Goal: Task Accomplishment & Management: Complete application form

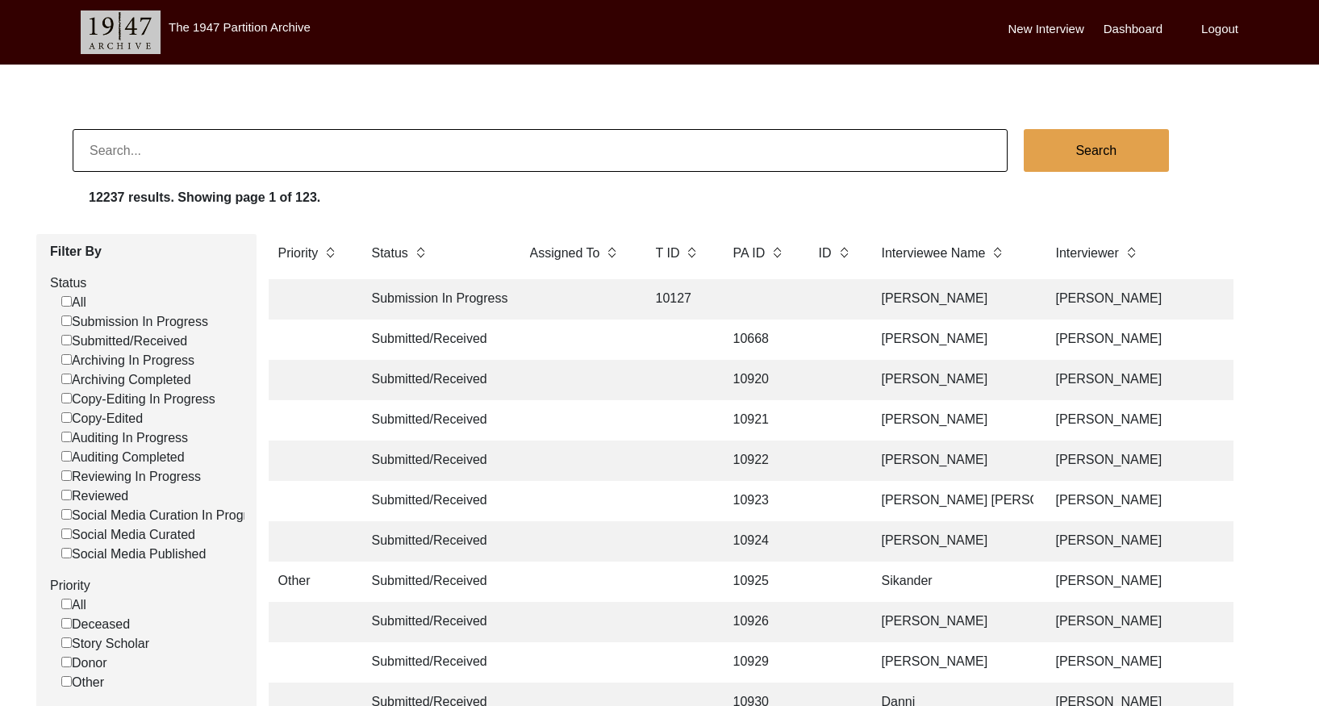
click at [496, 156] on input at bounding box center [540, 150] width 935 height 43
paste input "2121"
type input "2121"
checkbox input "false"
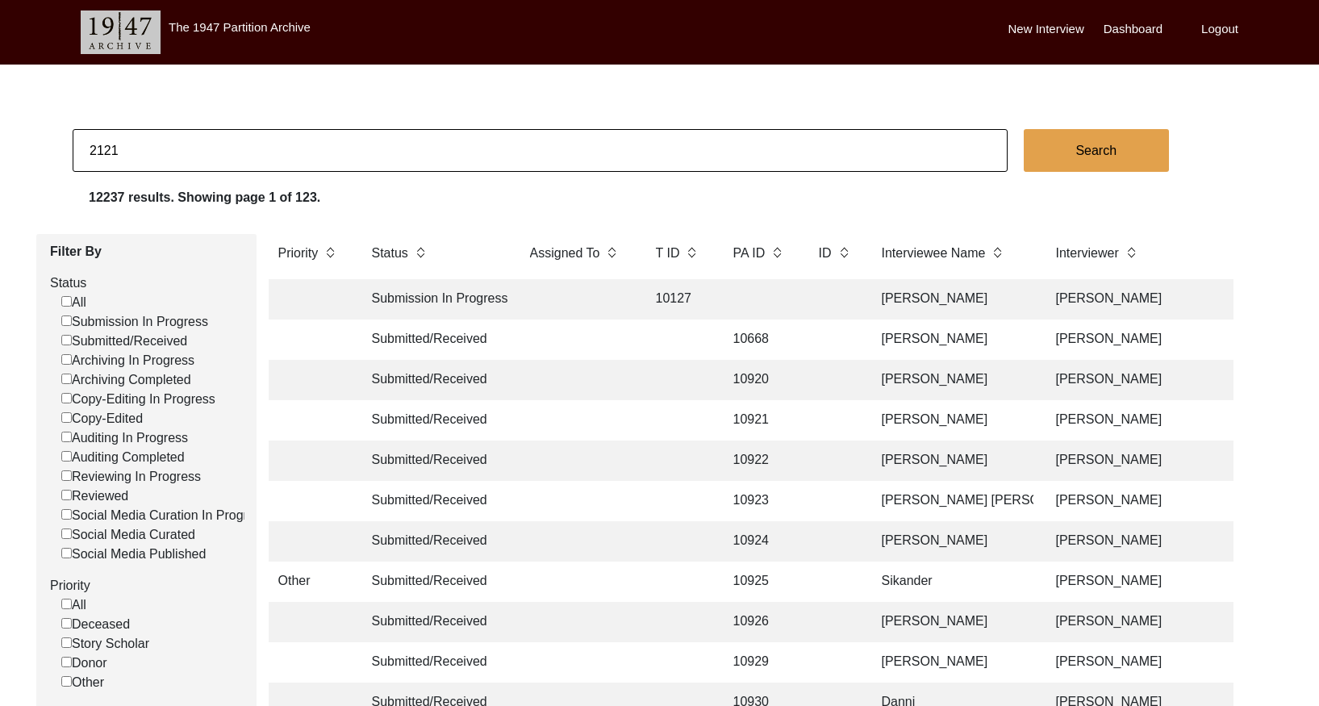
checkbox input "false"
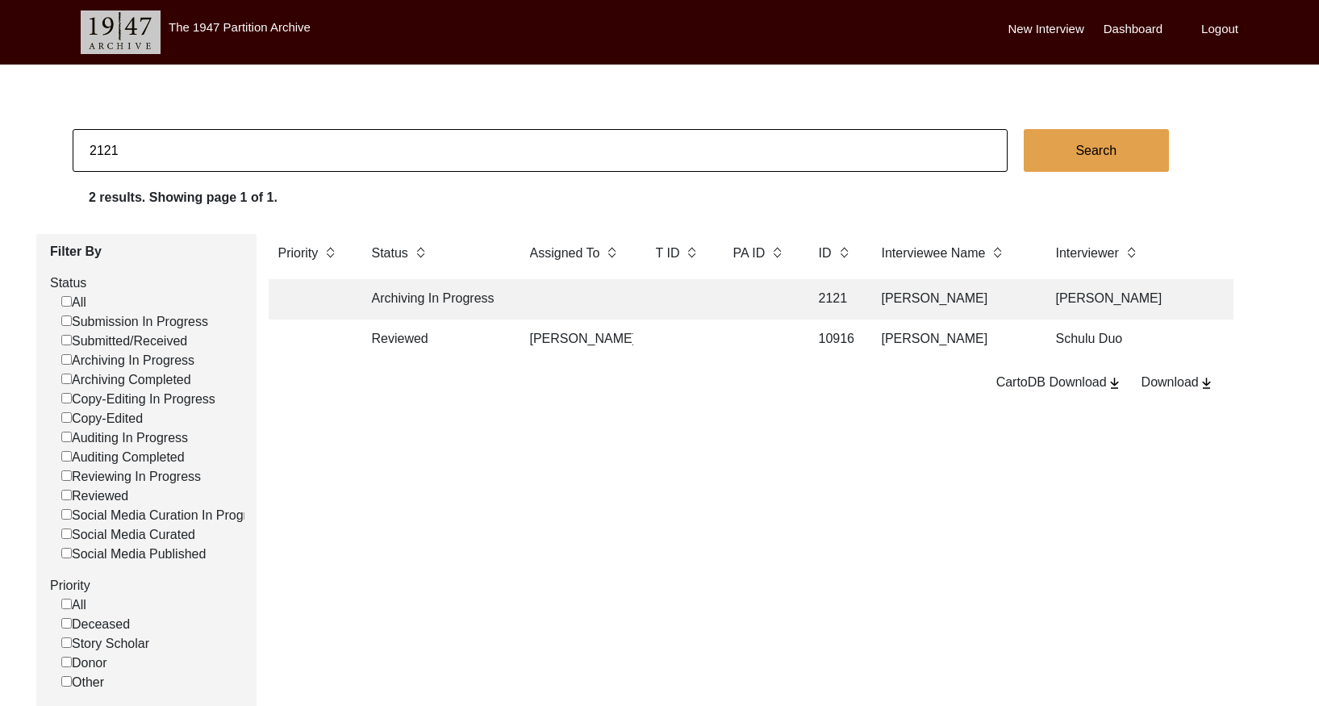
click at [702, 294] on td at bounding box center [678, 299] width 65 height 40
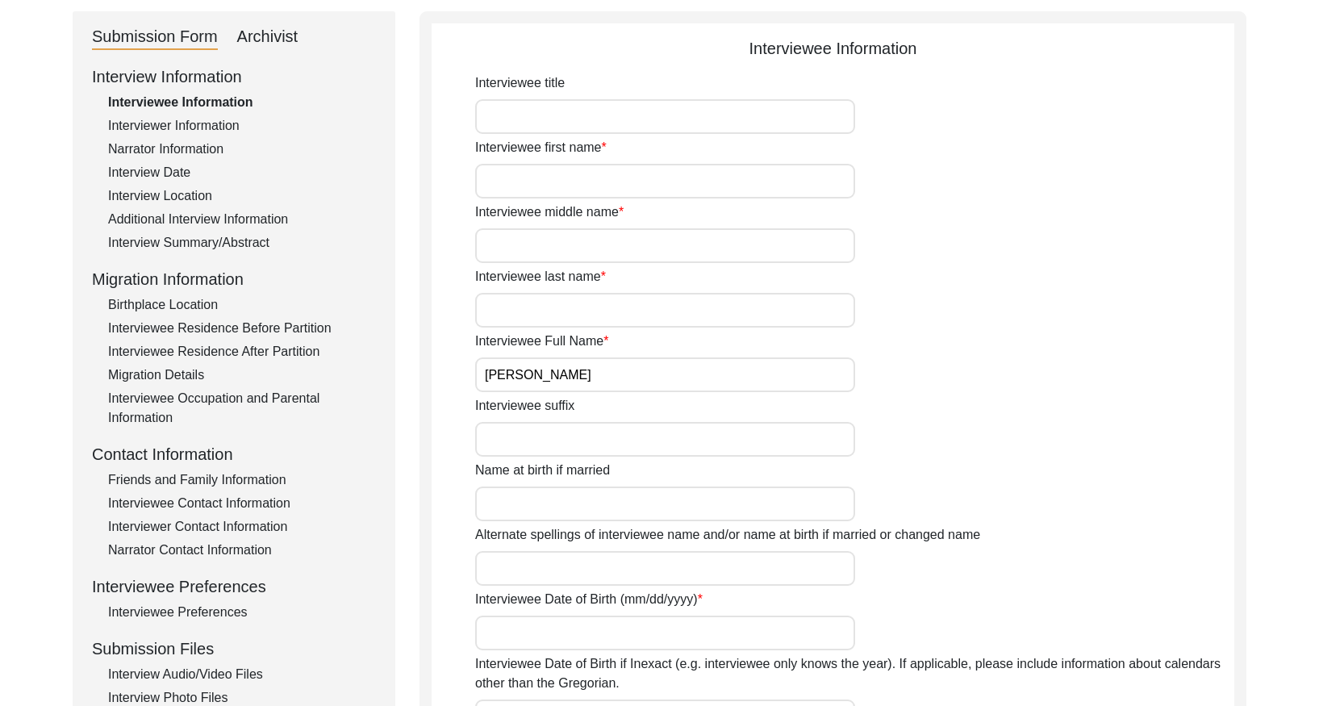
scroll to position [152, 0]
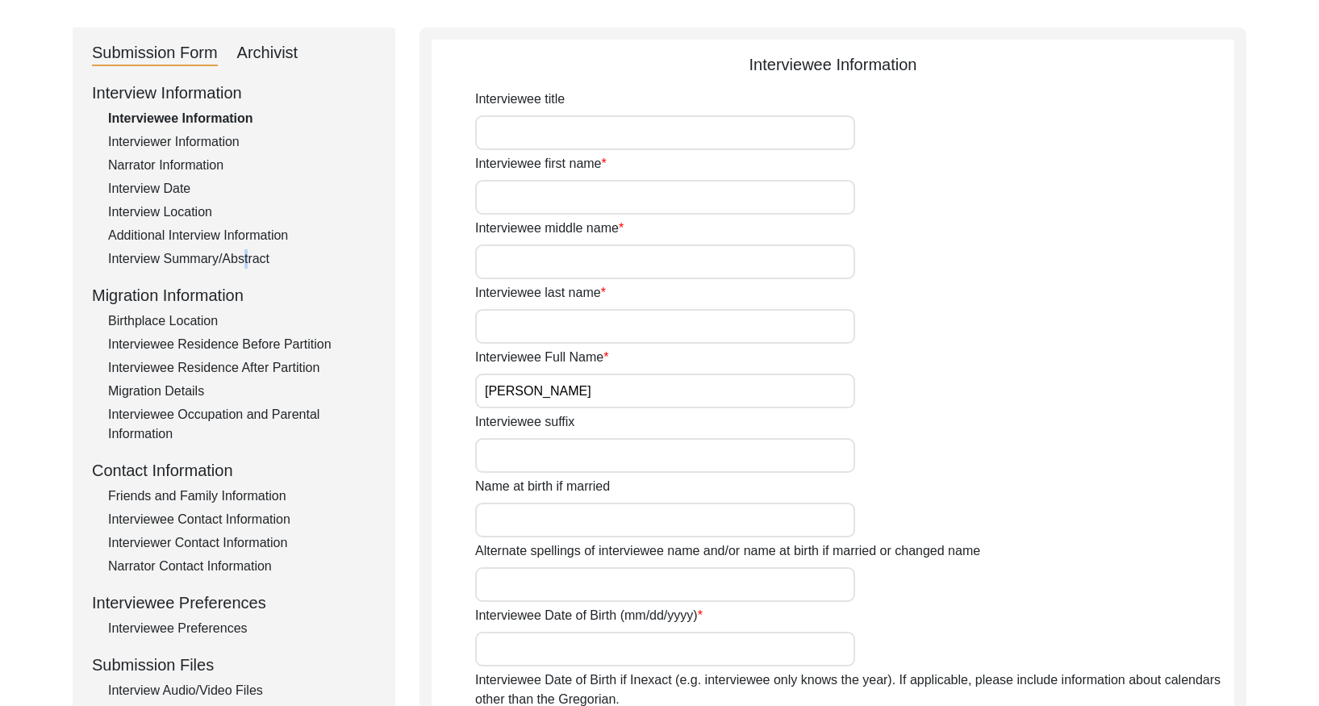
click at [239, 252] on div "Interview Summary/Abstract" at bounding box center [242, 258] width 268 height 19
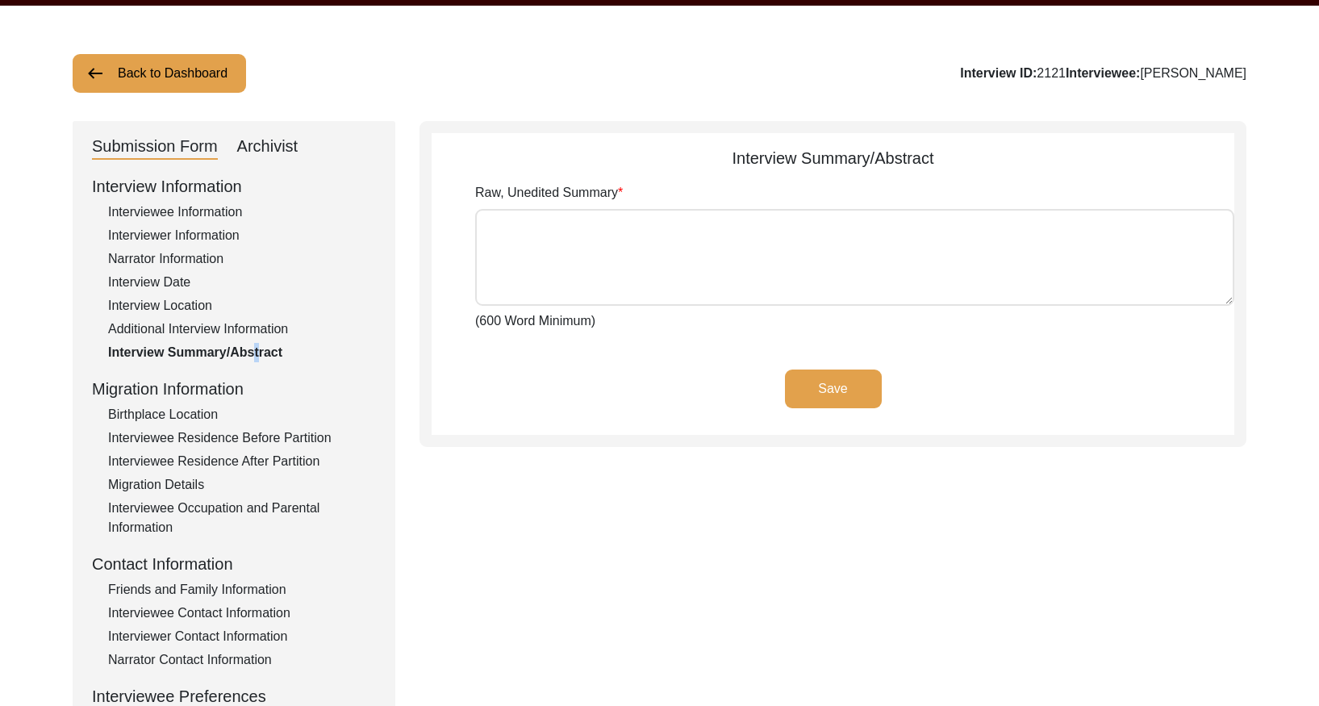
scroll to position [71, 0]
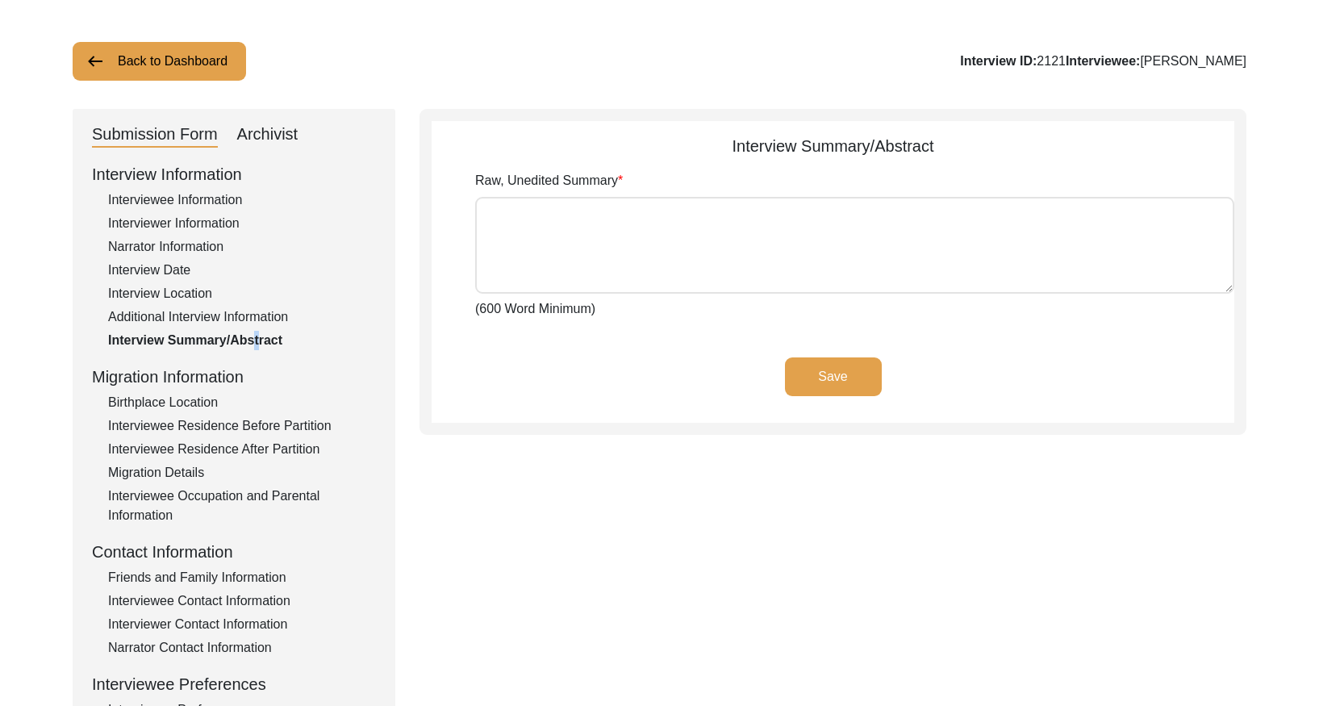
click at [169, 73] on button "Back to Dashboard" at bounding box center [159, 61] width 173 height 39
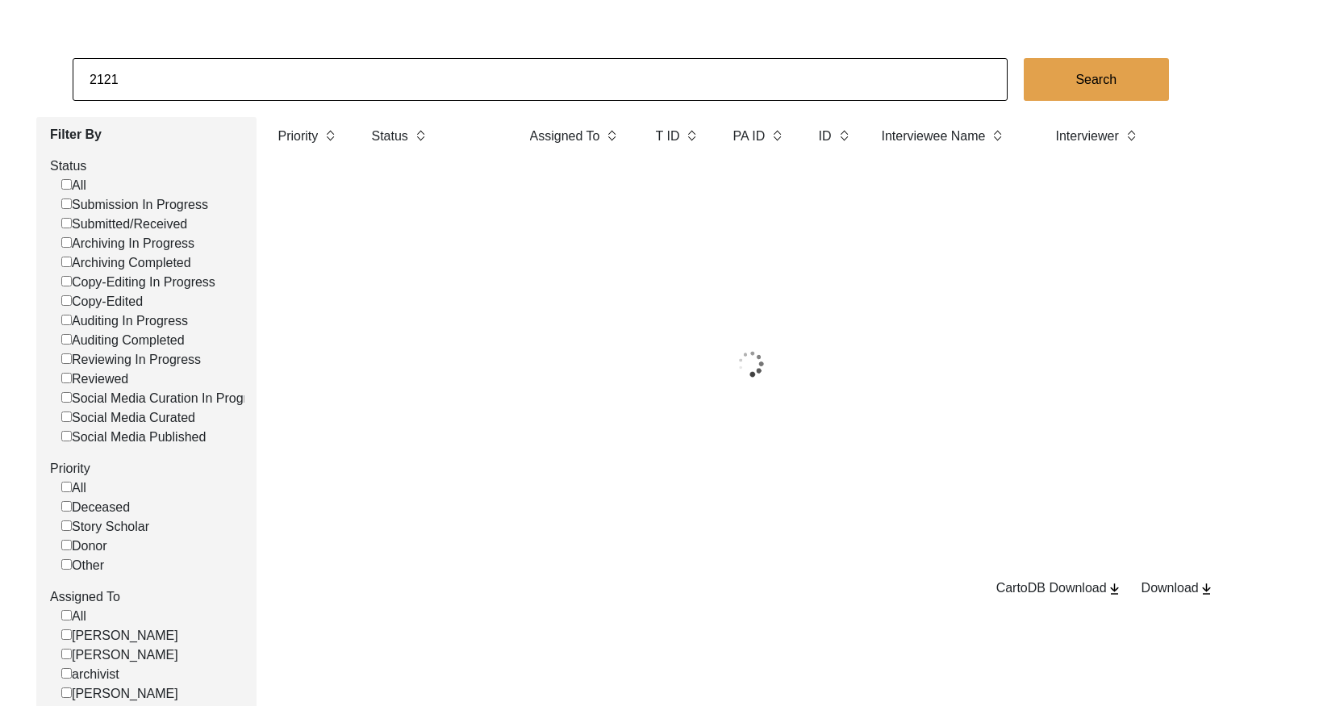
drag, startPoint x: 169, startPoint y: 73, endPoint x: 202, endPoint y: 85, distance: 35.2
click at [202, 85] on input "2121" at bounding box center [540, 79] width 935 height 43
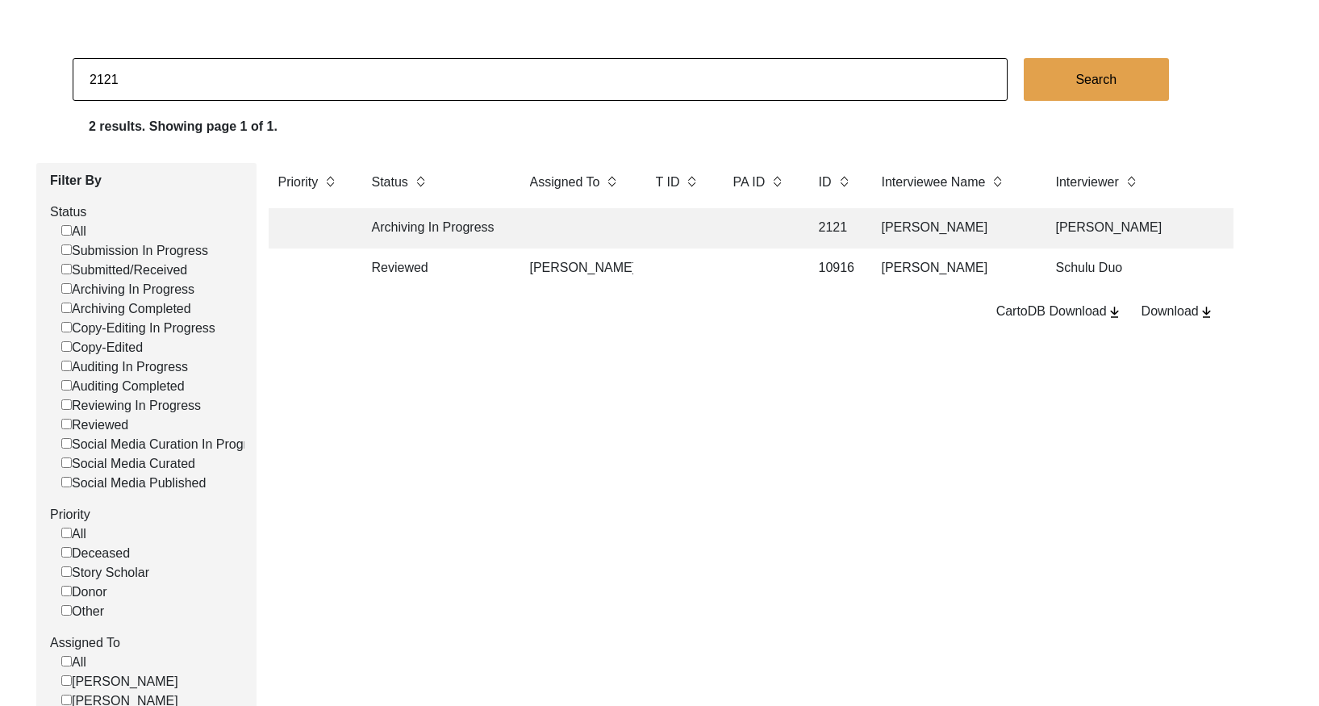
click at [202, 85] on input "2121" at bounding box center [540, 79] width 935 height 43
paste input "8"
type input "2128"
checkbox input "false"
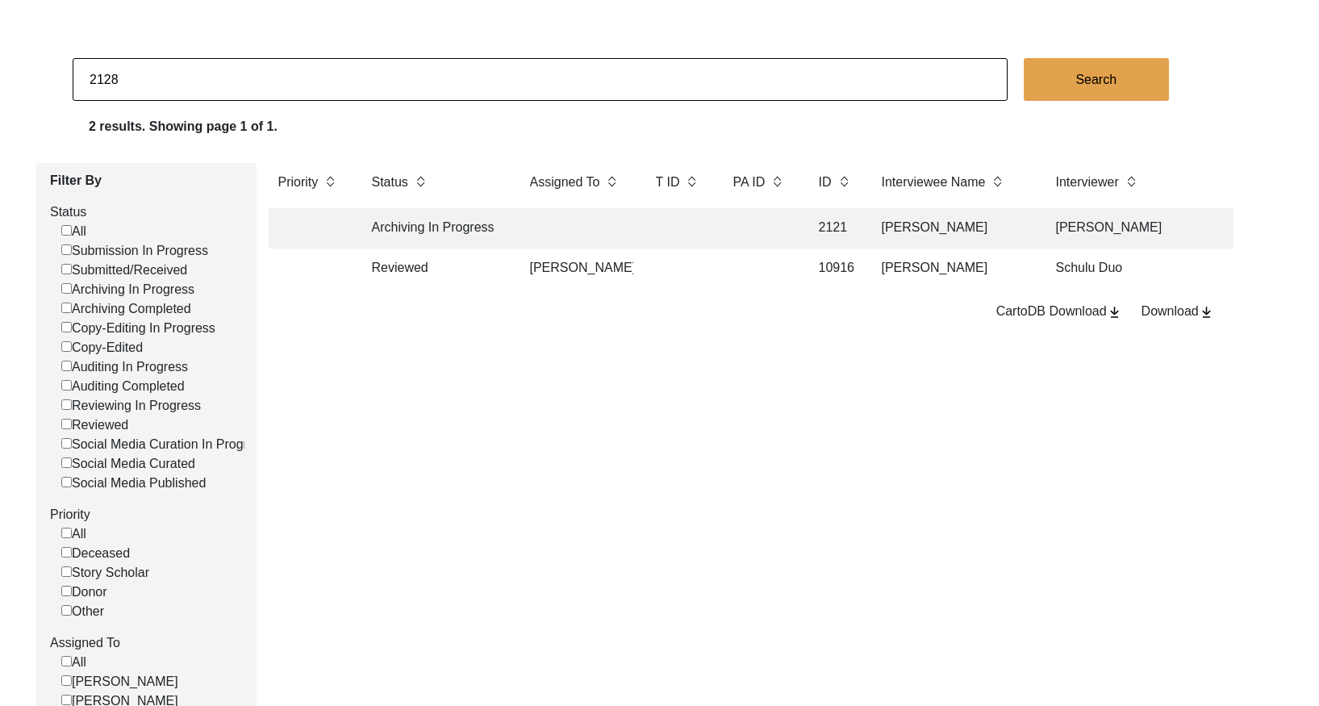
checkbox input "false"
click at [622, 233] on td at bounding box center [576, 228] width 113 height 40
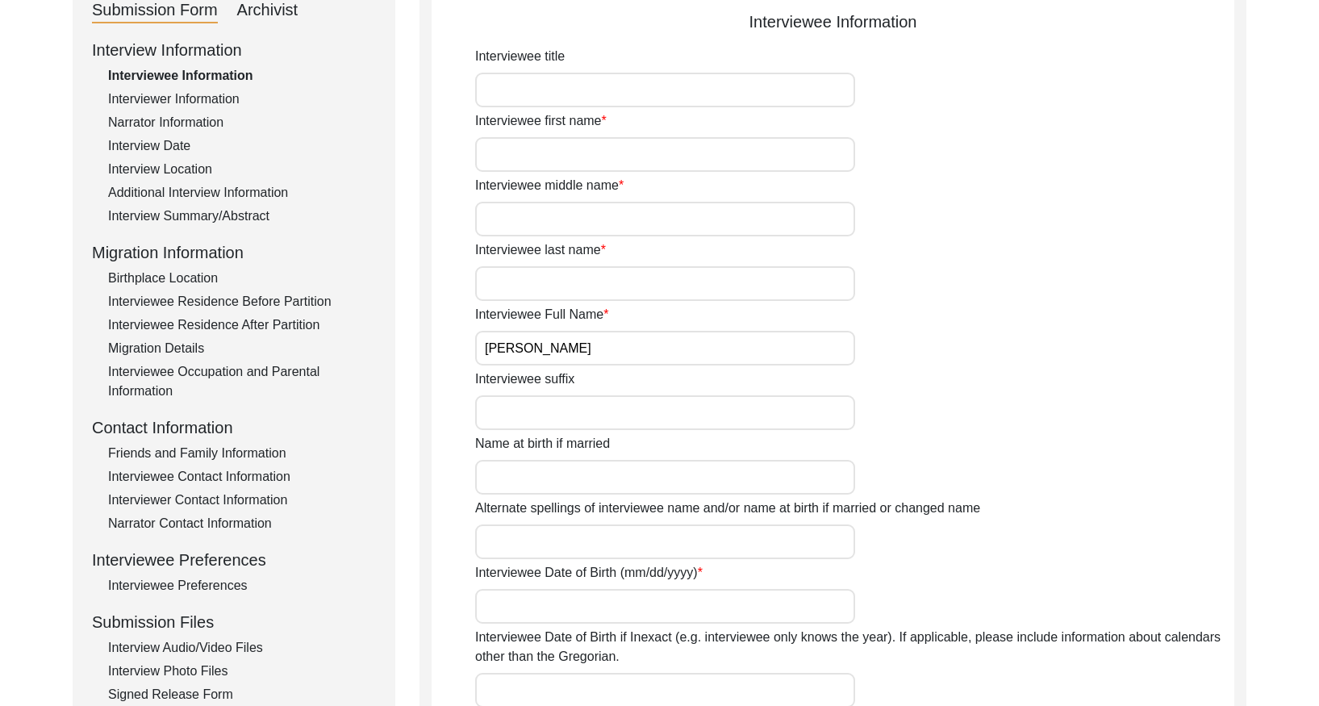
scroll to position [172, 0]
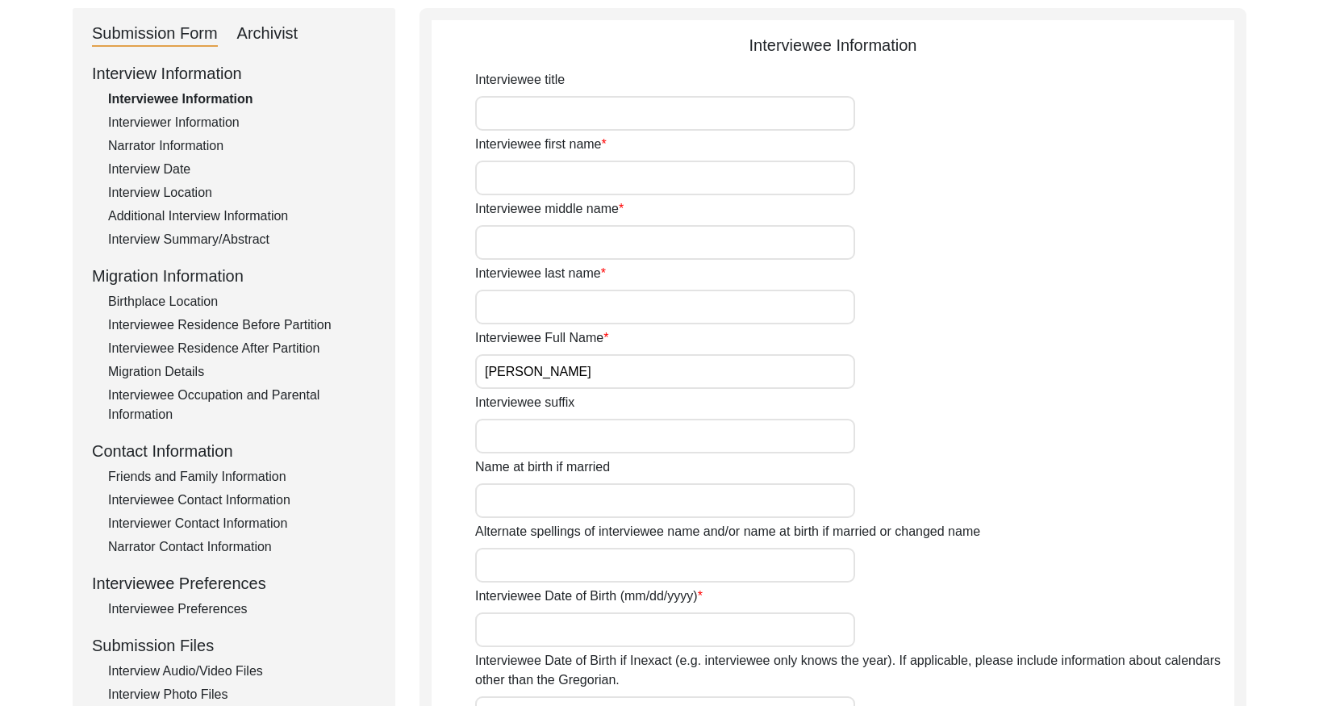
drag, startPoint x: 223, startPoint y: 239, endPoint x: 240, endPoint y: 240, distance: 16.2
click at [223, 239] on div "Interview Summary/Abstract" at bounding box center [242, 239] width 268 height 19
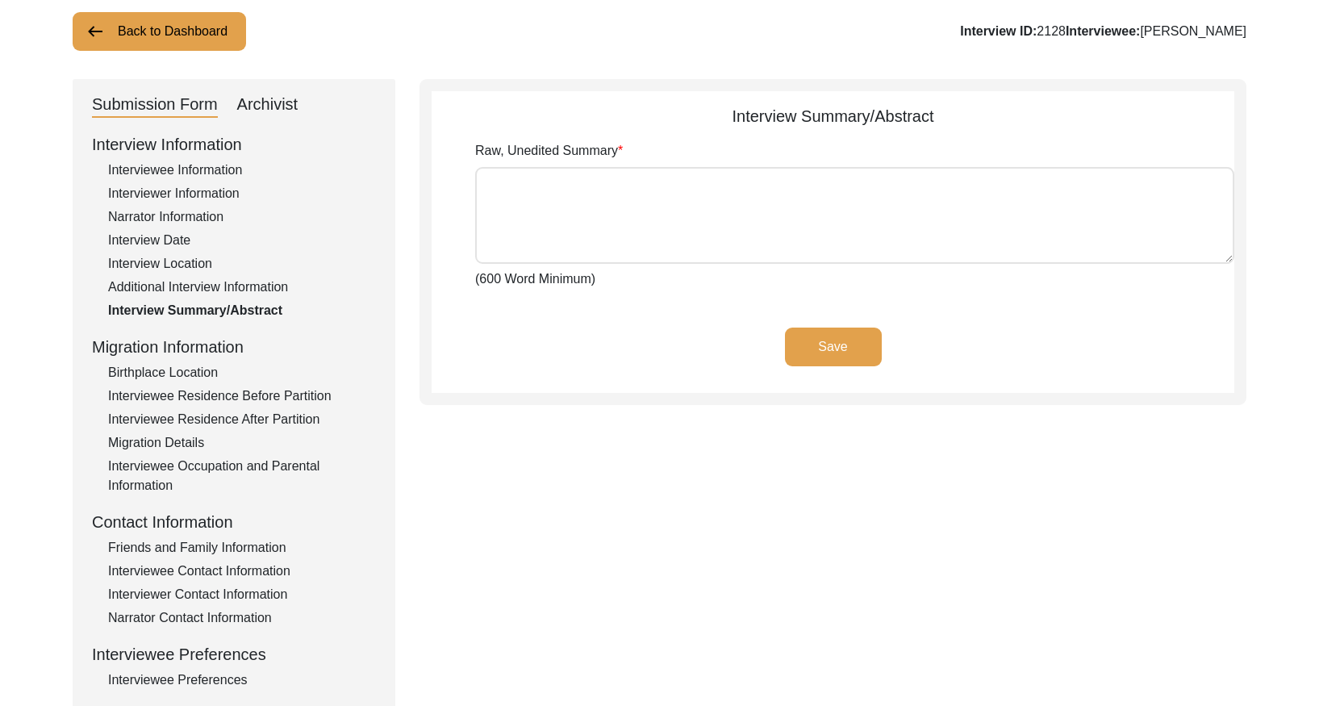
scroll to position [0, 0]
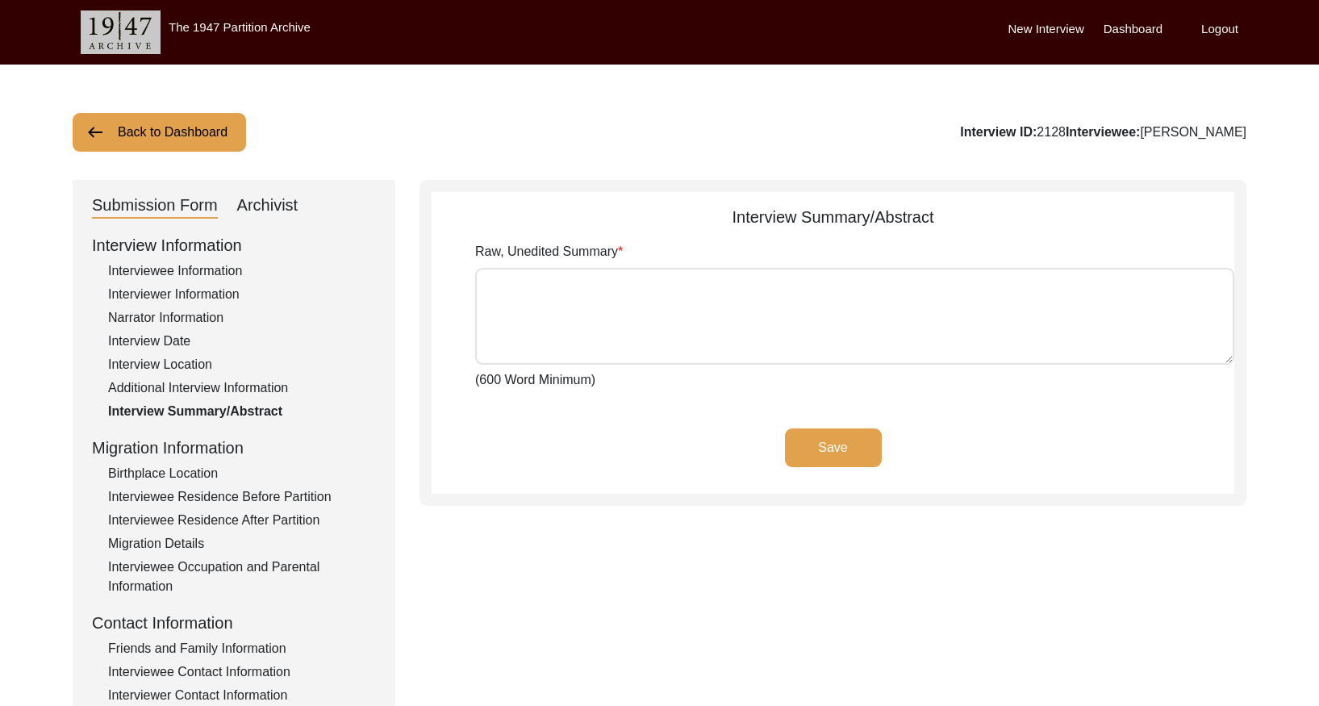
drag, startPoint x: 265, startPoint y: 204, endPoint x: 382, endPoint y: 294, distance: 147.3
click at [265, 206] on div "Archivist" at bounding box center [267, 206] width 61 height 26
select select "Archiving In Progress"
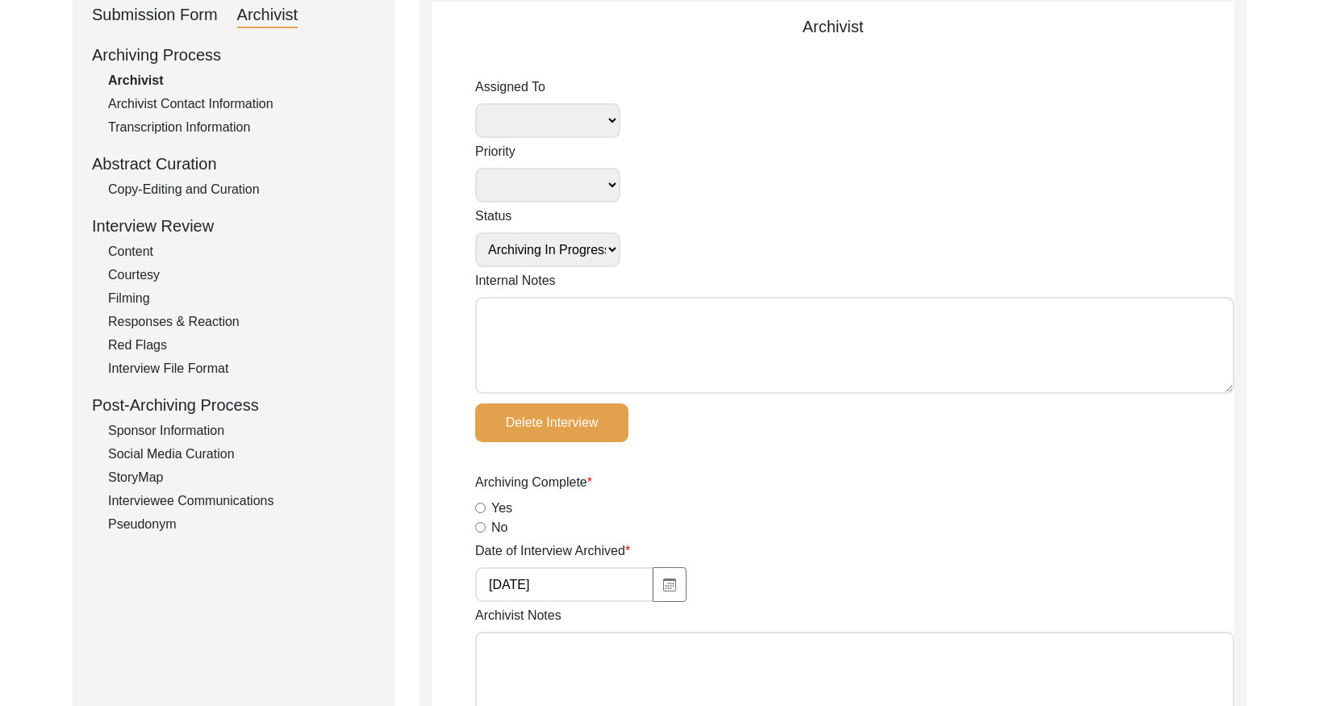
drag, startPoint x: 235, startPoint y: 189, endPoint x: 426, endPoint y: 223, distance: 194.3
click at [235, 190] on div "Copy-Editing and Curation" at bounding box center [242, 189] width 268 height 19
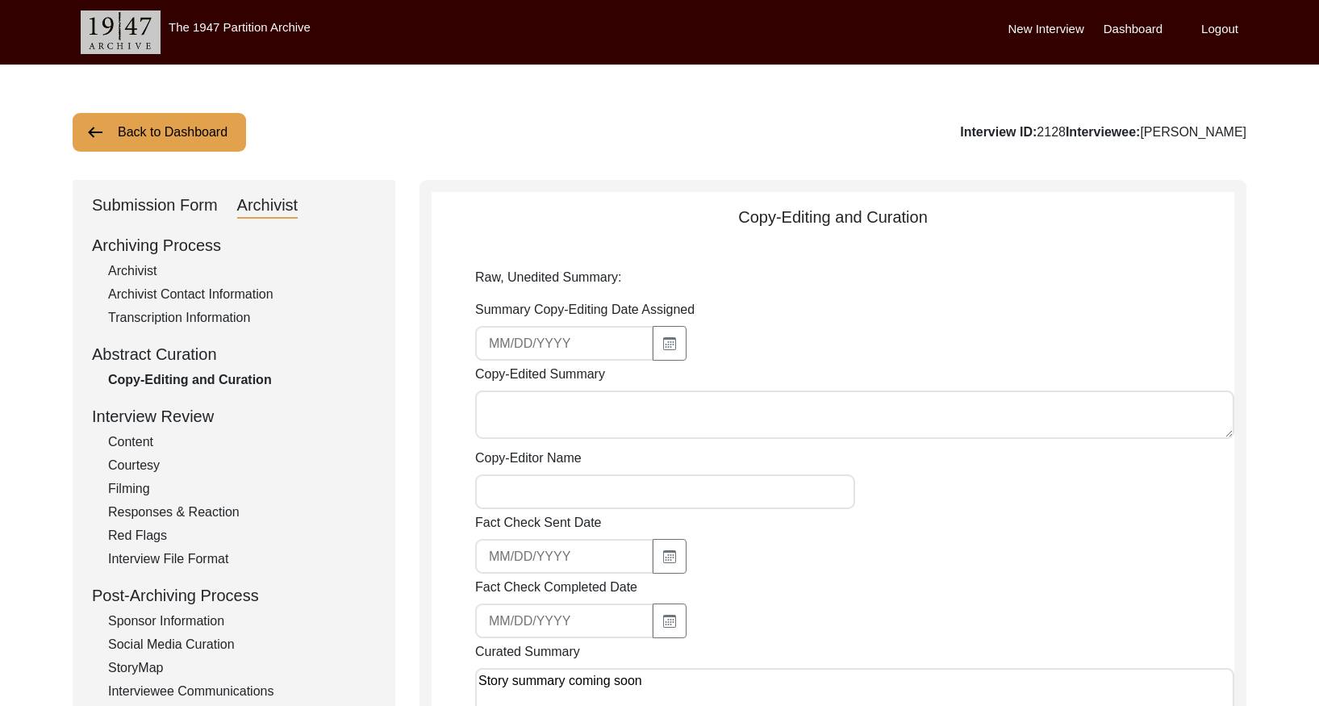
drag, startPoint x: 165, startPoint y: 135, endPoint x: 503, endPoint y: 116, distance: 339.3
click at [170, 131] on button "Back to Dashboard" at bounding box center [159, 132] width 173 height 39
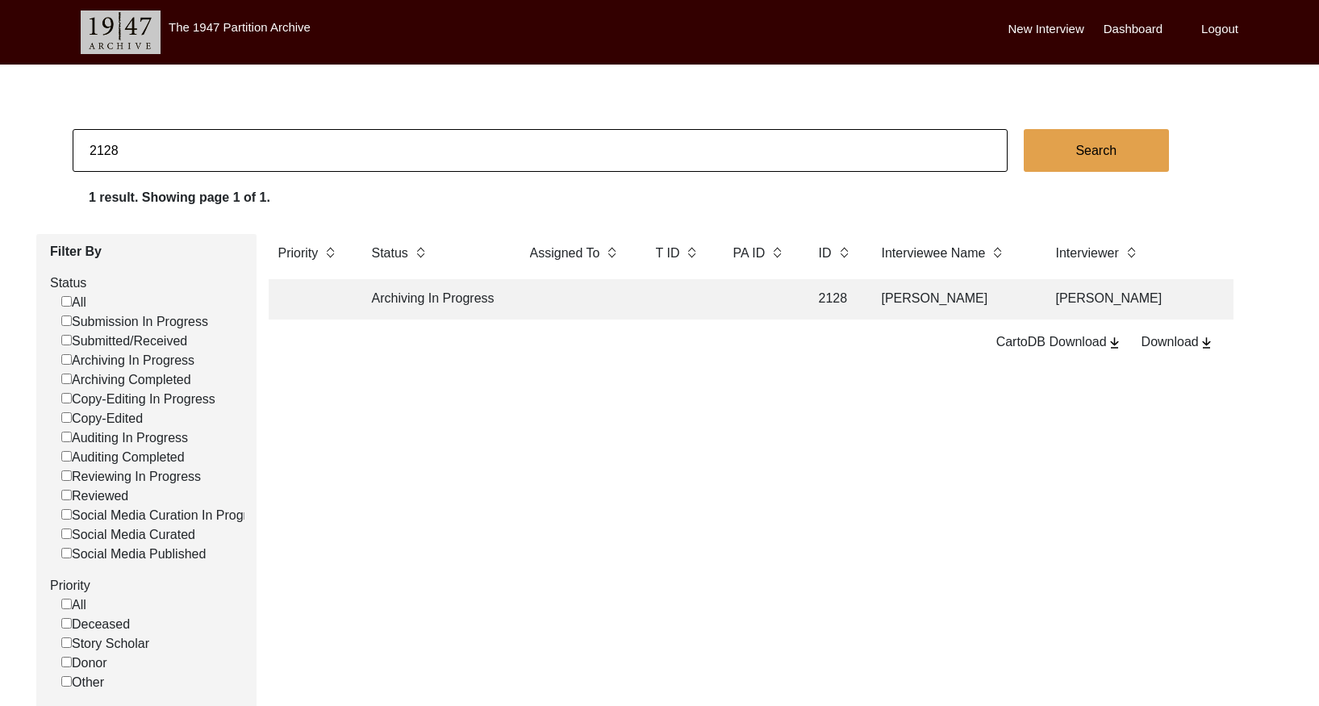
click at [372, 144] on input "2128" at bounding box center [540, 150] width 935 height 43
paste input "45"
type input "2145"
checkbox input "false"
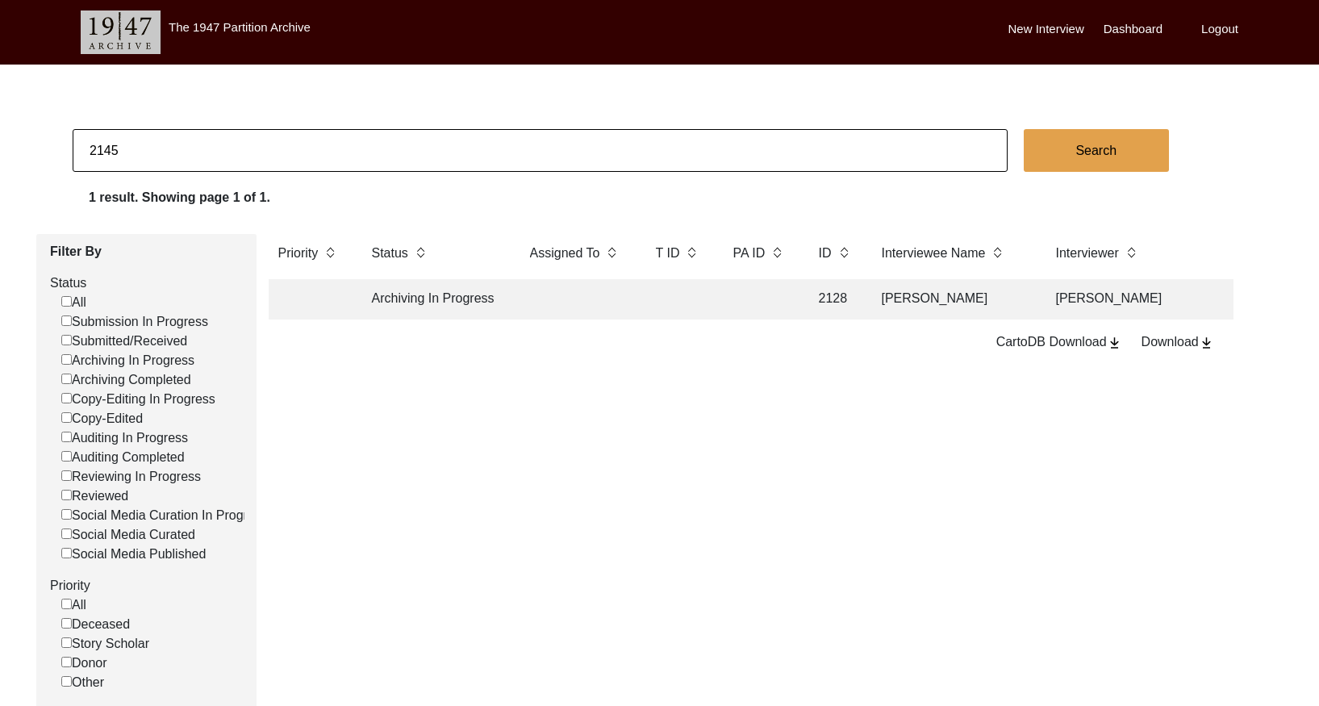
checkbox input "false"
click at [785, 310] on td at bounding box center [759, 299] width 73 height 40
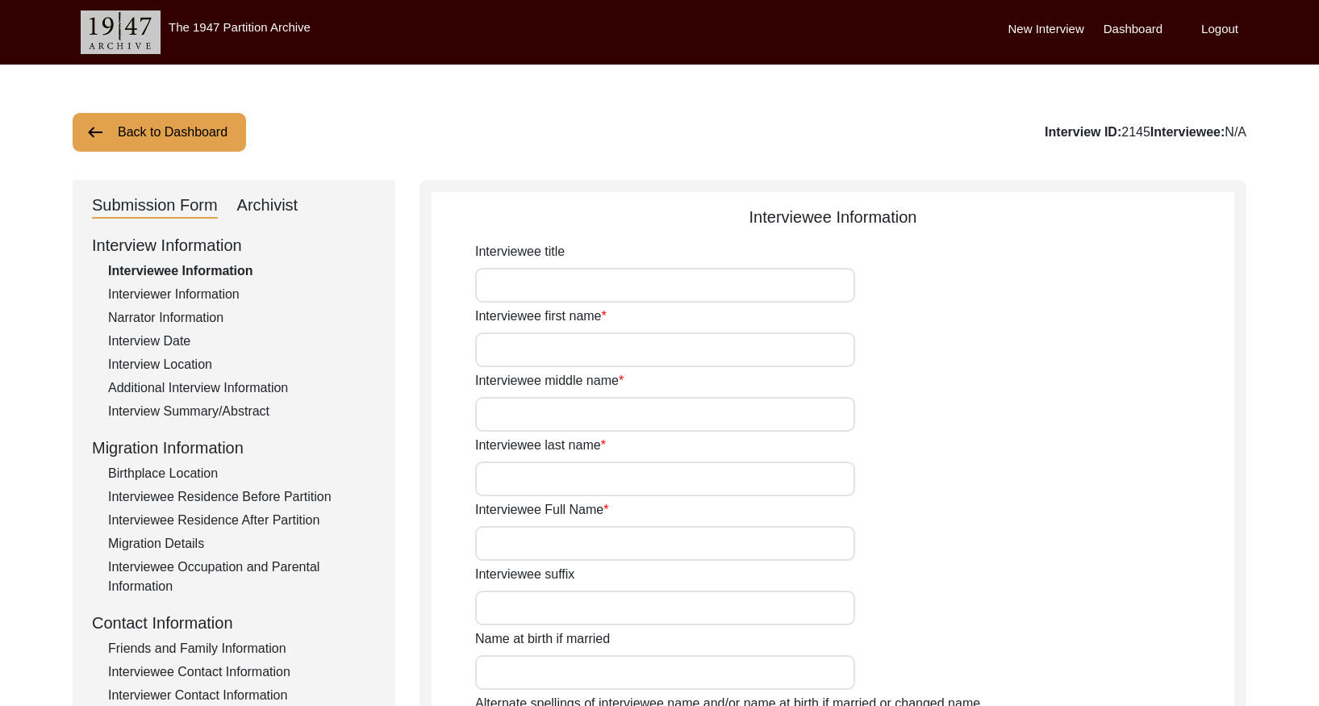
type input "[PERSON_NAME]"
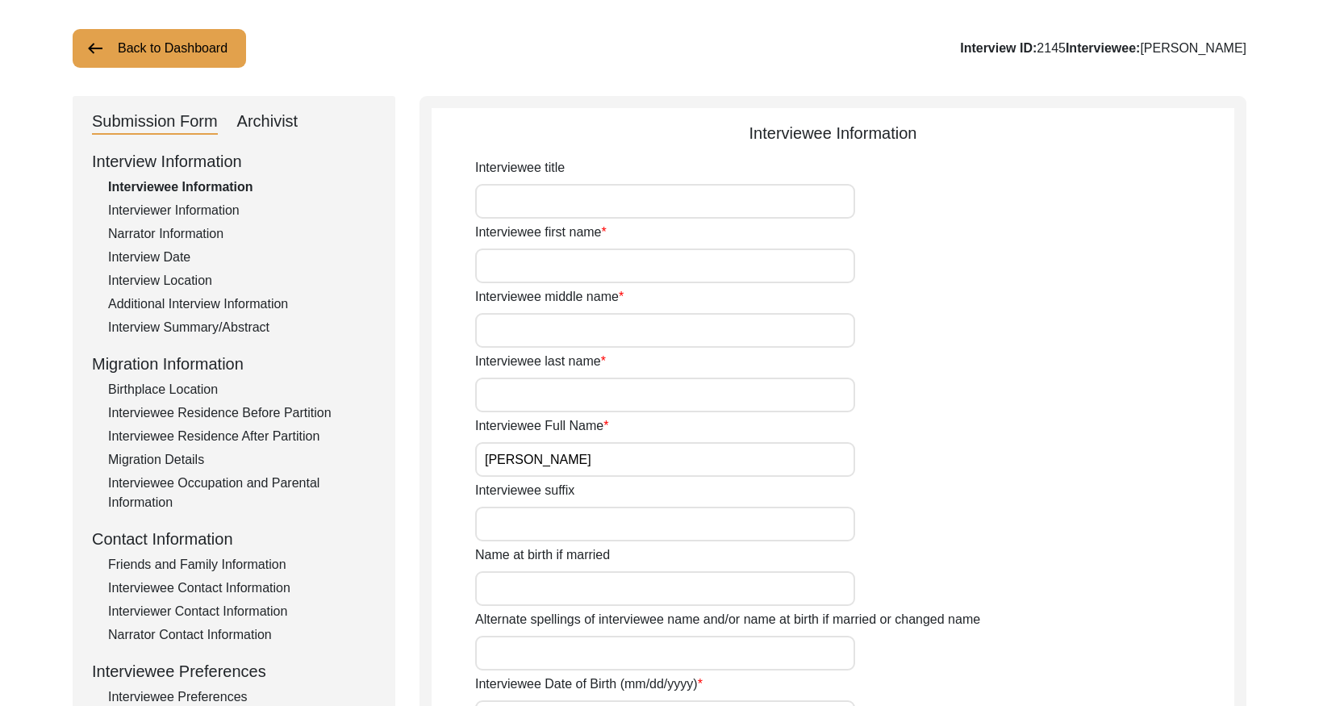
scroll to position [94, 0]
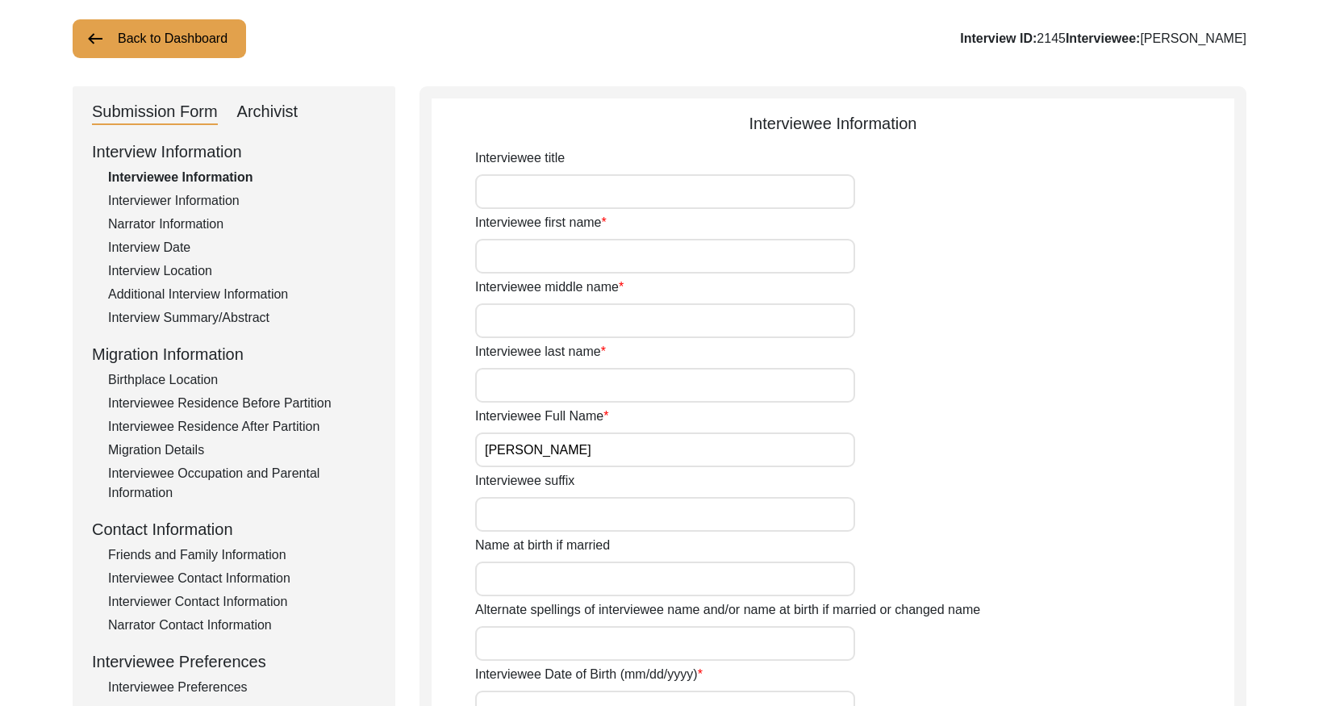
drag, startPoint x: 240, startPoint y: 313, endPoint x: 268, endPoint y: 318, distance: 27.8
click at [242, 312] on div "Interview Summary/Abstract" at bounding box center [242, 317] width 268 height 19
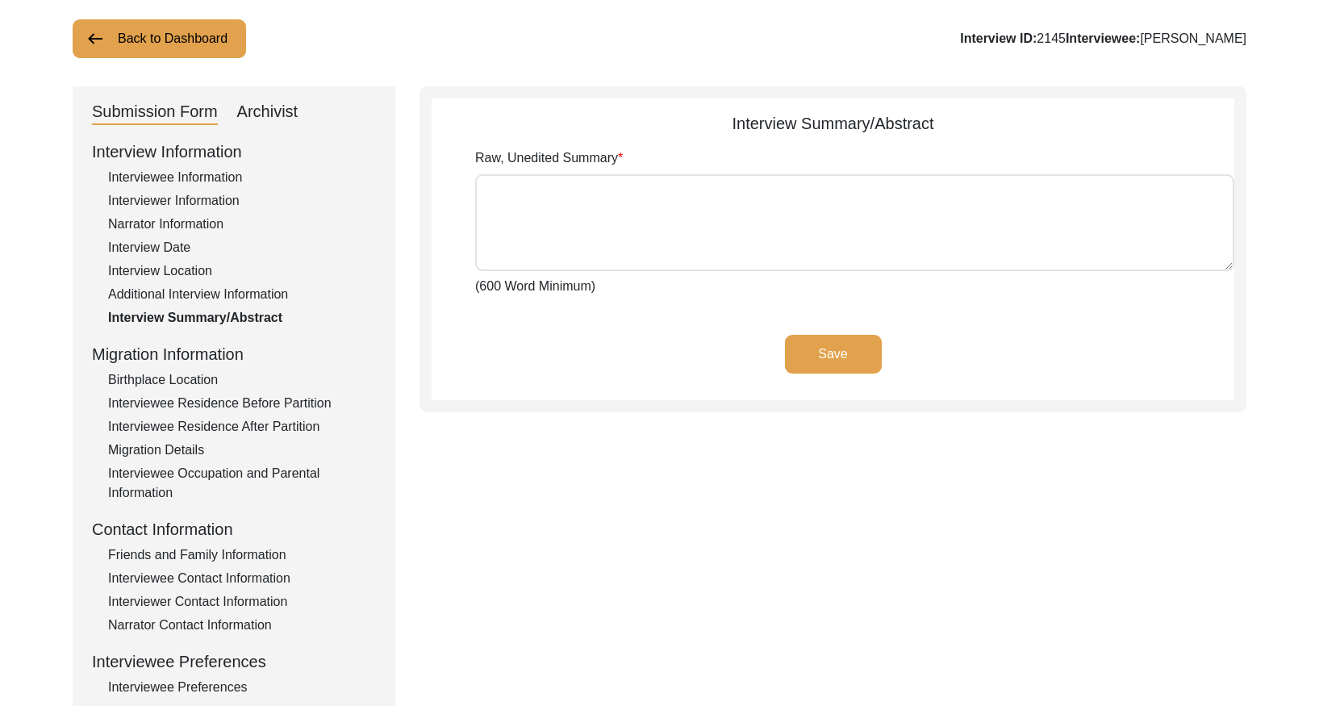
click at [282, 110] on div "Archivist" at bounding box center [267, 112] width 61 height 26
select select "Archiving In Progress"
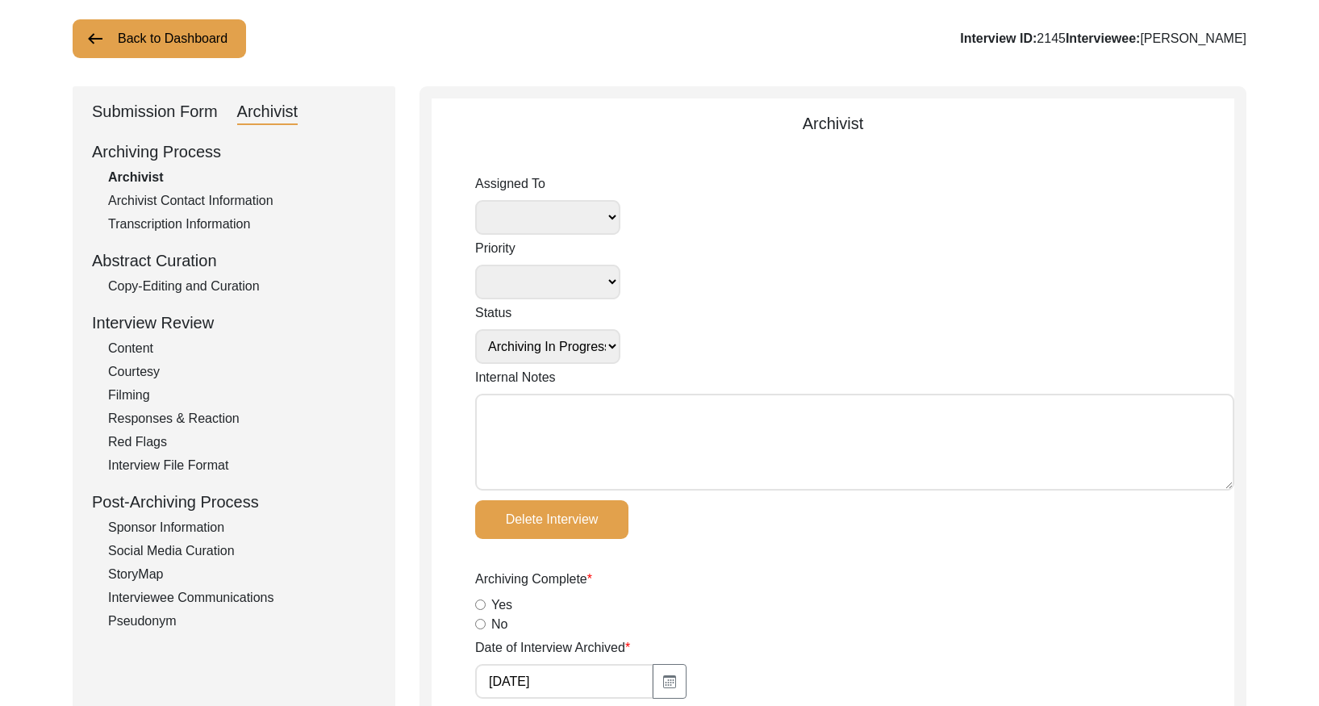
click at [224, 285] on div "Copy-Editing and Curation" at bounding box center [242, 286] width 268 height 19
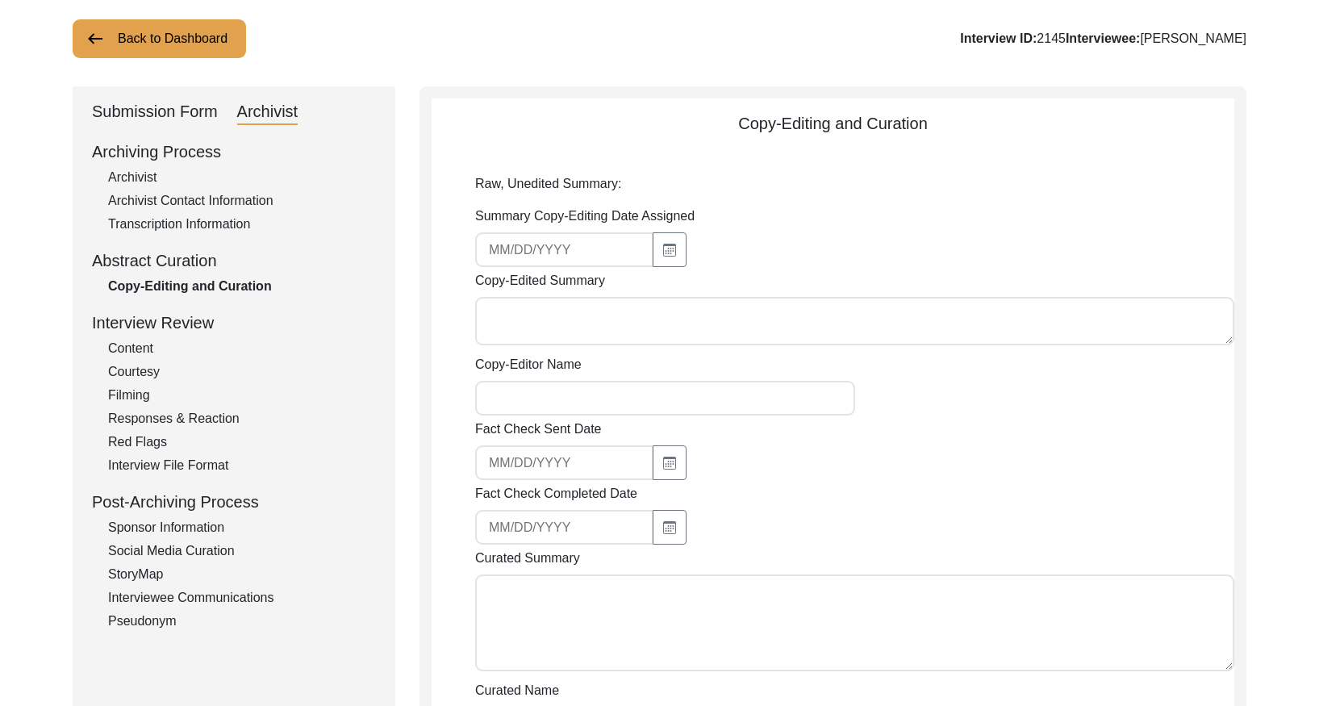
type textarea "Story summary coming soon"
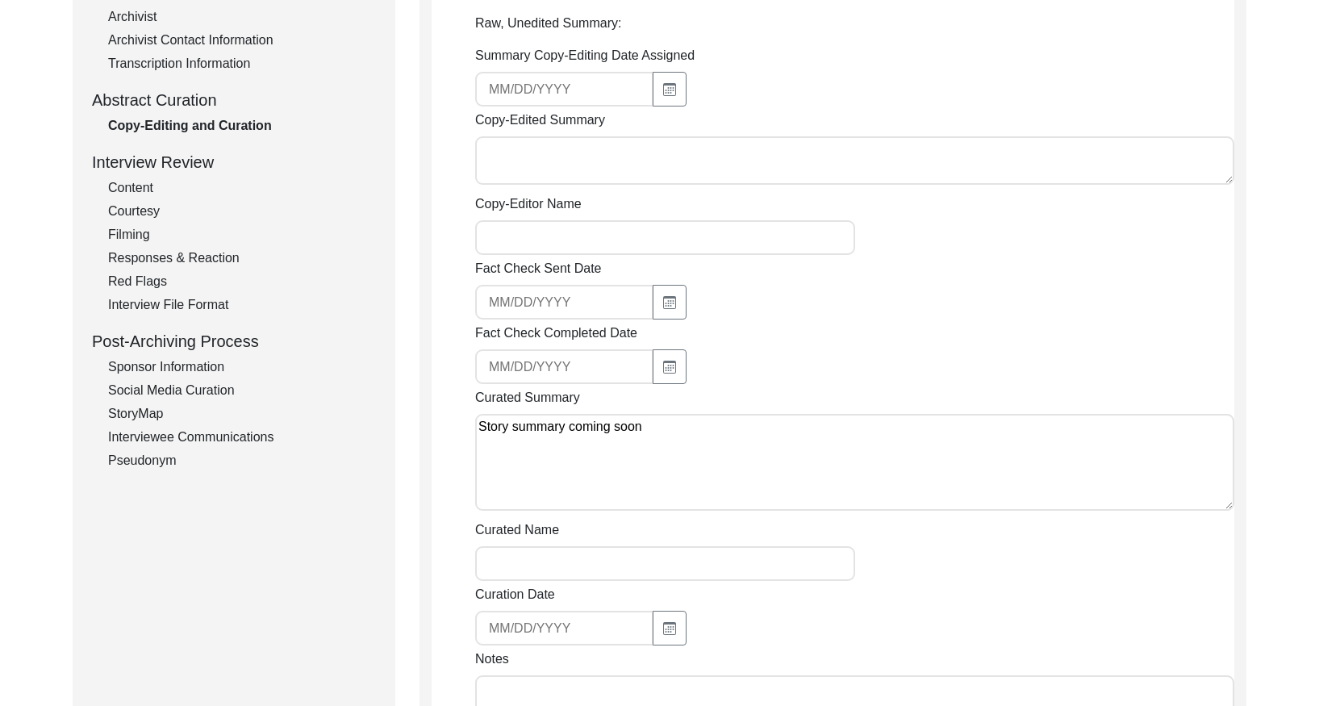
scroll to position [0, 0]
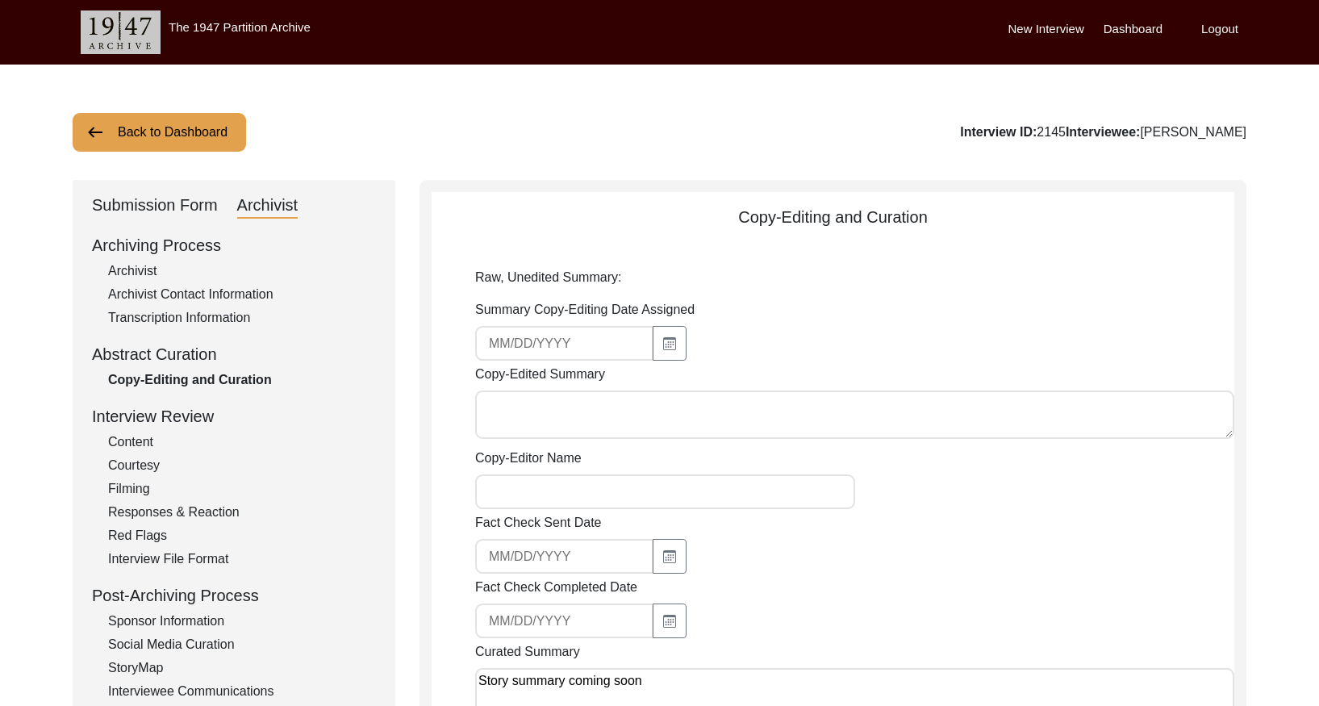
drag, startPoint x: 163, startPoint y: 146, endPoint x: 542, endPoint y: 16, distance: 400.7
click at [167, 144] on button "Back to Dashboard" at bounding box center [159, 132] width 173 height 39
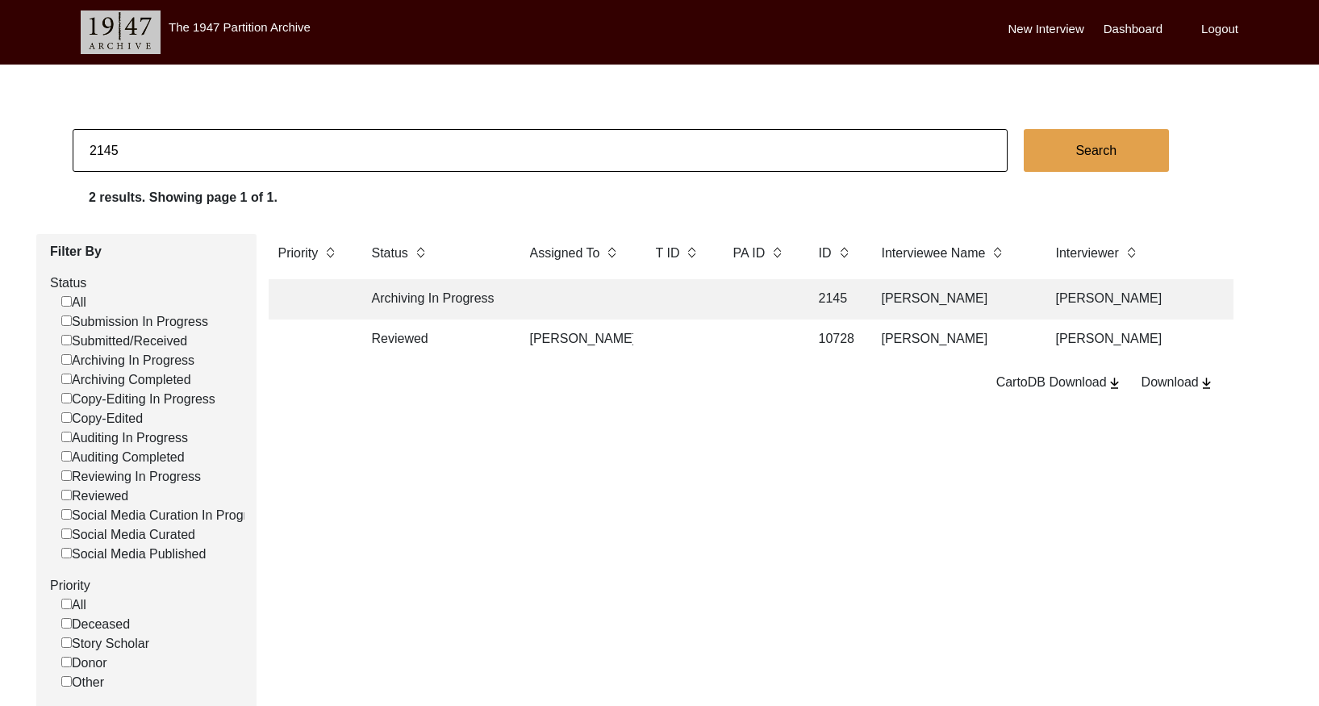
click at [302, 158] on input "2145" at bounding box center [540, 150] width 935 height 43
paste input "57"
type input "2157"
checkbox input "false"
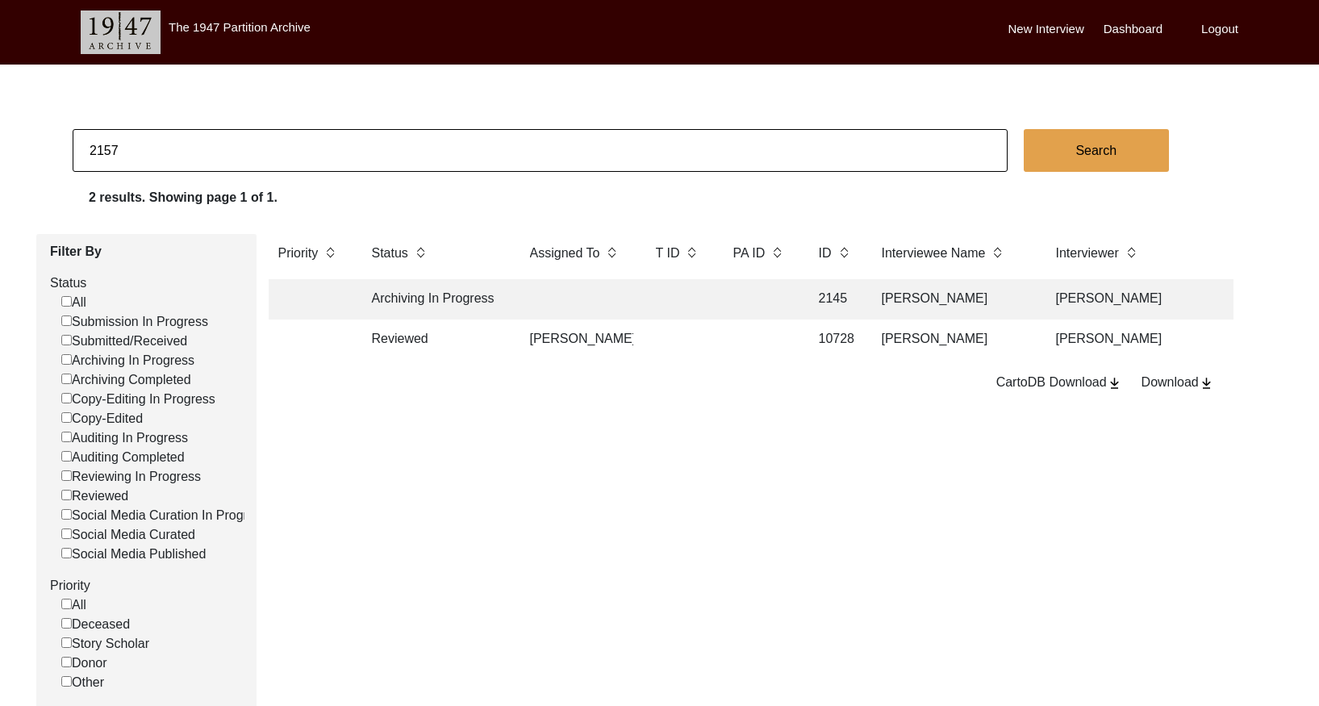
checkbox input "false"
click at [586, 307] on td at bounding box center [576, 299] width 113 height 40
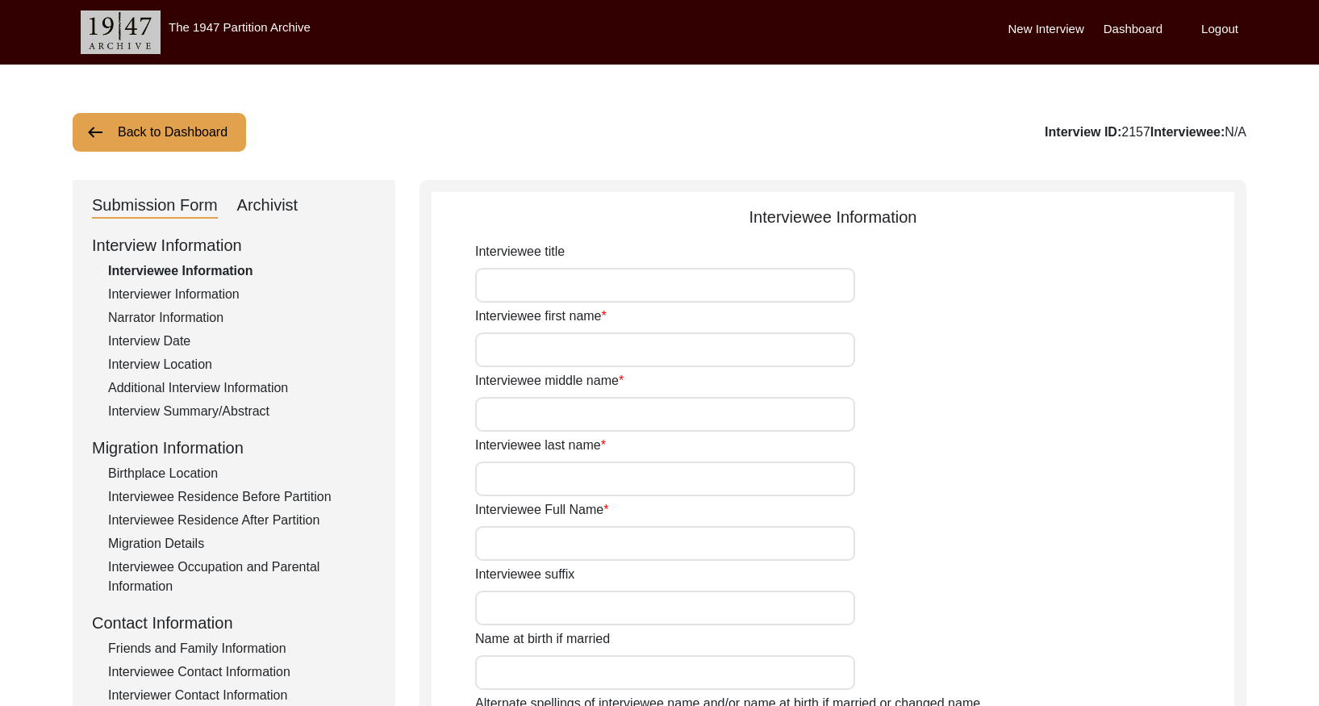
type input "[PERSON_NAME]"
drag, startPoint x: 211, startPoint y: 410, endPoint x: 223, endPoint y: 402, distance: 13.9
click at [212, 408] on div "Interview Summary/Abstract" at bounding box center [242, 411] width 268 height 19
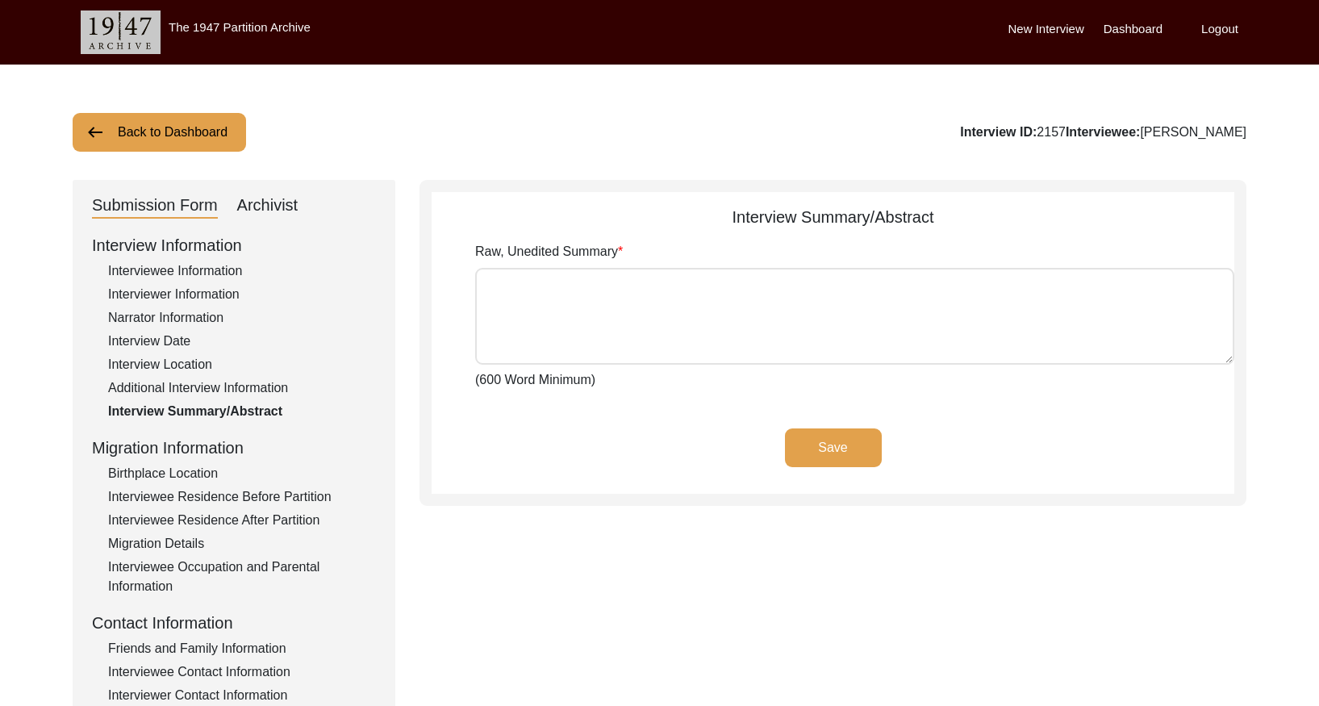
click at [256, 206] on div "Archivist" at bounding box center [267, 206] width 61 height 26
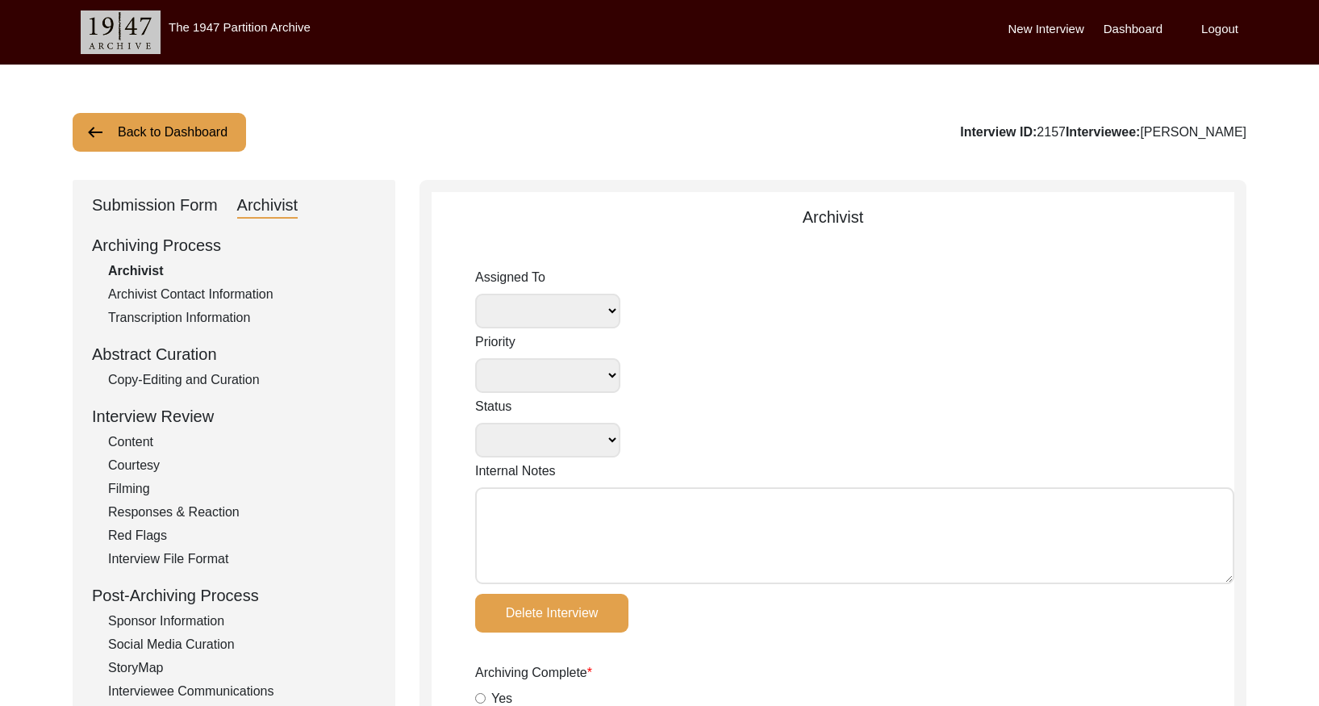
select select
select select "Archiving In Progress"
type input "[DATE]"
radio input "true"
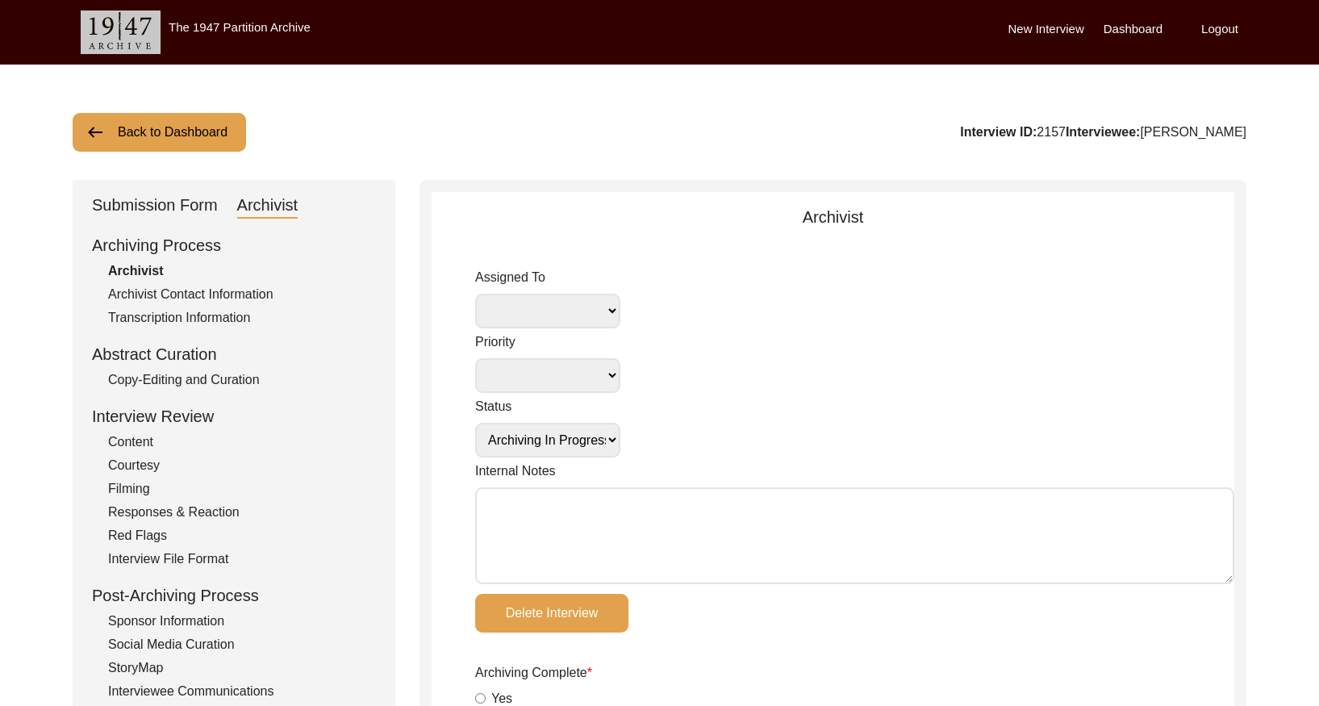
radio input "true"
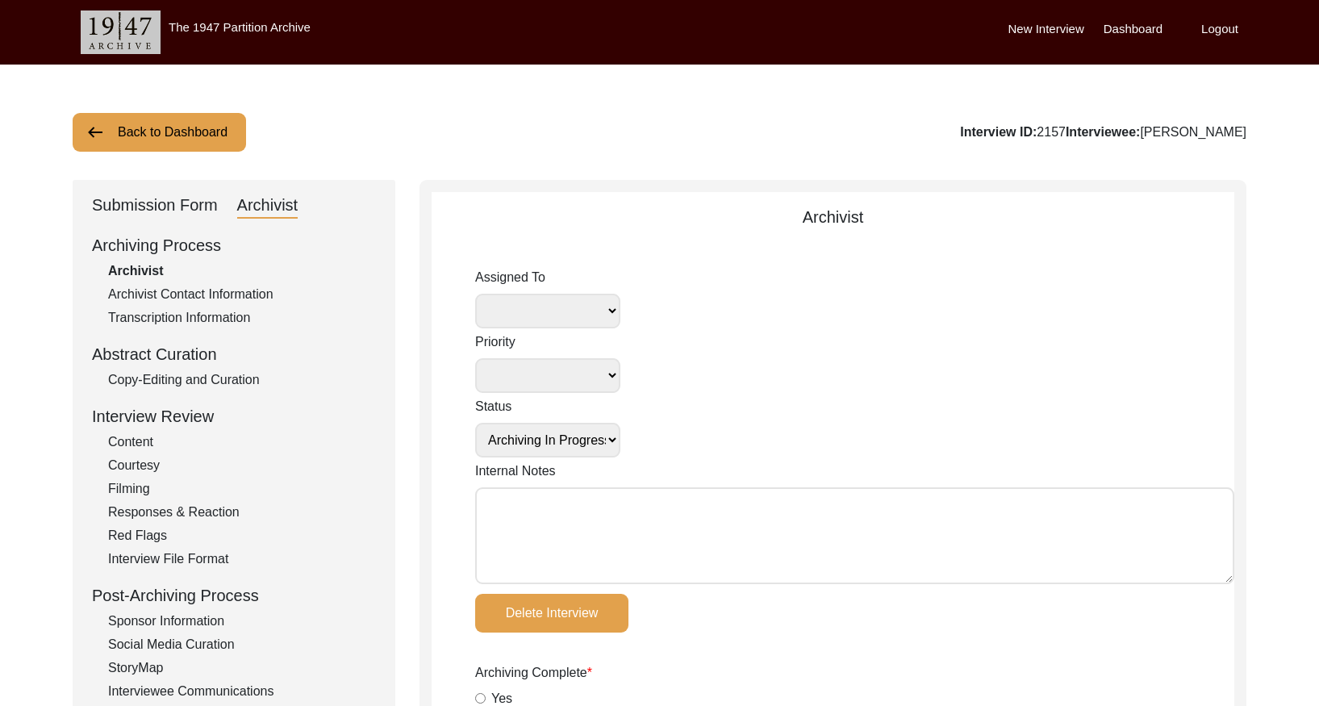
radio input "true"
type input "8"
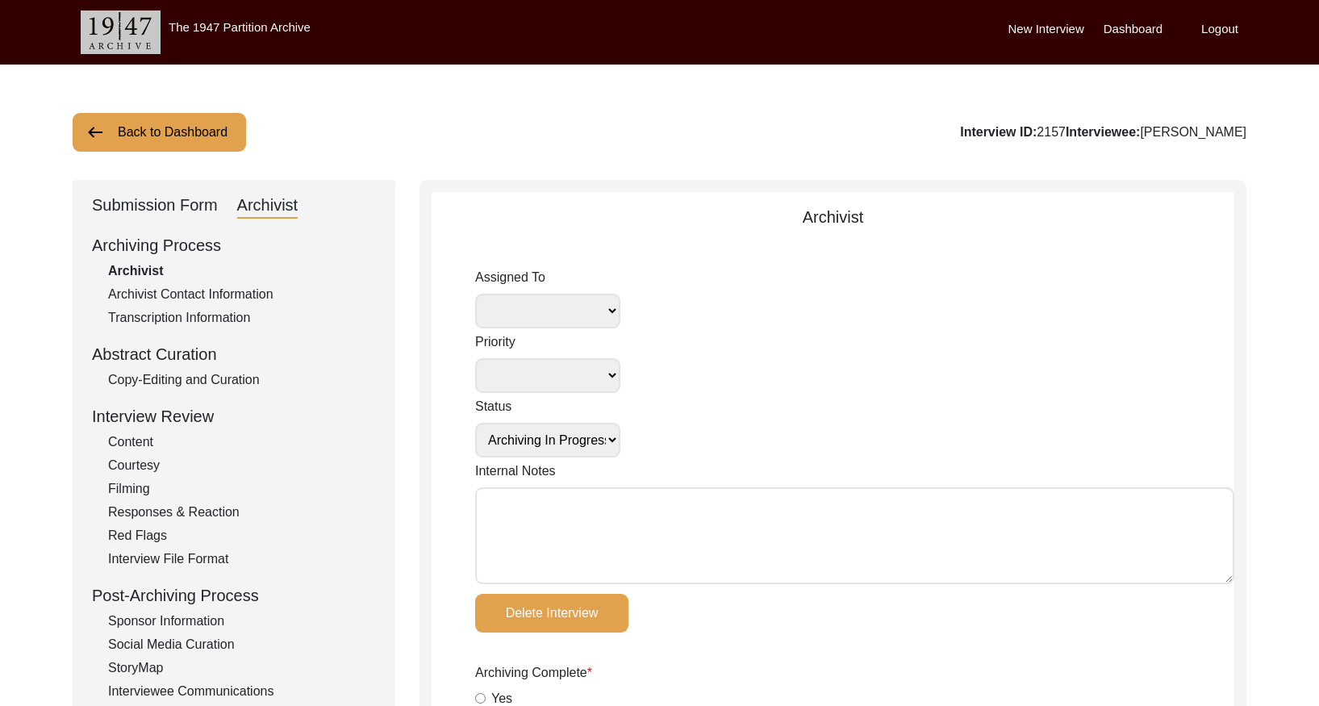
radio input "true"
select select
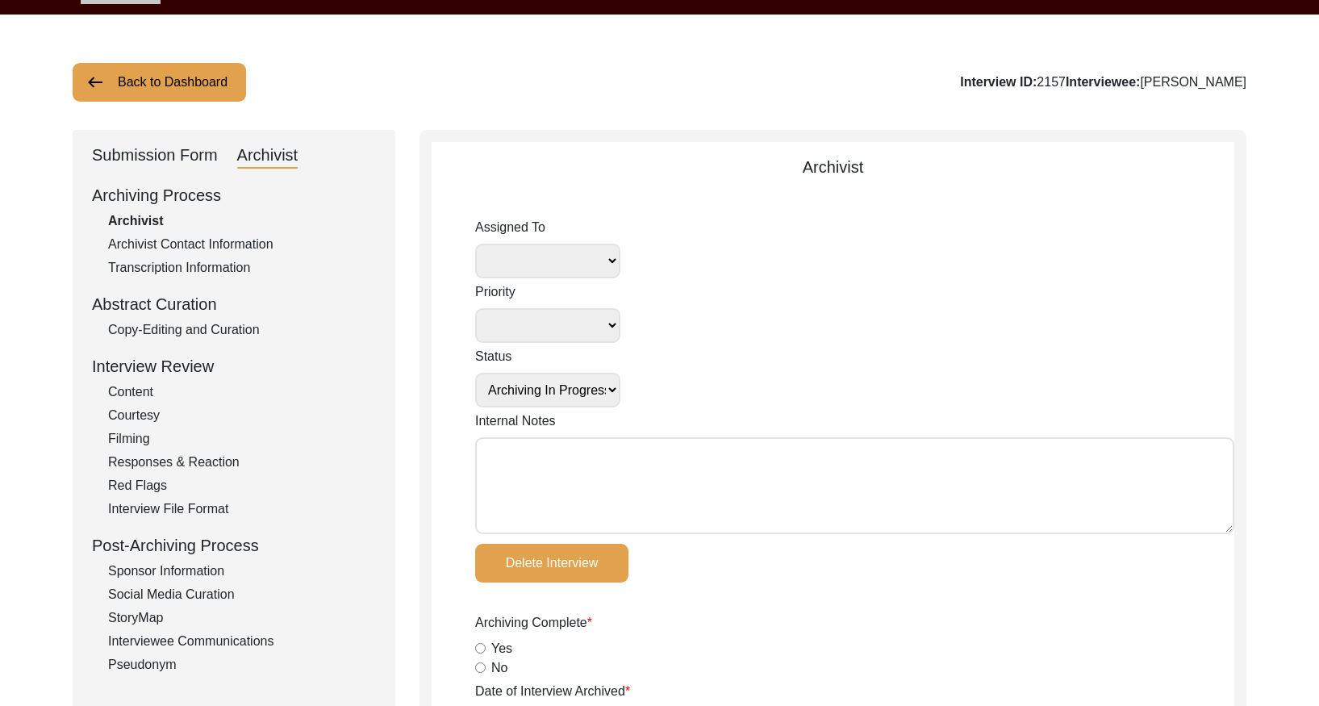
scroll to position [52, 0]
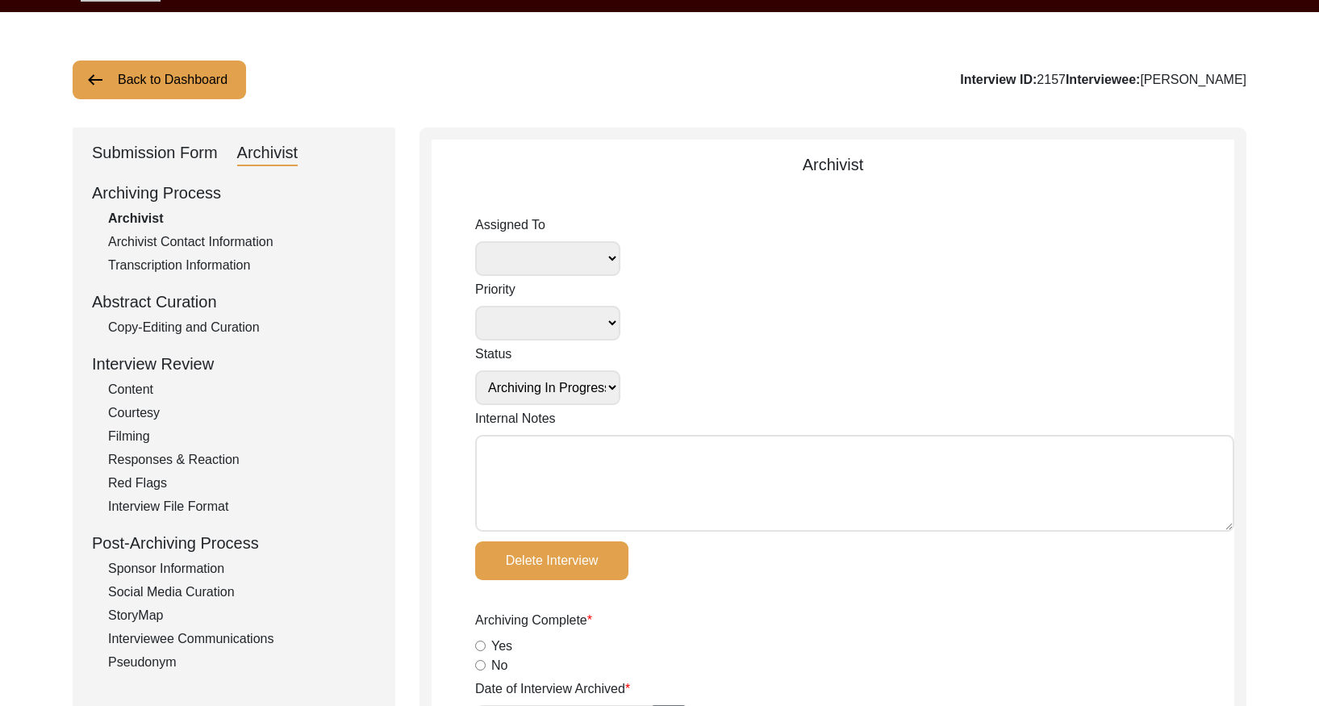
drag, startPoint x: 220, startPoint y: 319, endPoint x: 315, endPoint y: 310, distance: 95.5
click at [222, 318] on div "Copy-Editing and Curation" at bounding box center [242, 327] width 268 height 19
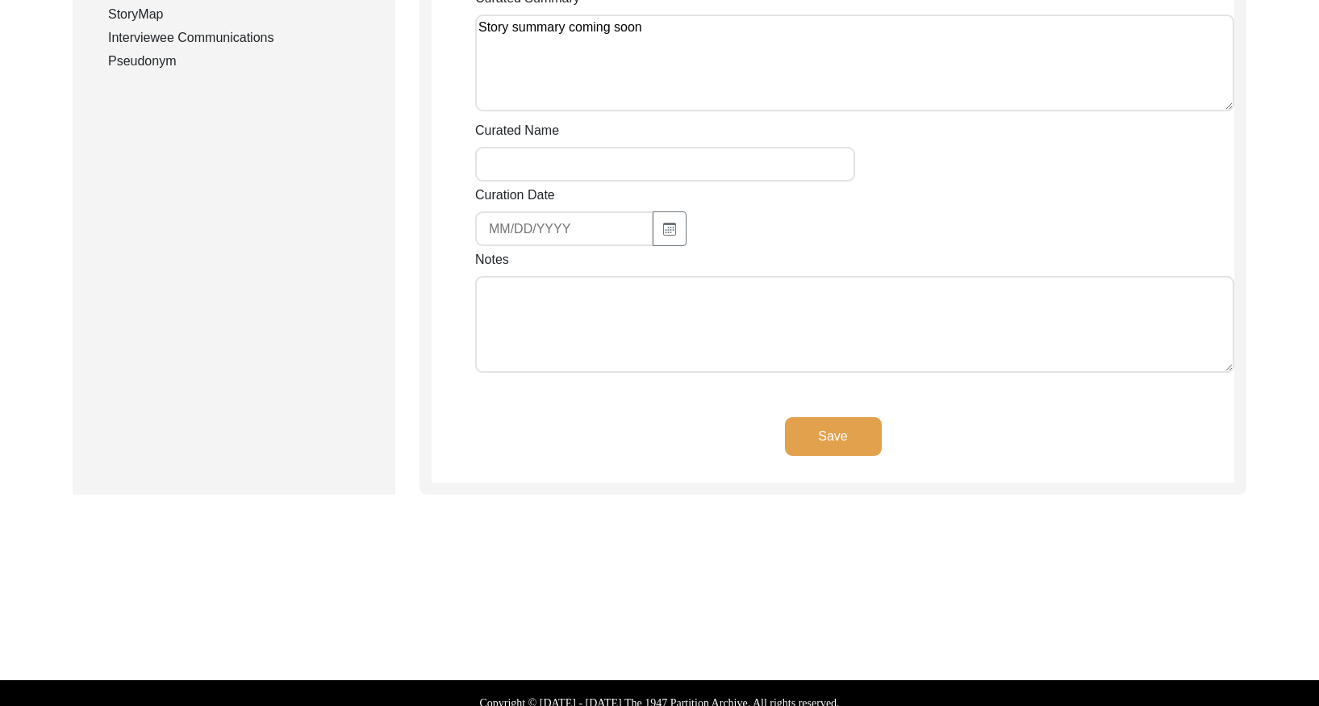
scroll to position [0, 0]
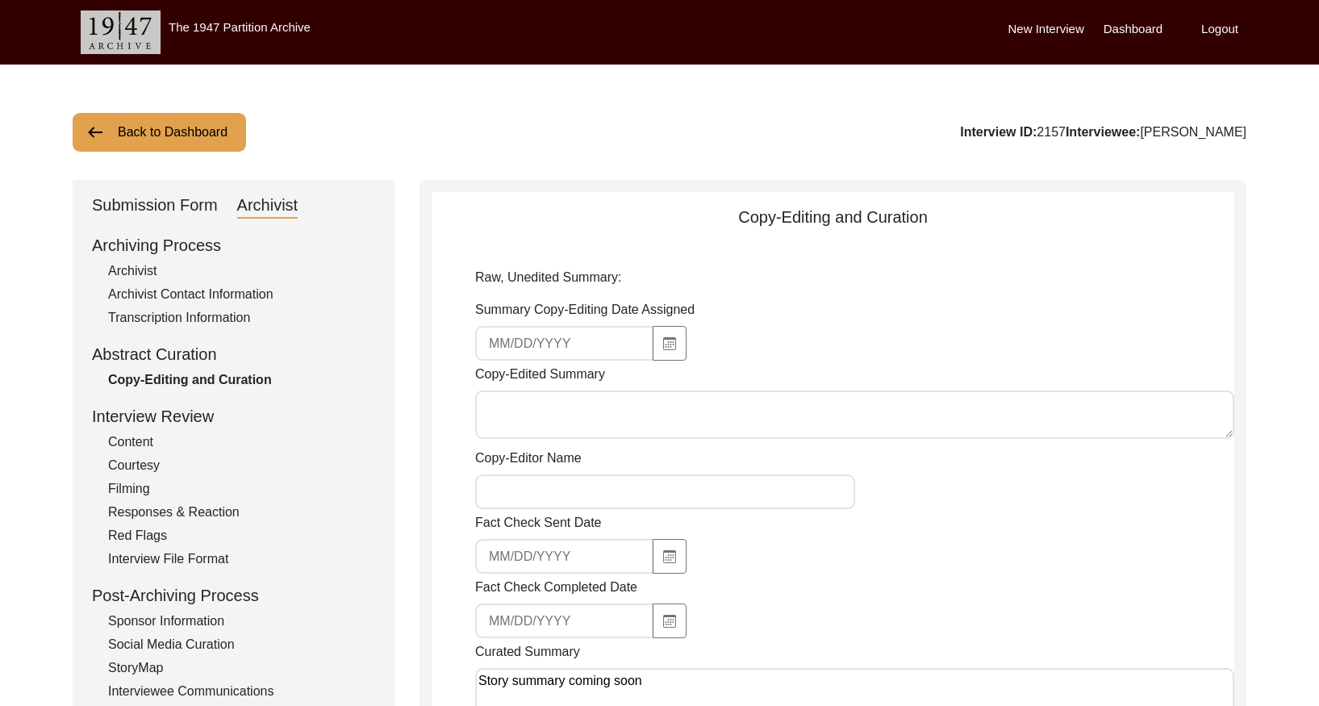
drag, startPoint x: 181, startPoint y: 131, endPoint x: 606, endPoint y: 72, distance: 428.3
click at [204, 123] on button "Back to Dashboard" at bounding box center [159, 132] width 173 height 39
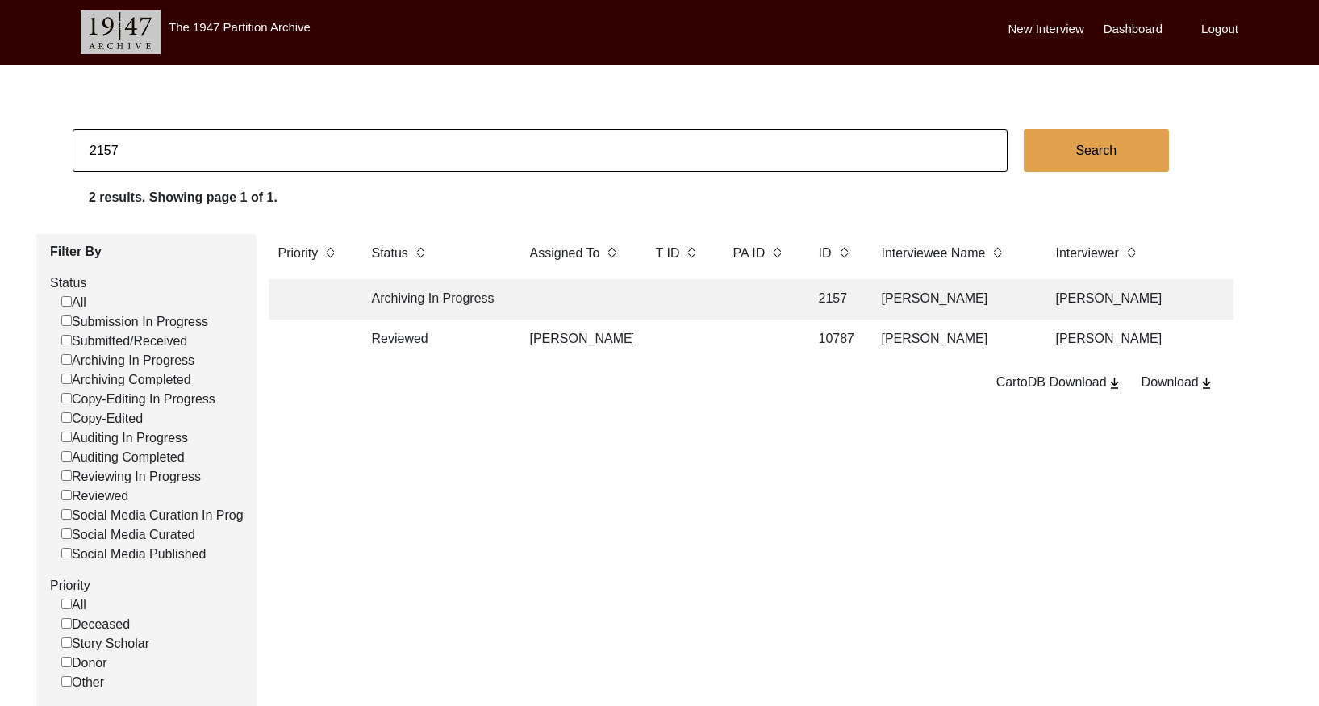
click at [206, 141] on input "2157" at bounding box center [540, 150] width 935 height 43
paste input "92"
type input "2192"
checkbox input "false"
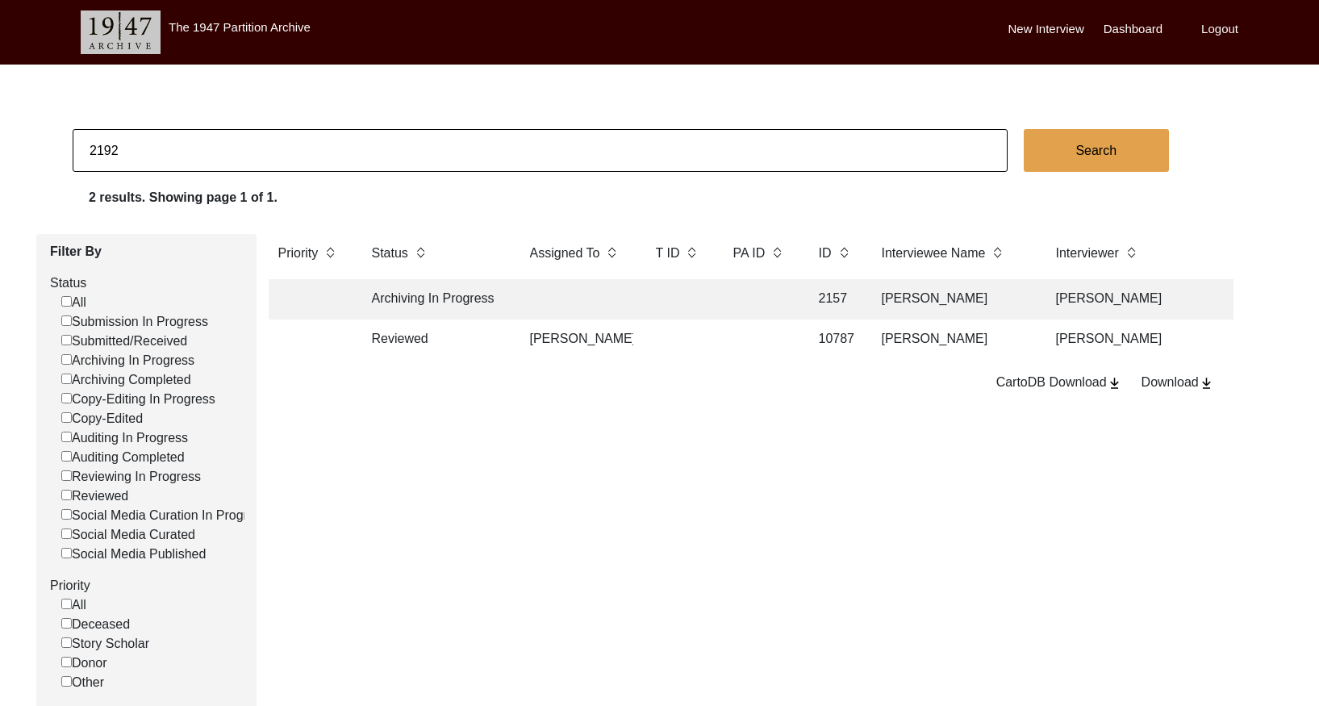
checkbox input "false"
click at [621, 344] on td at bounding box center [576, 339] width 113 height 40
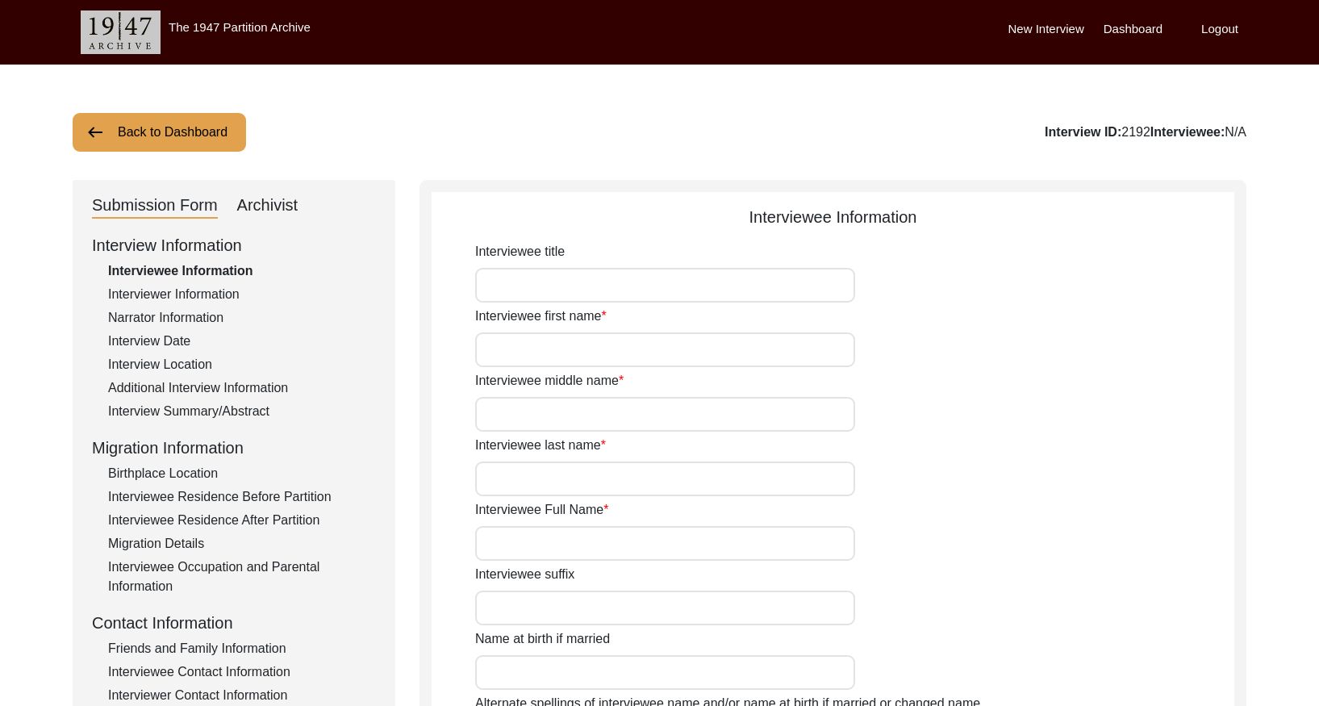
type input "[PERSON_NAME]"
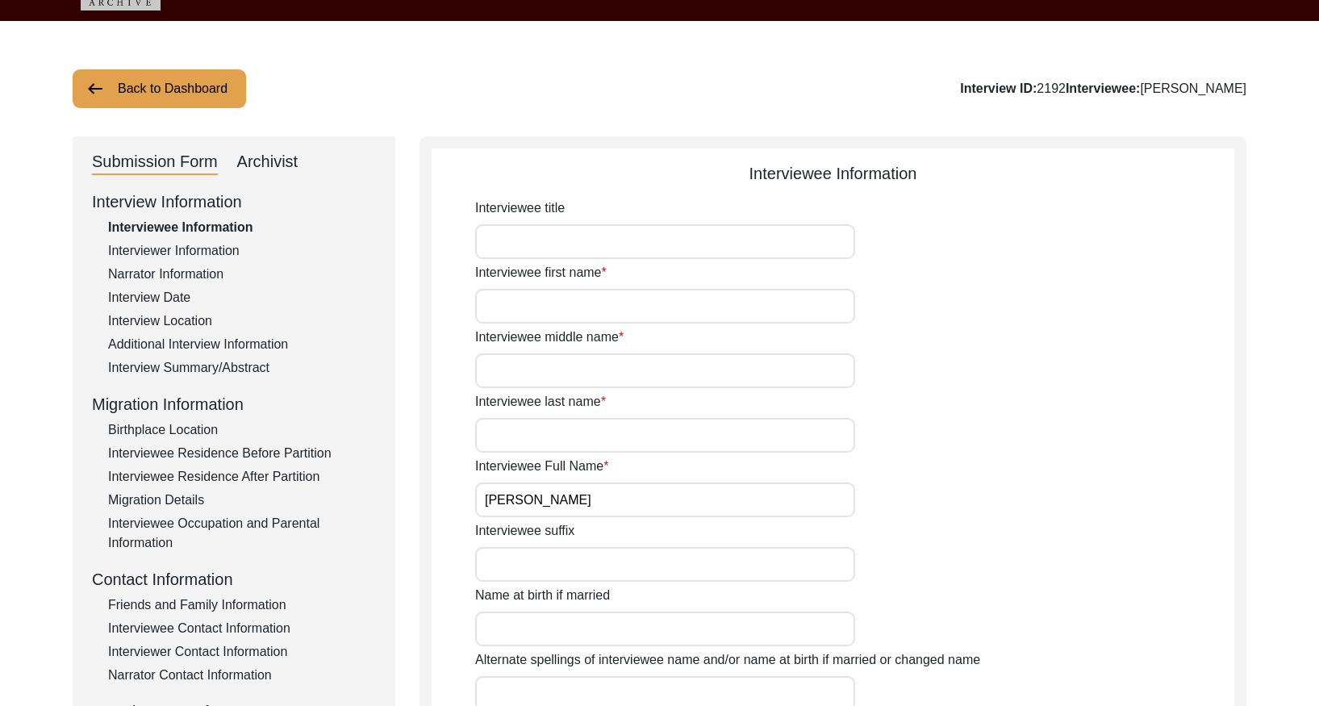
scroll to position [44, 0]
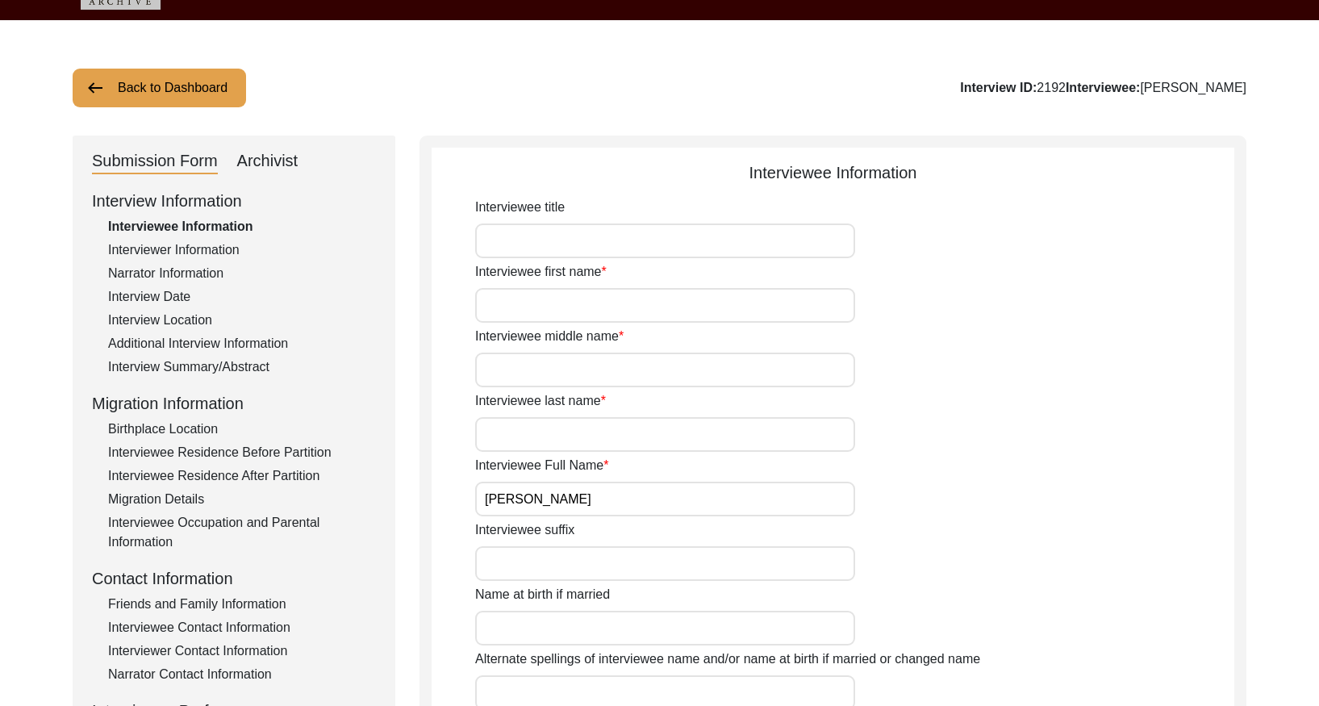
click at [247, 364] on div "Interview Summary/Abstract" at bounding box center [242, 366] width 268 height 19
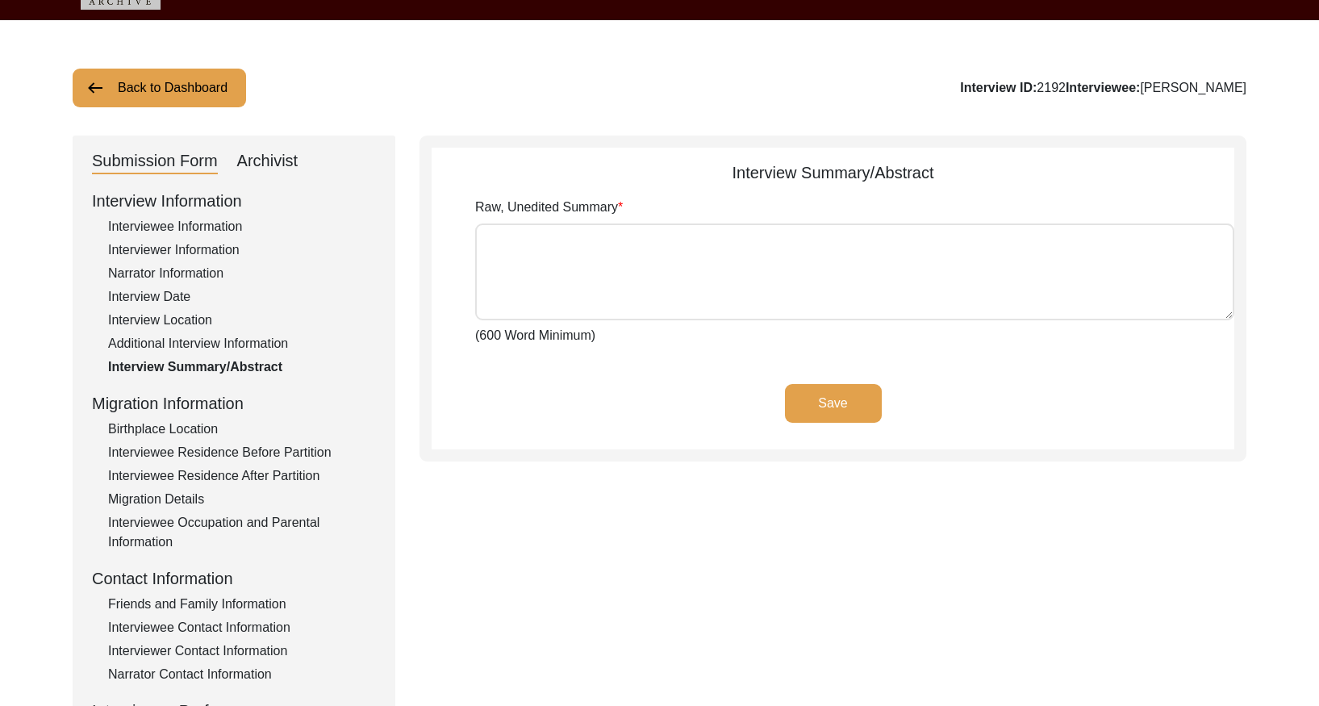
click at [270, 165] on div "Archivist" at bounding box center [267, 161] width 61 height 26
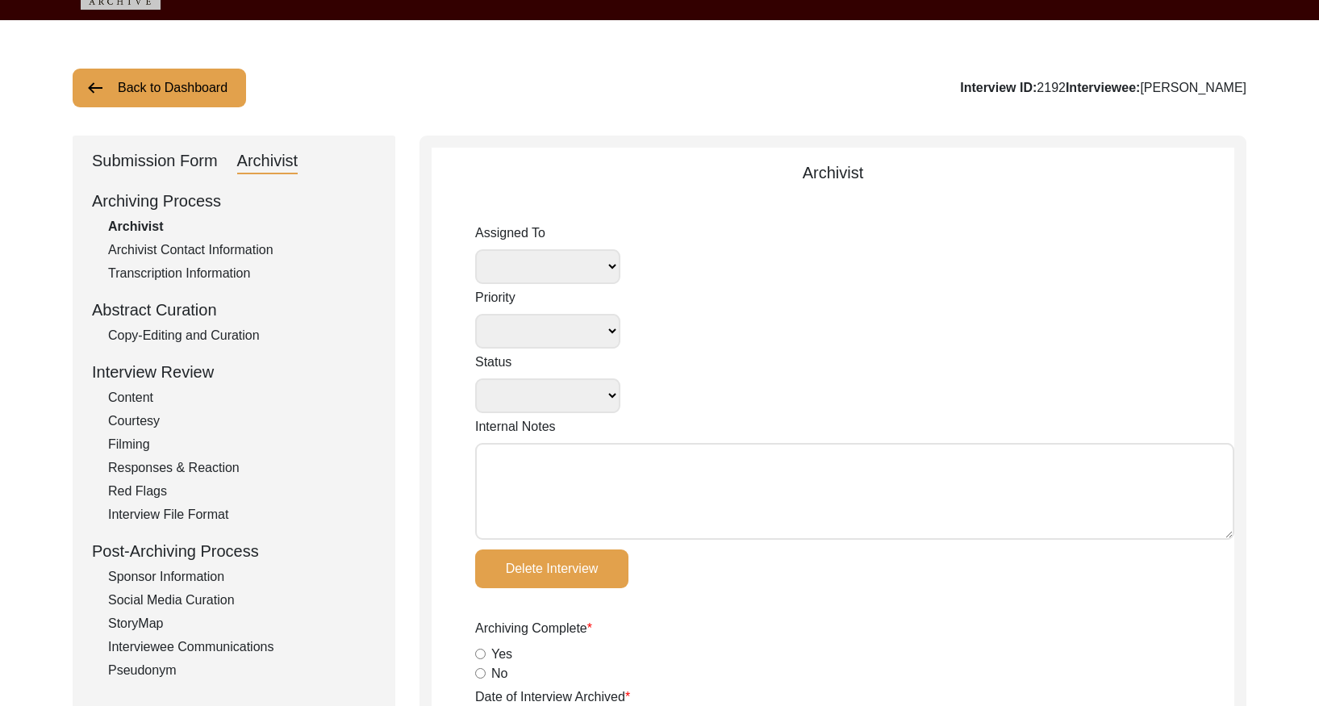
select select
select select "Archiving In Progress"
type input "[DATE]"
radio input "true"
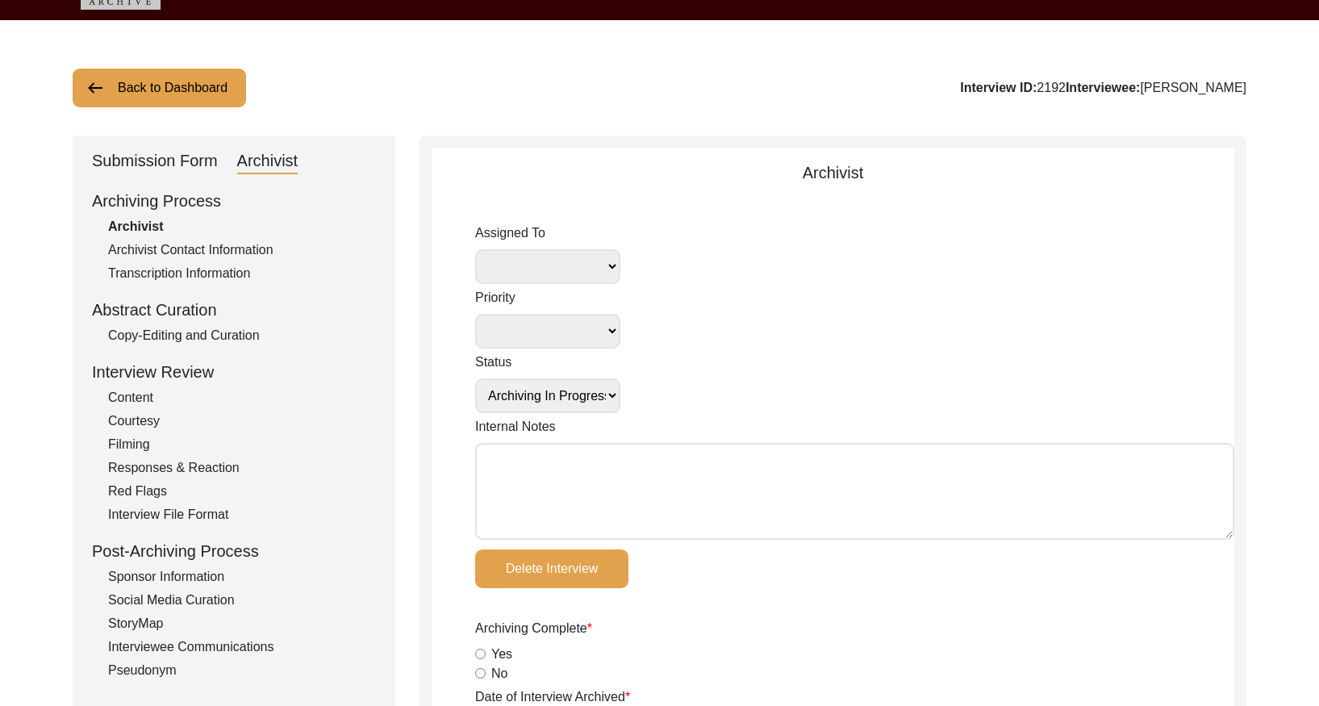
radio input "true"
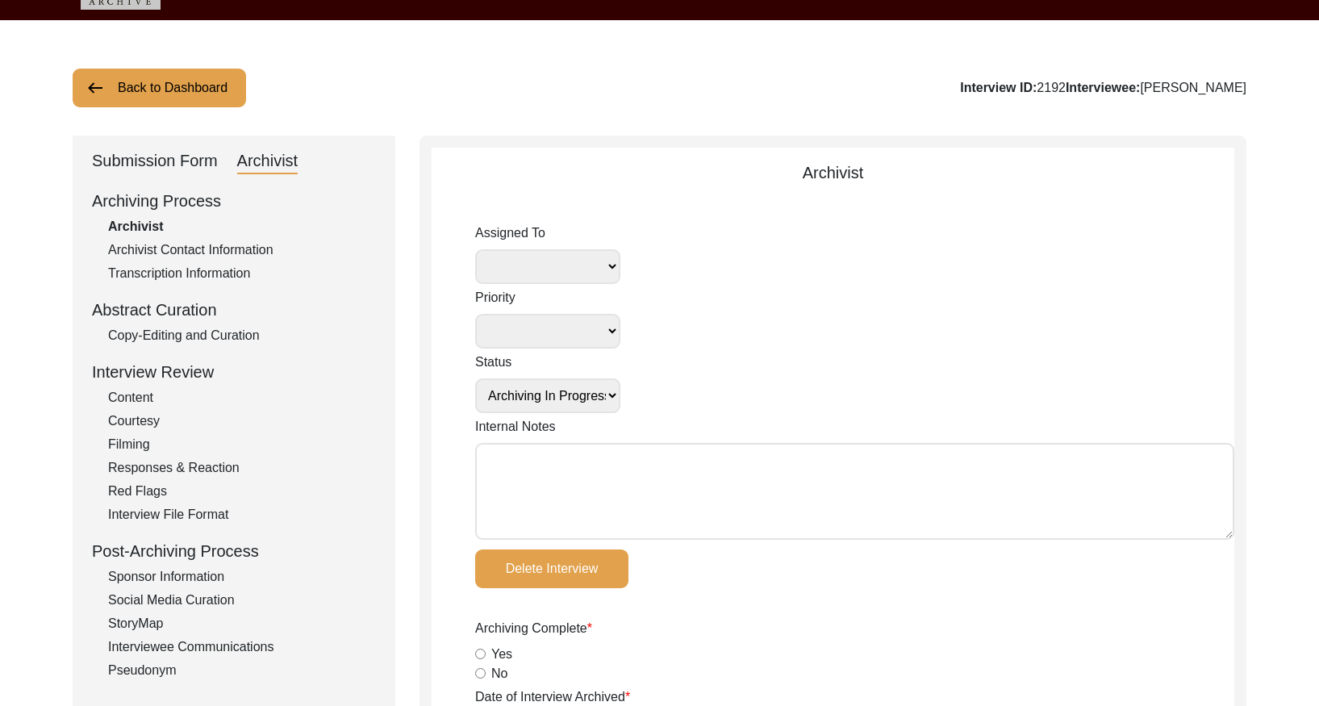
radio input "true"
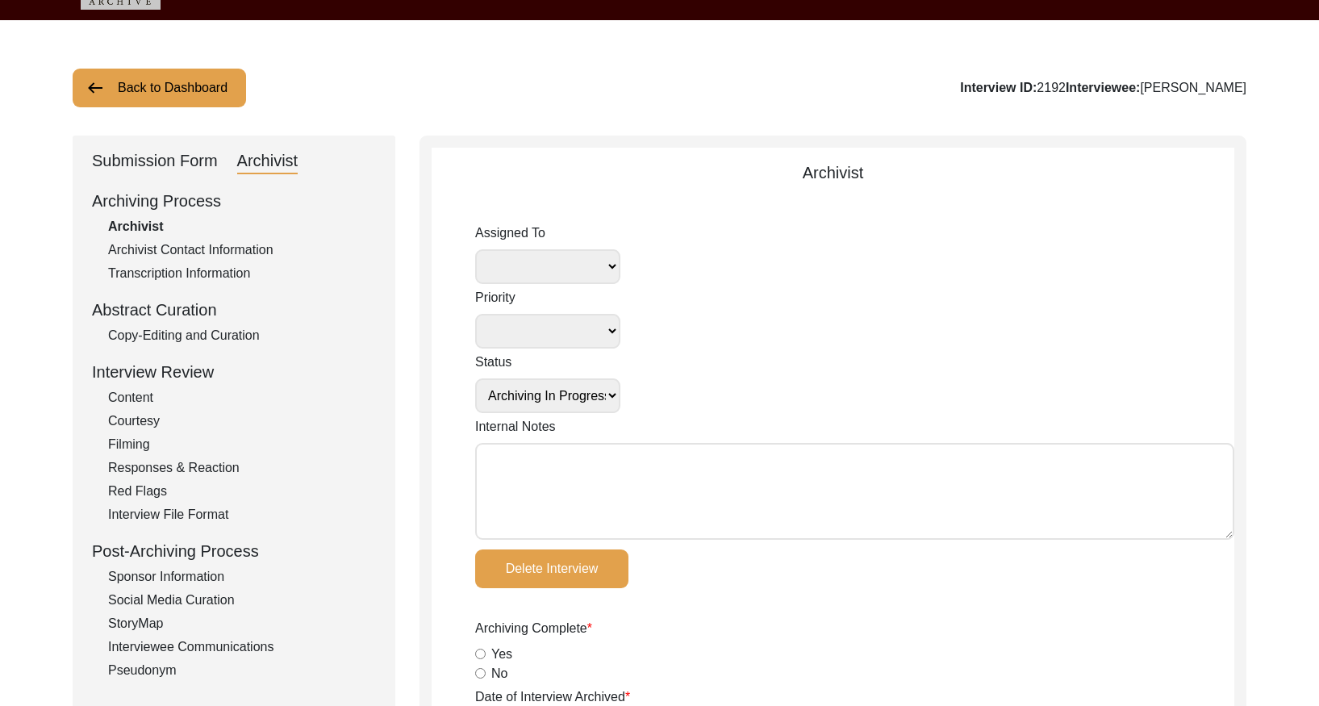
type input "8"
radio input "true"
select select
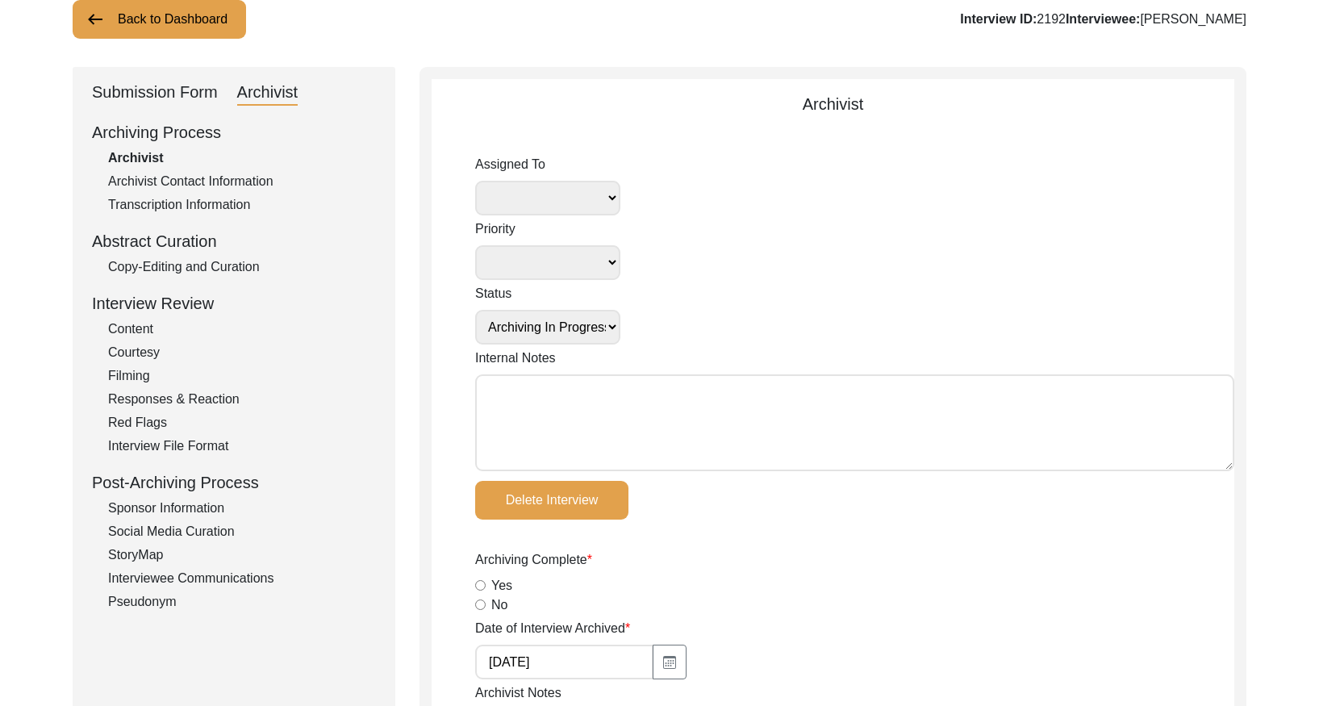
scroll to position [118, 0]
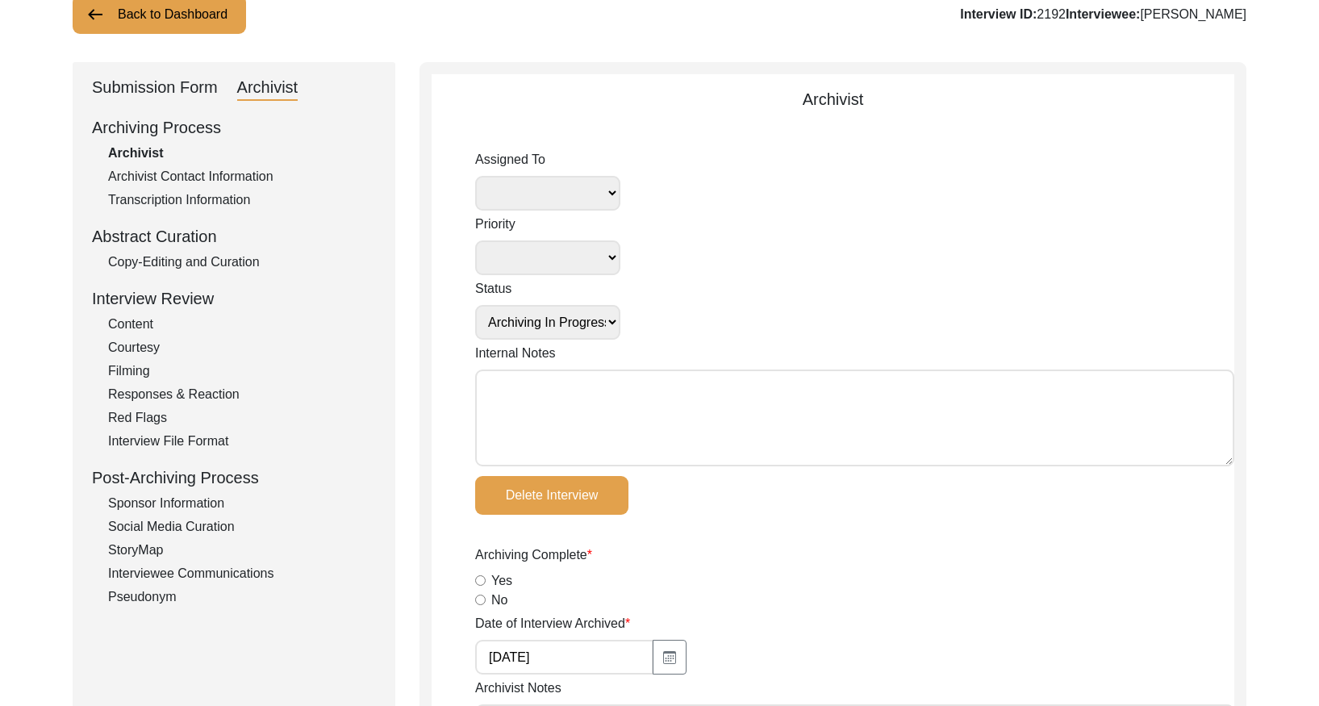
click at [236, 264] on div "Copy-Editing and Curation" at bounding box center [242, 261] width 268 height 19
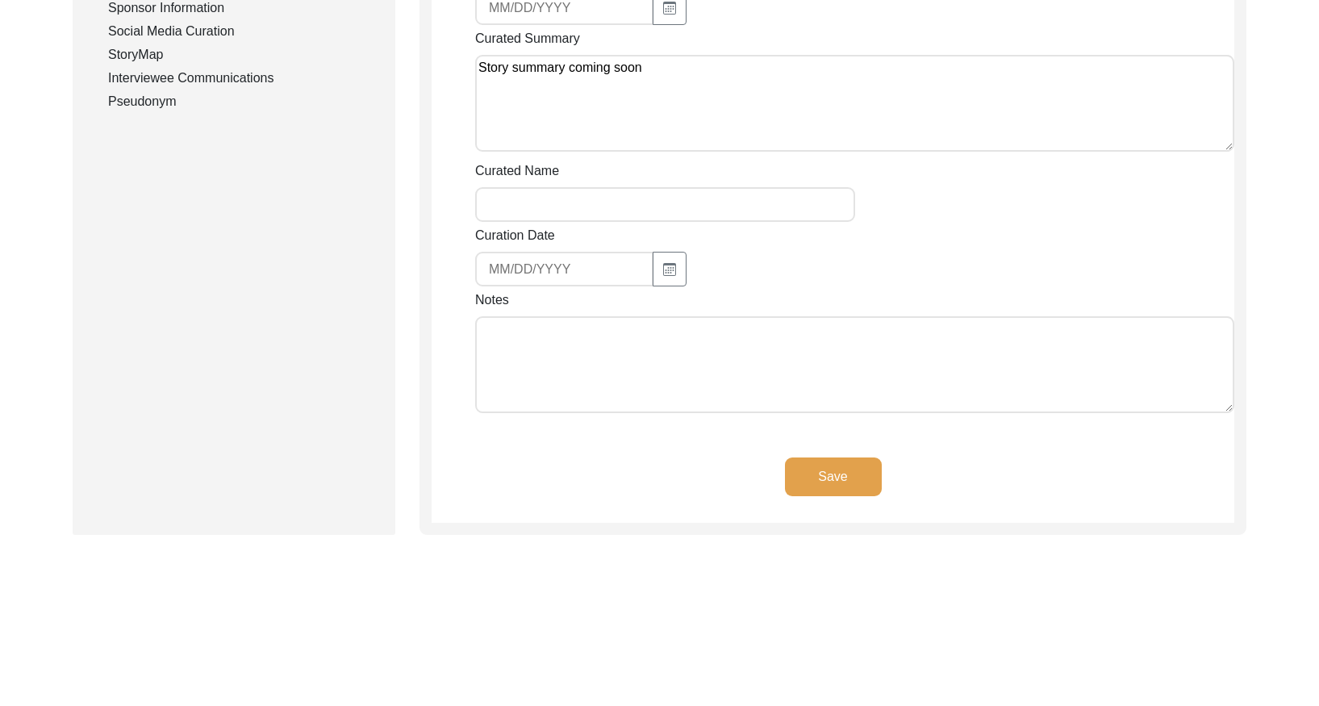
scroll to position [0, 0]
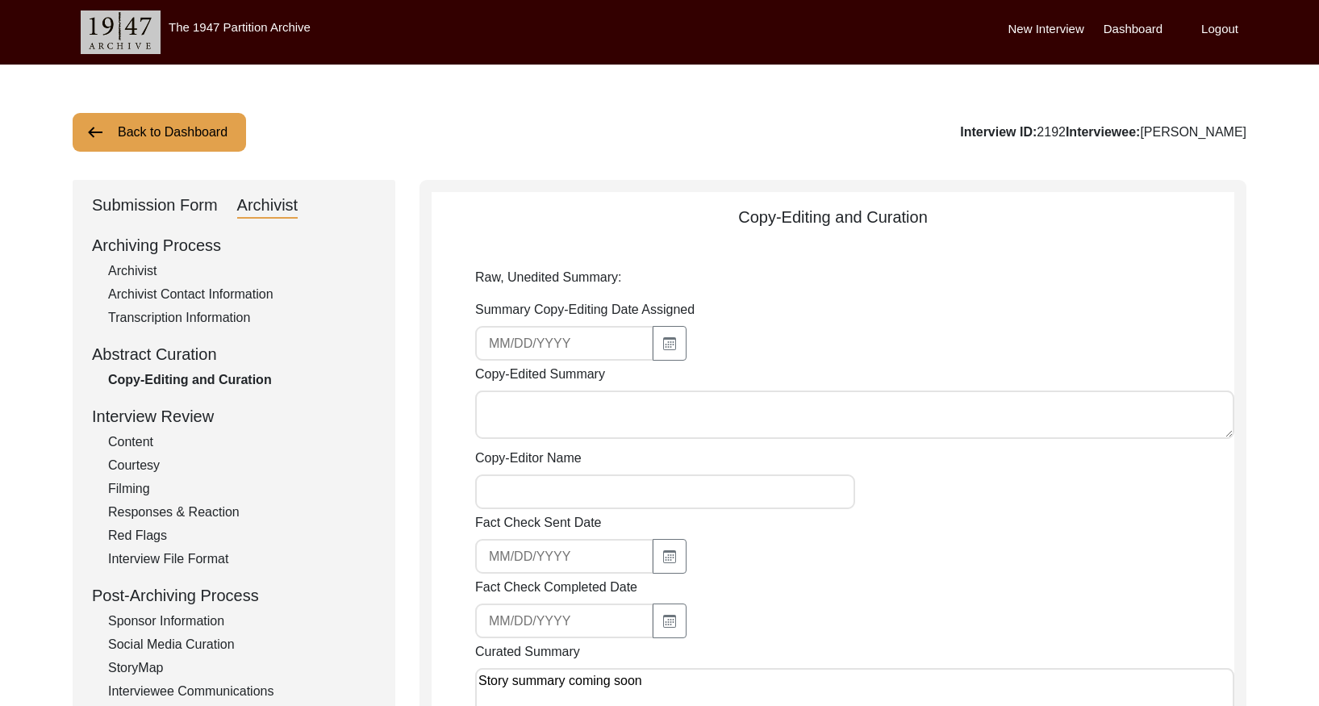
click at [193, 135] on button "Back to Dashboard" at bounding box center [159, 132] width 173 height 39
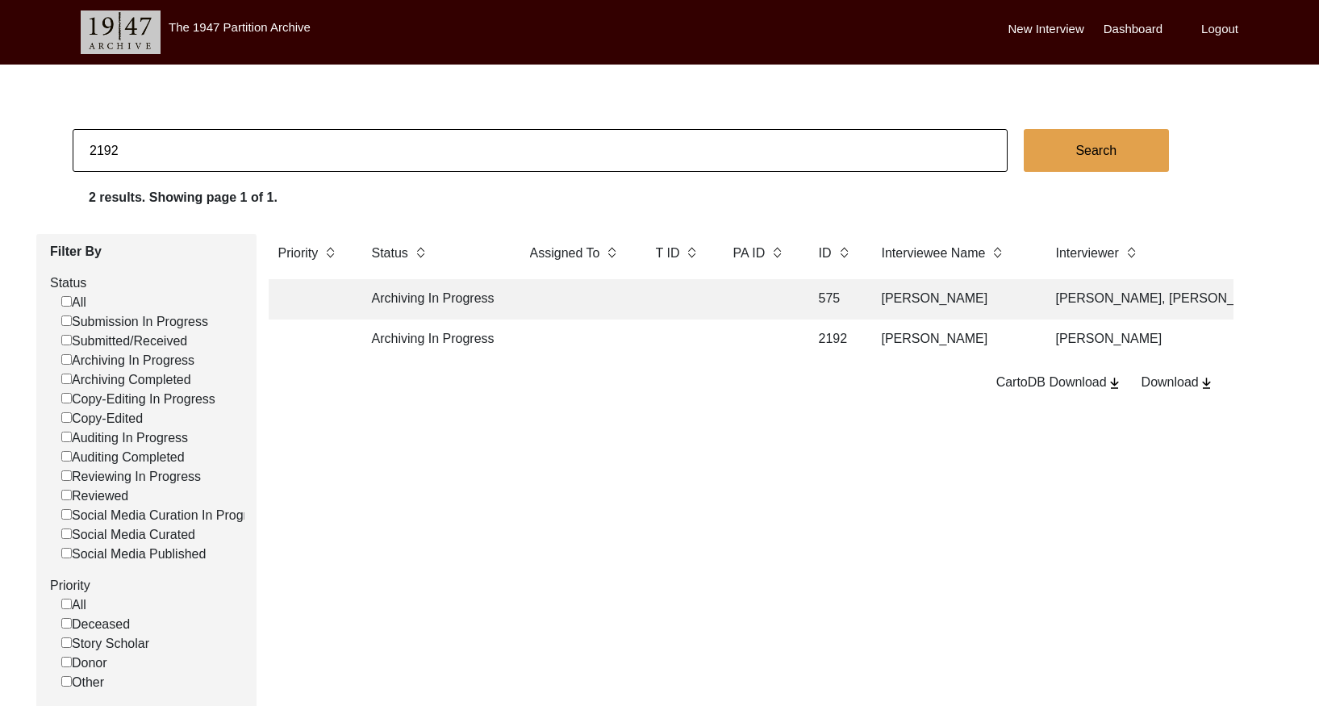
click at [346, 134] on input "2192" at bounding box center [540, 150] width 935 height 43
click at [346, 133] on input "2192" at bounding box center [540, 150] width 935 height 43
paste input "20"
type input "2202"
checkbox input "false"
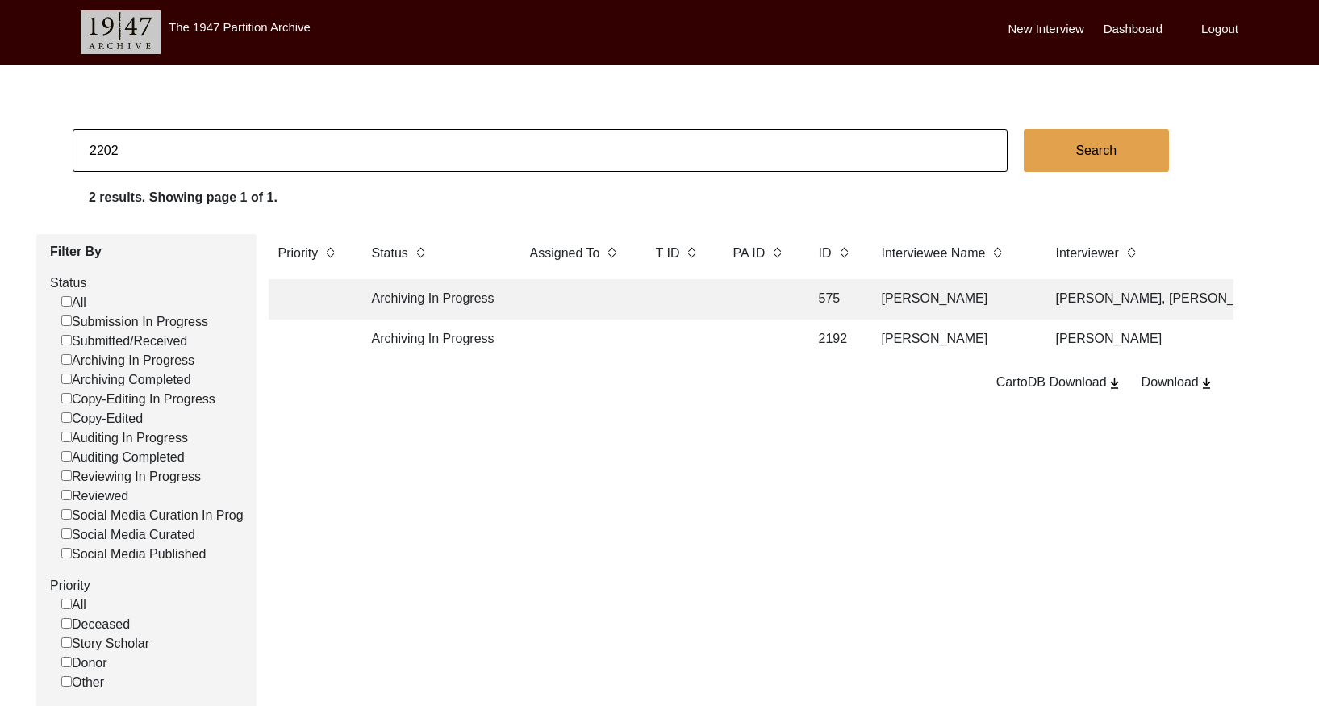
checkbox input "false"
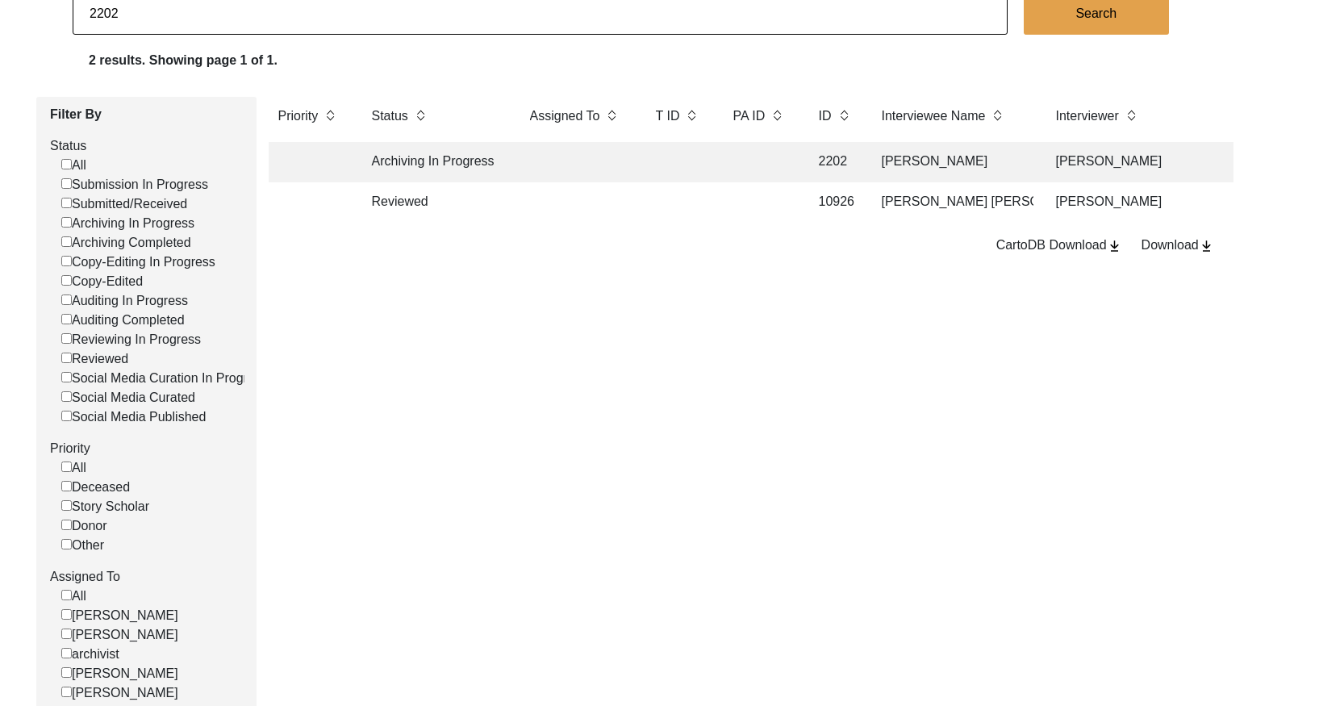
scroll to position [141, 0]
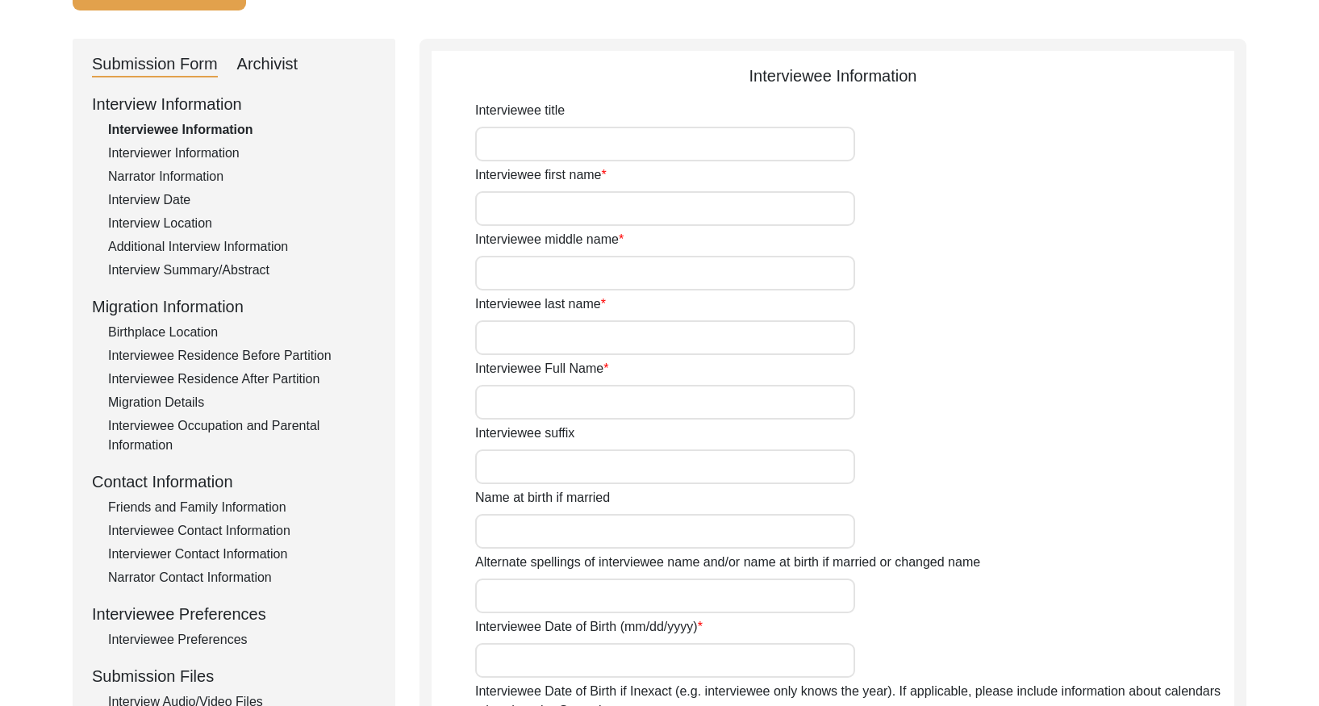
type input "[PERSON_NAME]"
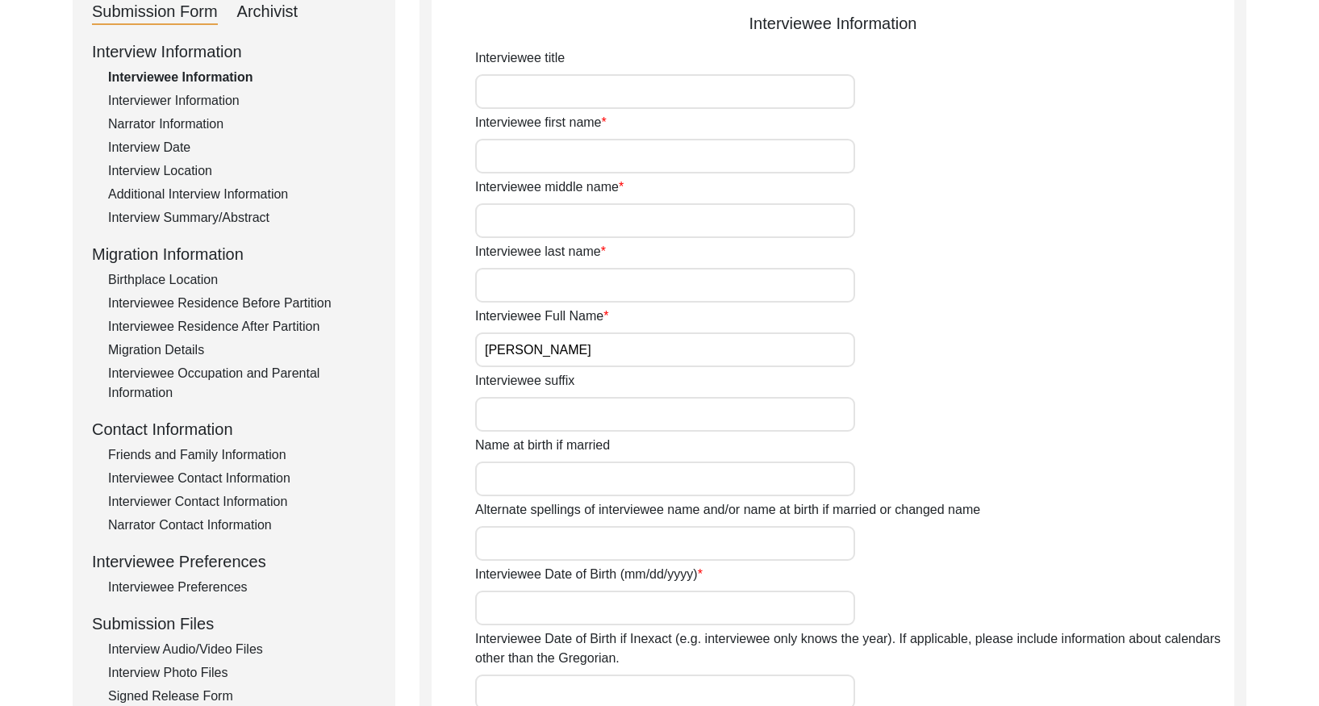
scroll to position [197, 0]
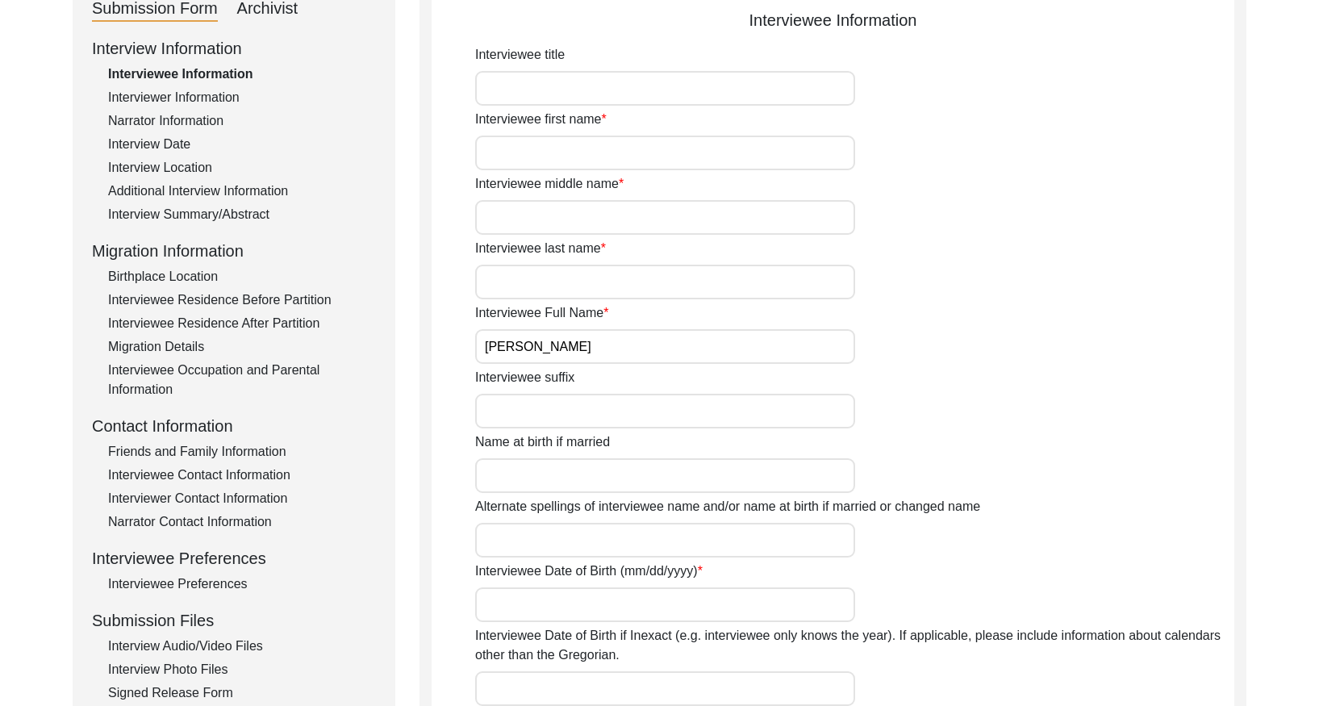
click at [235, 217] on div "Interview Summary/Abstract" at bounding box center [242, 214] width 268 height 19
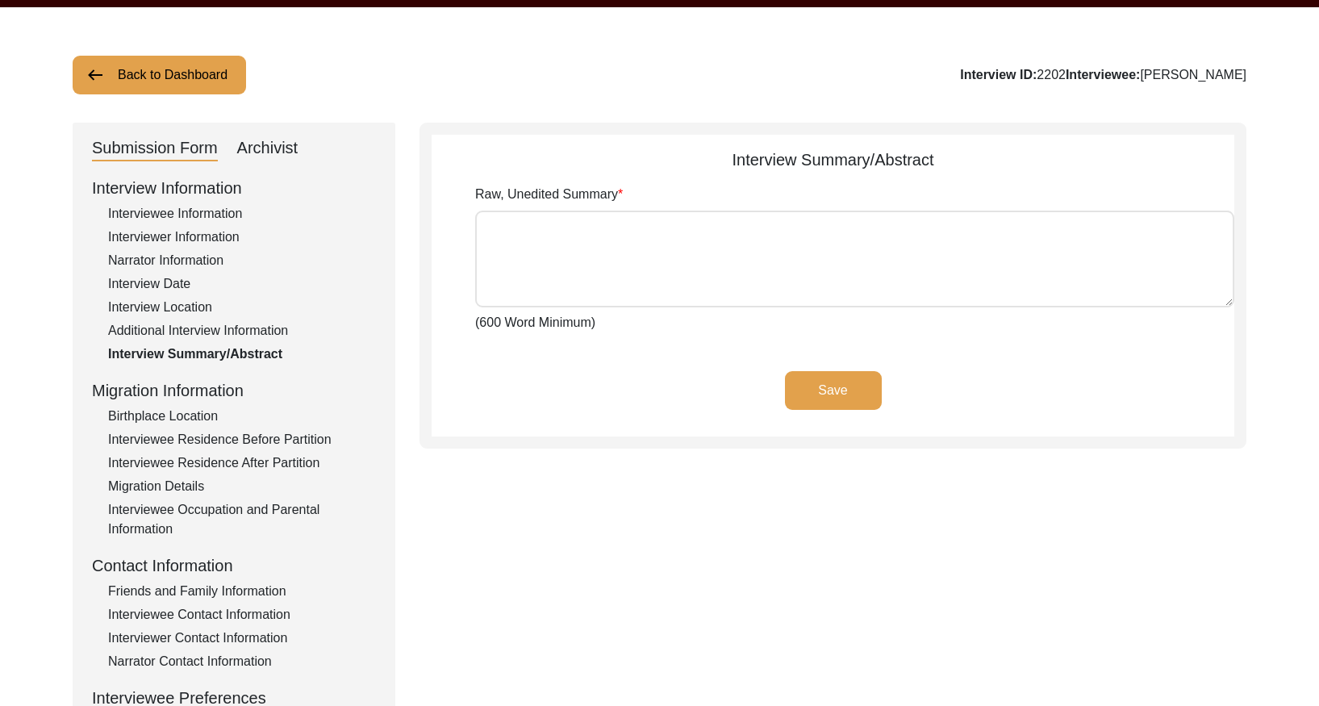
scroll to position [28, 0]
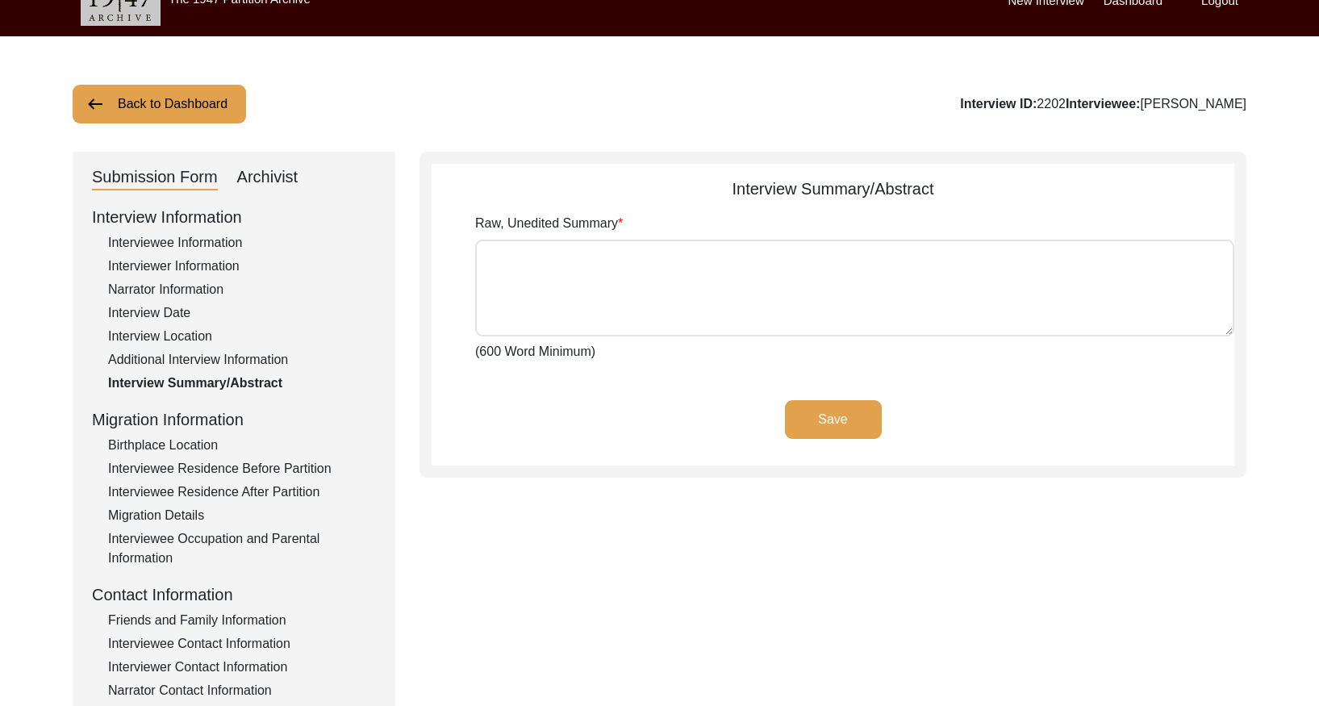
click at [264, 160] on div "Submission Form Archivist Interview Information Interviewee Information Intervi…" at bounding box center [234, 530] width 323 height 756
click at [268, 169] on div "Archivist" at bounding box center [267, 178] width 61 height 26
select select "Archiving In Progress"
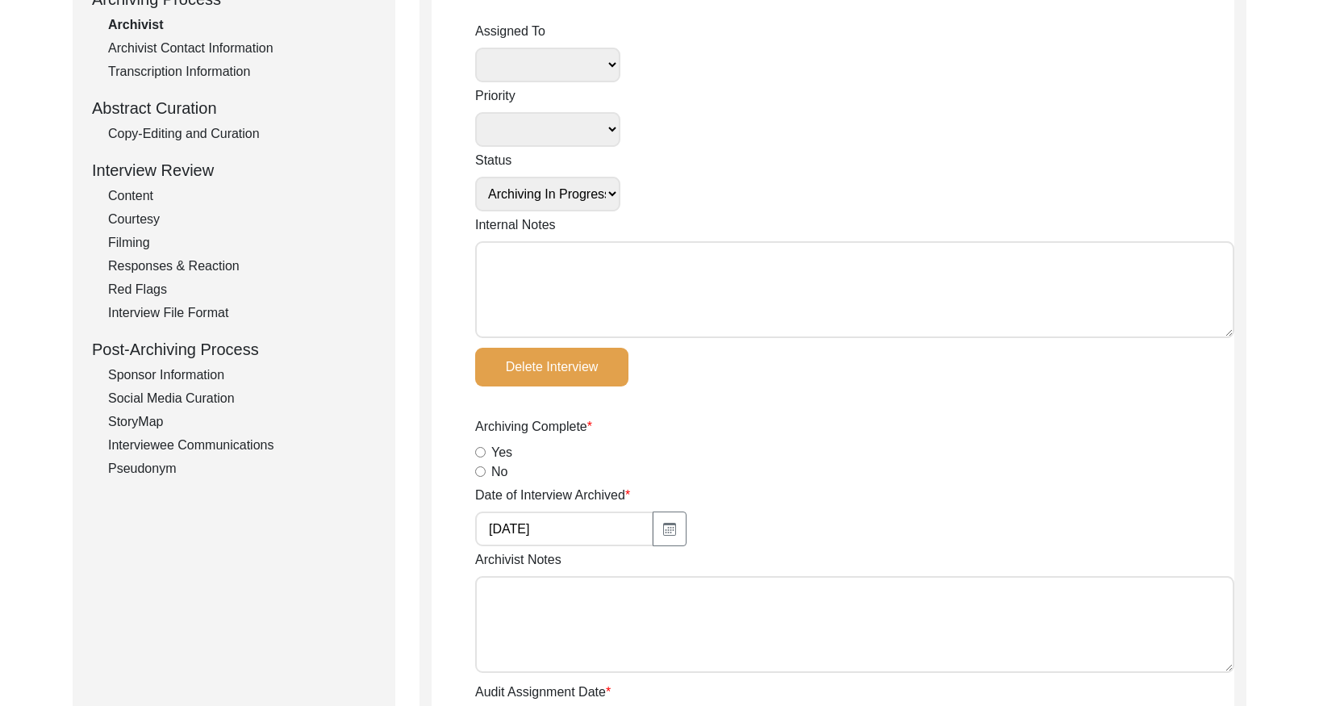
drag, startPoint x: 214, startPoint y: 128, endPoint x: 353, endPoint y: 133, distance: 139.6
click at [214, 128] on div "Copy-Editing and Curation" at bounding box center [242, 133] width 268 height 19
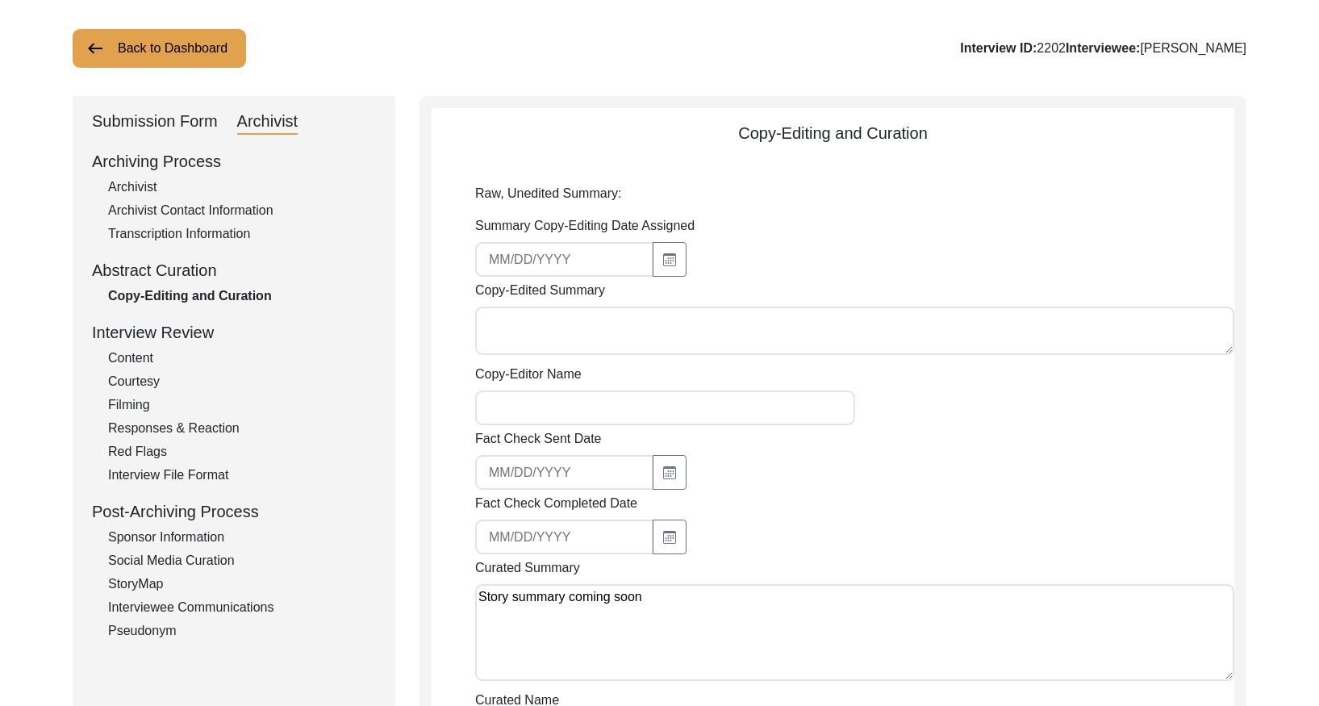
scroll to position [0, 0]
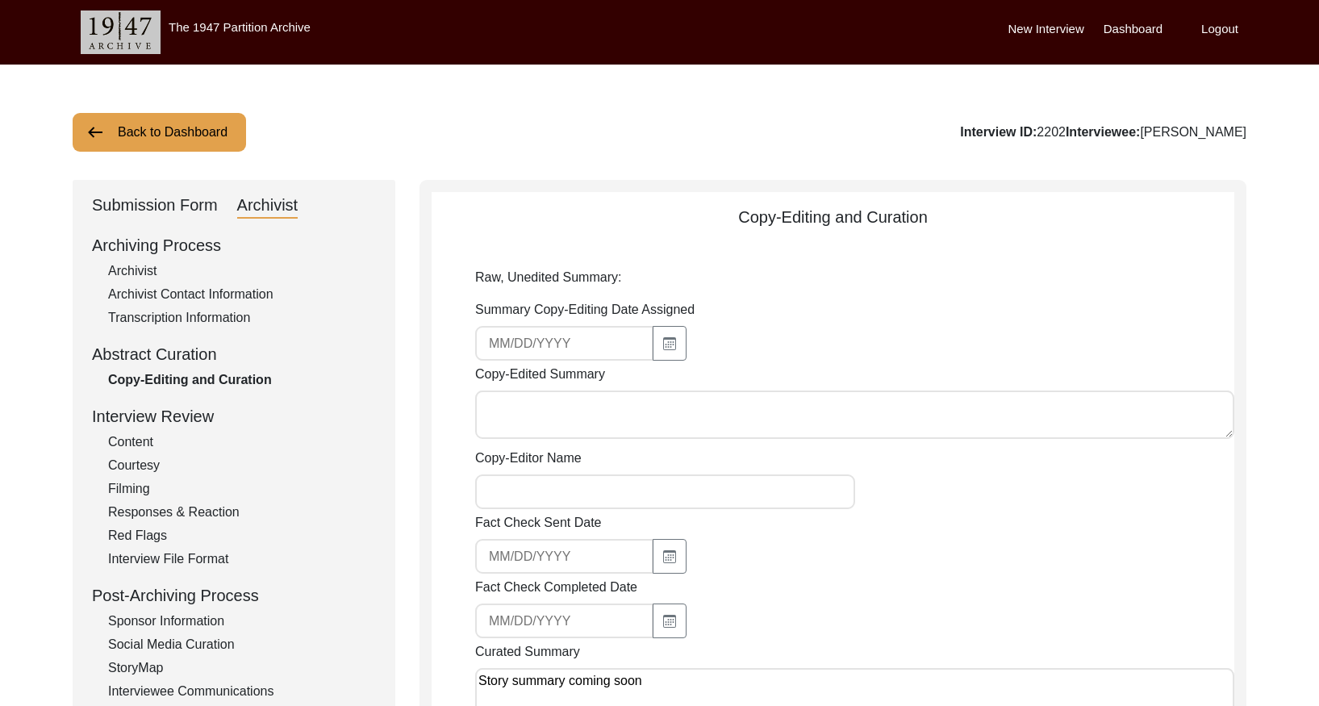
click at [214, 129] on button "Back to Dashboard" at bounding box center [159, 132] width 173 height 39
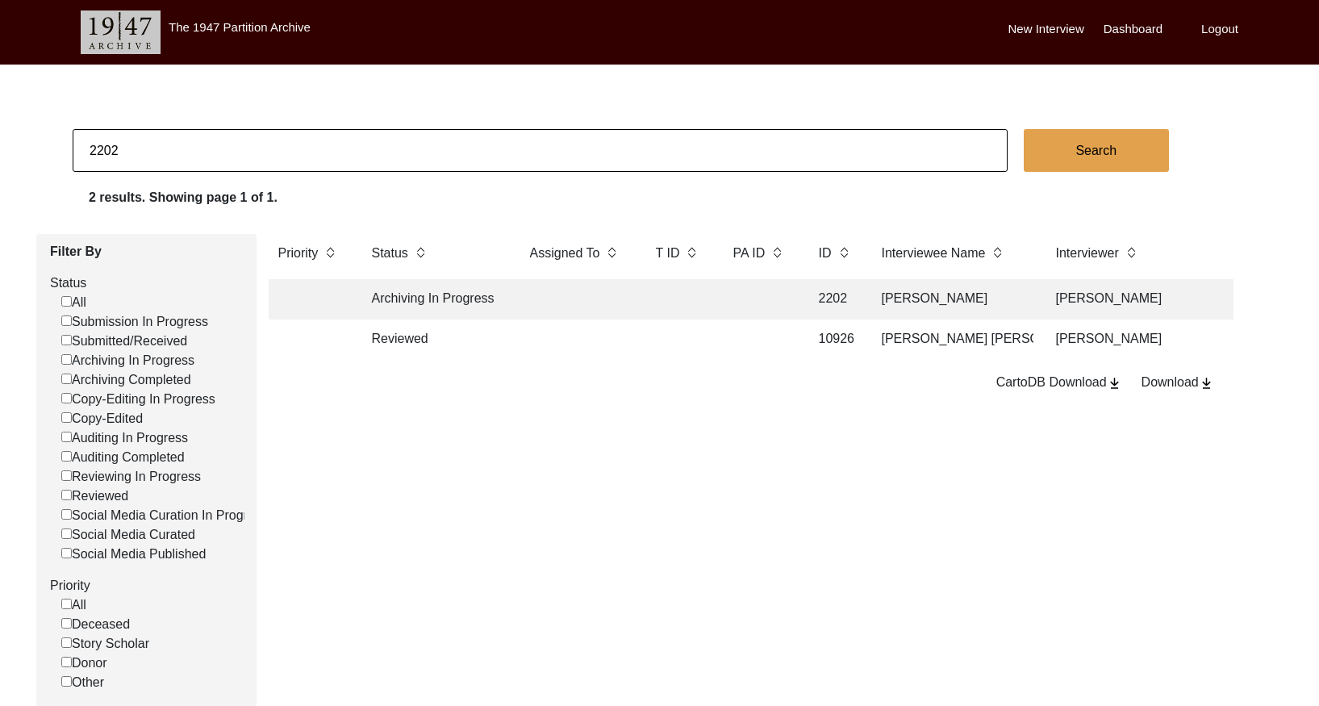
click at [344, 140] on input "2202" at bounding box center [540, 150] width 935 height 43
click at [344, 139] on input "2202" at bounding box center [540, 150] width 935 height 43
paste input "6"
type input "2206"
checkbox input "false"
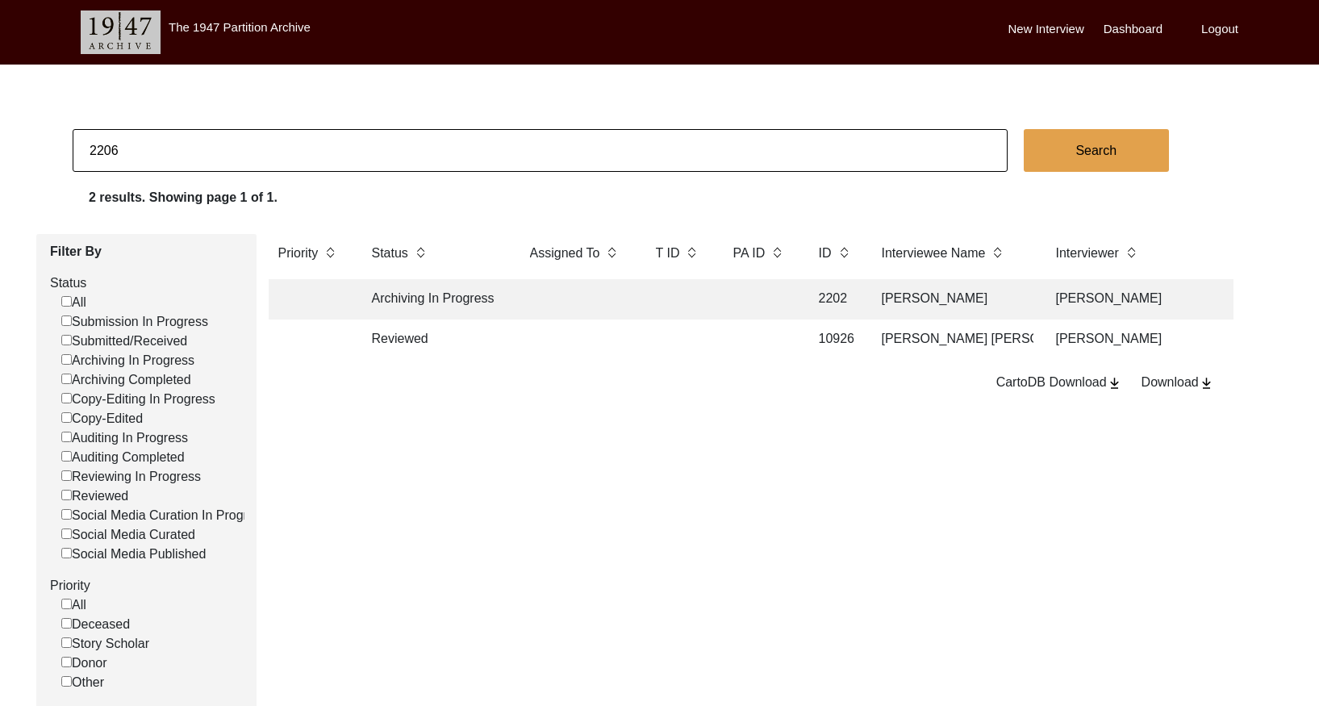
checkbox input "false"
click at [697, 315] on td at bounding box center [678, 299] width 65 height 40
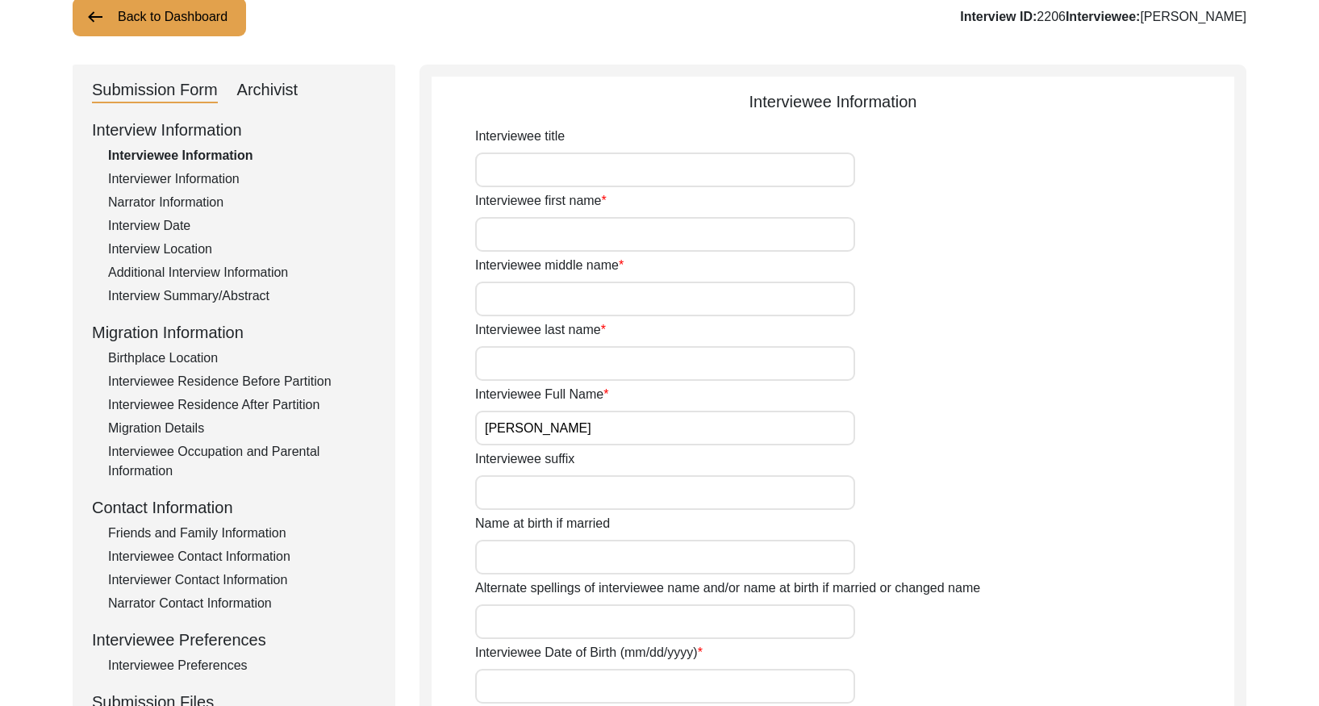
scroll to position [123, 0]
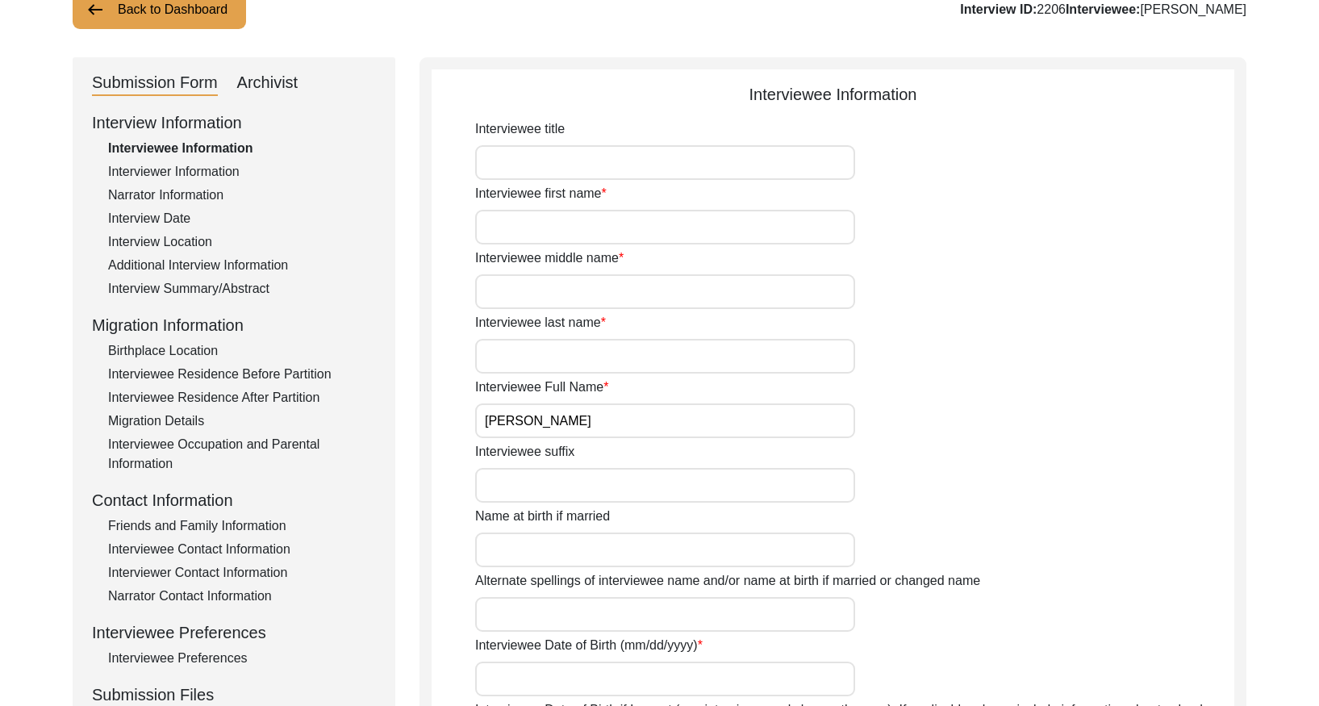
drag, startPoint x: 249, startPoint y: 288, endPoint x: 264, endPoint y: 287, distance: 14.5
click at [250, 288] on div "Interview Summary/Abstract" at bounding box center [242, 288] width 268 height 19
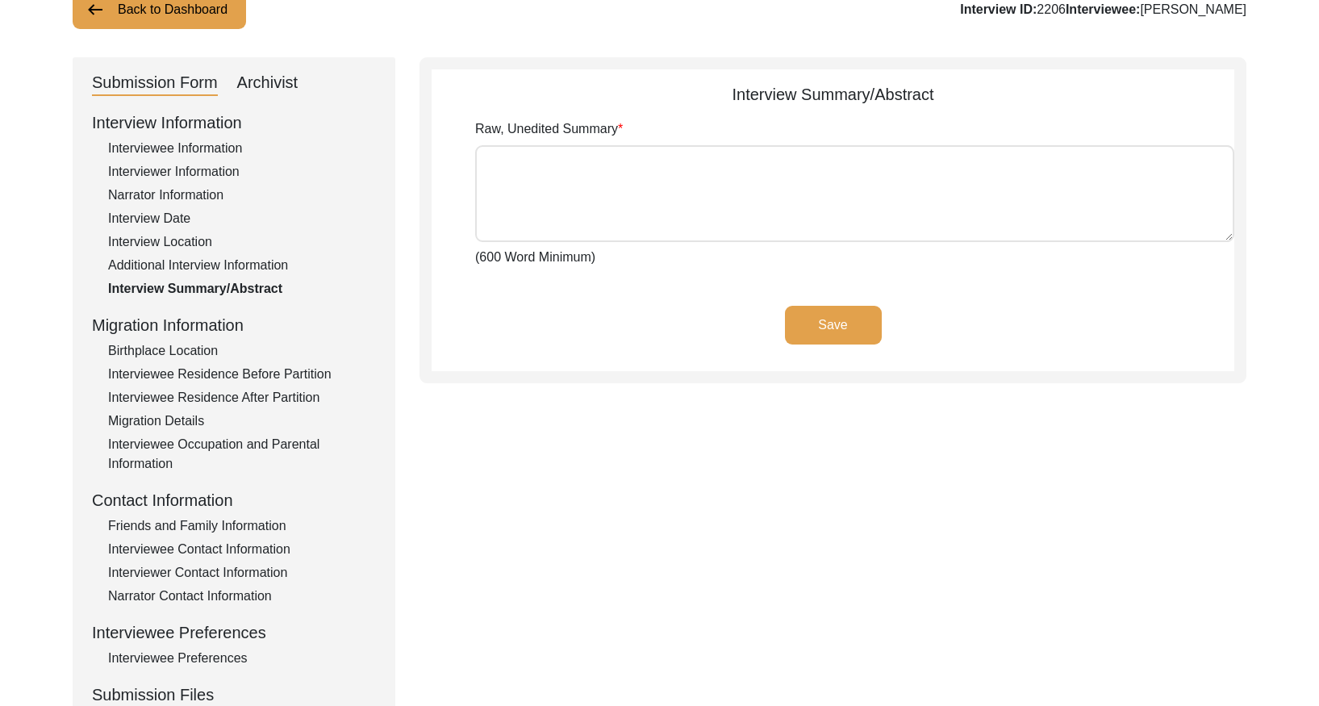
click at [275, 73] on div "Archivist" at bounding box center [267, 83] width 61 height 26
select select "Archiving In Progress"
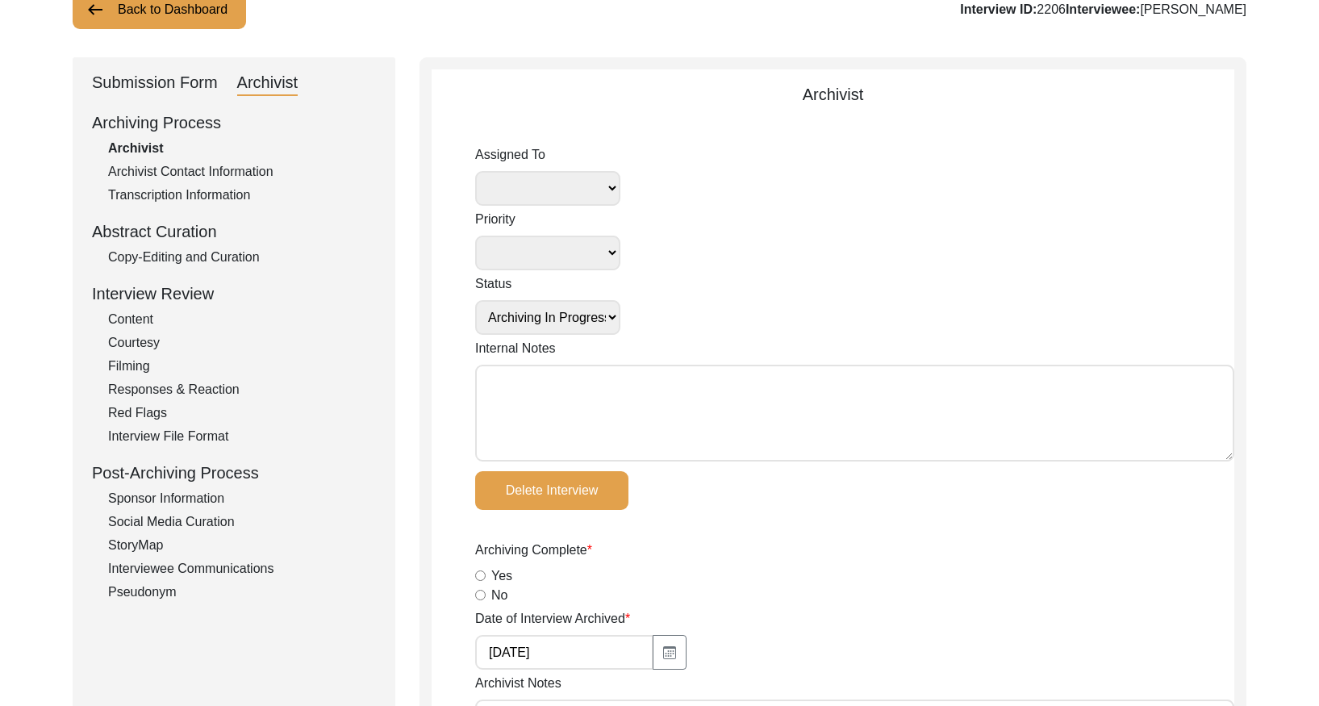
click at [248, 251] on div "Copy-Editing and Curation" at bounding box center [242, 257] width 268 height 19
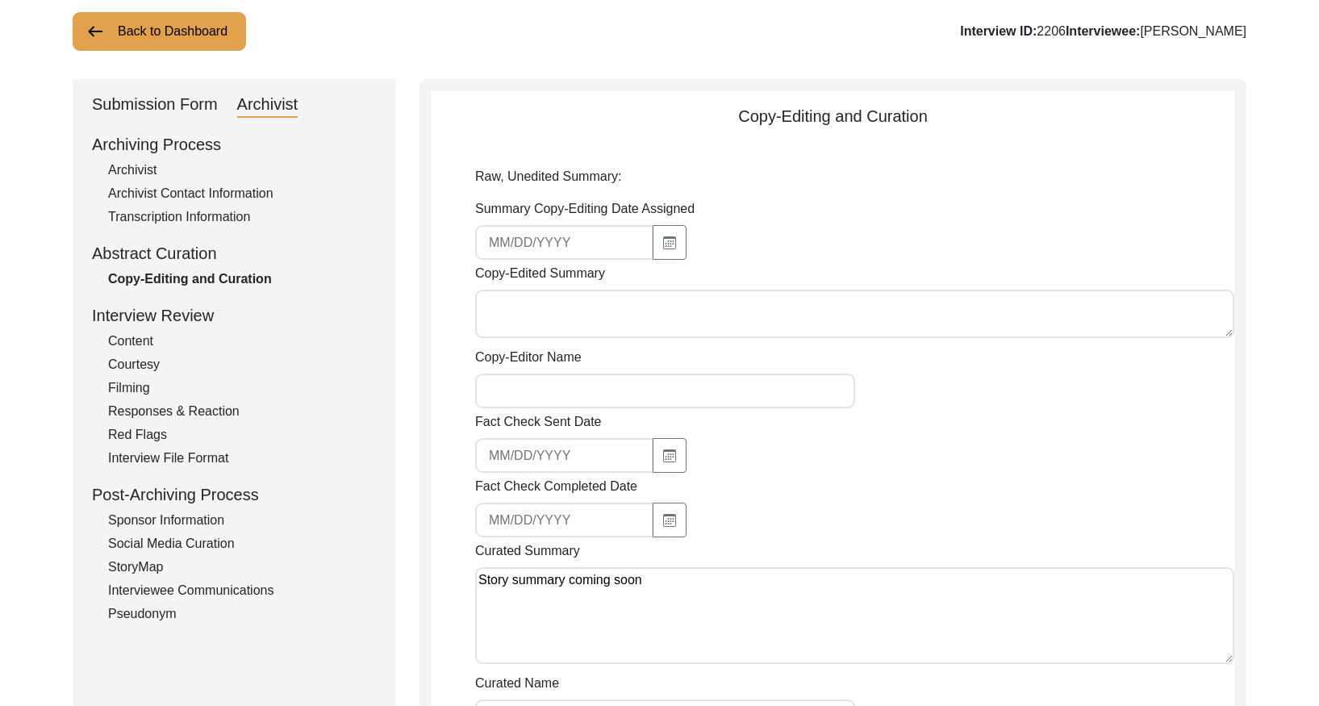
scroll to position [3, 0]
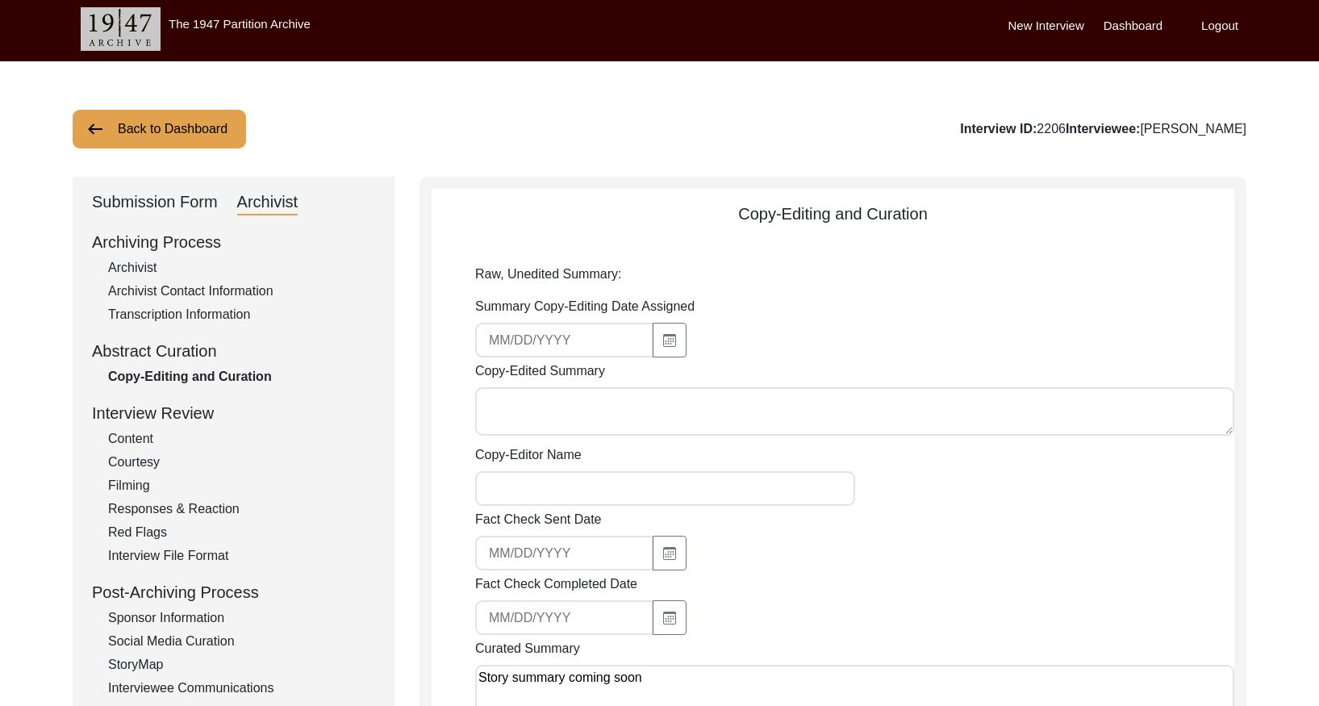
click at [206, 128] on button "Back to Dashboard" at bounding box center [159, 129] width 173 height 39
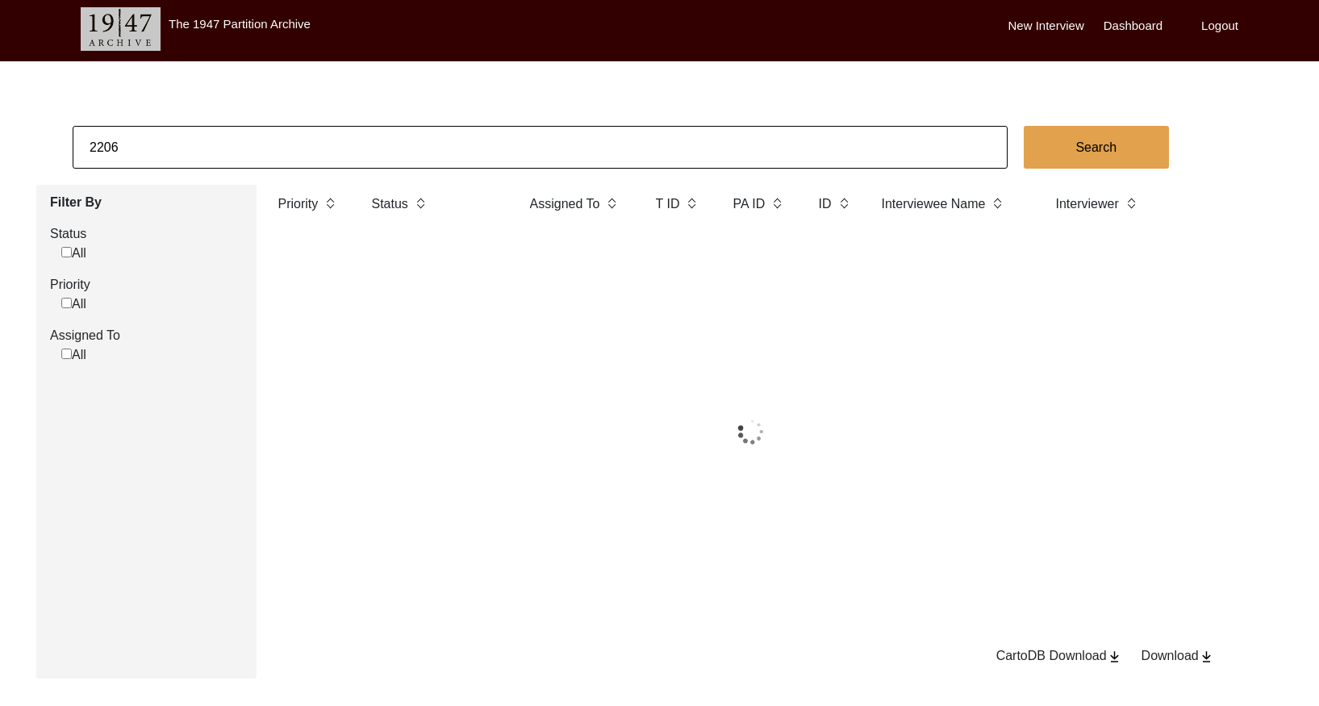
click at [269, 144] on input "2206" at bounding box center [540, 147] width 935 height 43
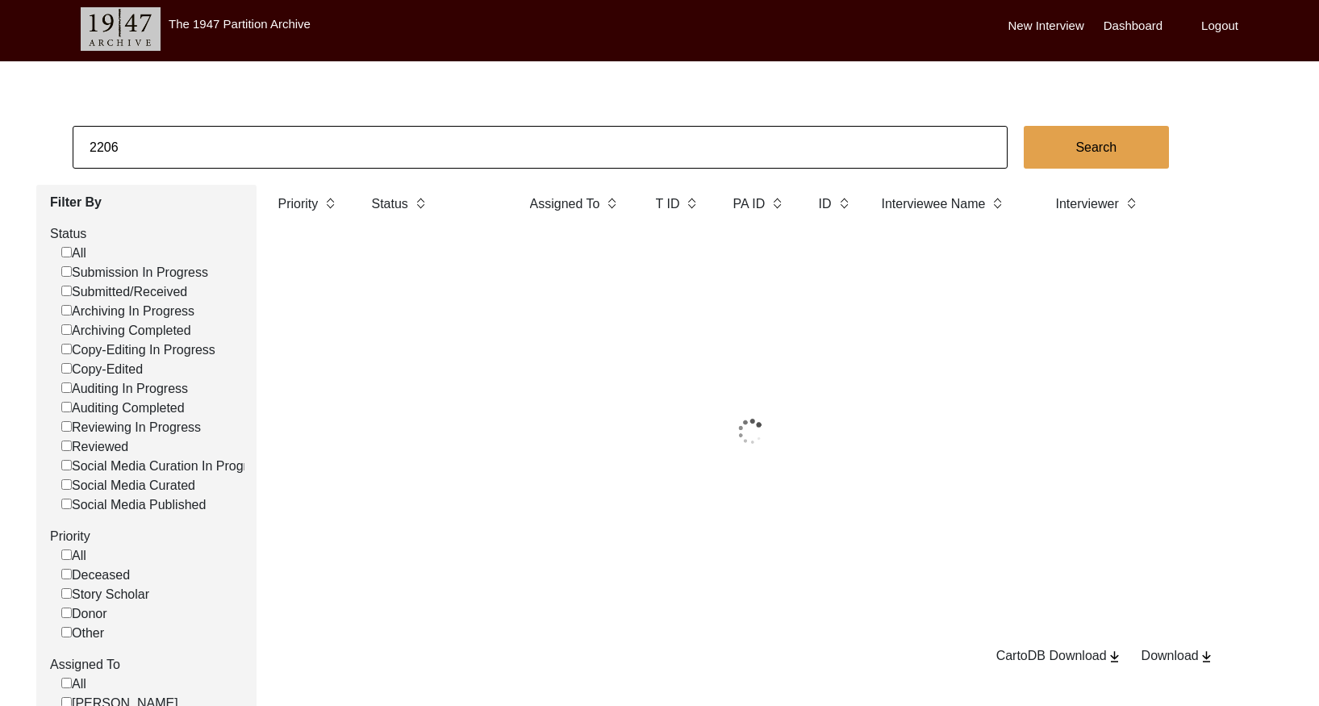
click at [269, 144] on input "2206" at bounding box center [540, 147] width 935 height 43
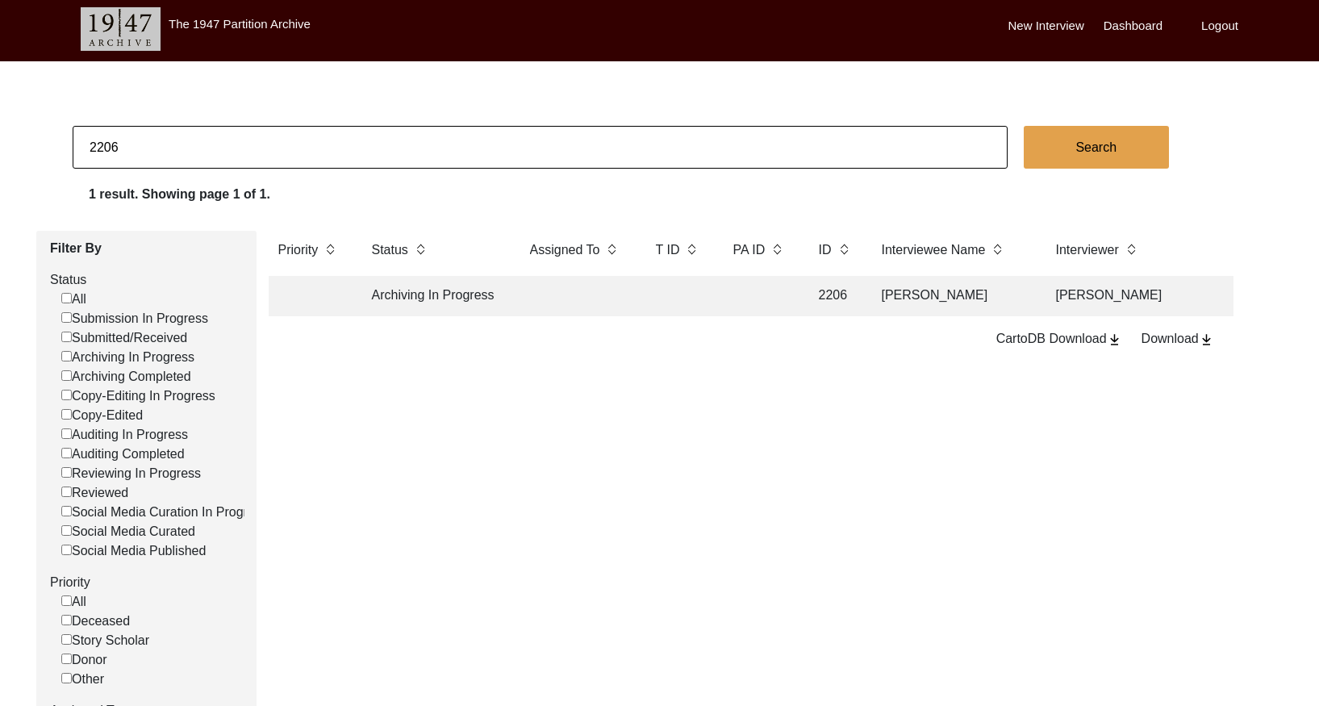
click at [269, 144] on input "2206" at bounding box center [540, 147] width 935 height 43
paste input "12"
type input "2212"
checkbox input "false"
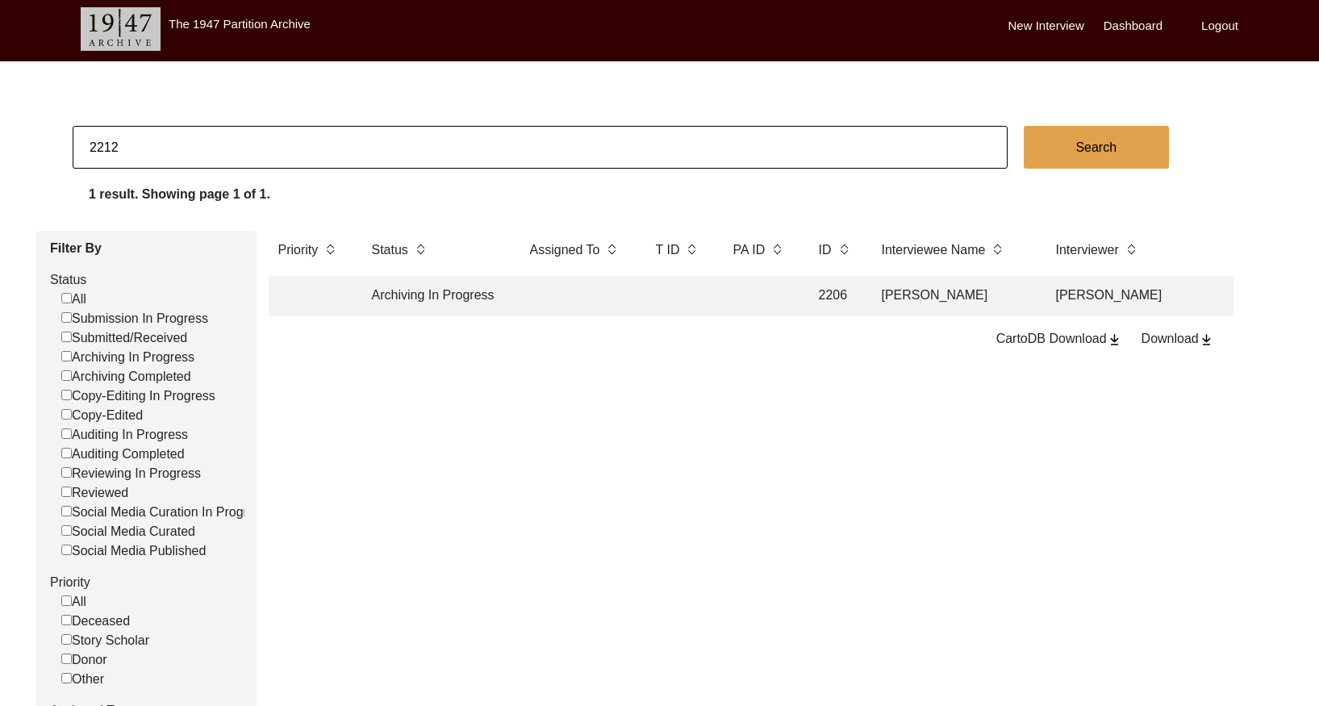
checkbox input "false"
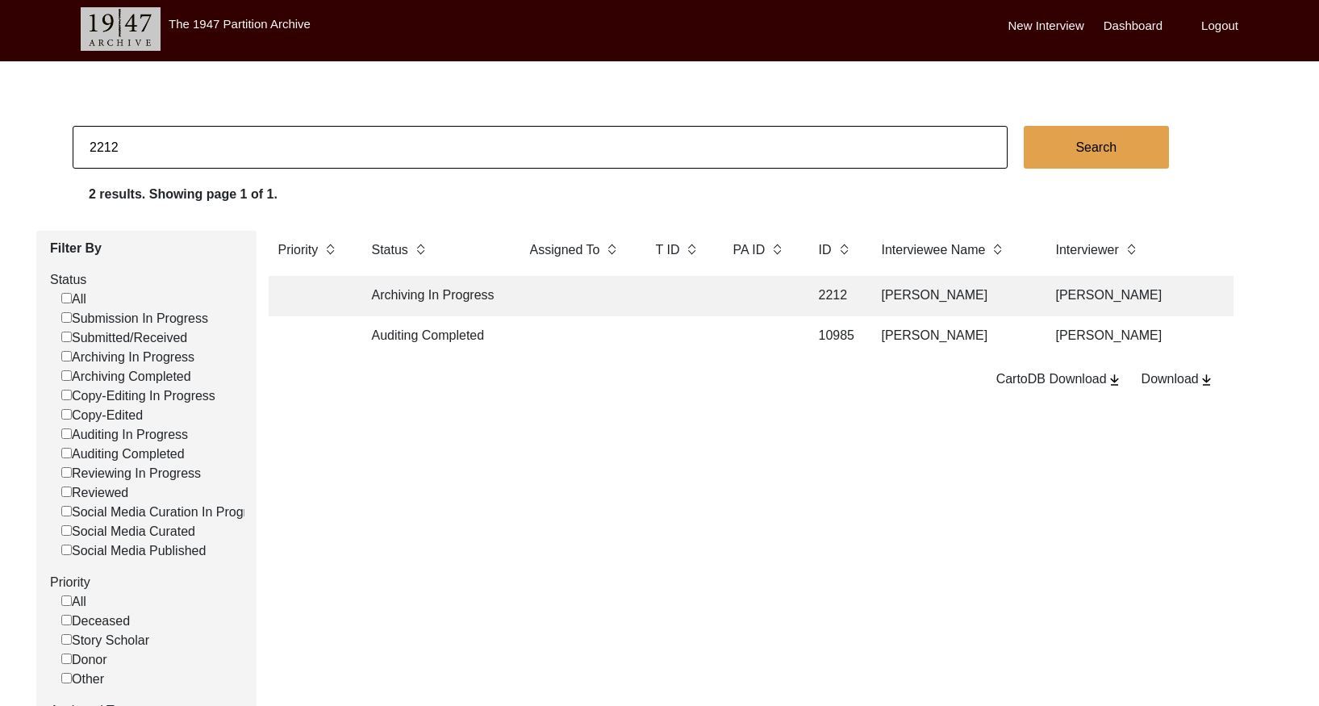
click at [769, 304] on td at bounding box center [759, 296] width 73 height 40
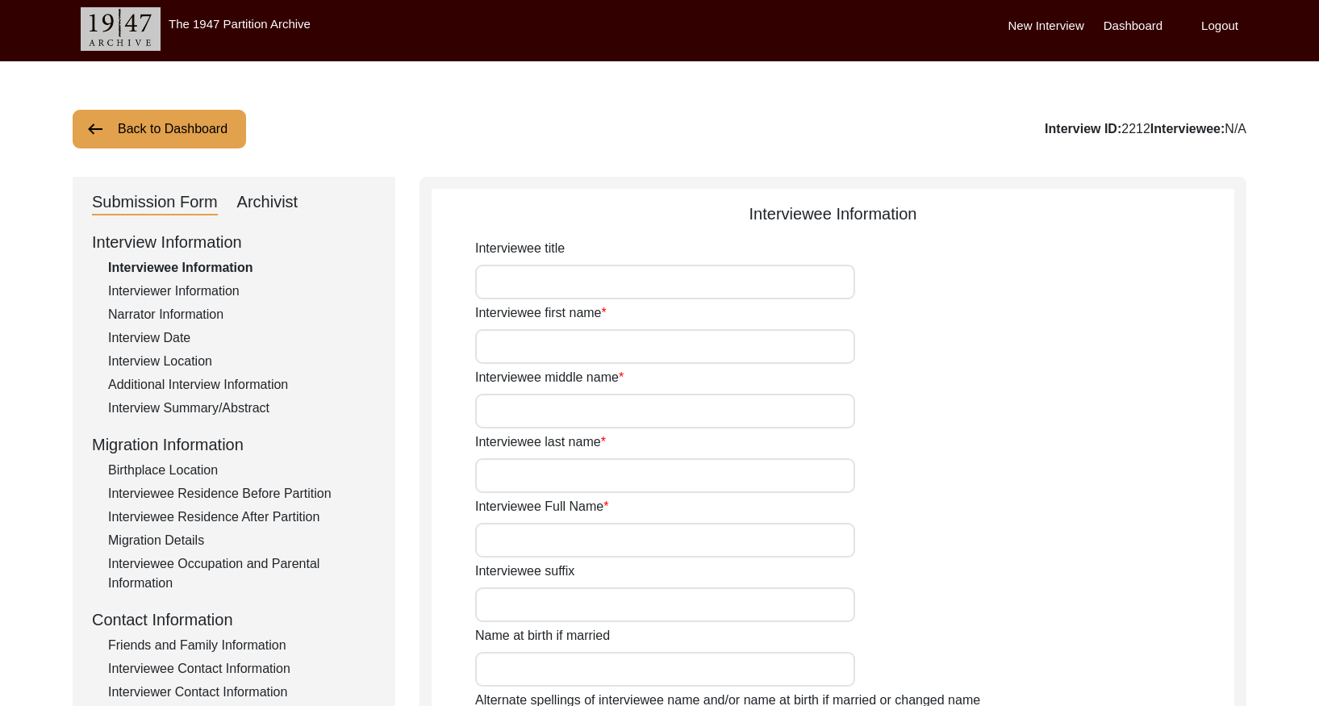
type input "[PERSON_NAME]"
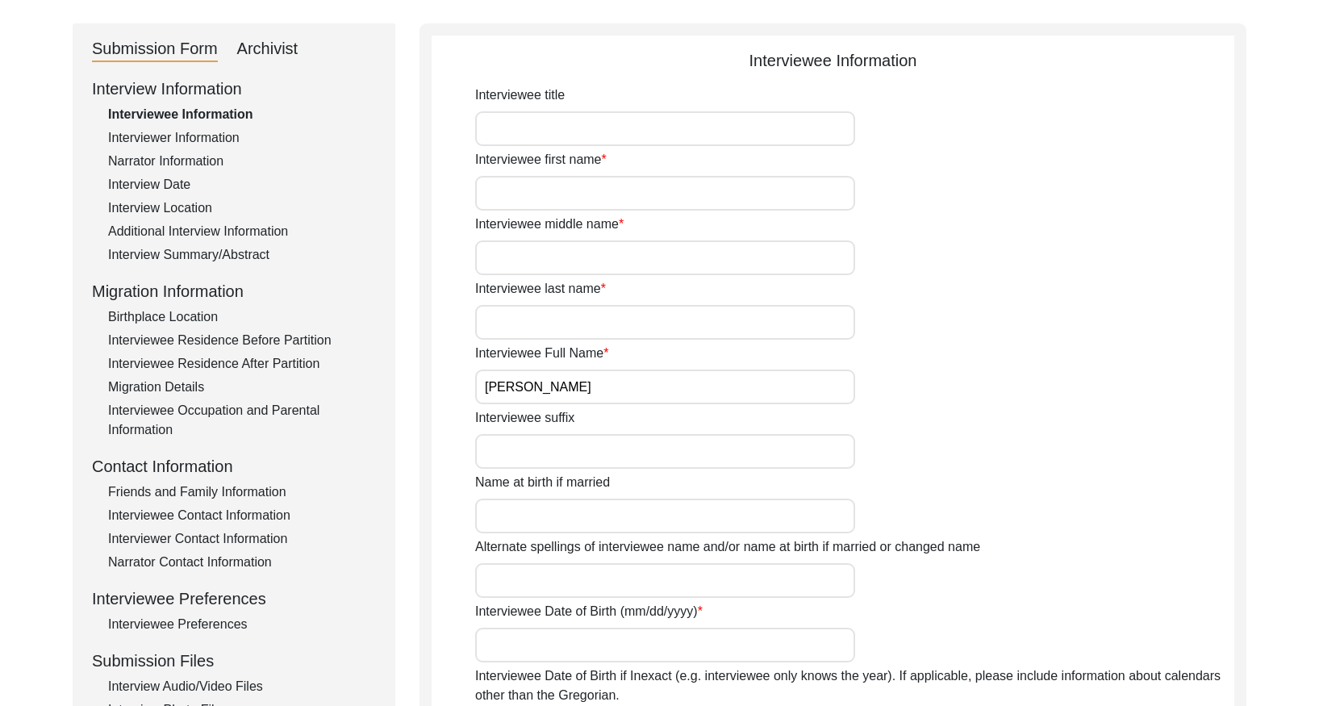
scroll to position [186, 0]
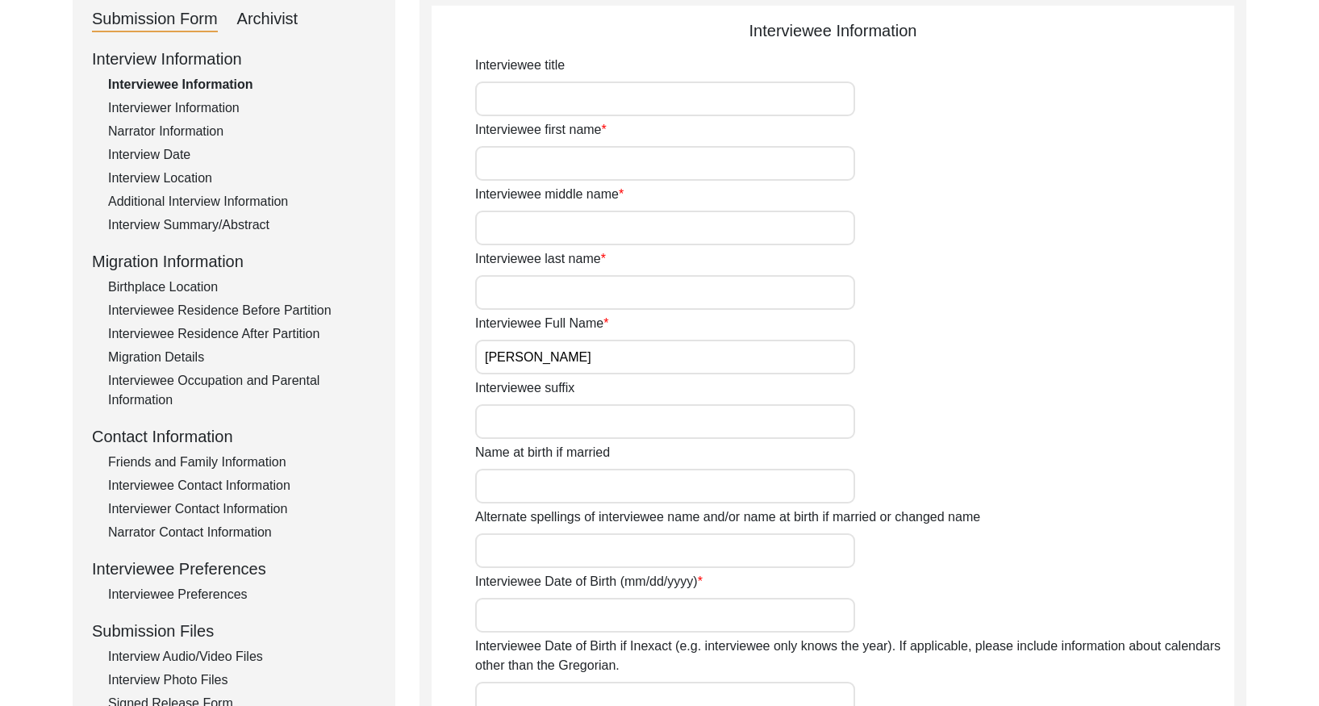
click at [238, 219] on div "Interview Summary/Abstract" at bounding box center [242, 224] width 268 height 19
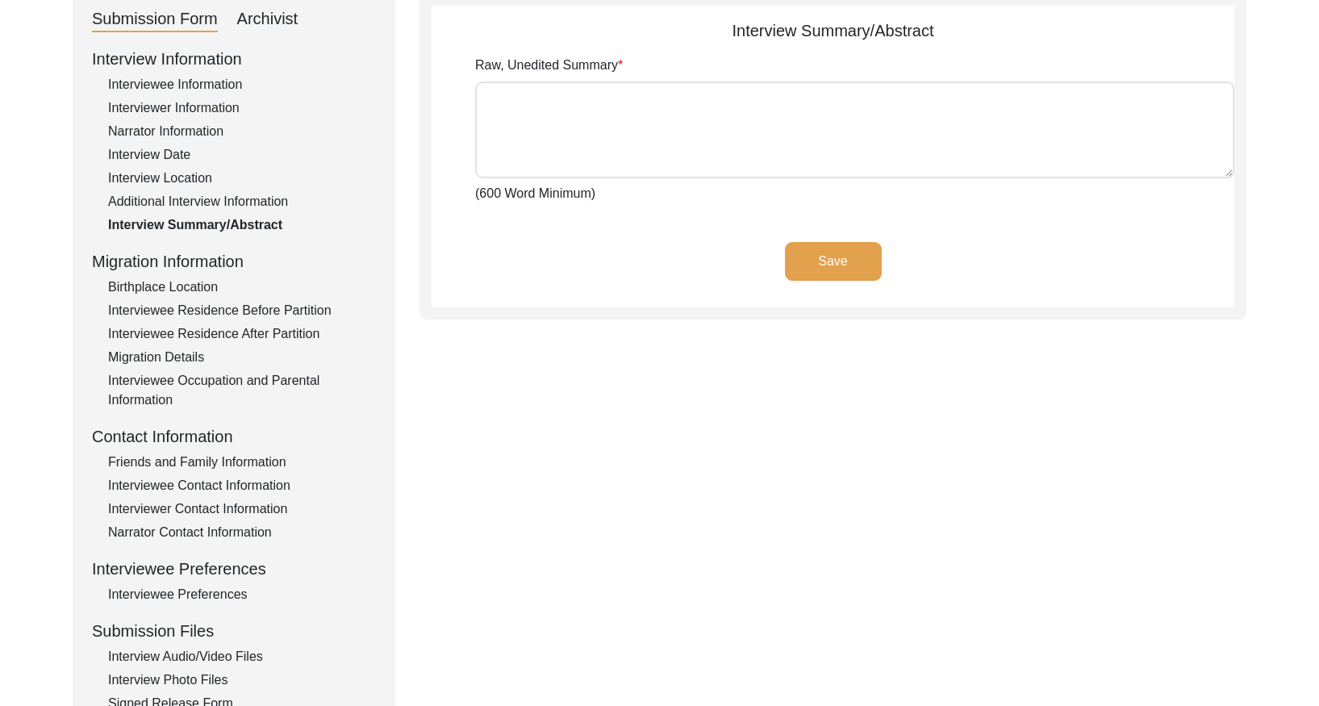
scroll to position [0, 0]
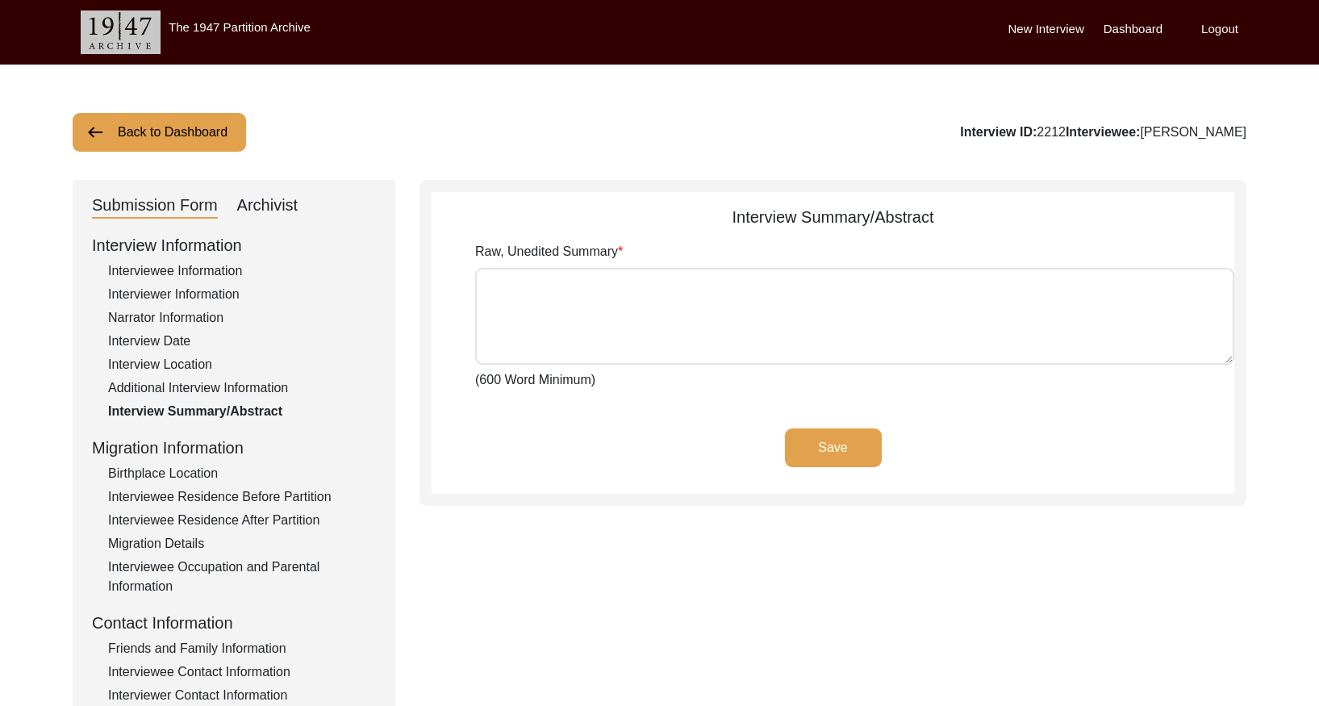
click at [281, 215] on div "Archivist" at bounding box center [267, 206] width 61 height 26
select select "Archiving In Progress"
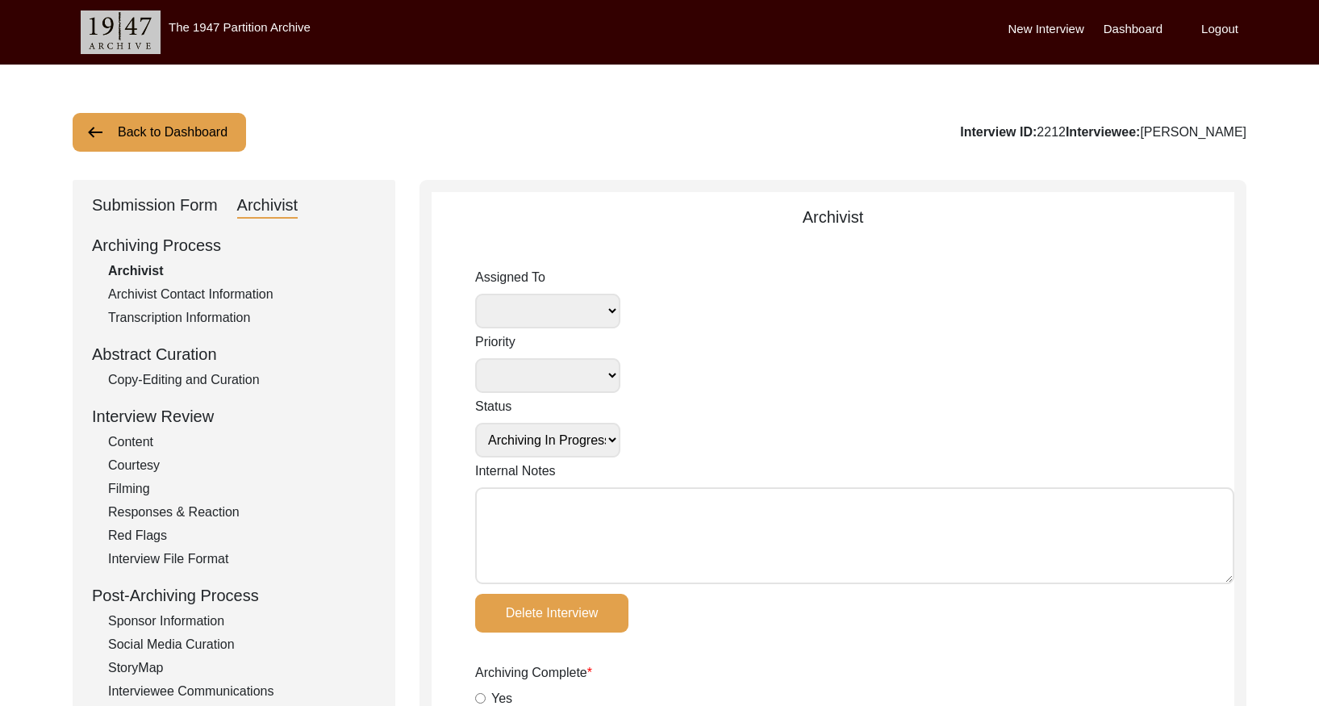
click at [252, 386] on div "Copy-Editing and Curation" at bounding box center [242, 379] width 268 height 19
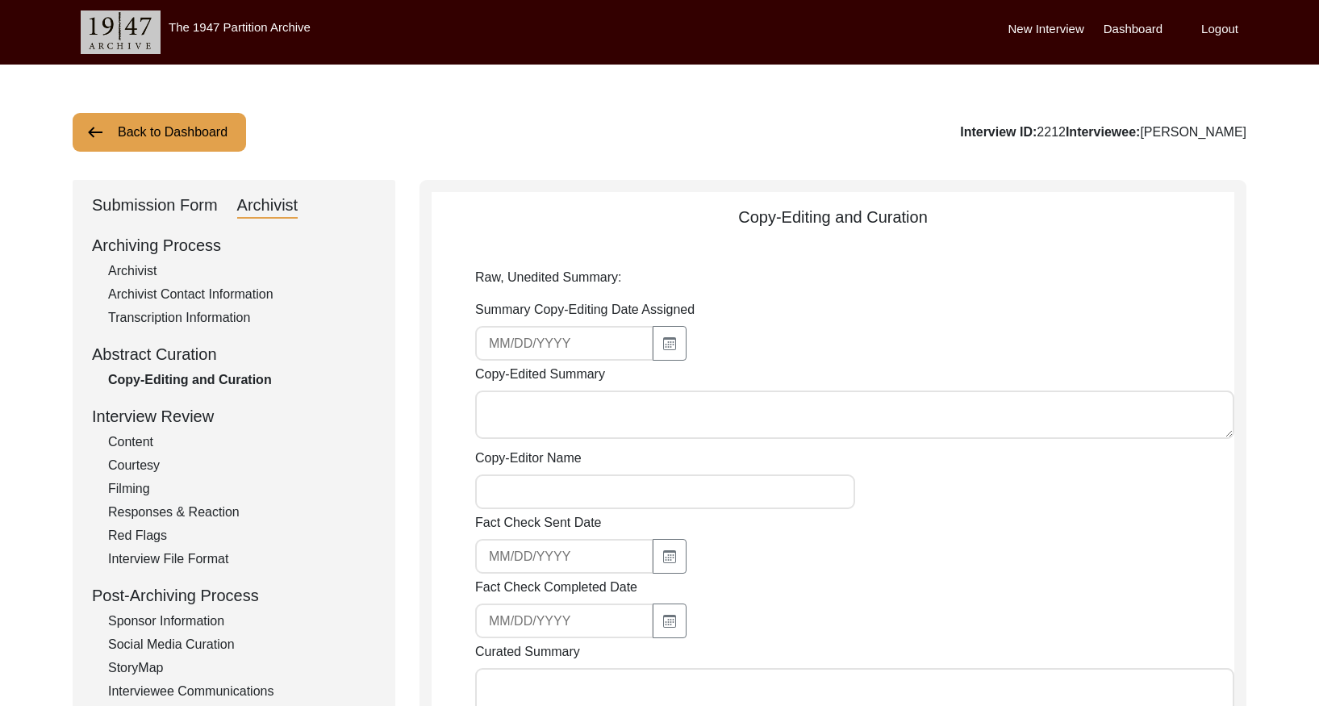
type textarea "Story summary coming soon"
drag, startPoint x: 191, startPoint y: 134, endPoint x: 752, endPoint y: 10, distance: 573.9
click at [194, 133] on button "Back to Dashboard" at bounding box center [159, 132] width 173 height 39
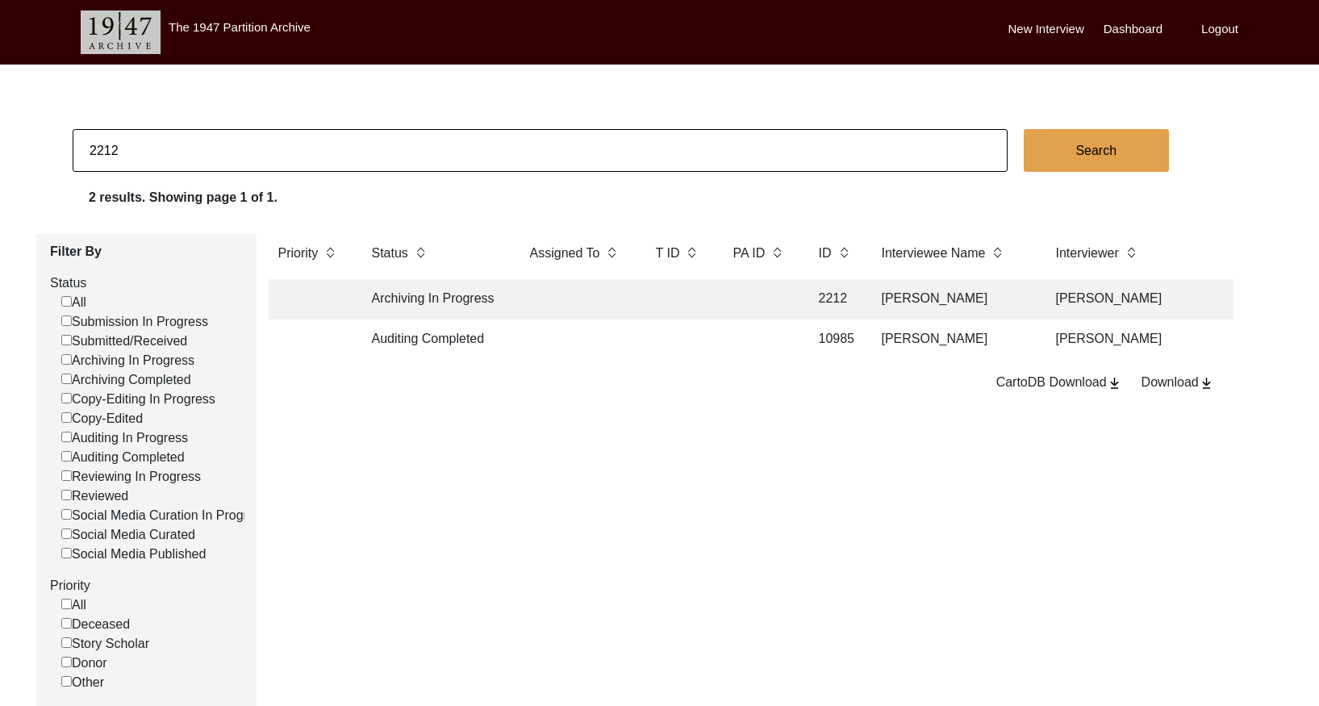
click at [201, 157] on input "2212" at bounding box center [540, 150] width 935 height 43
paste input "3"
type input "2213"
checkbox input "false"
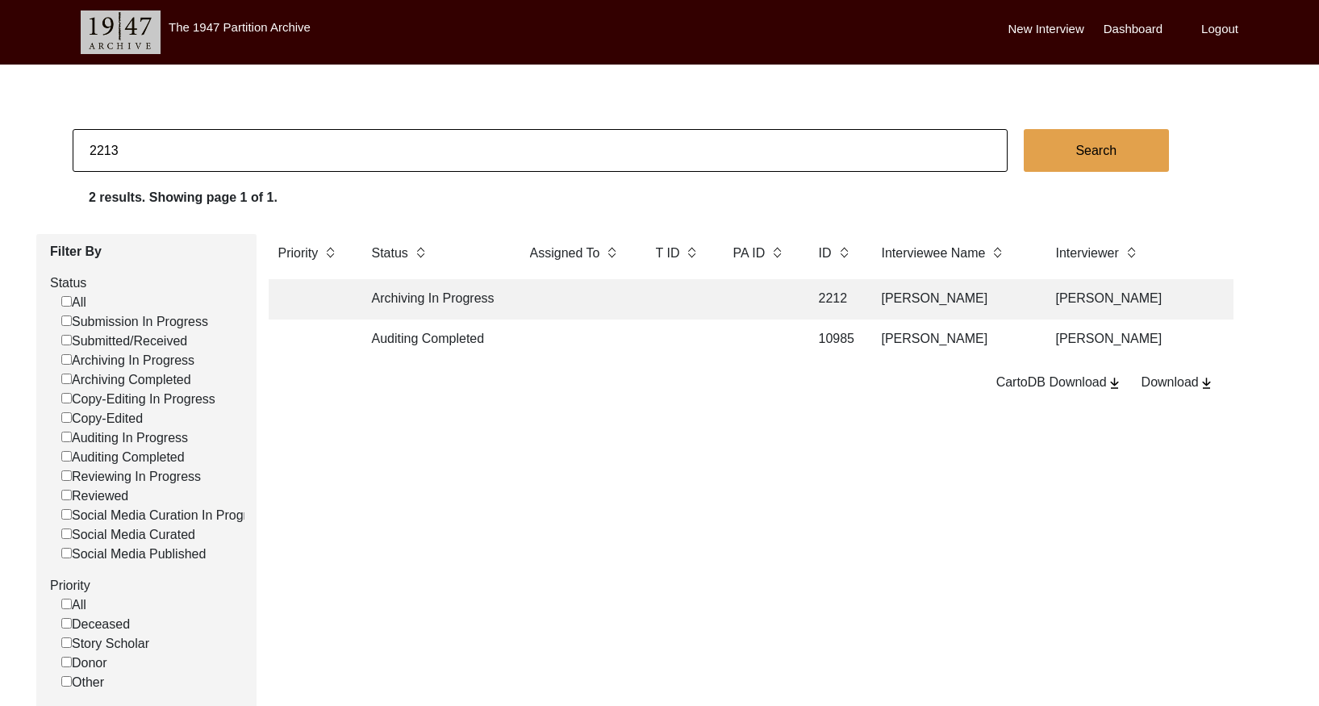
checkbox input "false"
click at [625, 296] on td at bounding box center [576, 299] width 113 height 40
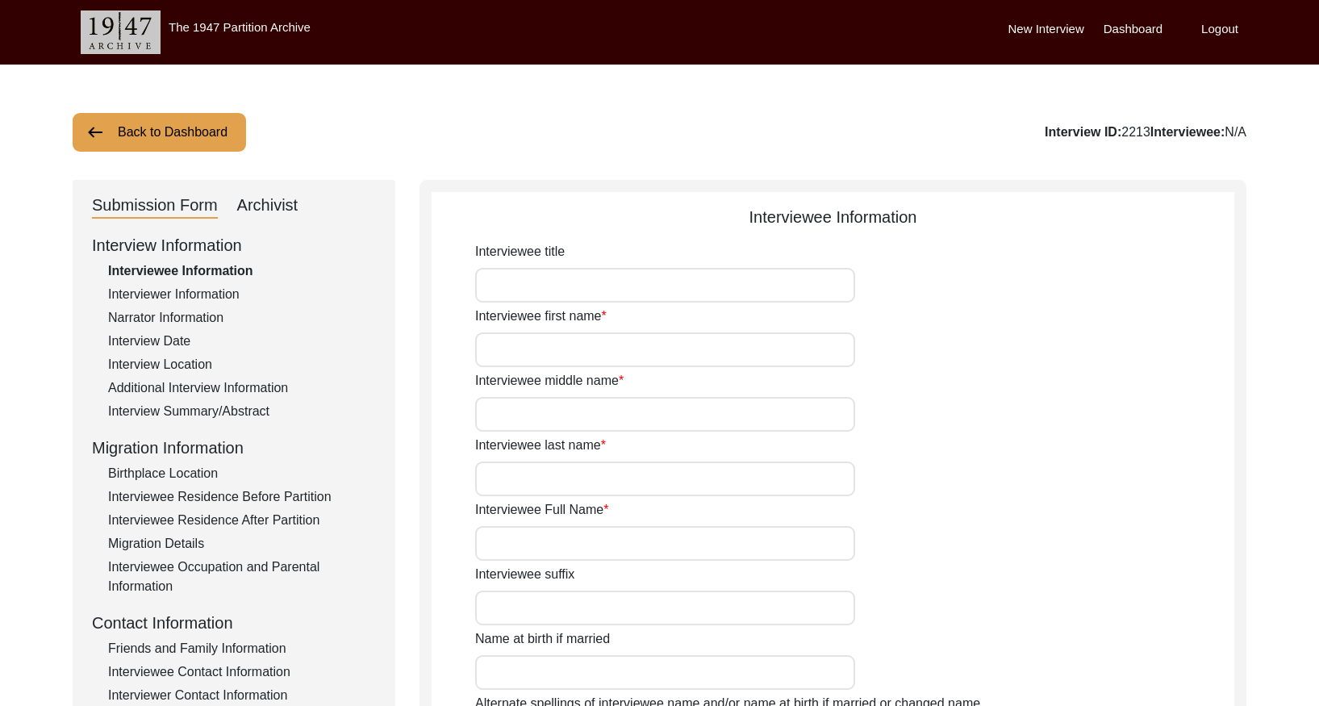
type input "[PERSON_NAME]"
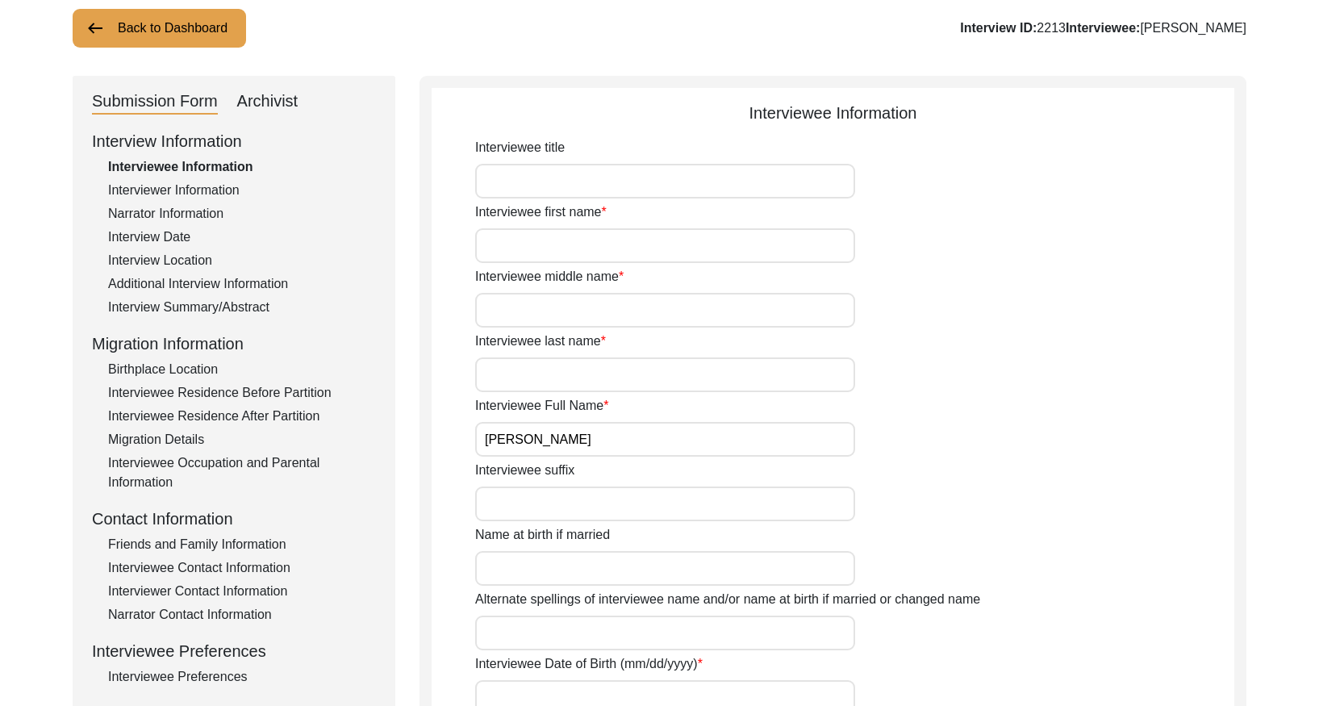
scroll to position [120, 0]
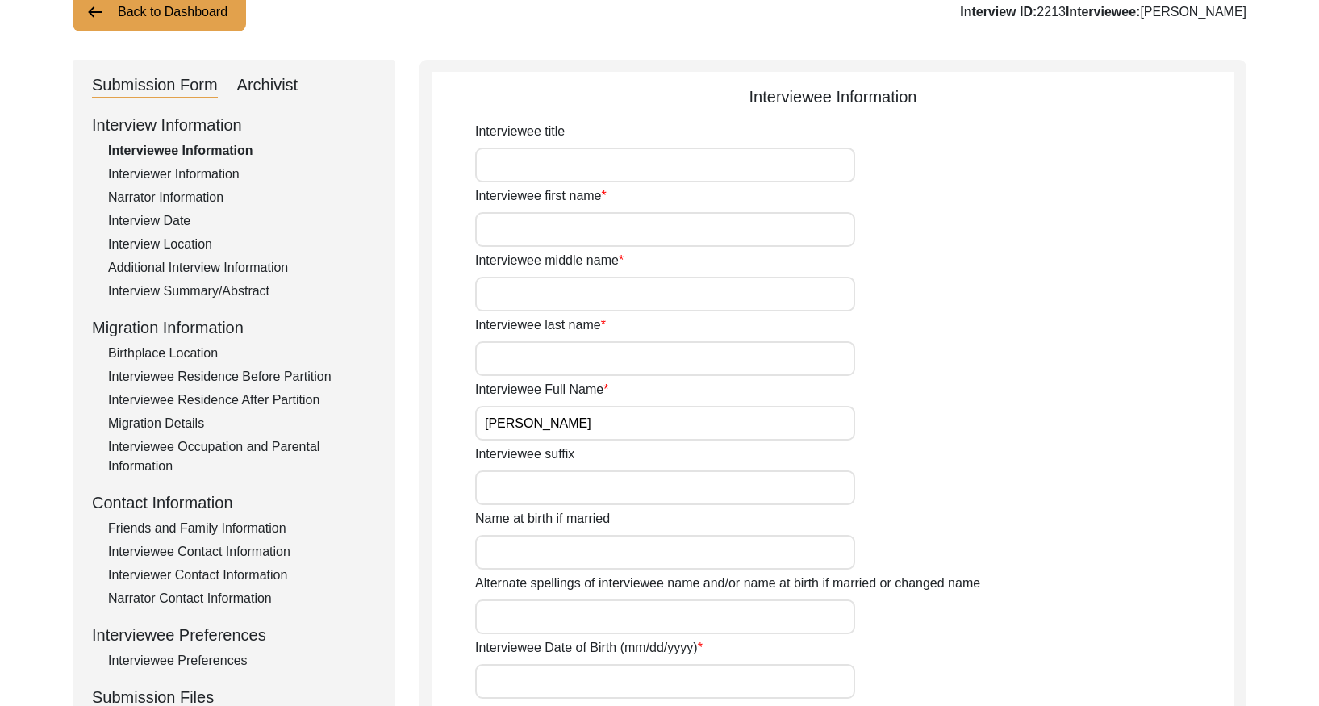
click at [253, 296] on div "Interview Summary/Abstract" at bounding box center [242, 290] width 268 height 19
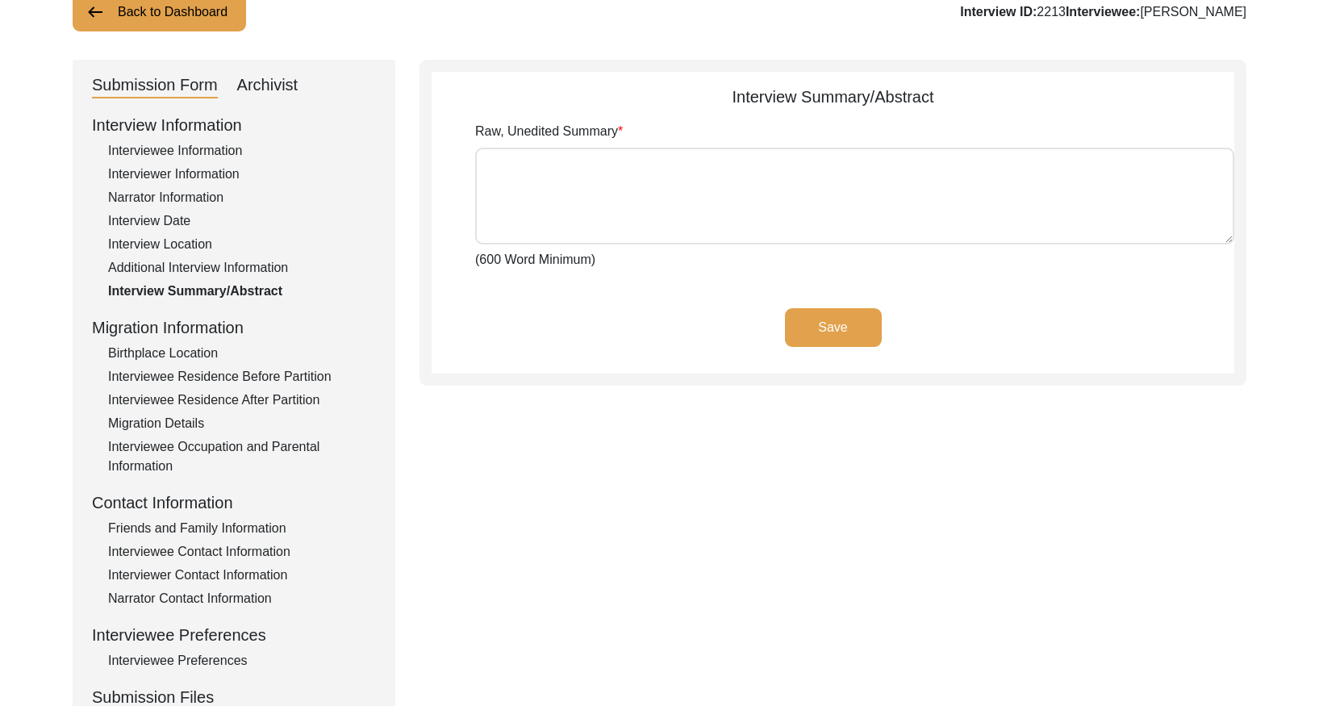
click at [277, 87] on div "Archivist" at bounding box center [267, 86] width 61 height 26
select select "Archiving In Progress"
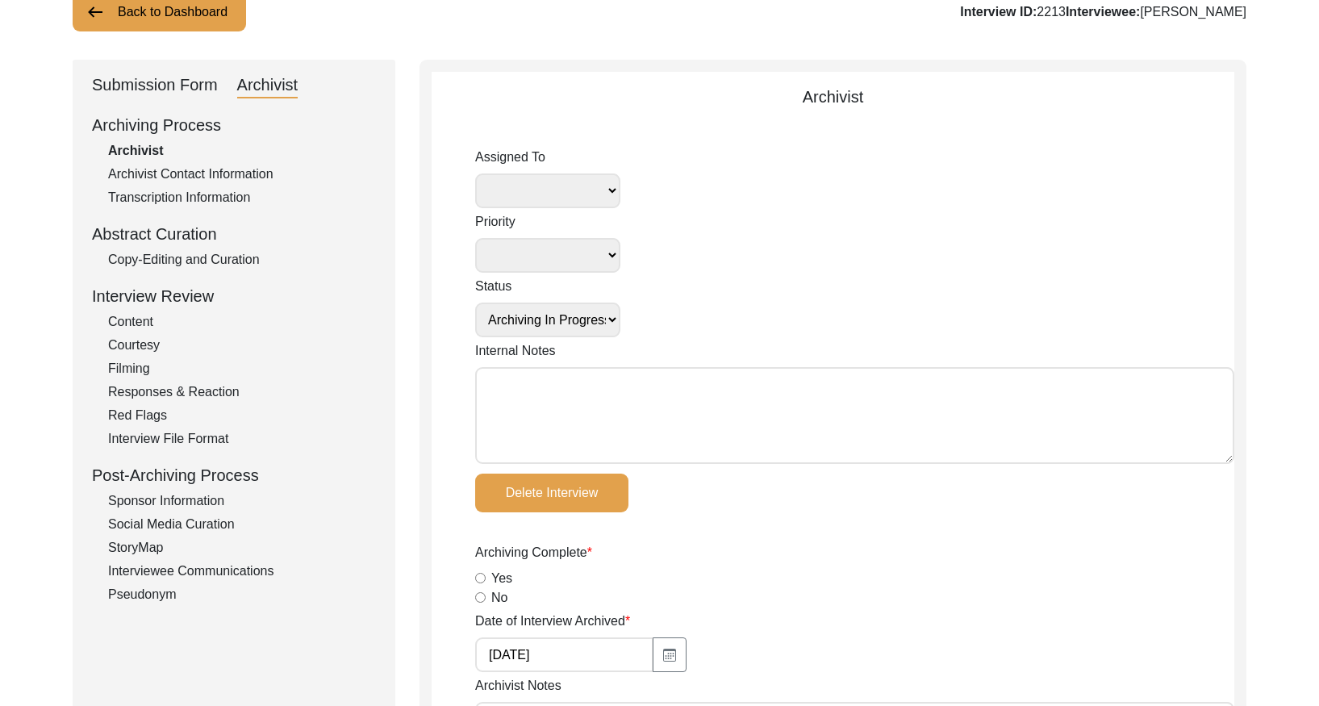
click at [227, 257] on div "Copy-Editing and Curation" at bounding box center [242, 259] width 268 height 19
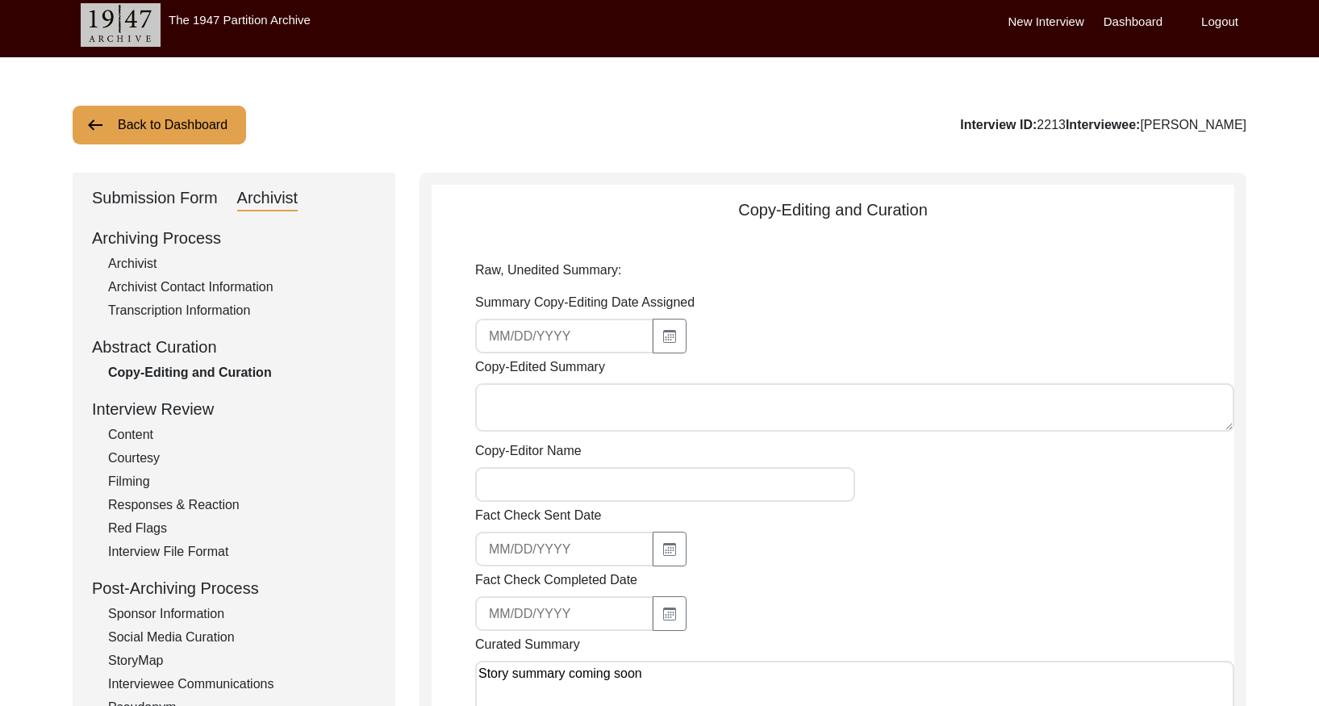
scroll to position [0, 0]
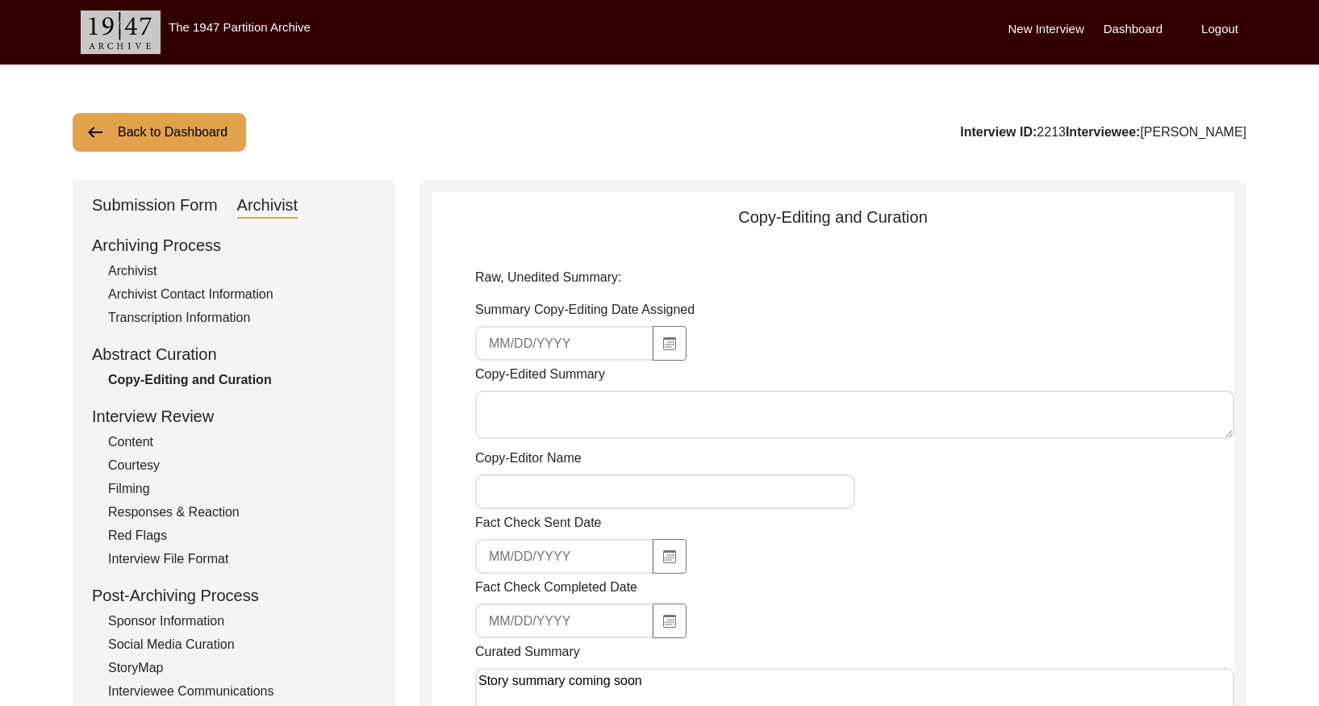
drag, startPoint x: 165, startPoint y: 147, endPoint x: 385, endPoint y: 55, distance: 237.9
click at [166, 146] on button "Back to Dashboard" at bounding box center [159, 132] width 173 height 39
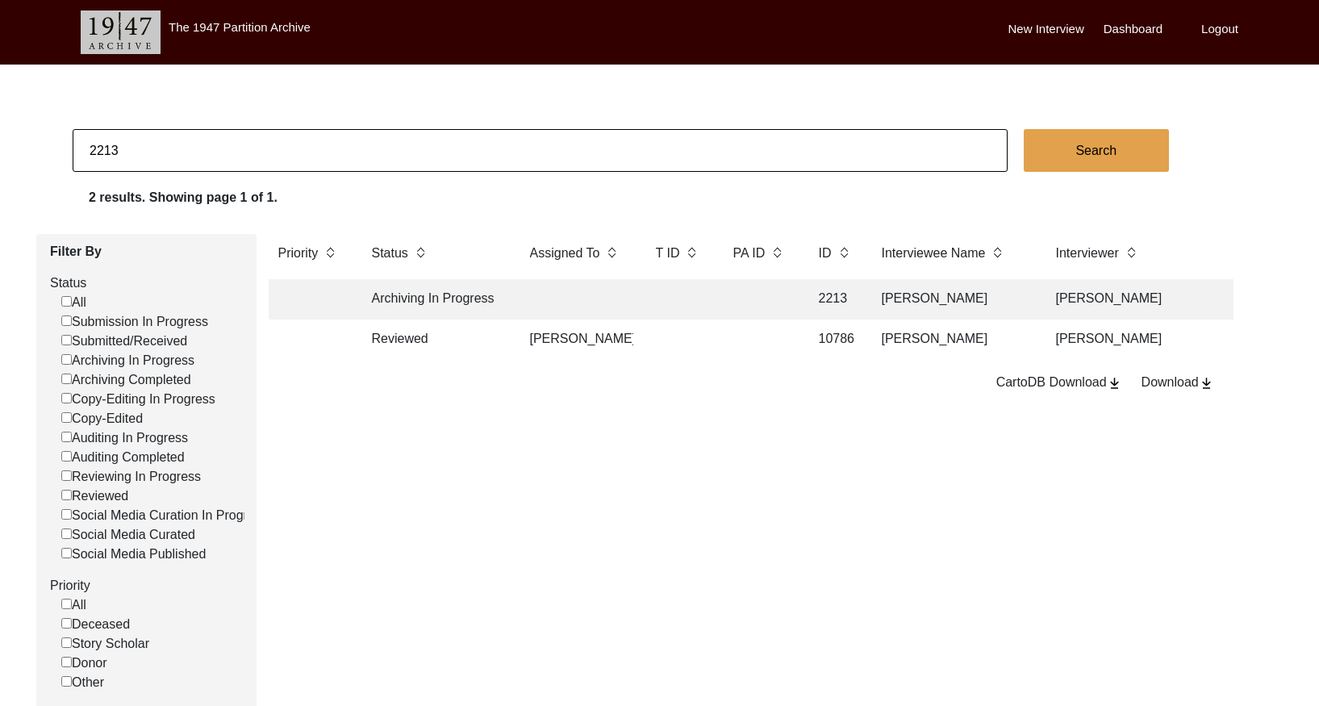
click at [202, 155] on input "2213" at bounding box center [540, 150] width 935 height 43
paste input "7"
type input "2217"
checkbox input "false"
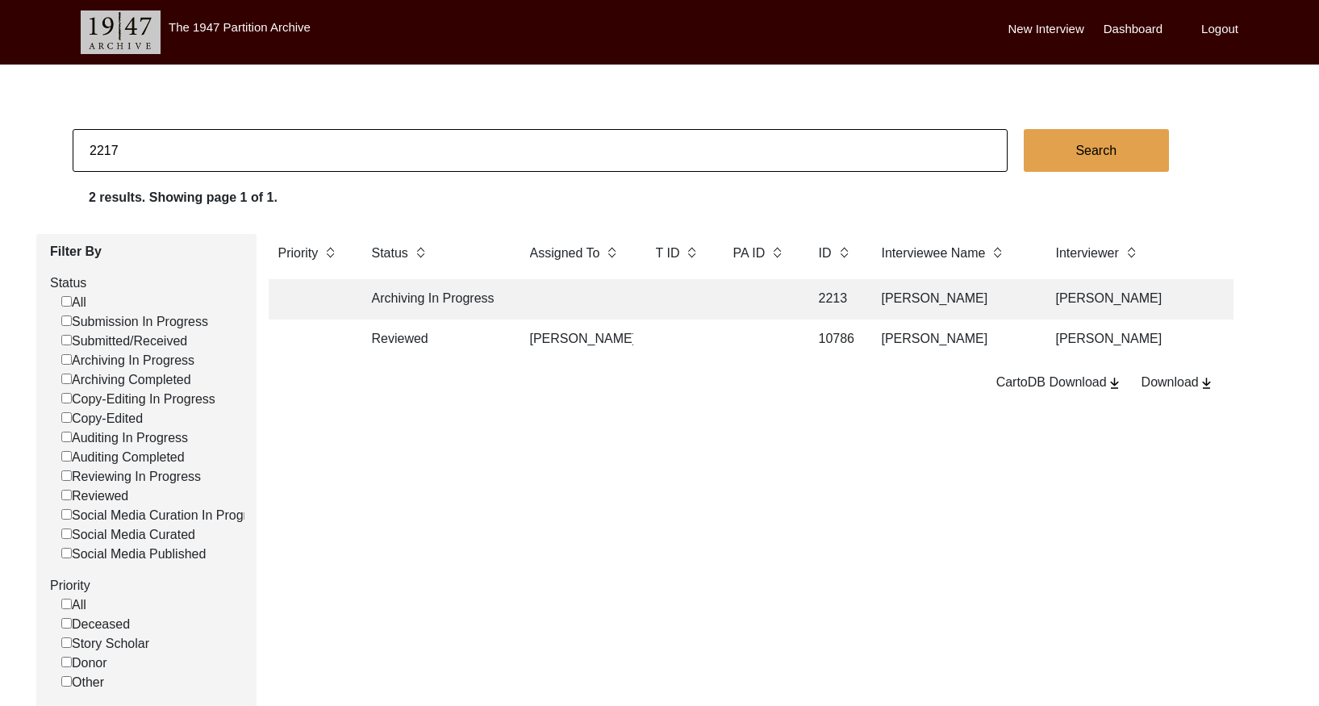
checkbox input "false"
click at [617, 311] on td at bounding box center [576, 299] width 113 height 40
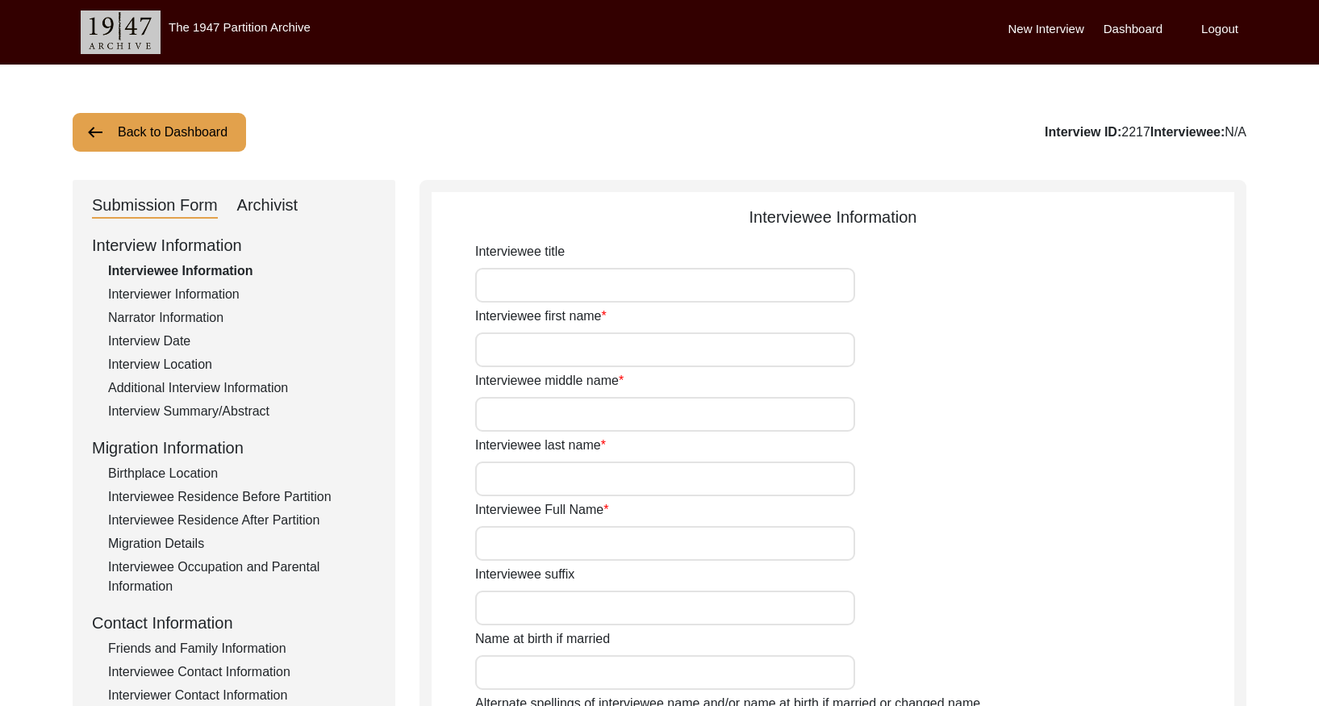
type input "[PERSON_NAME]"
click at [204, 409] on div "Interview Summary/Abstract" at bounding box center [242, 411] width 268 height 19
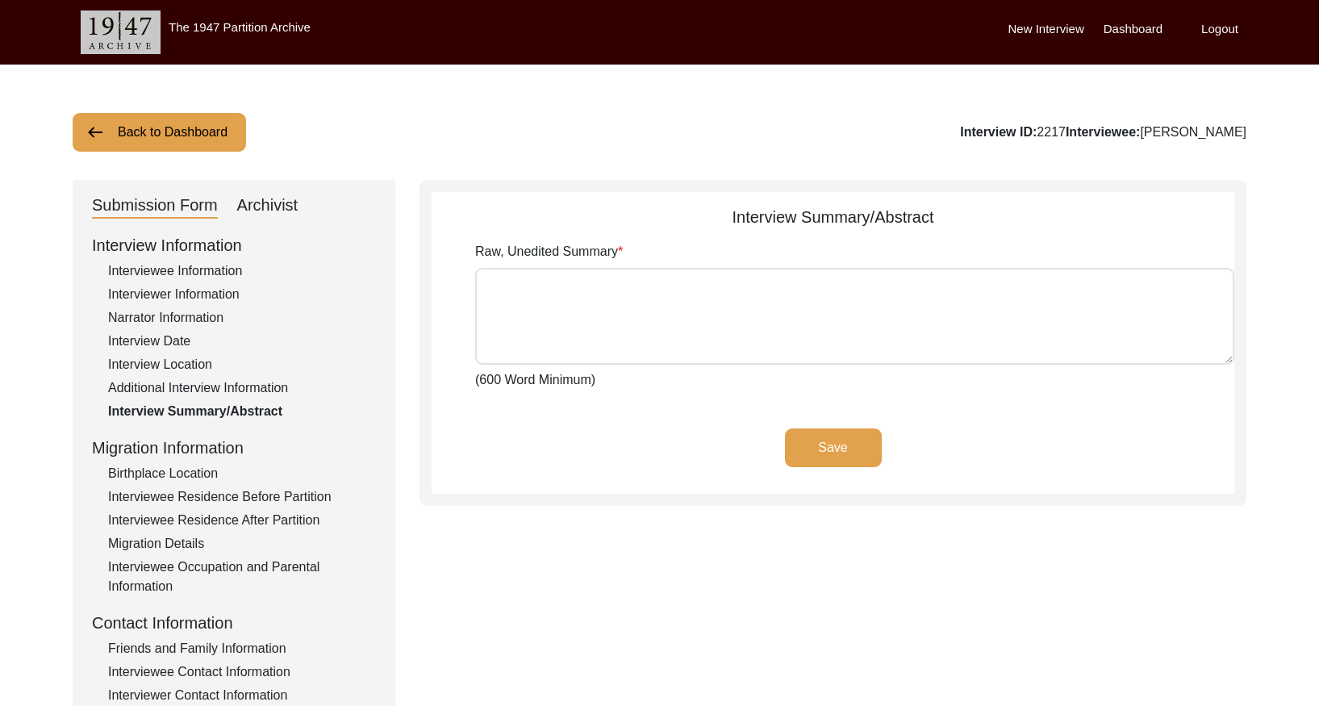
click at [278, 205] on div "Archivist" at bounding box center [267, 206] width 61 height 26
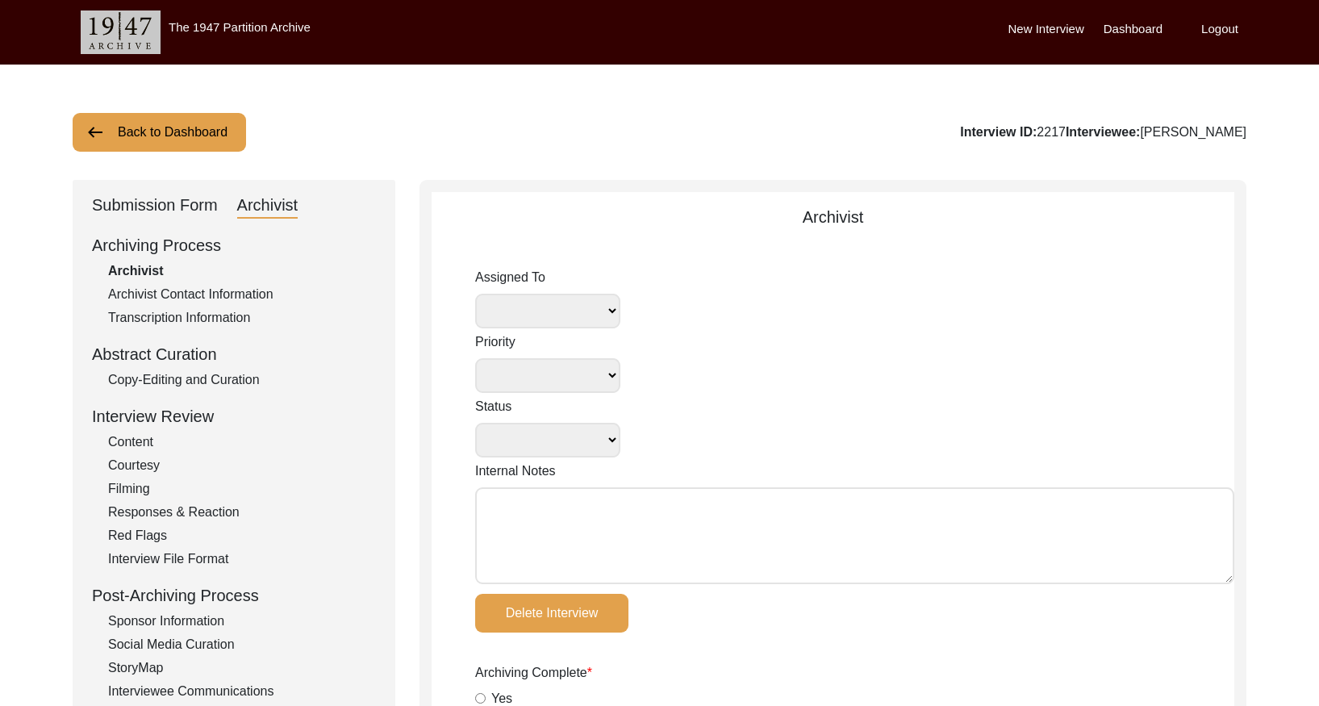
select select
select select "Archiving In Progress"
type input "[DATE]"
radio input "true"
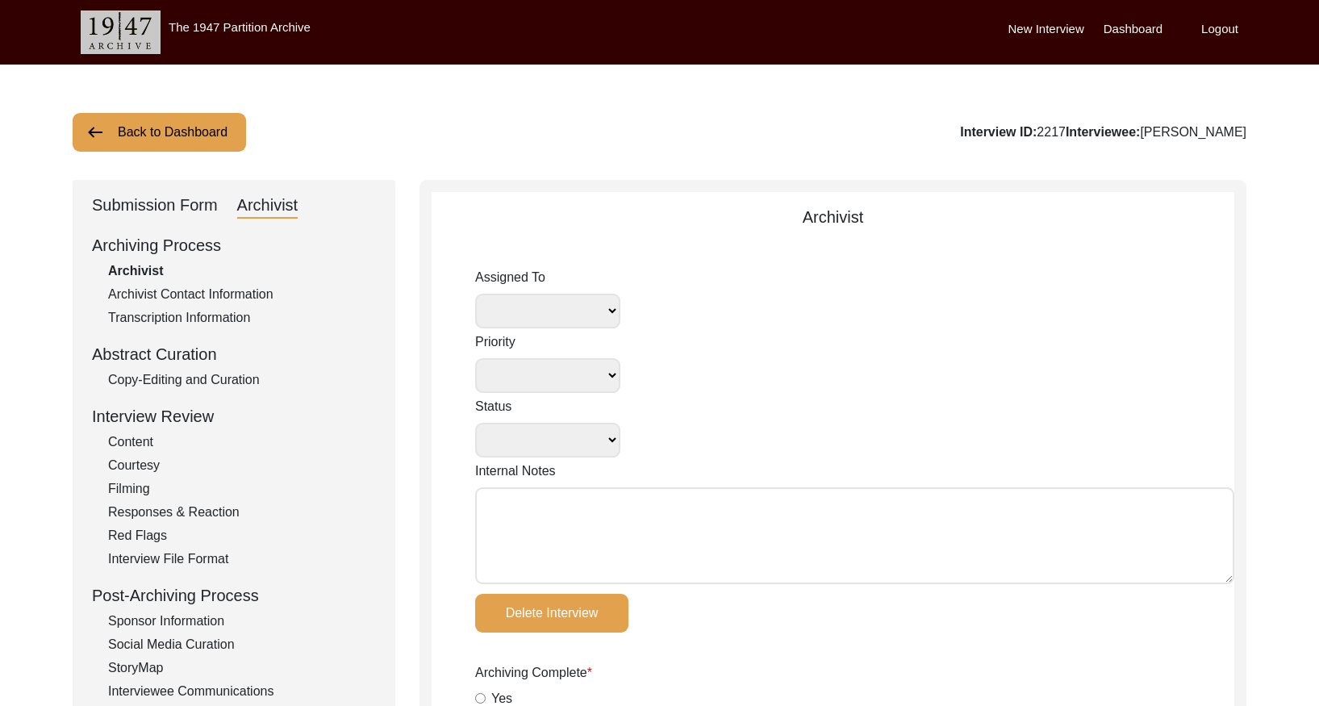
radio input "true"
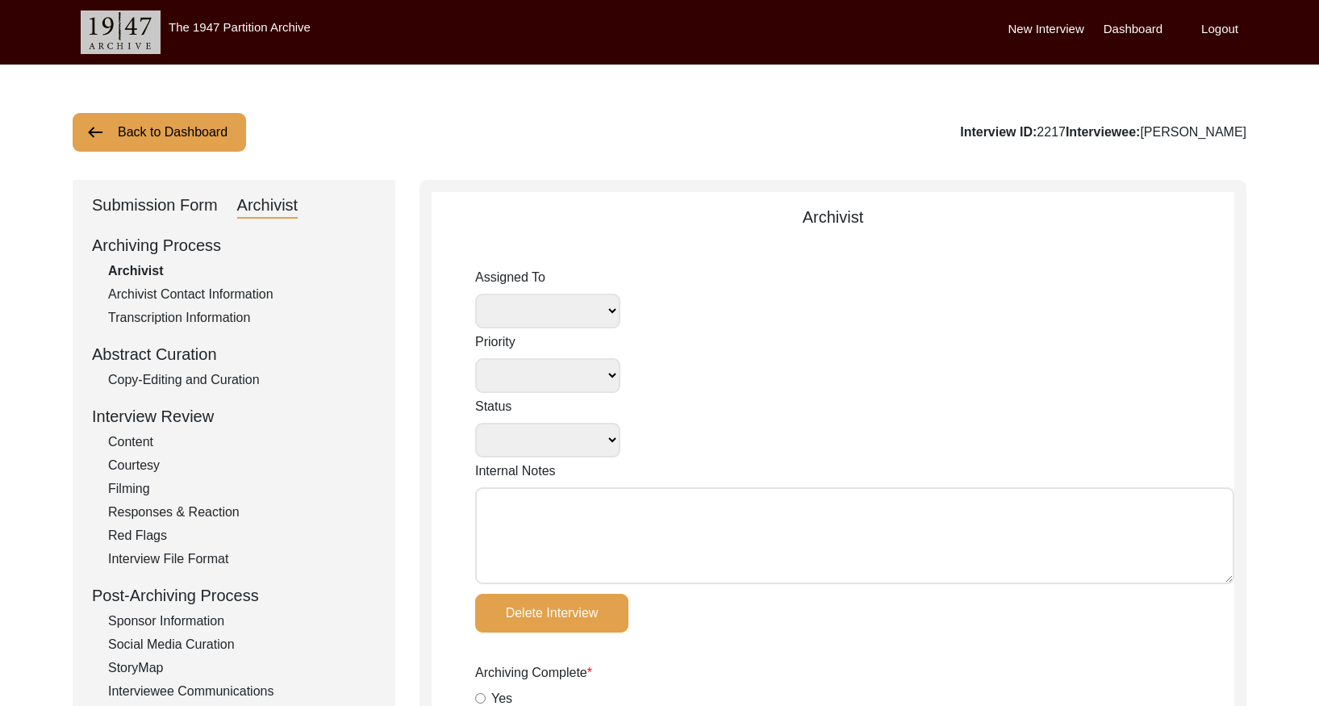
radio input "true"
type input "1h 13m"
radio input "true"
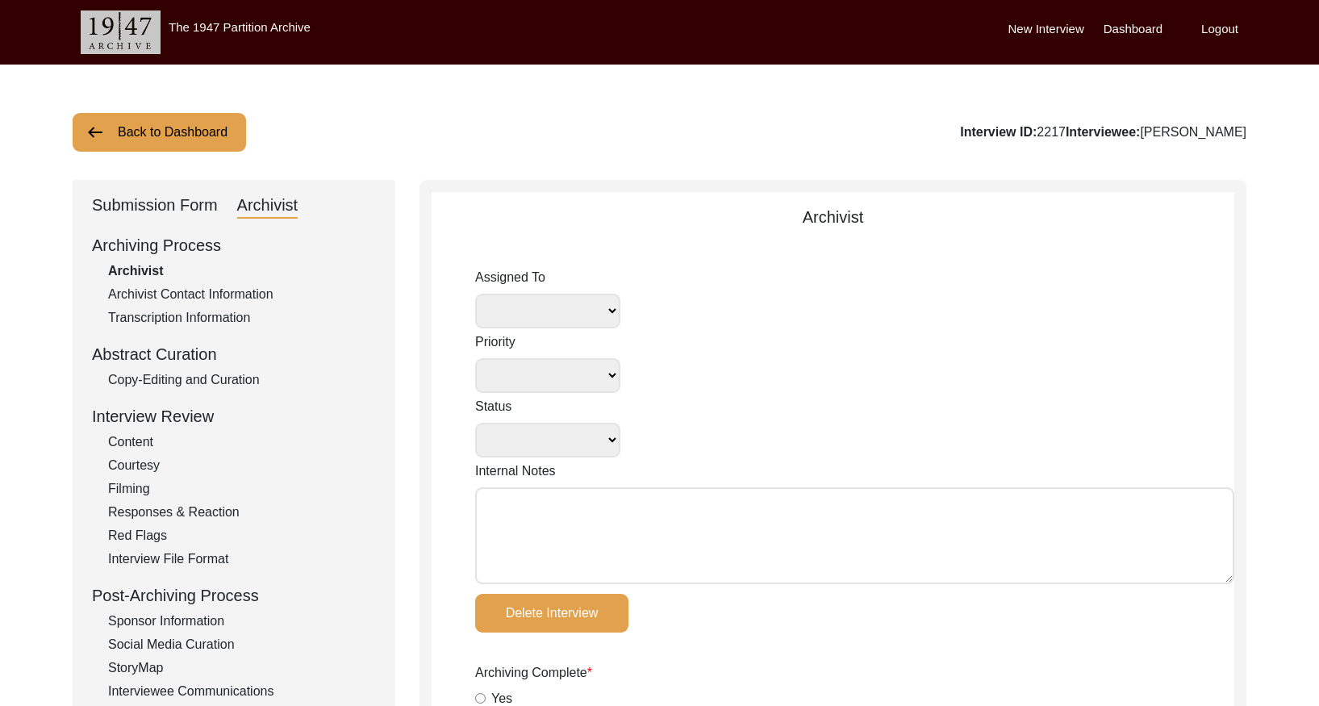
radio input "true"
type input "8"
radio input "true"
type textarea "post"
select select
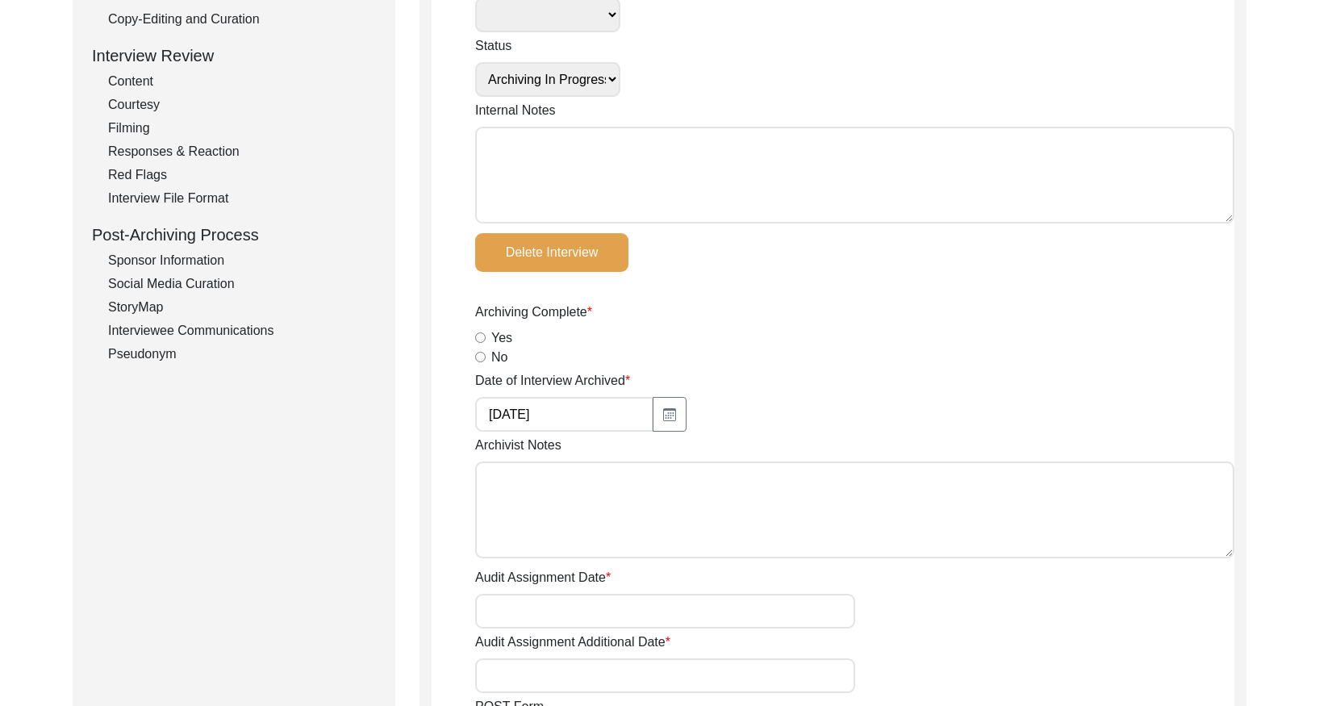
scroll to position [150, 0]
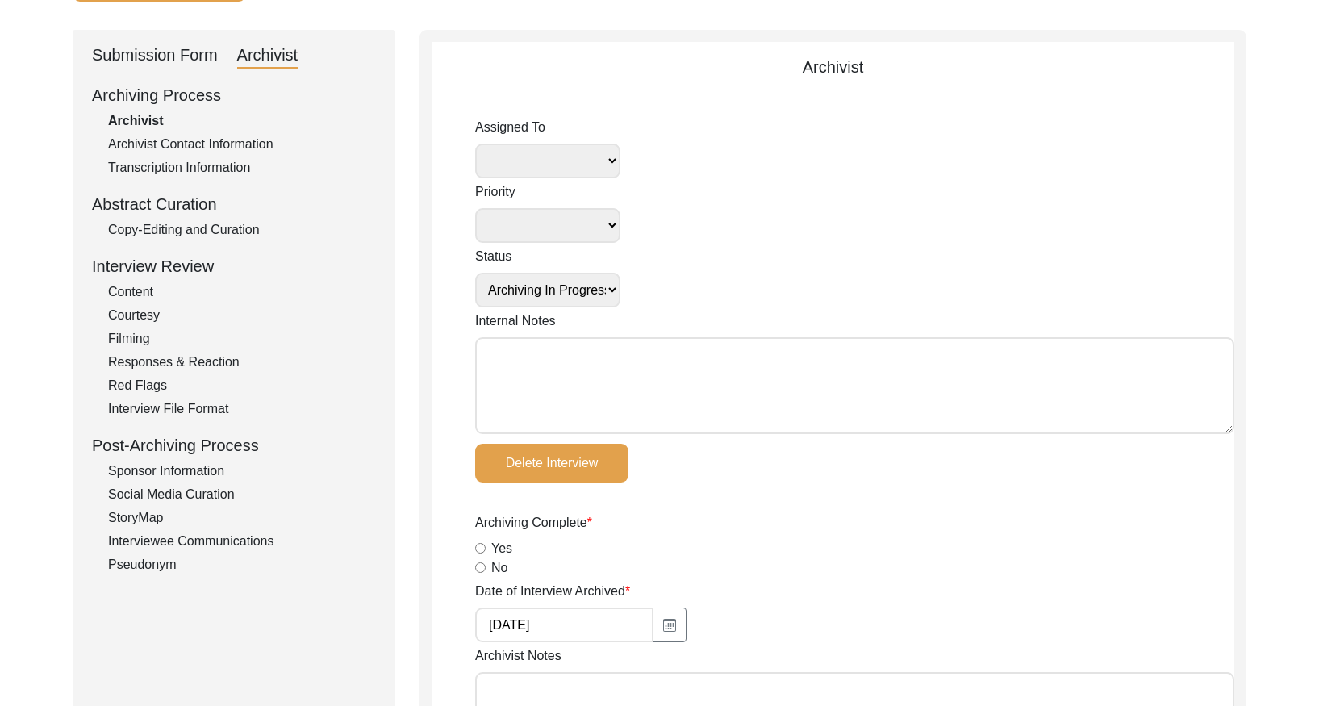
click at [235, 222] on div "Copy-Editing and Curation" at bounding box center [242, 229] width 268 height 19
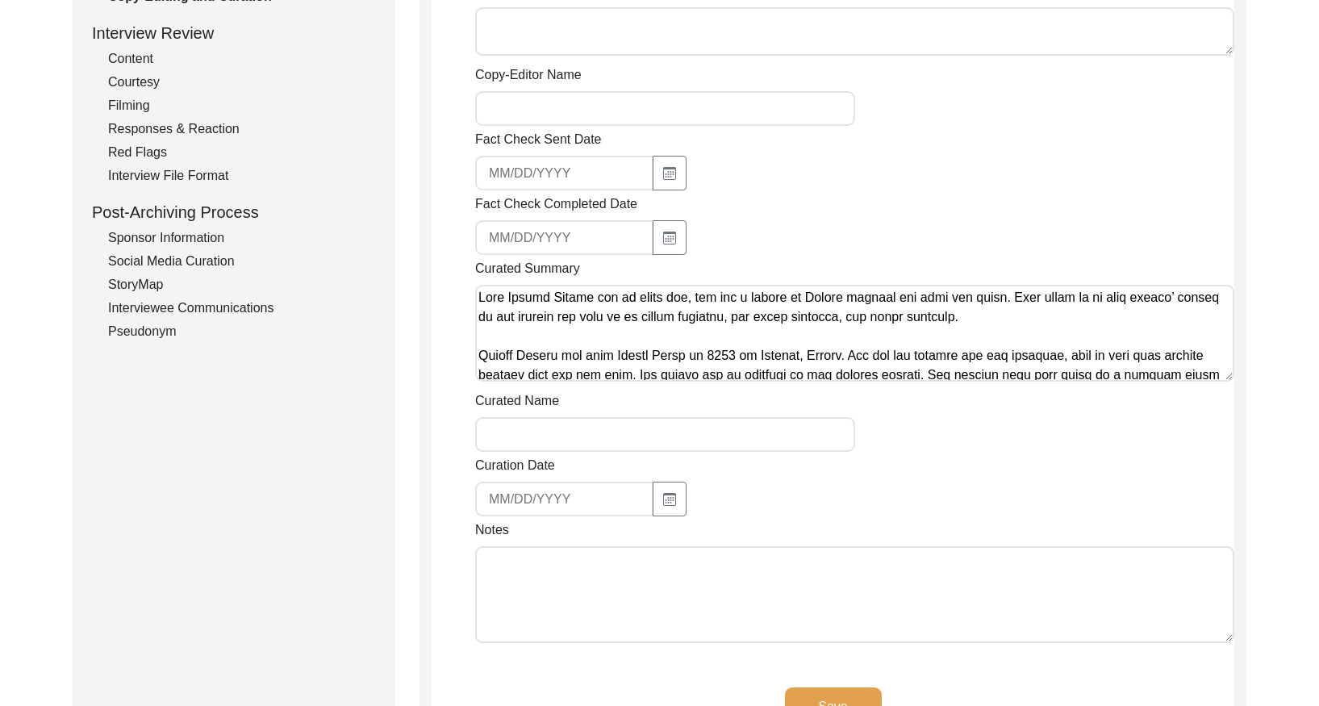
scroll to position [0, 0]
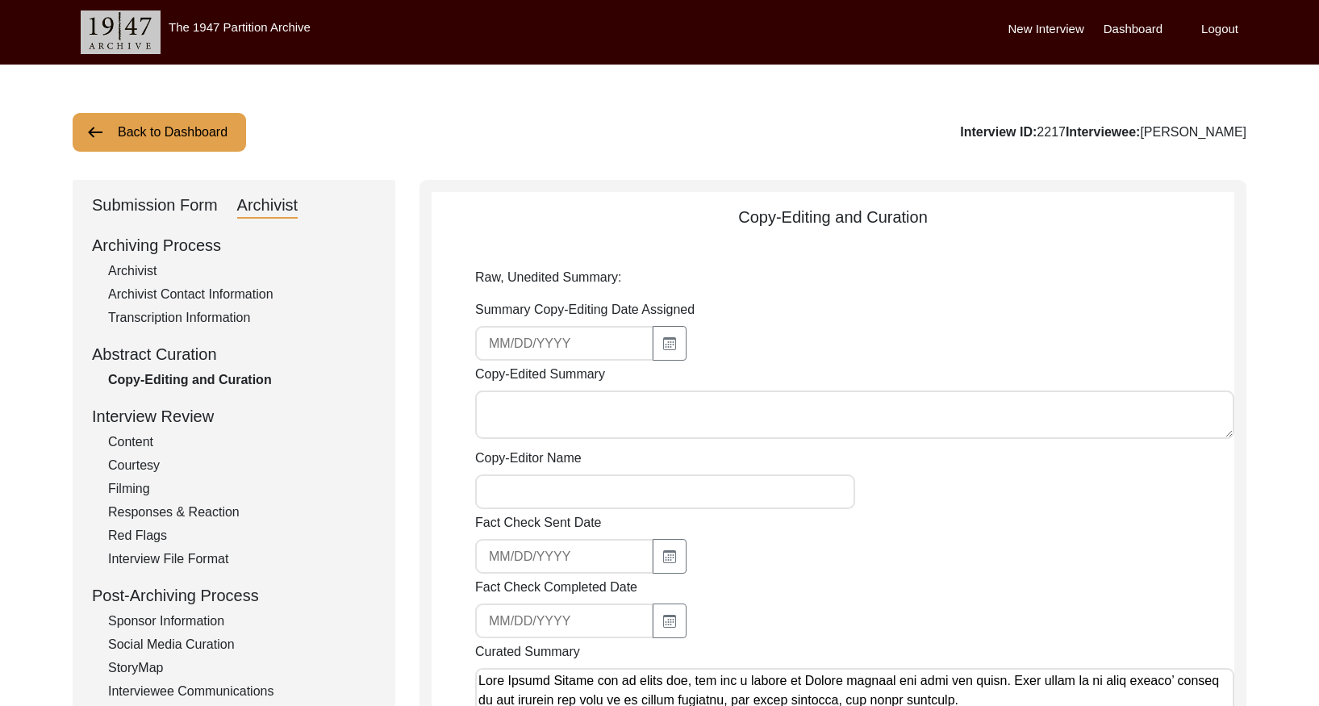
click at [166, 134] on button "Back to Dashboard" at bounding box center [159, 132] width 173 height 39
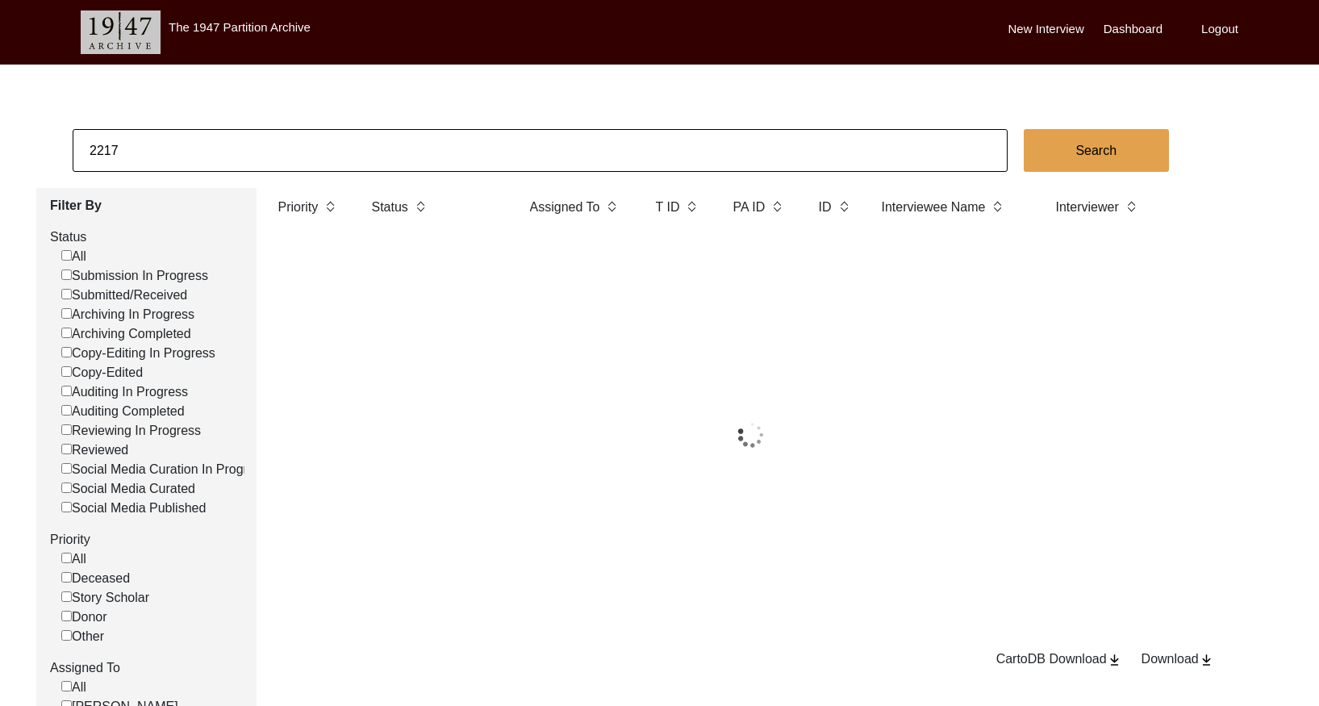
click at [229, 143] on input "2217" at bounding box center [540, 150] width 935 height 43
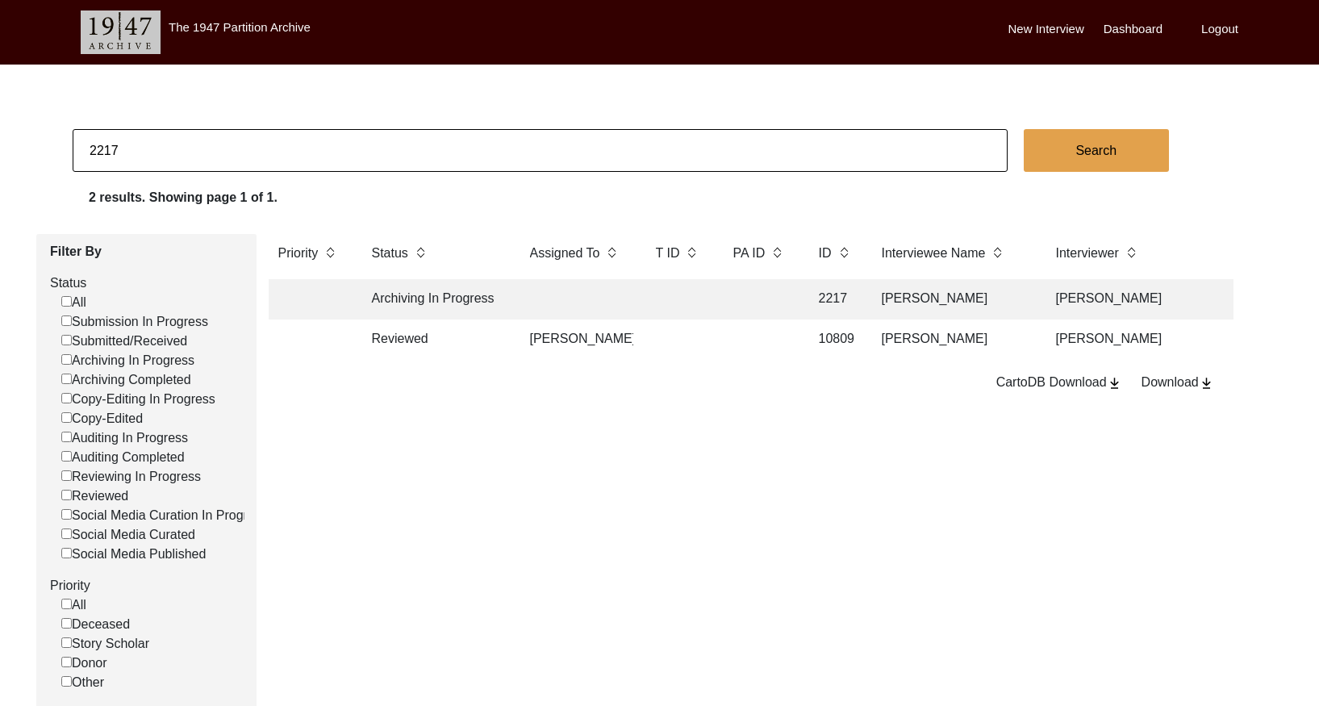
paste input "36"
type input "2236"
checkbox input "false"
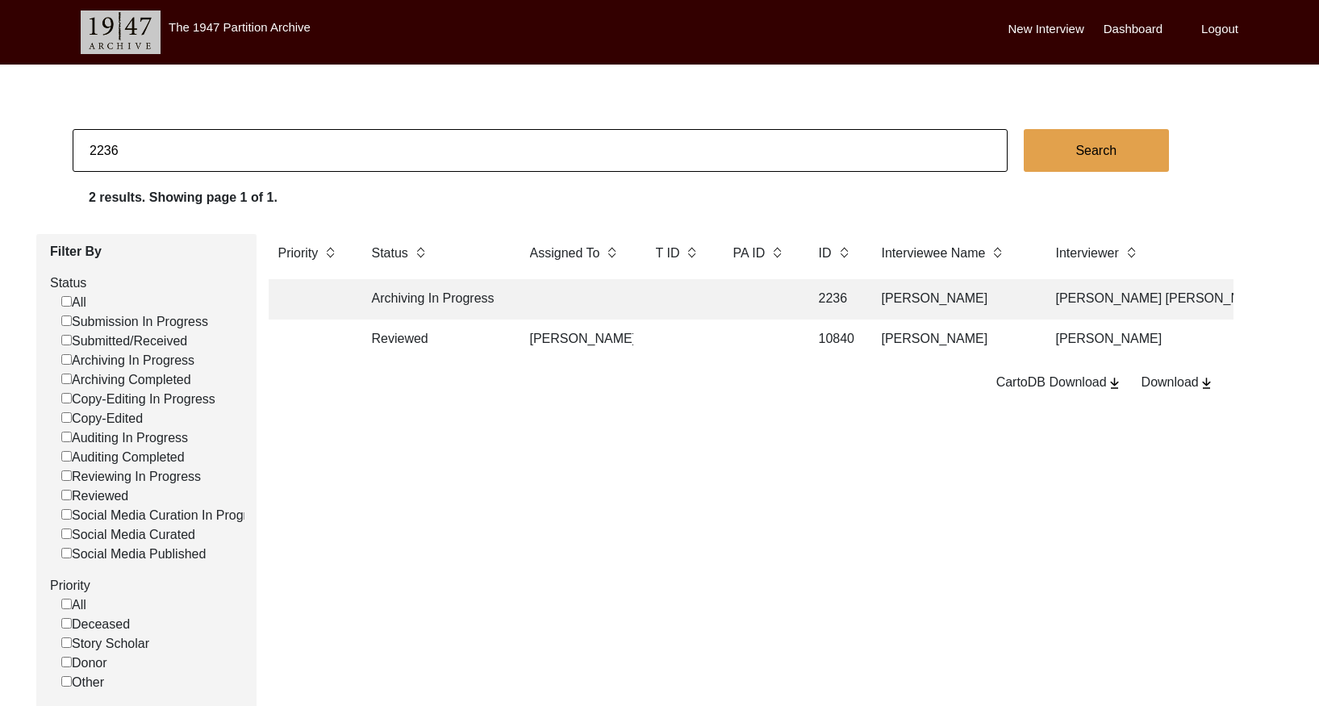
click at [673, 290] on td at bounding box center [678, 299] width 65 height 40
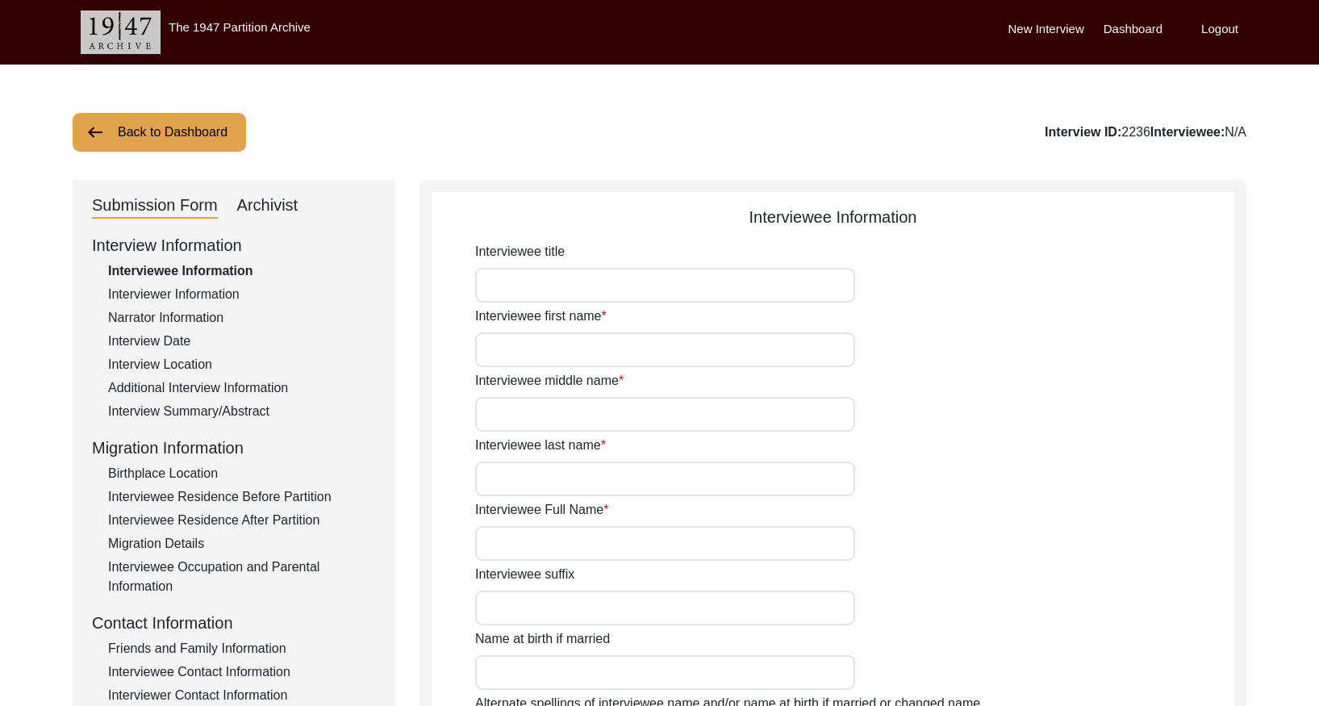
type input "[PERSON_NAME]"
click at [237, 412] on div "Interview Summary/Abstract" at bounding box center [242, 411] width 268 height 19
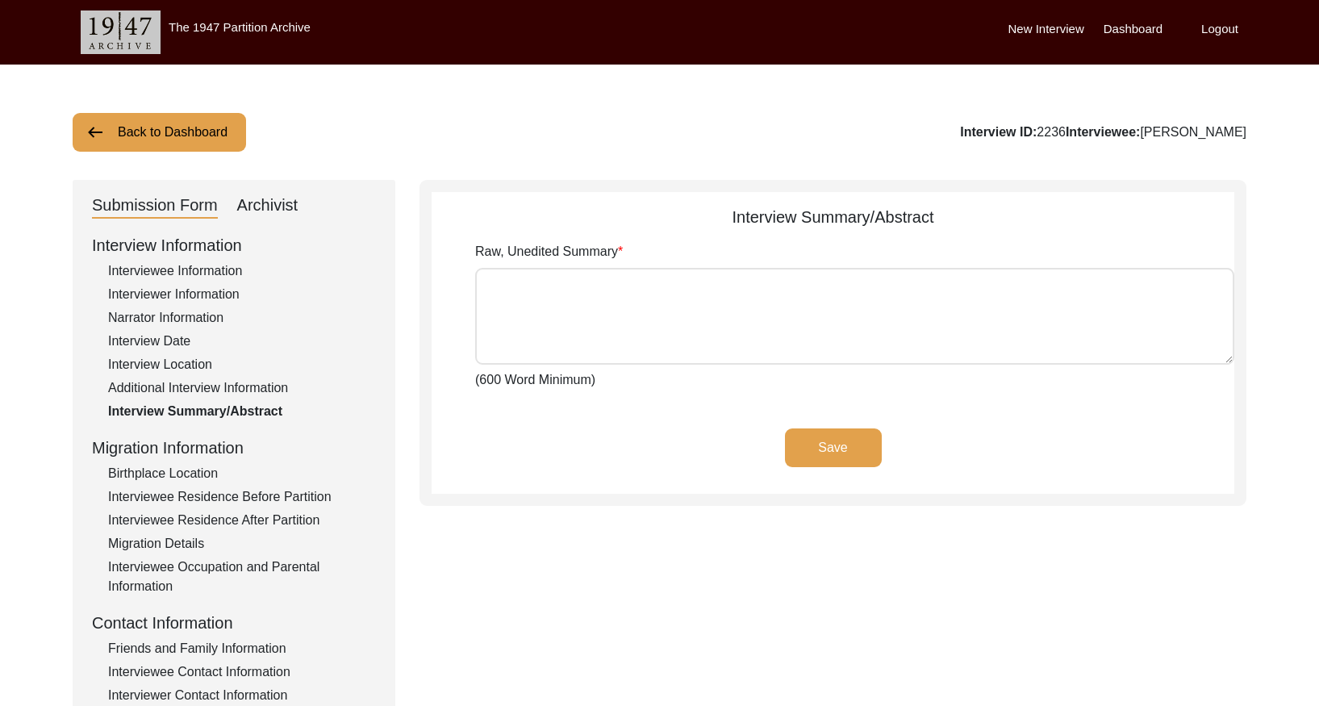
click at [266, 206] on div "Archivist" at bounding box center [267, 206] width 61 height 26
select select "Archiving In Progress"
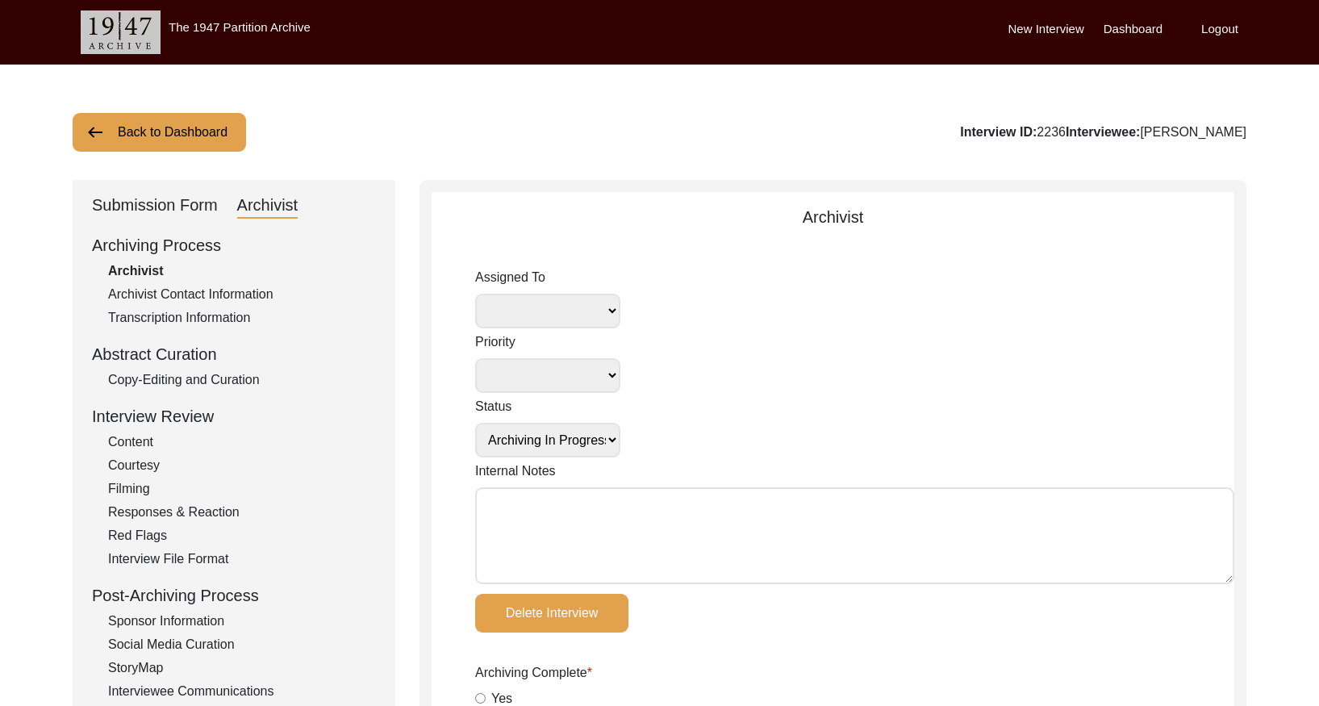
click at [233, 373] on div "Copy-Editing and Curation" at bounding box center [242, 379] width 268 height 19
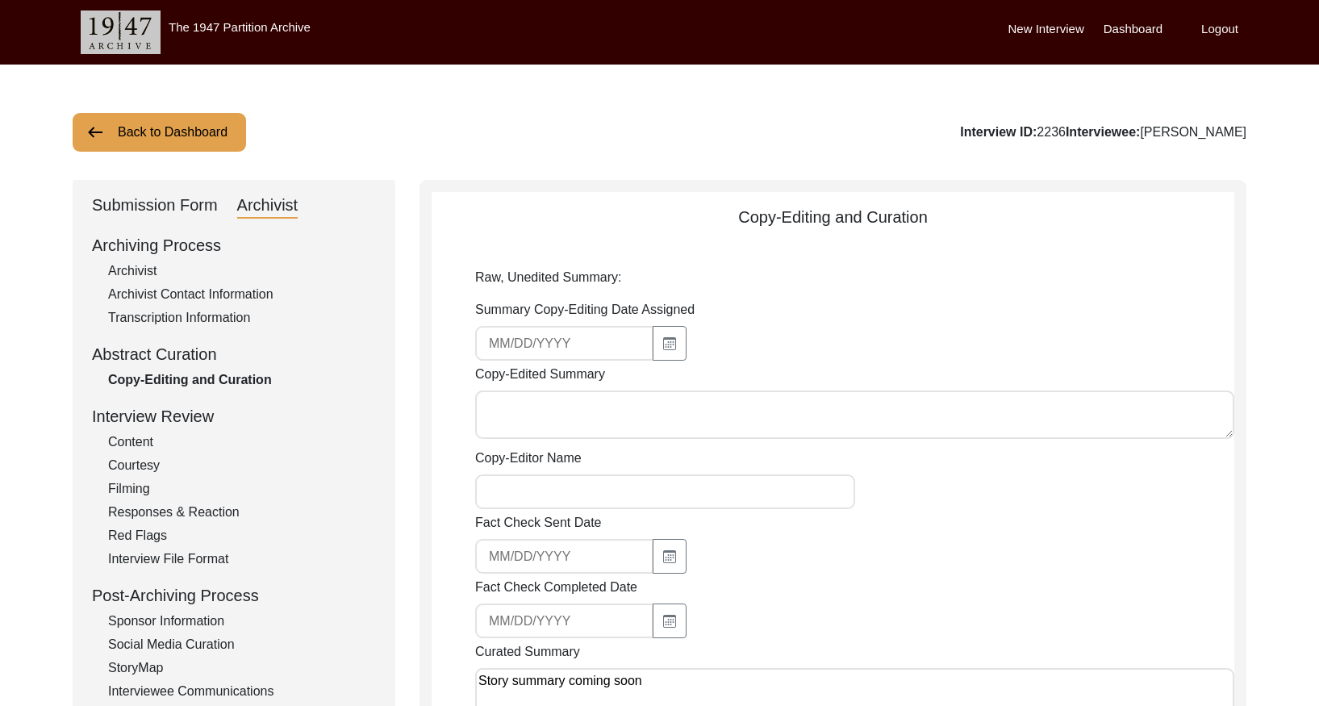
click at [149, 130] on button "Back to Dashboard" at bounding box center [159, 132] width 173 height 39
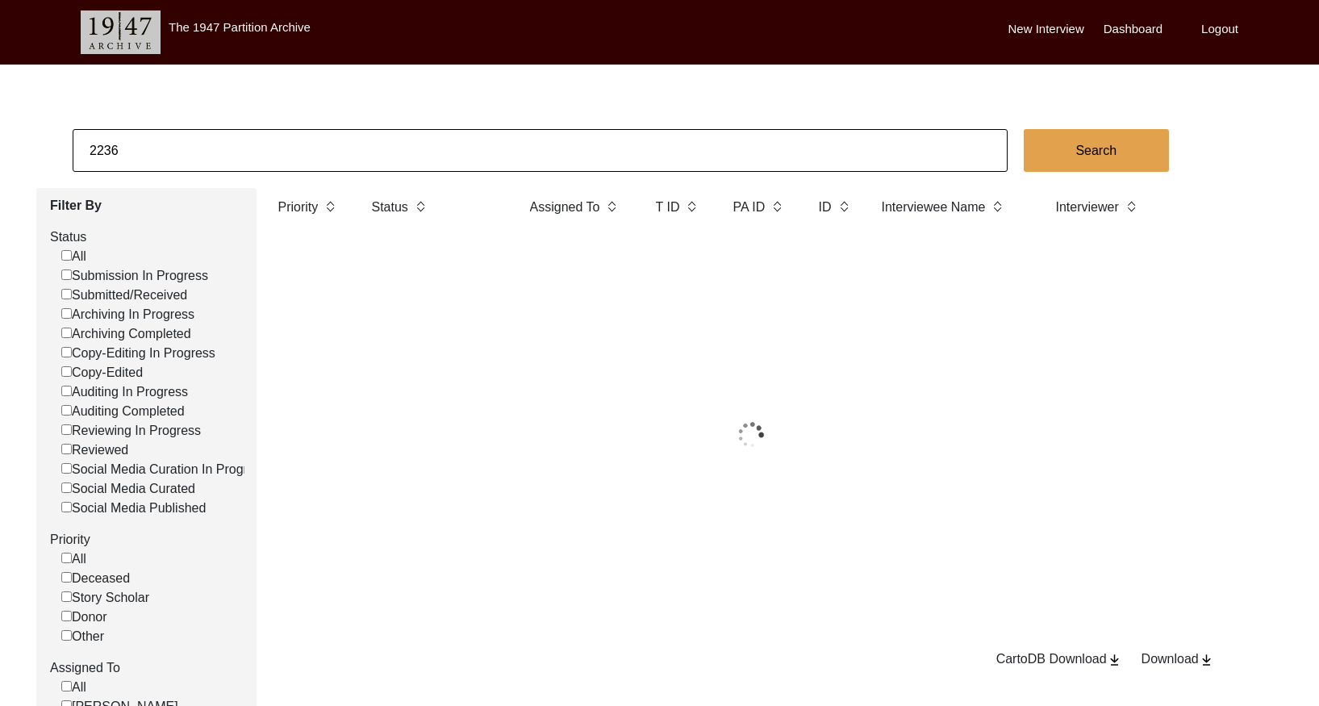
click at [176, 132] on input "2236" at bounding box center [540, 150] width 935 height 43
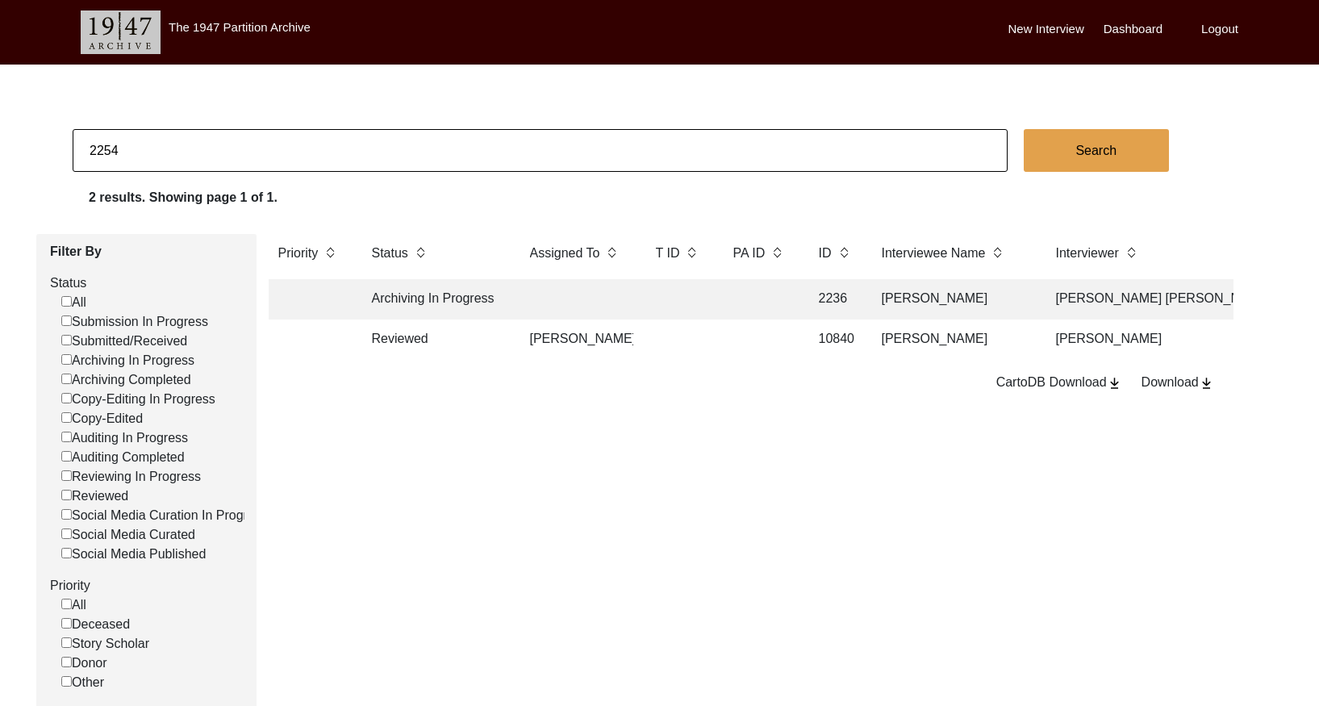
type input "2254"
checkbox input "false"
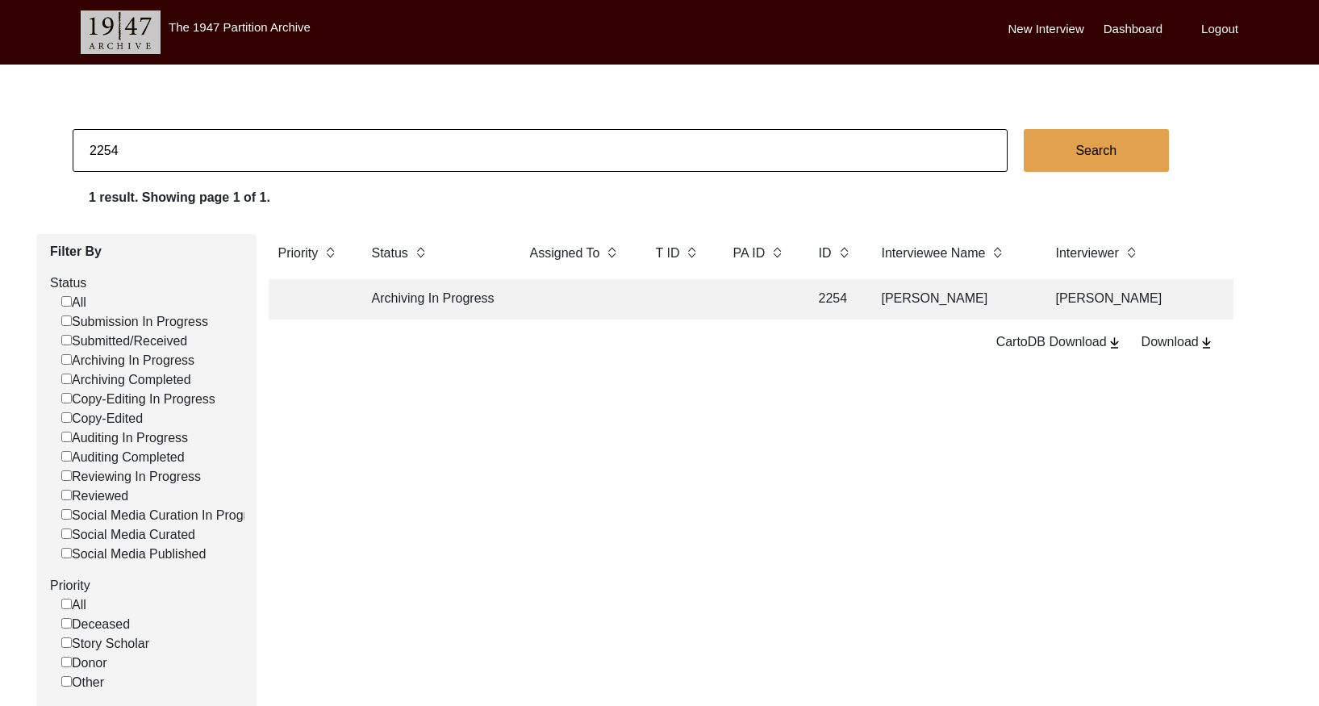
click at [694, 293] on td at bounding box center [678, 299] width 65 height 40
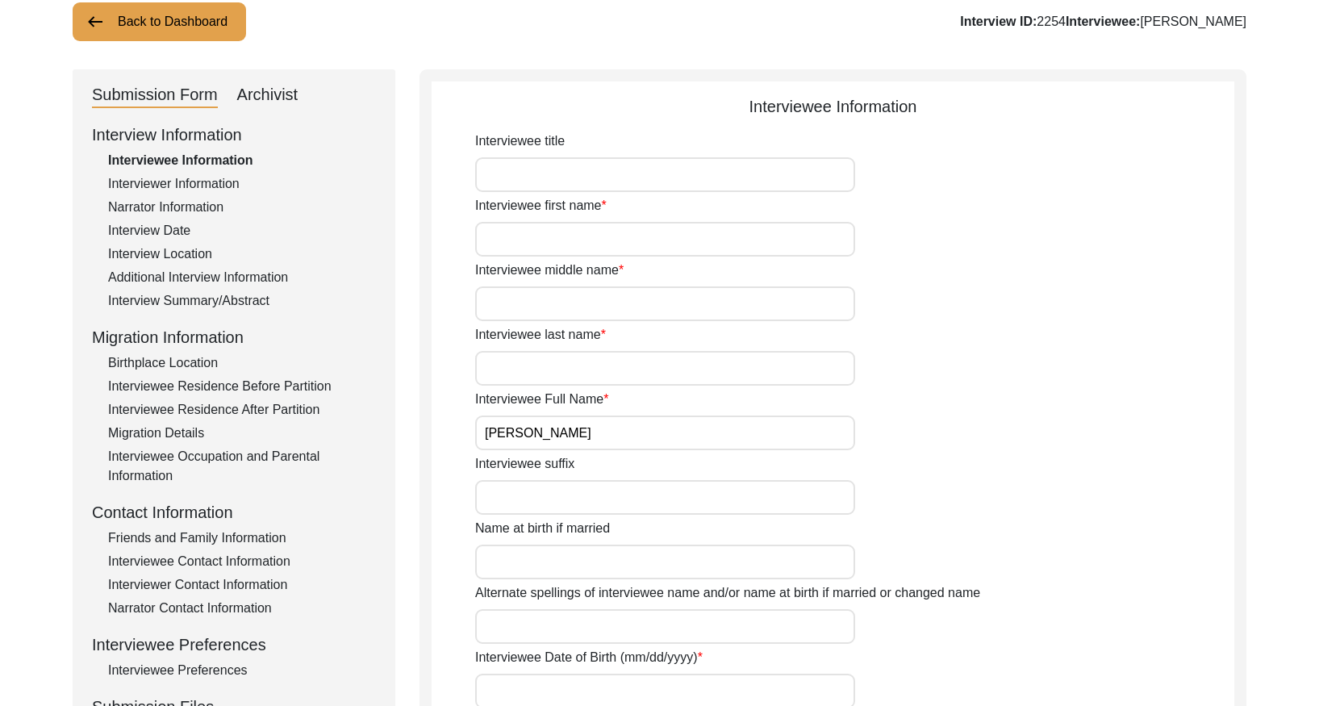
scroll to position [142, 0]
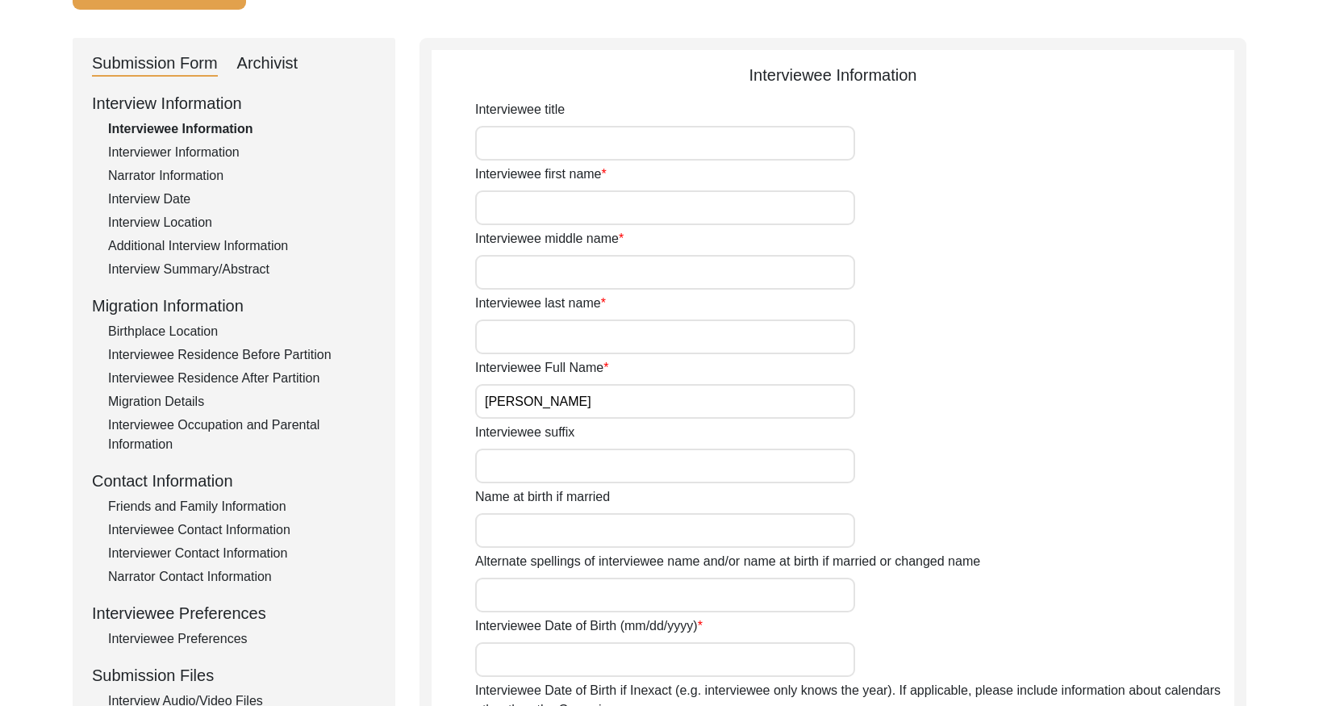
click at [230, 261] on div "Interview Summary/Abstract" at bounding box center [242, 269] width 268 height 19
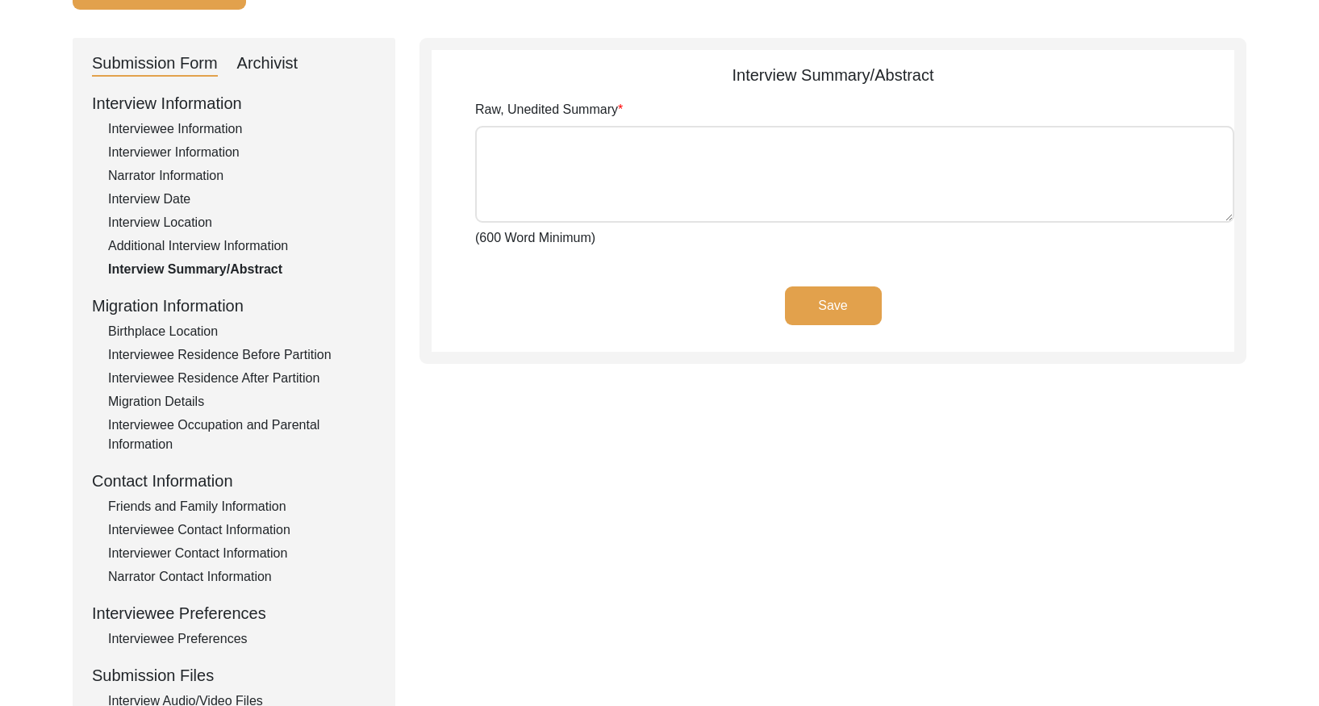
click at [252, 72] on div "Archivist" at bounding box center [267, 64] width 61 height 26
select select "Archiving In Progress"
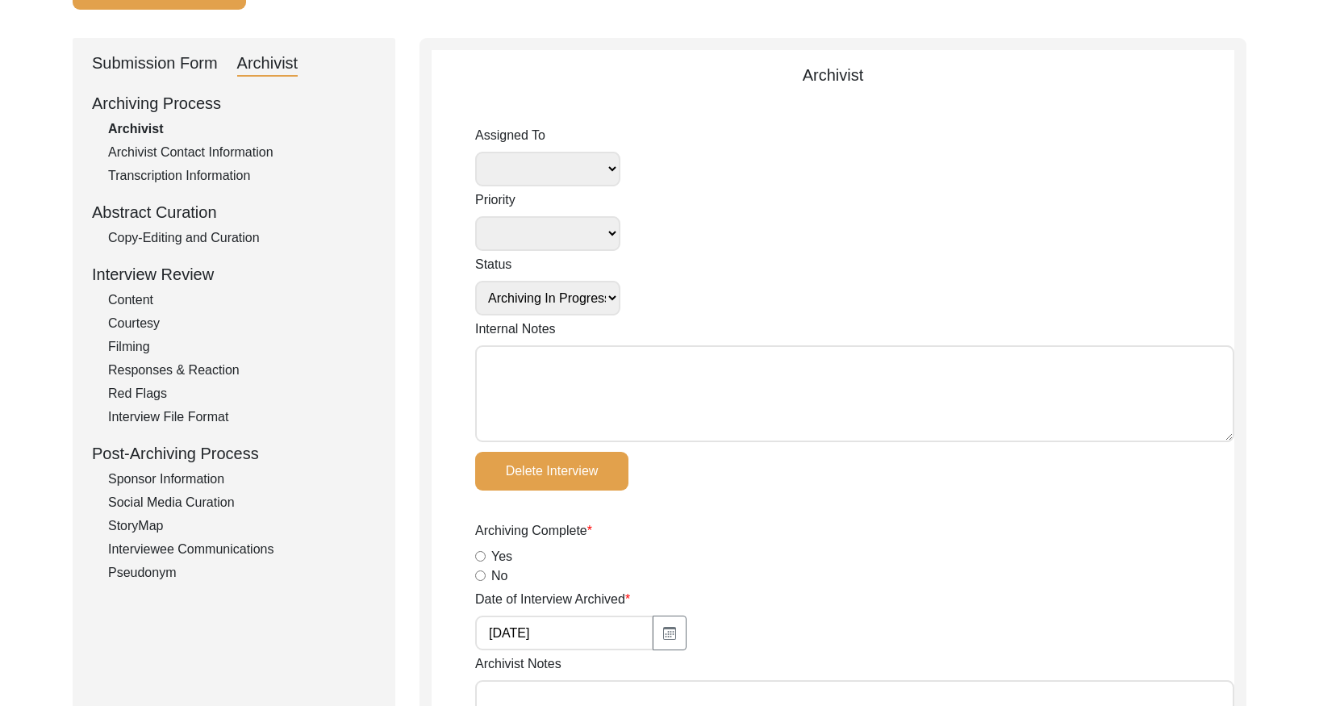
click at [197, 242] on div "Copy-Editing and Curation" at bounding box center [242, 237] width 268 height 19
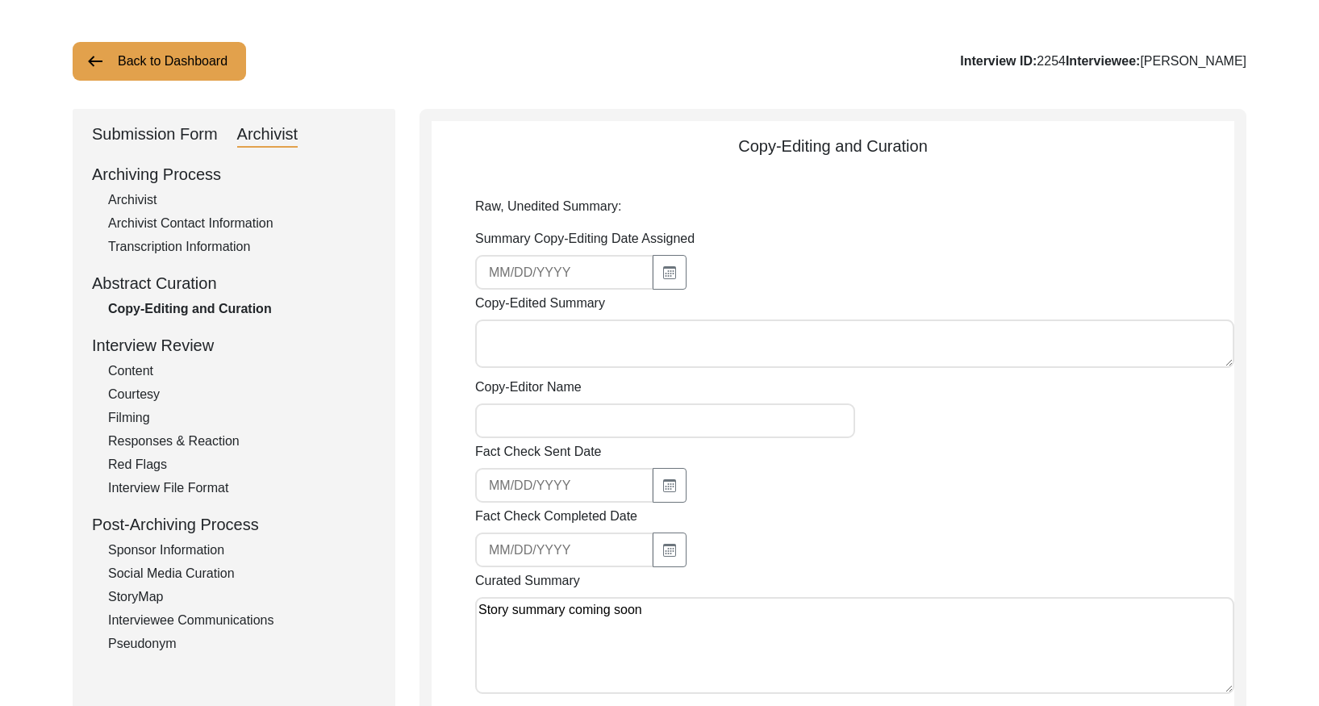
scroll to position [0, 0]
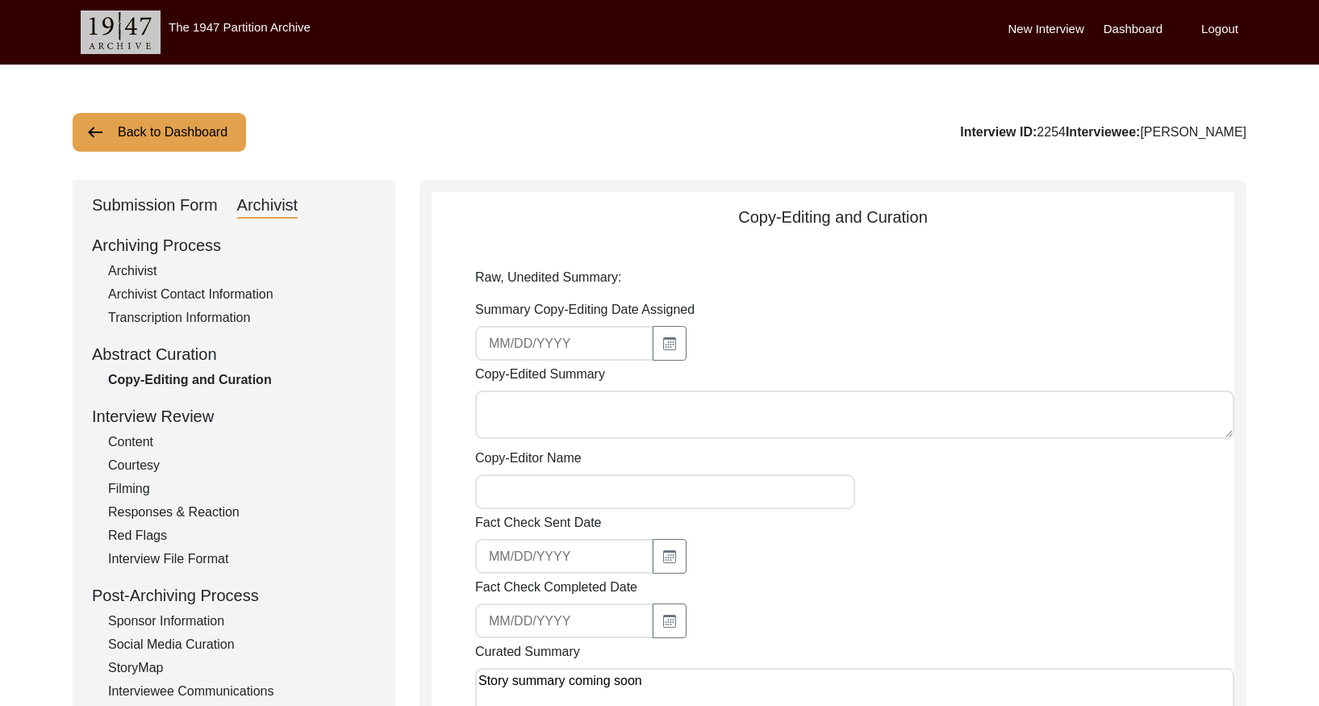
click at [134, 140] on button "Back to Dashboard" at bounding box center [159, 132] width 173 height 39
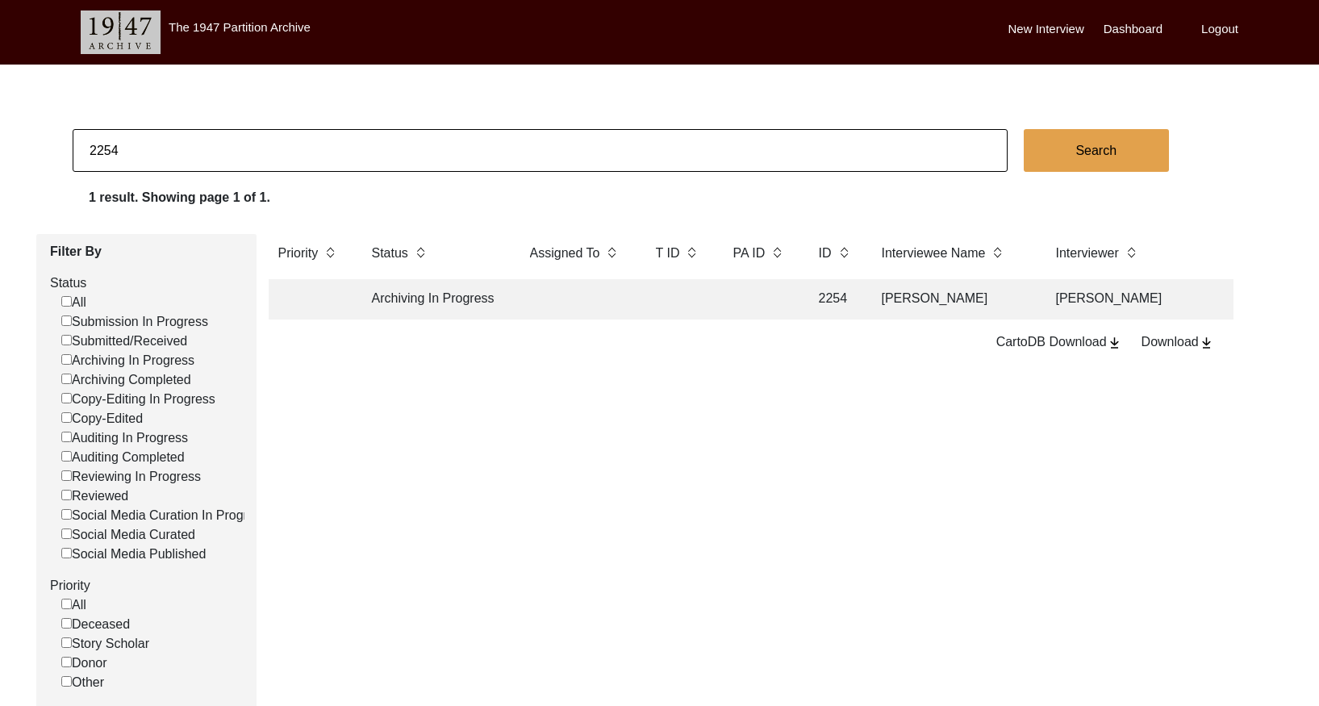
click at [198, 160] on input "2254" at bounding box center [540, 150] width 935 height 43
paste input "9"
type input "2259"
checkbox input "false"
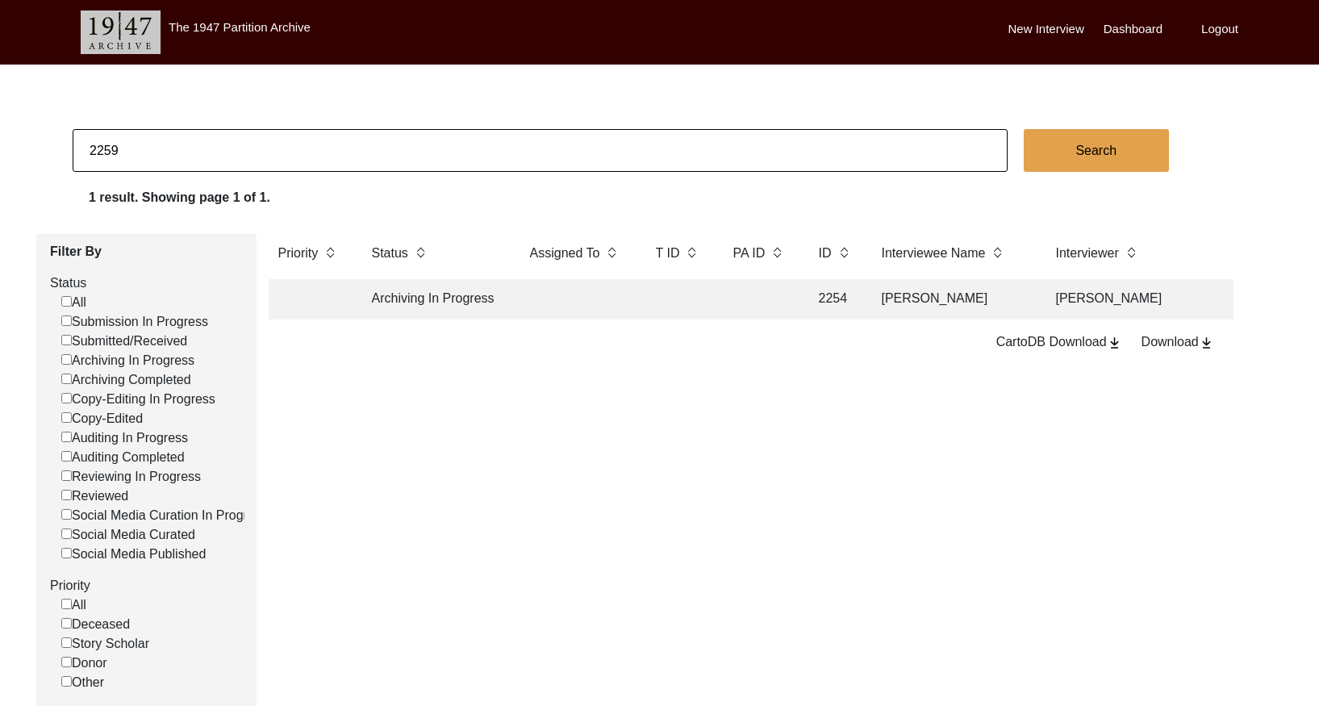
checkbox input "false"
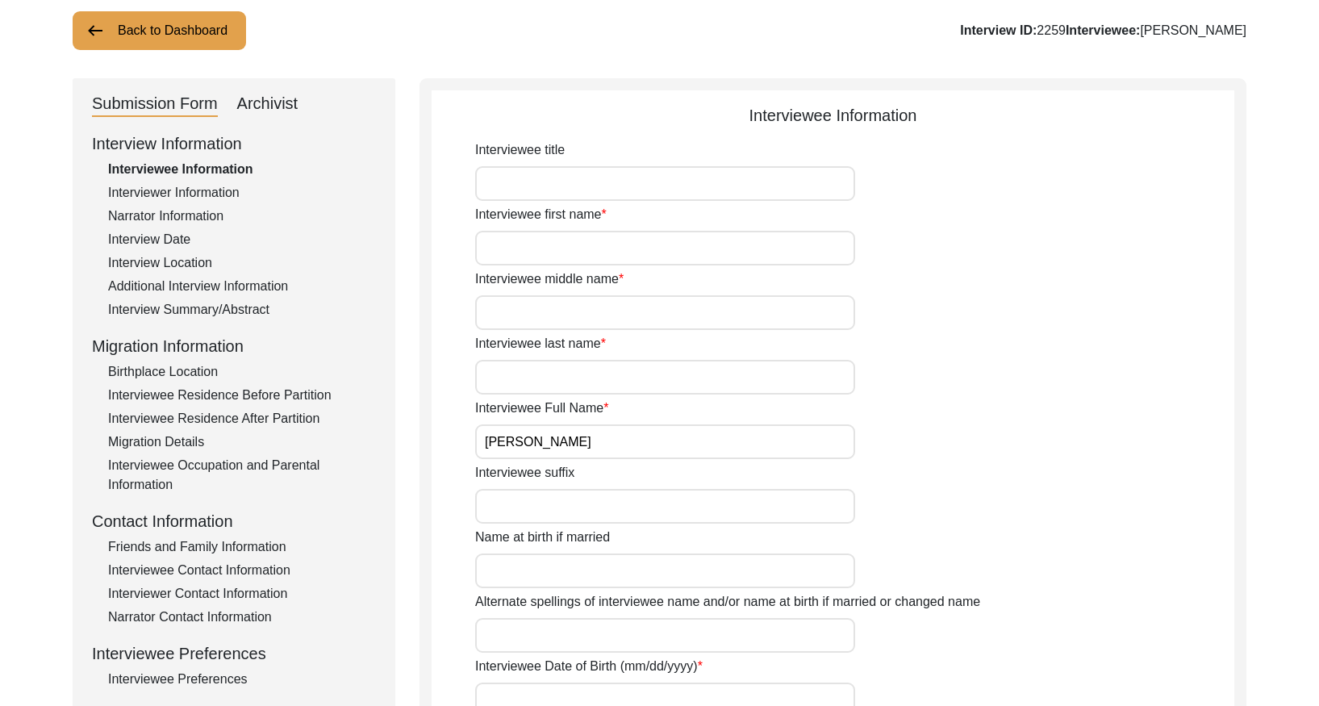
scroll to position [130, 0]
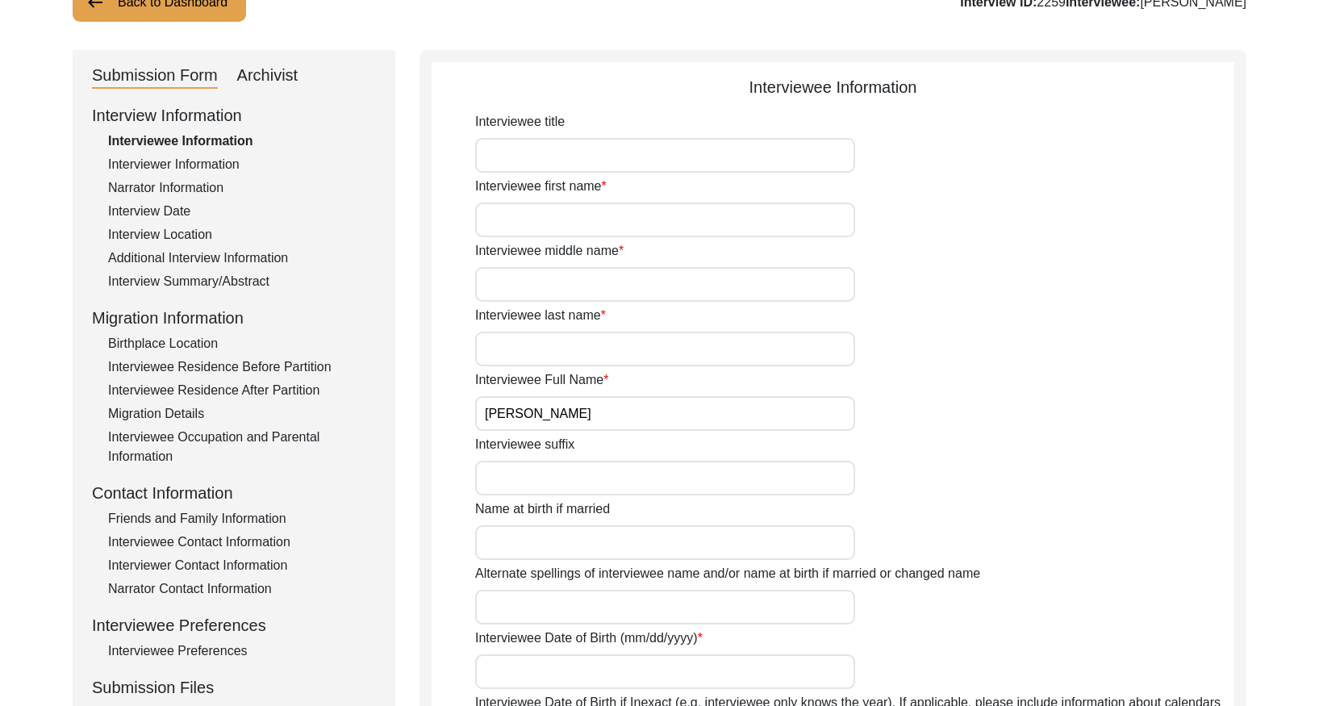
click at [197, 283] on div "Interview Summary/Abstract" at bounding box center [242, 281] width 268 height 19
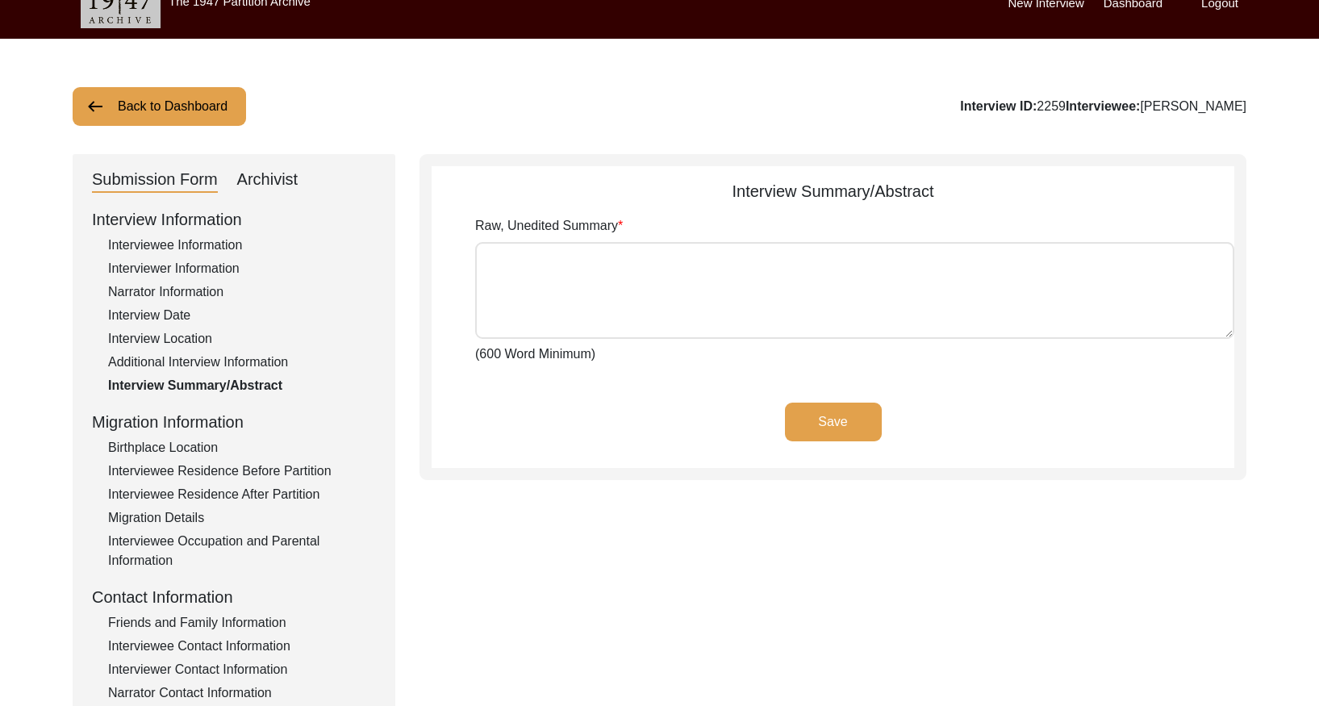
scroll to position [0, 0]
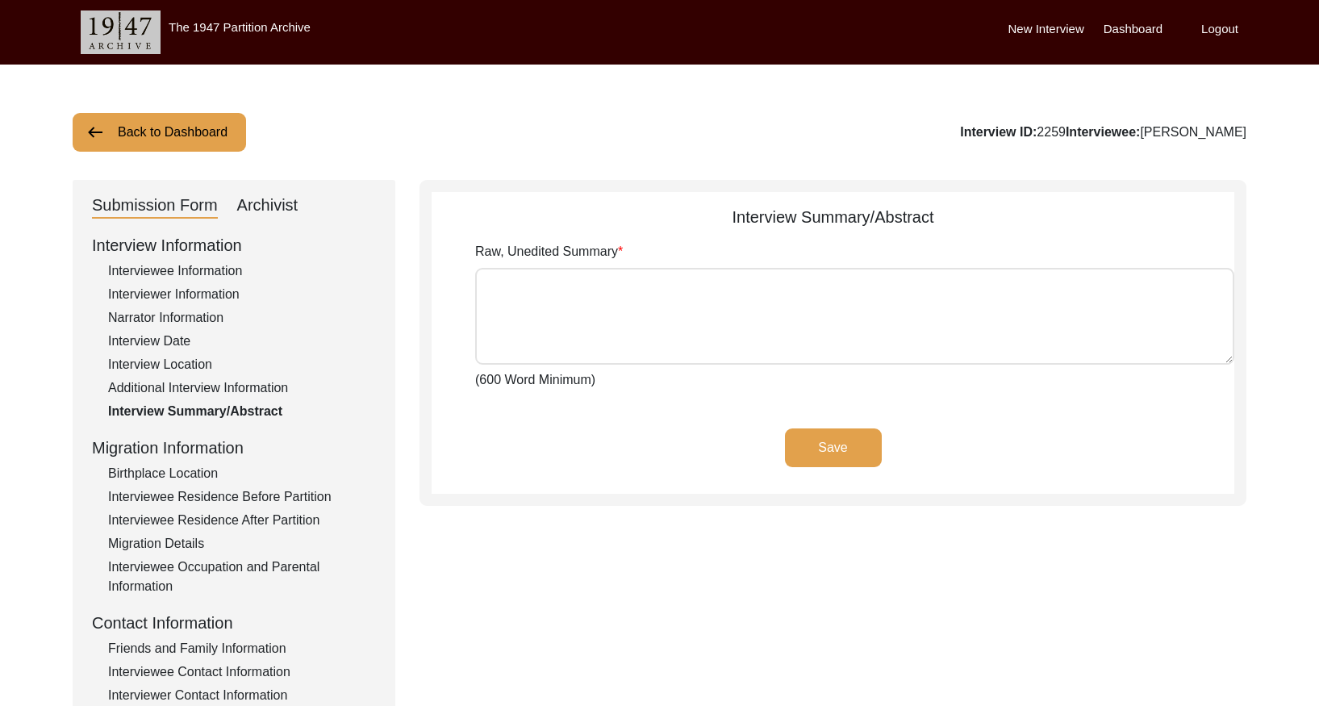
click at [277, 206] on div "Archivist" at bounding box center [267, 206] width 61 height 26
select select "Archiving In Progress"
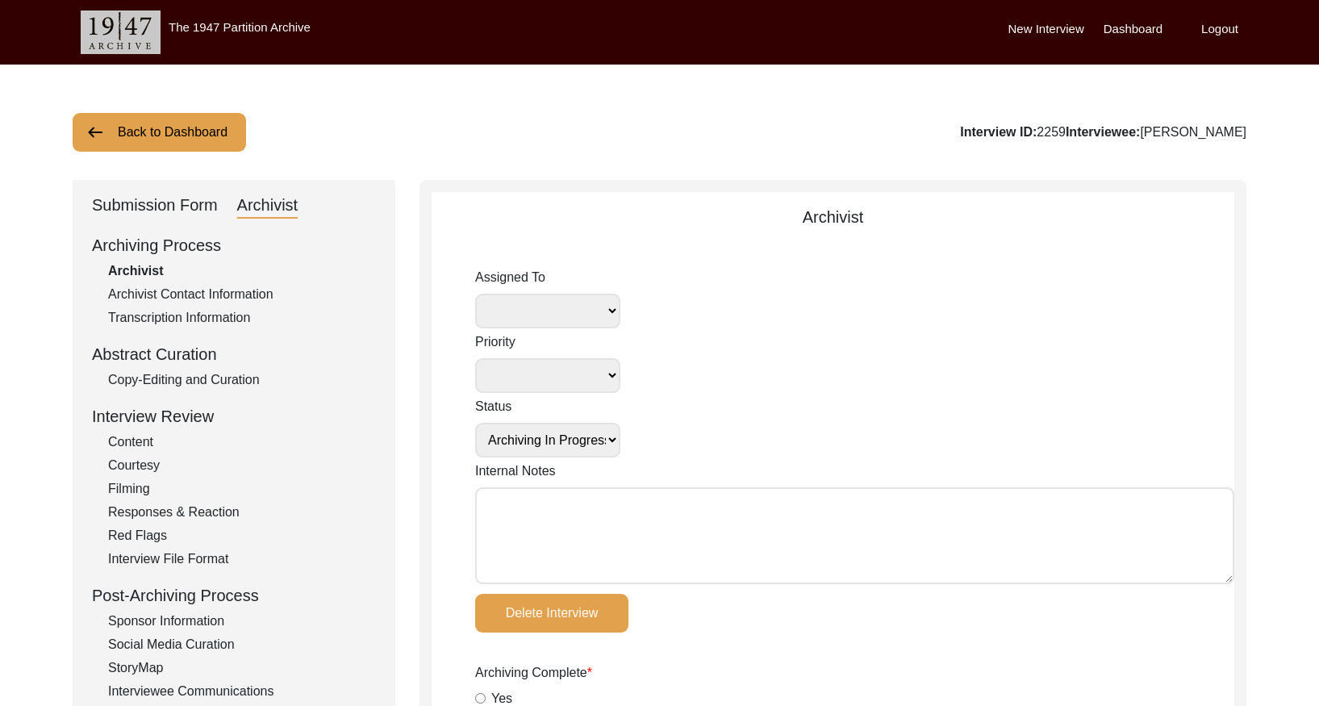
click at [198, 135] on button "Back to Dashboard" at bounding box center [159, 132] width 173 height 39
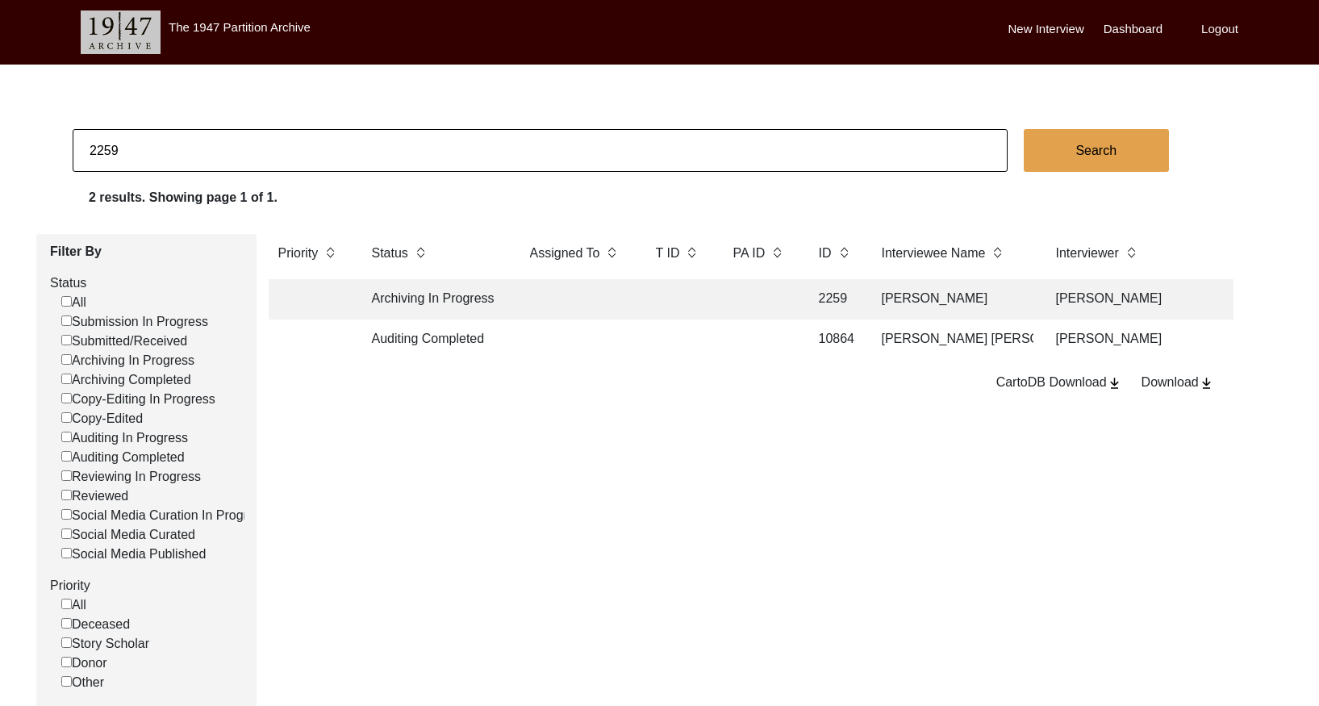
click at [257, 133] on input "2259" at bounding box center [540, 150] width 935 height 43
click at [258, 135] on input "2259" at bounding box center [540, 150] width 935 height 43
paste input "60"
type input "2260"
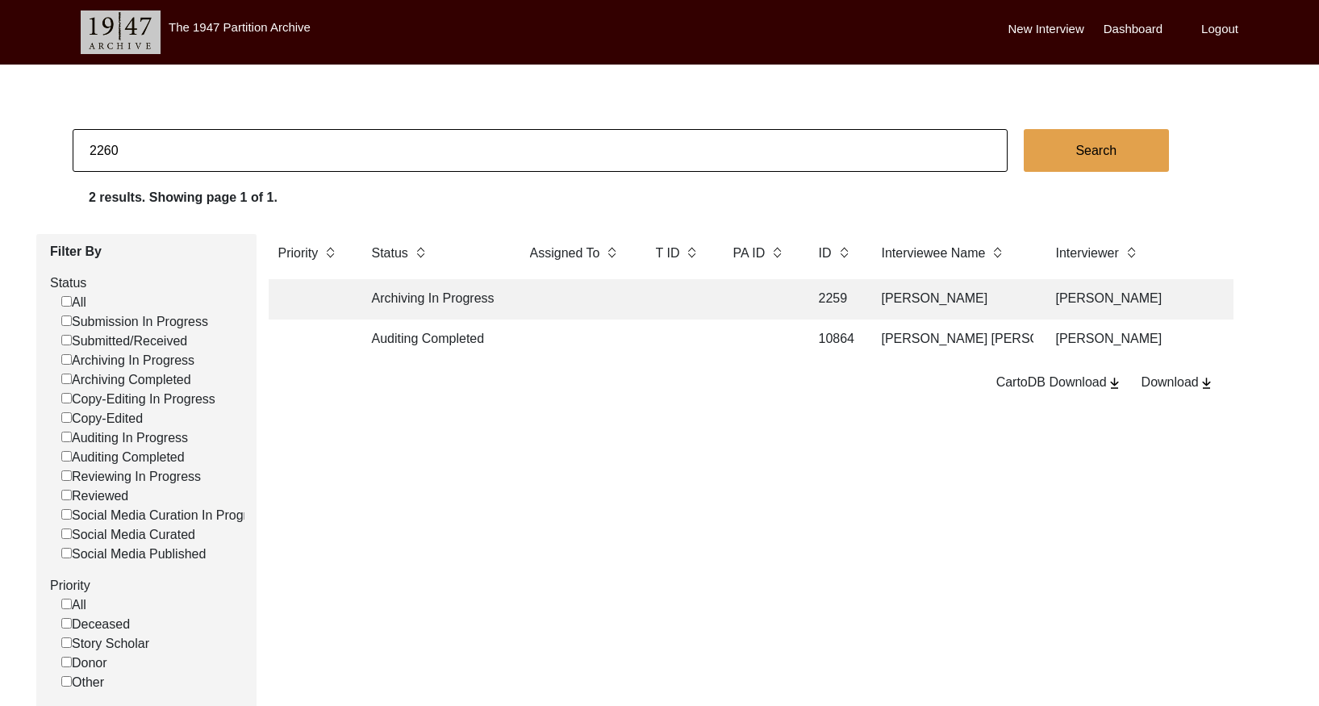
checkbox input "false"
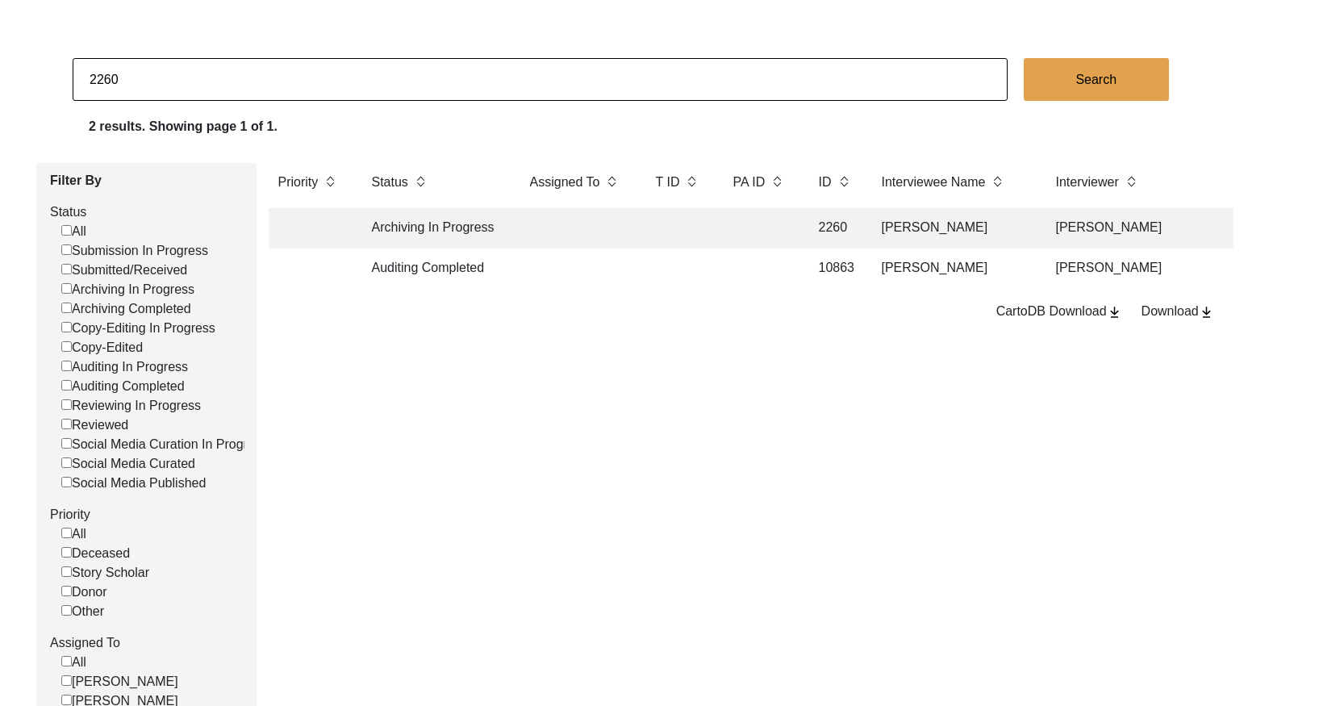
click at [569, 223] on td at bounding box center [576, 228] width 113 height 40
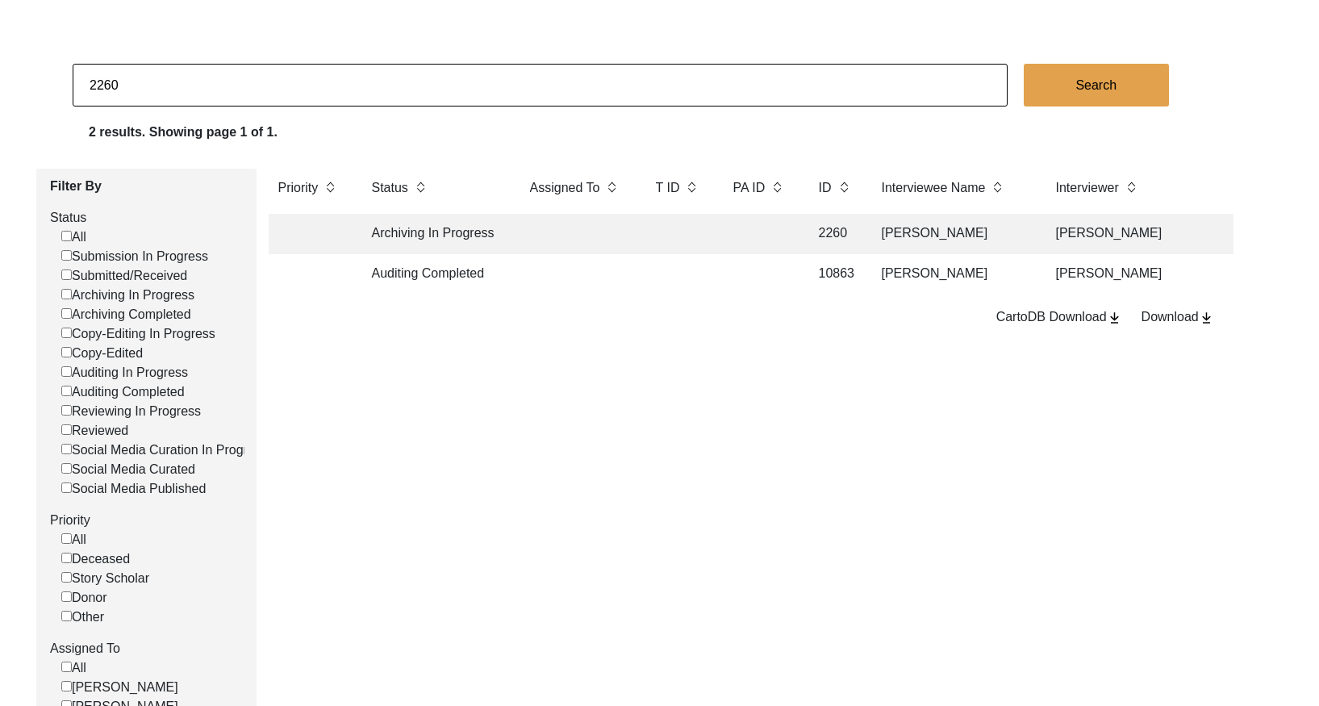
scroll to position [64, 0]
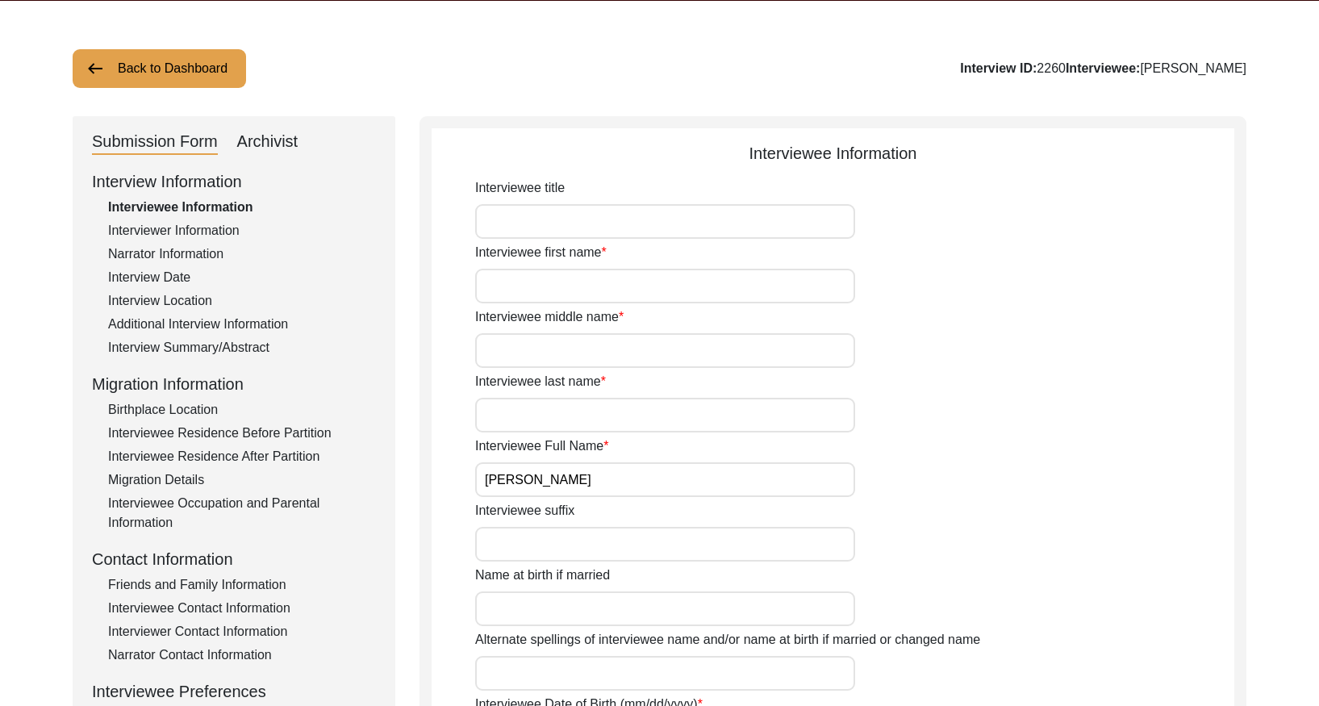
click at [153, 348] on div "Interview Summary/Abstract" at bounding box center [242, 347] width 268 height 19
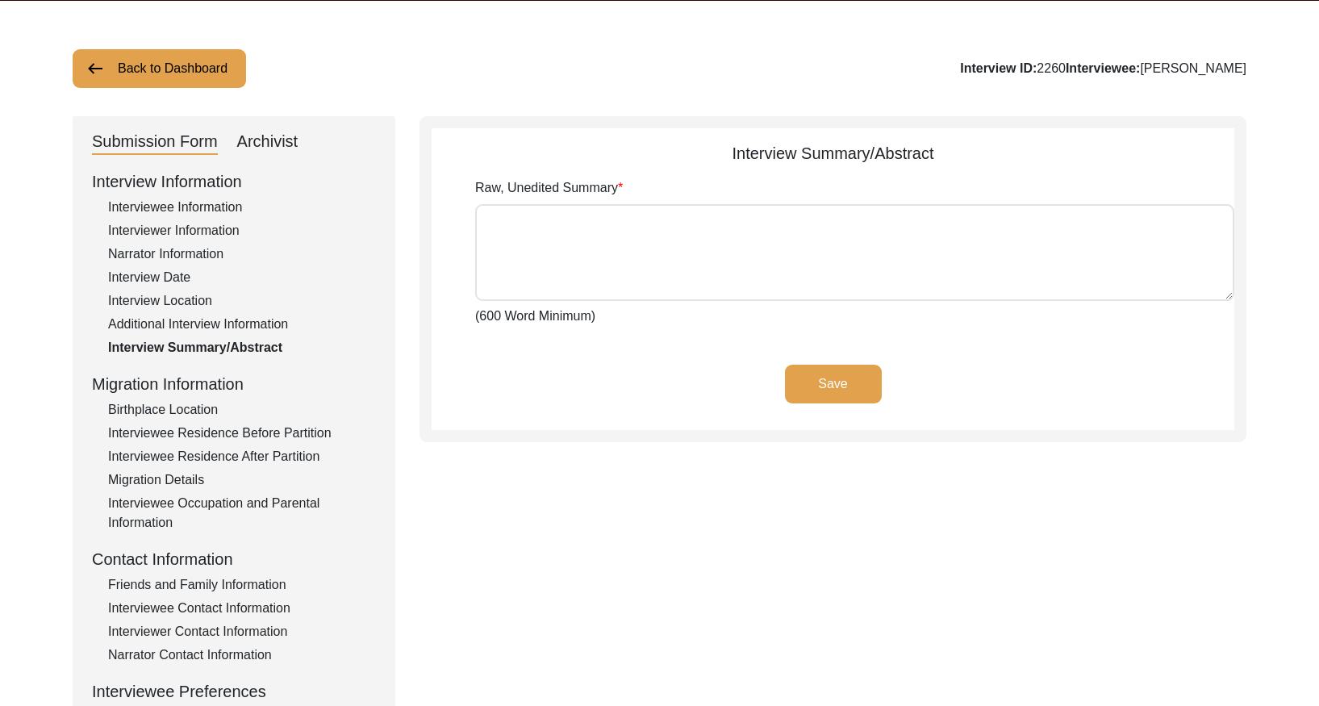
click at [265, 136] on div "Archivist" at bounding box center [267, 142] width 61 height 26
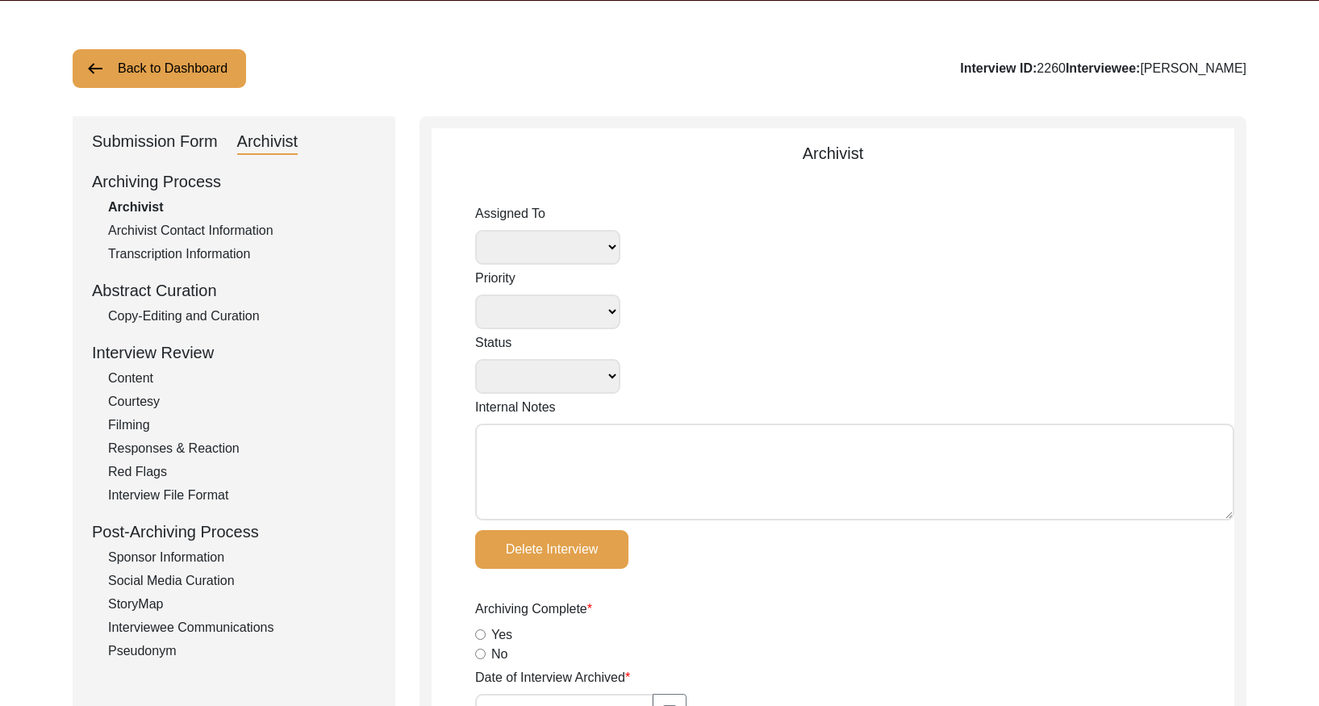
select select
select select "Archiving In Progress"
type input "[DATE]"
radio input "true"
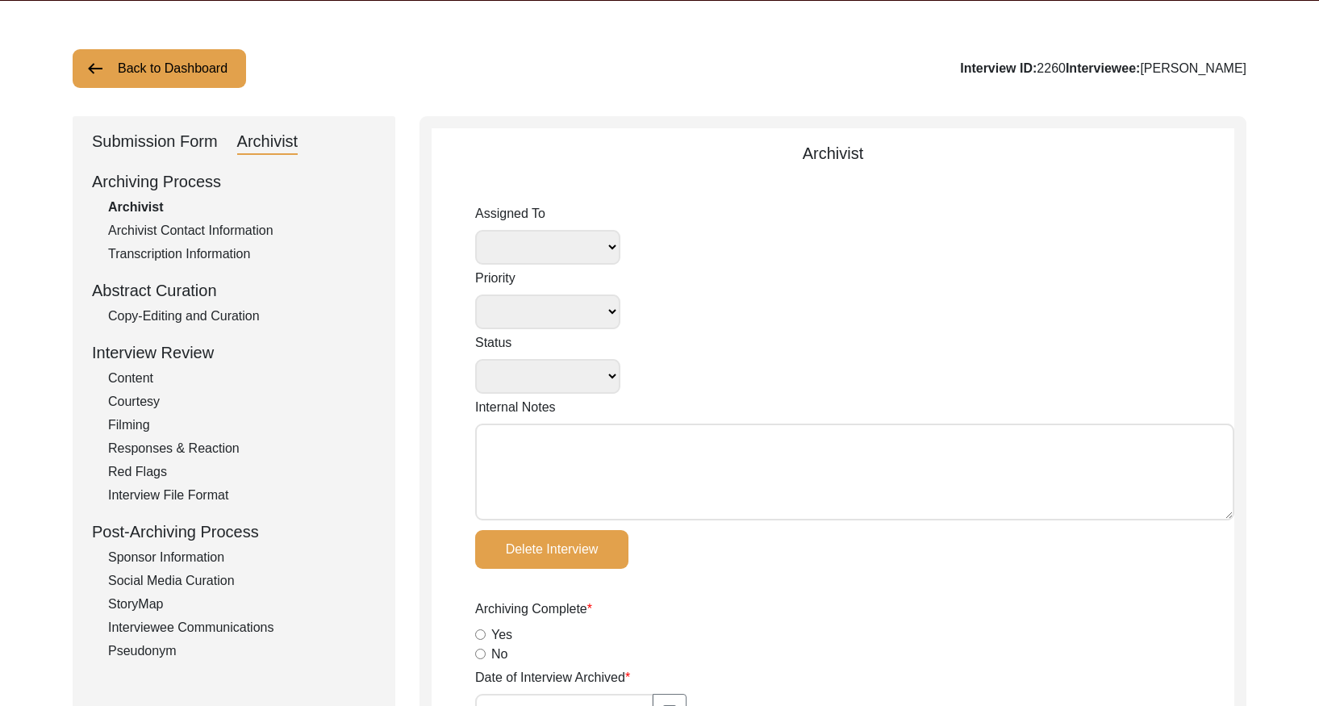
radio input "true"
type textarea "summary, post"
radio input "true"
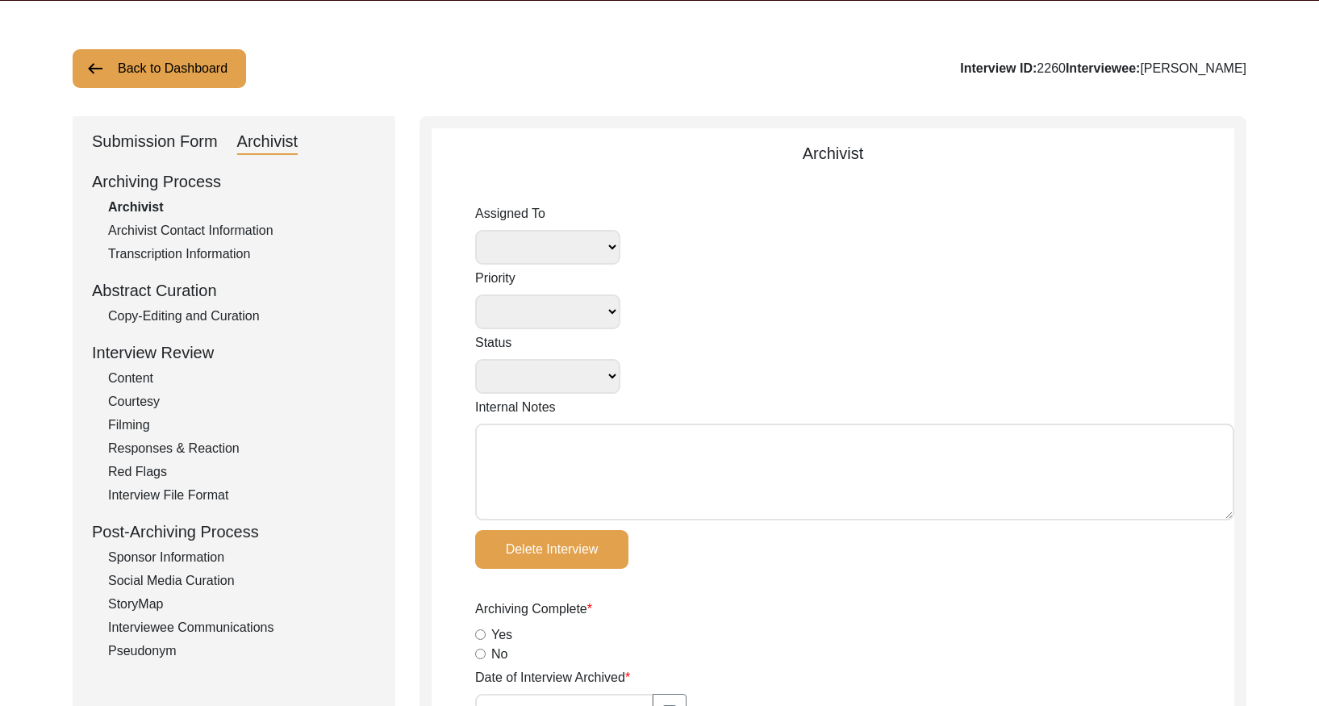
radio input "true"
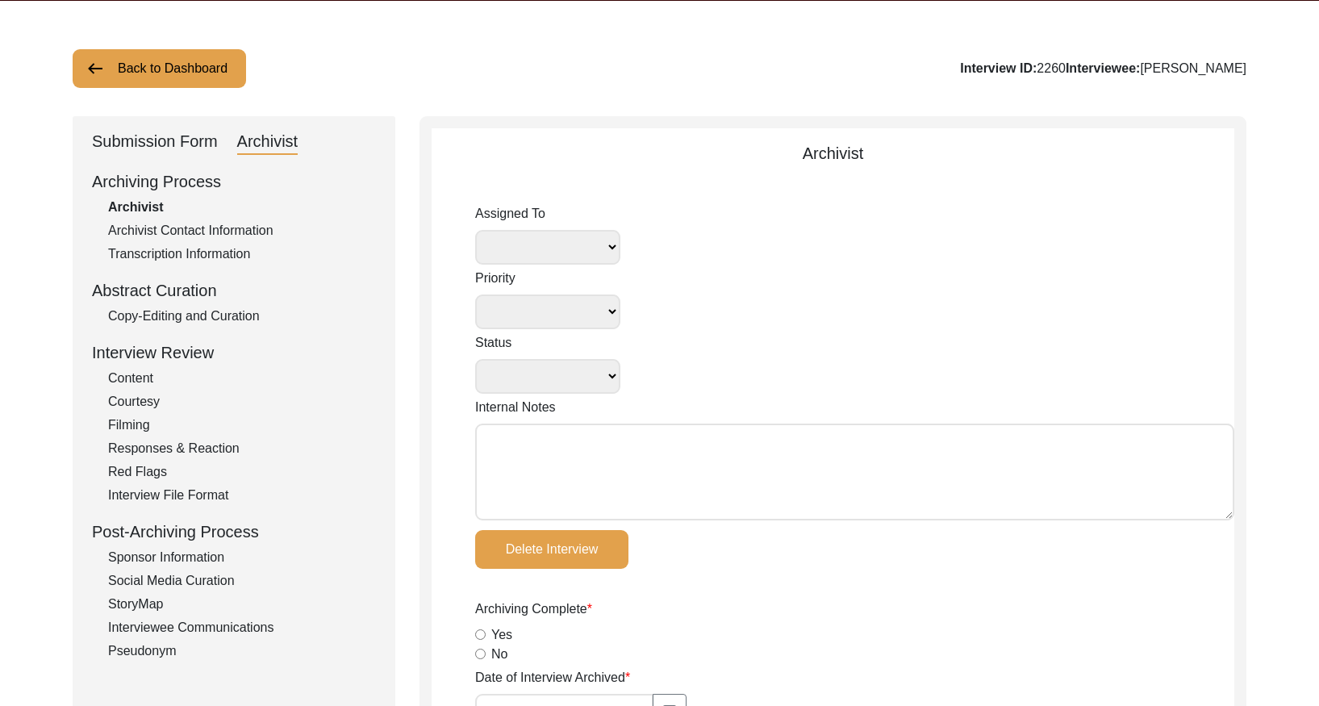
type input "8"
radio input "true"
type textarea "post, summary, b-roll missing"
select select
drag, startPoint x: 185, startPoint y: 311, endPoint x: 200, endPoint y: 310, distance: 15.4
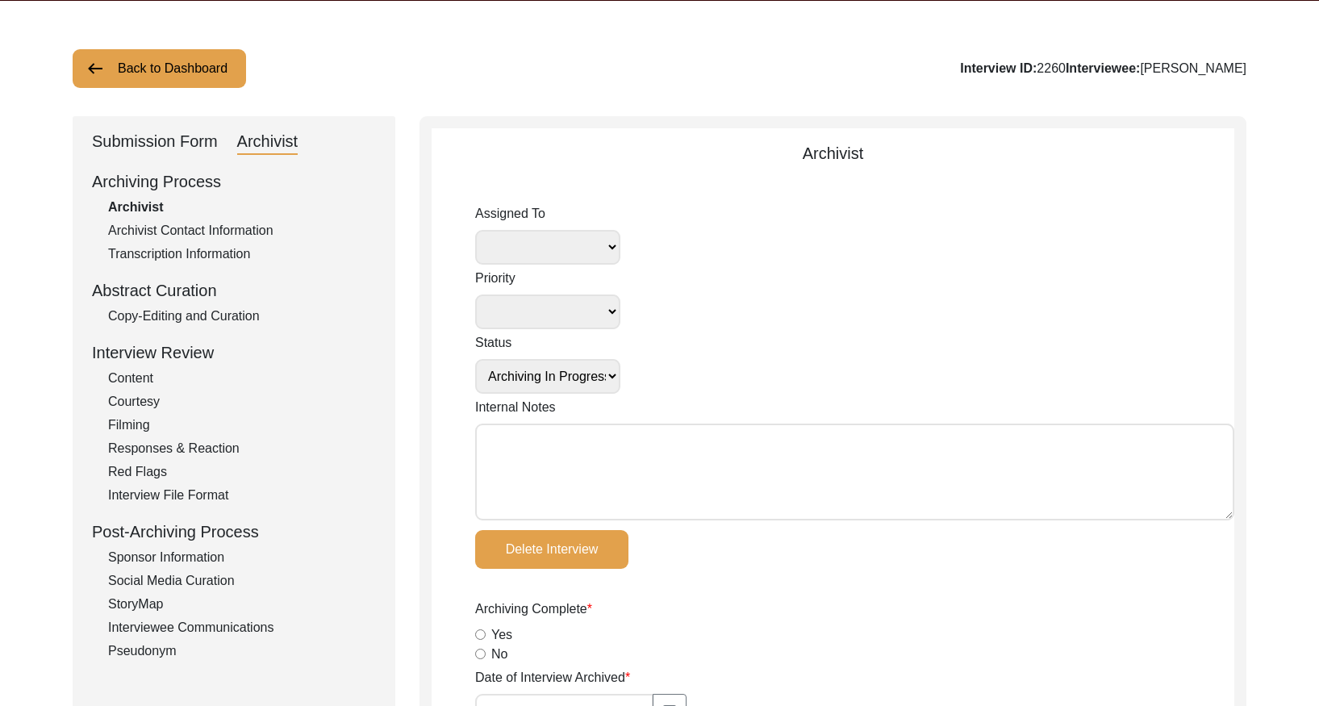
click at [188, 311] on div "Copy-Editing and Curation" at bounding box center [242, 315] width 268 height 19
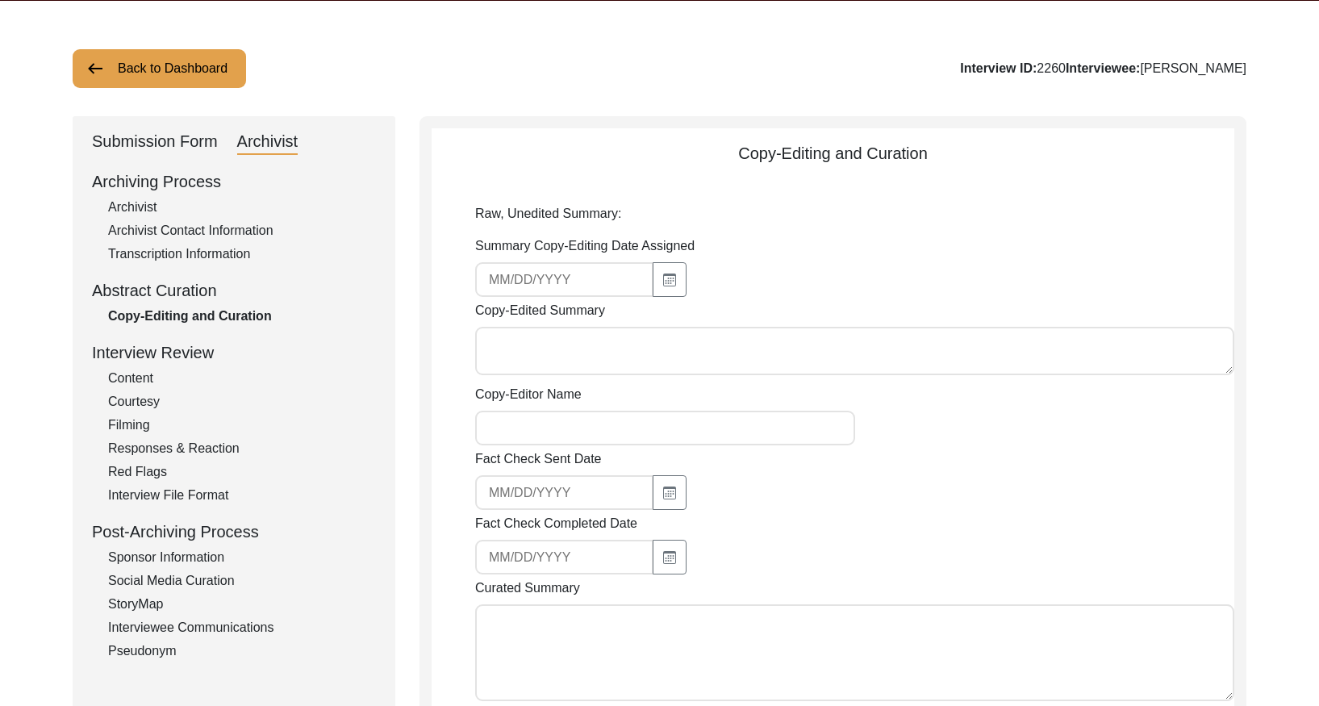
type textarea "Story summary coming soon"
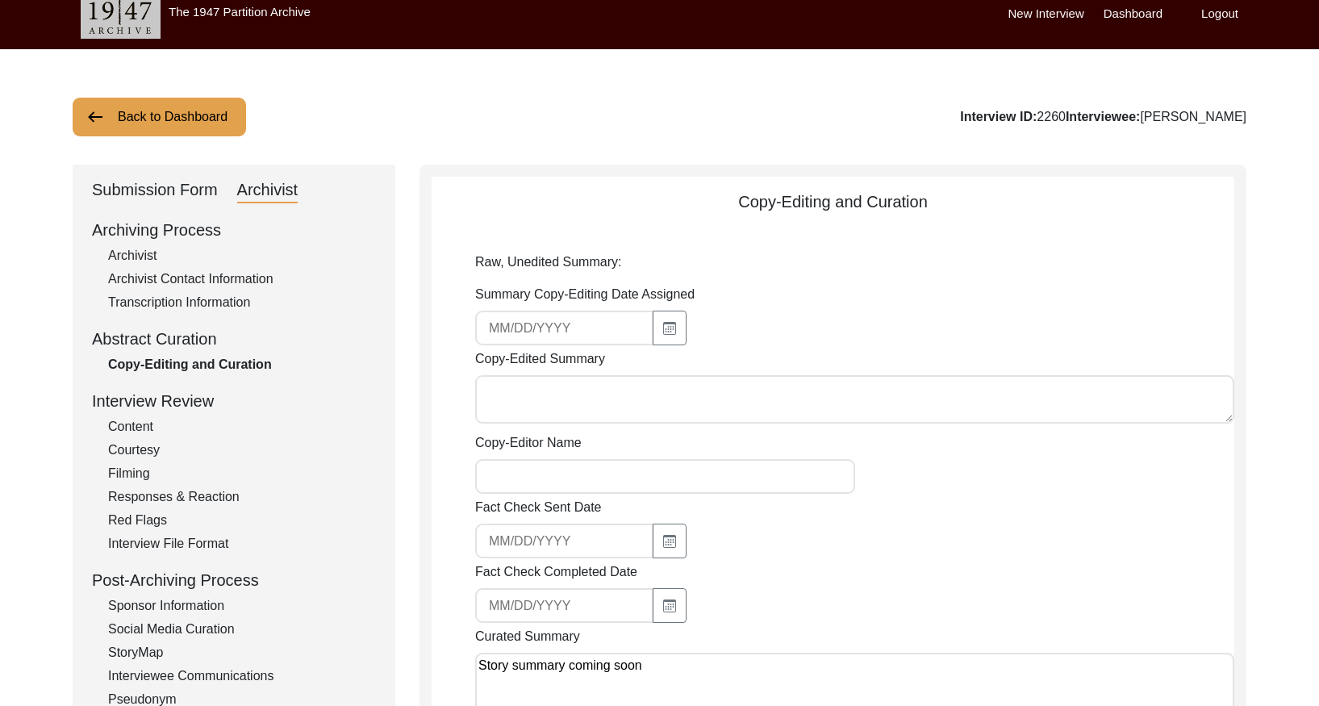
scroll to position [0, 0]
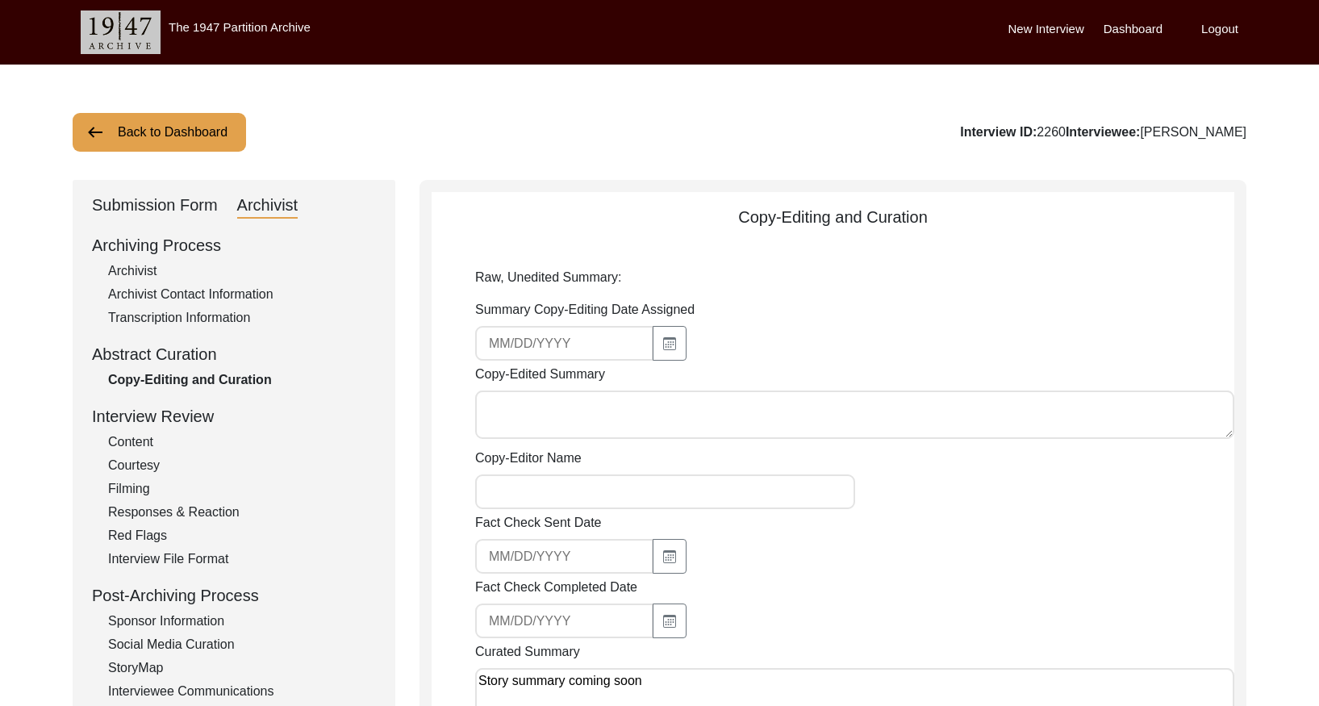
drag, startPoint x: 199, startPoint y: 138, endPoint x: 555, endPoint y: 88, distance: 359.2
click at [207, 137] on button "Back to Dashboard" at bounding box center [159, 132] width 173 height 39
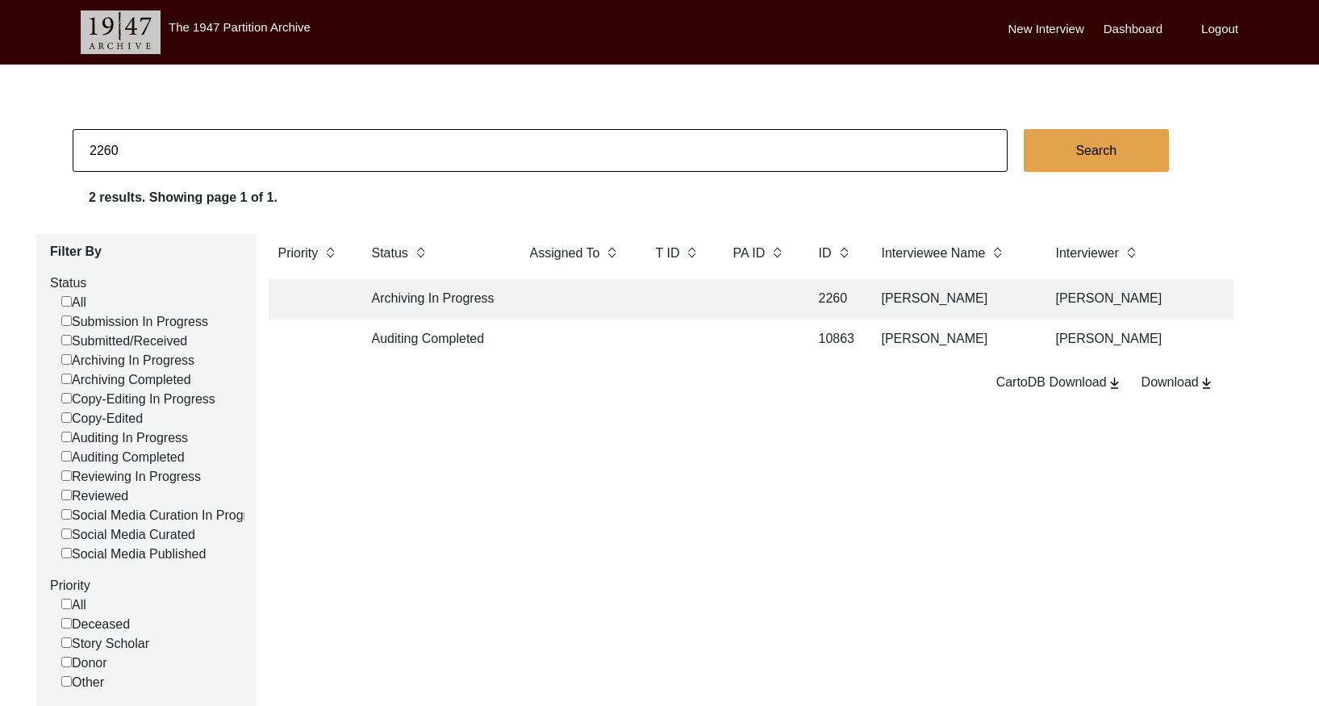
click at [155, 140] on input "2260" at bounding box center [540, 150] width 935 height 43
paste input "1"
type input "2261"
checkbox input "false"
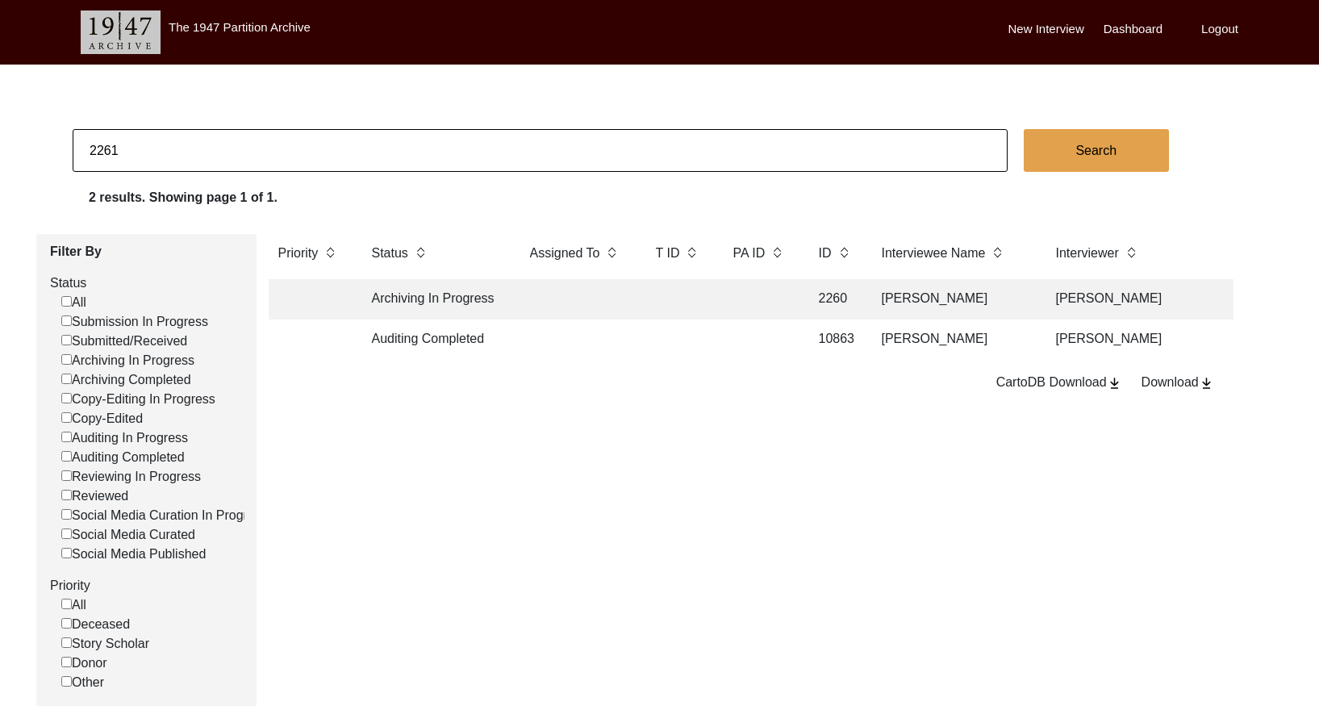
checkbox input "false"
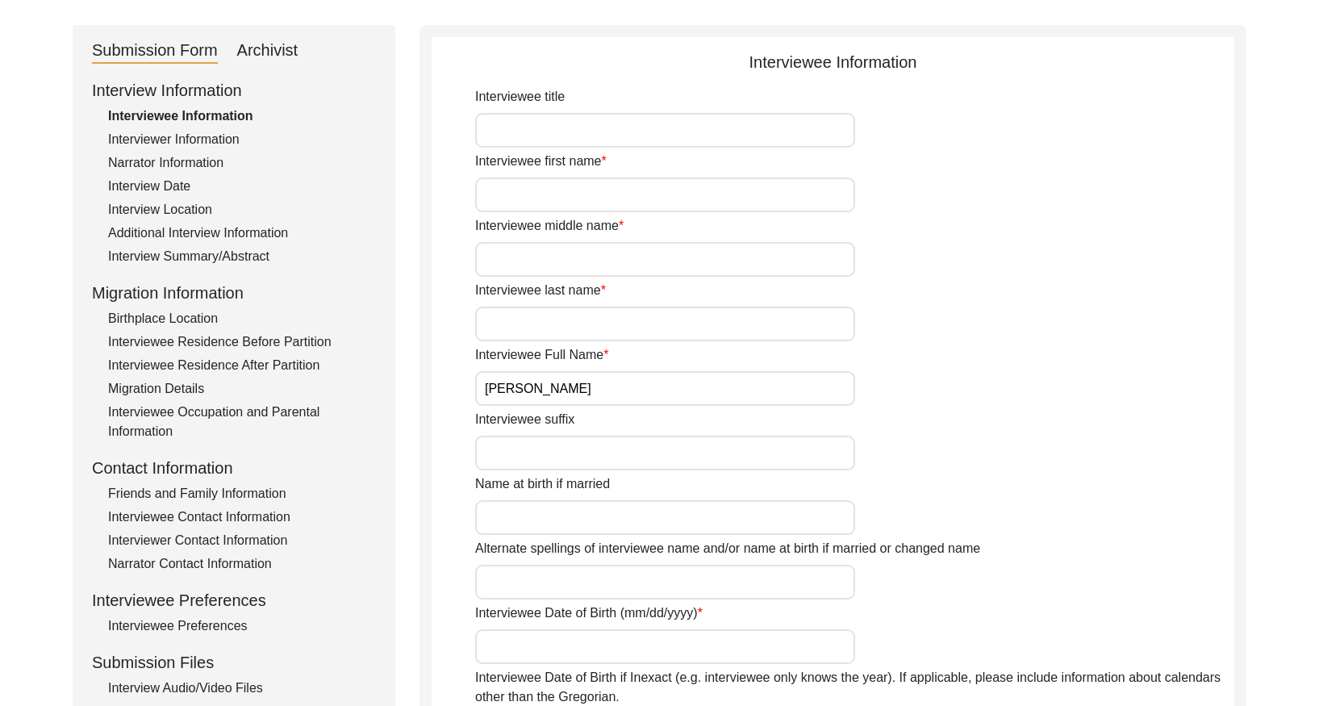
scroll to position [157, 0]
click at [219, 251] on div "Interview Summary/Abstract" at bounding box center [242, 253] width 268 height 19
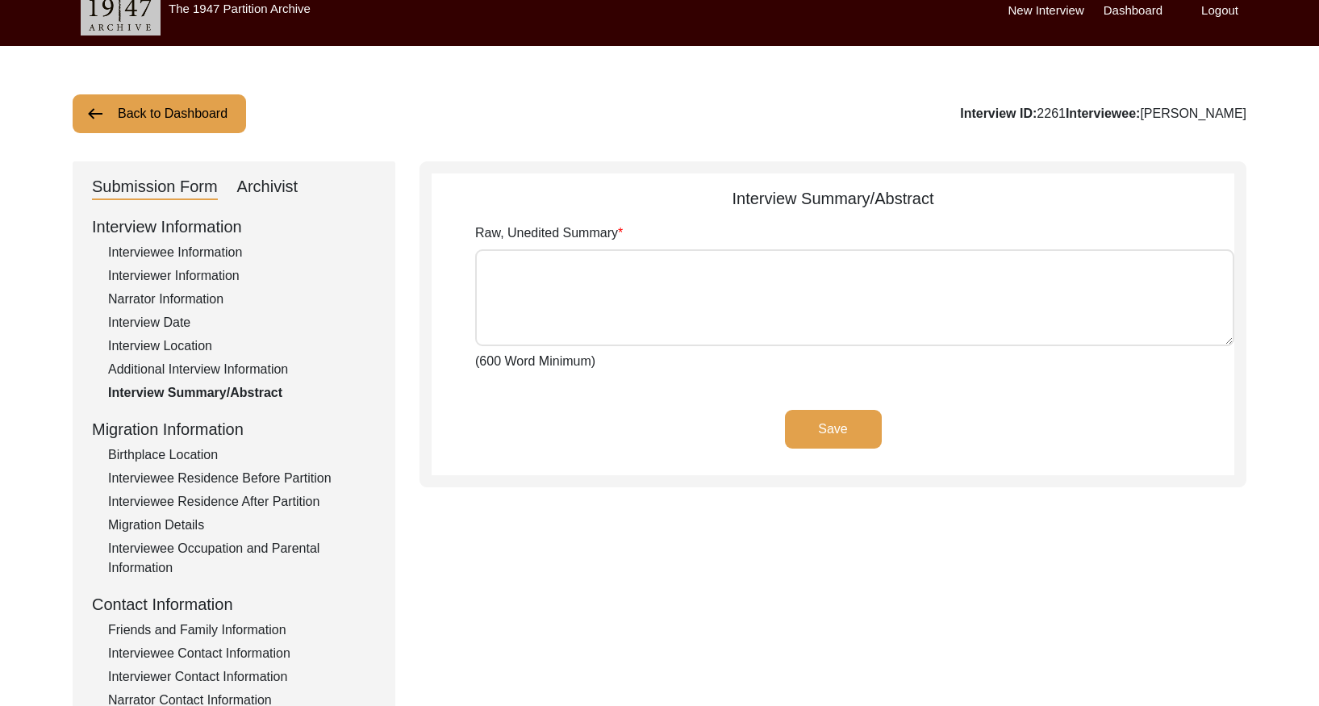
scroll to position [0, 0]
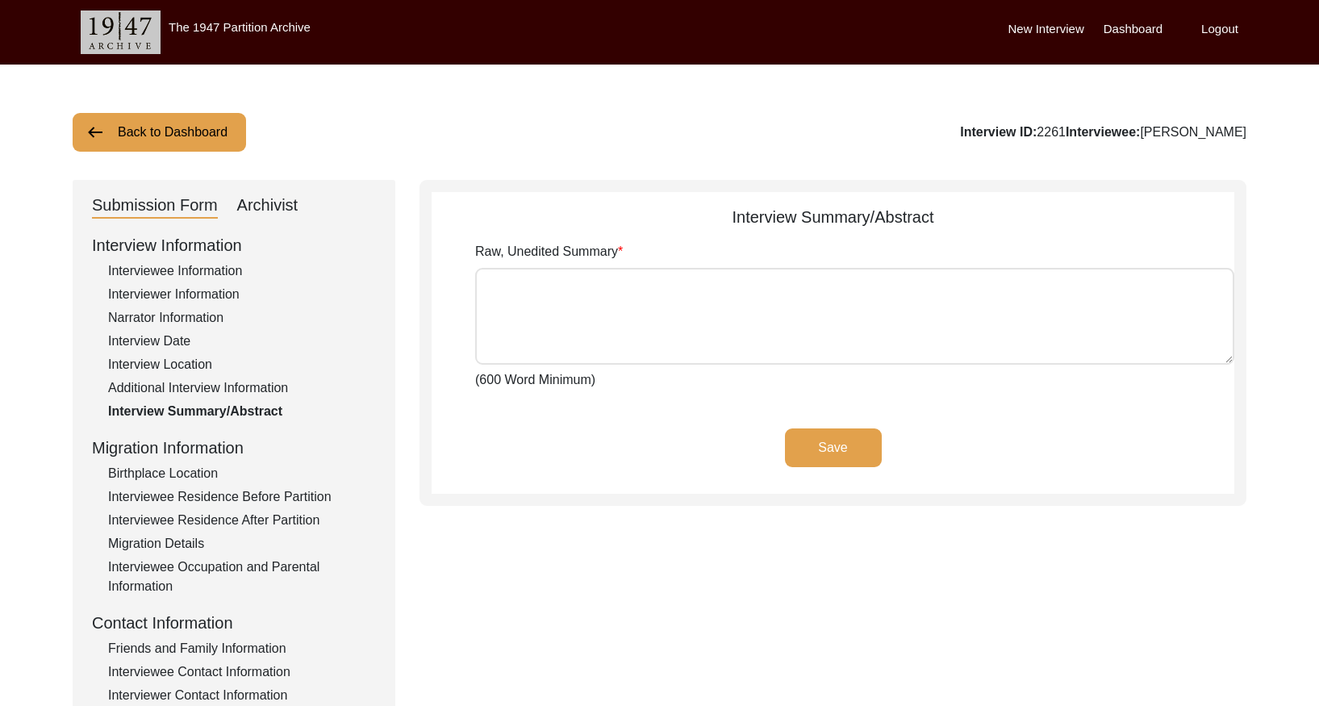
drag, startPoint x: 275, startPoint y: 207, endPoint x: 352, endPoint y: 227, distance: 80.0
click at [275, 208] on div "Archivist" at bounding box center [267, 206] width 61 height 26
select select "Archiving In Progress"
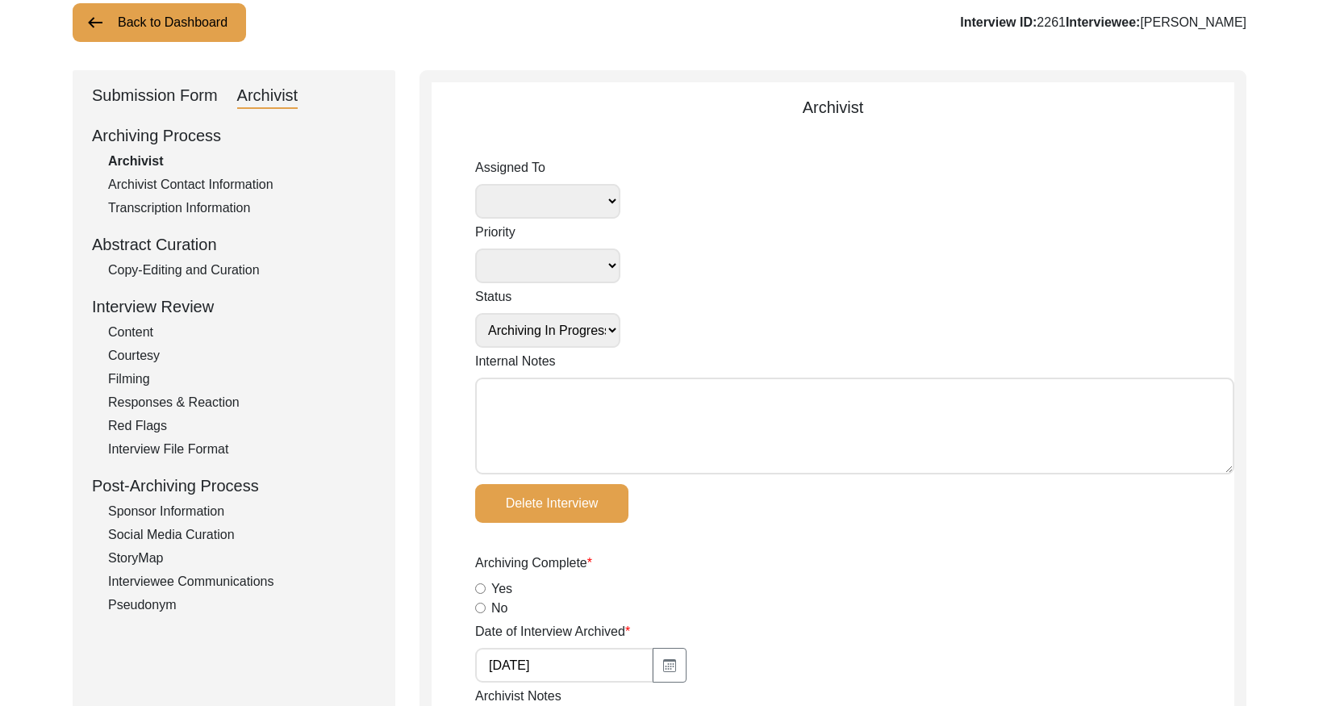
scroll to position [68, 0]
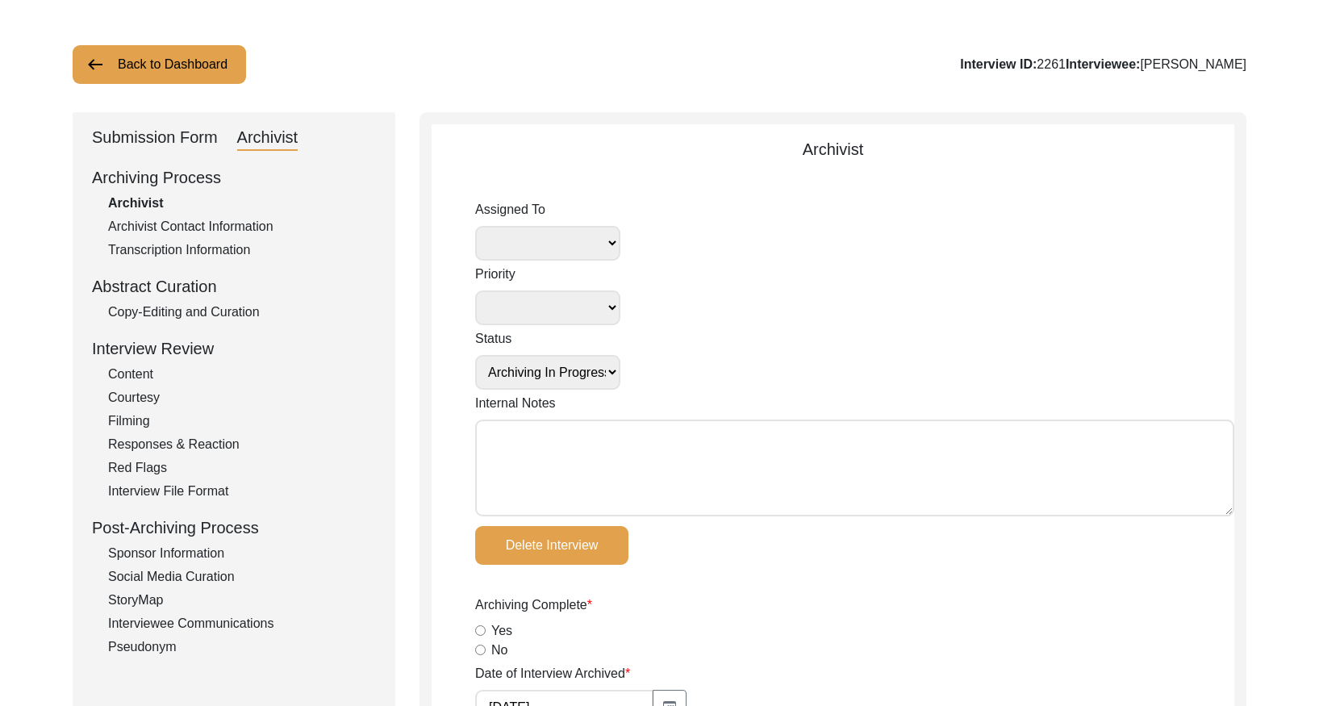
drag, startPoint x: 220, startPoint y: 309, endPoint x: 236, endPoint y: 306, distance: 16.3
click at [223, 308] on div "Copy-Editing and Curation" at bounding box center [242, 311] width 268 height 19
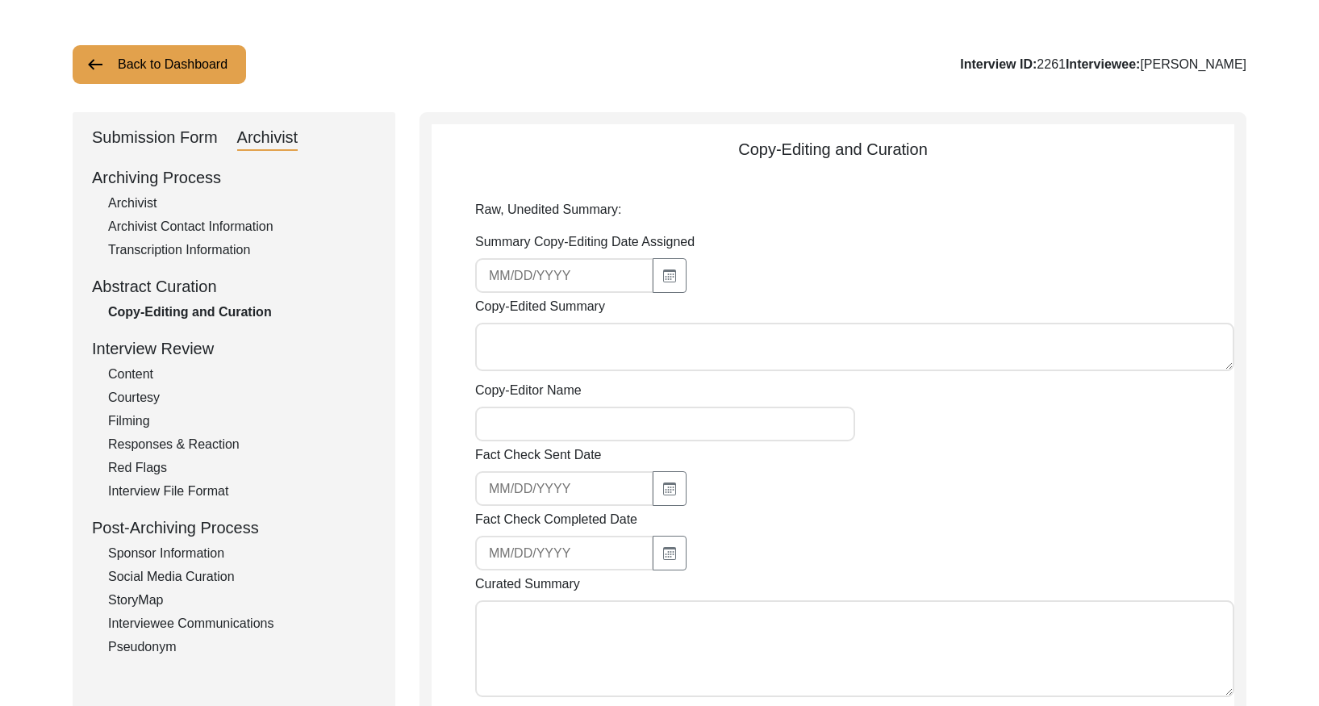
type textarea "Story summary coming soon"
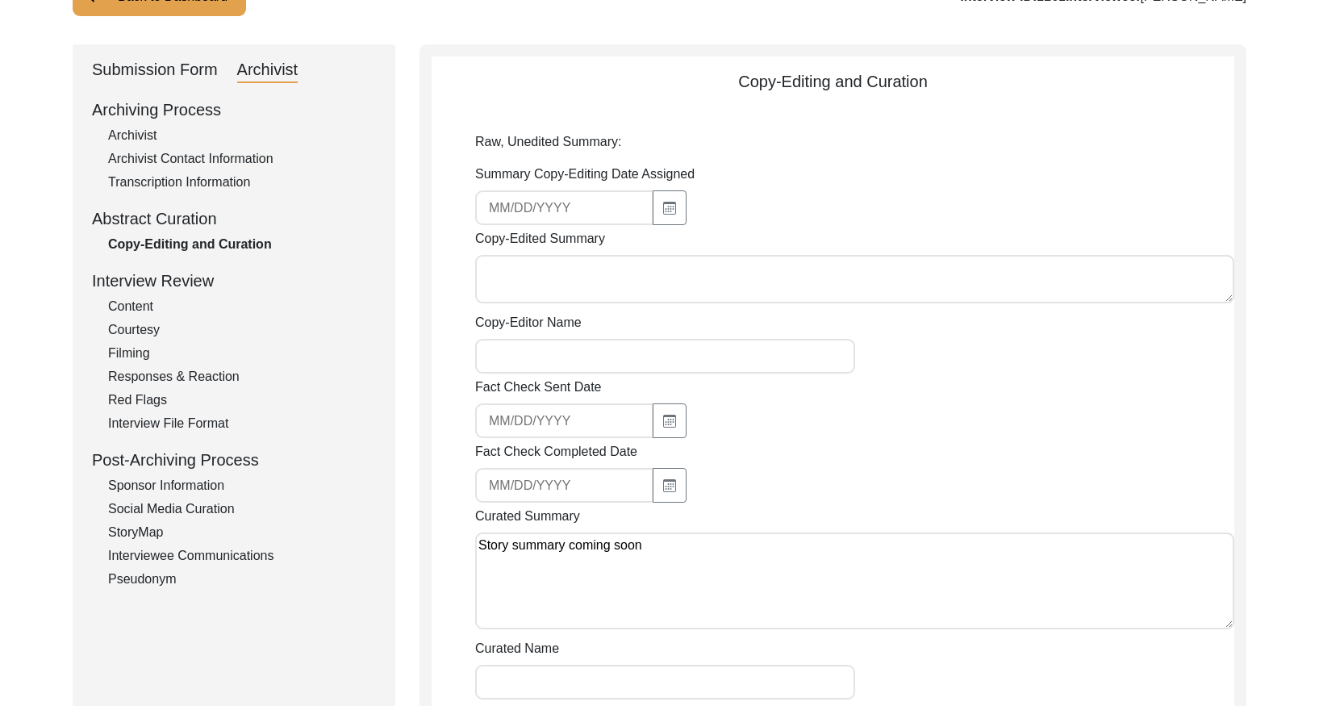
scroll to position [0, 0]
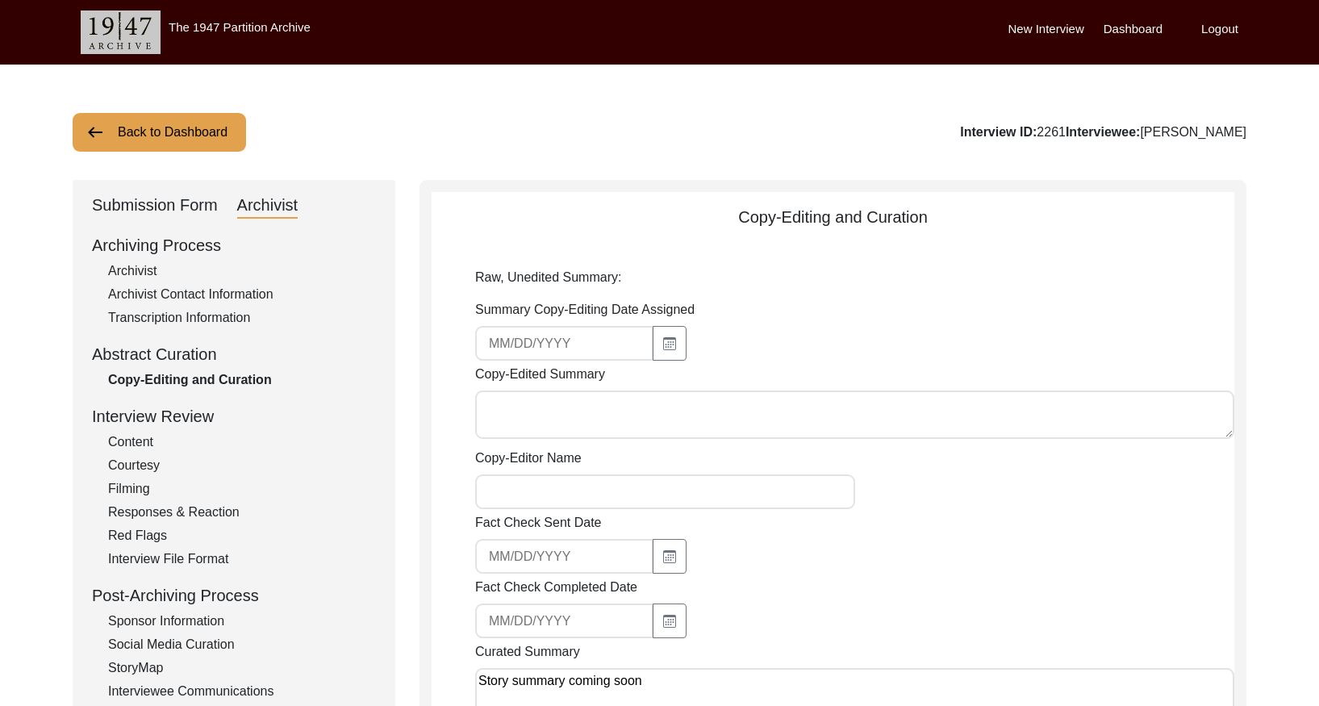
click at [177, 134] on button "Back to Dashboard" at bounding box center [159, 132] width 173 height 39
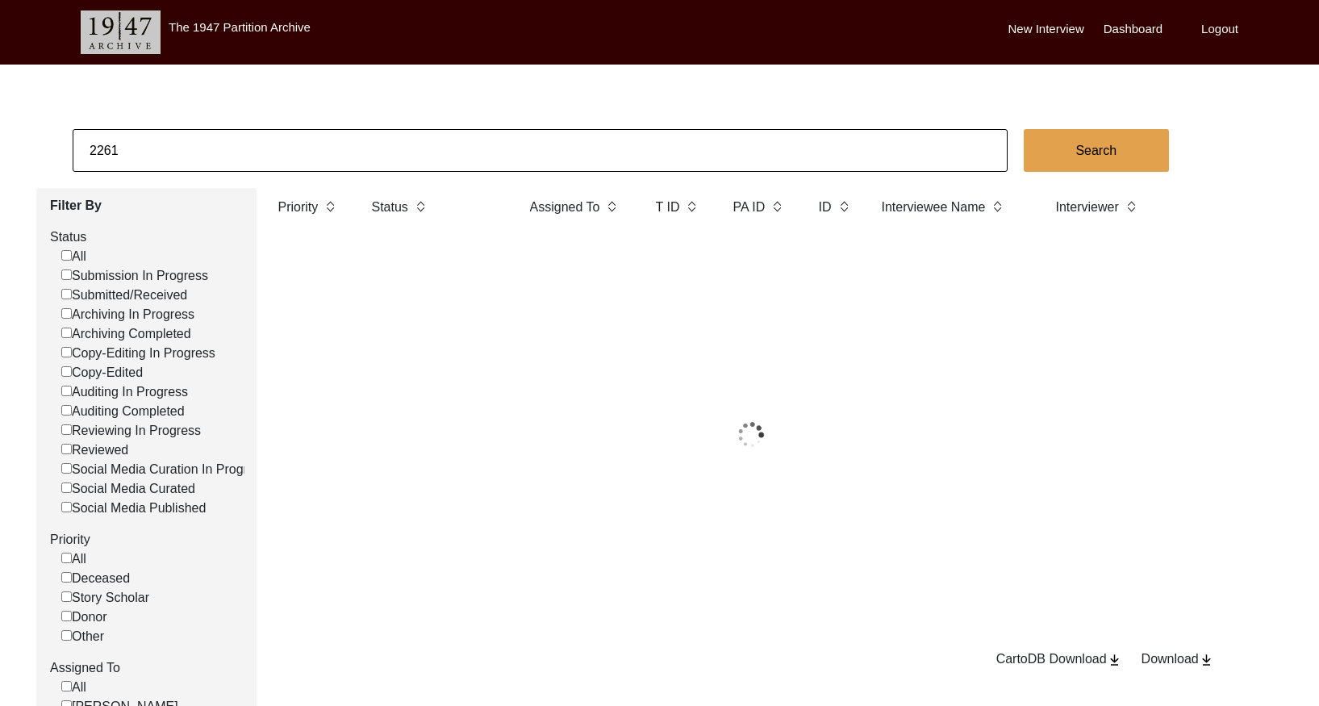
click at [189, 133] on input "2261" at bounding box center [540, 150] width 935 height 43
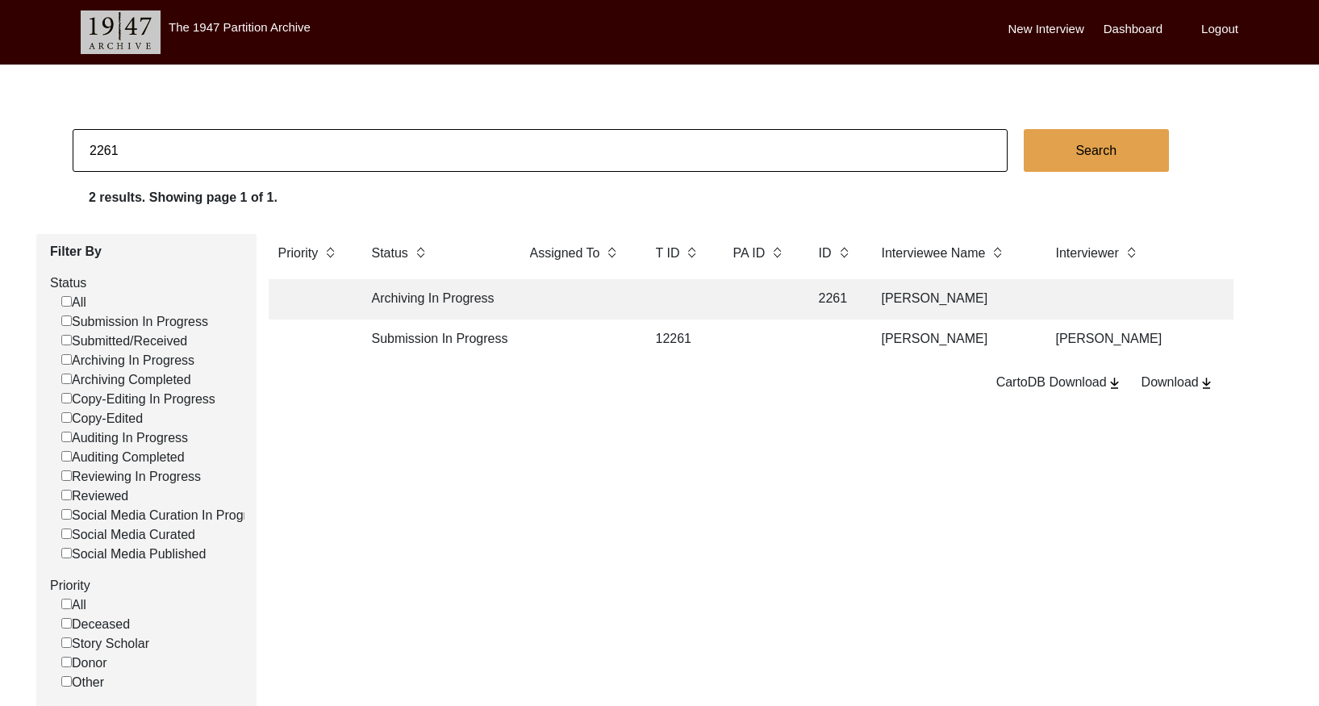
click at [189, 133] on input "2261" at bounding box center [540, 150] width 935 height 43
type input "v"
checkbox input "false"
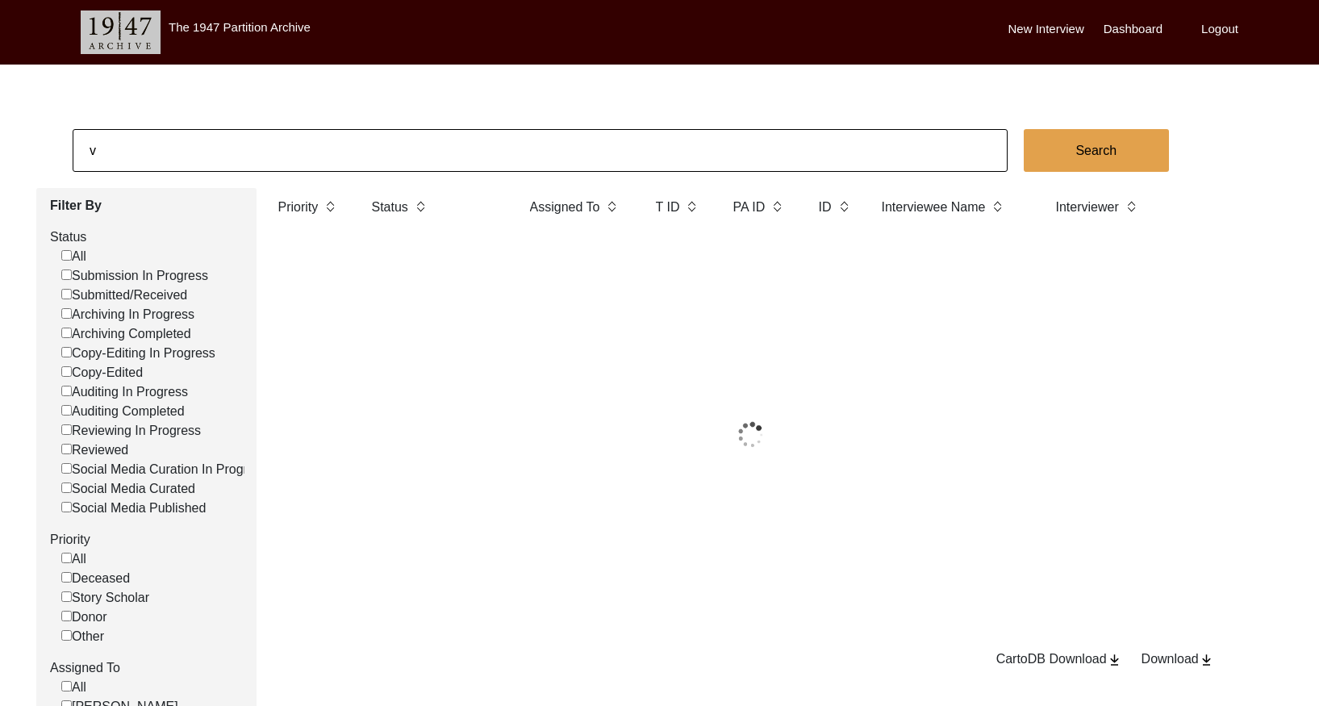
click at [185, 147] on input "v" at bounding box center [540, 150] width 935 height 43
paste input "2263"
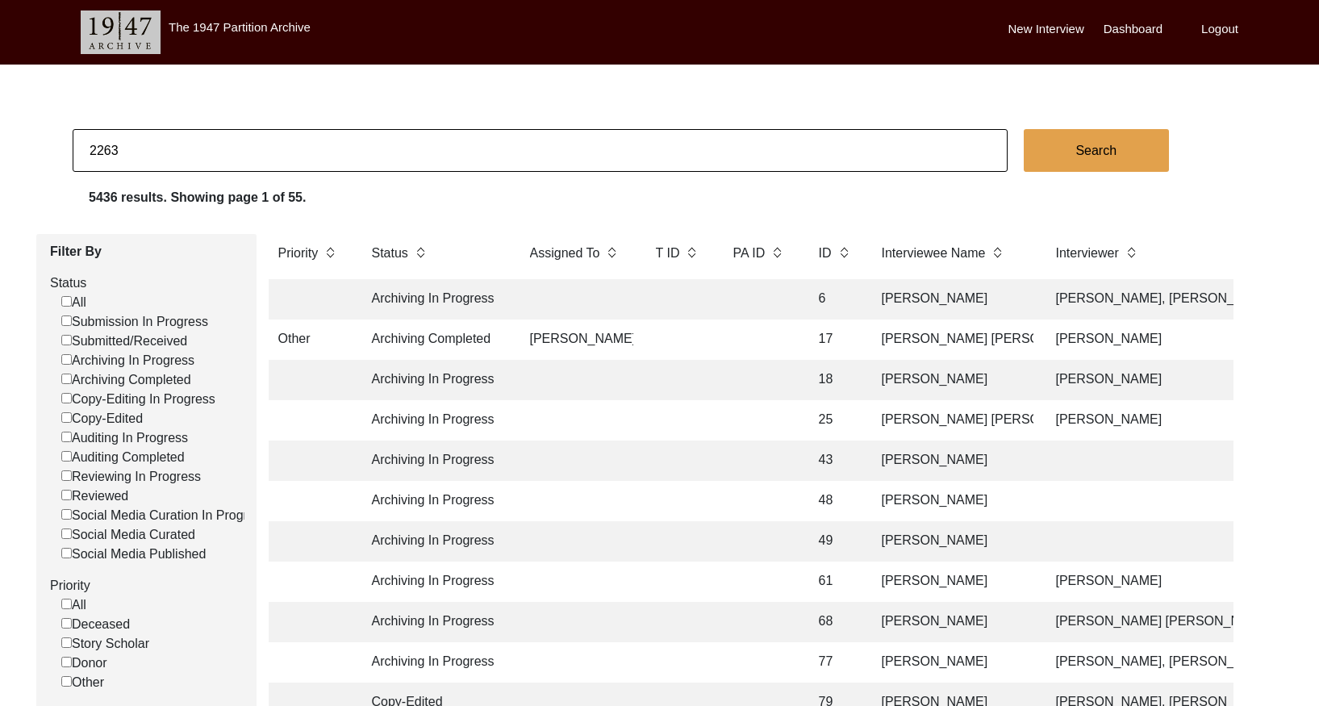
type input "2263"
checkbox input "false"
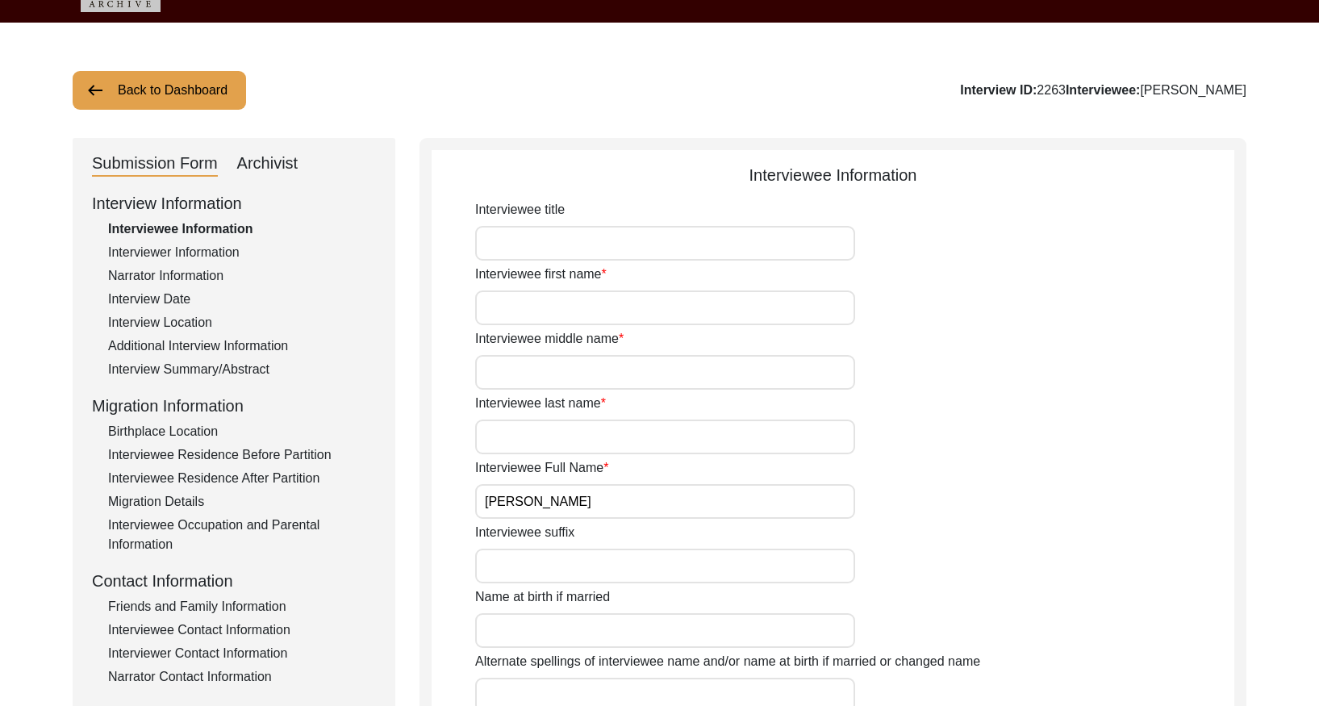
scroll to position [53, 0]
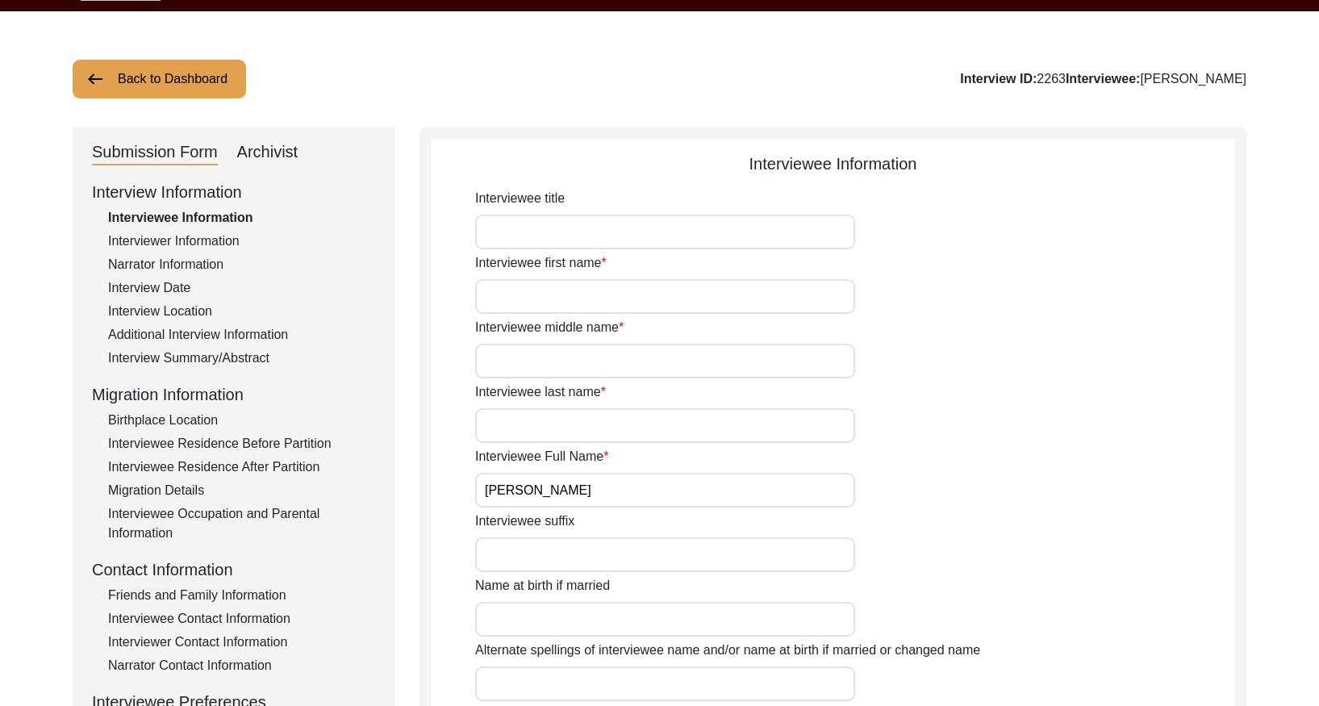
drag, startPoint x: 199, startPoint y: 351, endPoint x: 248, endPoint y: 339, distance: 50.7
click at [199, 350] on div "Interview Summary/Abstract" at bounding box center [242, 357] width 268 height 19
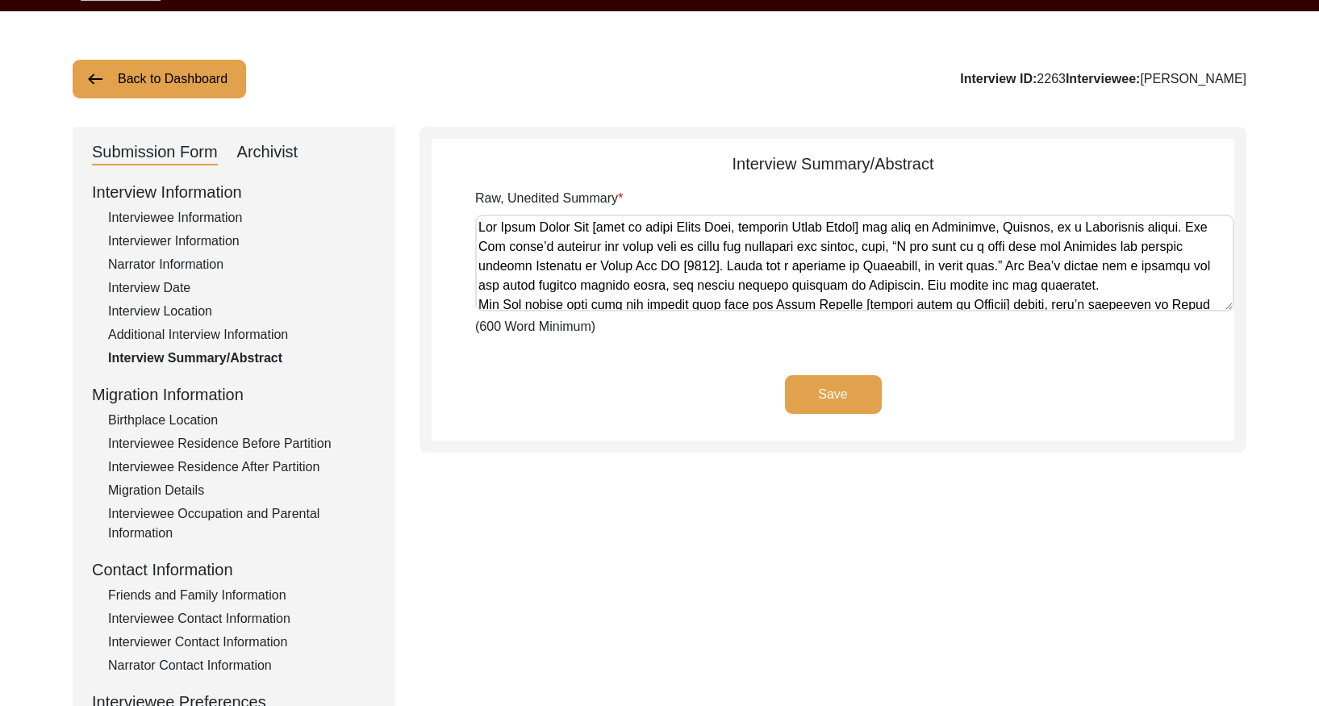
click at [188, 85] on button "Back to Dashboard" at bounding box center [159, 79] width 173 height 39
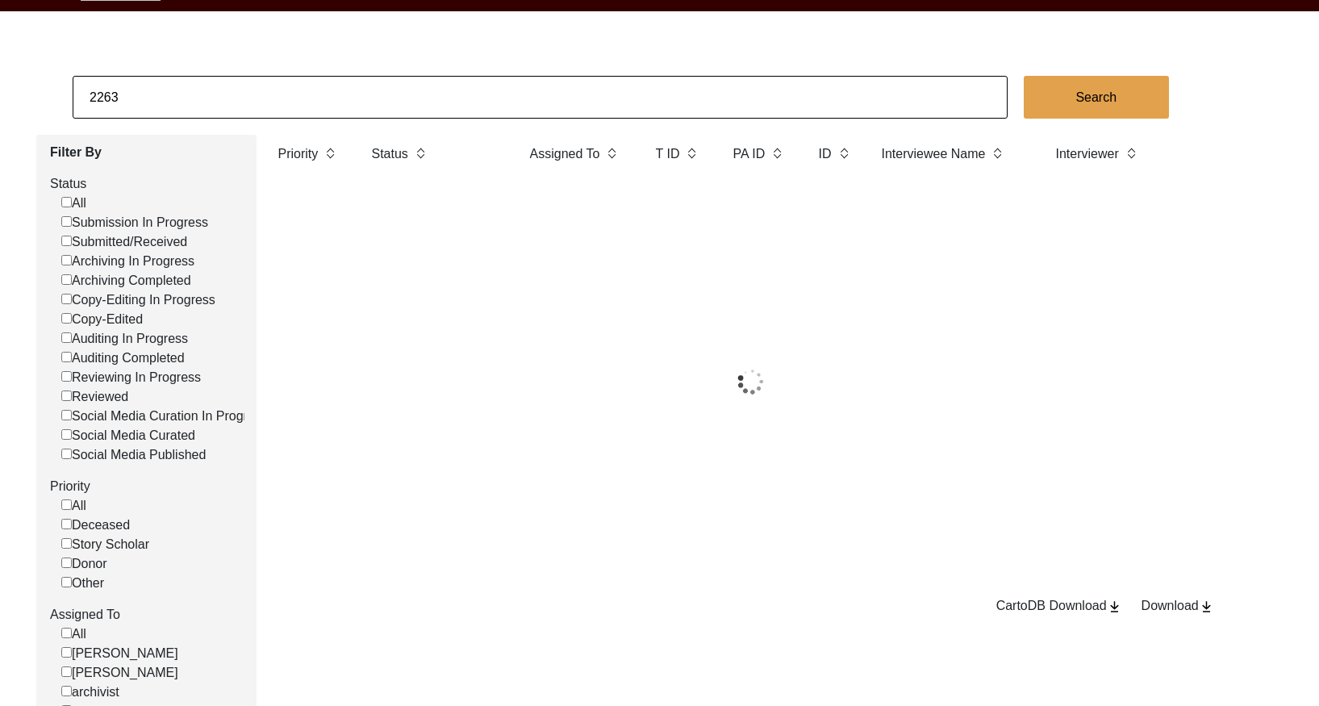
drag, startPoint x: 305, startPoint y: 129, endPoint x: 302, endPoint y: 120, distance: 9.4
click at [305, 128] on app-records-search "2263 Search Filter By Status All Submission In Progress Submitted/Received Arch…" at bounding box center [659, 424] width 1319 height 696
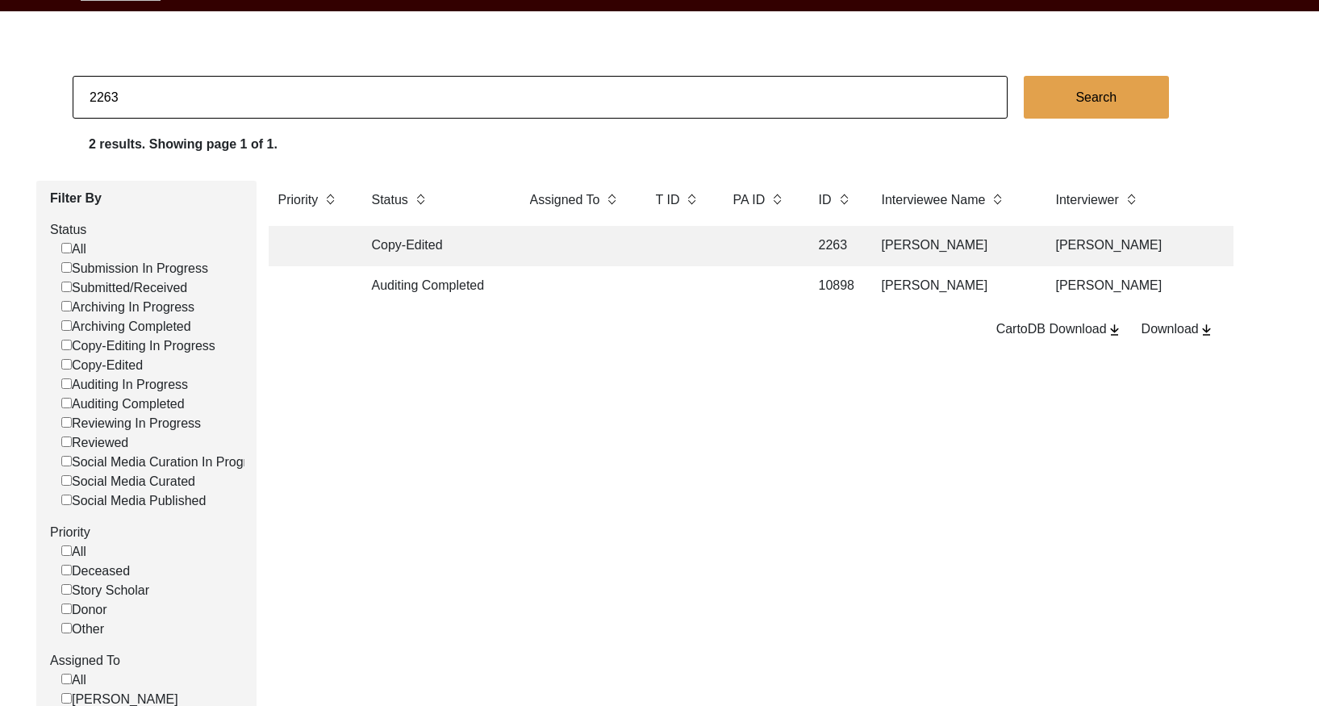
click at [292, 110] on input "2263" at bounding box center [540, 97] width 935 height 43
paste input "74"
type input "2274"
checkbox input "false"
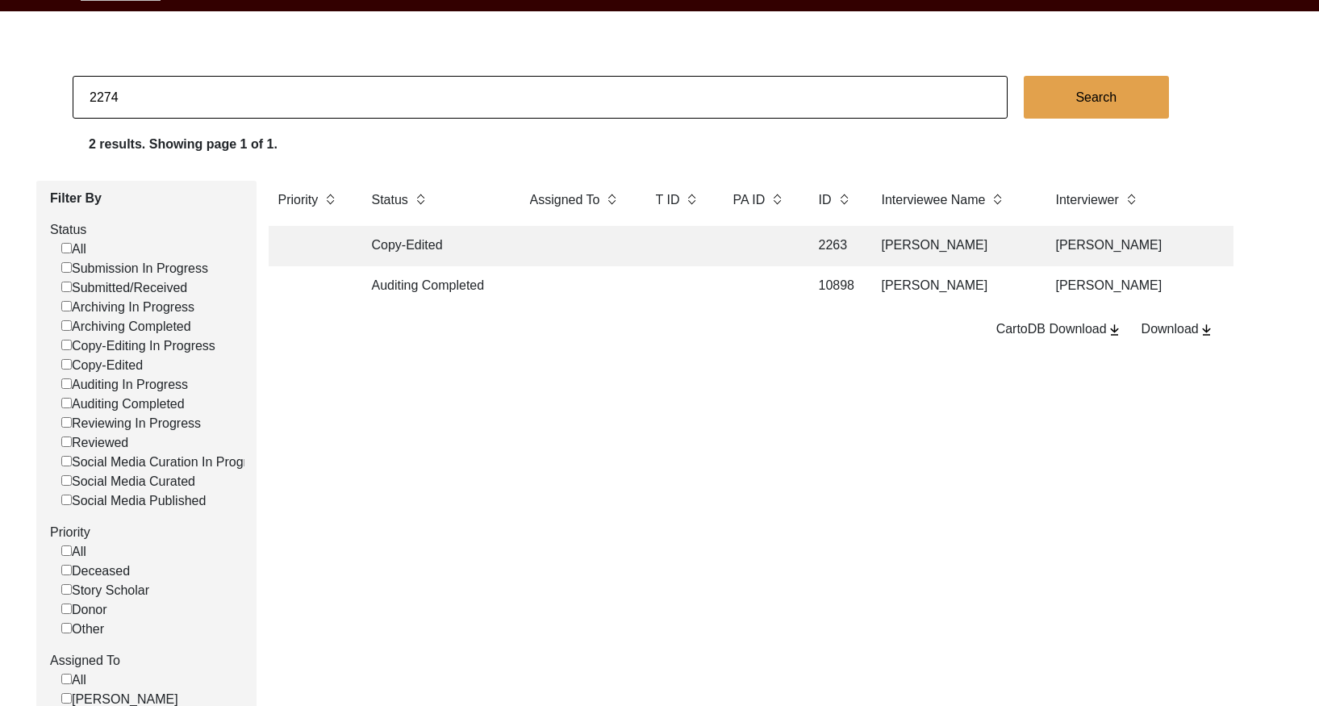
checkbox input "false"
click at [725, 253] on td at bounding box center [759, 246] width 73 height 40
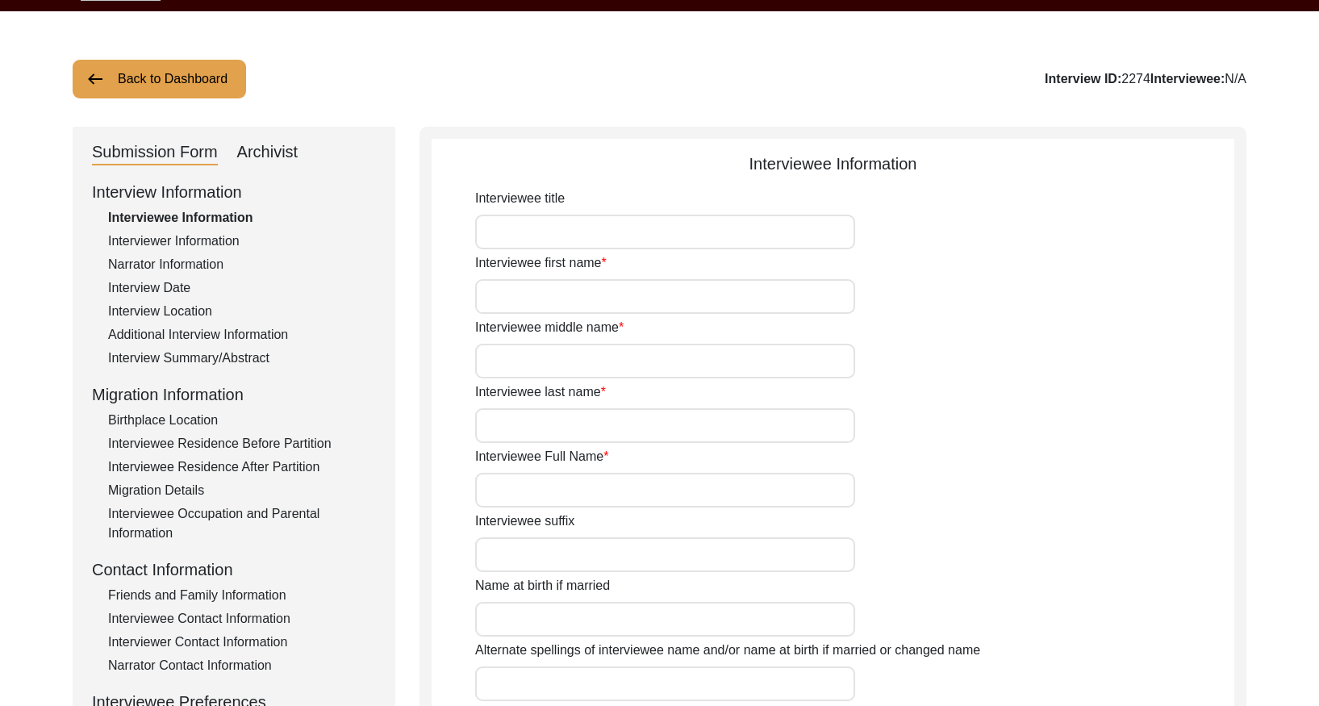
type input "[PERSON_NAME]"
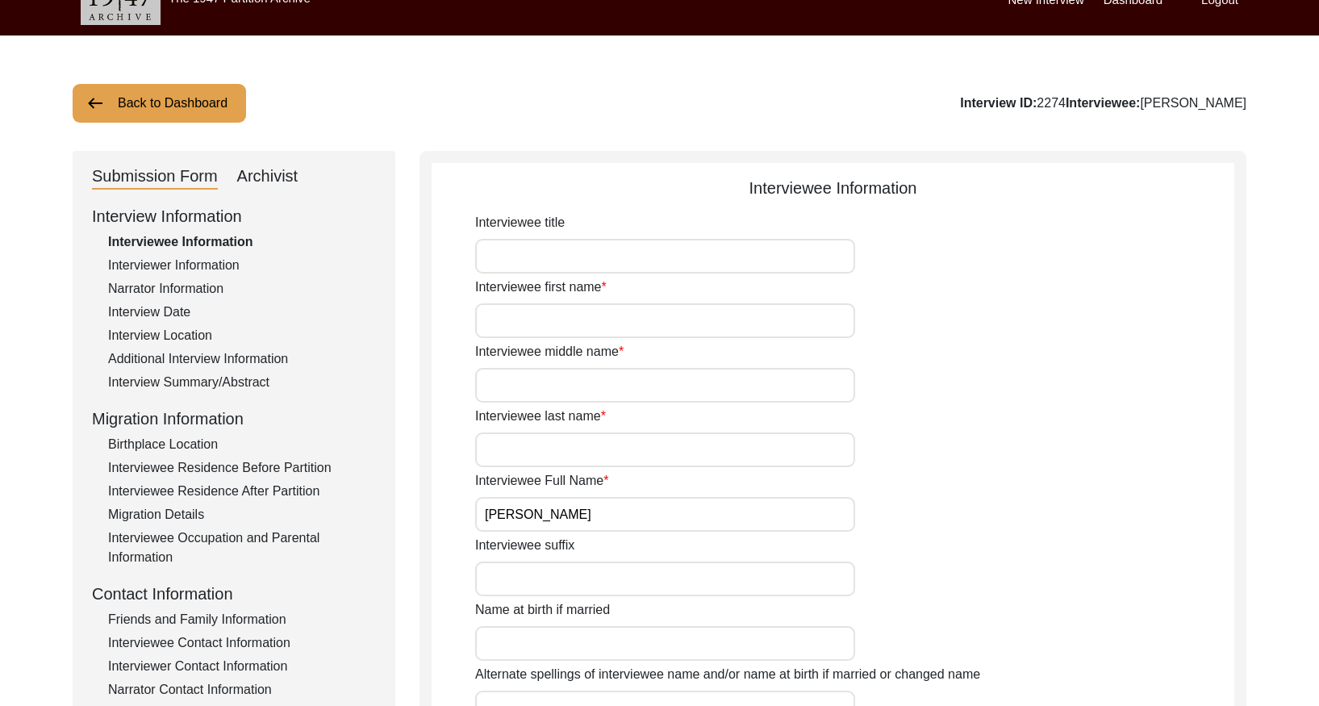
scroll to position [26, 0]
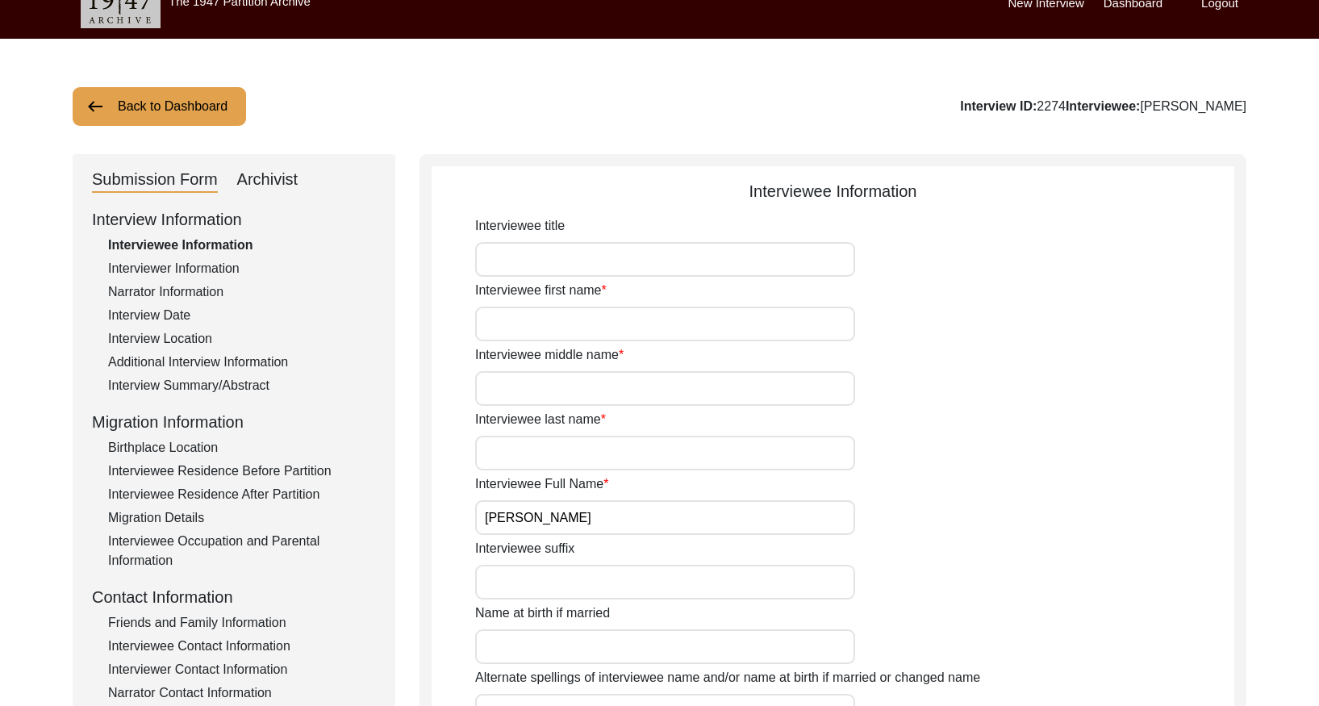
drag, startPoint x: 250, startPoint y: 383, endPoint x: 258, endPoint y: 377, distance: 9.8
click at [250, 383] on div "Interview Summary/Abstract" at bounding box center [242, 385] width 268 height 19
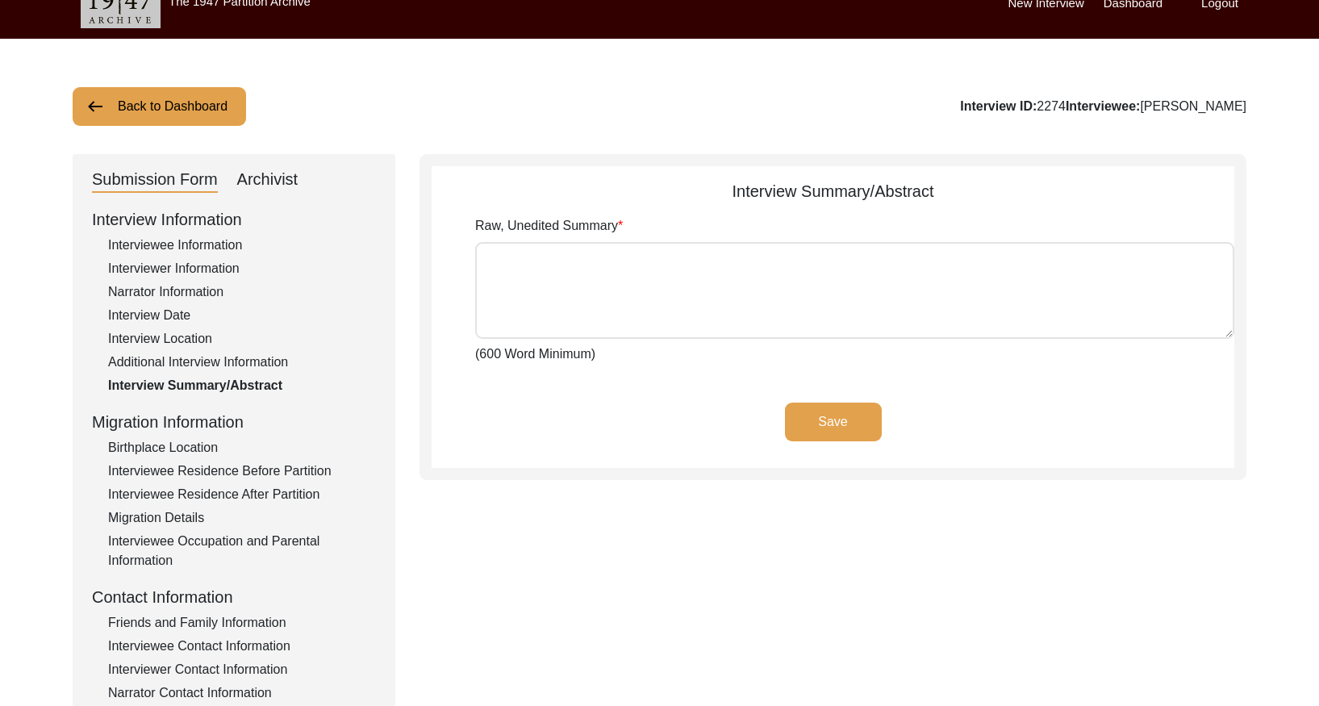
click at [251, 180] on div "Archivist" at bounding box center [267, 180] width 61 height 26
select select "Archiving In Progress"
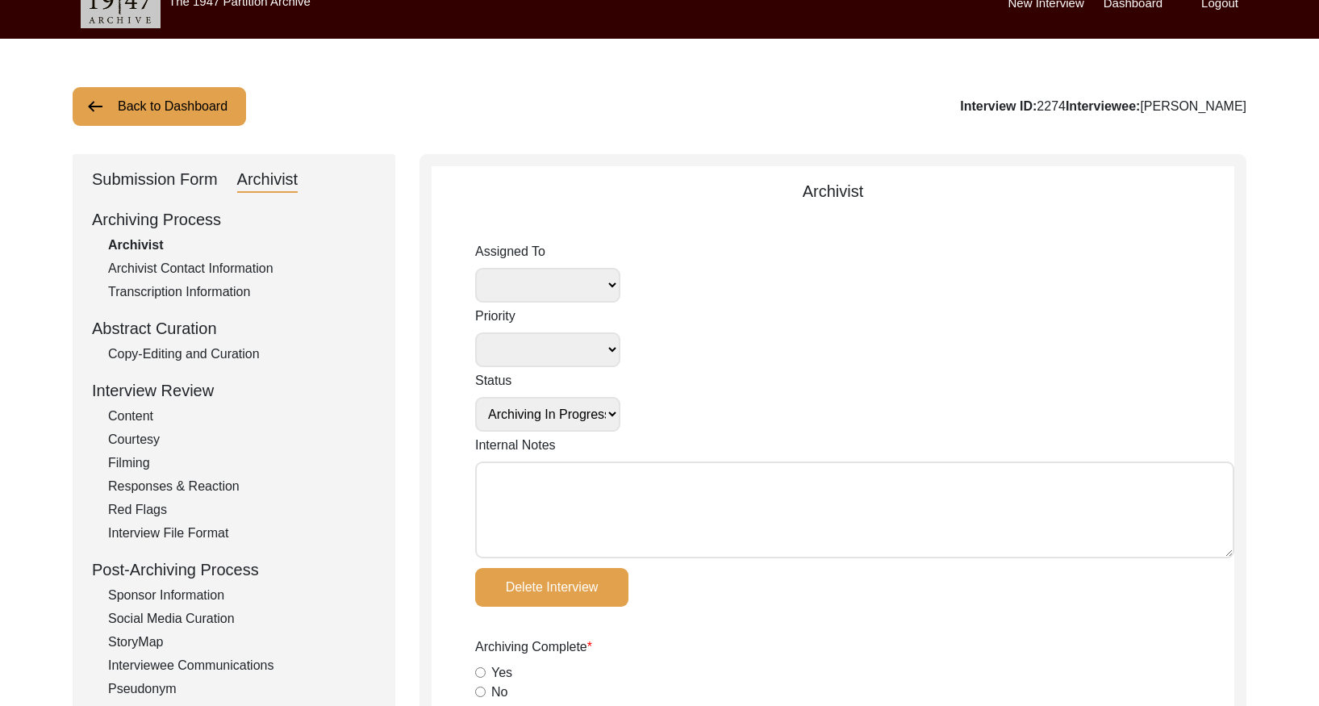
drag, startPoint x: 204, startPoint y: 353, endPoint x: 352, endPoint y: 396, distance: 153.7
click at [206, 356] on div "Copy-Editing and Curation" at bounding box center [242, 353] width 268 height 19
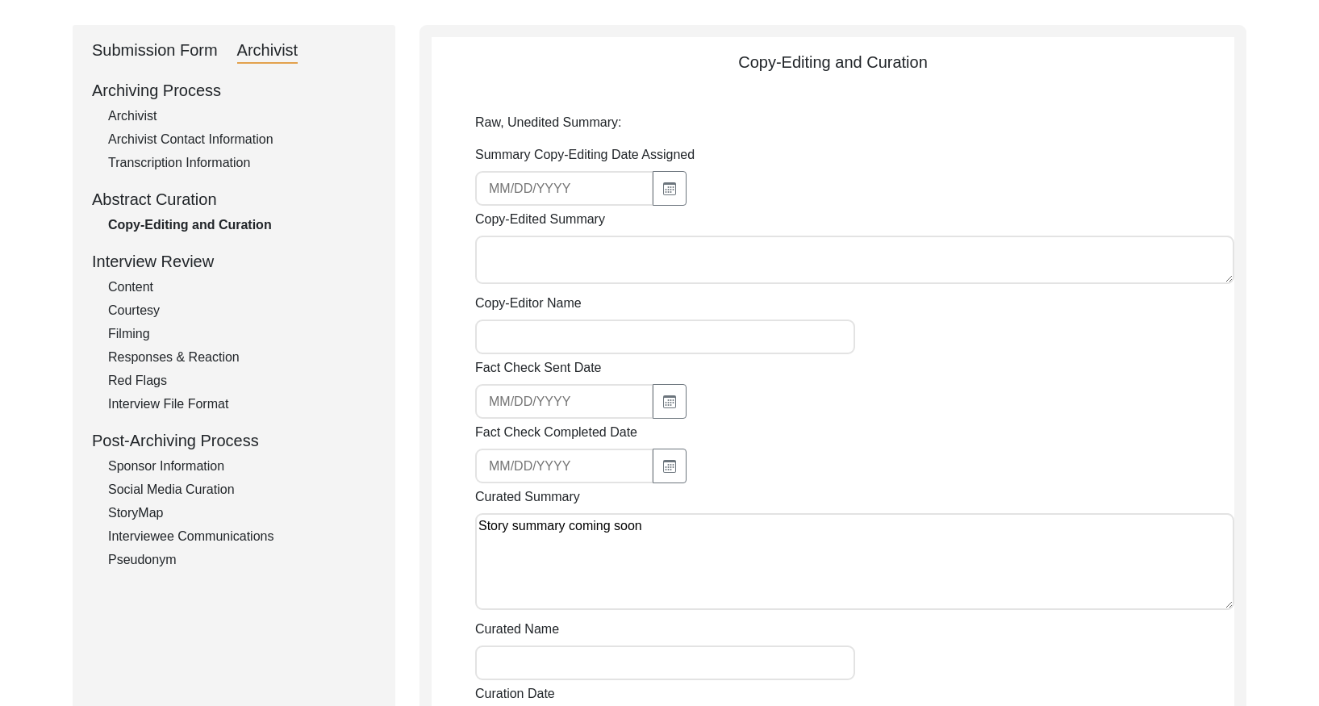
scroll to position [0, 0]
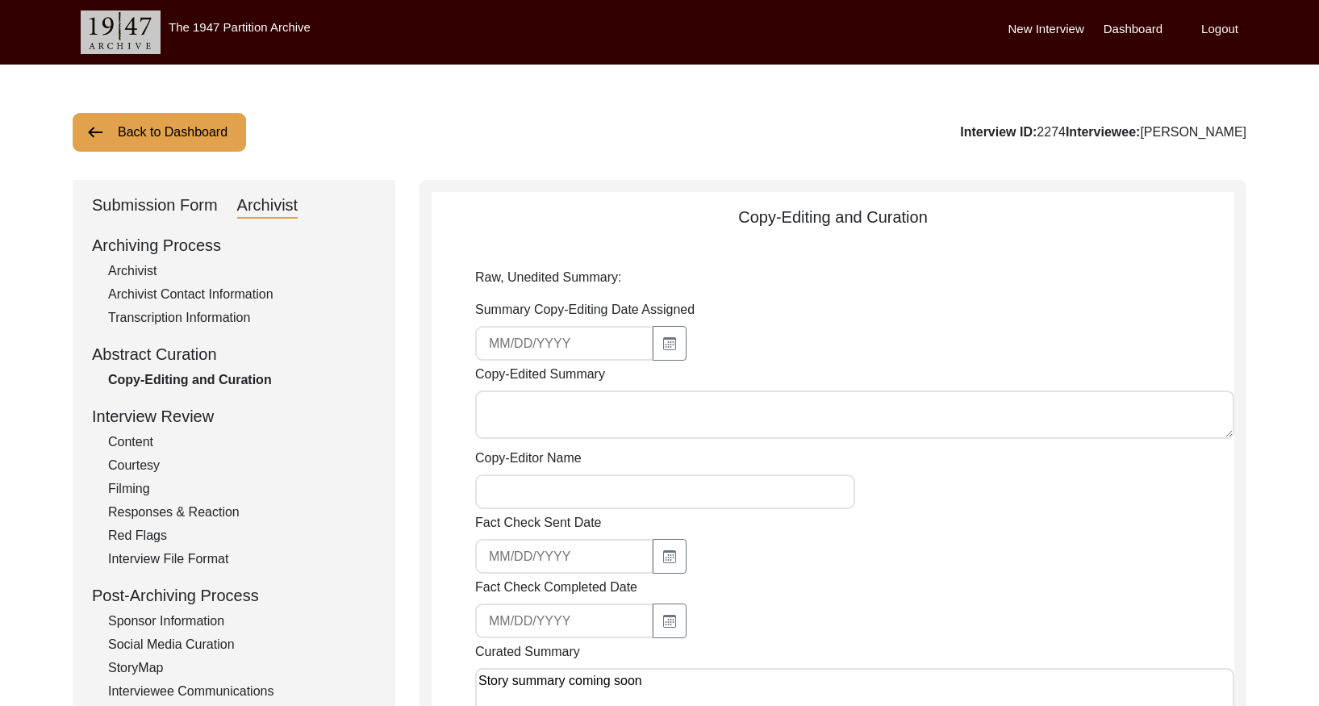
click at [209, 131] on button "Back to Dashboard" at bounding box center [159, 132] width 173 height 39
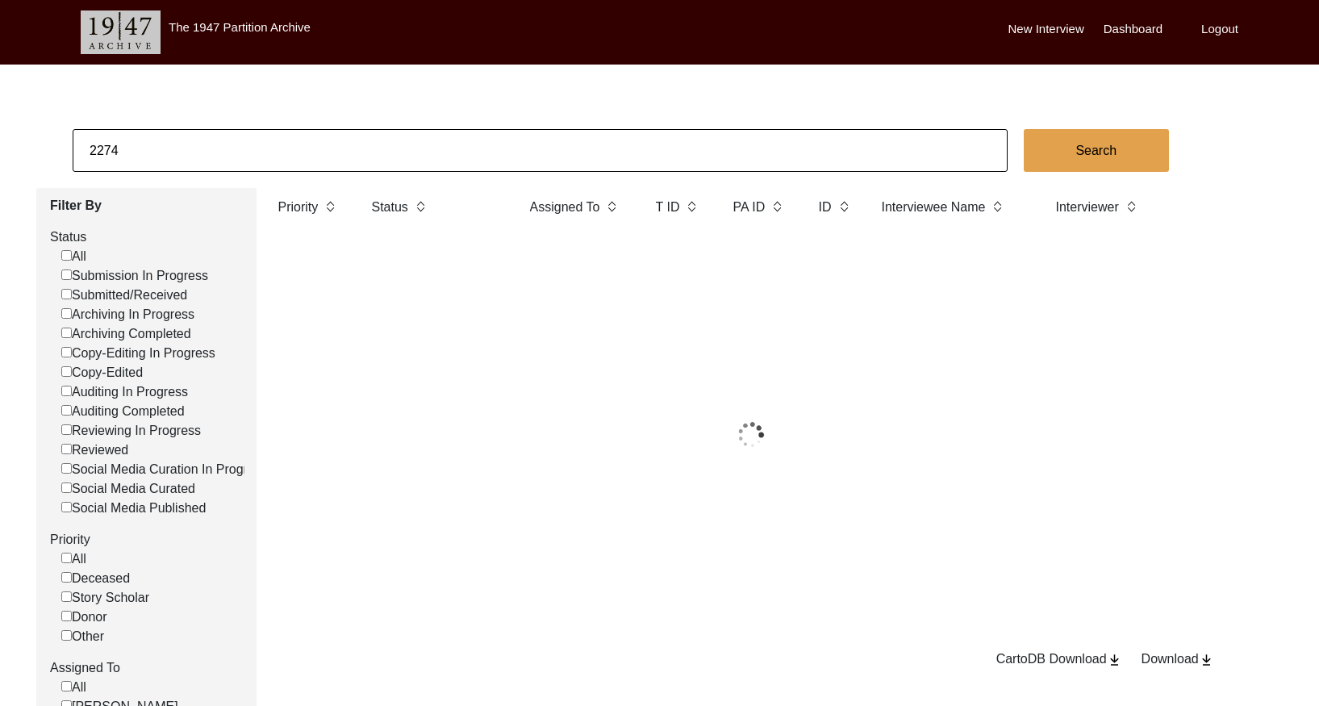
click at [357, 145] on input "2274" at bounding box center [540, 150] width 935 height 43
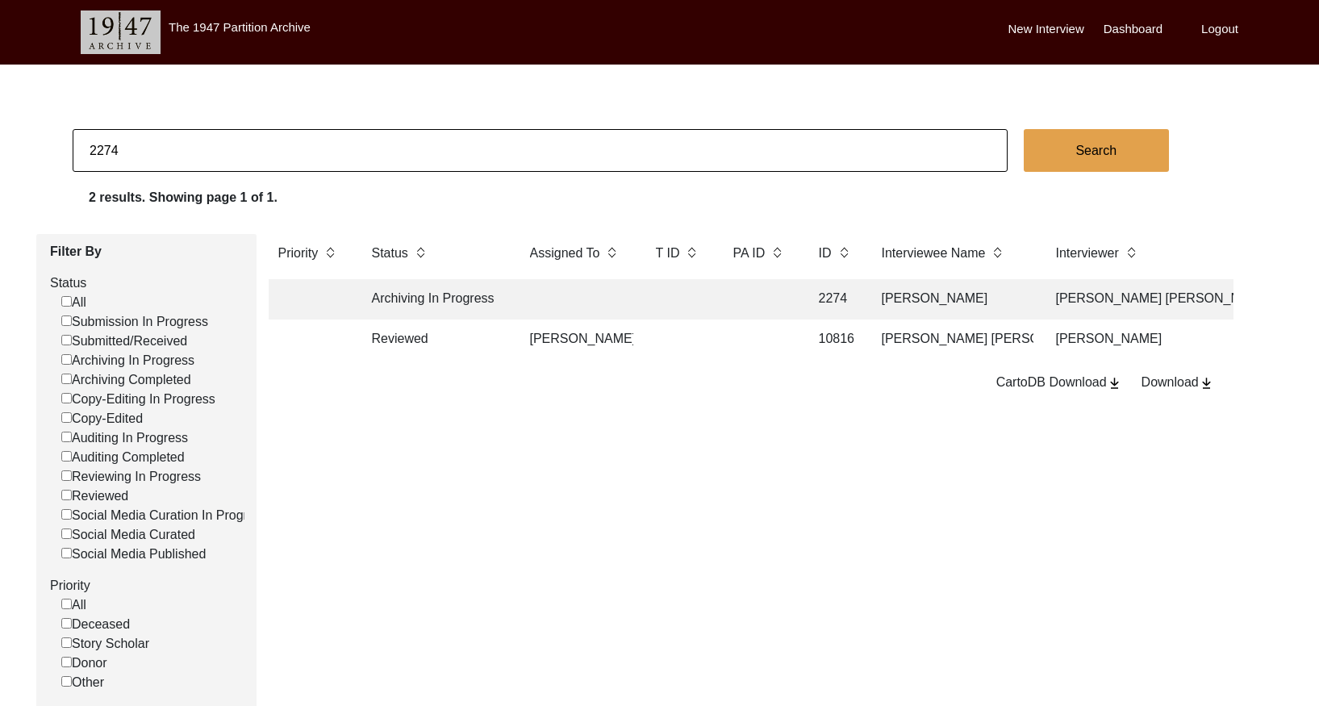
paste input "6"
type input "2276"
checkbox input "false"
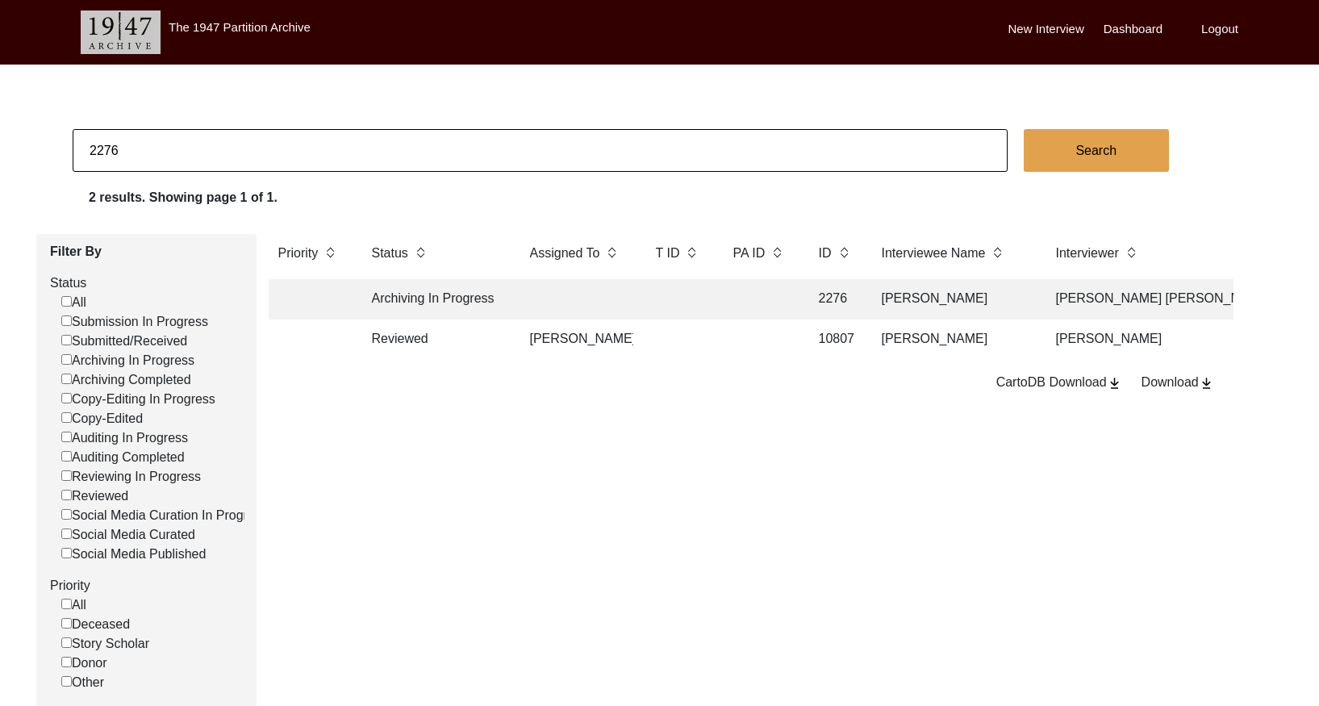
click at [625, 305] on td at bounding box center [576, 299] width 113 height 40
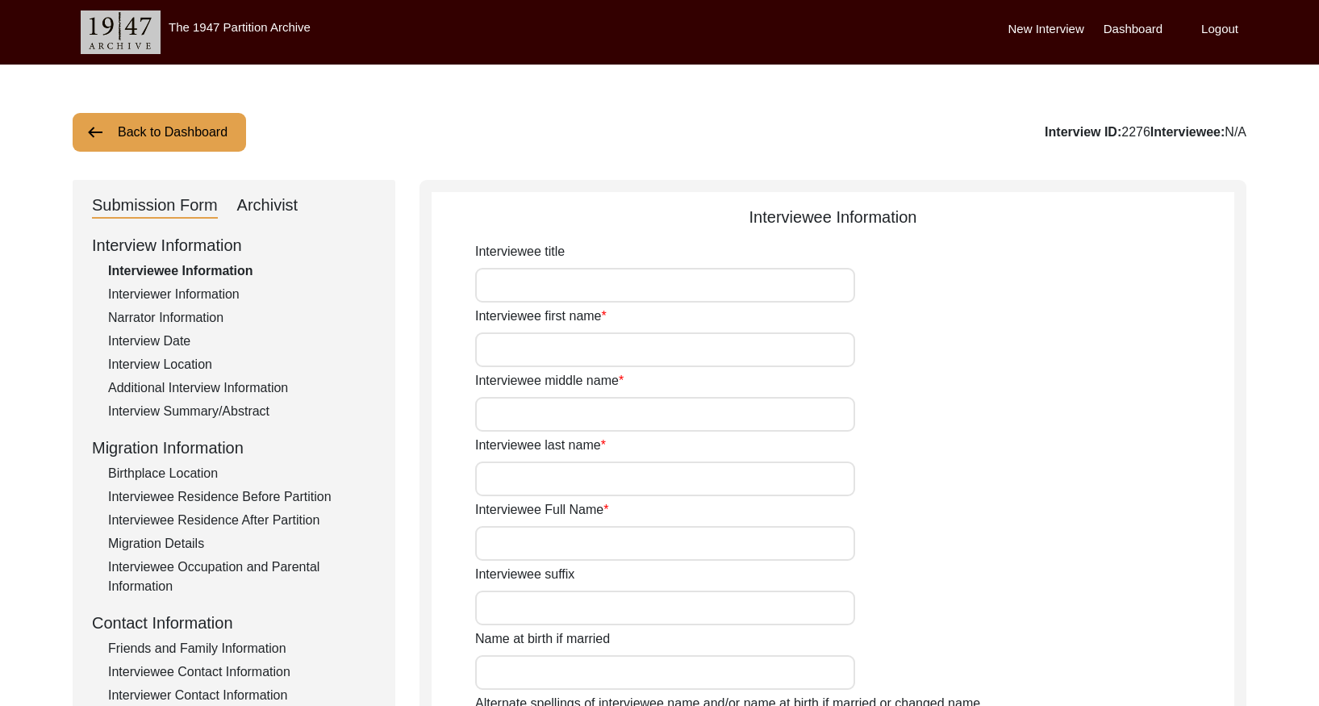
type input "[PERSON_NAME]"
click at [238, 407] on div "Interview Summary/Abstract" at bounding box center [242, 411] width 268 height 19
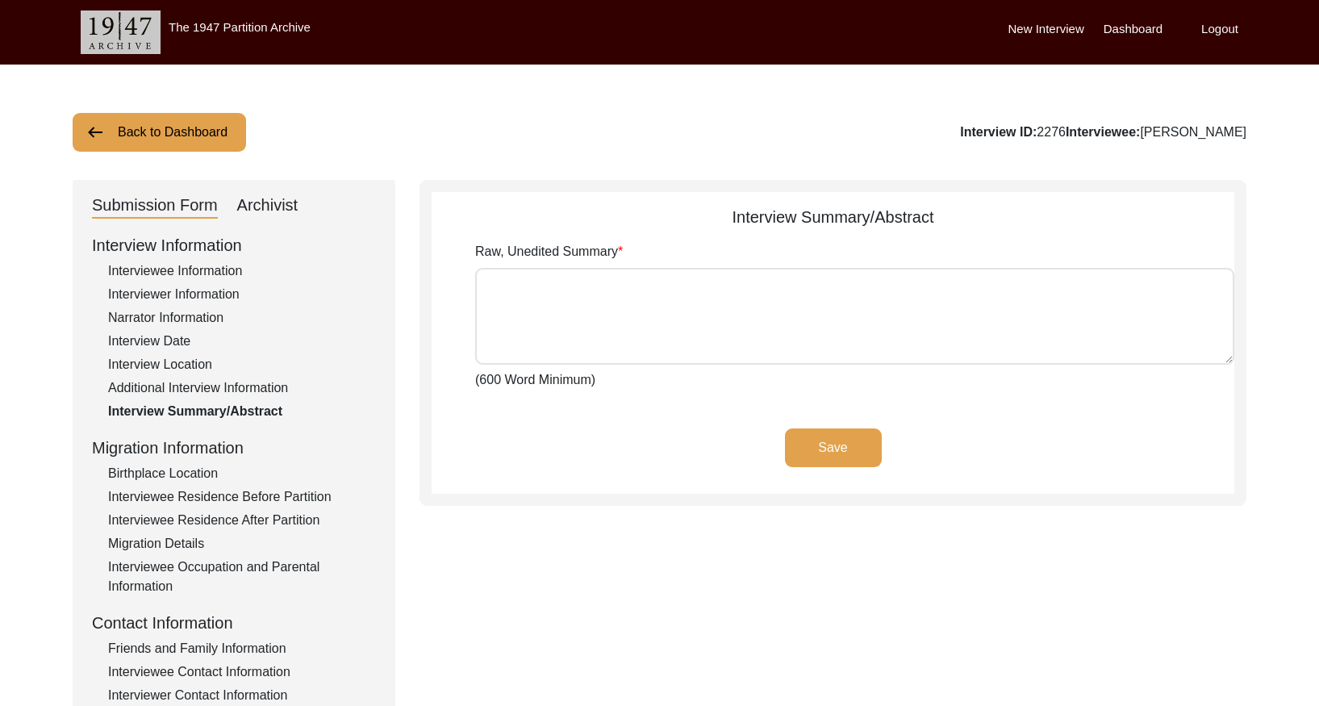
click at [277, 203] on div "Archivist" at bounding box center [267, 206] width 61 height 26
select select "Archiving In Progress"
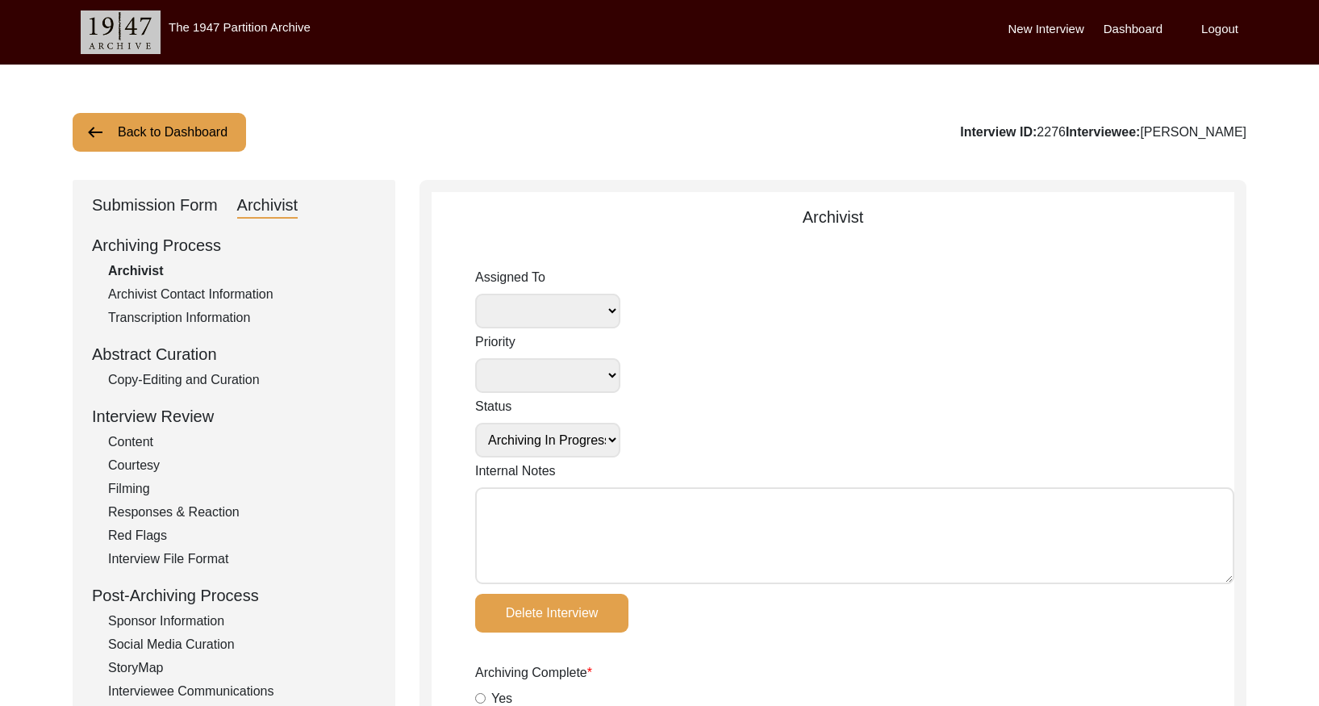
click at [185, 379] on div "Copy-Editing and Curation" at bounding box center [242, 379] width 268 height 19
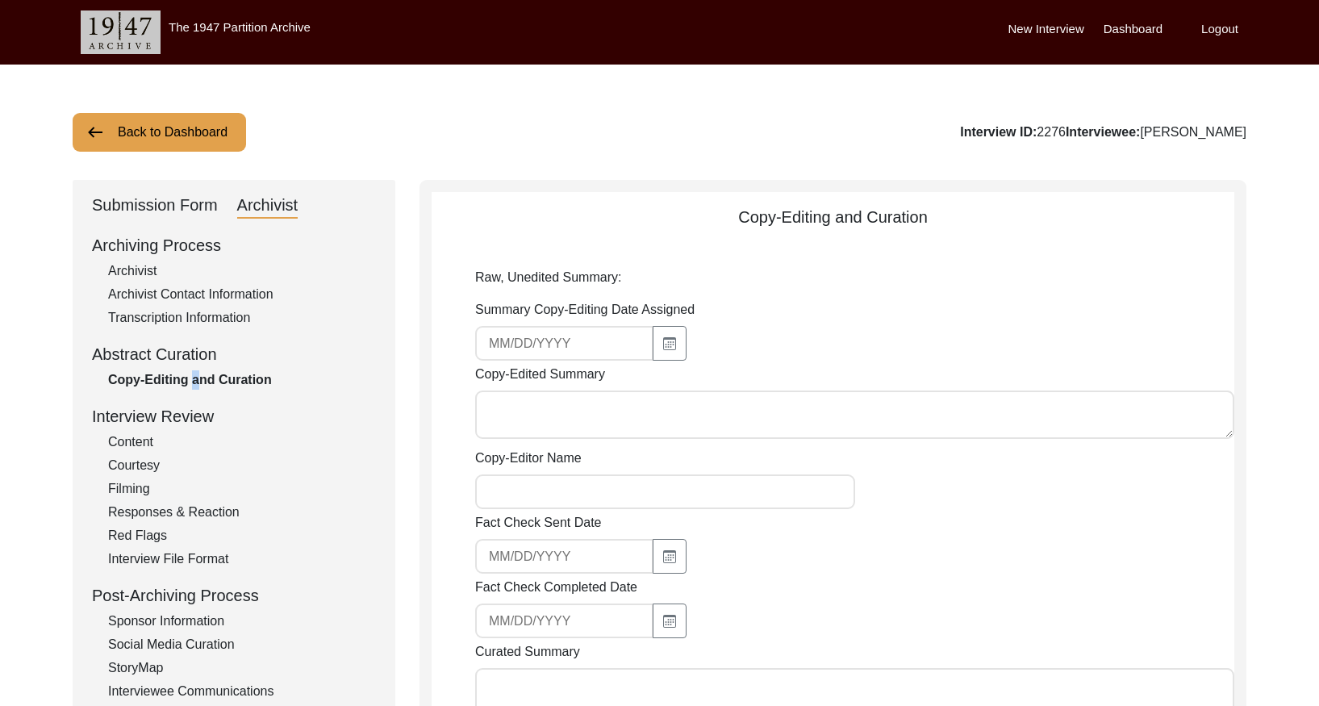
type textarea "Story summary coming soon"
click at [220, 136] on button "Back to Dashboard" at bounding box center [159, 132] width 173 height 39
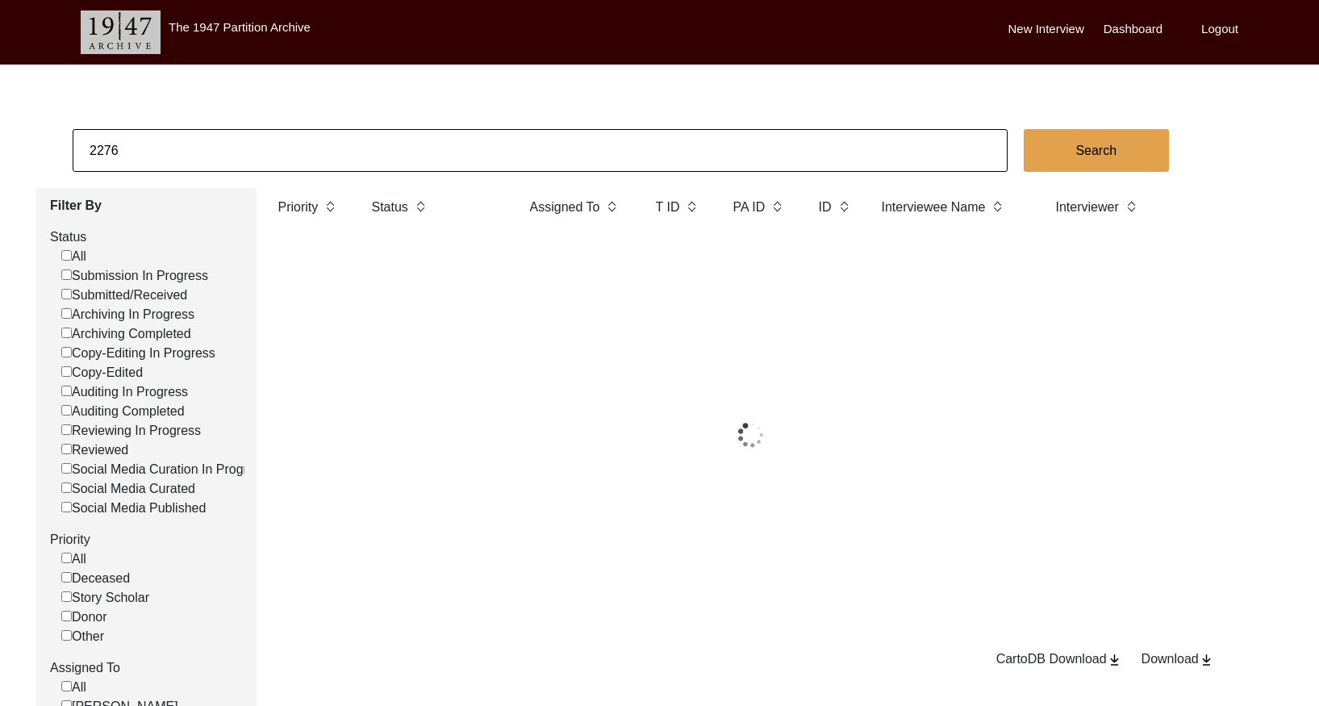
click at [265, 139] on input "2276" at bounding box center [540, 150] width 935 height 43
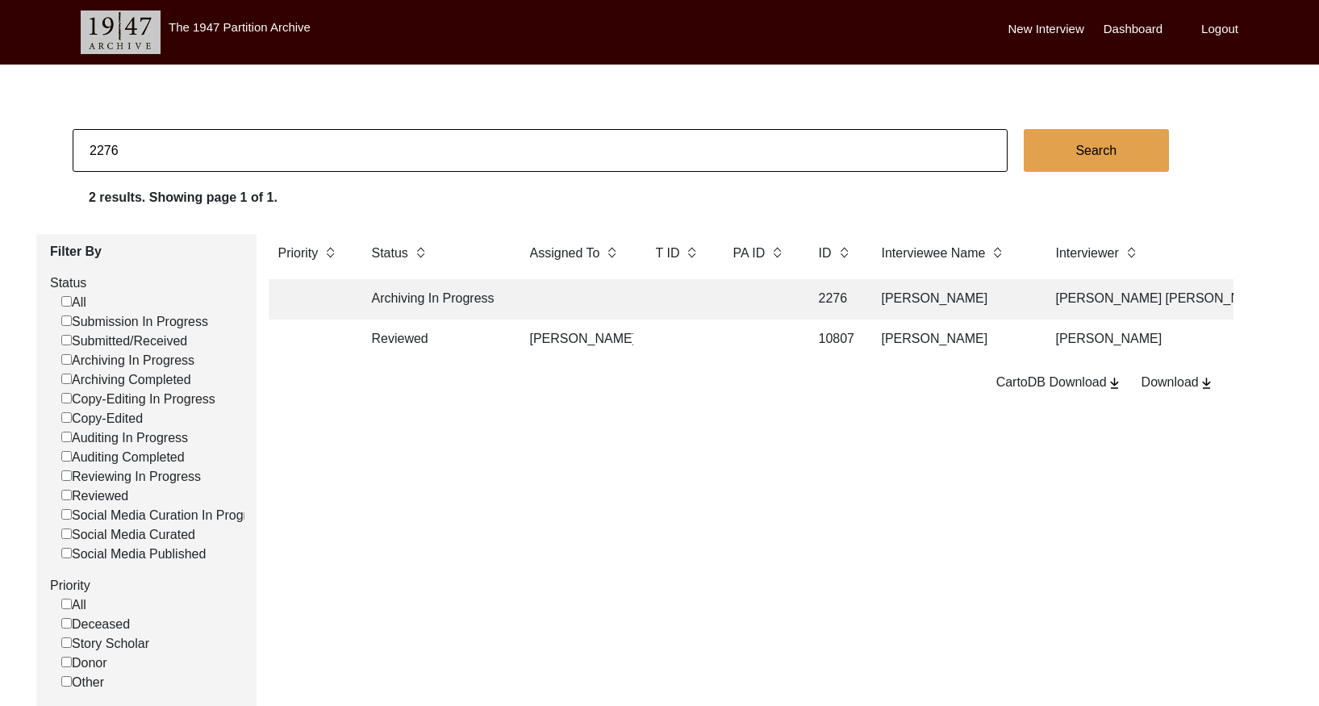
paste input "7"
type input "2277"
checkbox input "false"
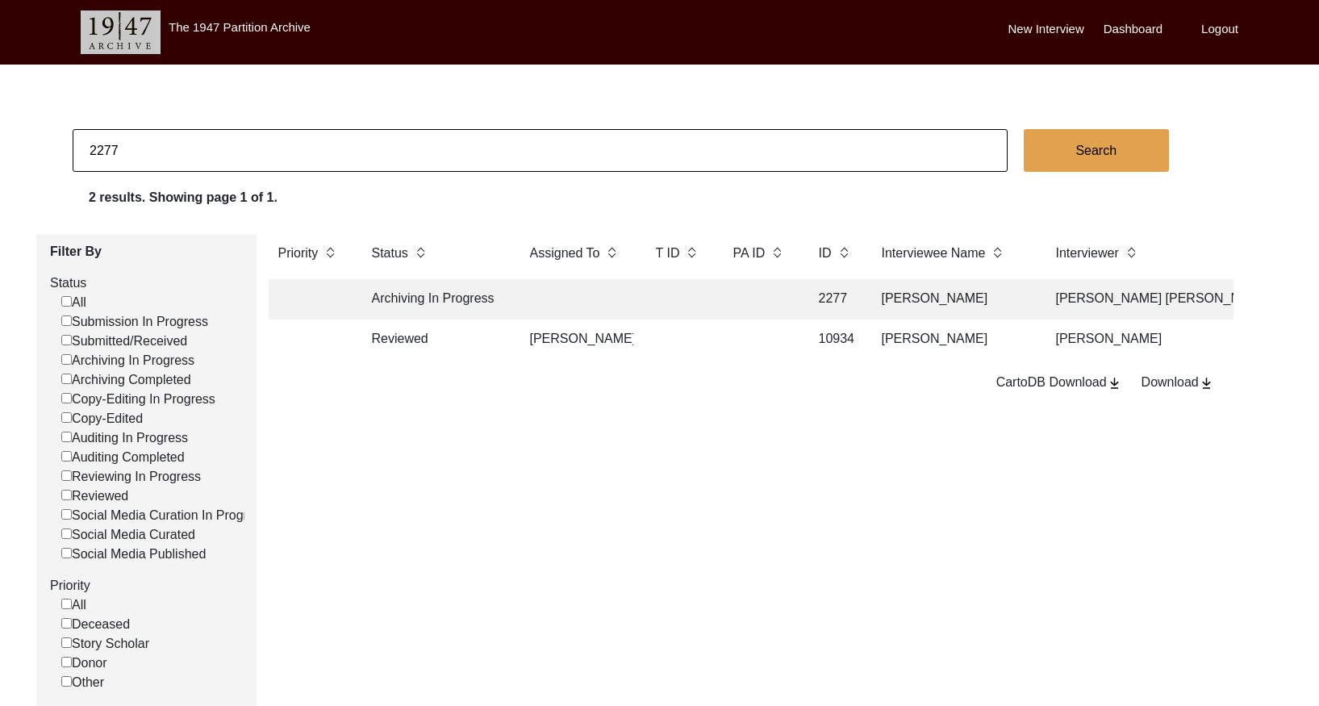
click at [583, 306] on td at bounding box center [576, 299] width 113 height 40
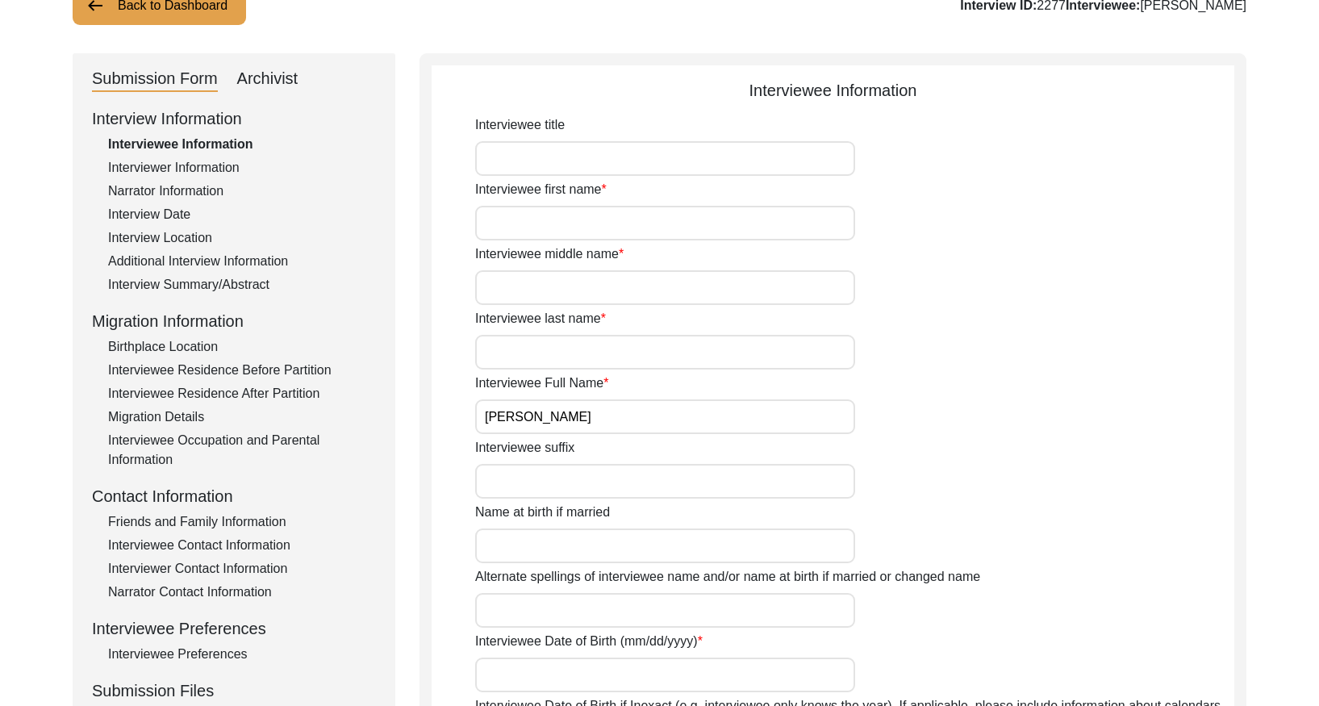
scroll to position [131, 0]
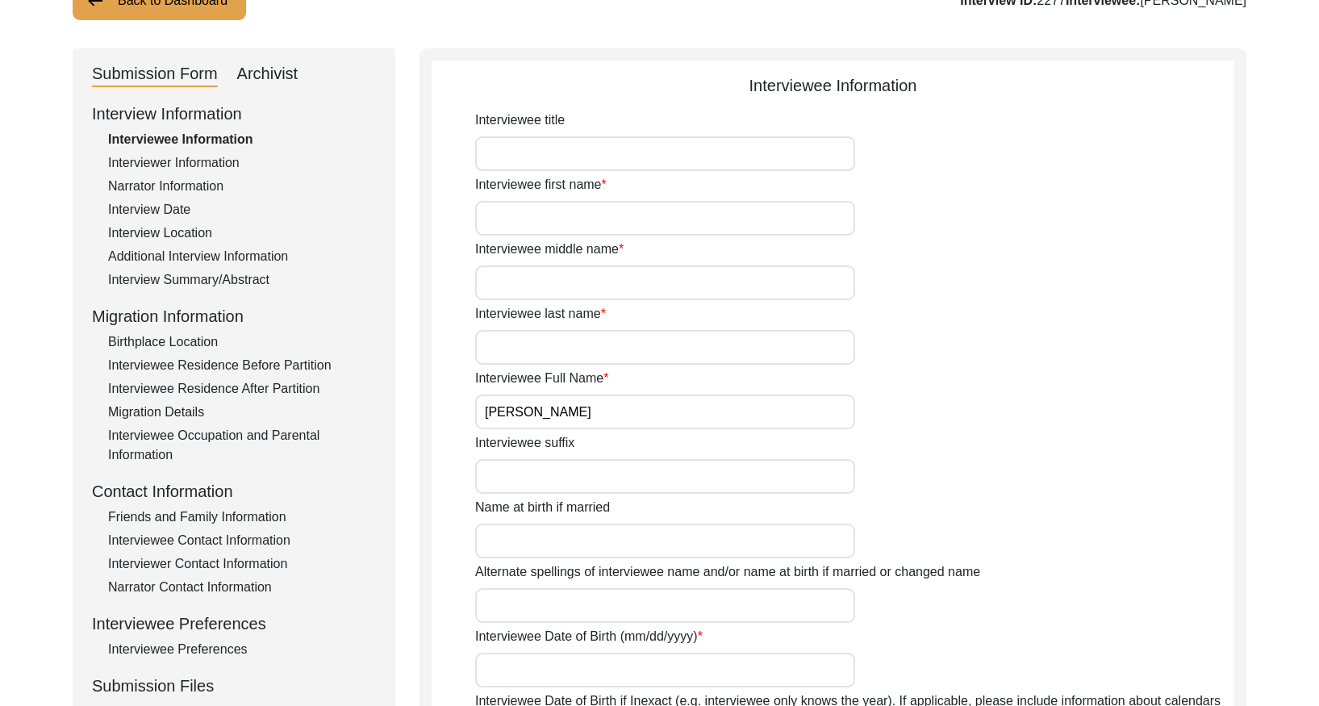
click at [246, 282] on div "Interview Summary/Abstract" at bounding box center [242, 279] width 268 height 19
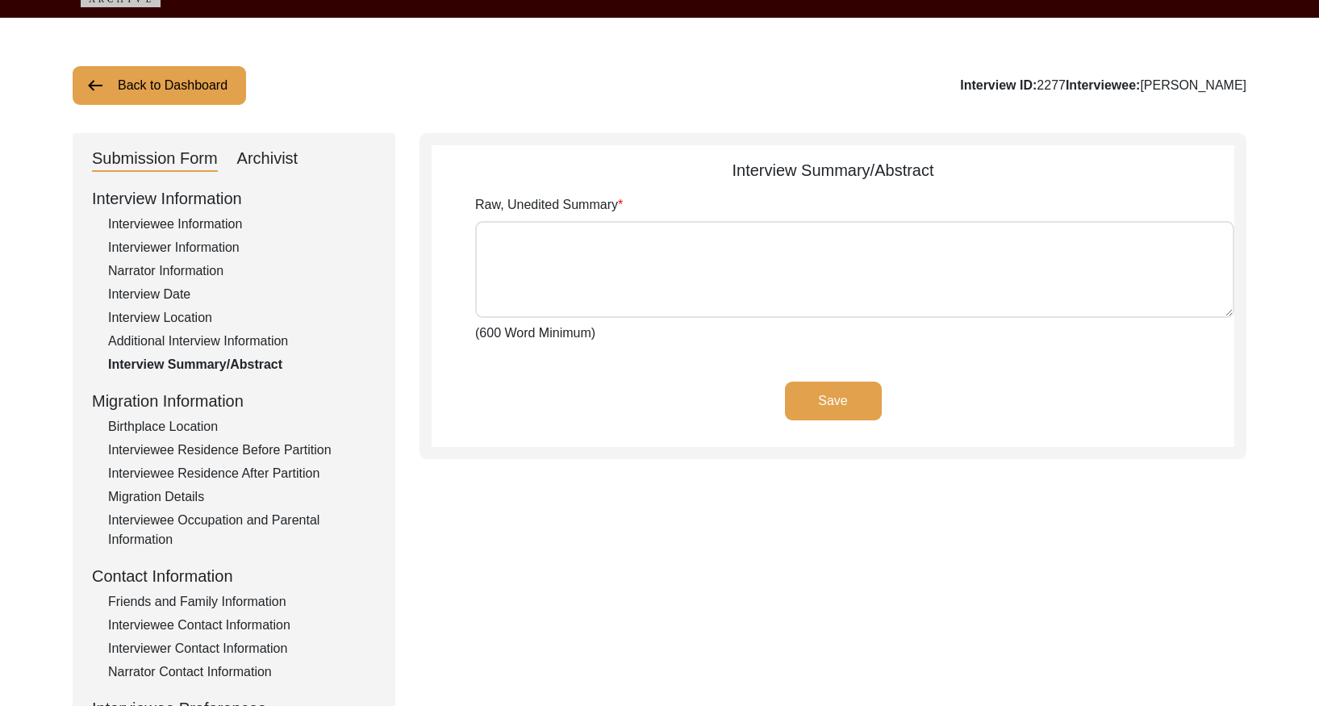
scroll to position [27, 0]
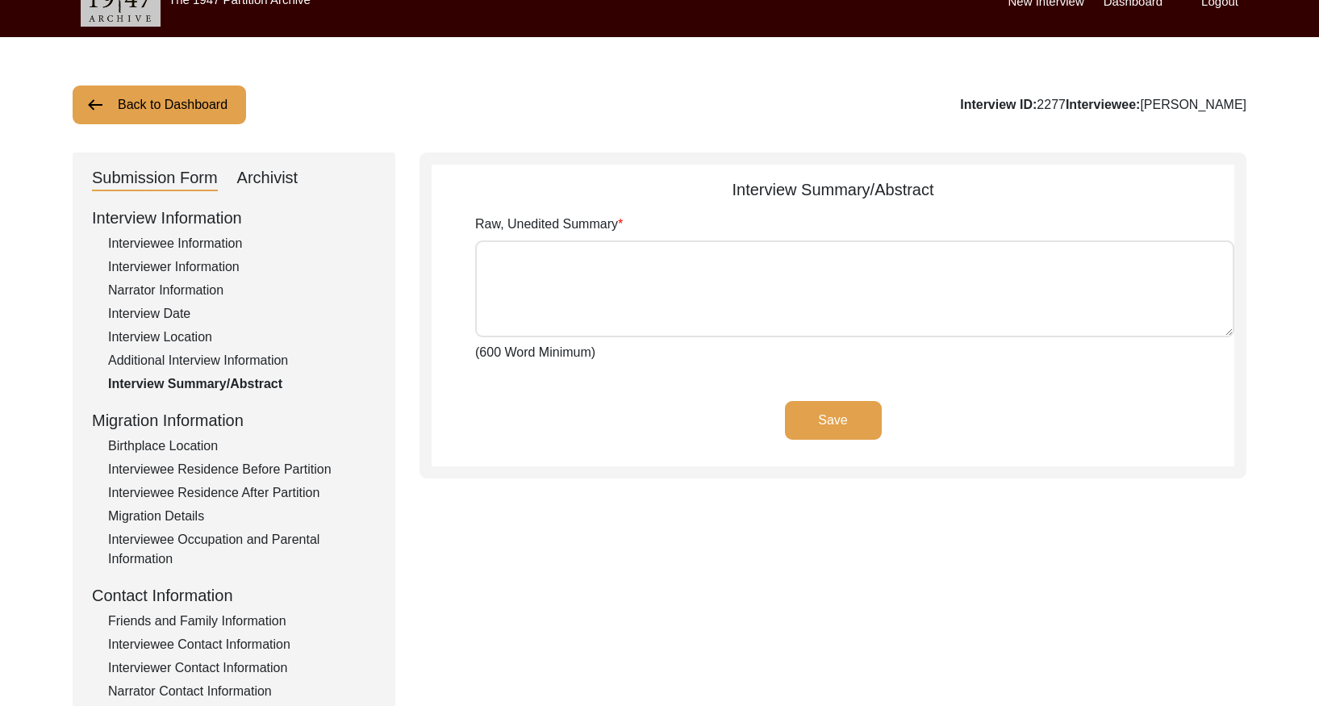
drag, startPoint x: 271, startPoint y: 179, endPoint x: 290, endPoint y: 203, distance: 31.0
click at [271, 180] on div "Archivist" at bounding box center [267, 178] width 61 height 26
select select "Archiving In Progress"
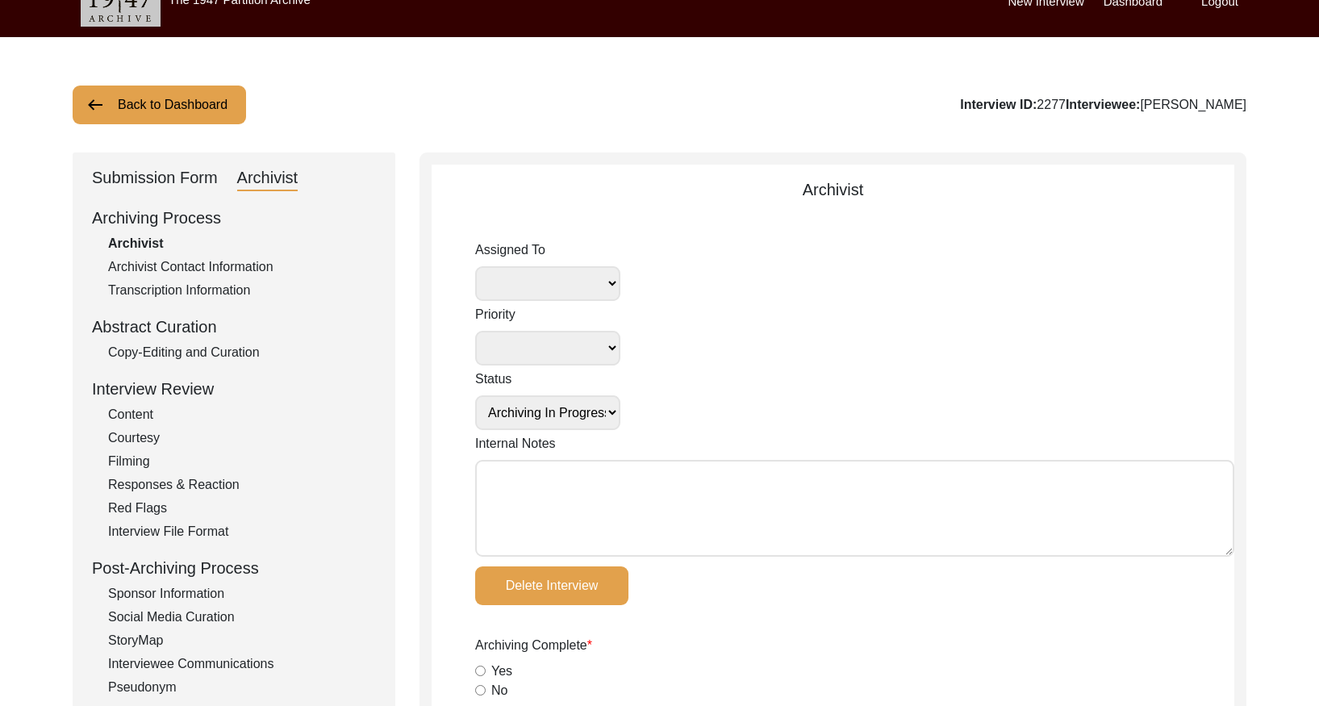
drag, startPoint x: 225, startPoint y: 348, endPoint x: 296, endPoint y: 338, distance: 71.6
click at [227, 347] on div "Copy-Editing and Curation" at bounding box center [242, 352] width 268 height 19
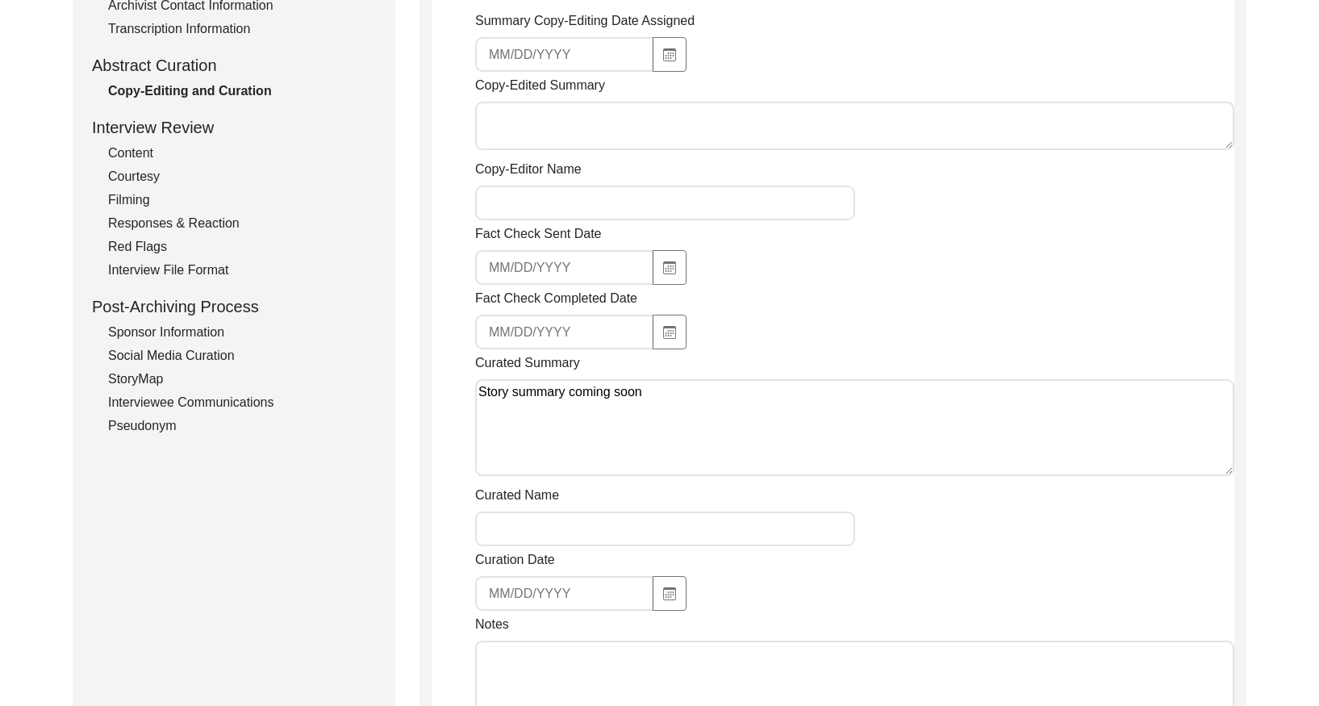
scroll to position [0, 0]
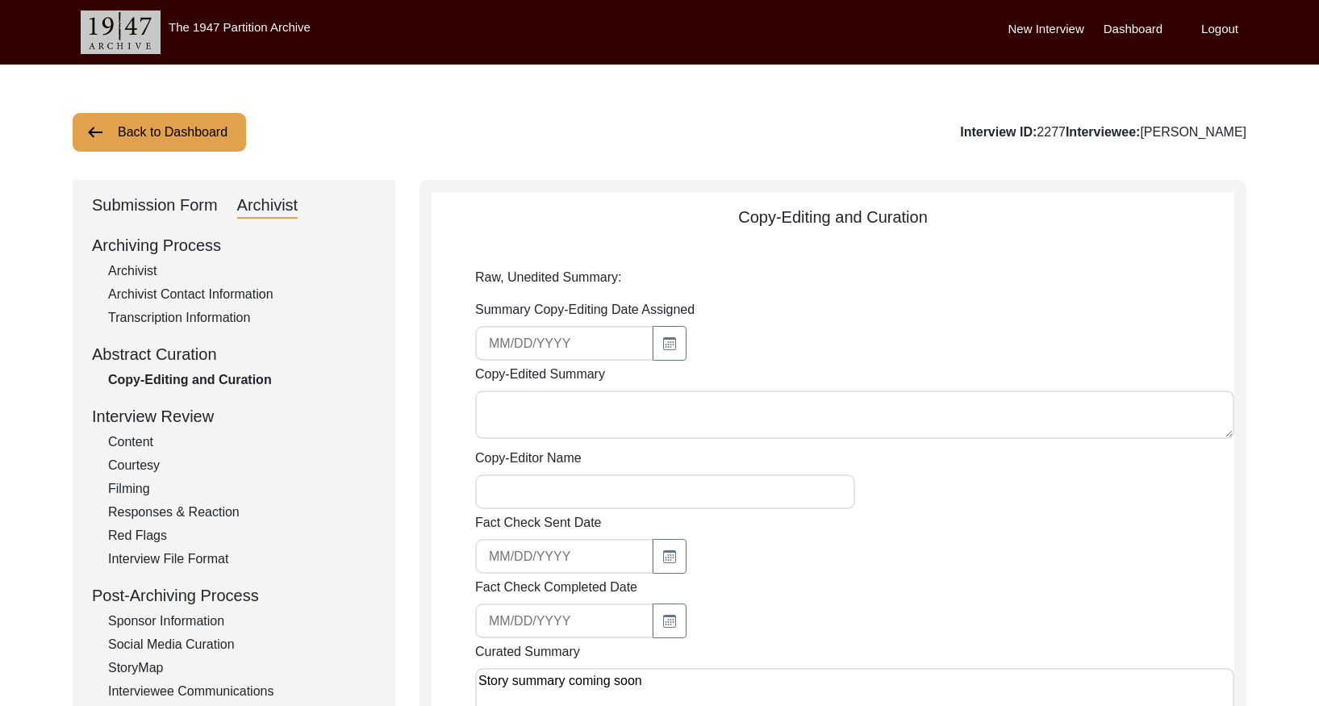
click at [223, 135] on button "Back to Dashboard" at bounding box center [159, 132] width 173 height 39
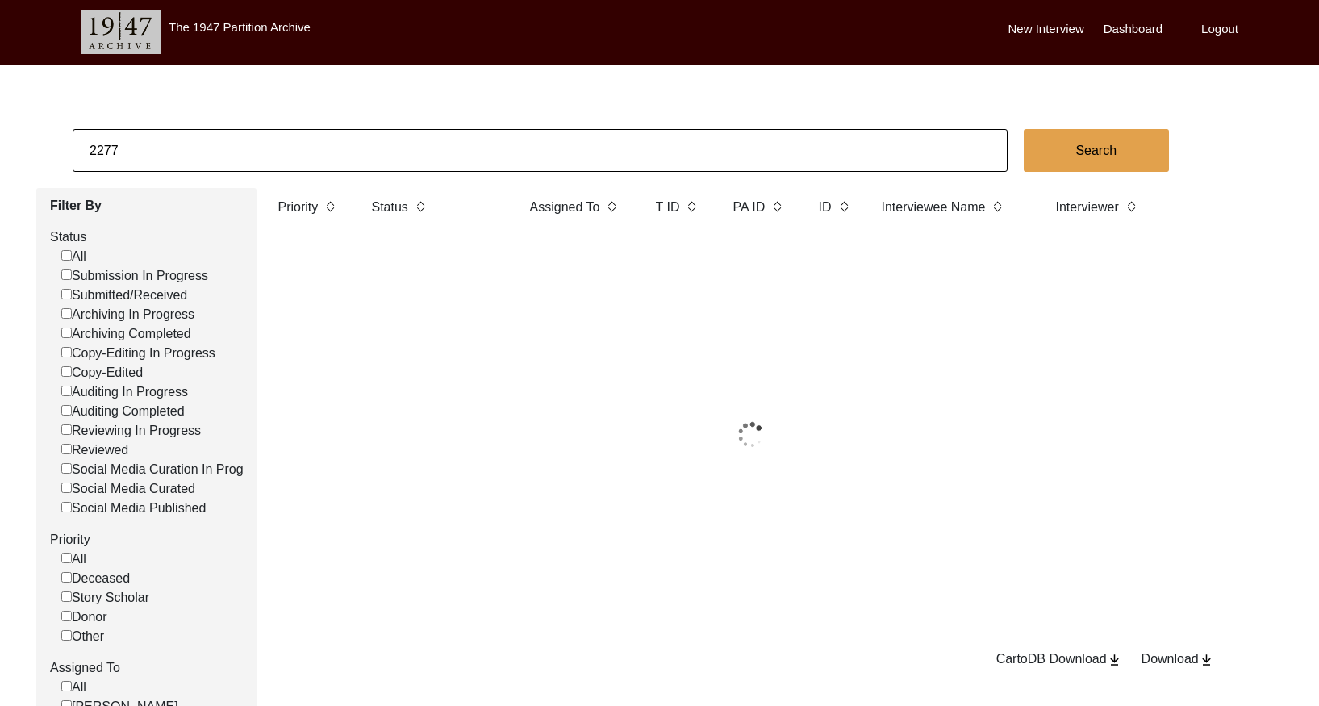
click at [228, 135] on input "2277" at bounding box center [540, 150] width 935 height 43
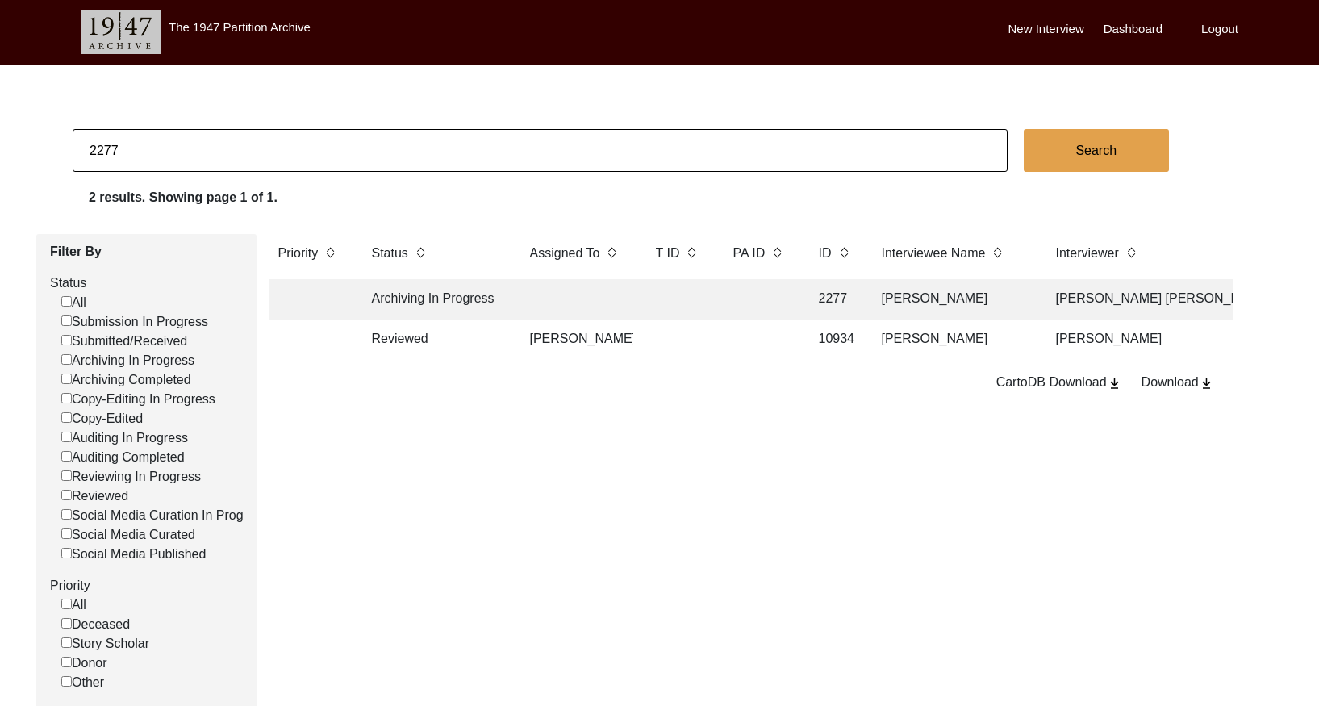
click at [228, 135] on input "2277" at bounding box center [540, 150] width 935 height 43
paste input "8"
type input "2278"
checkbox input "false"
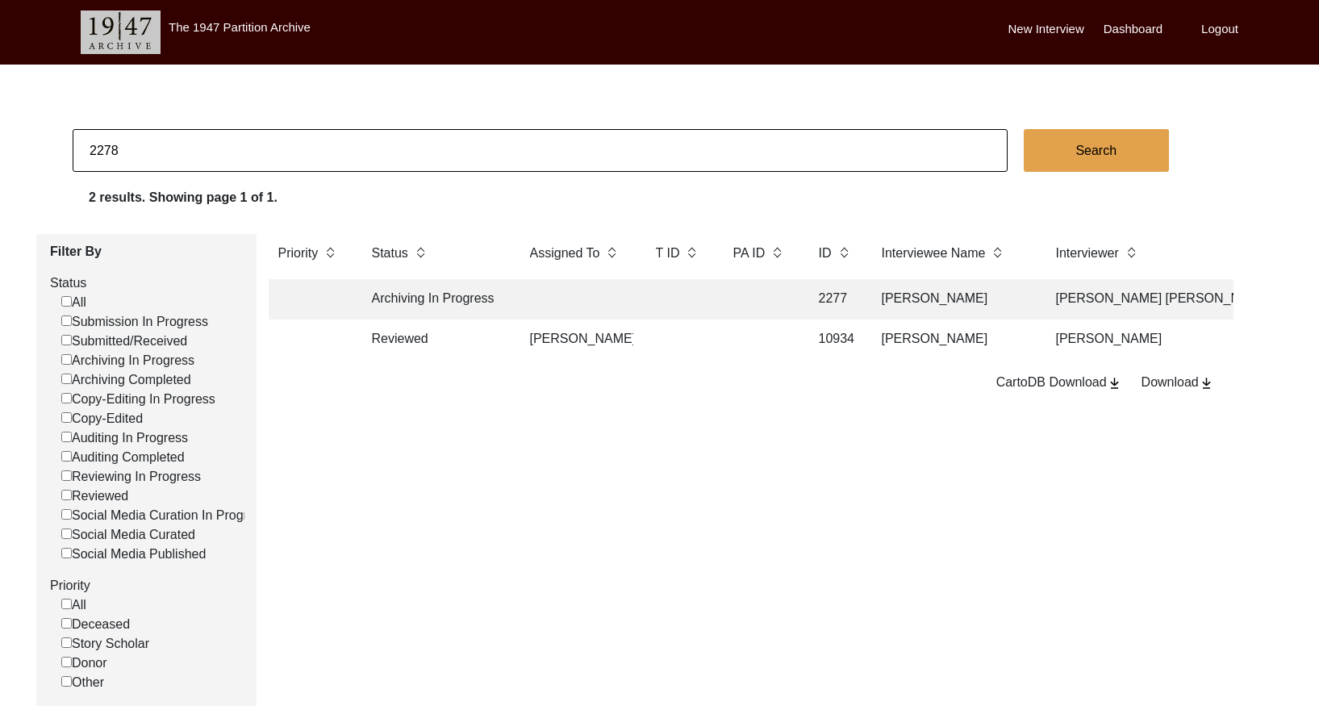
checkbox input "false"
click at [723, 299] on td at bounding box center [759, 299] width 73 height 40
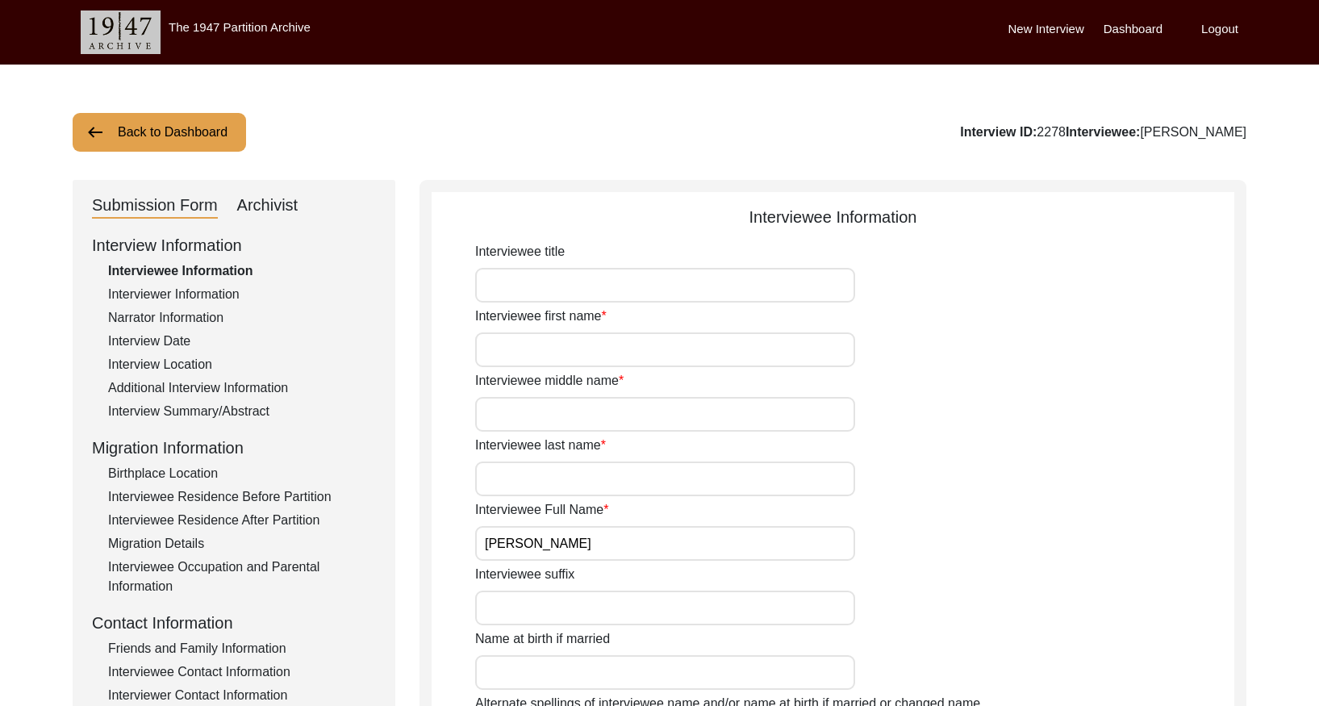
click at [243, 403] on div "Interview Summary/Abstract" at bounding box center [242, 411] width 268 height 19
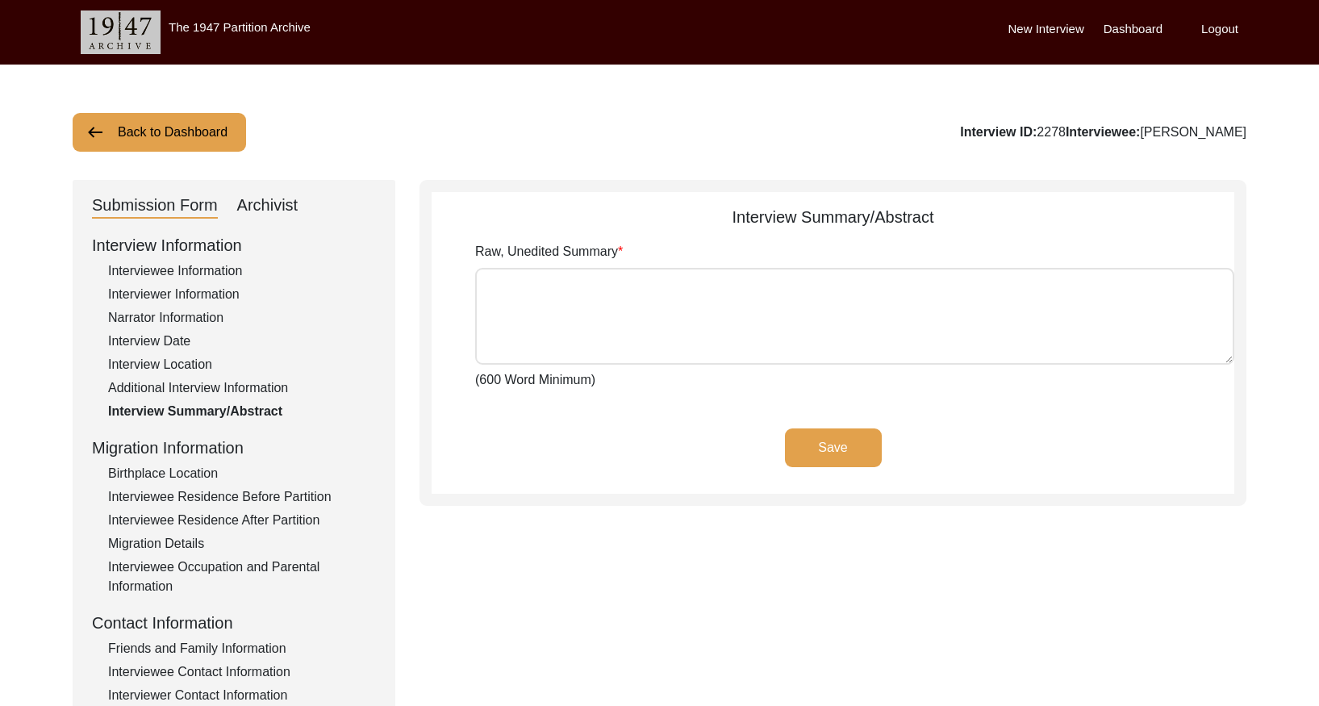
click at [278, 210] on div "Archivist" at bounding box center [267, 206] width 61 height 26
select select "Archiving In Progress"
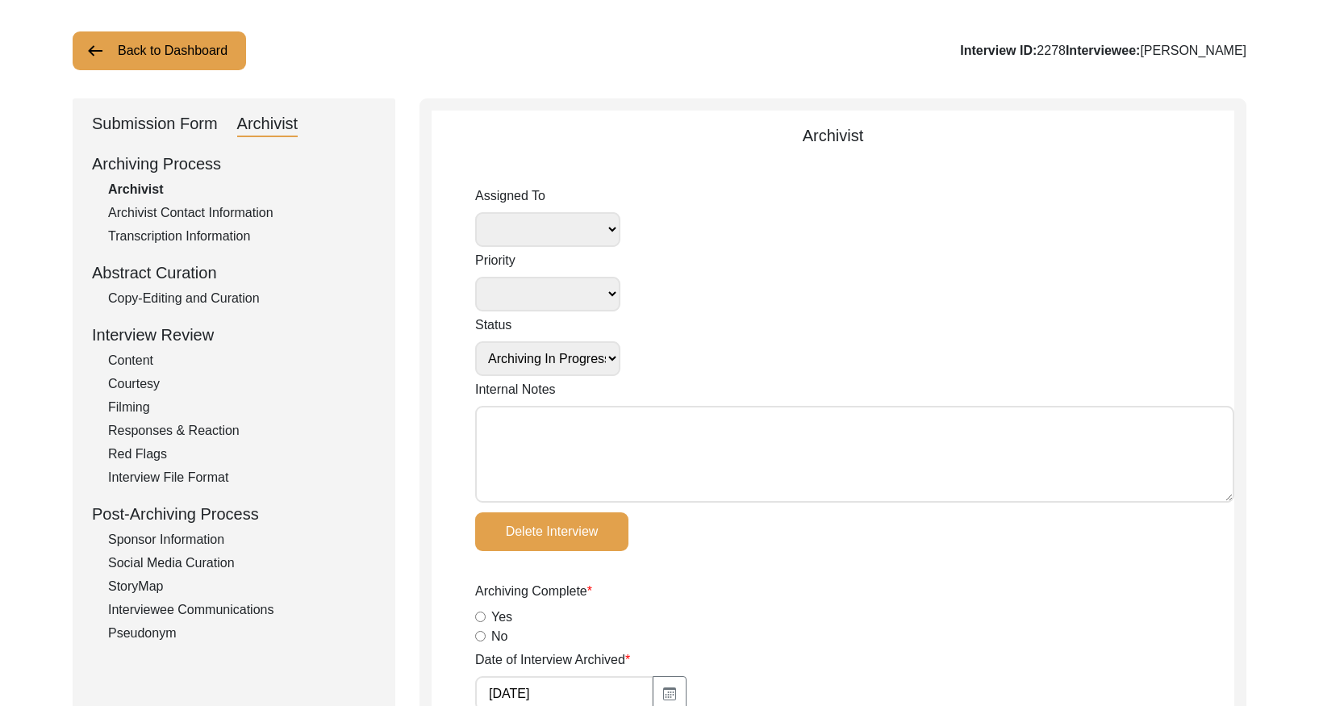
click at [235, 294] on div "Copy-Editing and Curation" at bounding box center [242, 298] width 268 height 19
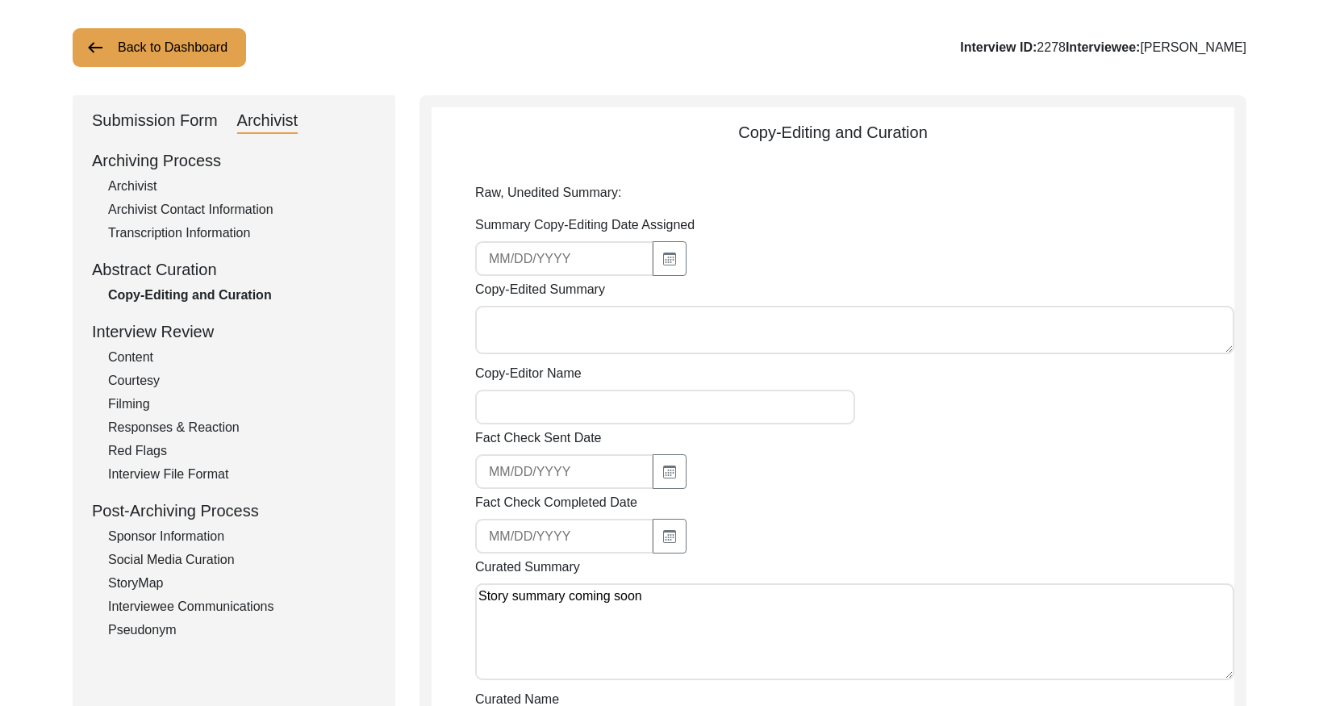
click at [137, 44] on button "Back to Dashboard" at bounding box center [159, 47] width 173 height 39
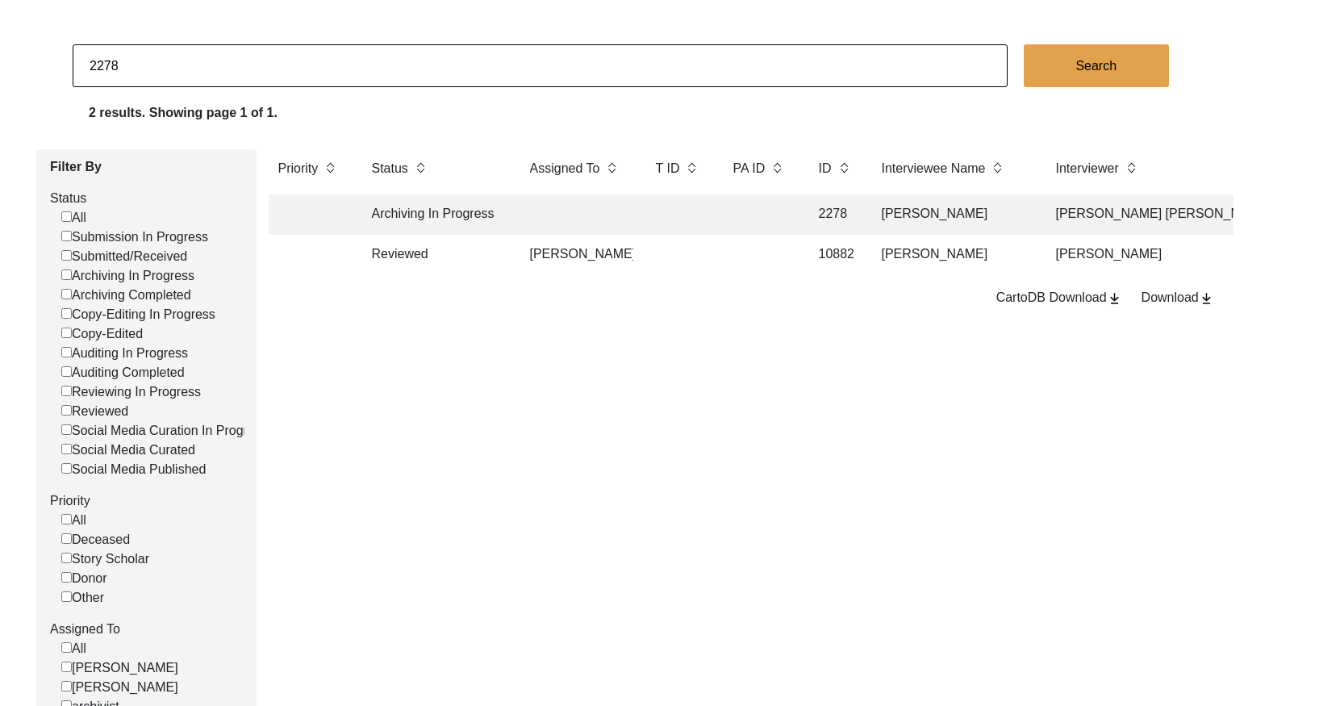
click at [275, 77] on input "2278" at bounding box center [540, 65] width 935 height 43
paste input "9"
type input "2279"
checkbox input "false"
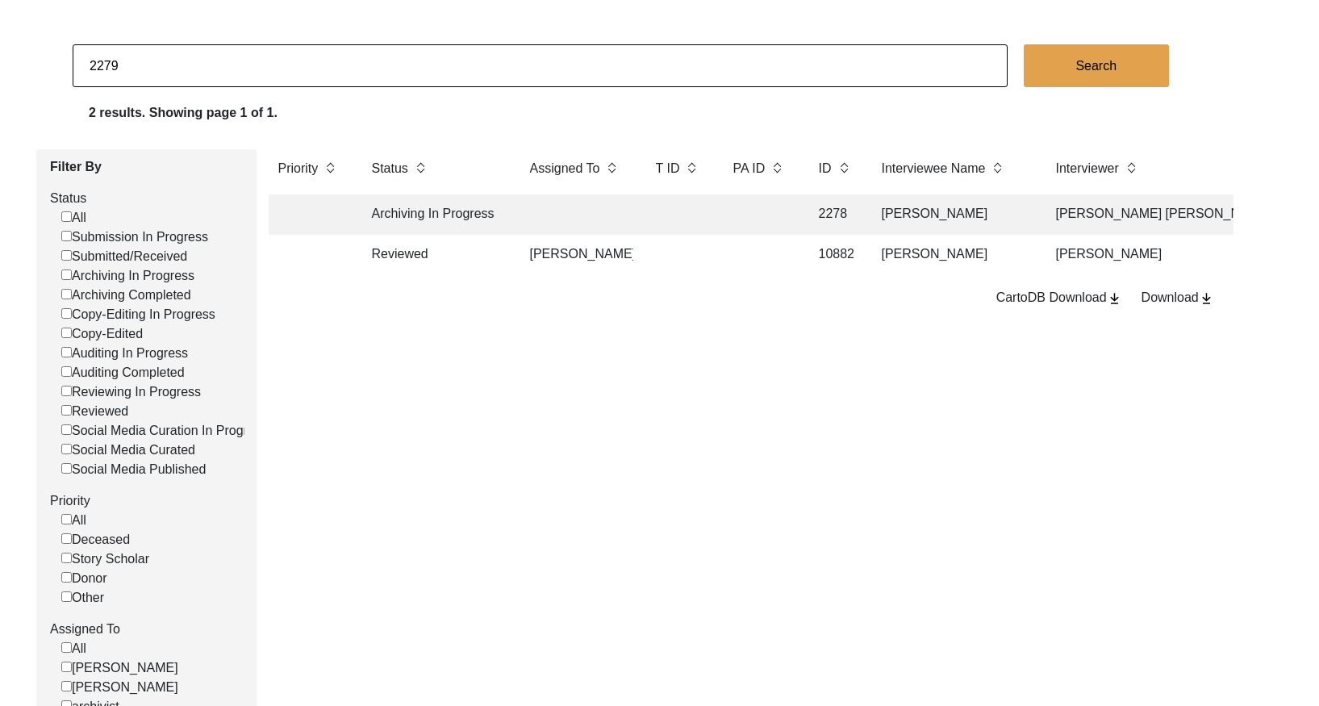
checkbox input "false"
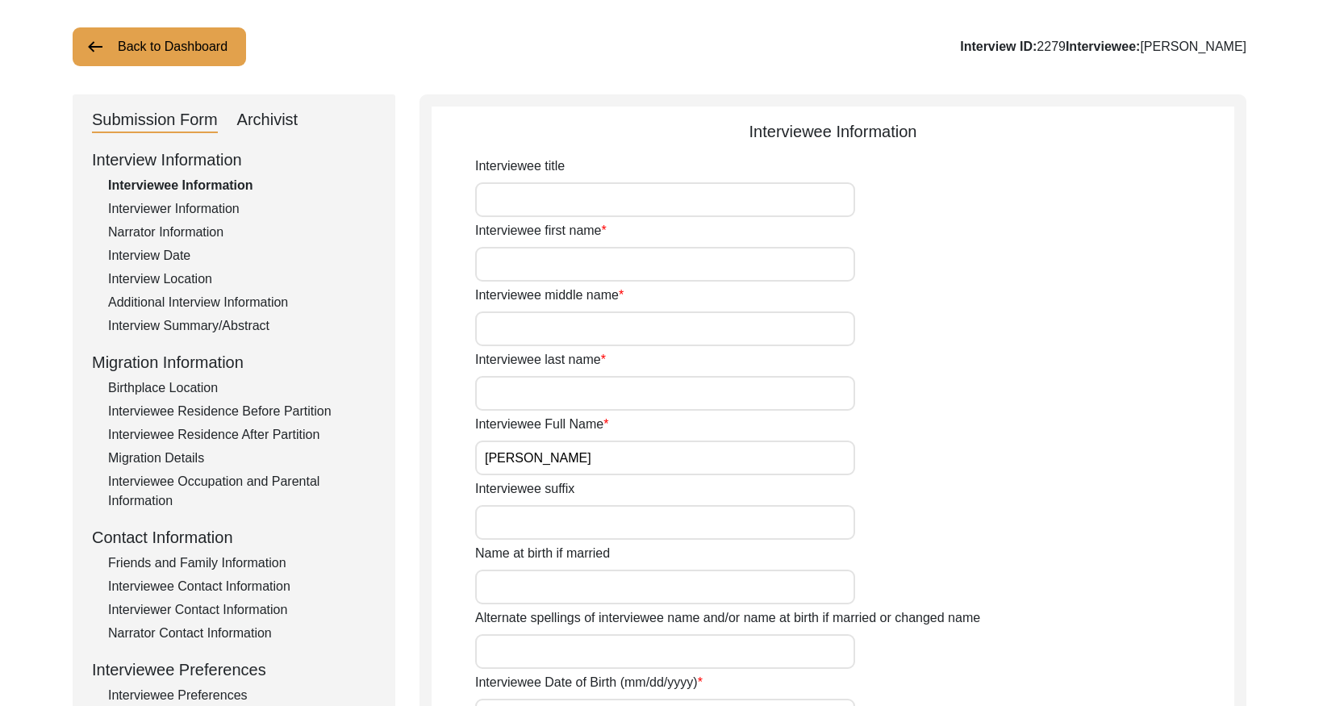
drag, startPoint x: 197, startPoint y: 321, endPoint x: 208, endPoint y: 319, distance: 11.4
click at [200, 319] on div "Interview Summary/Abstract" at bounding box center [242, 325] width 268 height 19
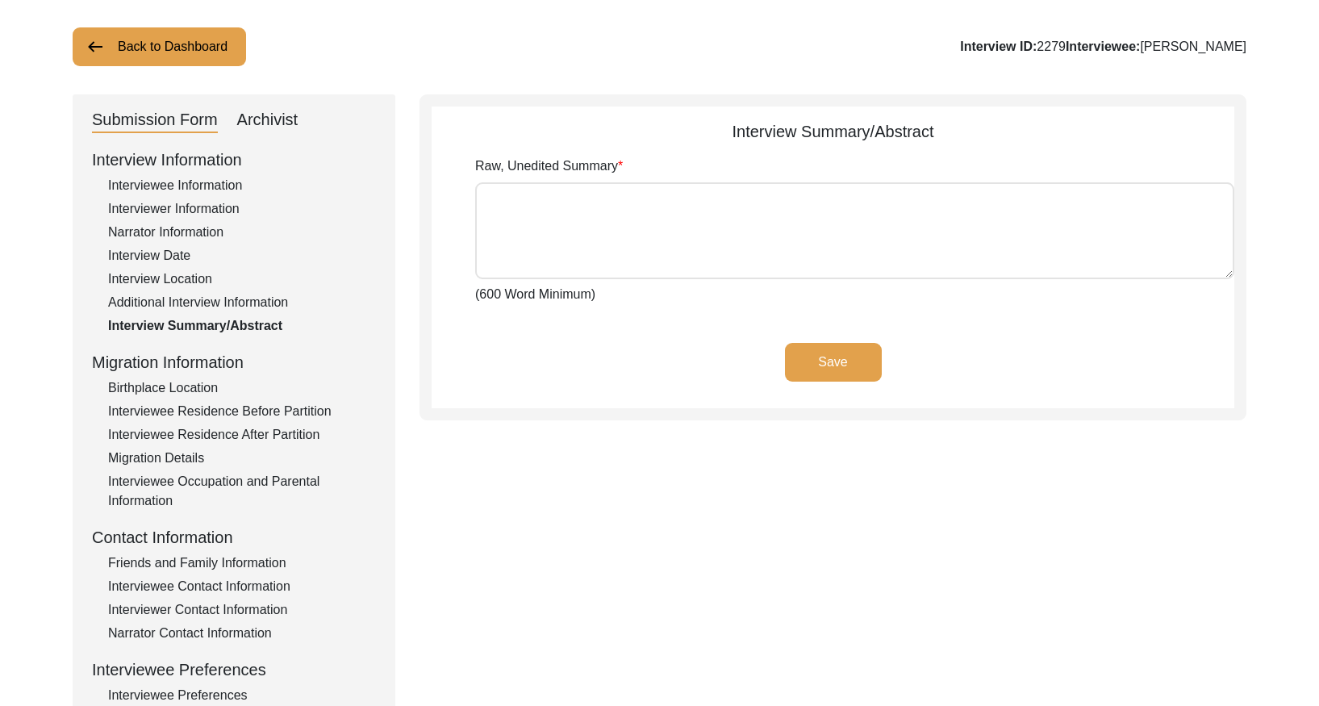
drag, startPoint x: 273, startPoint y: 119, endPoint x: 308, endPoint y: 130, distance: 36.2
click at [274, 119] on div "Archivist" at bounding box center [267, 120] width 61 height 26
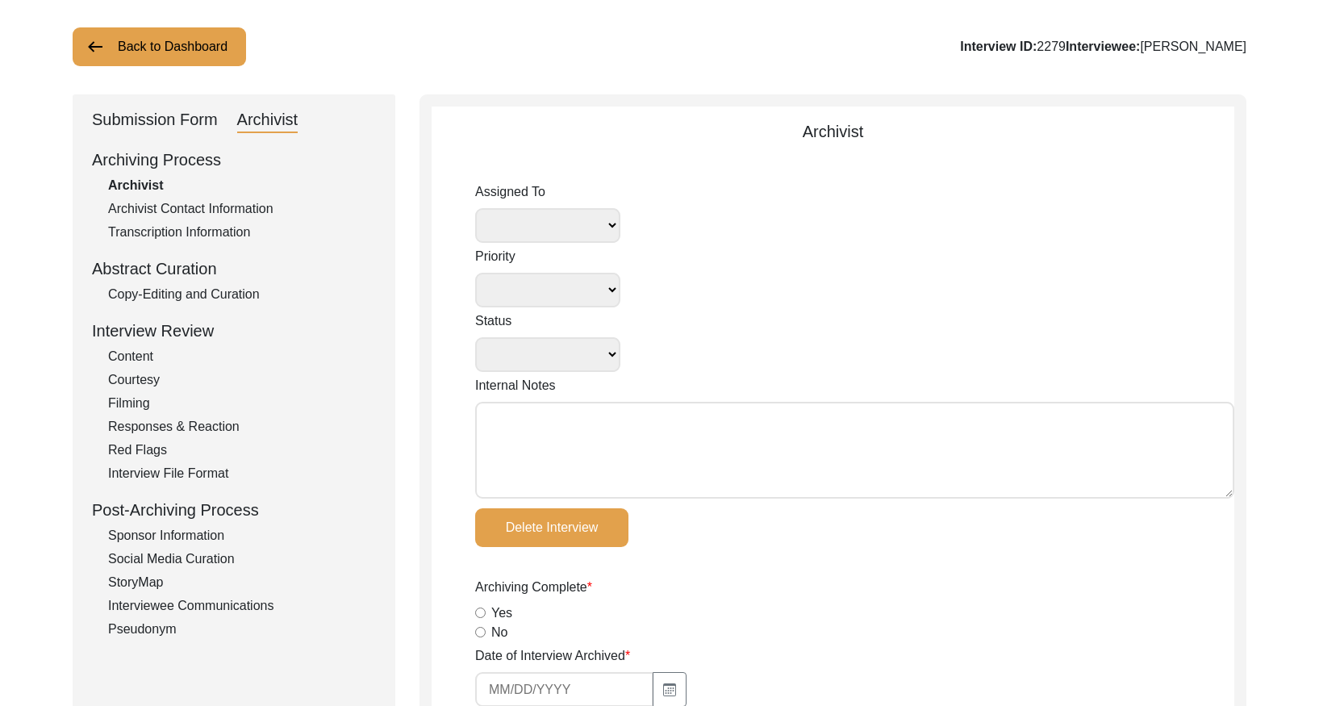
select select
select select "Archiving In Progress"
type input "[DATE]"
radio input "true"
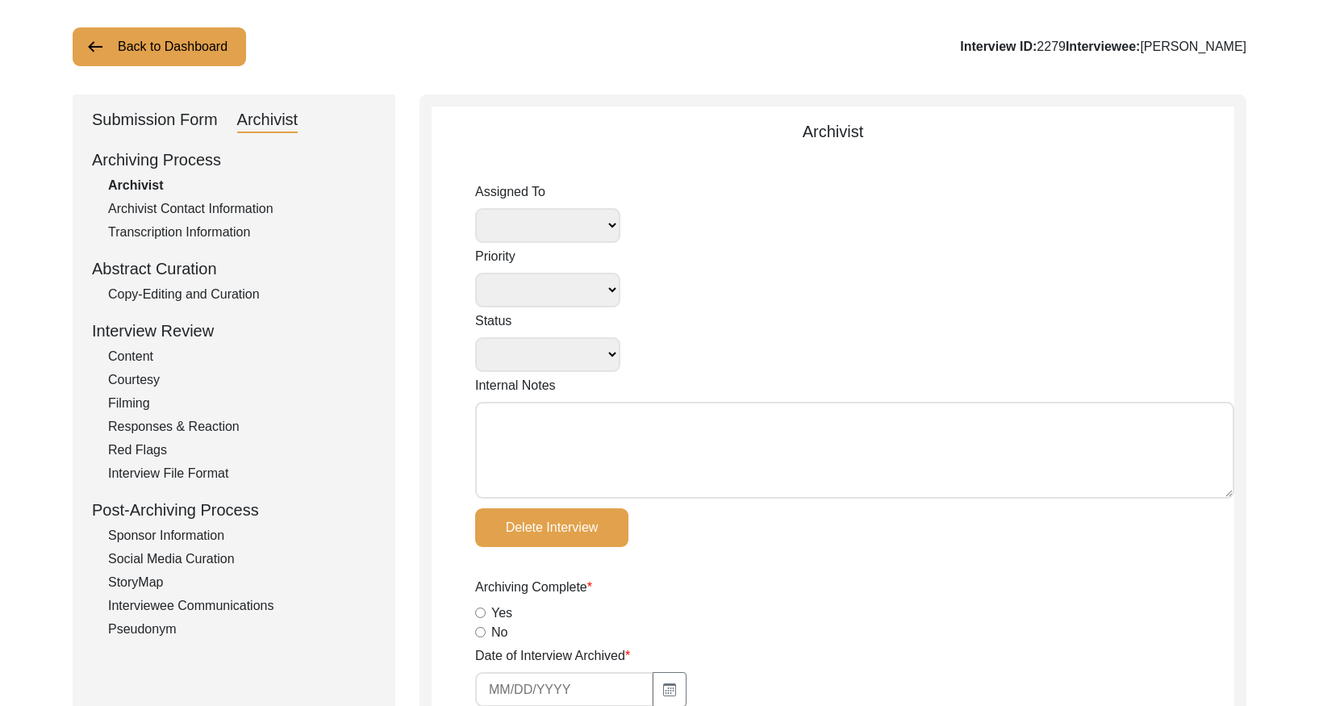
radio input "true"
type textarea "summary"
radio input "true"
drag, startPoint x: 248, startPoint y: 294, endPoint x: 344, endPoint y: 284, distance: 96.5
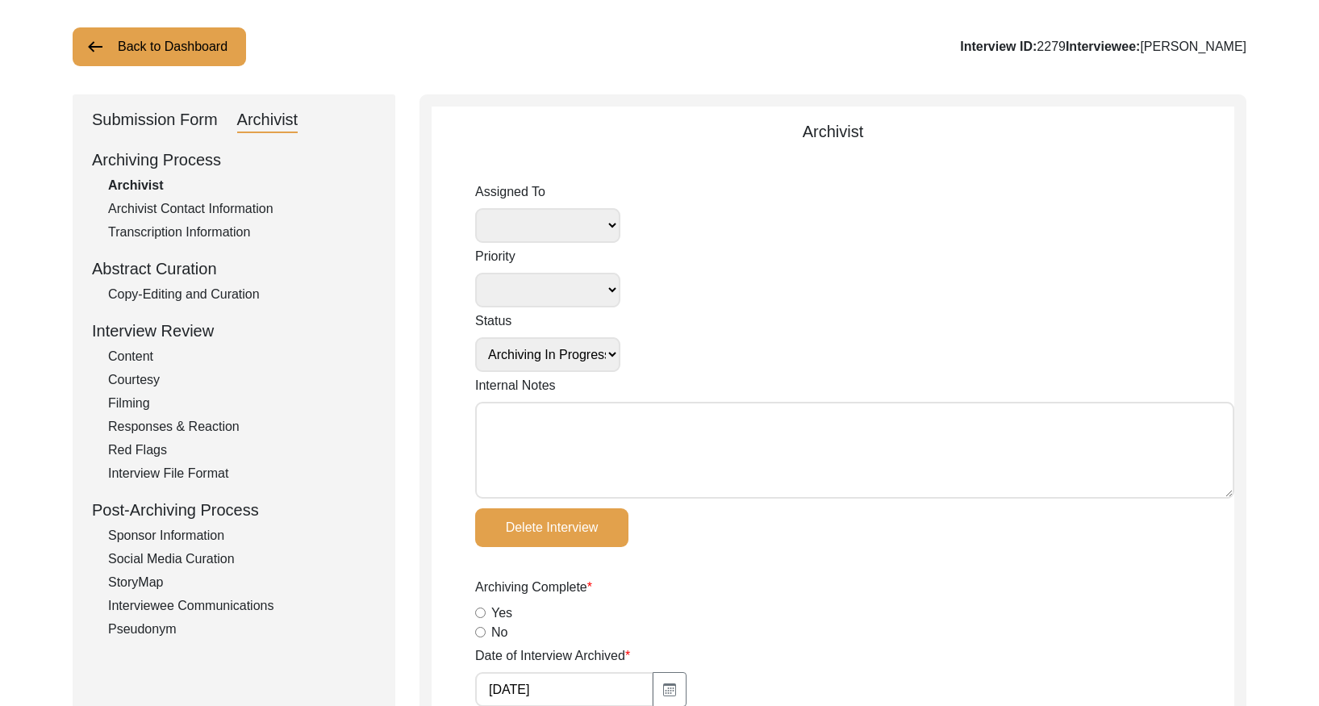
click at [248, 294] on div "Copy-Editing and Curation" at bounding box center [242, 294] width 268 height 19
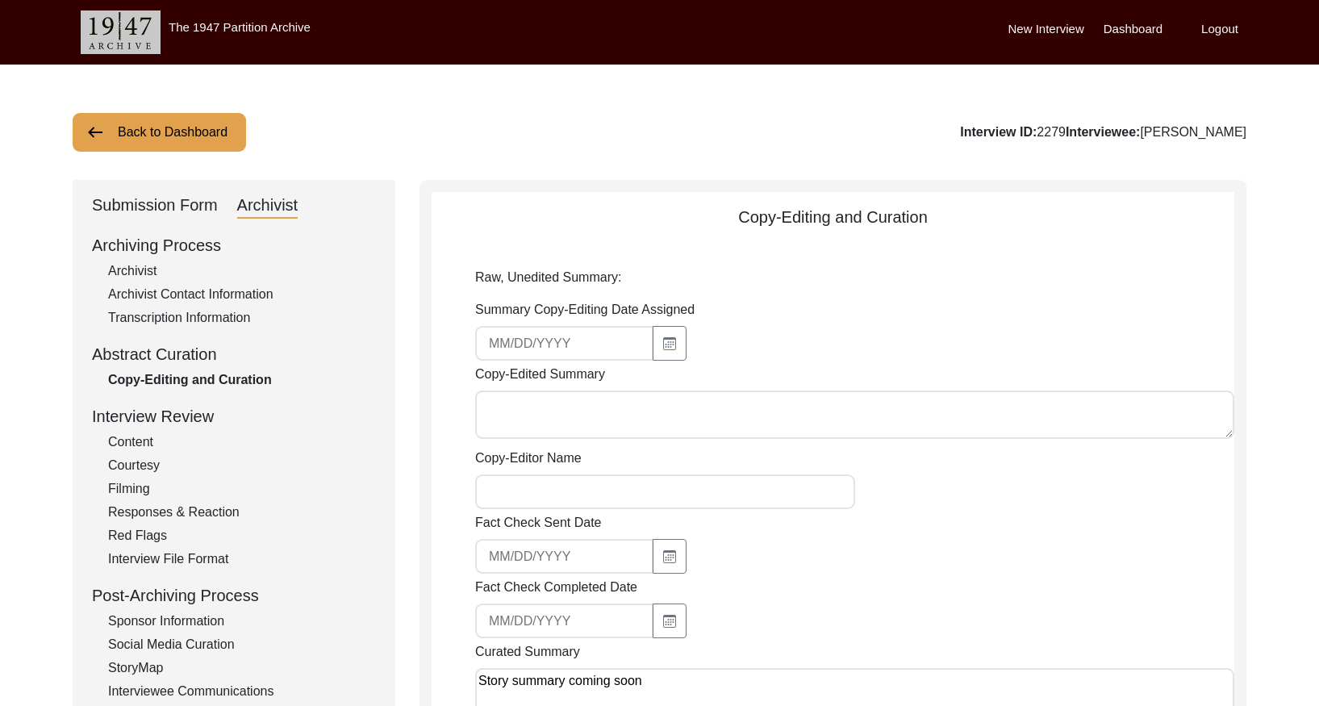
drag, startPoint x: 185, startPoint y: 144, endPoint x: 815, endPoint y: 13, distance: 643.4
click at [195, 143] on button "Back to Dashboard" at bounding box center [159, 132] width 173 height 39
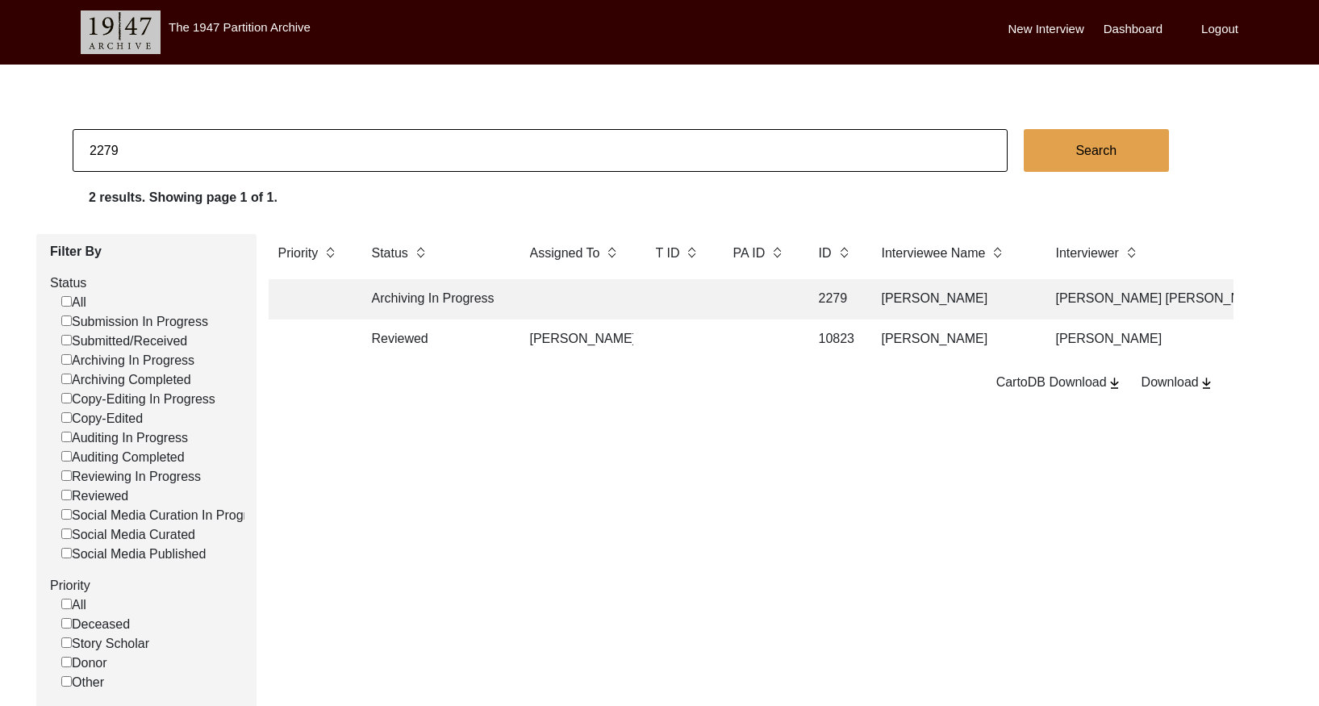
click at [129, 160] on input "2279" at bounding box center [540, 150] width 935 height 43
paste input "80"
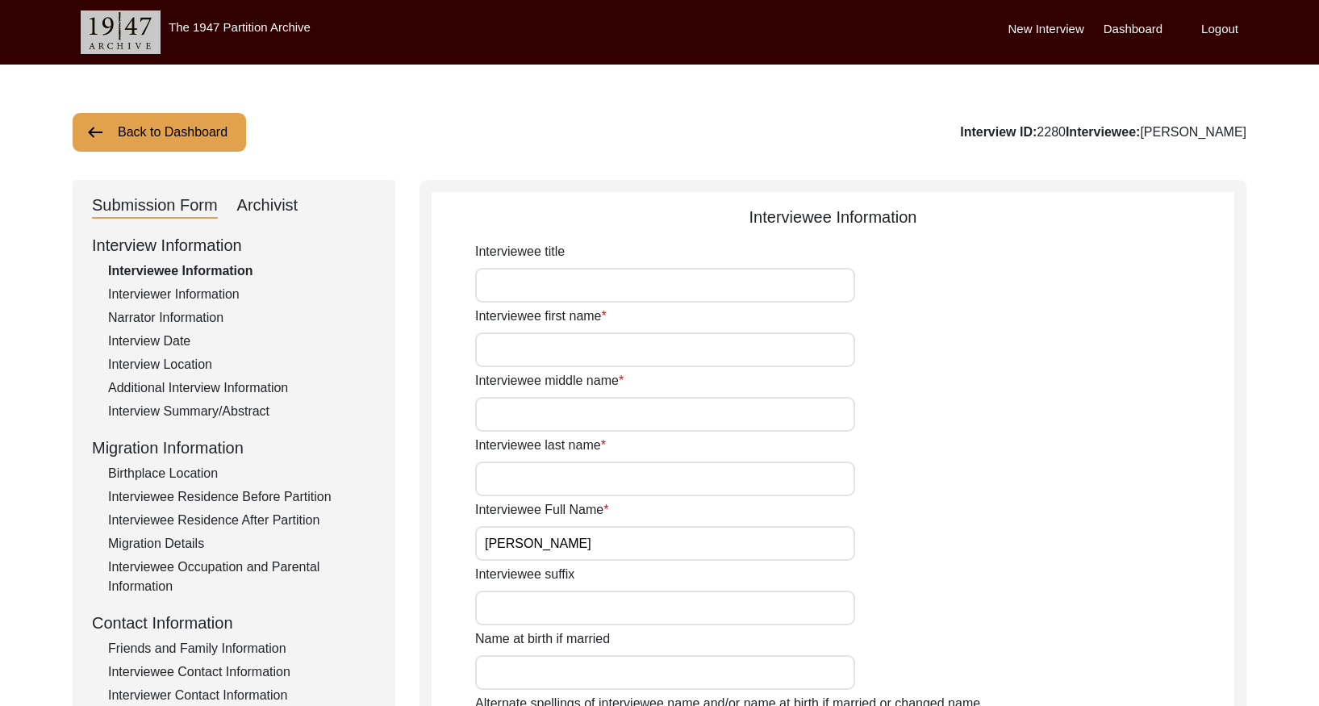
click at [202, 407] on div "Interview Summary/Abstract" at bounding box center [242, 411] width 268 height 19
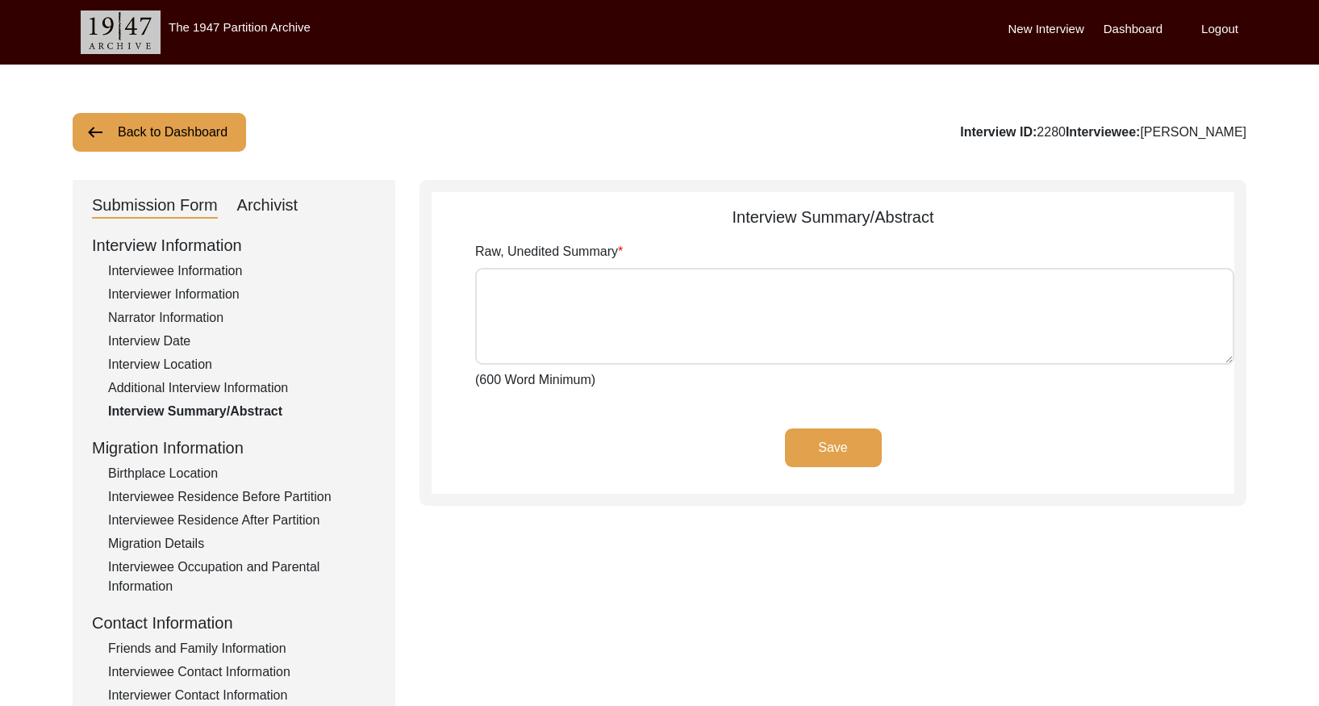
click at [262, 205] on div "Archivist" at bounding box center [267, 206] width 61 height 26
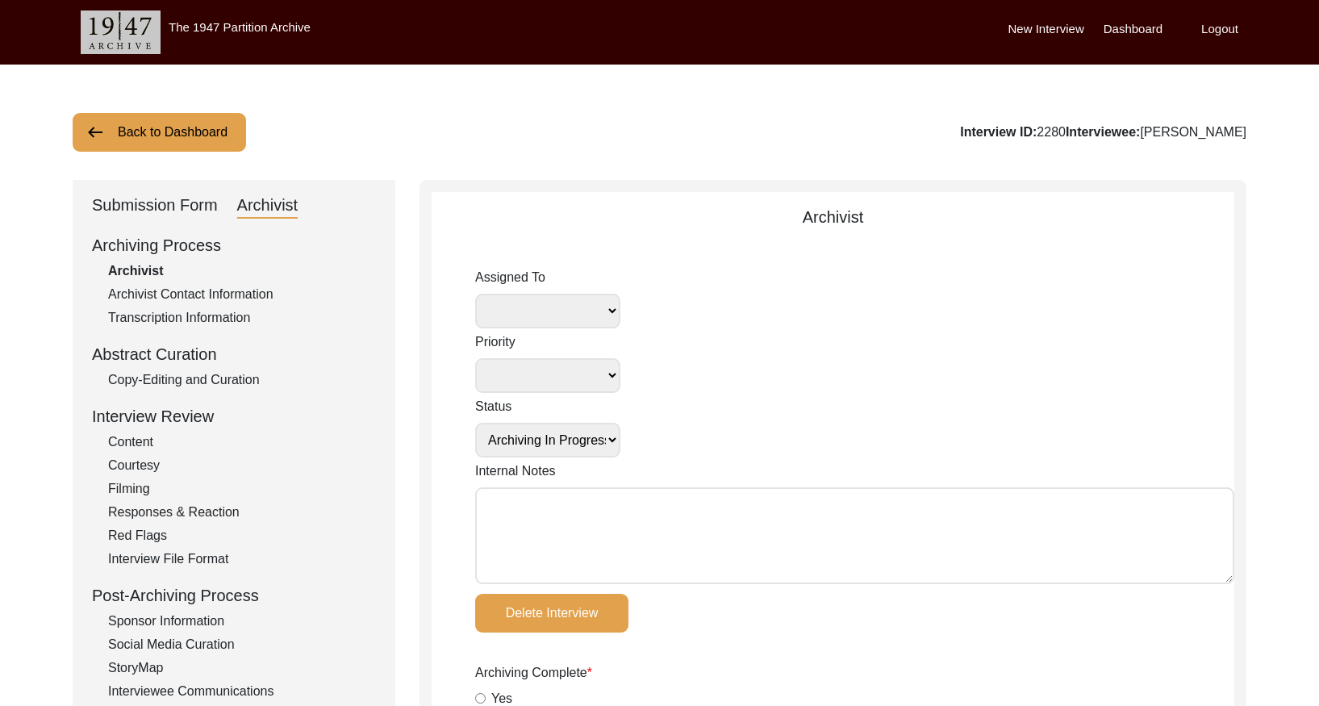
drag, startPoint x: 203, startPoint y: 377, endPoint x: 255, endPoint y: 368, distance: 52.5
click at [203, 377] on div "Copy-Editing and Curation" at bounding box center [242, 379] width 268 height 19
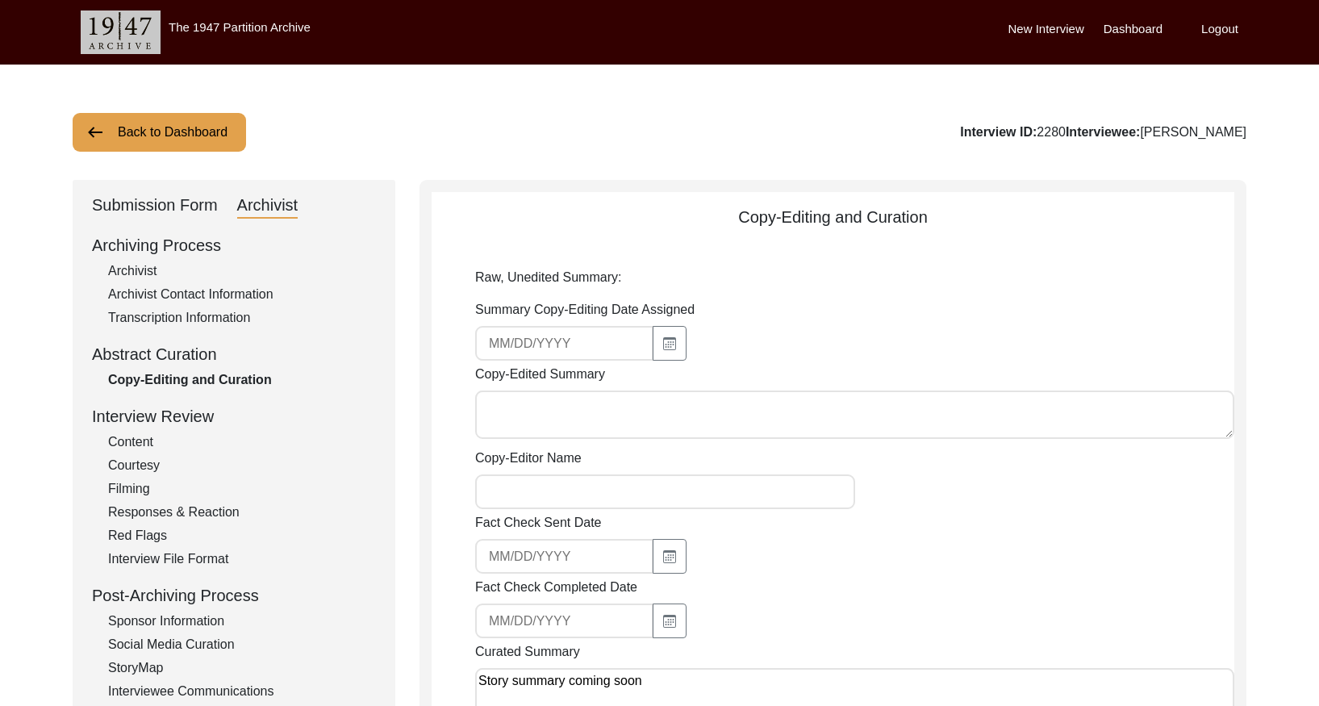
click at [165, 126] on button "Back to Dashboard" at bounding box center [159, 132] width 173 height 39
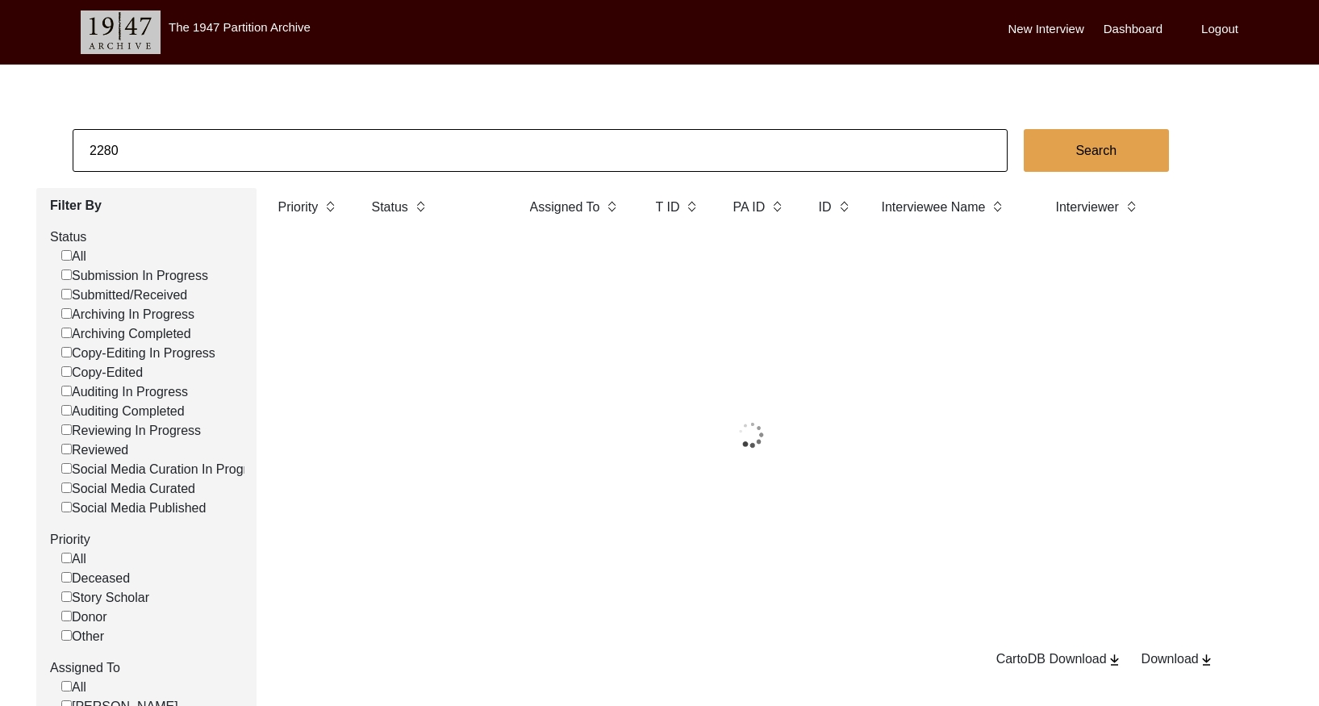
drag, startPoint x: 165, startPoint y: 126, endPoint x: 185, endPoint y: 141, distance: 25.3
click at [185, 141] on input "2280" at bounding box center [540, 150] width 935 height 43
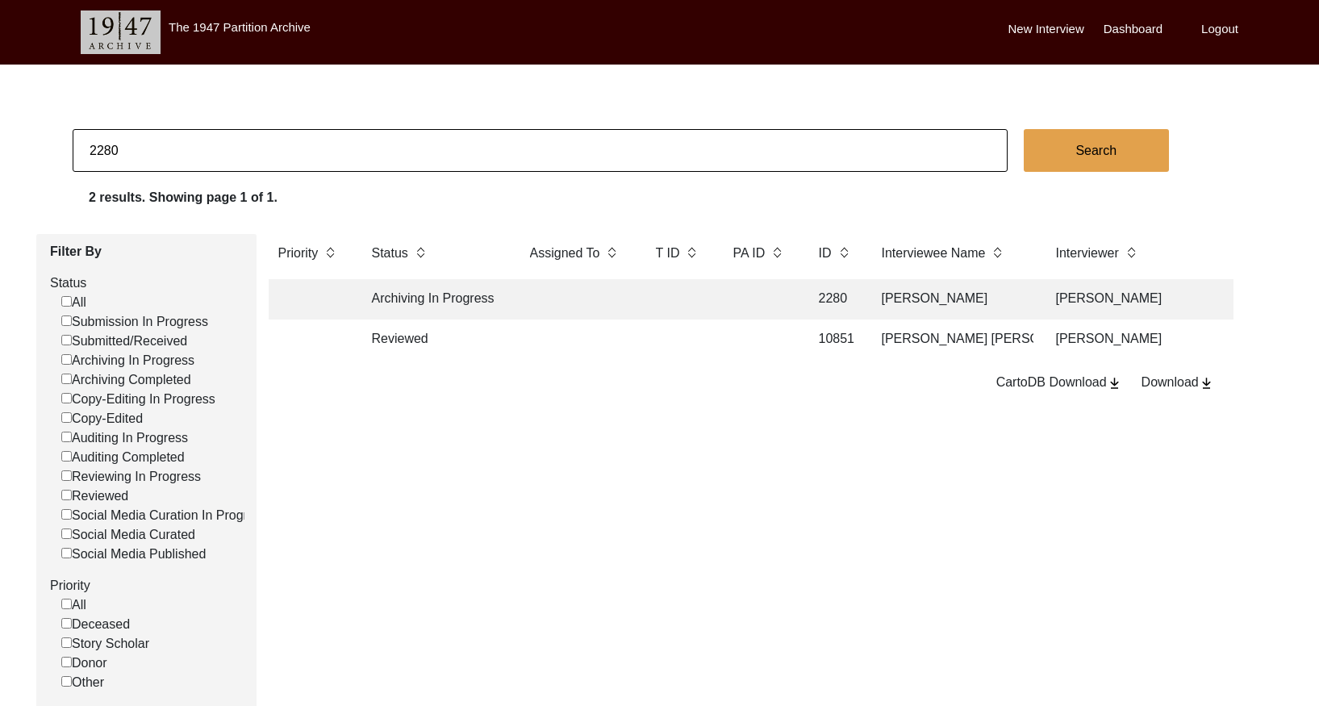
click at [185, 141] on input "2280" at bounding box center [540, 150] width 935 height 43
paste input "1"
click at [655, 294] on td at bounding box center [678, 299] width 65 height 40
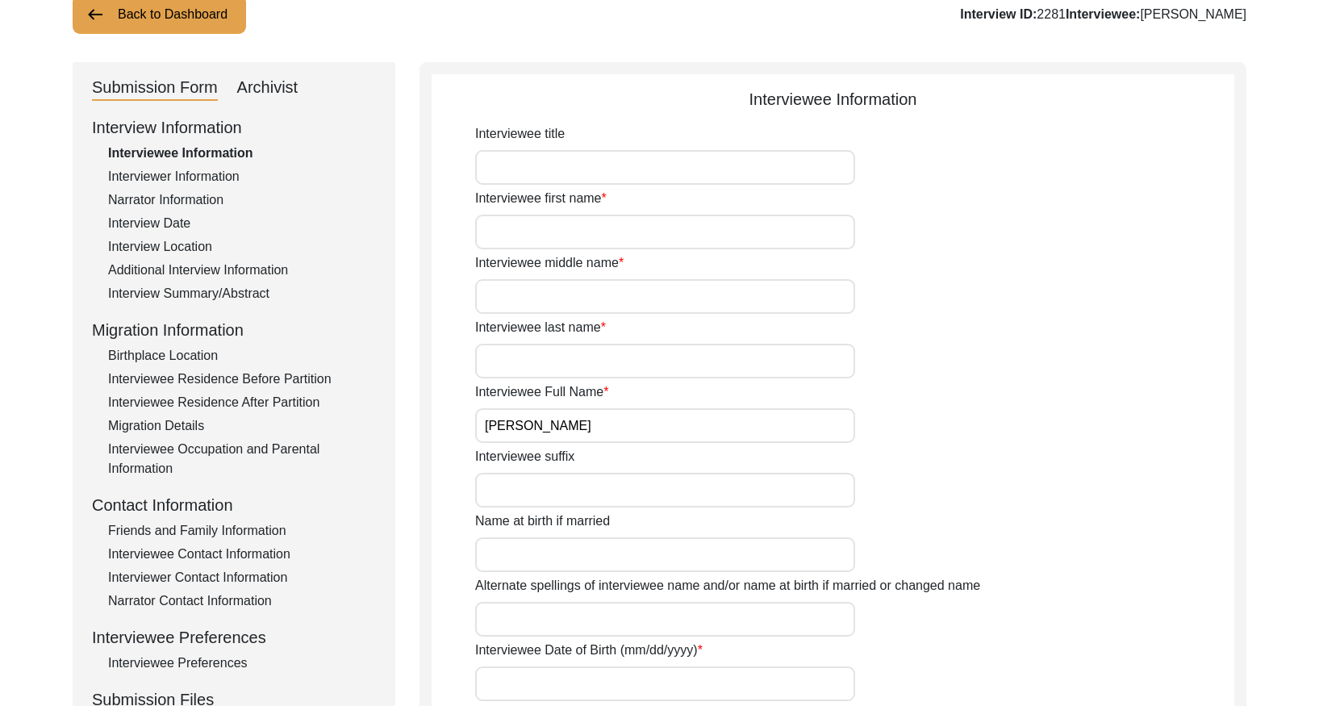
scroll to position [140, 0]
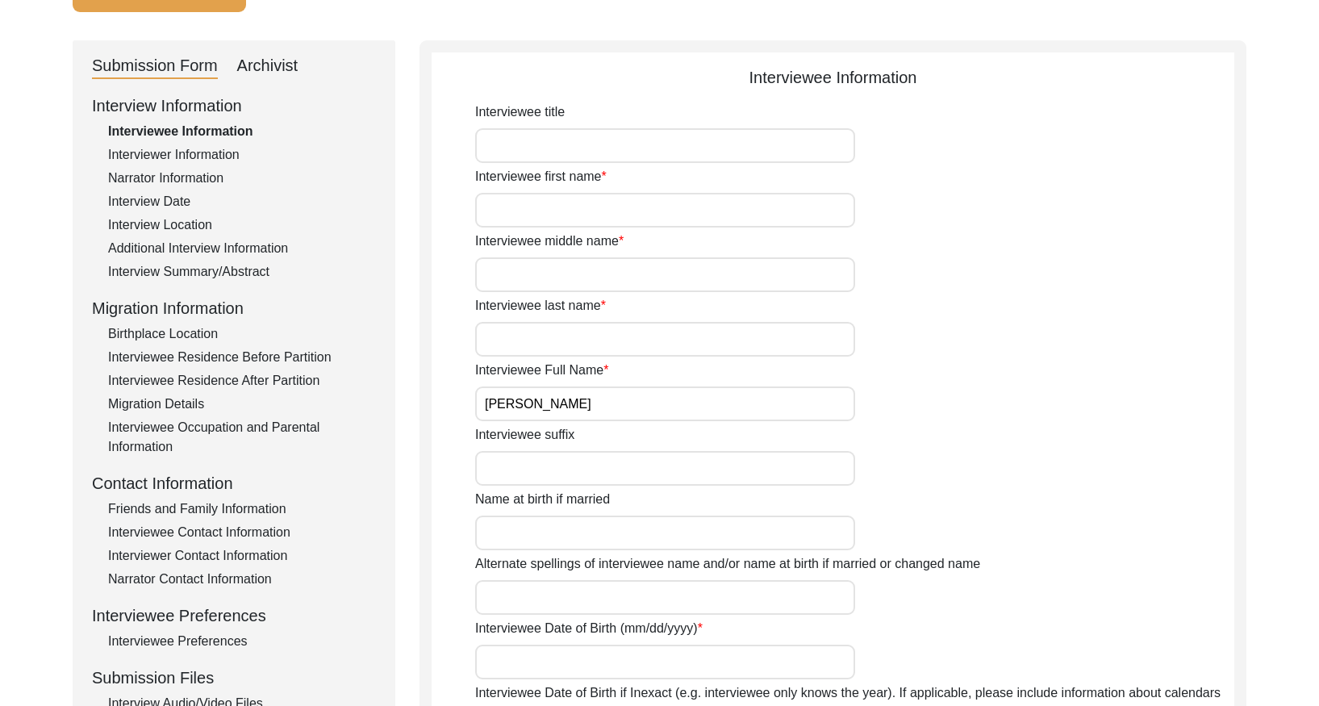
click at [232, 269] on div "Interview Summary/Abstract" at bounding box center [242, 271] width 268 height 19
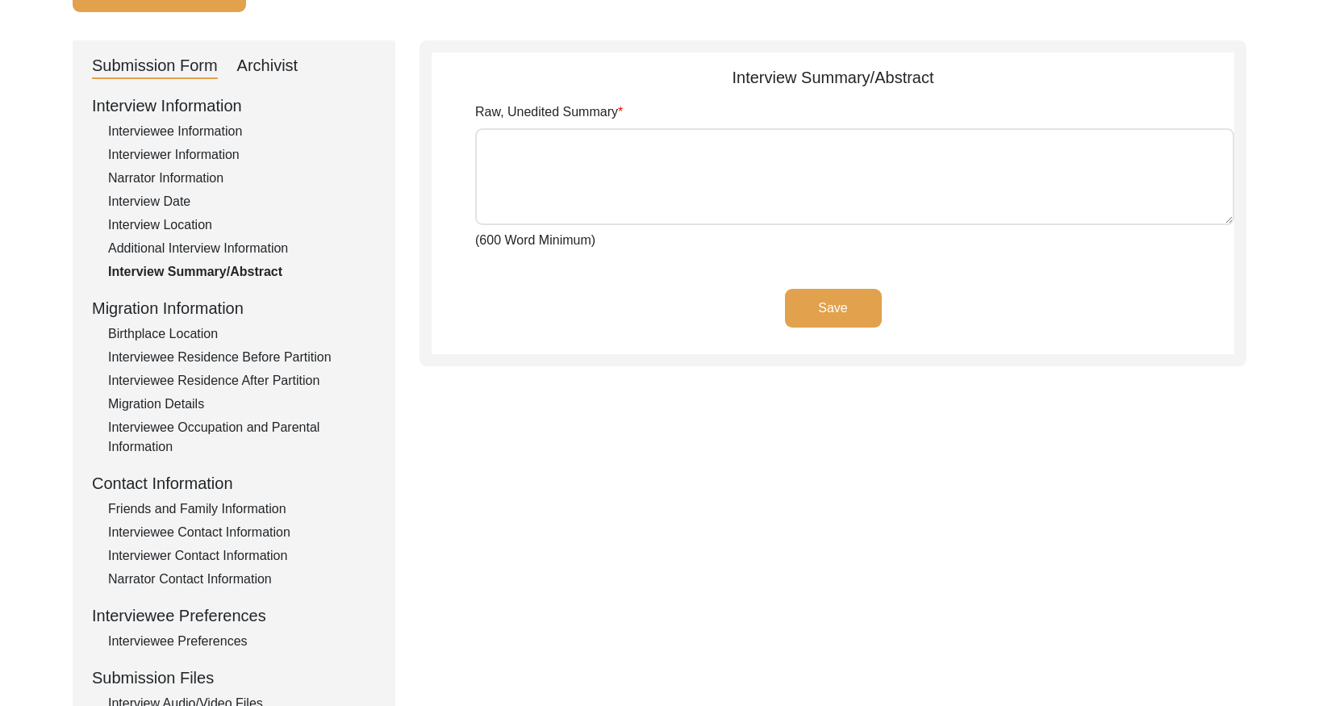
click at [254, 62] on div "Archivist" at bounding box center [267, 66] width 61 height 26
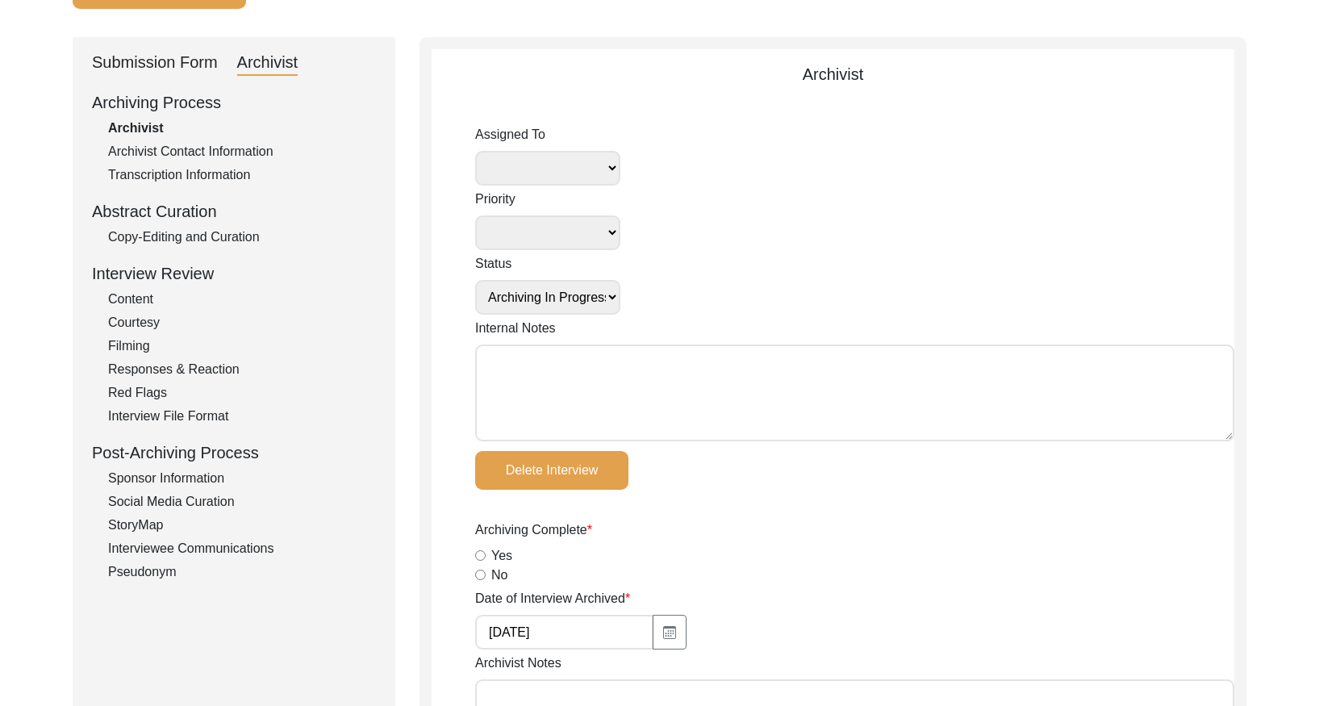
click at [200, 236] on div "Copy-Editing and Curation" at bounding box center [242, 236] width 268 height 19
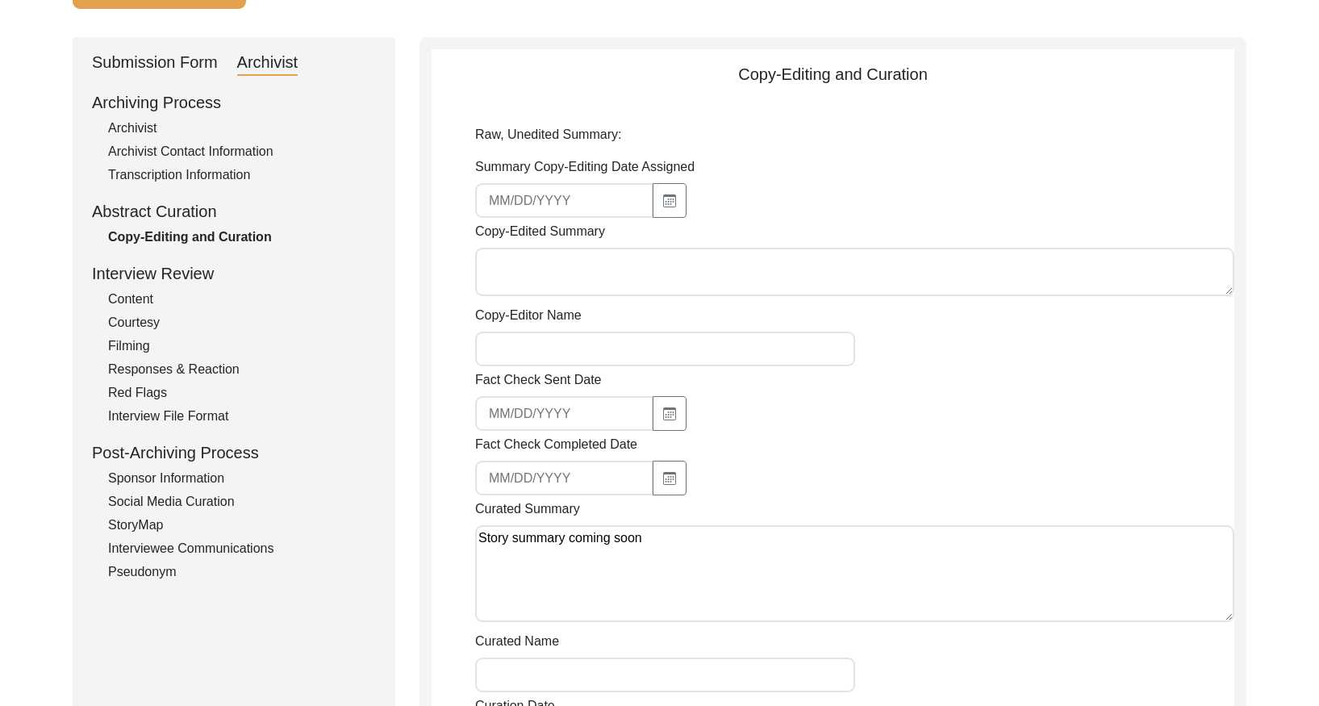
scroll to position [0, 0]
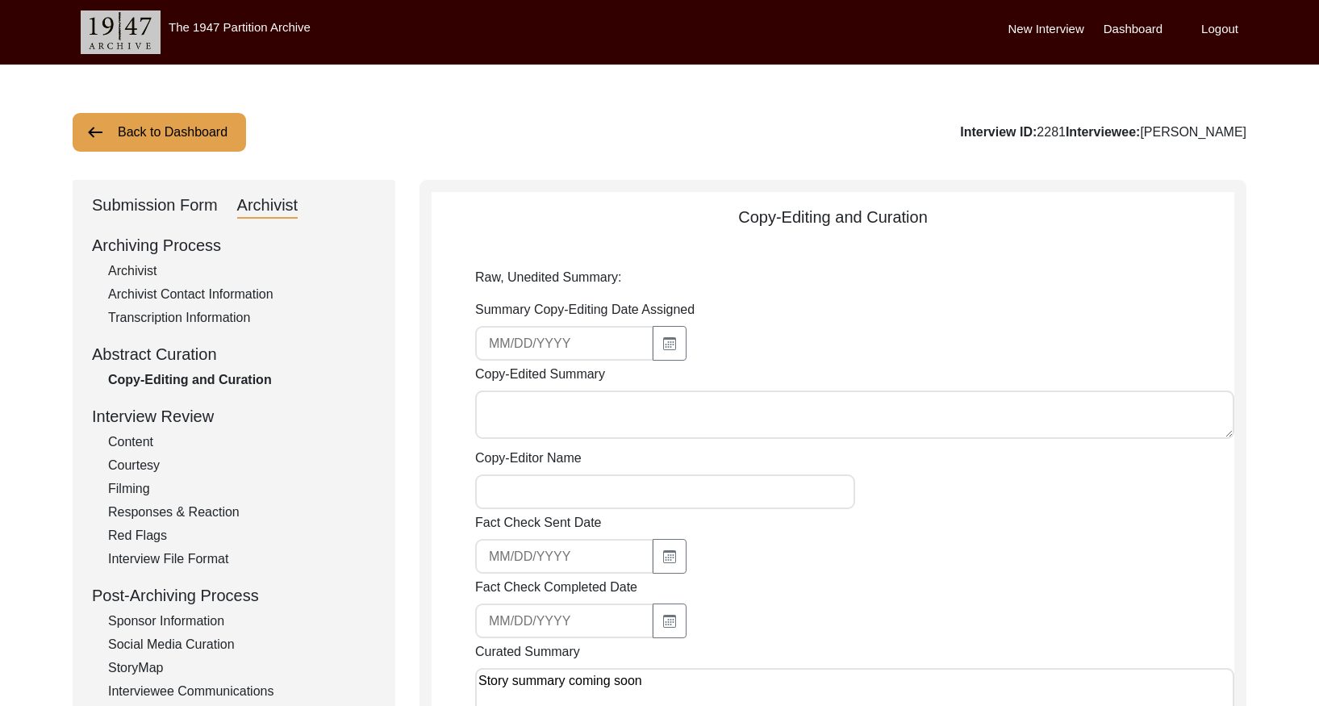
click at [173, 135] on button "Back to Dashboard" at bounding box center [159, 132] width 173 height 39
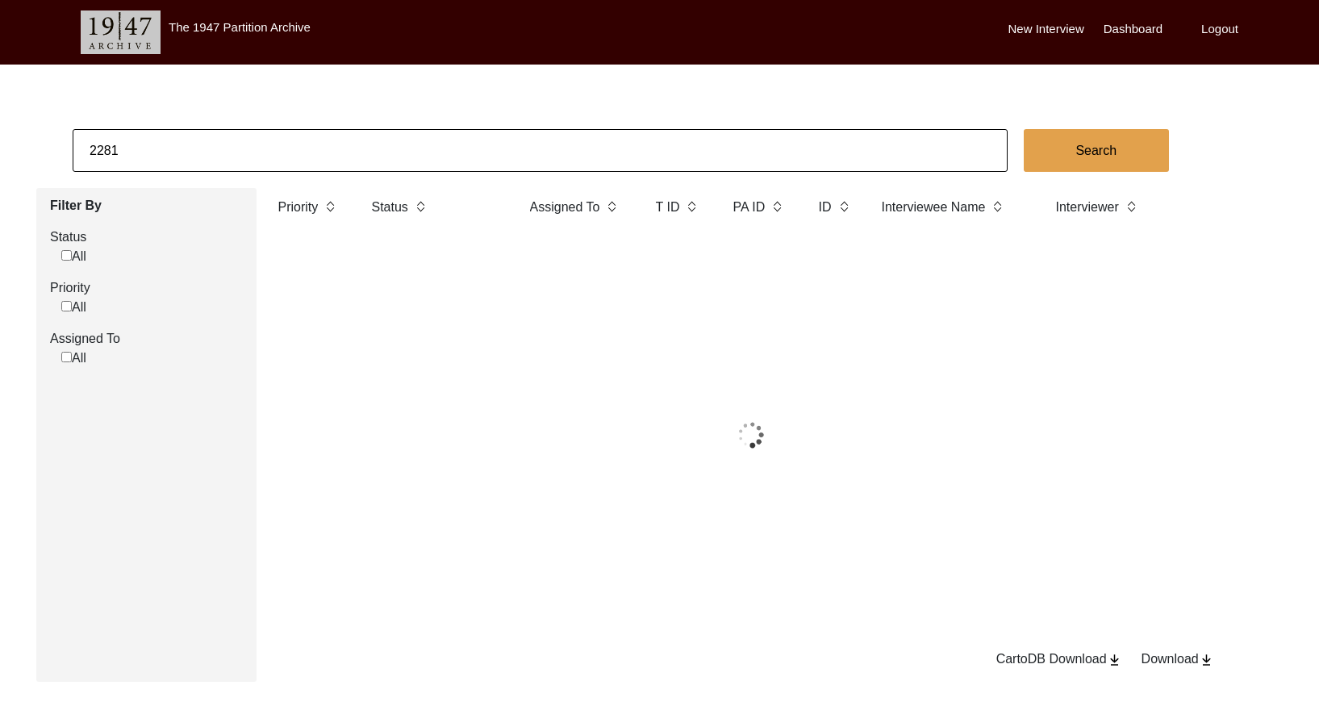
click at [215, 140] on input "2281" at bounding box center [540, 150] width 935 height 43
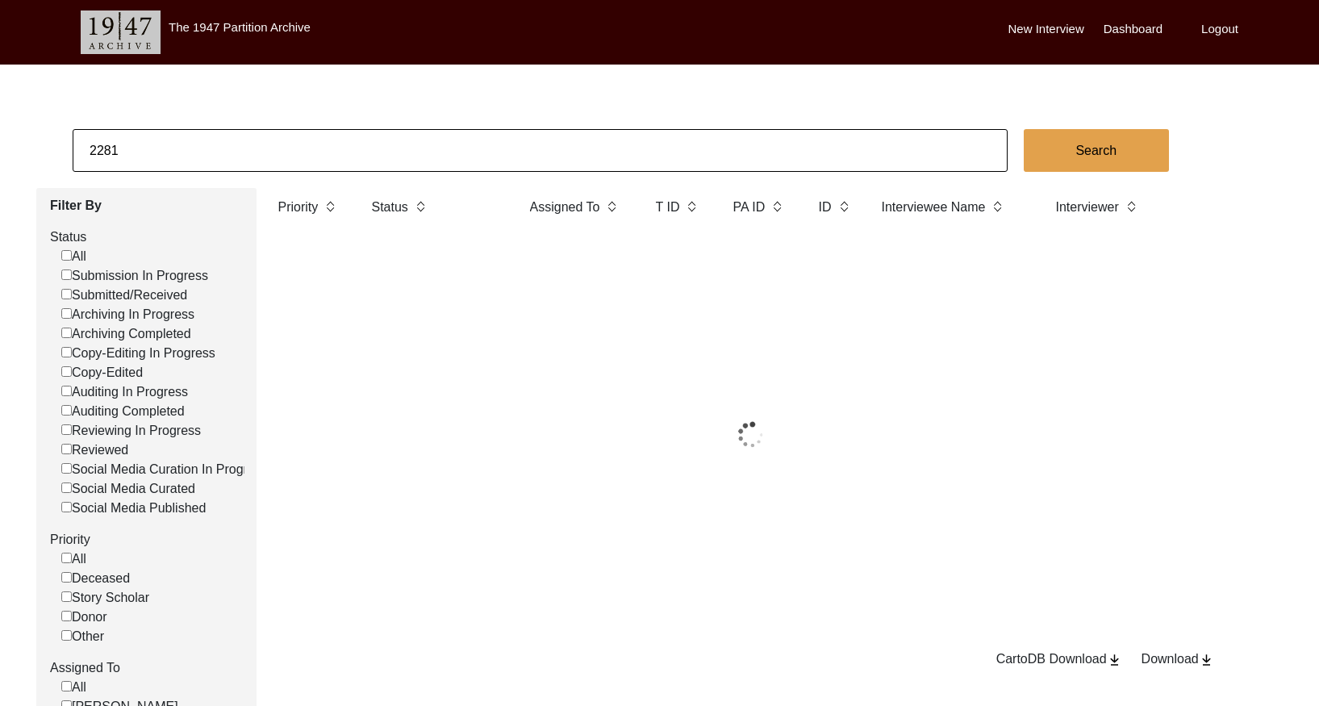
click at [215, 140] on input "2281" at bounding box center [540, 150] width 935 height 43
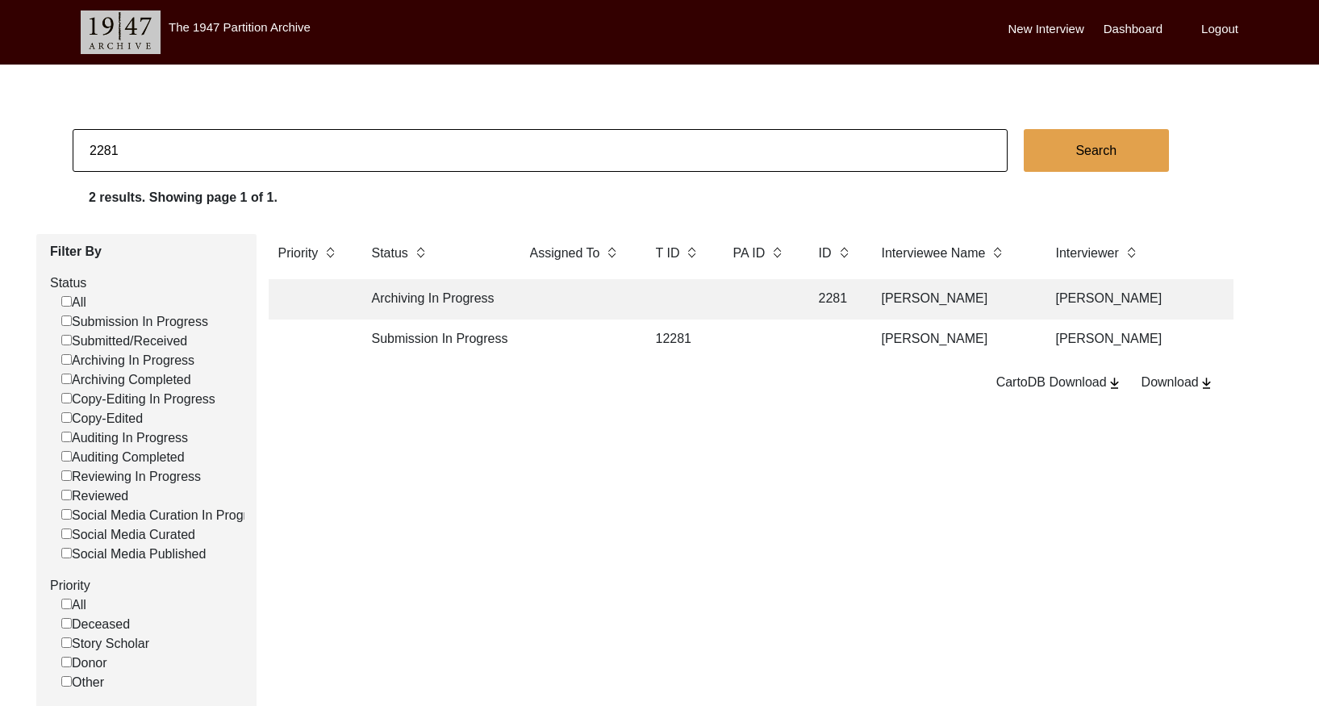
paste input "2"
click at [556, 295] on td at bounding box center [576, 299] width 113 height 40
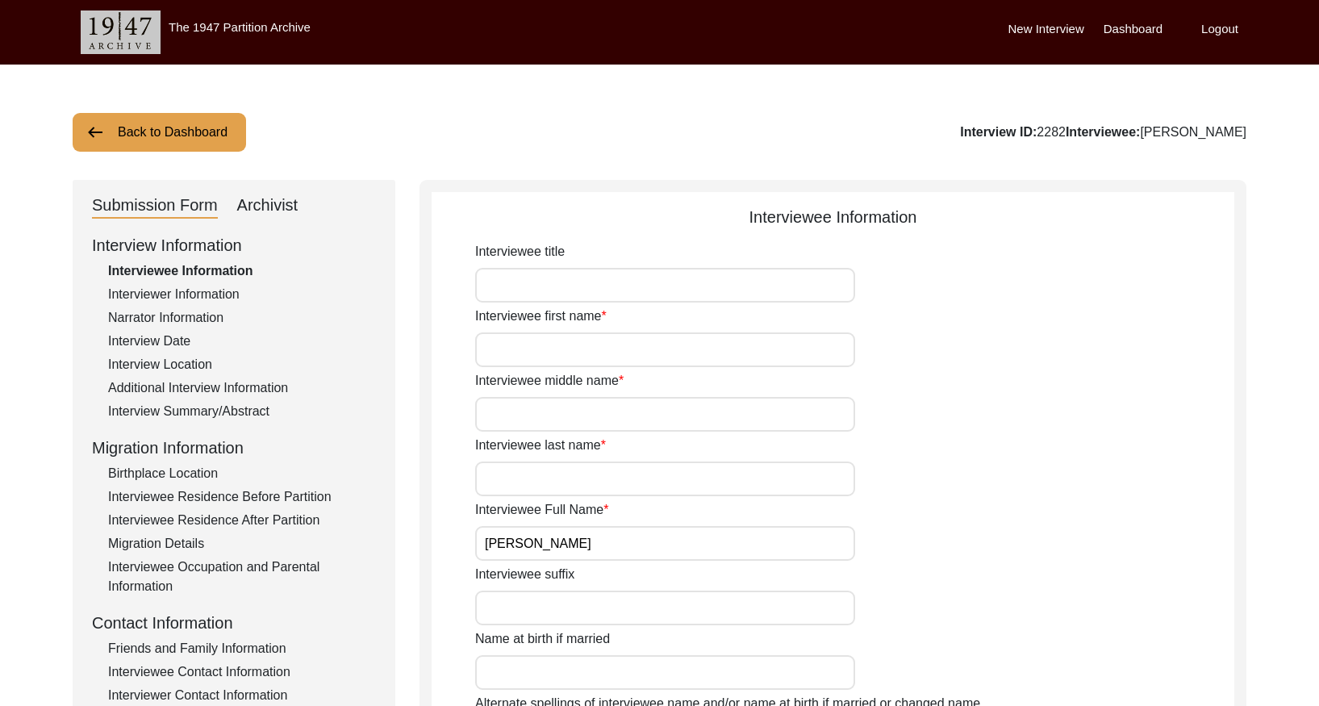
click at [244, 417] on div "Interview Summary/Abstract" at bounding box center [242, 411] width 268 height 19
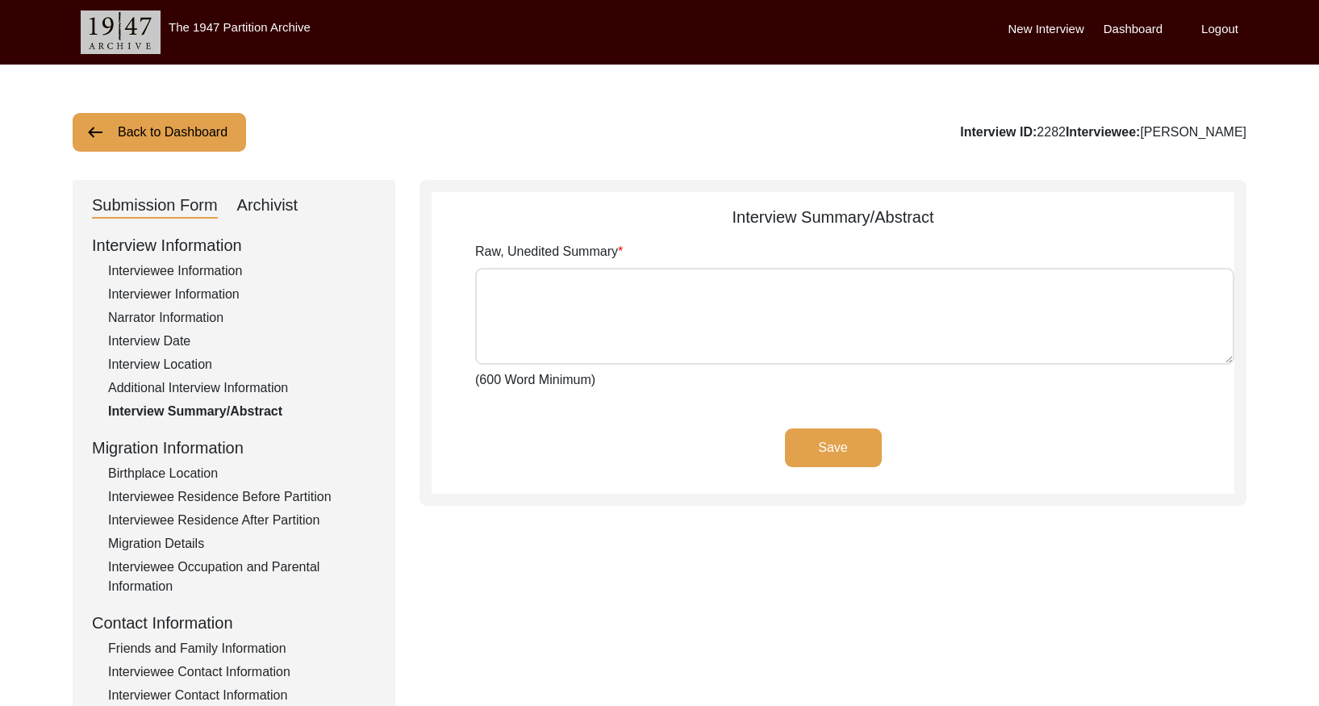
click at [282, 206] on div "Archivist" at bounding box center [267, 206] width 61 height 26
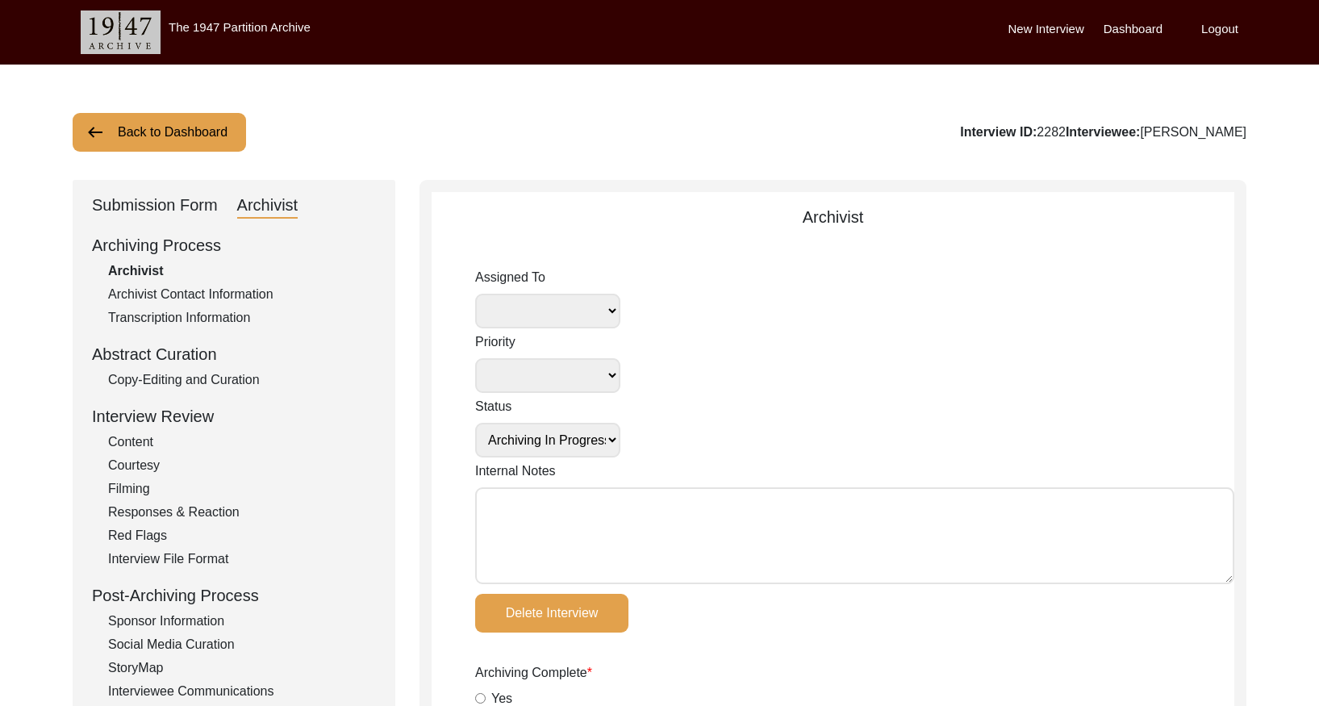
click at [225, 378] on div "Copy-Editing and Curation" at bounding box center [242, 379] width 268 height 19
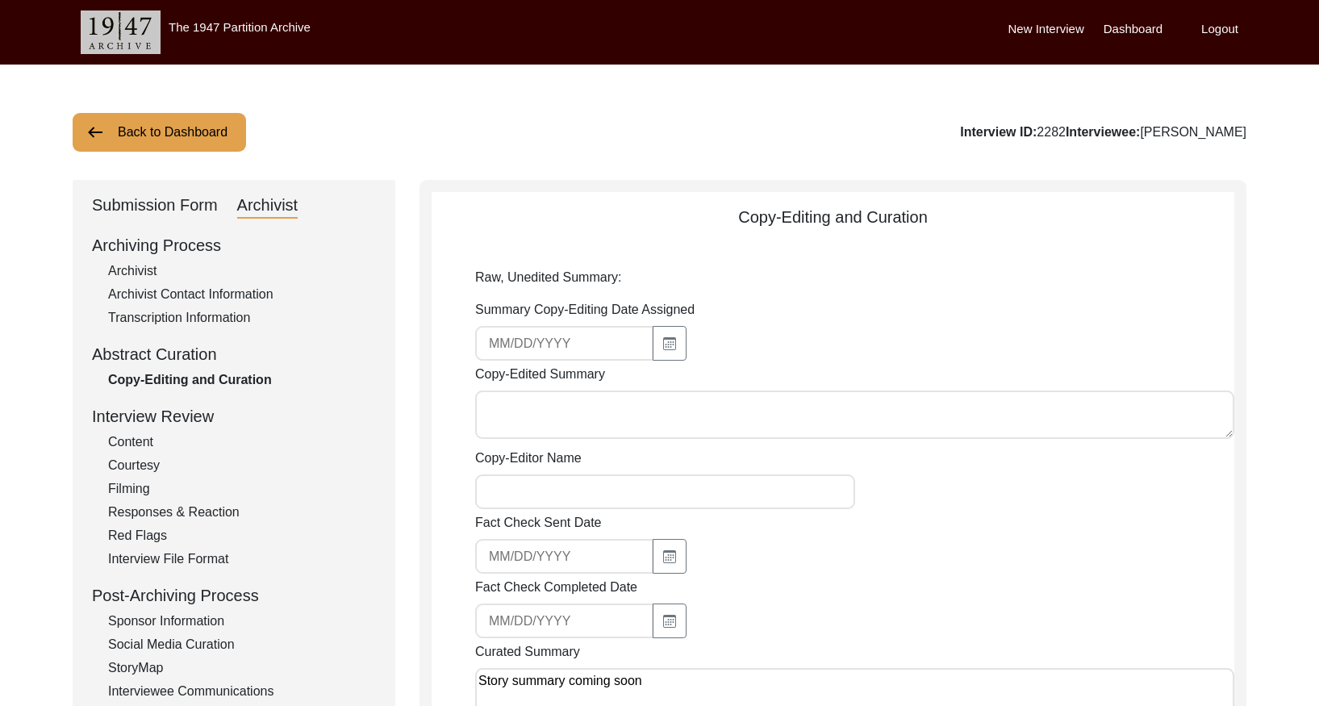
click at [135, 133] on button "Back to Dashboard" at bounding box center [159, 132] width 173 height 39
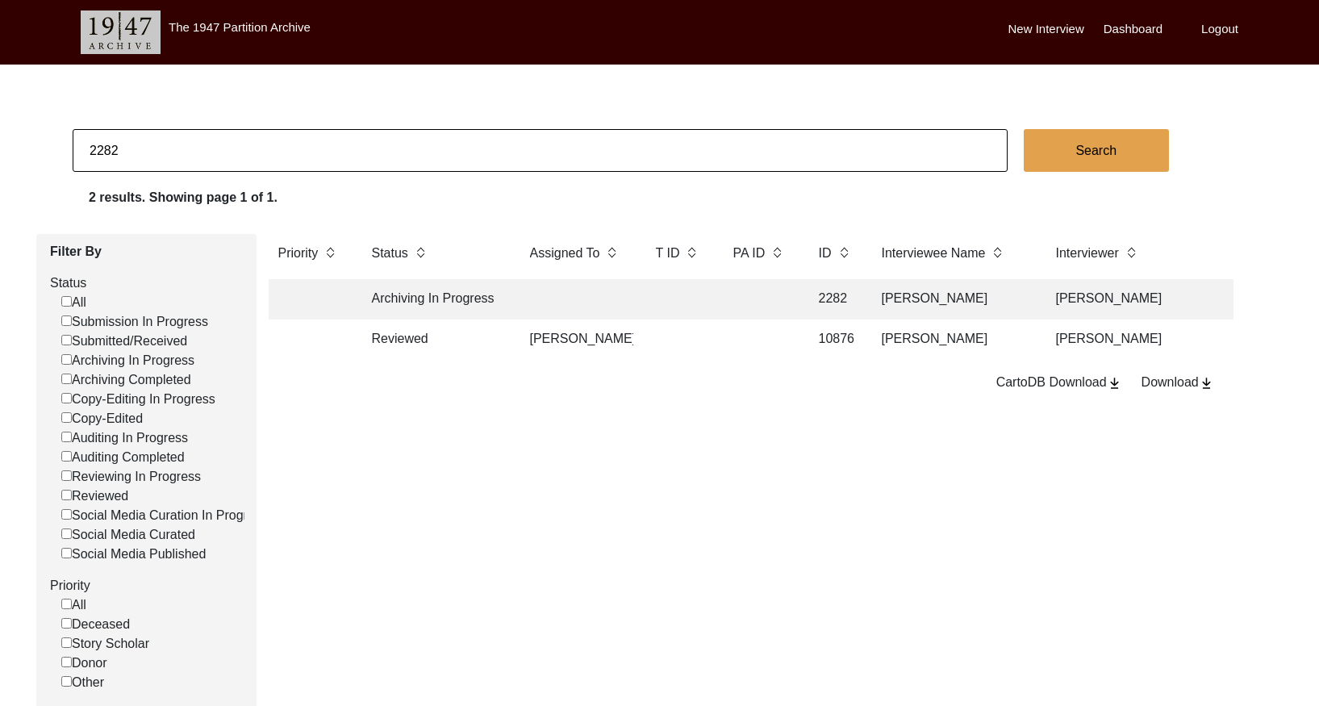
click at [297, 151] on input "2282" at bounding box center [540, 150] width 935 height 43
paste input "5"
click at [687, 292] on td at bounding box center [678, 299] width 65 height 40
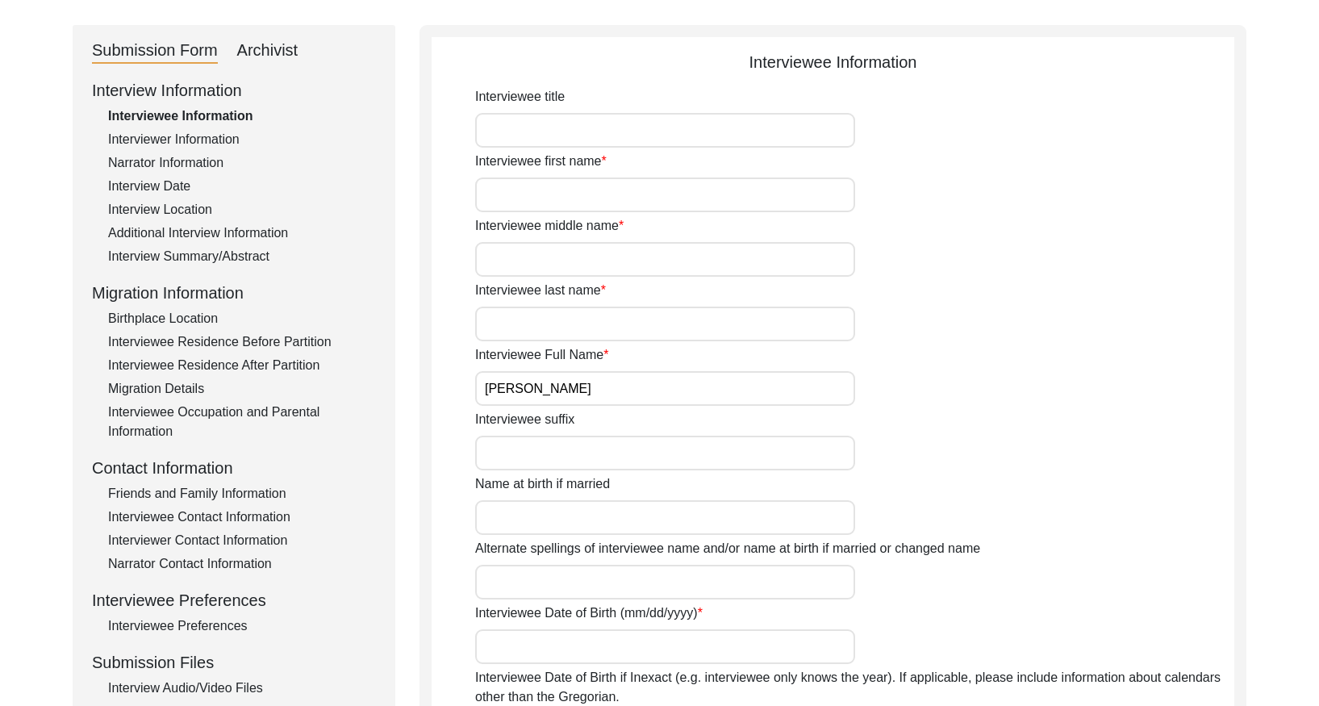
scroll to position [145, 0]
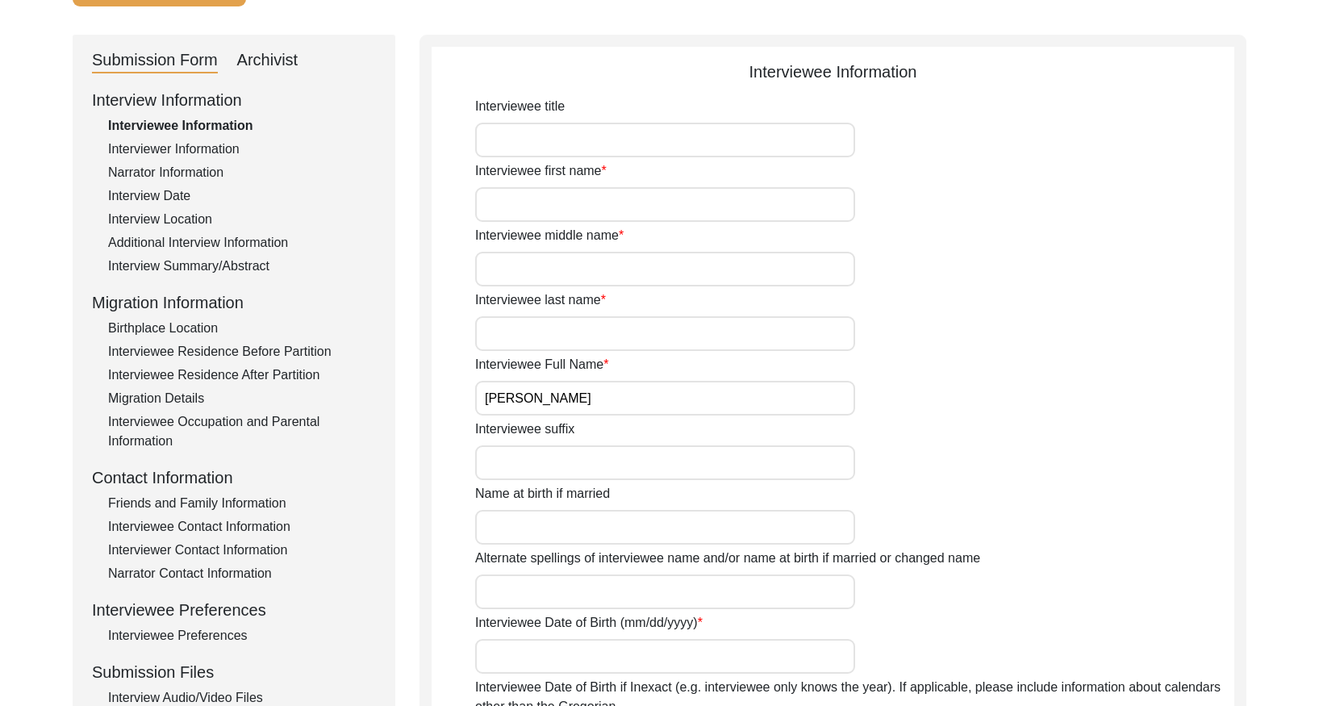
click at [237, 264] on div "Interview Summary/Abstract" at bounding box center [242, 265] width 268 height 19
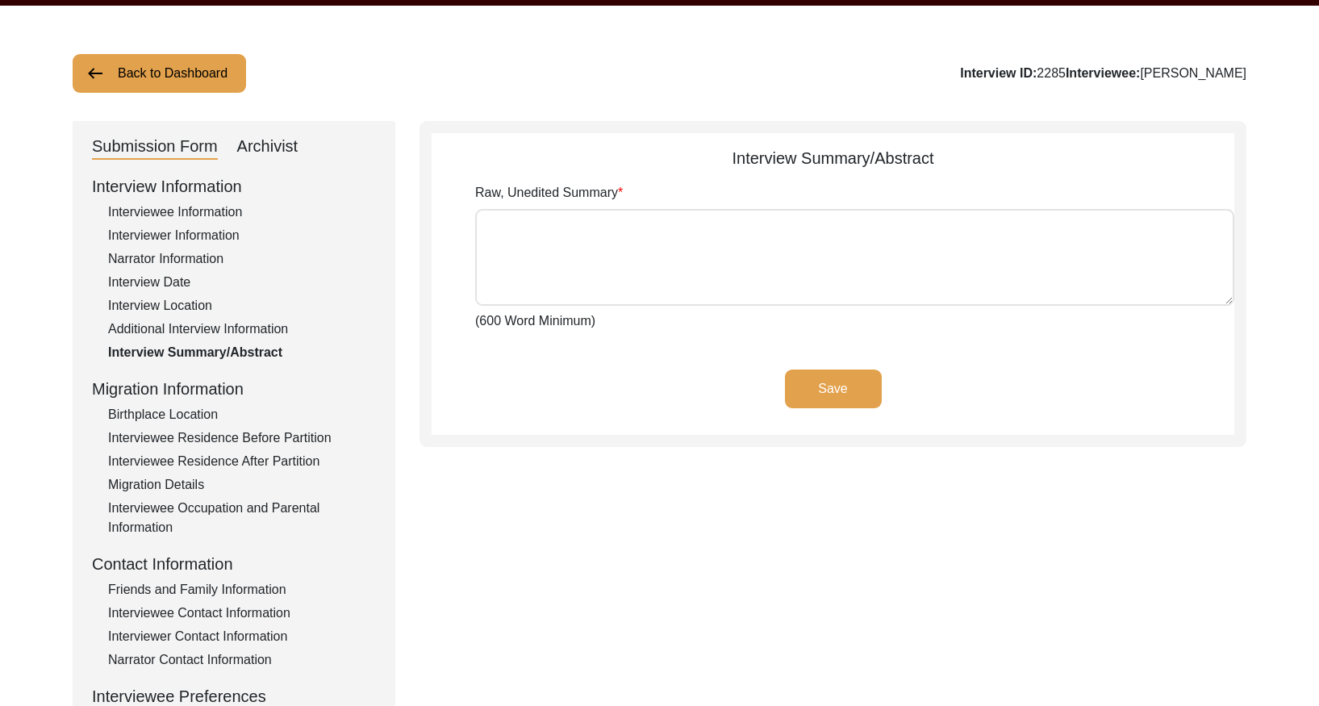
scroll to position [24, 0]
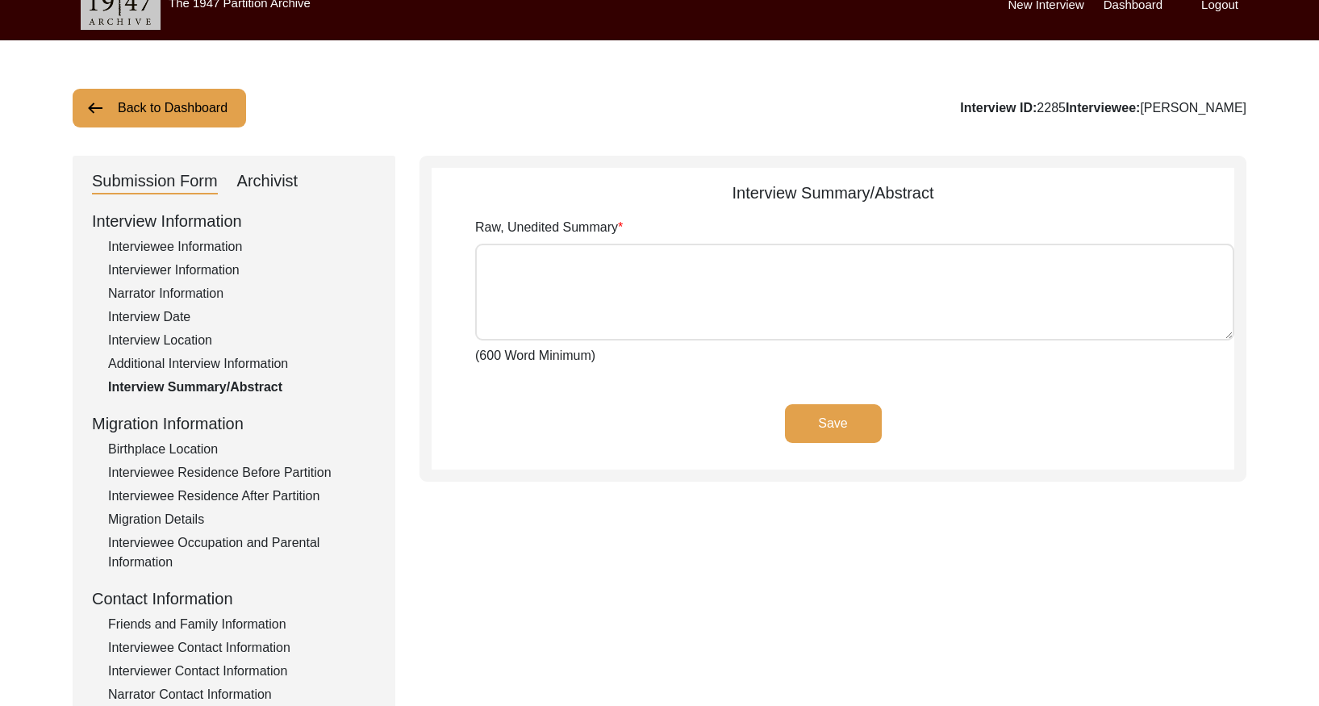
drag, startPoint x: 279, startPoint y: 170, endPoint x: 278, endPoint y: 180, distance: 9.7
click at [278, 171] on div "Archivist" at bounding box center [267, 182] width 61 height 26
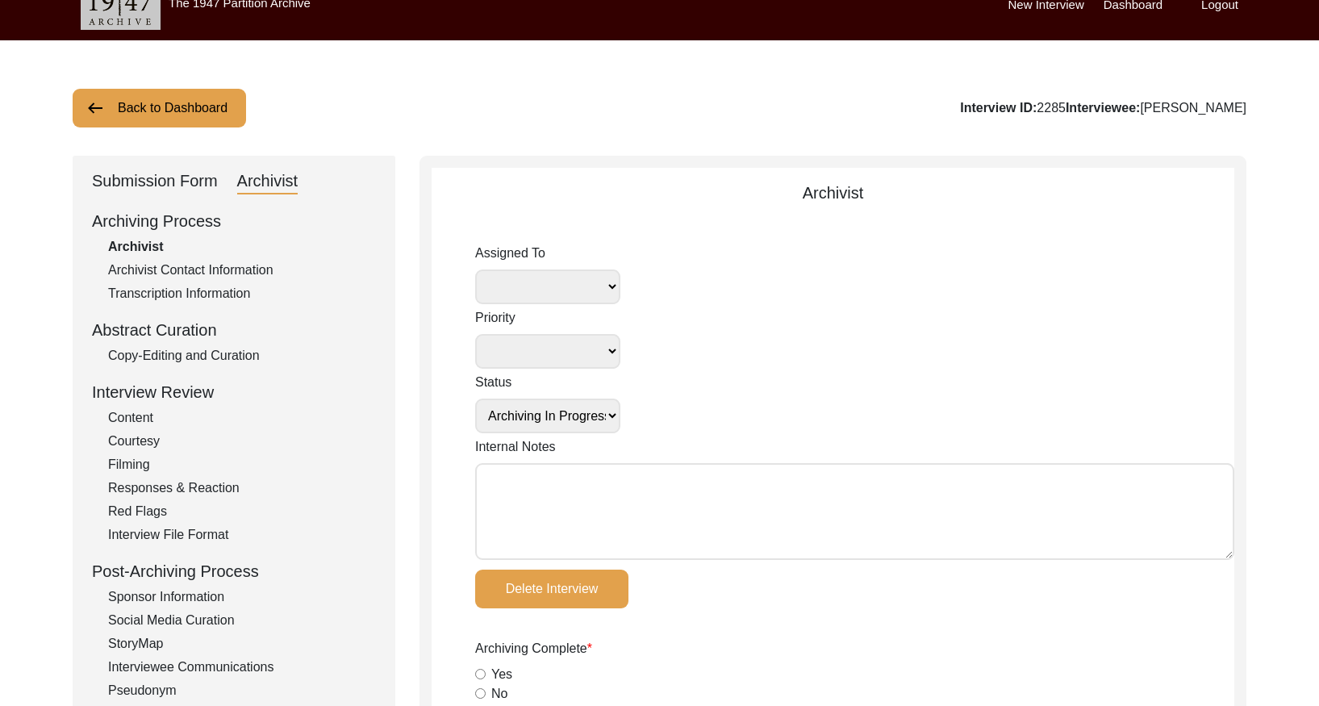
click at [226, 360] on div "Copy-Editing and Curation" at bounding box center [242, 355] width 268 height 19
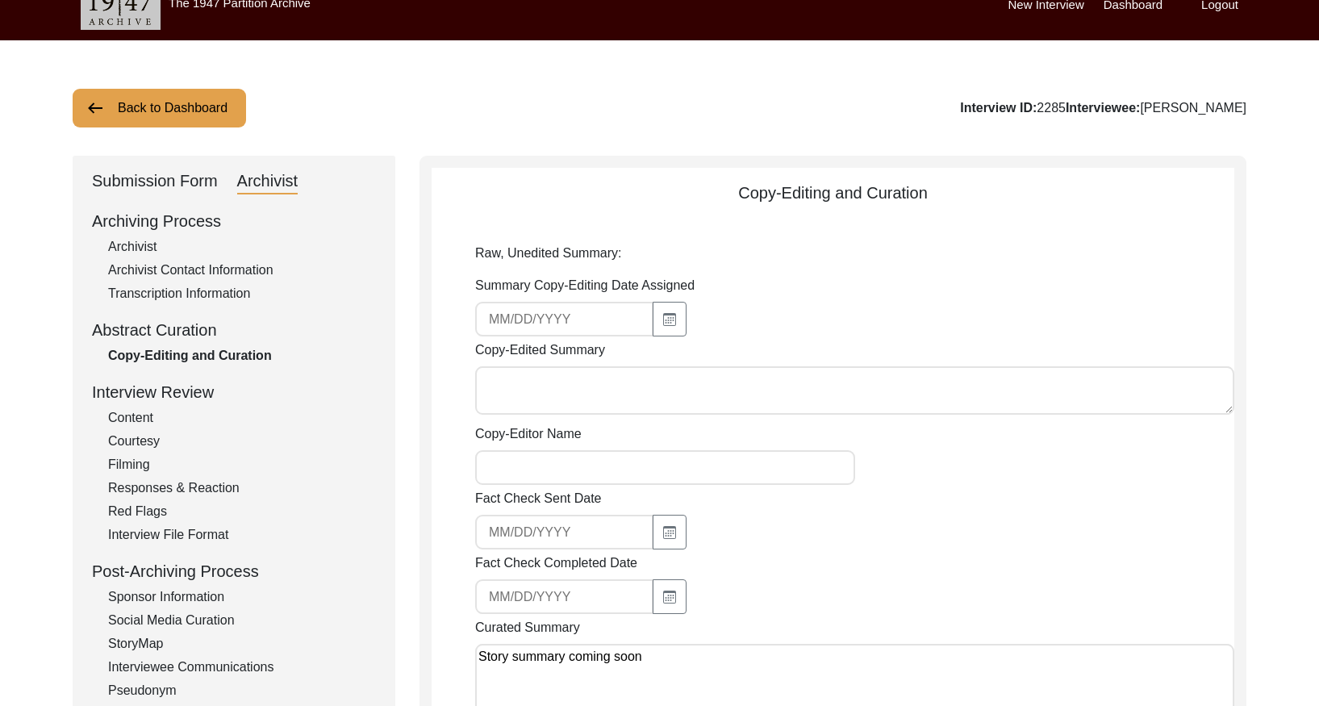
click at [200, 110] on button "Back to Dashboard" at bounding box center [159, 108] width 173 height 39
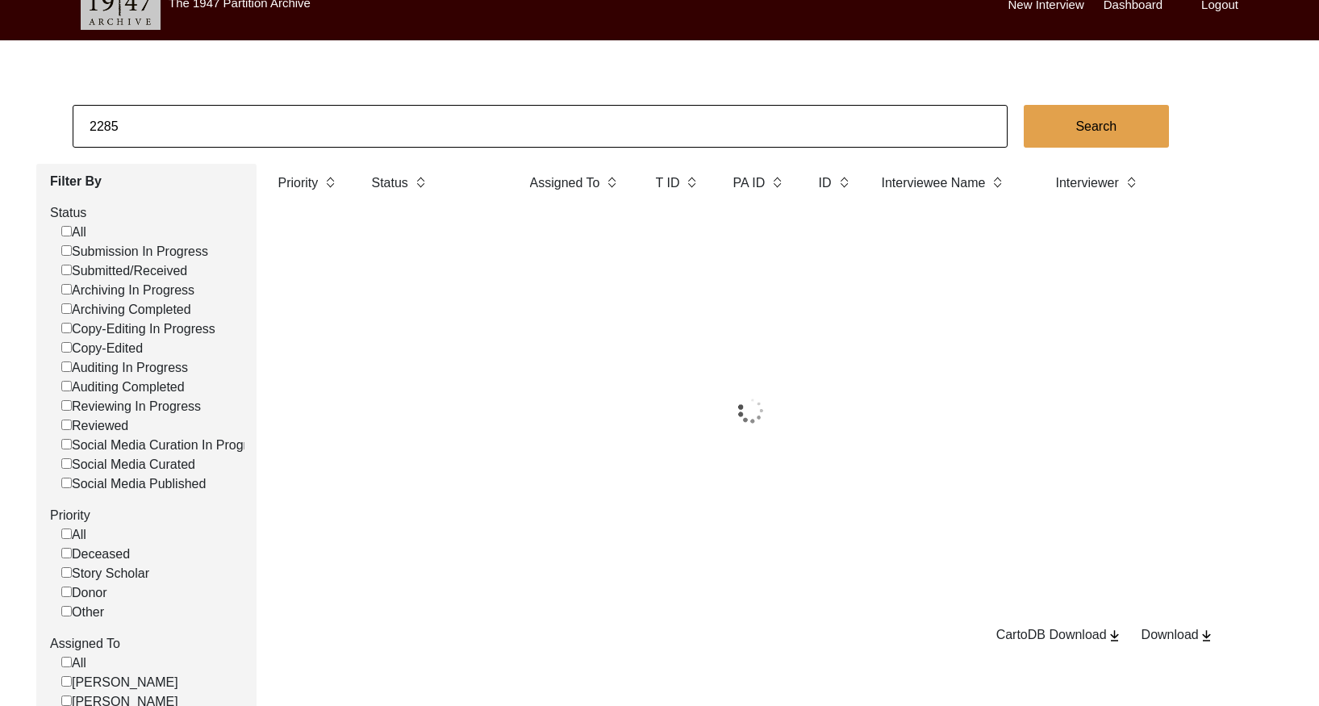
click at [242, 115] on input "2285" at bounding box center [540, 126] width 935 height 43
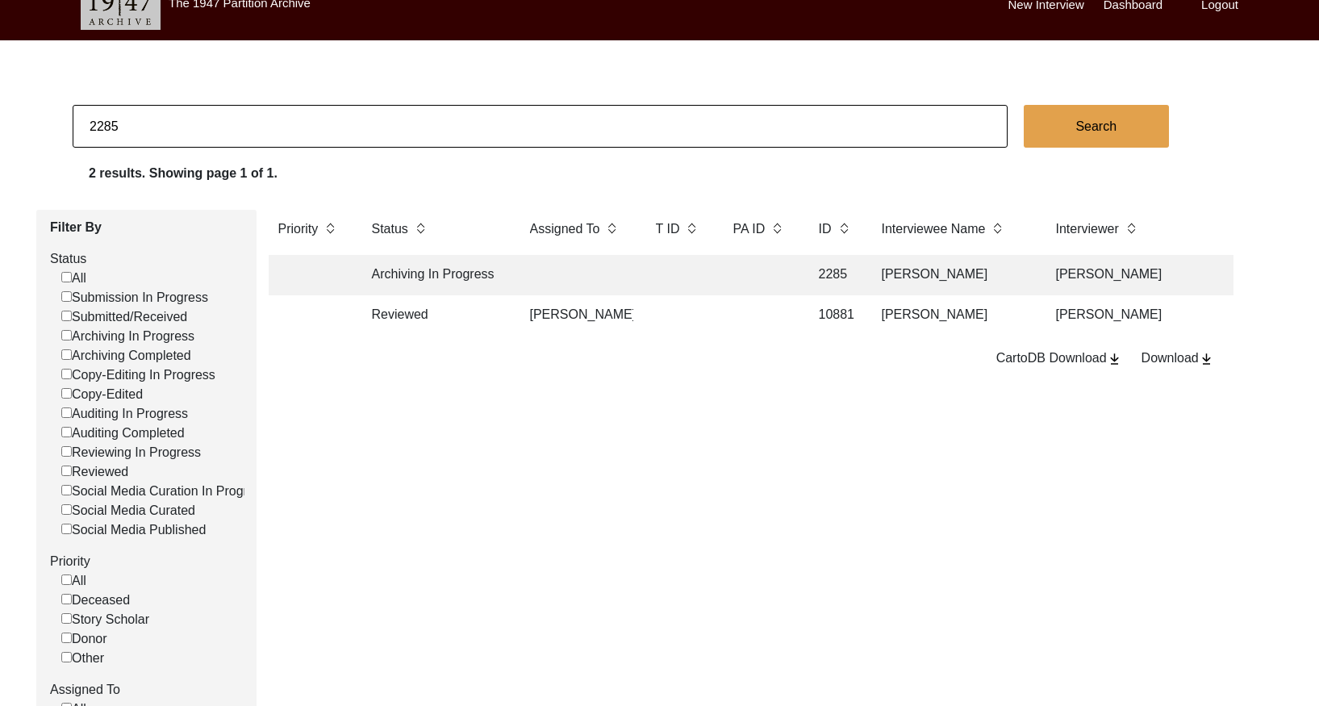
click at [242, 115] on input "2285" at bounding box center [540, 126] width 935 height 43
paste input "6"
click at [571, 274] on td at bounding box center [576, 275] width 113 height 40
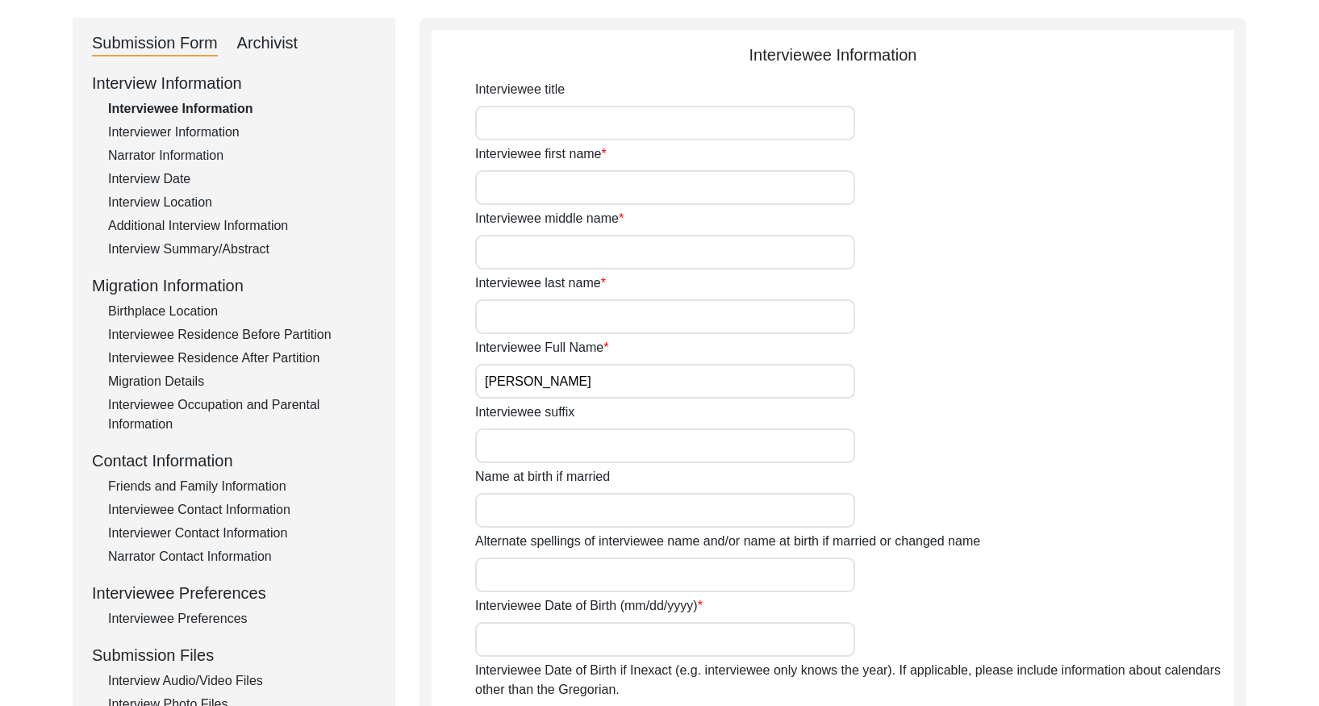
scroll to position [190, 0]
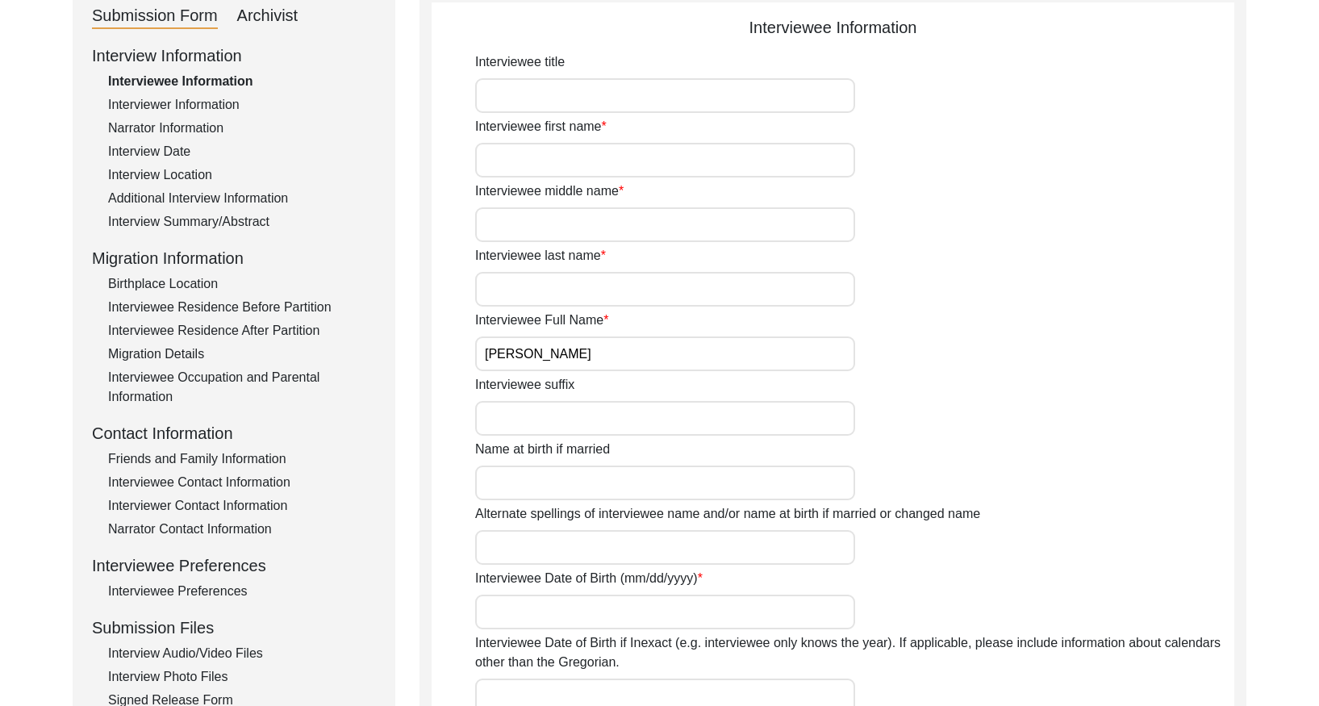
click at [244, 223] on div "Interview Summary/Abstract" at bounding box center [242, 221] width 268 height 19
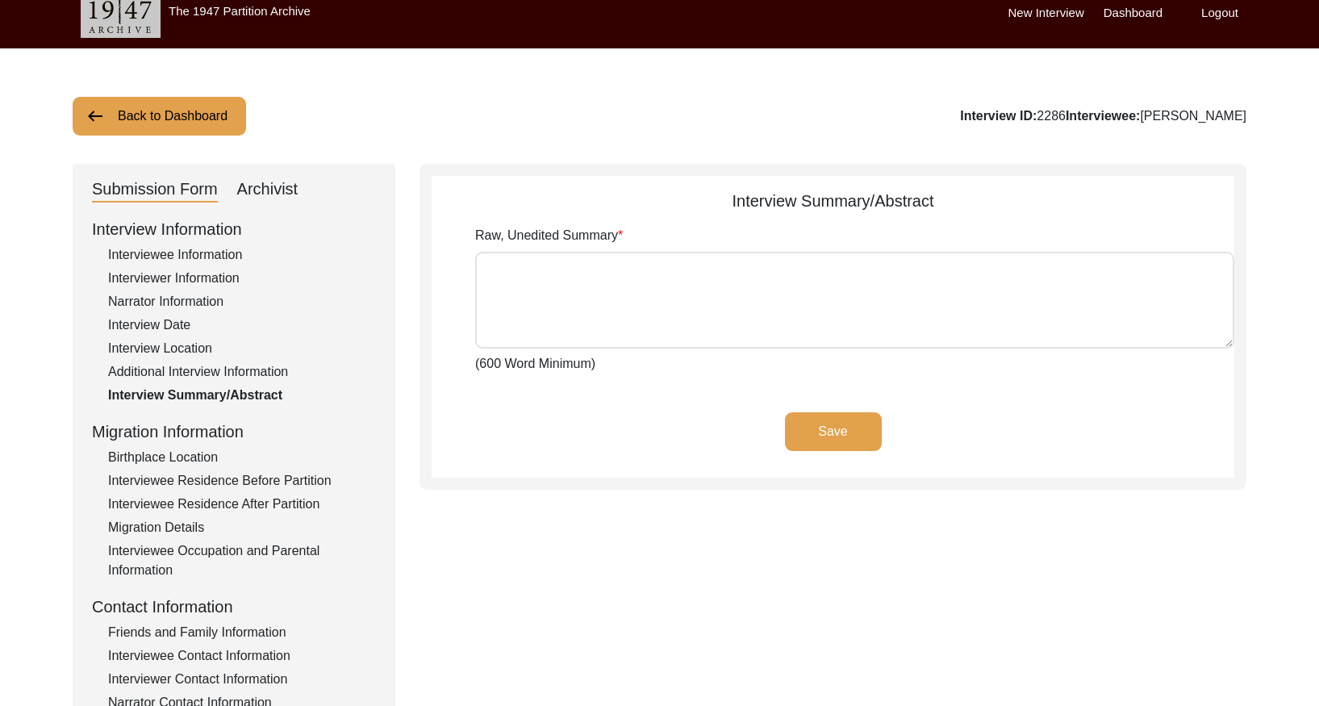
scroll to position [0, 0]
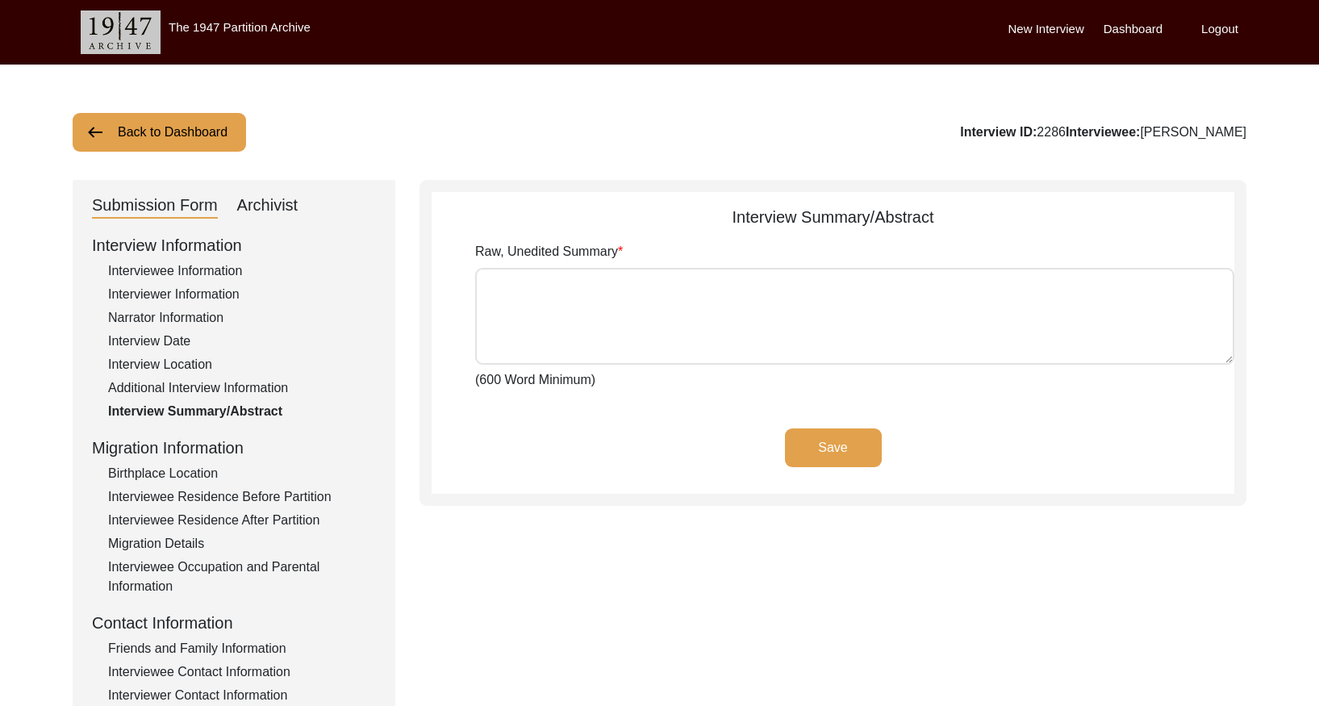
drag, startPoint x: 286, startPoint y: 198, endPoint x: 310, endPoint y: 226, distance: 36.6
click at [286, 200] on div "Archivist" at bounding box center [267, 206] width 61 height 26
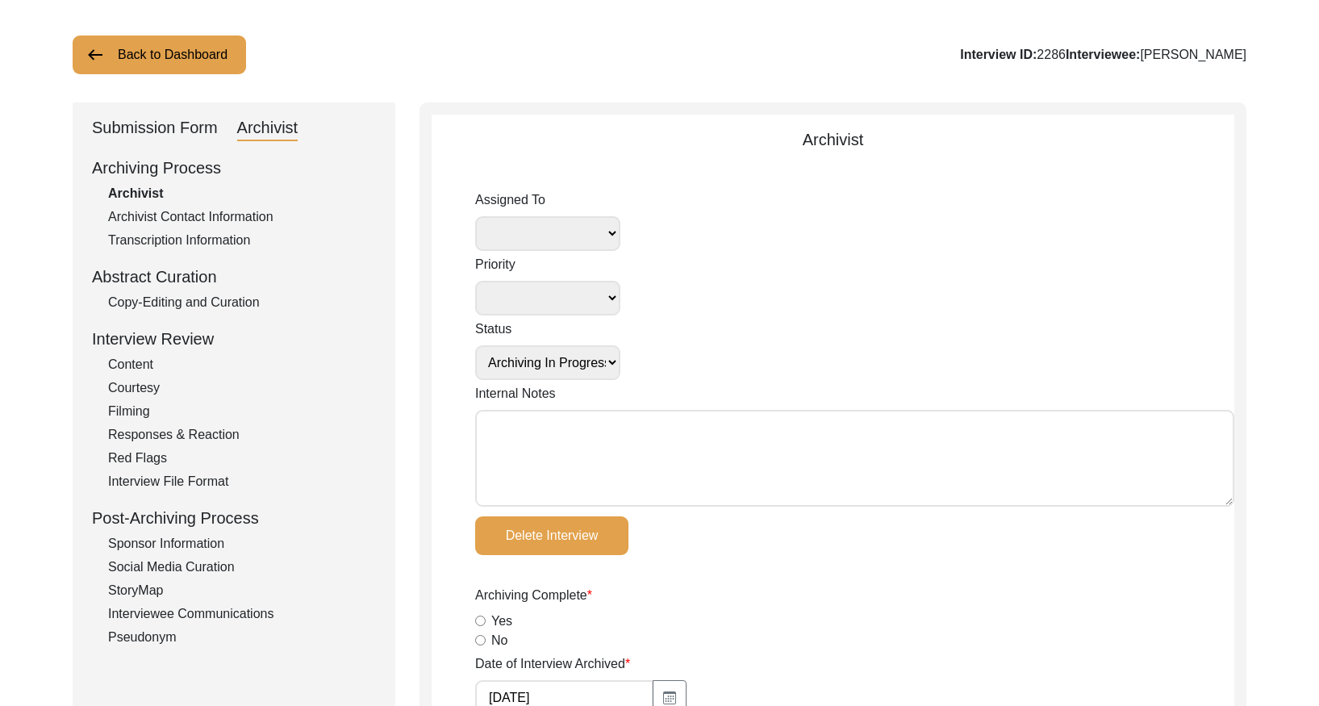
drag, startPoint x: 231, startPoint y: 301, endPoint x: 246, endPoint y: 295, distance: 16.3
click at [233, 300] on div "Copy-Editing and Curation" at bounding box center [242, 302] width 268 height 19
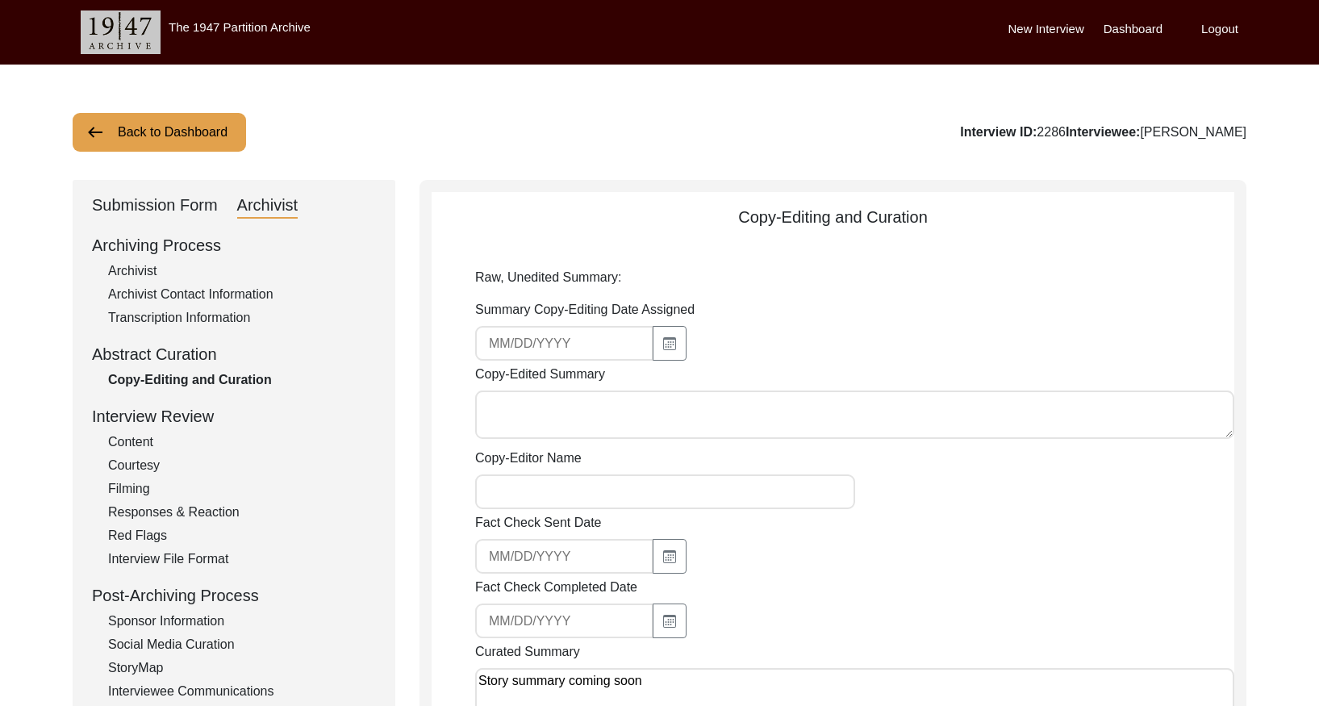
click at [153, 156] on div "Back to Dashboard Interview ID: 2286 Interviewee: [PERSON_NAME] Submission Form…" at bounding box center [659, 667] width 1319 height 1204
click at [158, 147] on button "Back to Dashboard" at bounding box center [159, 132] width 173 height 39
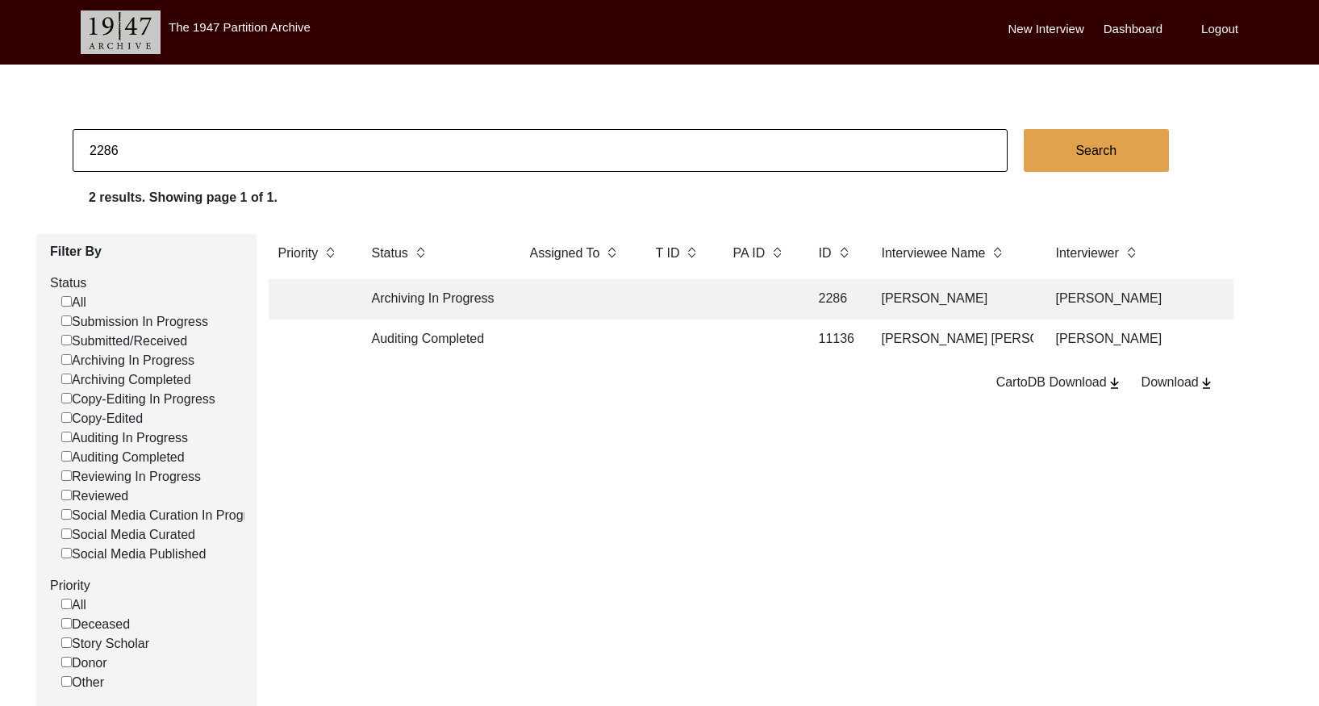
click at [291, 148] on input "2286" at bounding box center [540, 150] width 935 height 43
paste input "7"
click at [731, 295] on td at bounding box center [759, 299] width 73 height 40
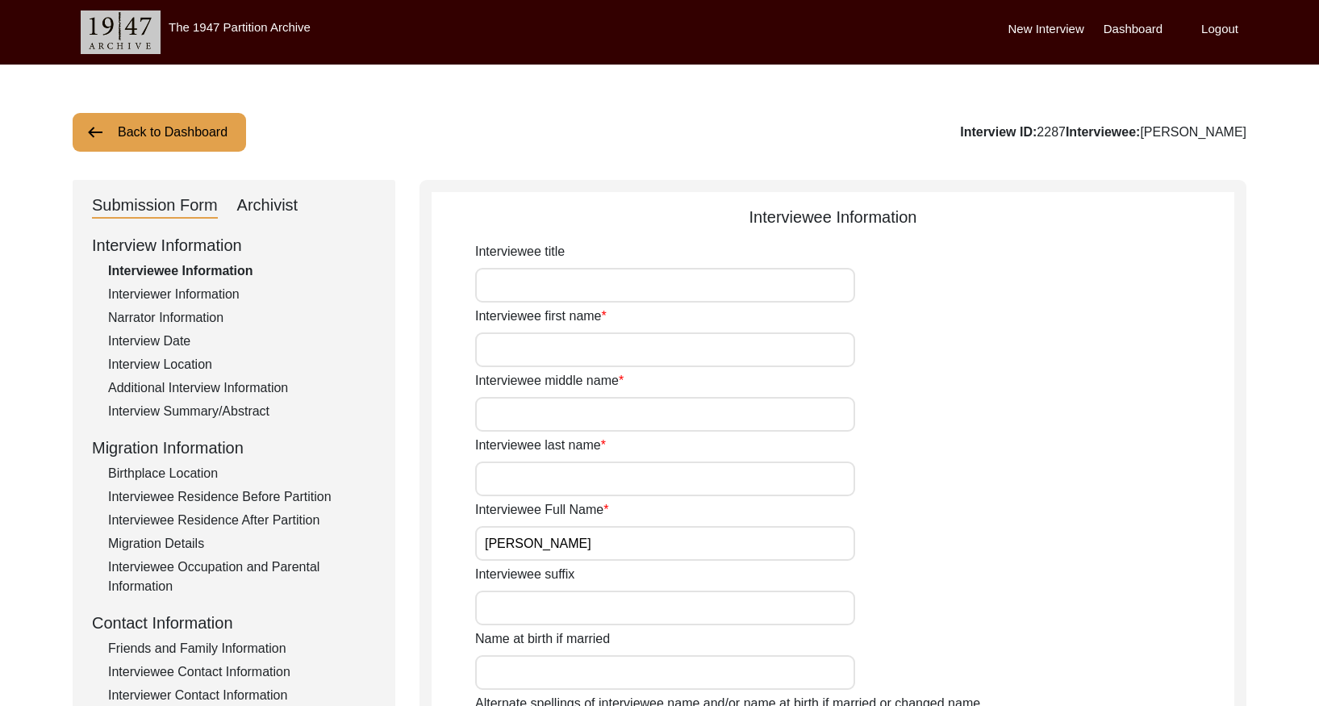
click at [190, 415] on div "Interview Summary/Abstract" at bounding box center [242, 411] width 268 height 19
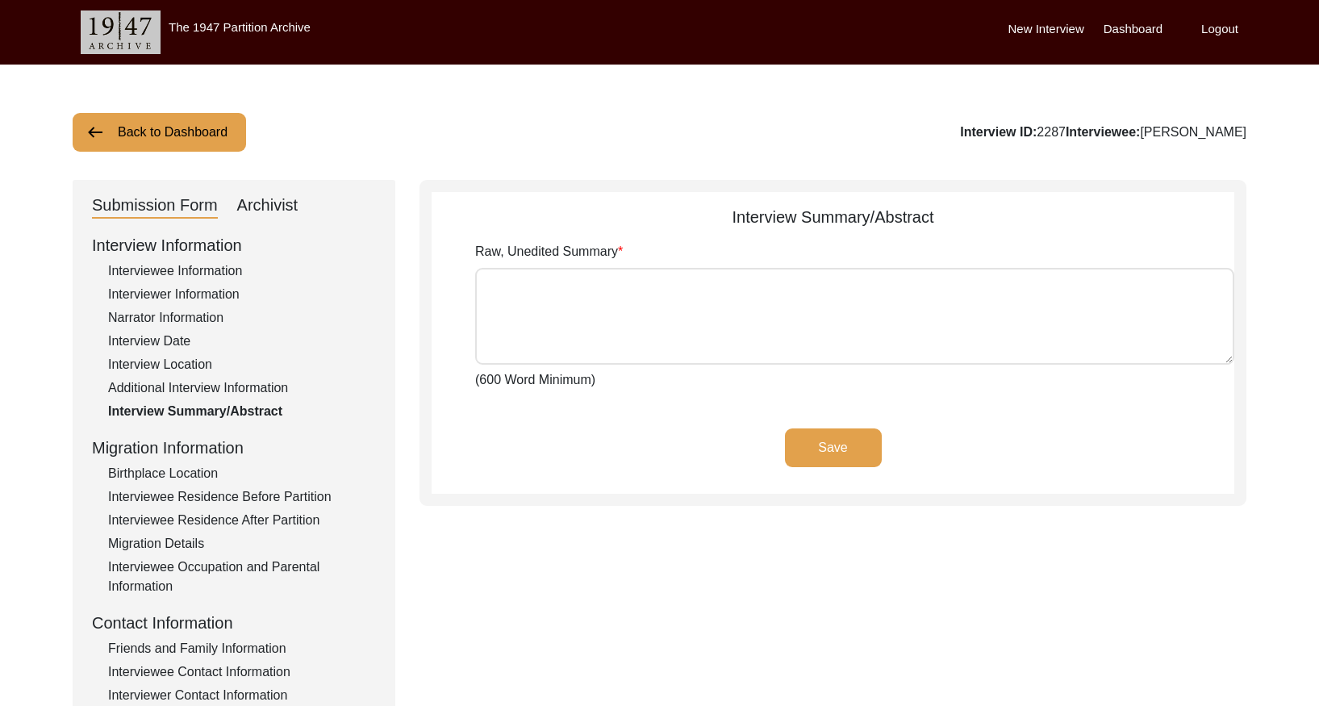
drag, startPoint x: 274, startPoint y: 203, endPoint x: 323, endPoint y: 228, distance: 54.5
click at [275, 204] on div "Archivist" at bounding box center [267, 206] width 61 height 26
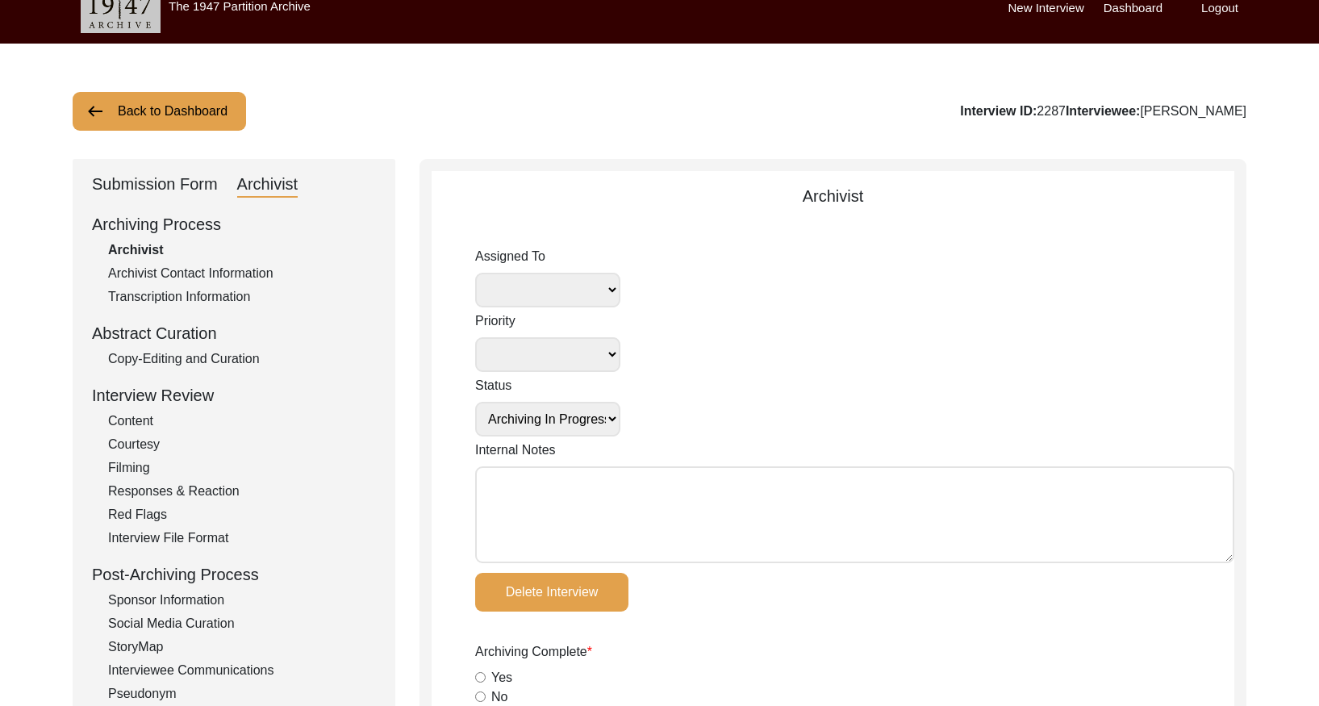
scroll to position [25, 0]
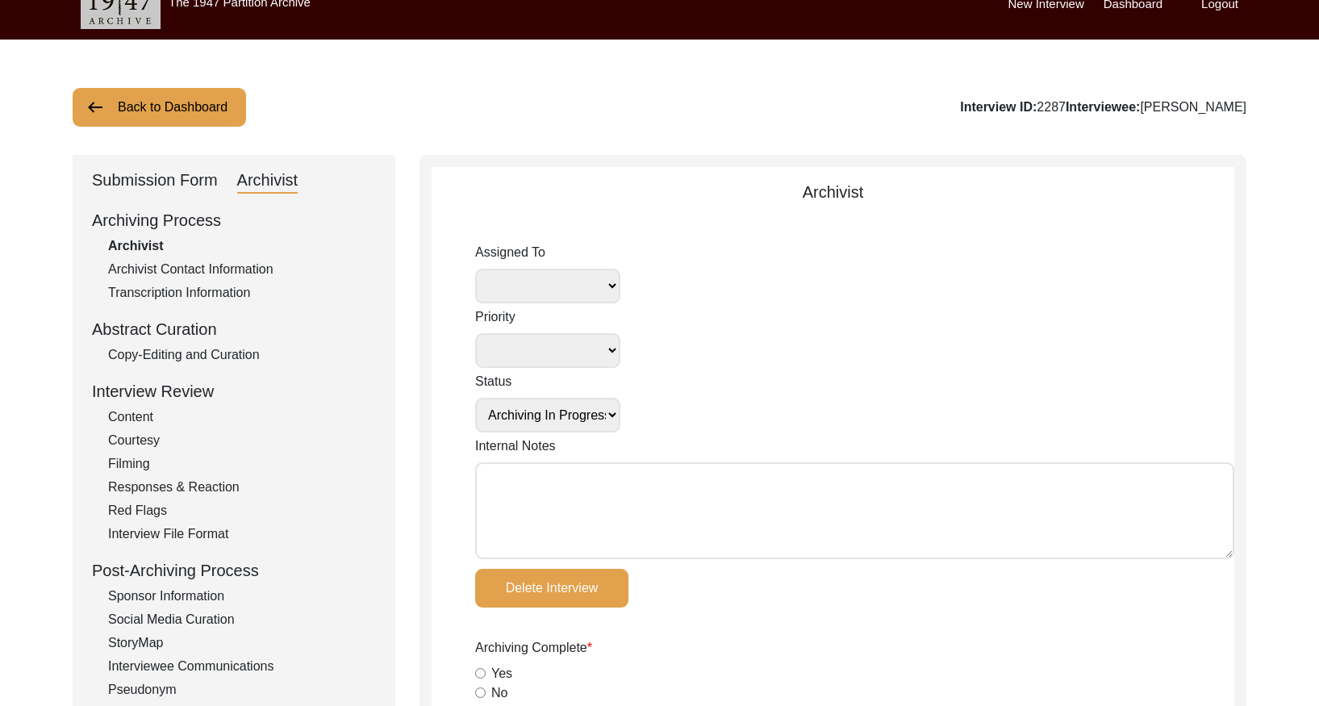
drag, startPoint x: 241, startPoint y: 348, endPoint x: 257, endPoint y: 347, distance: 16.1
click at [241, 348] on div "Copy-Editing and Curation" at bounding box center [242, 354] width 268 height 19
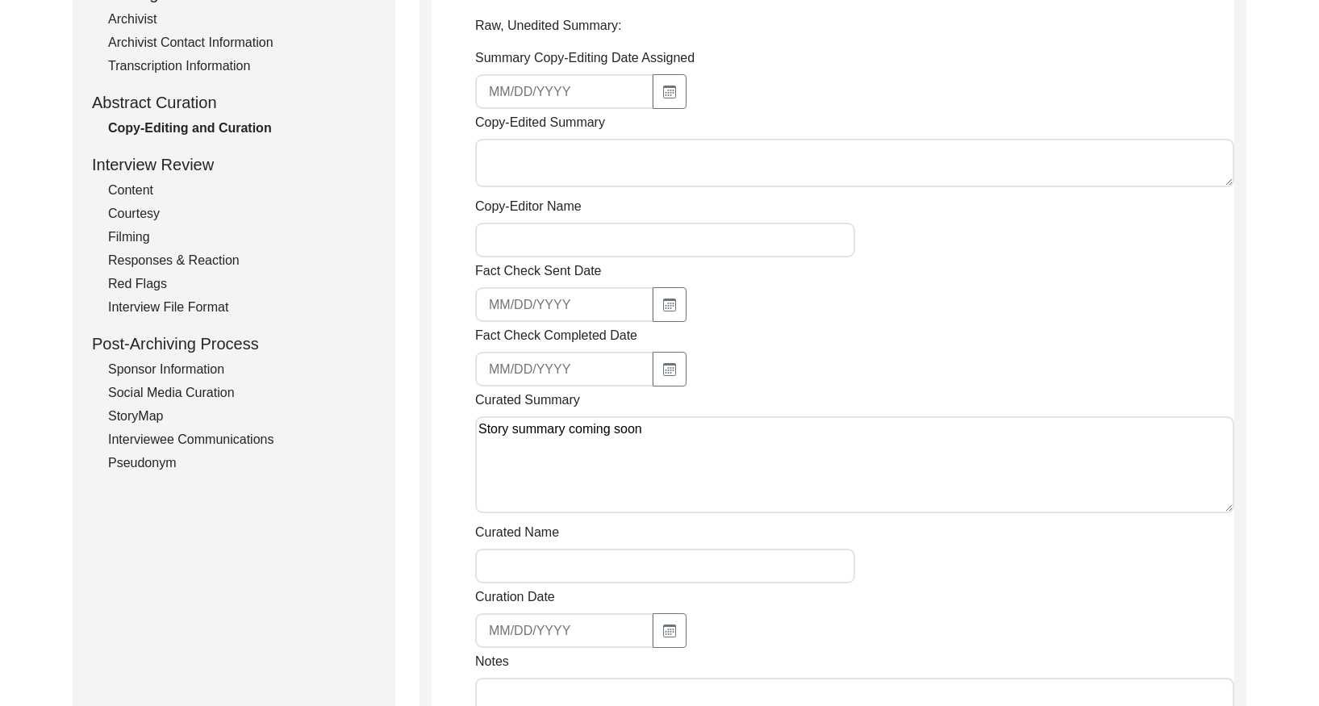
scroll to position [0, 0]
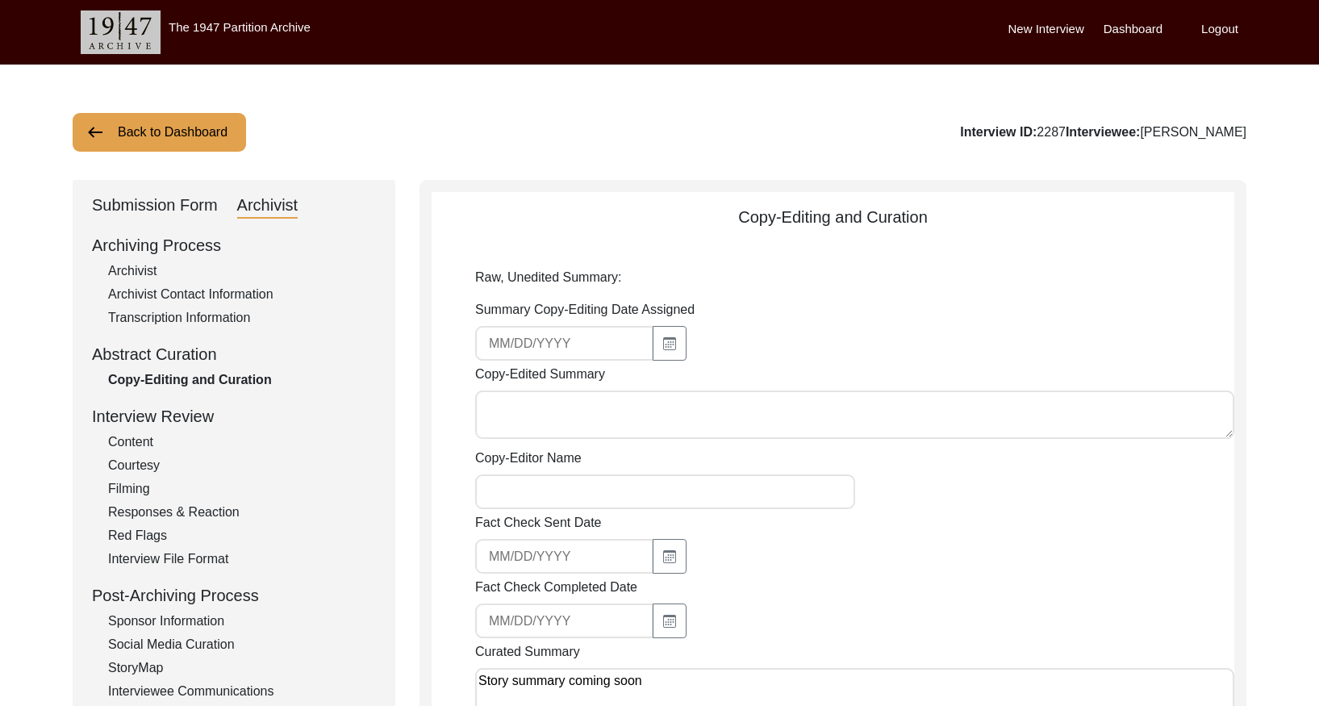
click at [156, 135] on button "Back to Dashboard" at bounding box center [159, 132] width 173 height 39
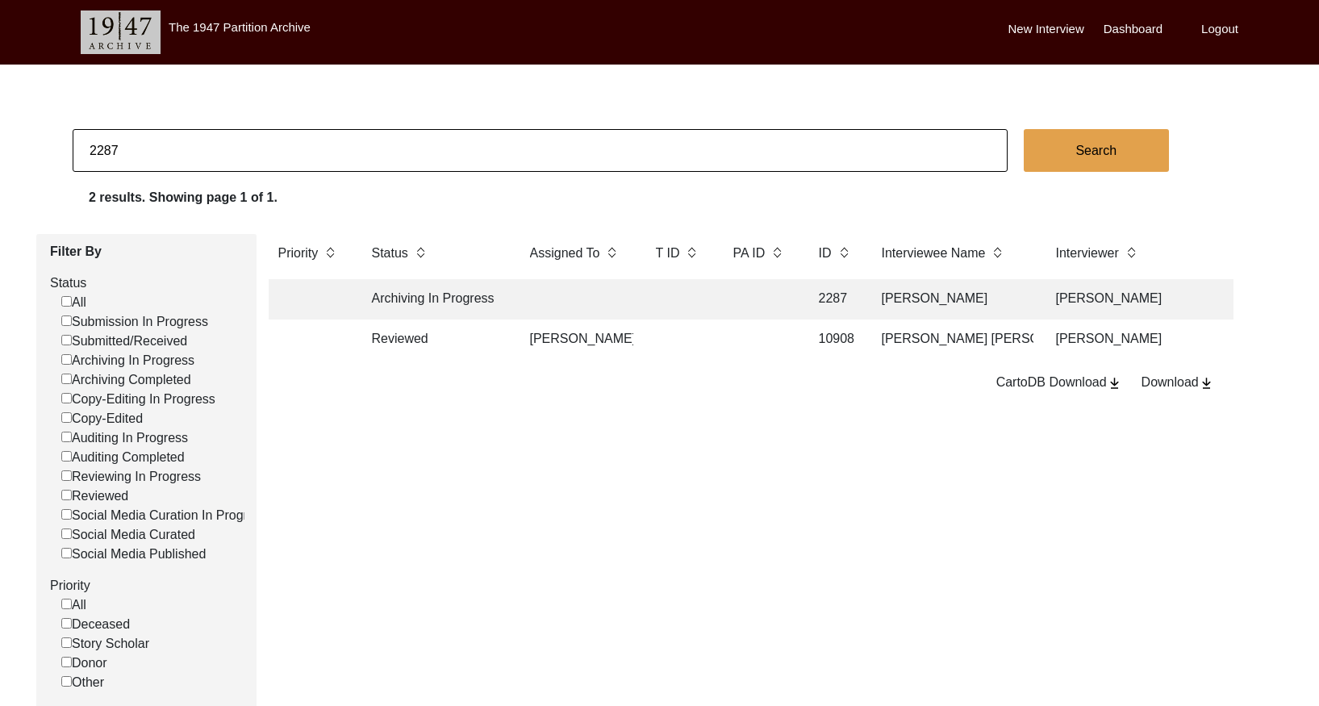
click at [202, 152] on input "2287" at bounding box center [540, 150] width 935 height 43
paste input "8"
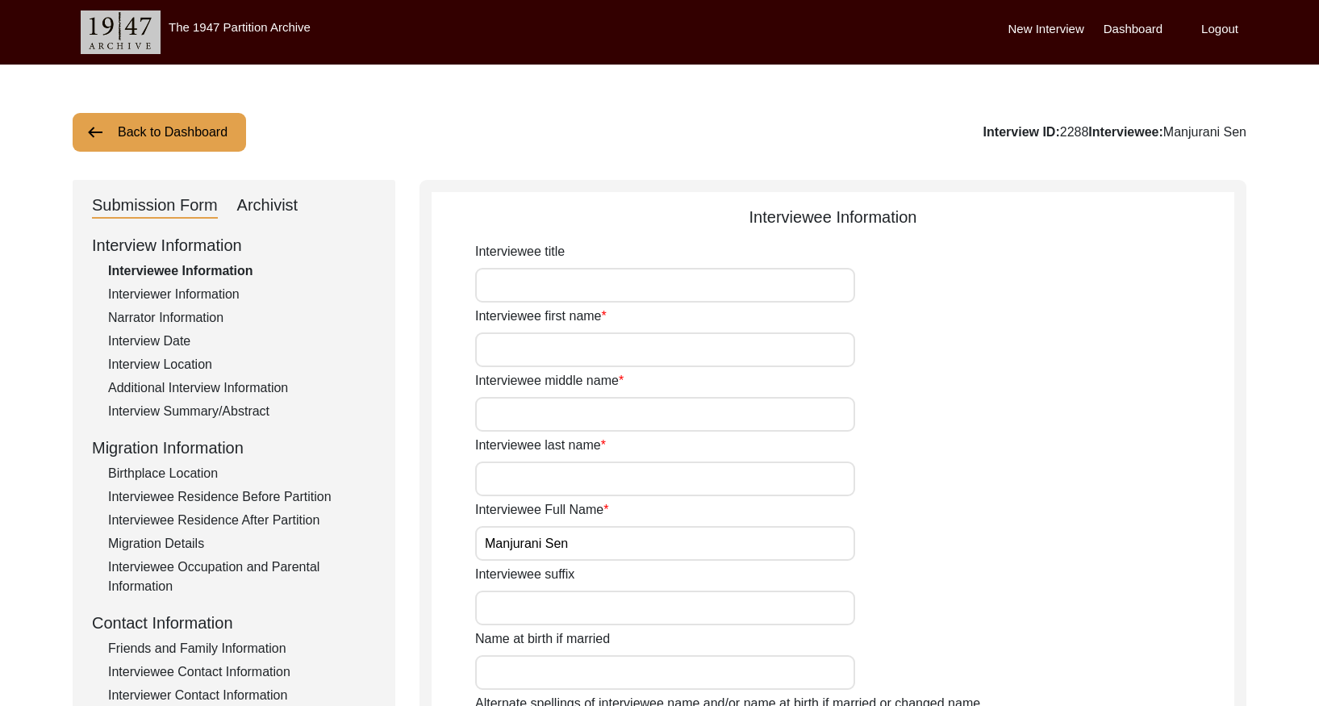
click at [192, 410] on div "Interview Summary/Abstract" at bounding box center [242, 411] width 268 height 19
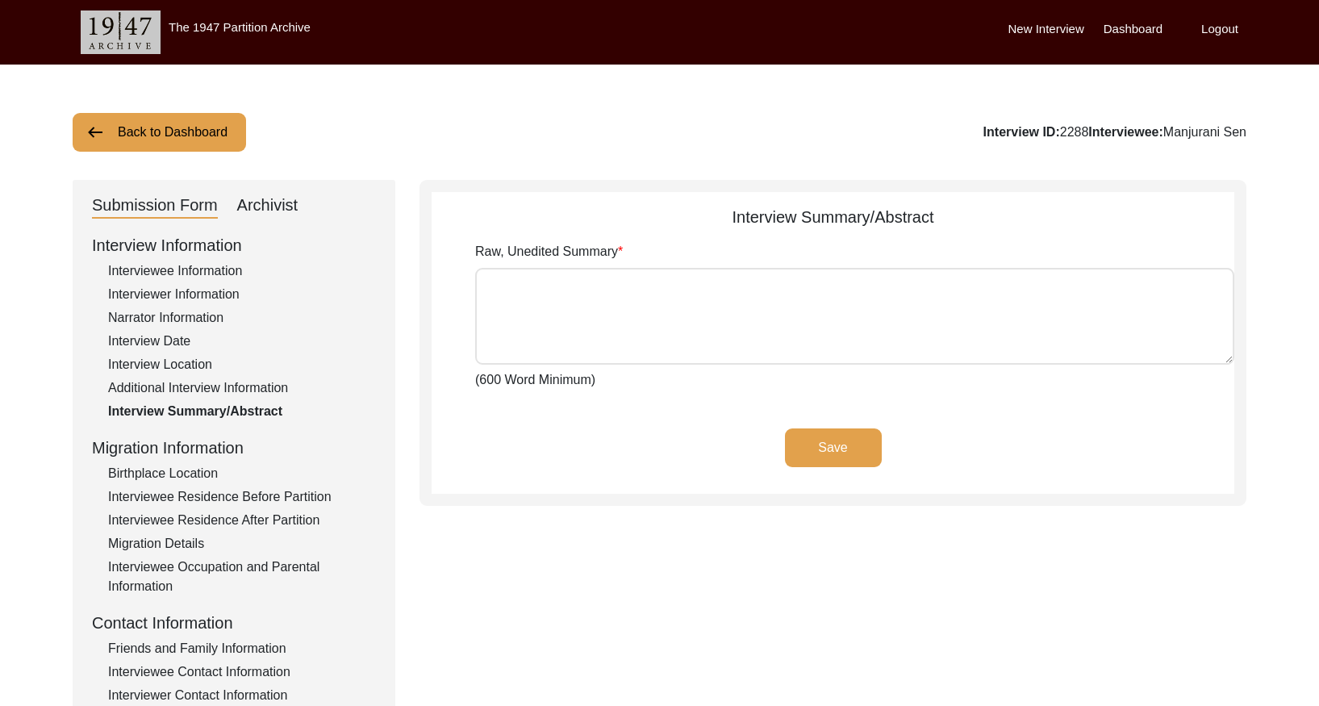
drag, startPoint x: 285, startPoint y: 206, endPoint x: 298, endPoint y: 229, distance: 26.4
click at [285, 206] on div "Archivist" at bounding box center [267, 206] width 61 height 26
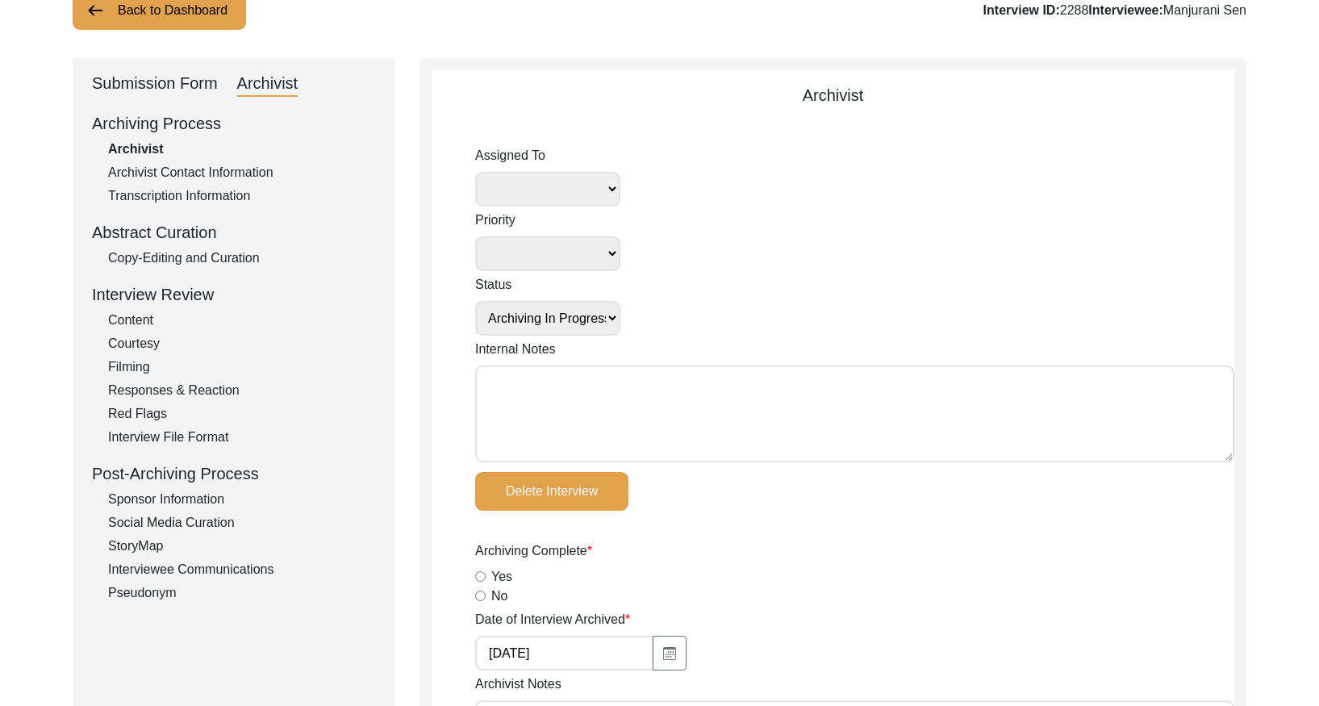
scroll to position [141, 0]
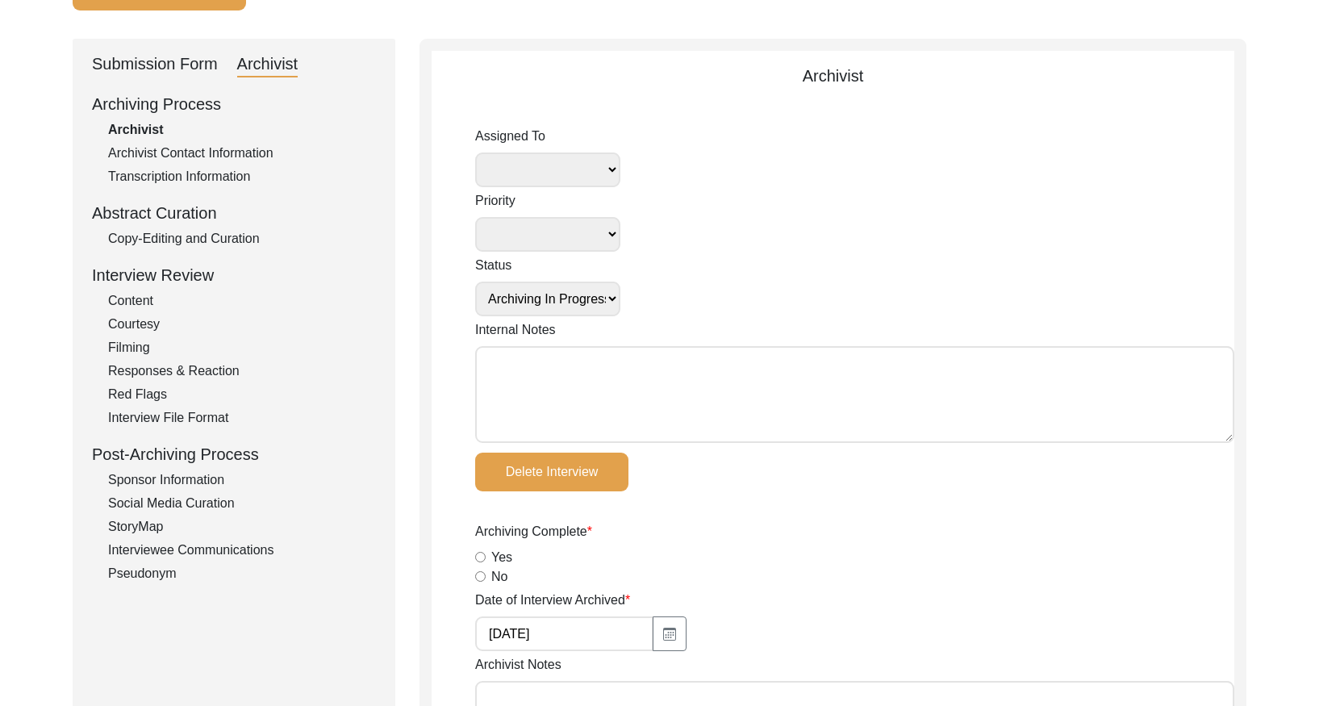
click at [210, 237] on div "Copy-Editing and Curation" at bounding box center [242, 238] width 268 height 19
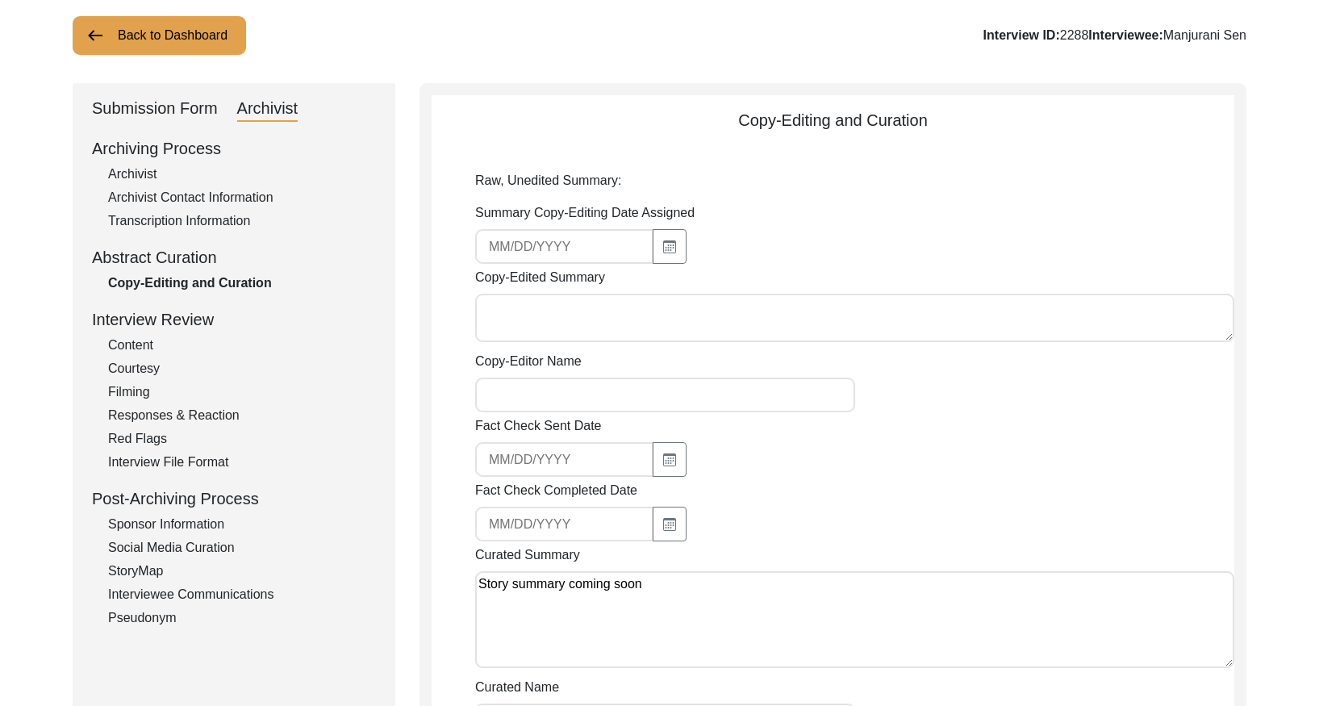
scroll to position [0, 0]
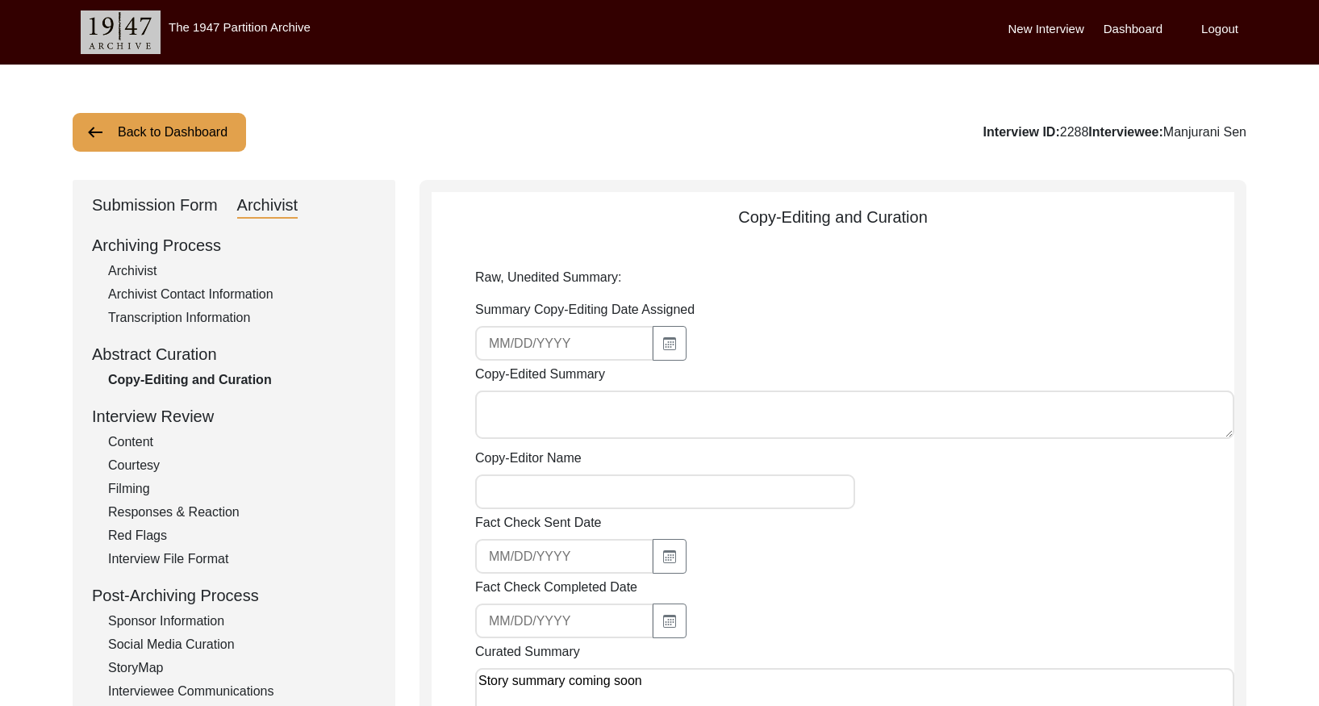
drag, startPoint x: 206, startPoint y: 117, endPoint x: 243, endPoint y: 108, distance: 38.1
click at [211, 115] on button "Back to Dashboard" at bounding box center [159, 132] width 173 height 39
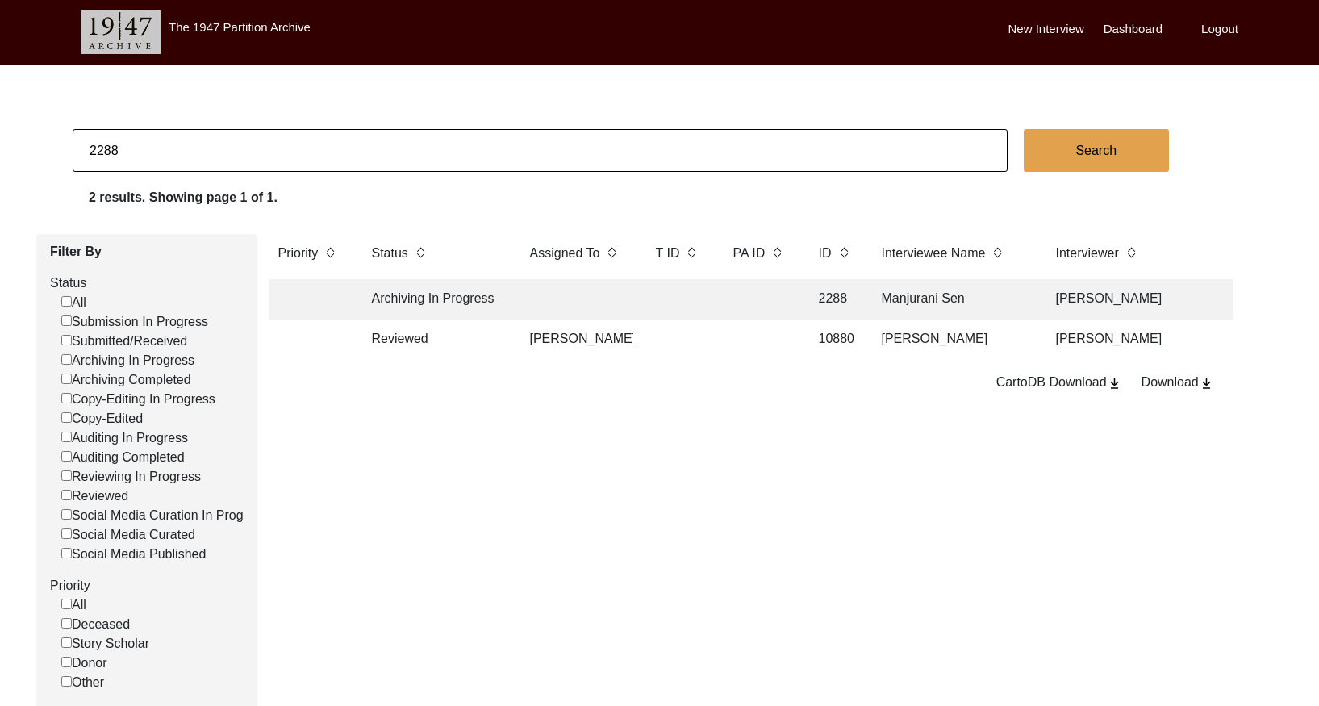
click at [224, 131] on input "2288" at bounding box center [540, 150] width 935 height 43
paste input "9"
click at [591, 299] on td at bounding box center [576, 299] width 113 height 40
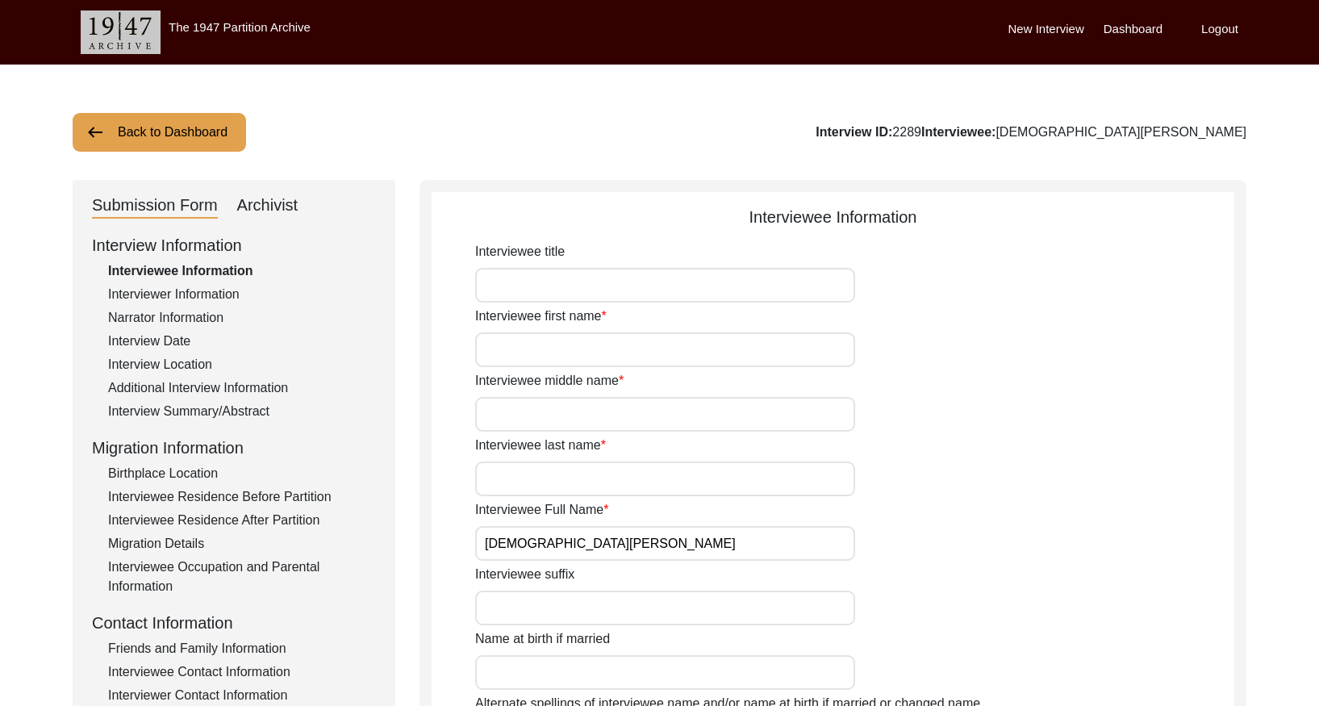
click at [234, 405] on div "Interview Summary/Abstract" at bounding box center [242, 411] width 268 height 19
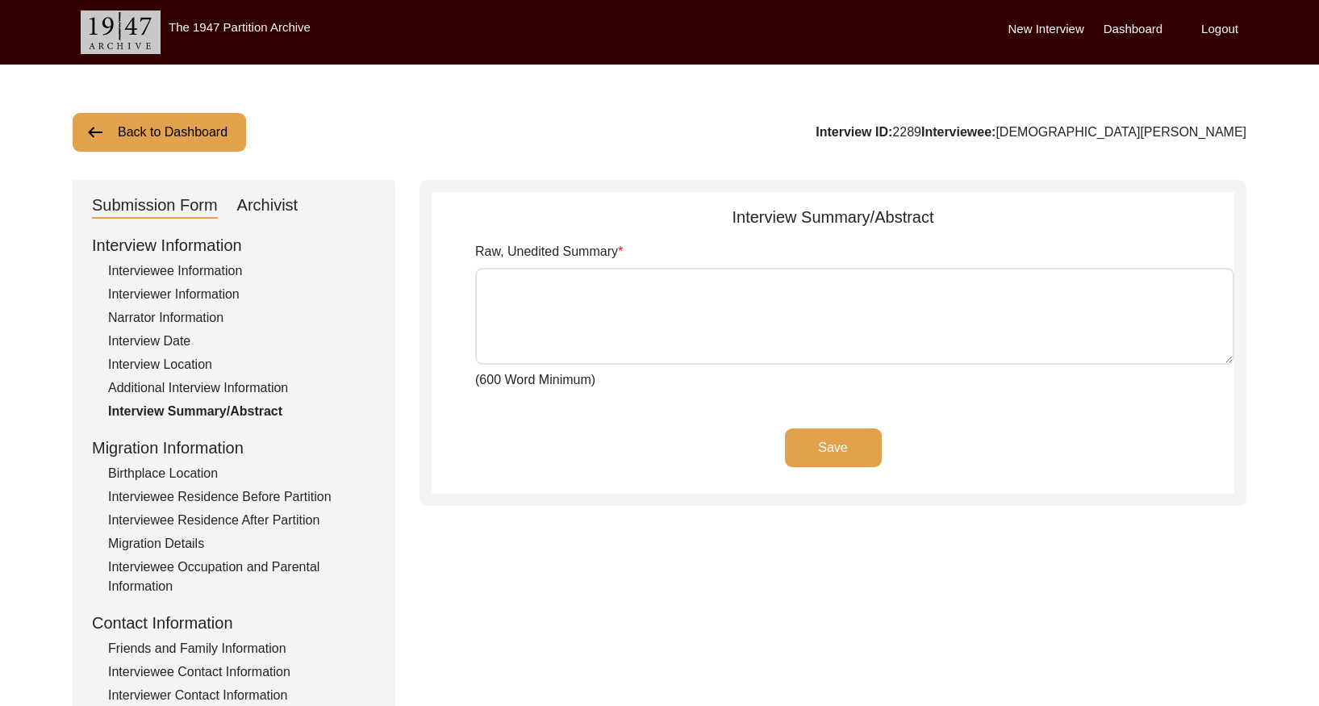
drag, startPoint x: 270, startPoint y: 207, endPoint x: 272, endPoint y: 222, distance: 14.6
click at [270, 208] on div "Archivist" at bounding box center [267, 206] width 61 height 26
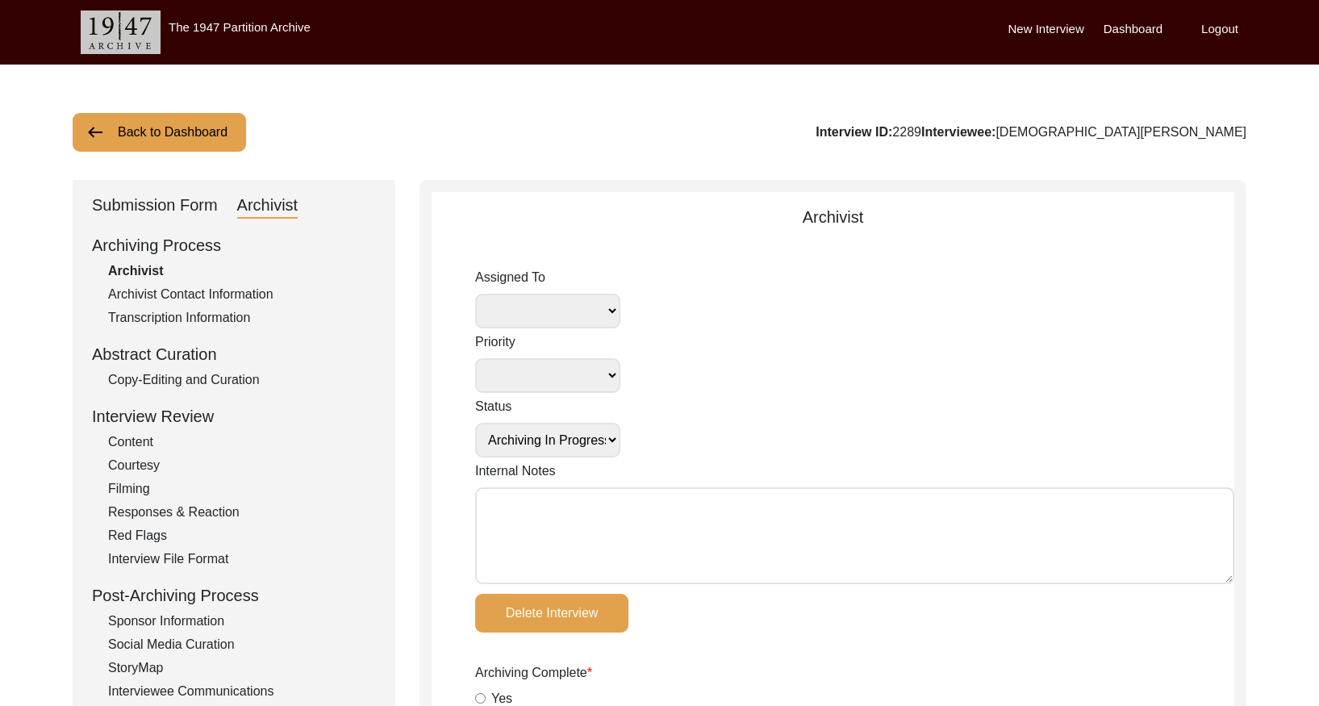
click at [240, 373] on div "Copy-Editing and Curation" at bounding box center [242, 379] width 268 height 19
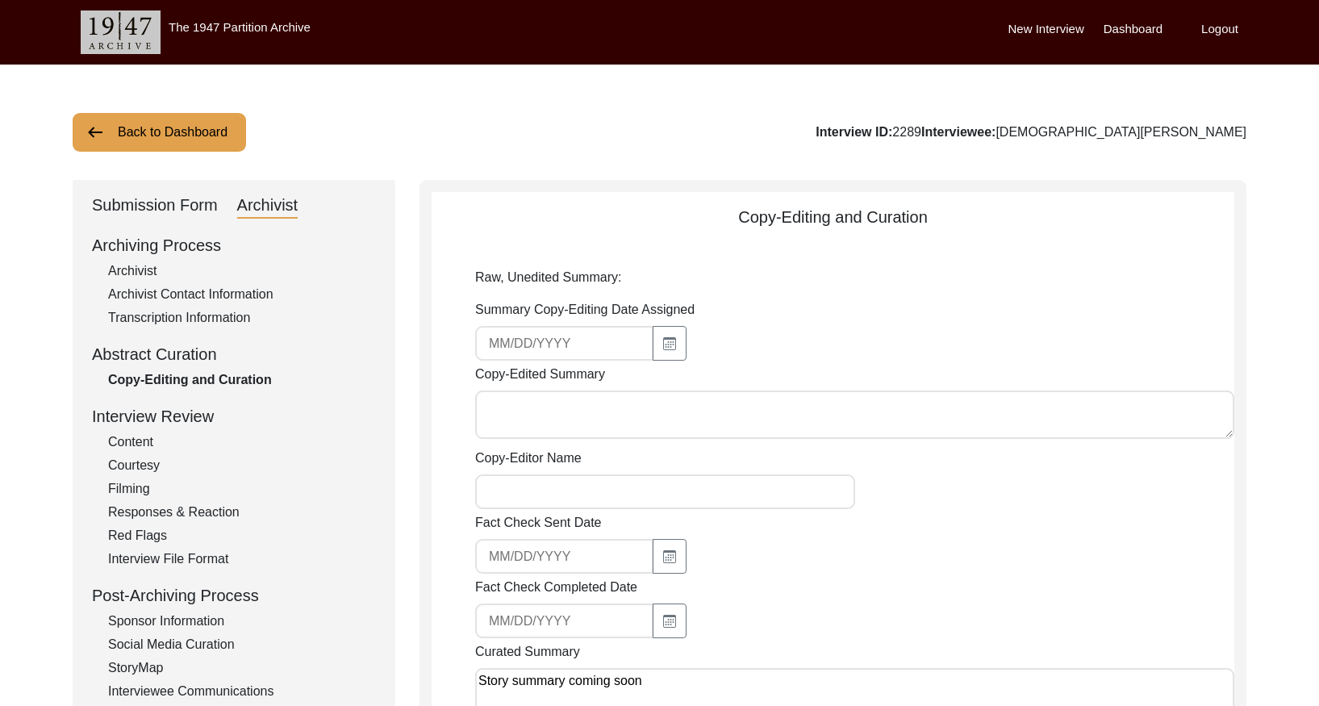
click at [162, 124] on button "Back to Dashboard" at bounding box center [159, 132] width 173 height 39
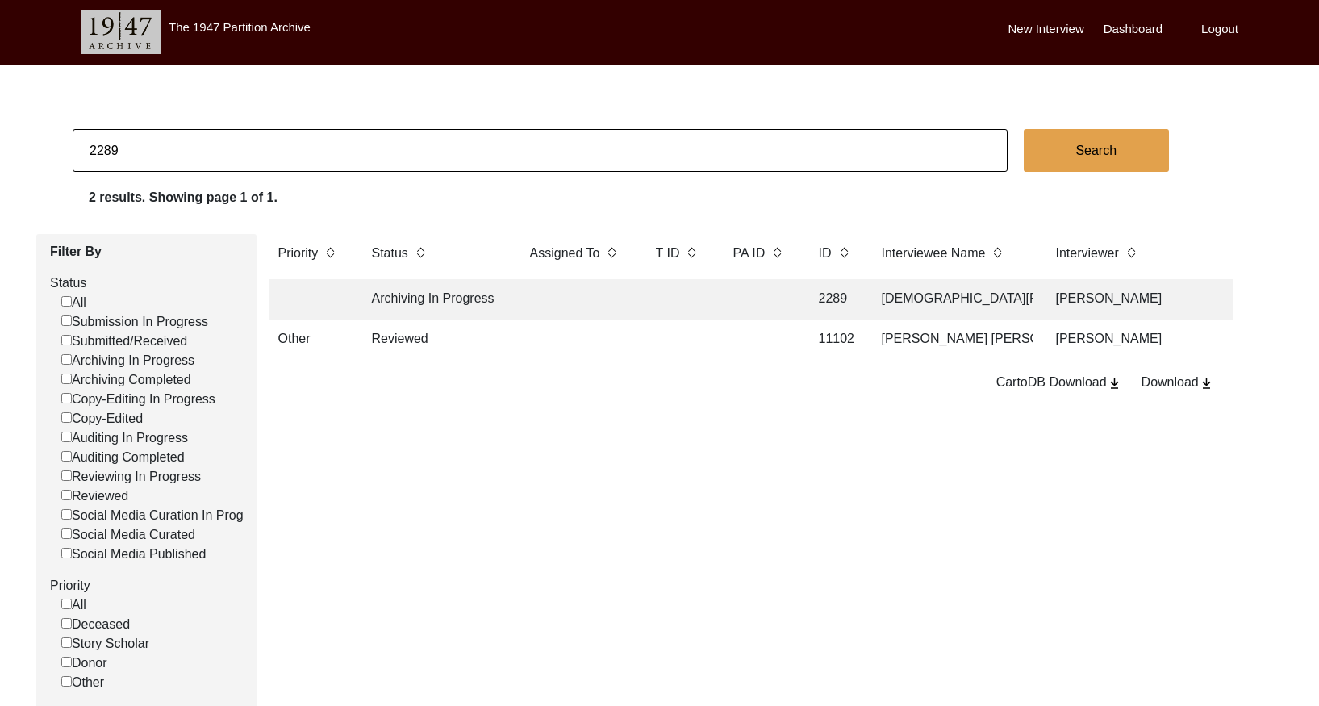
click at [317, 142] on input "2289" at bounding box center [540, 150] width 935 height 43
click at [316, 141] on input "2289" at bounding box center [540, 150] width 935 height 43
paste input "90"
click at [735, 298] on td at bounding box center [759, 299] width 73 height 40
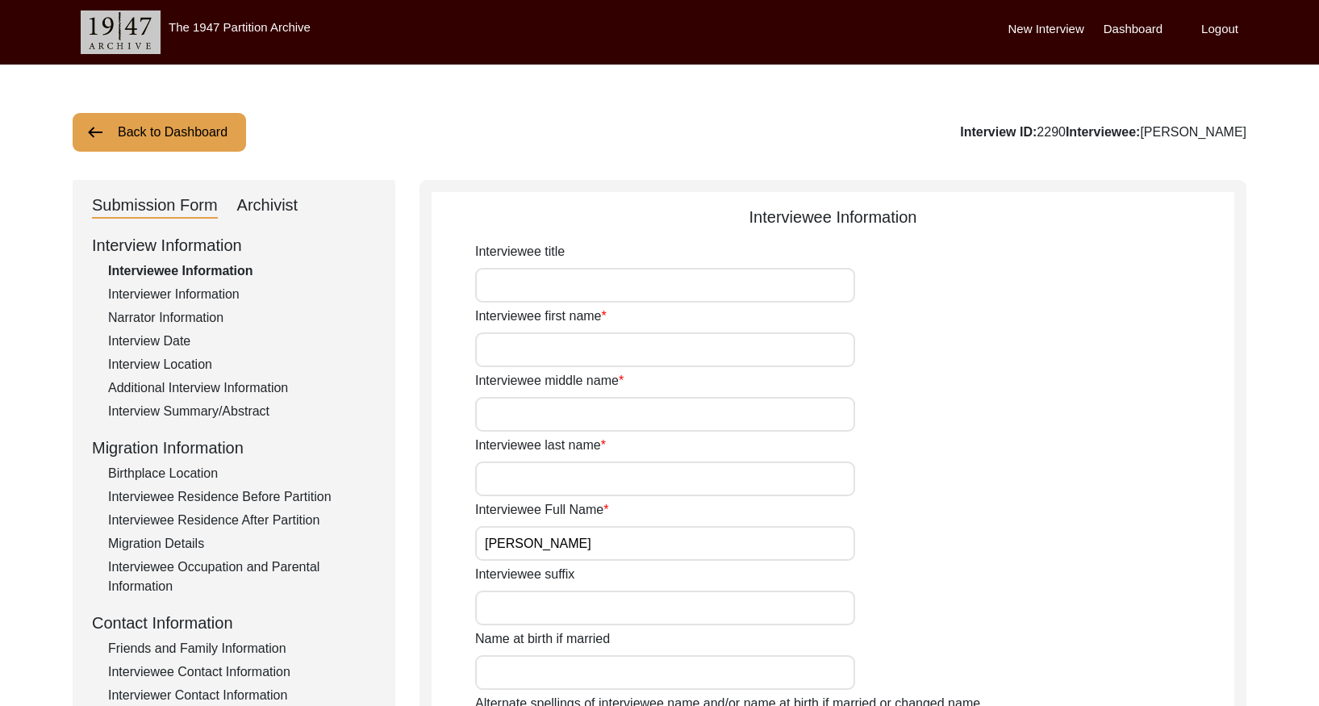
click at [184, 410] on div "Interview Summary/Abstract" at bounding box center [242, 411] width 268 height 19
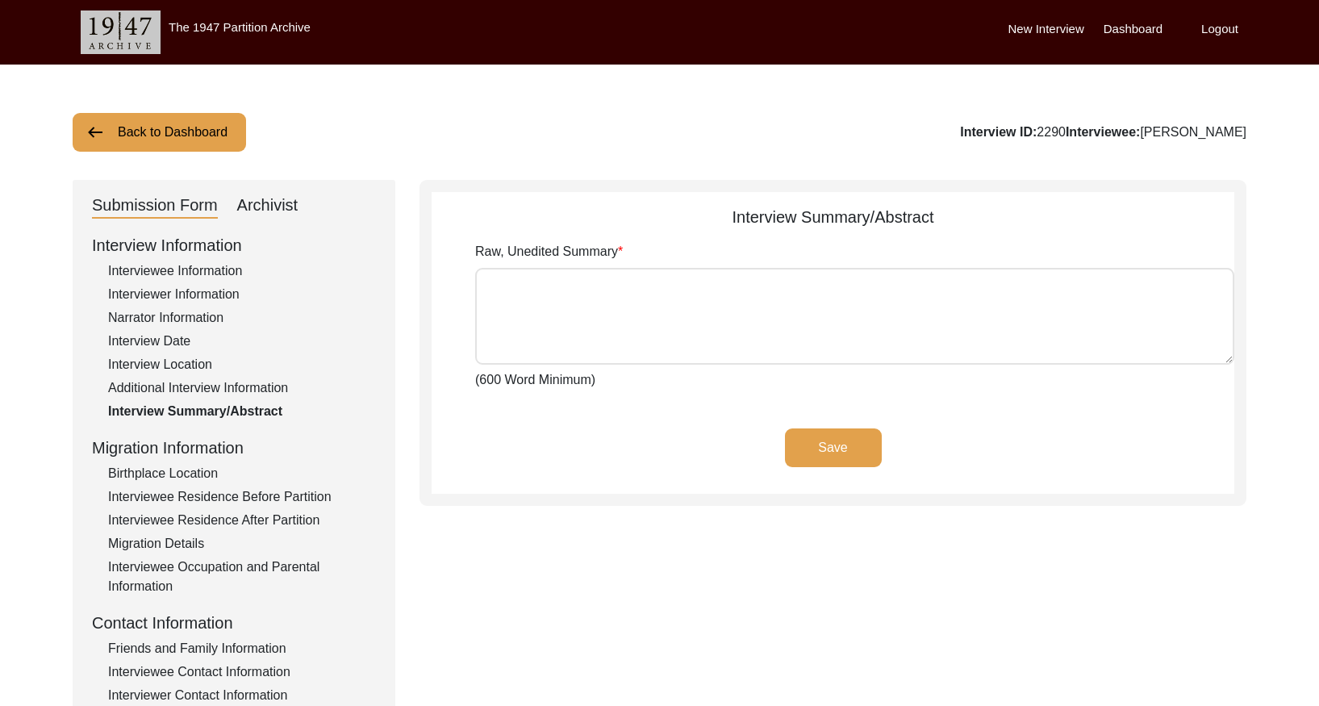
drag, startPoint x: 281, startPoint y: 210, endPoint x: 277, endPoint y: 221, distance: 12.0
click at [280, 211] on div "Archivist" at bounding box center [267, 206] width 61 height 26
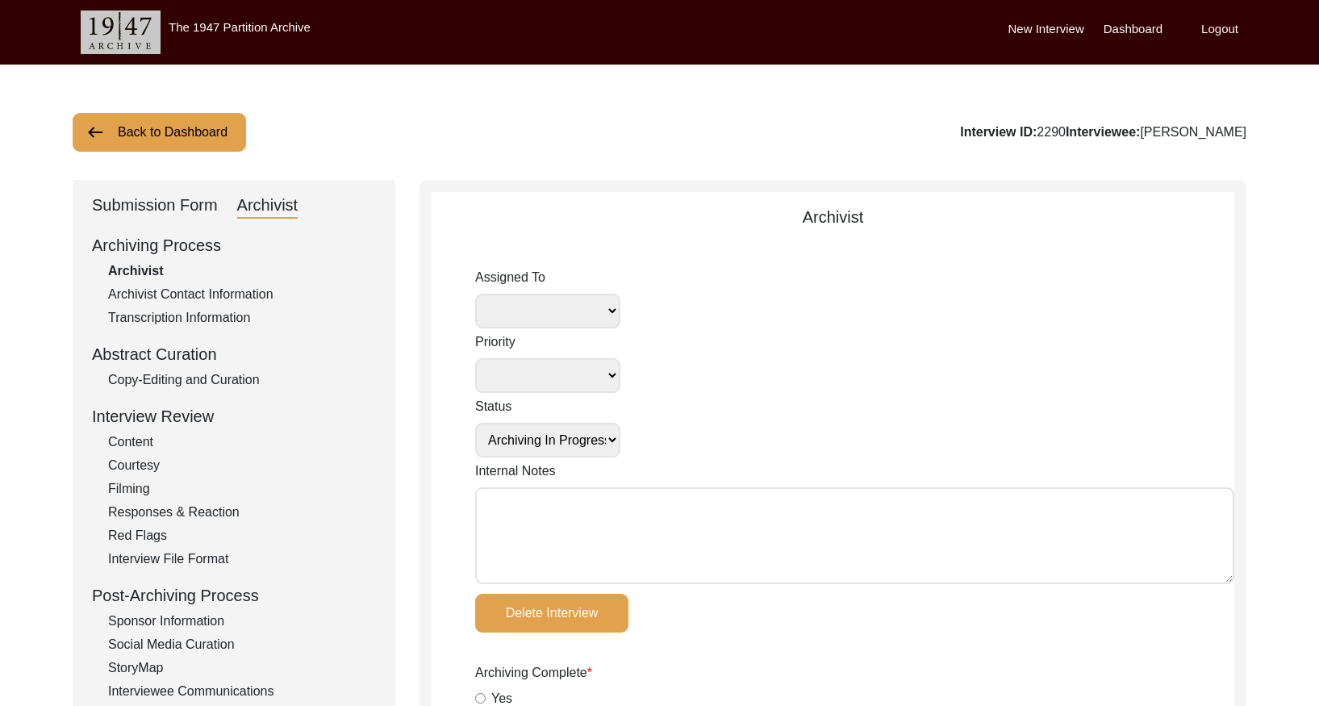
click at [253, 377] on div "Copy-Editing and Curation" at bounding box center [242, 379] width 268 height 19
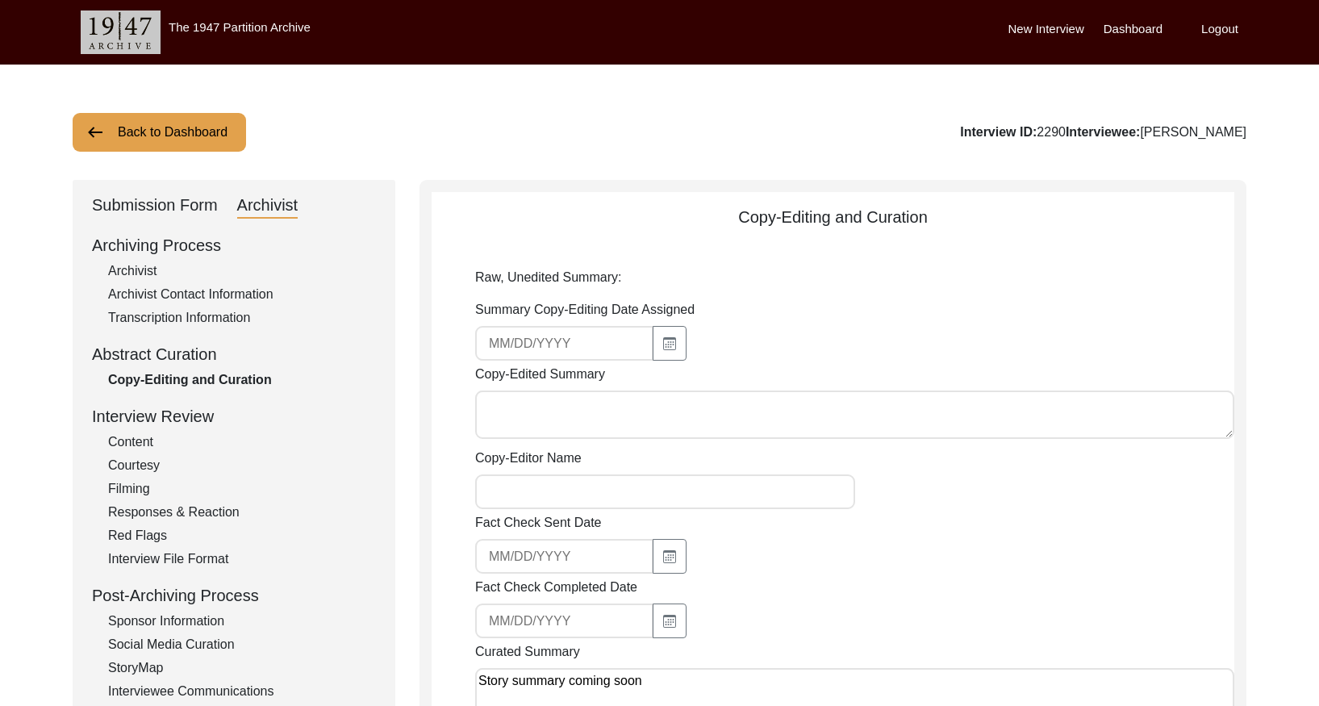
click at [210, 136] on button "Back to Dashboard" at bounding box center [159, 132] width 173 height 39
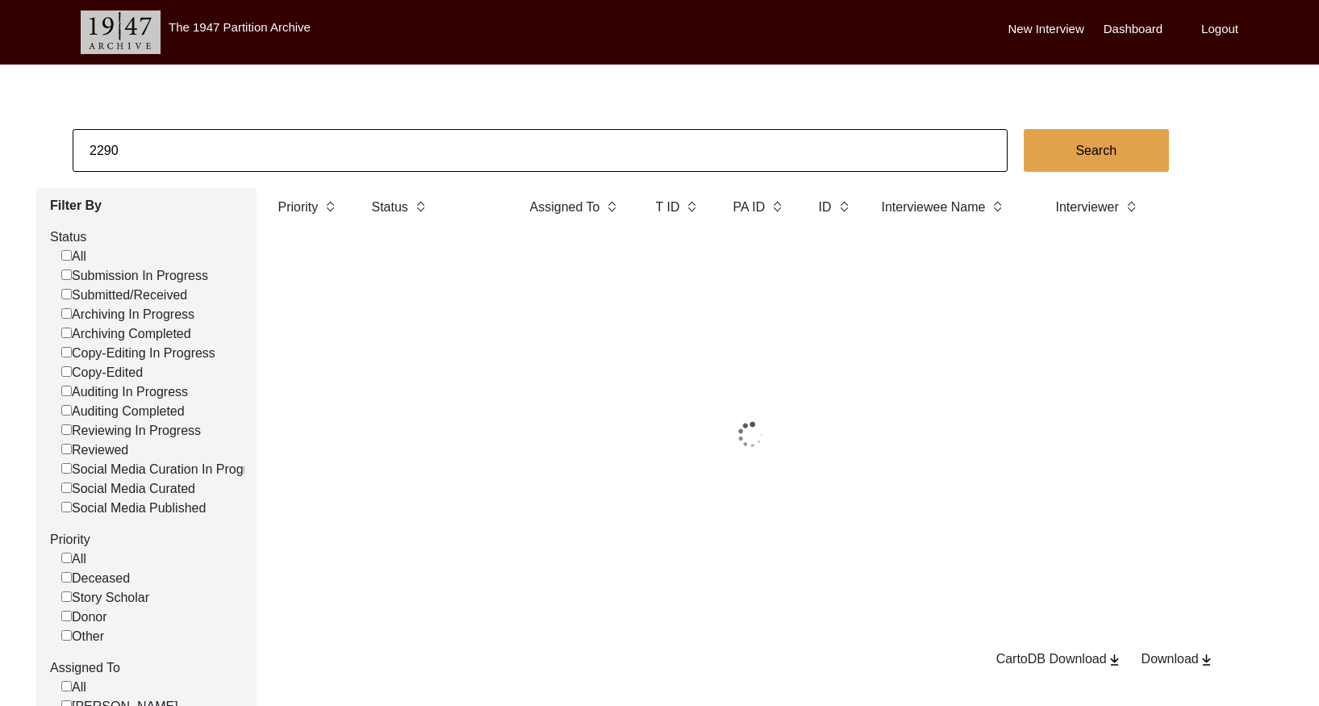
click at [237, 132] on input "2290" at bounding box center [540, 150] width 935 height 43
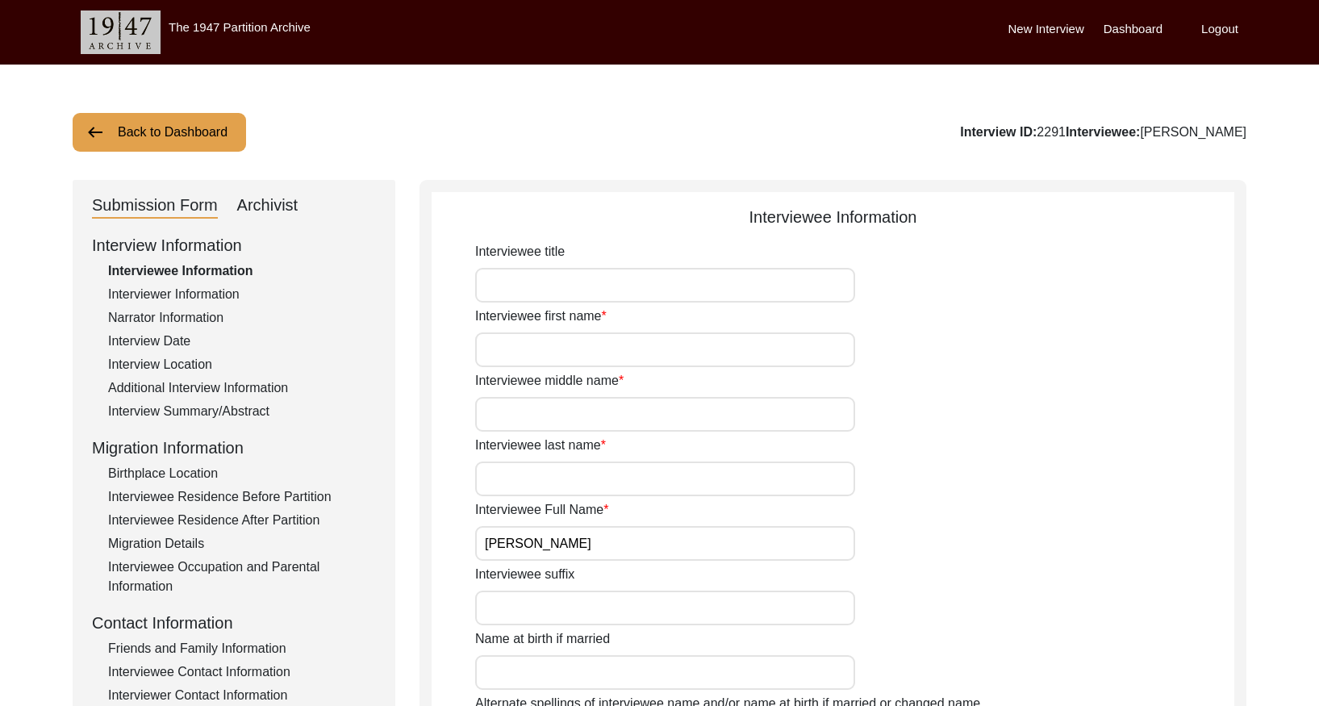
drag, startPoint x: 240, startPoint y: 406, endPoint x: 279, endPoint y: 391, distance: 41.6
click at [240, 406] on div "Interview Summary/Abstract" at bounding box center [242, 411] width 268 height 19
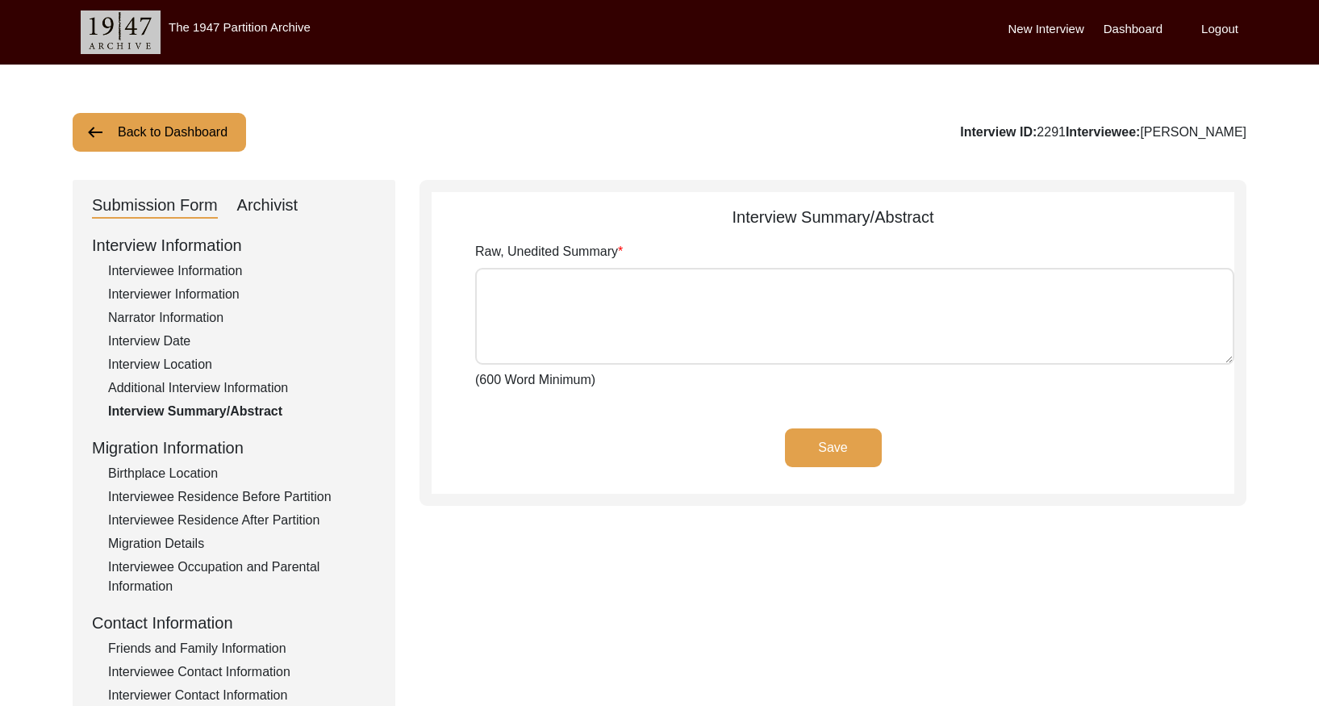
click at [277, 204] on div "Archivist" at bounding box center [267, 206] width 61 height 26
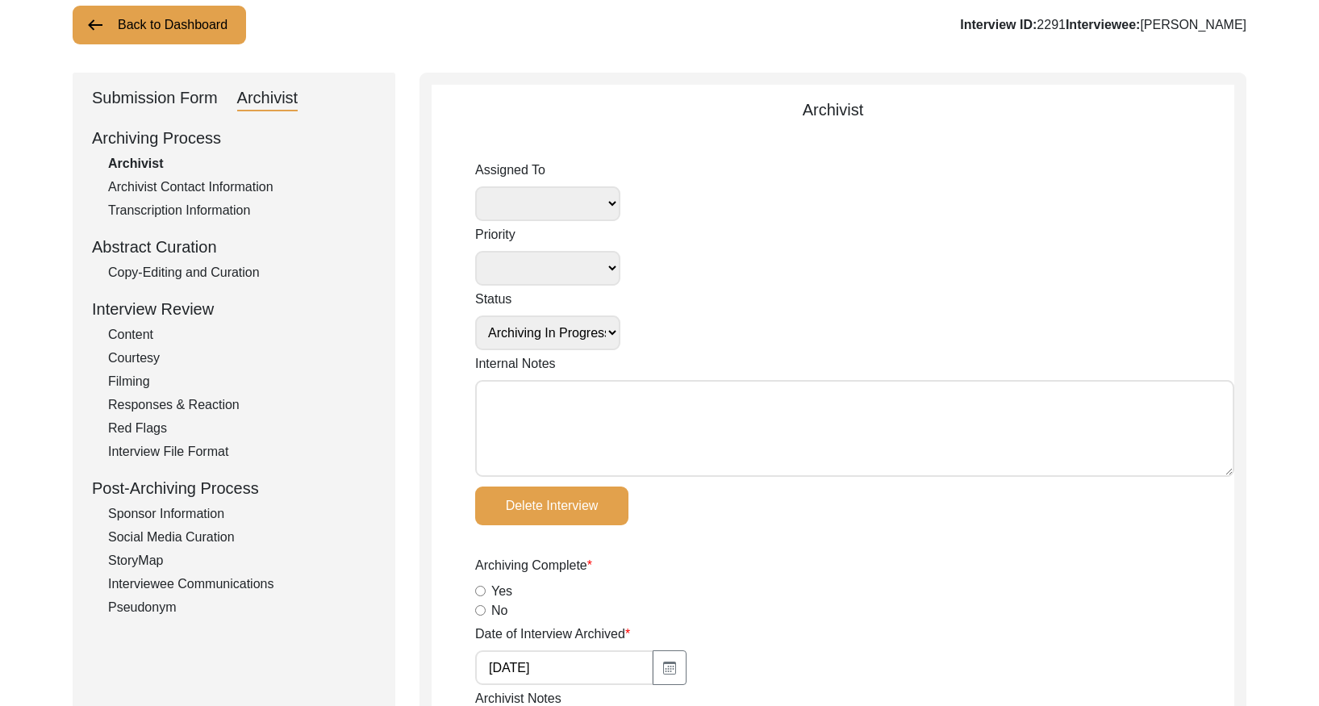
scroll to position [118, 0]
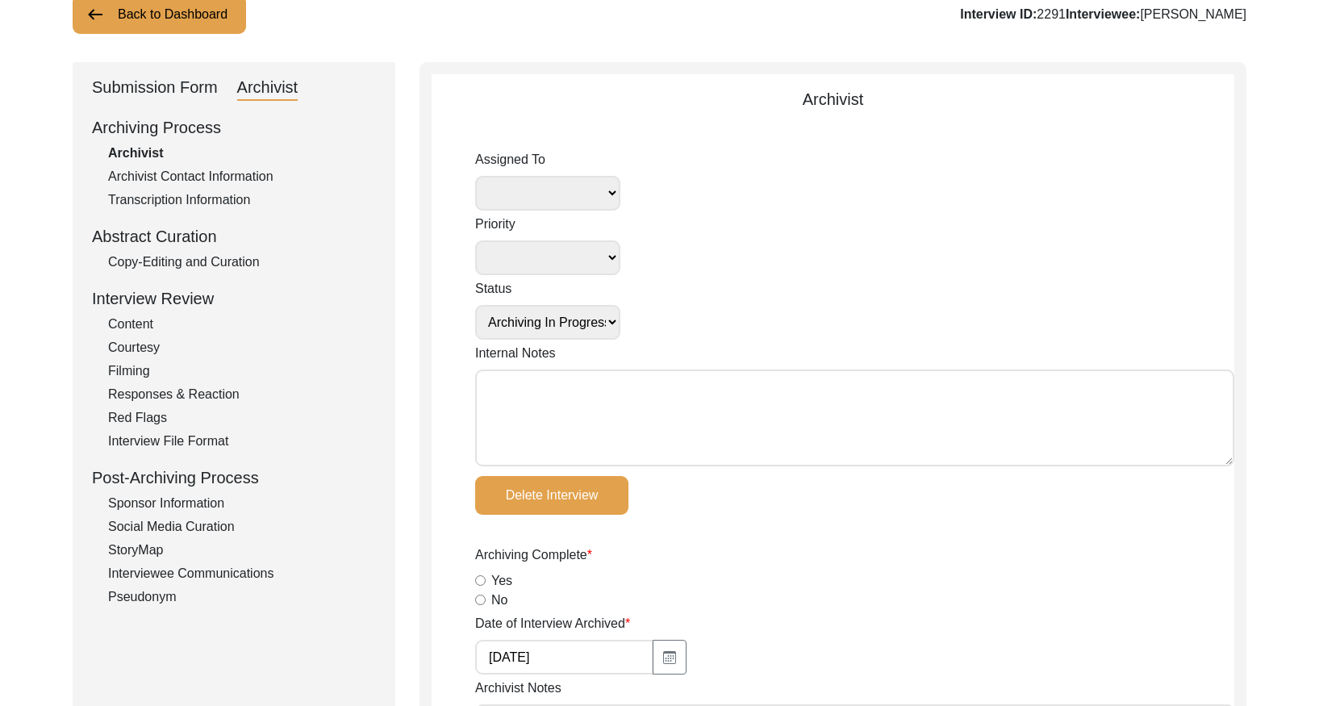
click at [206, 265] on div "Copy-Editing and Curation" at bounding box center [242, 261] width 268 height 19
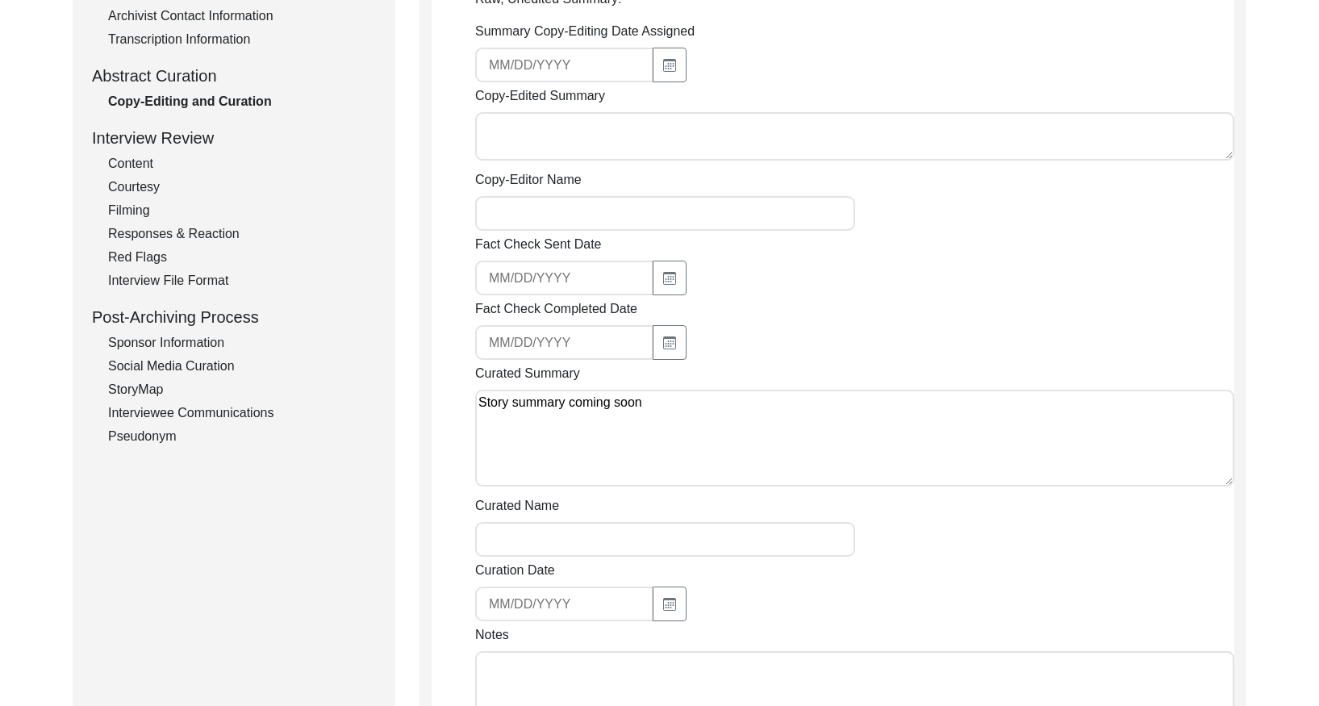
scroll to position [0, 0]
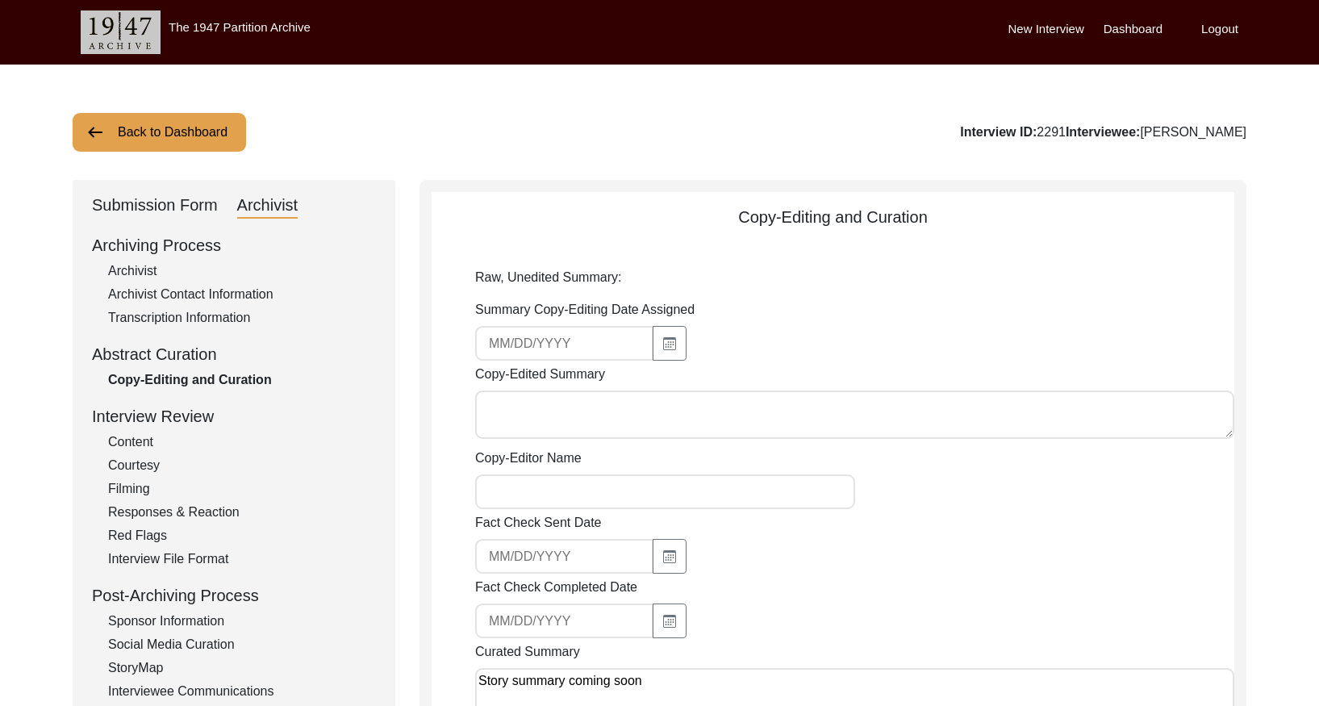
click at [198, 137] on button "Back to Dashboard" at bounding box center [159, 132] width 173 height 39
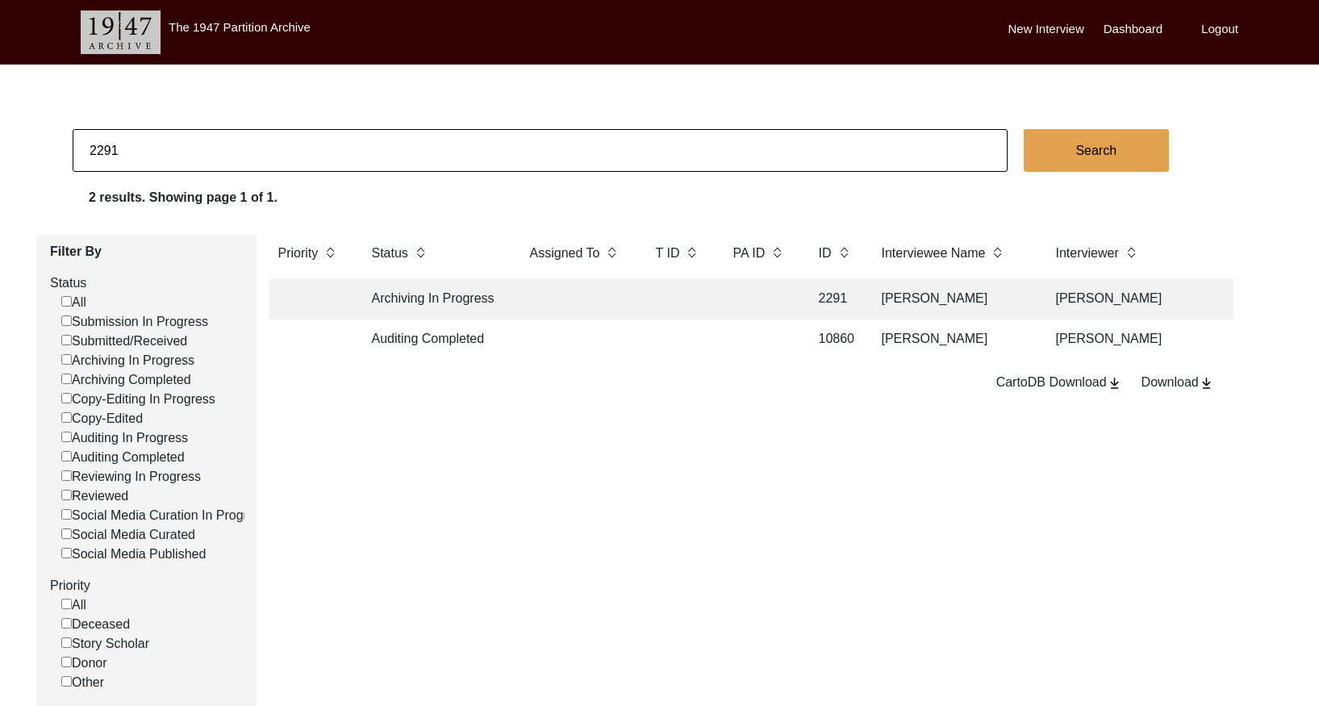
click at [296, 135] on input "2291" at bounding box center [540, 150] width 935 height 43
paste input "2"
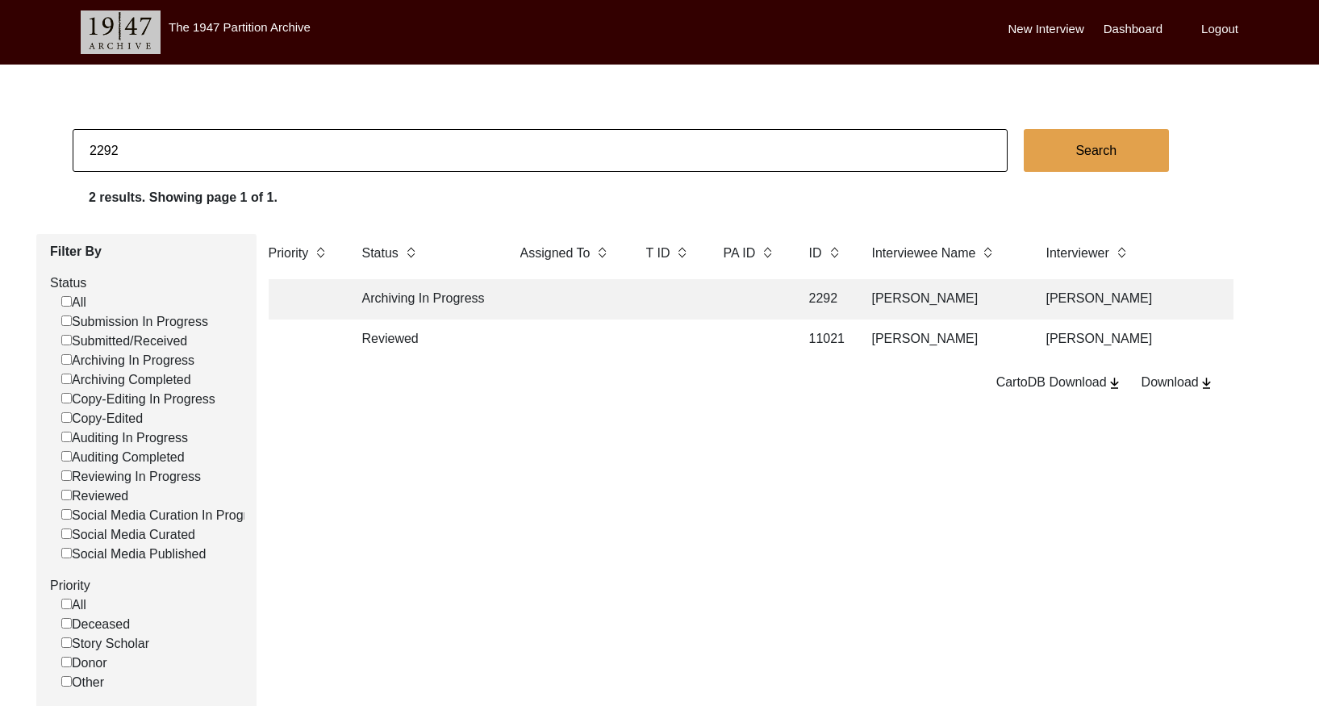
click at [661, 295] on td at bounding box center [668, 299] width 65 height 40
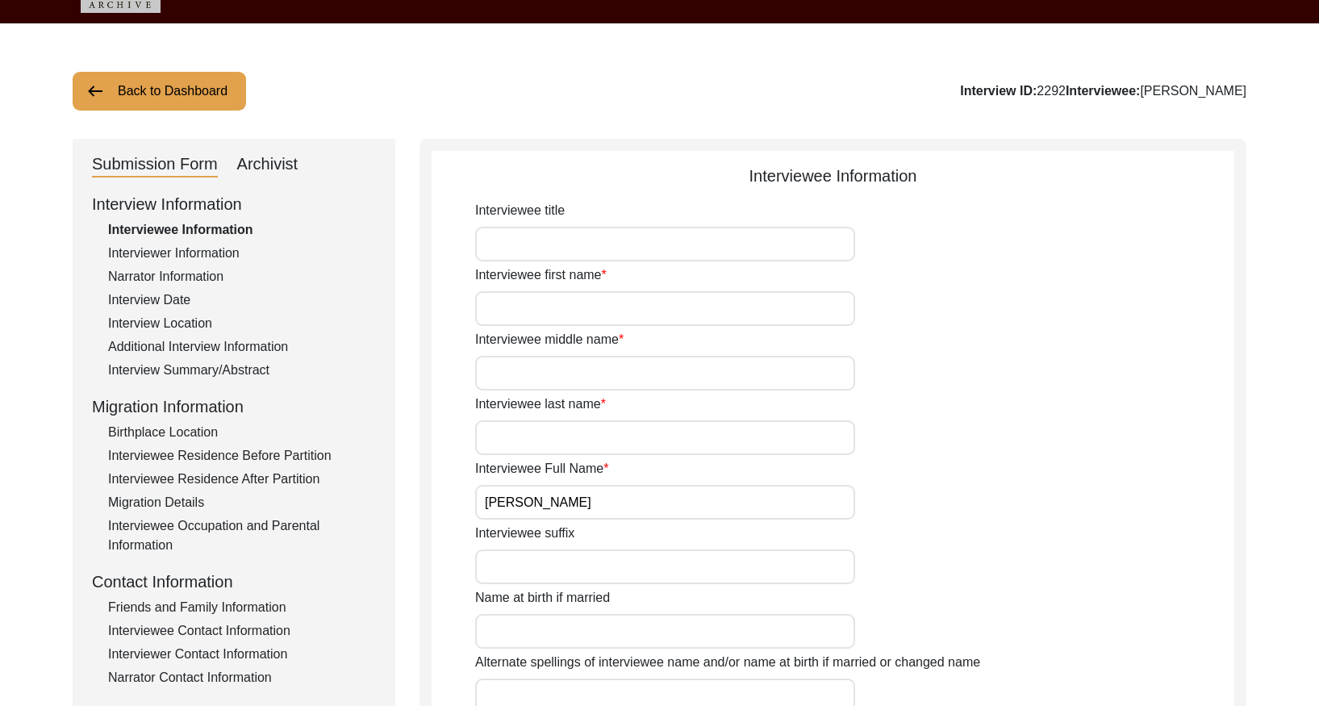
scroll to position [46, 0]
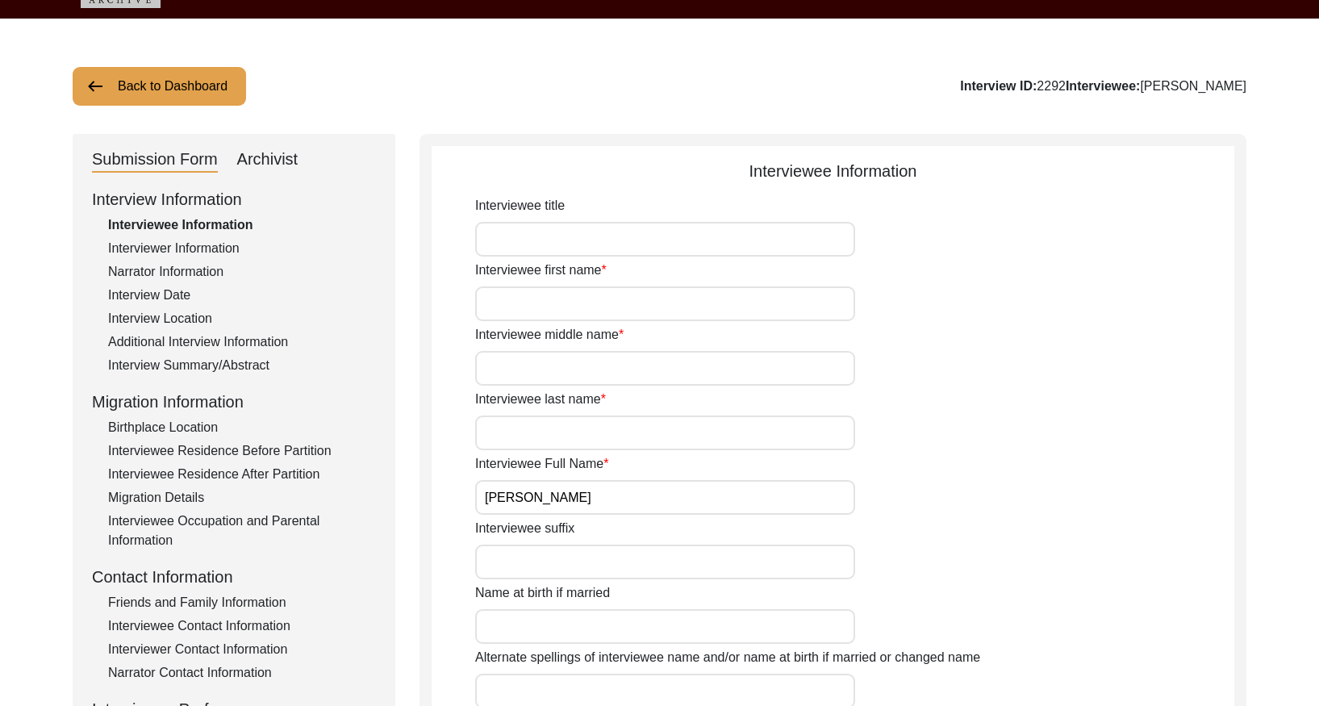
click at [230, 361] on div "Interview Summary/Abstract" at bounding box center [242, 365] width 268 height 19
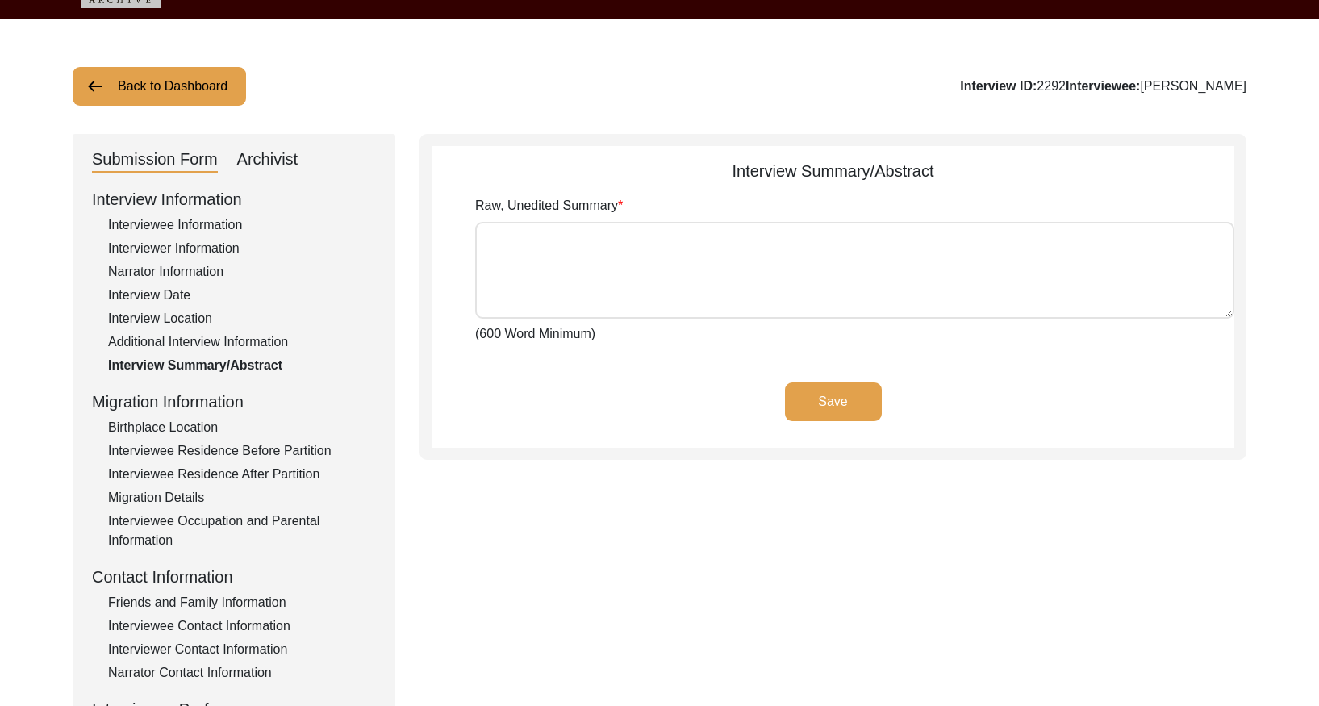
drag, startPoint x: 286, startPoint y: 157, endPoint x: 286, endPoint y: 174, distance: 16.9
click at [286, 158] on div "Archivist" at bounding box center [267, 160] width 61 height 26
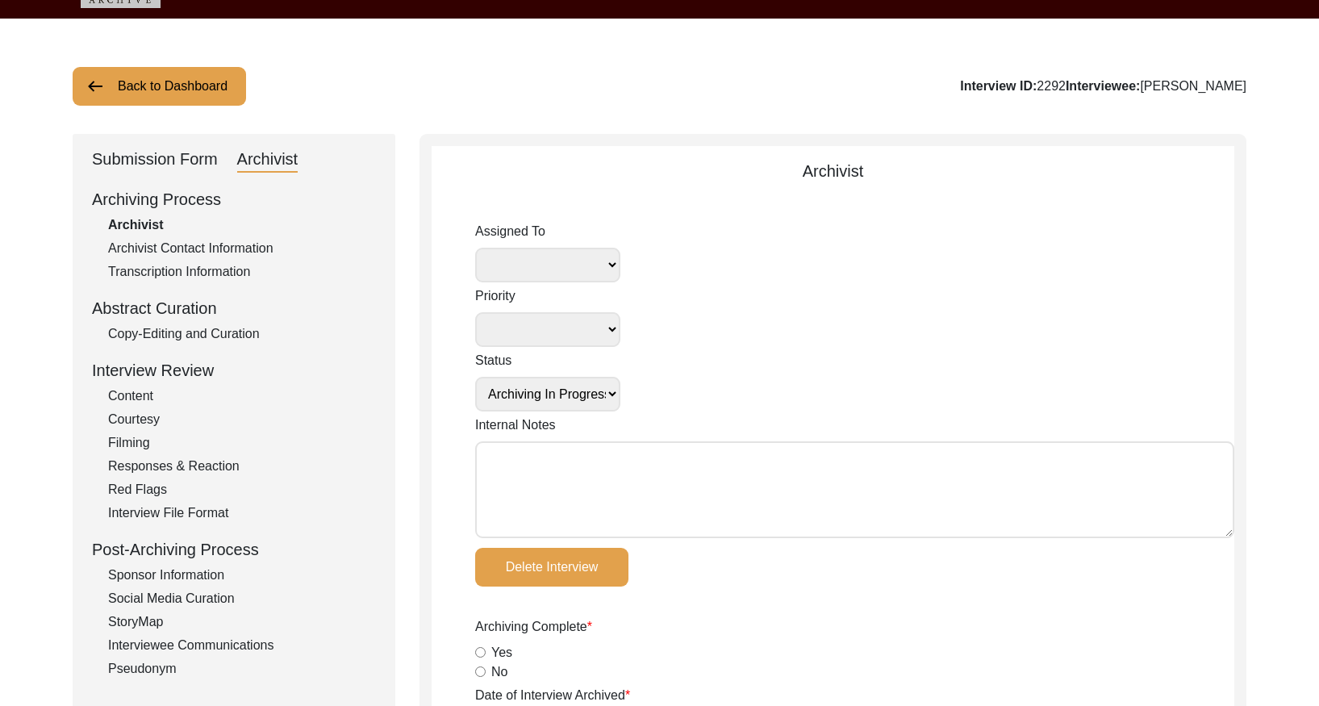
click at [214, 341] on div "Copy-Editing and Curation" at bounding box center [242, 333] width 268 height 19
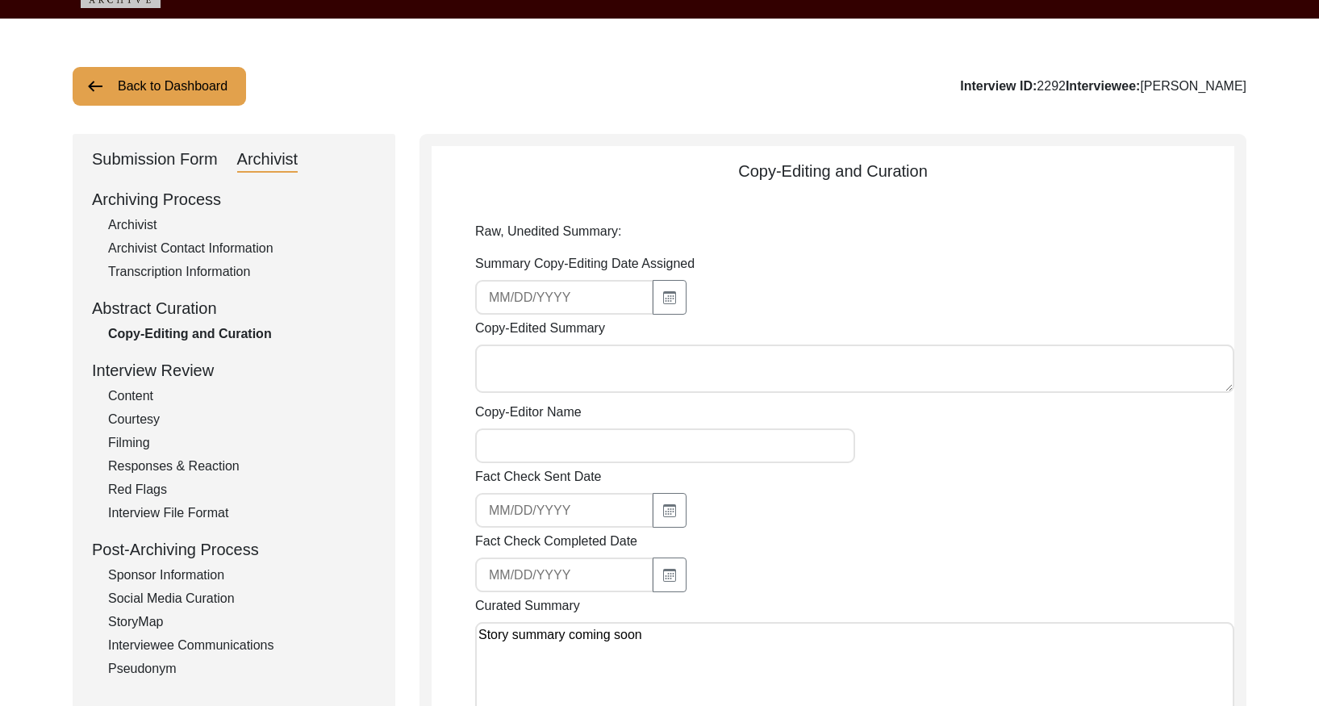
click at [202, 89] on button "Back to Dashboard" at bounding box center [159, 86] width 173 height 39
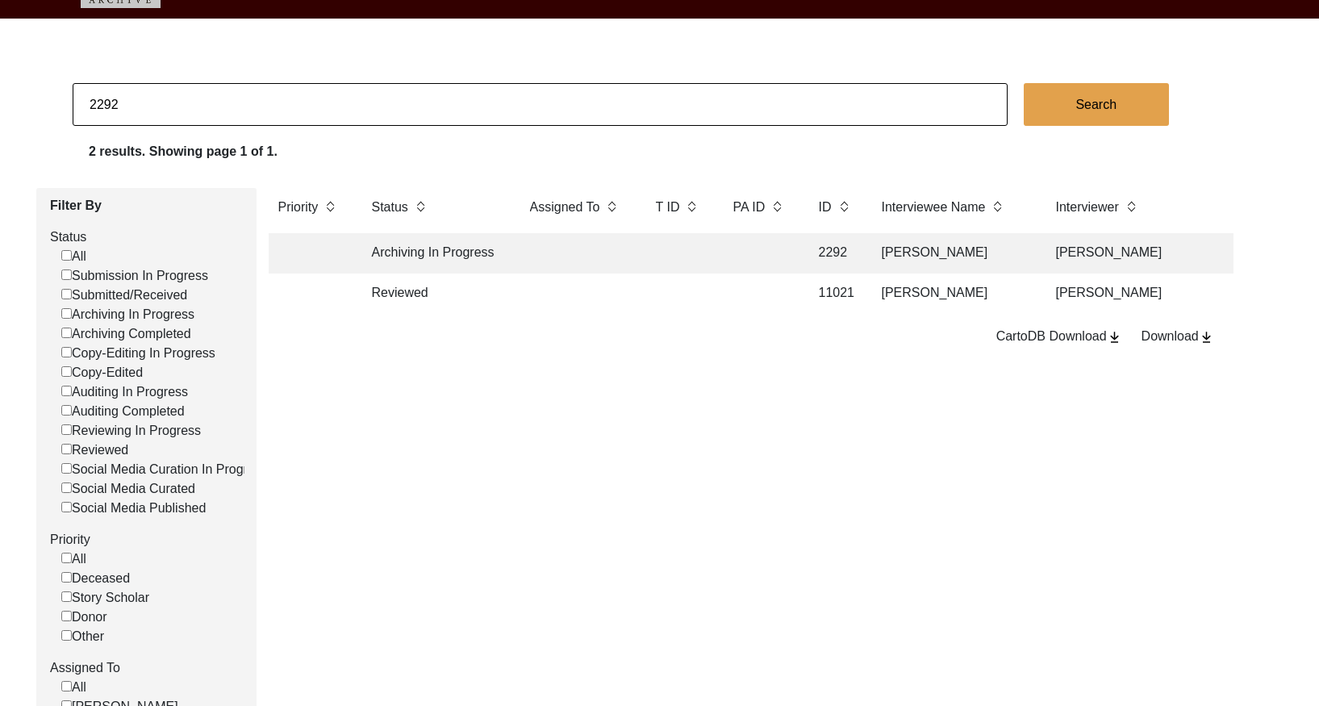
click at [471, 112] on input "2292" at bounding box center [540, 104] width 935 height 43
paste input "3"
click at [743, 257] on td at bounding box center [759, 253] width 73 height 40
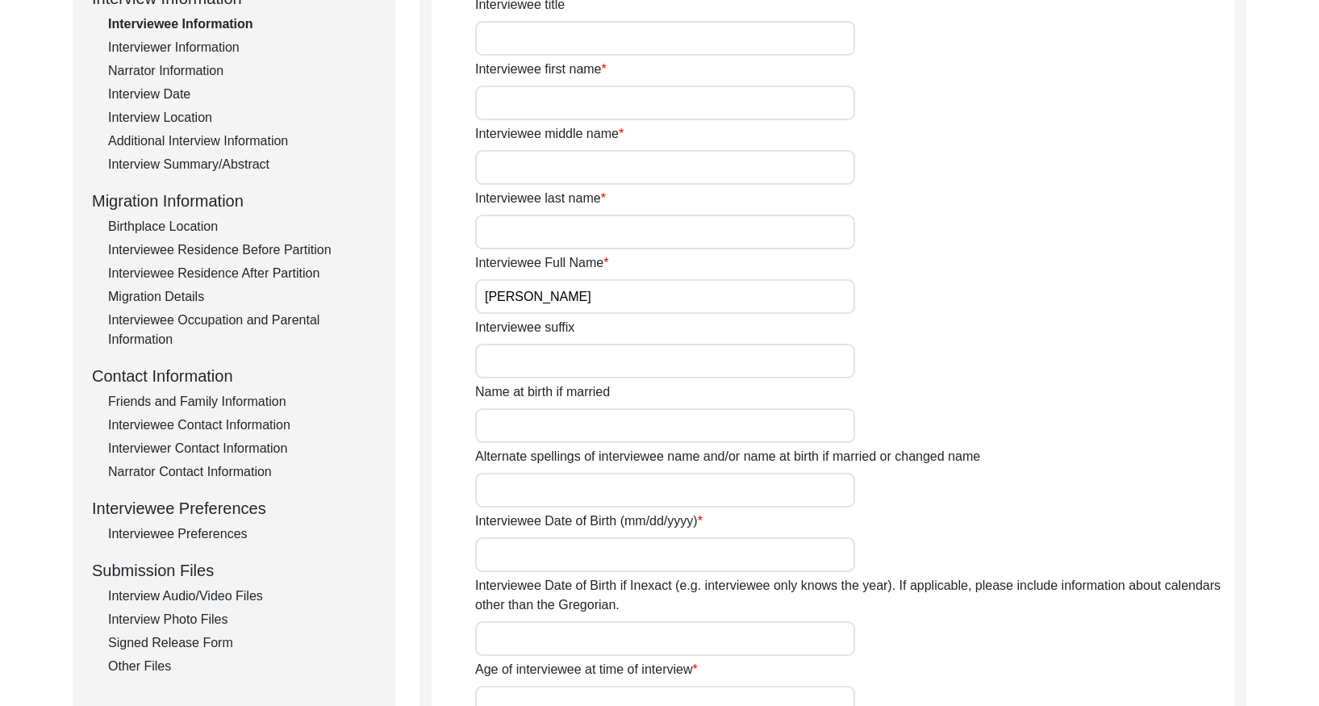
scroll to position [281, 0]
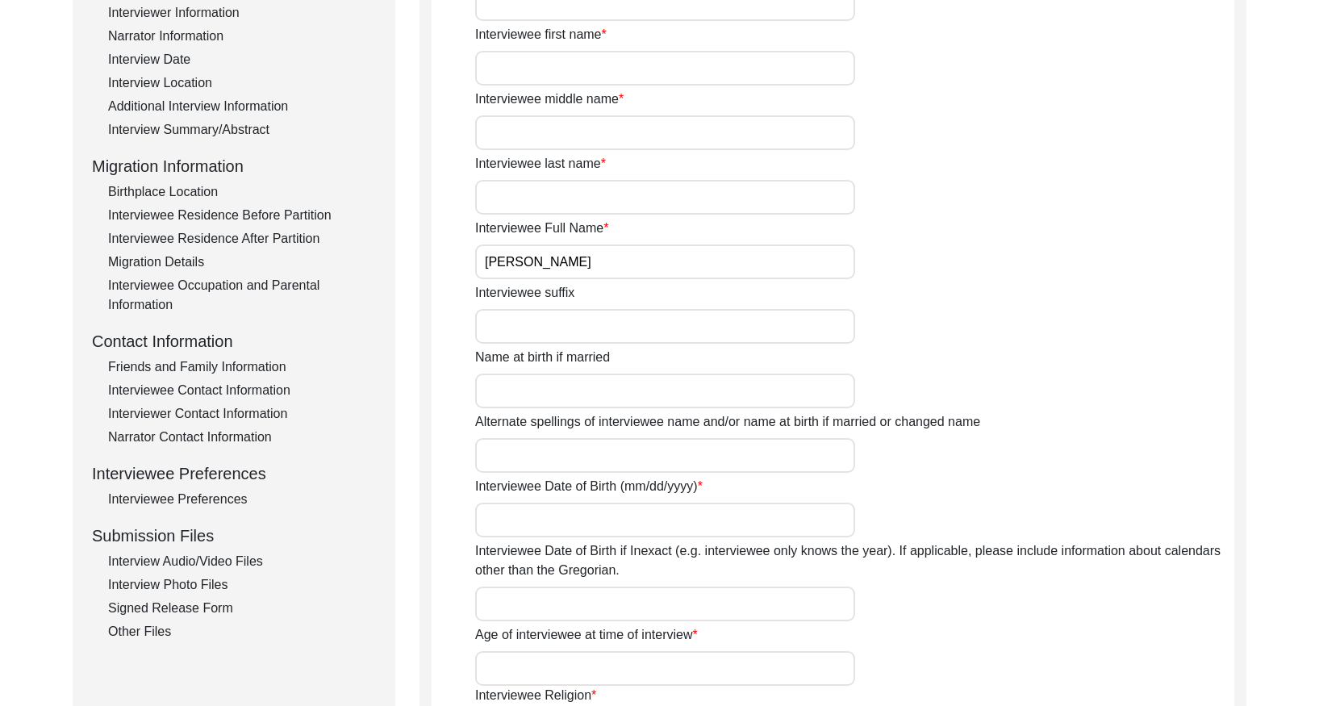
click at [210, 133] on div "Interview Summary/Abstract" at bounding box center [242, 129] width 268 height 19
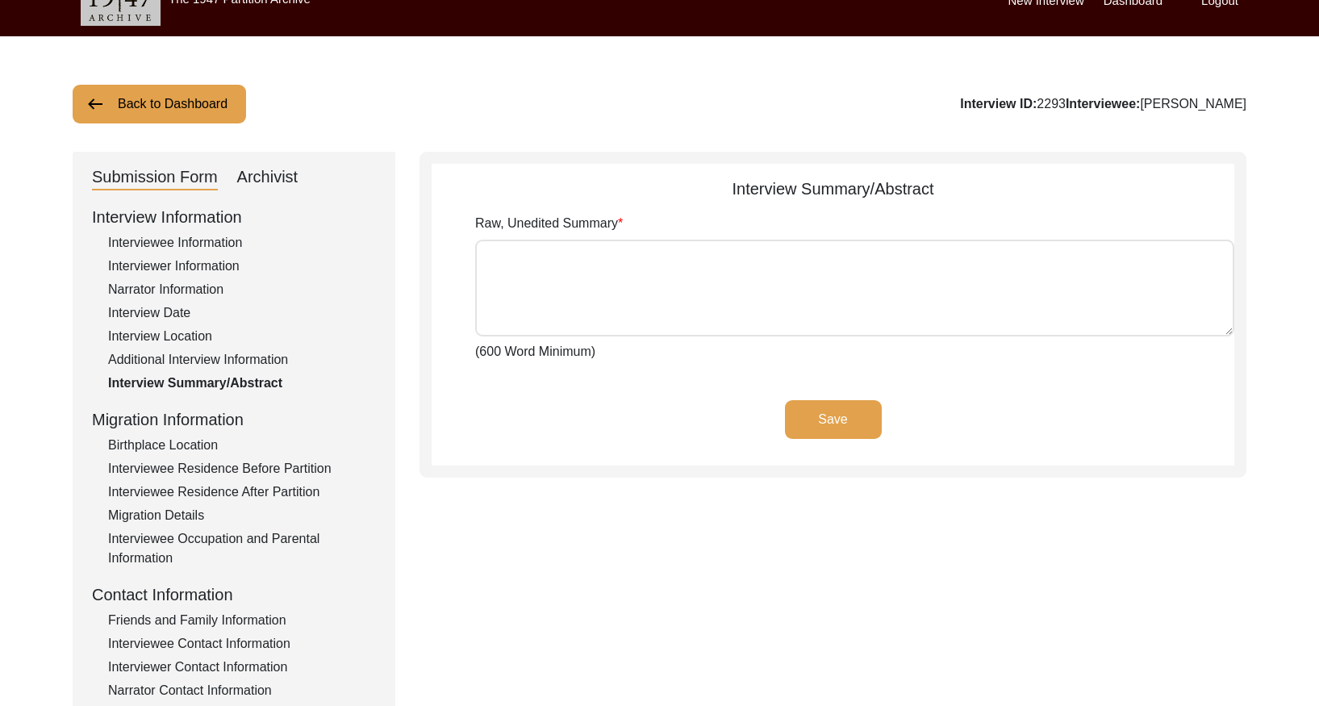
drag, startPoint x: 271, startPoint y: 173, endPoint x: 273, endPoint y: 181, distance: 8.4
click at [272, 173] on div "Archivist" at bounding box center [267, 178] width 61 height 26
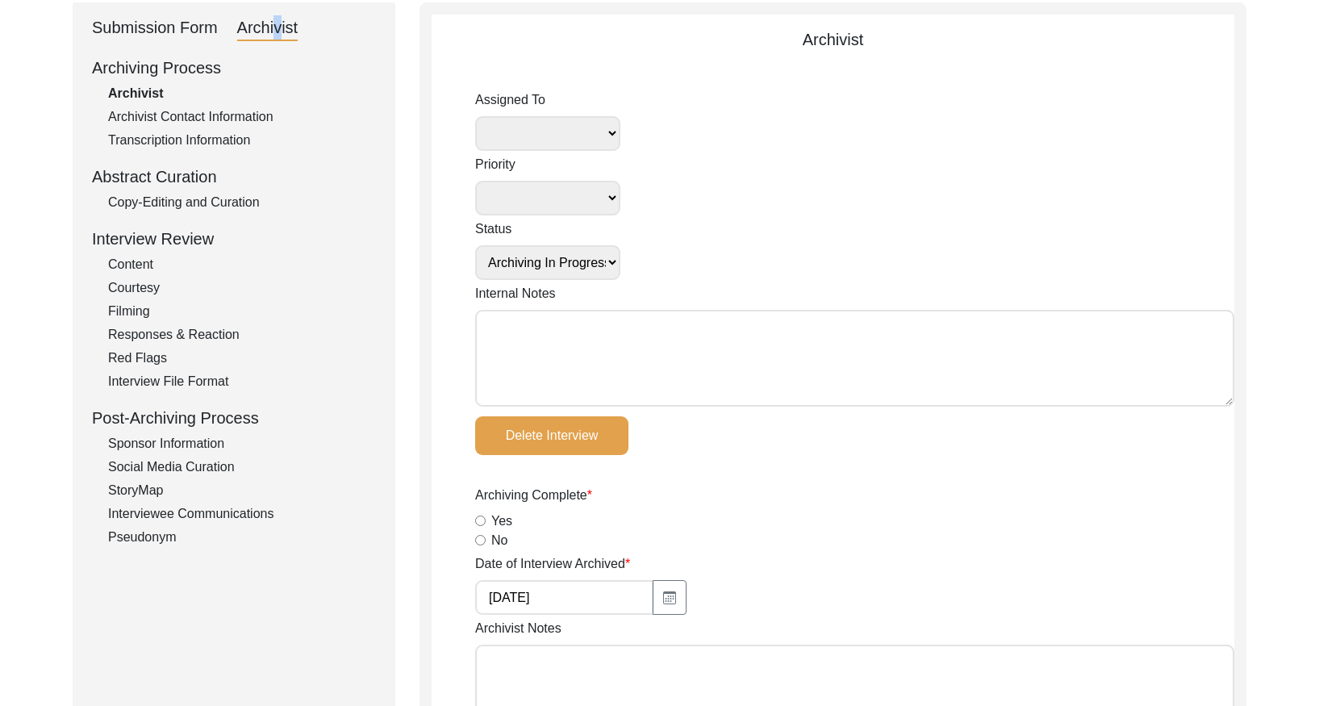
scroll to position [231, 0]
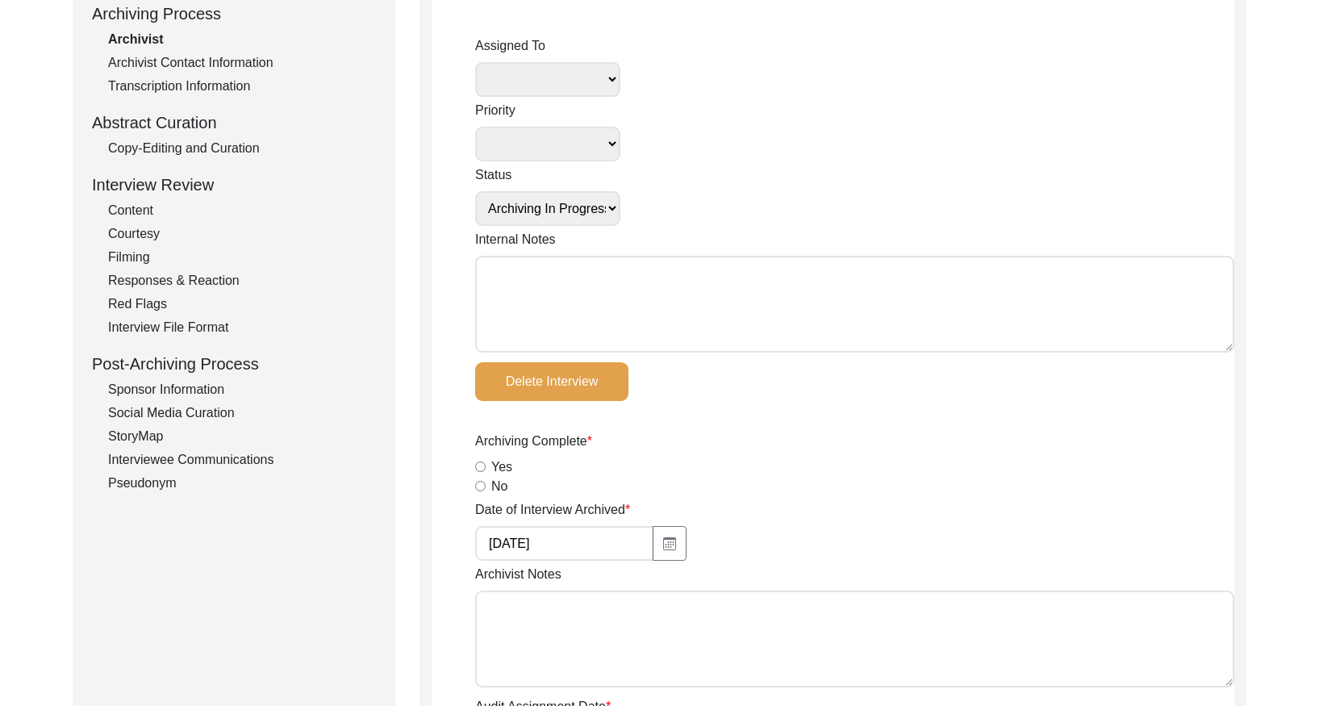
click at [248, 142] on div "Copy-Editing and Curation" at bounding box center [242, 148] width 268 height 19
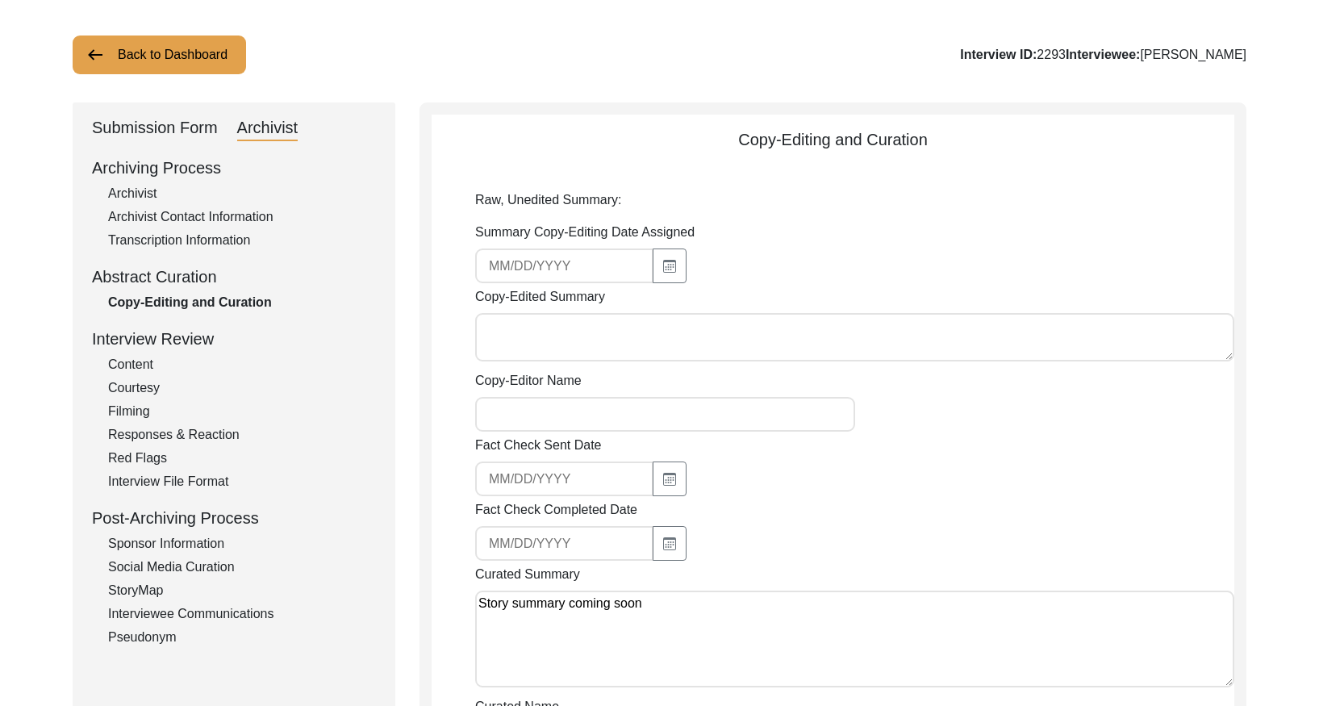
scroll to position [0, 0]
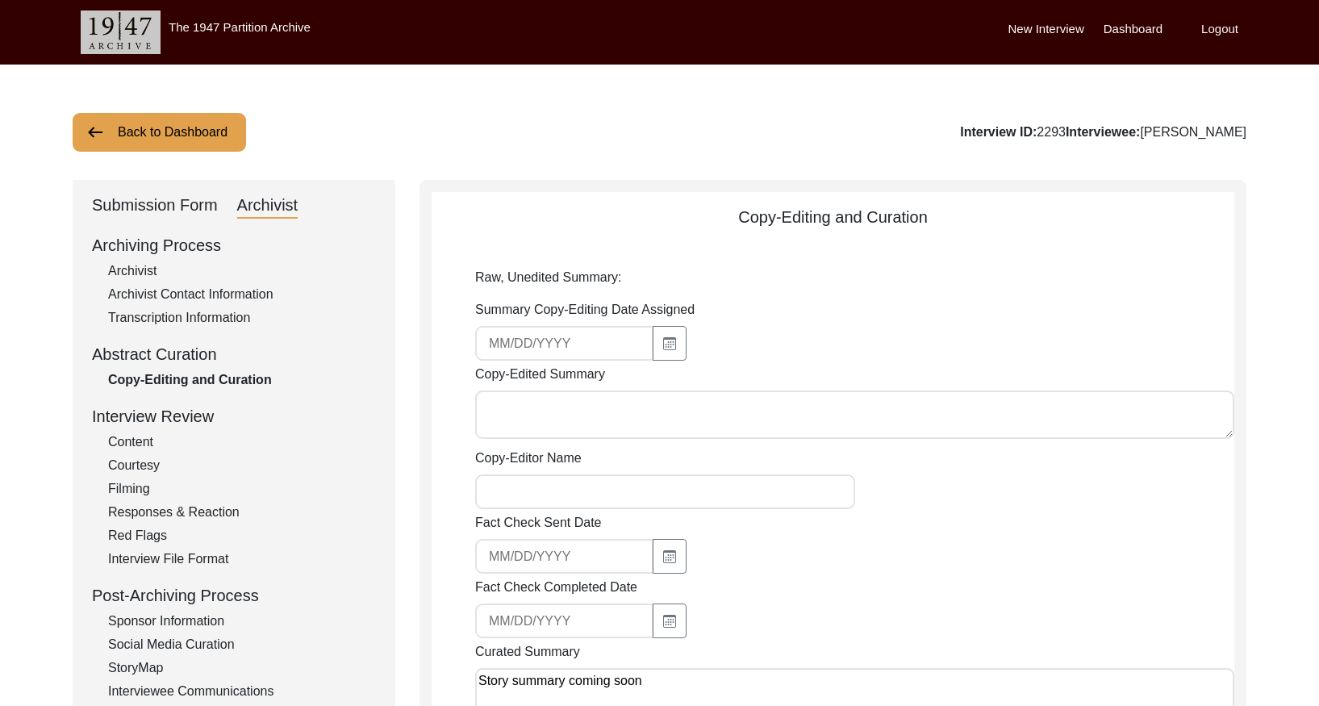
drag, startPoint x: 166, startPoint y: 137, endPoint x: 690, endPoint y: 98, distance: 525.7
click at [172, 136] on button "Back to Dashboard" at bounding box center [159, 132] width 173 height 39
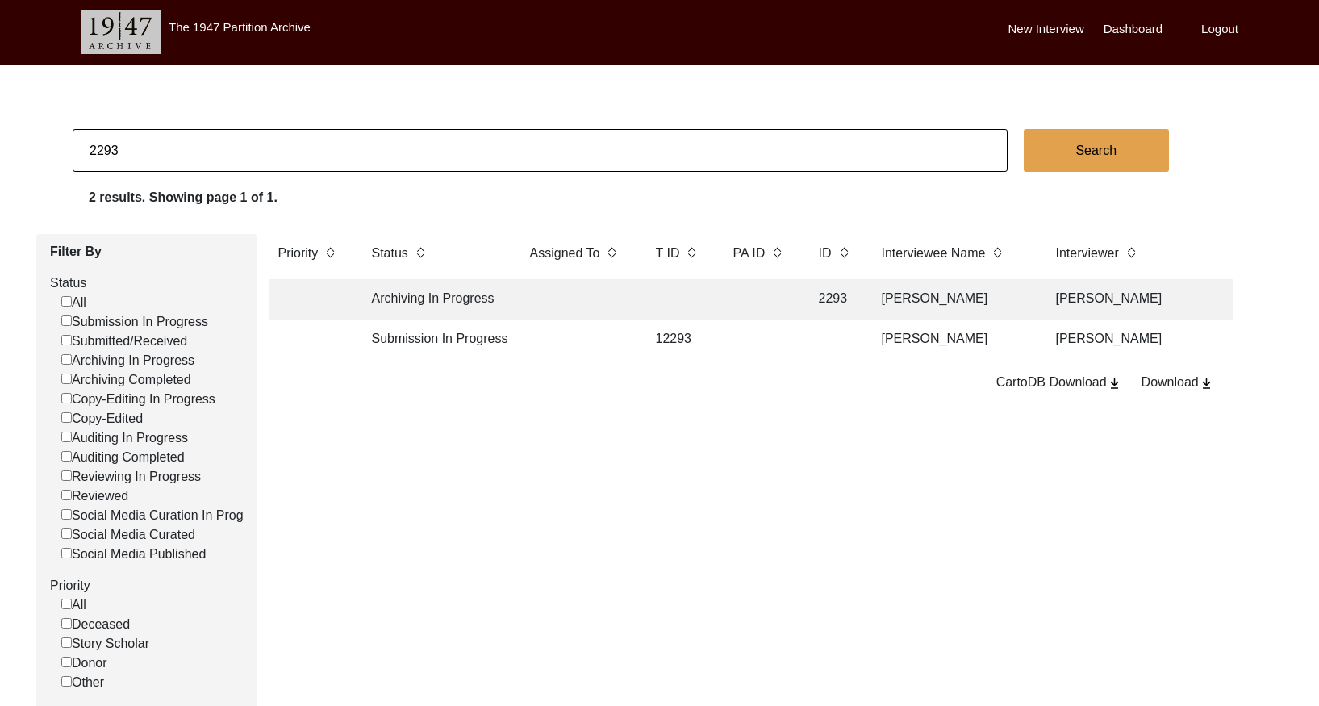
click at [519, 146] on input "2293" at bounding box center [540, 150] width 935 height 43
click at [518, 147] on input "2293" at bounding box center [540, 150] width 935 height 43
paste input "315"
click at [725, 310] on td at bounding box center [759, 299] width 73 height 40
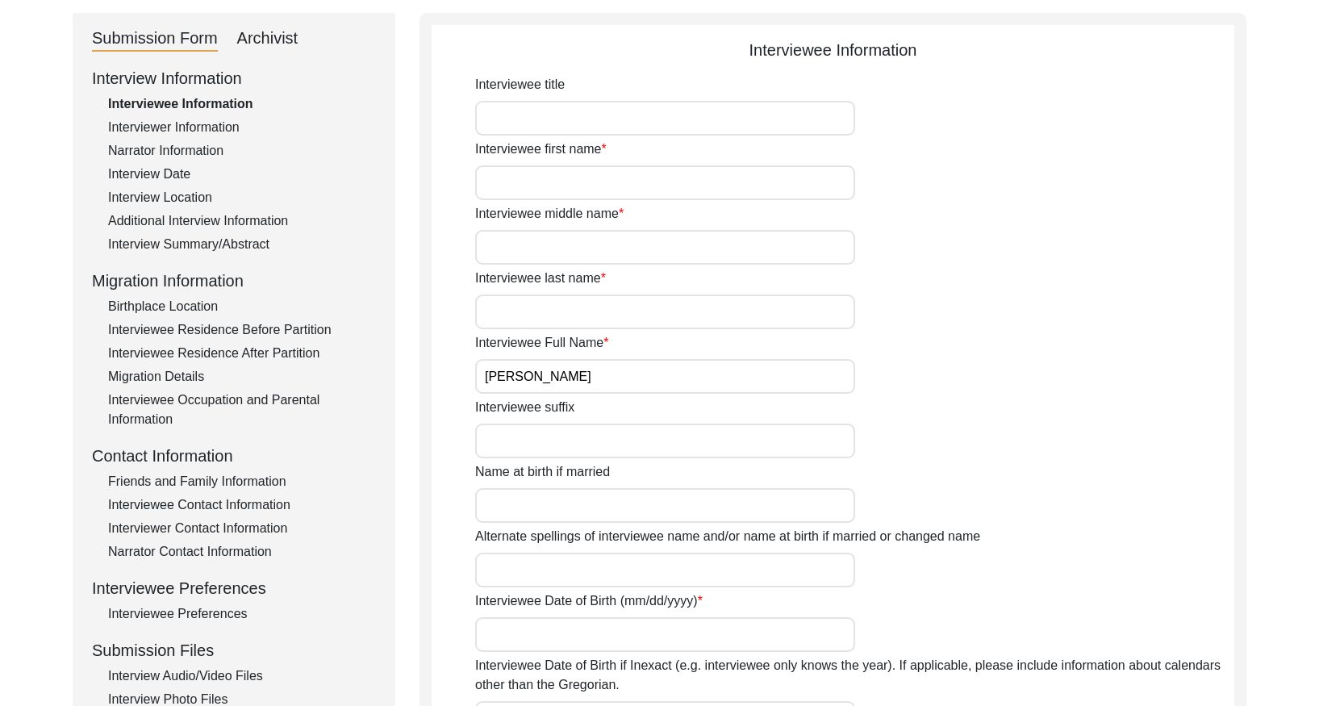
scroll to position [174, 0]
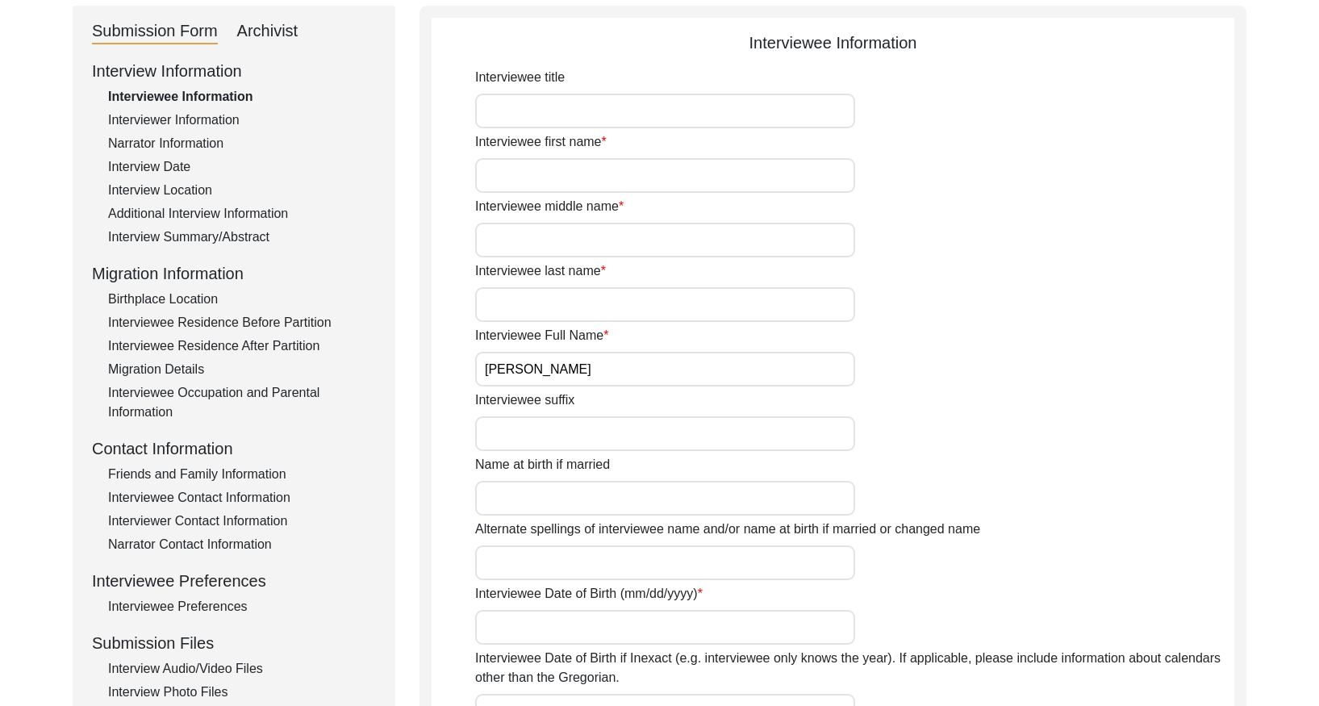
click at [210, 230] on div "Interview Summary/Abstract" at bounding box center [242, 236] width 268 height 19
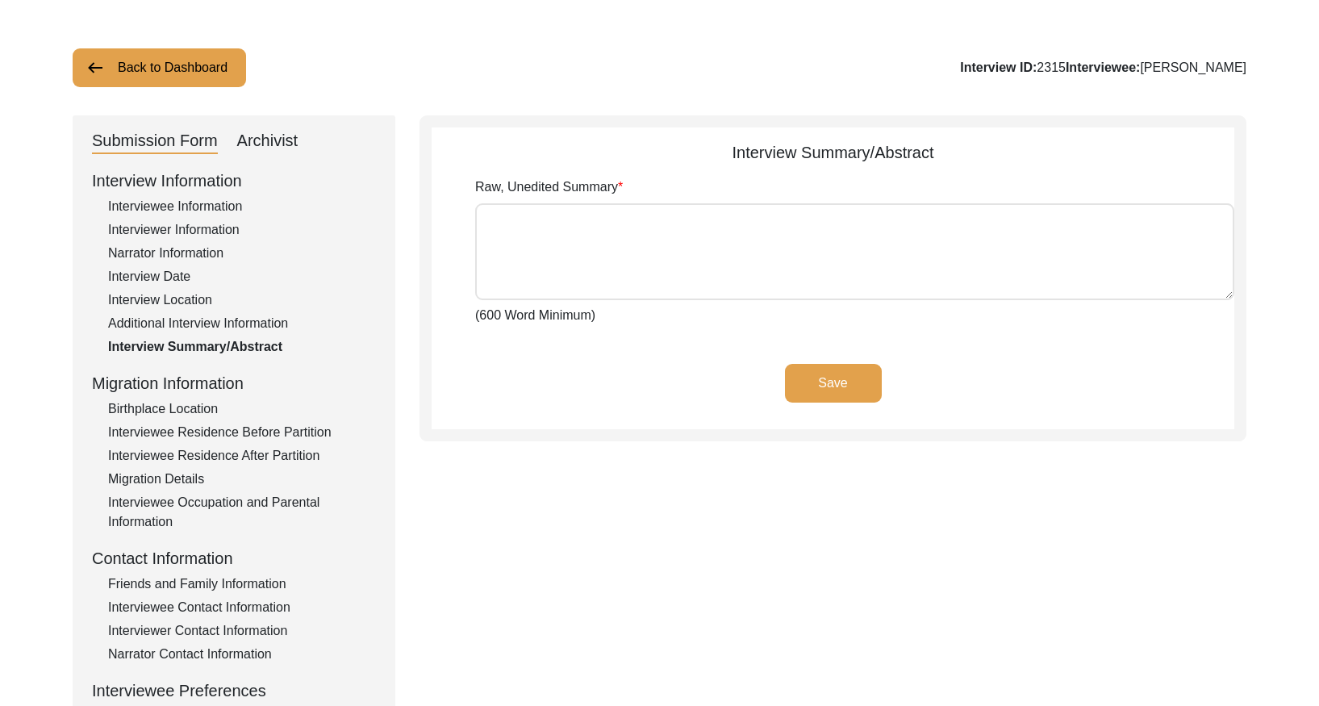
scroll to position [63, 0]
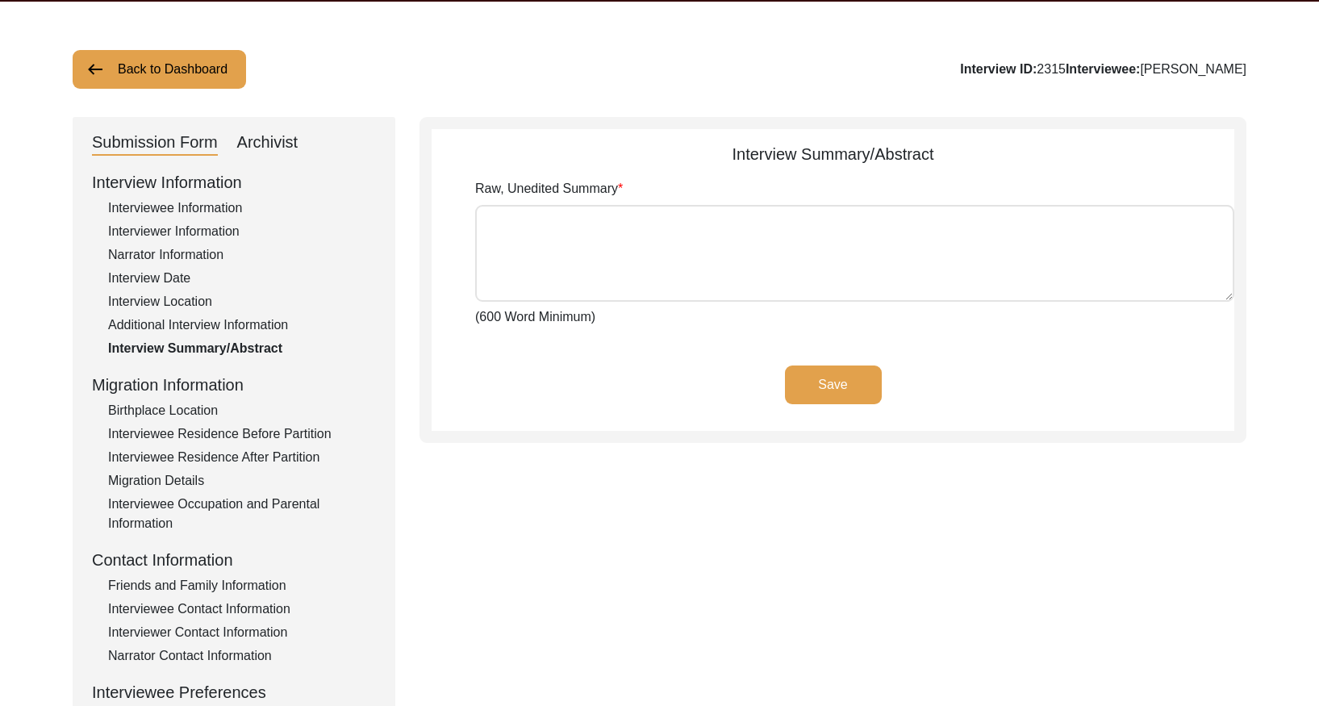
click at [275, 145] on div "Archivist" at bounding box center [267, 143] width 61 height 26
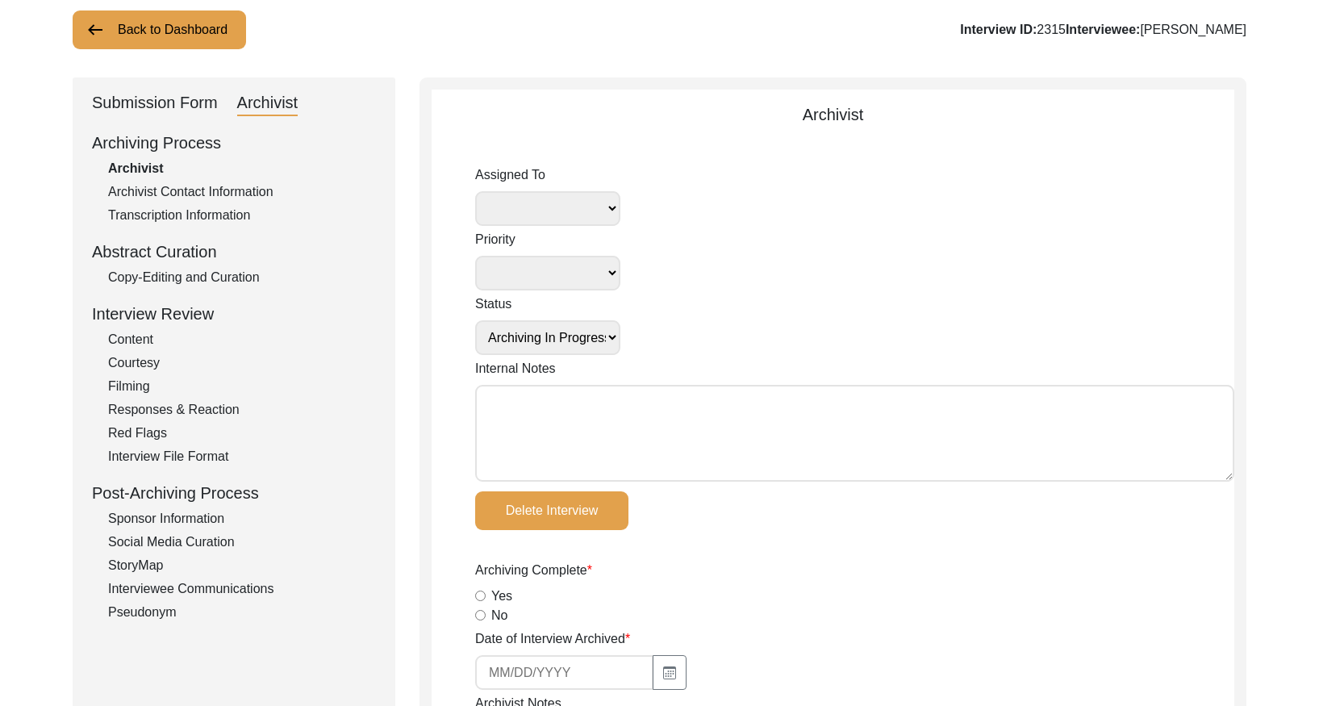
scroll to position [112, 0]
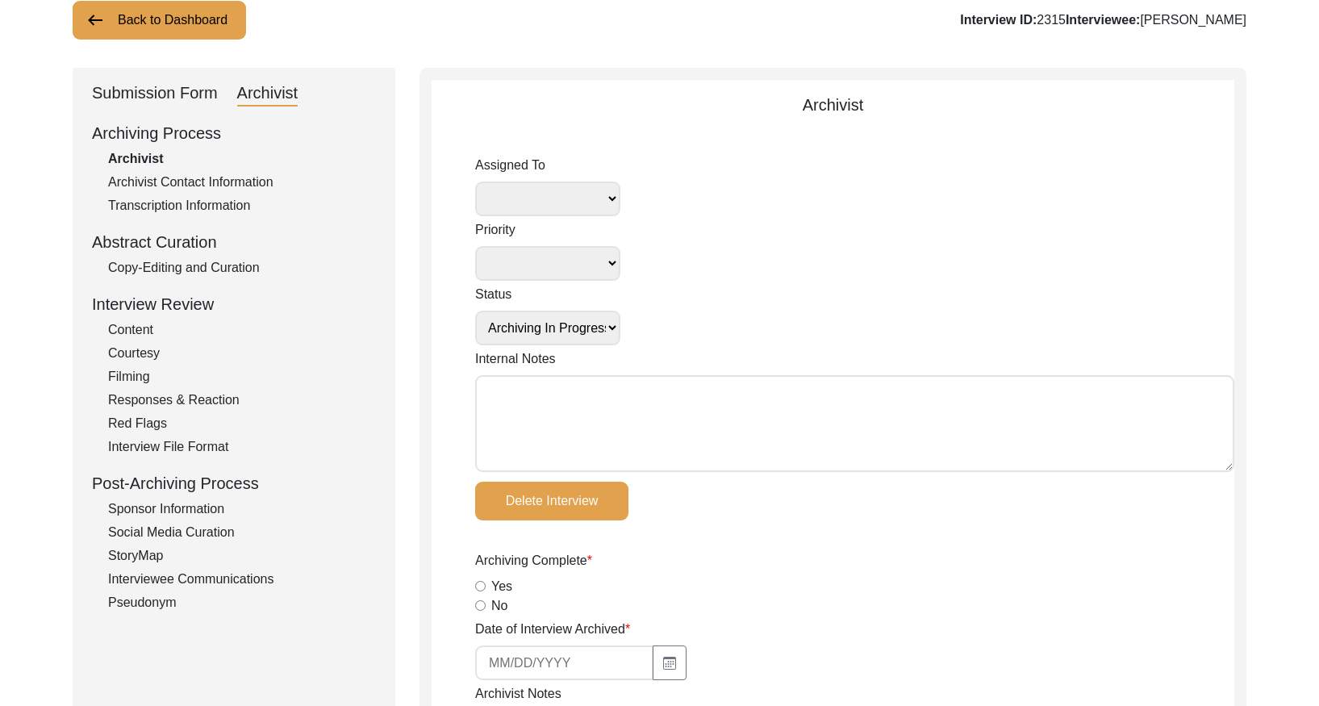
click at [232, 264] on div "Copy-Editing and Curation" at bounding box center [242, 267] width 268 height 19
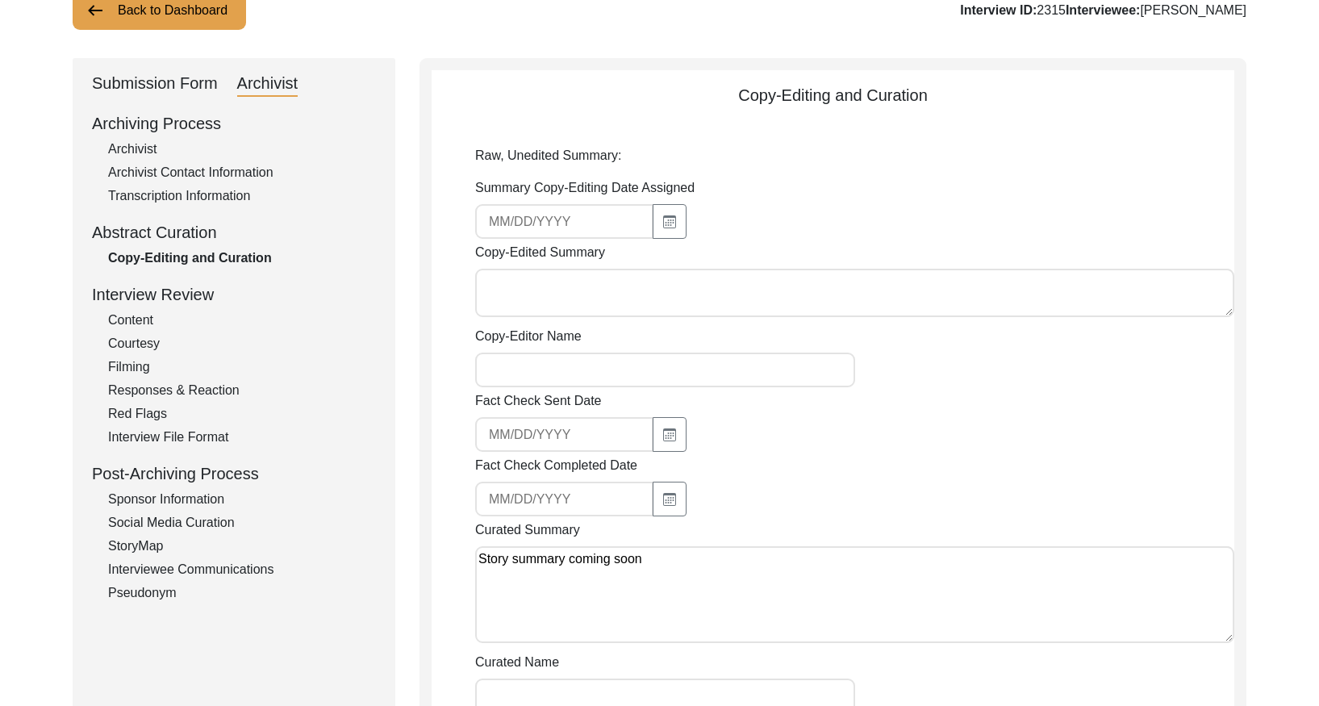
scroll to position [0, 0]
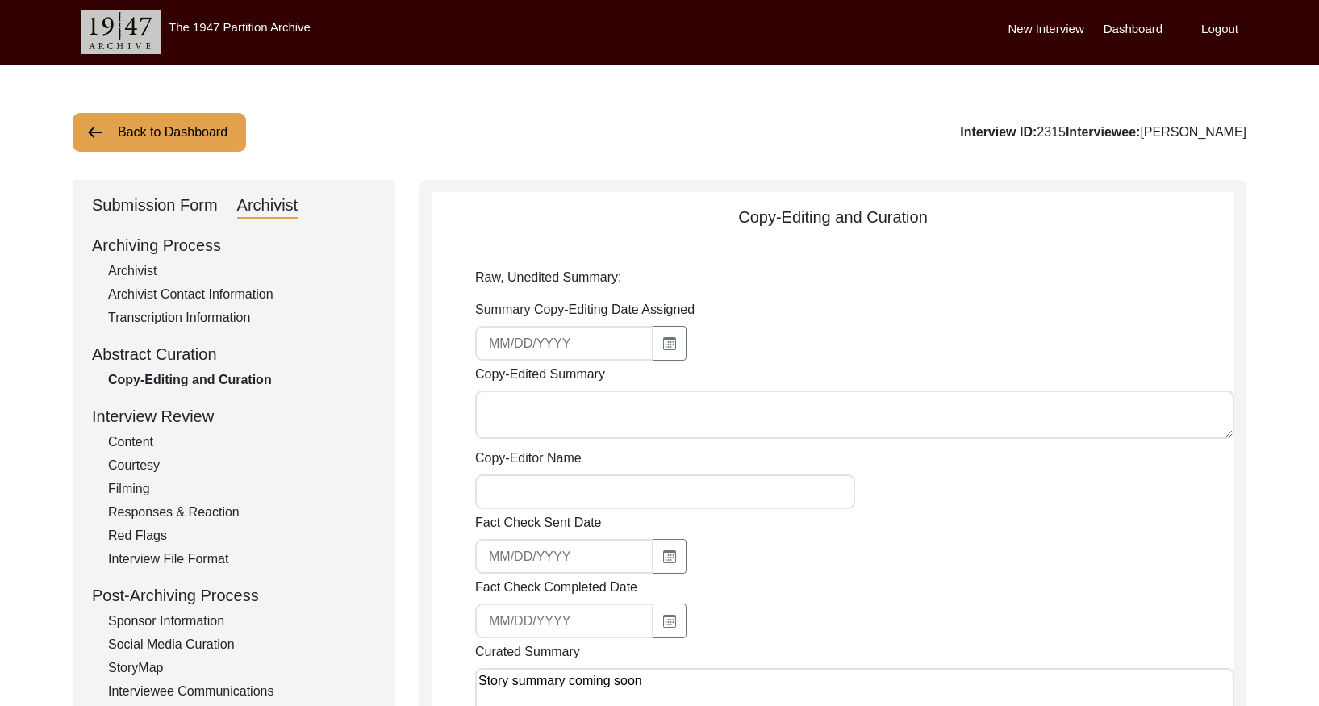
click at [185, 135] on button "Back to Dashboard" at bounding box center [159, 132] width 173 height 39
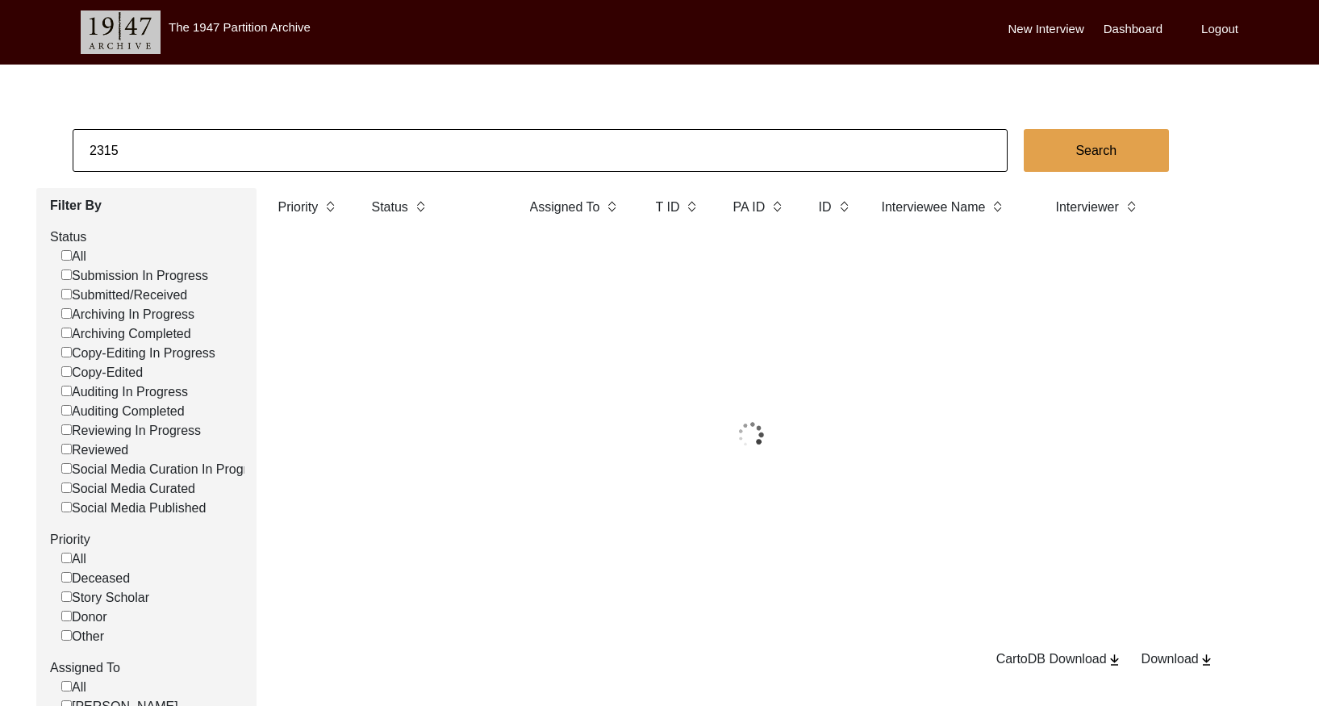
click at [354, 158] on input "2315" at bounding box center [540, 150] width 935 height 43
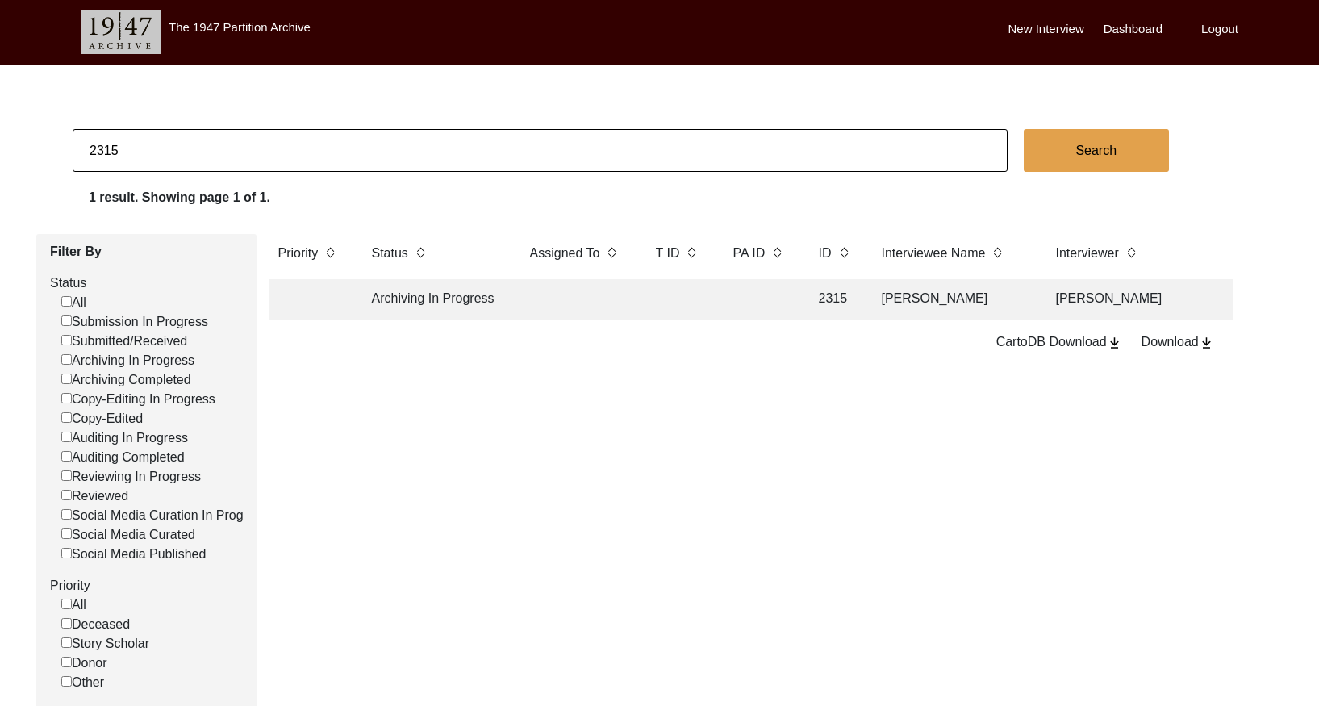
click at [354, 158] on input "2315" at bounding box center [540, 150] width 935 height 43
paste input "22"
click at [752, 306] on td at bounding box center [759, 299] width 73 height 40
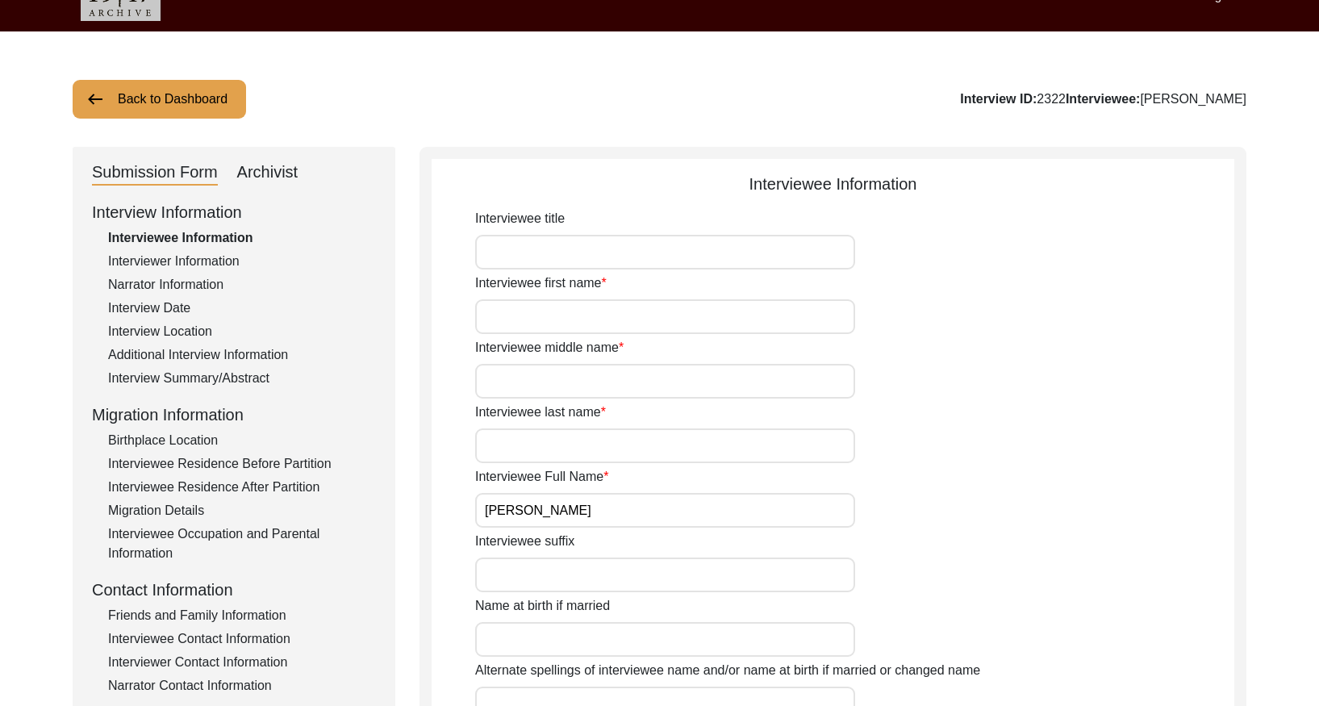
scroll to position [14, 0]
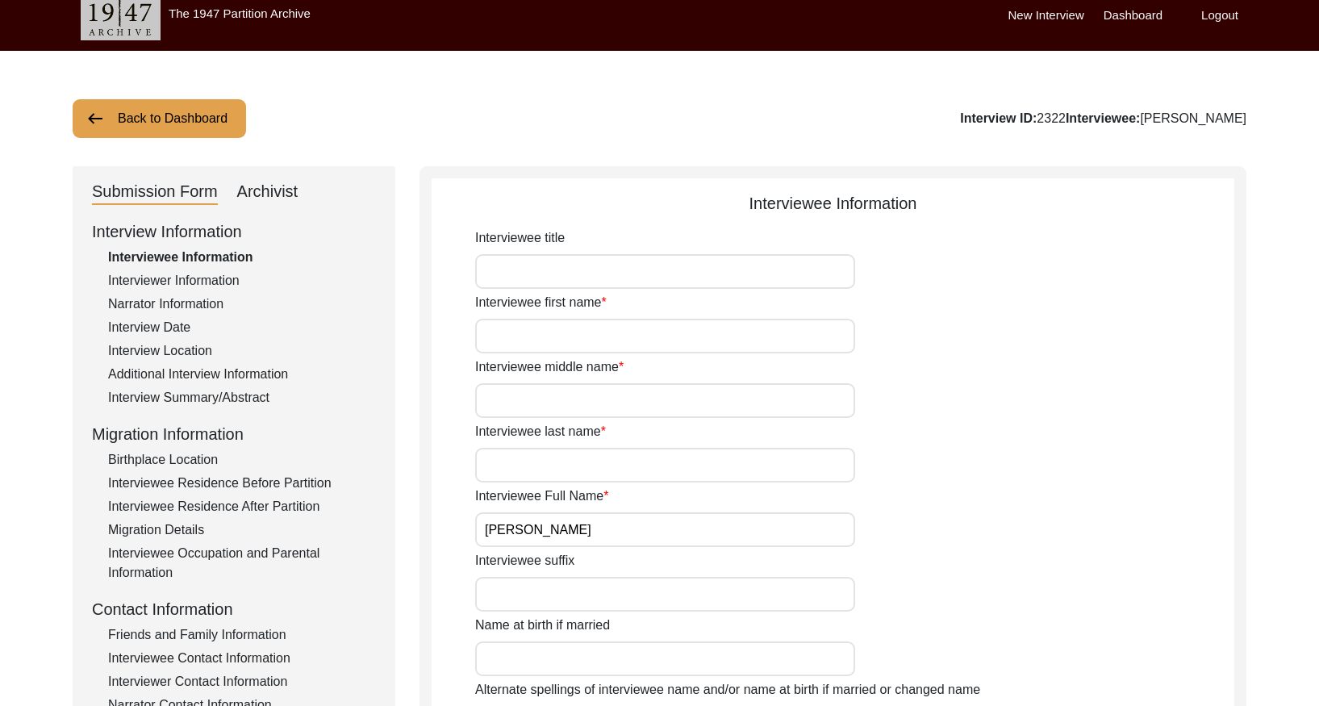
click at [243, 394] on div "Interview Summary/Abstract" at bounding box center [242, 397] width 268 height 19
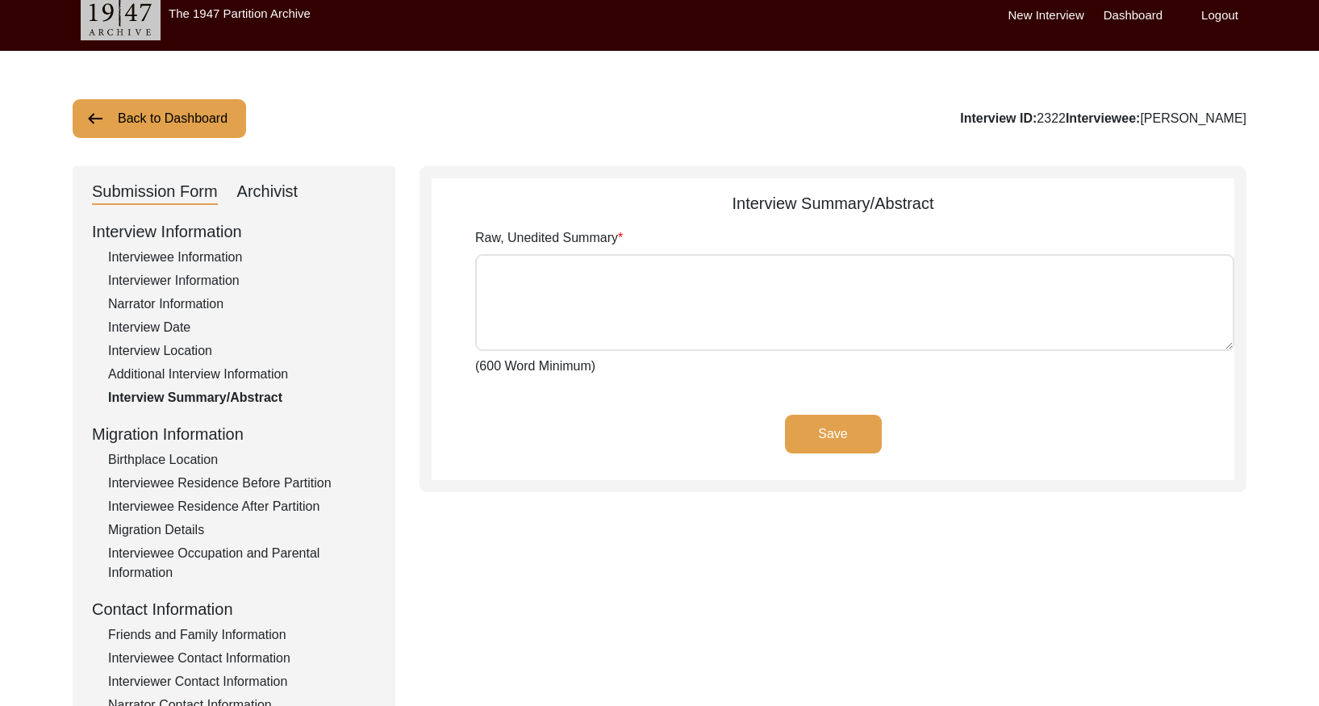
drag, startPoint x: 263, startPoint y: 190, endPoint x: 281, endPoint y: 206, distance: 25.1
click at [265, 191] on div "Archivist" at bounding box center [267, 192] width 61 height 26
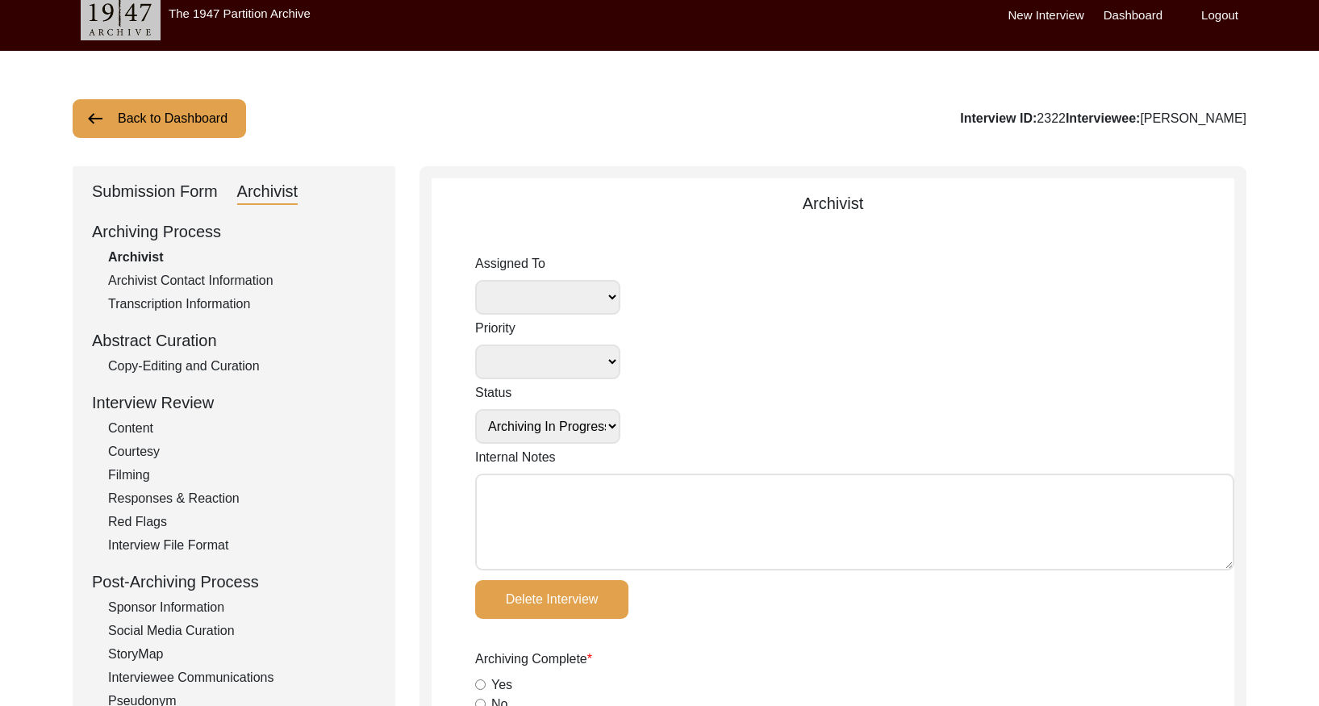
drag, startPoint x: 246, startPoint y: 372, endPoint x: 273, endPoint y: 379, distance: 27.6
click at [252, 373] on div "Copy-Editing and Curation" at bounding box center [242, 365] width 268 height 19
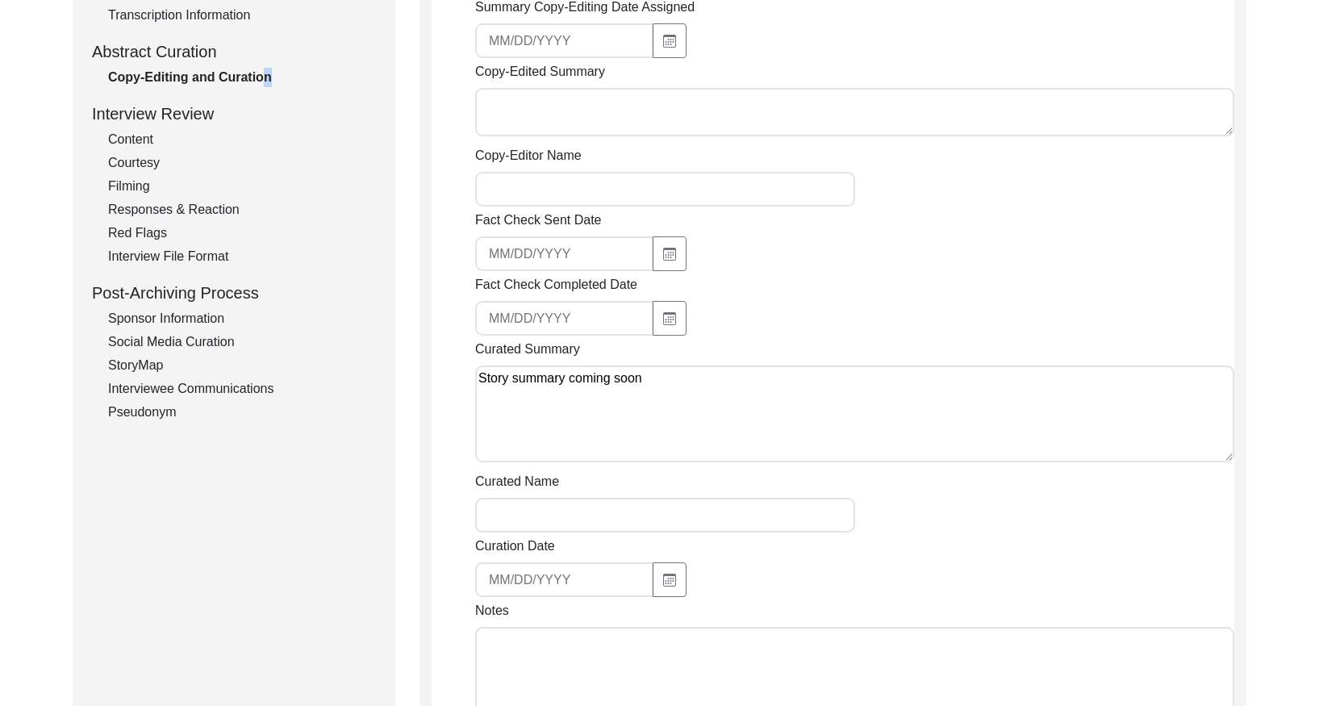
scroll to position [0, 0]
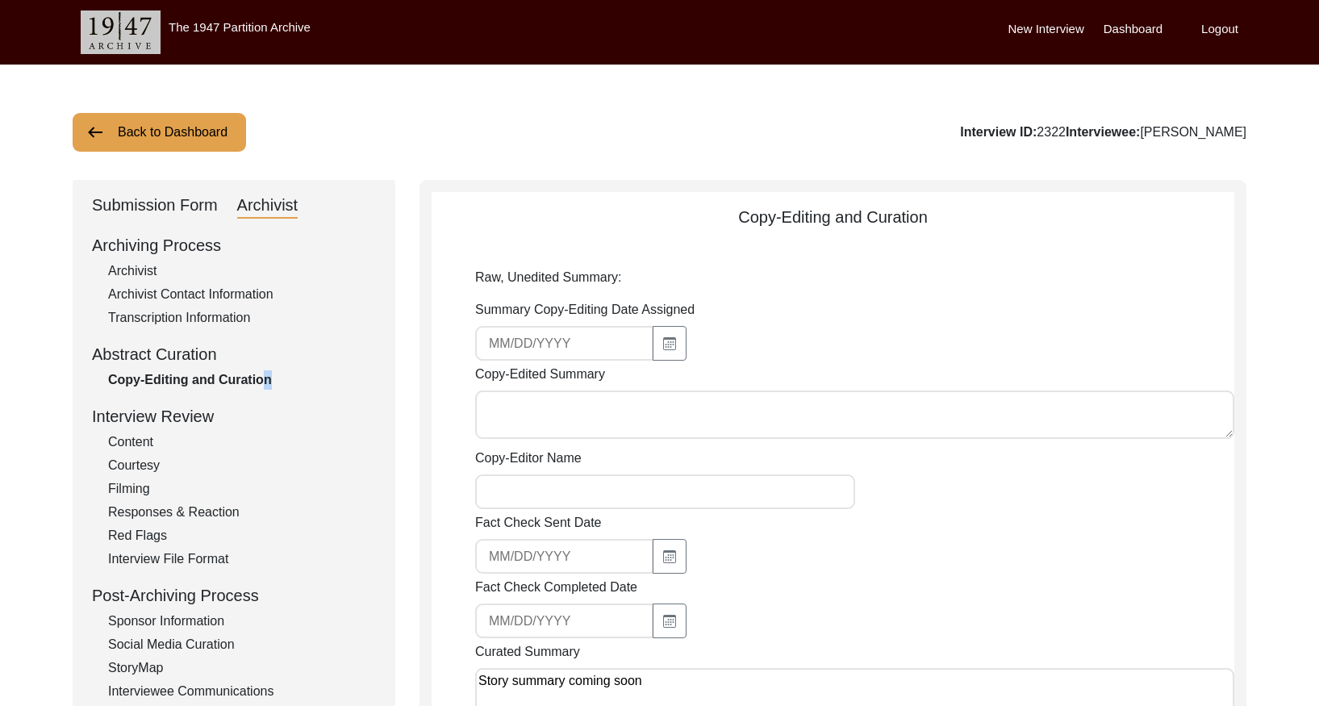
drag, startPoint x: 189, startPoint y: 119, endPoint x: 198, endPoint y: 127, distance: 11.5
click at [189, 120] on button "Back to Dashboard" at bounding box center [159, 132] width 173 height 39
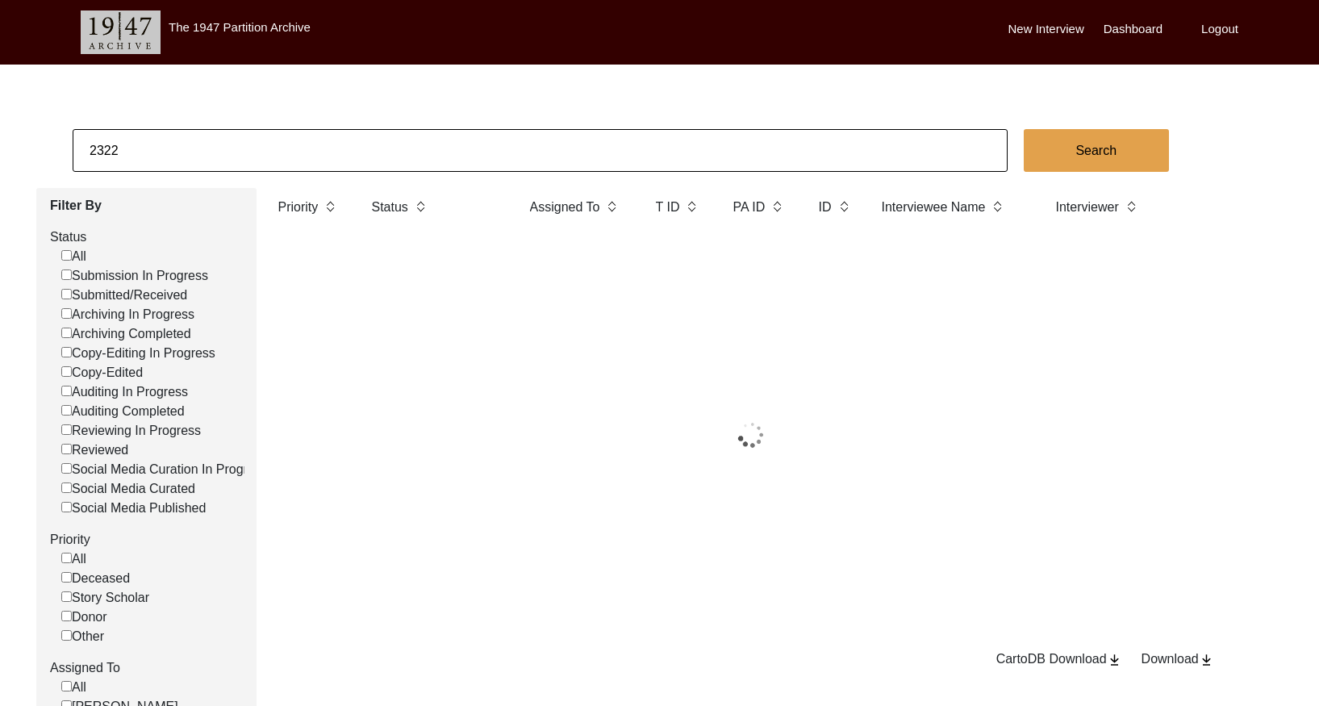
click at [273, 136] on input "2322" at bounding box center [540, 150] width 935 height 43
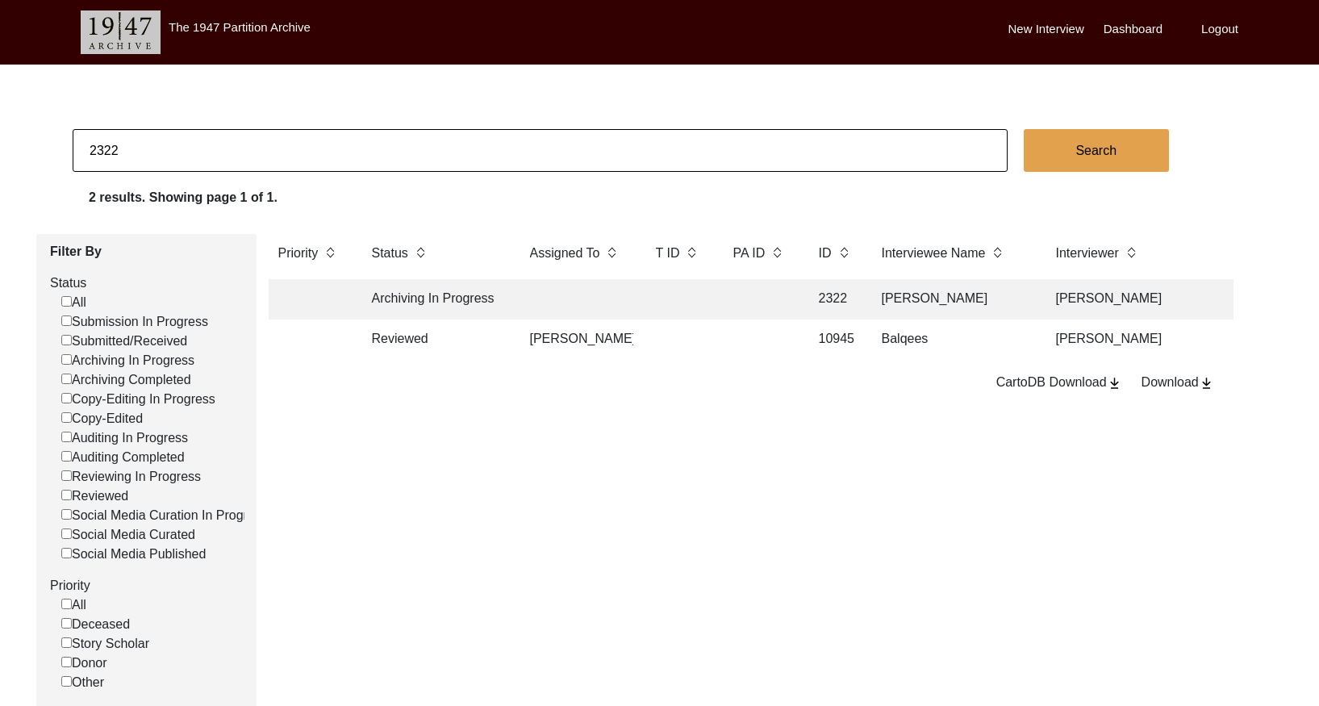
click at [273, 136] on input "2322" at bounding box center [540, 150] width 935 height 43
paste input "5"
click at [685, 301] on td at bounding box center [678, 299] width 65 height 40
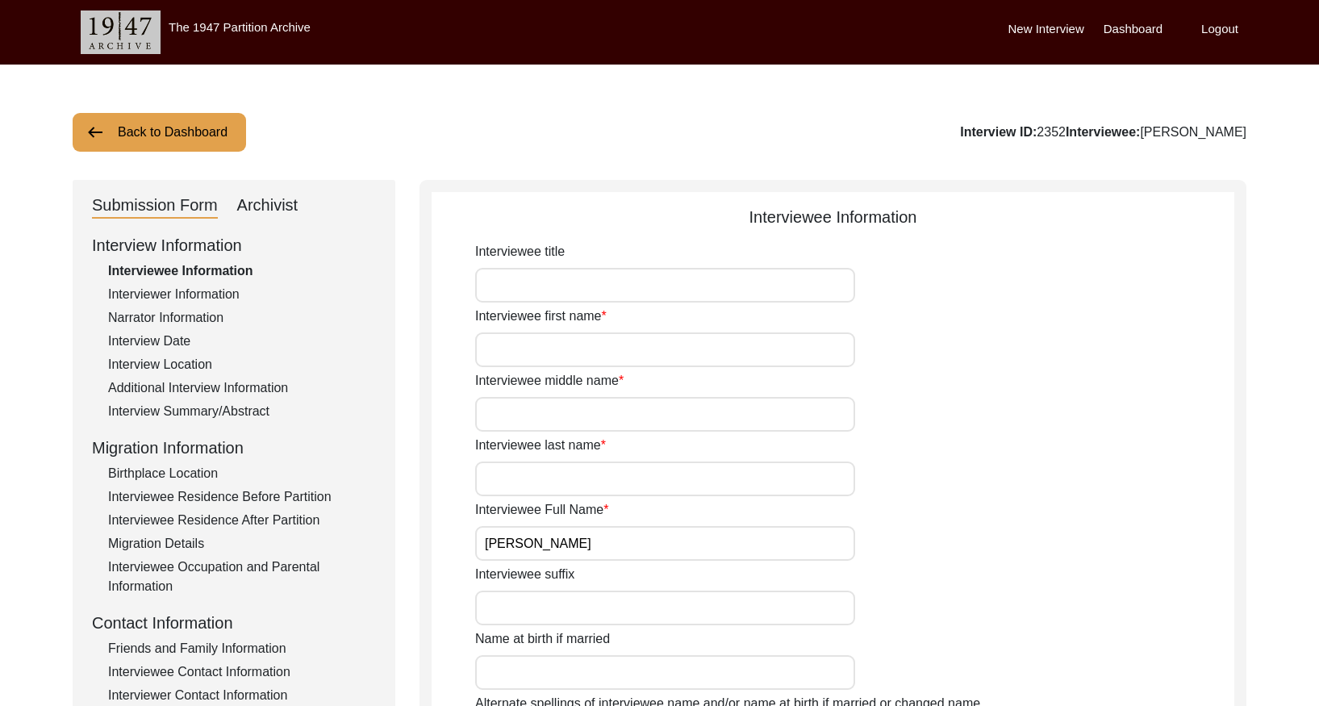
click at [234, 406] on div "Interview Summary/Abstract" at bounding box center [242, 411] width 268 height 19
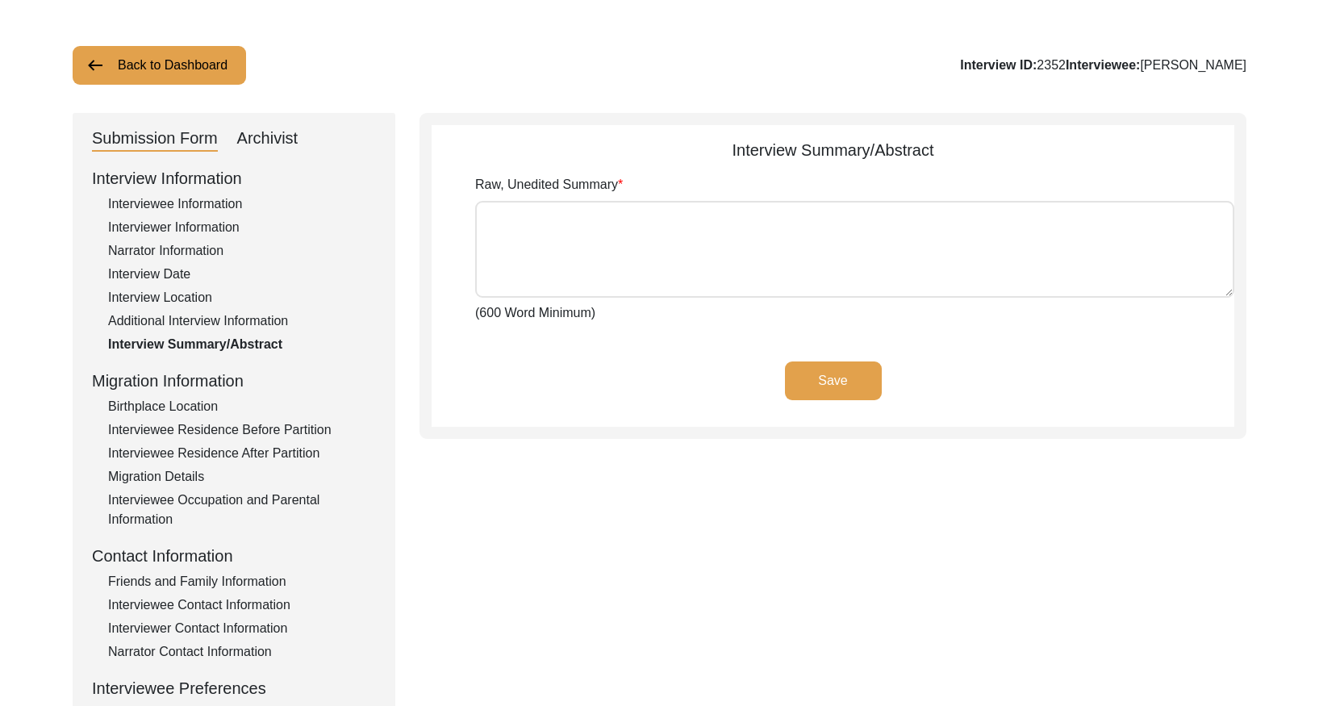
scroll to position [70, 0]
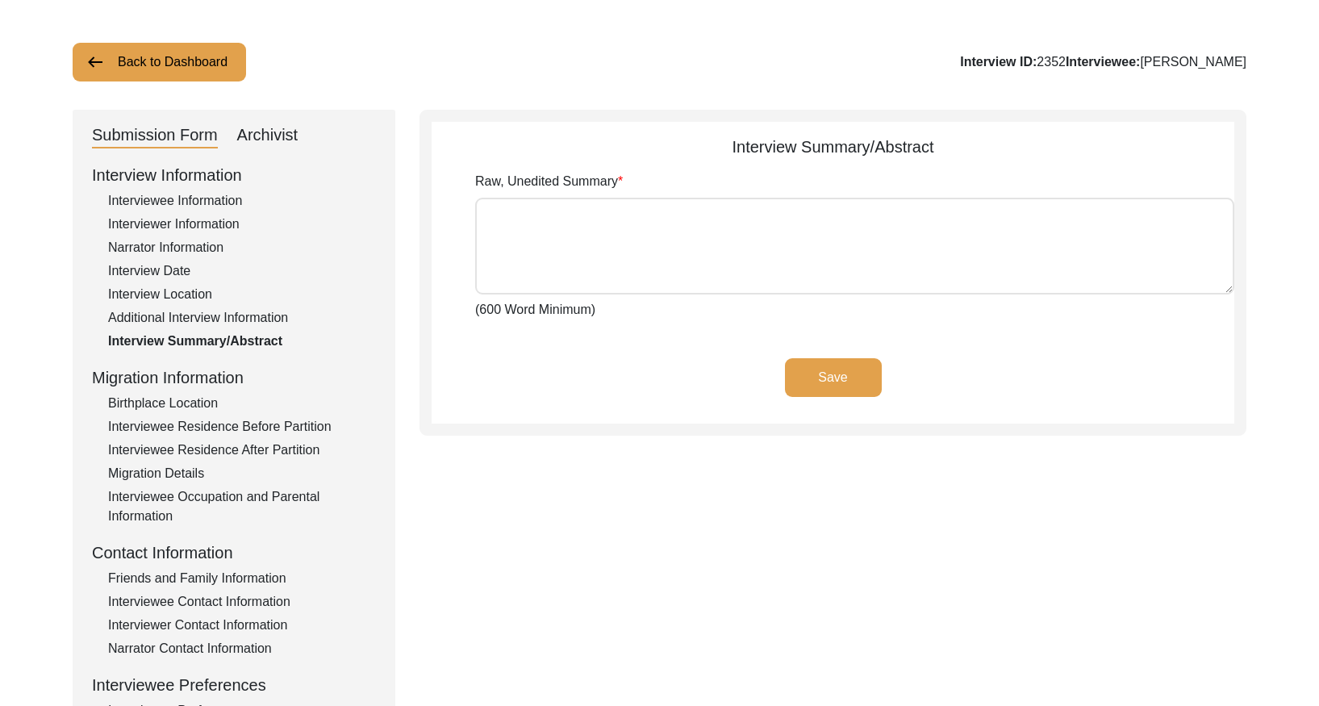
drag, startPoint x: 285, startPoint y: 138, endPoint x: 289, endPoint y: 148, distance: 11.2
click at [285, 138] on div "Archivist" at bounding box center [267, 136] width 61 height 26
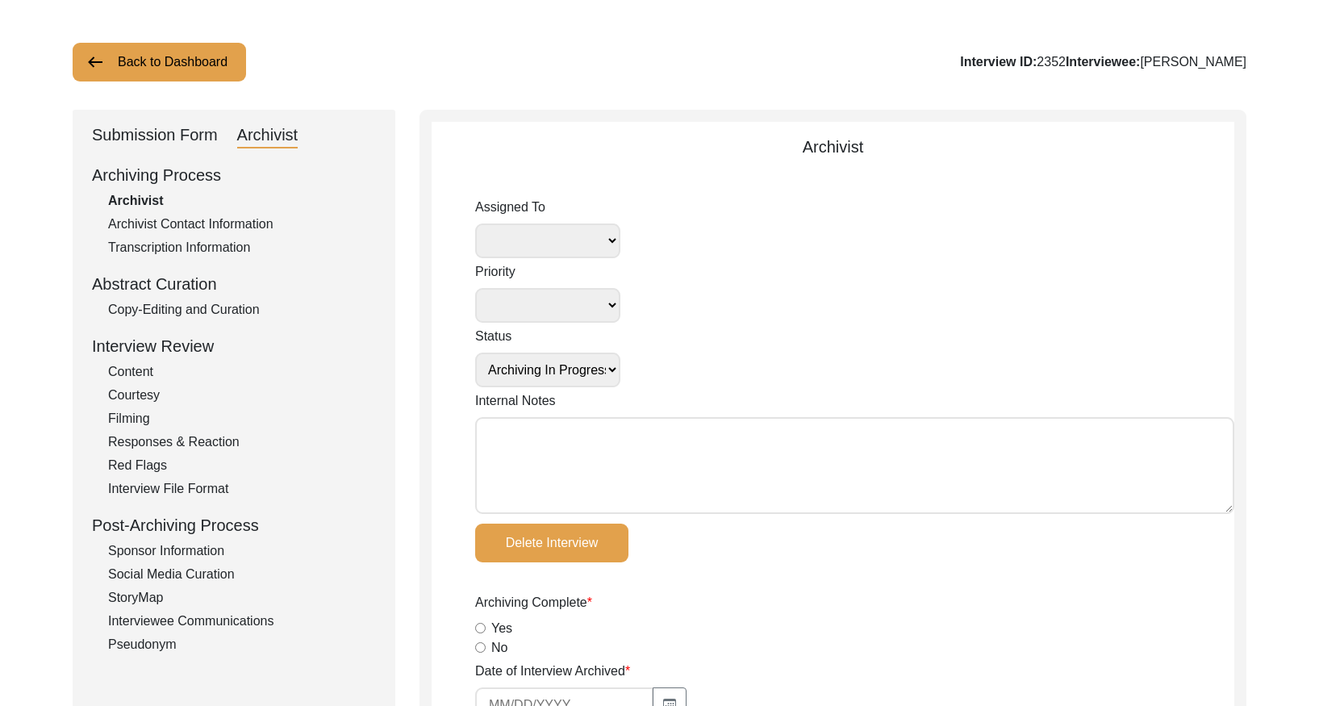
drag, startPoint x: 207, startPoint y: 306, endPoint x: 232, endPoint y: 288, distance: 30.7
click at [208, 306] on div "Copy-Editing and Curation" at bounding box center [242, 309] width 268 height 19
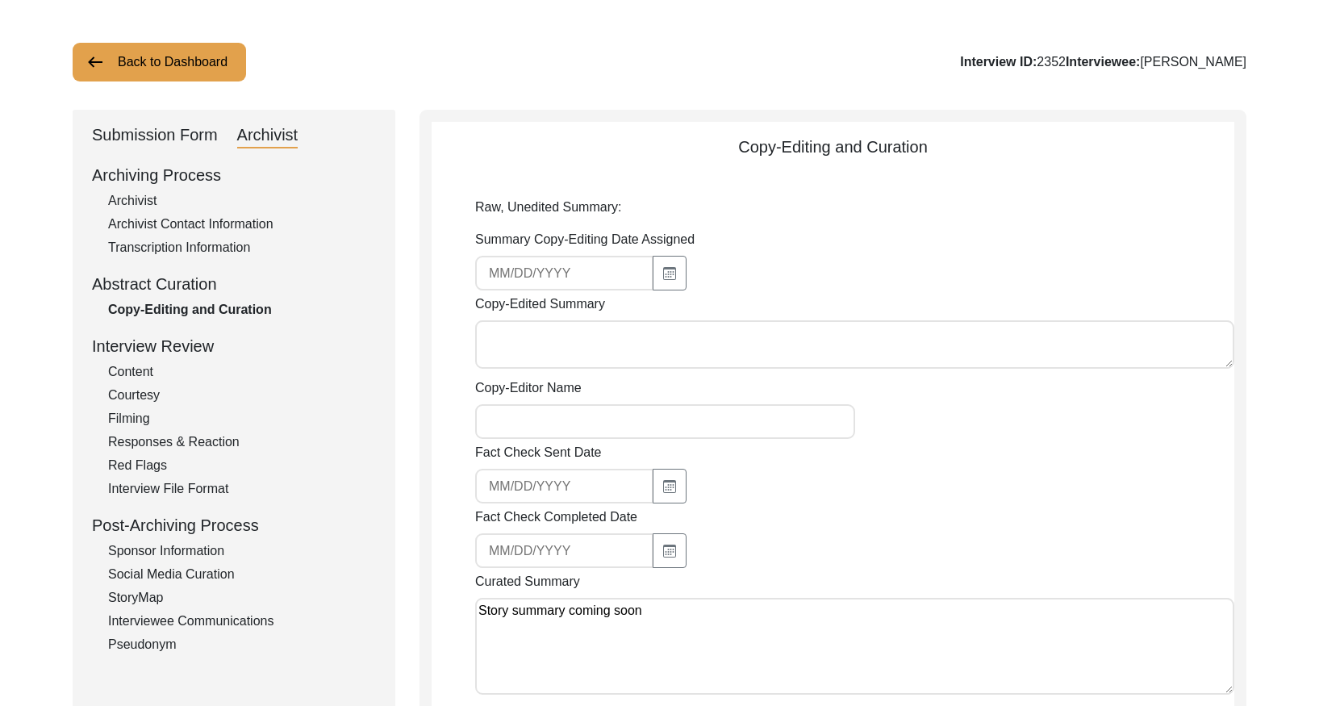
click at [136, 71] on button "Back to Dashboard" at bounding box center [159, 62] width 173 height 39
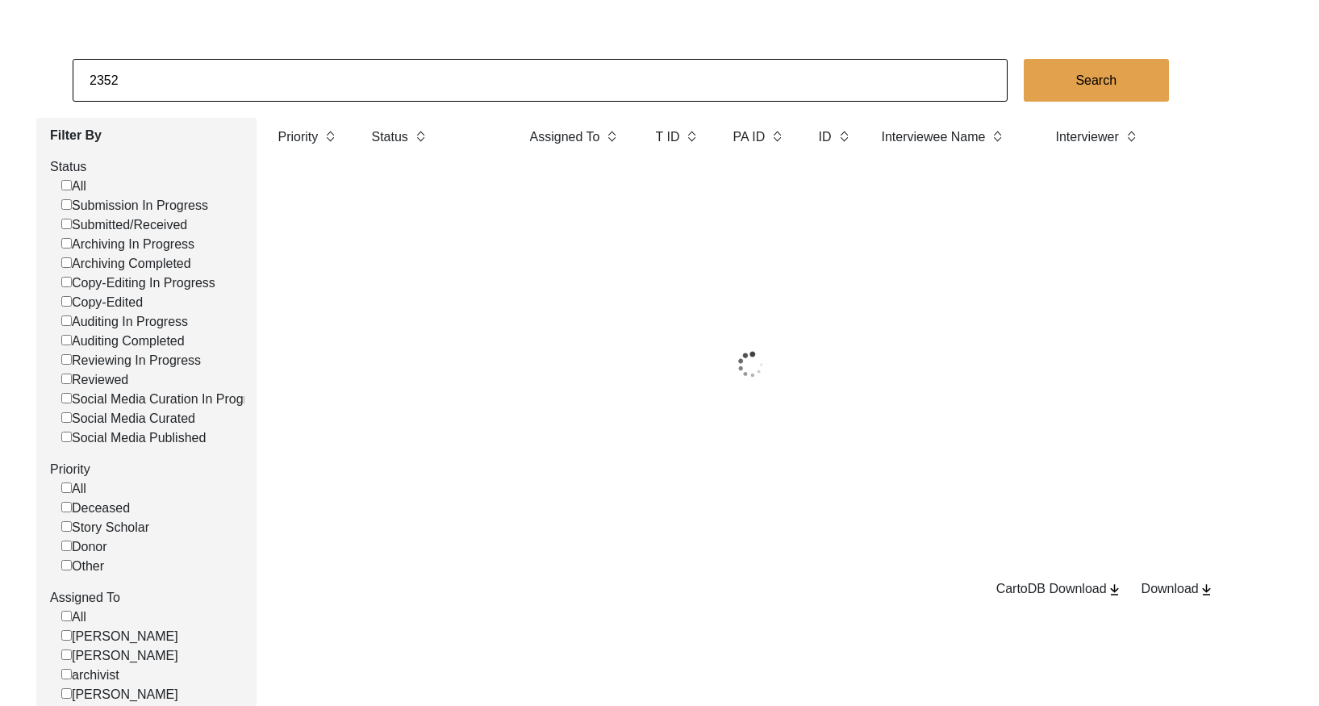
click at [298, 87] on input "2352" at bounding box center [540, 80] width 935 height 43
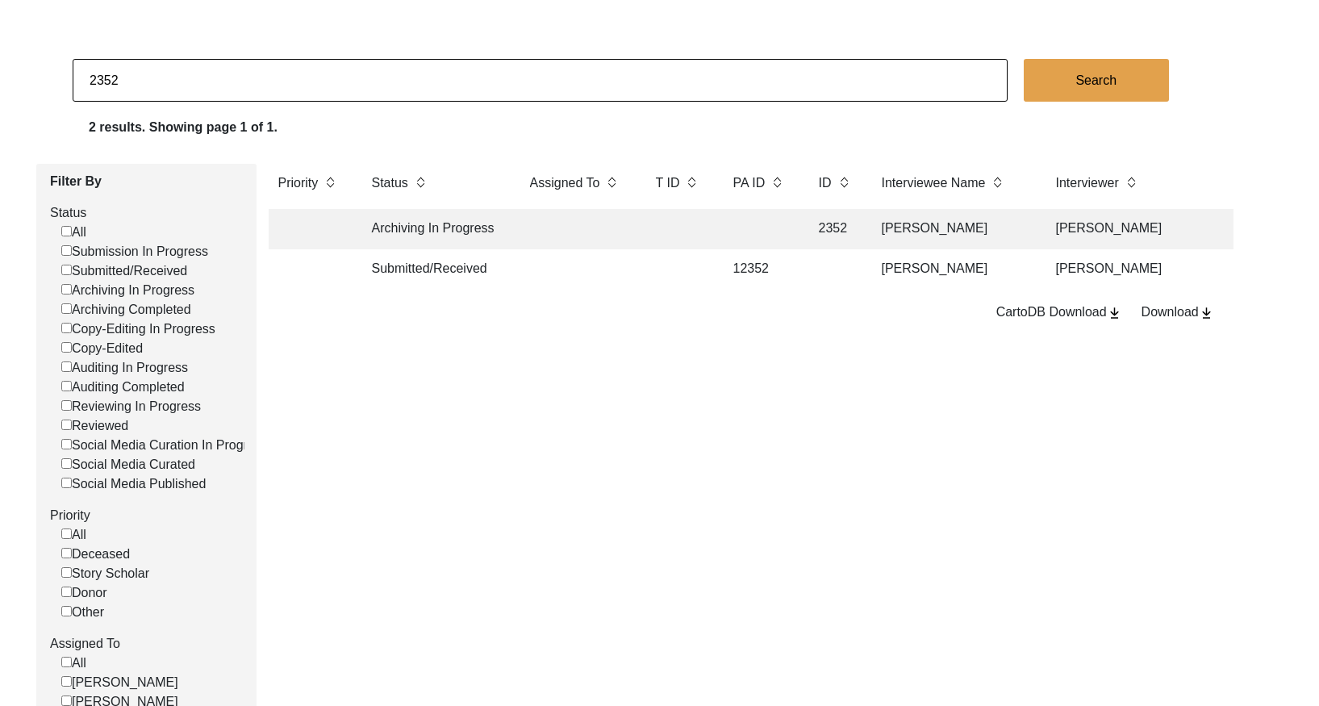
click at [298, 87] on input "2352" at bounding box center [540, 80] width 935 height 43
paste input "419"
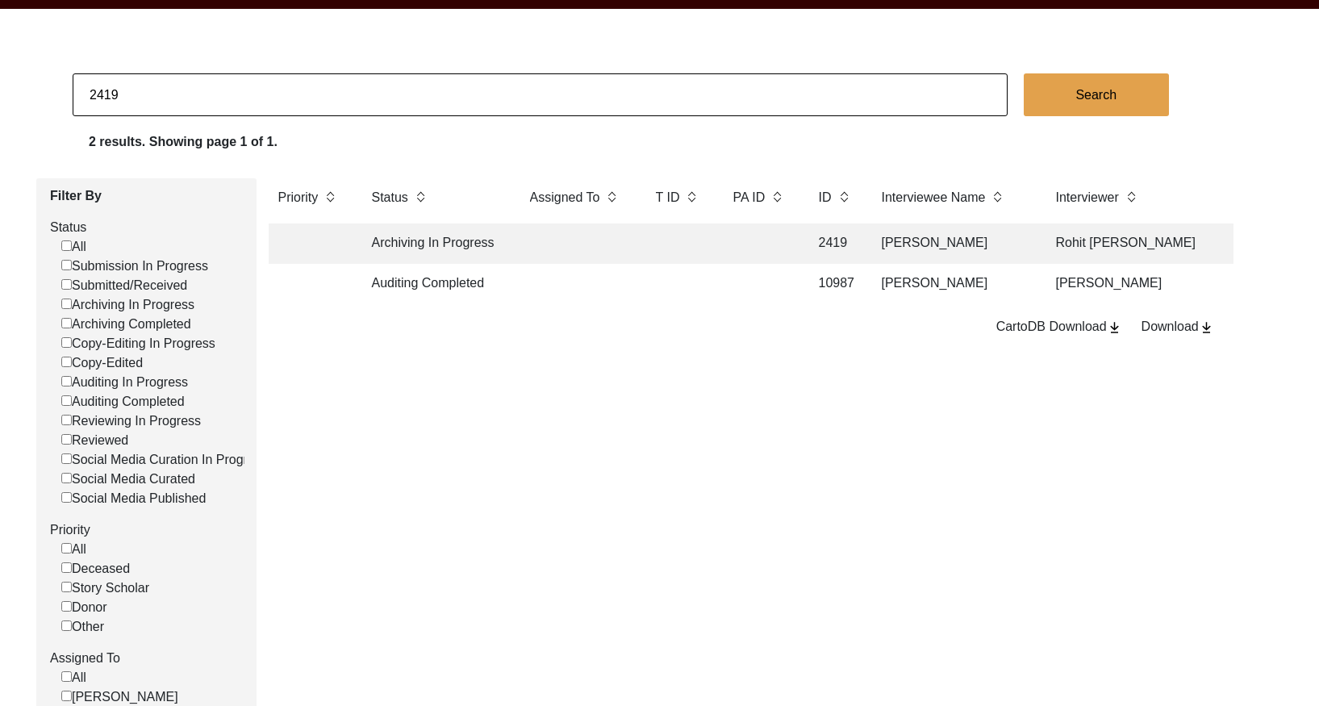
click at [689, 245] on td at bounding box center [678, 243] width 65 height 40
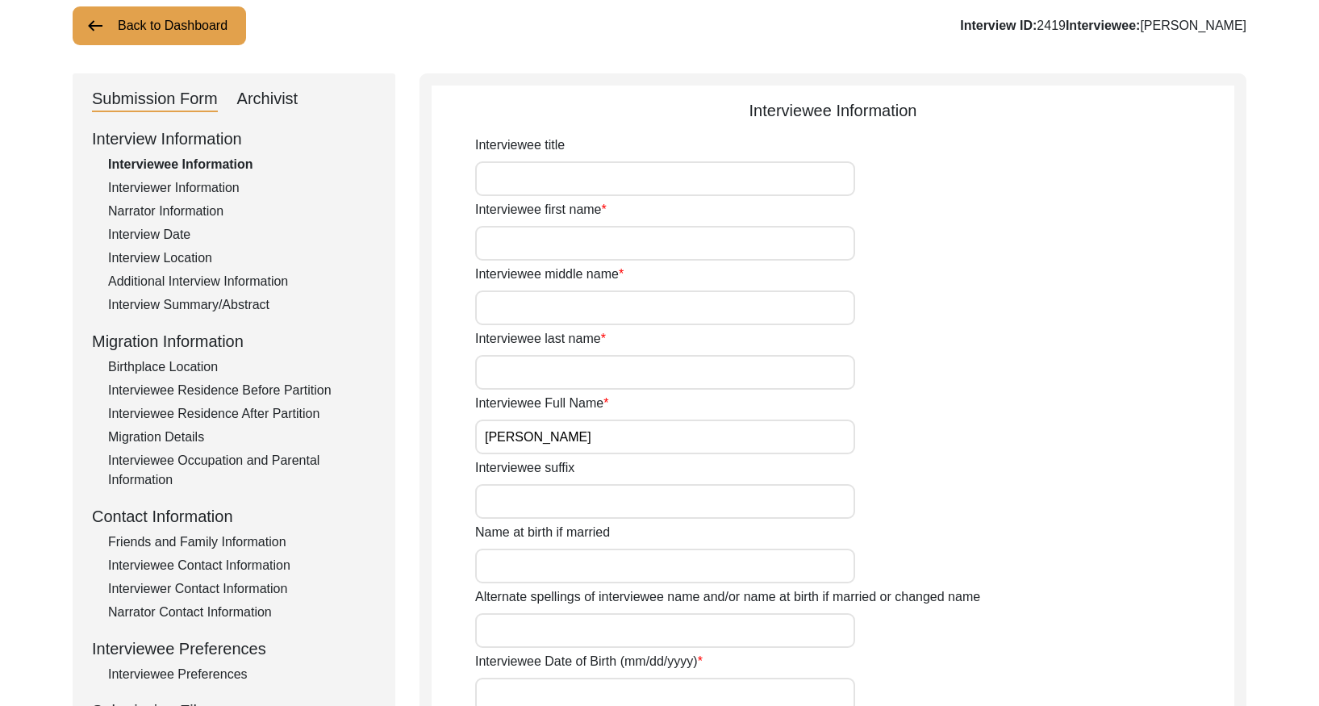
scroll to position [173, 0]
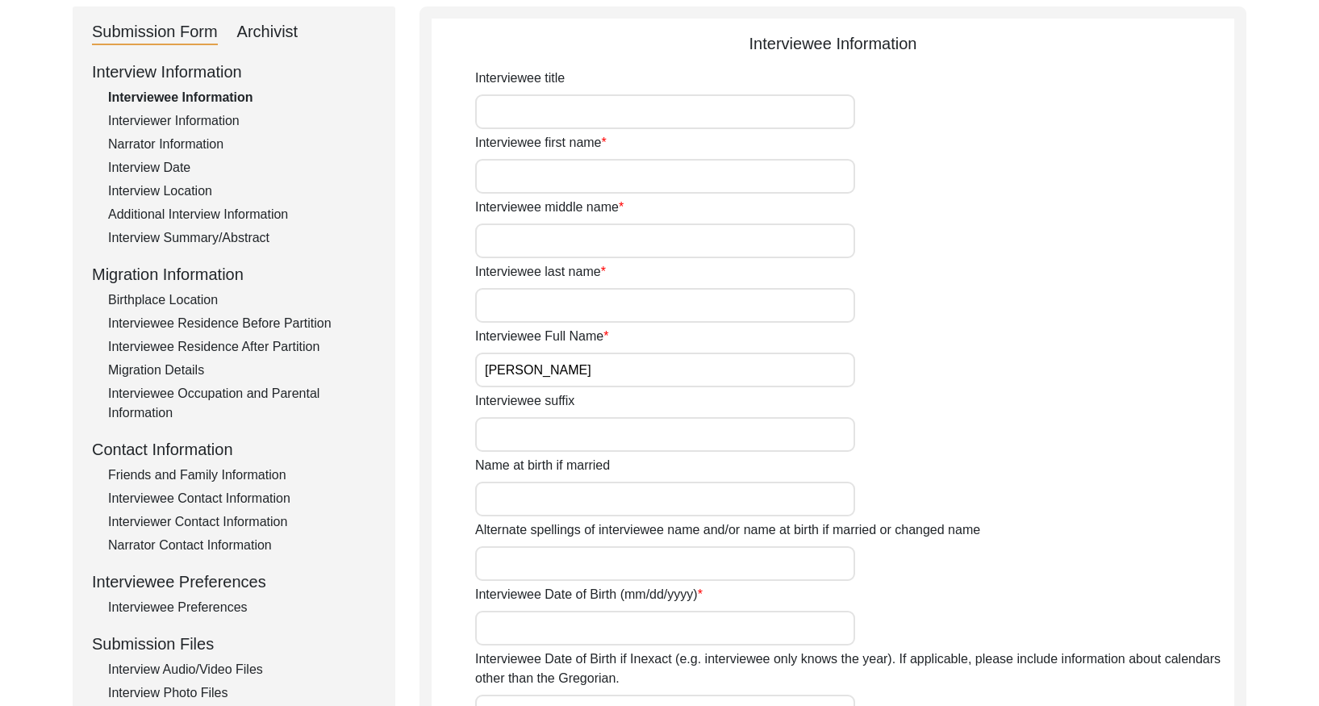
click at [169, 230] on div "Interview Summary/Abstract" at bounding box center [242, 237] width 268 height 19
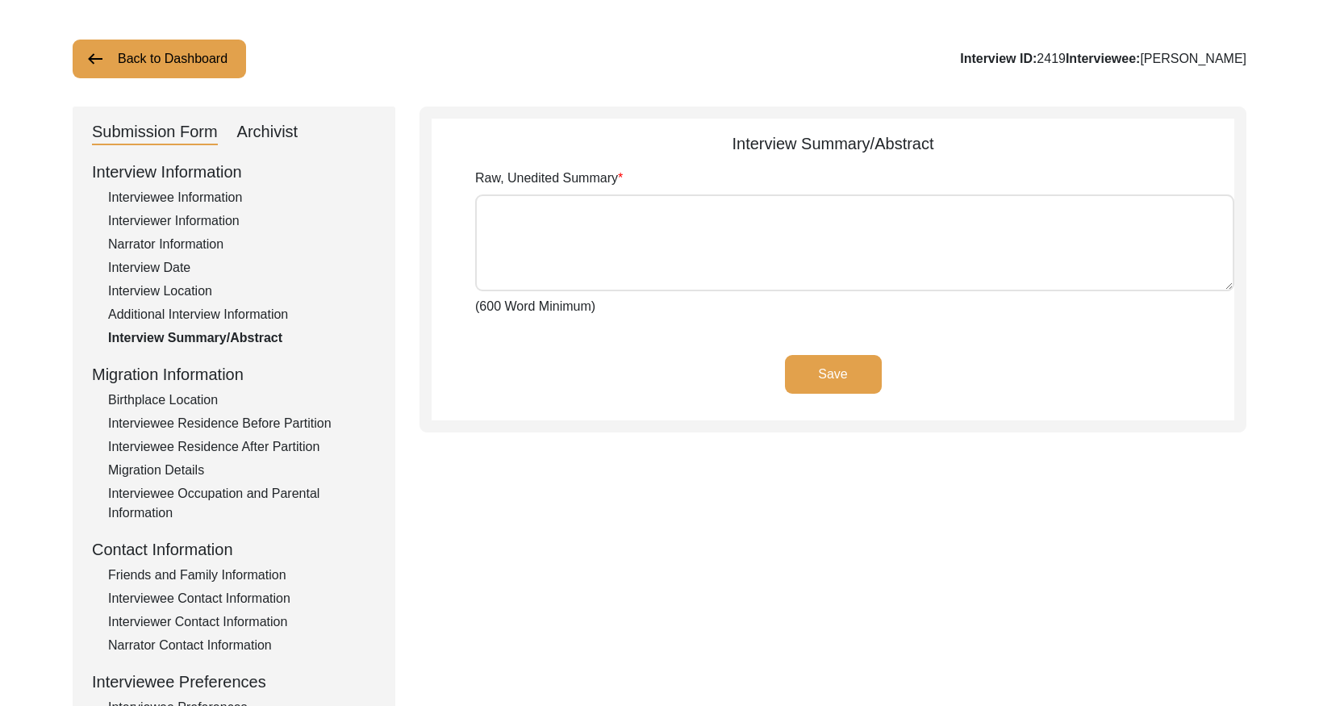
scroll to position [0, 0]
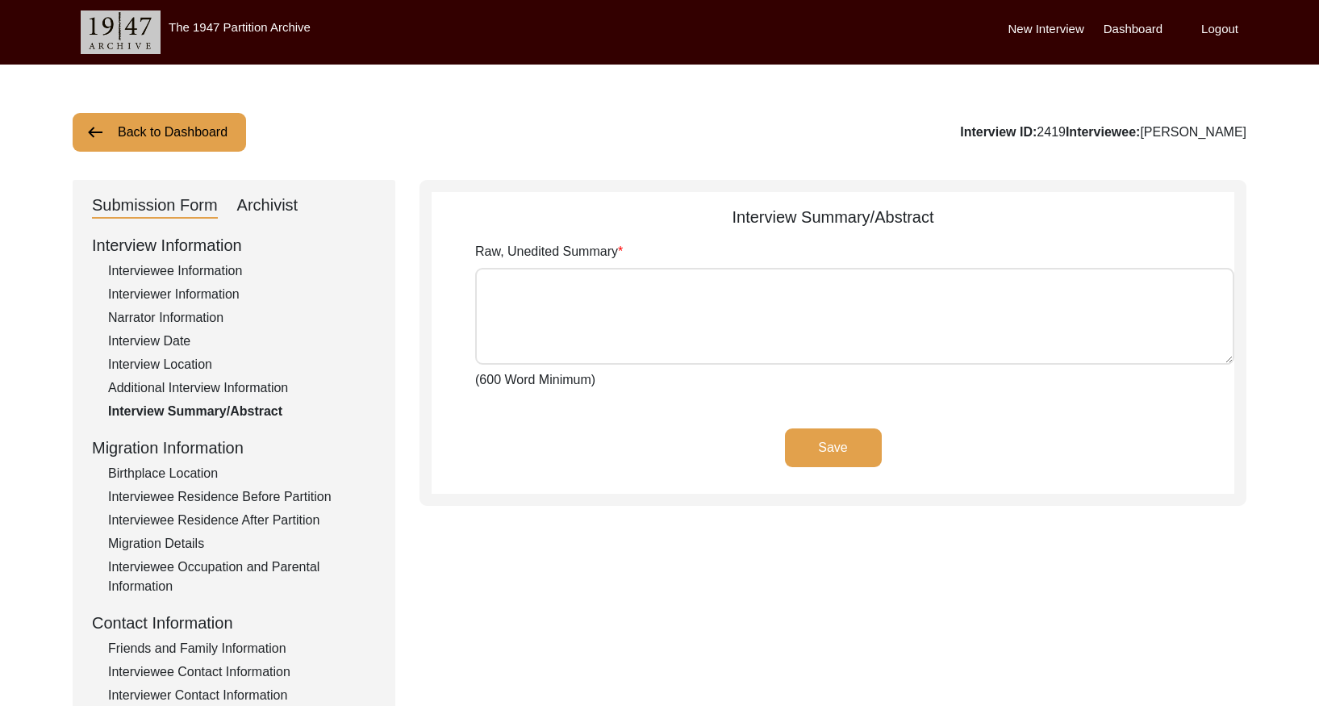
click at [290, 205] on div "Archivist" at bounding box center [267, 206] width 61 height 26
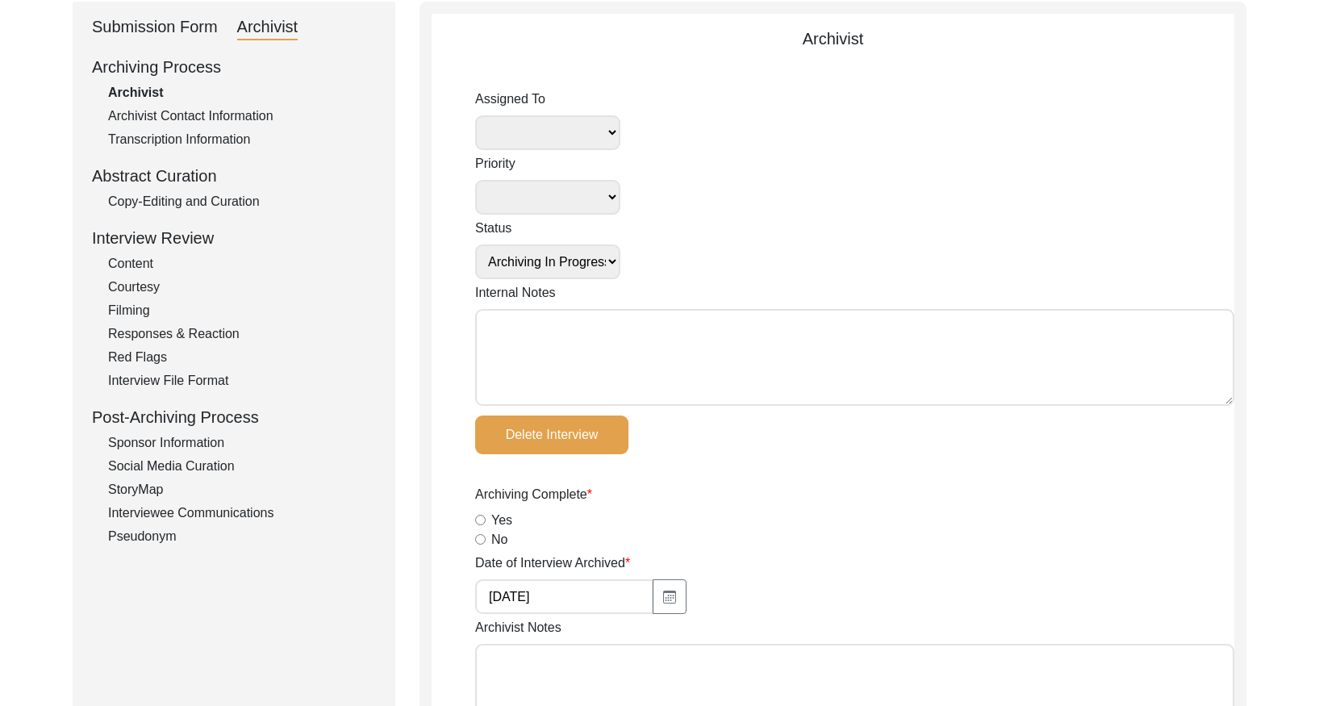
scroll to position [188, 0]
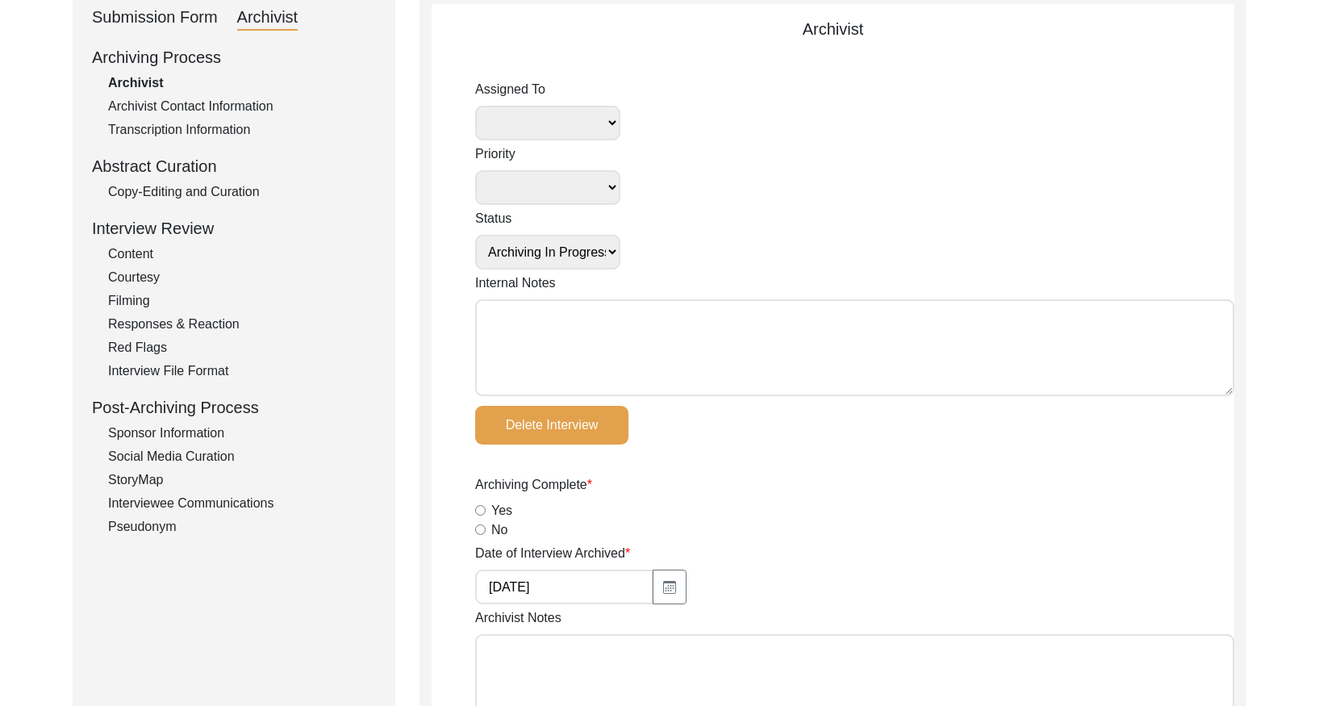
click at [240, 190] on div "Copy-Editing and Curation" at bounding box center [242, 191] width 268 height 19
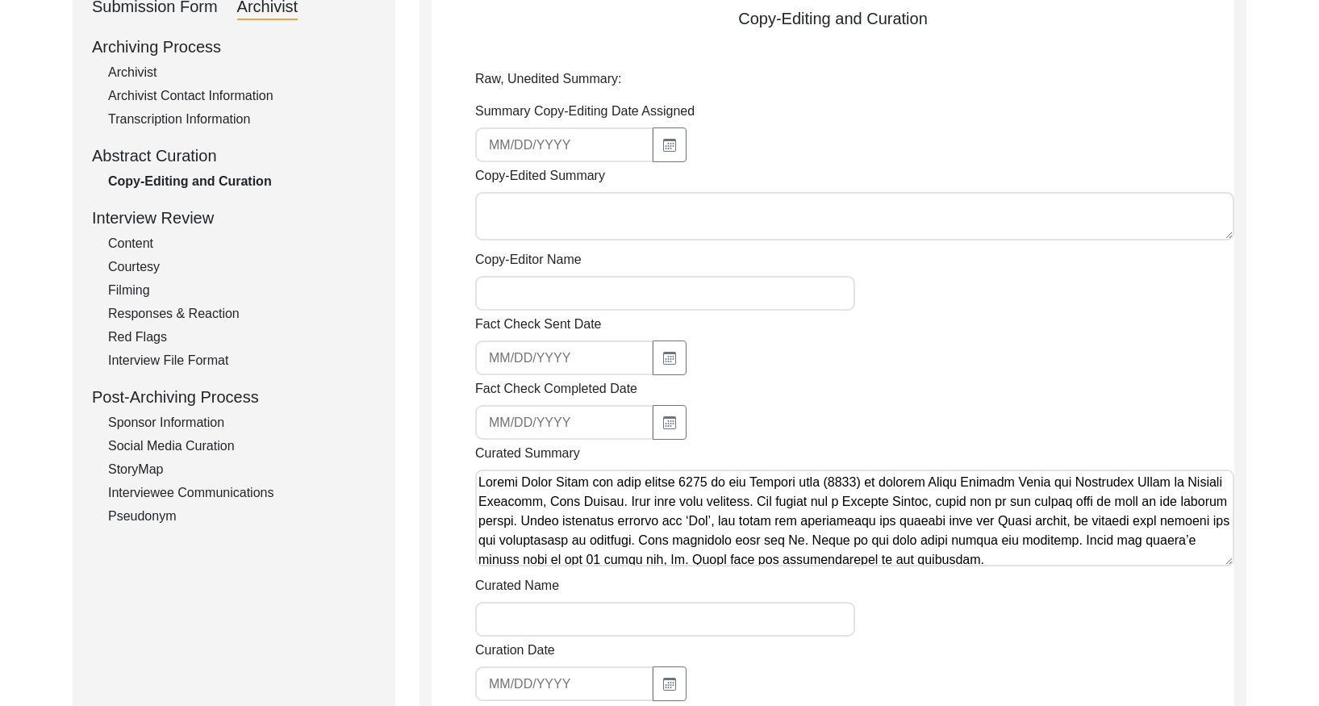
scroll to position [0, 0]
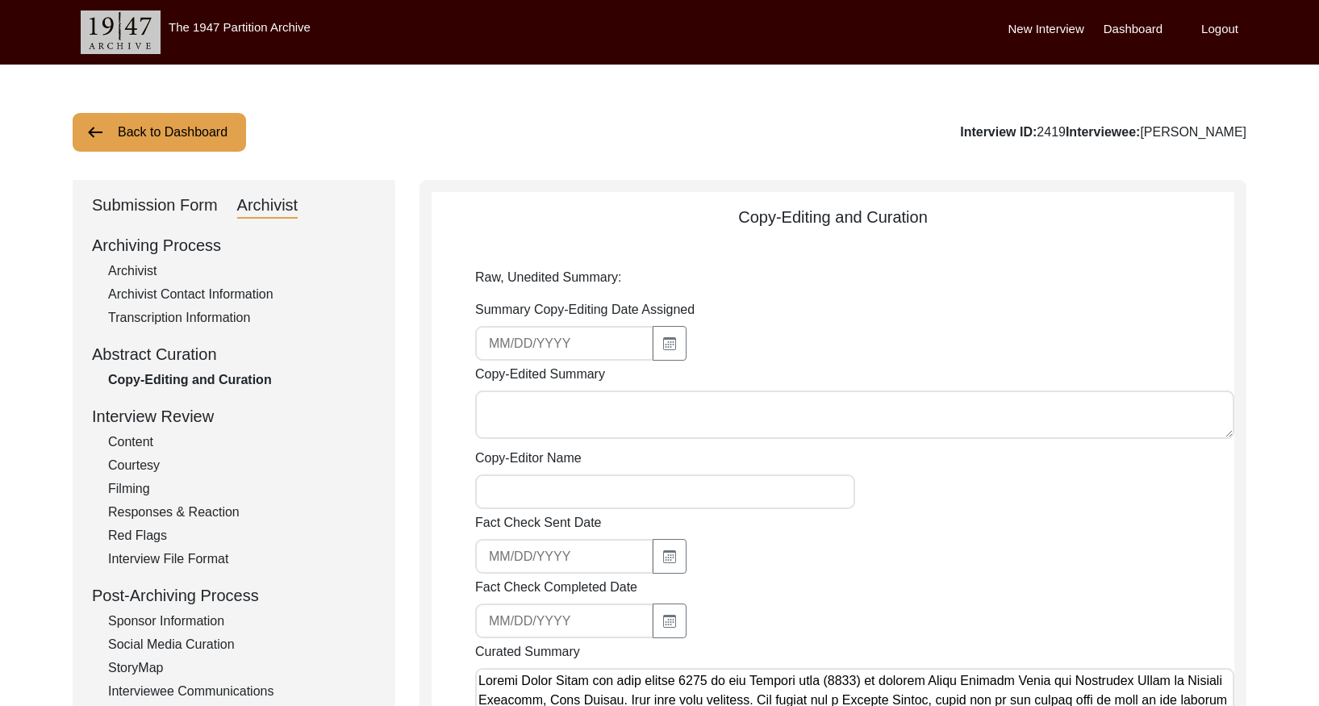
click at [194, 139] on button "Back to Dashboard" at bounding box center [159, 132] width 173 height 39
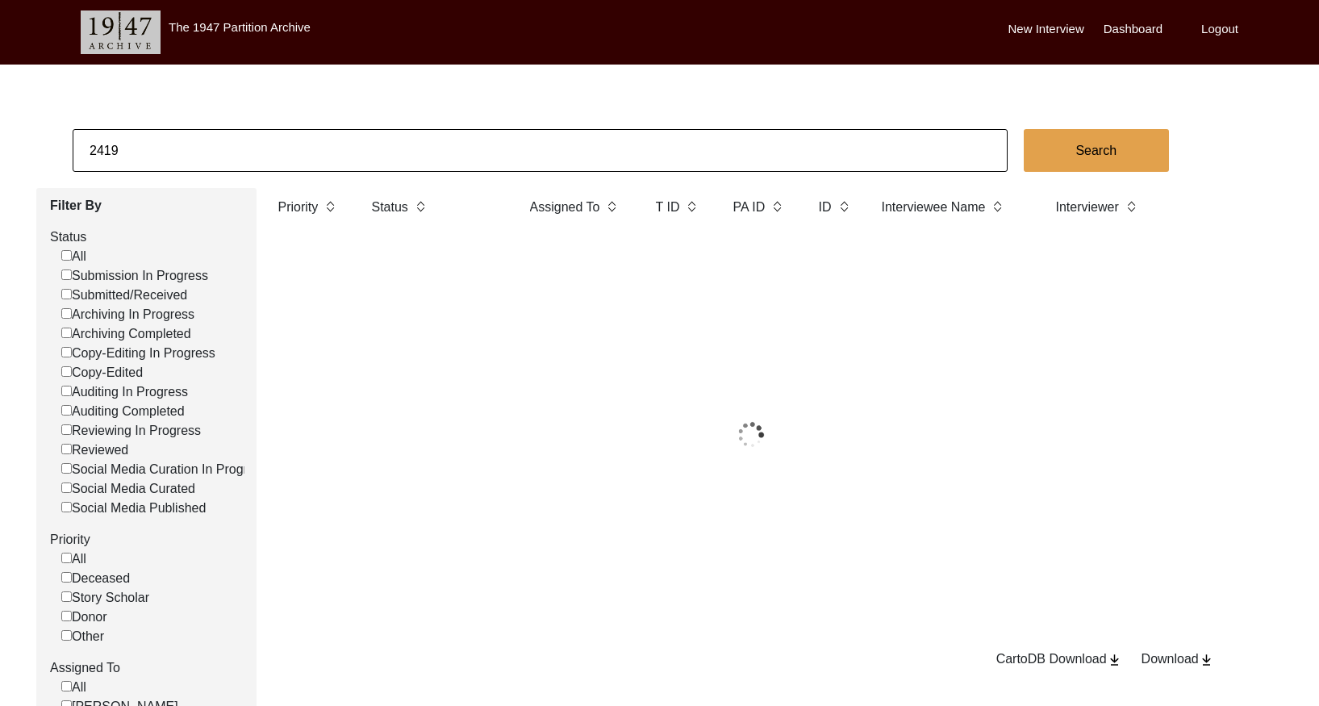
click at [265, 155] on input "2419" at bounding box center [540, 150] width 935 height 43
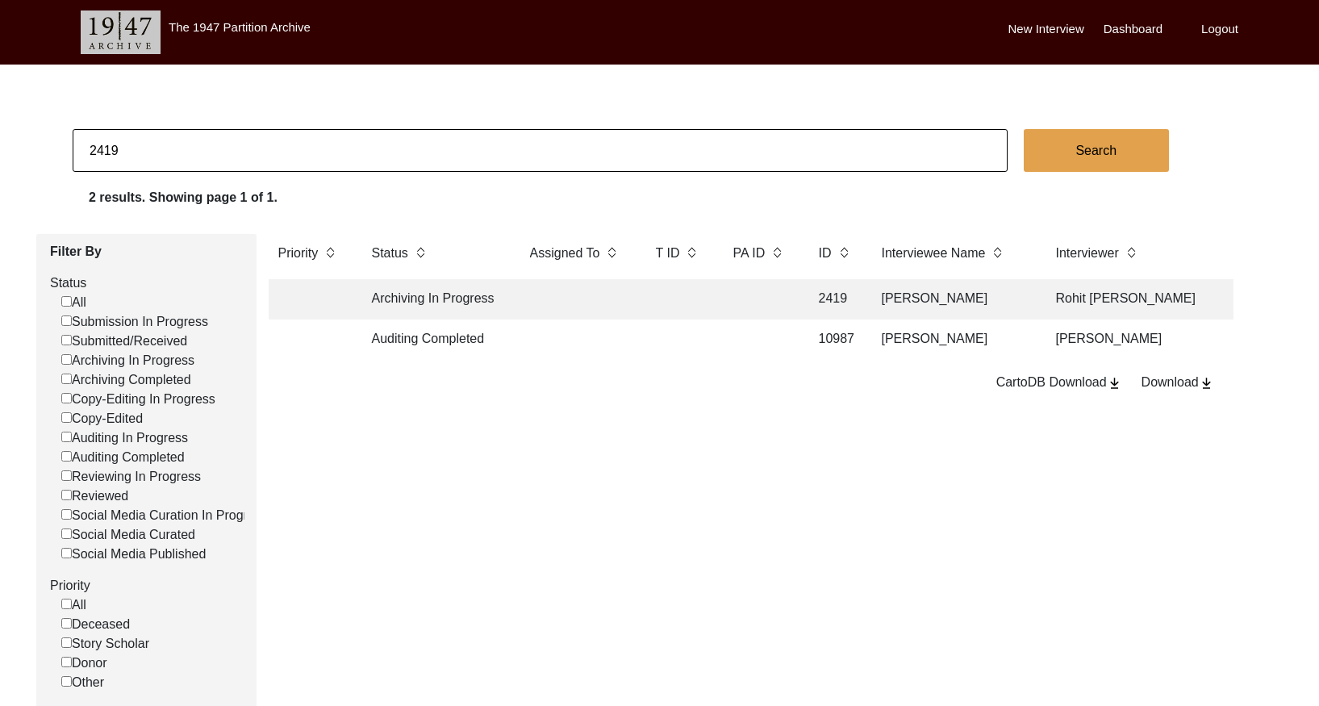
click at [265, 155] on input "2419" at bounding box center [540, 150] width 935 height 43
paste input "37"
click at [790, 302] on td at bounding box center [759, 299] width 73 height 40
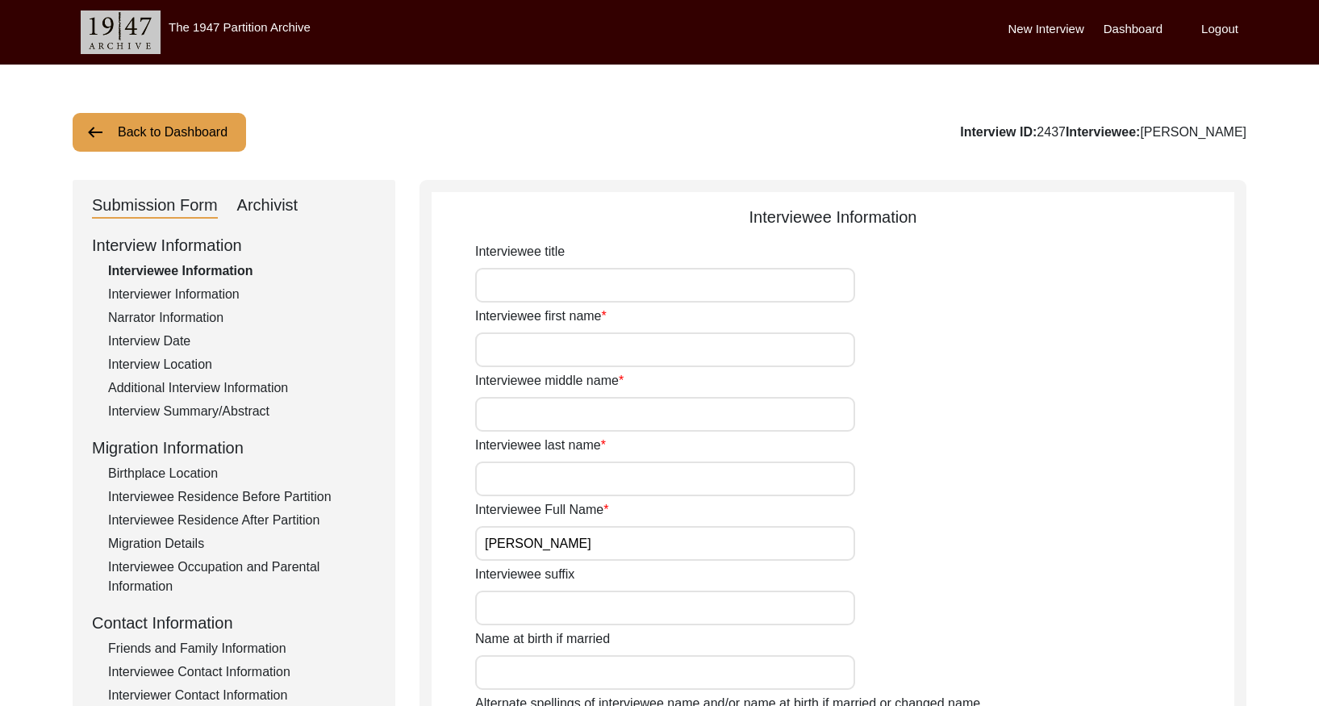
click at [240, 402] on div "Interview Summary/Abstract" at bounding box center [242, 411] width 268 height 19
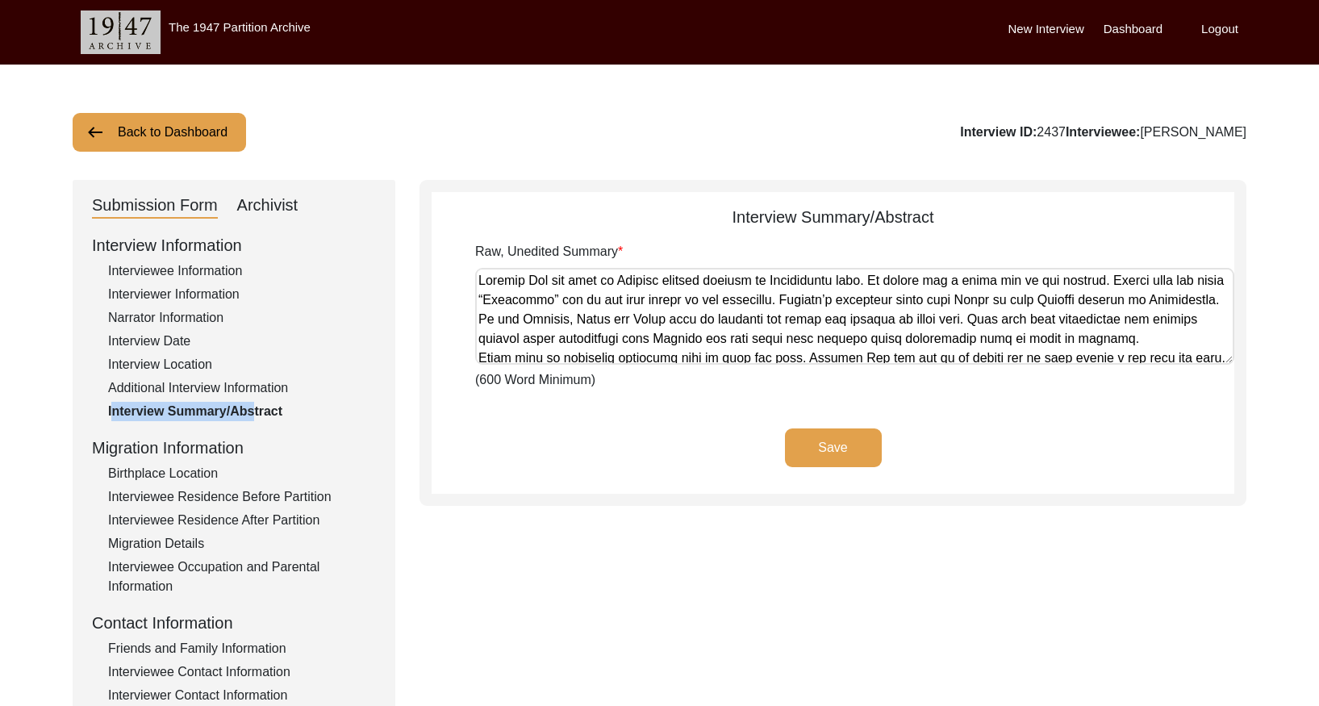
click at [217, 119] on button "Back to Dashboard" at bounding box center [159, 132] width 173 height 39
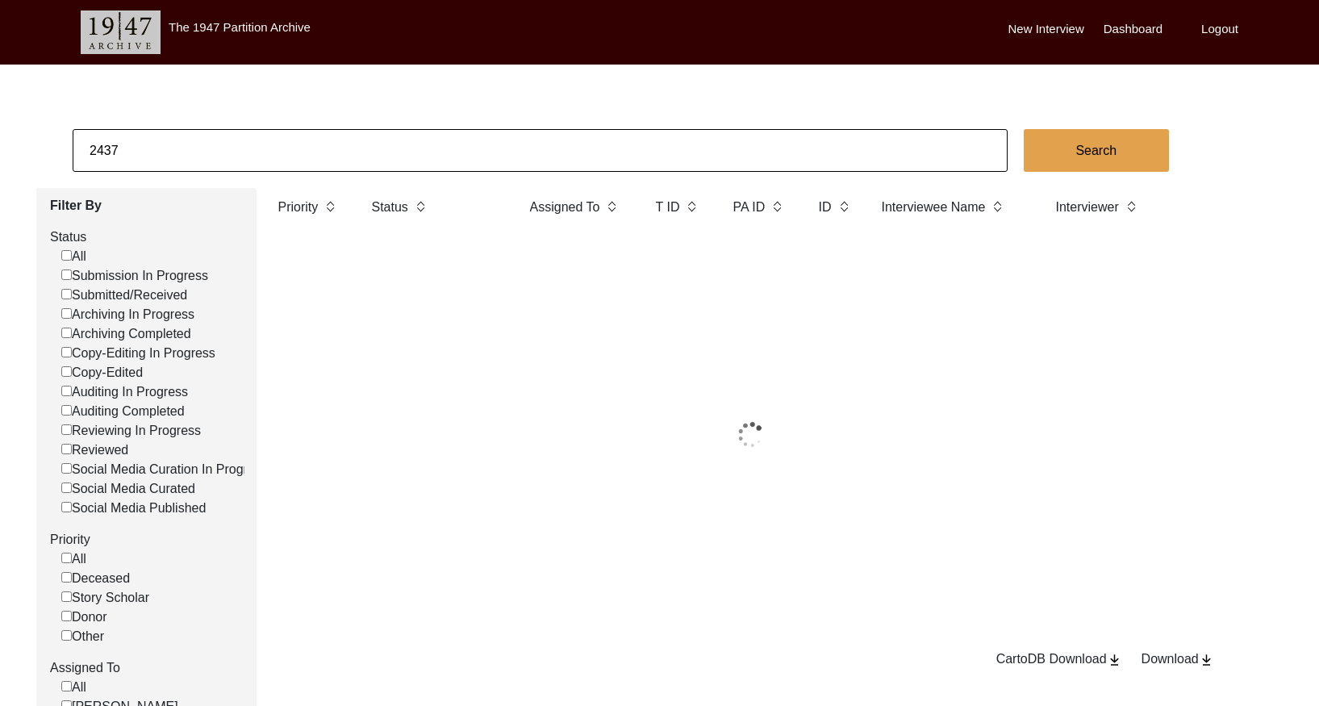
click at [260, 130] on input "2437" at bounding box center [540, 150] width 935 height 43
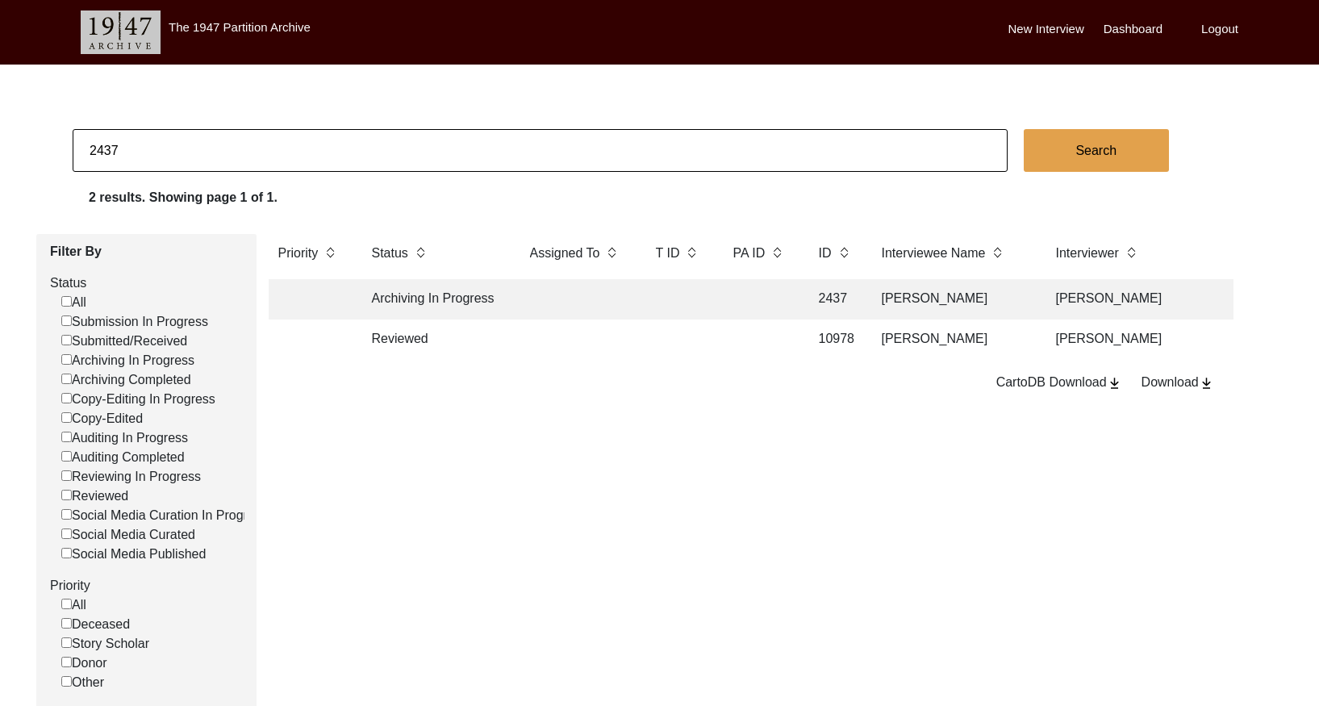
click at [260, 130] on input "2437" at bounding box center [540, 150] width 935 height 43
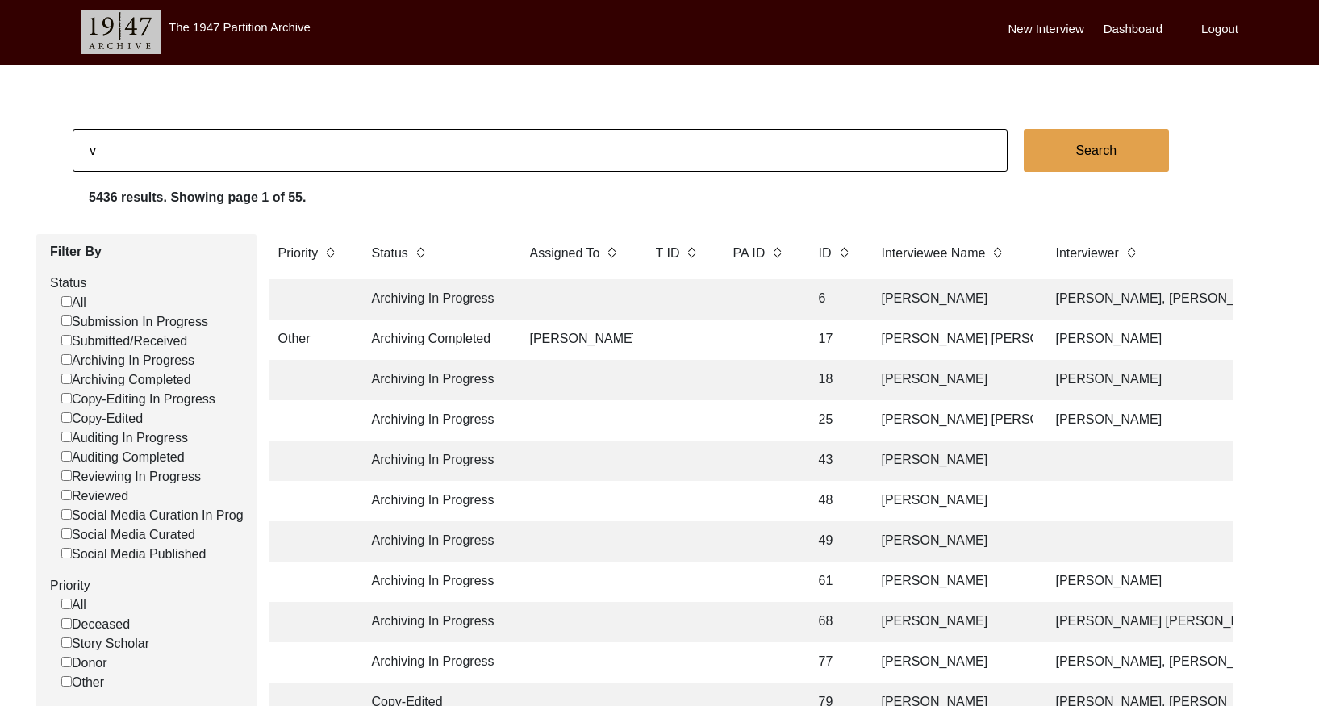
click at [256, 140] on input "v" at bounding box center [540, 150] width 935 height 43
paste input "2830"
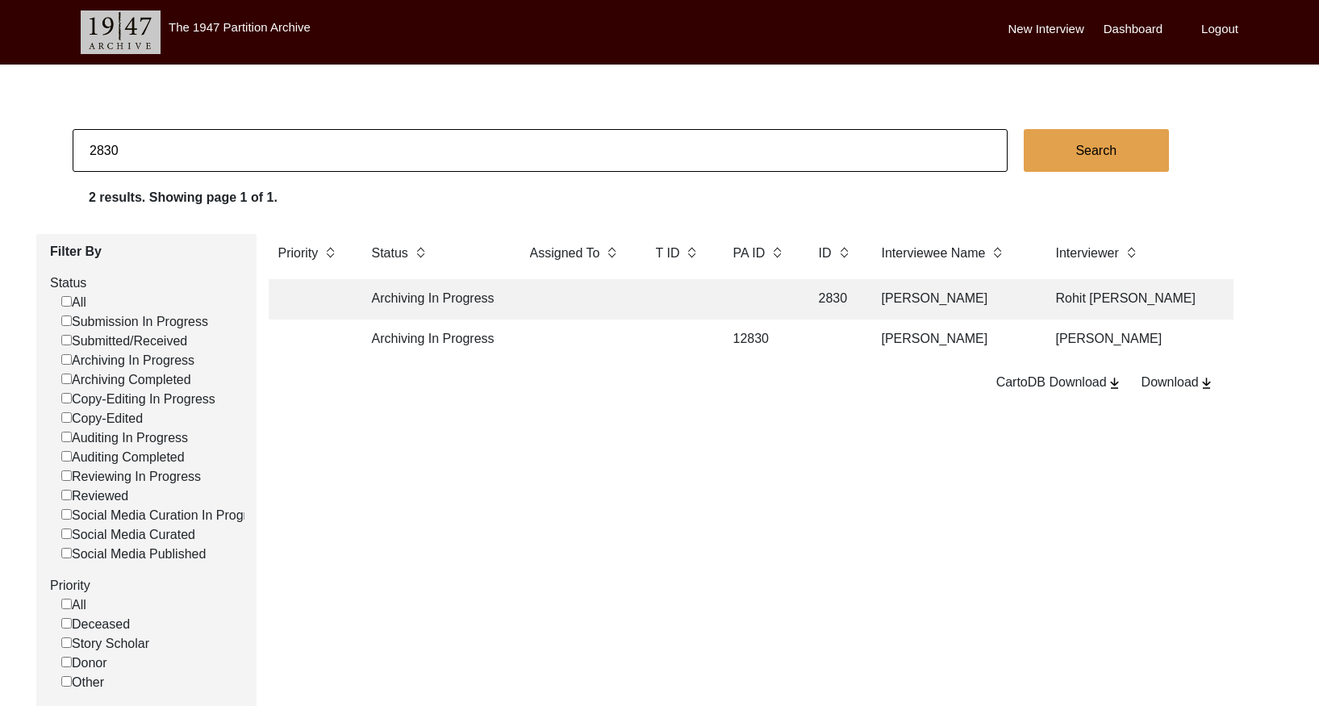
click at [758, 315] on td at bounding box center [759, 299] width 73 height 40
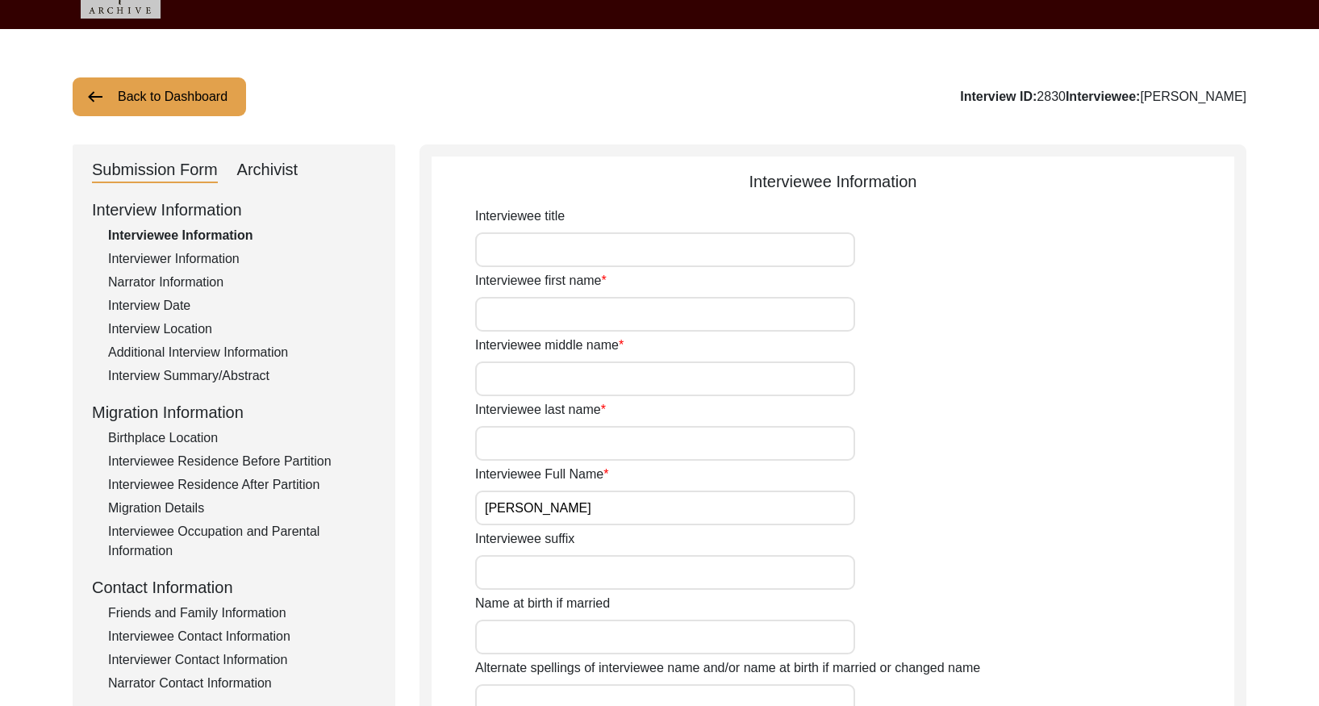
click at [264, 370] on div "Interview Summary/Abstract" at bounding box center [242, 375] width 268 height 19
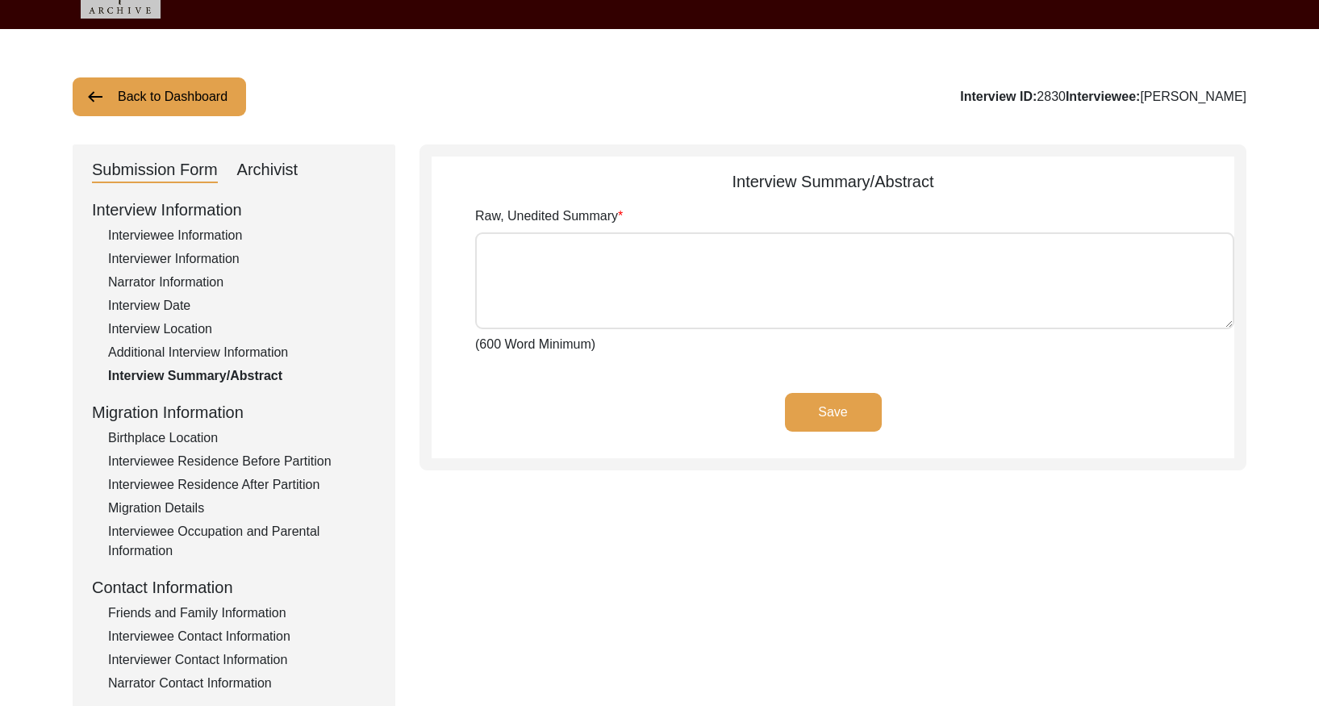
scroll to position [40, 0]
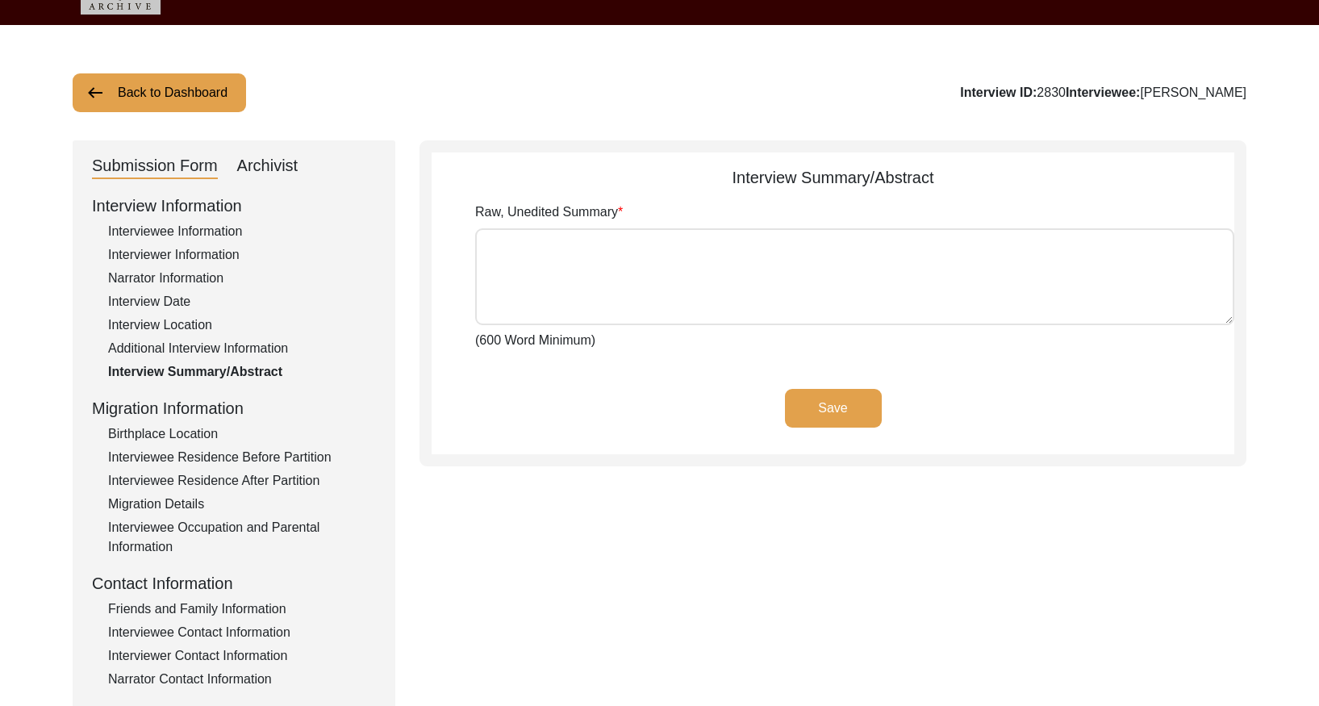
click at [281, 174] on div "Archivist" at bounding box center [267, 166] width 61 height 26
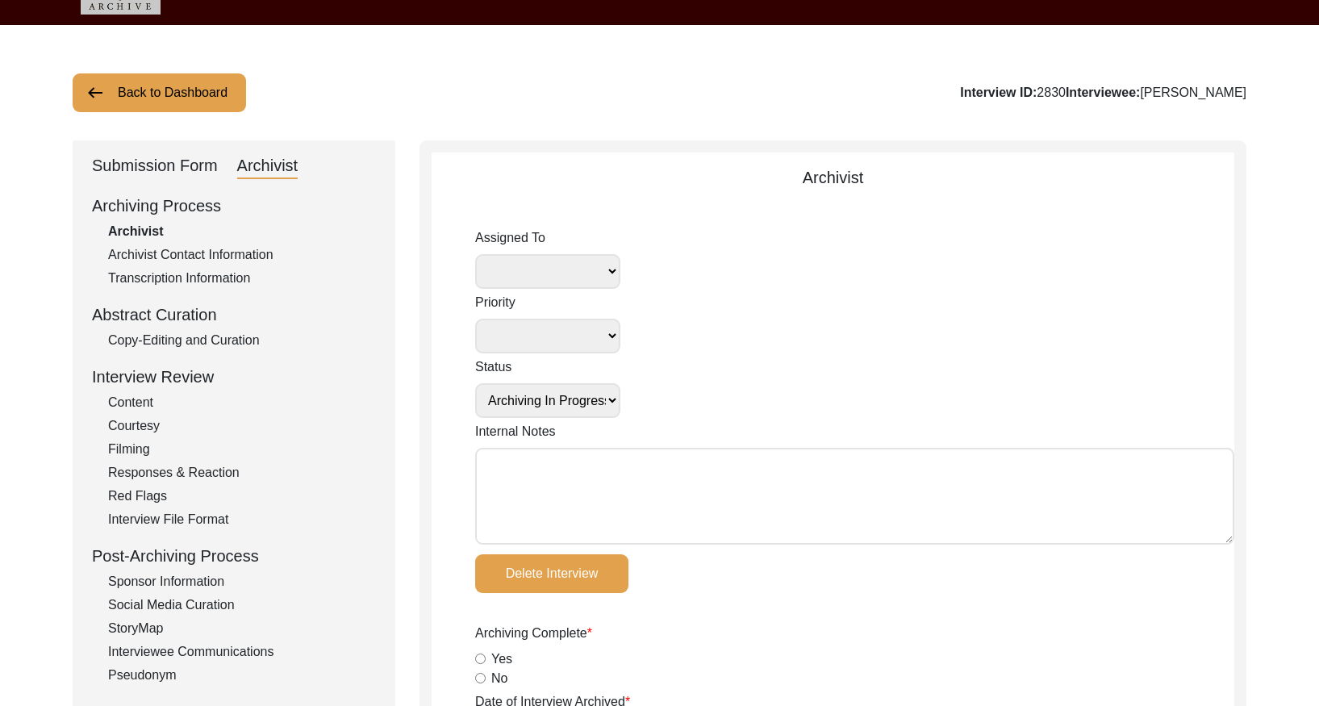
click at [219, 335] on div "Copy-Editing and Curation" at bounding box center [242, 340] width 268 height 19
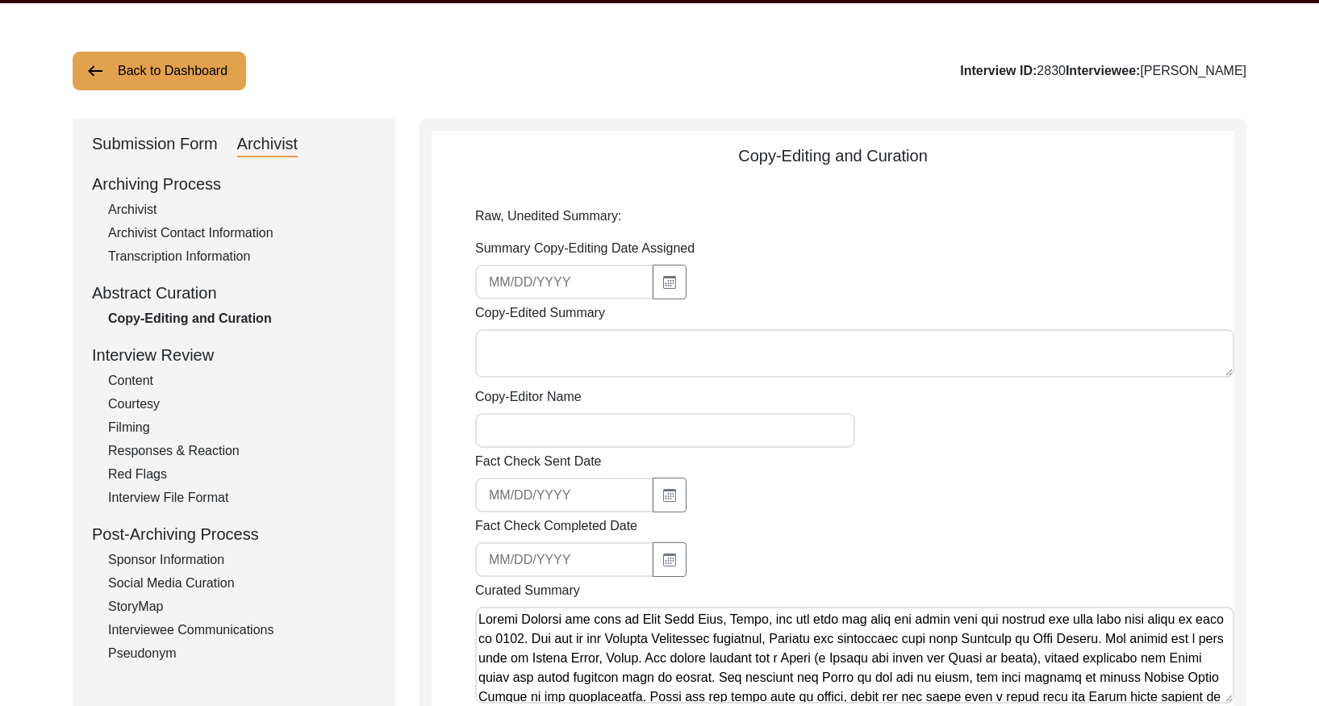
scroll to position [0, 0]
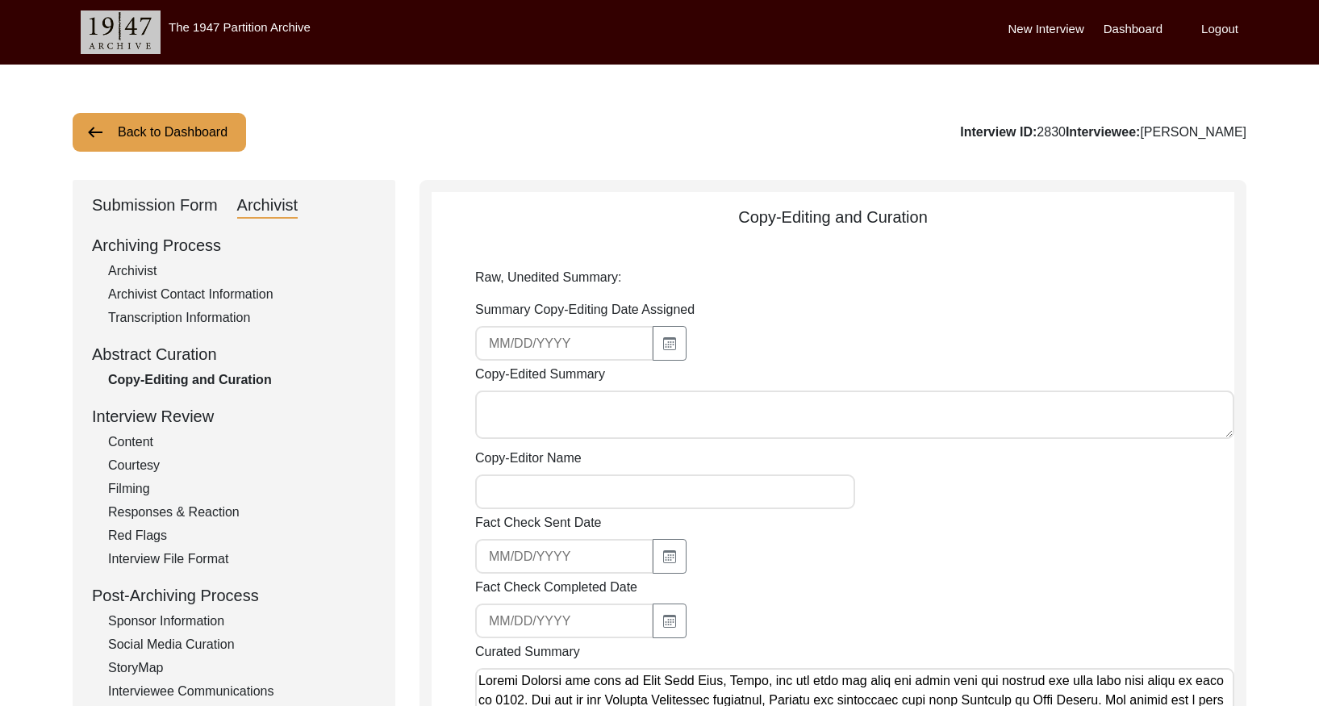
drag, startPoint x: 159, startPoint y: 124, endPoint x: 167, endPoint y: 123, distance: 8.1
click at [160, 124] on button "Back to Dashboard" at bounding box center [159, 132] width 173 height 39
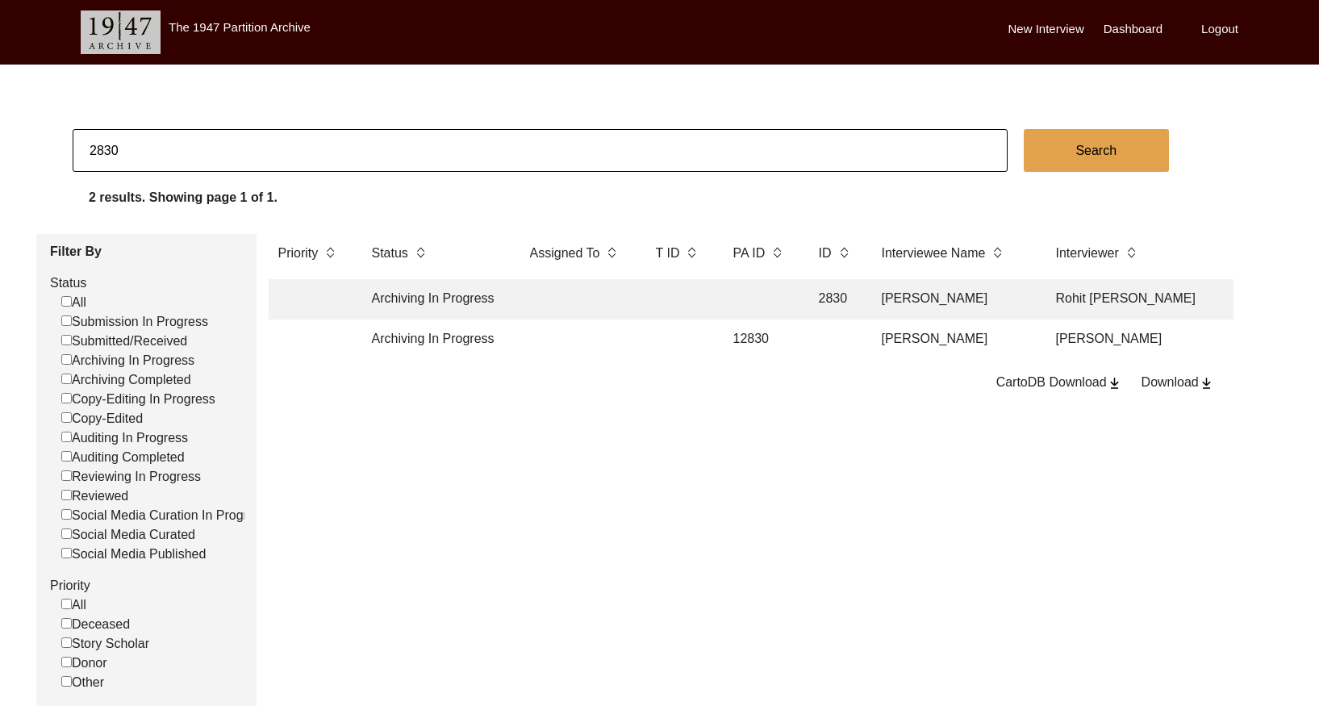
click at [195, 133] on input "2830" at bounding box center [540, 150] width 935 height 43
paste input "1"
click at [739, 293] on td at bounding box center [759, 299] width 73 height 40
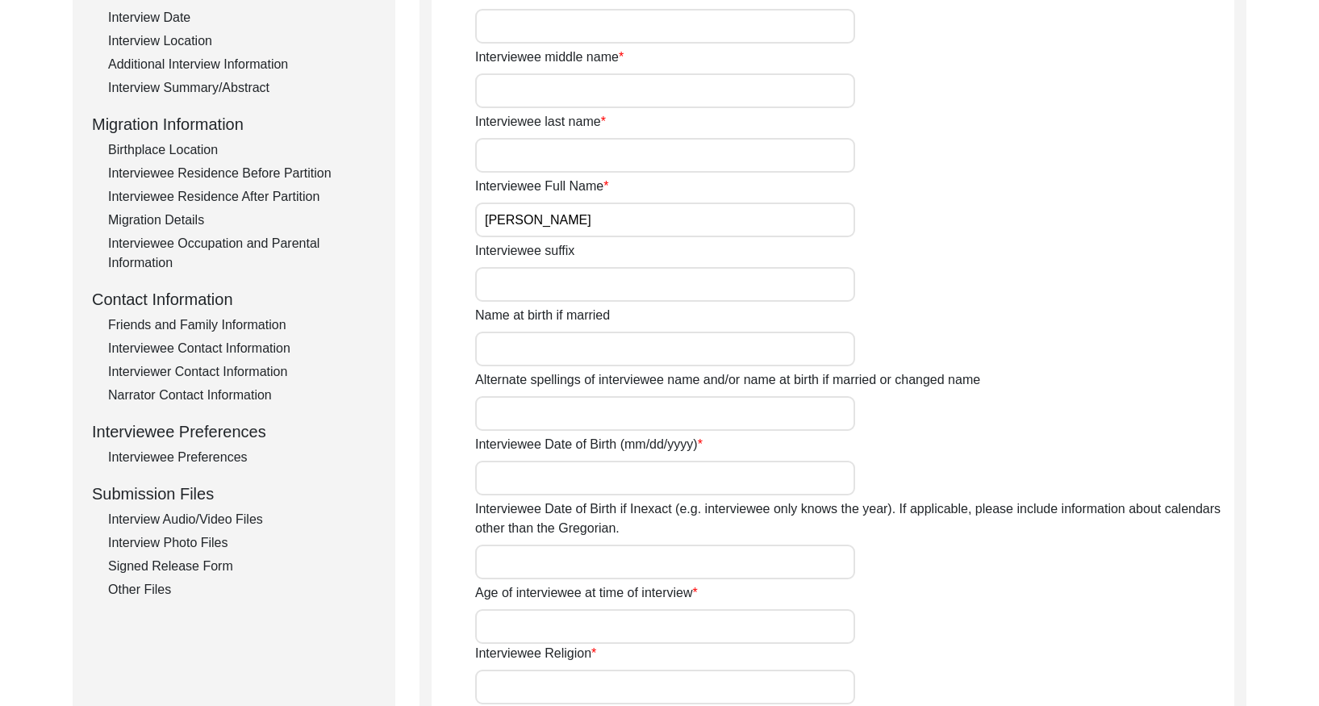
scroll to position [152, 0]
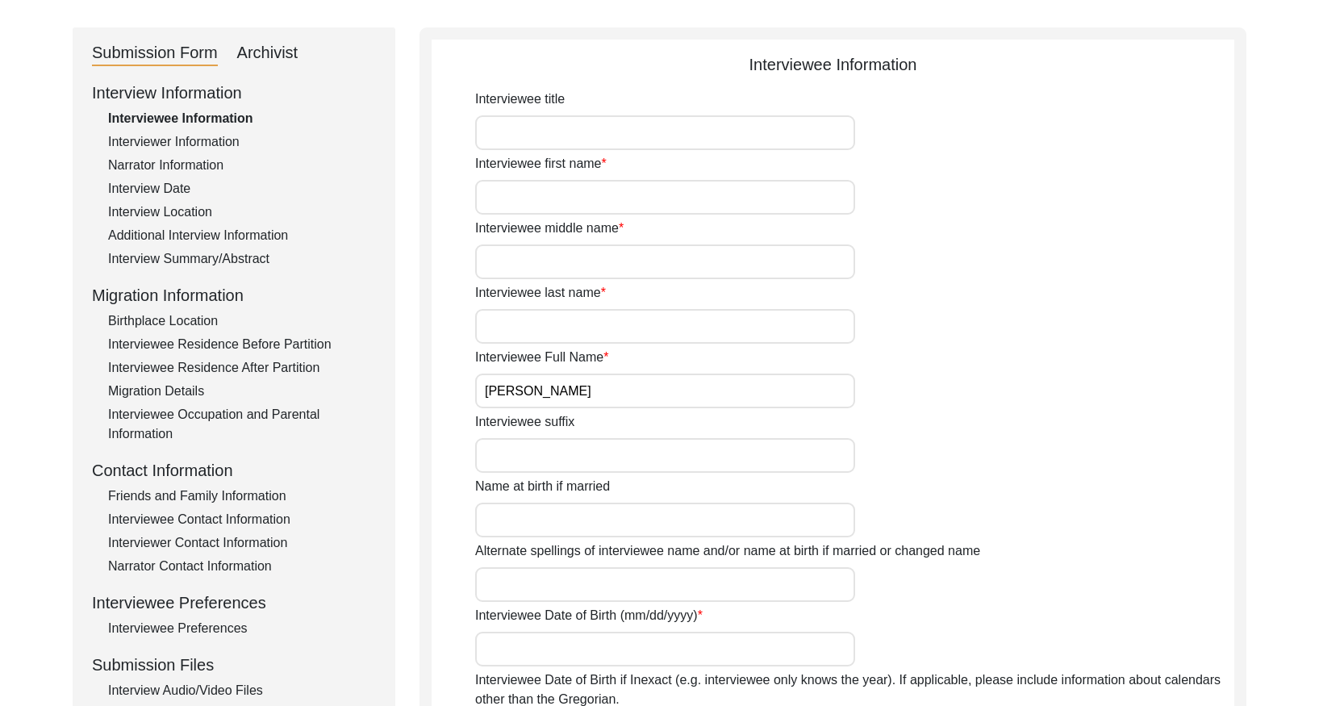
click at [244, 255] on div "Interview Summary/Abstract" at bounding box center [242, 258] width 268 height 19
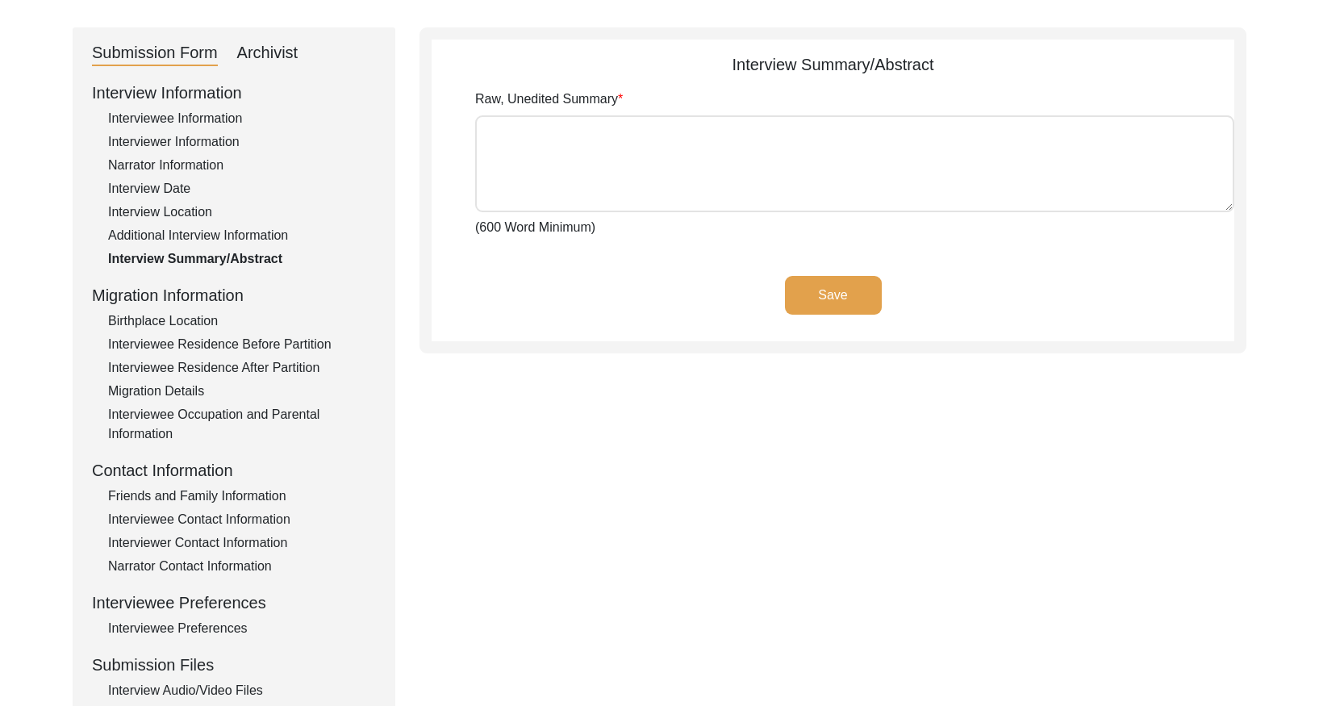
drag, startPoint x: 286, startPoint y: 47, endPoint x: 291, endPoint y: 58, distance: 12.3
click at [286, 48] on div "Archivist" at bounding box center [267, 53] width 61 height 26
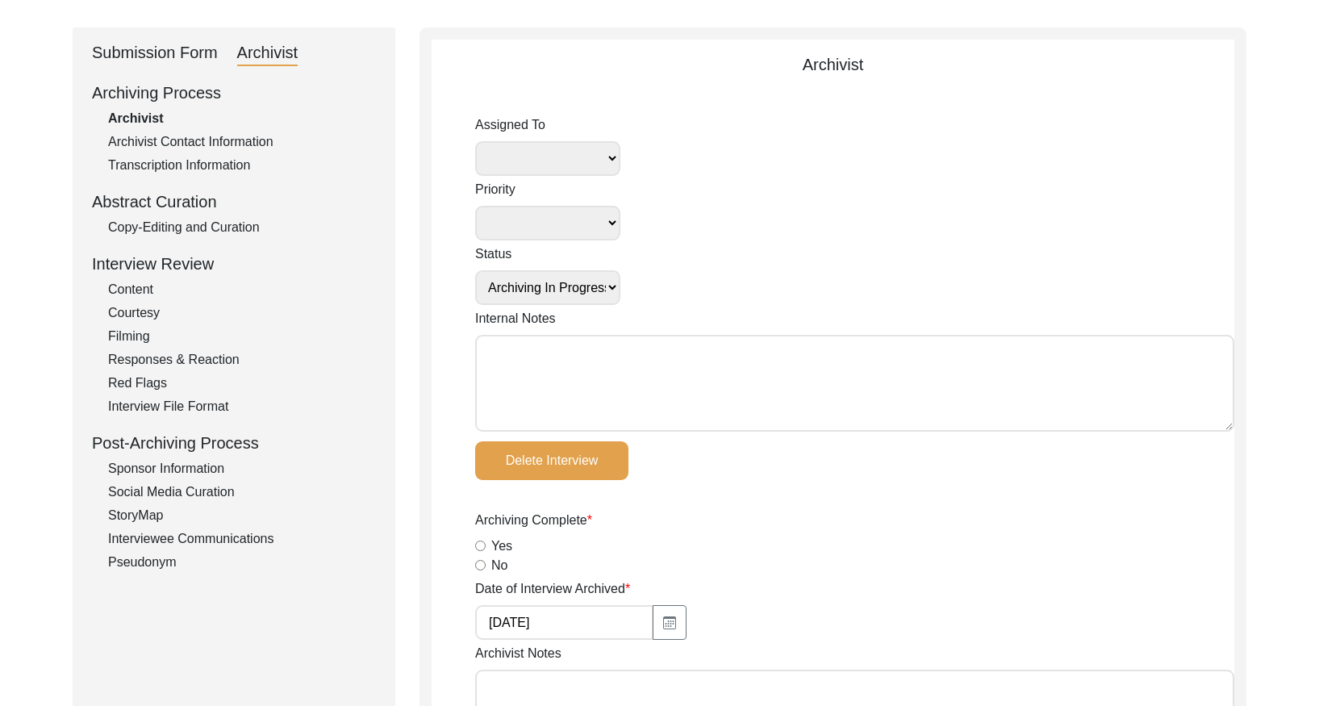
click at [231, 218] on div "Copy-Editing and Curation" at bounding box center [242, 227] width 268 height 19
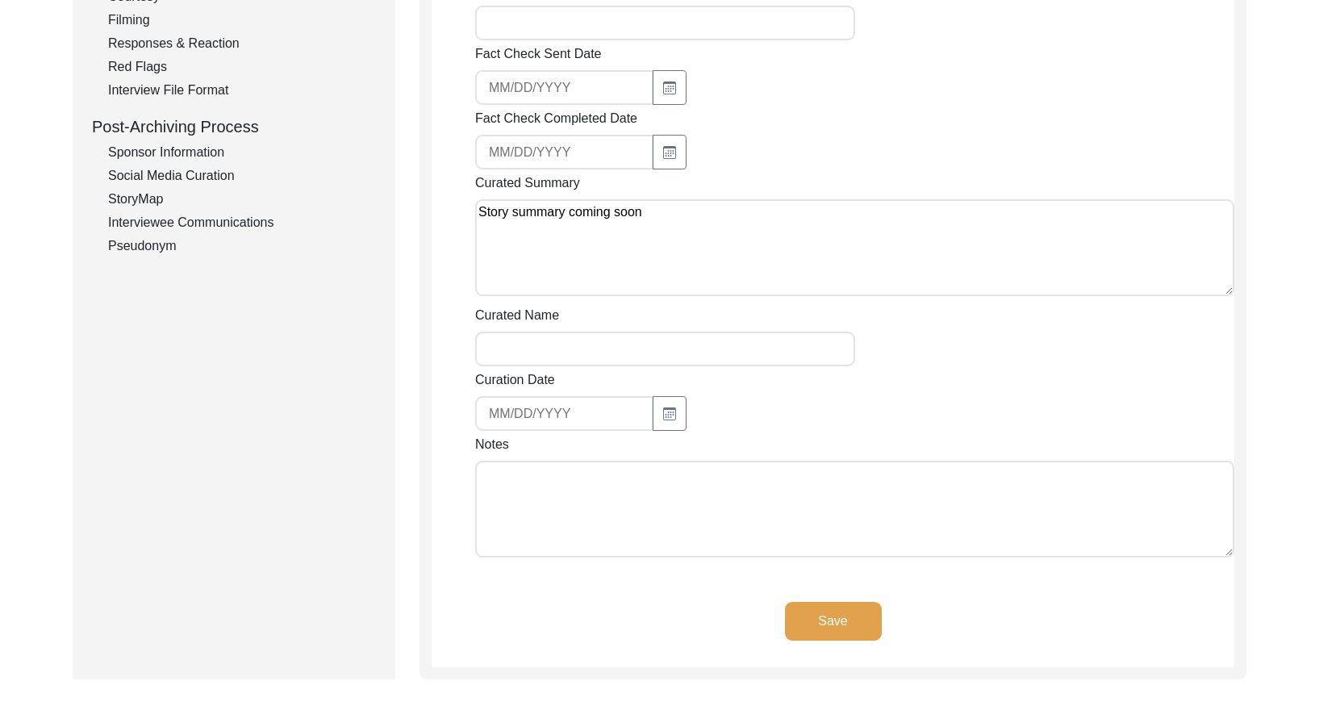
scroll to position [0, 0]
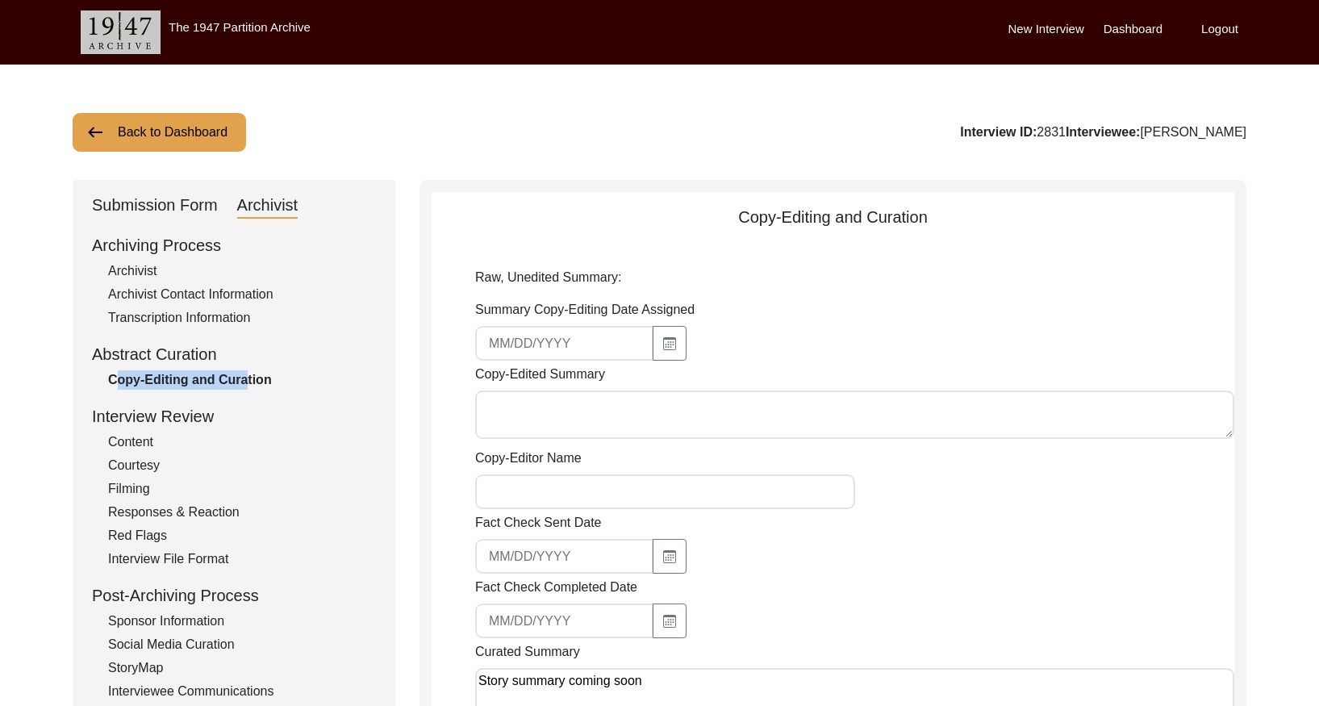
click at [136, 127] on button "Back to Dashboard" at bounding box center [159, 132] width 173 height 39
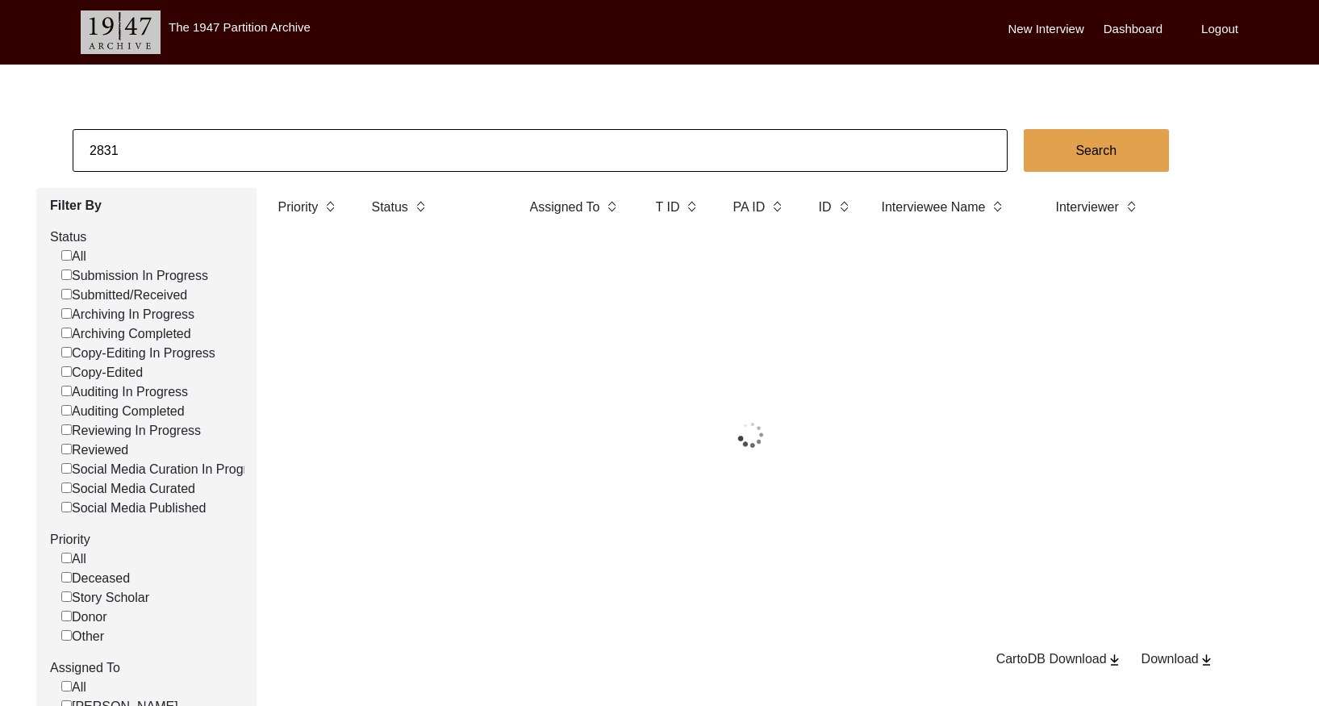
click at [186, 129] on input "2831" at bounding box center [540, 150] width 935 height 43
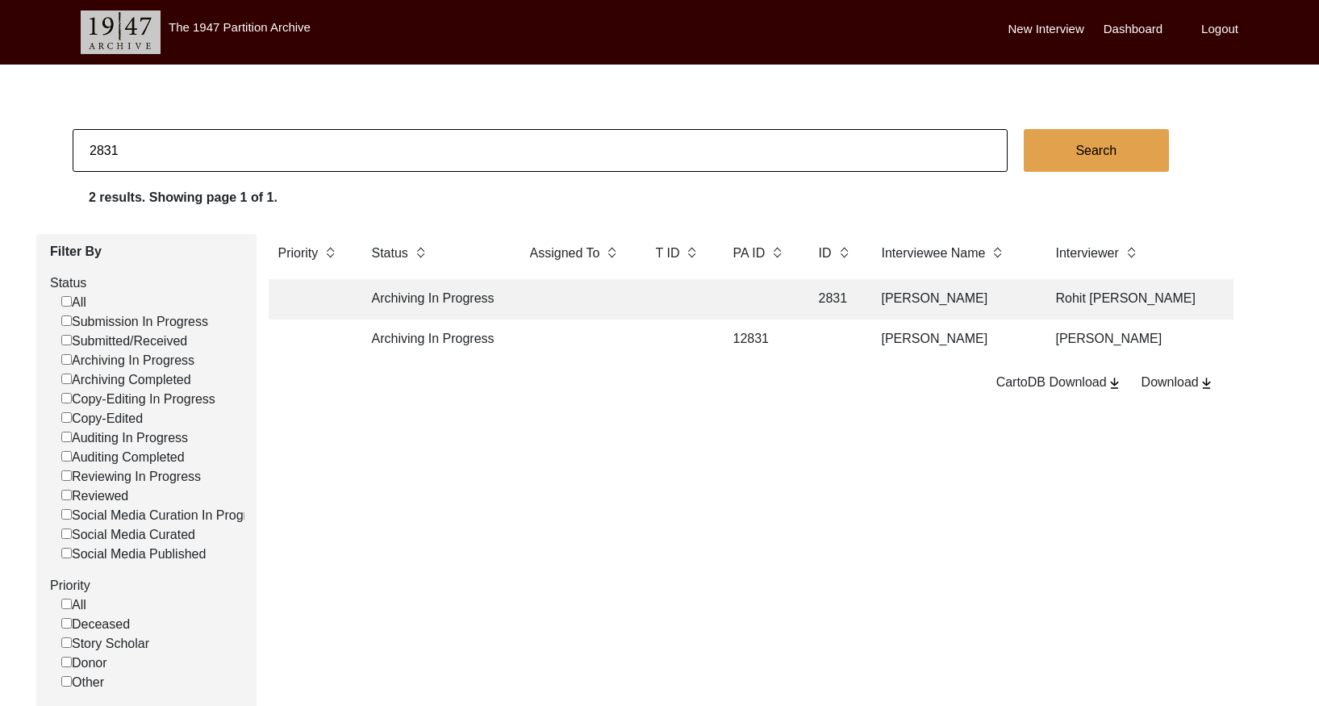
click at [186, 129] on input "2831" at bounding box center [540, 150] width 935 height 43
click at [611, 294] on td at bounding box center [576, 299] width 113 height 40
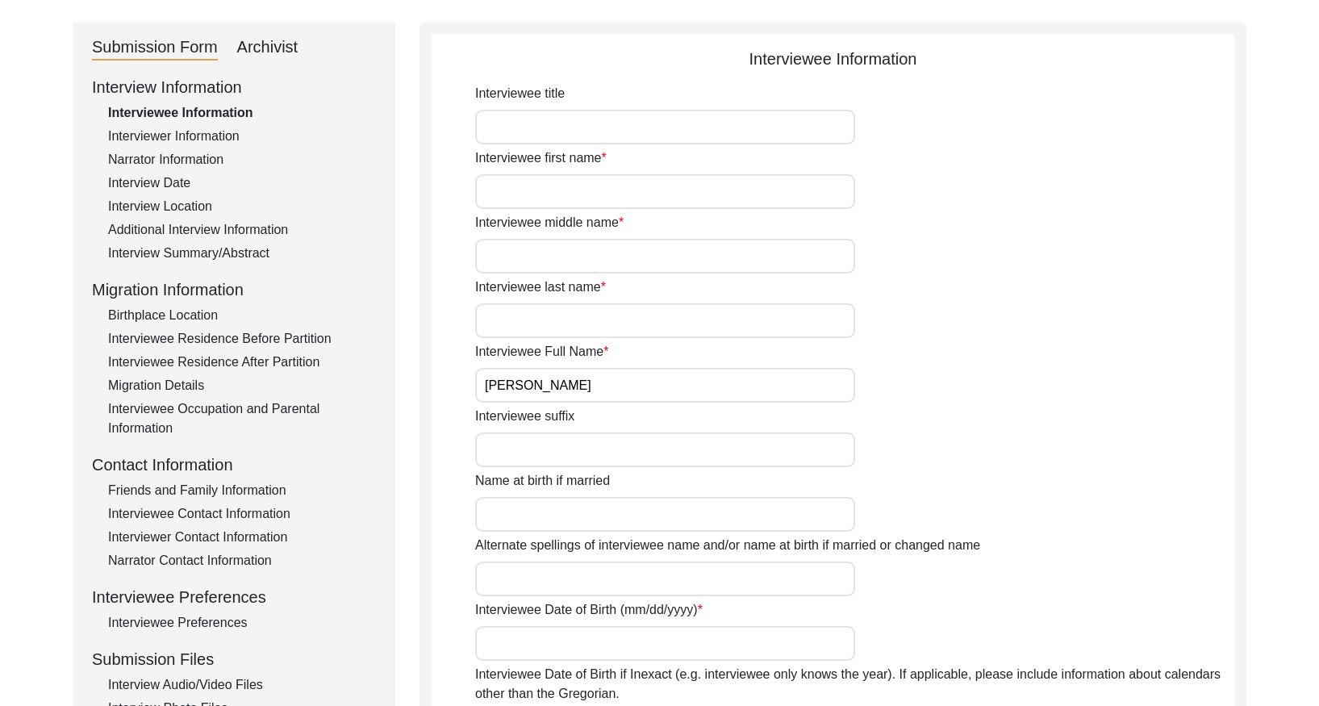
scroll to position [235, 0]
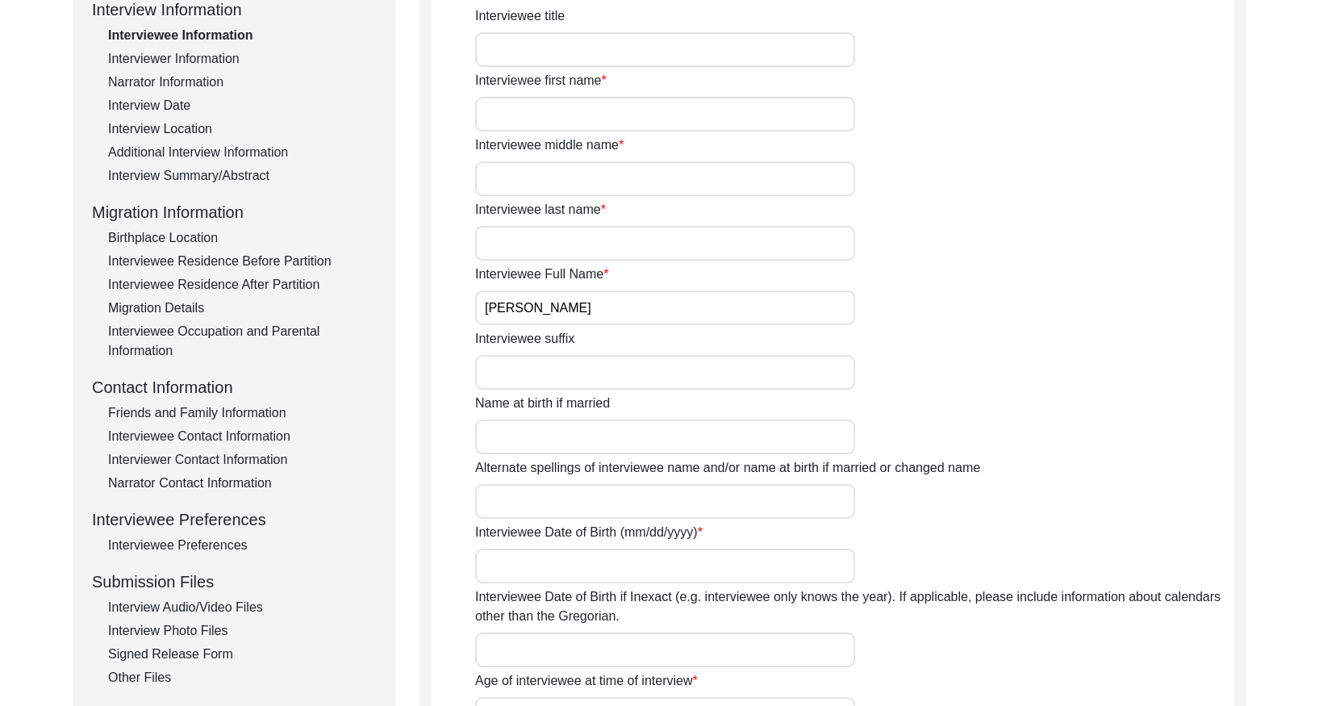
drag, startPoint x: 232, startPoint y: 168, endPoint x: 241, endPoint y: 166, distance: 9.0
click at [235, 168] on div "Interview Summary/Abstract" at bounding box center [242, 175] width 268 height 19
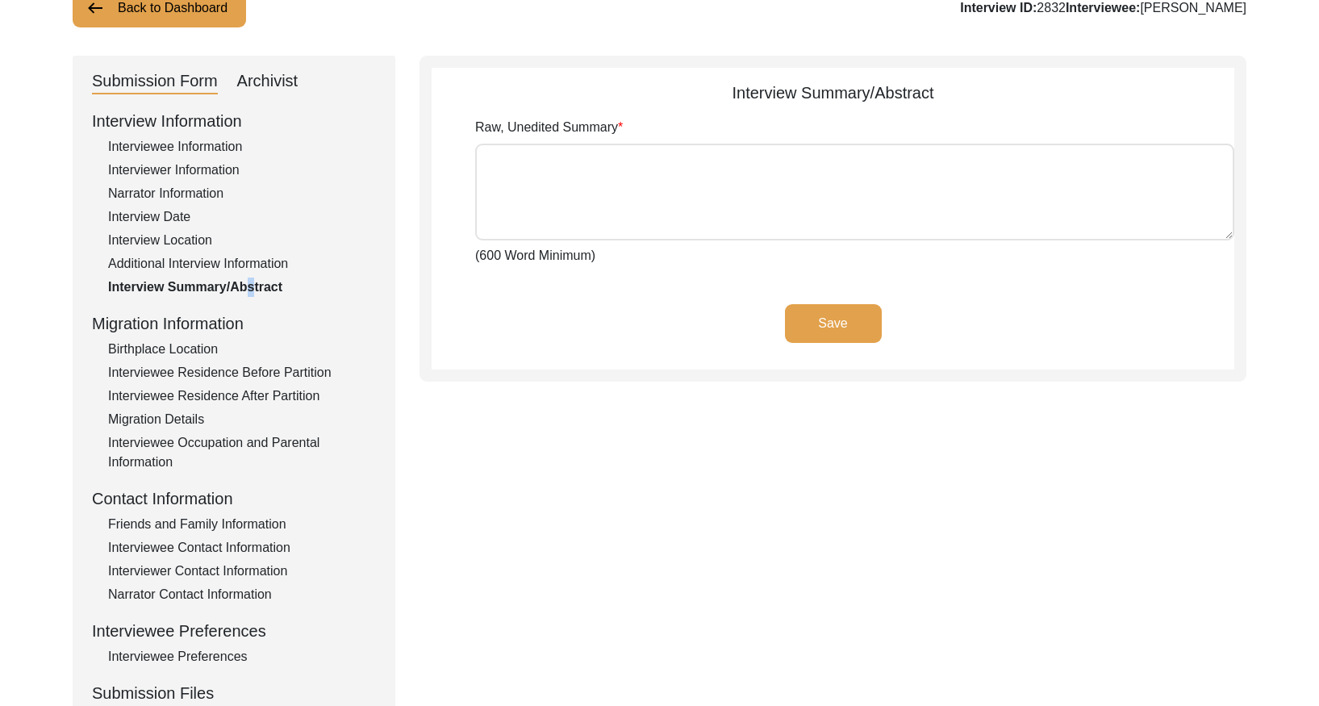
scroll to position [125, 0]
click at [256, 85] on div "Archivist" at bounding box center [267, 81] width 61 height 26
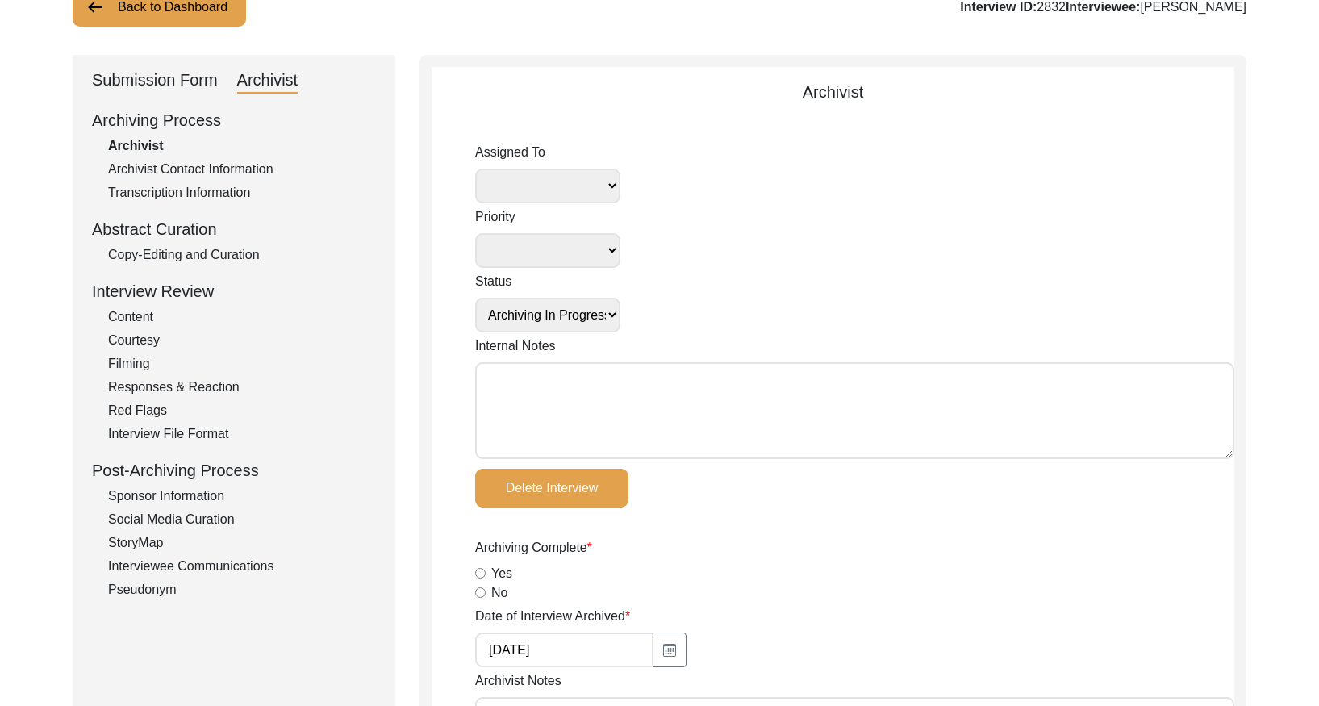
drag, startPoint x: 237, startPoint y: 261, endPoint x: 265, endPoint y: 269, distance: 29.1
click at [240, 262] on div "Copy-Editing and Curation" at bounding box center [242, 254] width 268 height 19
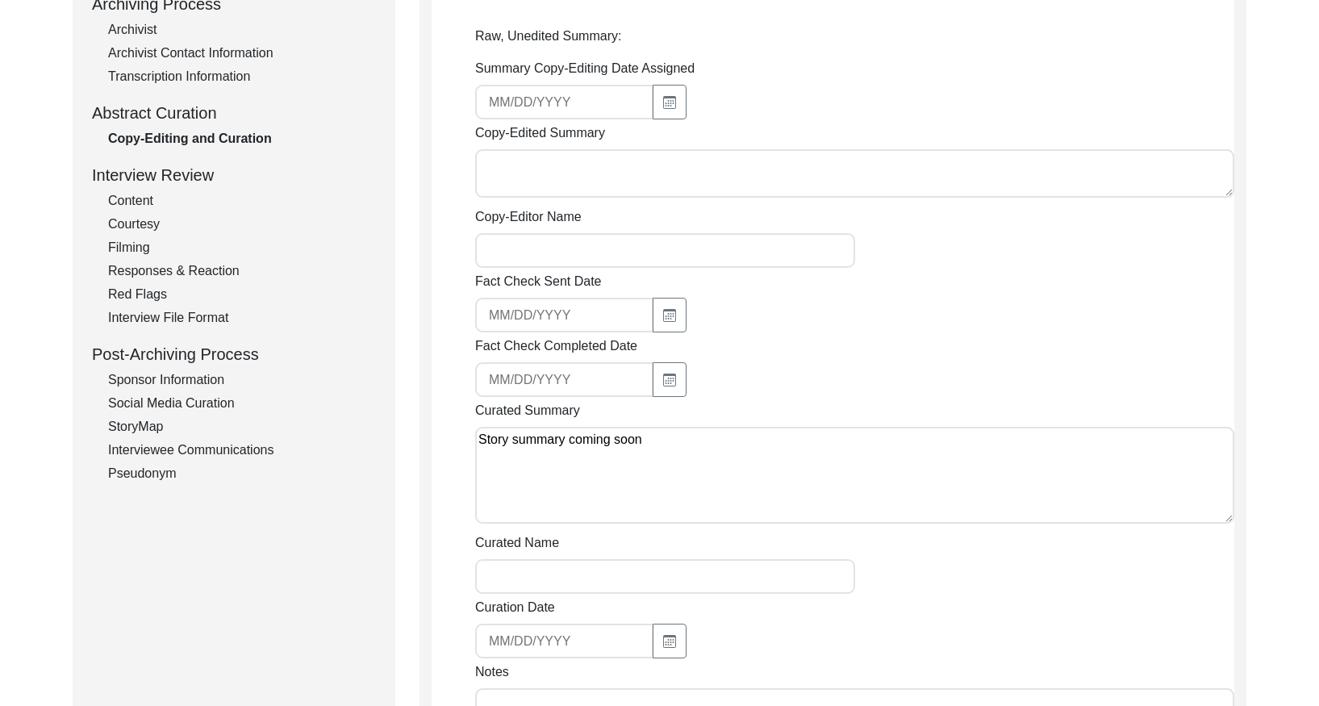
scroll to position [0, 0]
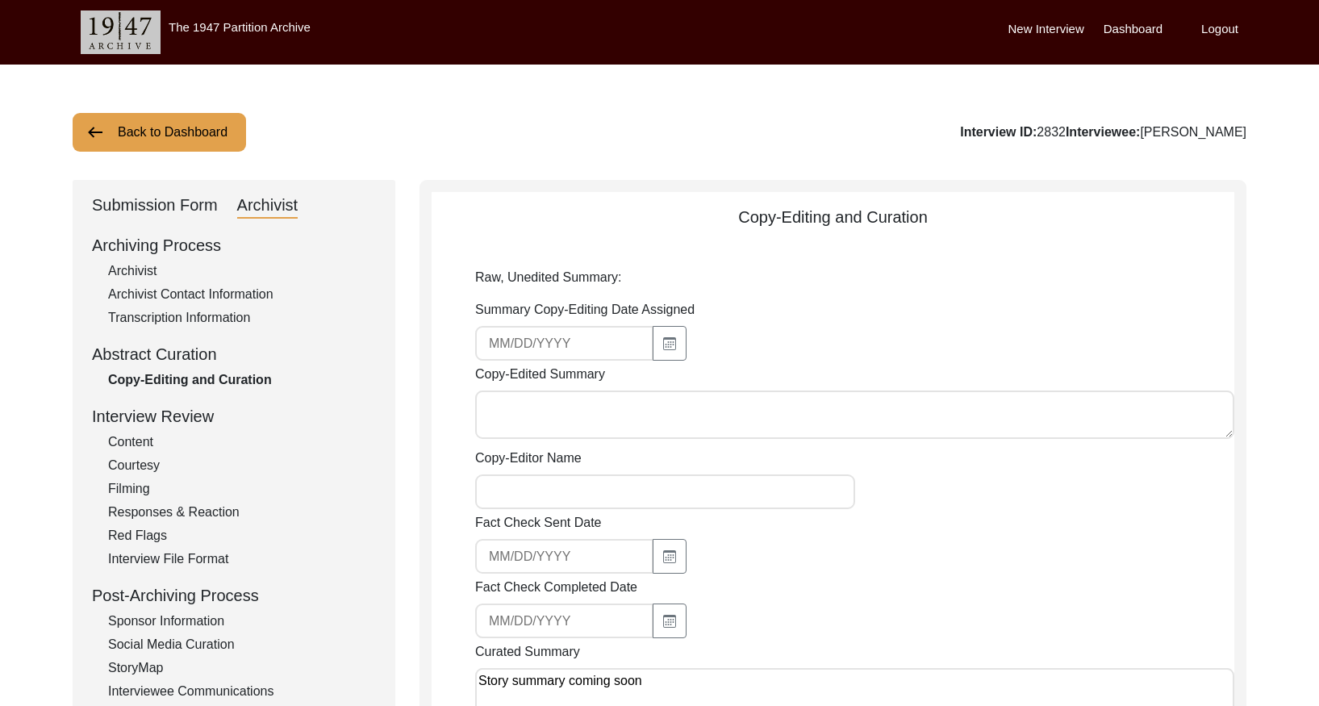
drag, startPoint x: 151, startPoint y: 128, endPoint x: 312, endPoint y: 73, distance: 170.6
click at [158, 127] on button "Back to Dashboard" at bounding box center [159, 132] width 173 height 39
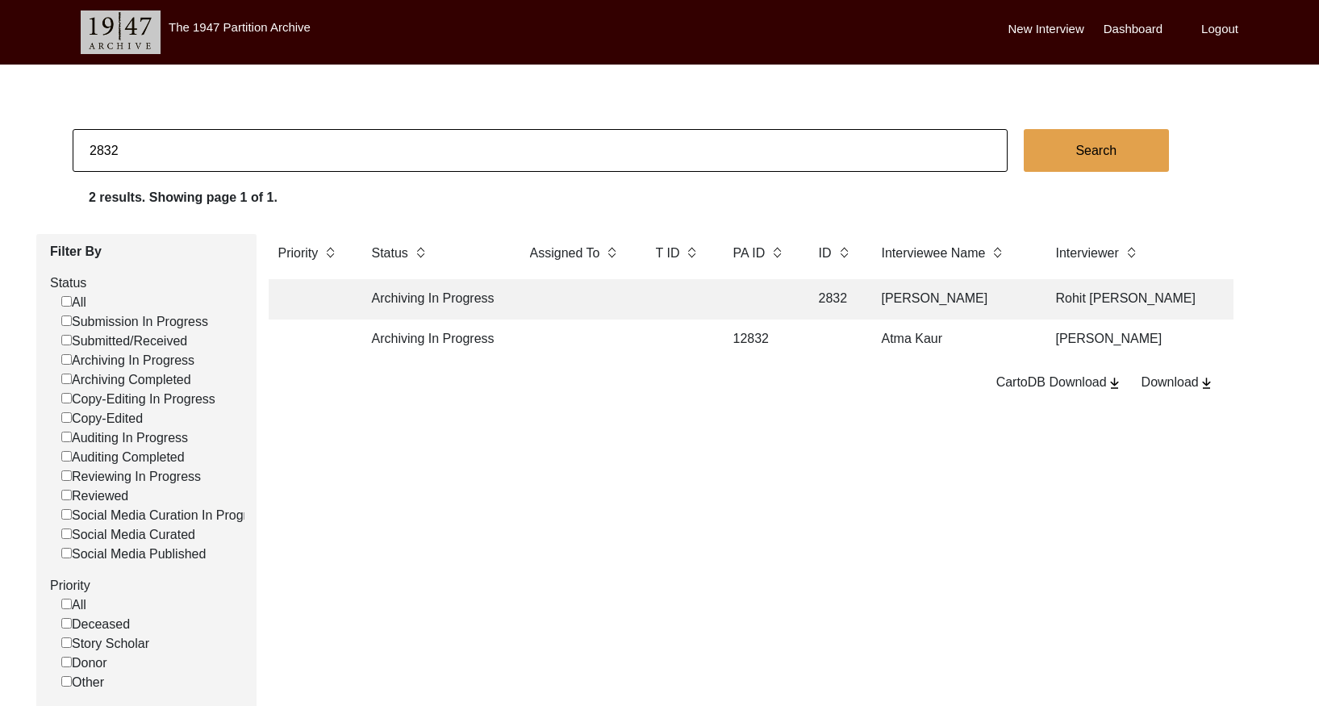
click at [316, 146] on input "2832" at bounding box center [540, 150] width 935 height 43
paste input "3"
click at [671, 298] on td at bounding box center [678, 299] width 65 height 40
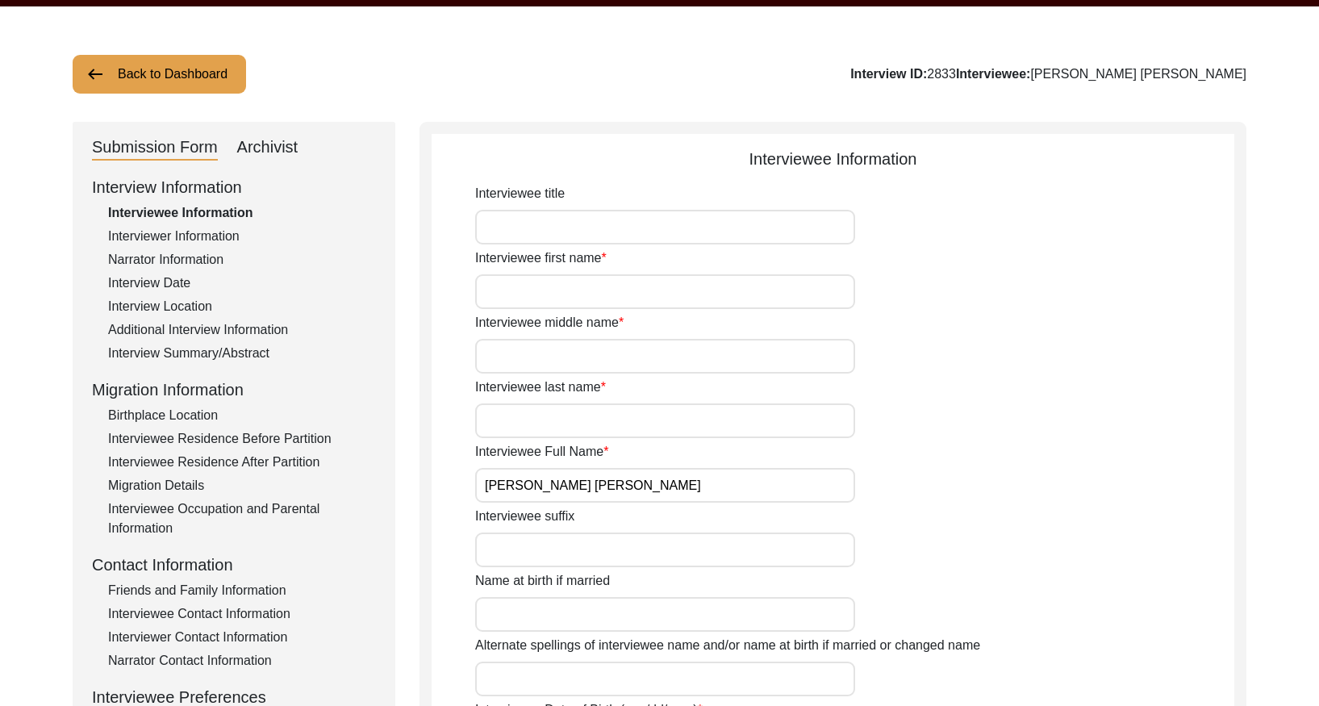
scroll to position [51, 0]
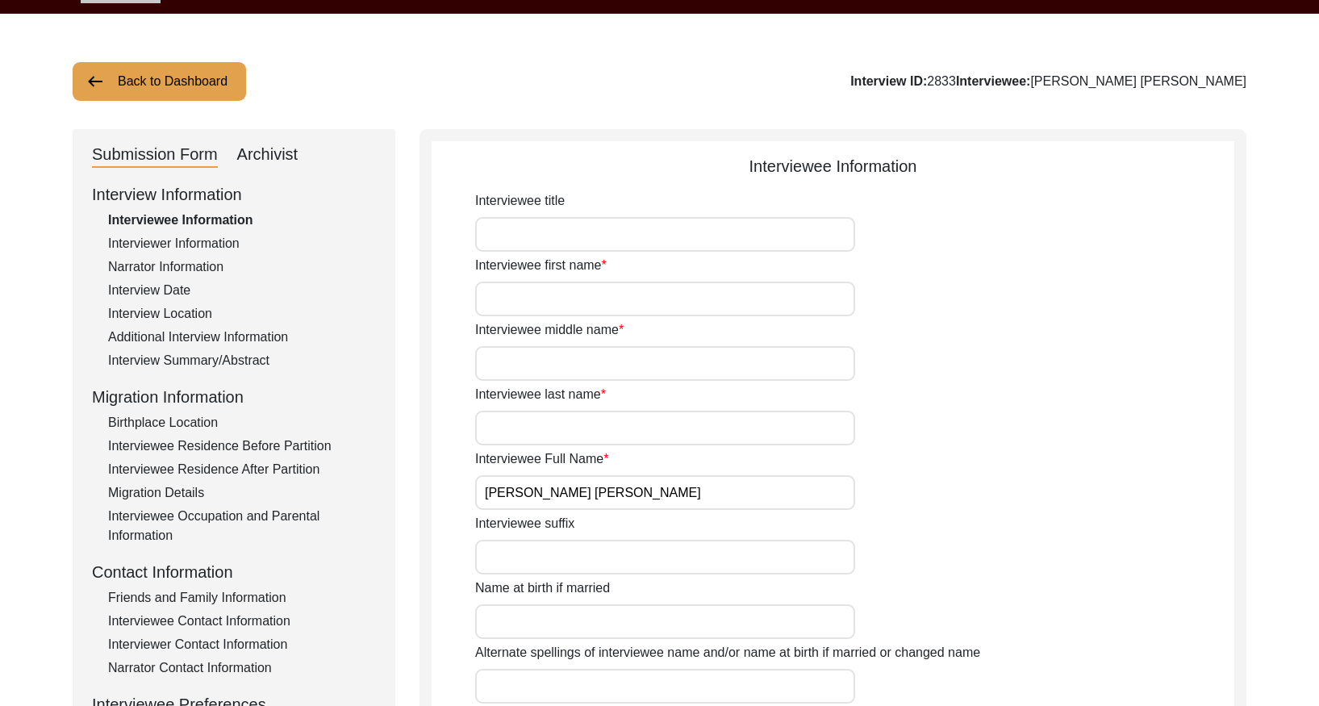
drag, startPoint x: 165, startPoint y: 361, endPoint x: 219, endPoint y: 348, distance: 55.6
click at [166, 360] on div "Interview Summary/Abstract" at bounding box center [242, 360] width 268 height 19
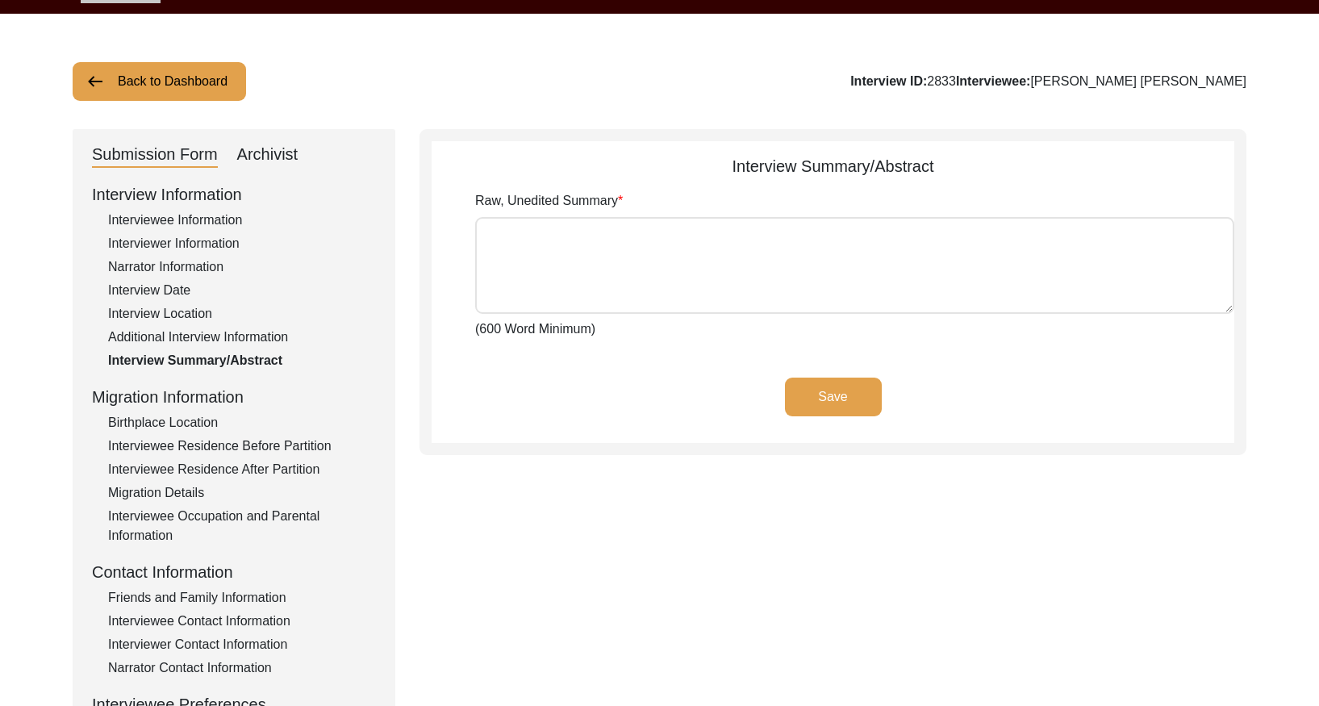
drag, startPoint x: 261, startPoint y: 152, endPoint x: 295, endPoint y: 179, distance: 43.1
click at [262, 153] on div "Archivist" at bounding box center [267, 155] width 61 height 26
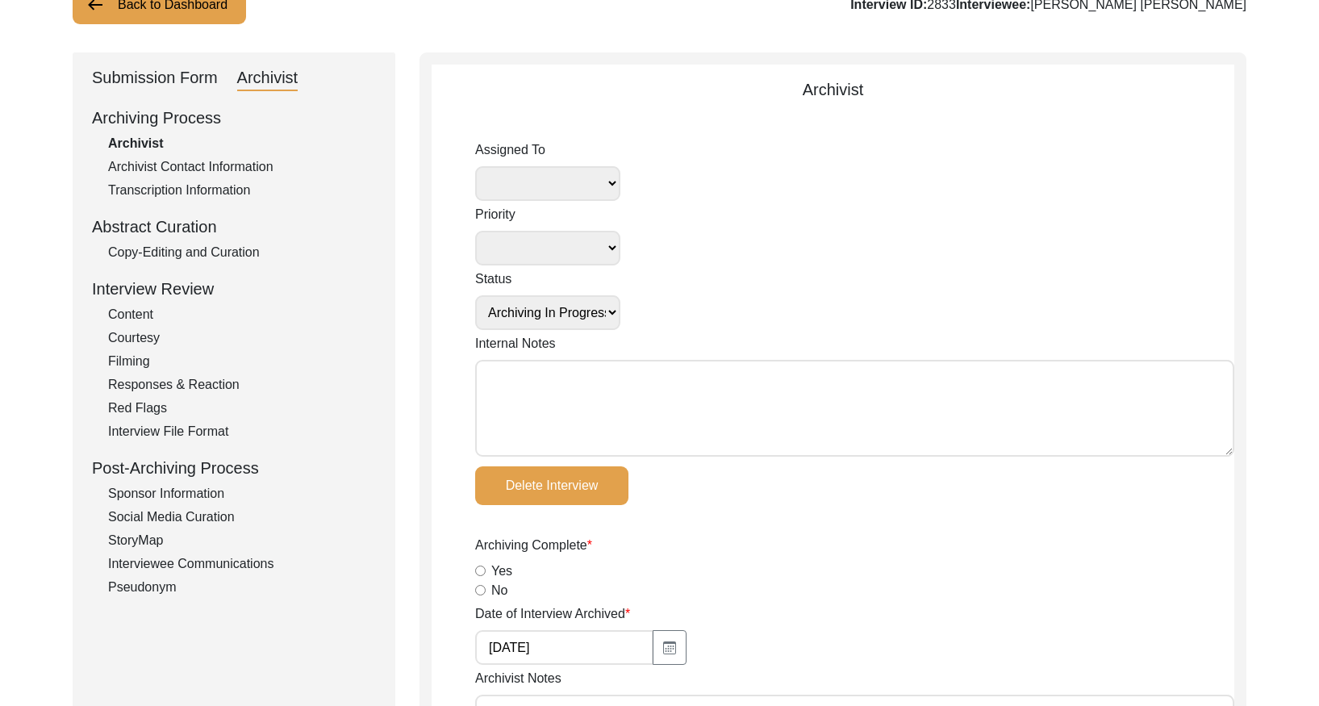
click at [250, 257] on div "Copy-Editing and Curation" at bounding box center [242, 252] width 268 height 19
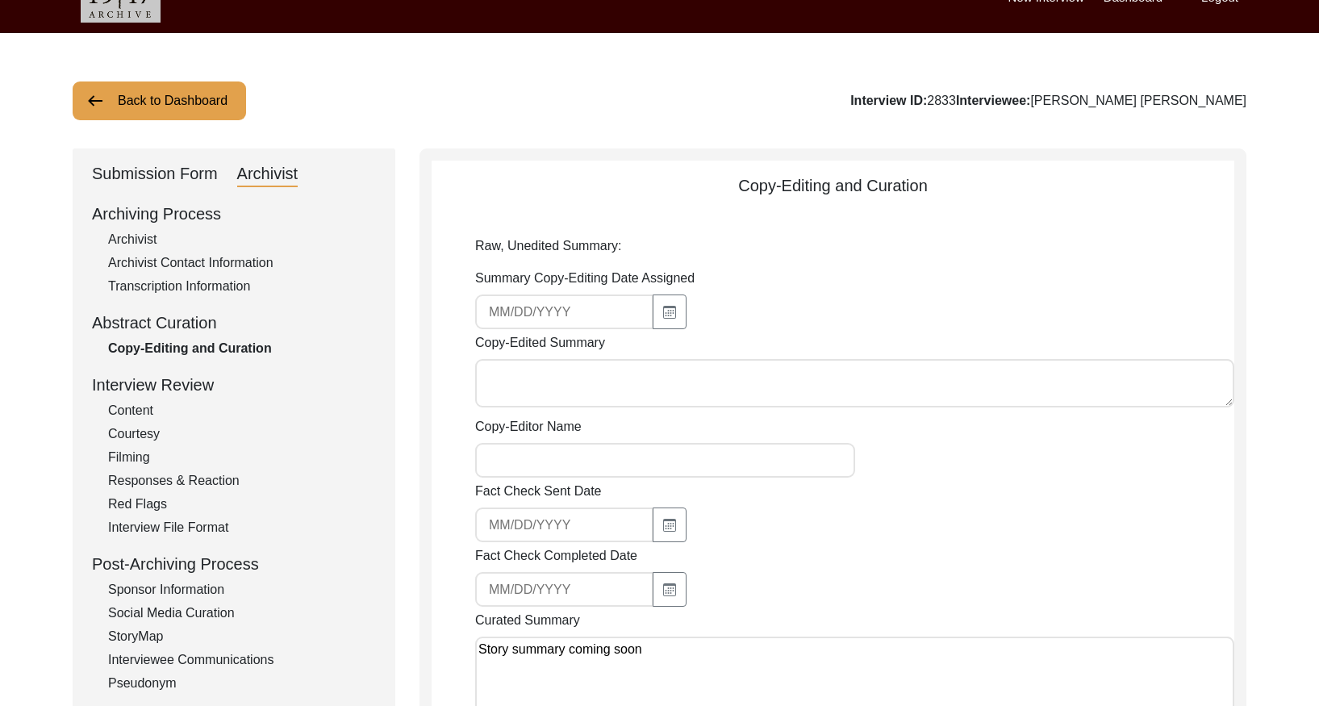
scroll to position [0, 0]
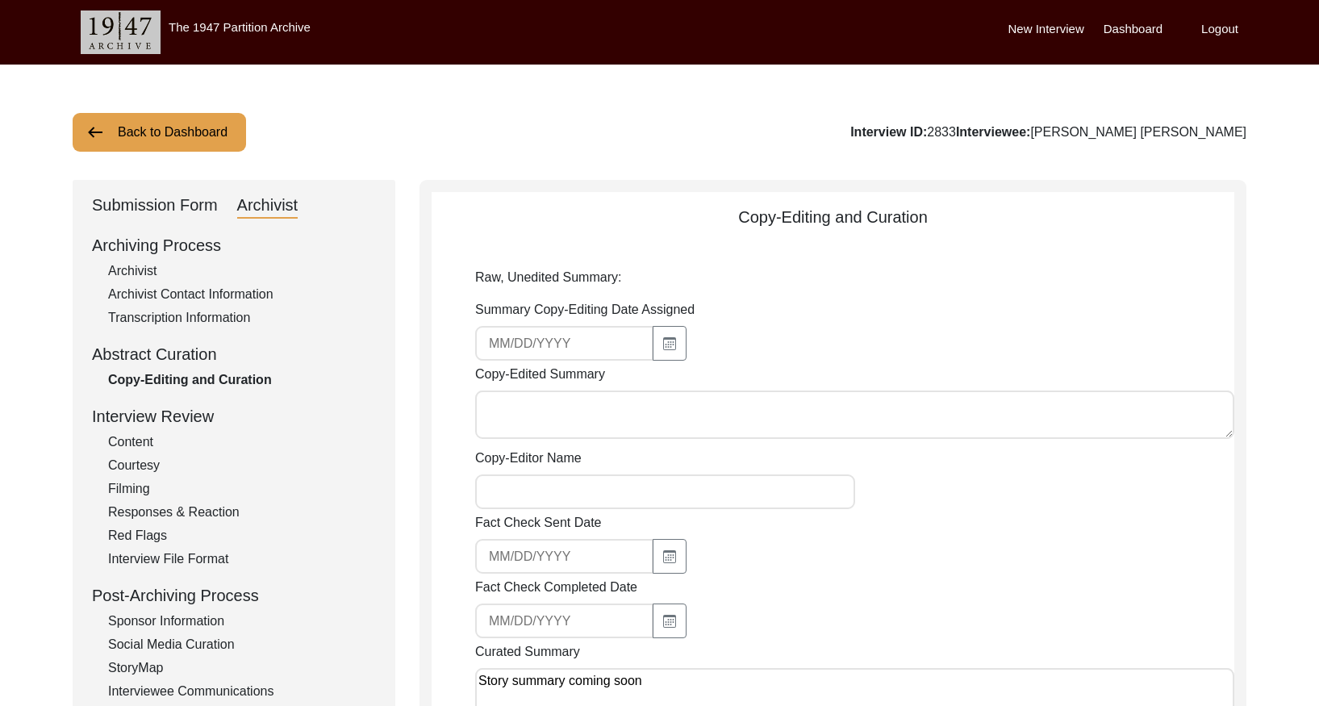
click at [162, 134] on button "Back to Dashboard" at bounding box center [159, 132] width 173 height 39
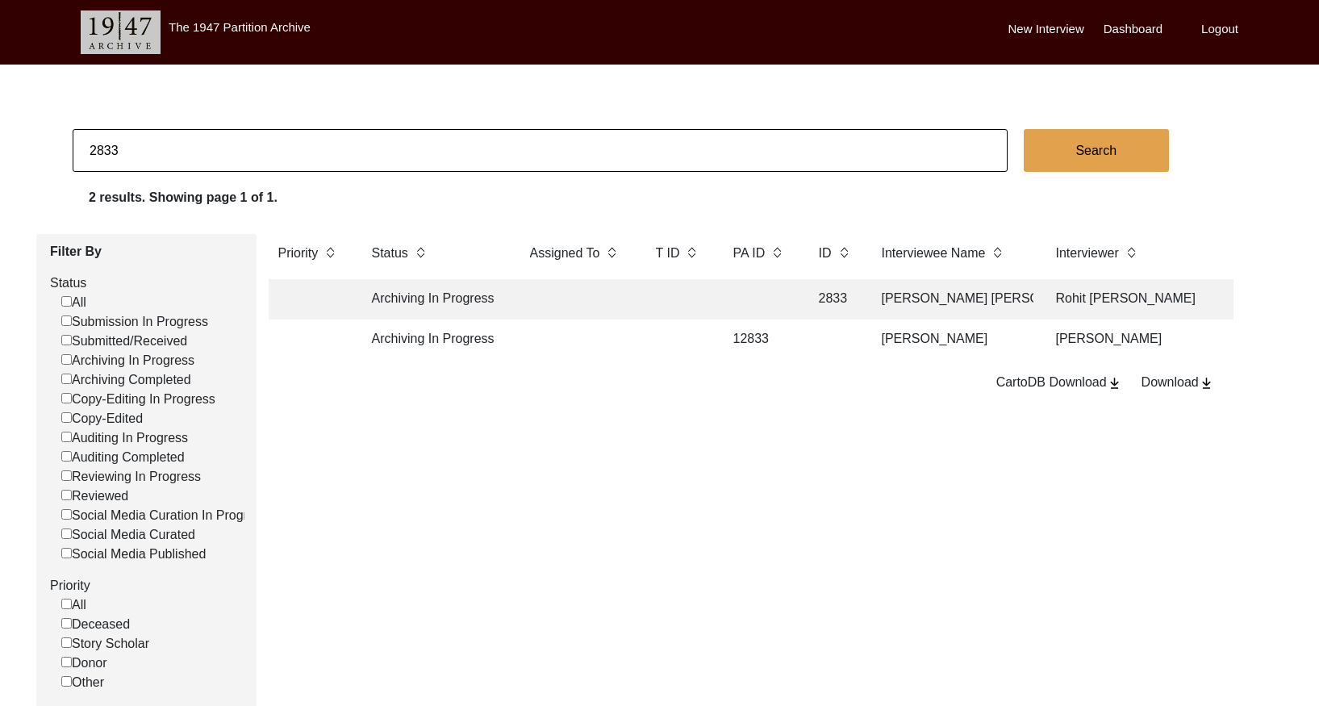
click at [277, 149] on input "2833" at bounding box center [540, 150] width 935 height 43
paste input "4"
click at [540, 298] on td at bounding box center [576, 299] width 113 height 40
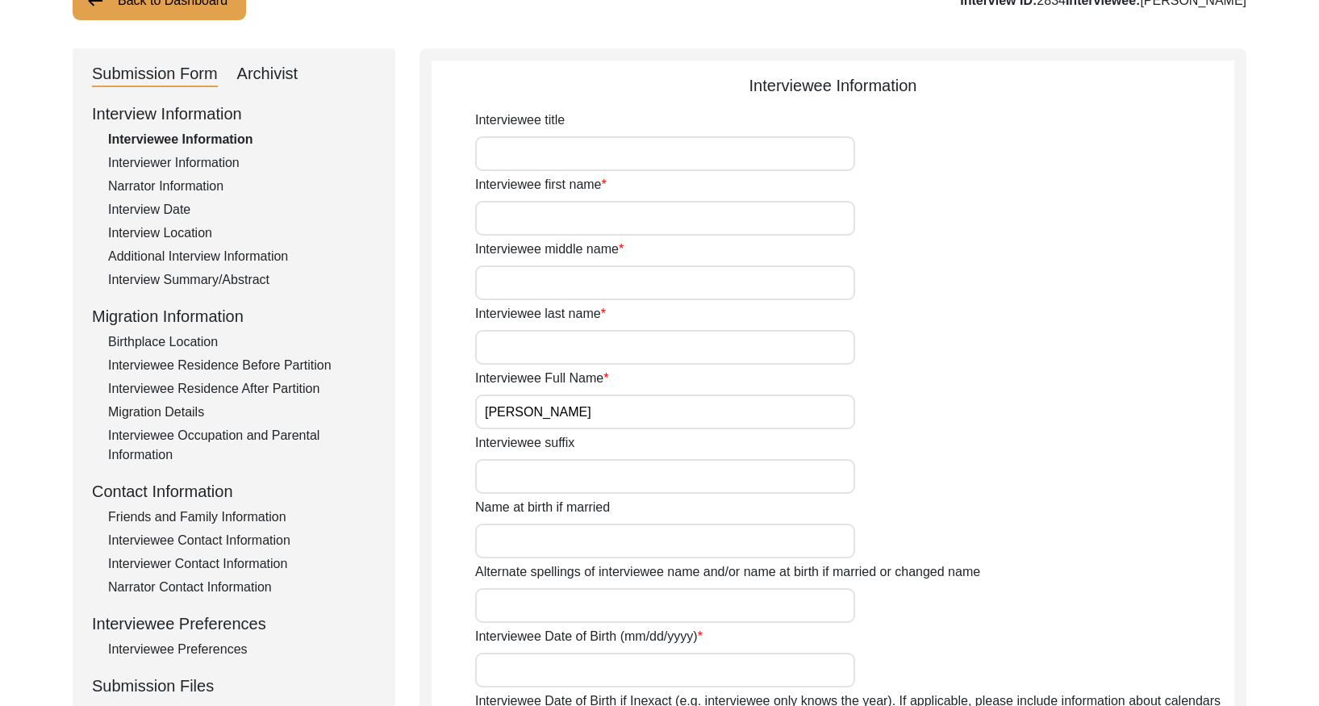
scroll to position [133, 0]
click at [239, 284] on div "Interview Summary/Abstract" at bounding box center [242, 278] width 268 height 19
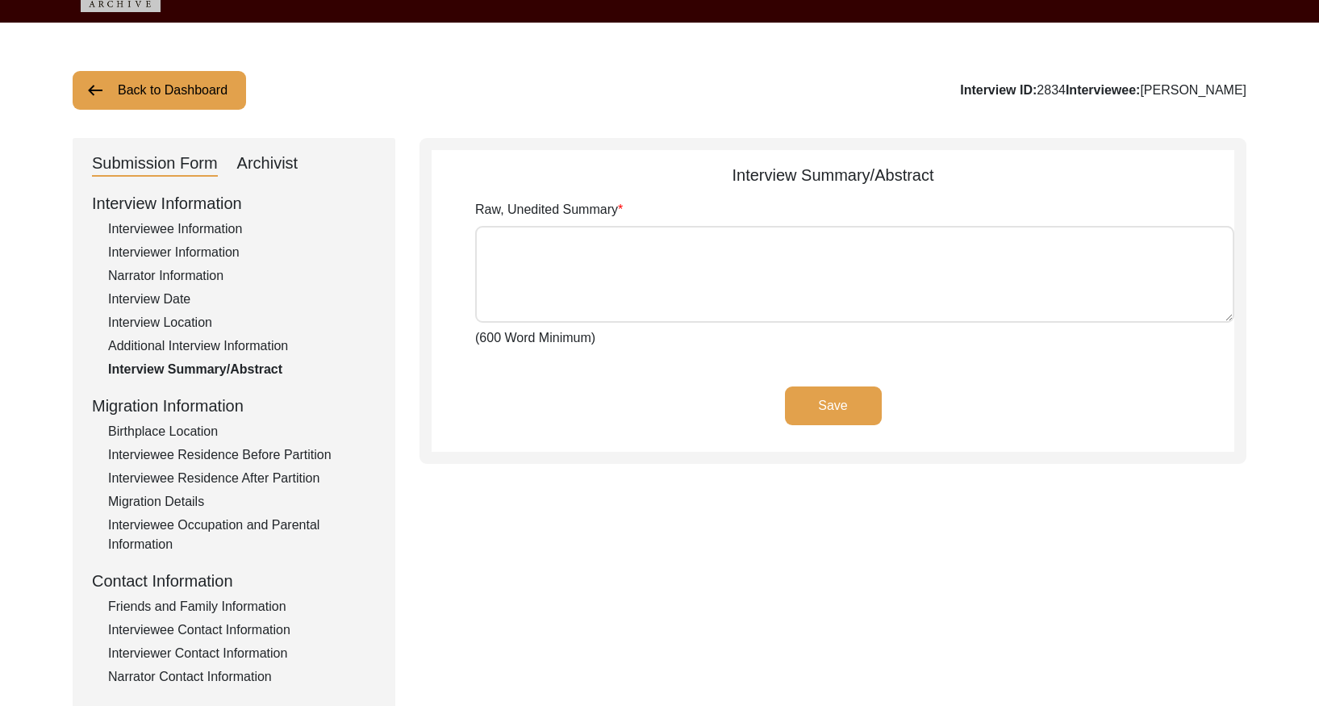
scroll to position [0, 0]
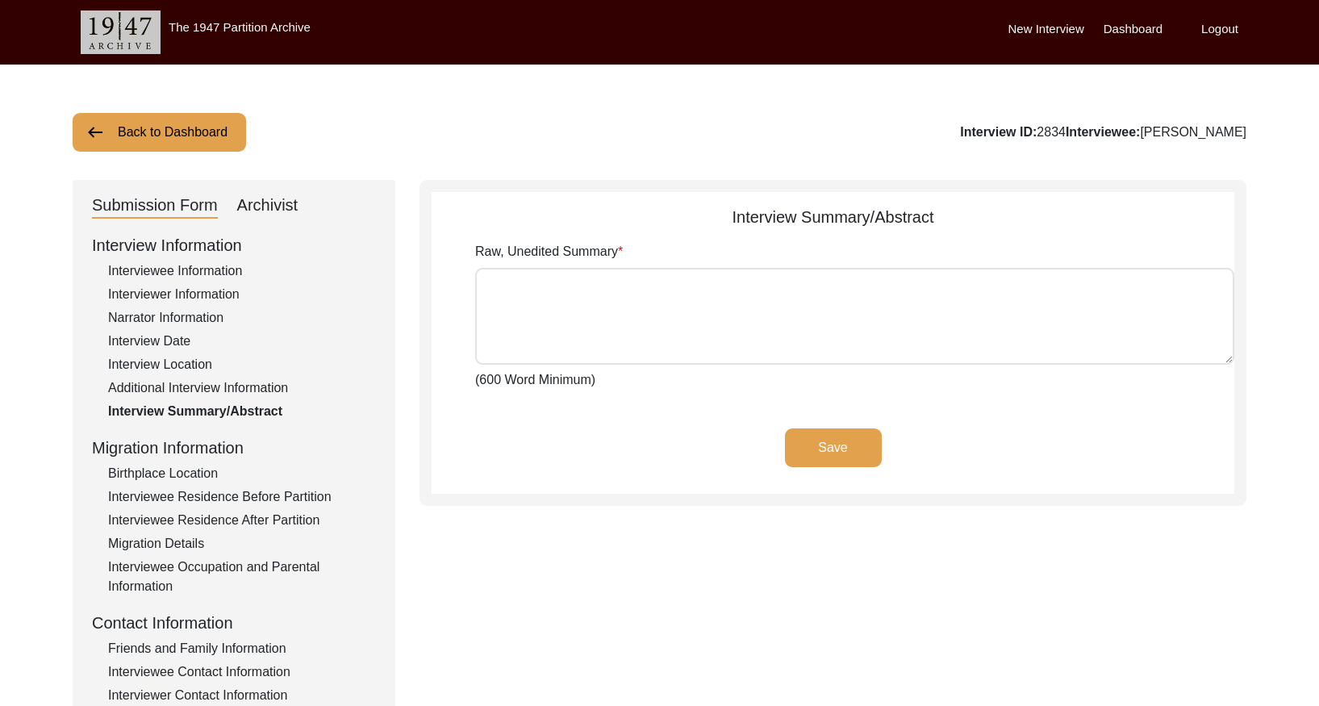
click at [269, 198] on div "Archivist" at bounding box center [267, 206] width 61 height 26
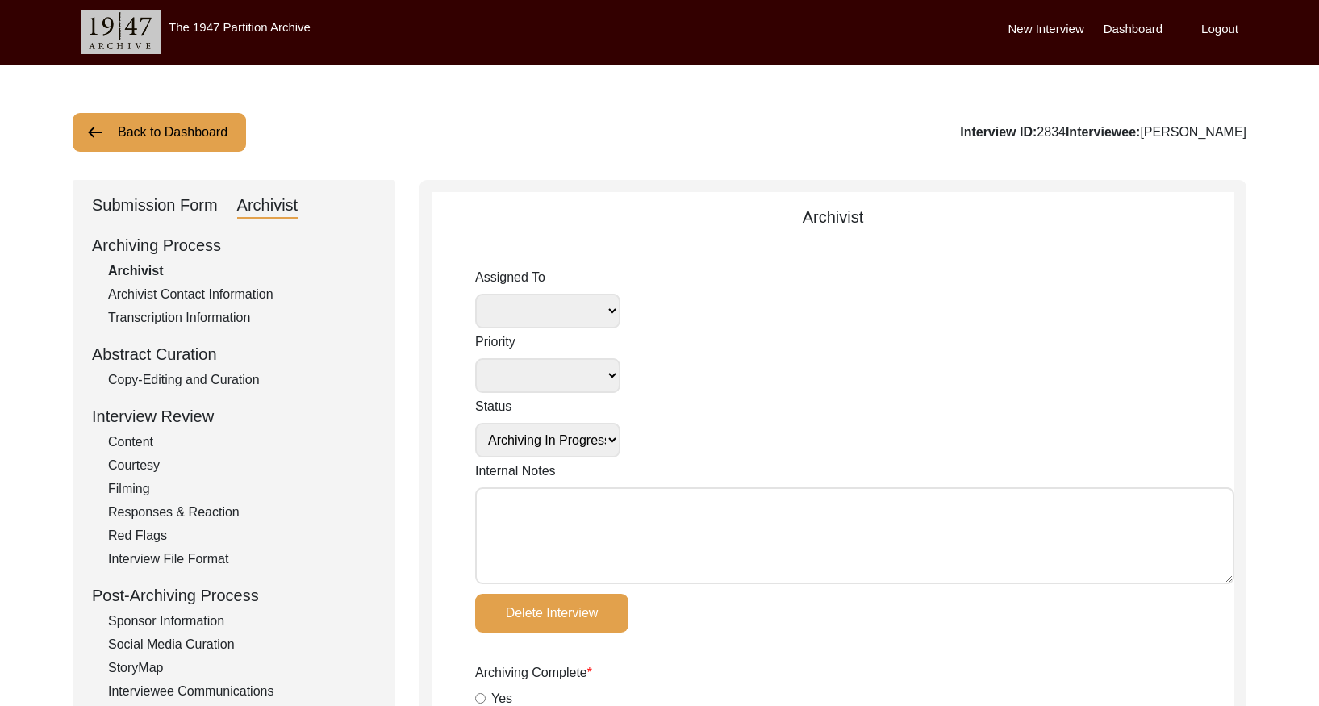
click at [231, 377] on div "Copy-Editing and Curation" at bounding box center [242, 379] width 268 height 19
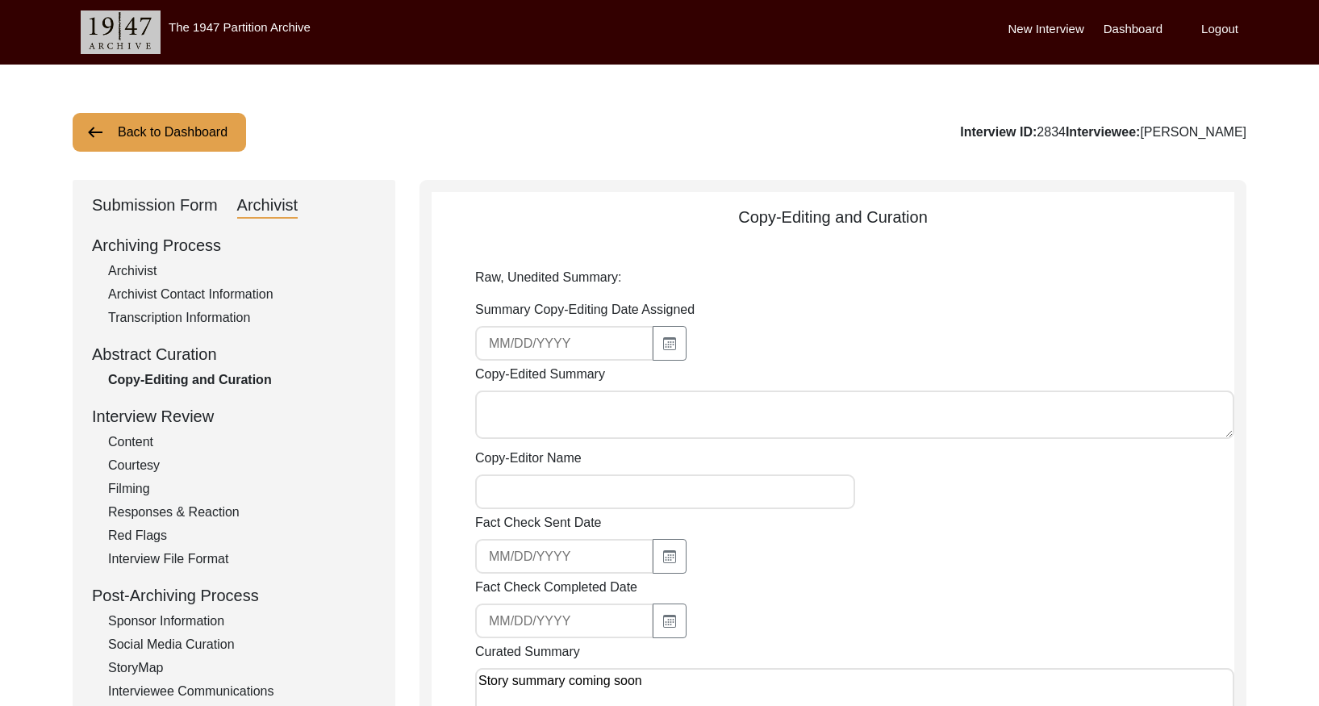
click at [211, 118] on button "Back to Dashboard" at bounding box center [159, 132] width 173 height 39
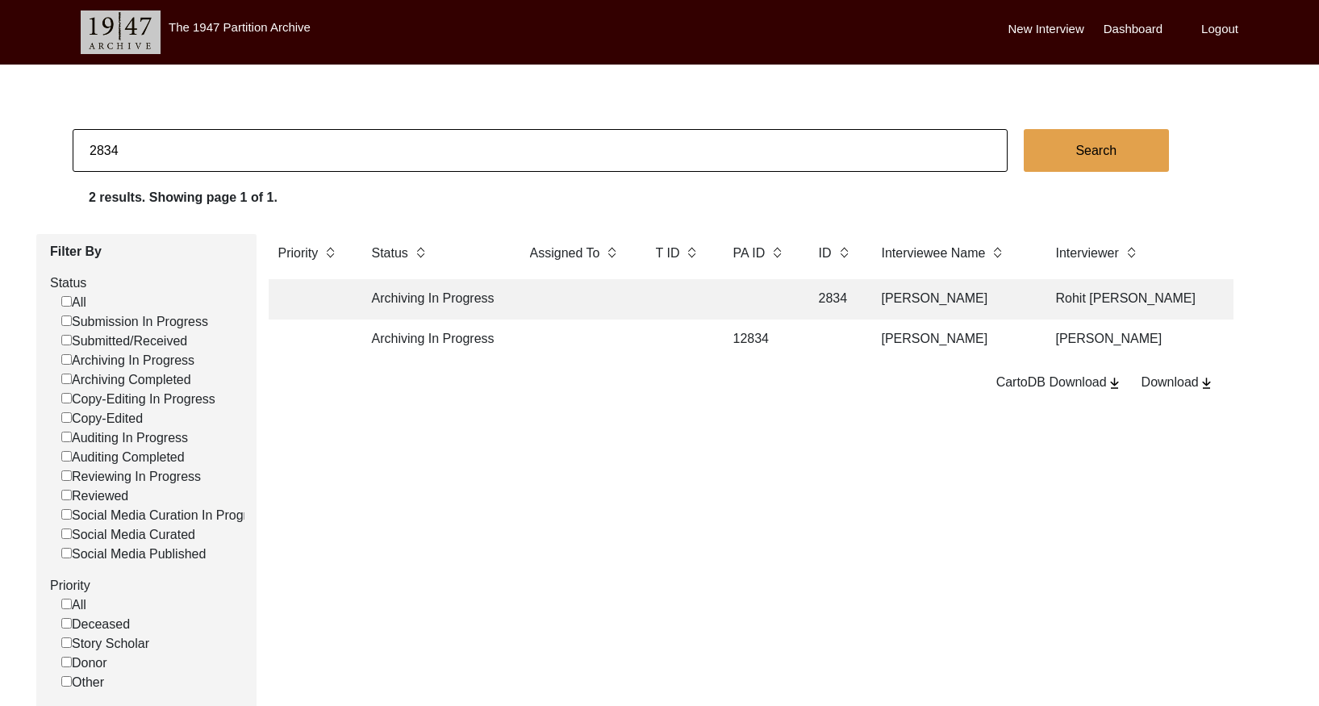
click at [688, 156] on input "2834" at bounding box center [540, 150] width 935 height 43
click at [687, 156] on input "2834" at bounding box center [540, 150] width 935 height 43
paste input "5"
click at [824, 298] on td "2835" at bounding box center [834, 299] width 50 height 40
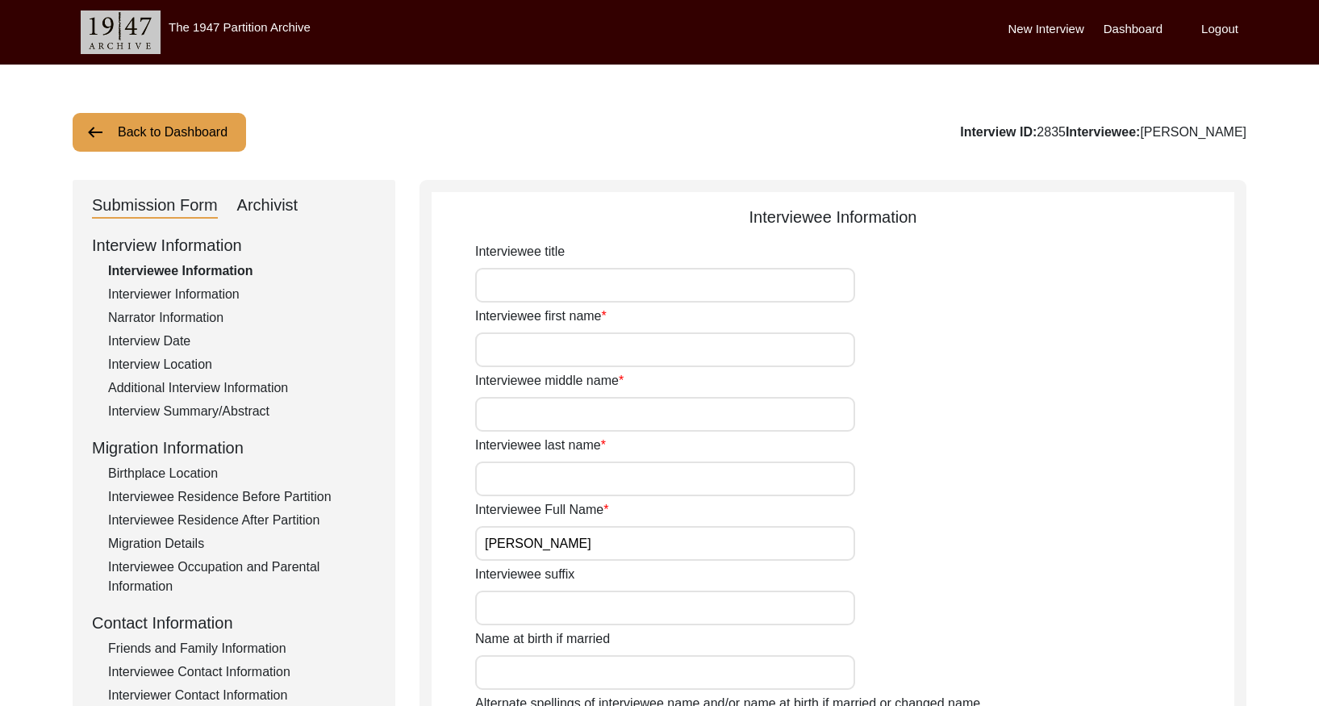
click at [224, 414] on div "Interview Summary/Abstract" at bounding box center [242, 411] width 268 height 19
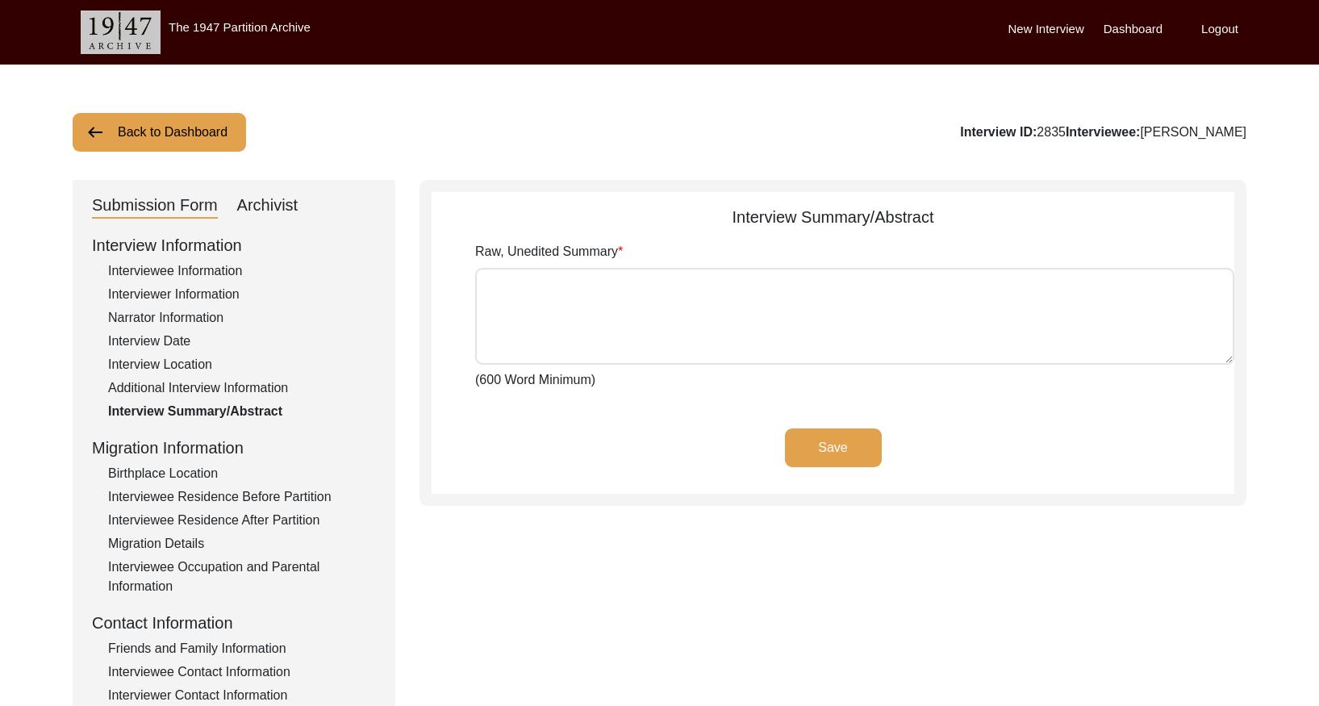
drag, startPoint x: 277, startPoint y: 215, endPoint x: 293, endPoint y: 227, distance: 20.7
click at [277, 212] on div "Archivist" at bounding box center [267, 206] width 61 height 26
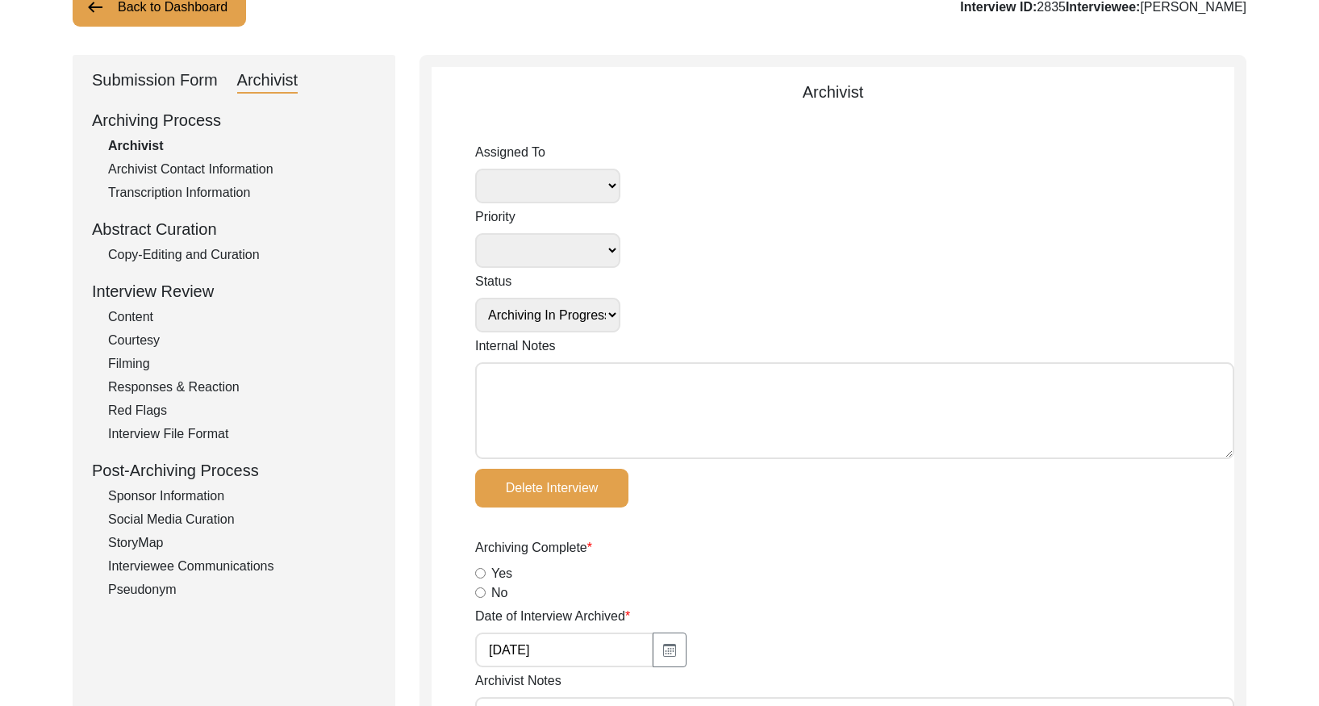
scroll to position [171, 0]
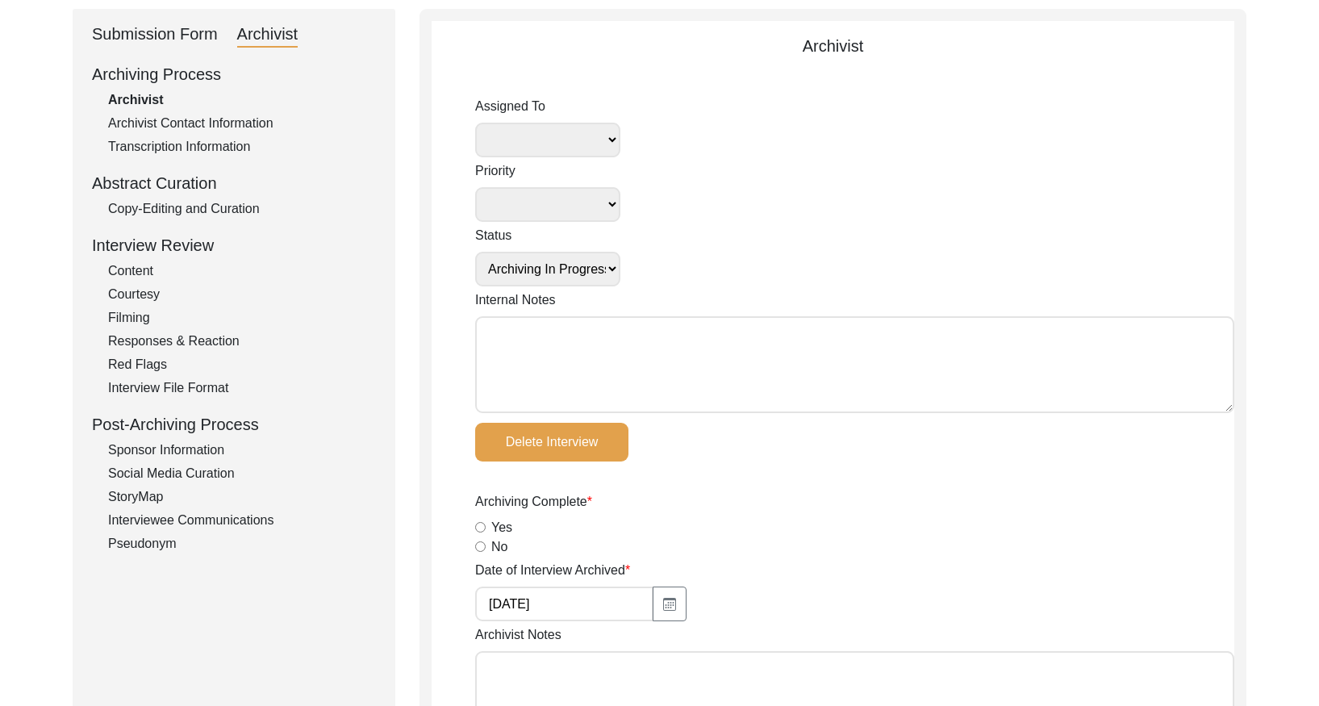
click at [253, 205] on div "Copy-Editing and Curation" at bounding box center [242, 208] width 268 height 19
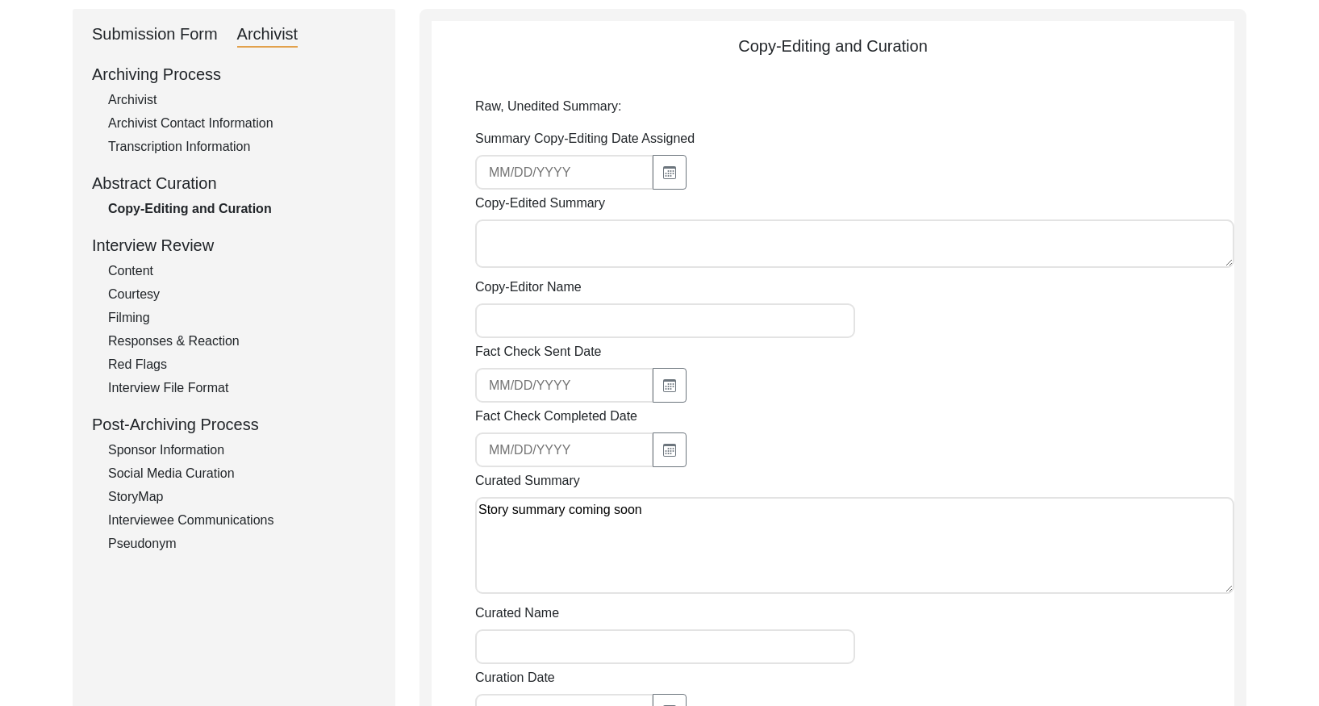
scroll to position [0, 0]
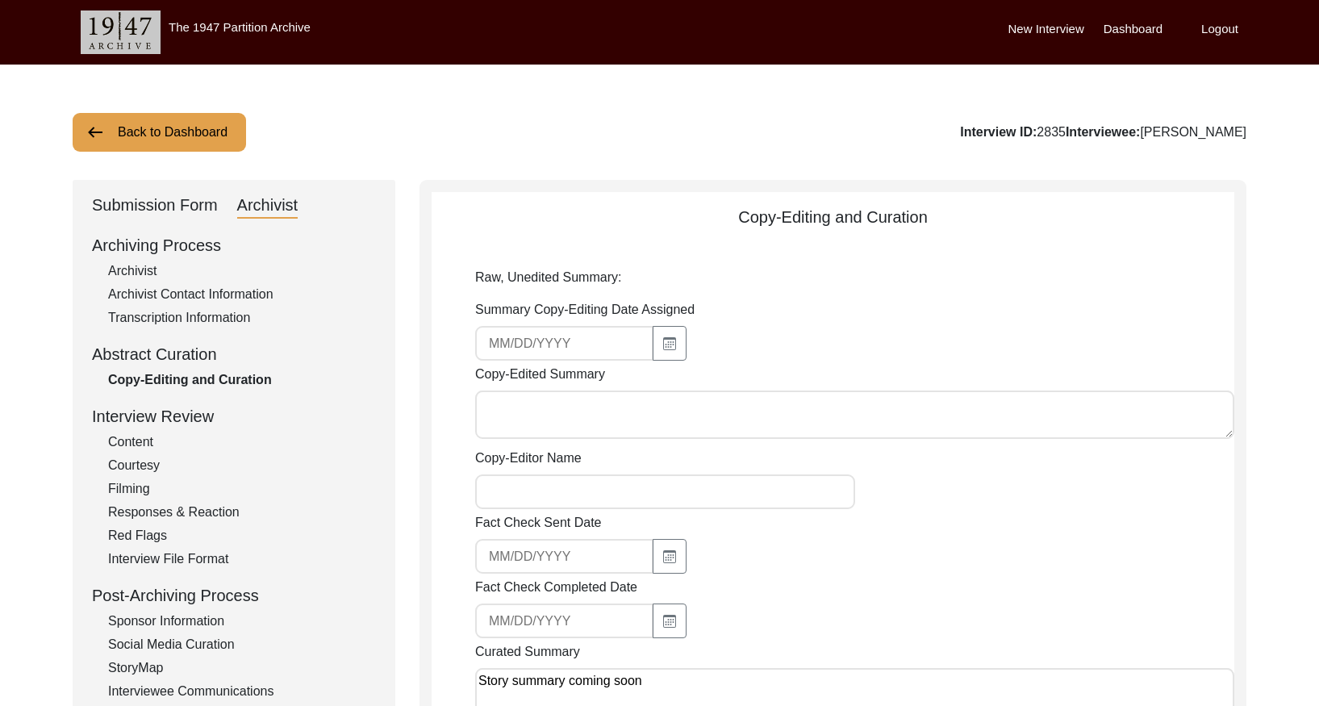
drag, startPoint x: 181, startPoint y: 131, endPoint x: 214, endPoint y: 123, distance: 34.0
click at [214, 123] on button "Back to Dashboard" at bounding box center [159, 132] width 173 height 39
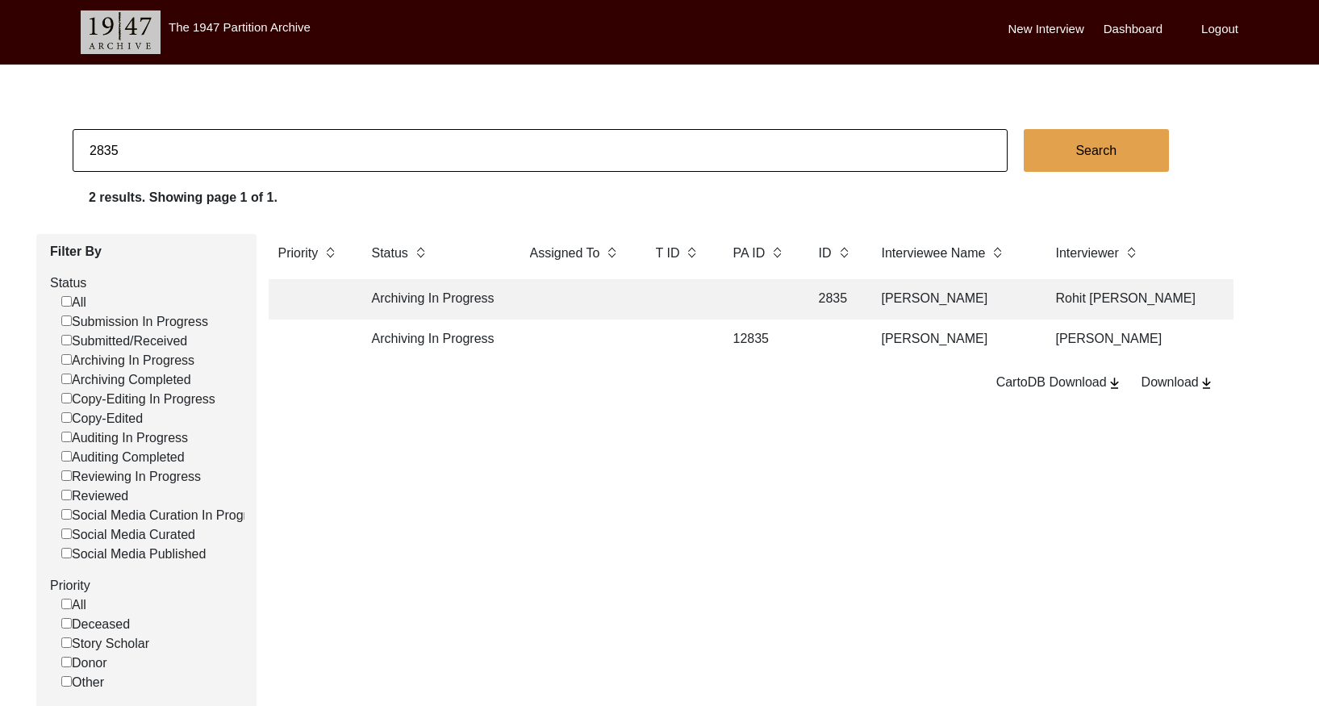
click at [751, 137] on input "2835" at bounding box center [540, 150] width 935 height 43
paste input "8"
click at [879, 303] on td "[PERSON_NAME] [PERSON_NAME]" at bounding box center [952, 299] width 161 height 40
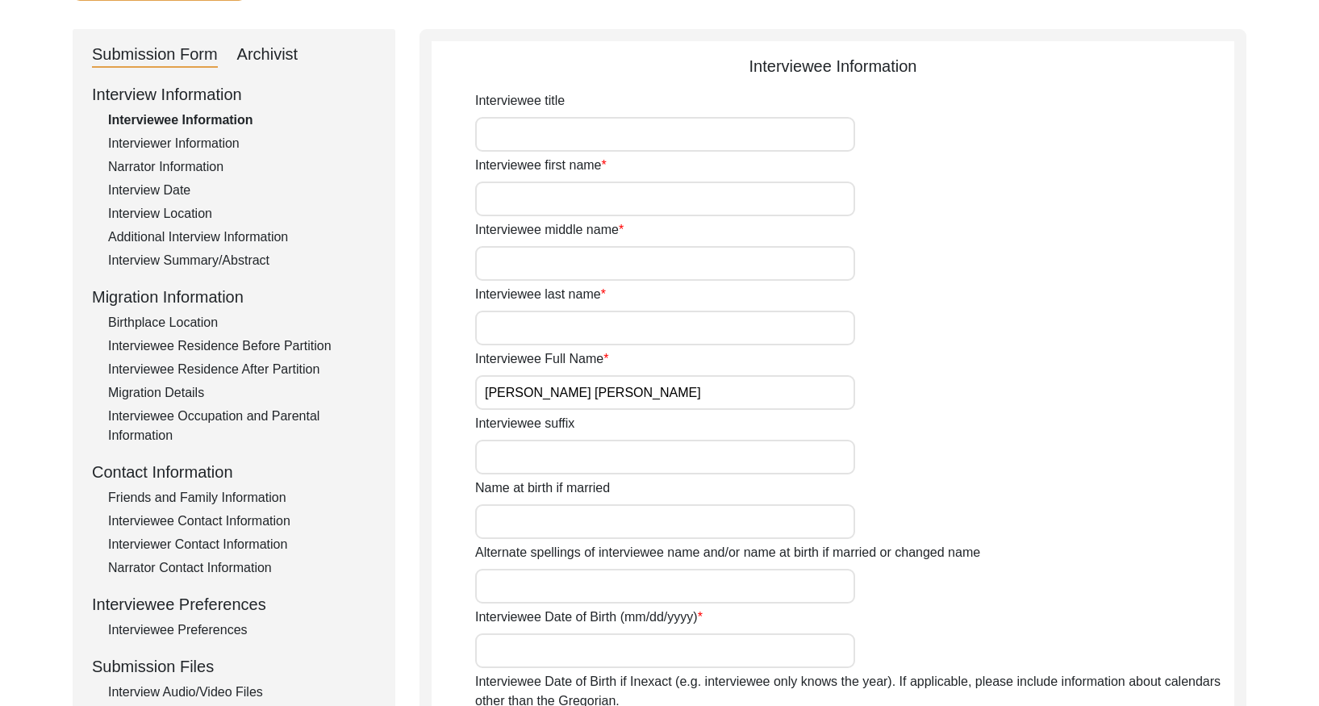
click at [251, 260] on div "Interview Summary/Abstract" at bounding box center [242, 260] width 268 height 19
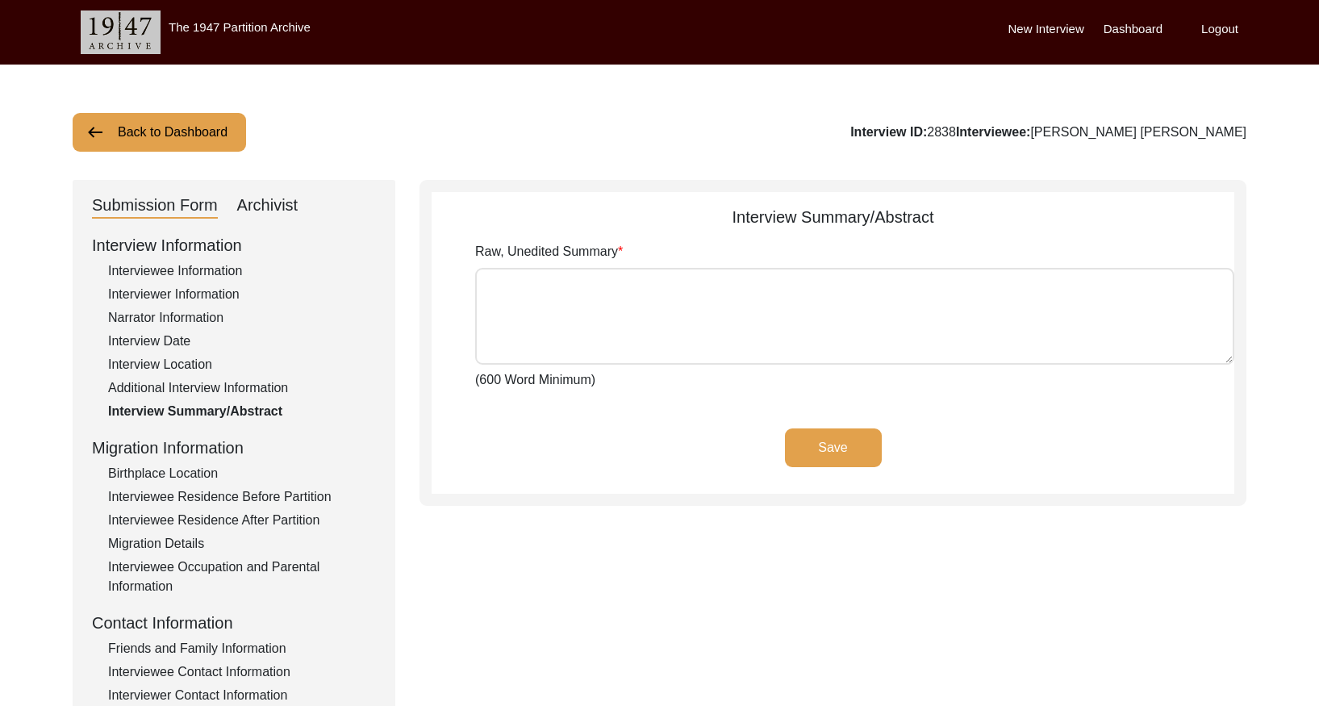
click at [257, 207] on div "Archivist" at bounding box center [267, 206] width 61 height 26
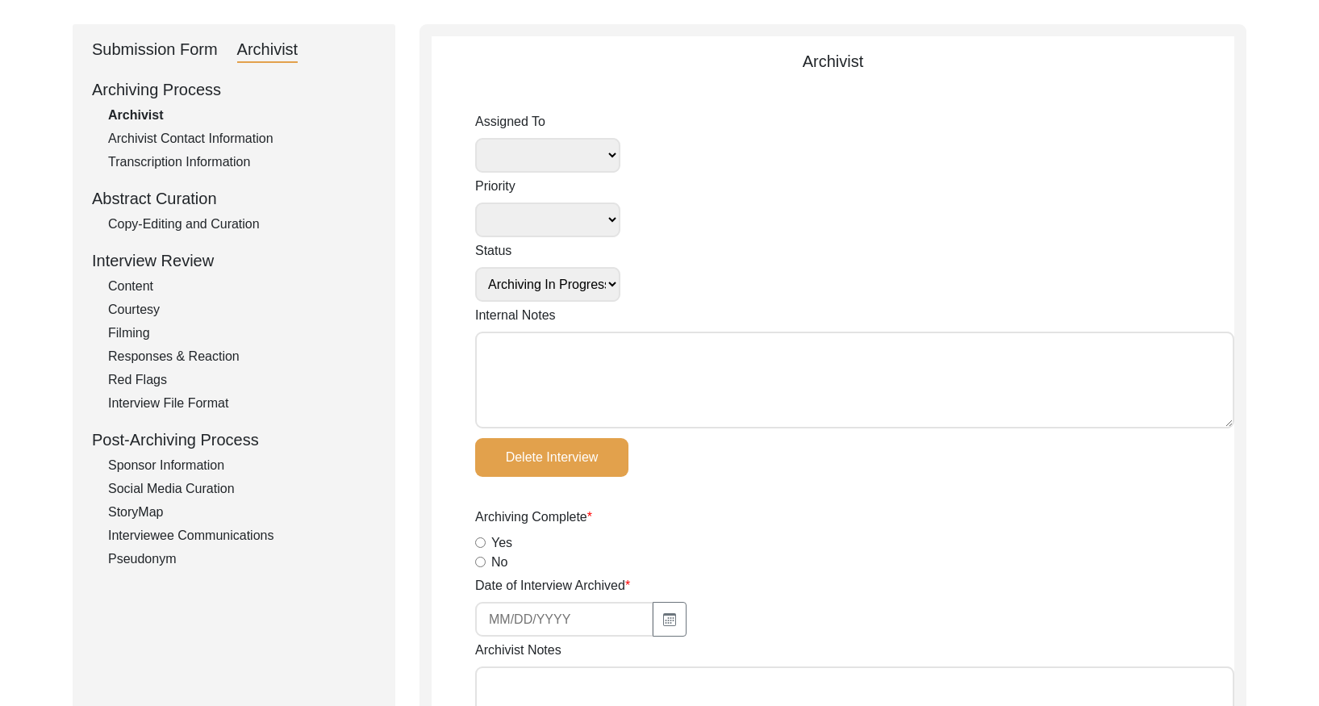
scroll to position [162, 0]
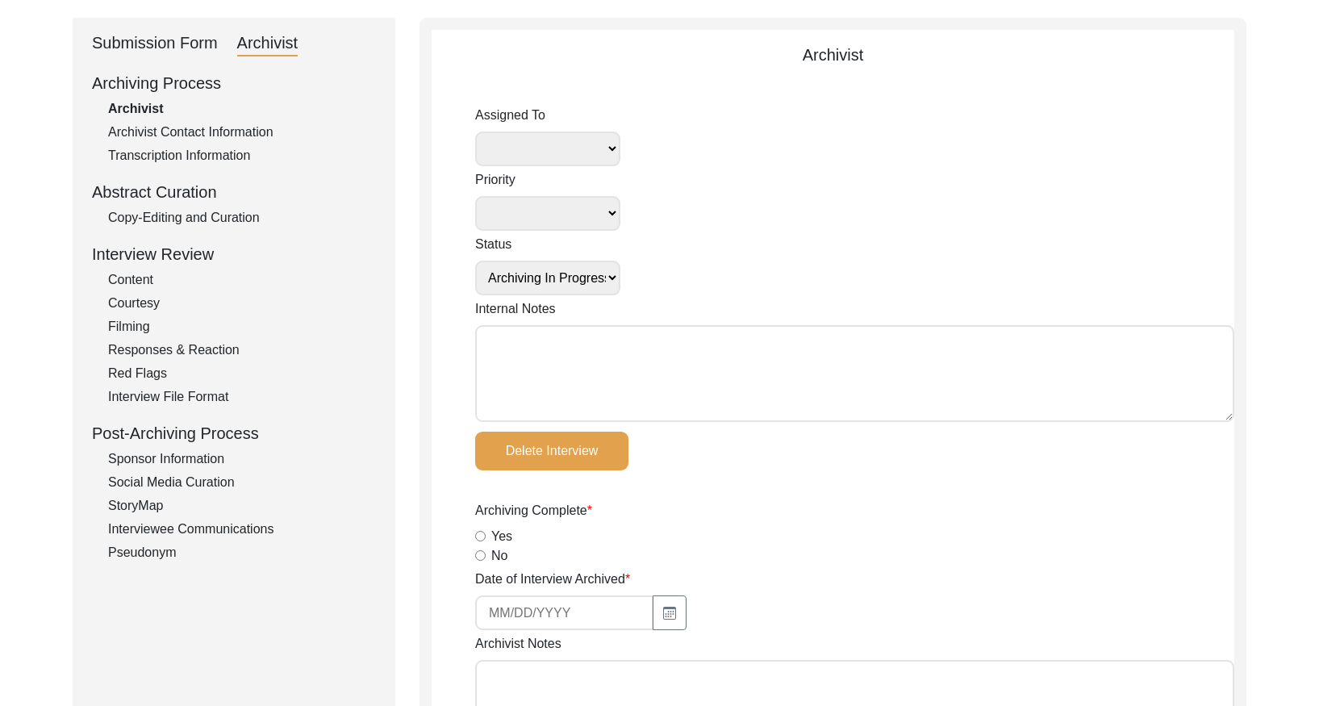
click at [240, 223] on div "Copy-Editing and Curation" at bounding box center [242, 217] width 268 height 19
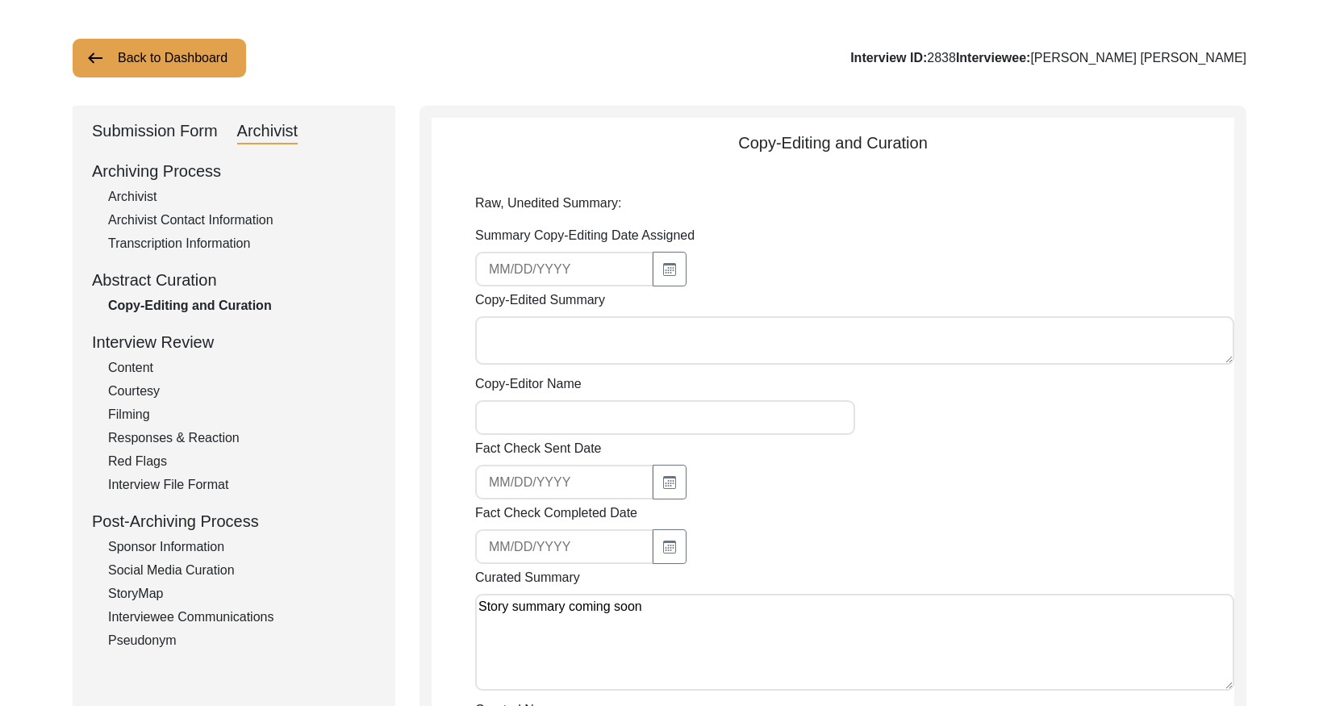
scroll to position [0, 0]
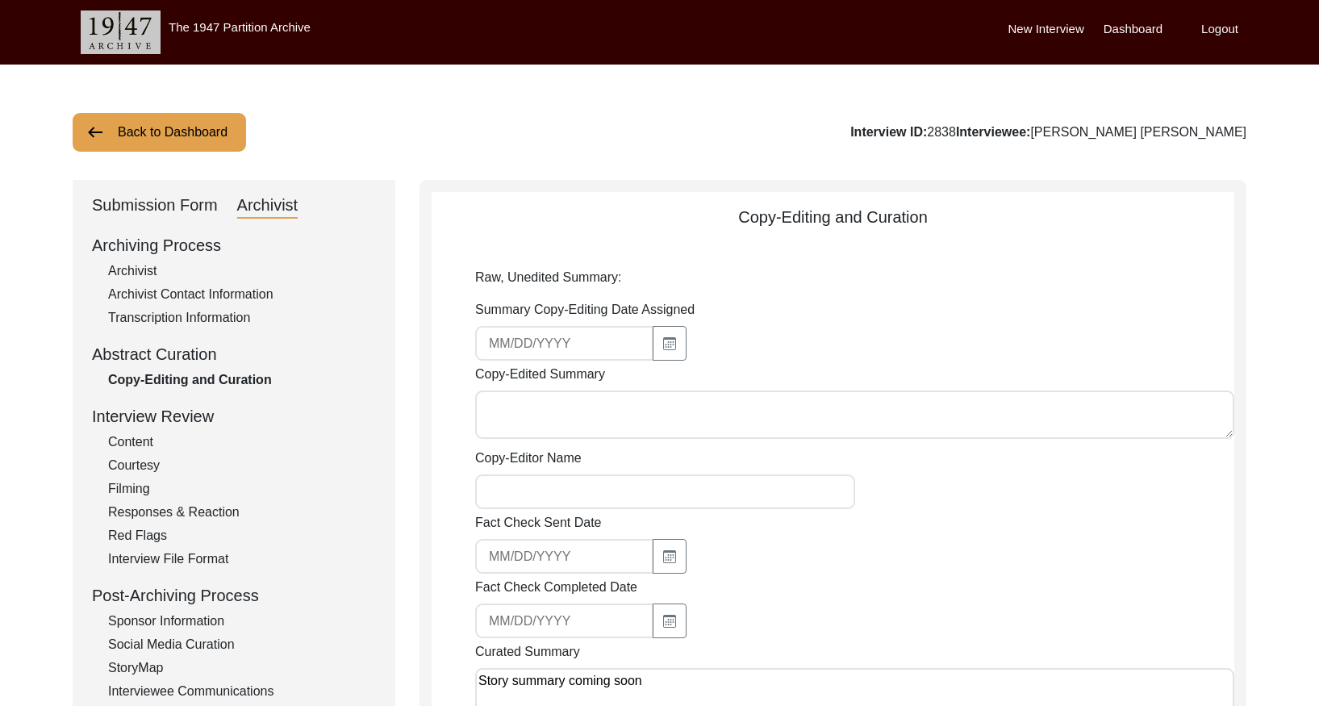
drag, startPoint x: 185, startPoint y: 113, endPoint x: 256, endPoint y: 94, distance: 73.6
click at [185, 114] on button "Back to Dashboard" at bounding box center [159, 132] width 173 height 39
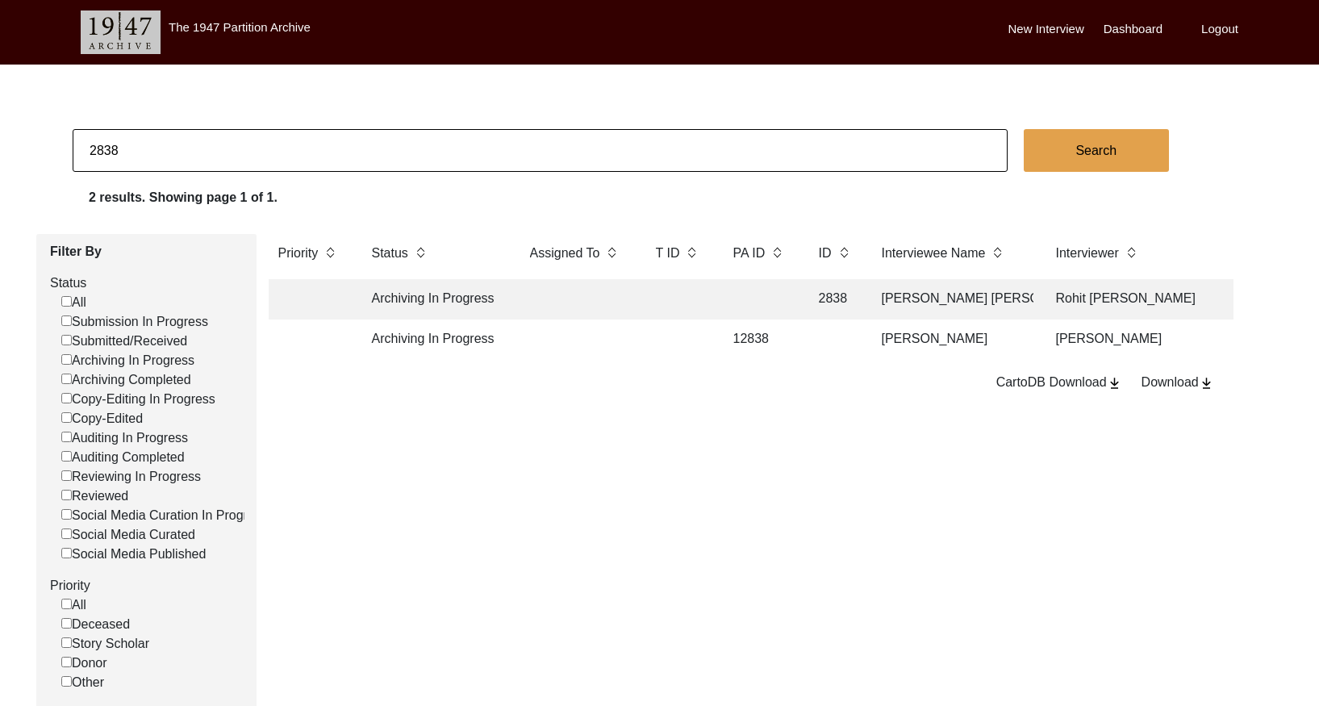
click at [439, 142] on input "2838" at bounding box center [540, 150] width 935 height 43
paste input "9"
click at [745, 302] on td at bounding box center [759, 299] width 73 height 40
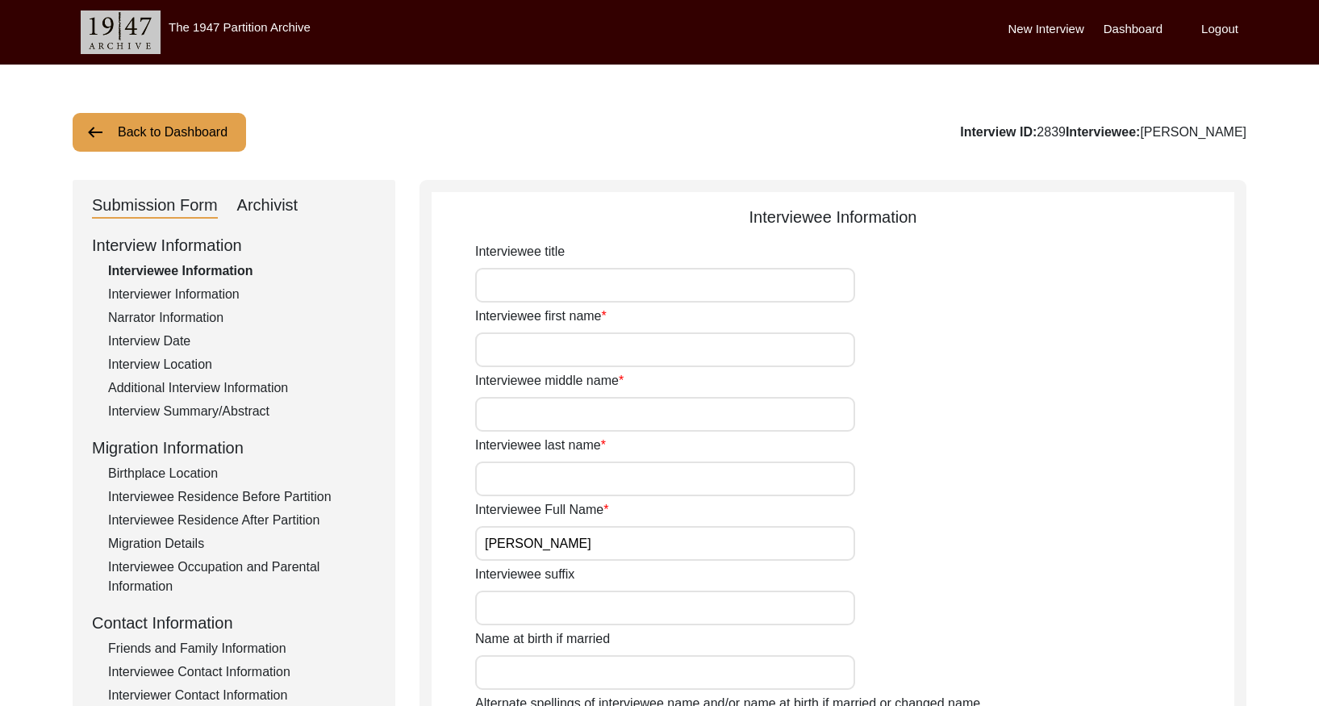
click at [244, 403] on div "Interview Summary/Abstract" at bounding box center [242, 411] width 268 height 19
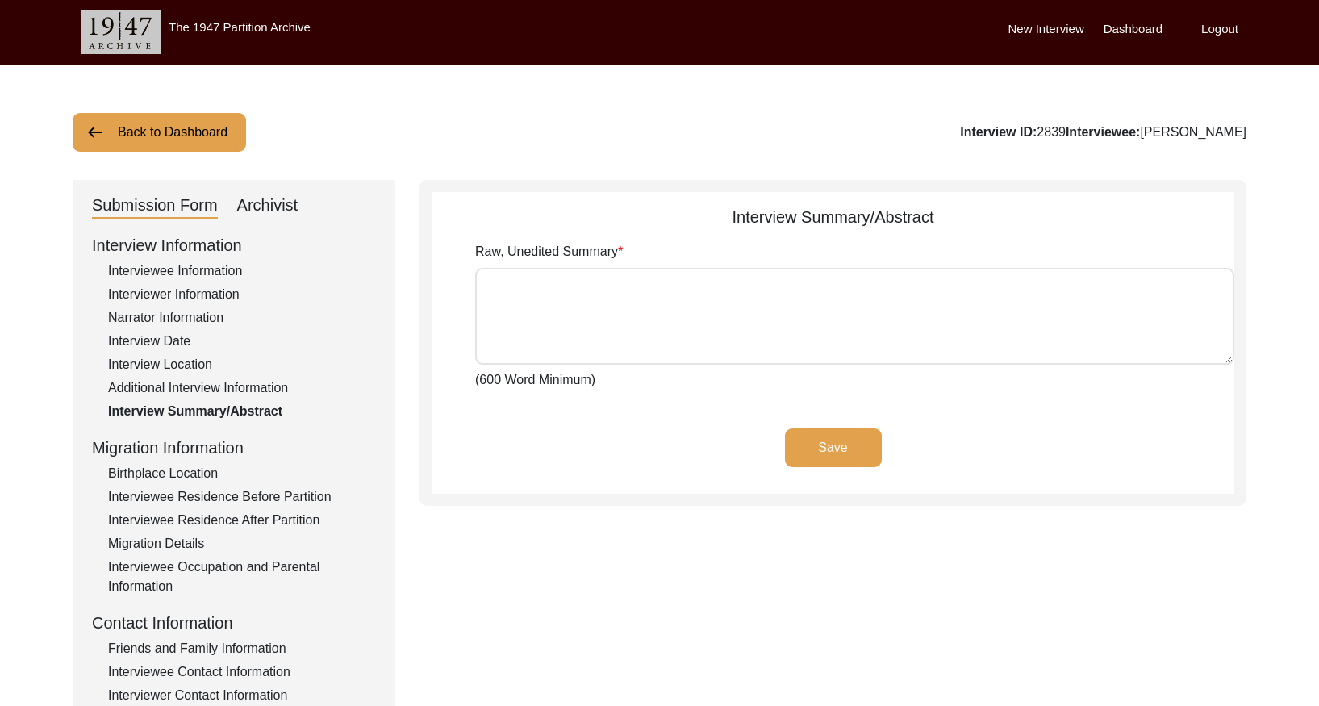
drag, startPoint x: 263, startPoint y: 202, endPoint x: 260, endPoint y: 227, distance: 25.2
click at [262, 203] on div "Archivist" at bounding box center [267, 206] width 61 height 26
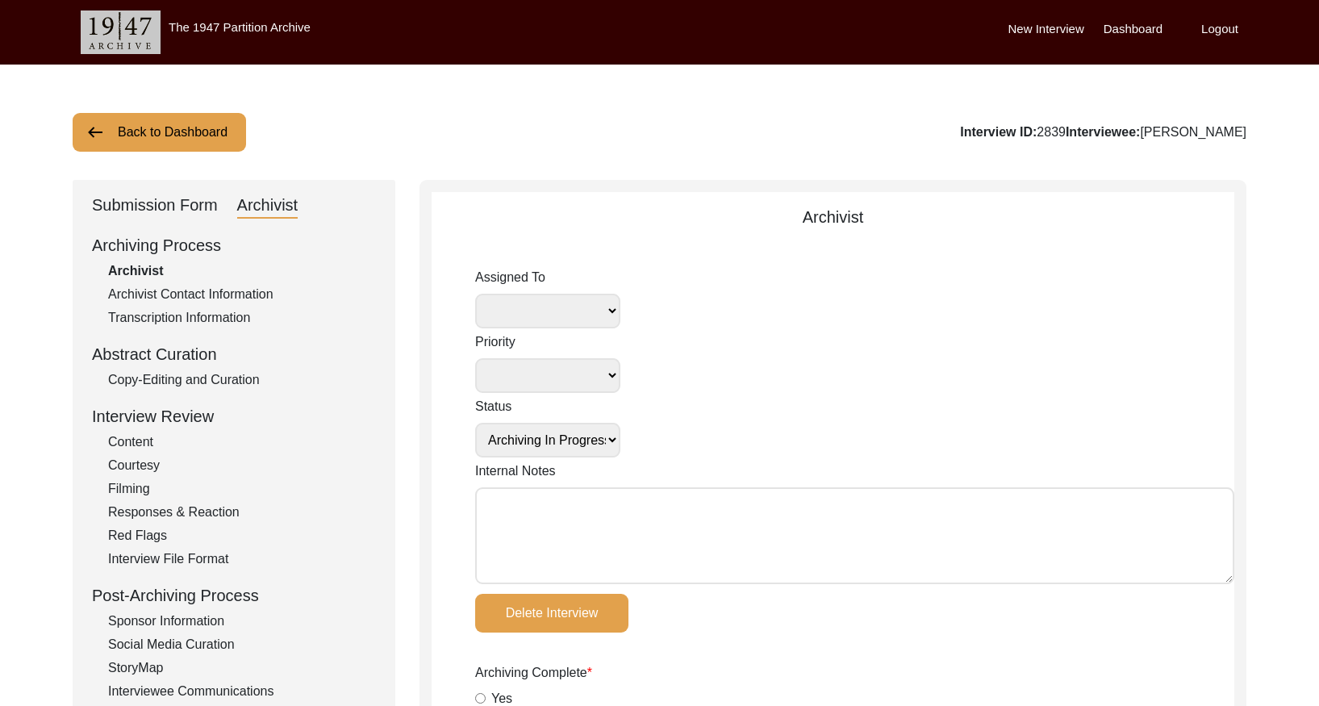
click at [236, 377] on div "Copy-Editing and Curation" at bounding box center [242, 379] width 268 height 19
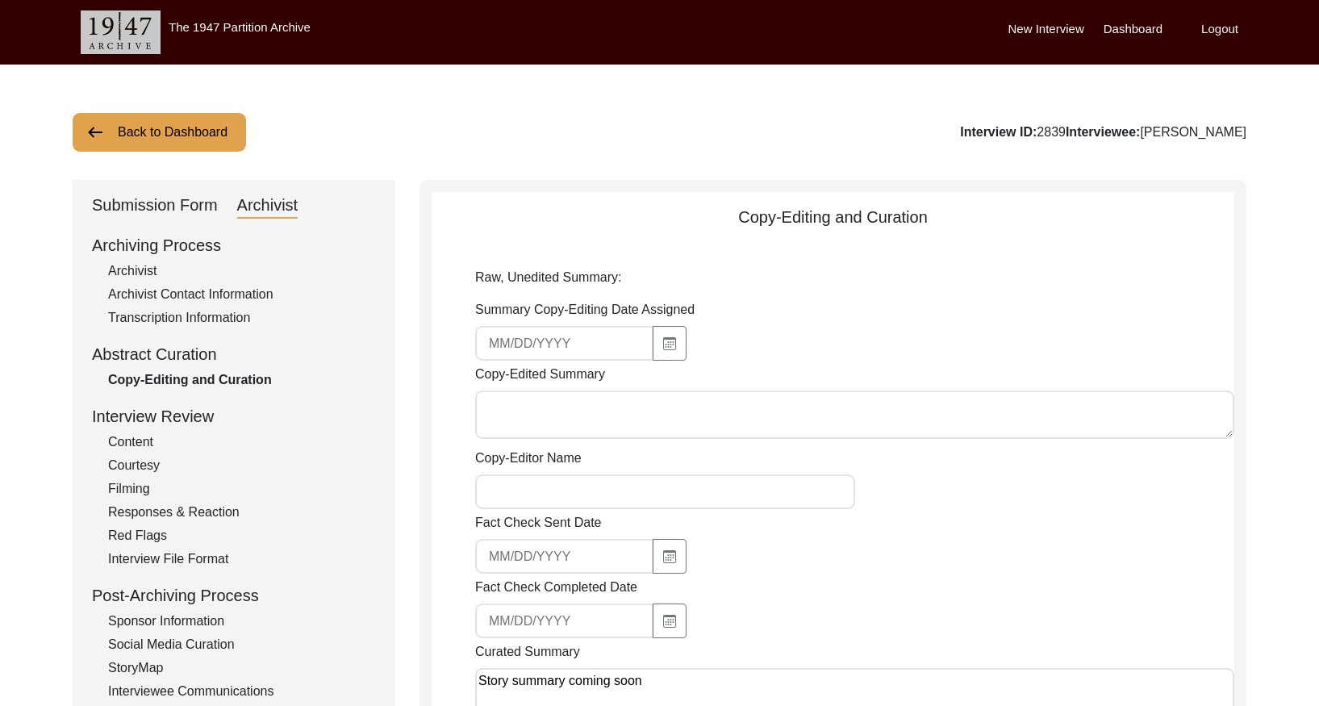
drag, startPoint x: 175, startPoint y: 138, endPoint x: 375, endPoint y: 101, distance: 203.4
click at [181, 137] on button "Back to Dashboard" at bounding box center [159, 132] width 173 height 39
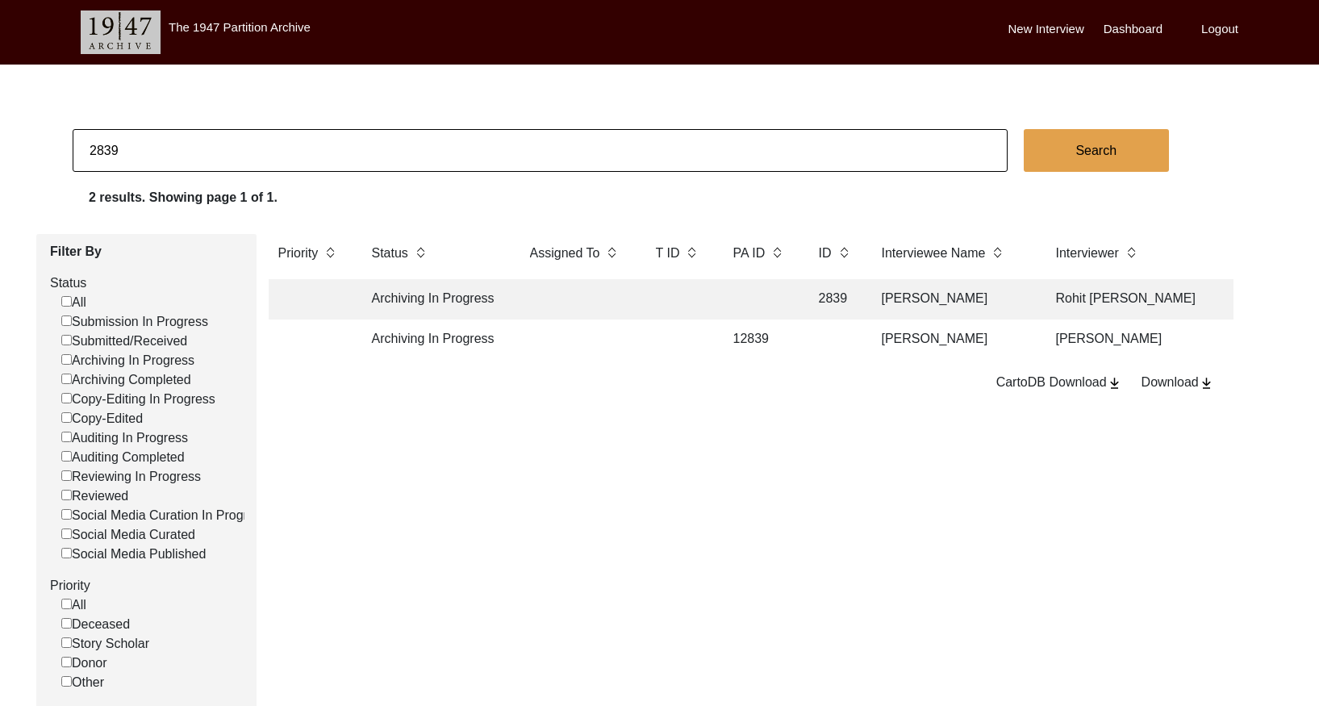
click at [386, 152] on input "2839" at bounding box center [540, 150] width 935 height 43
paste input "40"
click at [663, 294] on td at bounding box center [678, 299] width 65 height 40
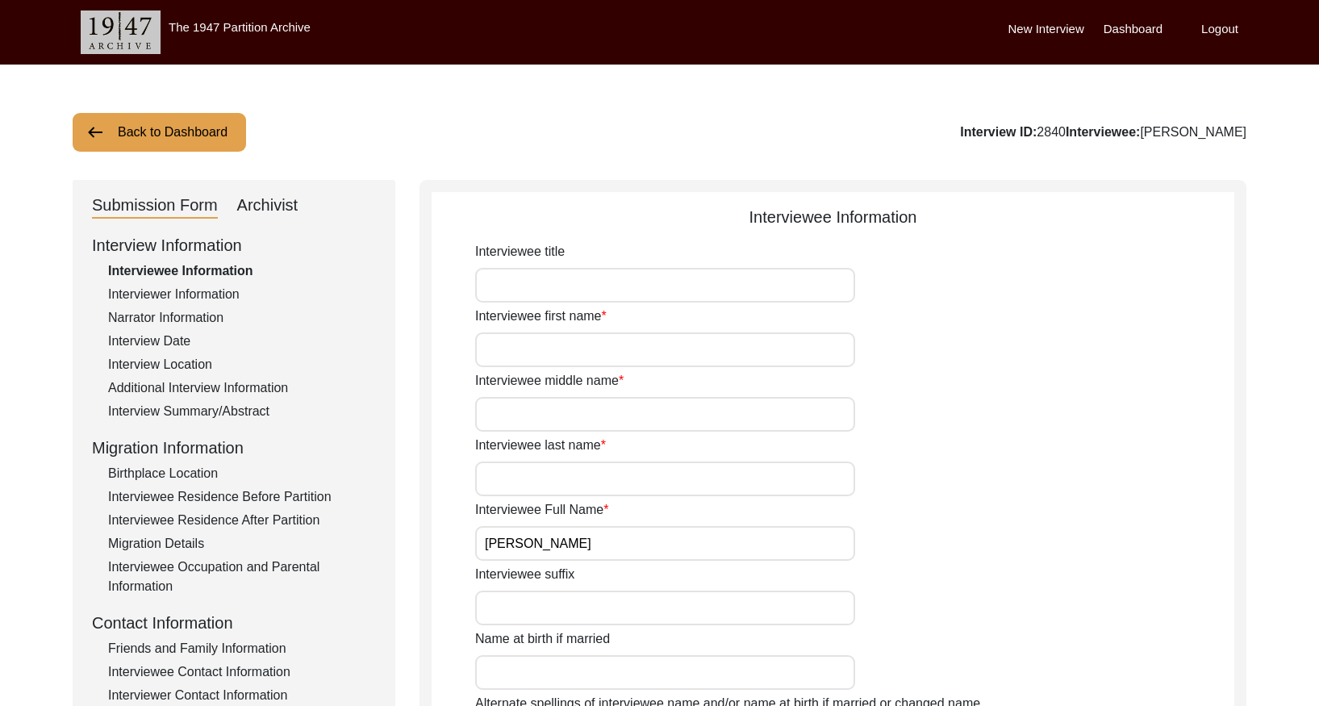
click at [181, 423] on div "Interview Information Interviewee Information Interviewer Information Narrator …" at bounding box center [234, 578] width 284 height 690
click at [184, 415] on div "Interview Summary/Abstract" at bounding box center [242, 411] width 268 height 19
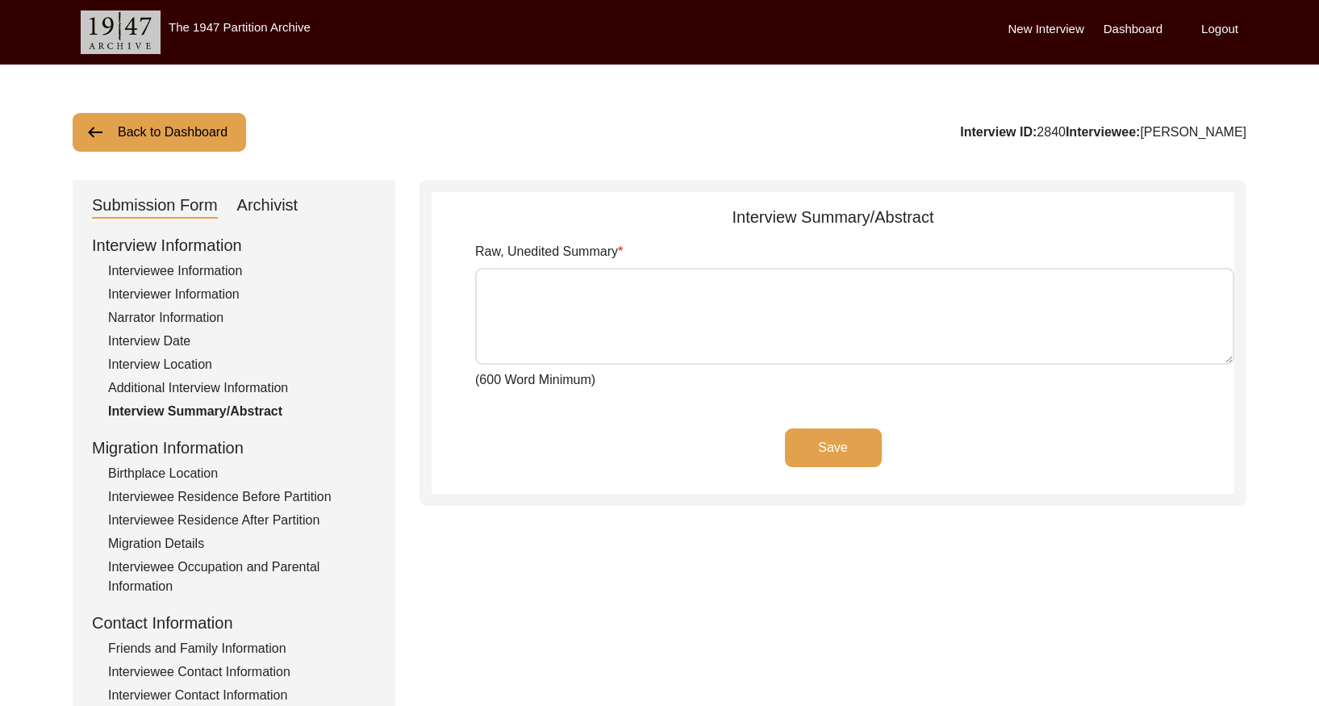
drag, startPoint x: 286, startPoint y: 200, endPoint x: 297, endPoint y: 219, distance: 22.0
click at [288, 200] on div "Archivist" at bounding box center [267, 206] width 61 height 26
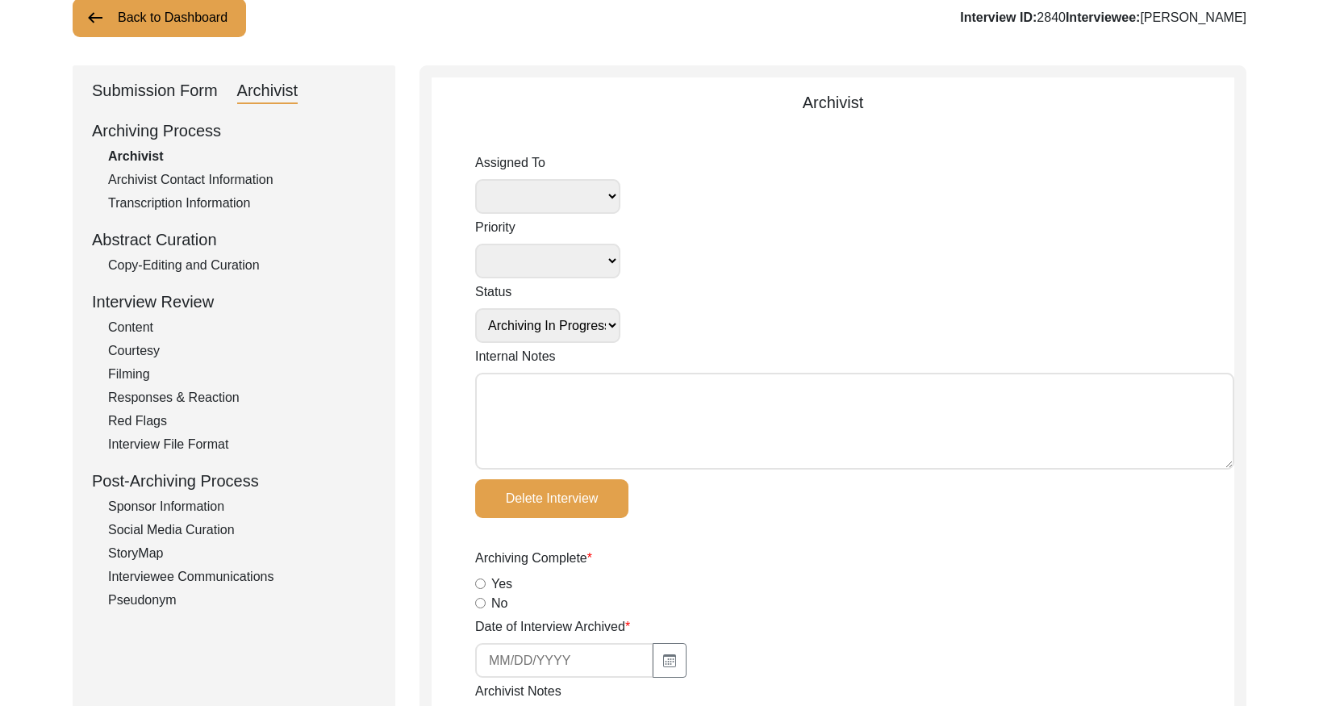
scroll to position [123, 0]
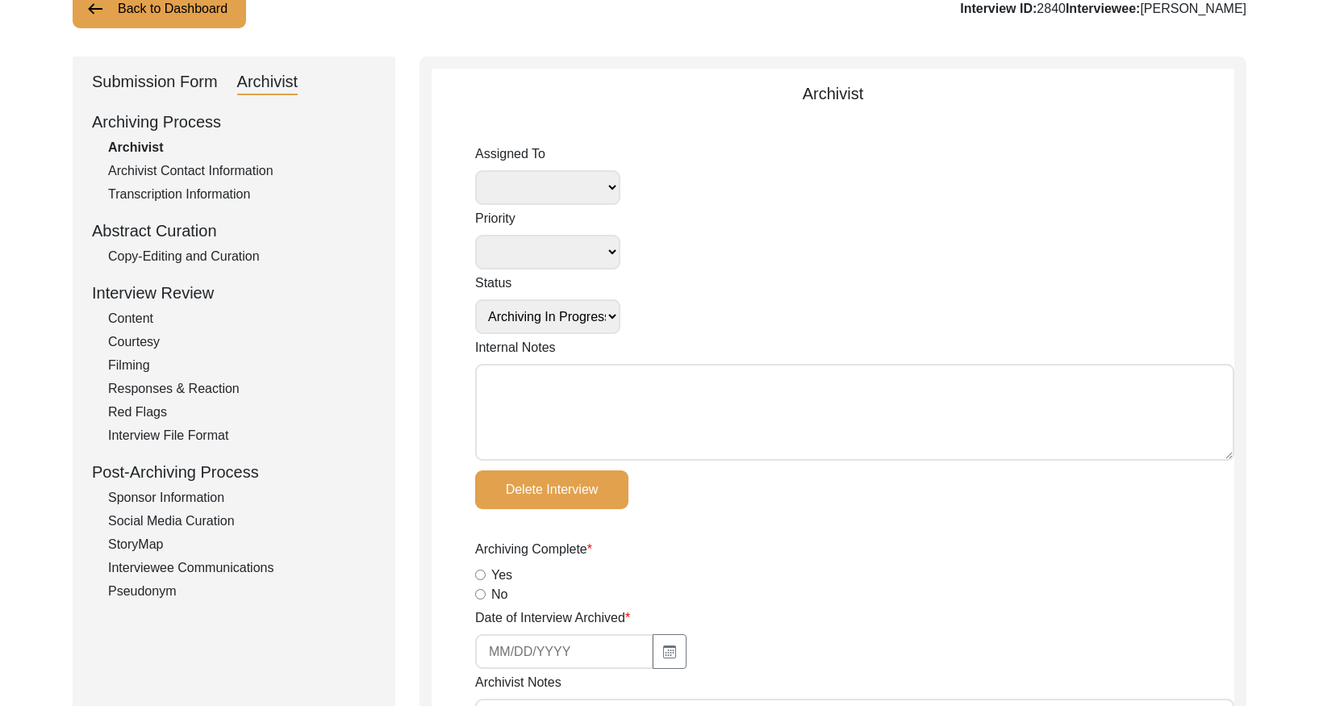
click at [247, 260] on div "Copy-Editing and Curation" at bounding box center [242, 256] width 268 height 19
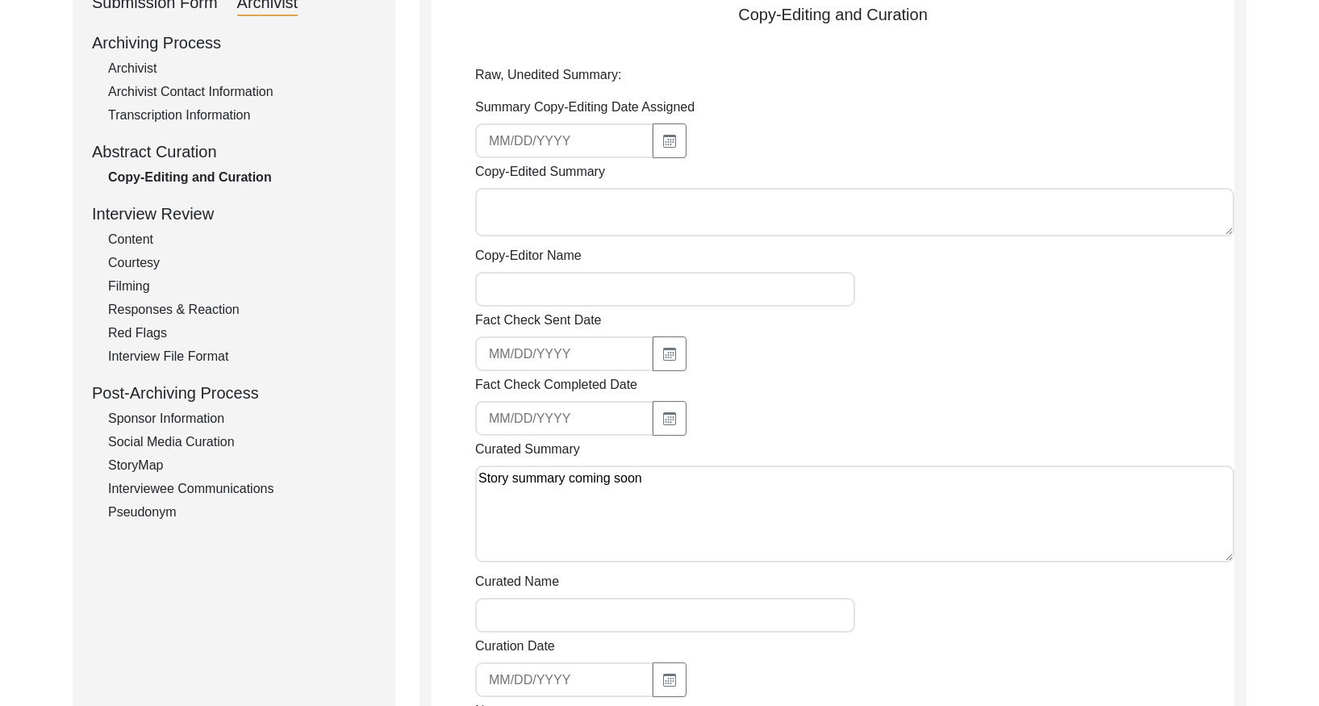
scroll to position [0, 0]
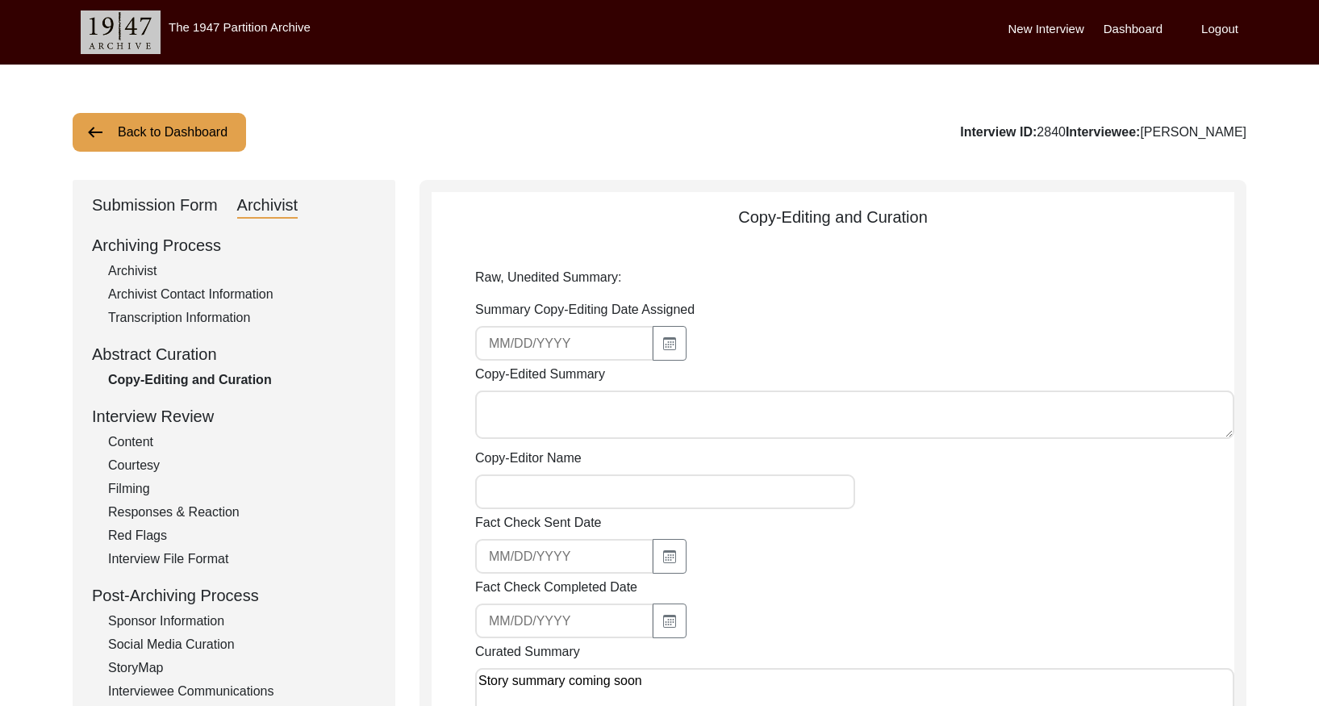
click at [229, 136] on button "Back to Dashboard" at bounding box center [159, 132] width 173 height 39
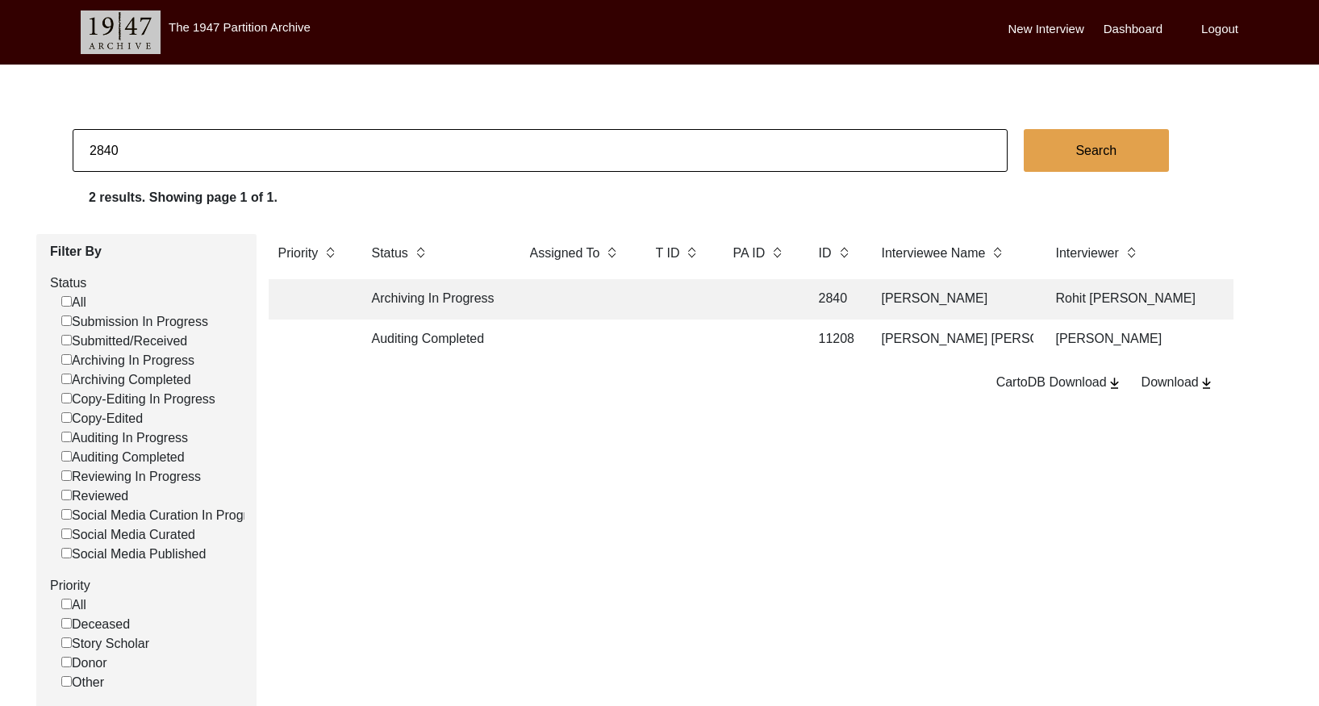
click at [681, 147] on input "2840" at bounding box center [540, 150] width 935 height 43
paste input "6"
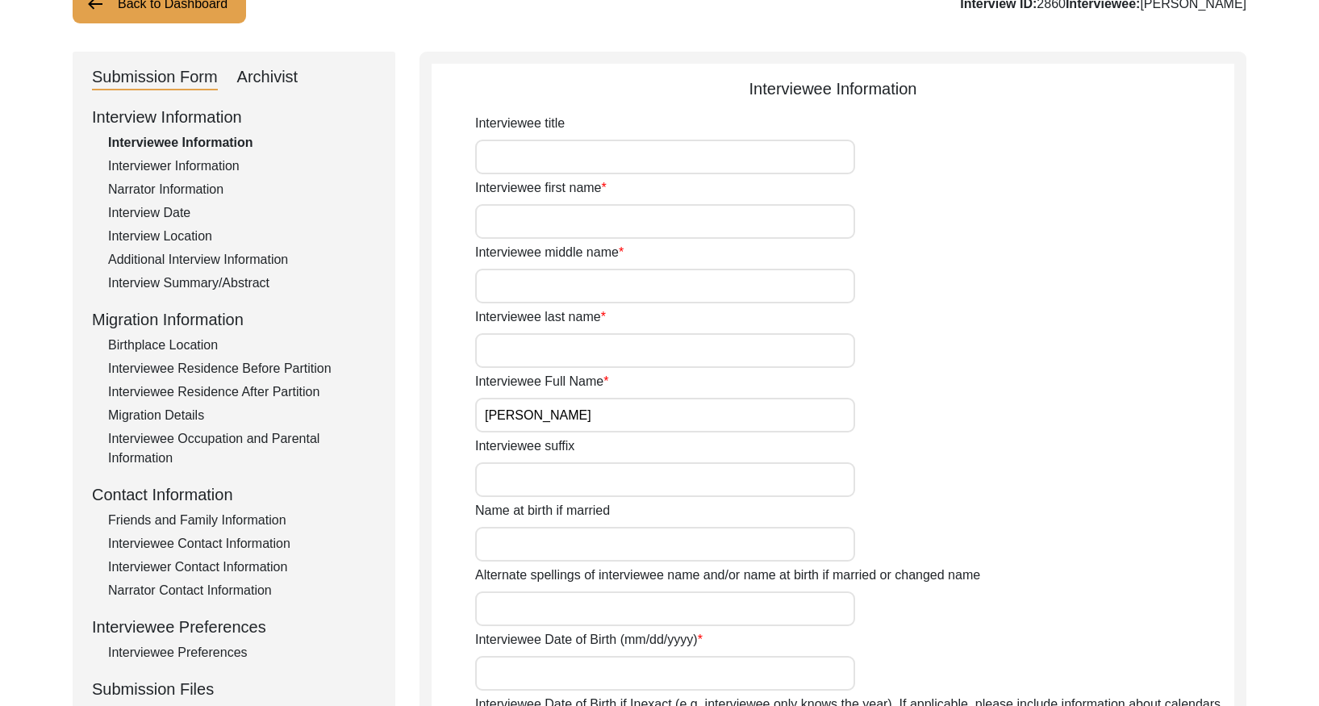
scroll to position [122, 0]
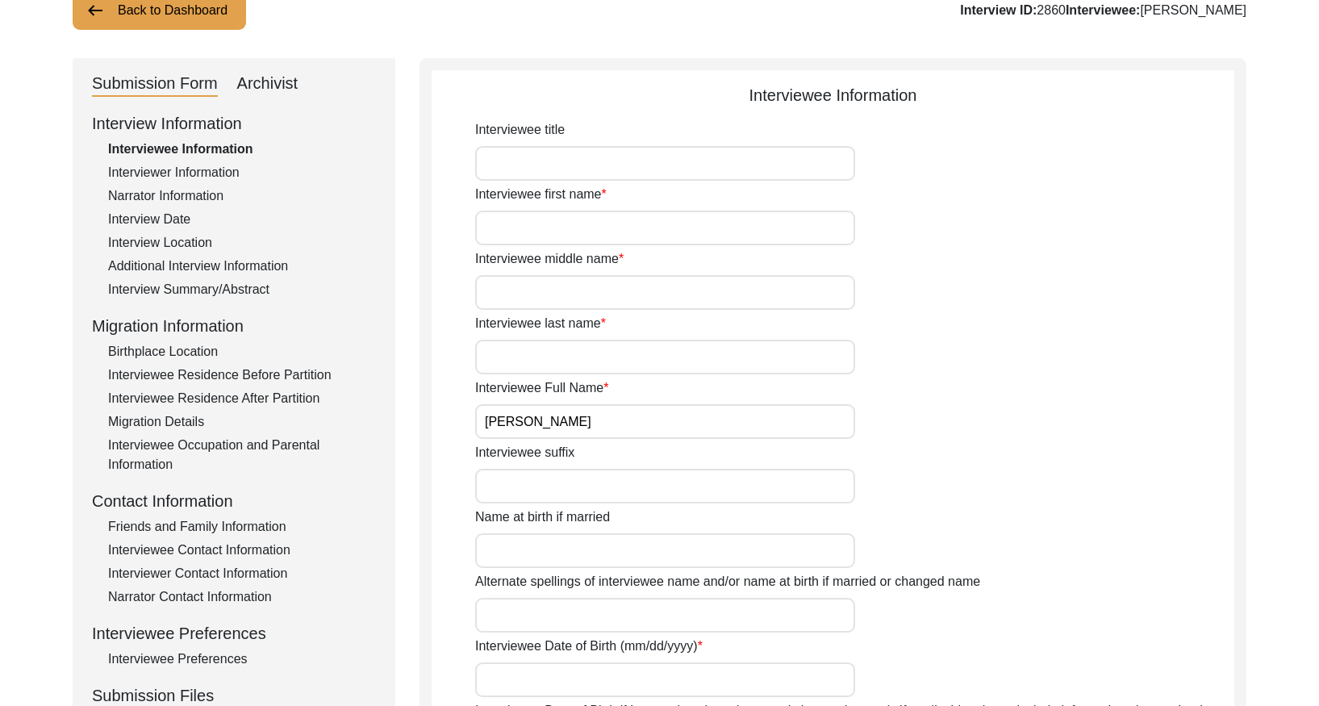
click at [235, 283] on div "Interview Summary/Abstract" at bounding box center [242, 289] width 268 height 19
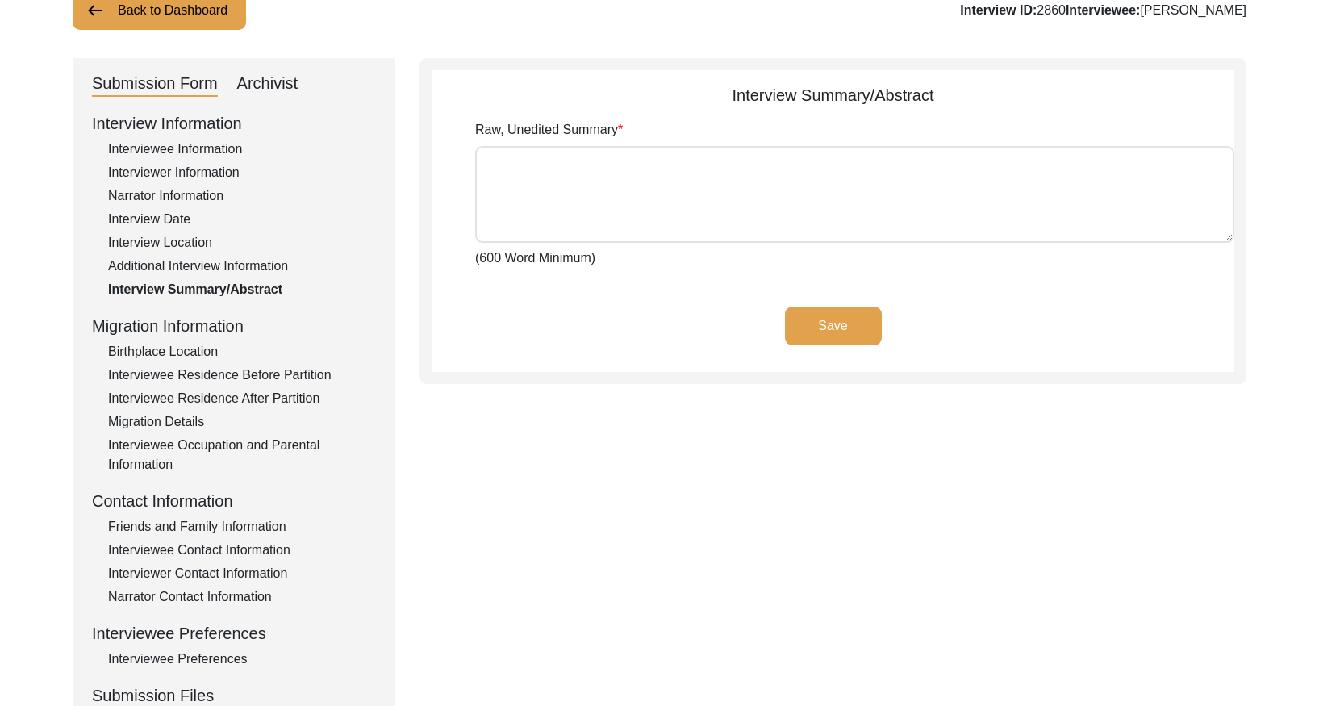
click at [269, 78] on div "Archivist" at bounding box center [267, 84] width 61 height 26
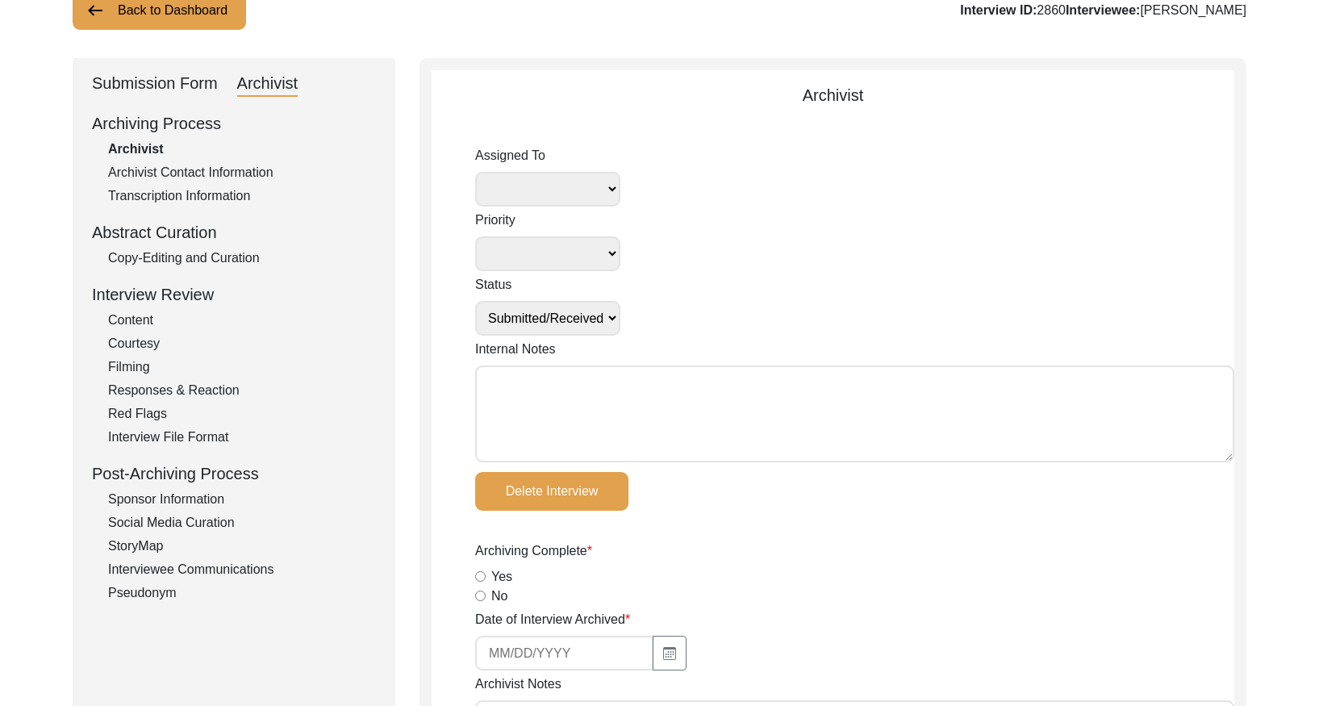
click at [252, 253] on div "Copy-Editing and Curation" at bounding box center [242, 257] width 268 height 19
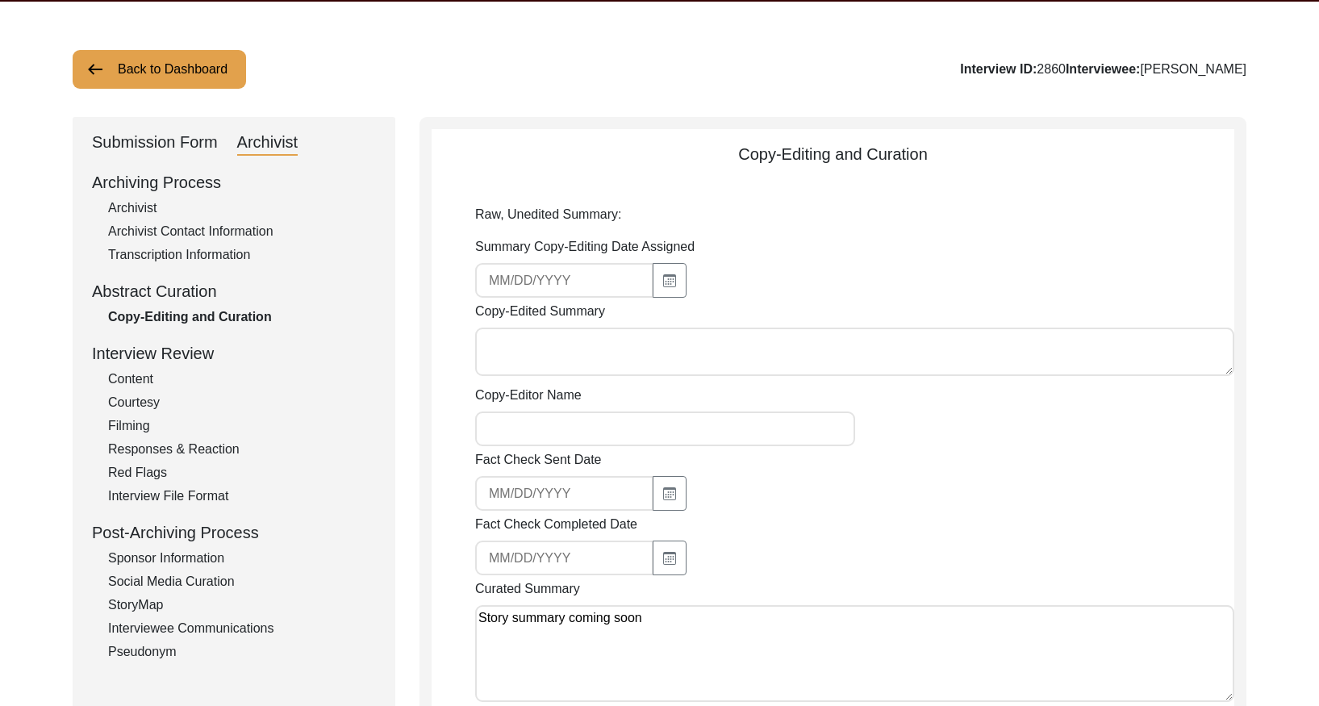
scroll to position [35, 0]
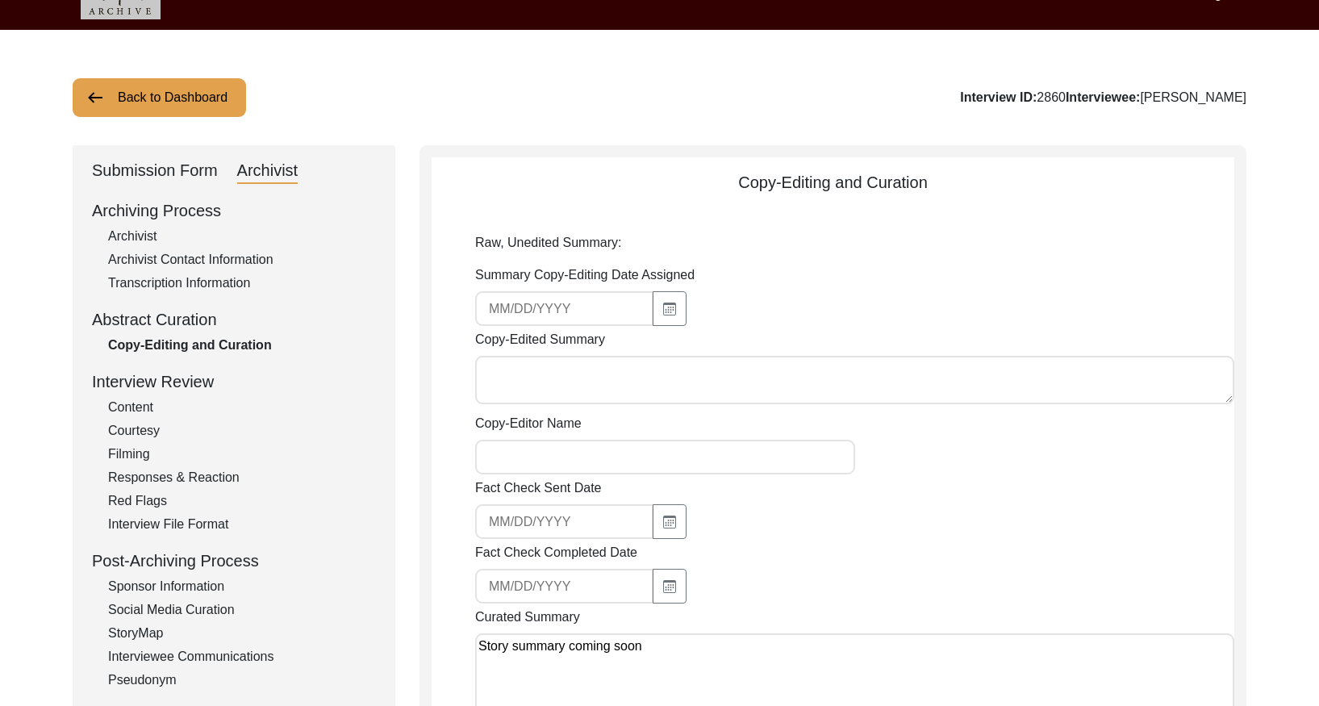
click at [227, 96] on button "Back to Dashboard" at bounding box center [159, 97] width 173 height 39
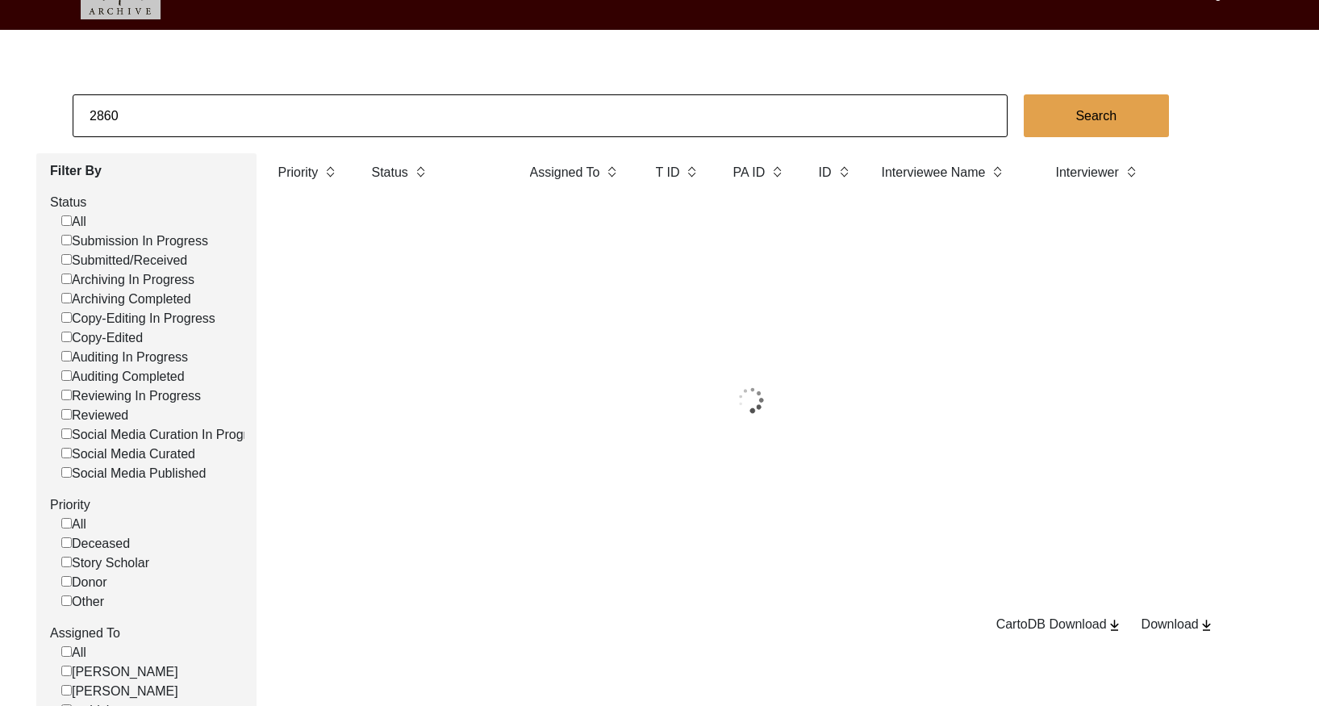
click at [355, 119] on input "2860" at bounding box center [540, 115] width 935 height 43
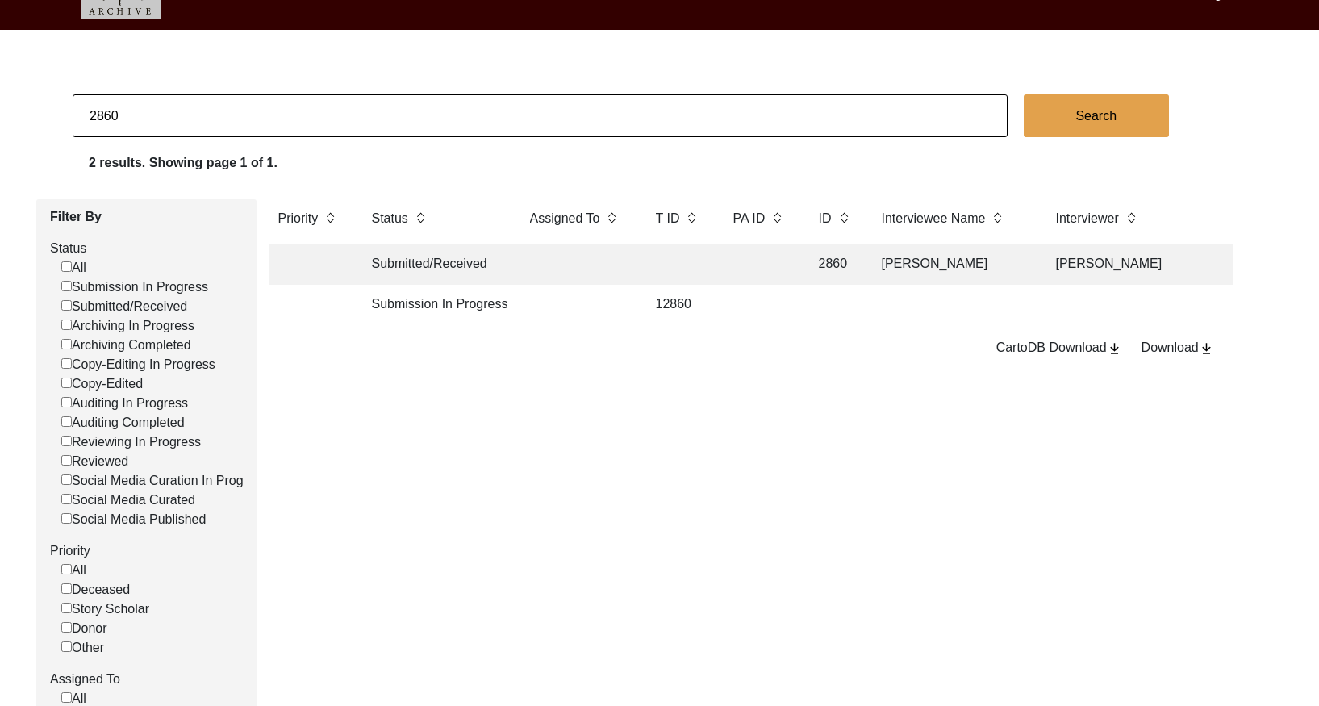
click at [355, 117] on input "2860" at bounding box center [540, 115] width 935 height 43
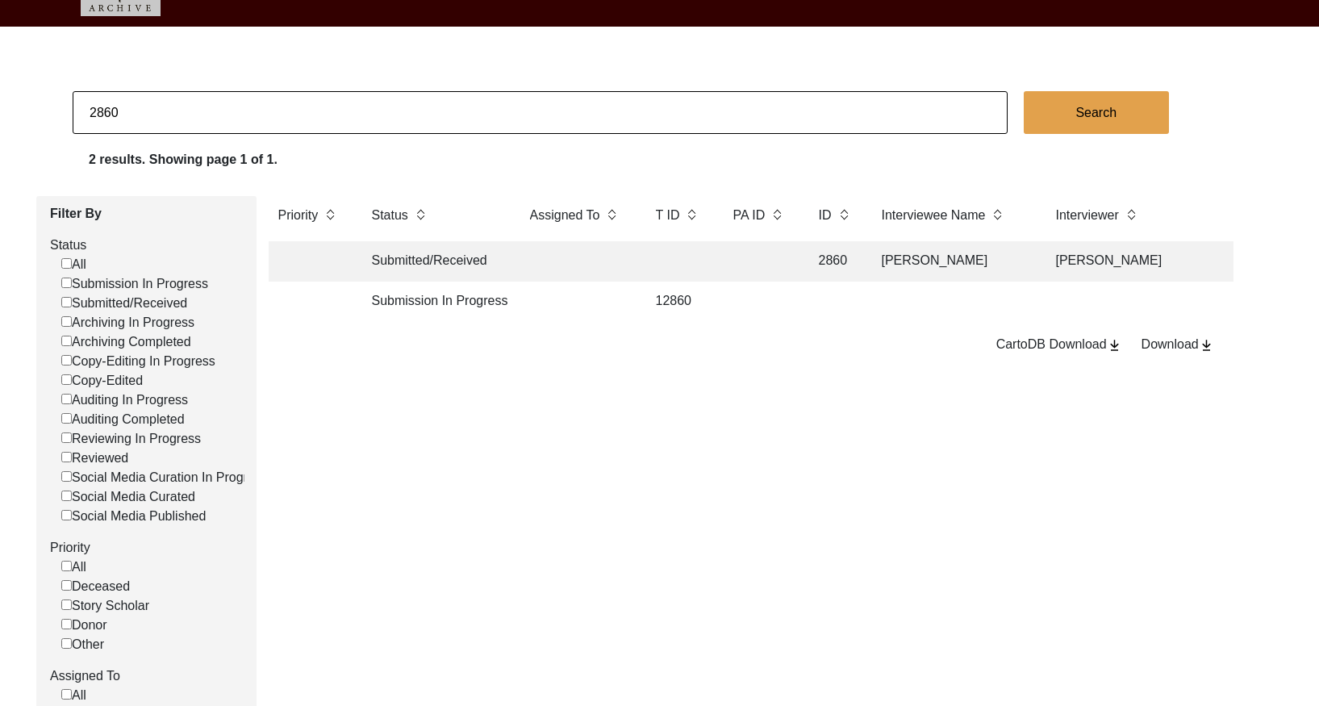
click at [360, 118] on input "2860" at bounding box center [540, 112] width 935 height 43
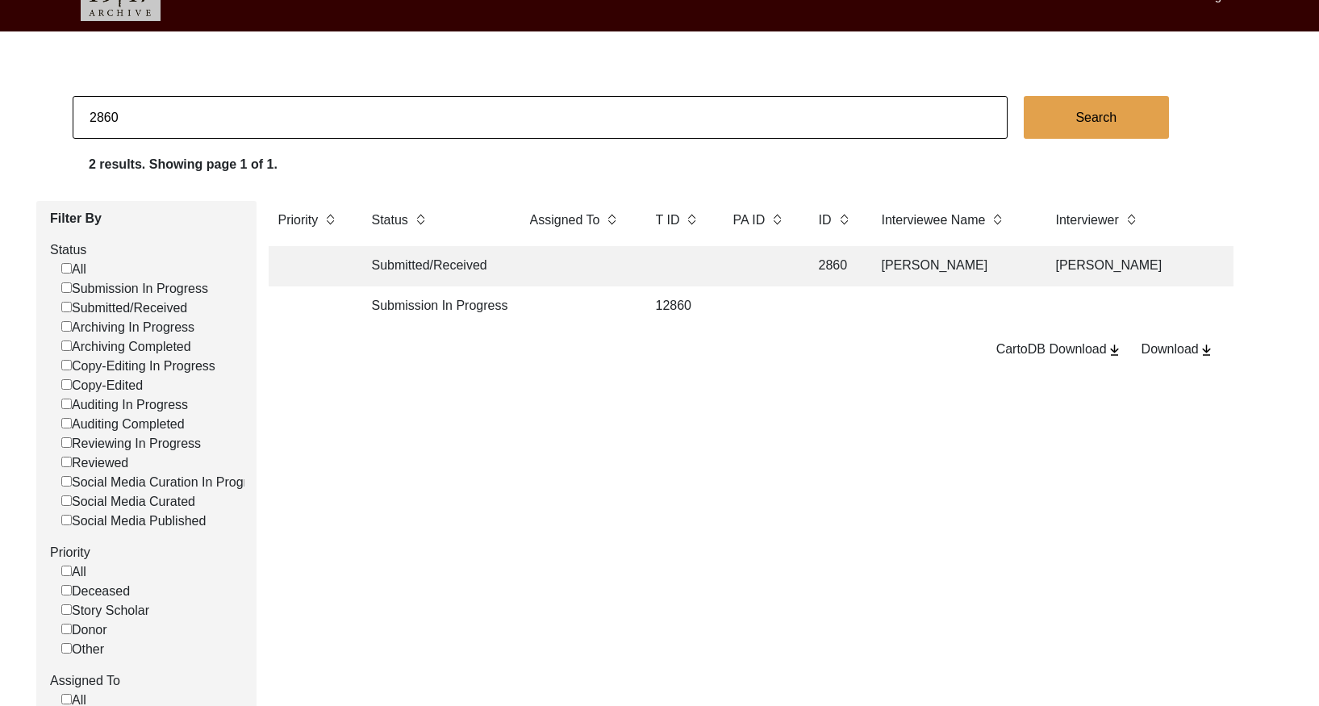
click at [360, 118] on input "2860" at bounding box center [540, 117] width 935 height 43
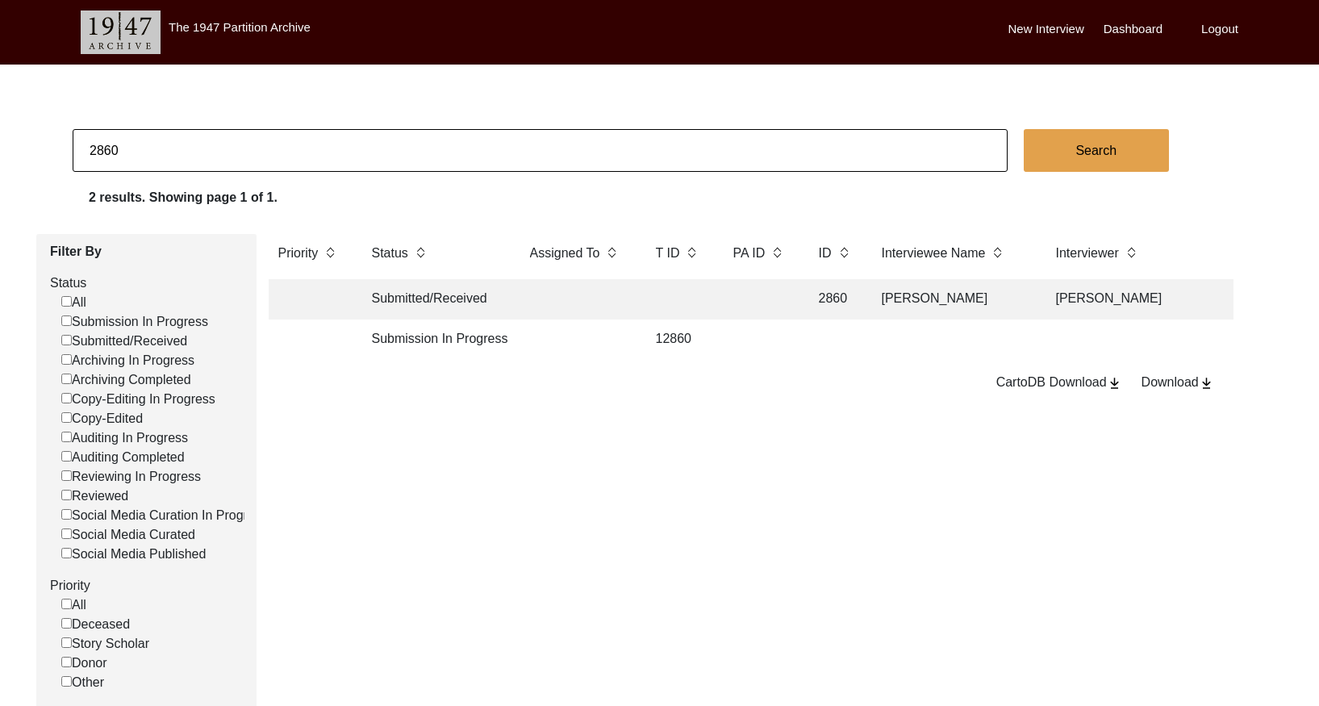
paste input "1"
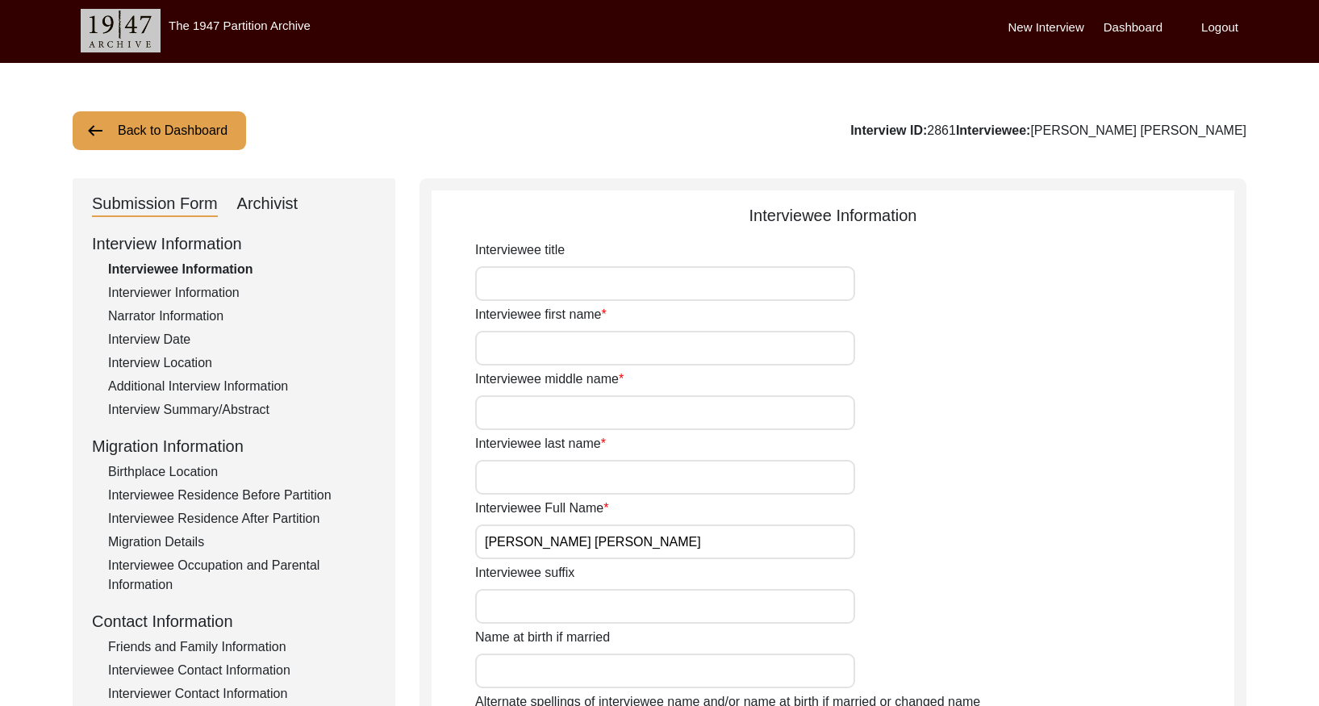
click at [252, 416] on div "Interview Summary/Abstract" at bounding box center [242, 409] width 268 height 19
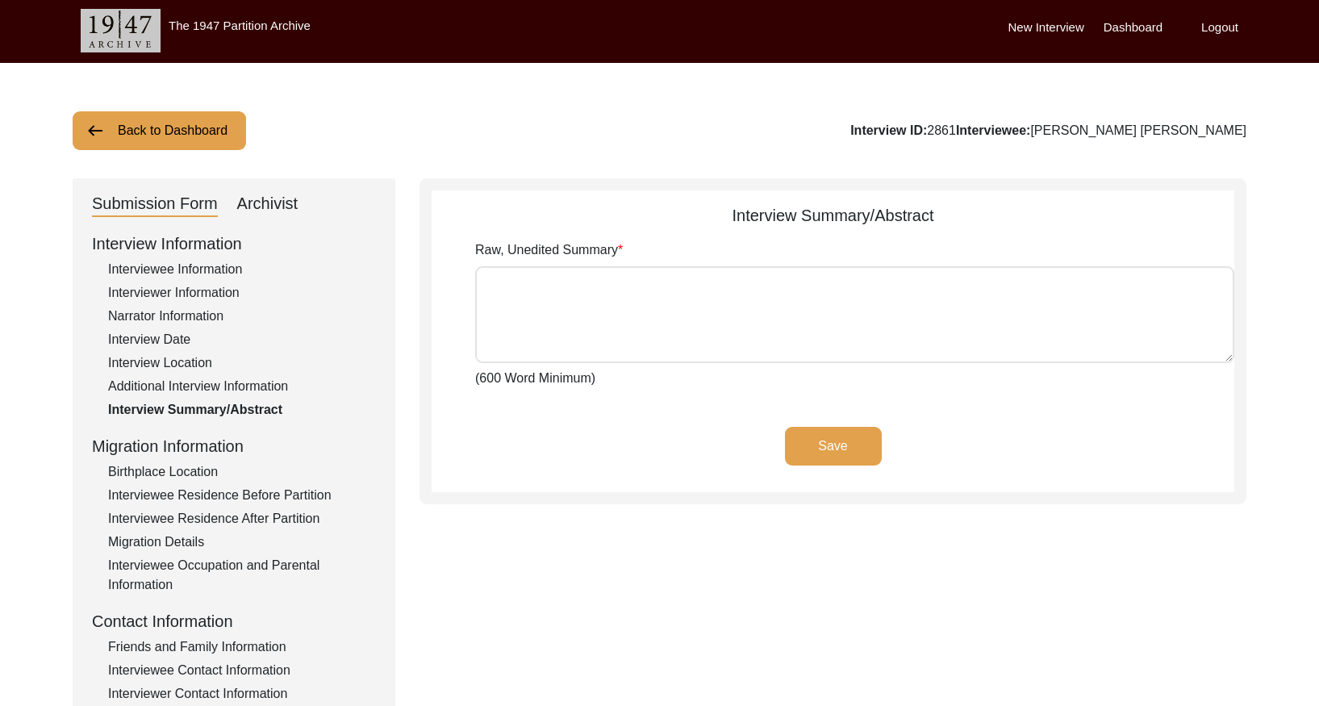
click at [262, 203] on div "Archivist" at bounding box center [267, 204] width 61 height 26
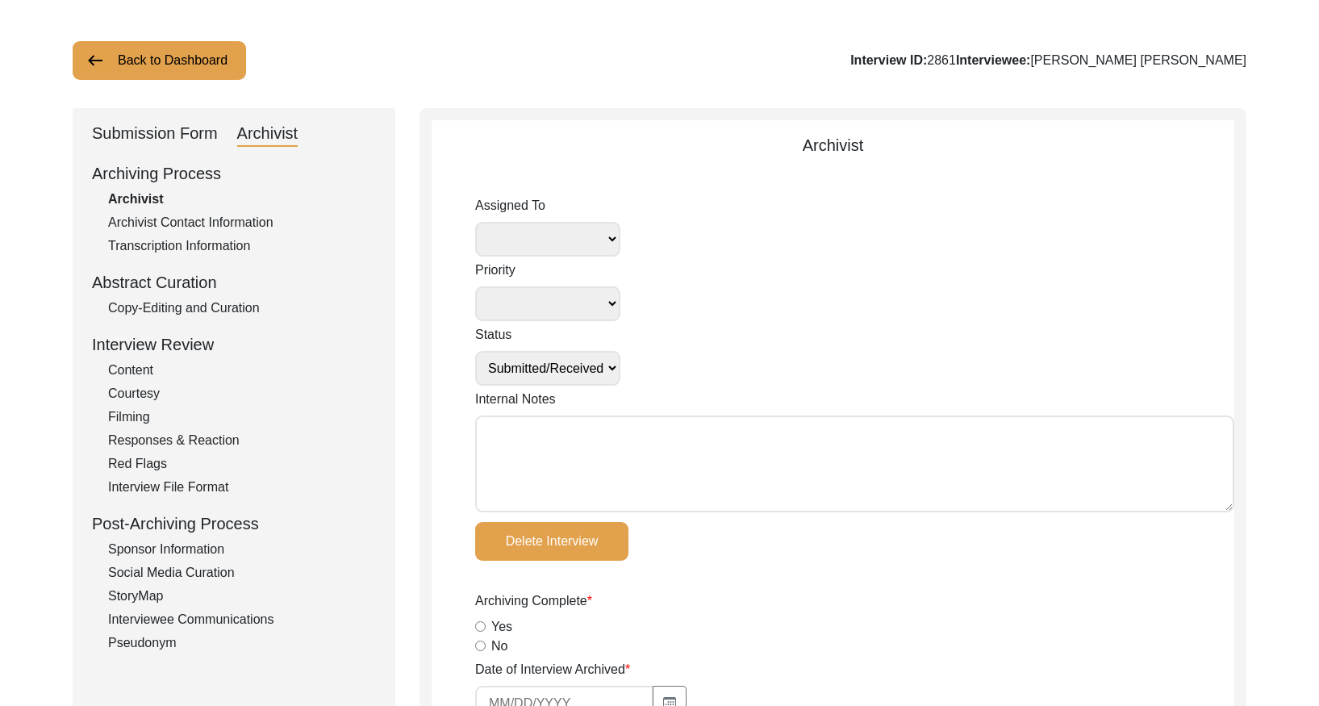
scroll to position [73, 0]
click at [227, 301] on div "Copy-Editing and Curation" at bounding box center [242, 307] width 268 height 19
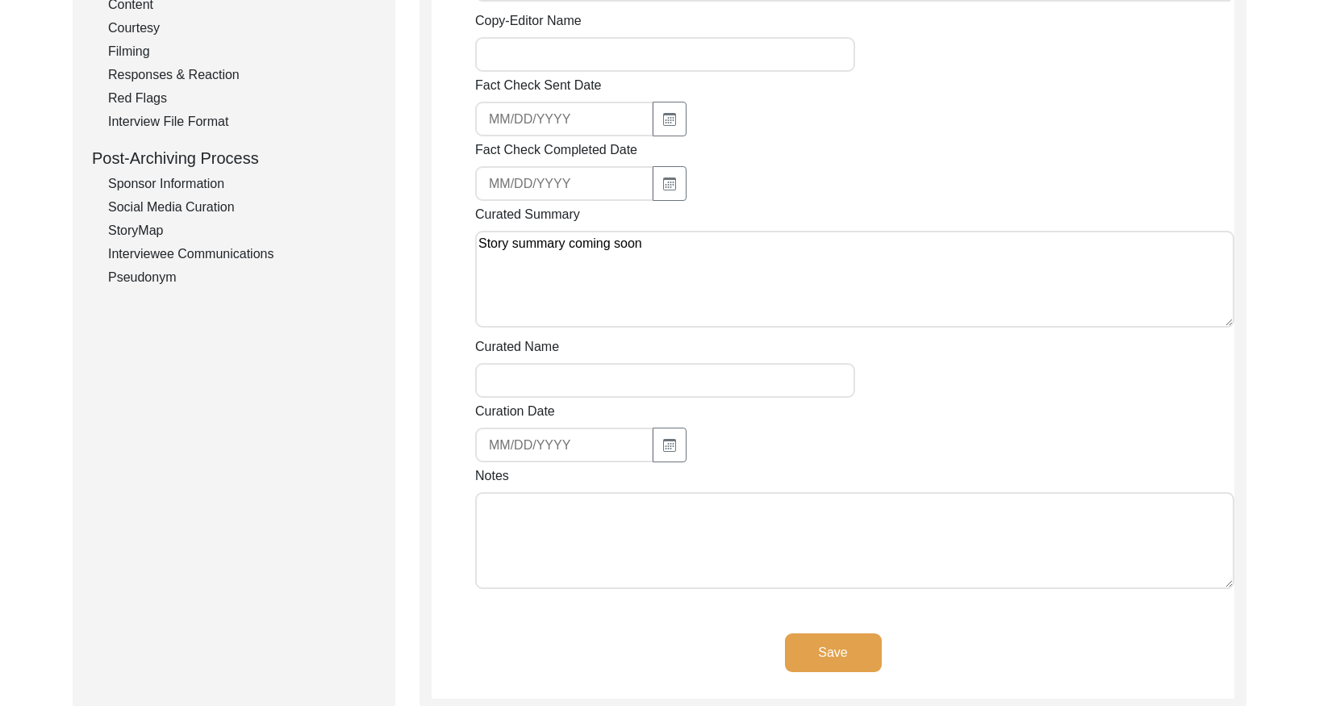
scroll to position [0, 0]
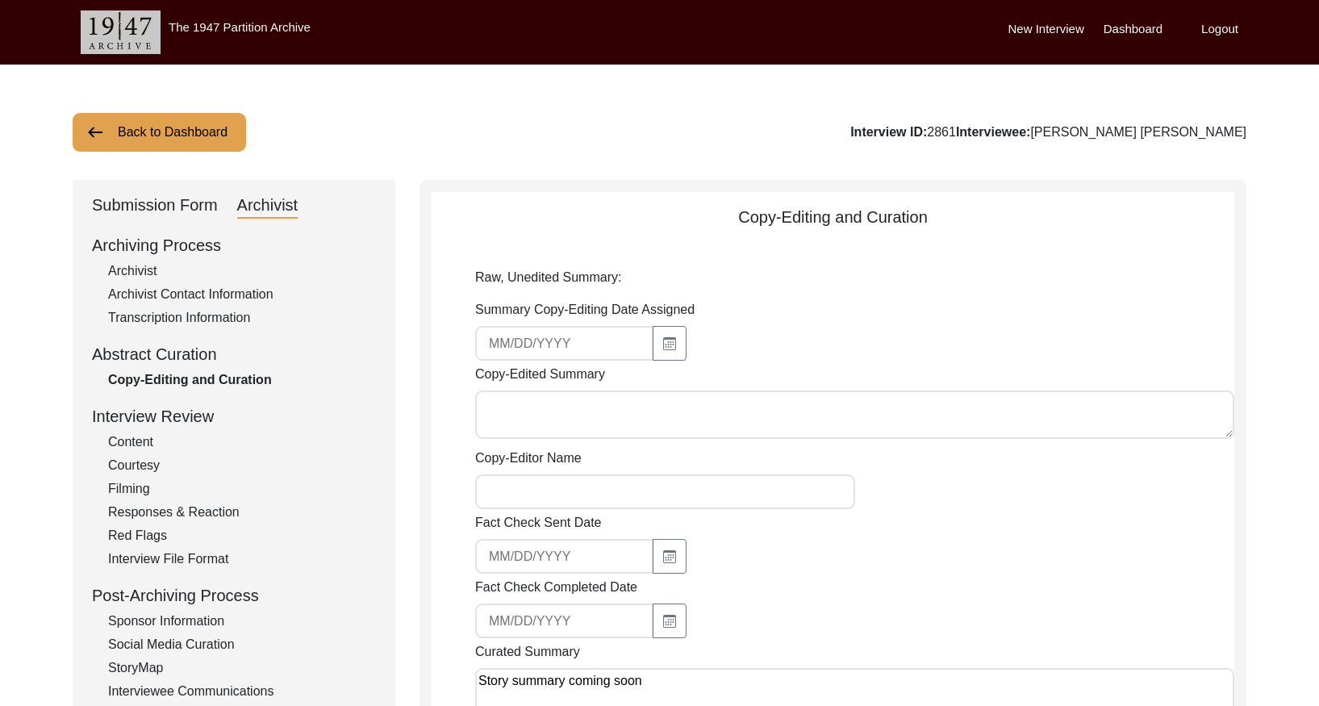
click at [225, 123] on button "Back to Dashboard" at bounding box center [159, 132] width 173 height 39
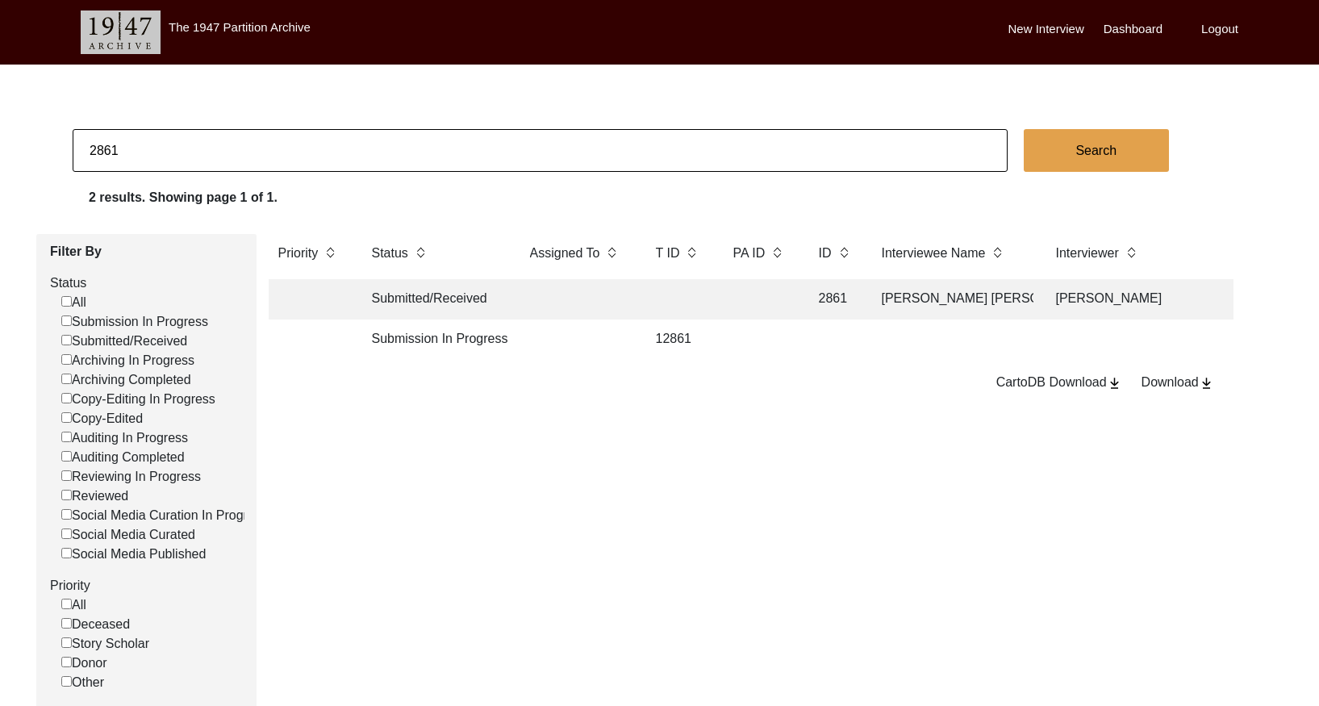
click at [523, 140] on input "2861" at bounding box center [540, 150] width 935 height 43
paste input "2"
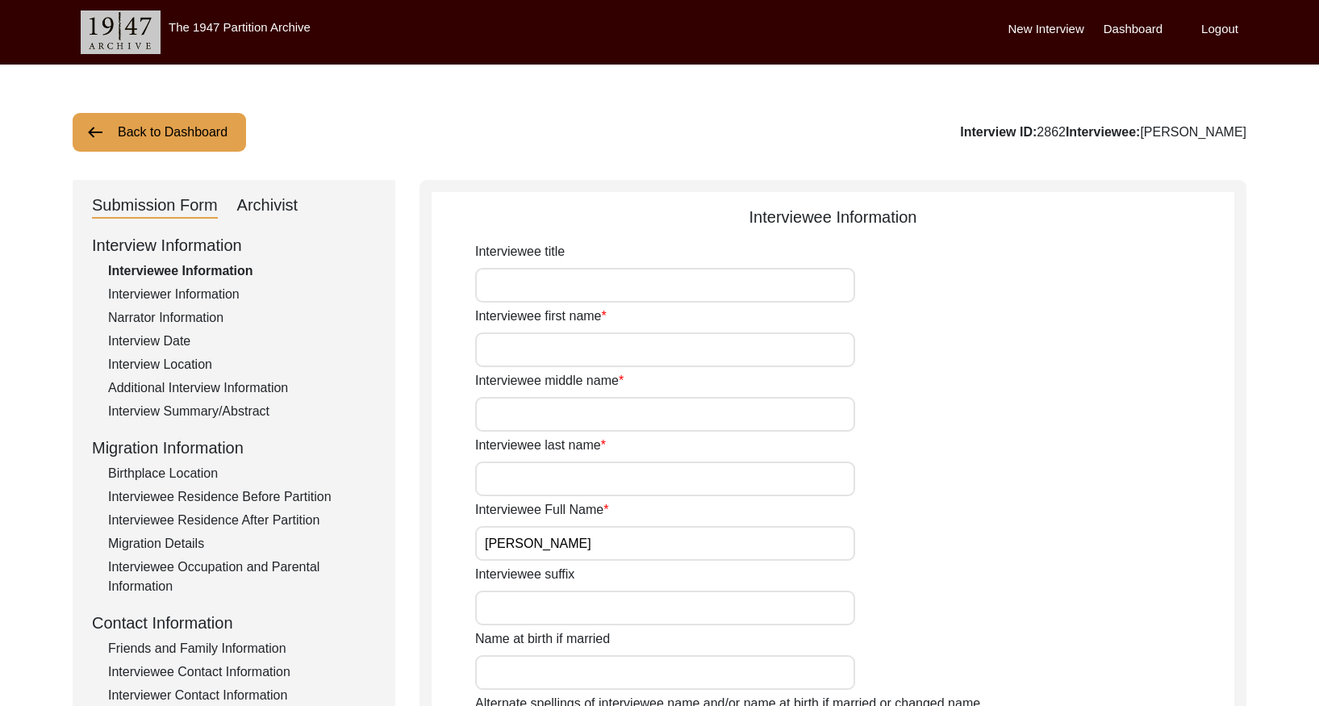
click at [206, 402] on div "Interview Summary/Abstract" at bounding box center [242, 411] width 268 height 19
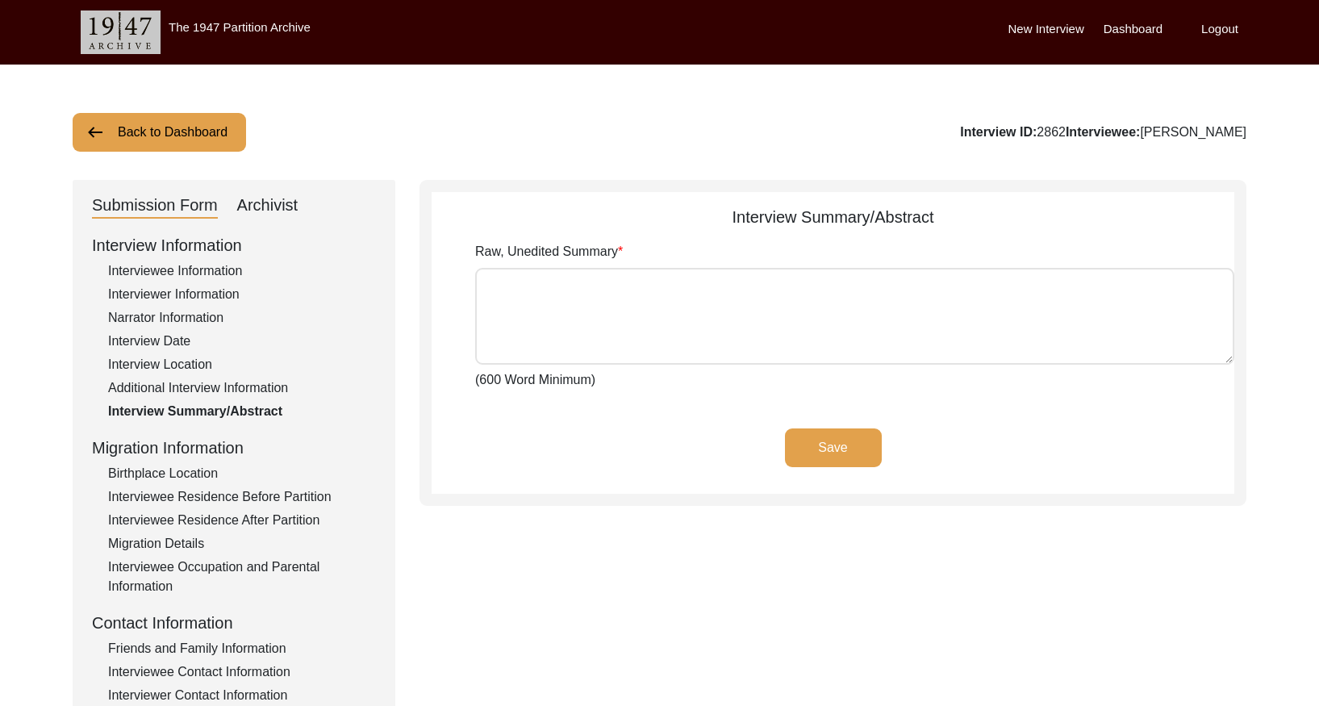
scroll to position [10, 0]
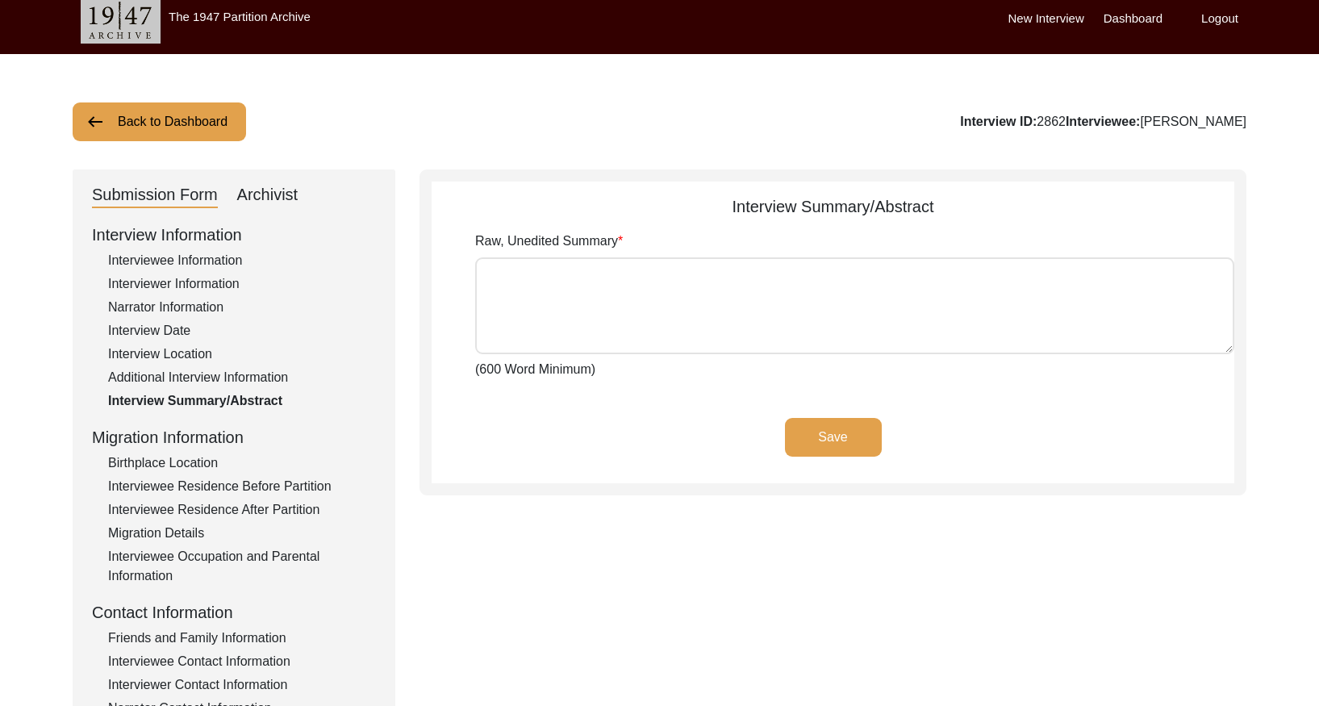
click at [265, 201] on div "Archivist" at bounding box center [267, 195] width 61 height 26
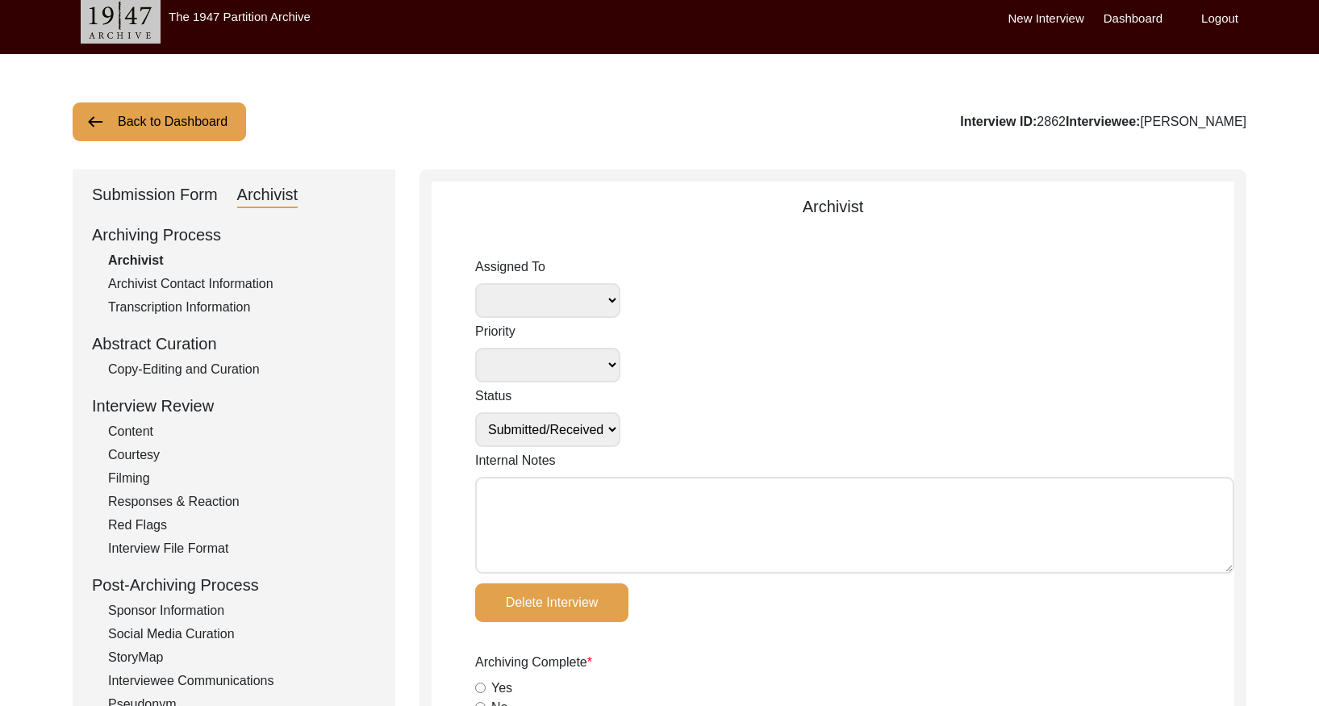
scroll to position [11, 0]
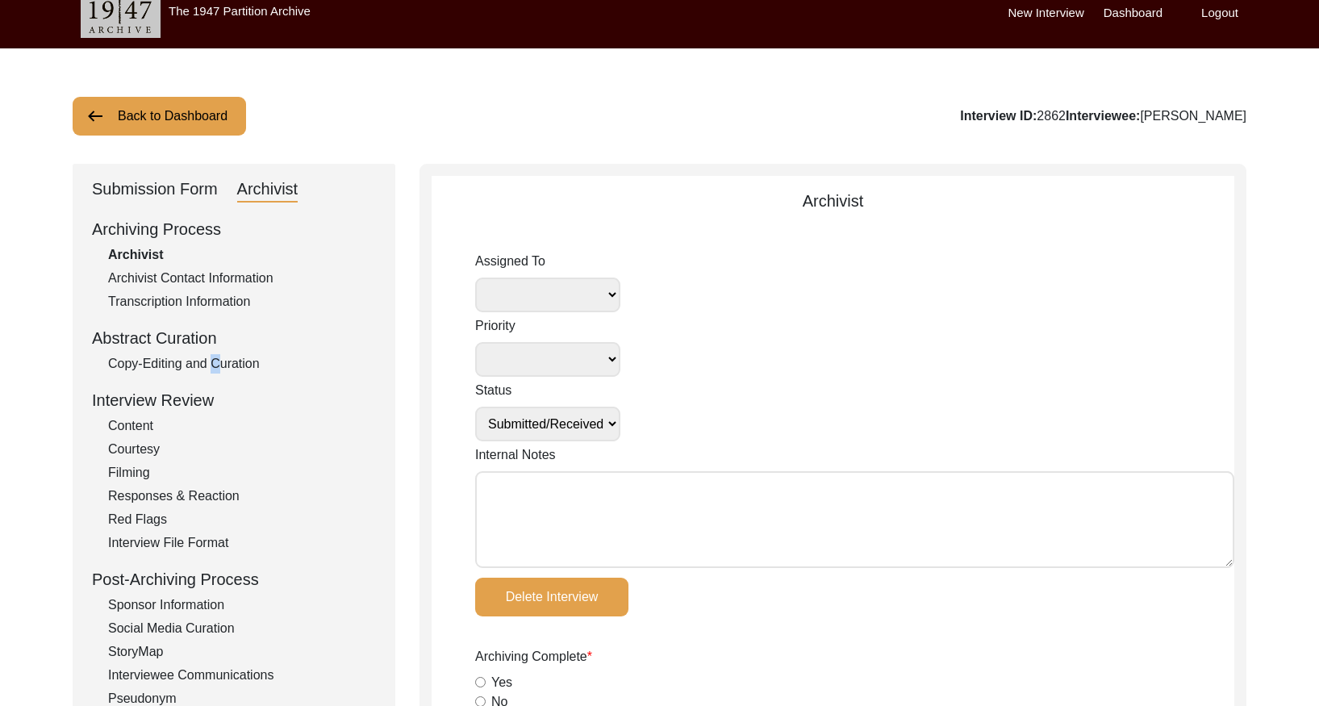
click at [208, 367] on div "Copy-Editing and Curation" at bounding box center [242, 363] width 268 height 19
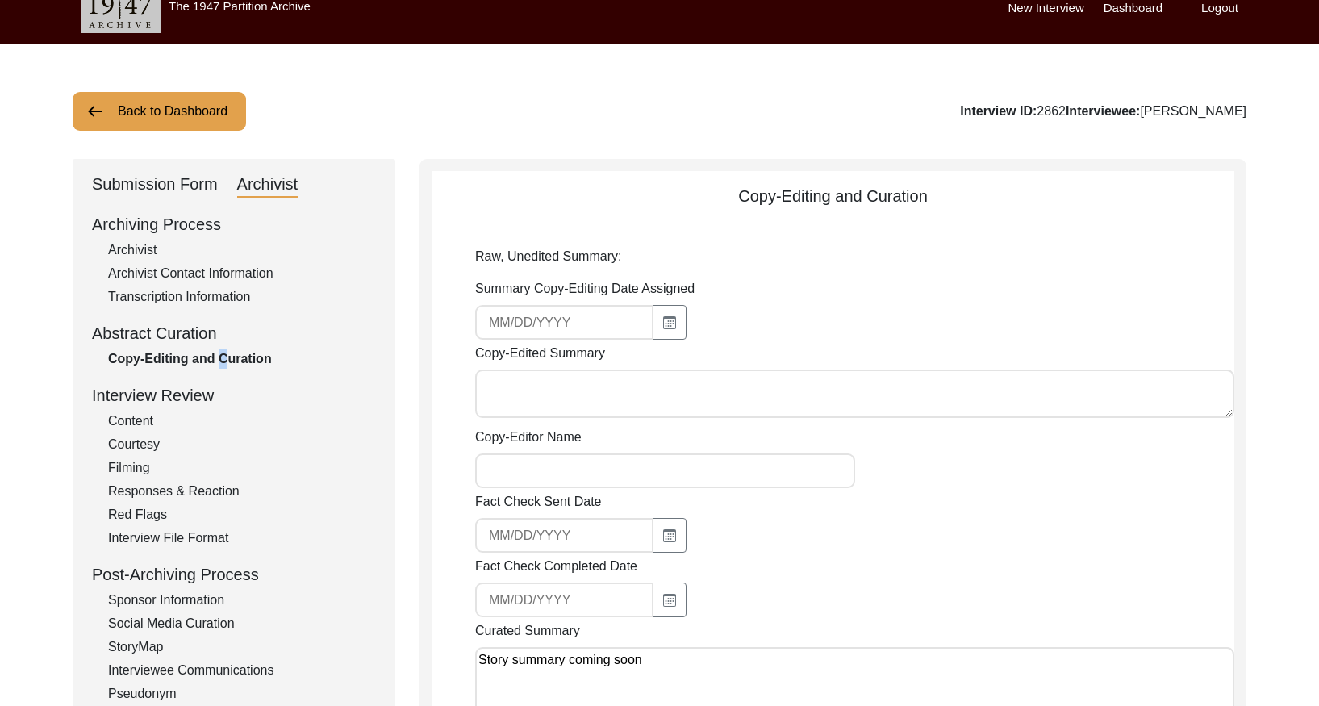
scroll to position [19, 0]
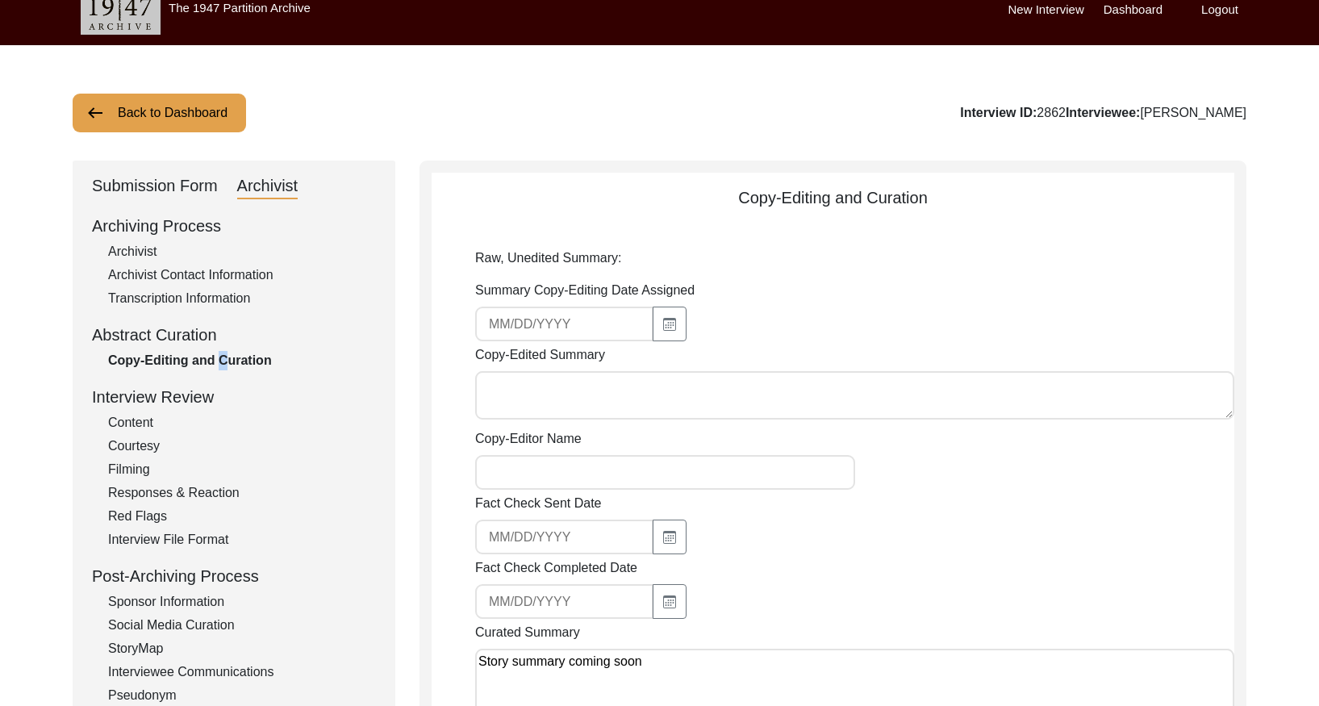
drag, startPoint x: 183, startPoint y: 103, endPoint x: 524, endPoint y: 104, distance: 341.1
click at [186, 103] on button "Back to Dashboard" at bounding box center [159, 113] width 173 height 39
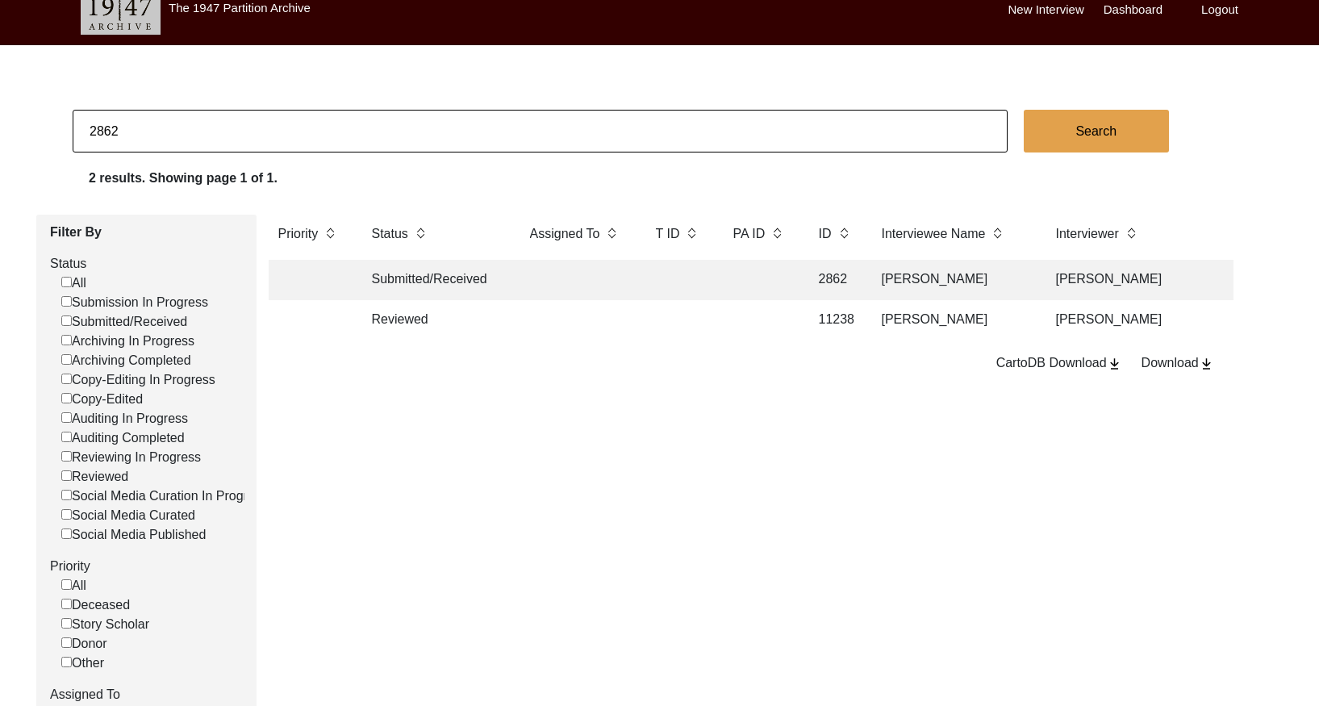
click at [611, 123] on input "2862" at bounding box center [540, 131] width 935 height 43
click at [611, 122] on input "2862" at bounding box center [540, 131] width 935 height 43
paste input "7"
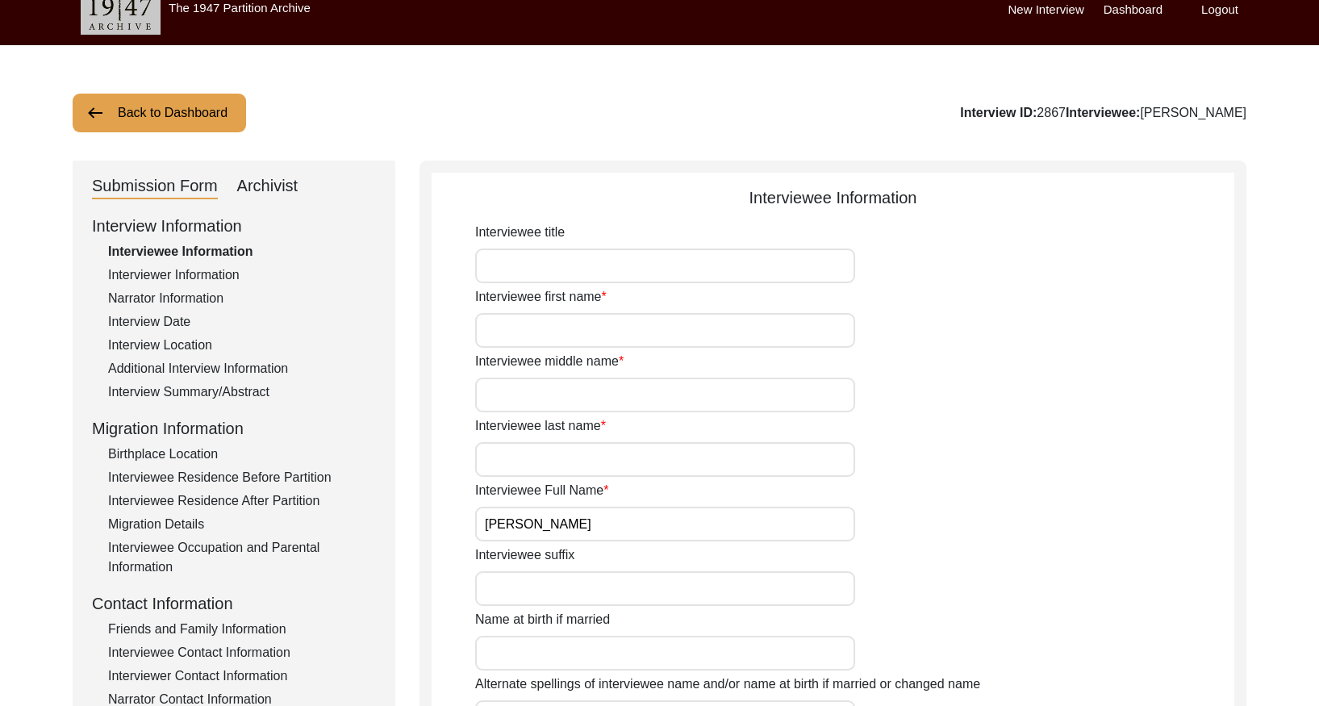
click at [202, 375] on div "Additional Interview Information" at bounding box center [242, 368] width 268 height 19
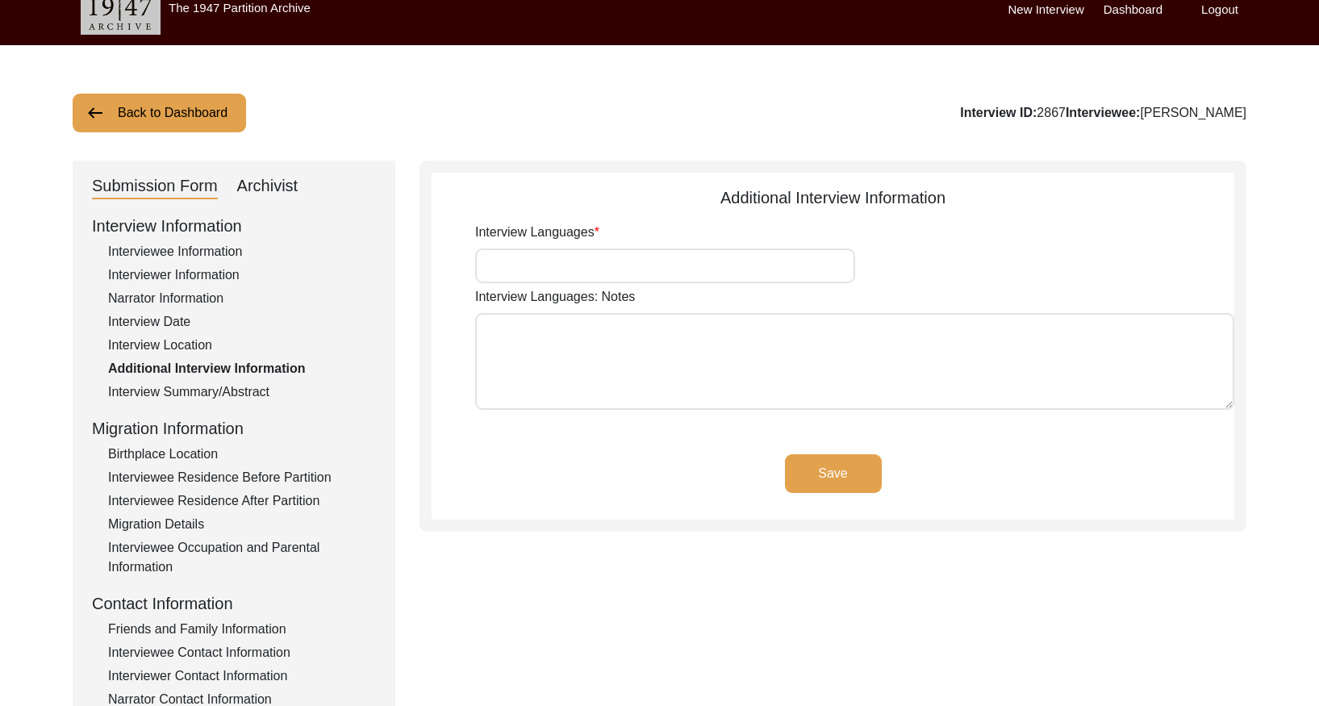
click at [214, 389] on div "Interview Summary/Abstract" at bounding box center [242, 391] width 268 height 19
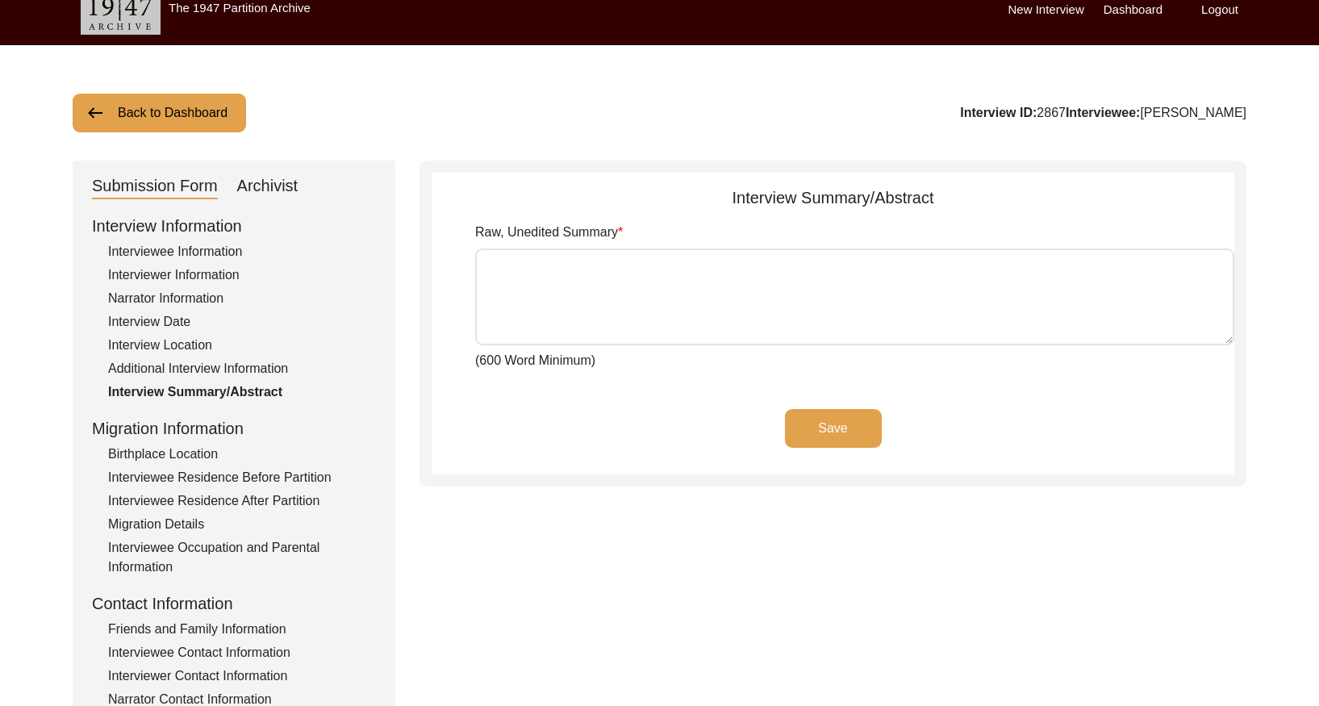
click at [266, 190] on div "Archivist" at bounding box center [267, 186] width 61 height 26
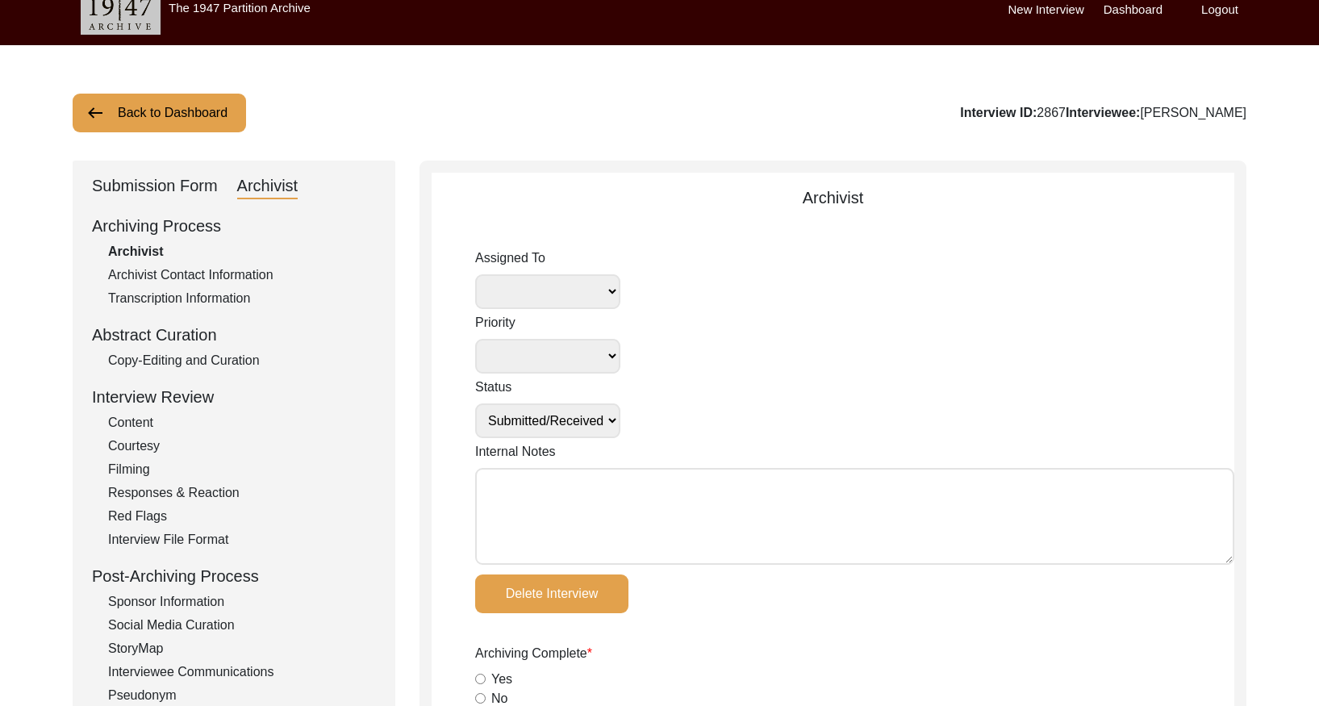
click at [203, 356] on div "Copy-Editing and Curation" at bounding box center [242, 360] width 268 height 19
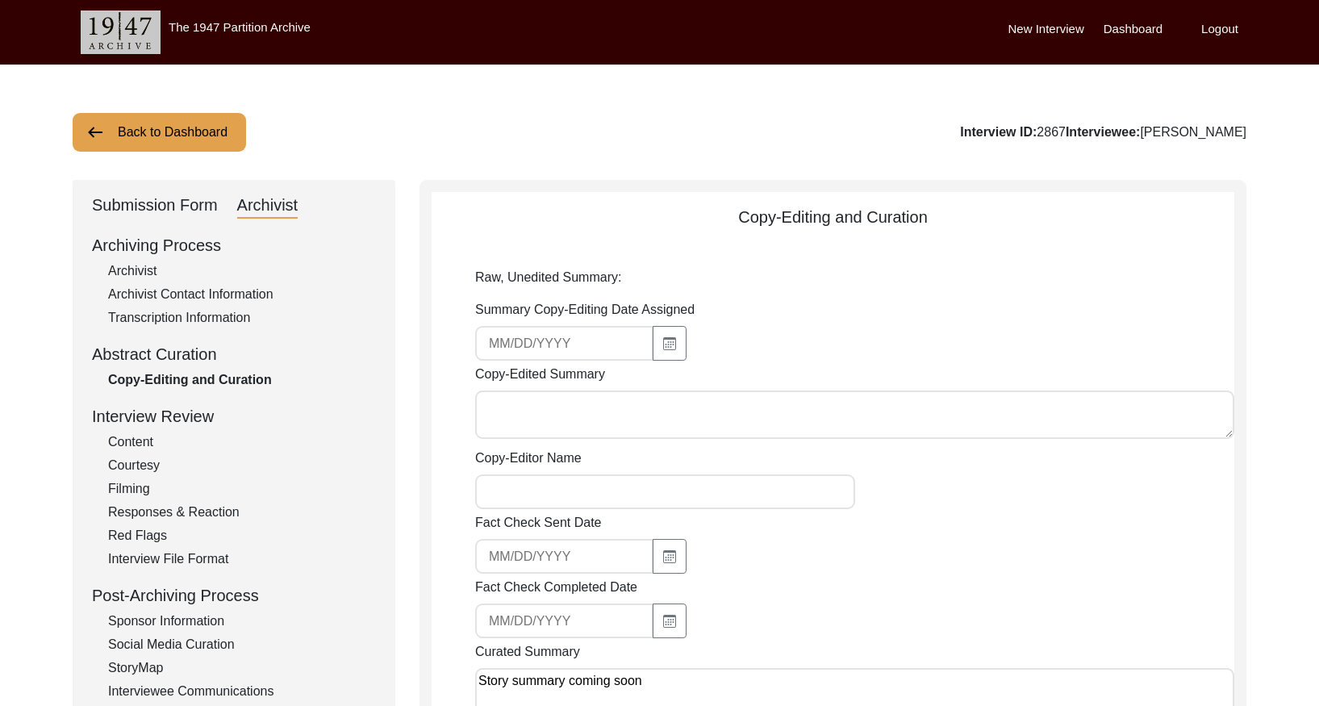
click at [143, 126] on button "Back to Dashboard" at bounding box center [159, 132] width 173 height 39
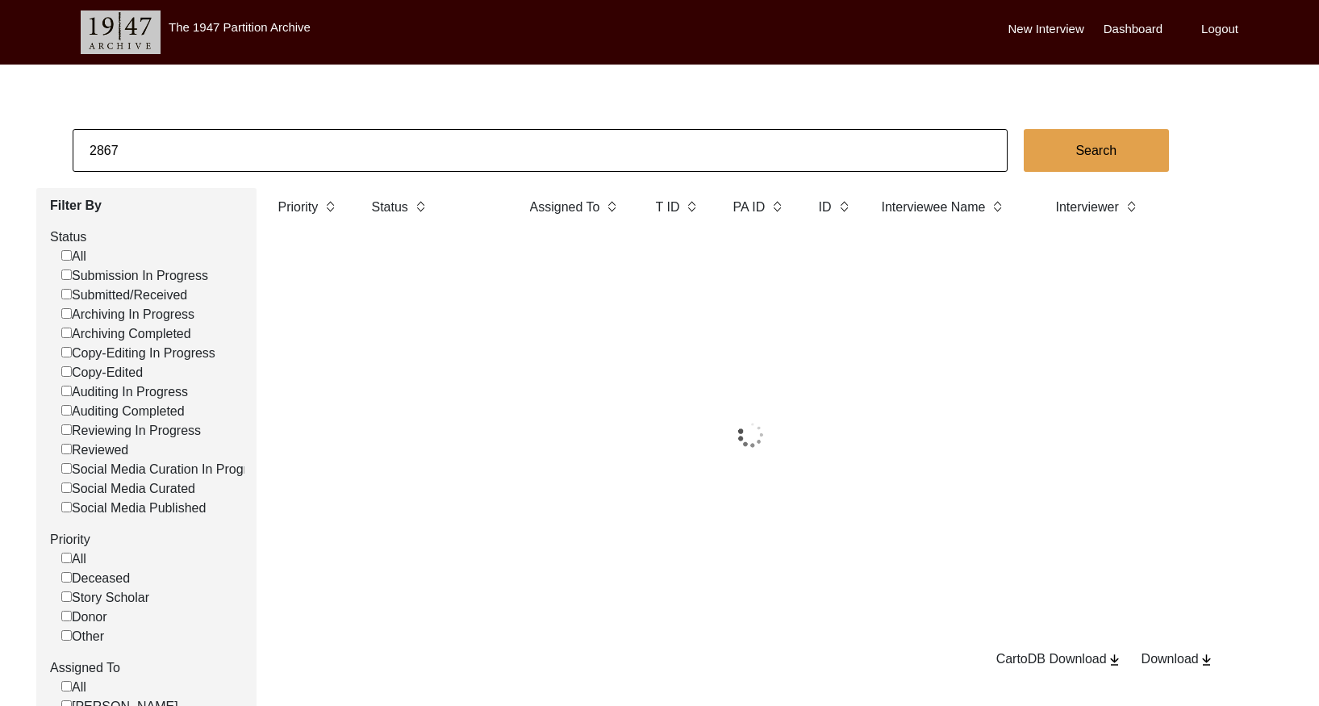
drag, startPoint x: 144, startPoint y: 127, endPoint x: 203, endPoint y: 138, distance: 59.9
click at [203, 138] on input "2867" at bounding box center [540, 150] width 935 height 43
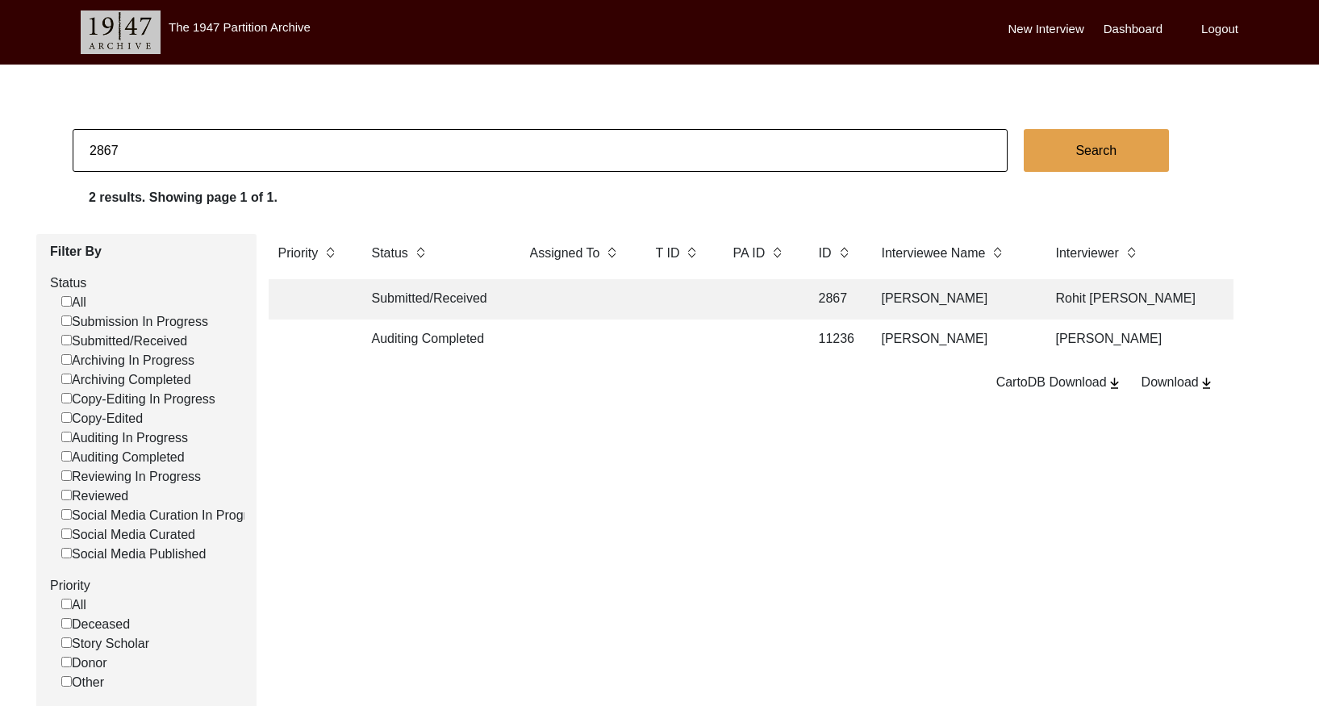
paste input "73"
click at [556, 289] on td at bounding box center [576, 299] width 113 height 40
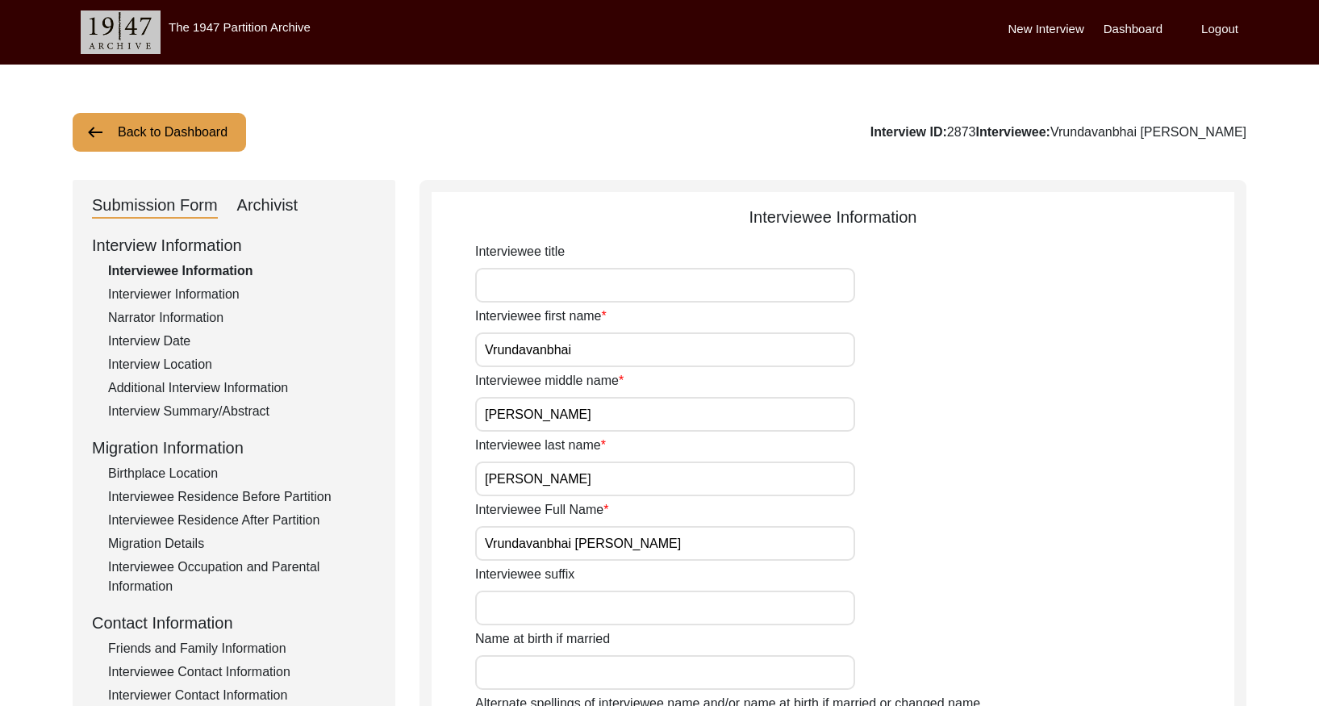
drag, startPoint x: 206, startPoint y: 130, endPoint x: 315, endPoint y: 112, distance: 111.1
click at [215, 129] on button "Back to Dashboard" at bounding box center [159, 132] width 173 height 39
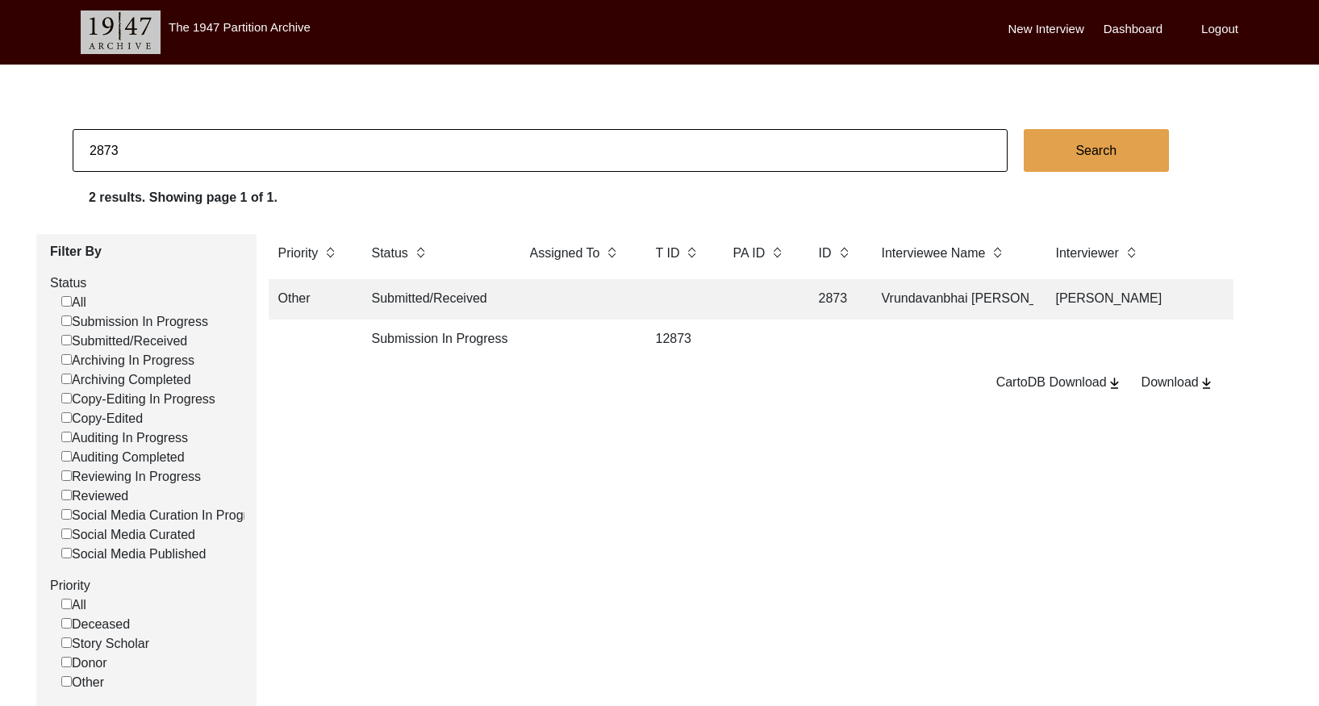
click at [417, 140] on input "2873" at bounding box center [540, 150] width 935 height 43
paste input "907"
click at [754, 305] on td at bounding box center [759, 299] width 73 height 40
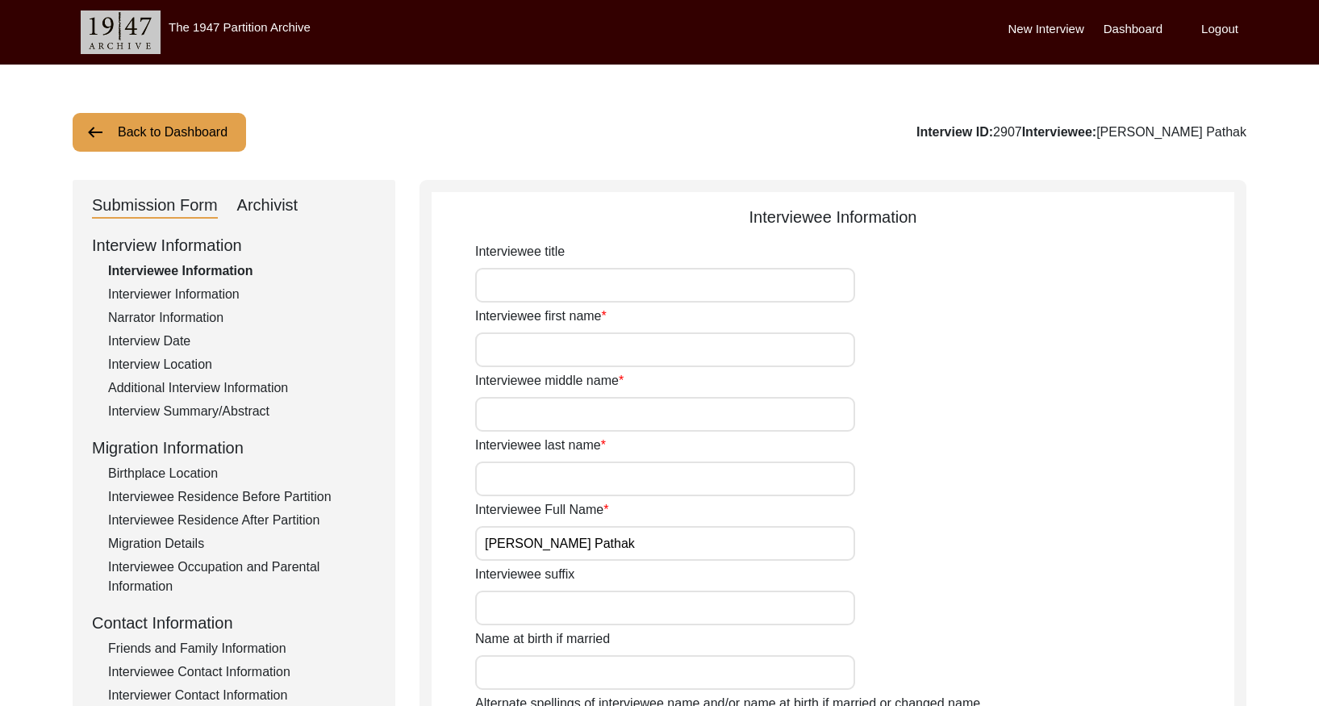
click at [179, 409] on div "Interview Summary/Abstract" at bounding box center [242, 411] width 268 height 19
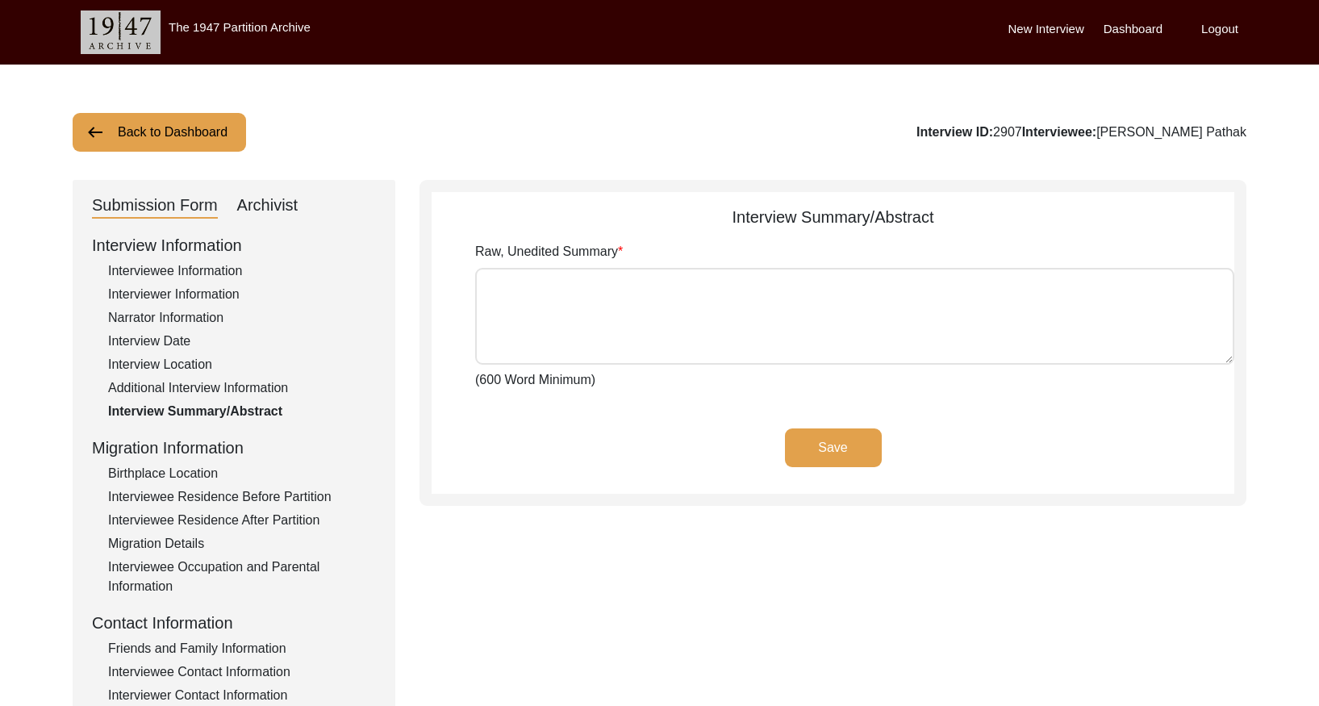
drag, startPoint x: 290, startPoint y: 202, endPoint x: 348, endPoint y: 224, distance: 62.3
click at [290, 202] on div "Archivist" at bounding box center [267, 206] width 61 height 26
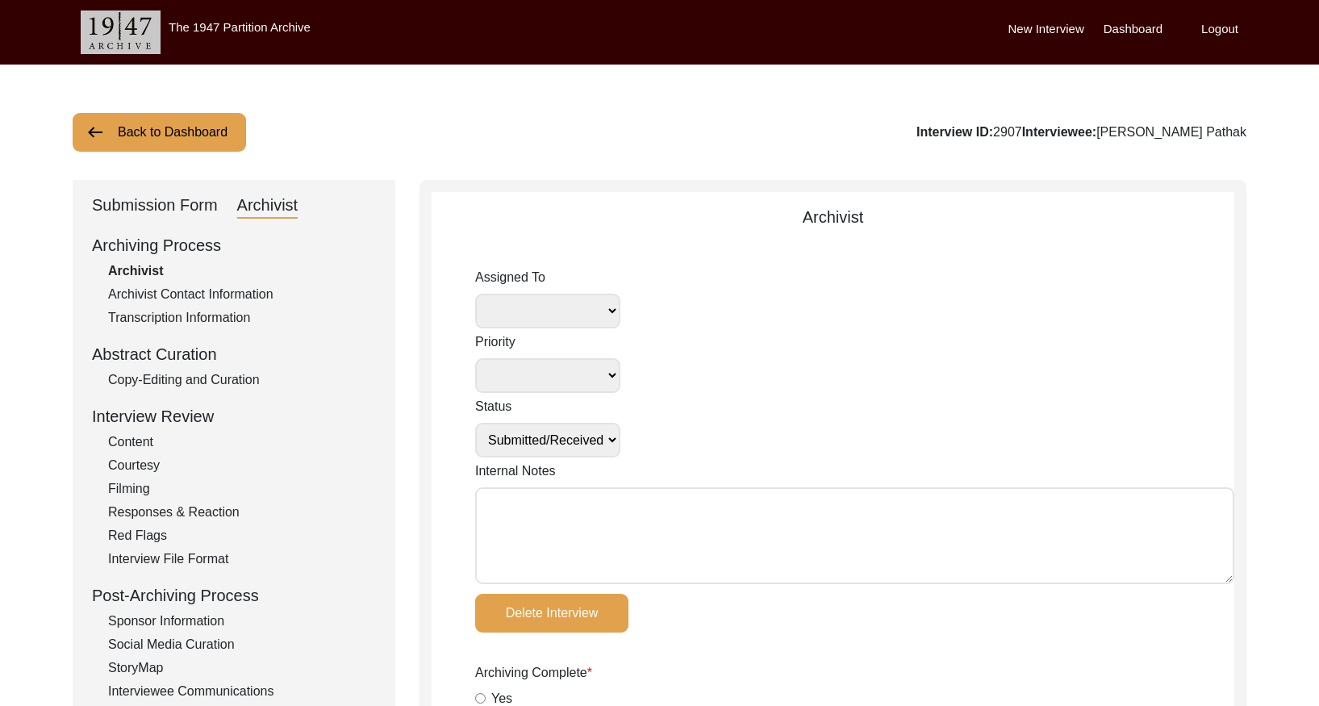
click at [252, 370] on div "Copy-Editing and Curation" at bounding box center [242, 379] width 268 height 19
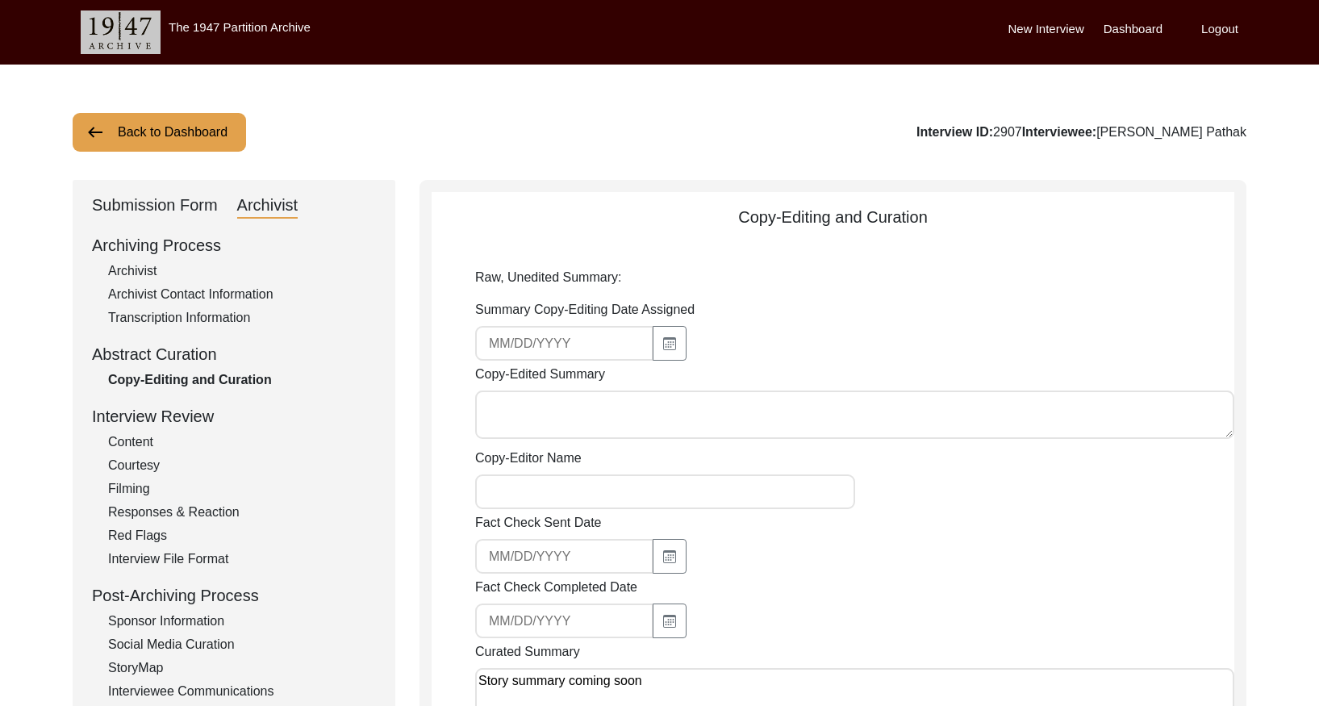
drag, startPoint x: 135, startPoint y: 132, endPoint x: 267, endPoint y: 126, distance: 132.4
click at [141, 131] on button "Back to Dashboard" at bounding box center [159, 132] width 173 height 39
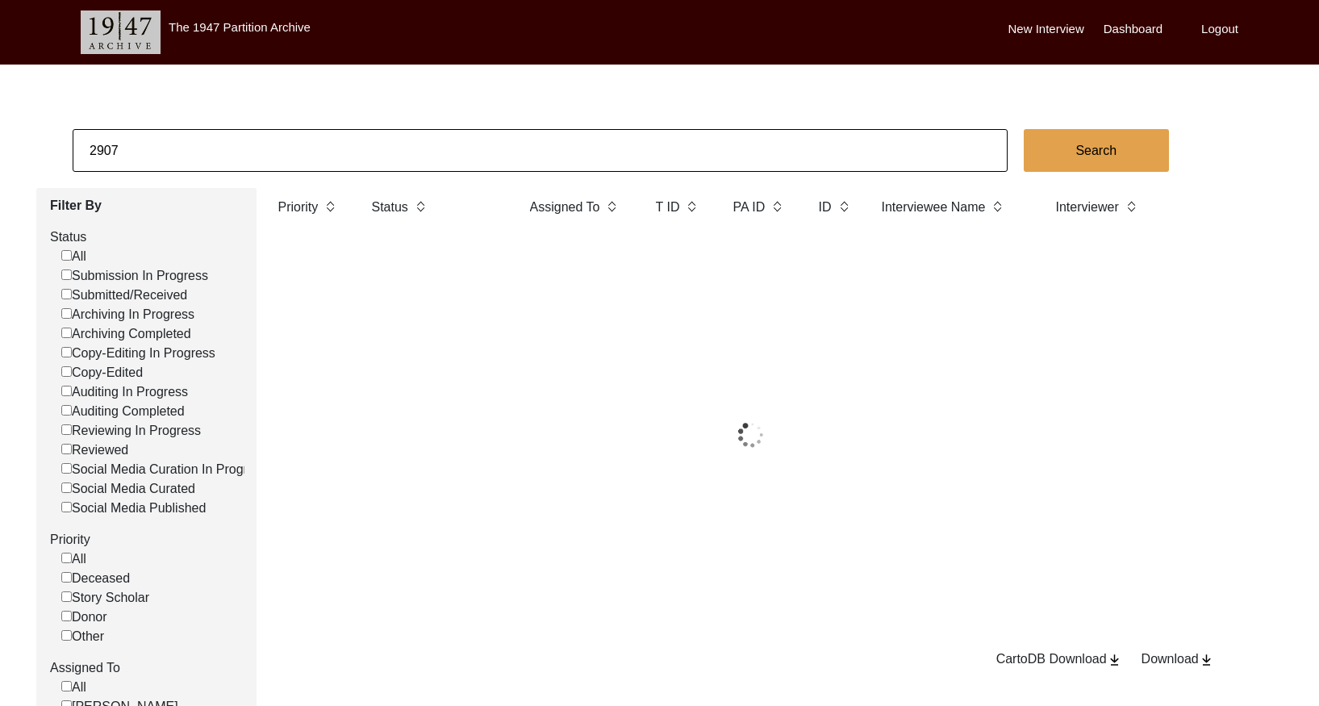
click at [286, 124] on body "The 1947 Partition Archive New Interview Dashboard Logout 2907 Search Filter By…" at bounding box center [659, 467] width 1319 height 935
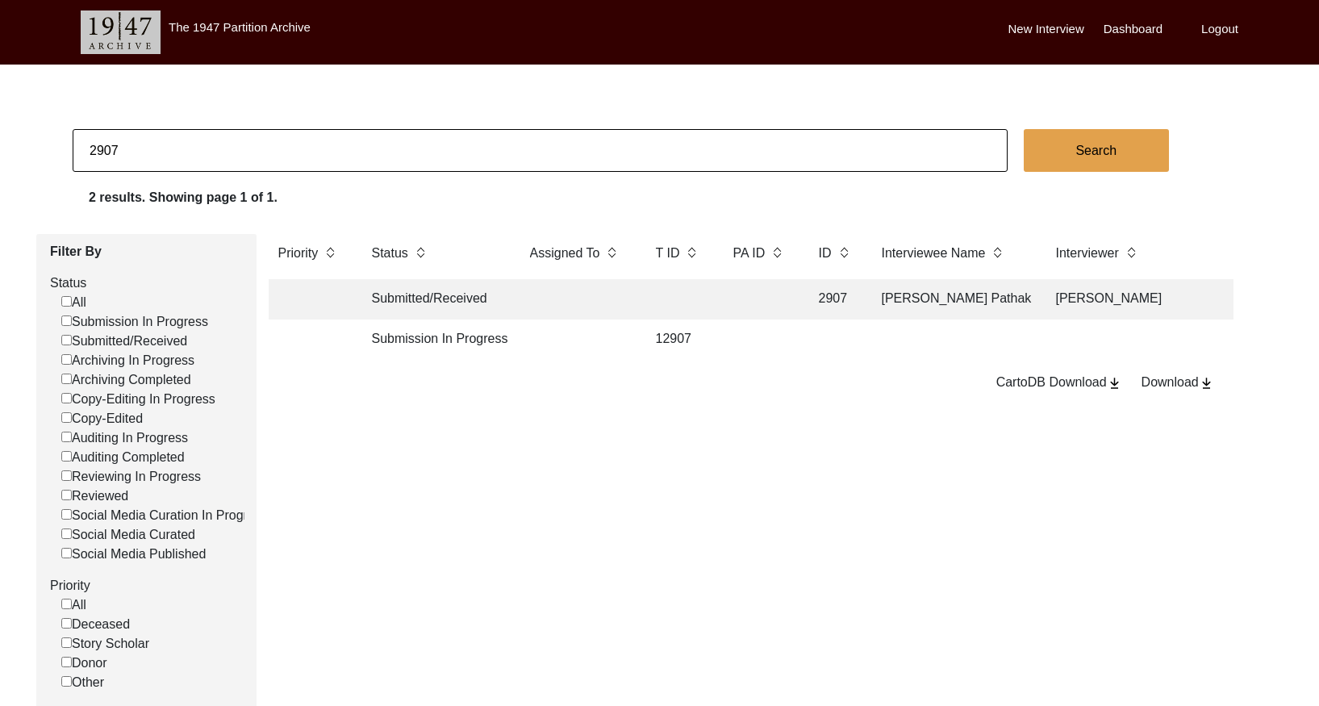
drag, startPoint x: 285, startPoint y: 125, endPoint x: 283, endPoint y: 134, distance: 9.2
click at [285, 127] on body "The 1947 Partition Archive New Interview Dashboard Logout 2907 Search 2 results…" at bounding box center [659, 490] width 1319 height 981
click at [283, 134] on input "2907" at bounding box center [540, 150] width 935 height 43
paste input "35"
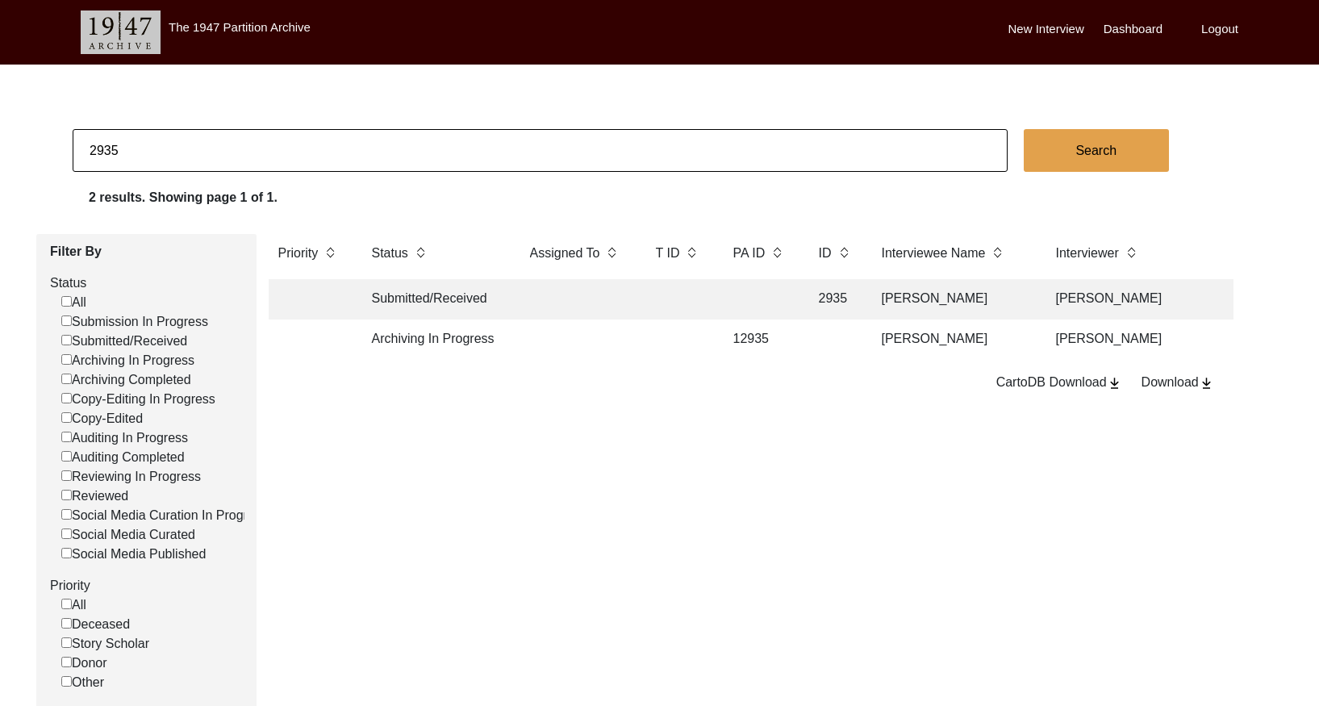
click at [610, 307] on td at bounding box center [576, 299] width 113 height 40
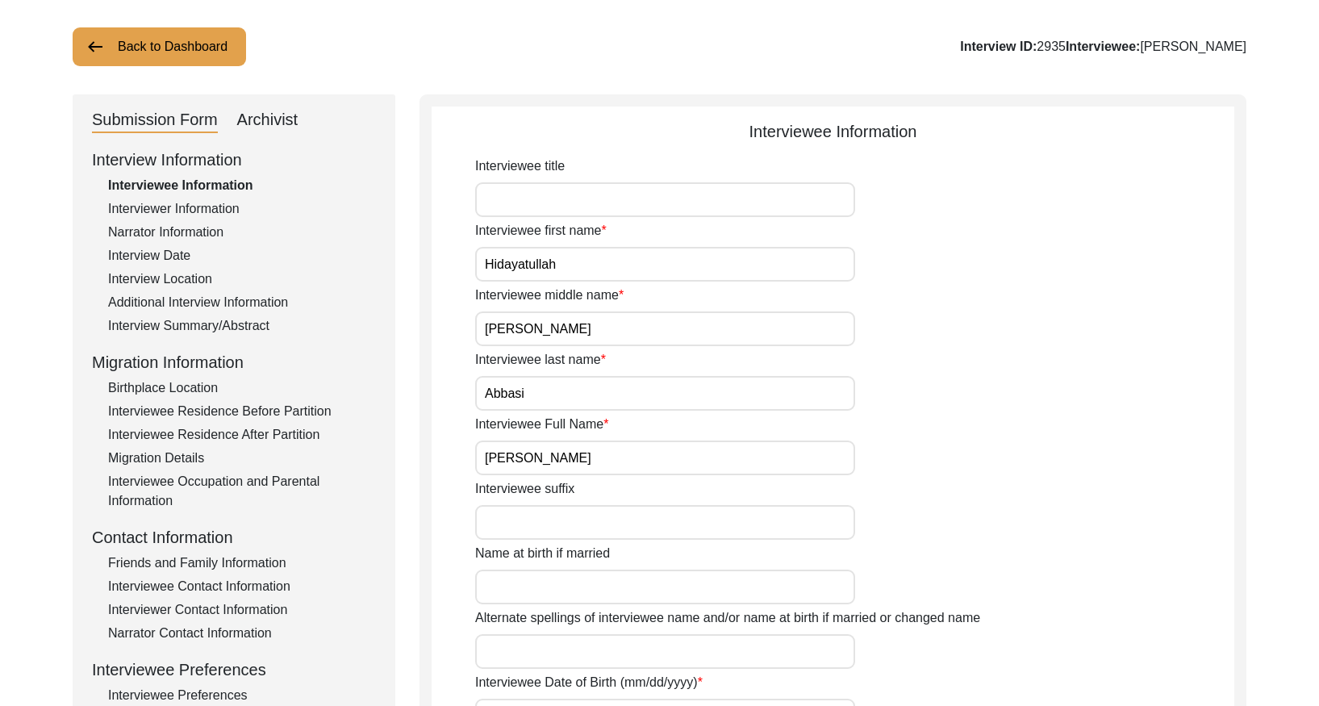
scroll to position [97, 0]
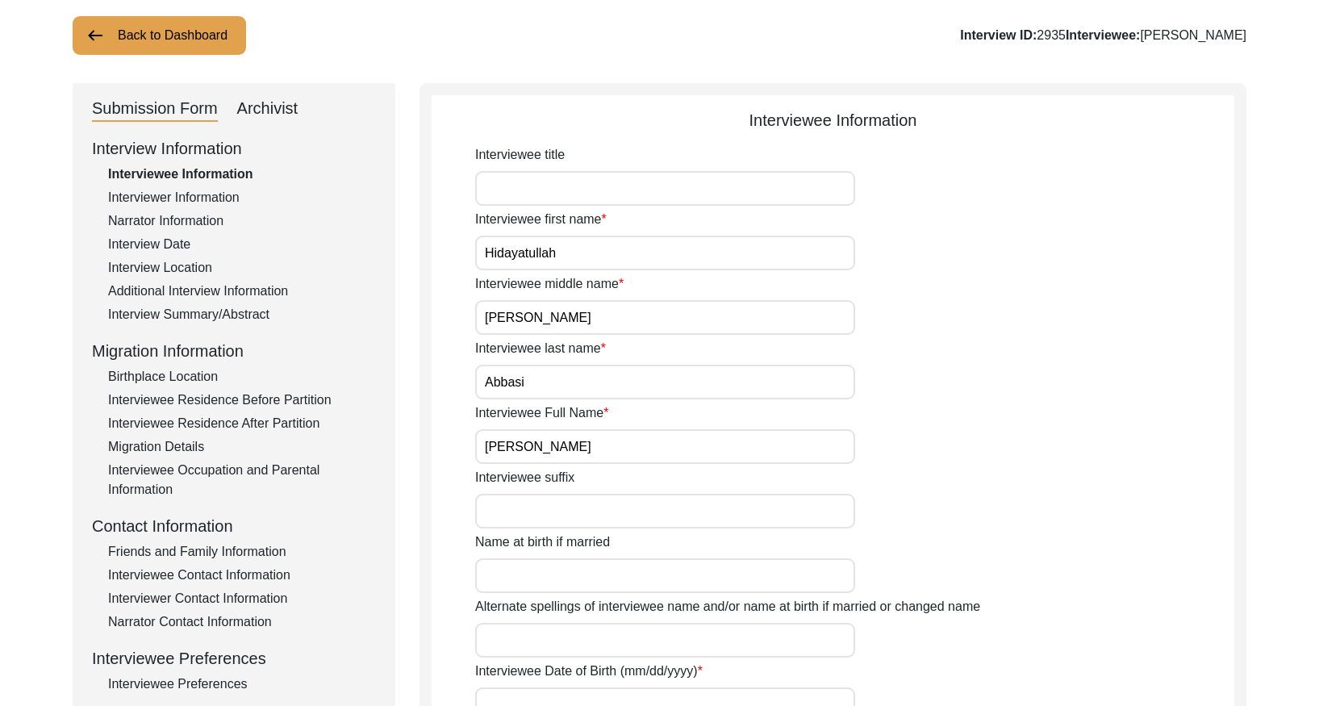
click at [249, 318] on div "Interview Summary/Abstract" at bounding box center [242, 314] width 268 height 19
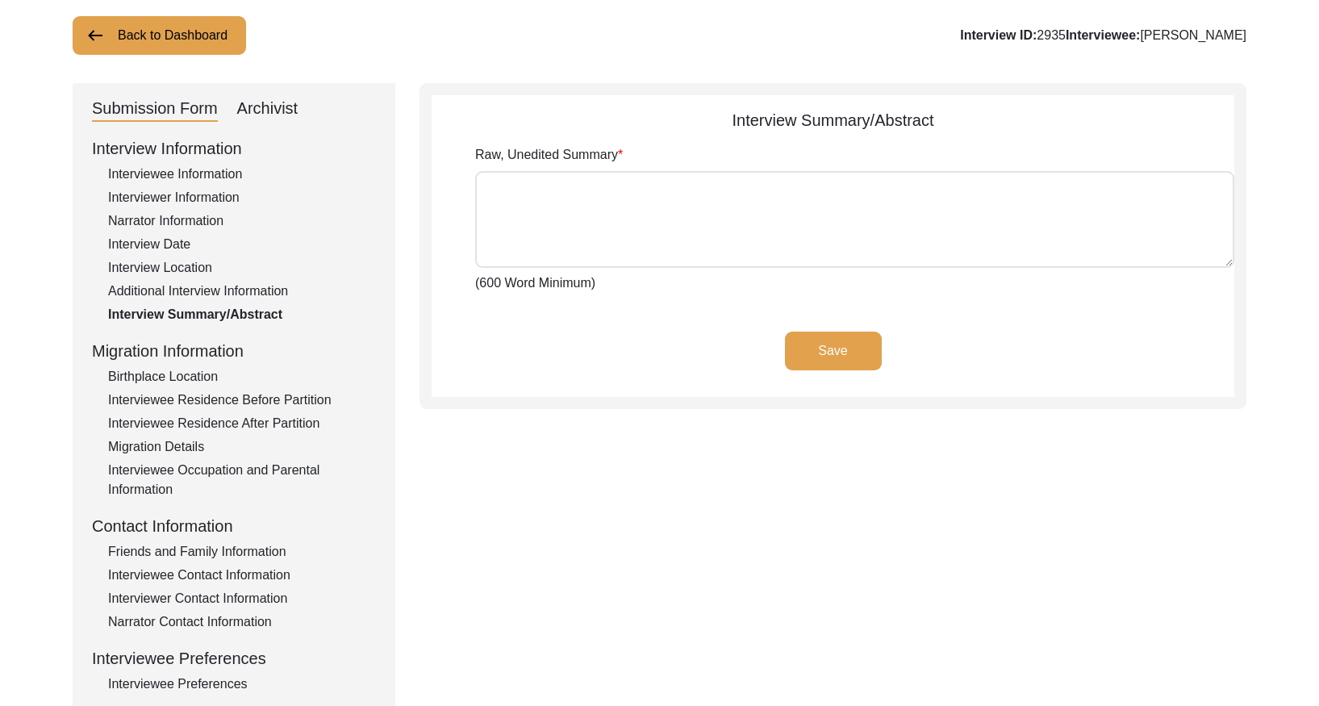
click at [252, 113] on div "Archivist" at bounding box center [267, 109] width 61 height 26
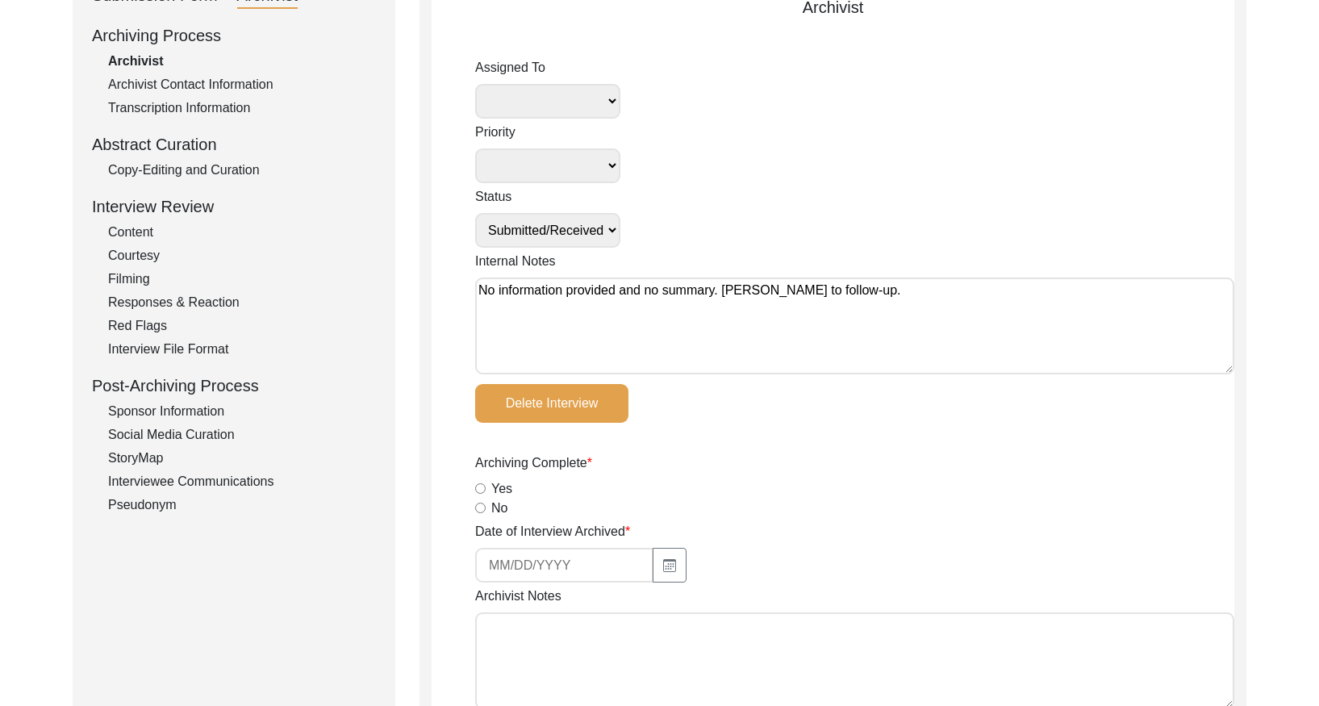
scroll to position [209, 0]
drag, startPoint x: 182, startPoint y: 165, endPoint x: 318, endPoint y: 181, distance: 136.4
click at [182, 165] on div "Copy-Editing and Curation" at bounding box center [242, 170] width 268 height 19
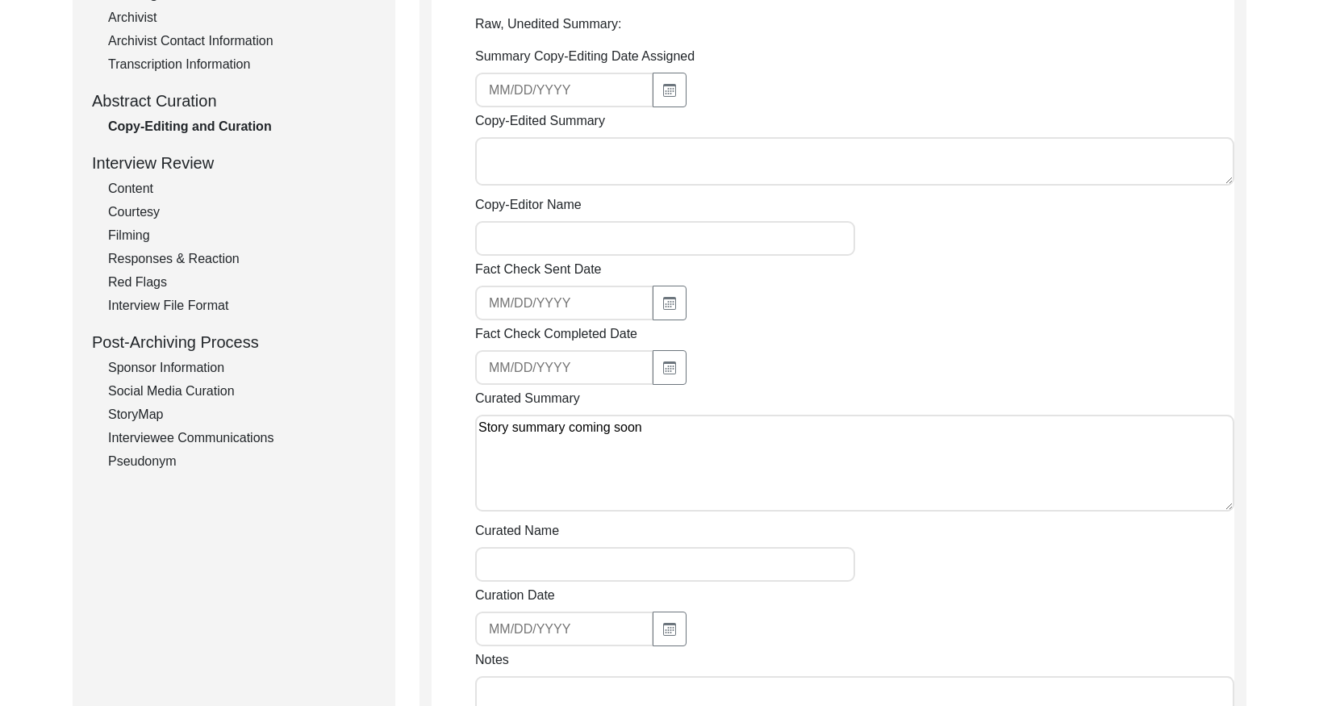
scroll to position [0, 0]
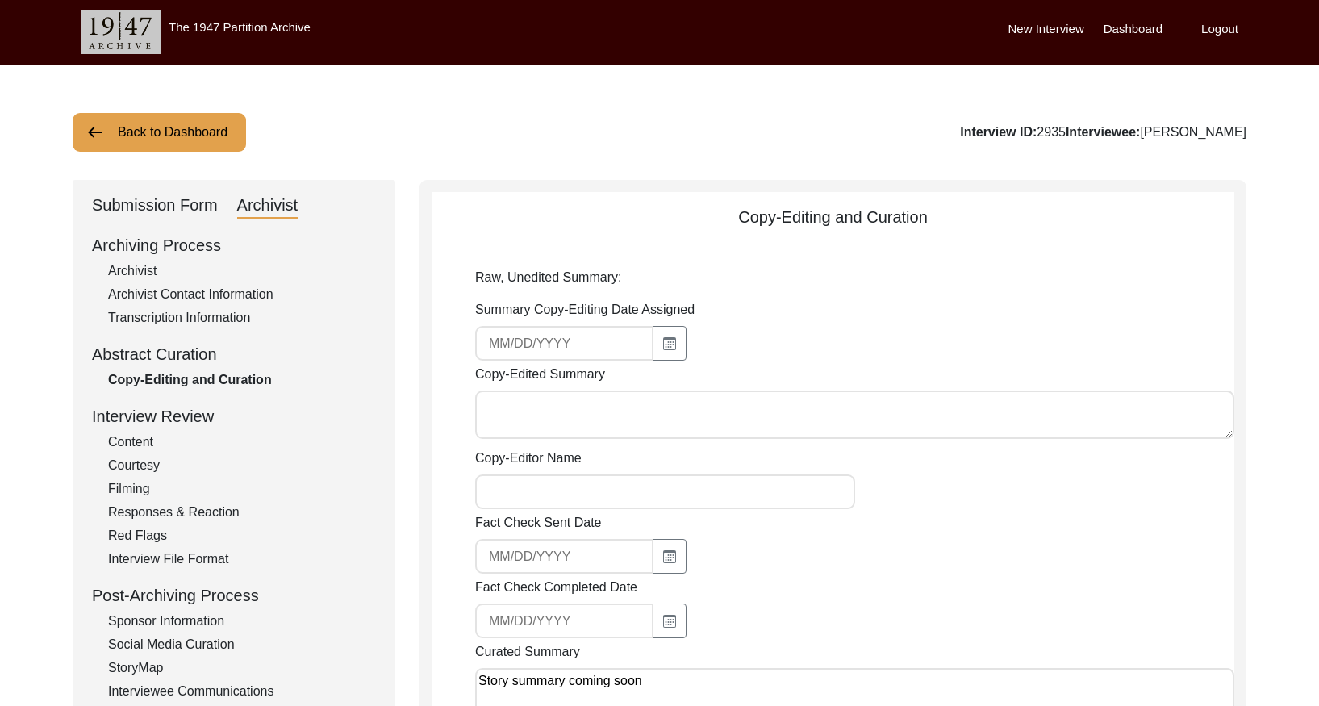
click at [122, 138] on button "Back to Dashboard" at bounding box center [159, 132] width 173 height 39
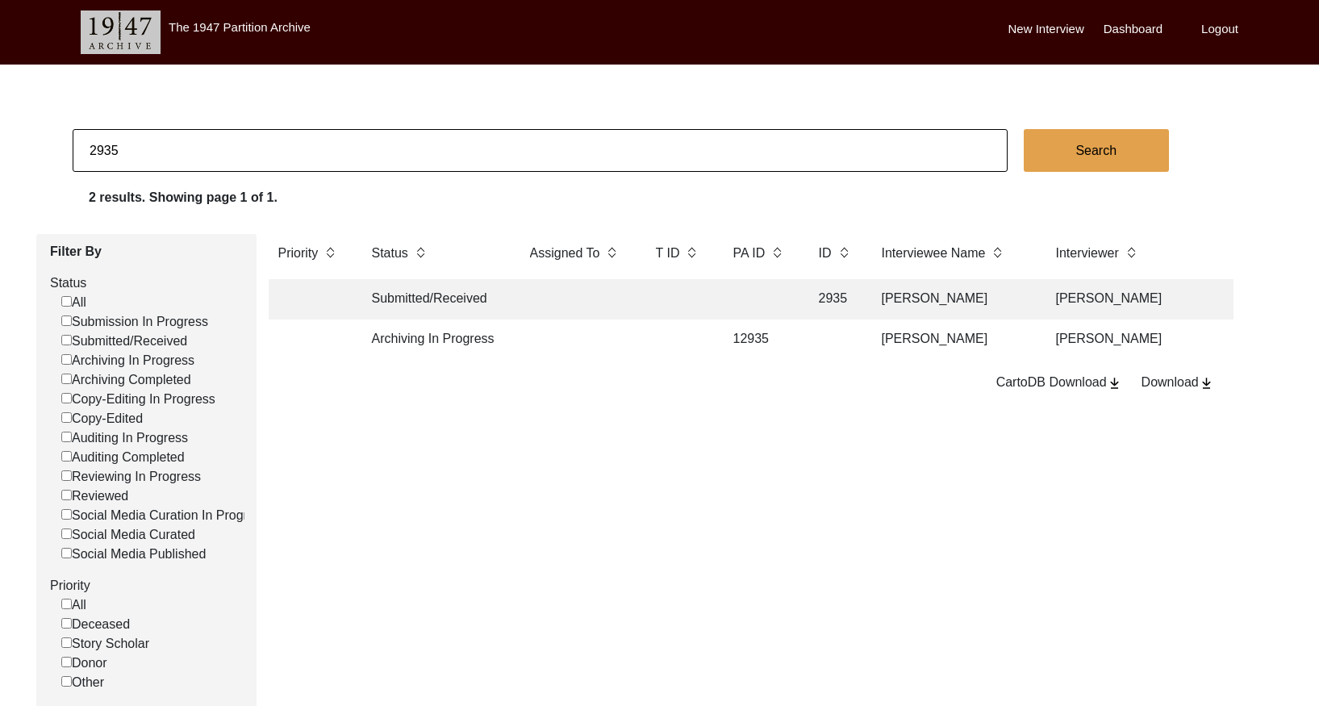
click at [532, 164] on input "2935" at bounding box center [540, 150] width 935 height 43
click at [532, 162] on input "2935" at bounding box center [540, 150] width 935 height 43
click at [532, 161] on input "2935" at bounding box center [540, 150] width 935 height 43
paste input "43"
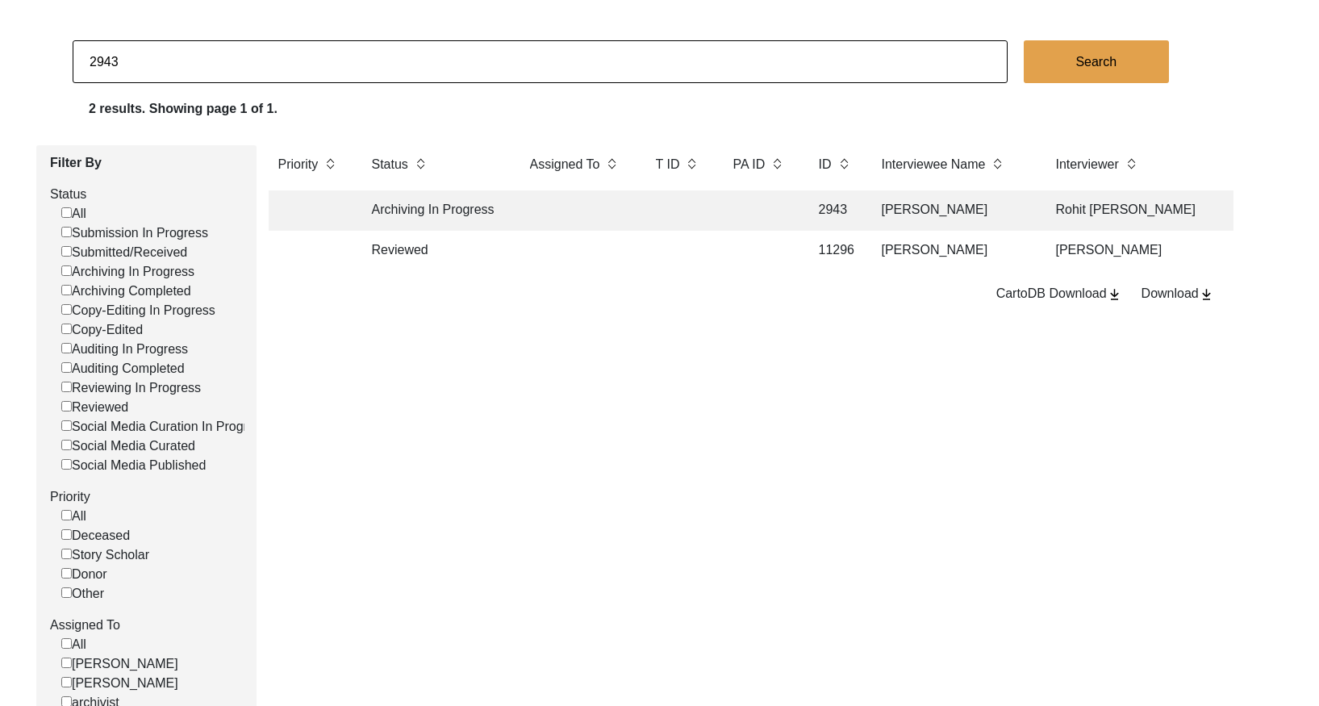
scroll to position [90, 0]
click at [527, 216] on td at bounding box center [576, 210] width 113 height 40
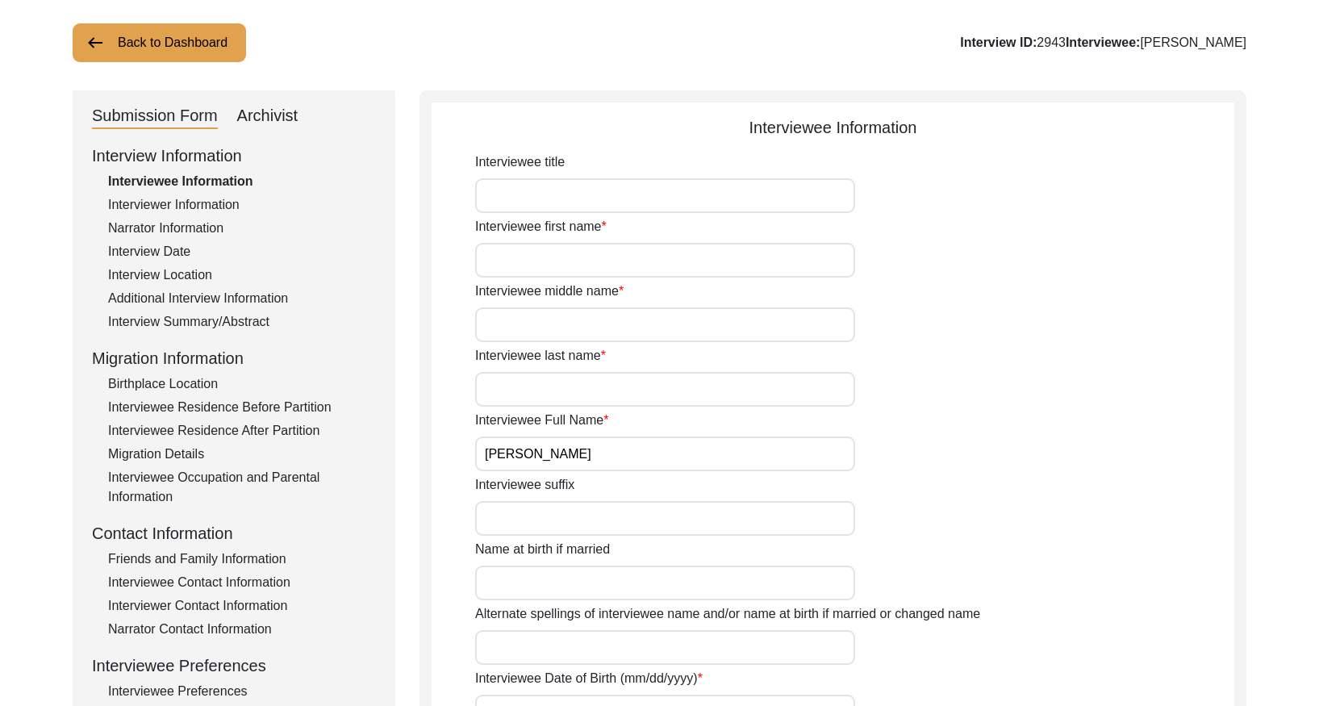
click at [236, 323] on div "Interview Summary/Abstract" at bounding box center [242, 321] width 268 height 19
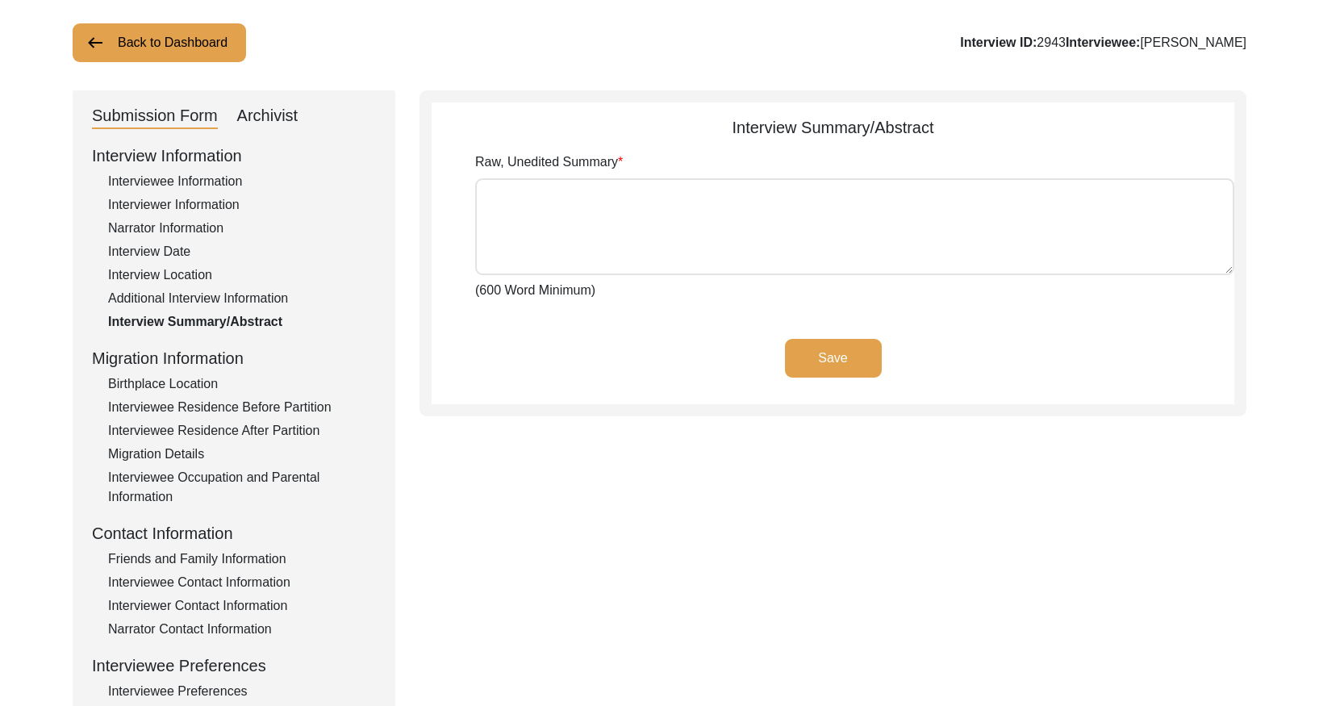
click at [276, 114] on div "Archivist" at bounding box center [267, 116] width 61 height 26
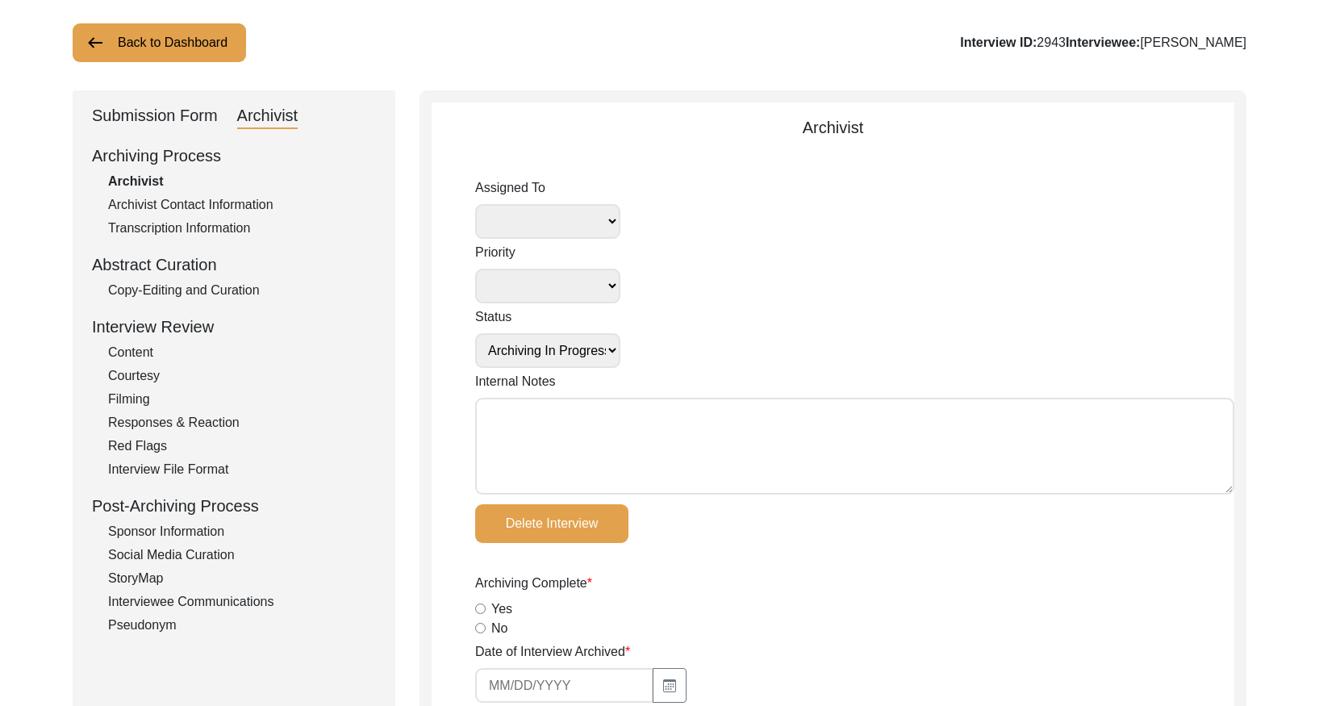
drag, startPoint x: 223, startPoint y: 288, endPoint x: 231, endPoint y: 284, distance: 8.3
click at [225, 286] on div "Copy-Editing and Curation" at bounding box center [242, 290] width 268 height 19
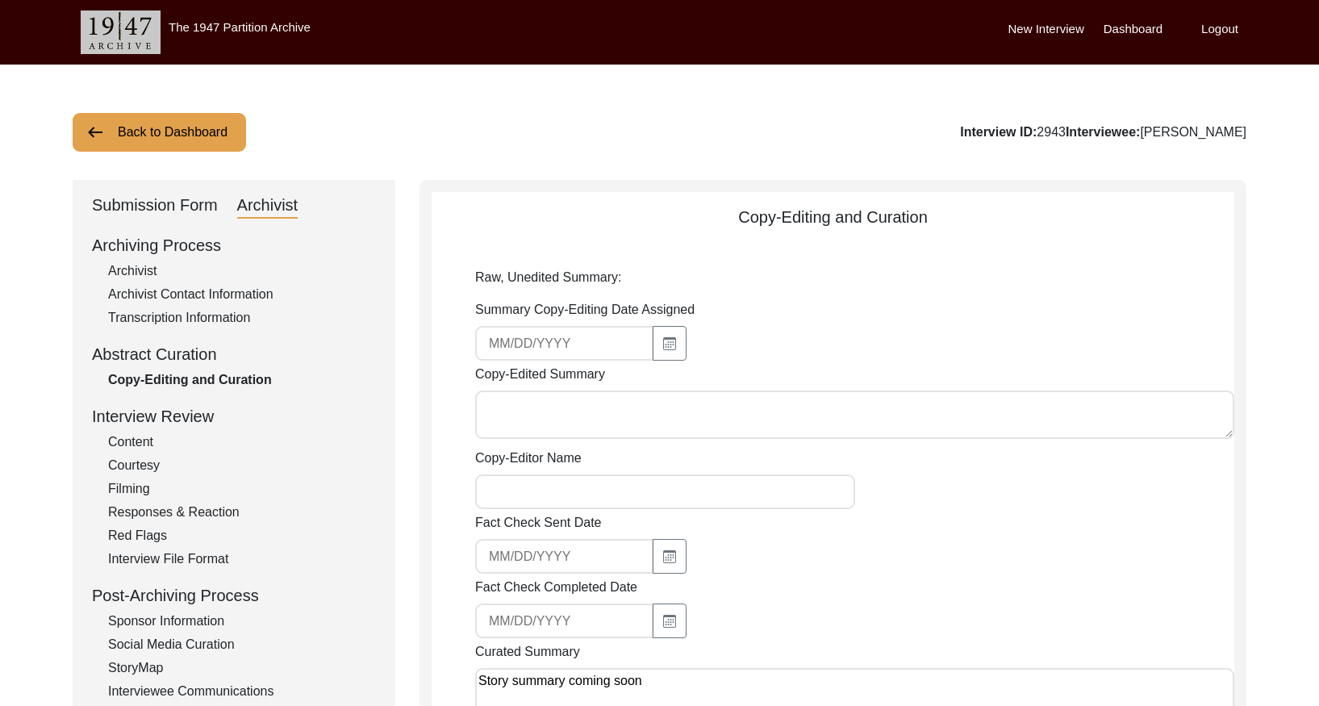
drag, startPoint x: 202, startPoint y: 140, endPoint x: 377, endPoint y: 113, distance: 176.2
click at [209, 139] on button "Back to Dashboard" at bounding box center [159, 132] width 173 height 39
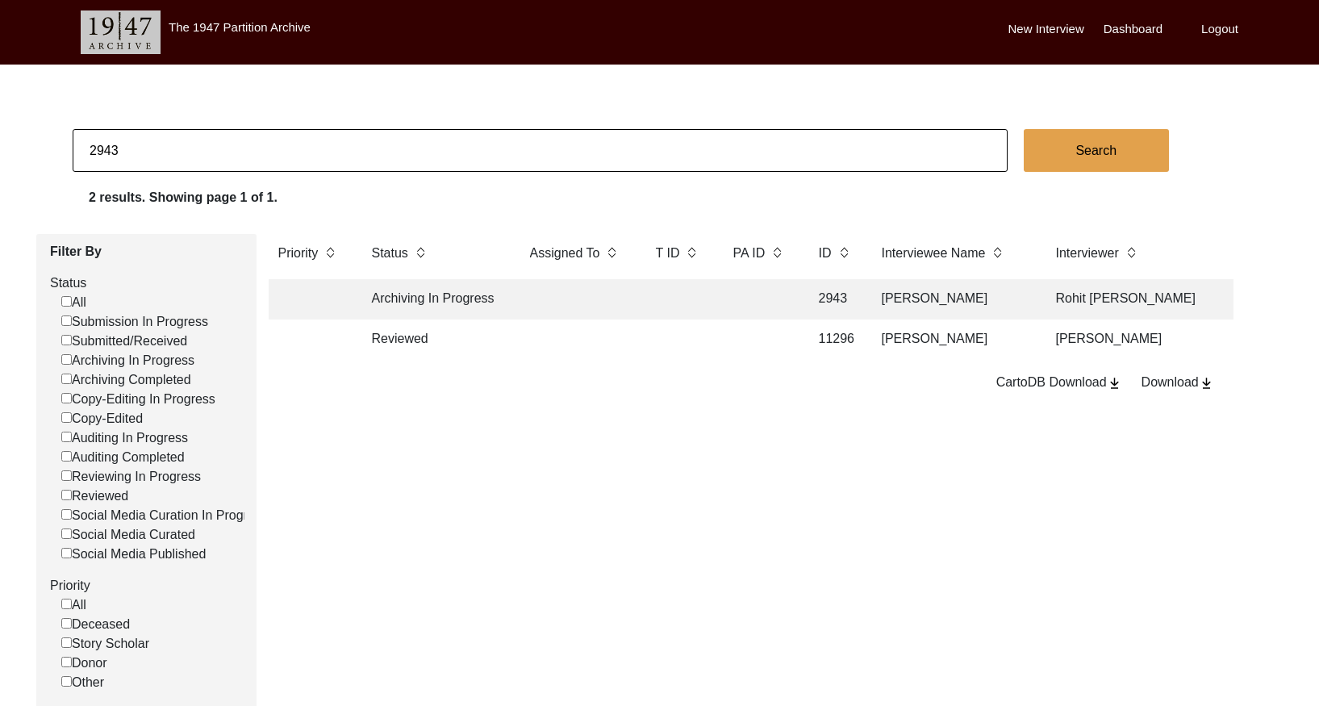
click at [487, 159] on input "2943" at bounding box center [540, 150] width 935 height 43
paste input "5"
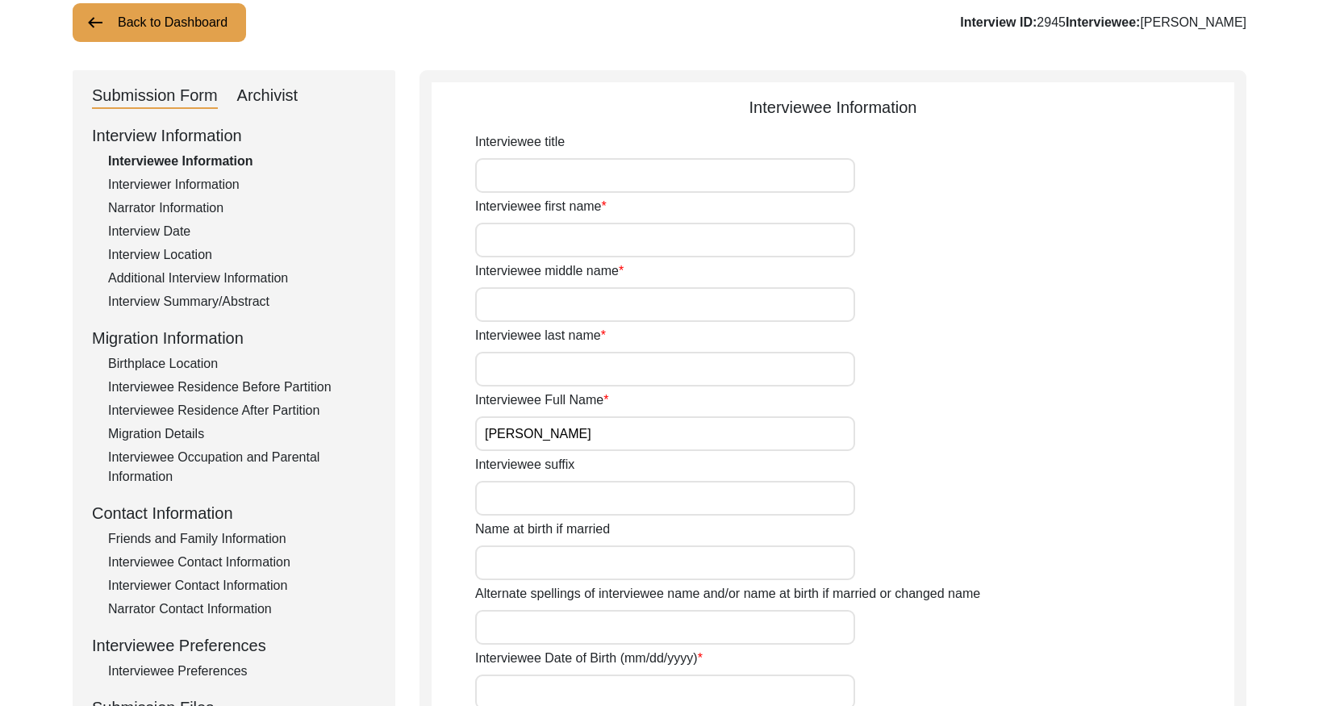
scroll to position [110, 0]
click at [273, 301] on div "Interview Summary/Abstract" at bounding box center [242, 300] width 268 height 19
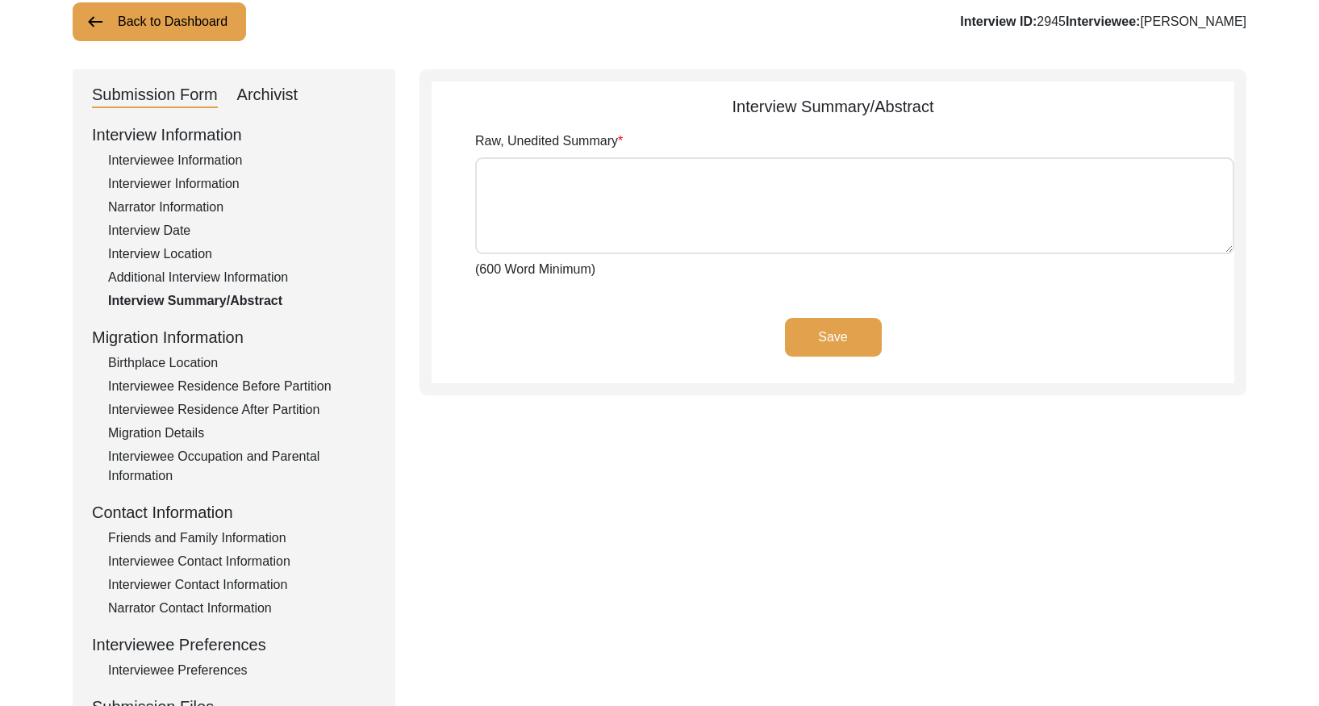
click at [263, 99] on div "Archivist" at bounding box center [267, 95] width 61 height 26
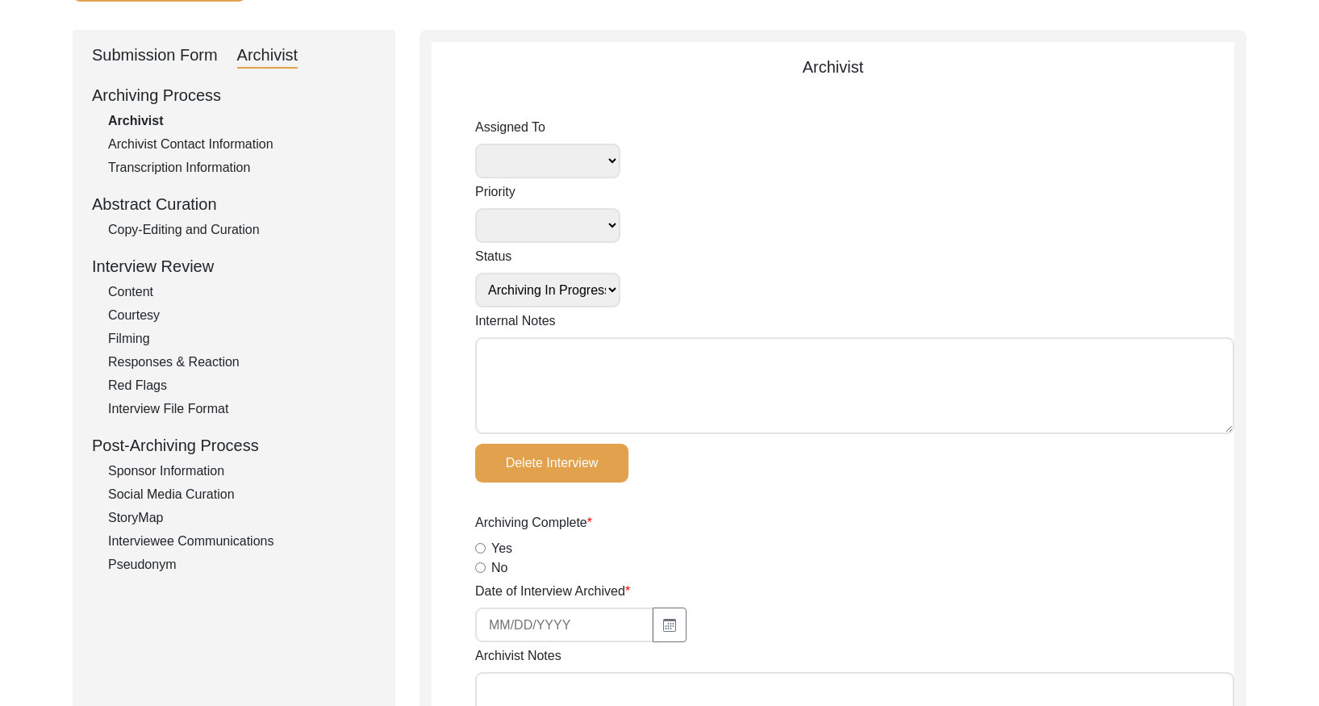
scroll to position [154, 0]
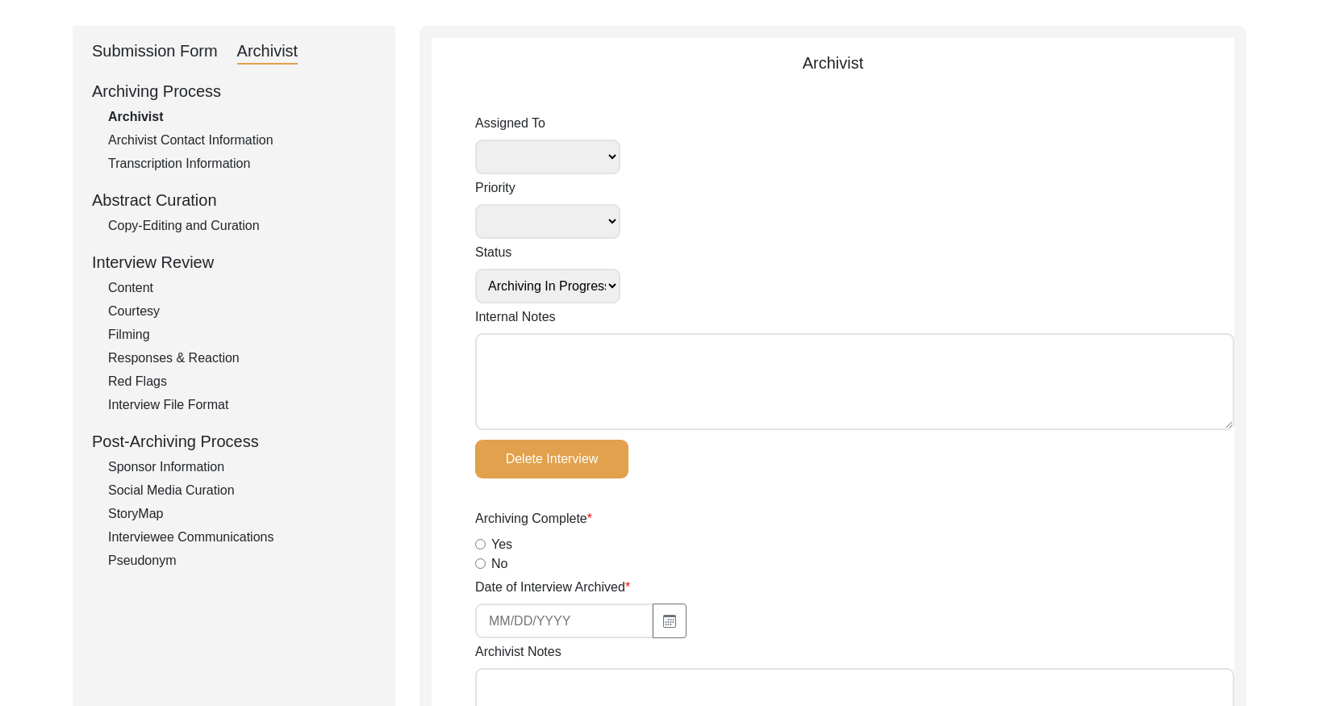
click at [231, 216] on div "Copy-Editing and Curation" at bounding box center [242, 225] width 268 height 19
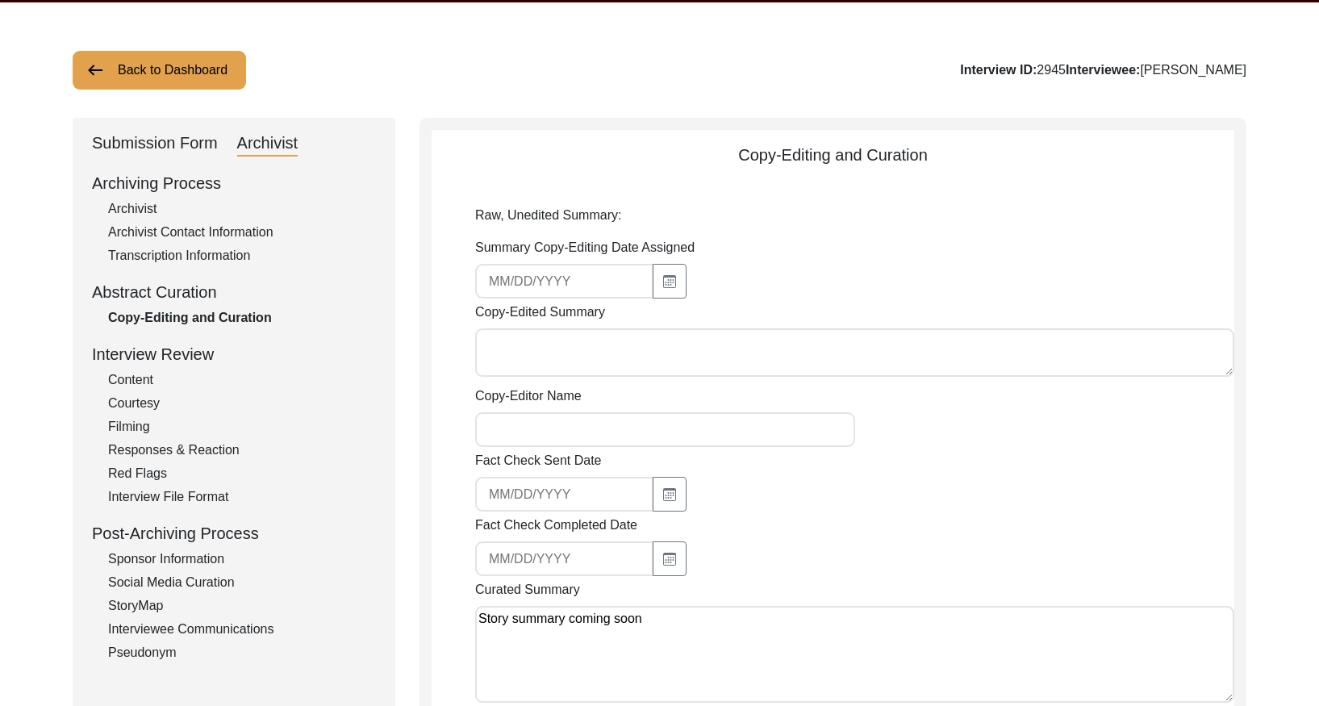
scroll to position [0, 0]
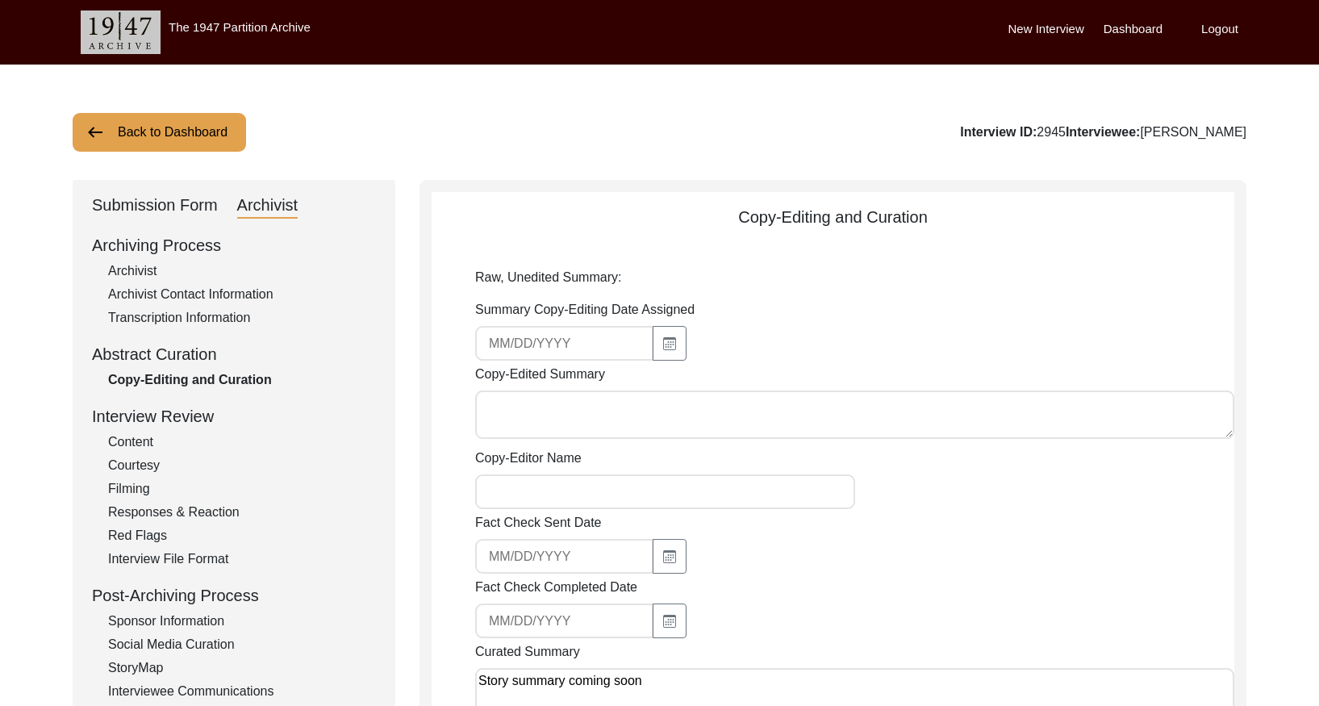
click at [137, 133] on button "Back to Dashboard" at bounding box center [159, 132] width 173 height 39
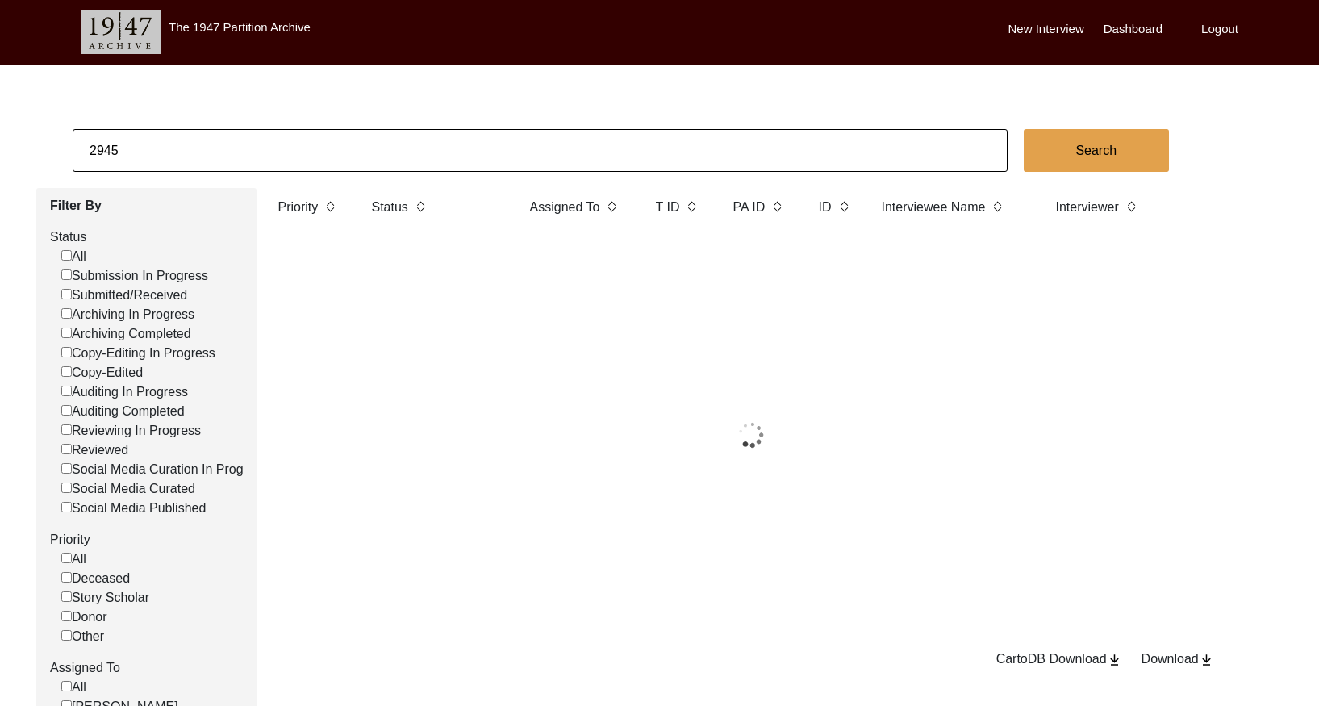
click at [283, 162] on input "2945" at bounding box center [540, 150] width 935 height 43
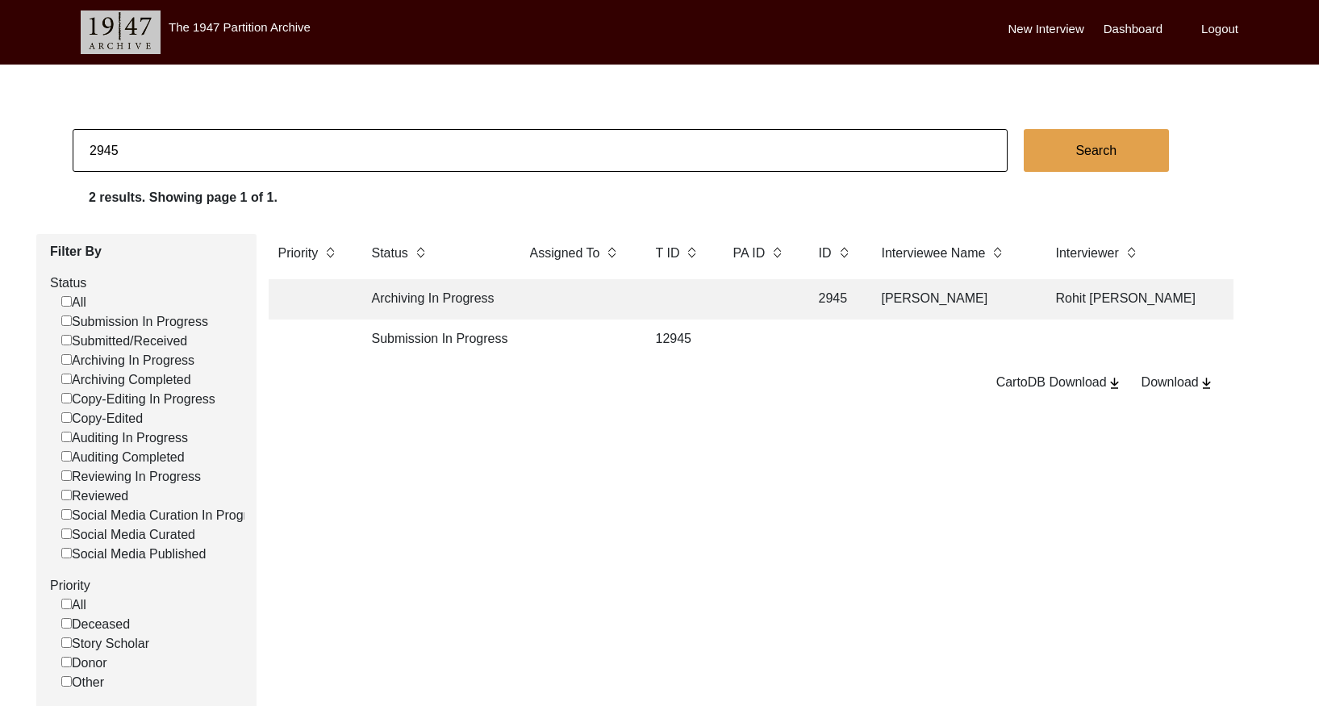
click at [282, 161] on input "2945" at bounding box center [540, 150] width 935 height 43
paste input "6"
click at [561, 306] on td at bounding box center [576, 299] width 113 height 40
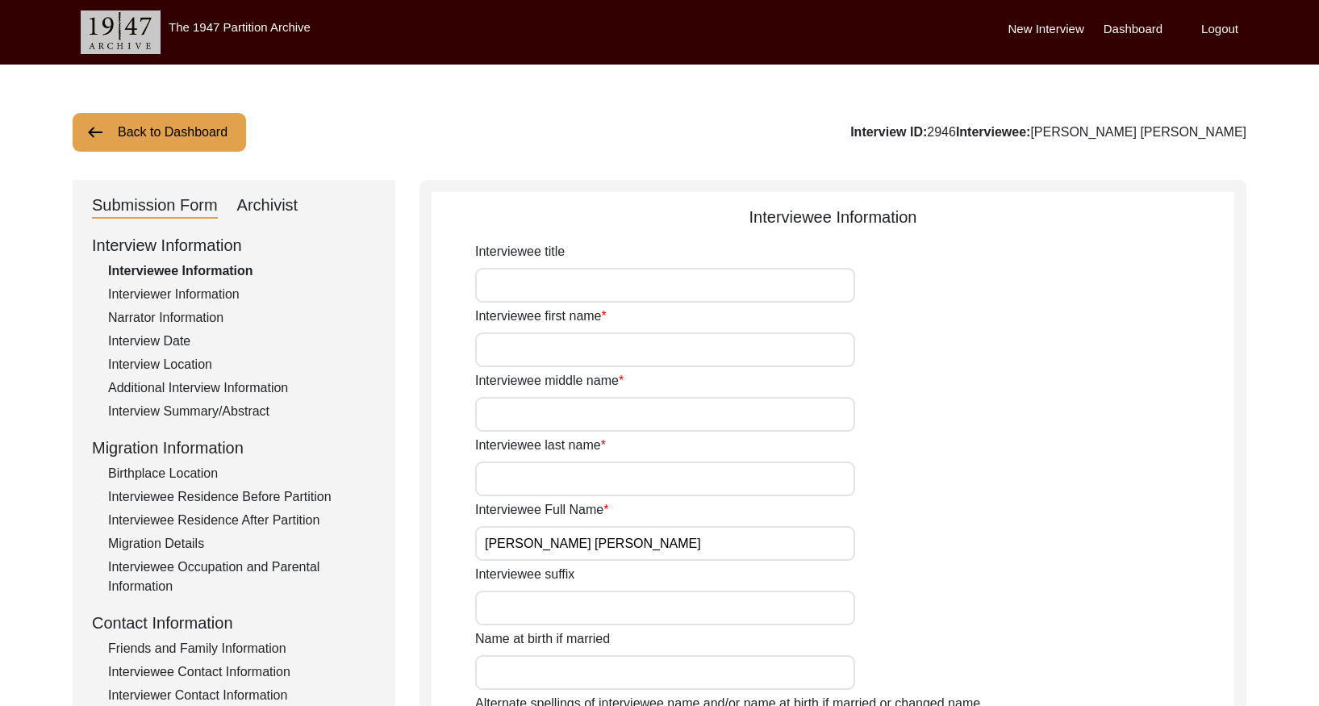
drag, startPoint x: 251, startPoint y: 417, endPoint x: 262, endPoint y: 406, distance: 16.0
click at [252, 416] on div "Interview Summary/Abstract" at bounding box center [242, 411] width 268 height 19
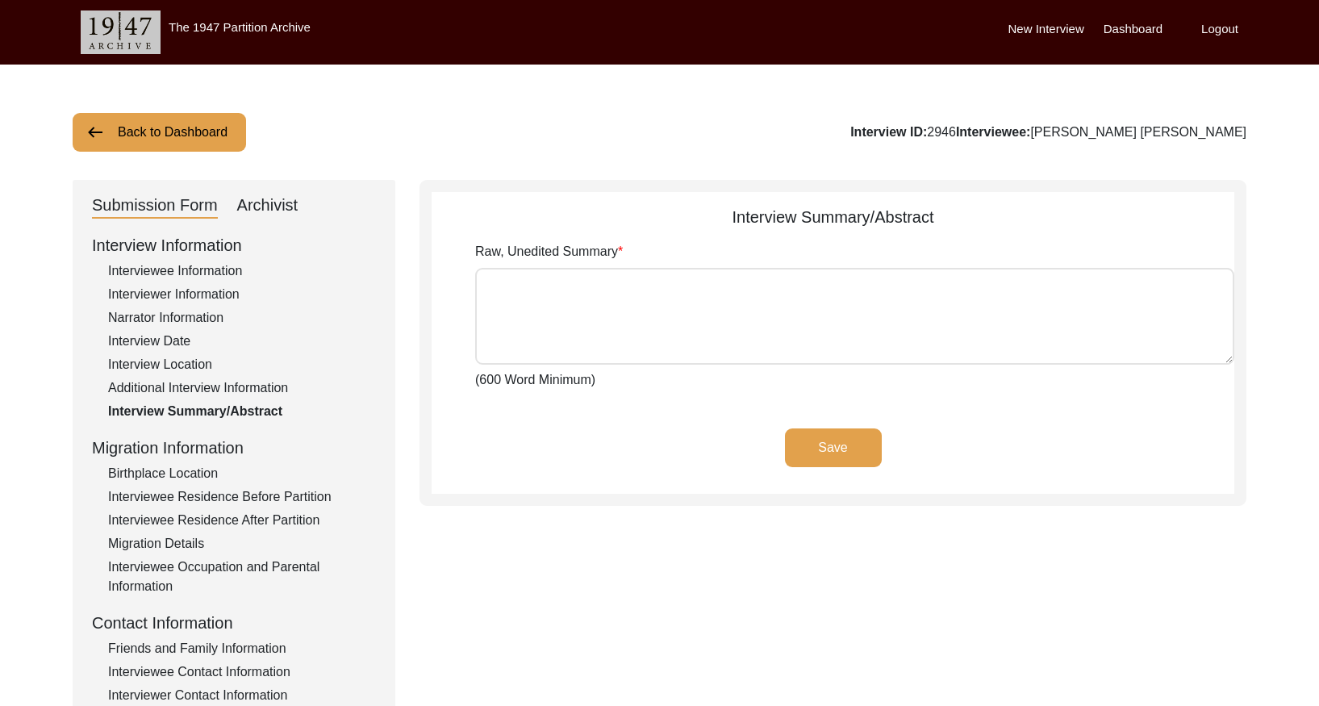
click at [263, 204] on div "Archivist" at bounding box center [267, 206] width 61 height 26
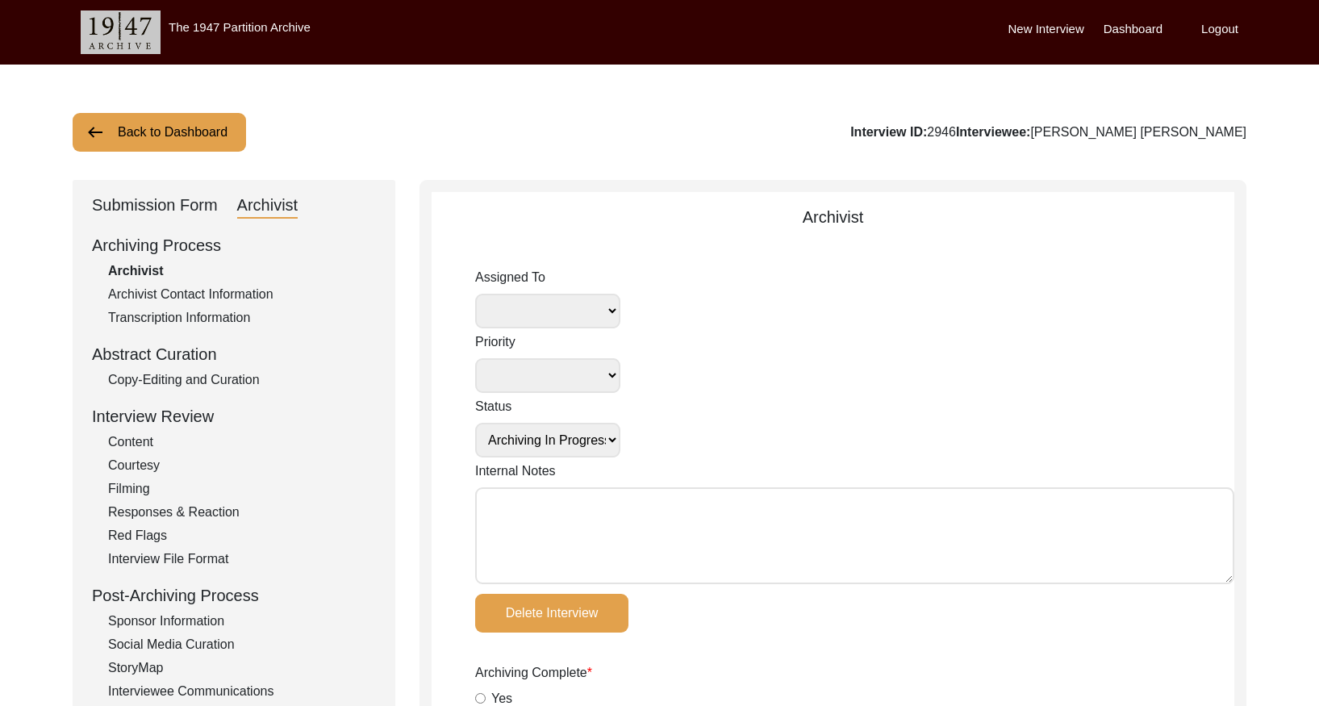
click at [232, 377] on div "Copy-Editing and Curation" at bounding box center [242, 379] width 268 height 19
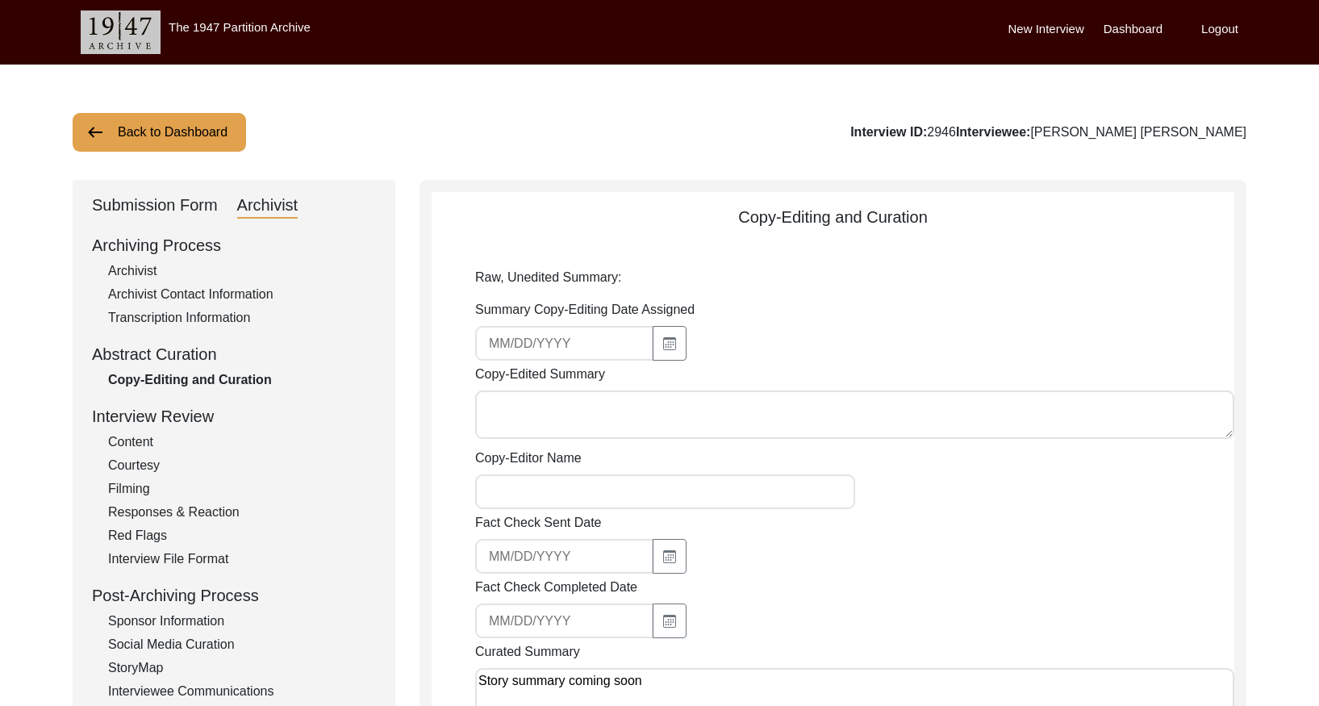
click at [194, 146] on button "Back to Dashboard" at bounding box center [159, 132] width 173 height 39
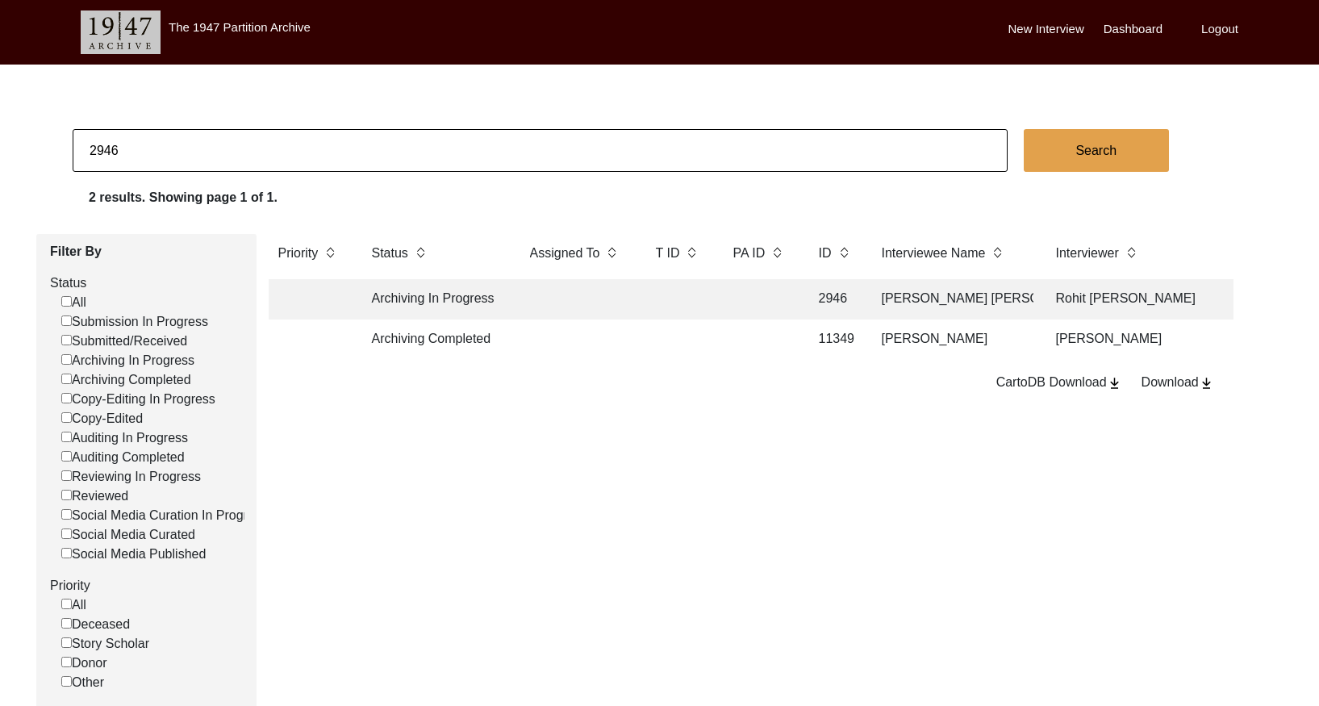
click at [323, 160] on input "2946" at bounding box center [540, 150] width 935 height 43
click at [323, 159] on input "2946" at bounding box center [540, 150] width 935 height 43
paste input "7"
click at [665, 302] on td at bounding box center [678, 299] width 65 height 40
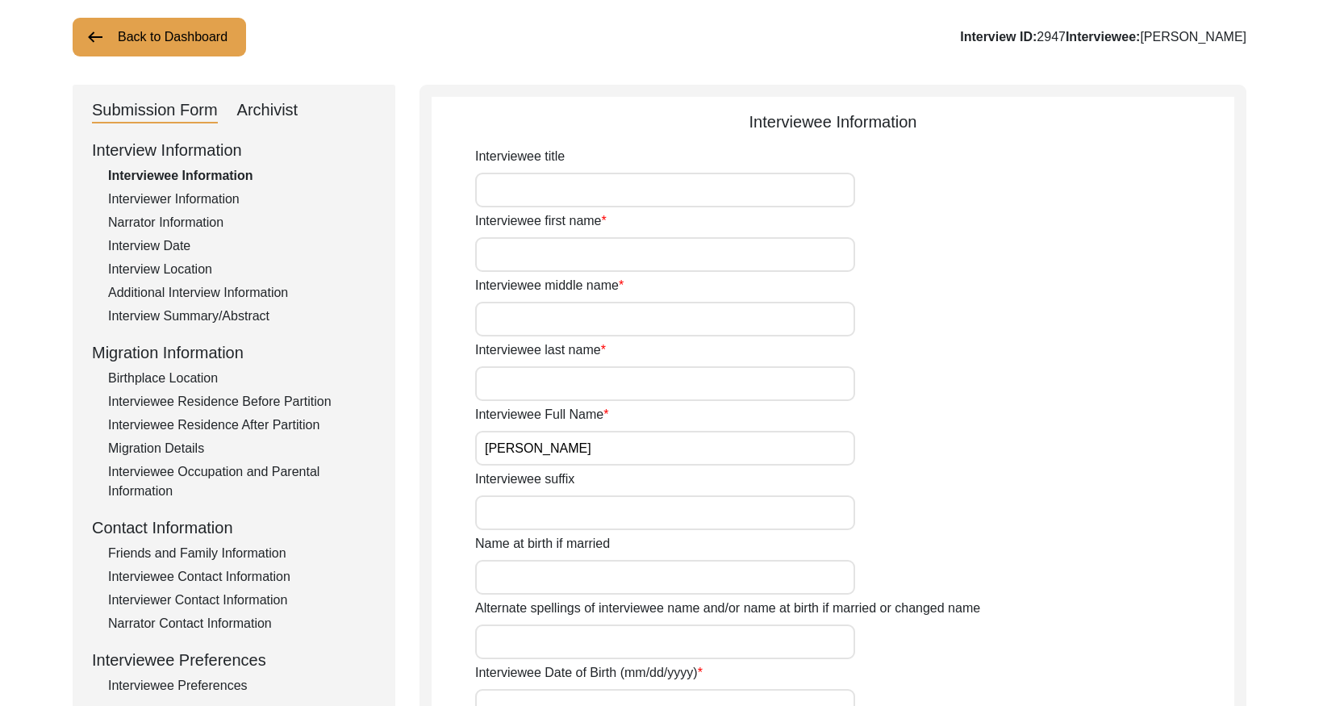
click at [204, 329] on div "Interview Information Interviewee Information Interviewer Information Narrator …" at bounding box center [234, 483] width 284 height 690
click at [210, 319] on div "Interview Summary/Abstract" at bounding box center [242, 315] width 268 height 19
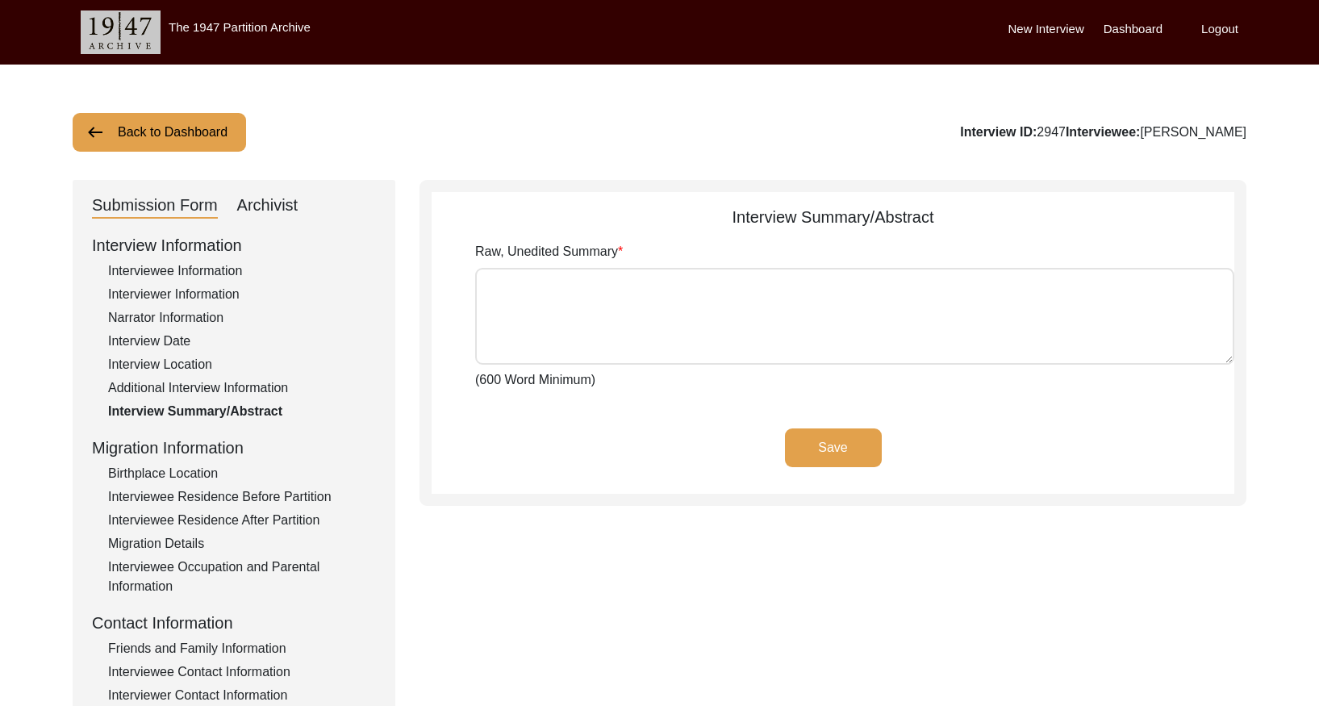
drag, startPoint x: 269, startPoint y: 201, endPoint x: 268, endPoint y: 230, distance: 29.0
click at [269, 201] on div "Archivist" at bounding box center [267, 206] width 61 height 26
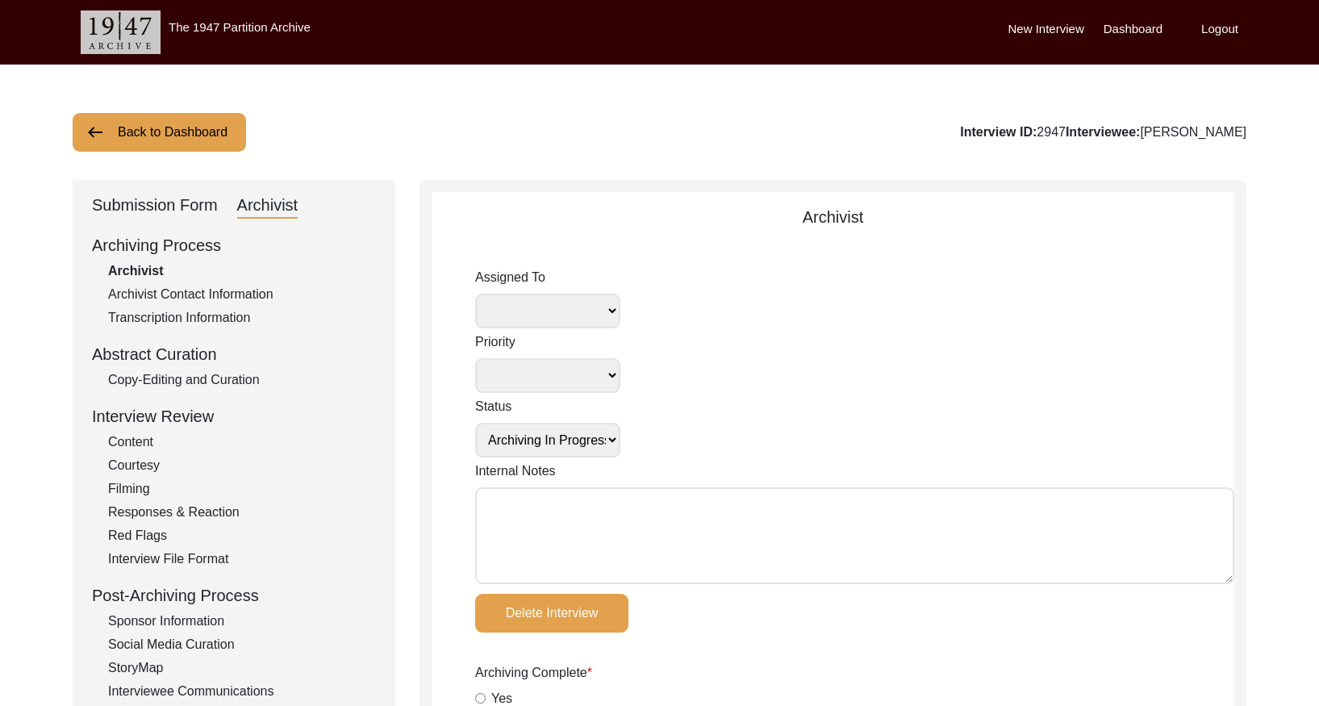
click at [218, 374] on div "Copy-Editing and Curation" at bounding box center [242, 379] width 268 height 19
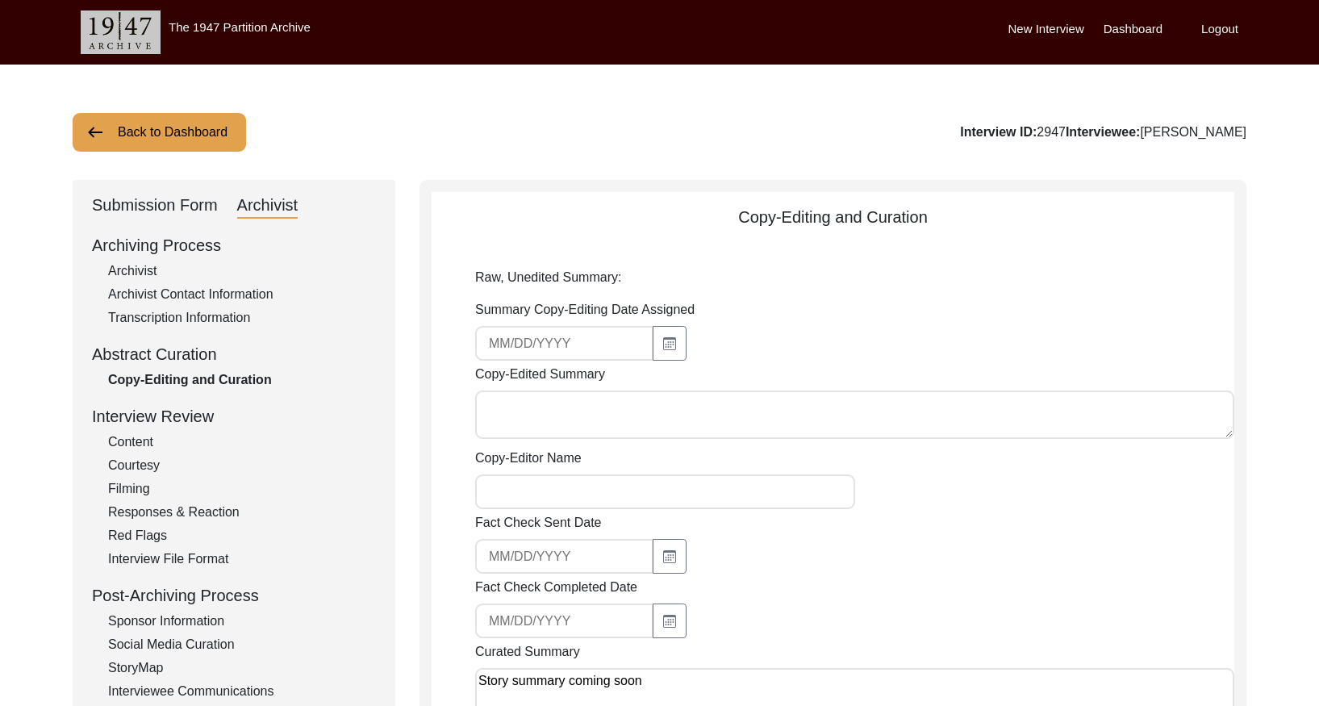
click at [195, 141] on button "Back to Dashboard" at bounding box center [159, 132] width 173 height 39
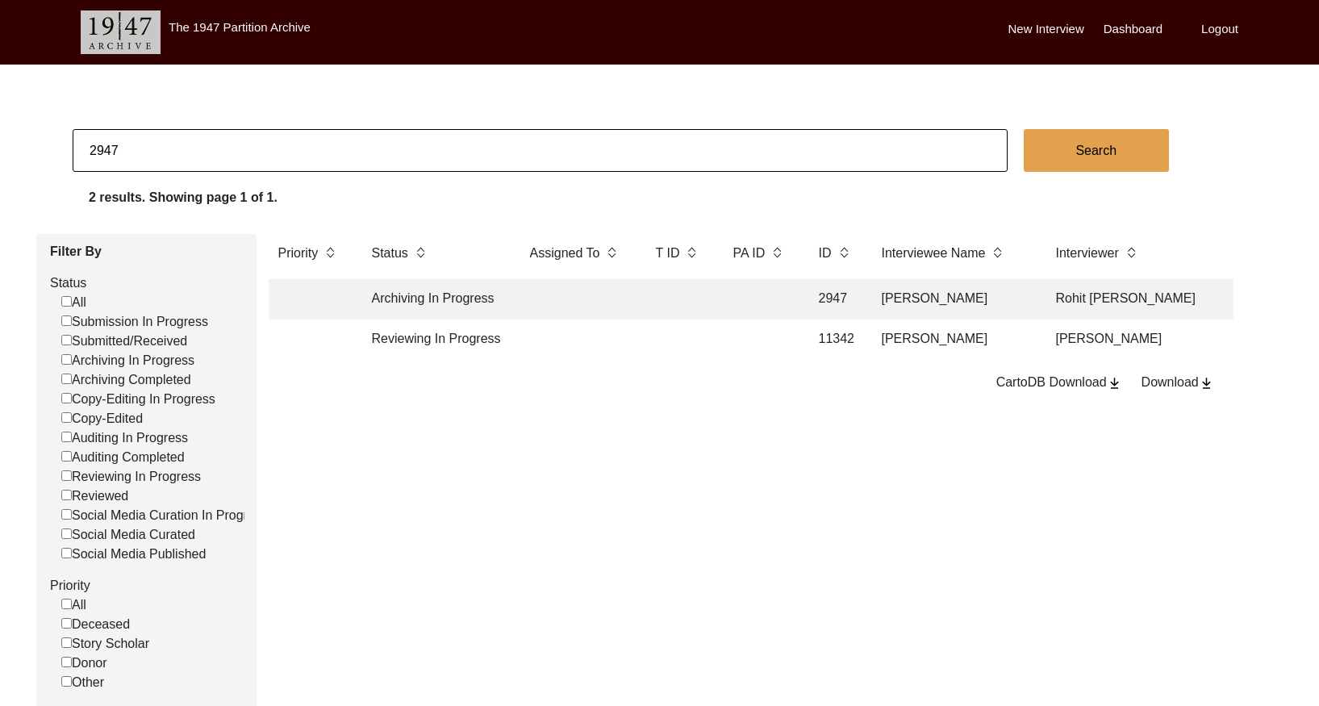
click at [433, 143] on input "2947" at bounding box center [540, 150] width 935 height 43
paste input "8"
click at [837, 298] on td "2948" at bounding box center [834, 299] width 50 height 40
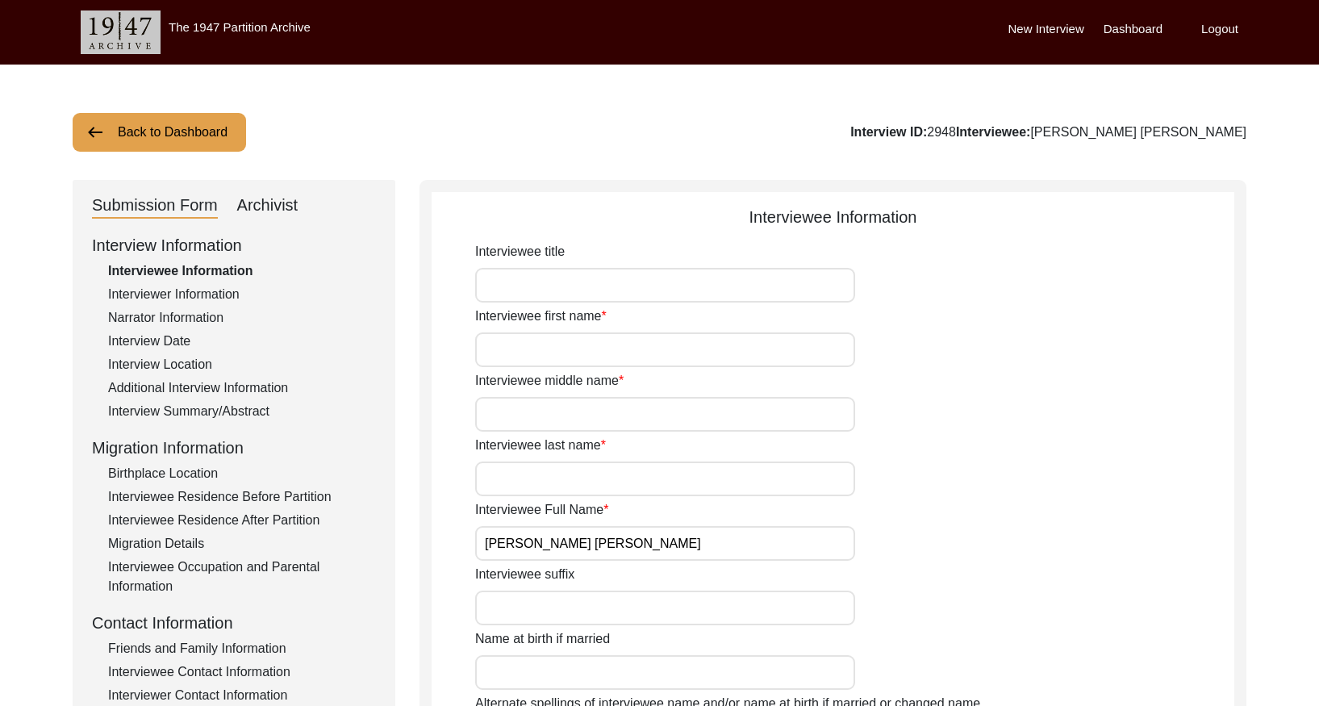
click at [249, 296] on div "Interviewer Information" at bounding box center [242, 294] width 268 height 19
click at [228, 403] on div "Interview Summary/Abstract" at bounding box center [242, 411] width 268 height 19
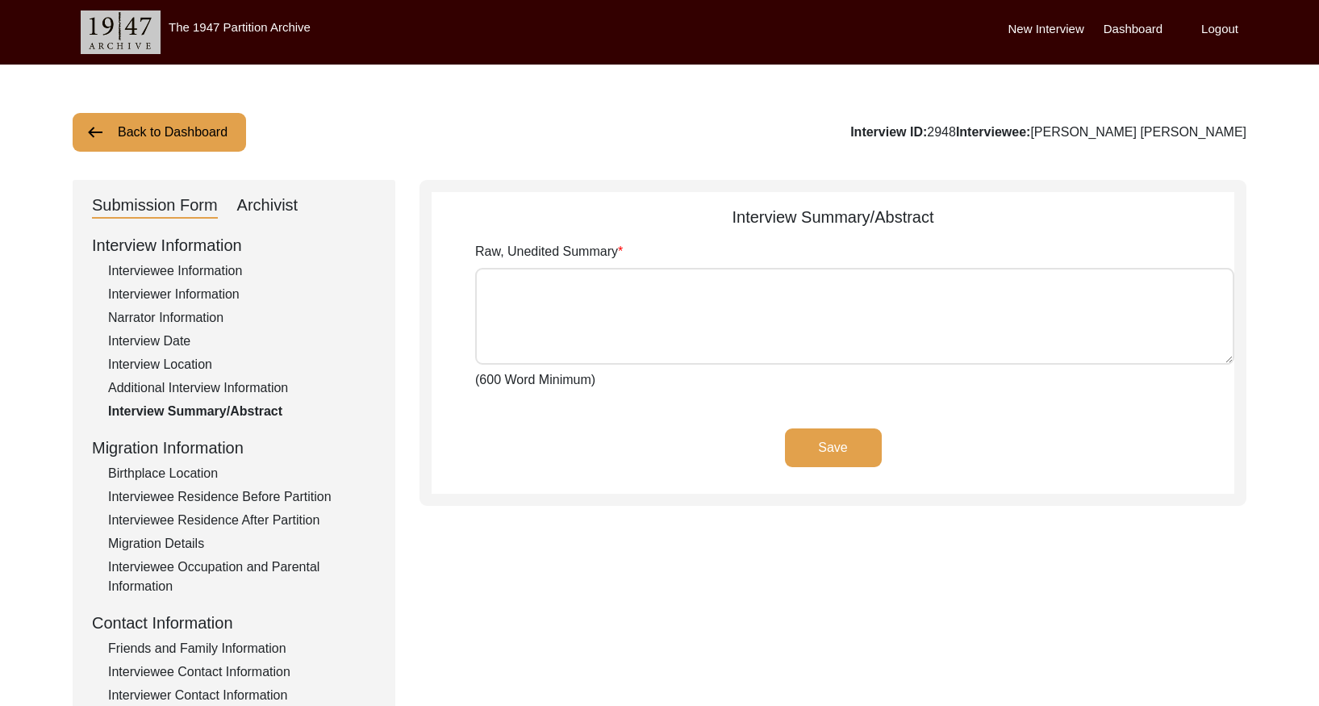
click at [272, 209] on div "Archivist" at bounding box center [267, 206] width 61 height 26
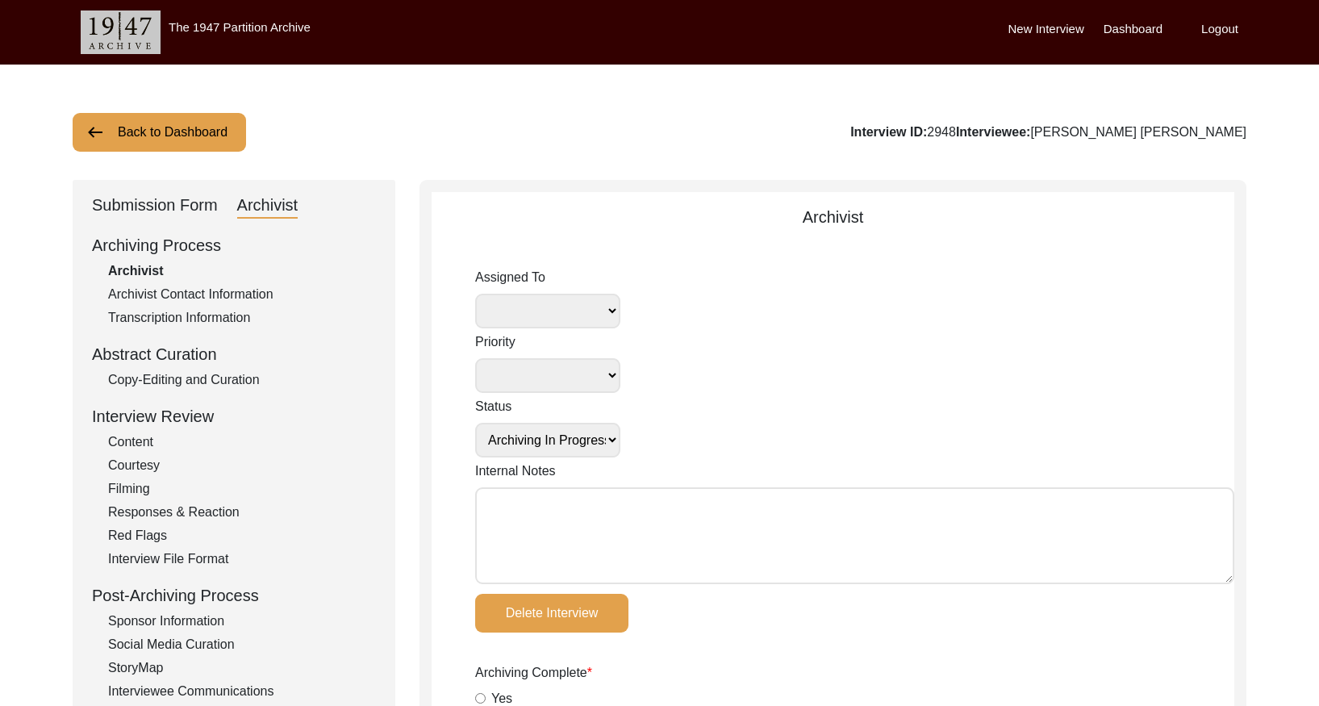
click at [240, 379] on div "Copy-Editing and Curation" at bounding box center [242, 379] width 268 height 19
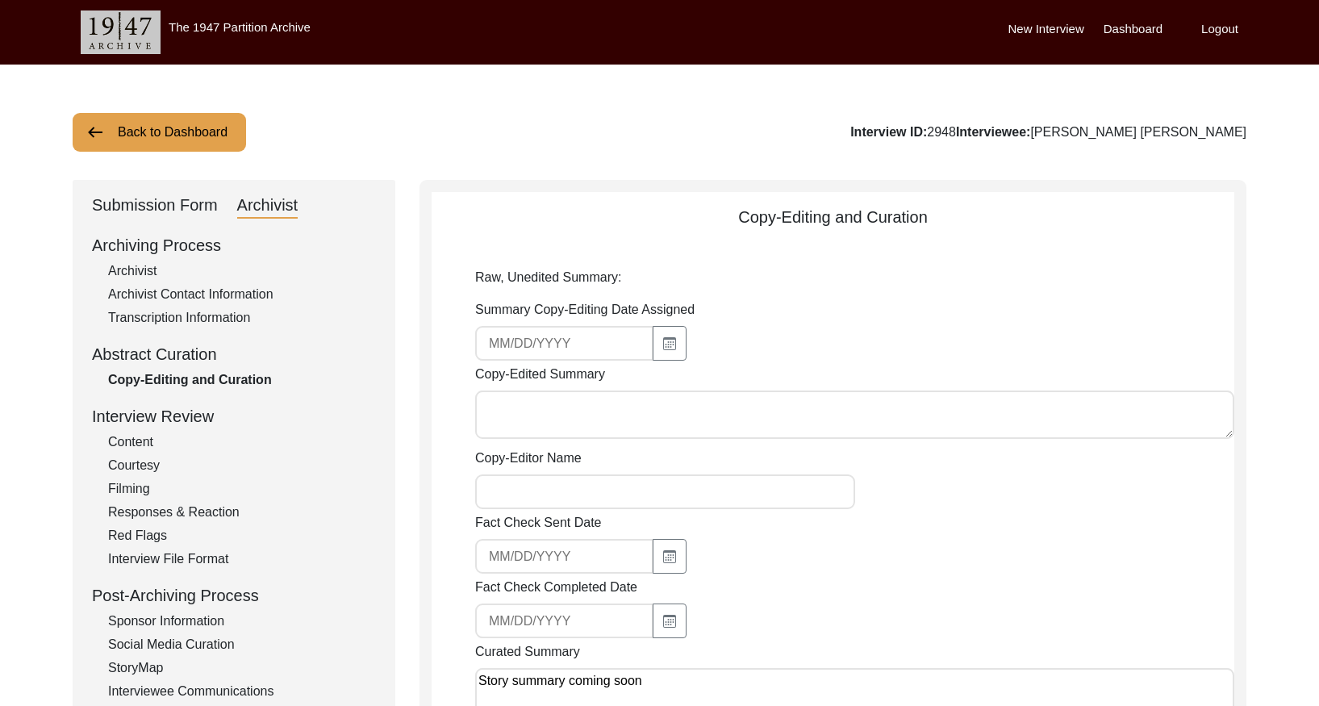
click at [173, 141] on button "Back to Dashboard" at bounding box center [159, 132] width 173 height 39
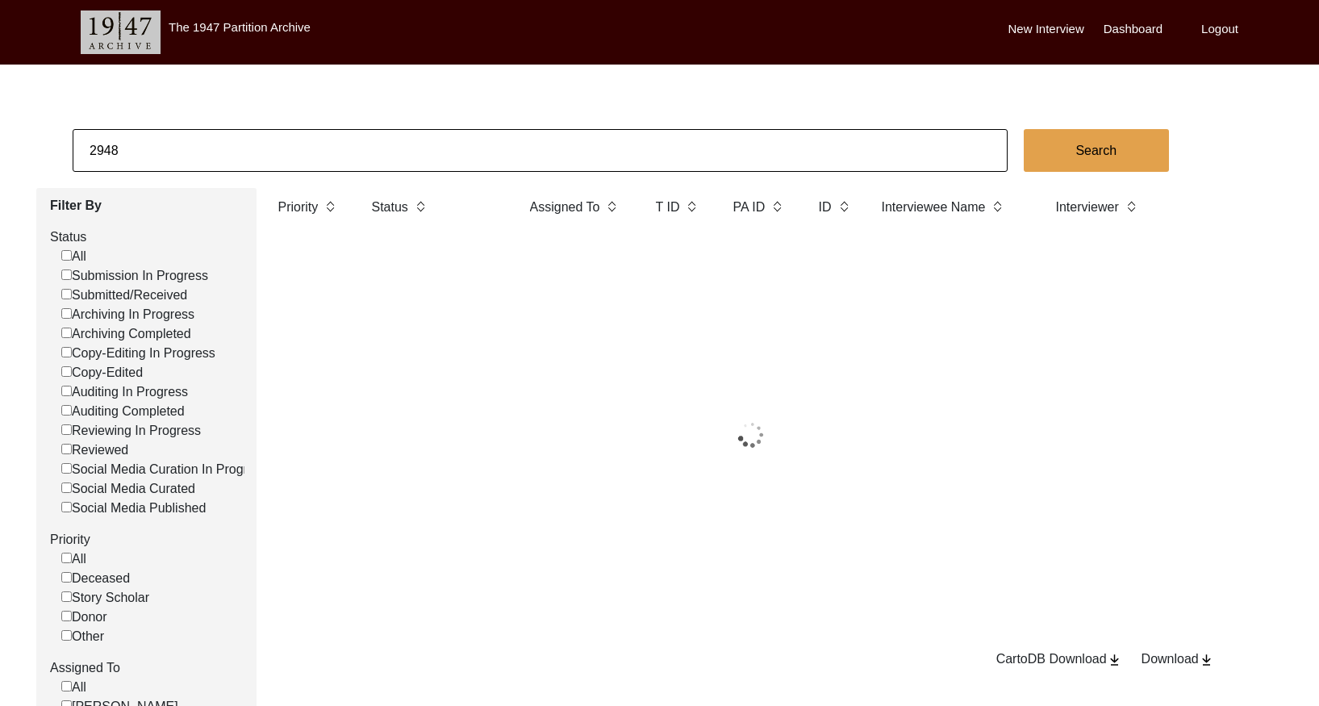
click at [195, 149] on input "2948" at bounding box center [540, 150] width 935 height 43
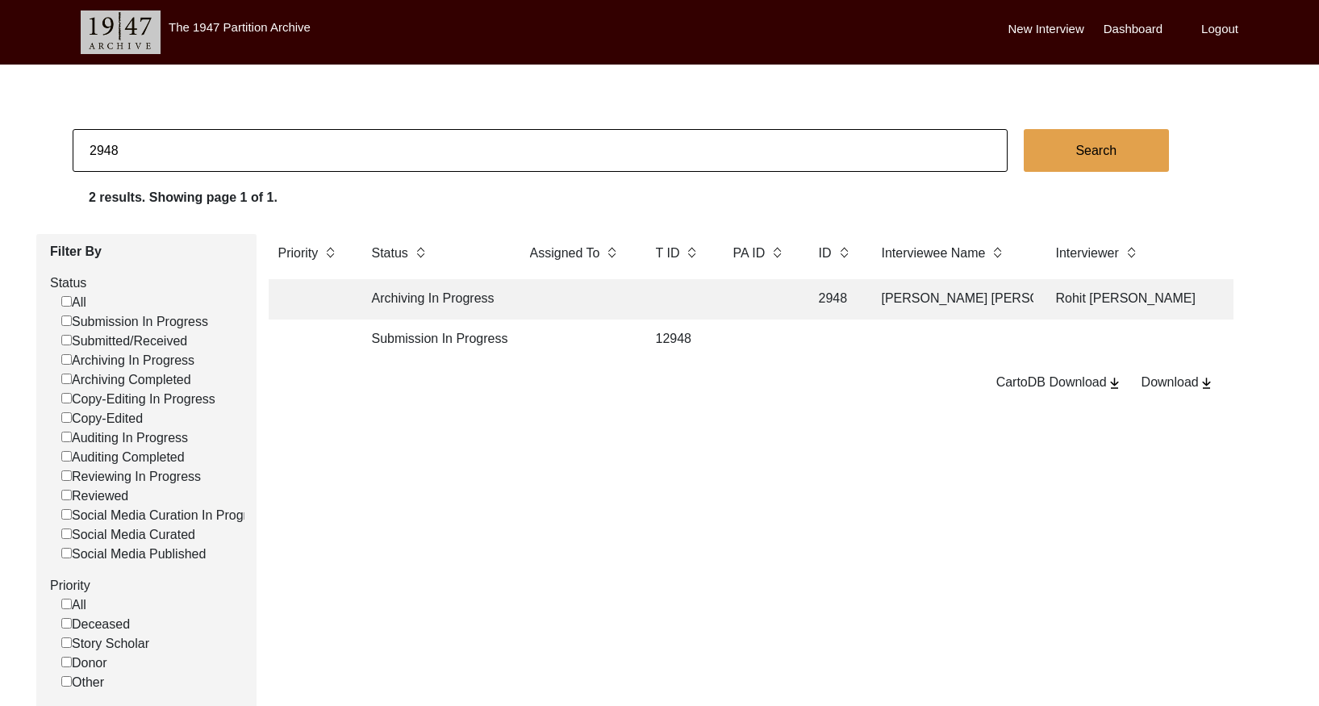
click at [195, 149] on input "2948" at bounding box center [540, 150] width 935 height 43
paste input "9"
click at [570, 306] on td at bounding box center [576, 299] width 113 height 40
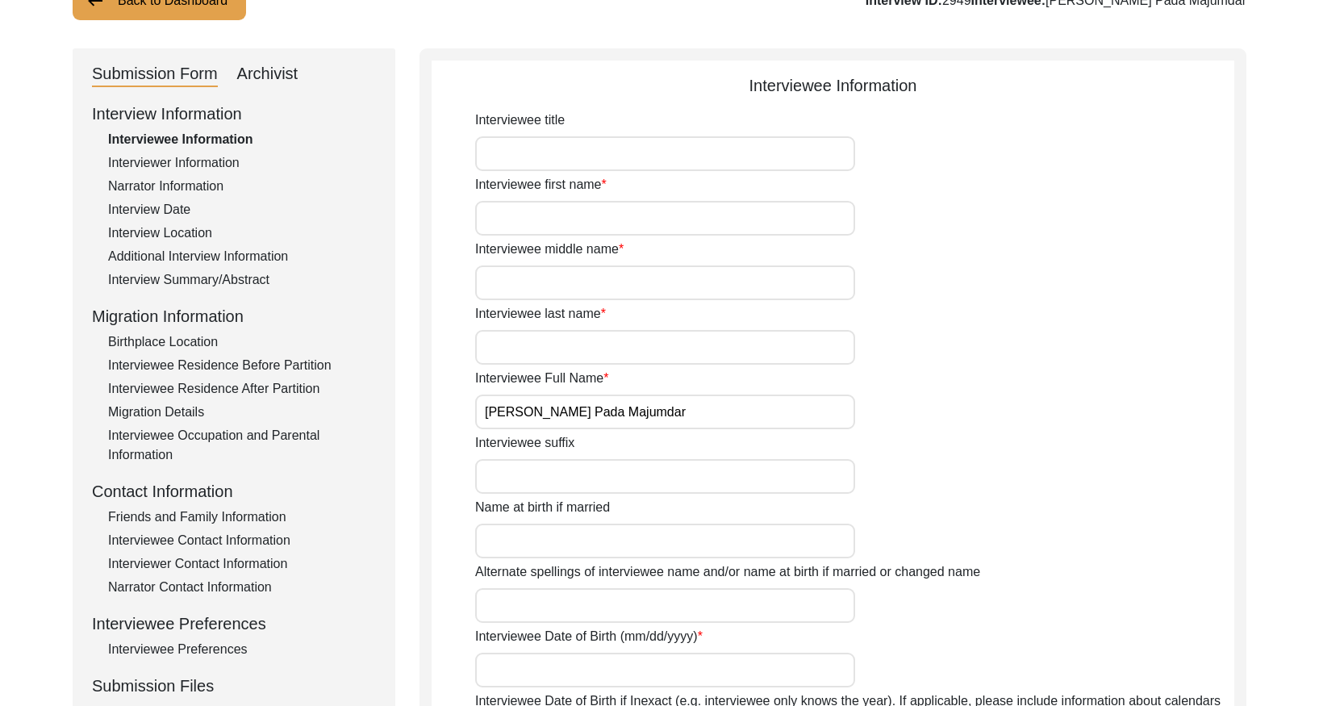
scroll to position [144, 0]
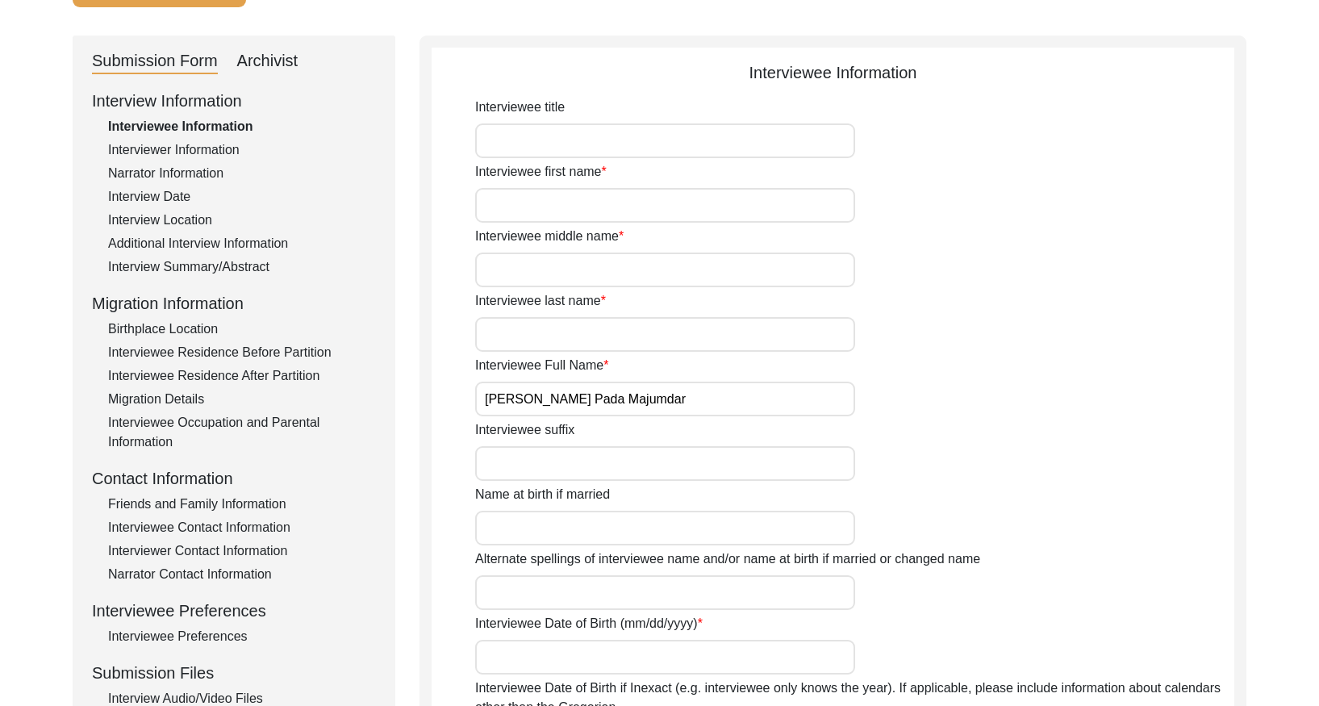
click at [243, 265] on div "Interview Summary/Abstract" at bounding box center [242, 266] width 268 height 19
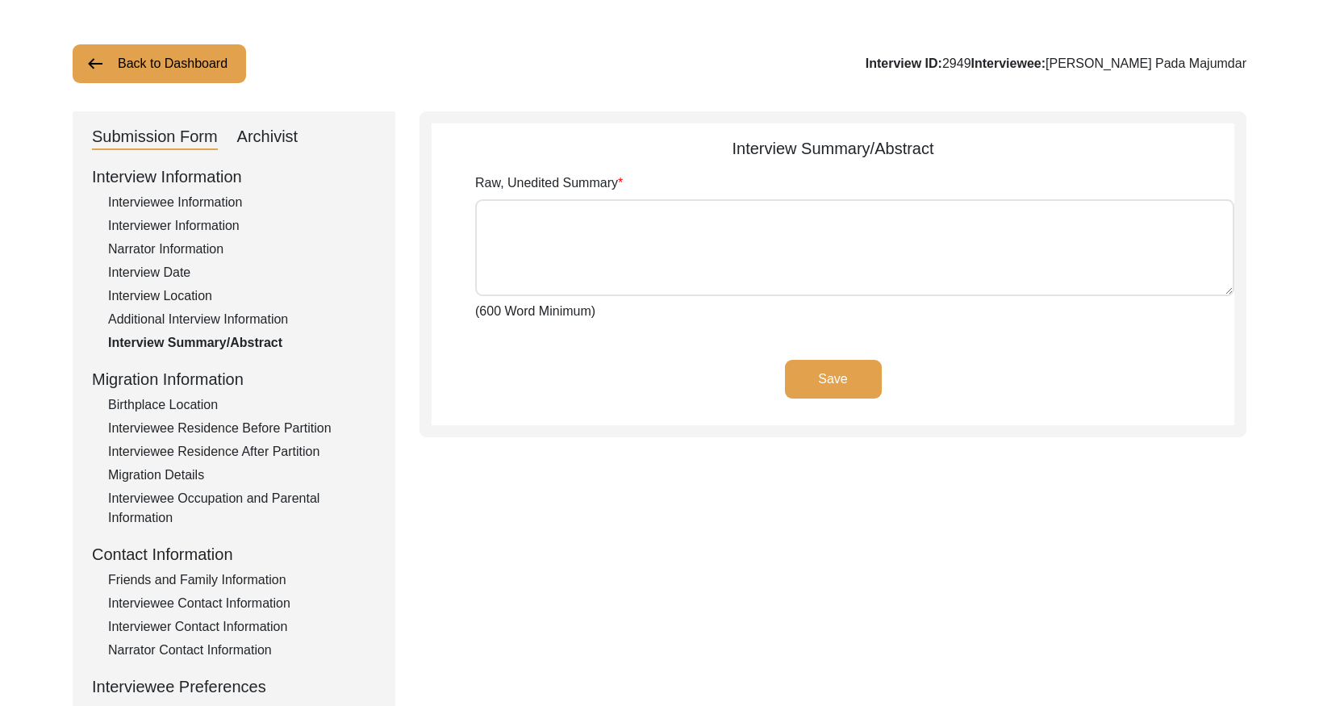
scroll to position [61, 0]
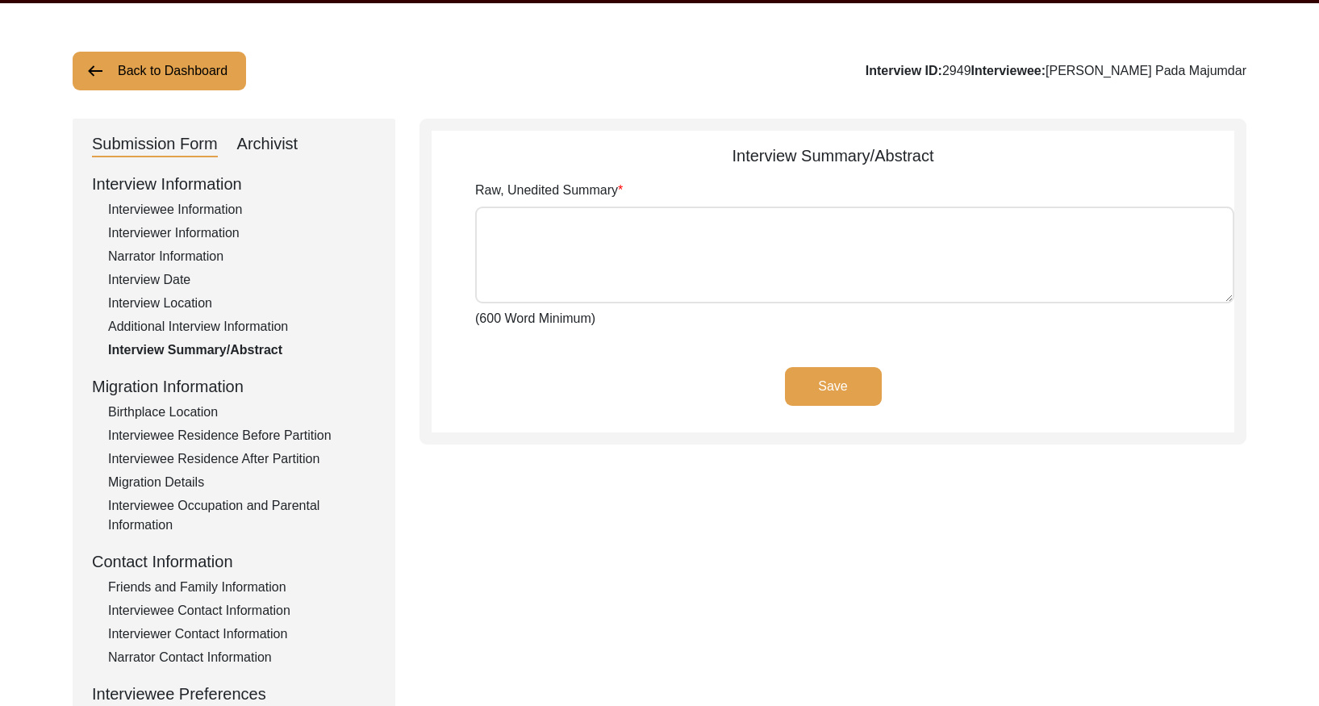
click at [261, 152] on div "Archivist" at bounding box center [267, 144] width 61 height 26
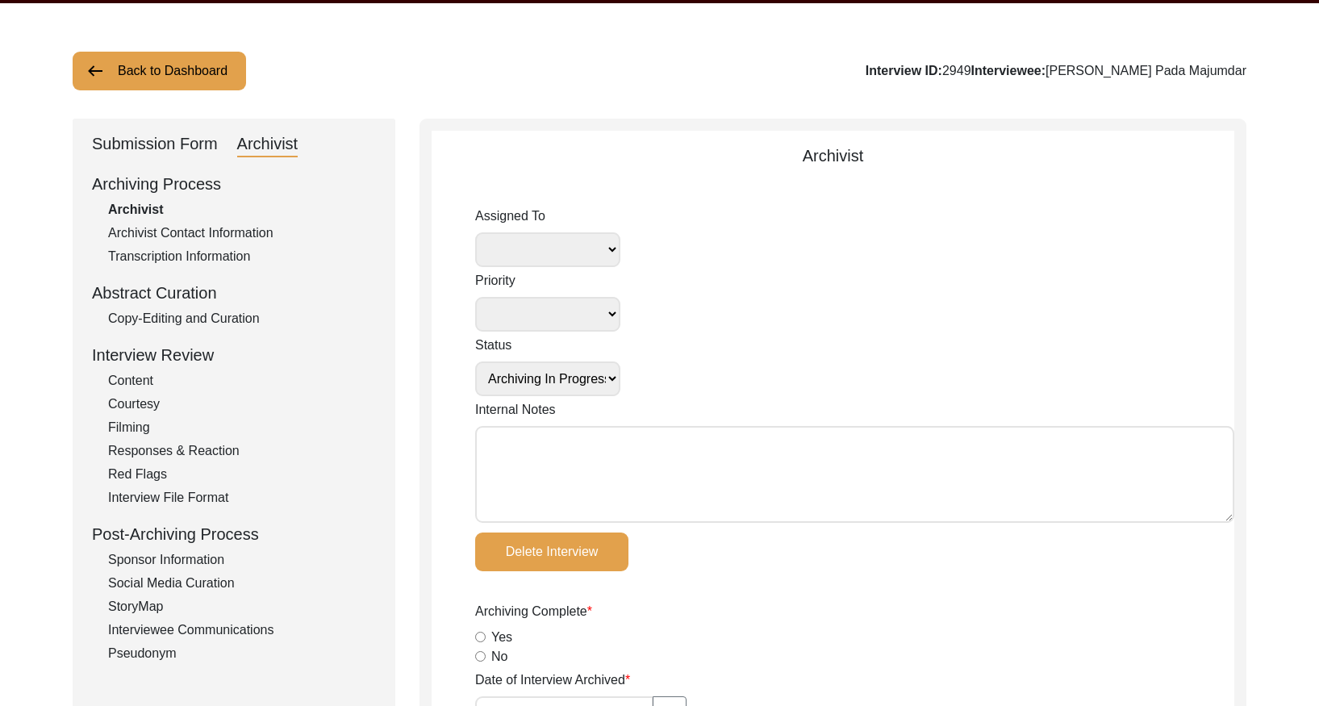
click at [248, 317] on div "Copy-Editing and Curation" at bounding box center [242, 318] width 268 height 19
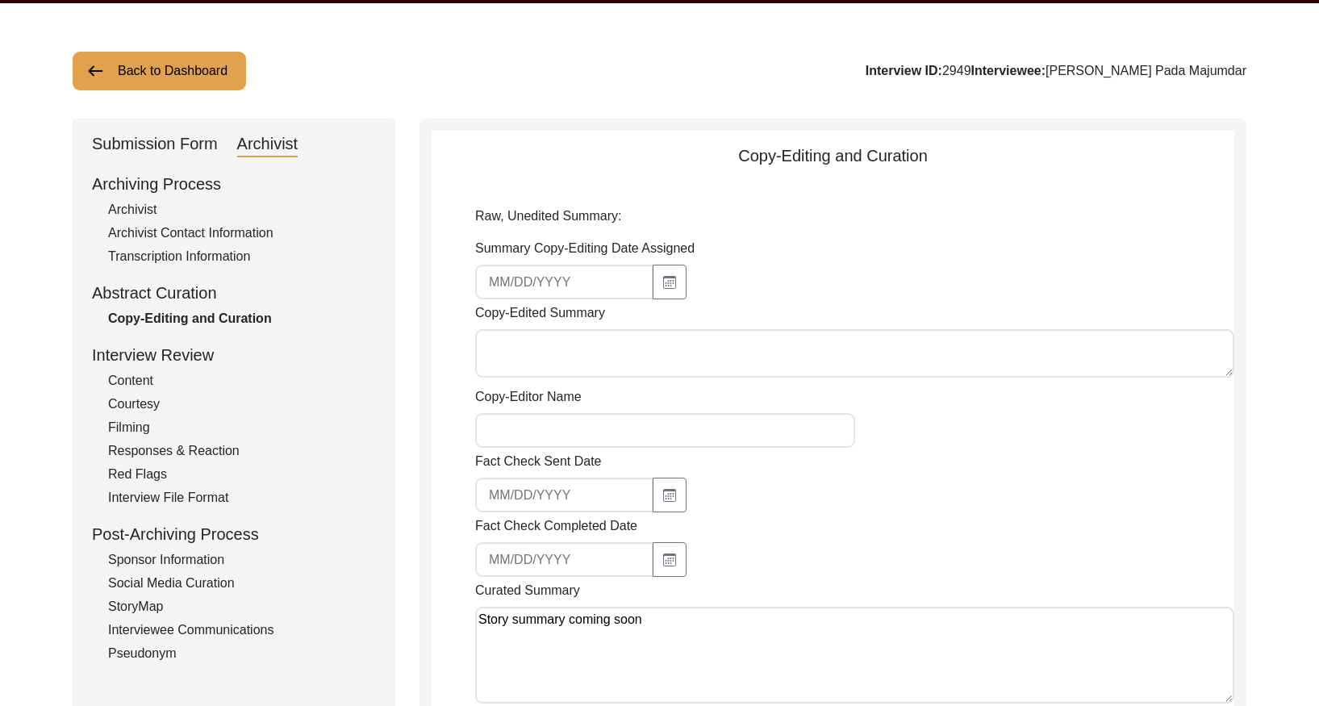
click at [152, 79] on button "Back to Dashboard" at bounding box center [159, 71] width 173 height 39
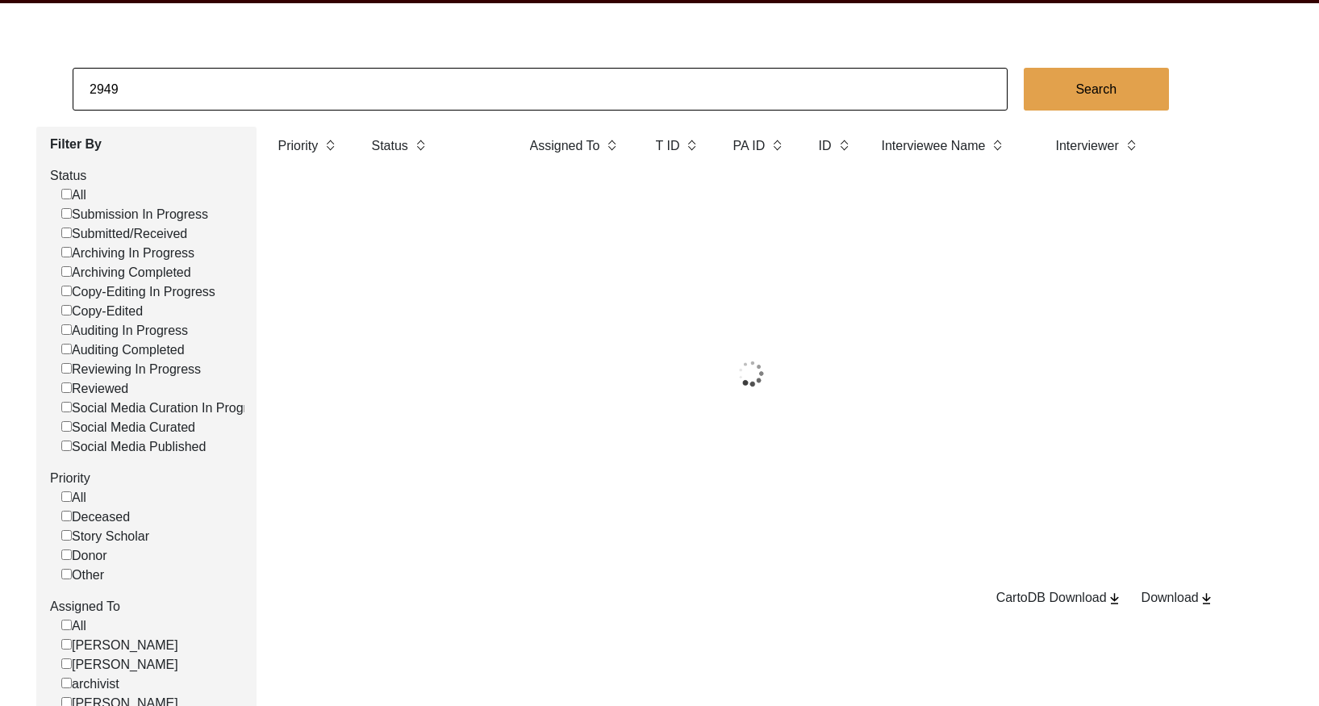
click at [165, 82] on input "2949" at bounding box center [540, 89] width 935 height 43
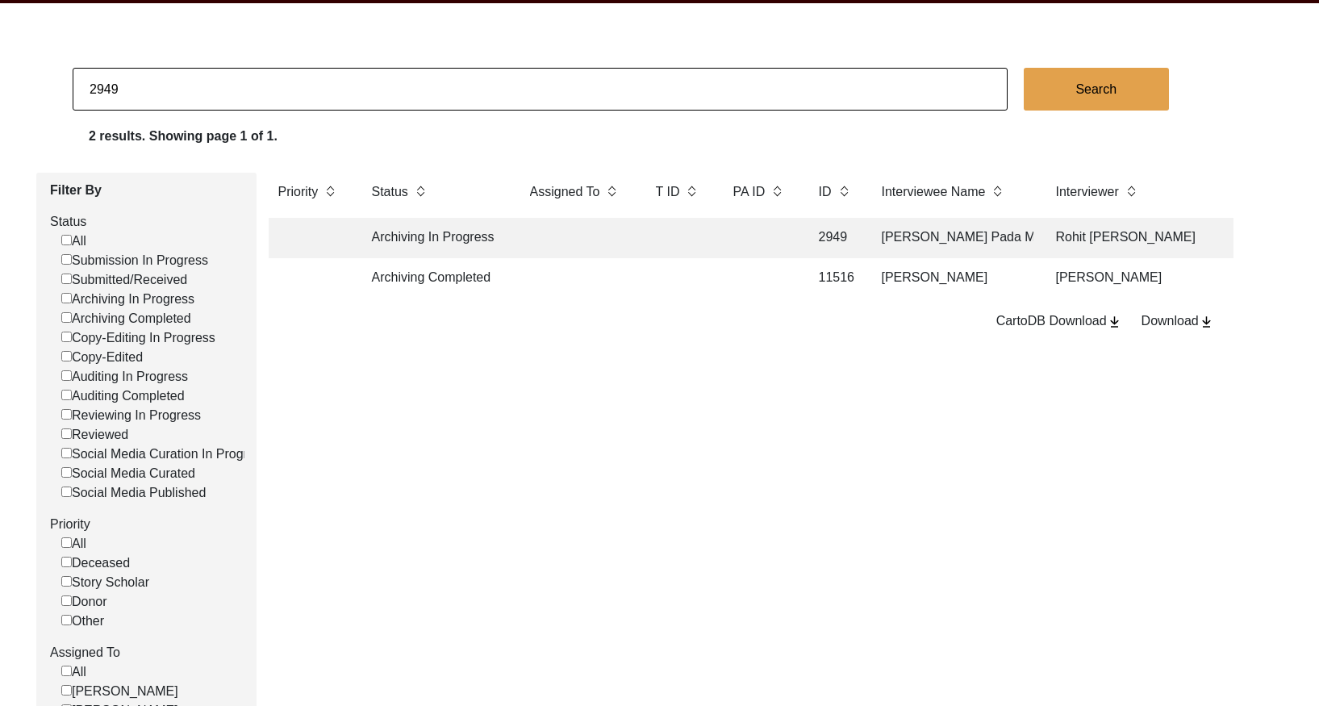
click at [165, 81] on input "2949" at bounding box center [540, 89] width 935 height 43
paste input "50"
click at [620, 233] on td at bounding box center [576, 238] width 113 height 40
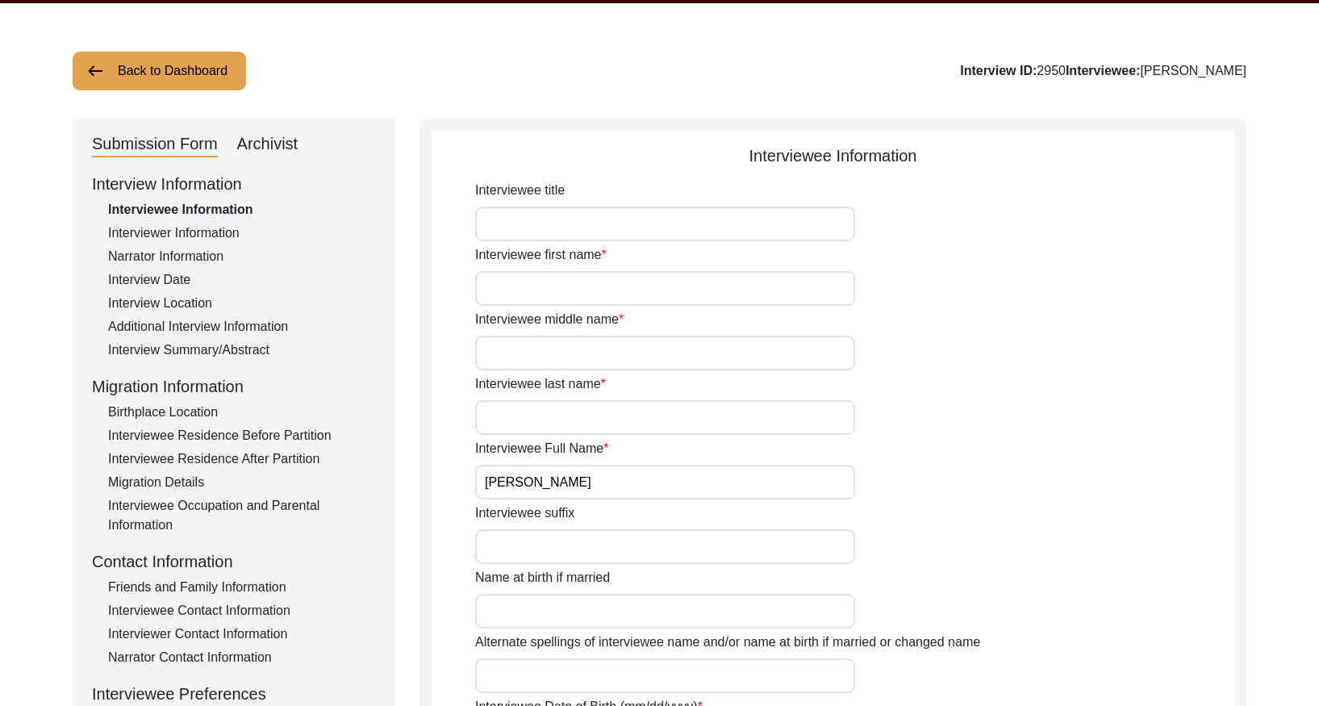
scroll to position [143, 0]
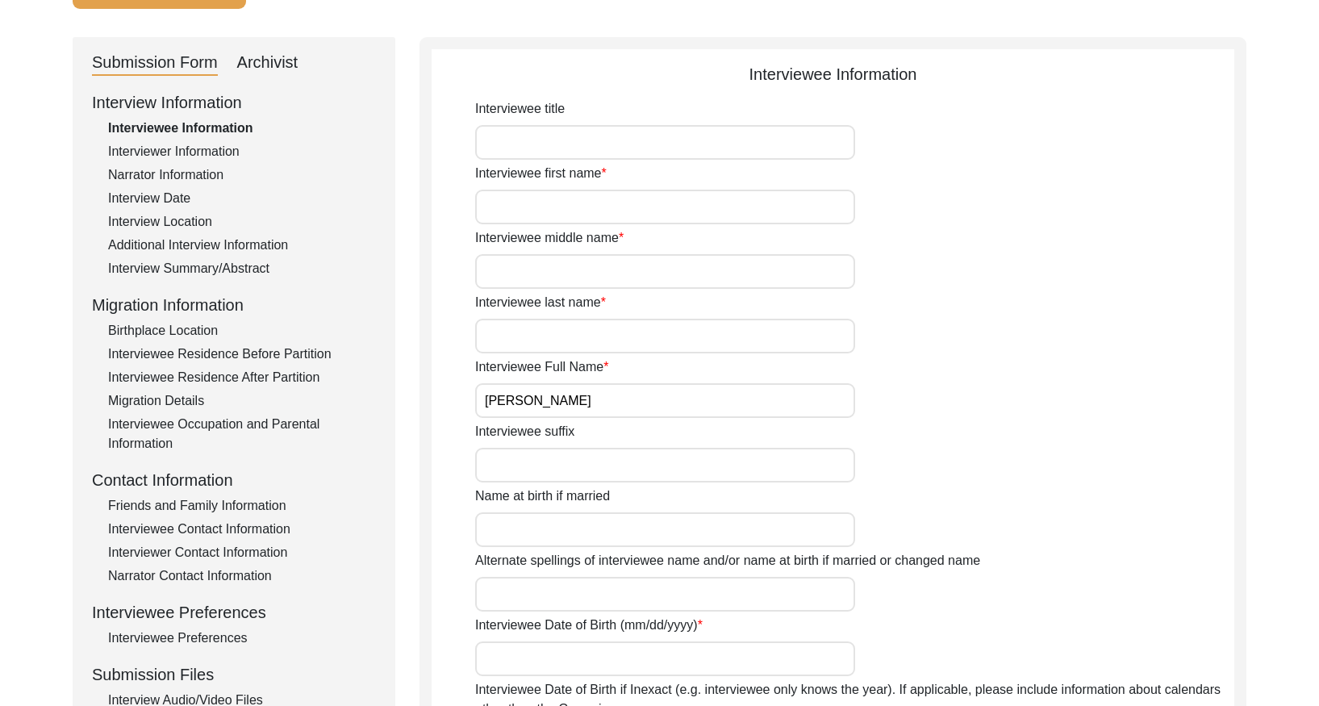
click at [269, 261] on div "Interview Summary/Abstract" at bounding box center [242, 268] width 268 height 19
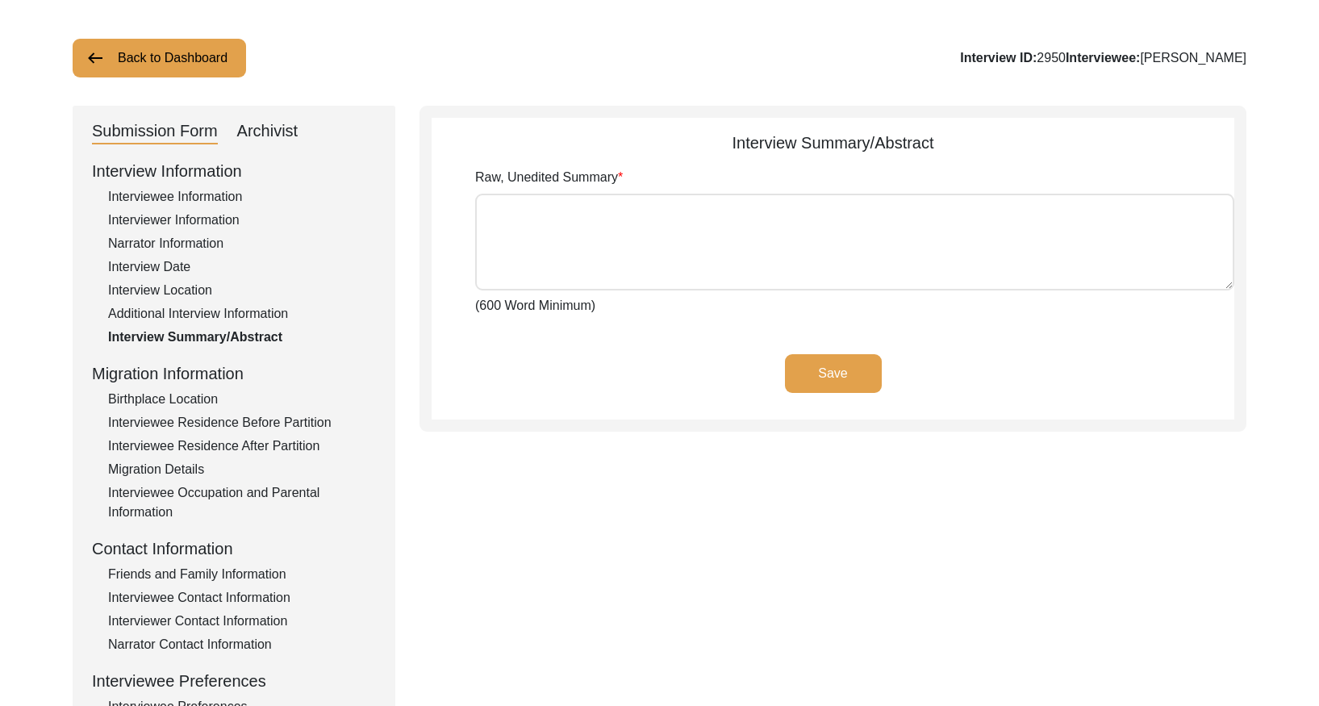
scroll to position [45, 0]
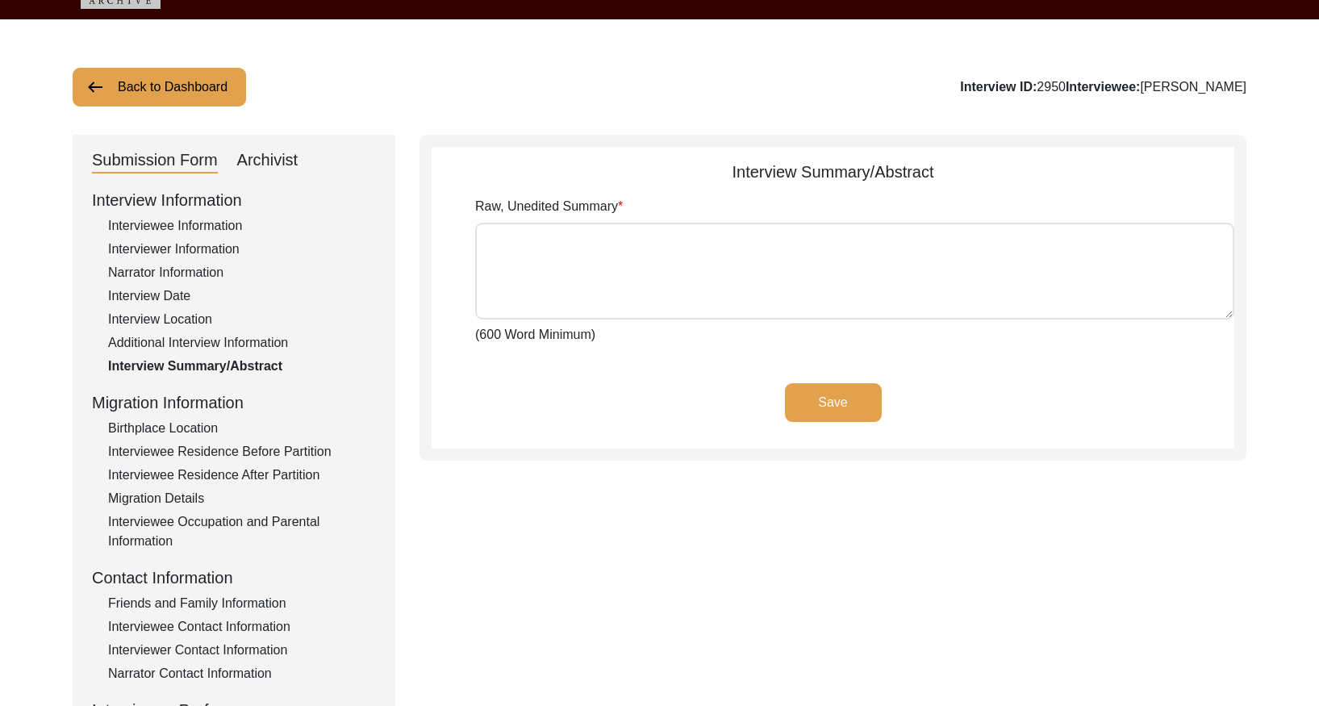
click at [271, 164] on div "Archivist" at bounding box center [267, 161] width 61 height 26
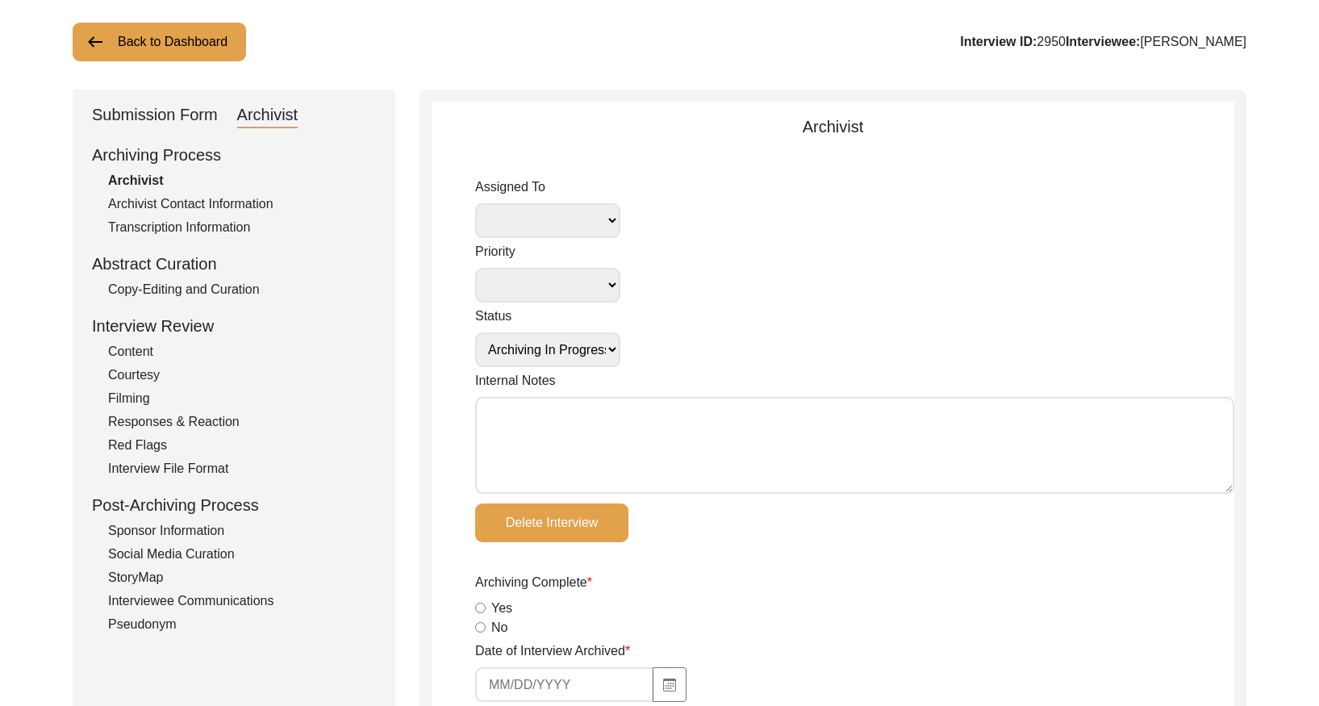
scroll to position [104, 0]
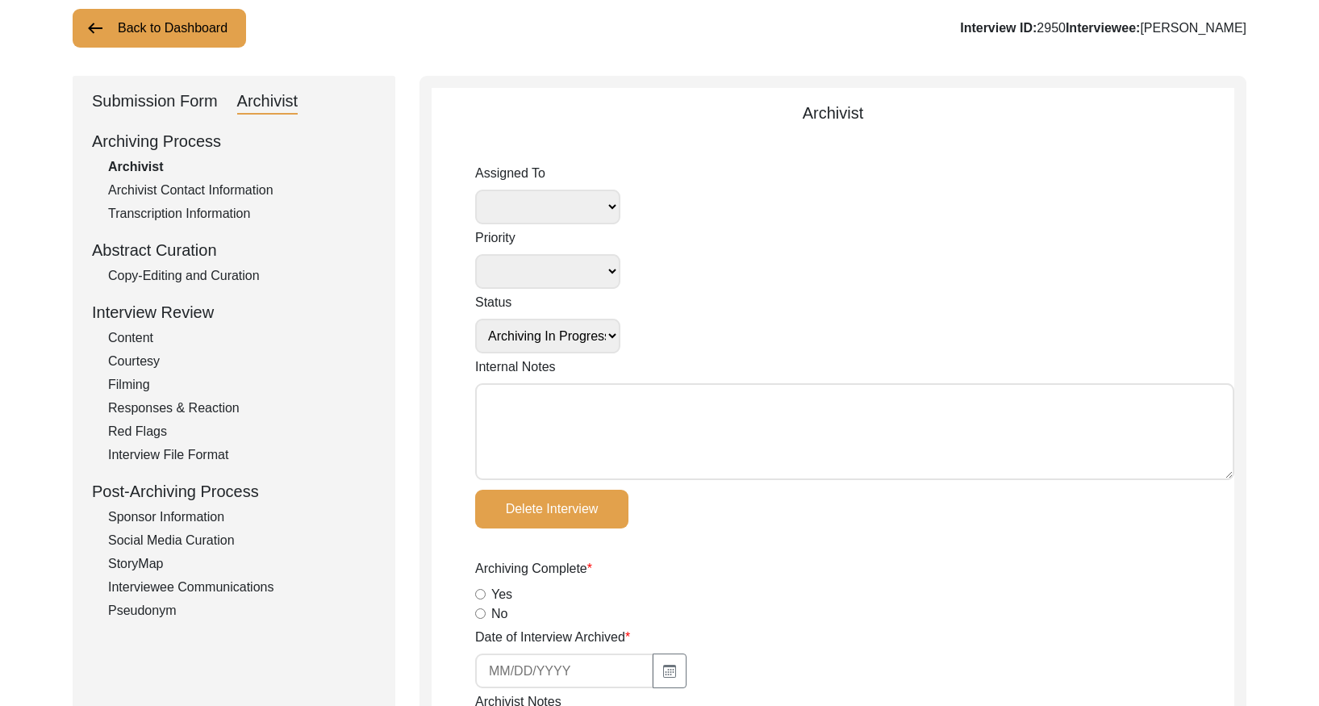
click at [227, 276] on div "Copy-Editing and Curation" at bounding box center [242, 275] width 268 height 19
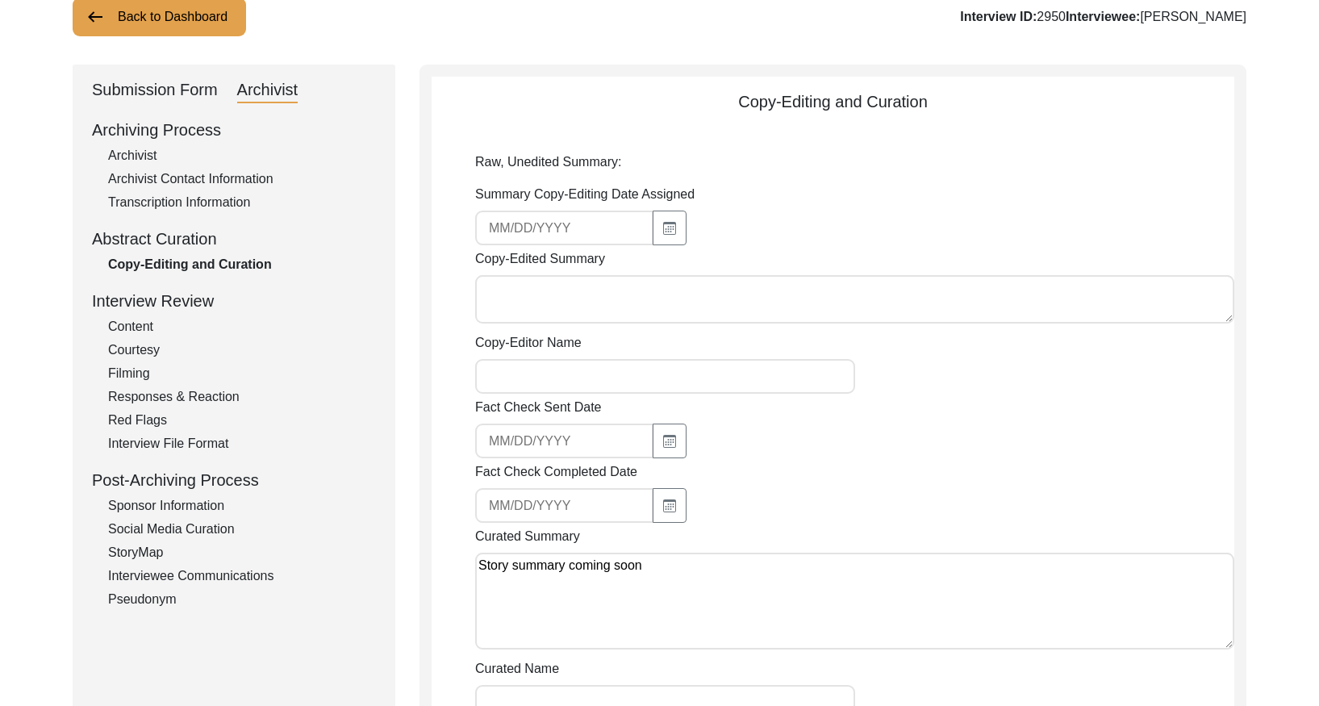
drag, startPoint x: 185, startPoint y: 27, endPoint x: 208, endPoint y: 30, distance: 23.6
click at [190, 27] on button "Back to Dashboard" at bounding box center [159, 17] width 173 height 39
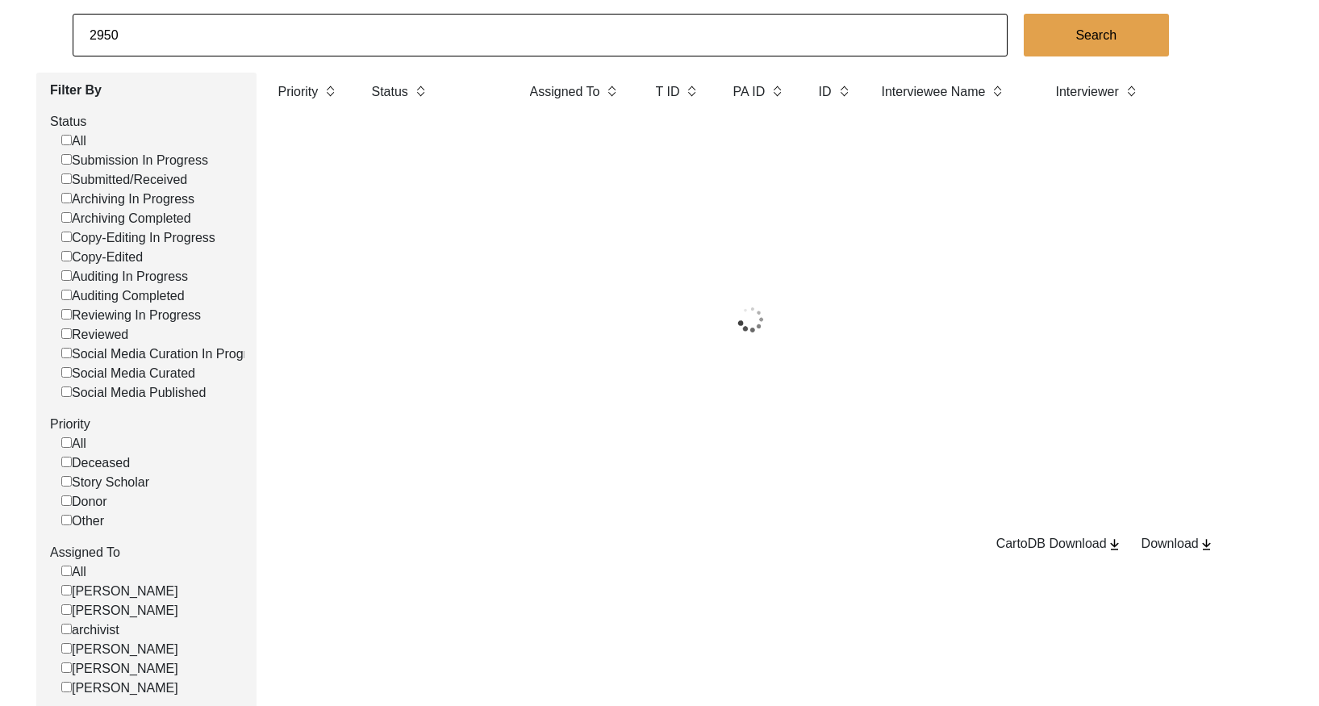
scroll to position [0, 2]
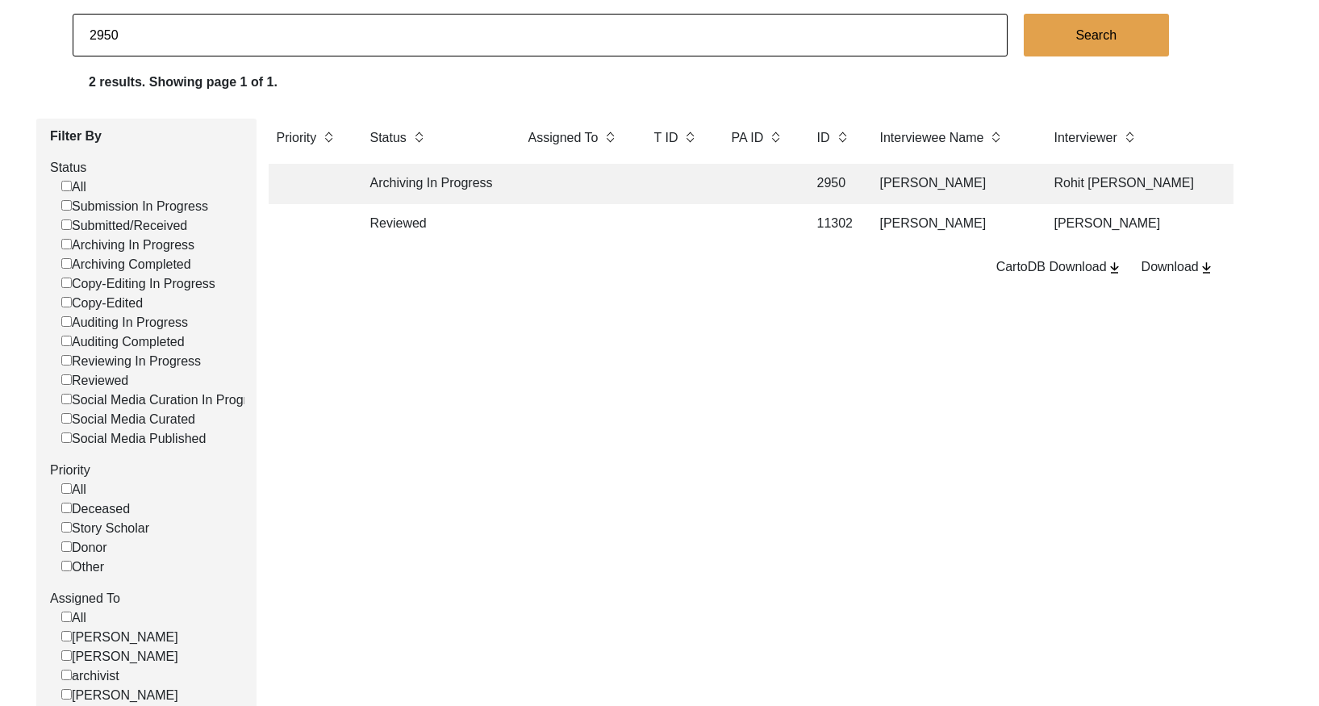
click at [407, 40] on input "2950" at bounding box center [540, 35] width 935 height 43
click at [406, 40] on input "2950" at bounding box center [540, 35] width 935 height 43
paste input "1"
click at [753, 190] on td at bounding box center [758, 184] width 73 height 40
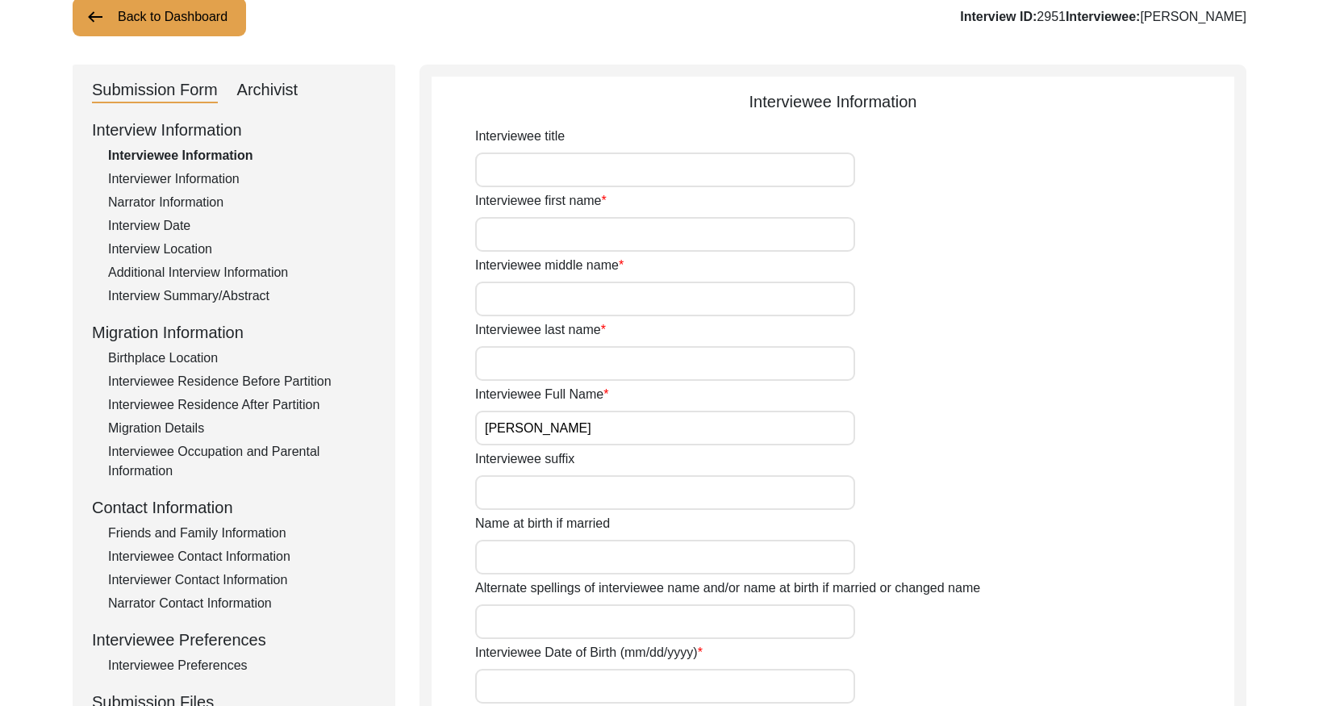
click at [252, 297] on div "Interview Summary/Abstract" at bounding box center [242, 295] width 268 height 19
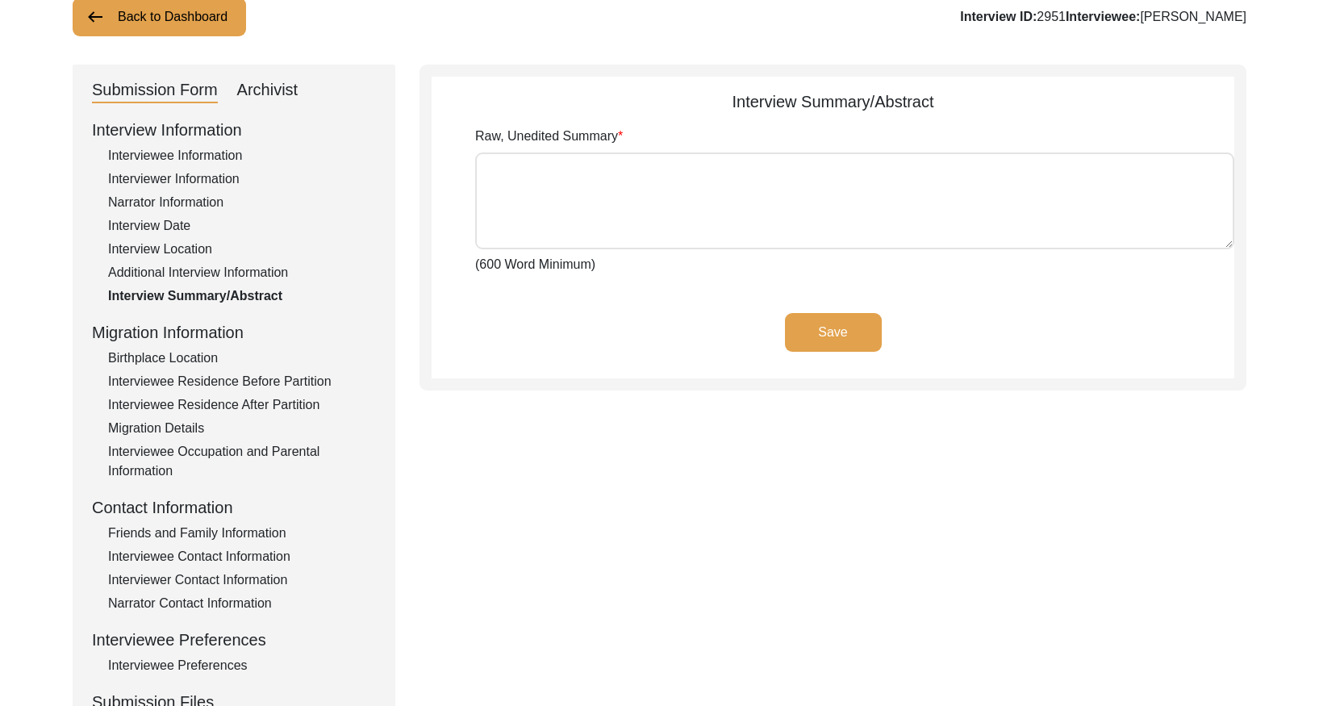
drag, startPoint x: 267, startPoint y: 82, endPoint x: 277, endPoint y: 112, distance: 31.4
click at [268, 84] on div "Archivist" at bounding box center [267, 90] width 61 height 26
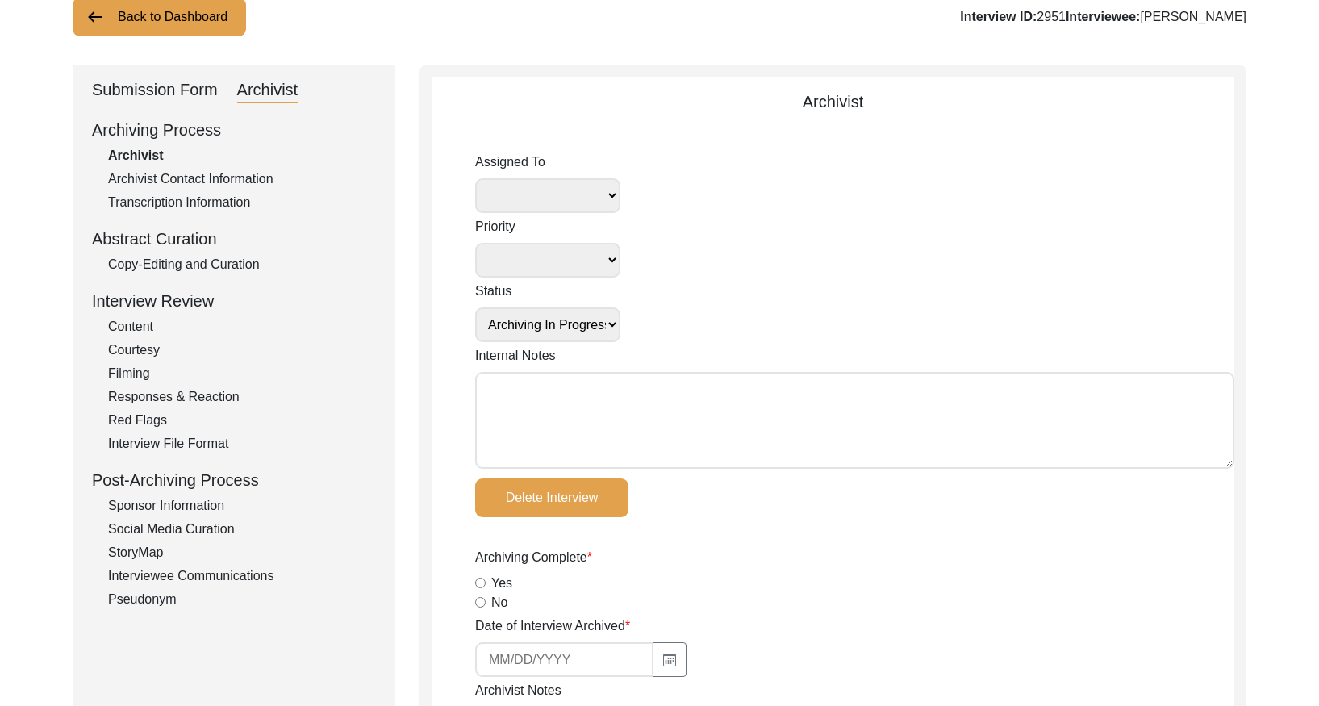
drag, startPoint x: 248, startPoint y: 269, endPoint x: 261, endPoint y: 268, distance: 13.7
click at [248, 268] on div "Copy-Editing and Curation" at bounding box center [242, 264] width 268 height 19
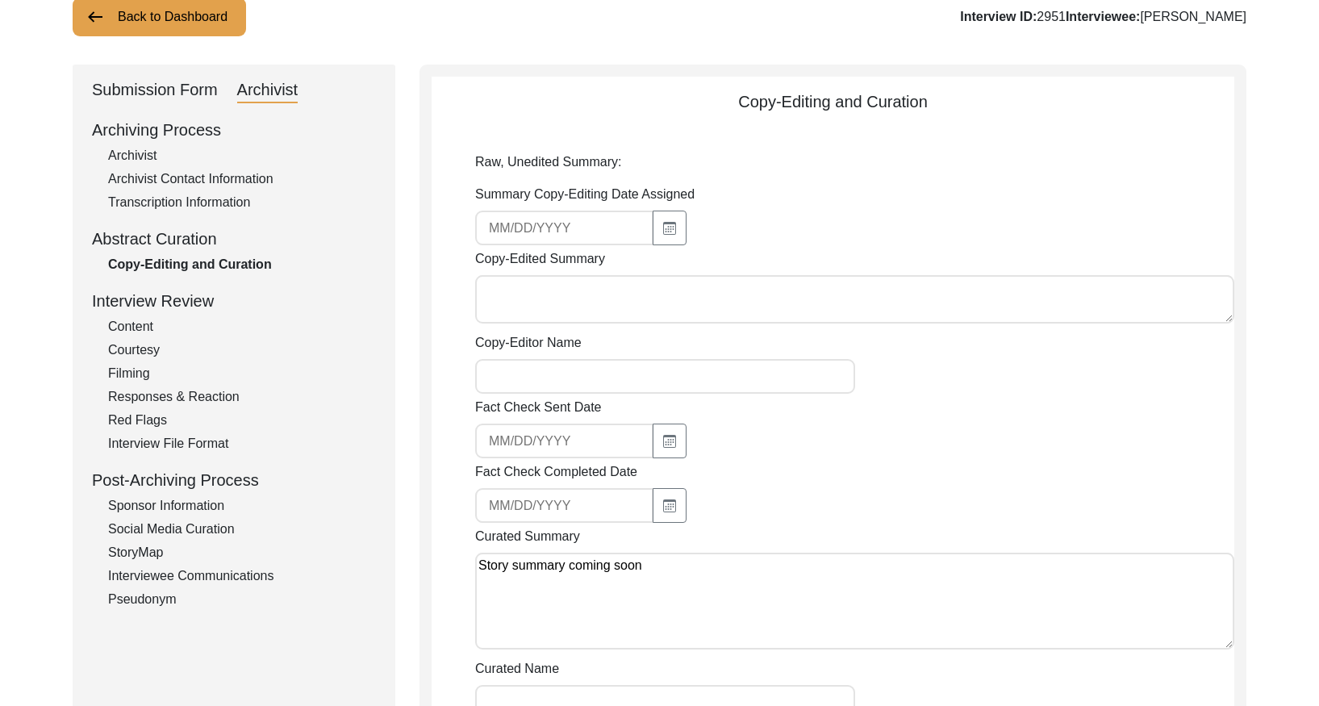
drag, startPoint x: 120, startPoint y: 14, endPoint x: 184, endPoint y: 27, distance: 65.0
click at [123, 14] on button "Back to Dashboard" at bounding box center [159, 17] width 173 height 39
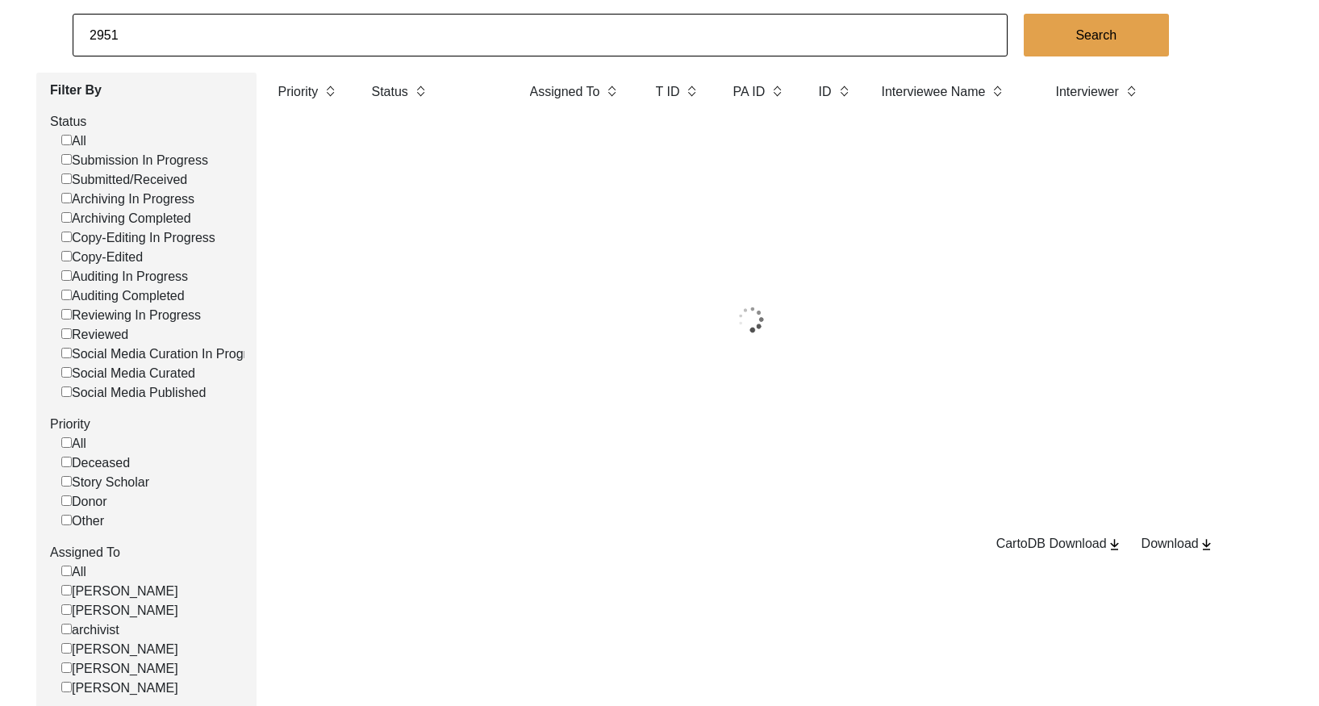
drag, startPoint x: 184, startPoint y: 27, endPoint x: 398, endPoint y: 58, distance: 216.0
click at [408, 67] on app-records-search "2951 Search Filter By Status All Submission In Progress Submitted/Received Arch…" at bounding box center [659, 362] width 1319 height 696
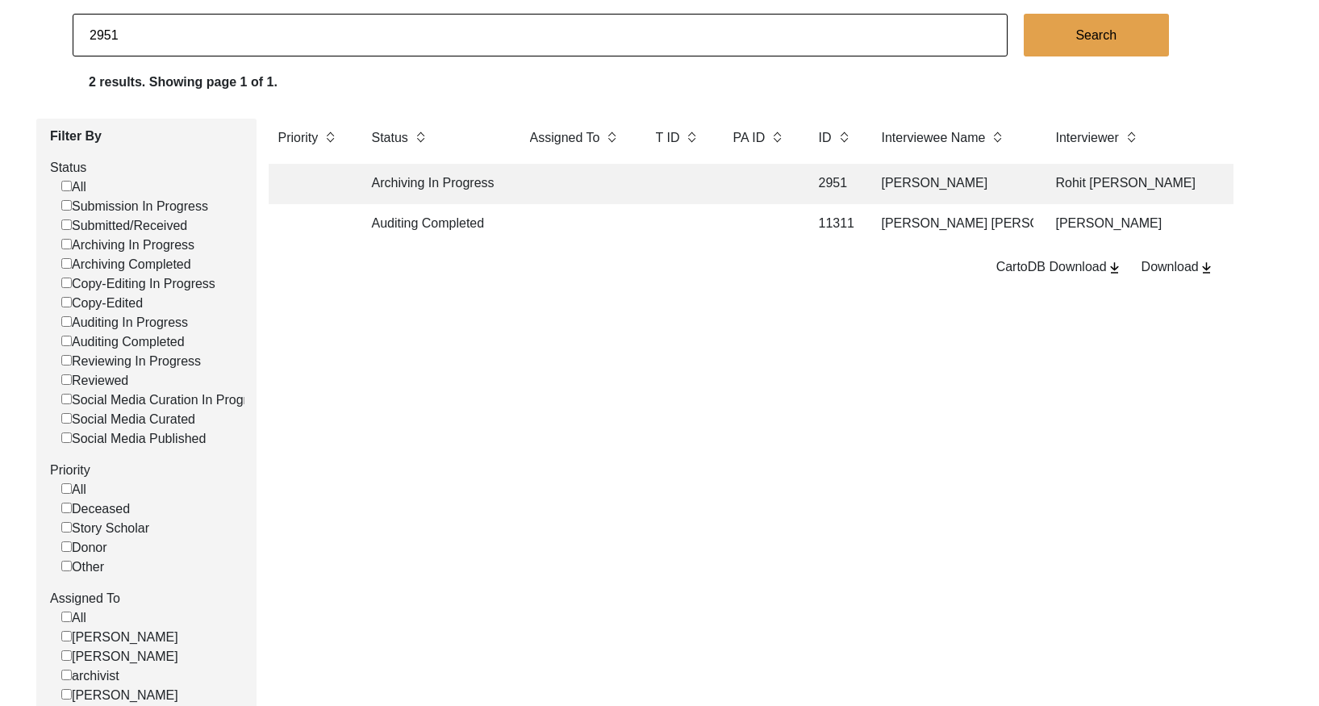
click at [395, 51] on input "2951" at bounding box center [540, 35] width 935 height 43
paste input "3"
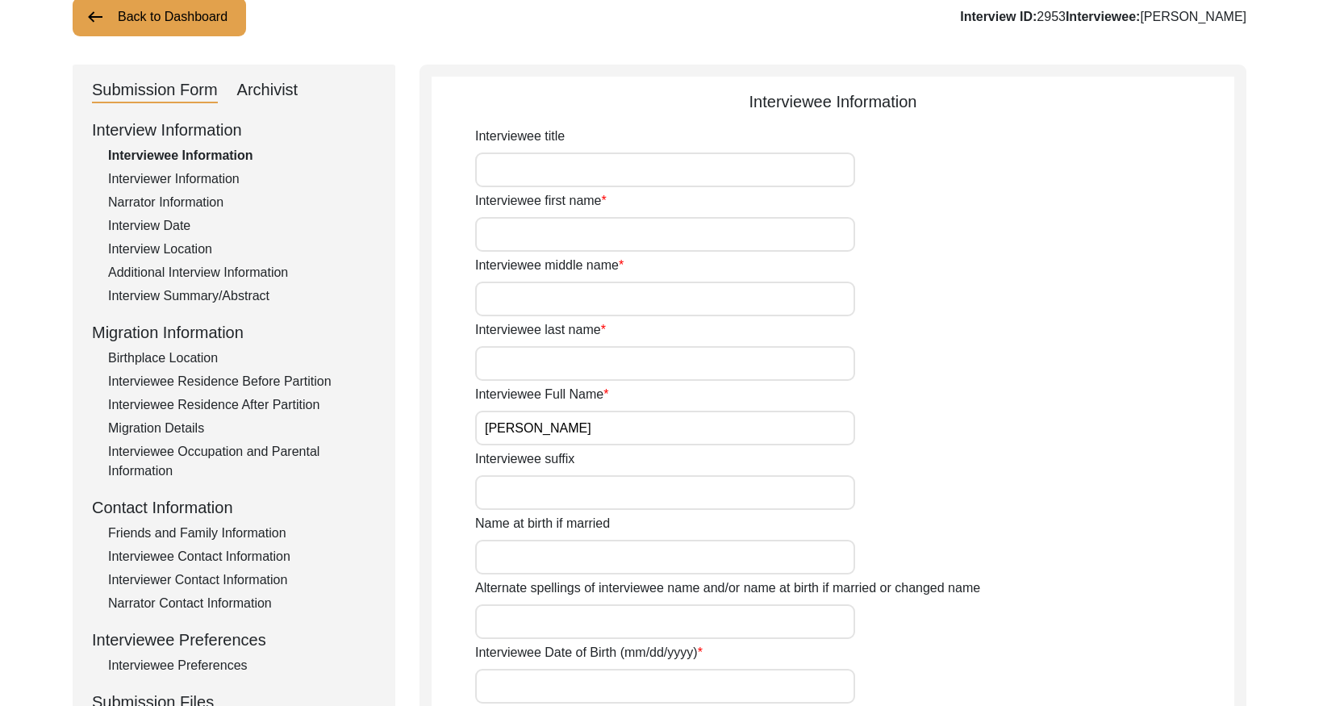
click at [264, 297] on div "Interview Summary/Abstract" at bounding box center [242, 295] width 268 height 19
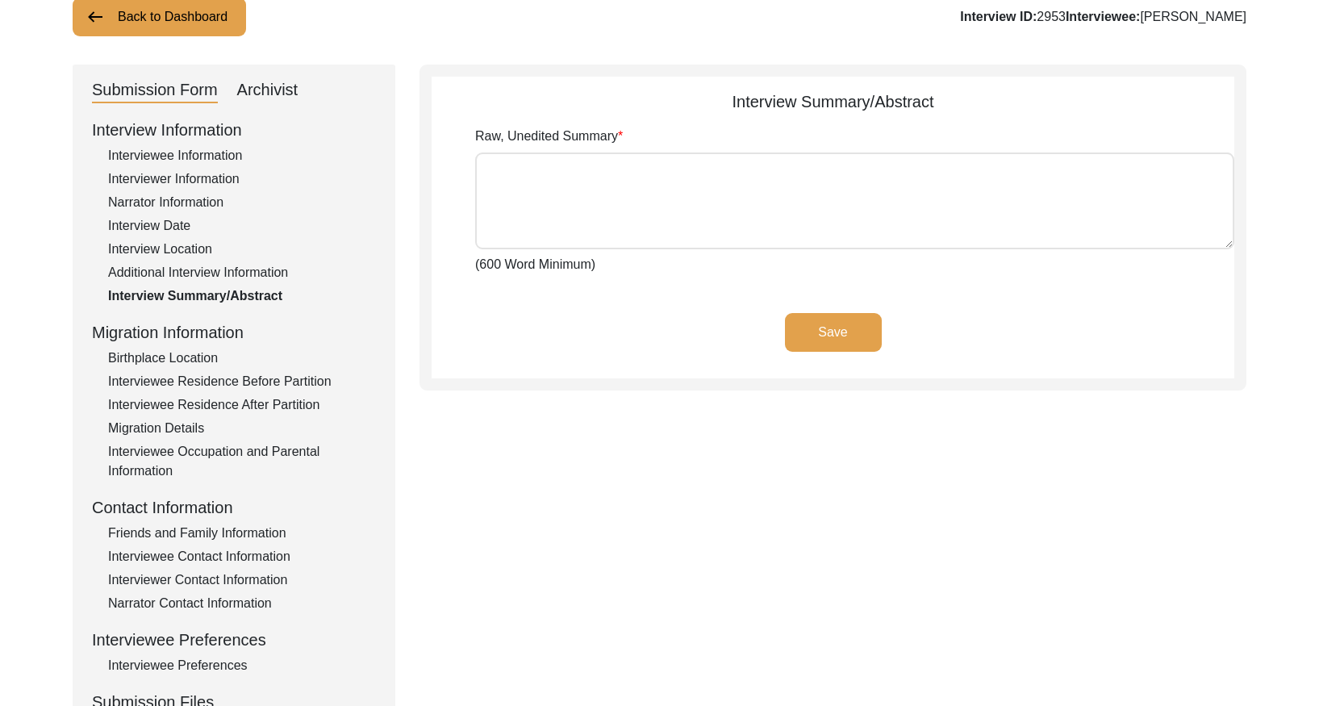
drag, startPoint x: 275, startPoint y: 98, endPoint x: 295, endPoint y: 109, distance: 22.7
click at [275, 98] on div "Archivist" at bounding box center [267, 90] width 61 height 26
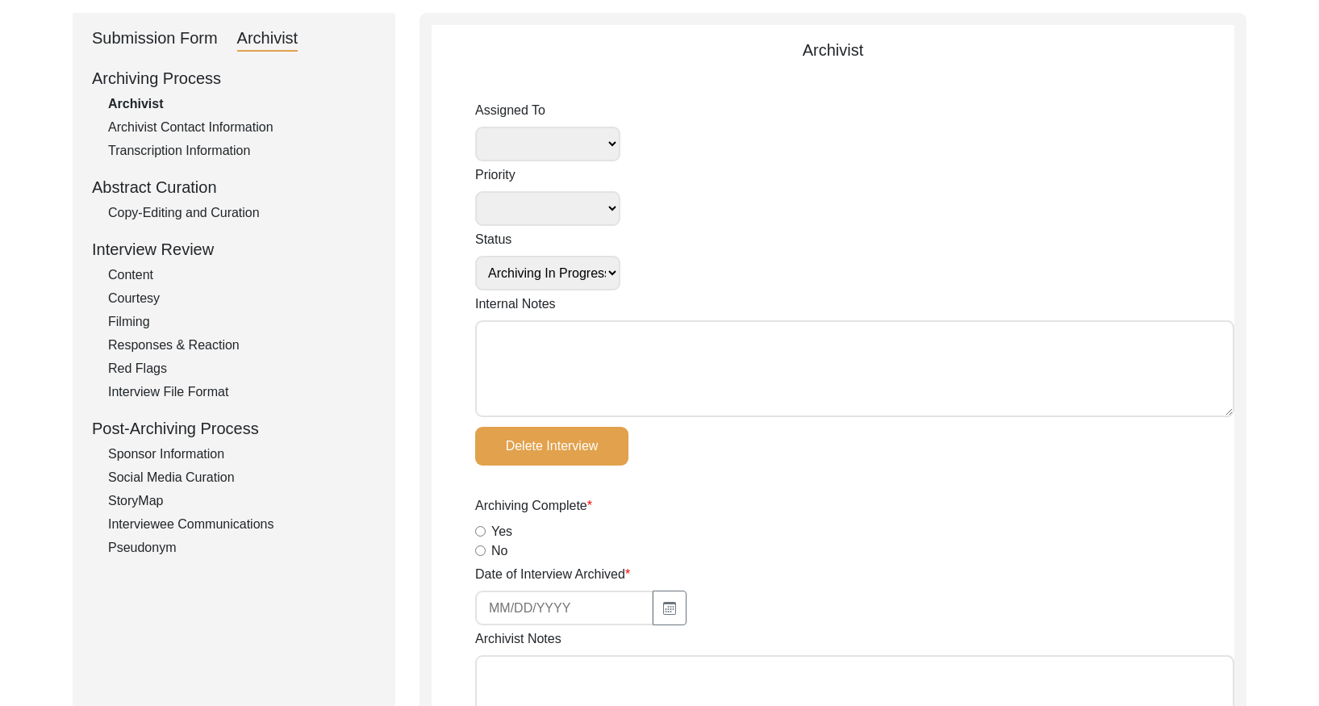
scroll to position [168, 0]
click at [231, 208] on div "Copy-Editing and Curation" at bounding box center [242, 211] width 268 height 19
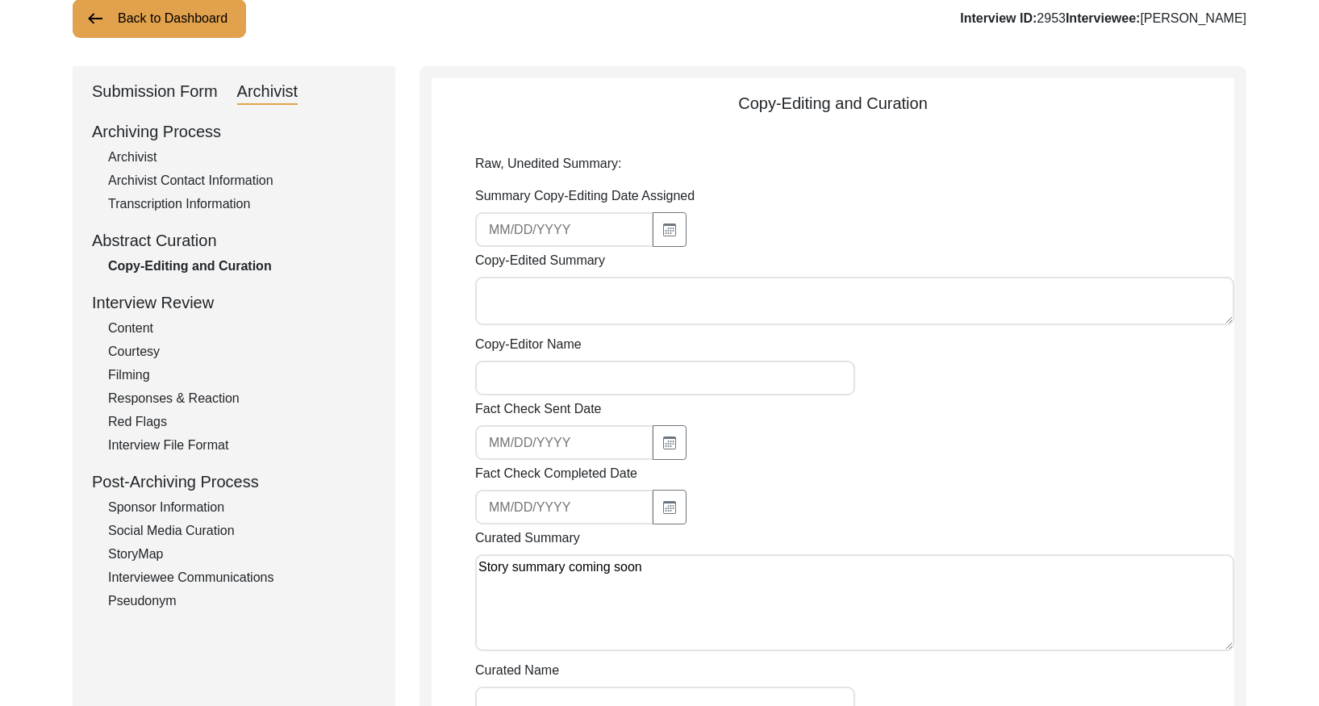
scroll to position [0, 0]
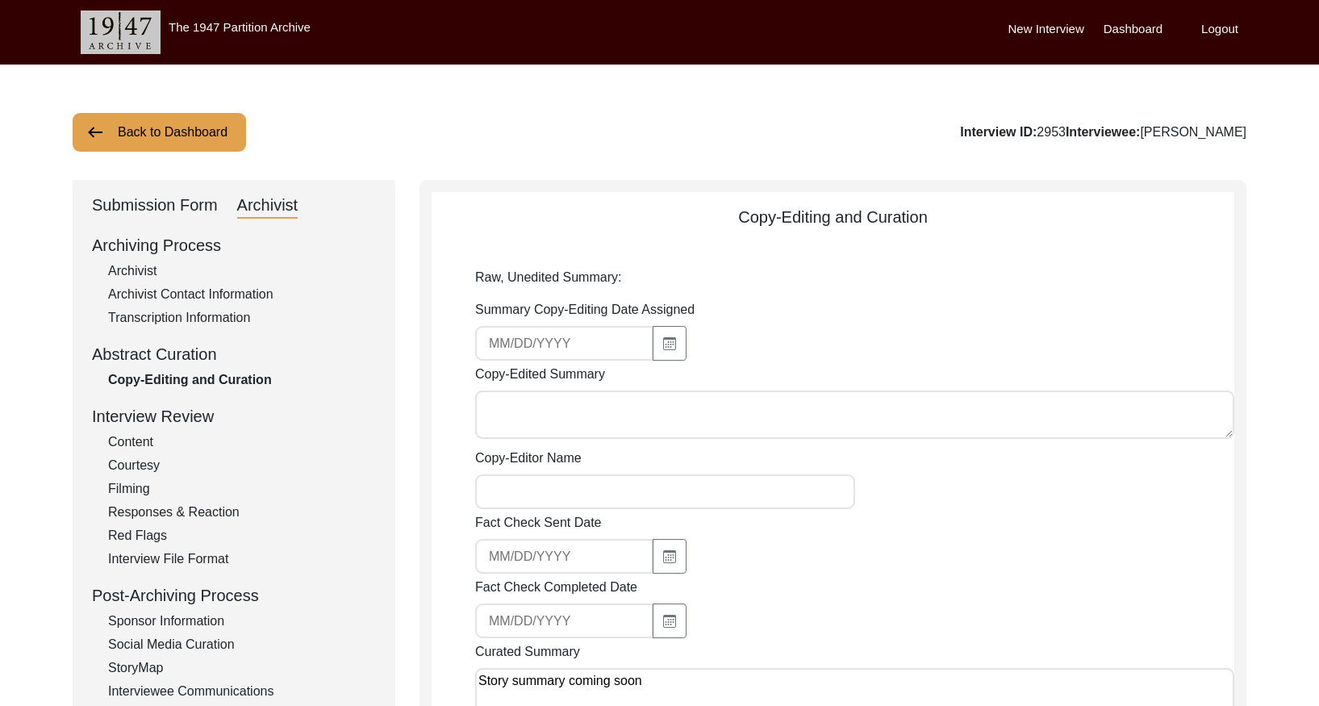
click at [202, 135] on button "Back to Dashboard" at bounding box center [159, 132] width 173 height 39
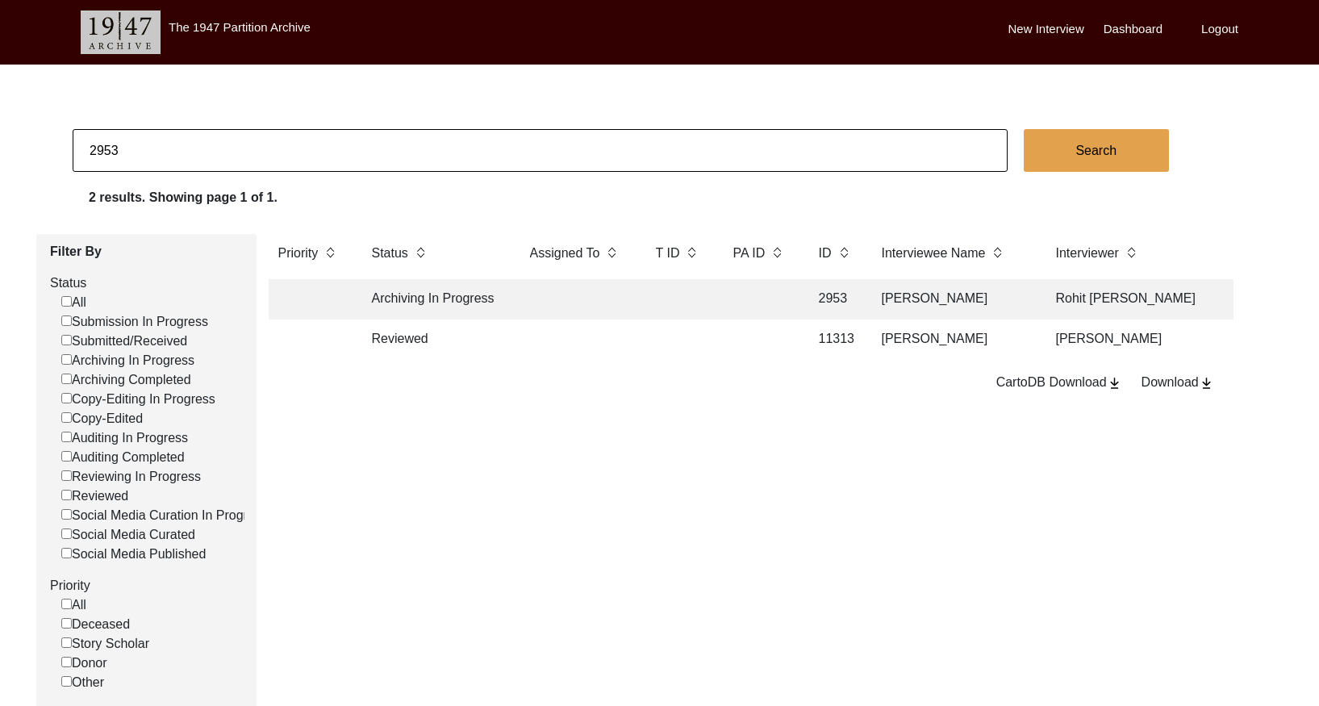
click at [348, 144] on input "2953" at bounding box center [540, 150] width 935 height 43
paste input "4"
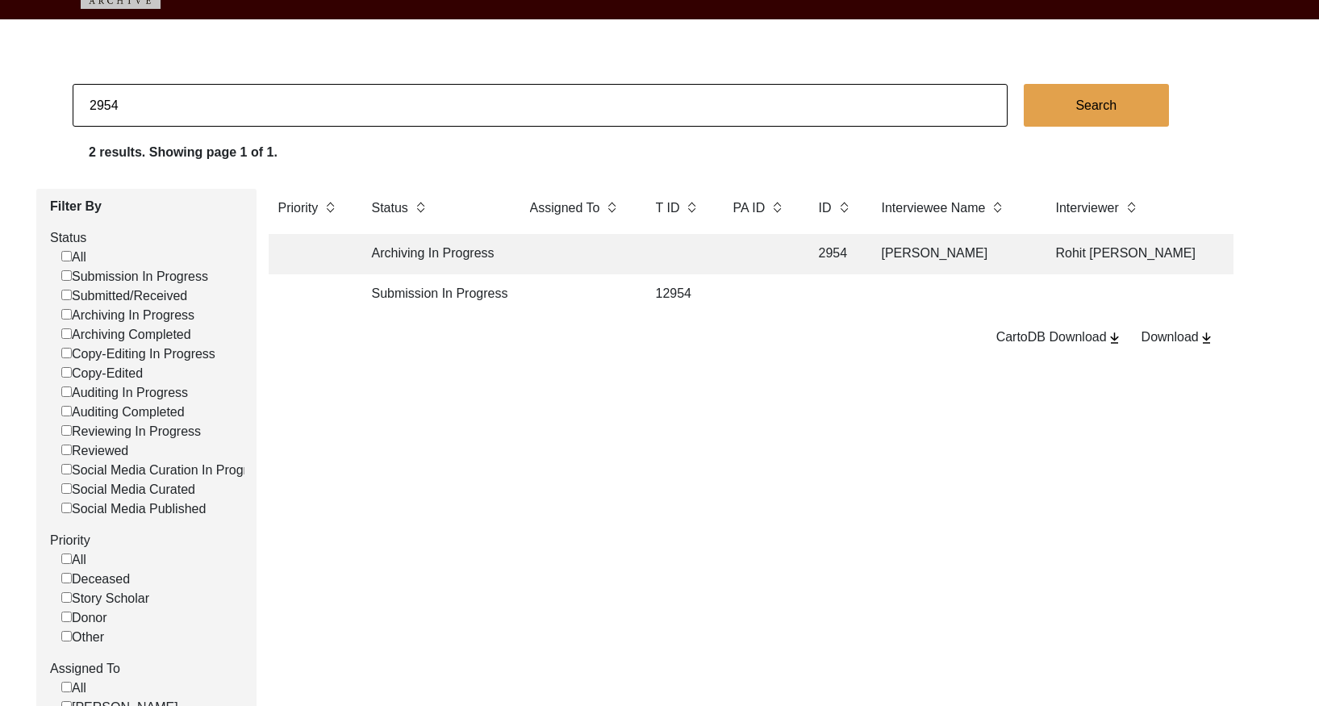
click at [675, 257] on td at bounding box center [678, 254] width 65 height 40
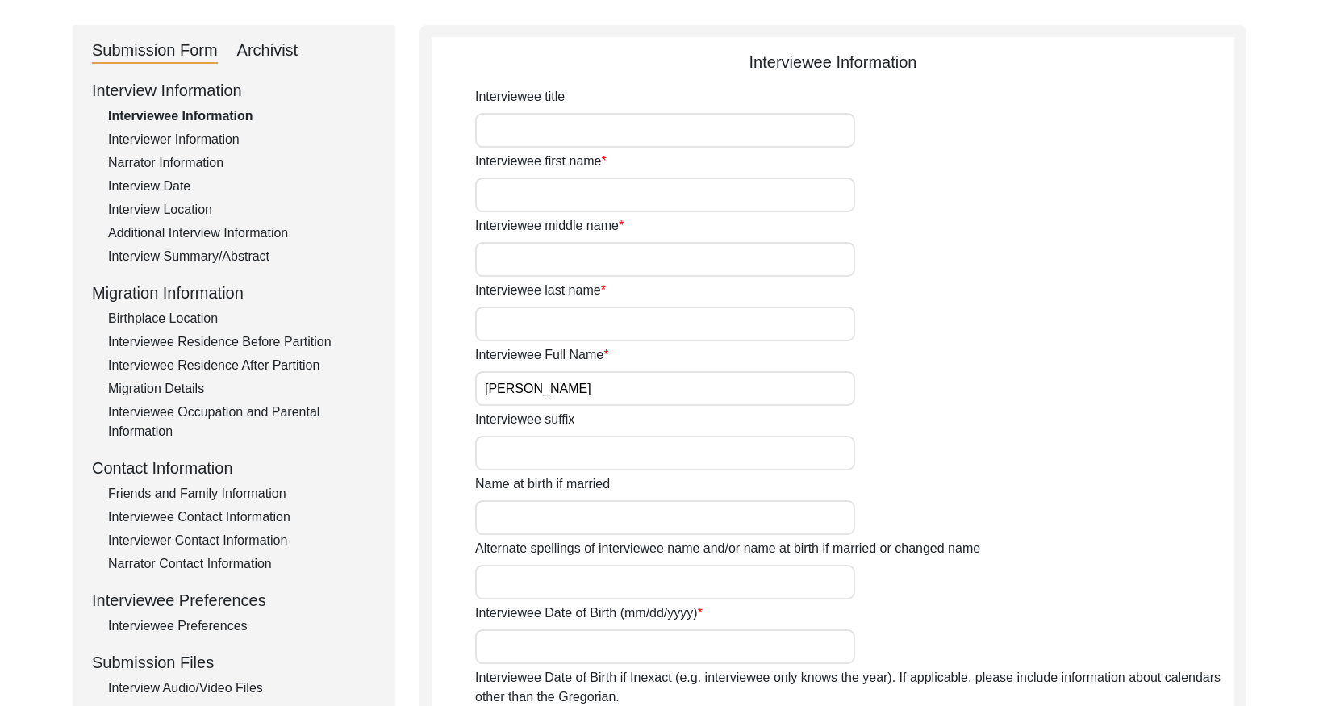
scroll to position [162, 0]
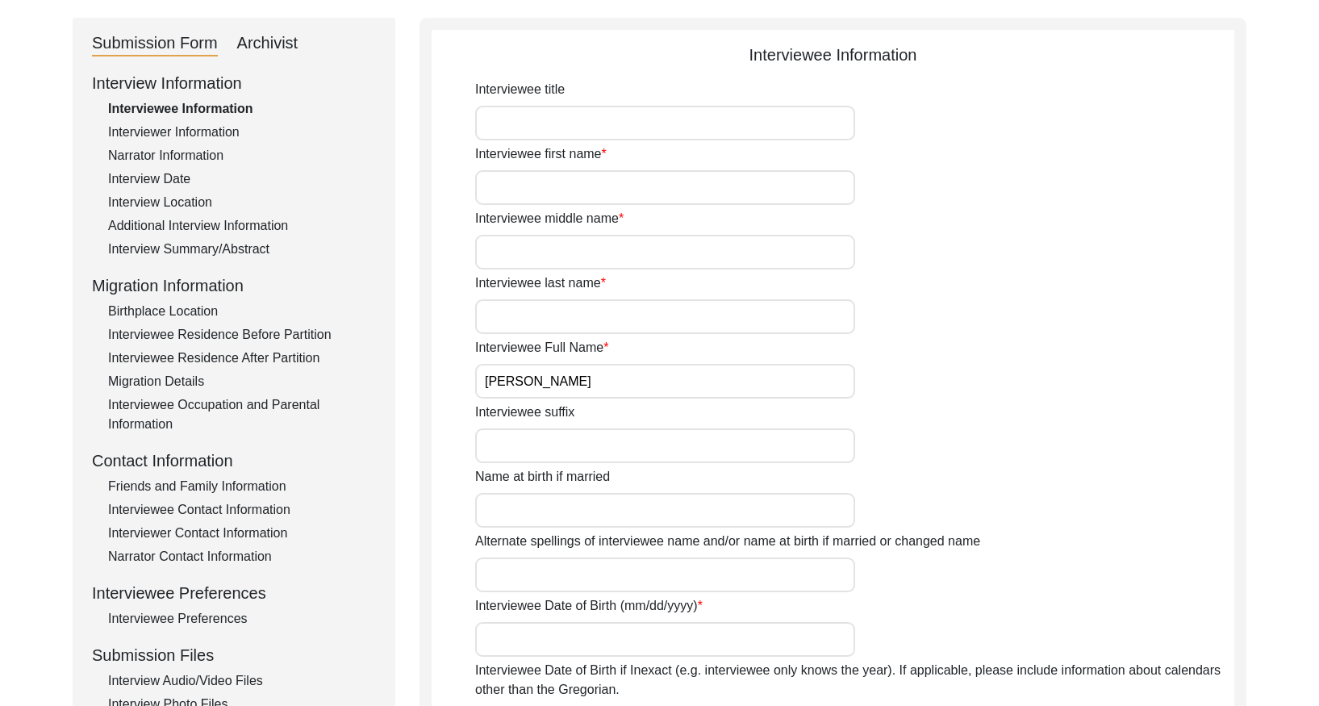
click at [232, 251] on div "Interview Summary/Abstract" at bounding box center [242, 249] width 268 height 19
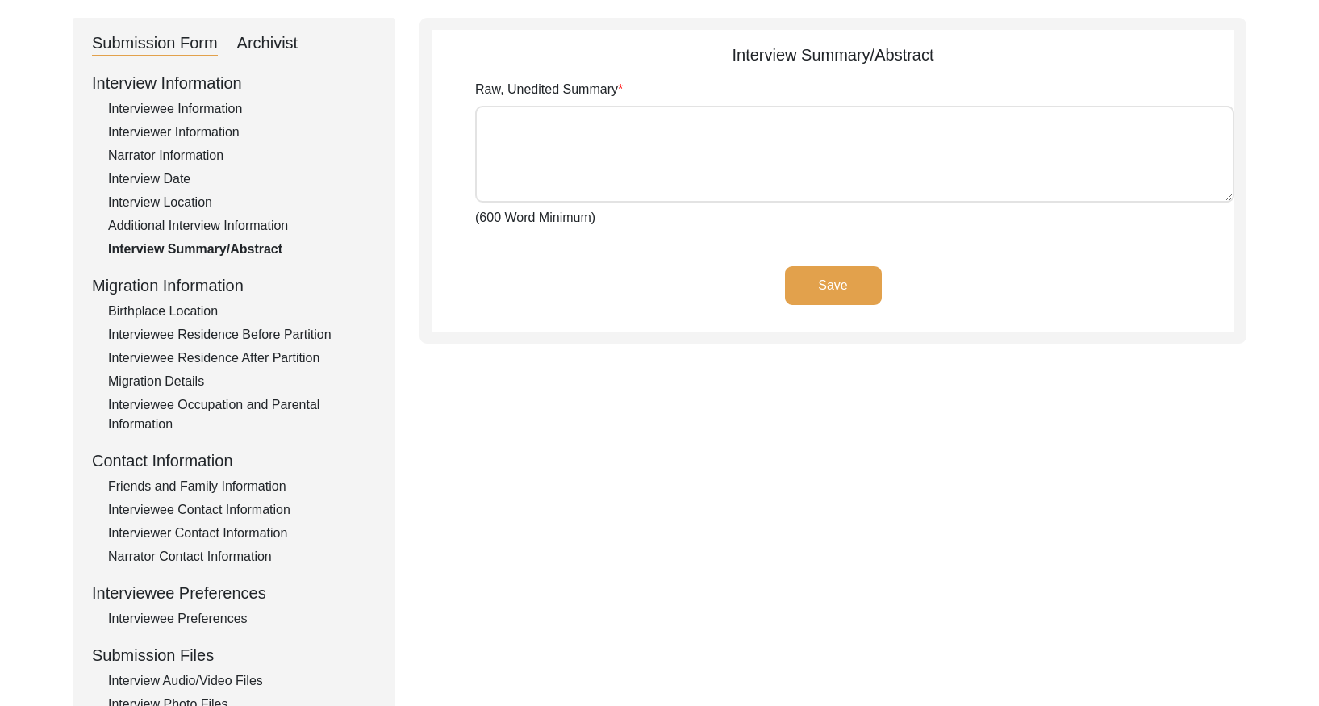
drag, startPoint x: 257, startPoint y: 48, endPoint x: 264, endPoint y: 56, distance: 10.3
click at [258, 48] on div "Archivist" at bounding box center [267, 44] width 61 height 26
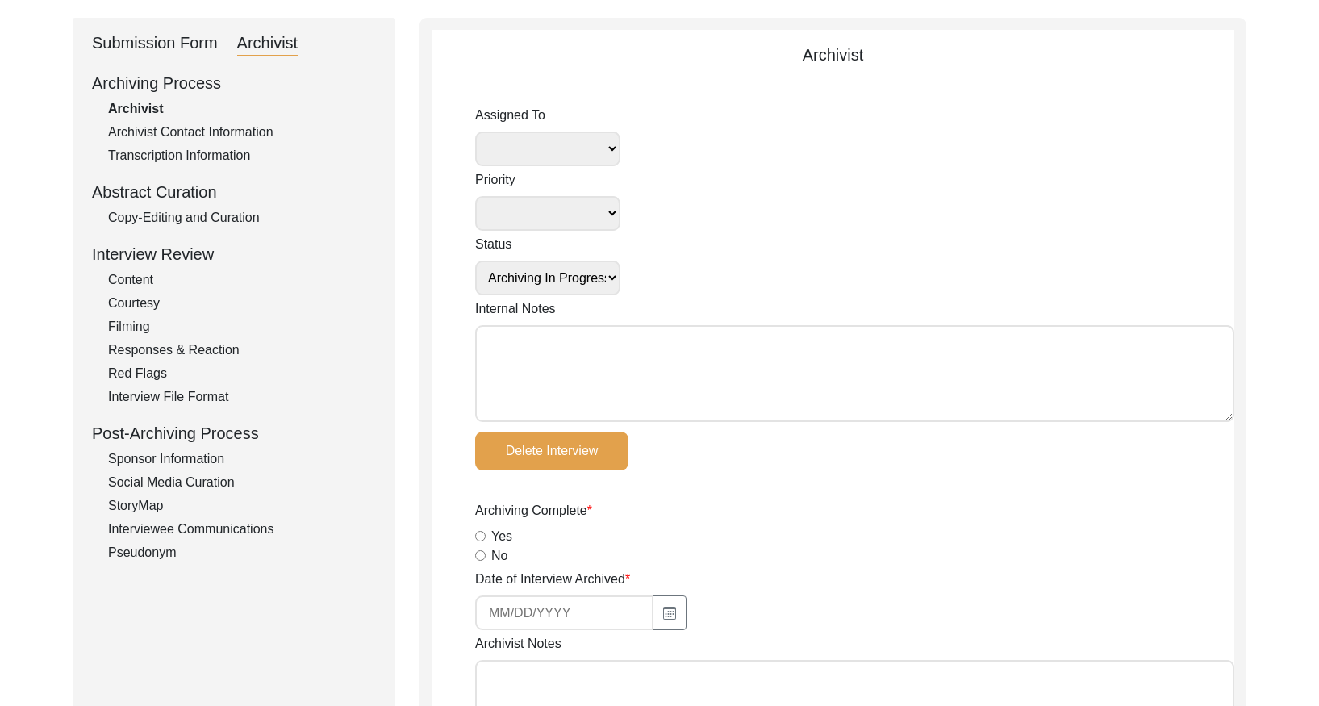
click at [223, 223] on div "Copy-Editing and Curation" at bounding box center [242, 217] width 268 height 19
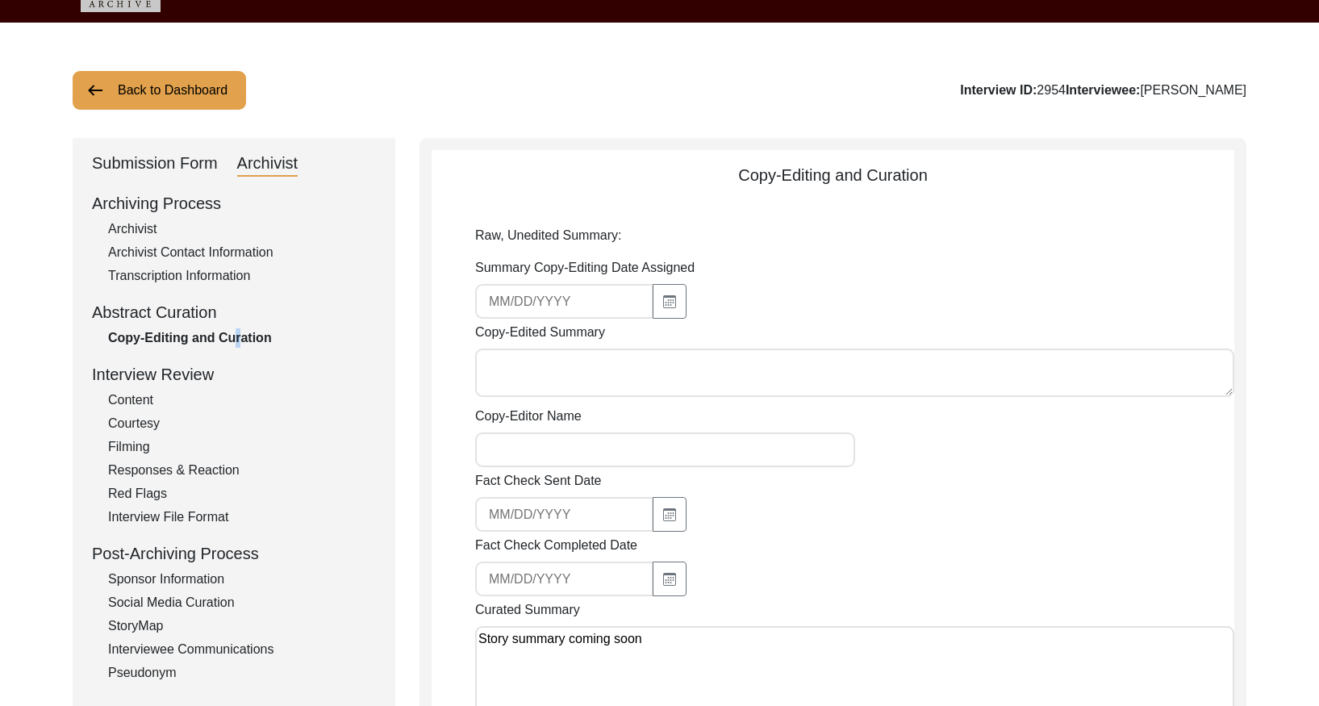
scroll to position [10, 0]
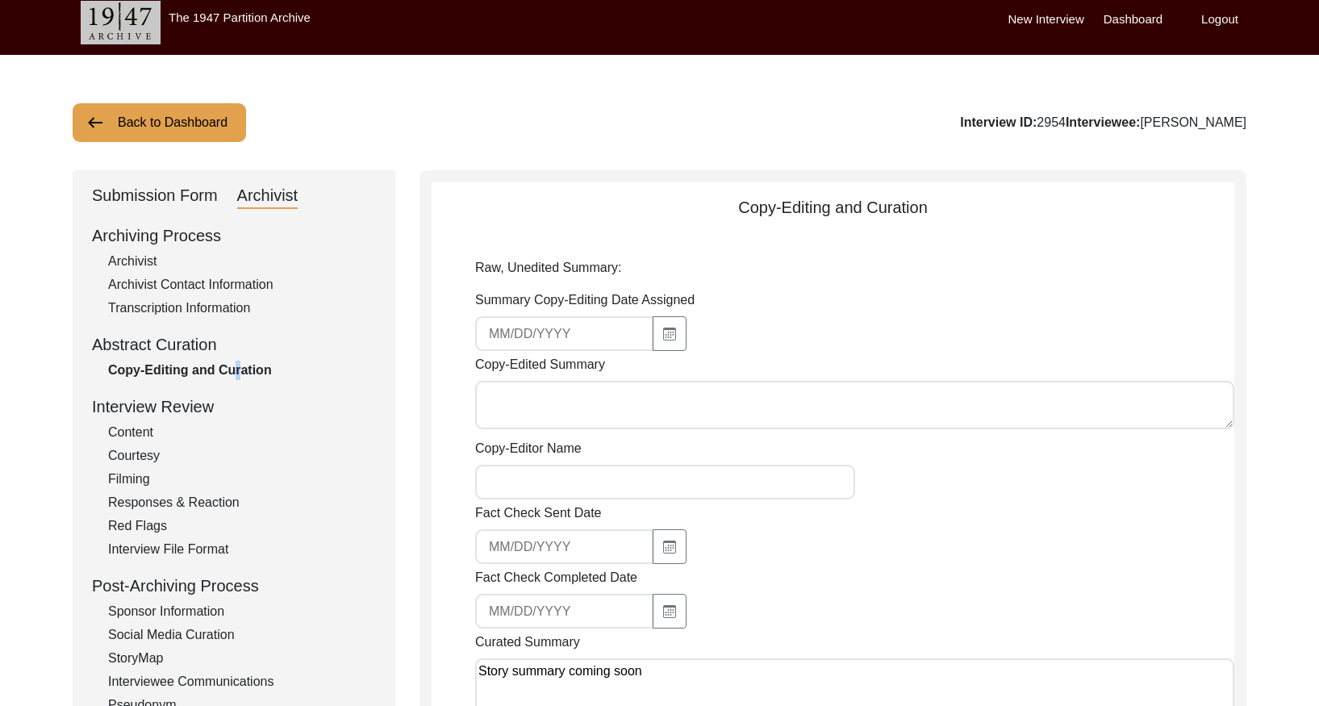
drag, startPoint x: 185, startPoint y: 119, endPoint x: 721, endPoint y: 2, distance: 548.1
click at [342, 87] on div "Back to Dashboard Interview ID: 2954 Interviewee: [PERSON_NAME] Submission Form…" at bounding box center [659, 657] width 1319 height 1204
click at [156, 115] on button "Back to Dashboard" at bounding box center [159, 122] width 173 height 39
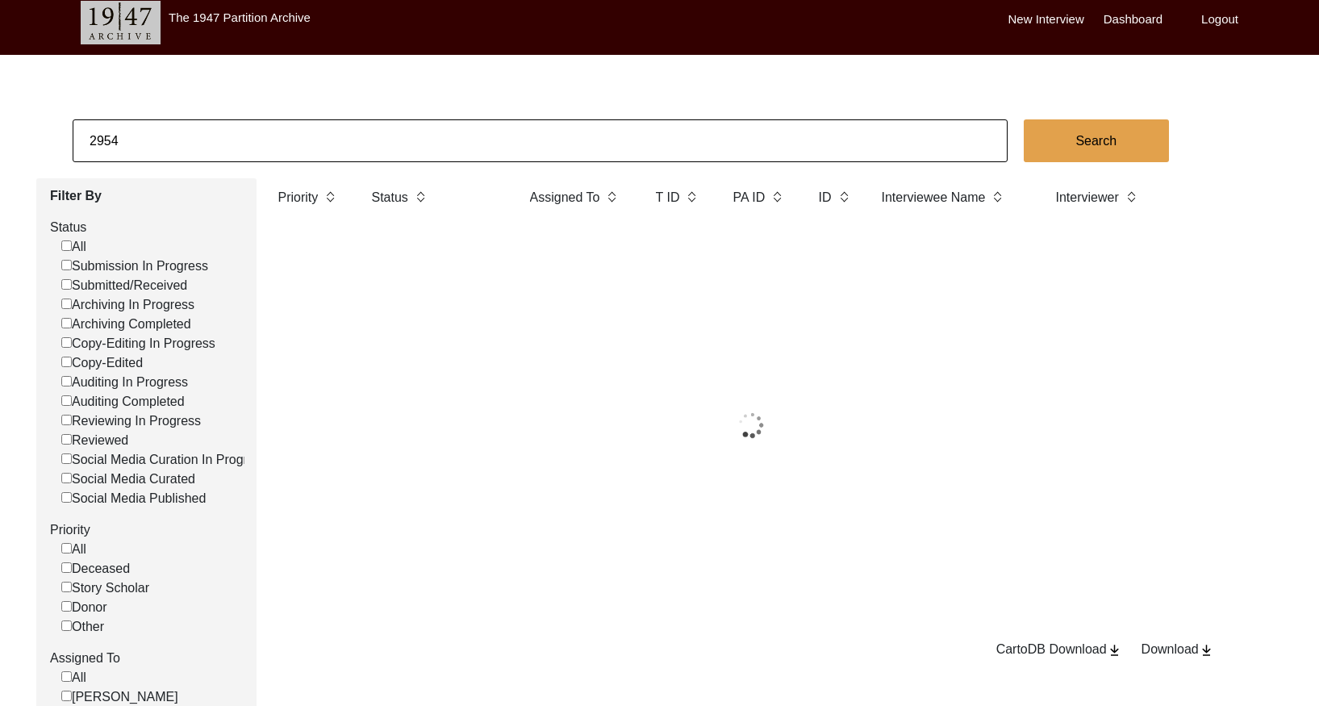
click at [195, 132] on input "2954" at bounding box center [540, 140] width 935 height 43
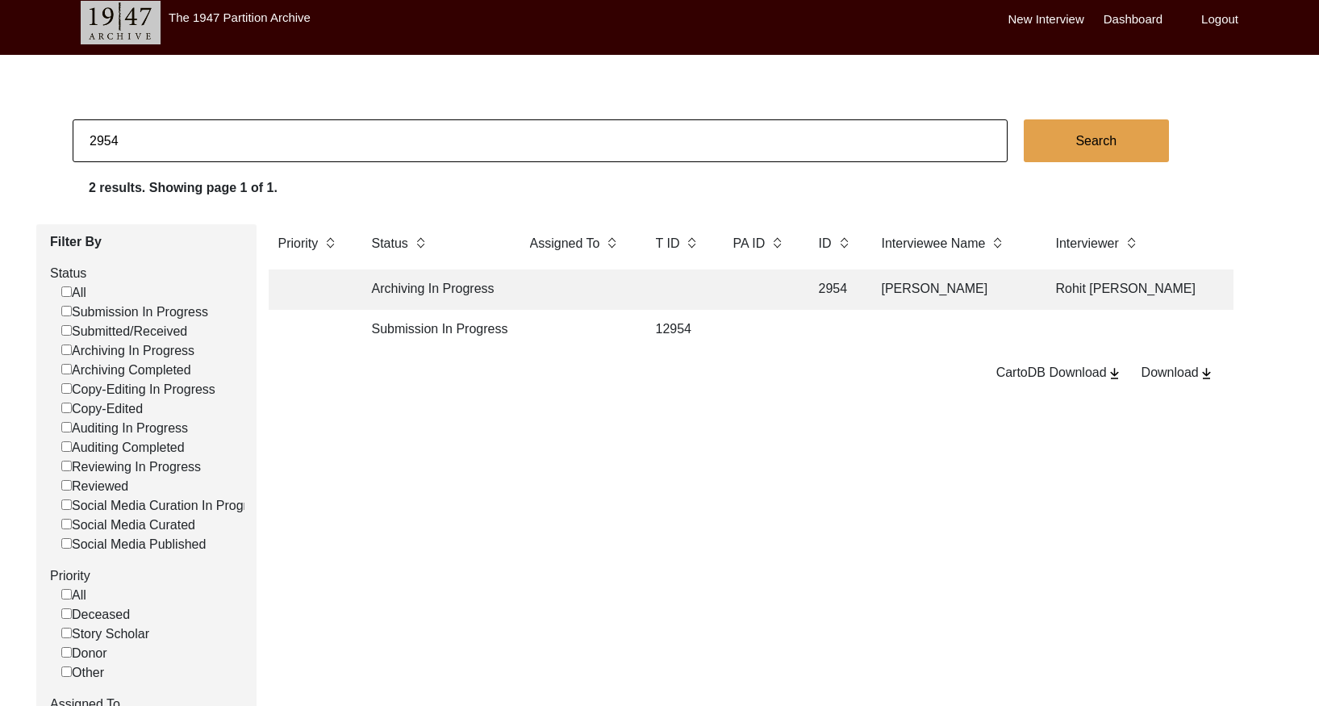
click at [195, 132] on input "2954" at bounding box center [540, 140] width 935 height 43
paste input "5"
click at [502, 298] on td "Archiving In Progress" at bounding box center [434, 289] width 145 height 40
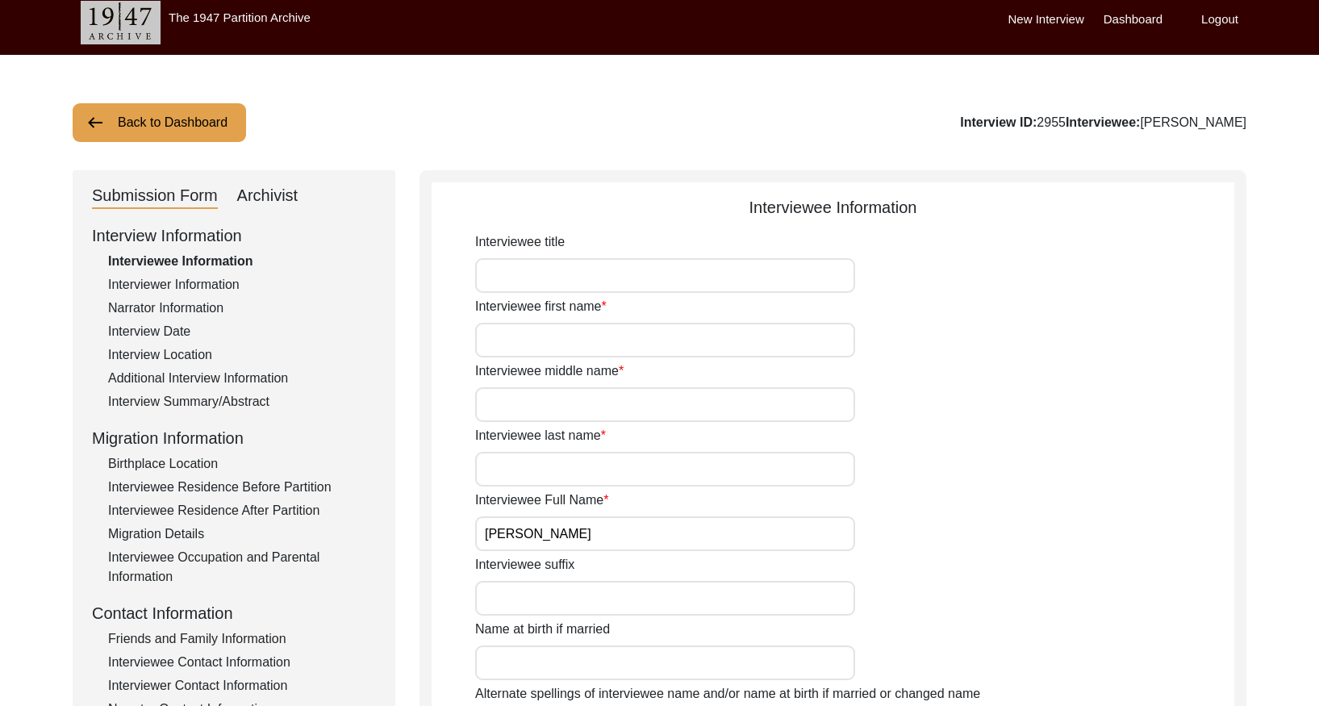
click at [249, 403] on div "Interview Summary/Abstract" at bounding box center [242, 401] width 268 height 19
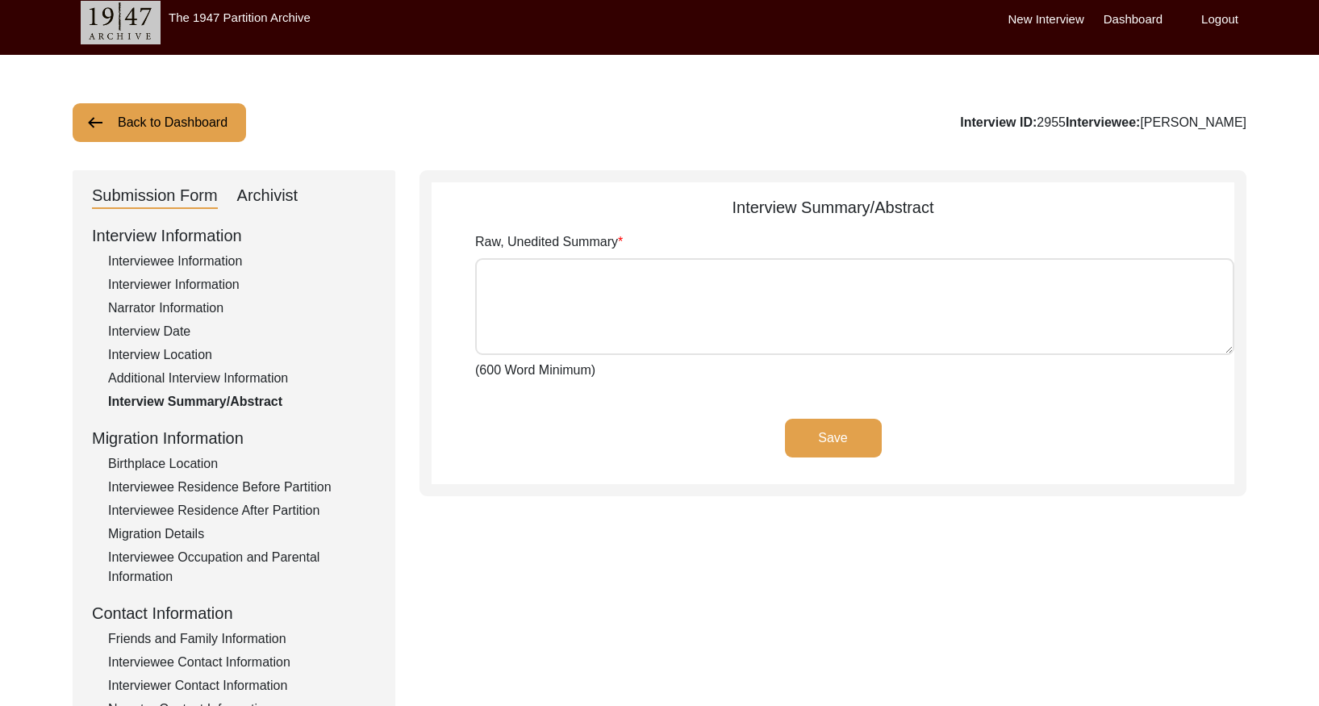
click at [267, 198] on div "Archivist" at bounding box center [267, 196] width 61 height 26
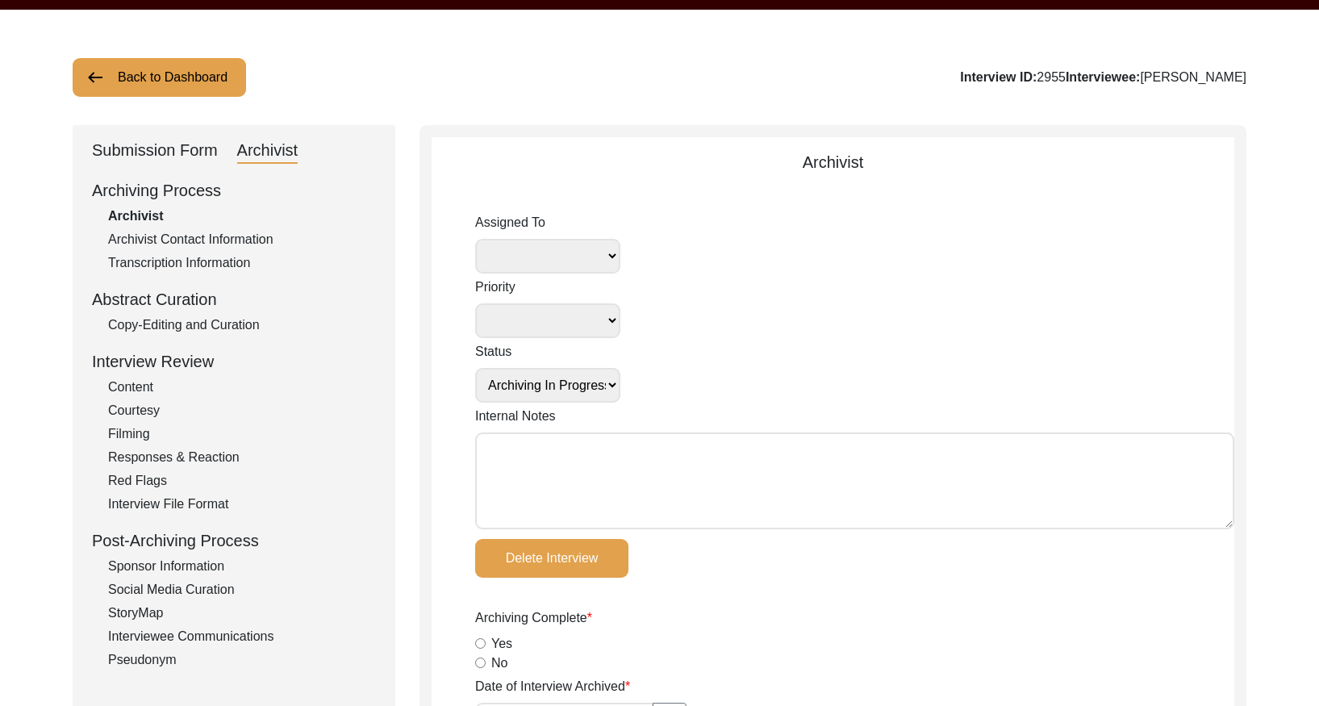
scroll to position [62, 0]
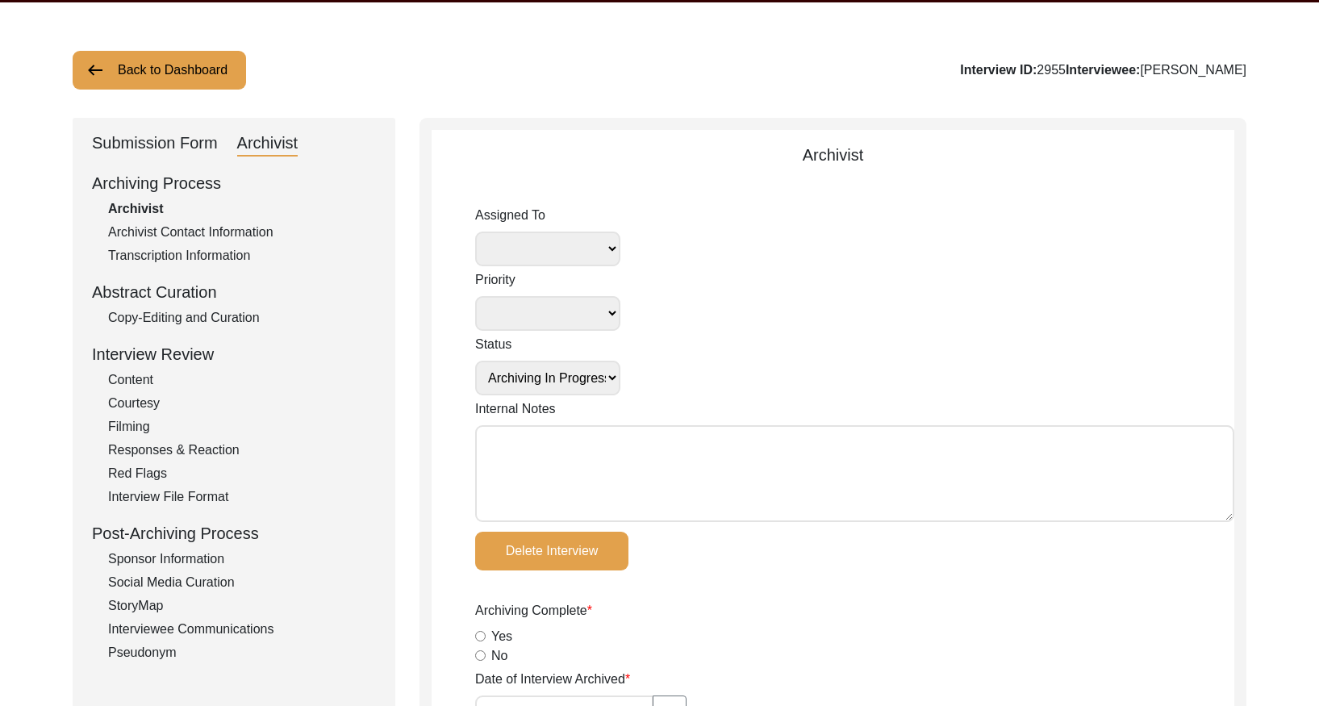
click at [250, 315] on div "Copy-Editing and Curation" at bounding box center [242, 317] width 268 height 19
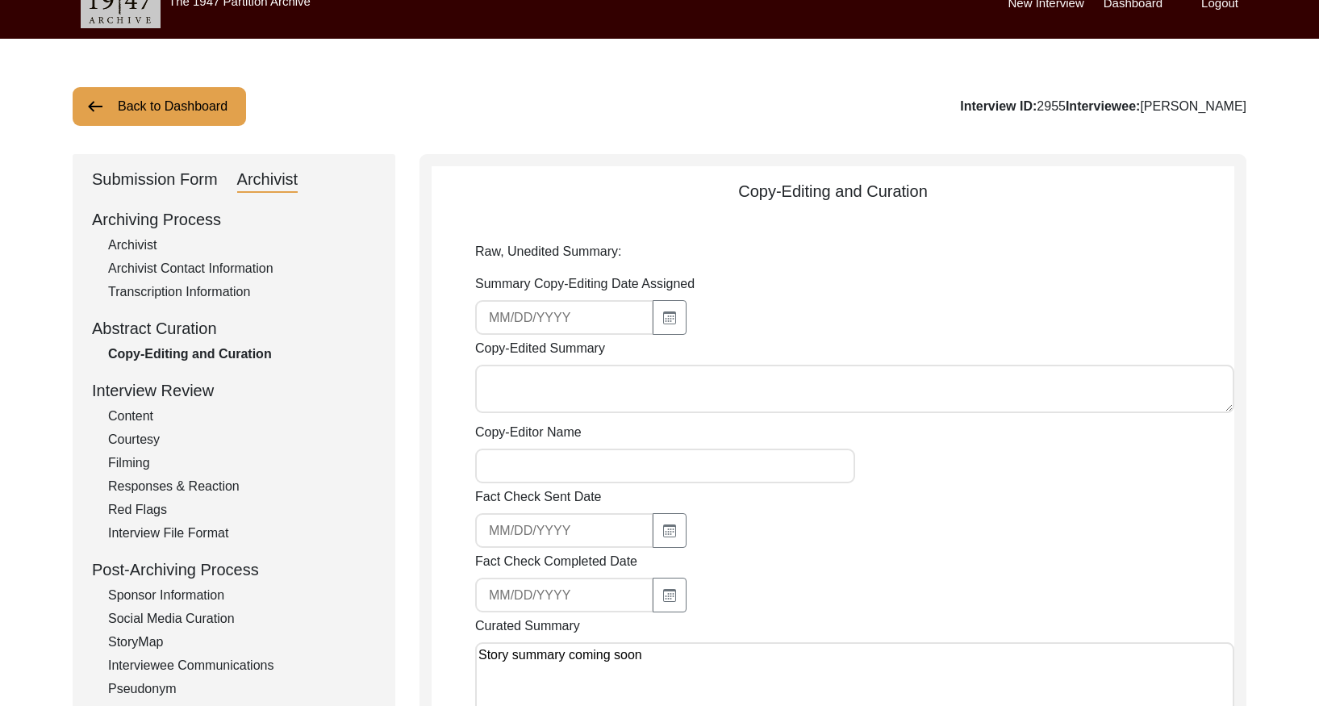
scroll to position [0, 0]
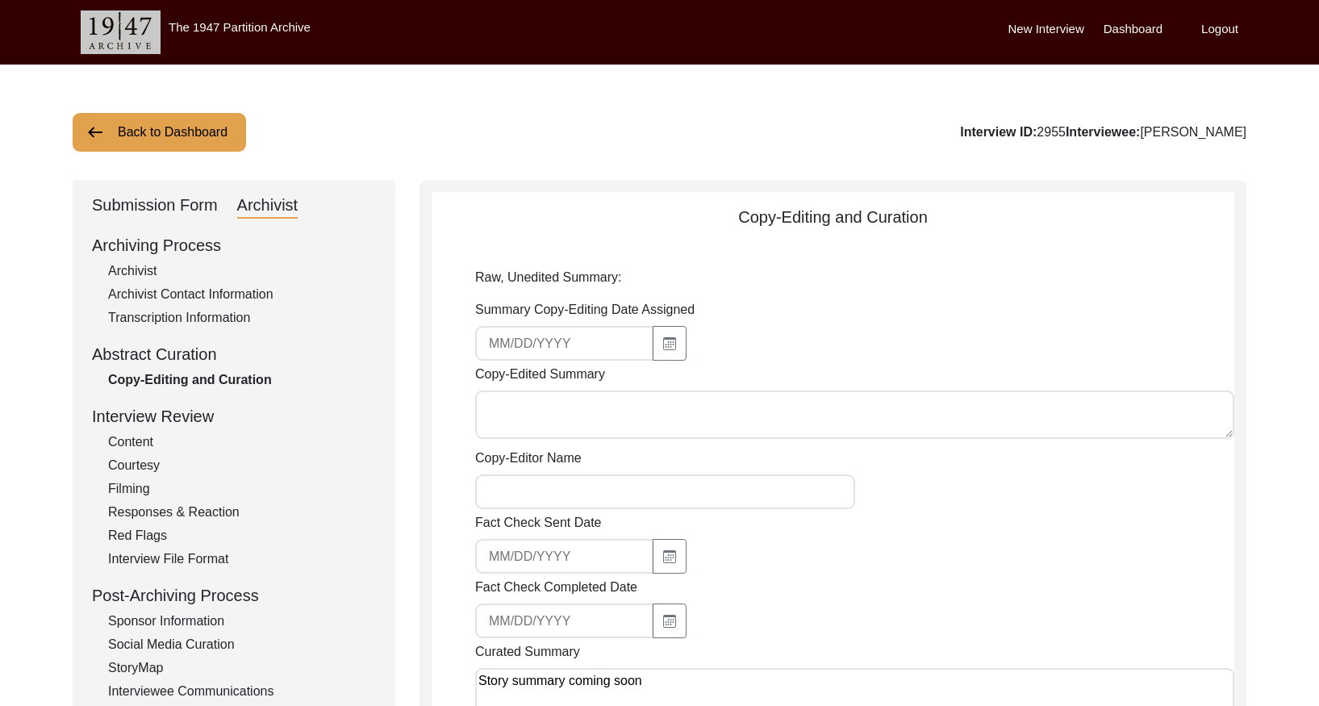
click at [177, 131] on button "Back to Dashboard" at bounding box center [159, 132] width 173 height 39
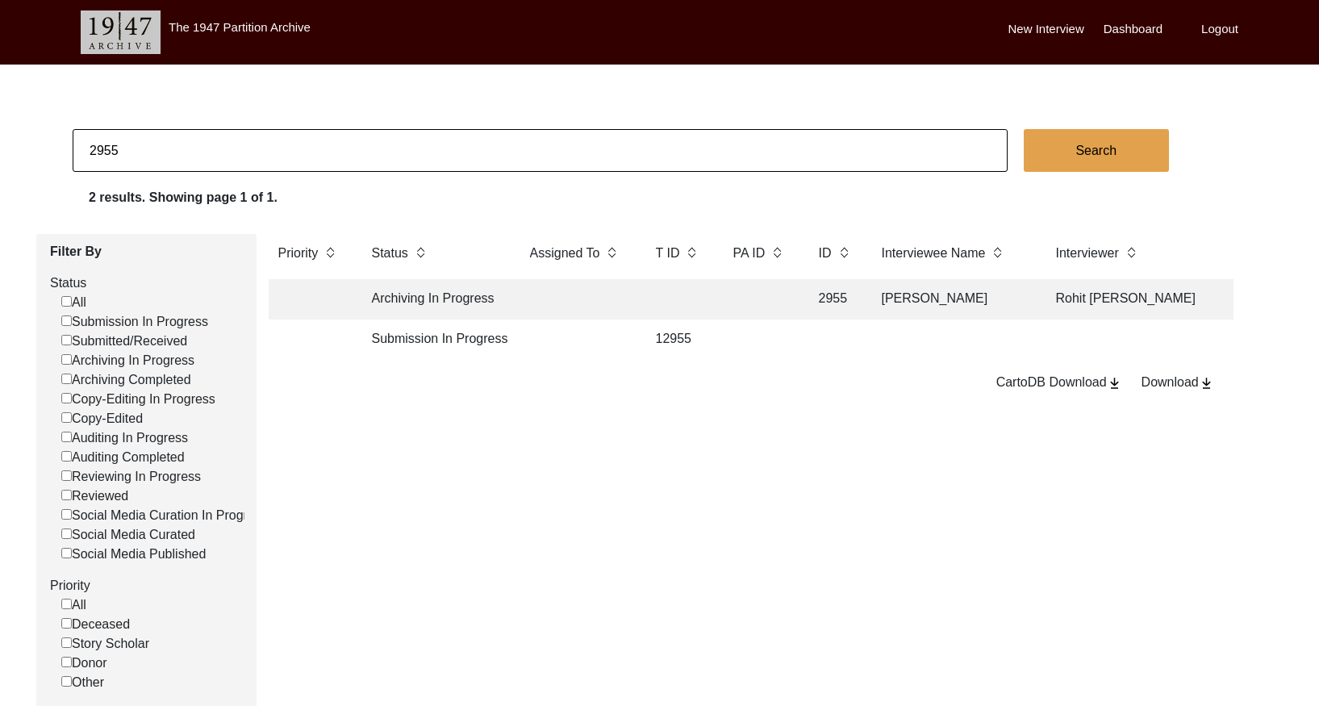
click at [237, 149] on input "2955" at bounding box center [540, 150] width 935 height 43
paste input "6"
click at [612, 302] on td at bounding box center [576, 299] width 113 height 40
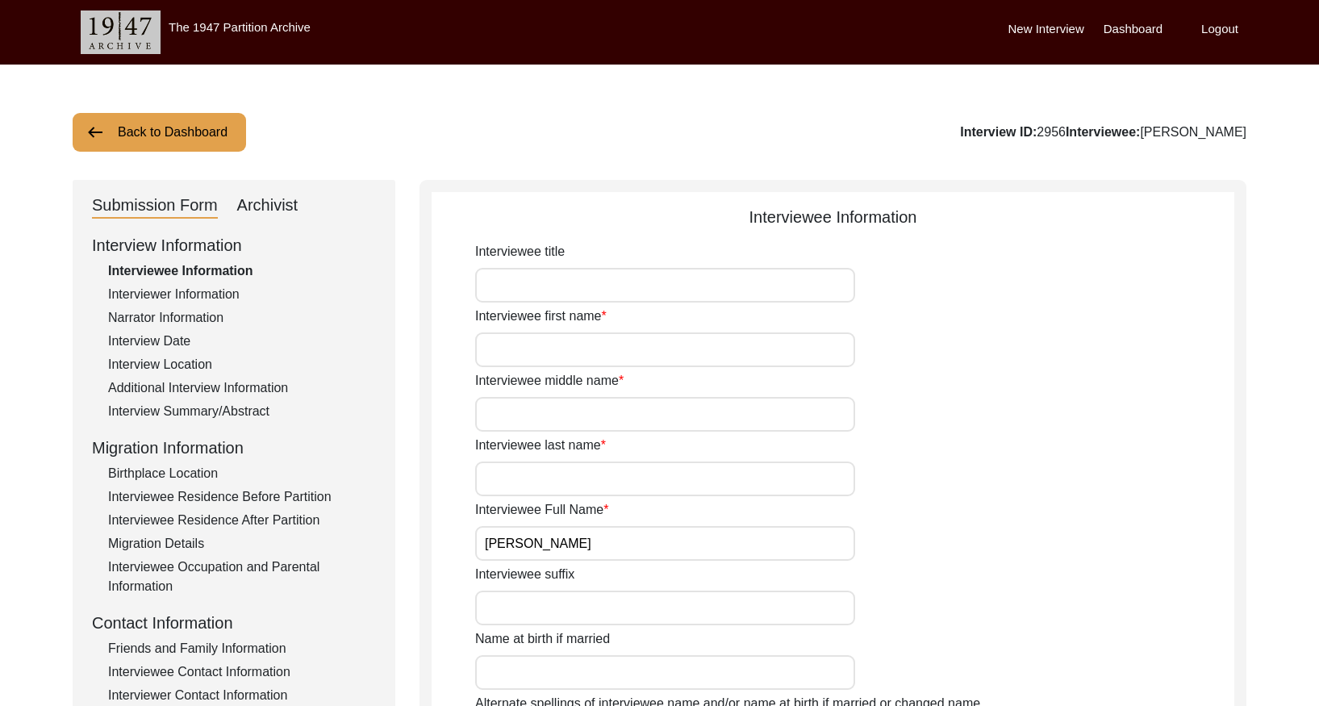
drag, startPoint x: 228, startPoint y: 413, endPoint x: 252, endPoint y: 404, distance: 25.8
click at [229, 413] on div "Interview Summary/Abstract" at bounding box center [242, 411] width 268 height 19
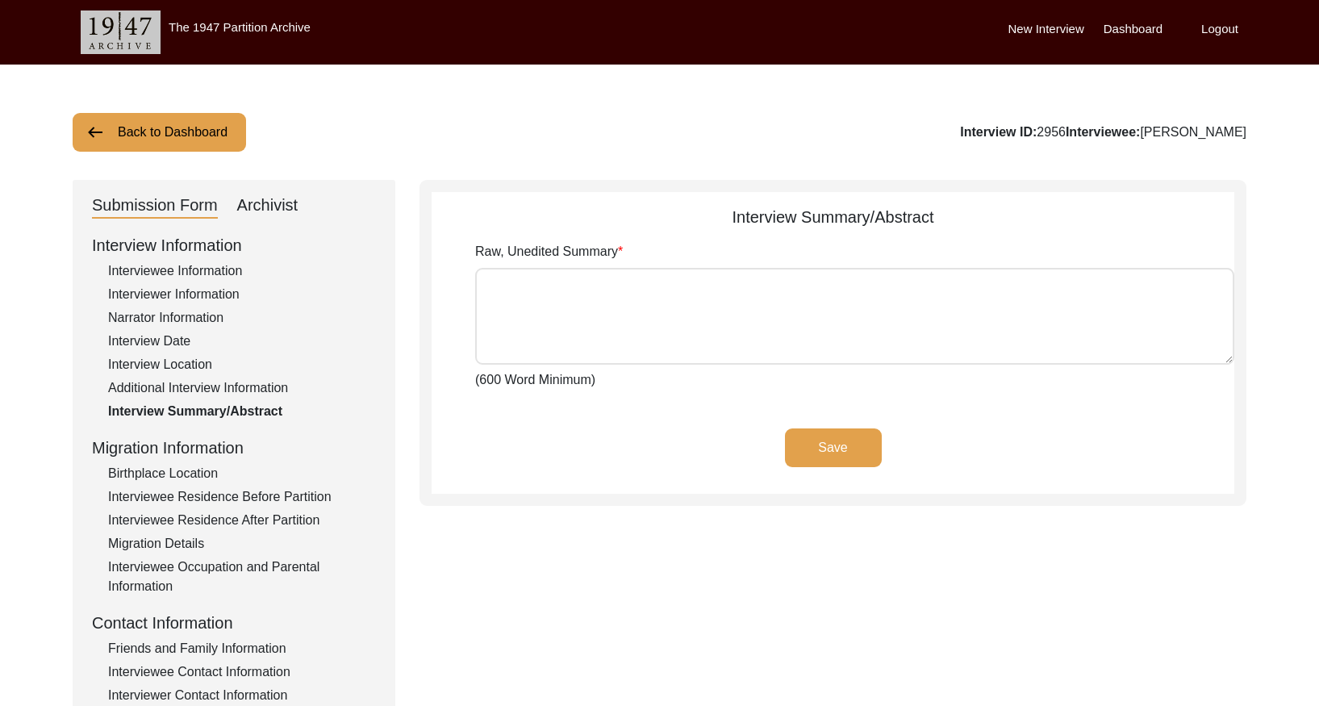
click at [272, 209] on div "Archivist" at bounding box center [267, 206] width 61 height 26
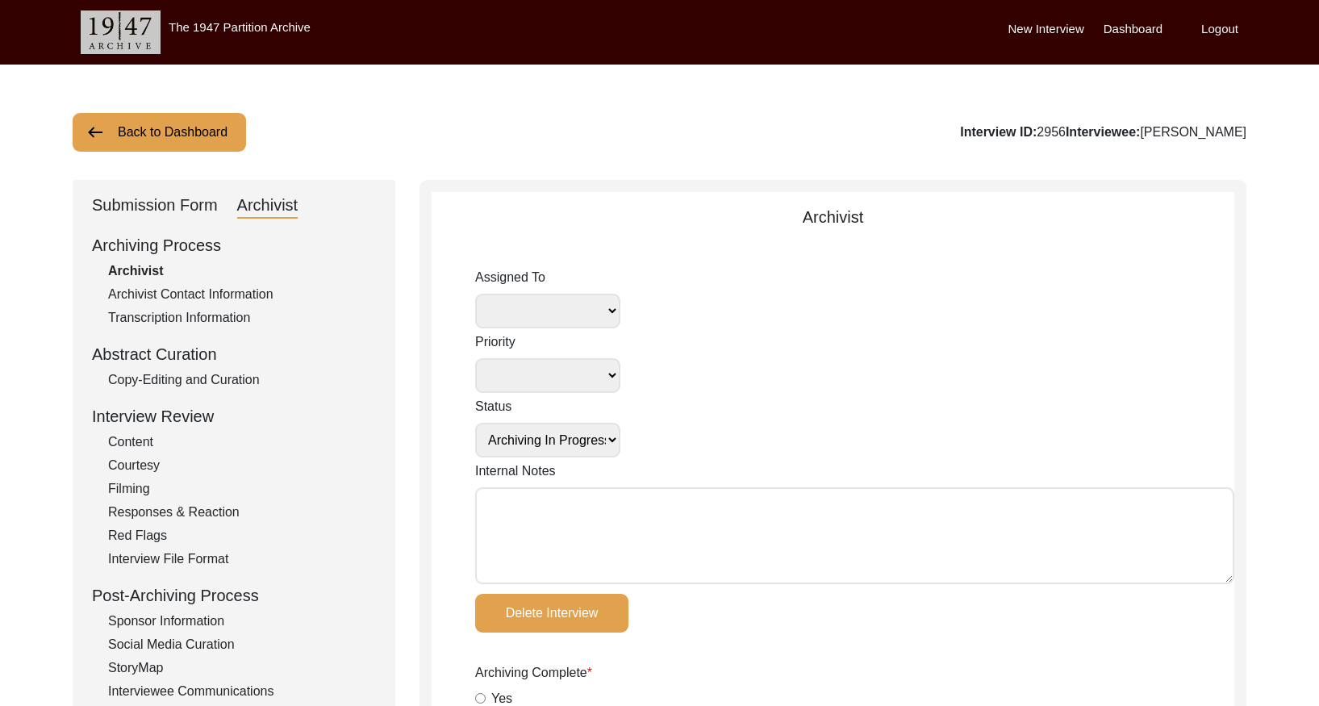
click at [240, 376] on div "Copy-Editing and Curation" at bounding box center [242, 379] width 268 height 19
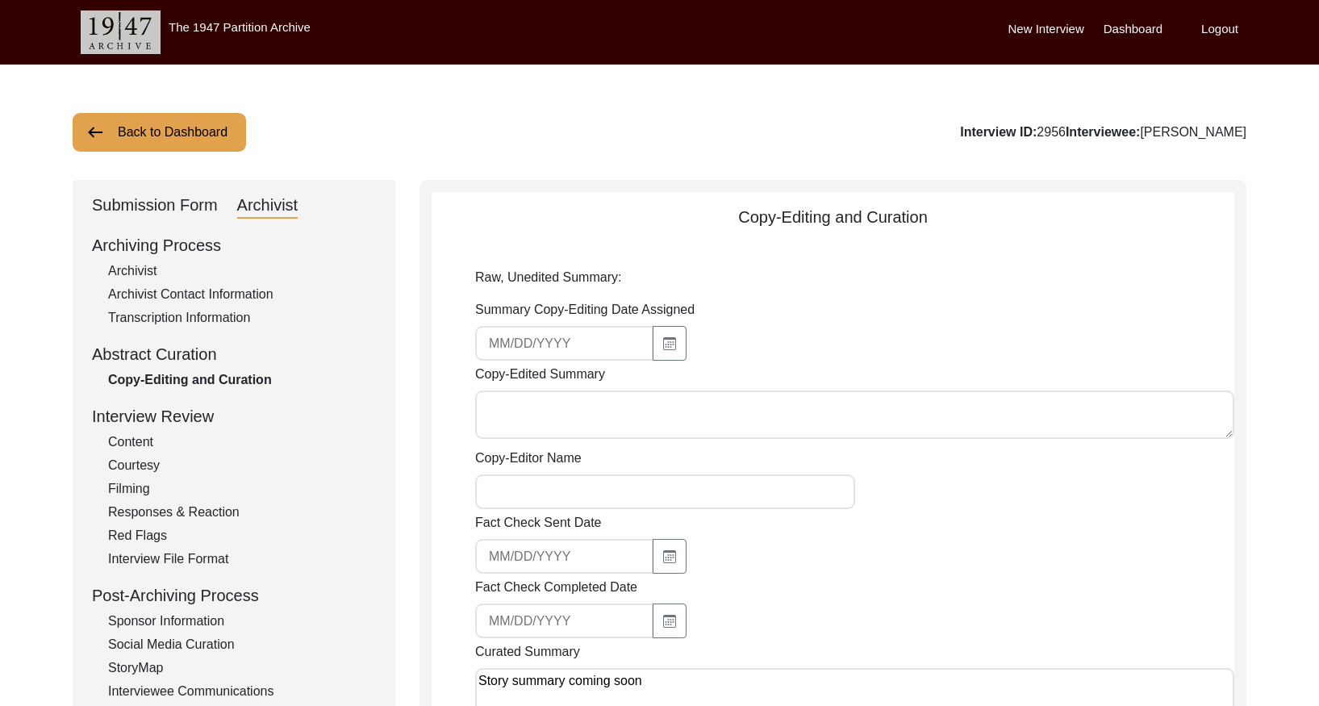
click at [199, 121] on button "Back to Dashboard" at bounding box center [159, 132] width 173 height 39
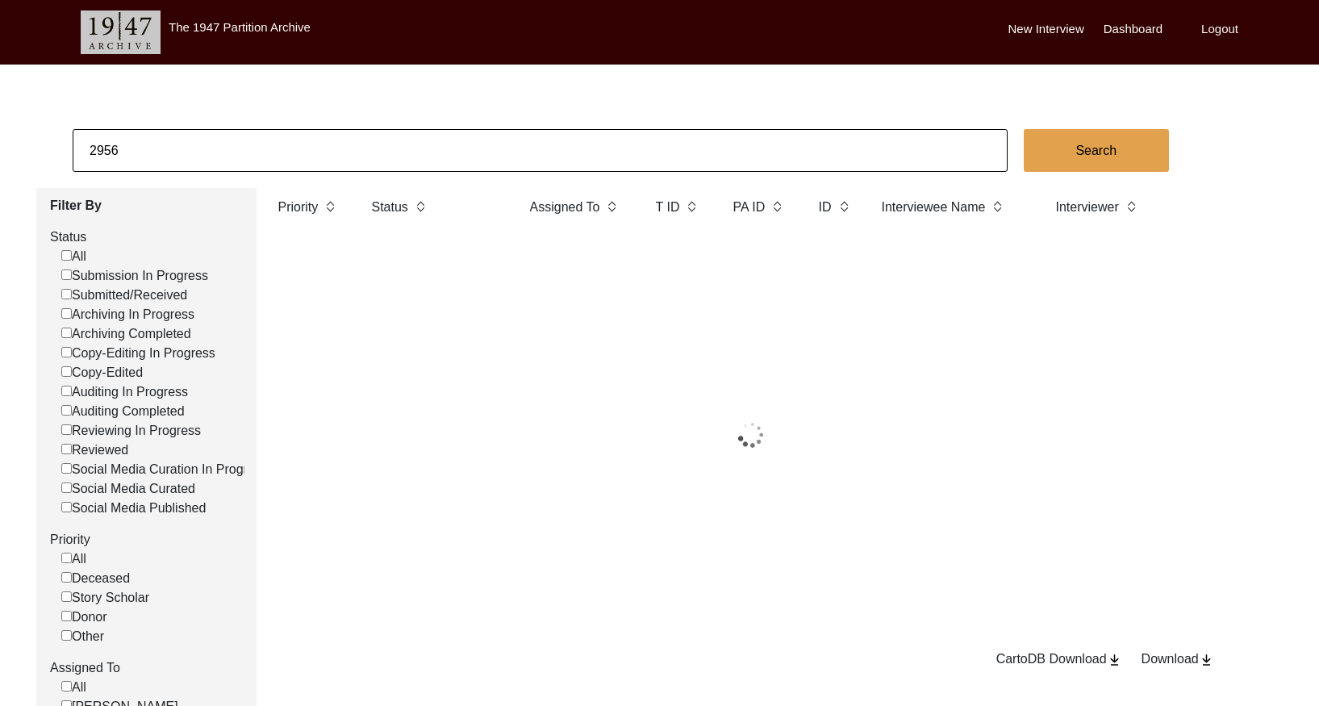
click at [200, 122] on body "The 1947 Partition Archive New Interview Dashboard Logout 2956 Search Filter By…" at bounding box center [659, 467] width 1319 height 935
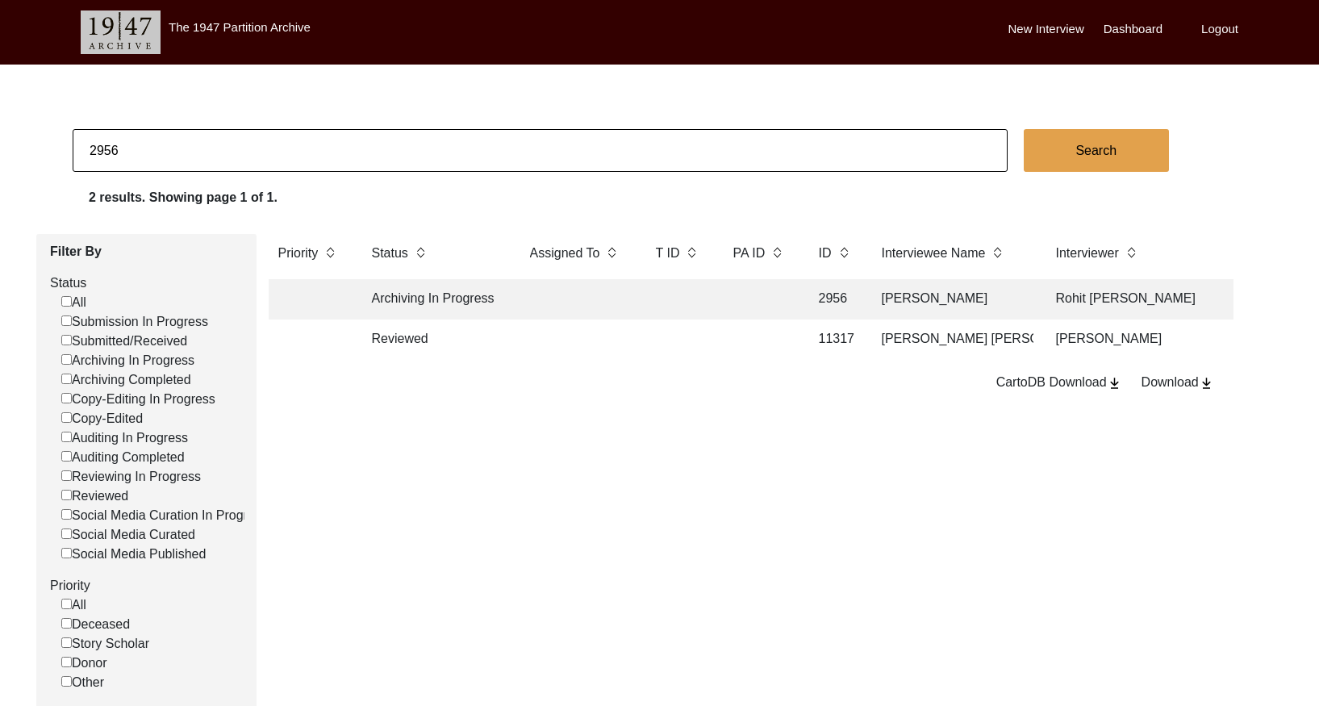
click at [202, 131] on input "2956" at bounding box center [540, 150] width 935 height 43
paste input "71"
click at [669, 292] on td at bounding box center [678, 299] width 65 height 40
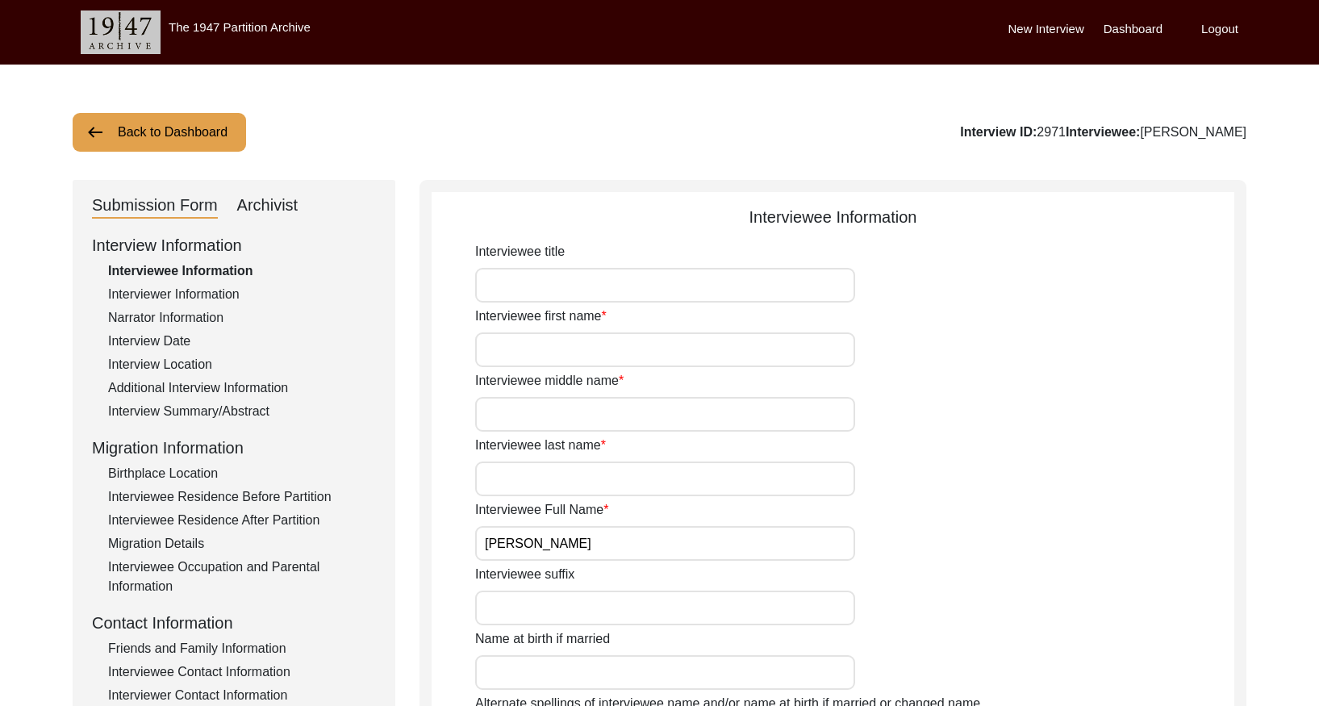
click at [260, 406] on div "Interview Summary/Abstract" at bounding box center [242, 411] width 268 height 19
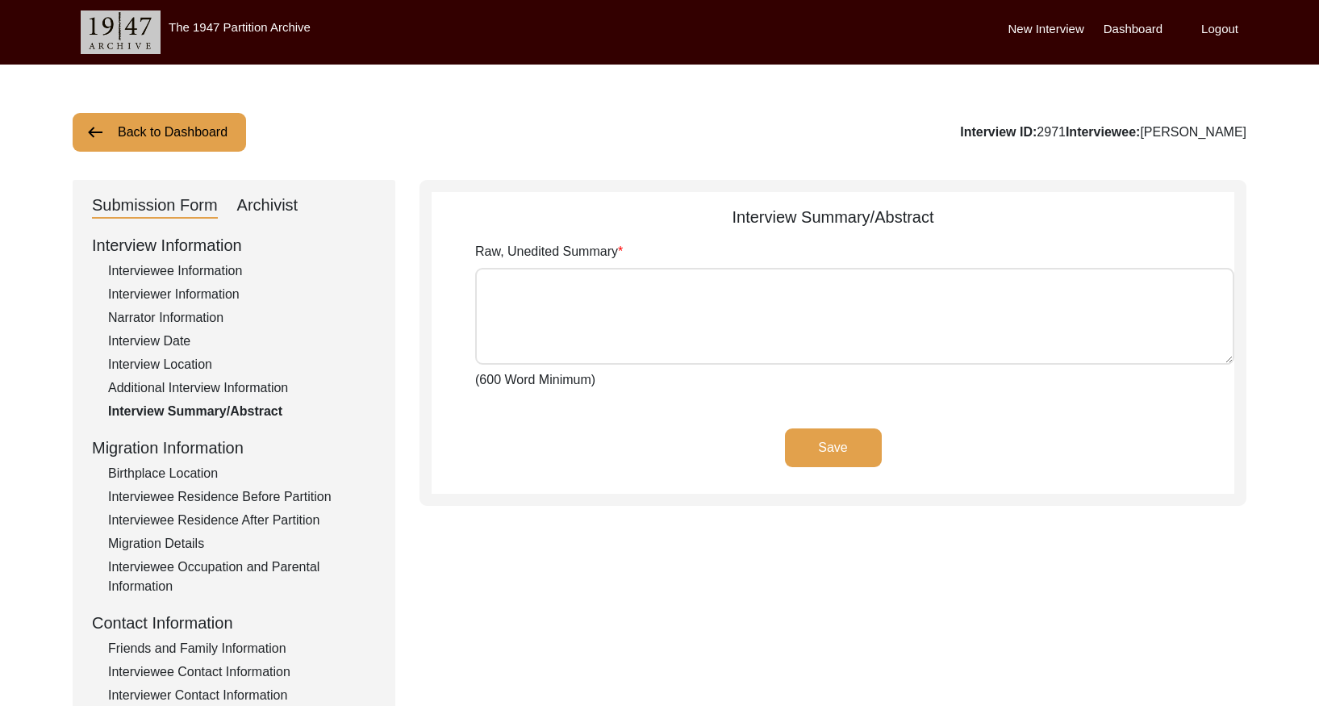
drag, startPoint x: 274, startPoint y: 211, endPoint x: 288, endPoint y: 225, distance: 19.4
click at [274, 212] on div "Archivist" at bounding box center [267, 206] width 61 height 26
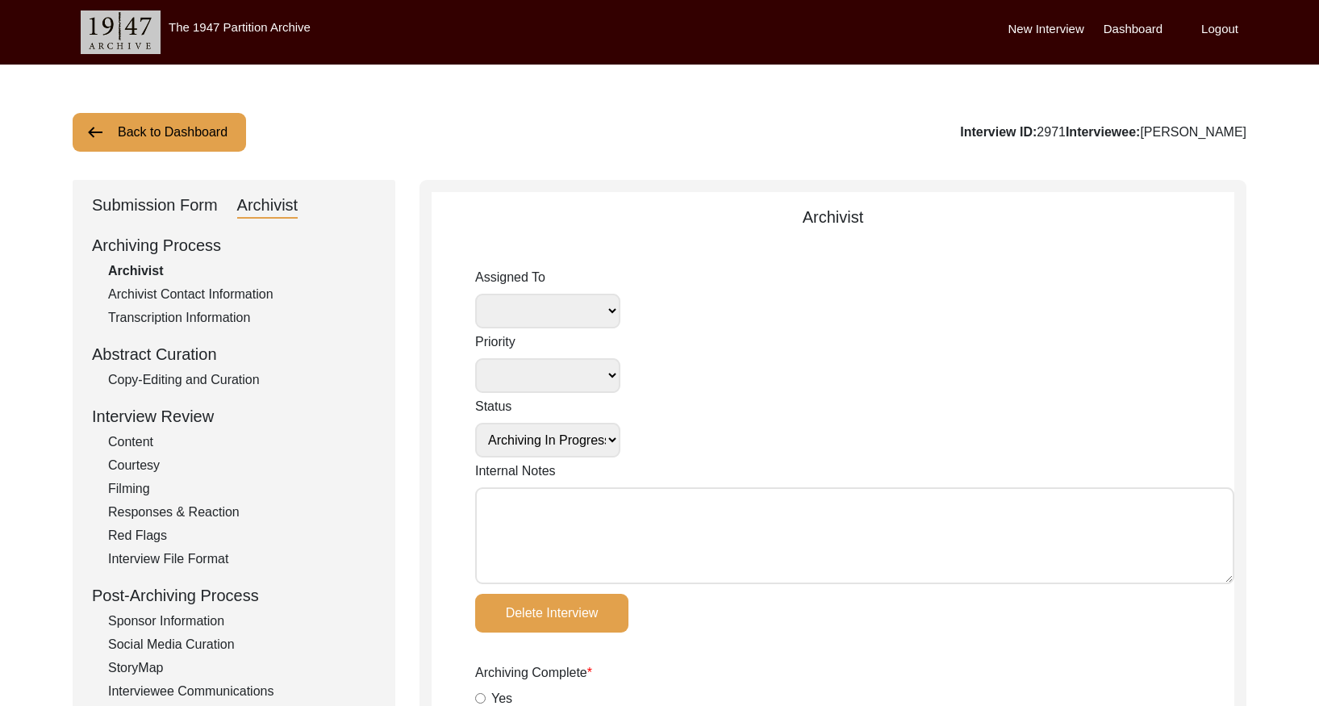
drag, startPoint x: 223, startPoint y: 380, endPoint x: 238, endPoint y: 371, distance: 17.0
click at [223, 378] on div "Copy-Editing and Curation" at bounding box center [242, 379] width 268 height 19
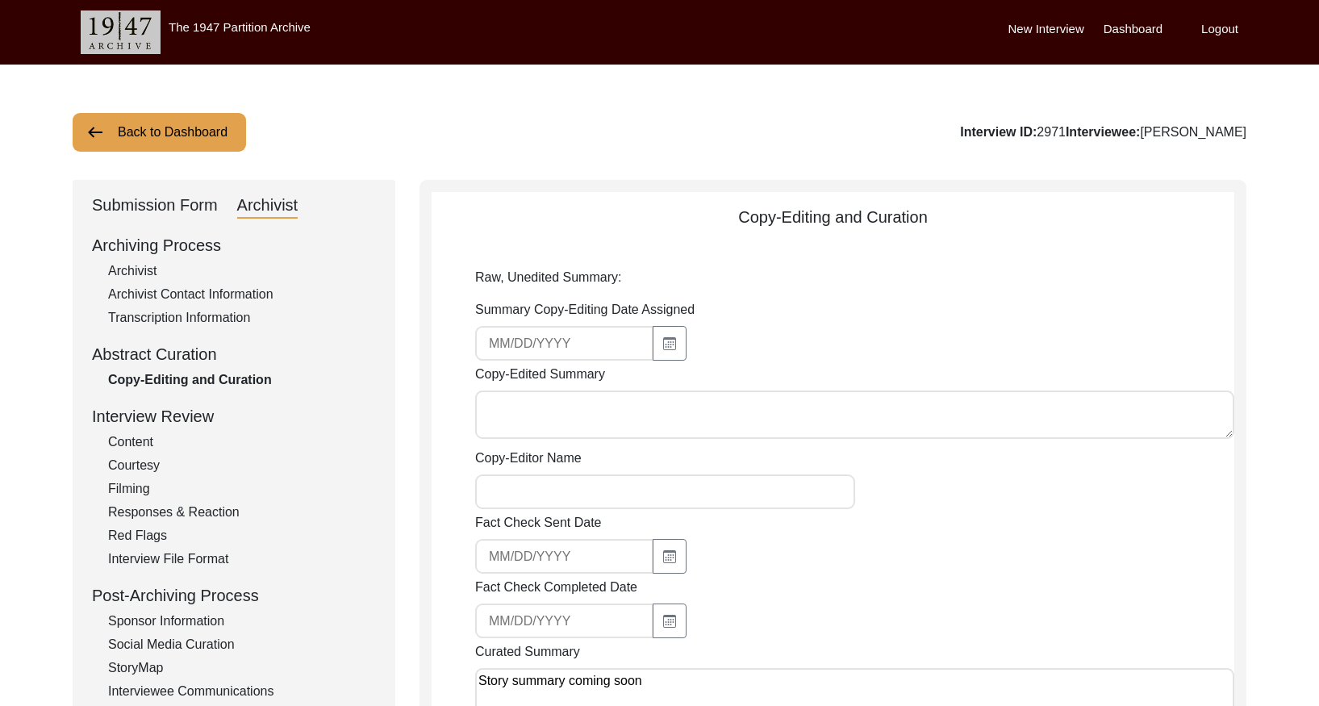
drag, startPoint x: 155, startPoint y: 139, endPoint x: 498, endPoint y: 75, distance: 348.6
click at [156, 139] on button "Back to Dashboard" at bounding box center [159, 132] width 173 height 39
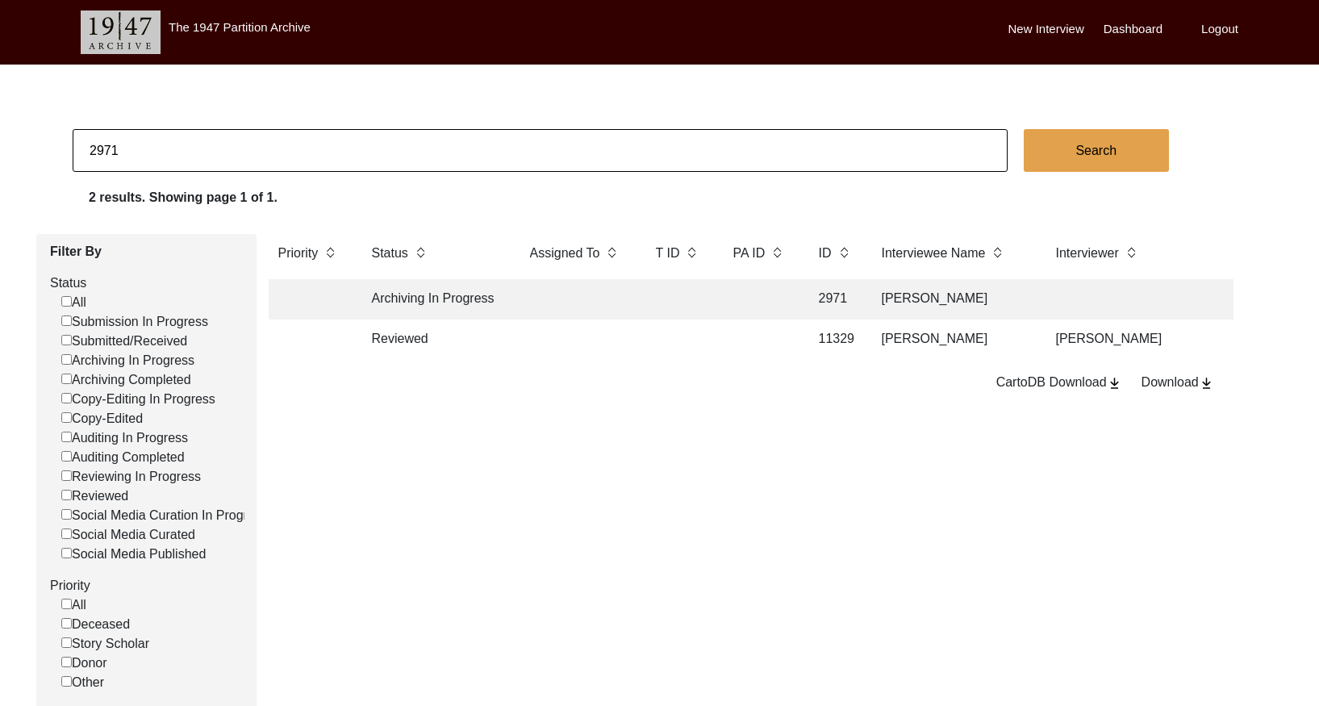
click at [327, 139] on input "2971" at bounding box center [540, 150] width 935 height 43
paste input "4"
click at [694, 307] on td at bounding box center [678, 299] width 65 height 40
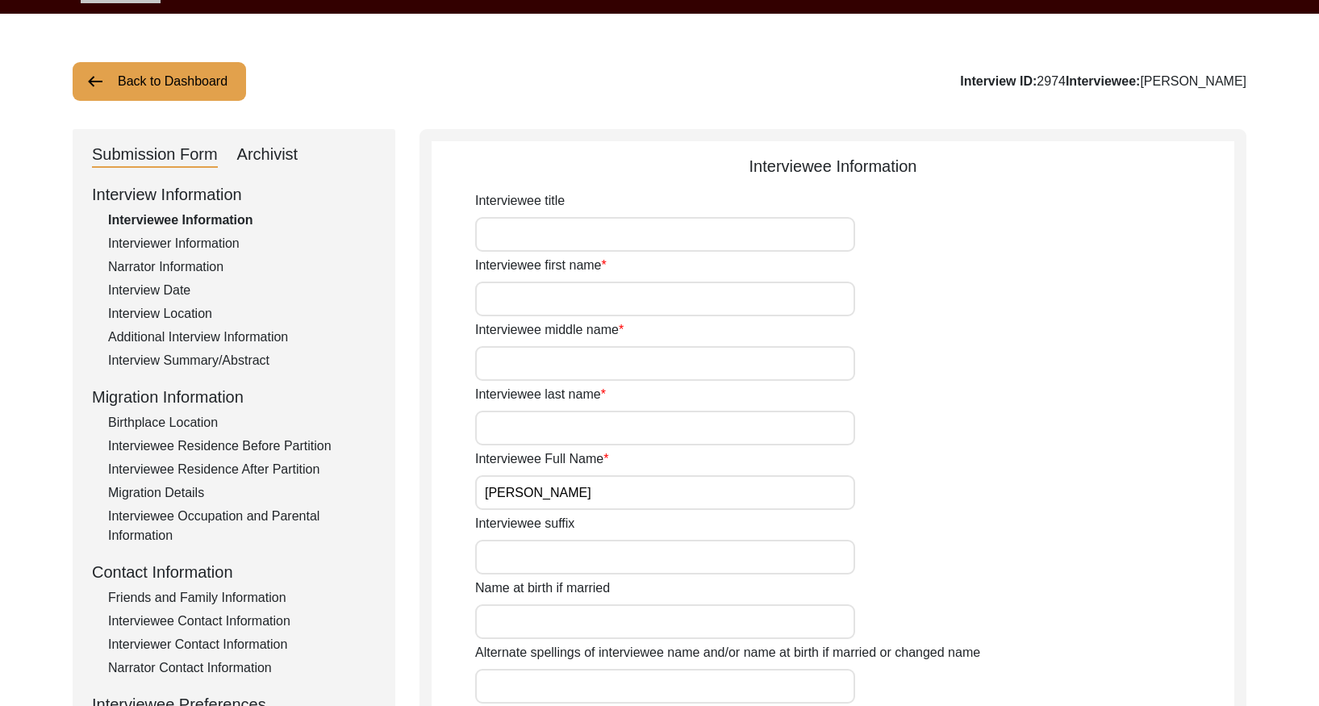
scroll to position [73, 0]
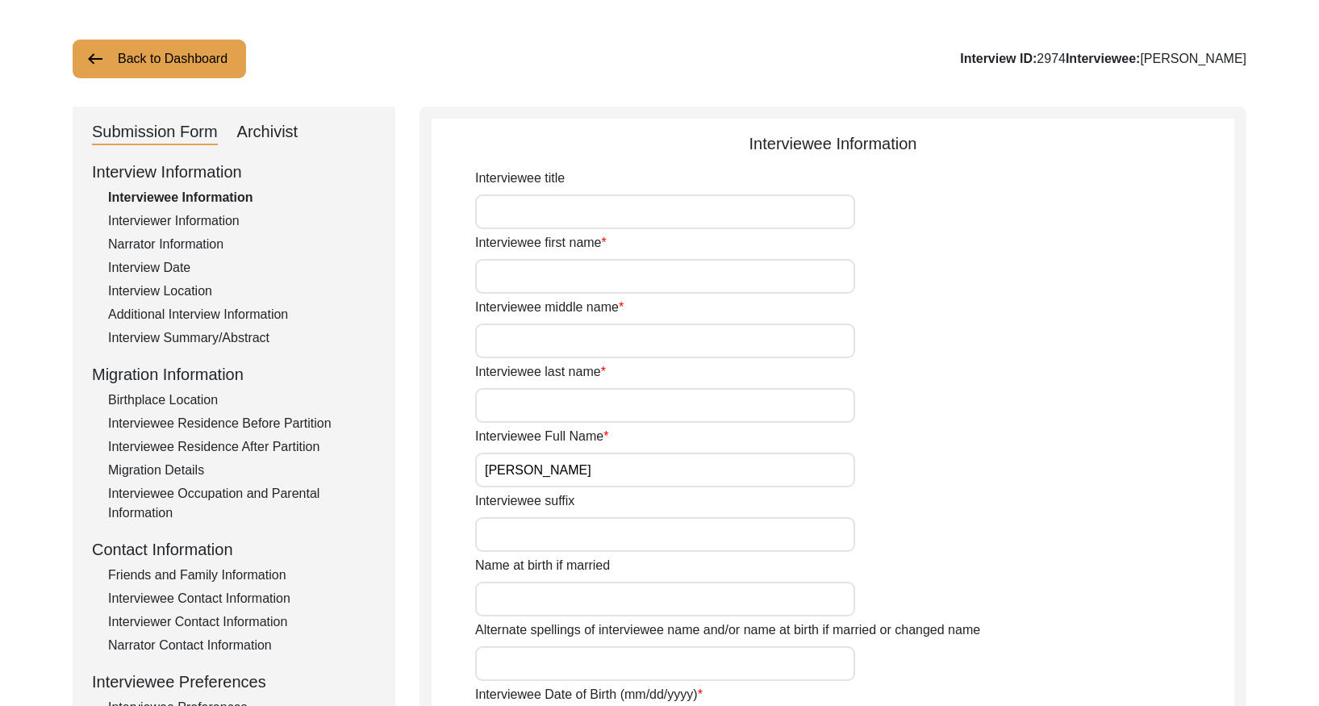
click at [268, 337] on div "Interview Summary/Abstract" at bounding box center [242, 337] width 268 height 19
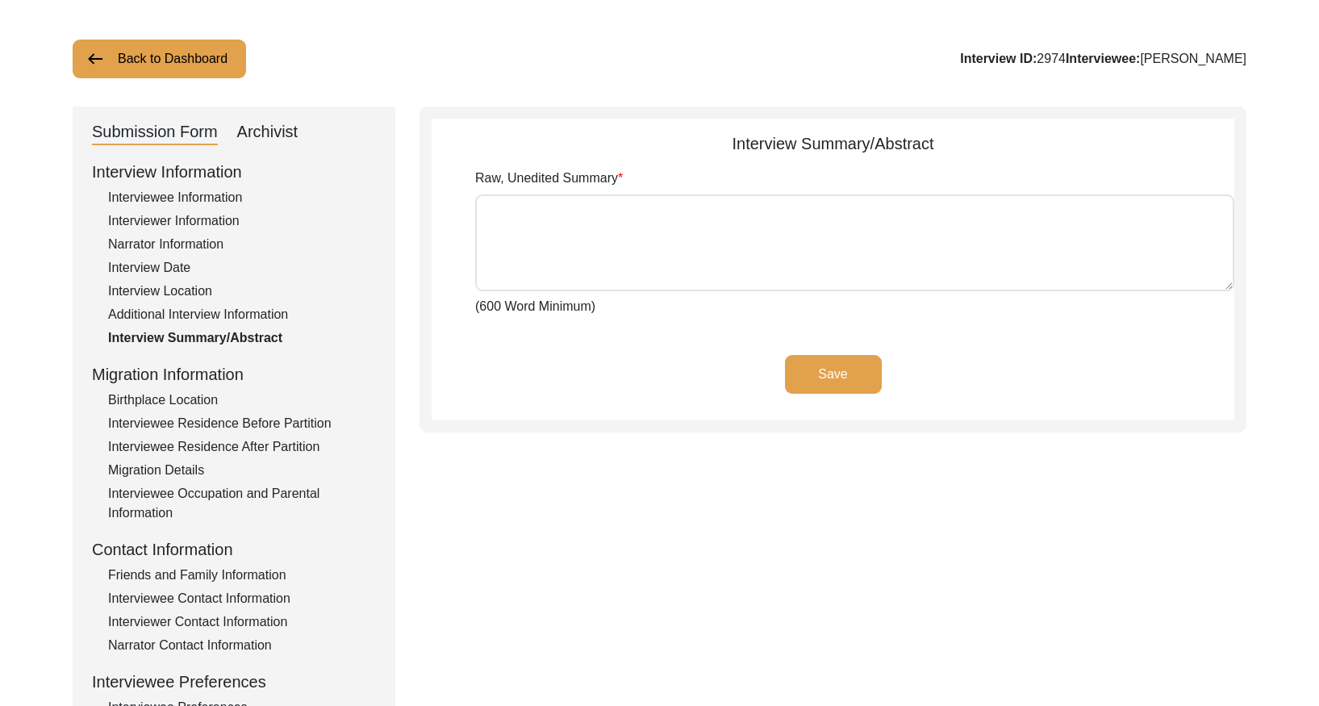
click at [273, 132] on div "Archivist" at bounding box center [267, 132] width 61 height 26
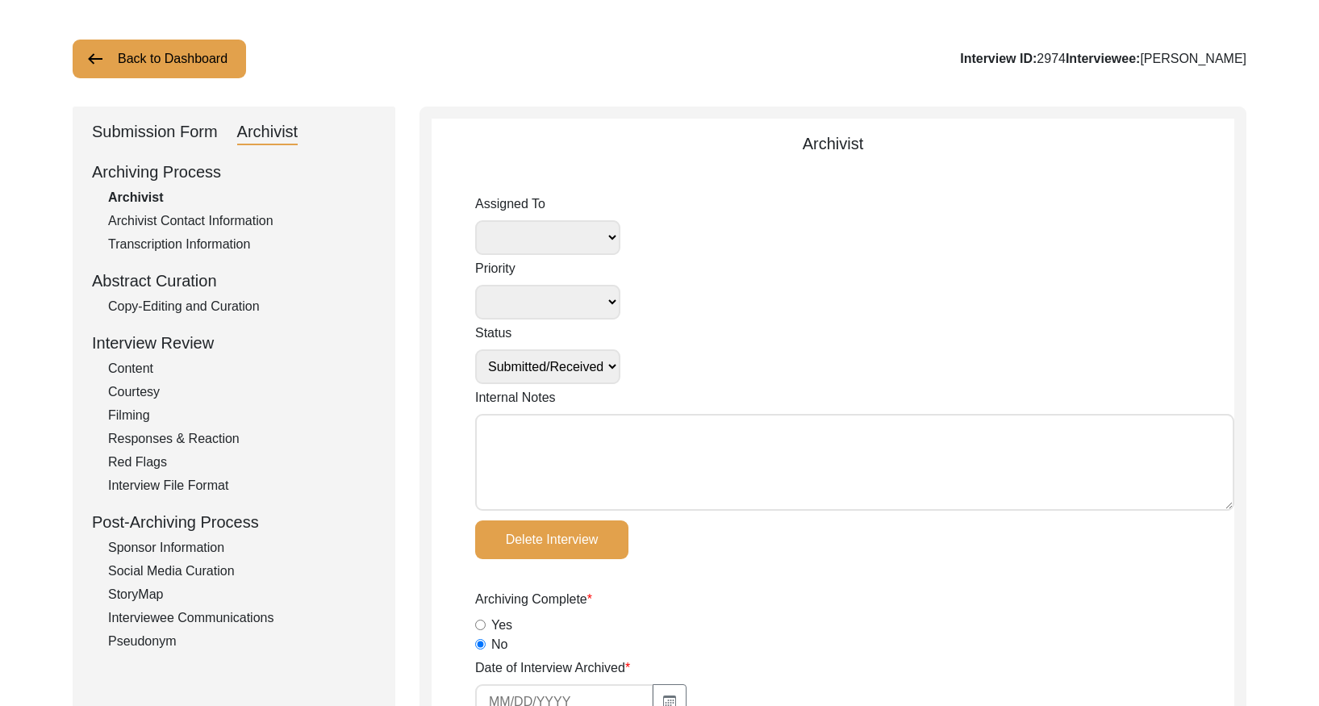
click at [231, 310] on div "Copy-Editing and Curation" at bounding box center [242, 306] width 268 height 19
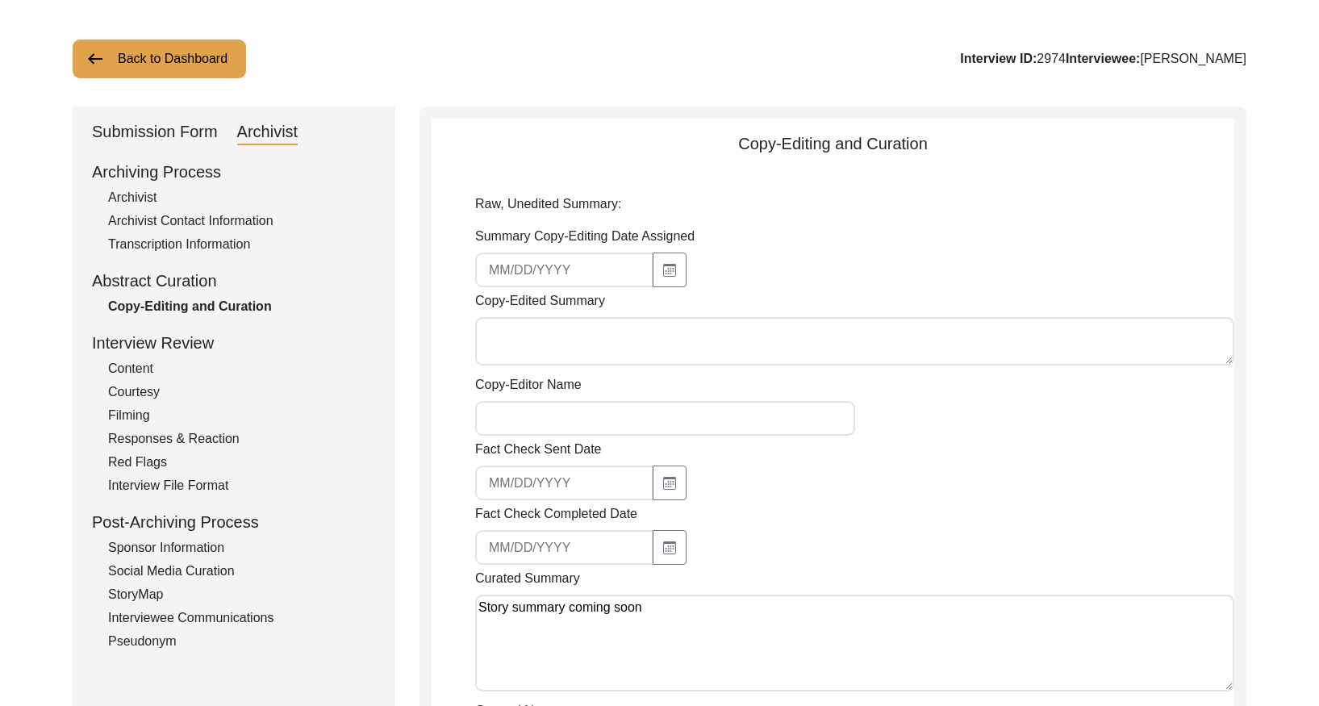
click at [213, 62] on button "Back to Dashboard" at bounding box center [159, 59] width 173 height 39
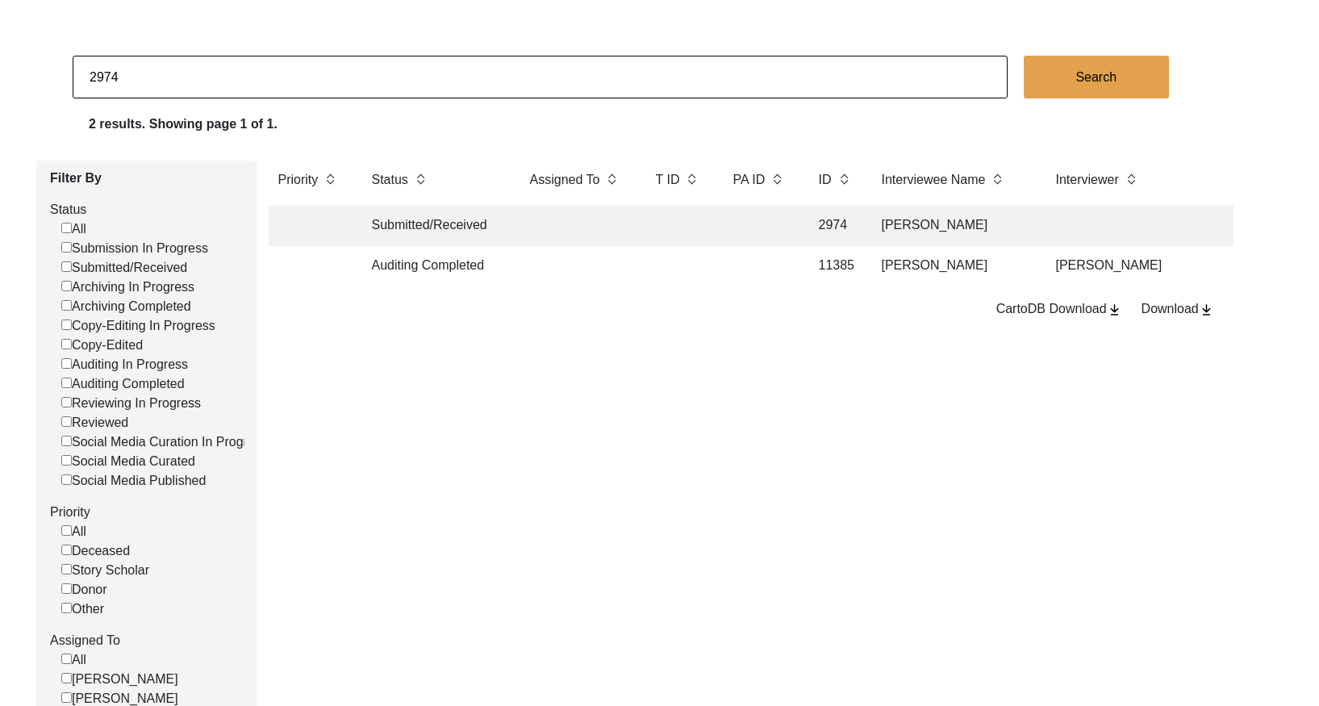
click at [234, 63] on input "2974" at bounding box center [540, 77] width 935 height 43
paste input "3005"
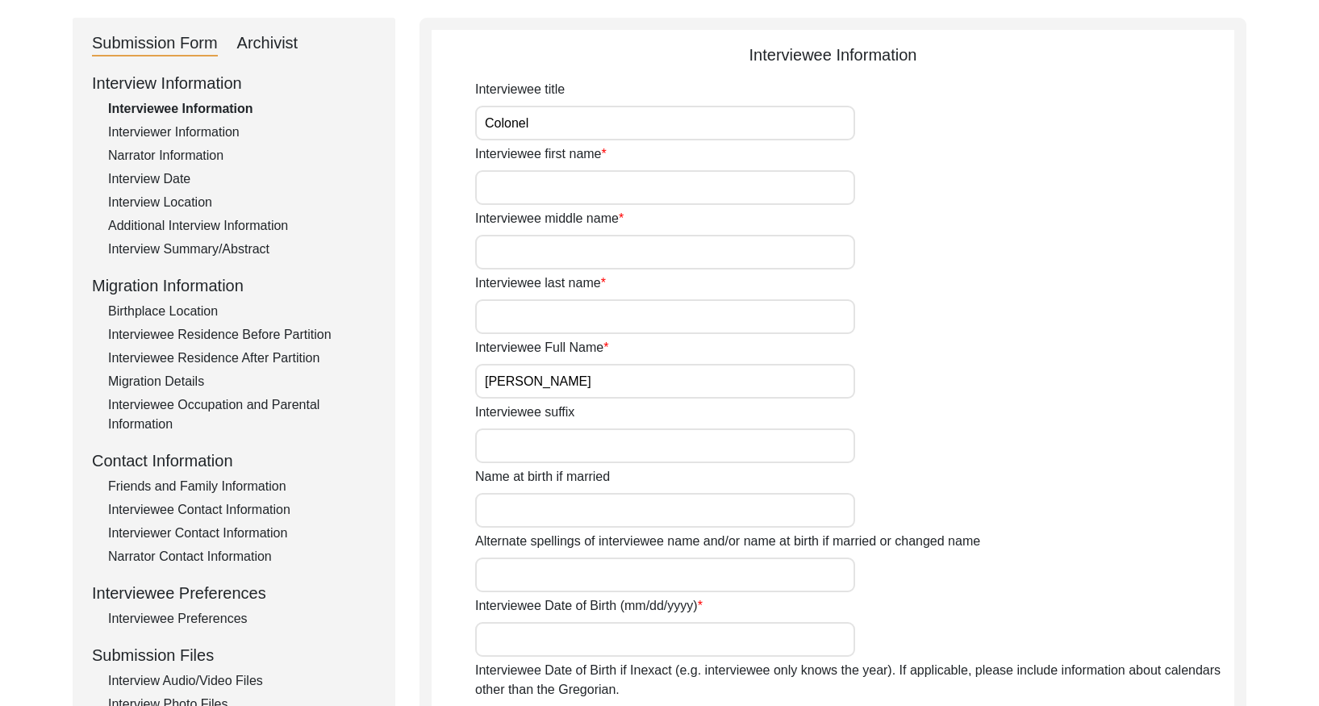
scroll to position [181, 0]
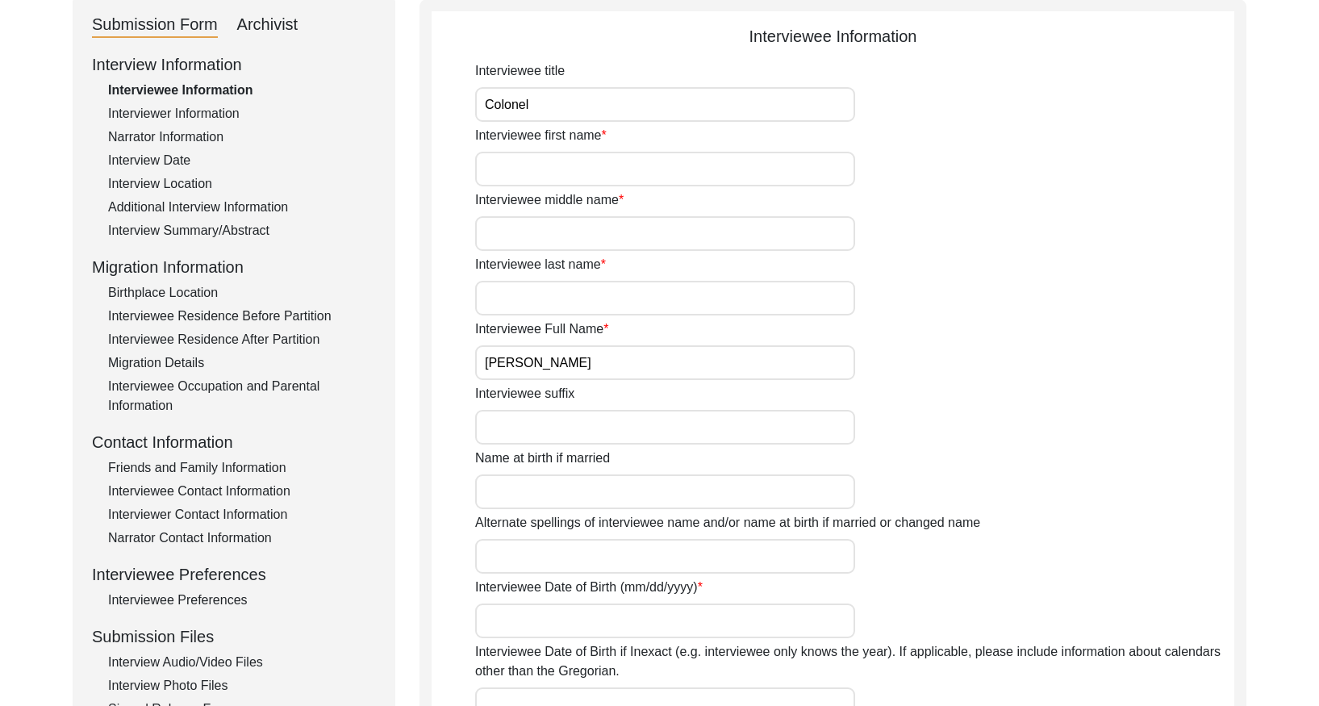
click at [194, 227] on div "Interview Summary/Abstract" at bounding box center [242, 230] width 268 height 19
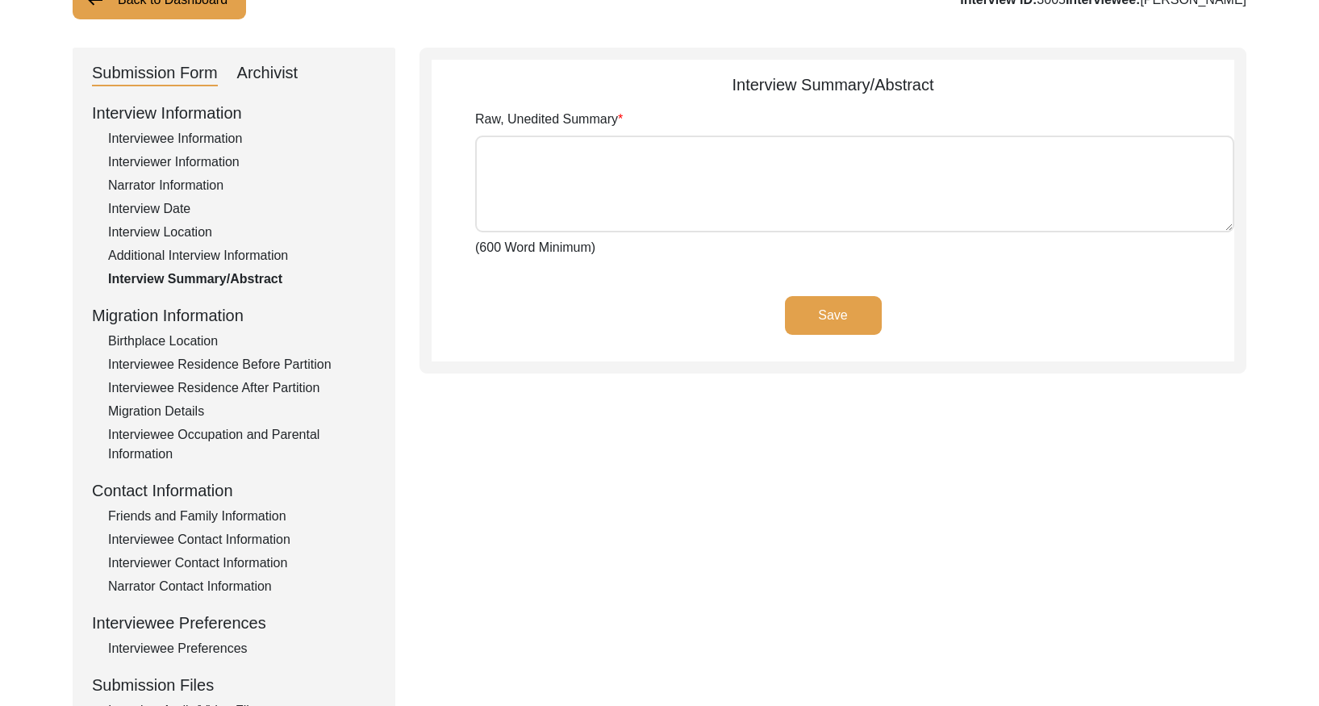
scroll to position [19, 0]
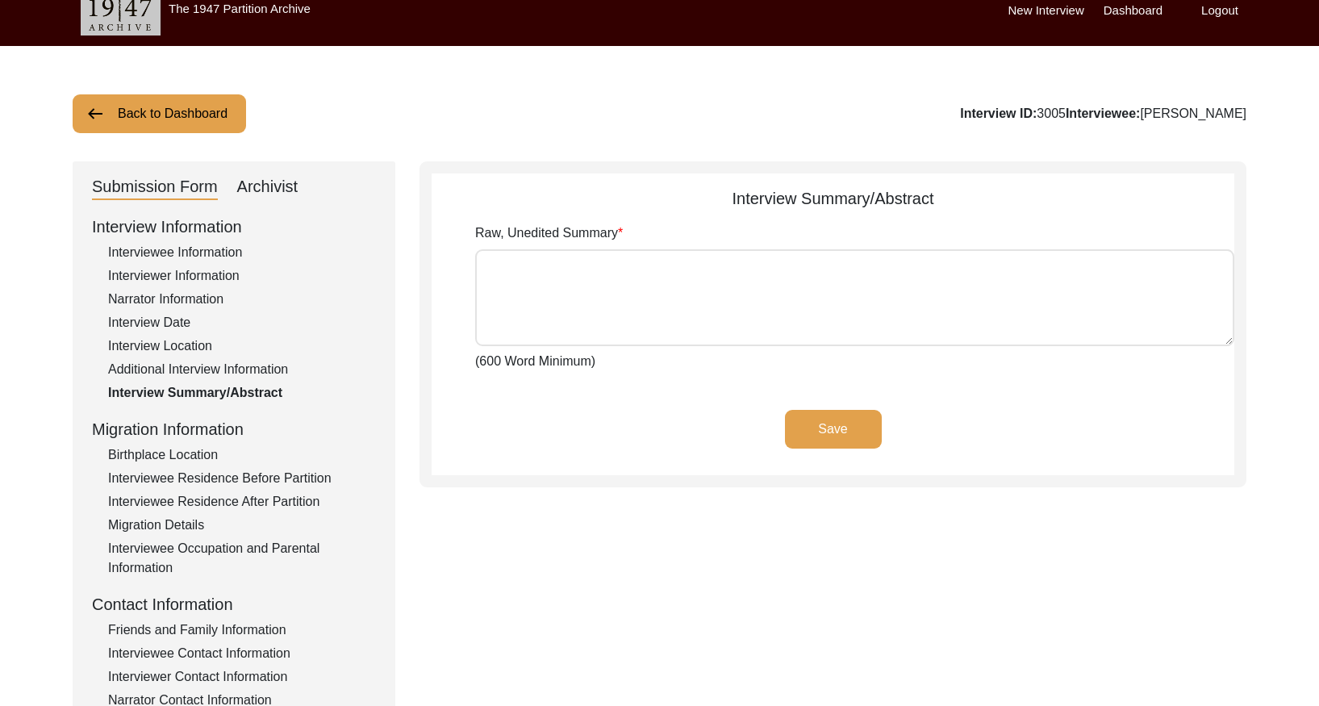
click at [269, 181] on div "Archivist" at bounding box center [267, 187] width 61 height 26
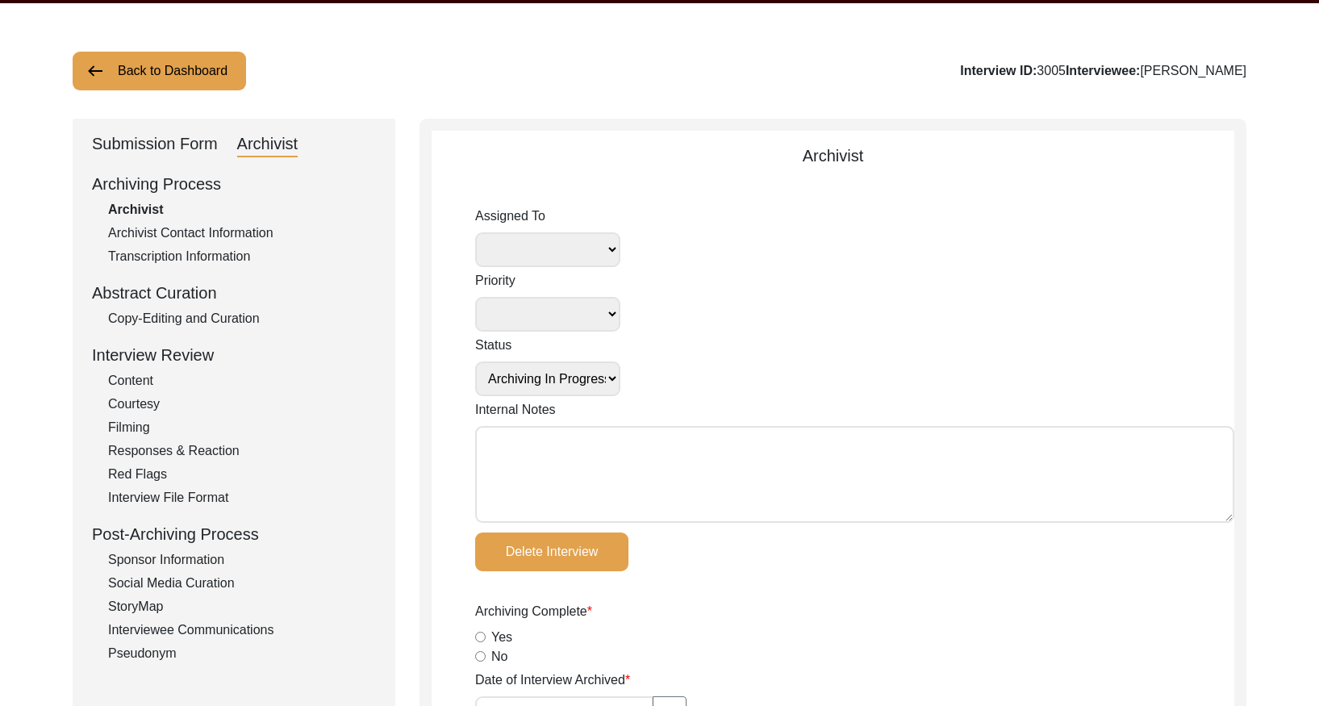
scroll to position [72, 0]
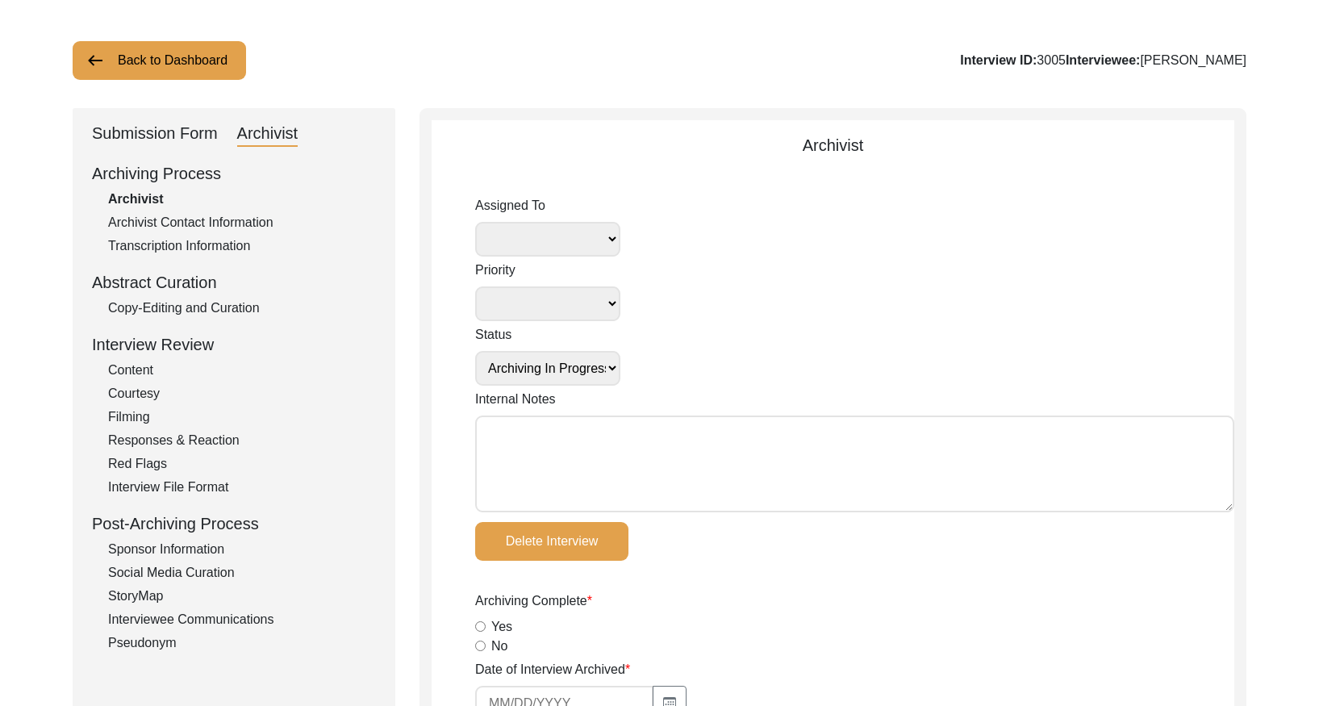
click at [223, 301] on div "Copy-Editing and Curation" at bounding box center [242, 307] width 268 height 19
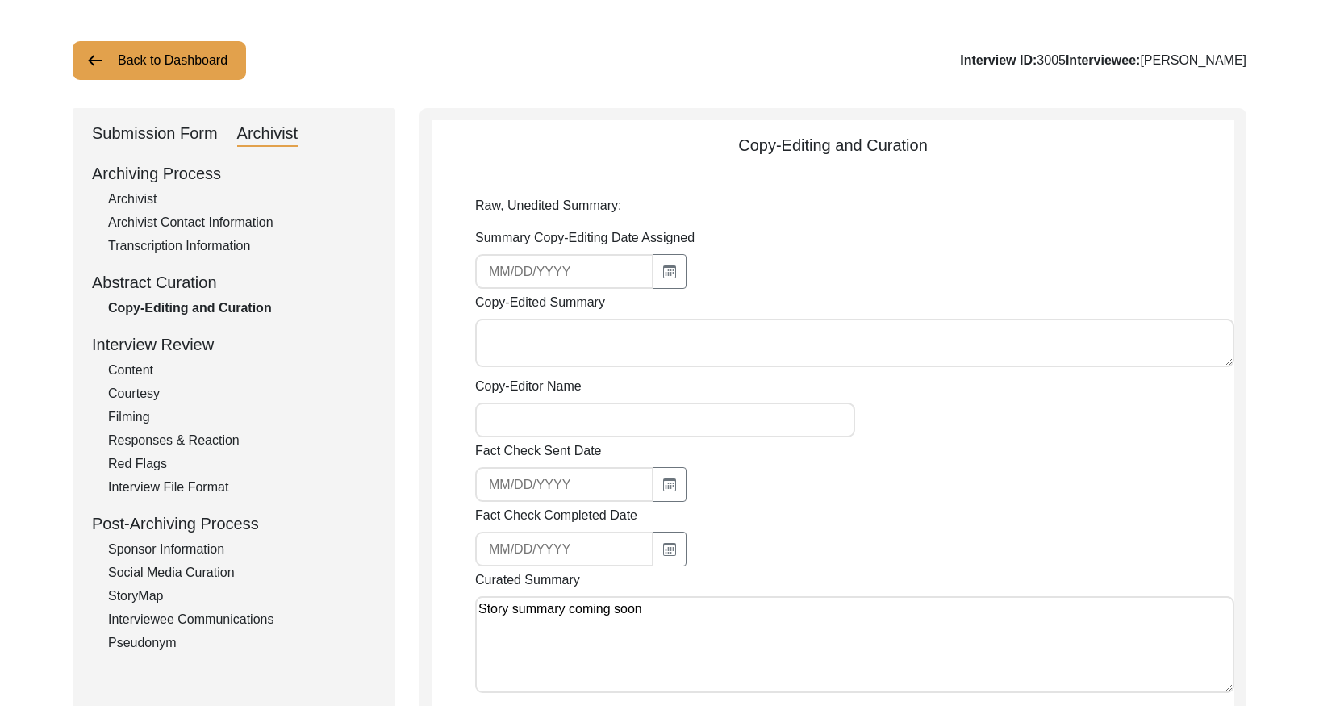
click at [196, 70] on button "Back to Dashboard" at bounding box center [159, 60] width 173 height 39
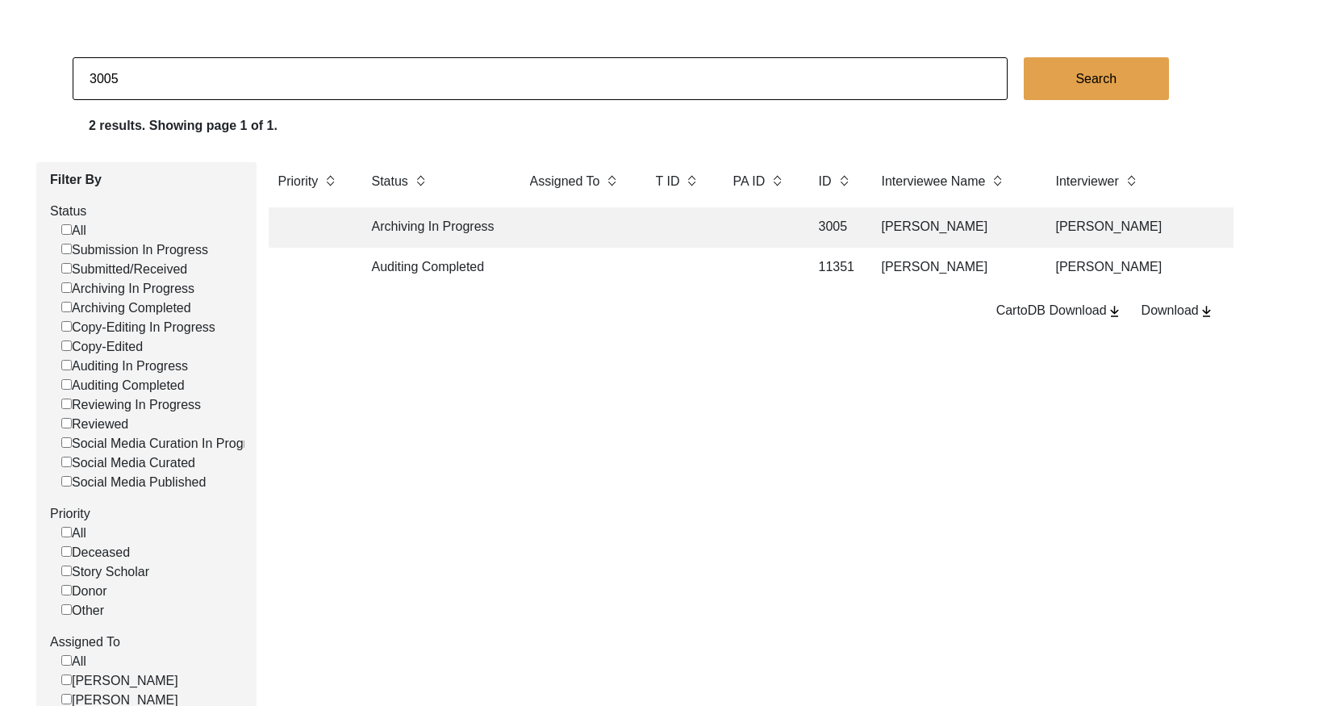
click at [285, 77] on input "3005" at bounding box center [540, 78] width 935 height 43
paste input "17"
click at [750, 228] on td at bounding box center [759, 227] width 73 height 40
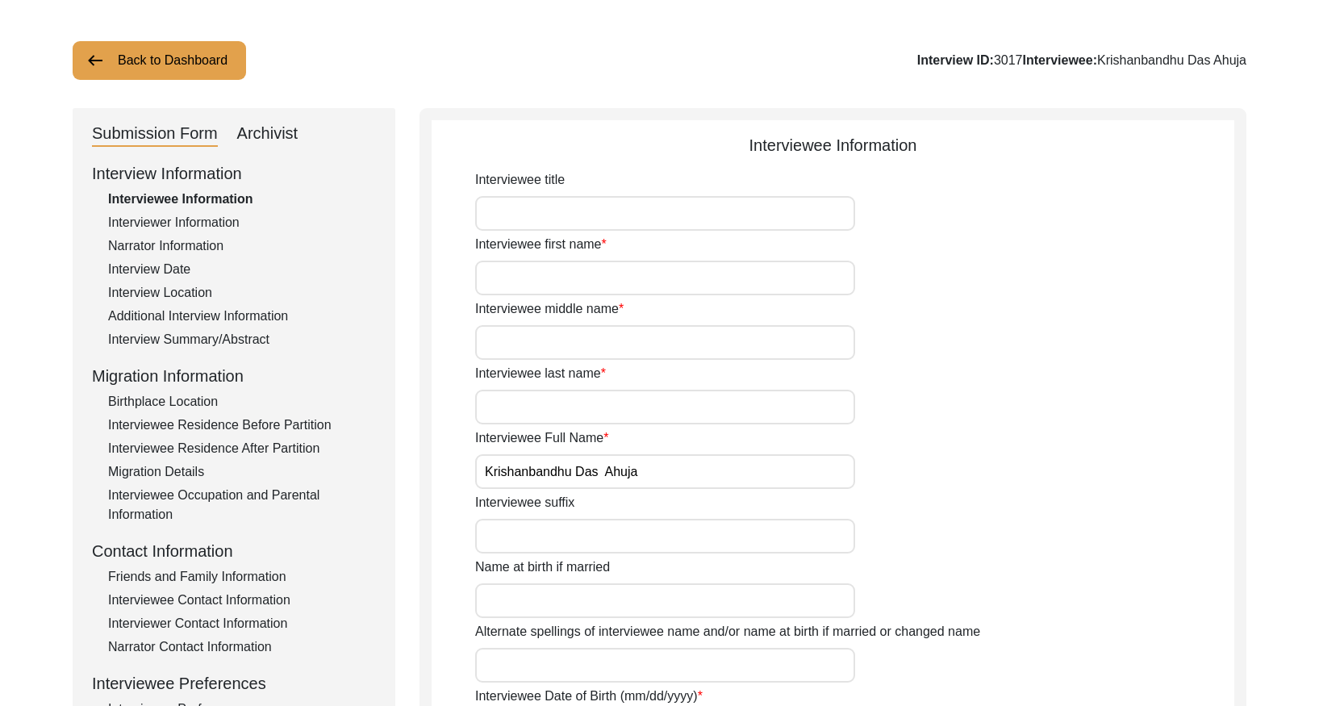
click at [262, 345] on div "Interview Summary/Abstract" at bounding box center [242, 339] width 268 height 19
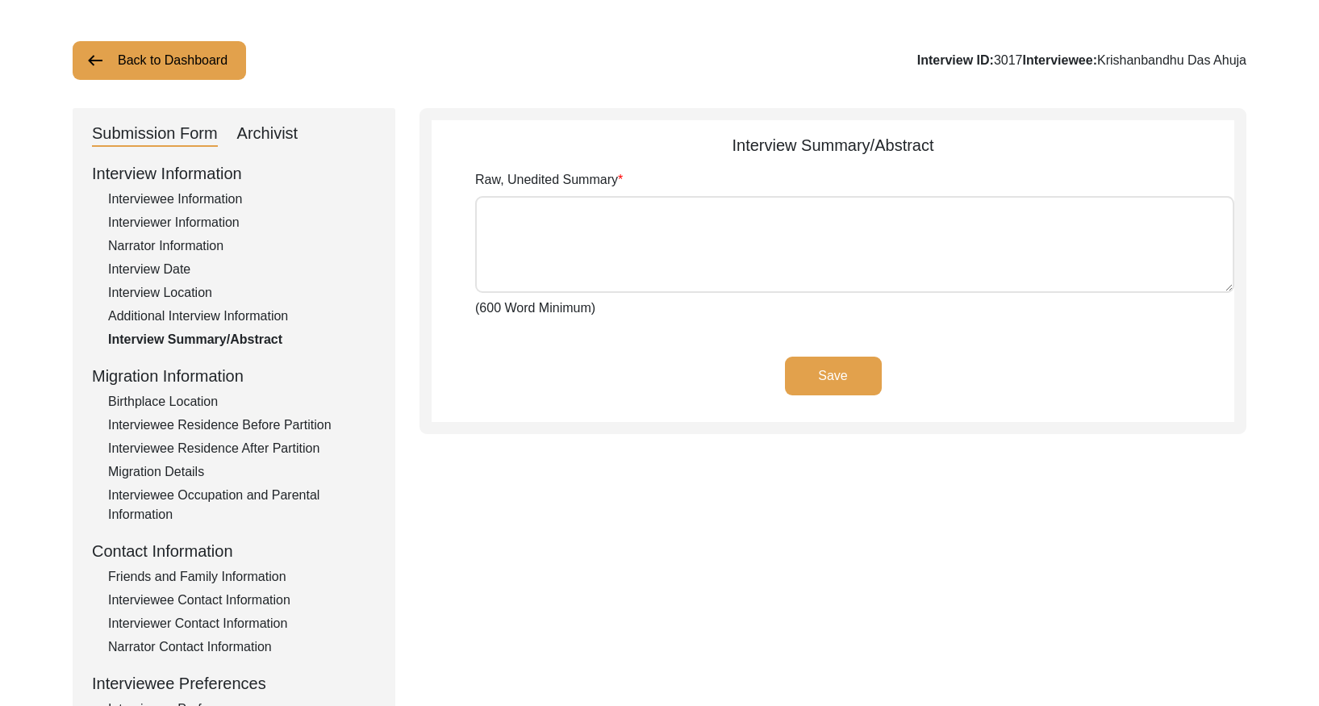
click at [286, 135] on div "Archivist" at bounding box center [267, 134] width 61 height 26
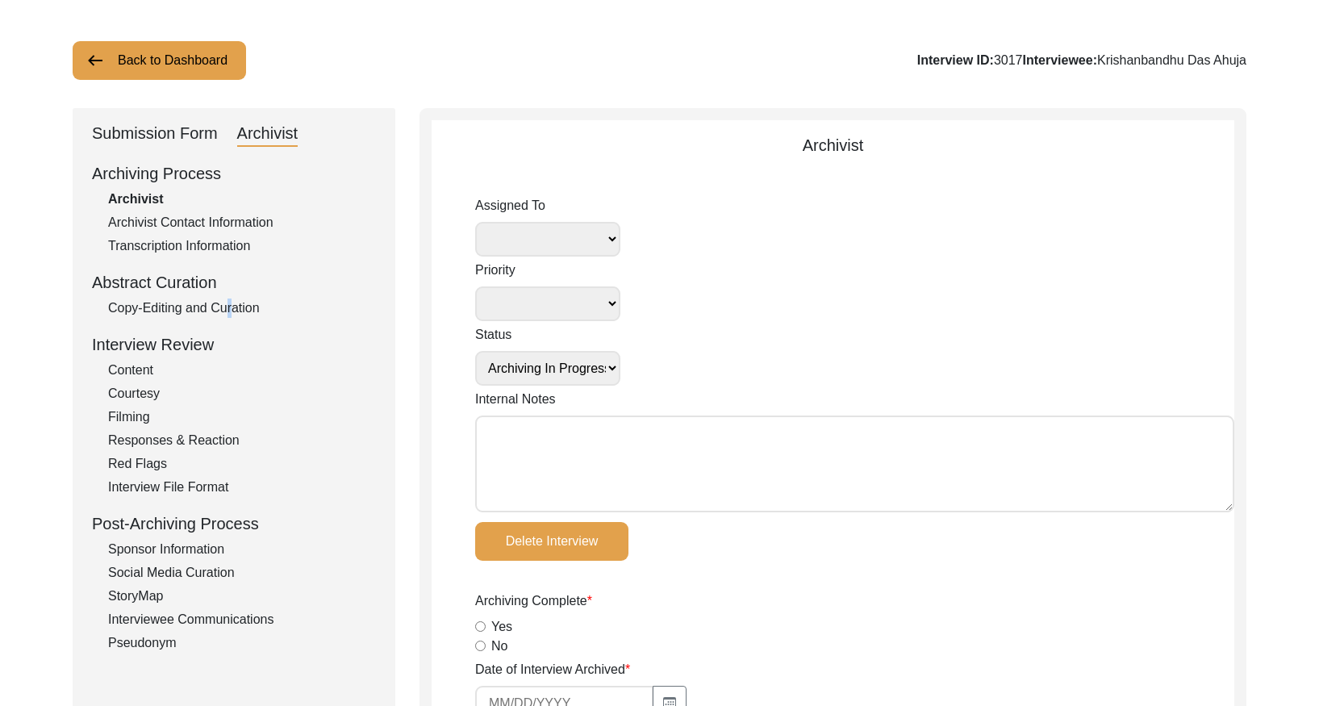
click at [221, 307] on div "Copy-Editing and Curation" at bounding box center [242, 307] width 268 height 19
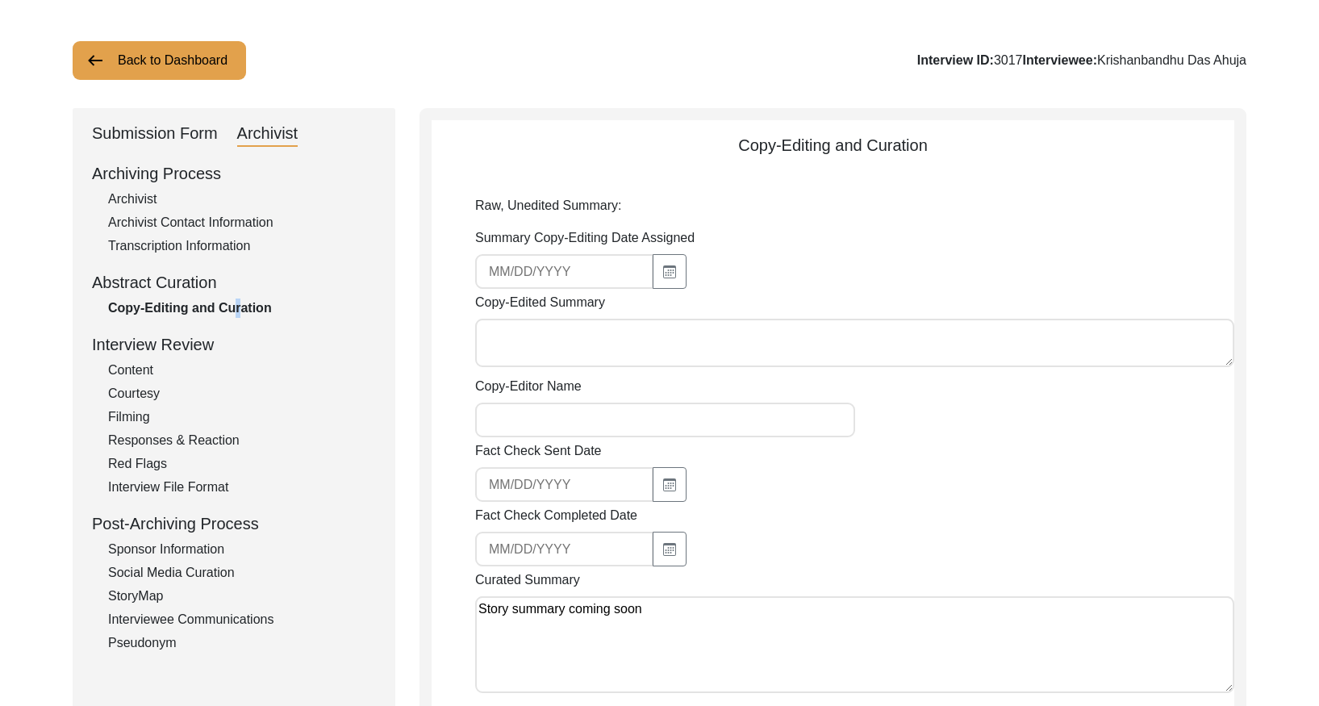
drag, startPoint x: 146, startPoint y: 73, endPoint x: 536, endPoint y: 10, distance: 395.5
click at [160, 72] on button "Back to Dashboard" at bounding box center [159, 60] width 173 height 39
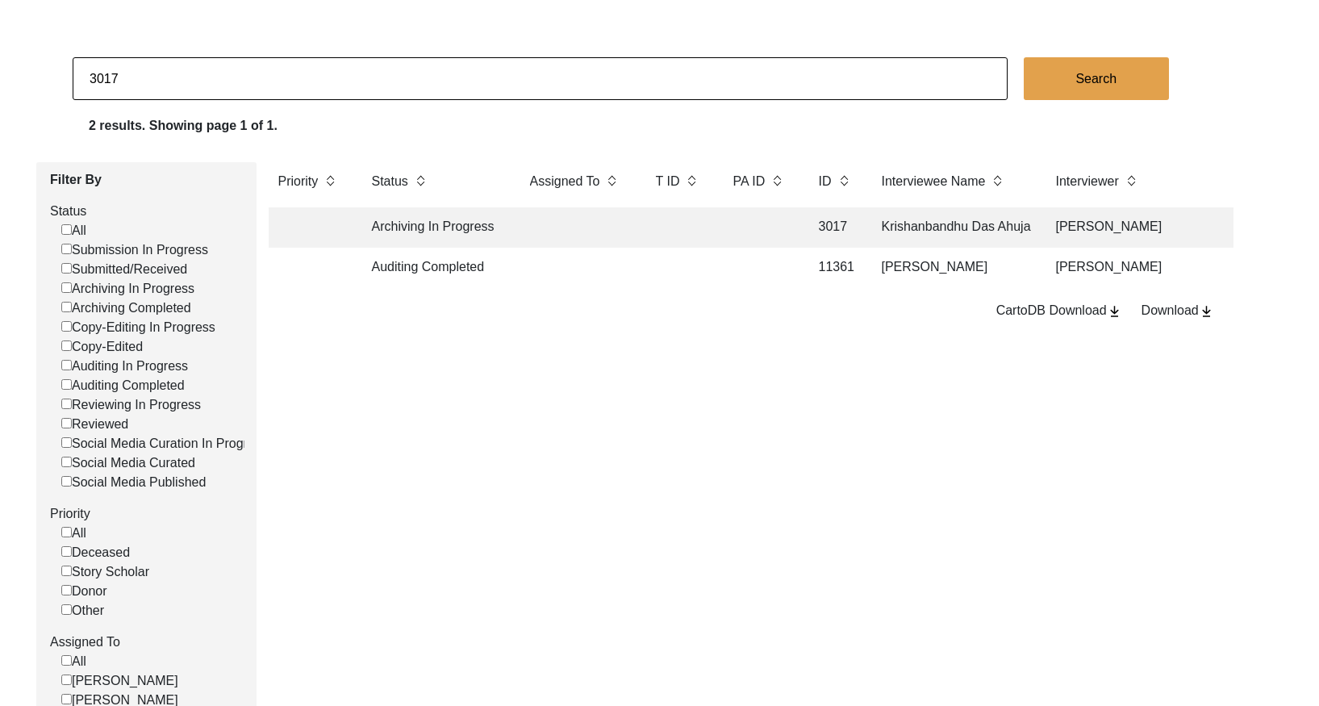
click at [413, 72] on input "3017" at bounding box center [540, 78] width 935 height 43
paste input "5"
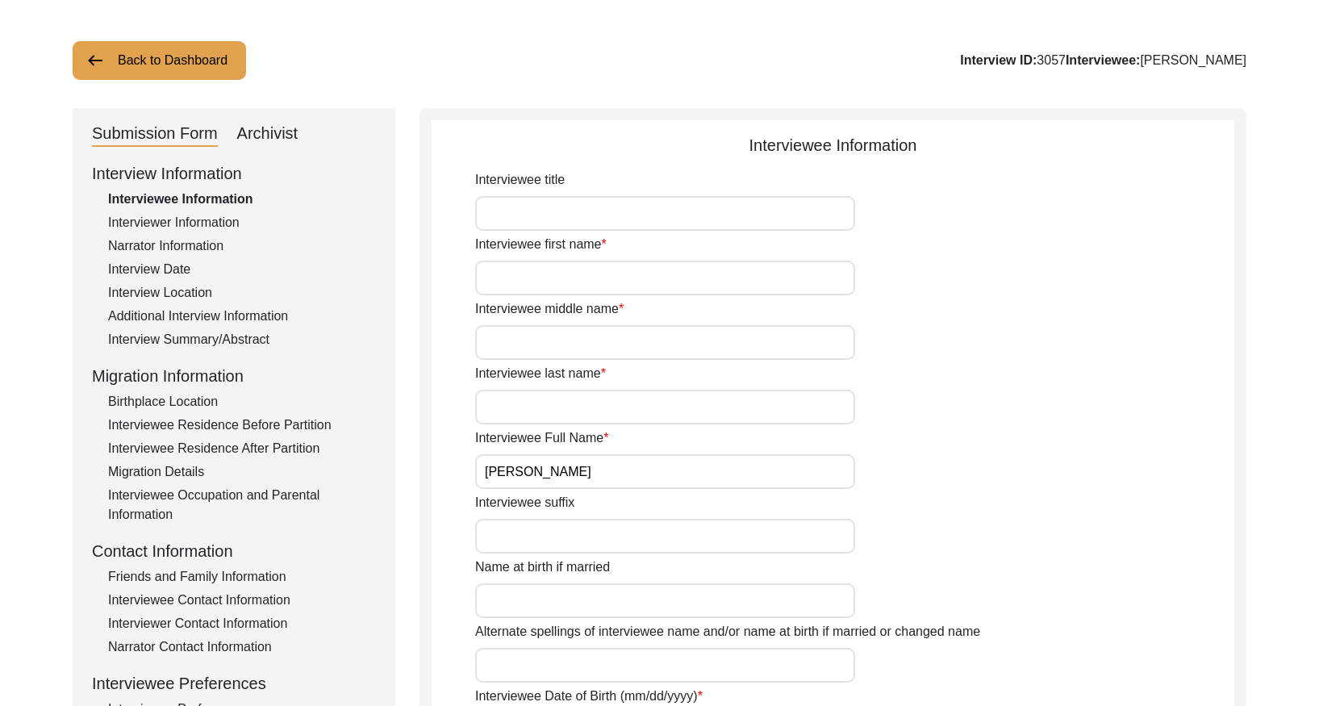
click at [222, 336] on div "Interview Summary/Abstract" at bounding box center [242, 339] width 268 height 19
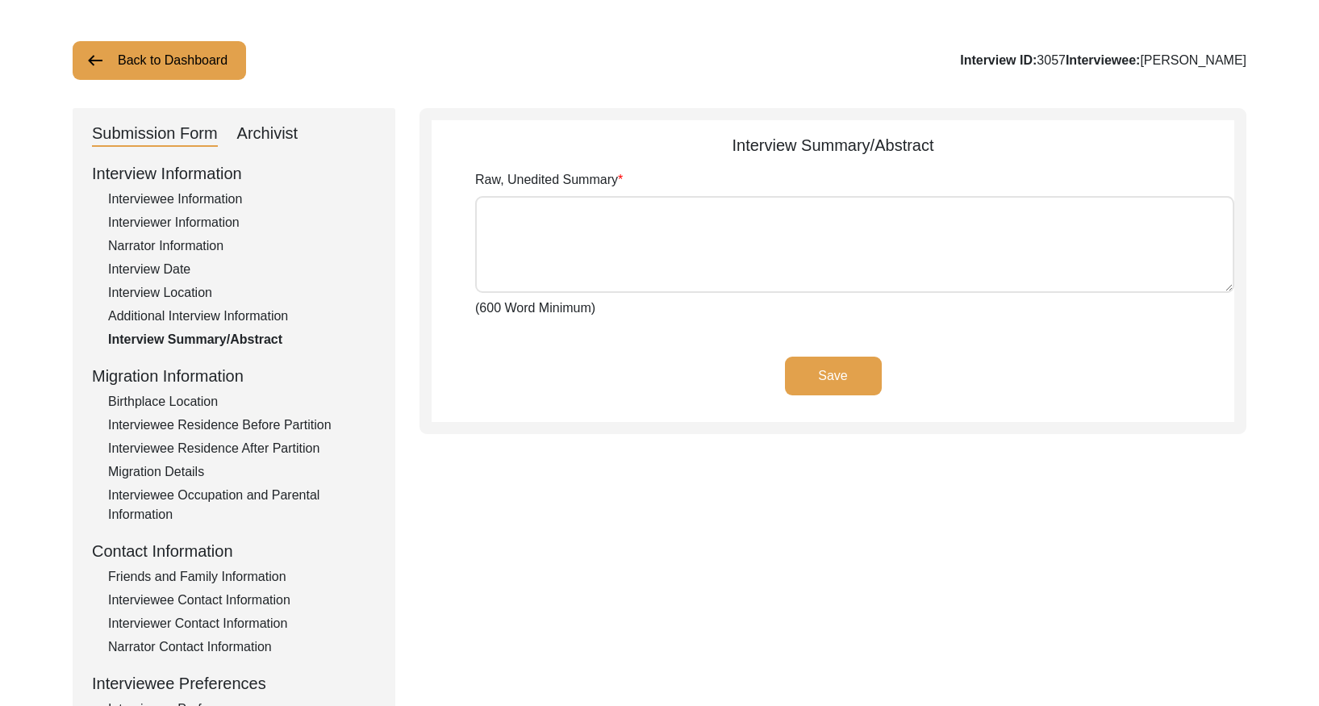
click at [266, 138] on div "Archivist" at bounding box center [267, 134] width 61 height 26
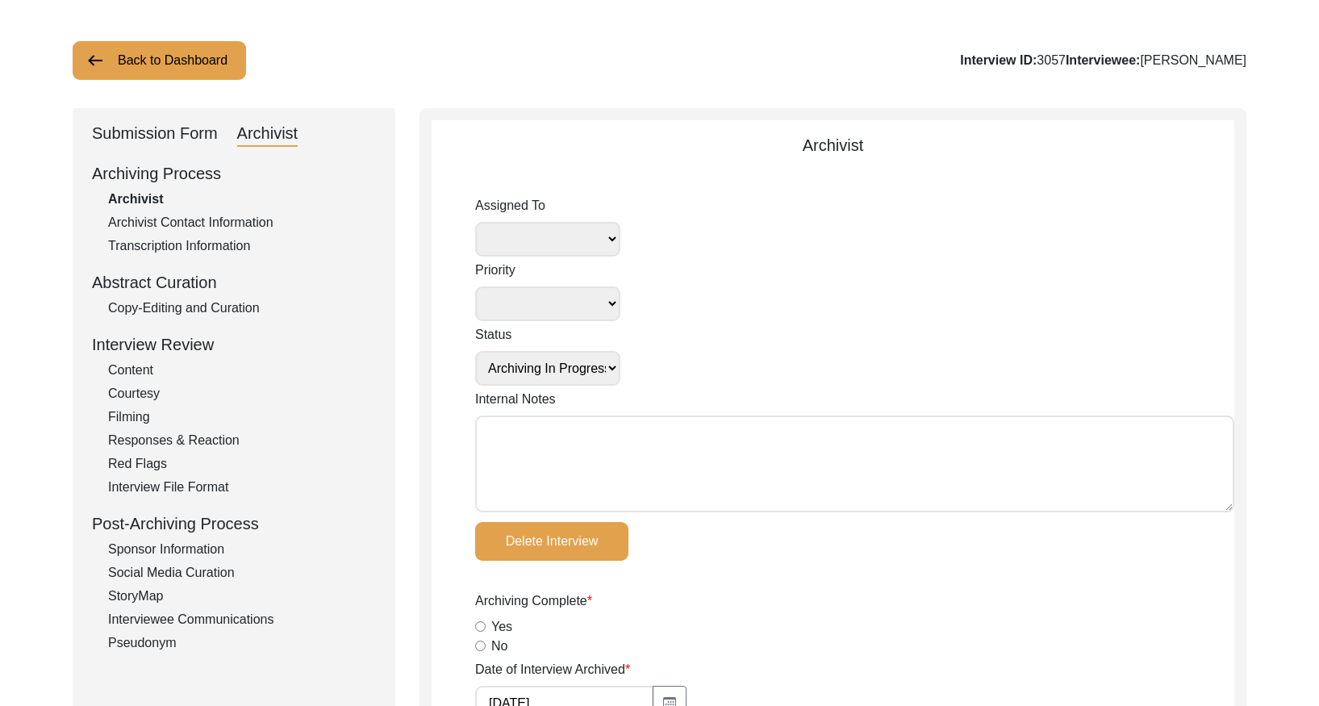
click at [207, 310] on div "Copy-Editing and Curation" at bounding box center [242, 307] width 268 height 19
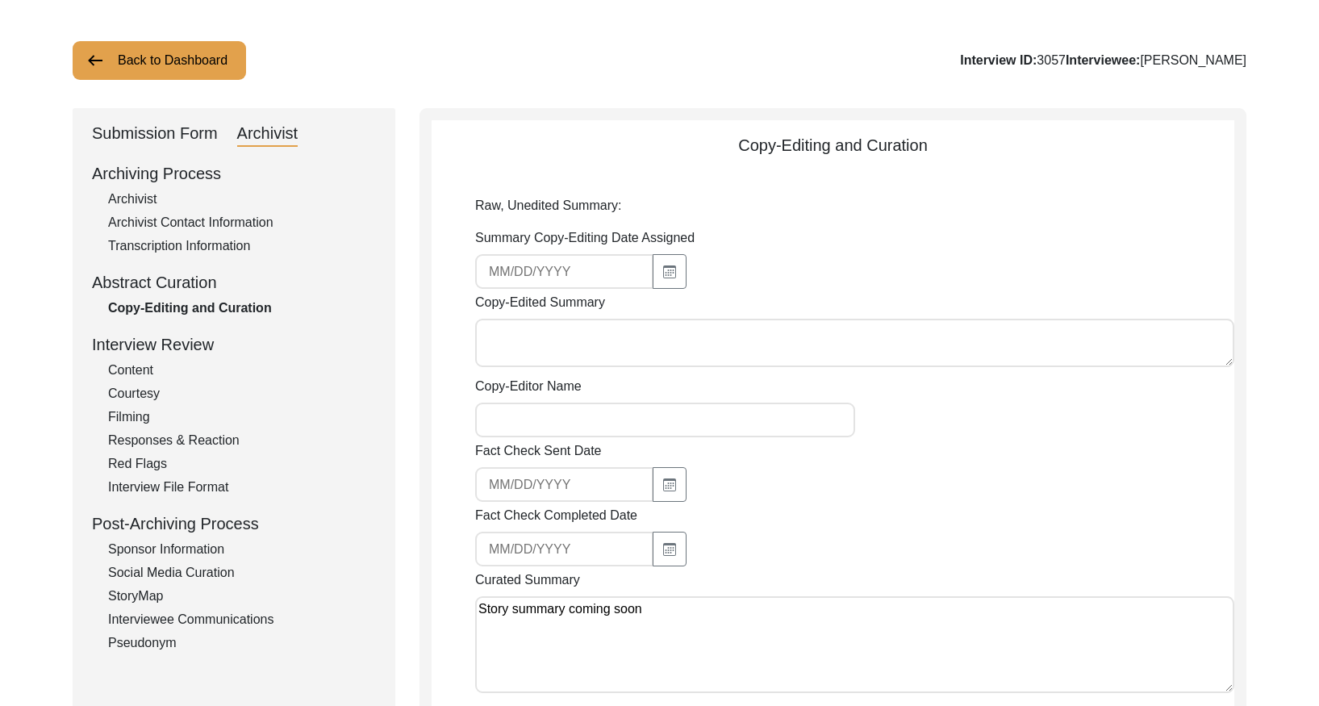
click at [213, 69] on button "Back to Dashboard" at bounding box center [159, 60] width 173 height 39
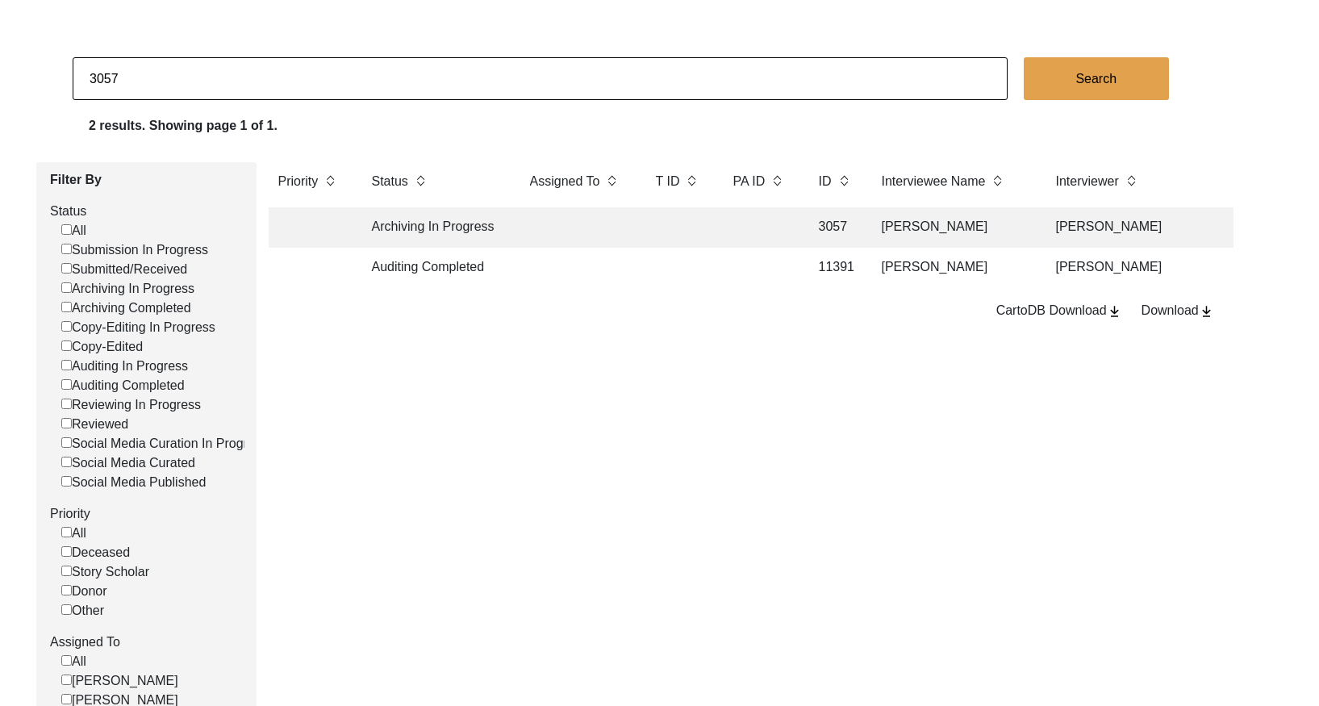
click at [231, 73] on input "3057" at bounding box center [540, 78] width 935 height 43
paste input "95"
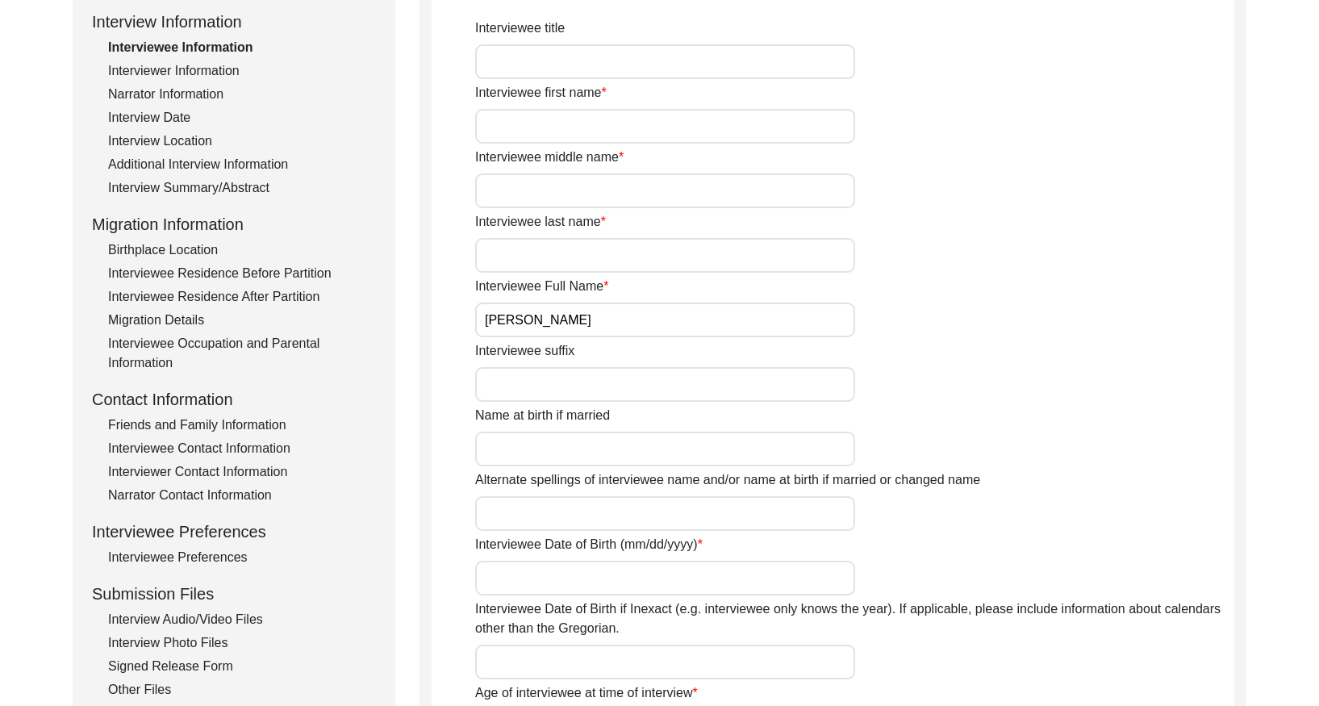
scroll to position [244, 0]
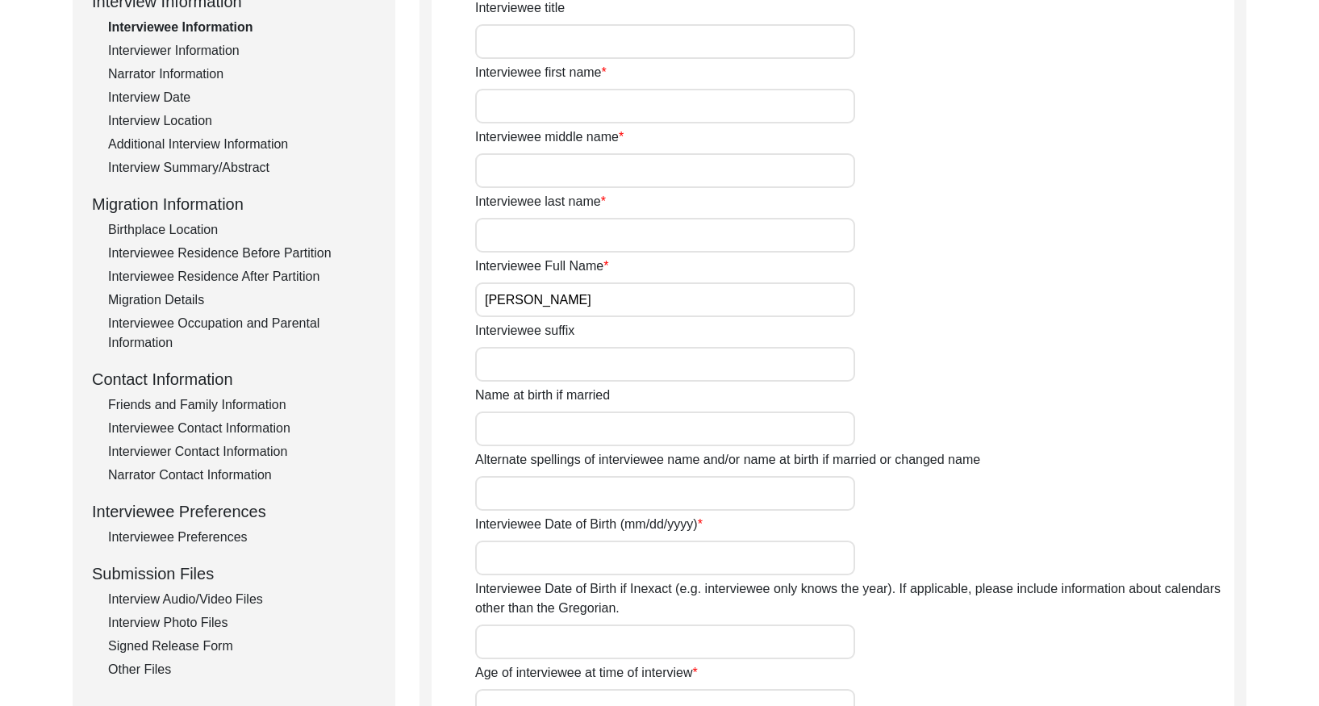
click at [227, 176] on div "Interview Summary/Abstract" at bounding box center [242, 167] width 268 height 19
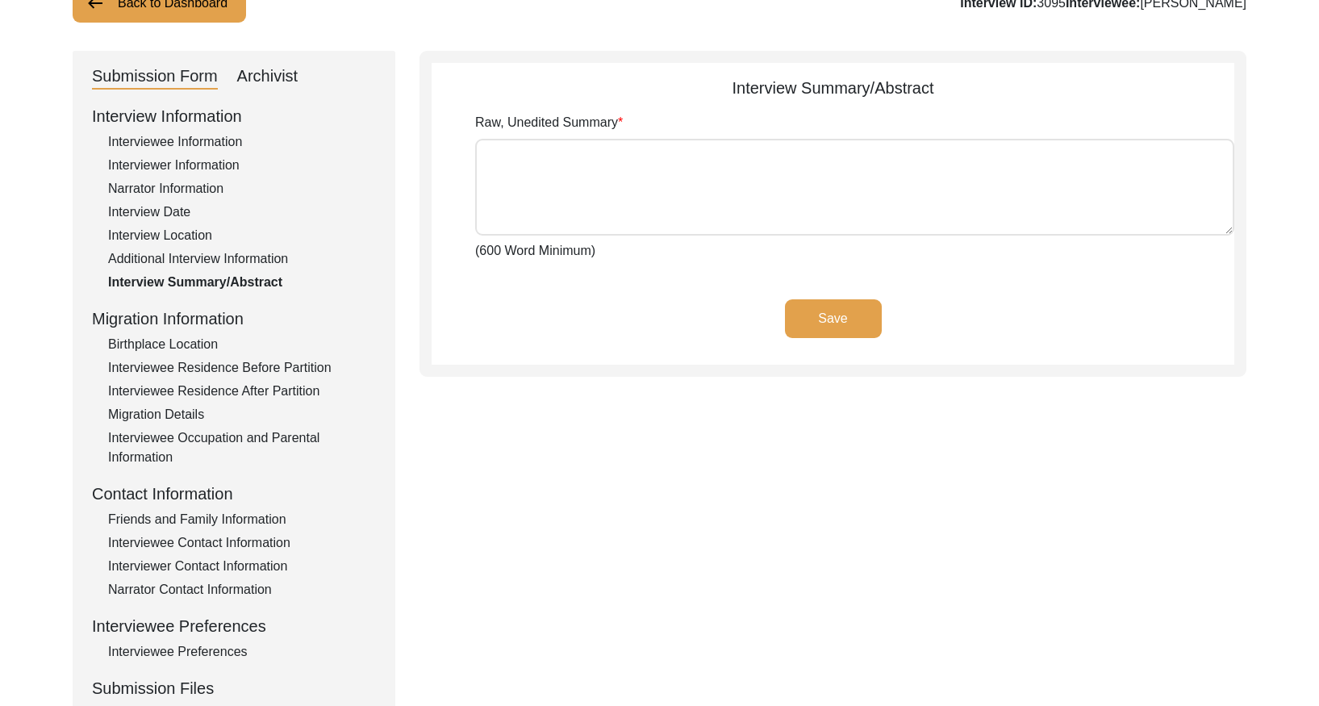
scroll to position [92, 0]
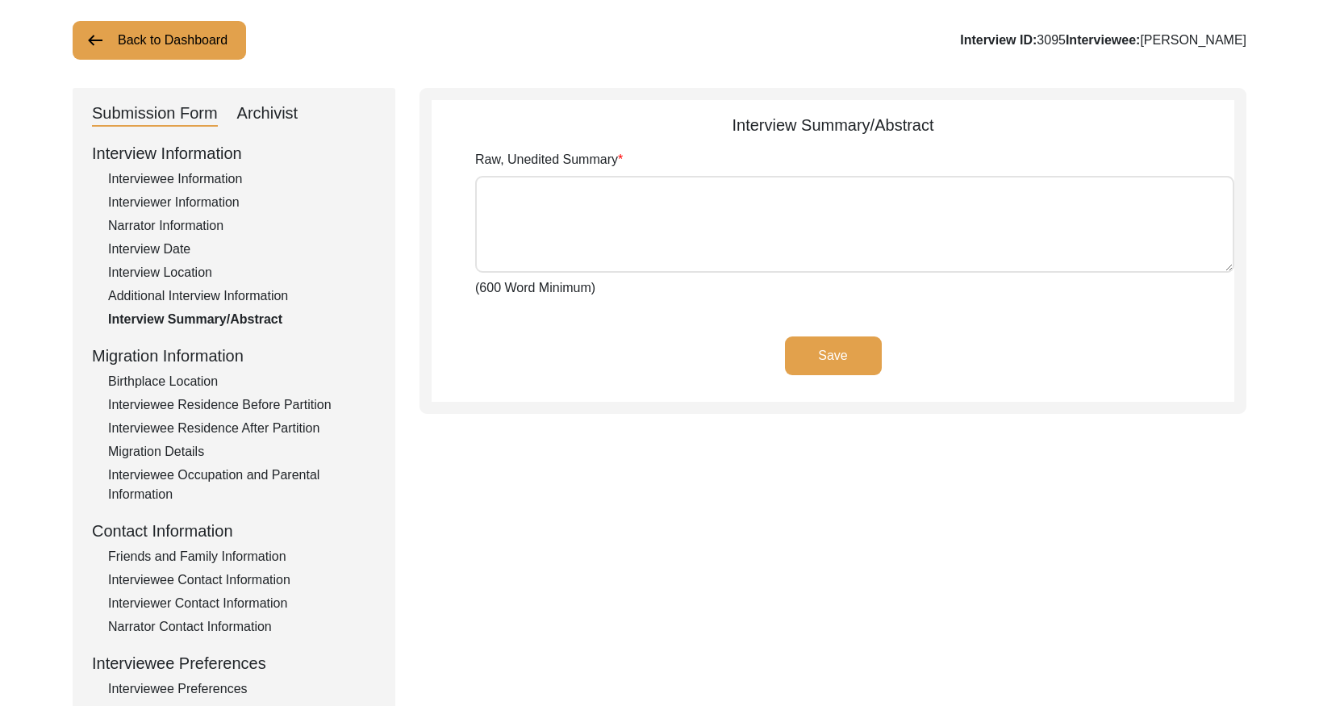
click at [280, 118] on div "Archivist" at bounding box center [267, 114] width 61 height 26
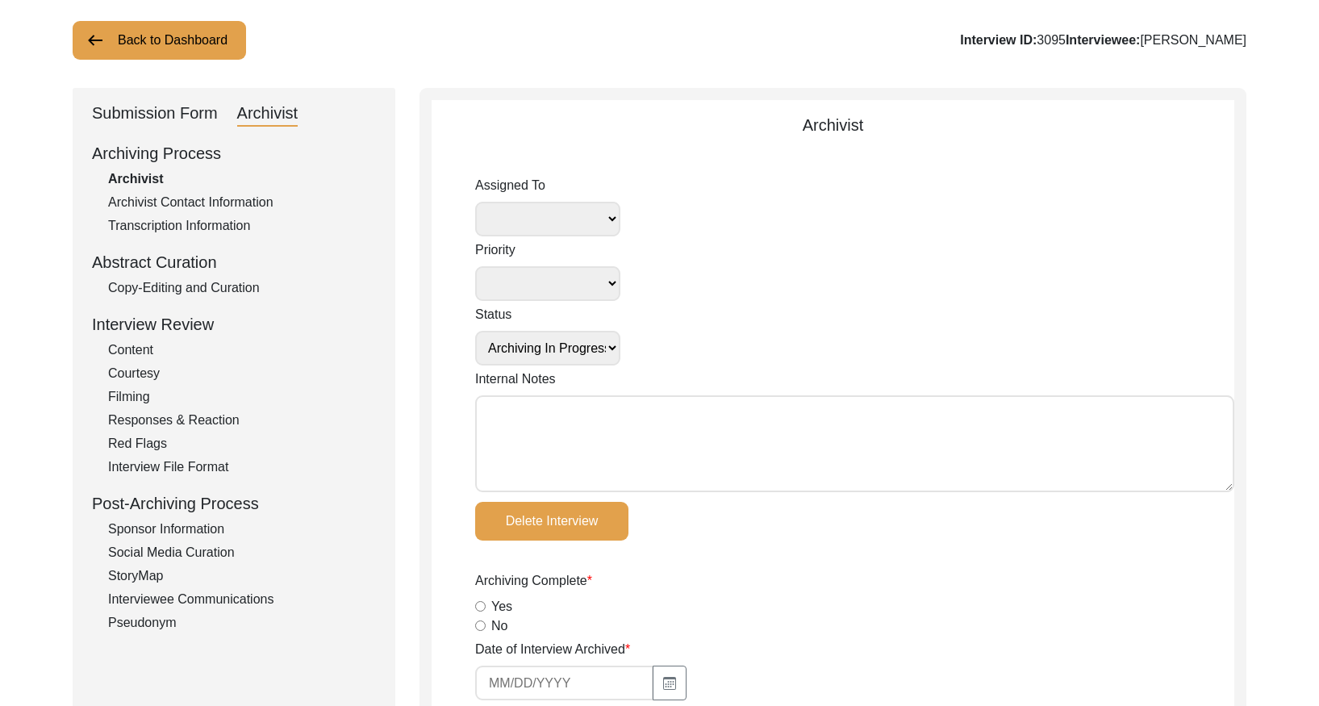
click at [198, 293] on div "Copy-Editing and Curation" at bounding box center [242, 287] width 268 height 19
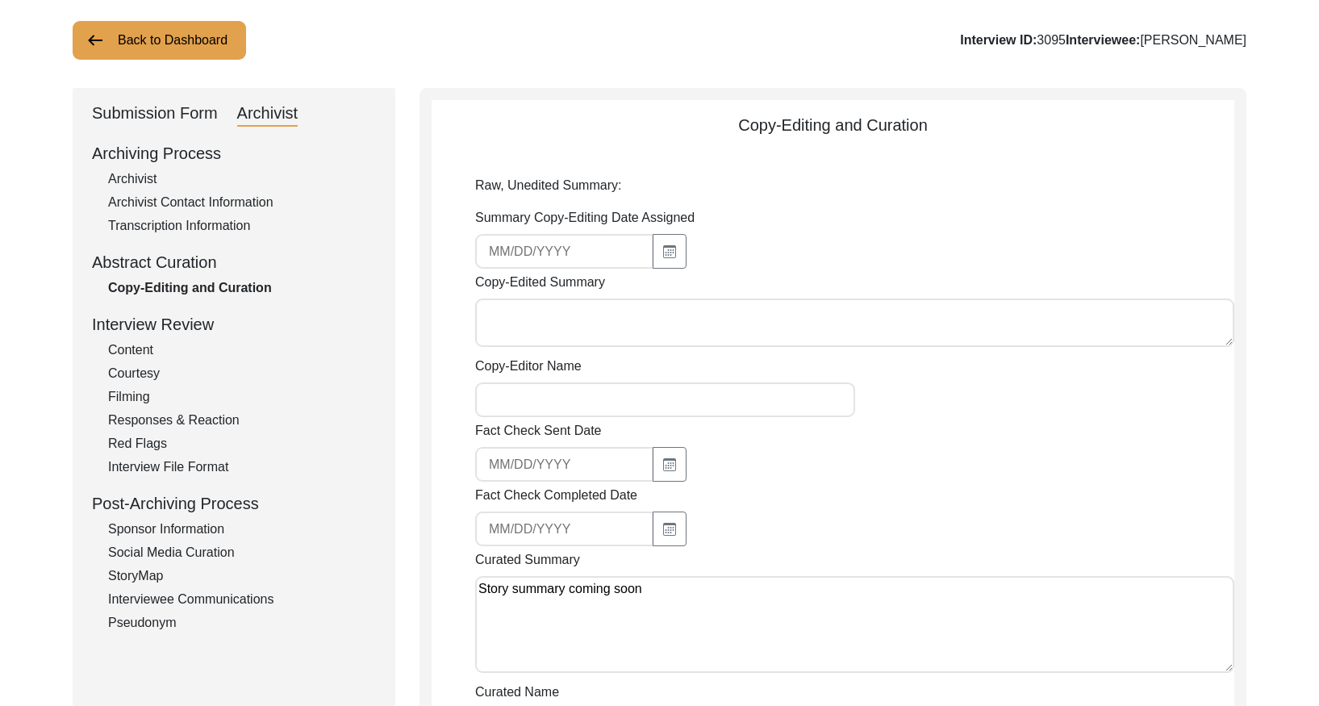
drag, startPoint x: 179, startPoint y: 34, endPoint x: 458, endPoint y: 2, distance: 280.8
click at [182, 34] on button "Back to Dashboard" at bounding box center [159, 40] width 173 height 39
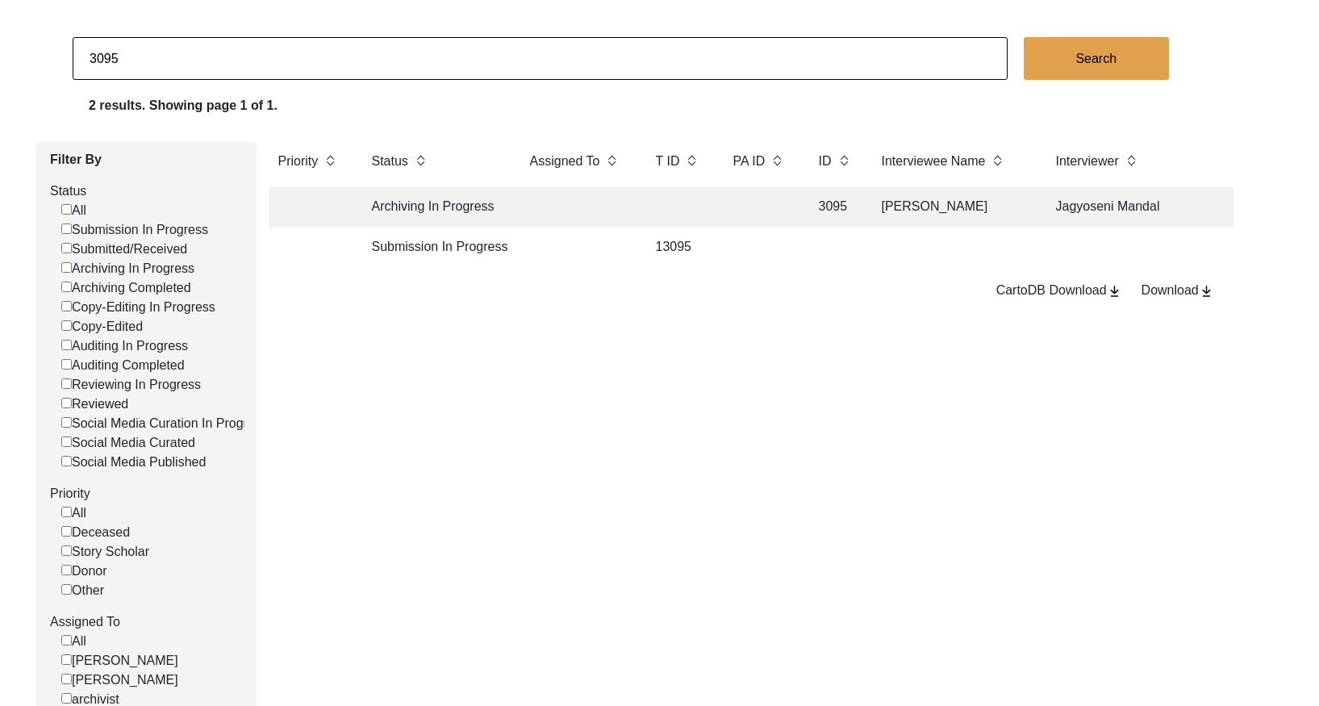
click at [321, 77] on input "3095" at bounding box center [540, 58] width 935 height 43
click at [321, 76] on input "3095" at bounding box center [540, 58] width 935 height 43
paste input "103"
click at [699, 219] on td at bounding box center [678, 207] width 65 height 40
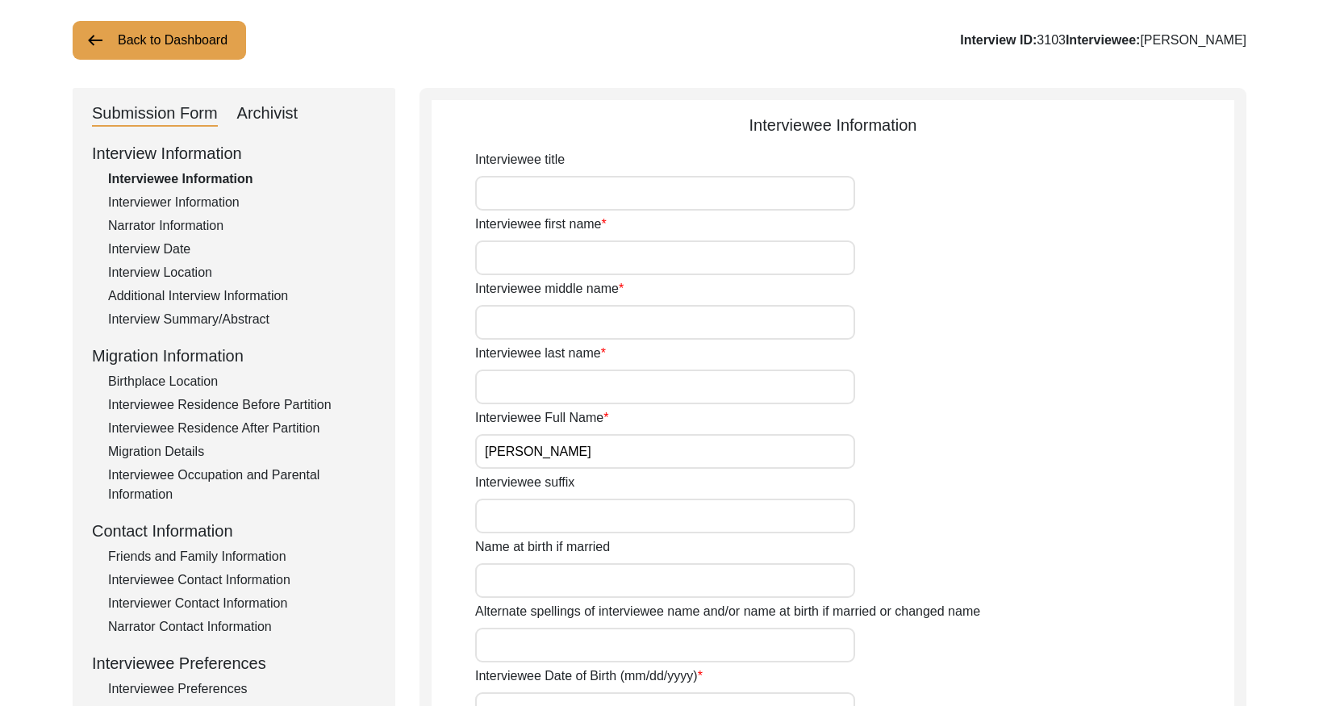
click at [211, 318] on div "Interview Summary/Abstract" at bounding box center [242, 319] width 268 height 19
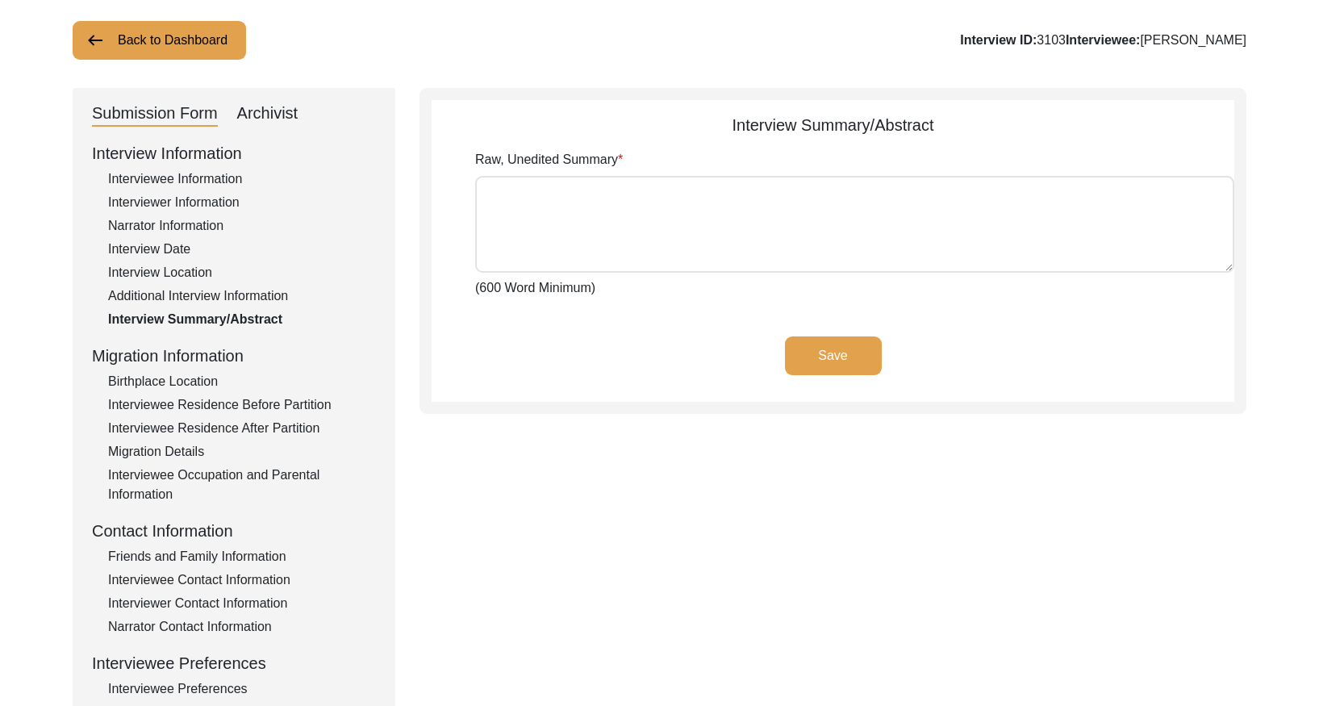
drag, startPoint x: 276, startPoint y: 119, endPoint x: 282, endPoint y: 135, distance: 18.1
click at [276, 119] on div "Archivist" at bounding box center [267, 114] width 61 height 26
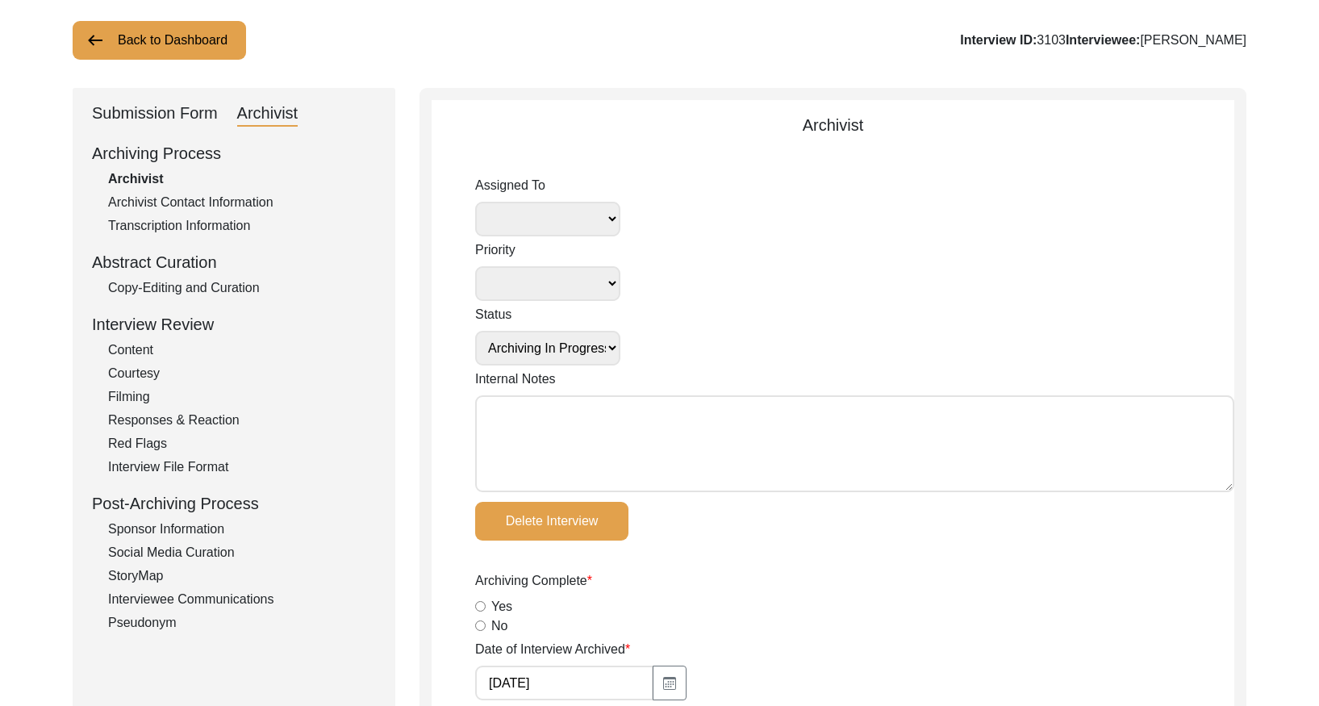
click at [228, 282] on div "Copy-Editing and Curation" at bounding box center [242, 287] width 268 height 19
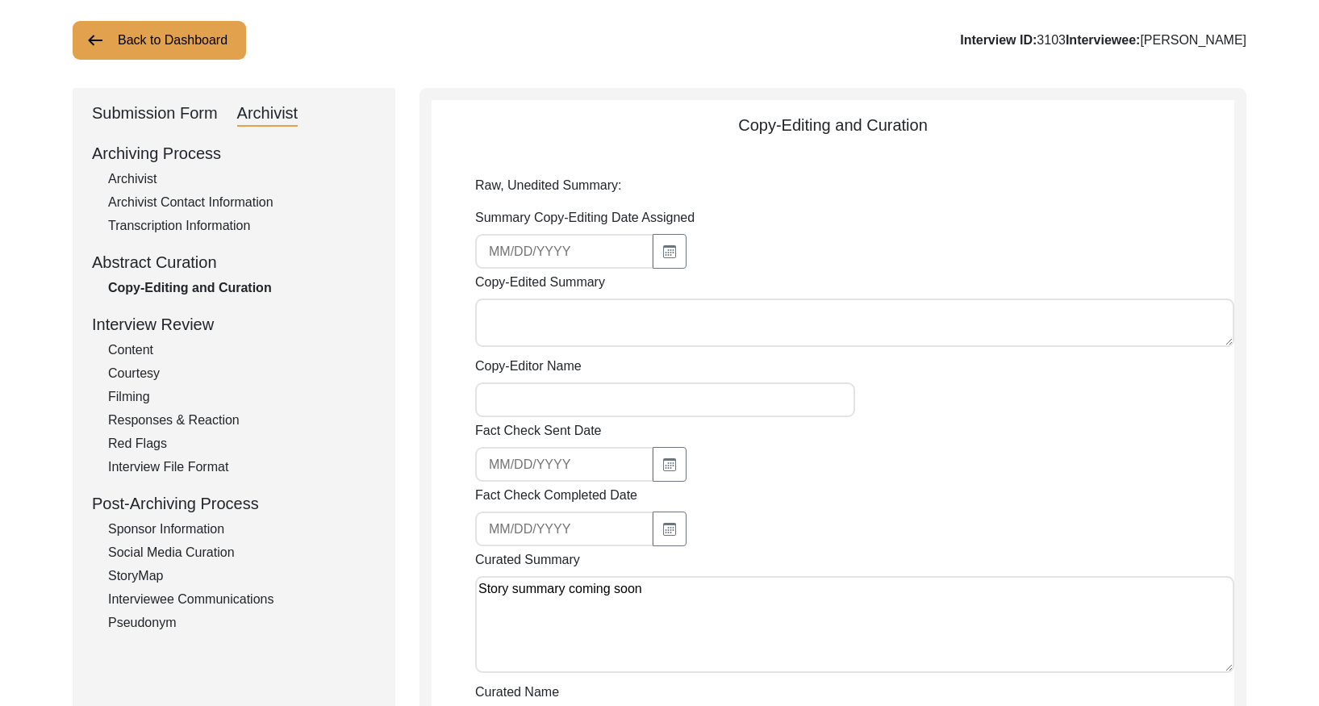
click at [190, 32] on button "Back to Dashboard" at bounding box center [159, 40] width 173 height 39
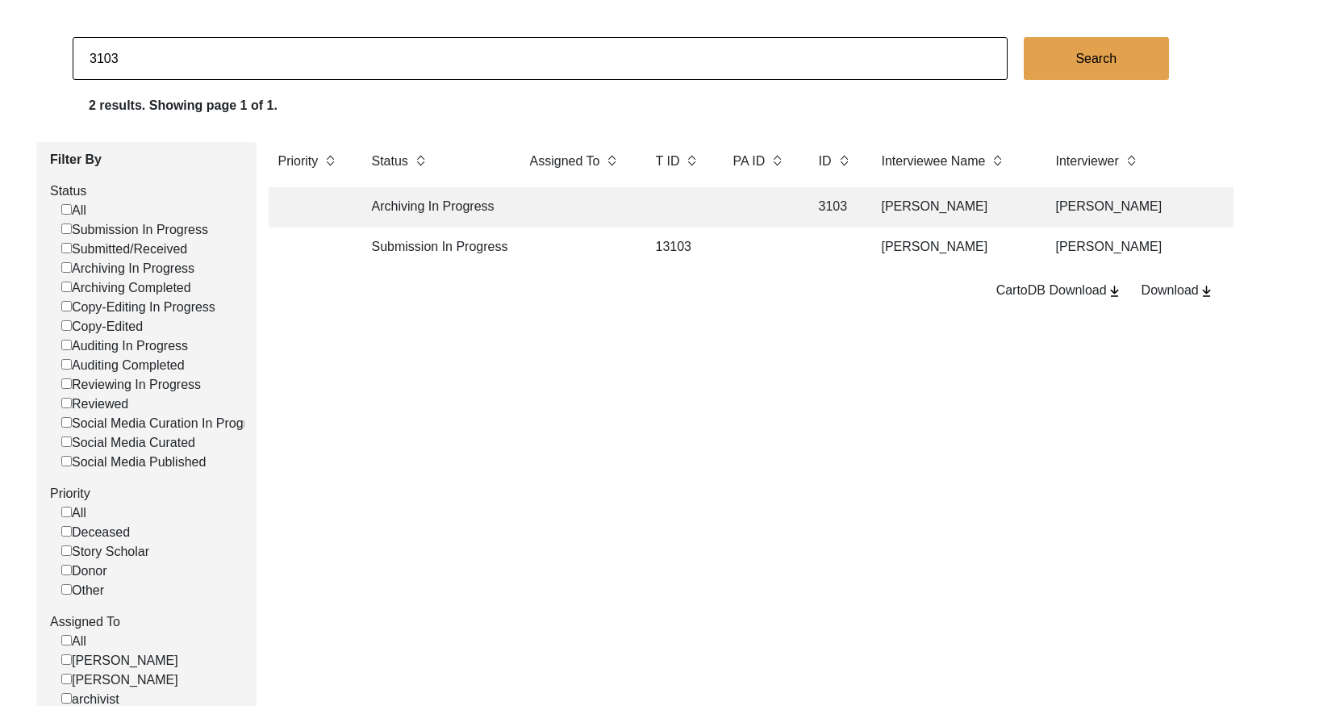
click at [487, 62] on input "3103" at bounding box center [540, 58] width 935 height 43
click at [488, 61] on input "3103" at bounding box center [540, 58] width 935 height 43
paste input "18"
click at [773, 210] on td at bounding box center [759, 207] width 73 height 40
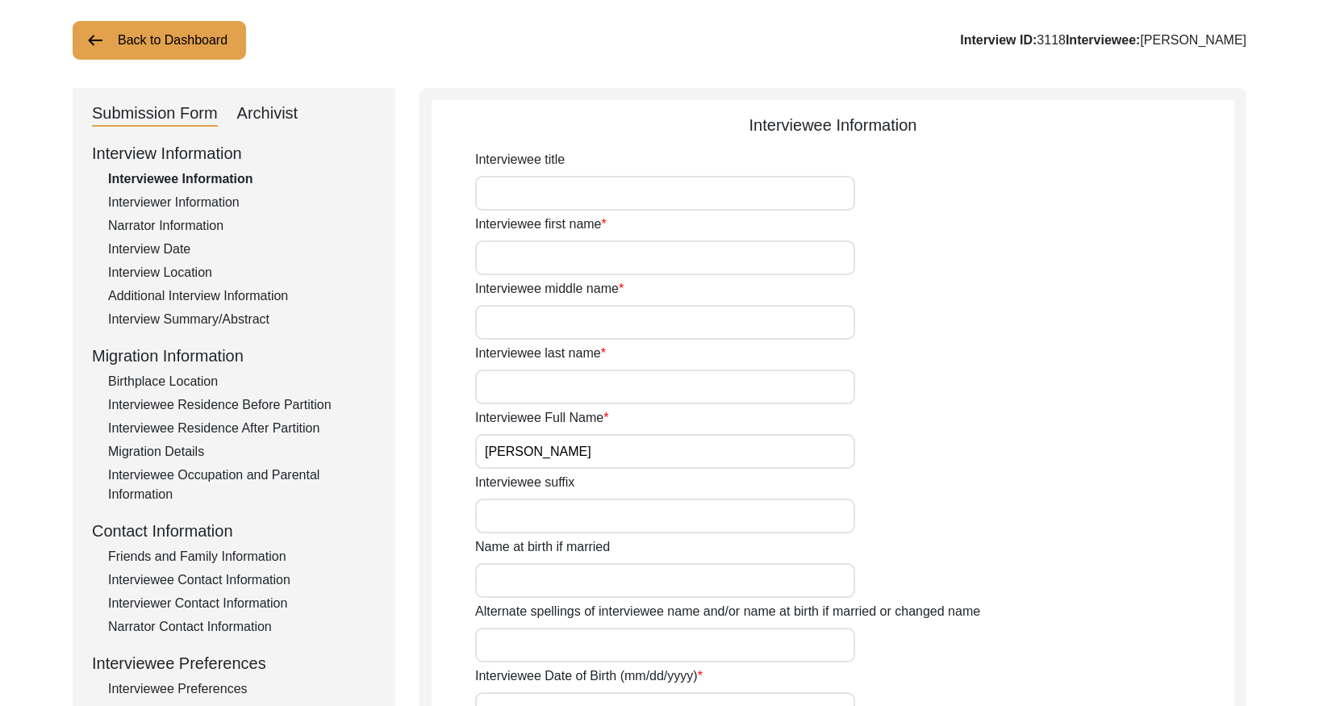
drag, startPoint x: 235, startPoint y: 319, endPoint x: 294, endPoint y: 294, distance: 64.0
click at [235, 319] on div "Interview Summary/Abstract" at bounding box center [242, 319] width 268 height 19
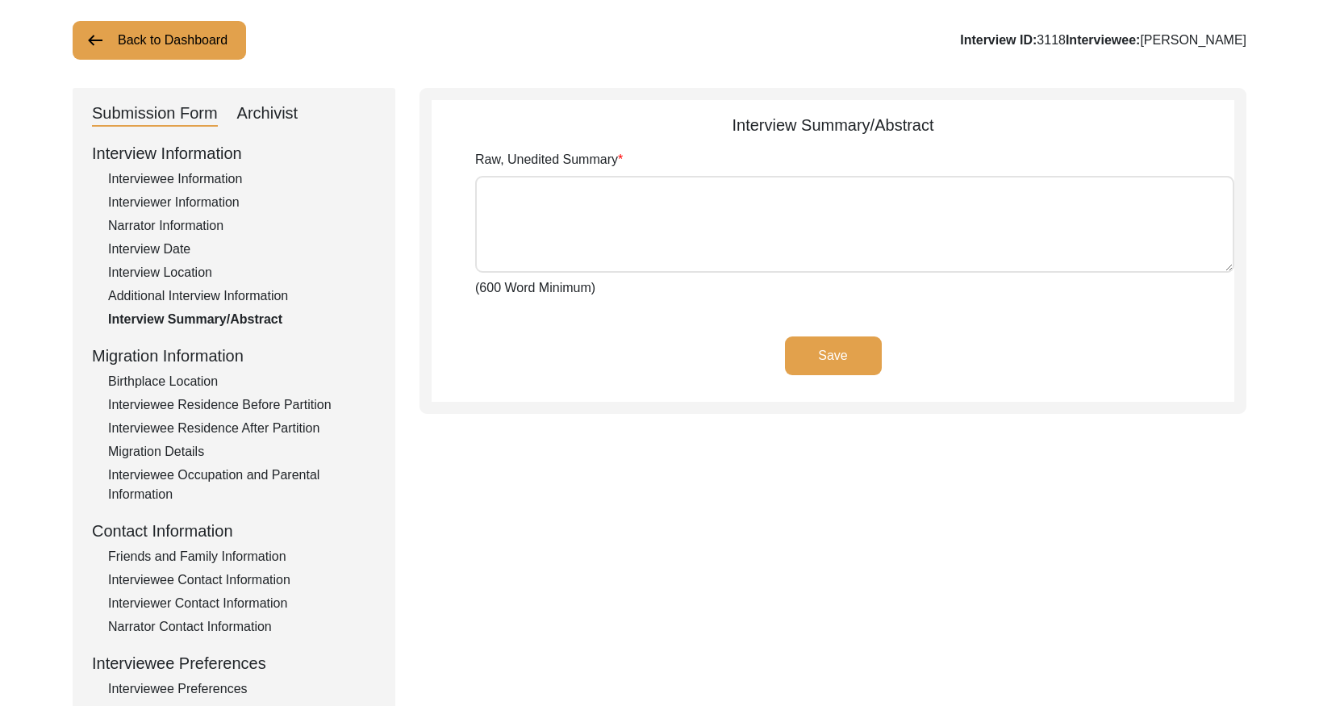
drag, startPoint x: 248, startPoint y: 111, endPoint x: 252, endPoint y: 134, distance: 22.9
click at [248, 111] on div "Archivist" at bounding box center [267, 114] width 61 height 26
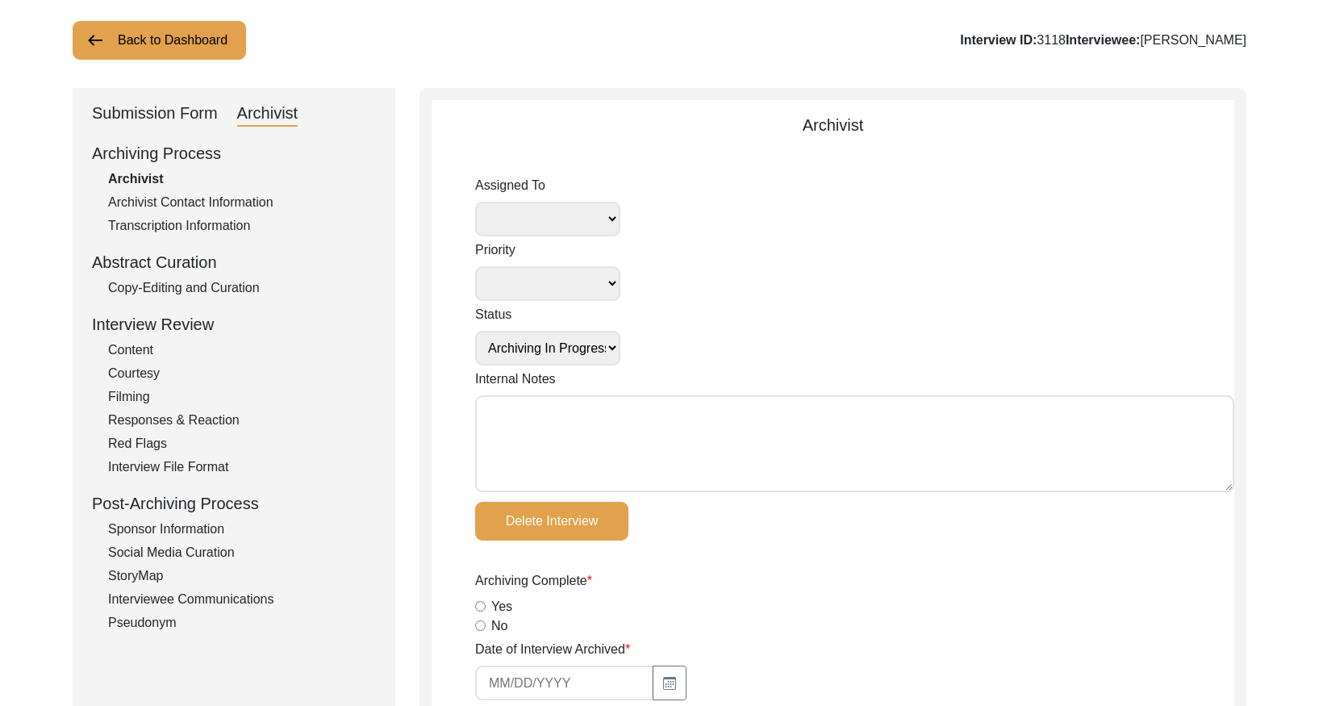
click at [231, 290] on div "Copy-Editing and Curation" at bounding box center [242, 287] width 268 height 19
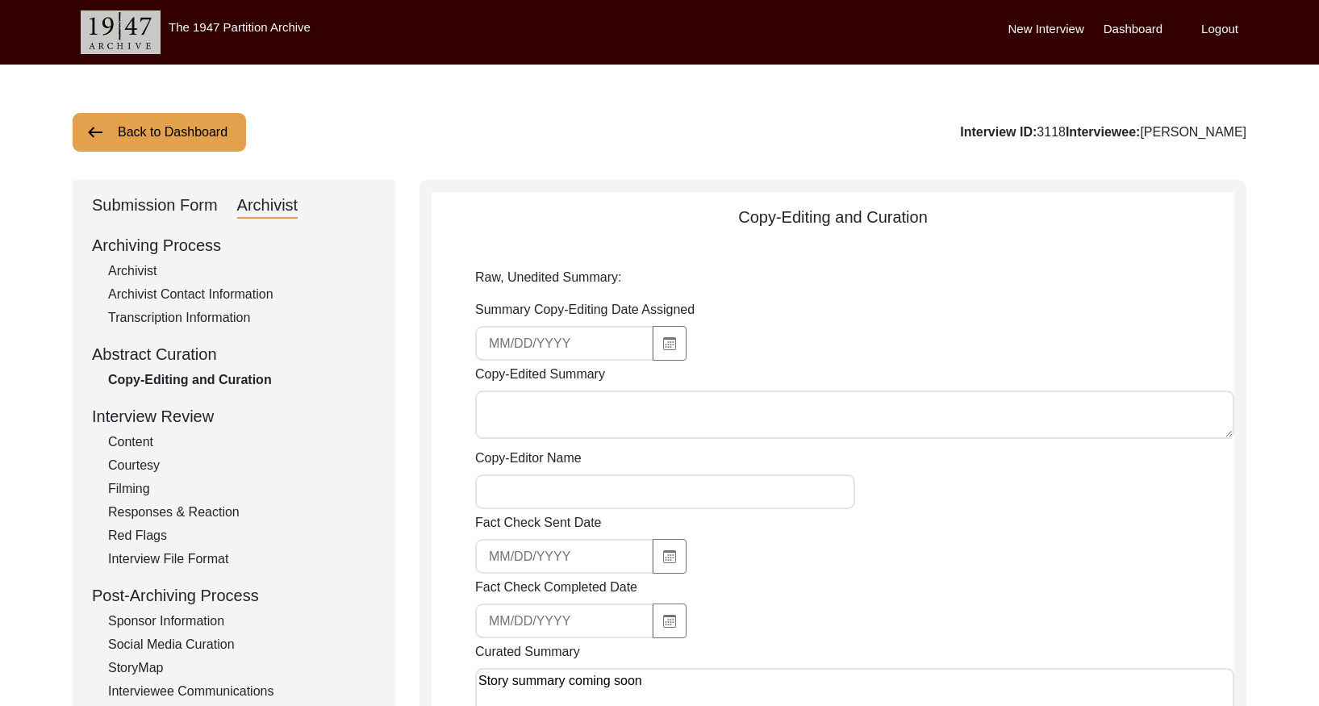
click at [190, 131] on button "Back to Dashboard" at bounding box center [159, 132] width 173 height 39
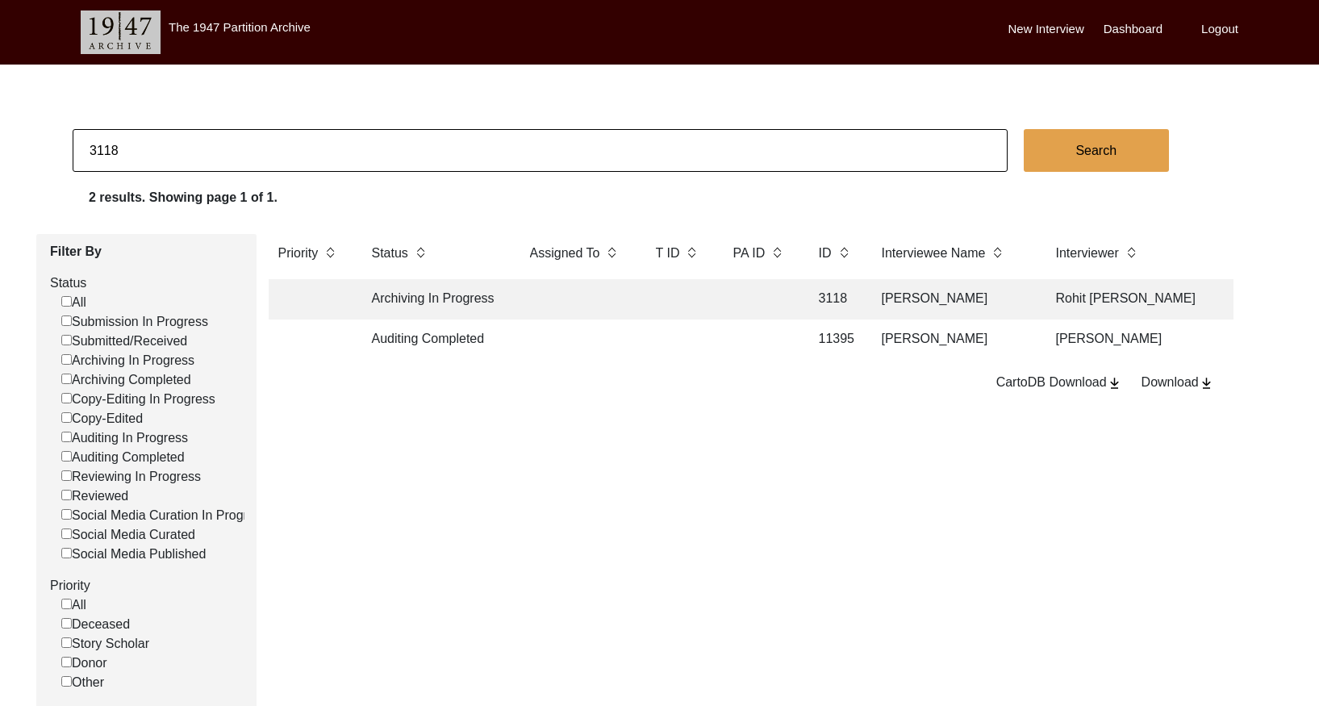
click at [256, 145] on input "3118" at bounding box center [540, 150] width 935 height 43
paste input "30"
click at [786, 296] on td at bounding box center [759, 299] width 73 height 40
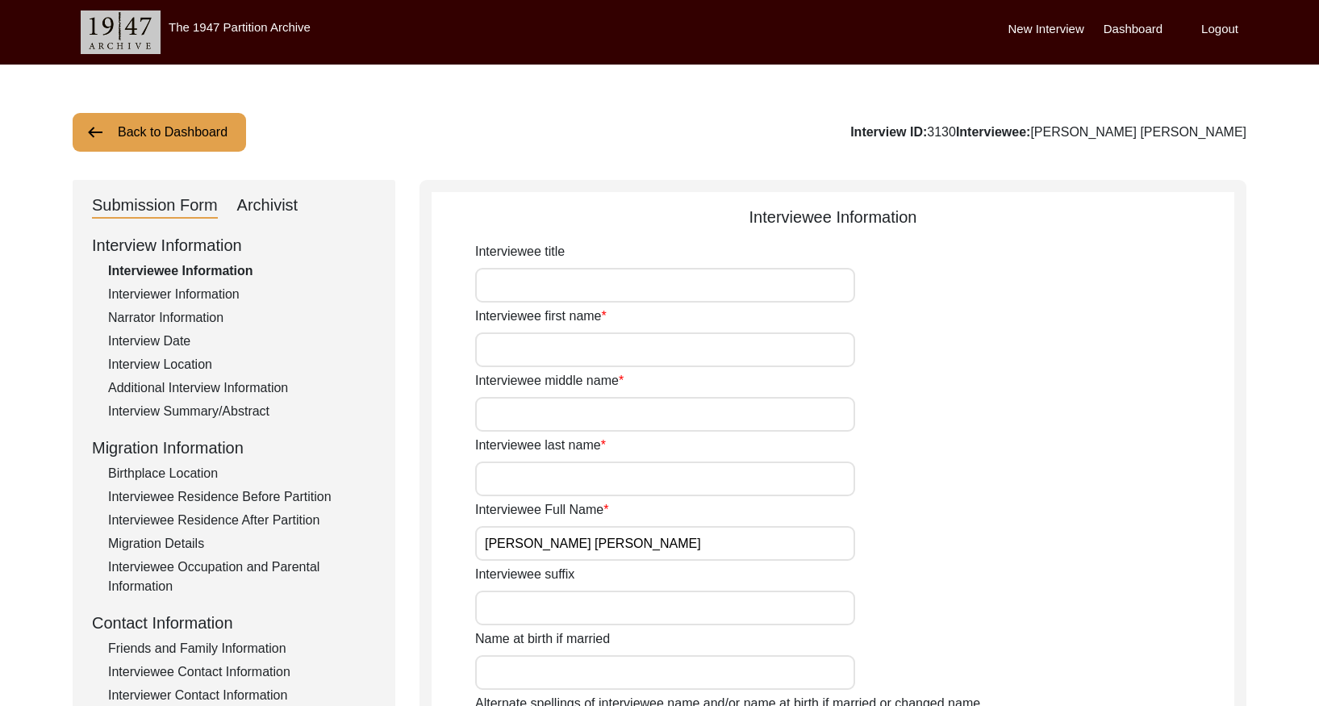
click at [202, 405] on div "Interview Summary/Abstract" at bounding box center [242, 411] width 268 height 19
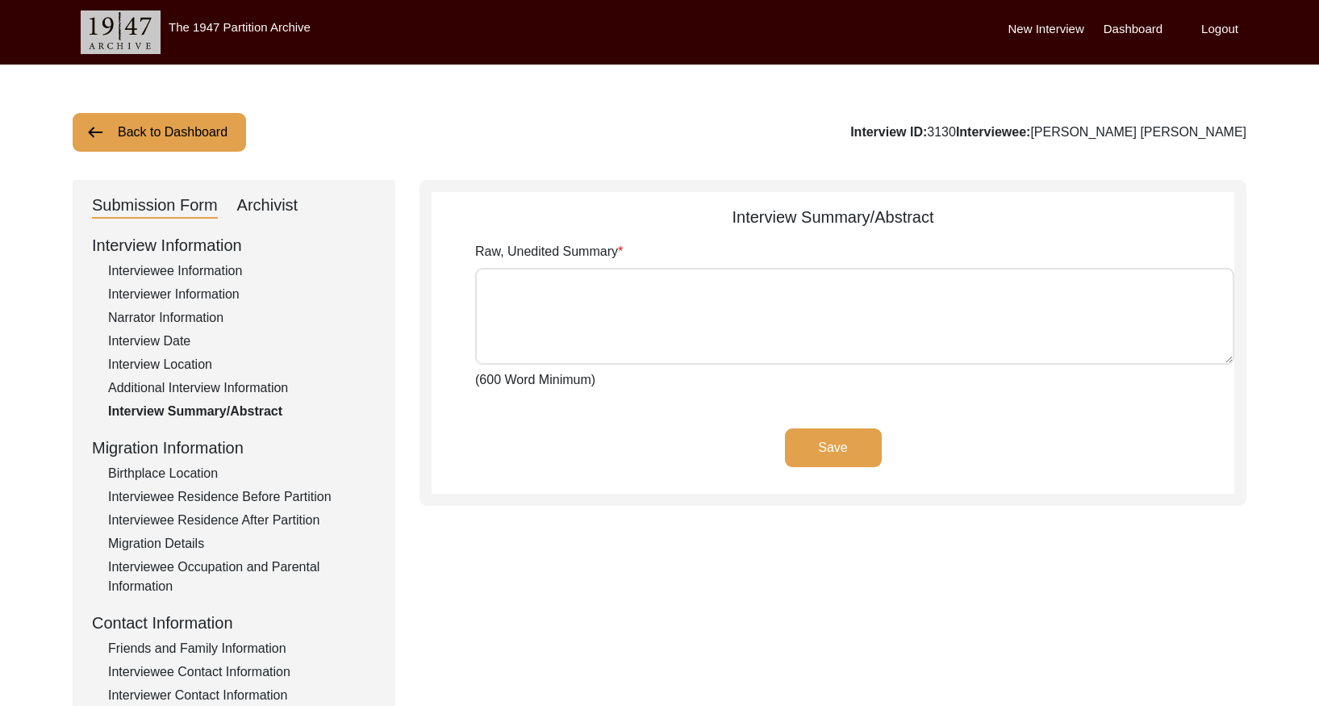
click at [276, 204] on div "Archivist" at bounding box center [267, 206] width 61 height 26
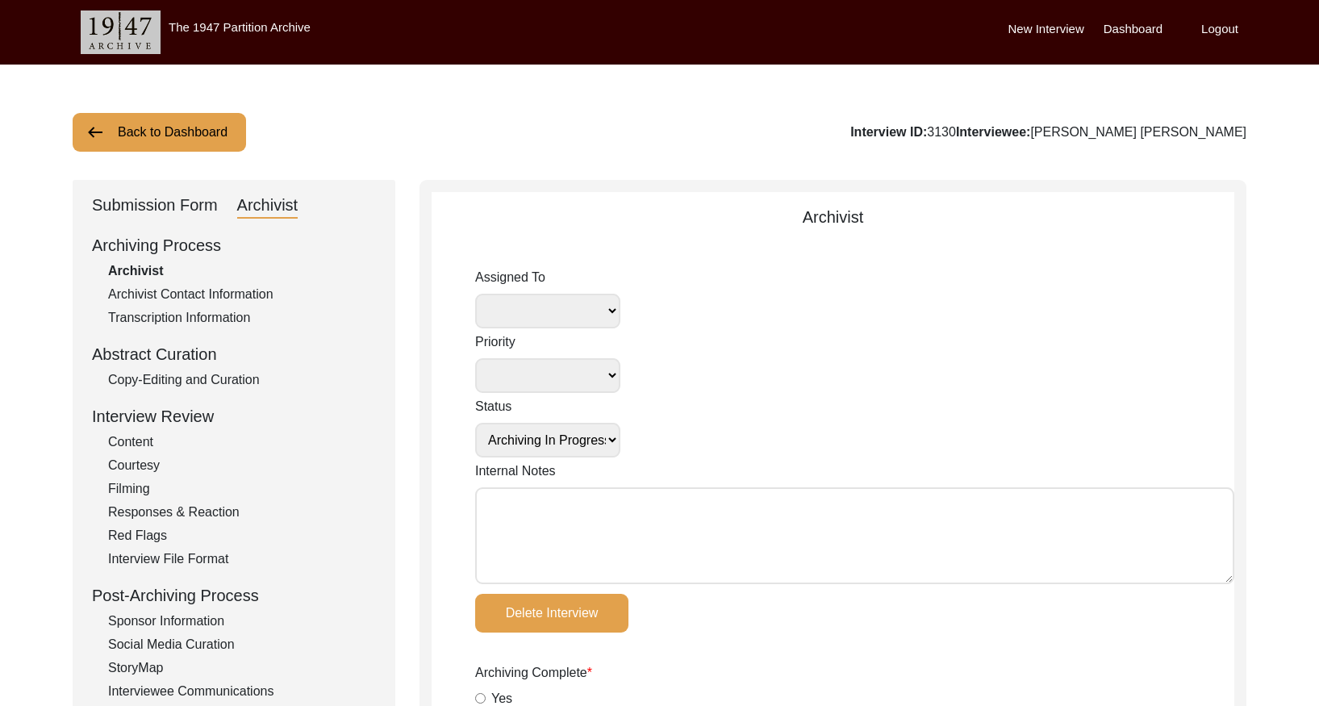
drag, startPoint x: 245, startPoint y: 378, endPoint x: 430, endPoint y: 338, distance: 189.0
click at [246, 378] on div "Copy-Editing and Curation" at bounding box center [242, 379] width 268 height 19
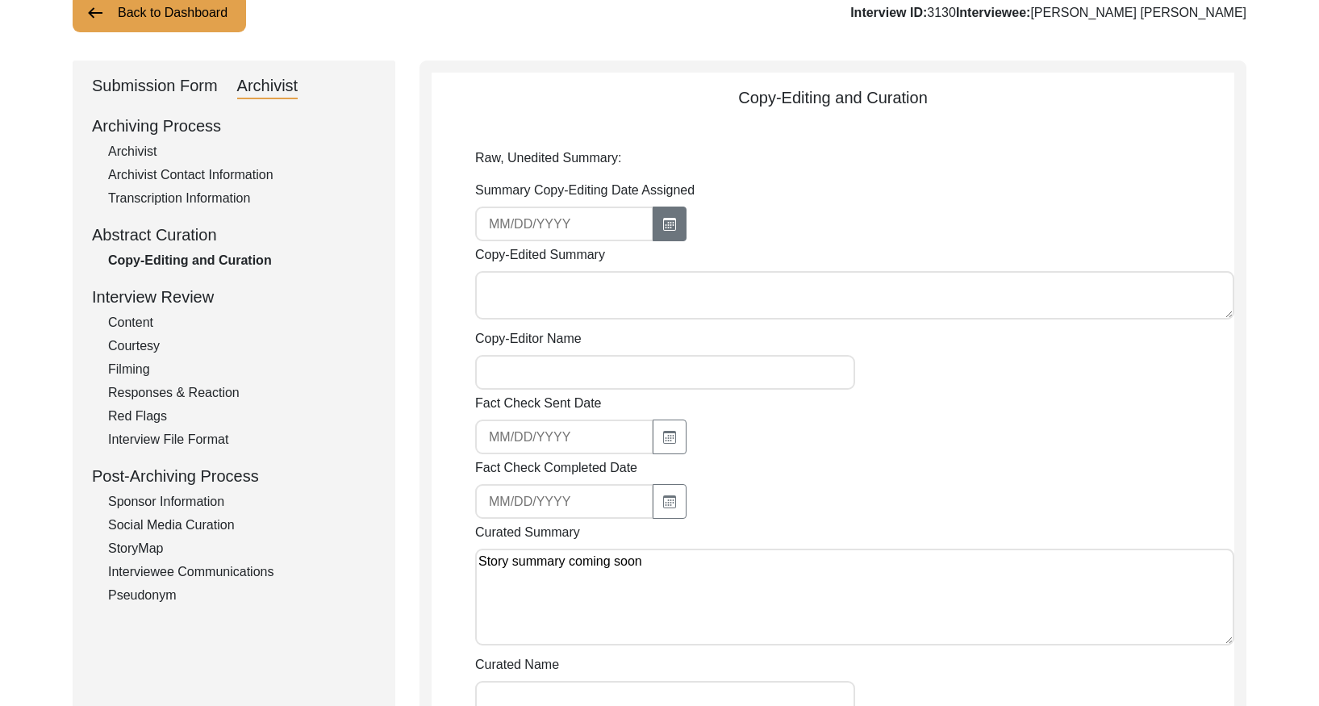
scroll to position [123, 0]
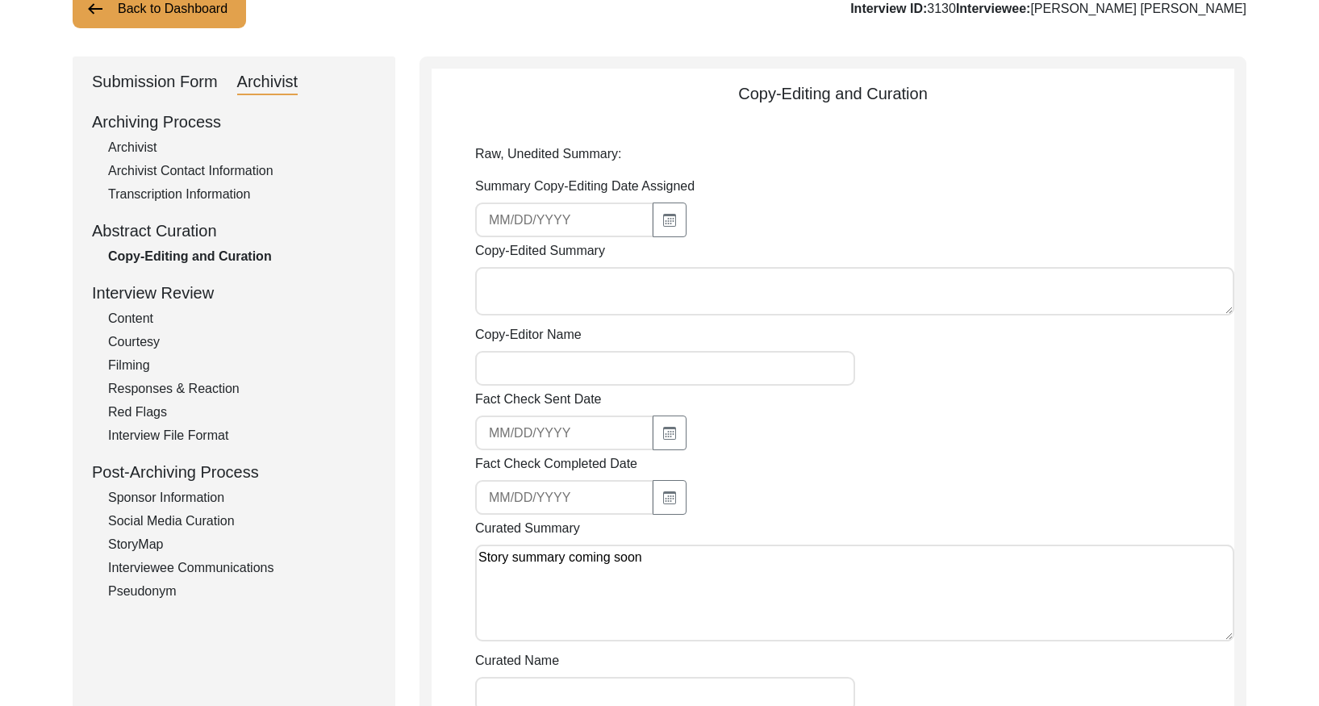
click at [189, 19] on button "Back to Dashboard" at bounding box center [159, 9] width 173 height 39
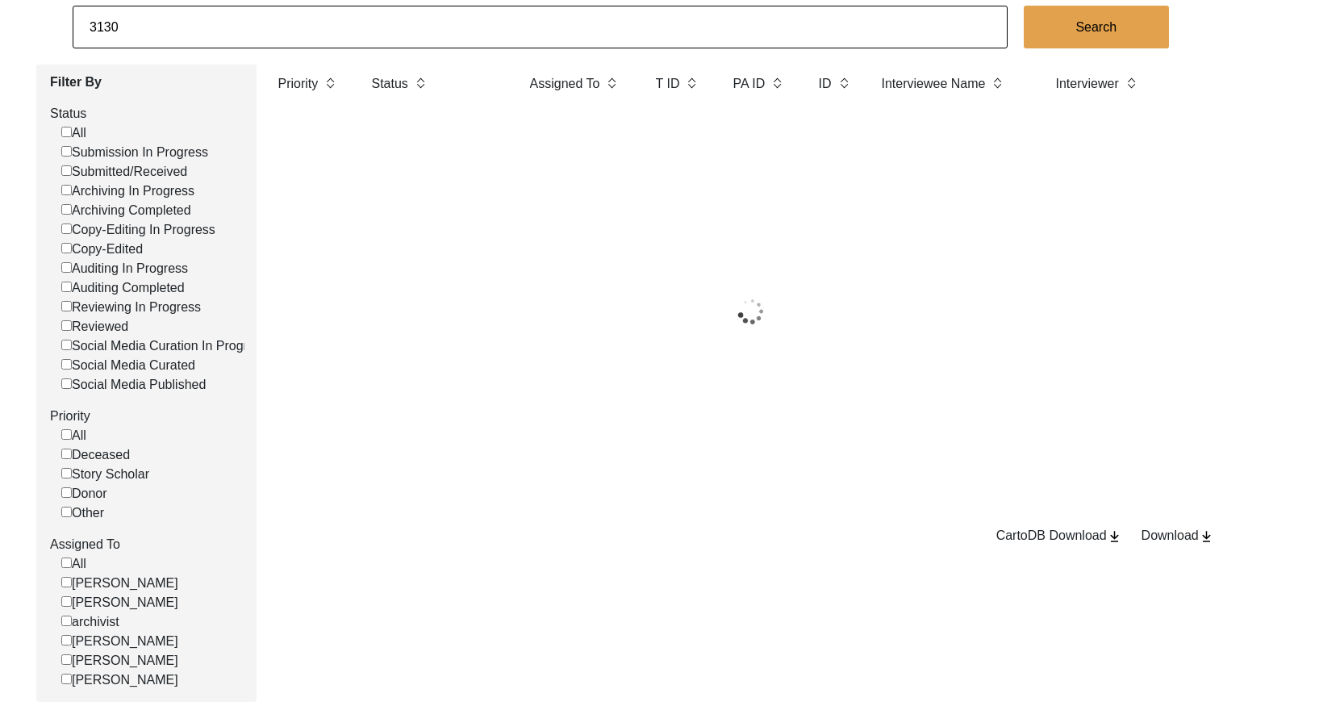
click at [264, 43] on input "3130" at bounding box center [540, 27] width 935 height 43
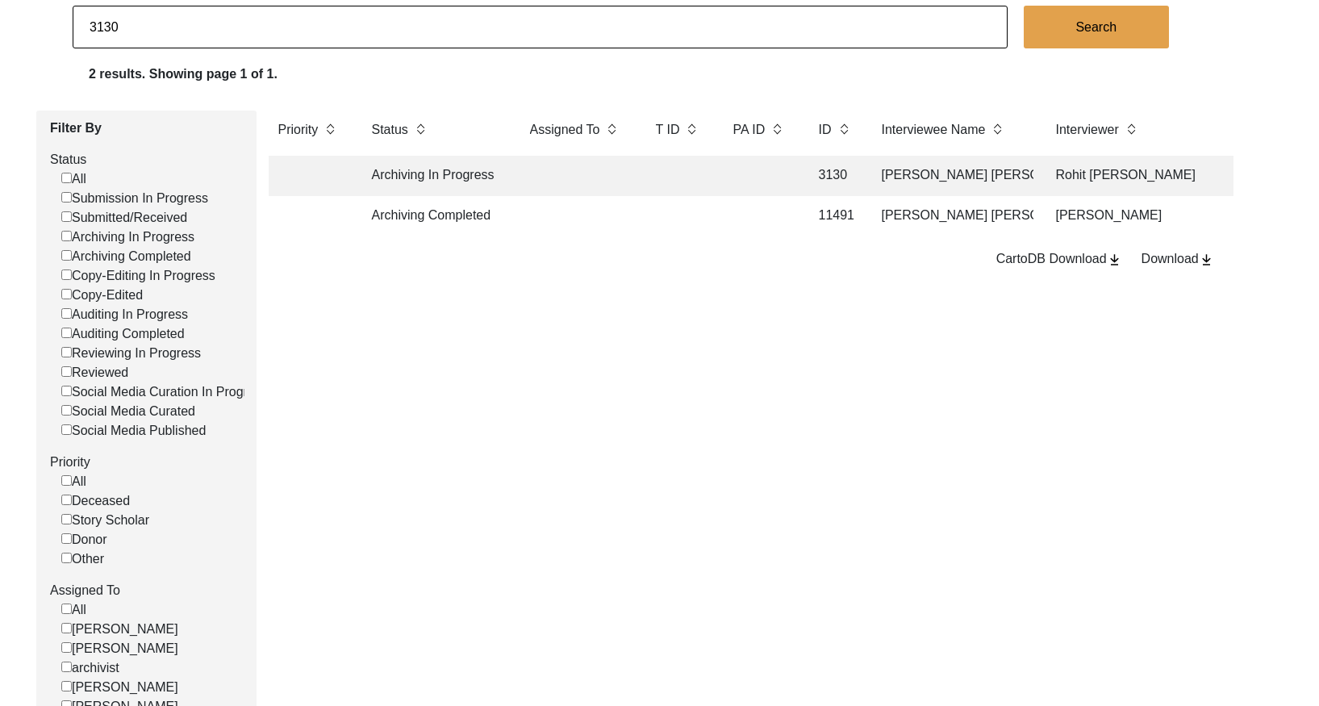
click at [263, 39] on input "3130" at bounding box center [540, 27] width 935 height 43
paste input "52"
click at [689, 171] on td at bounding box center [678, 176] width 65 height 40
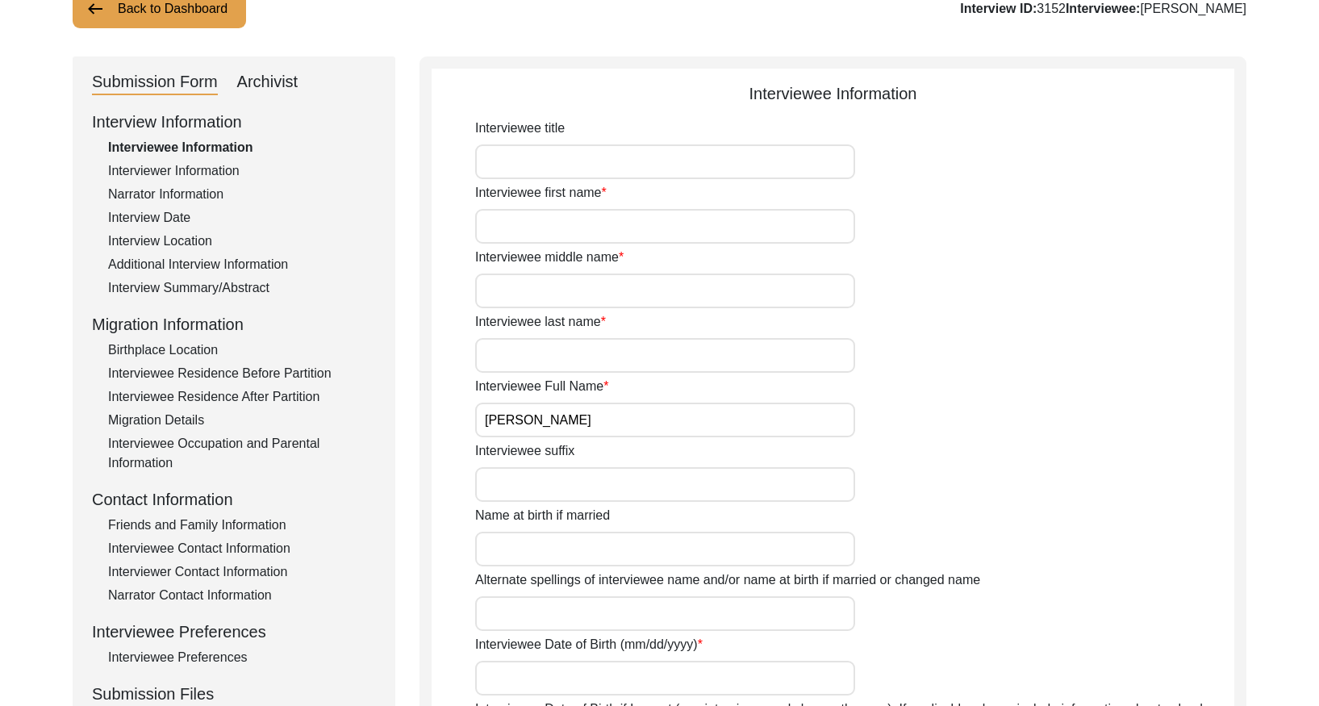
drag, startPoint x: 249, startPoint y: 285, endPoint x: 256, endPoint y: 279, distance: 8.6
click at [249, 284] on div "Interview Summary/Abstract" at bounding box center [242, 287] width 268 height 19
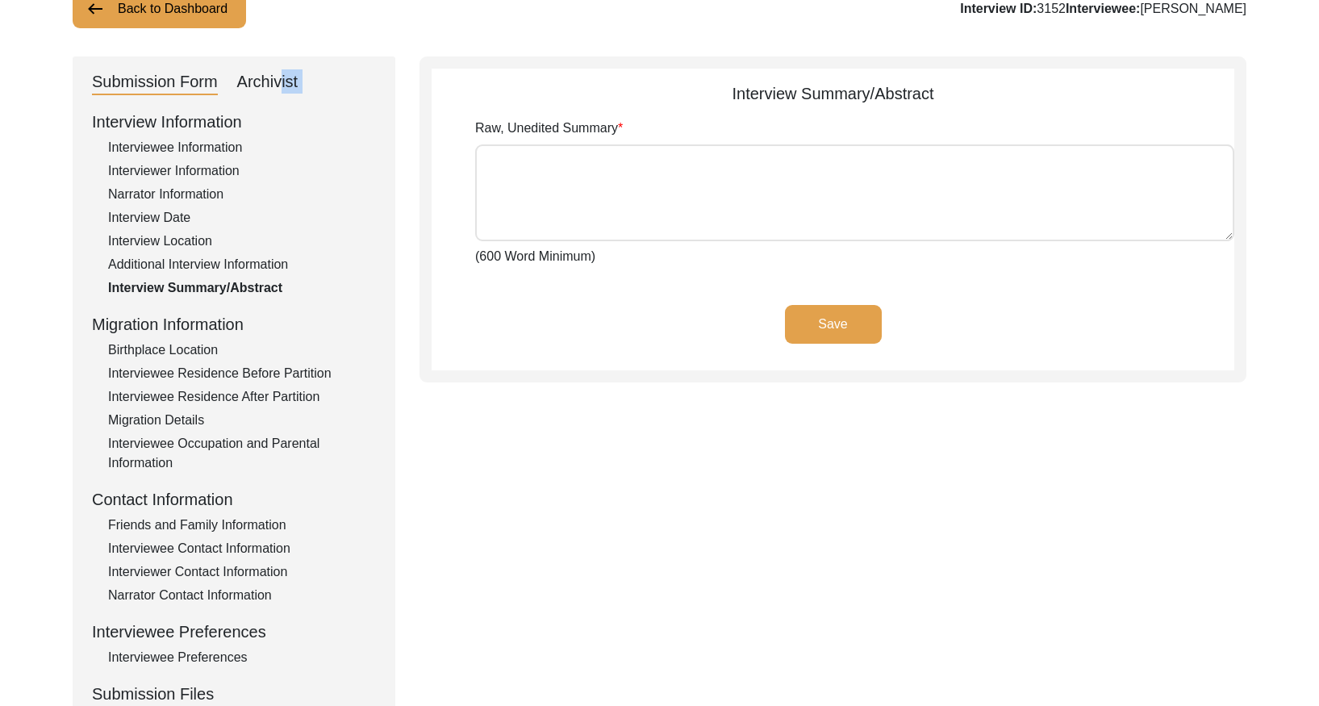
click at [276, 91] on div "Submission Form Archivist Interview Information Interviewee Information Intervi…" at bounding box center [234, 434] width 323 height 756
click at [276, 90] on div "Archivist" at bounding box center [267, 82] width 61 height 26
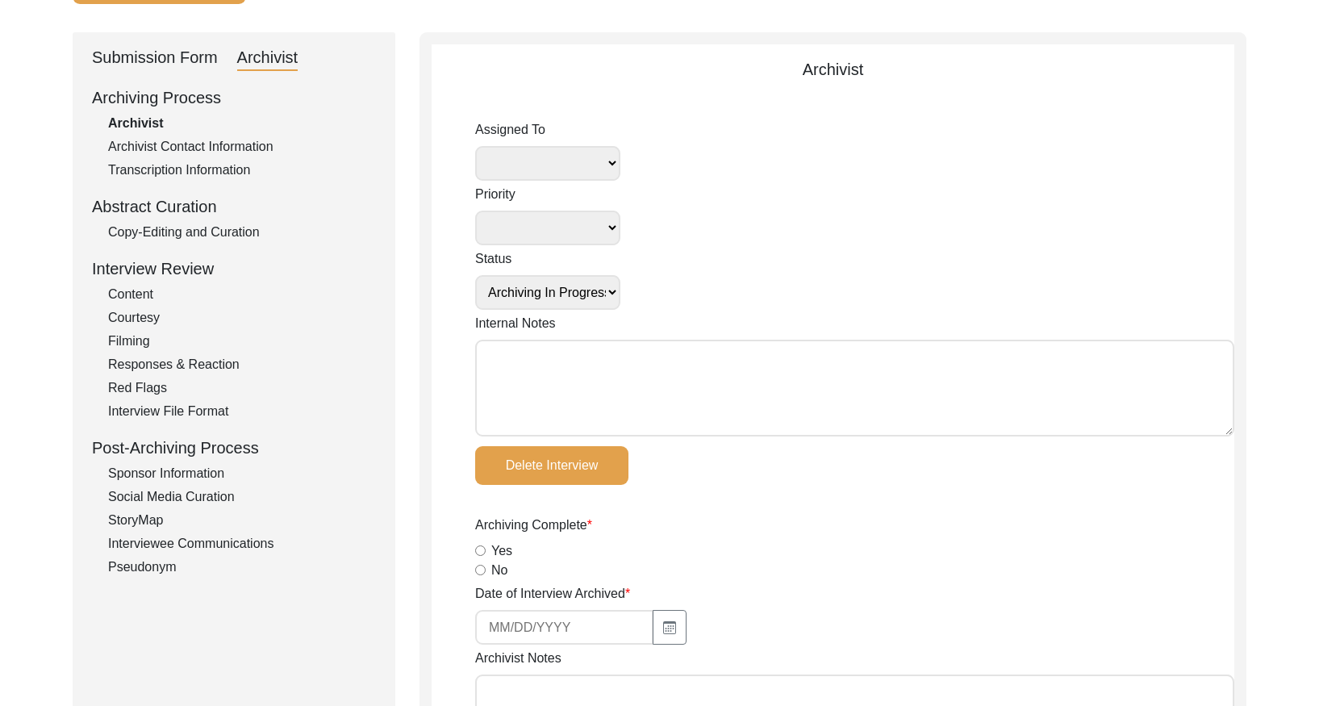
scroll to position [166, 0]
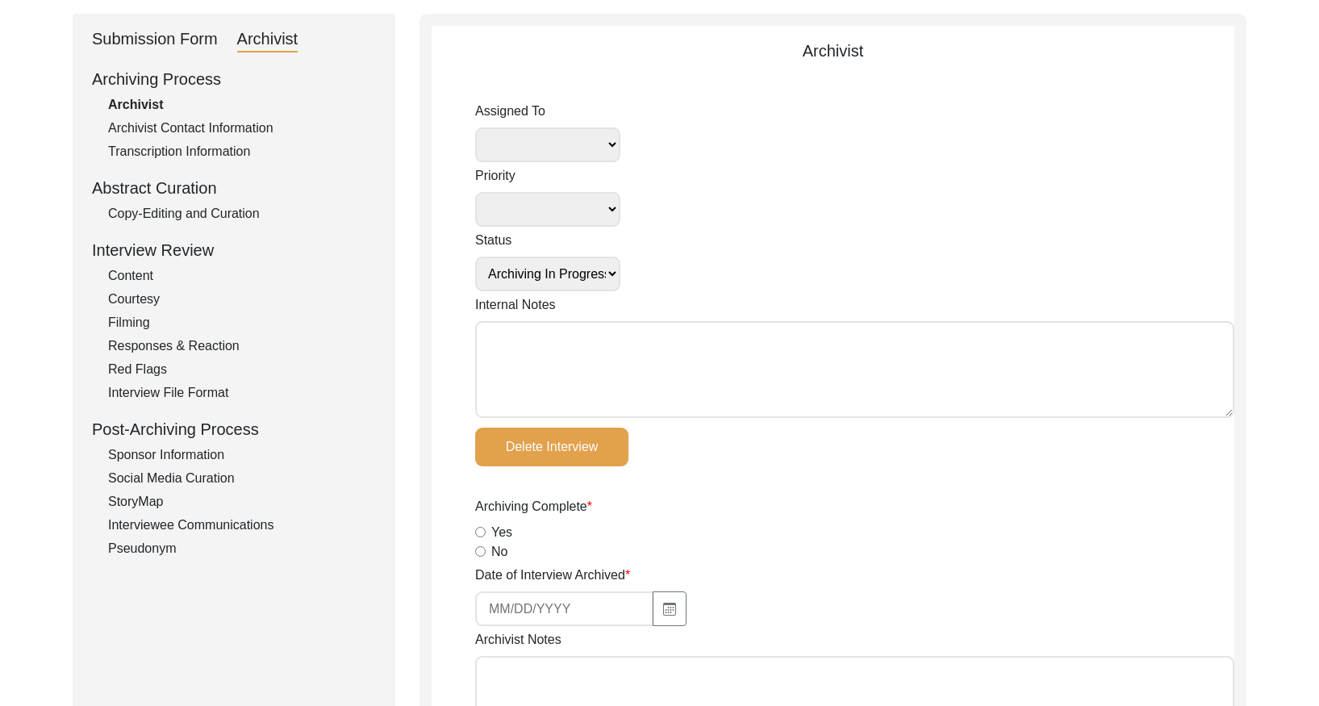
click at [233, 215] on div "Copy-Editing and Curation" at bounding box center [242, 213] width 268 height 19
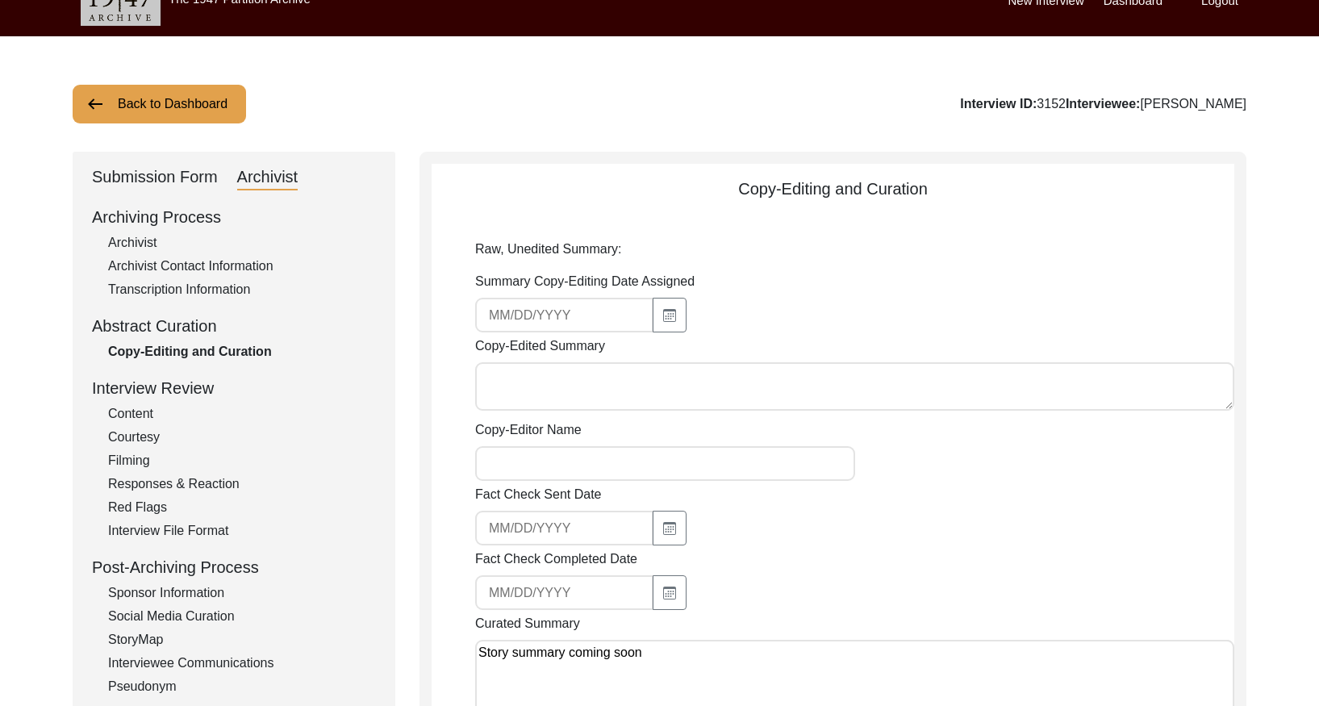
scroll to position [0, 0]
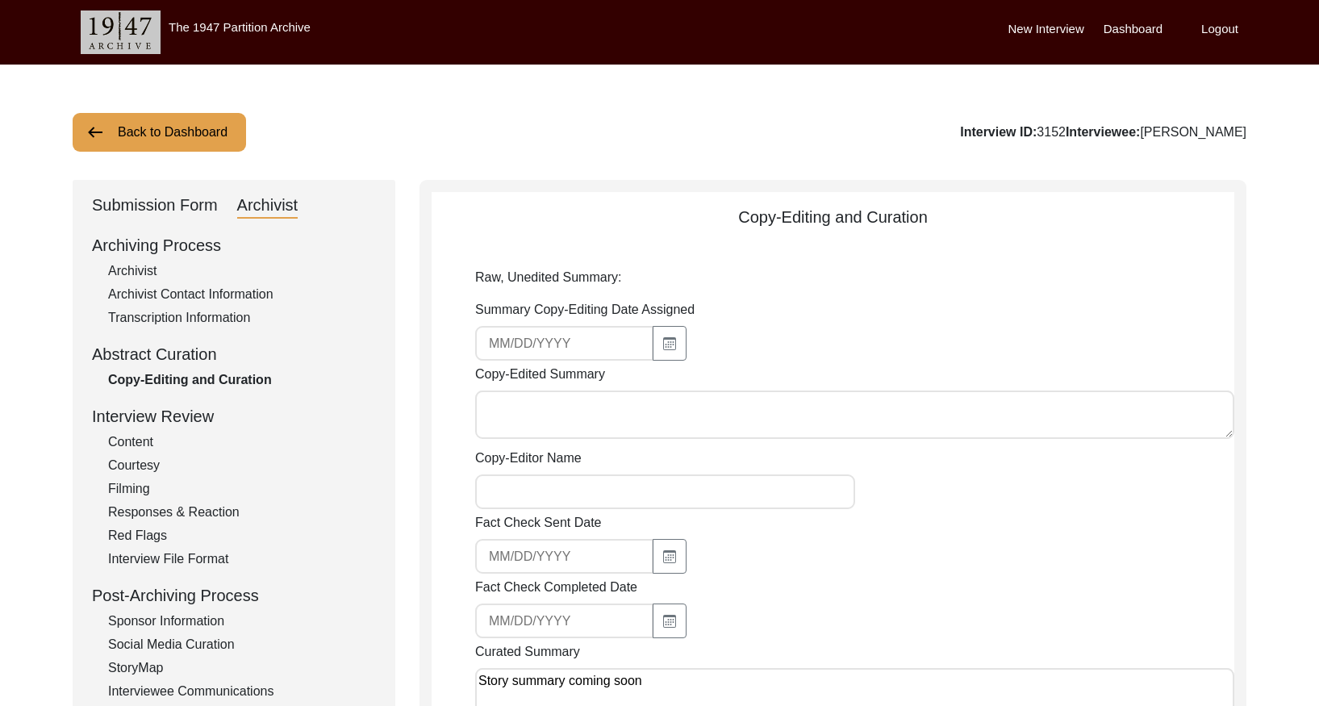
click at [192, 124] on button "Back to Dashboard" at bounding box center [159, 132] width 173 height 39
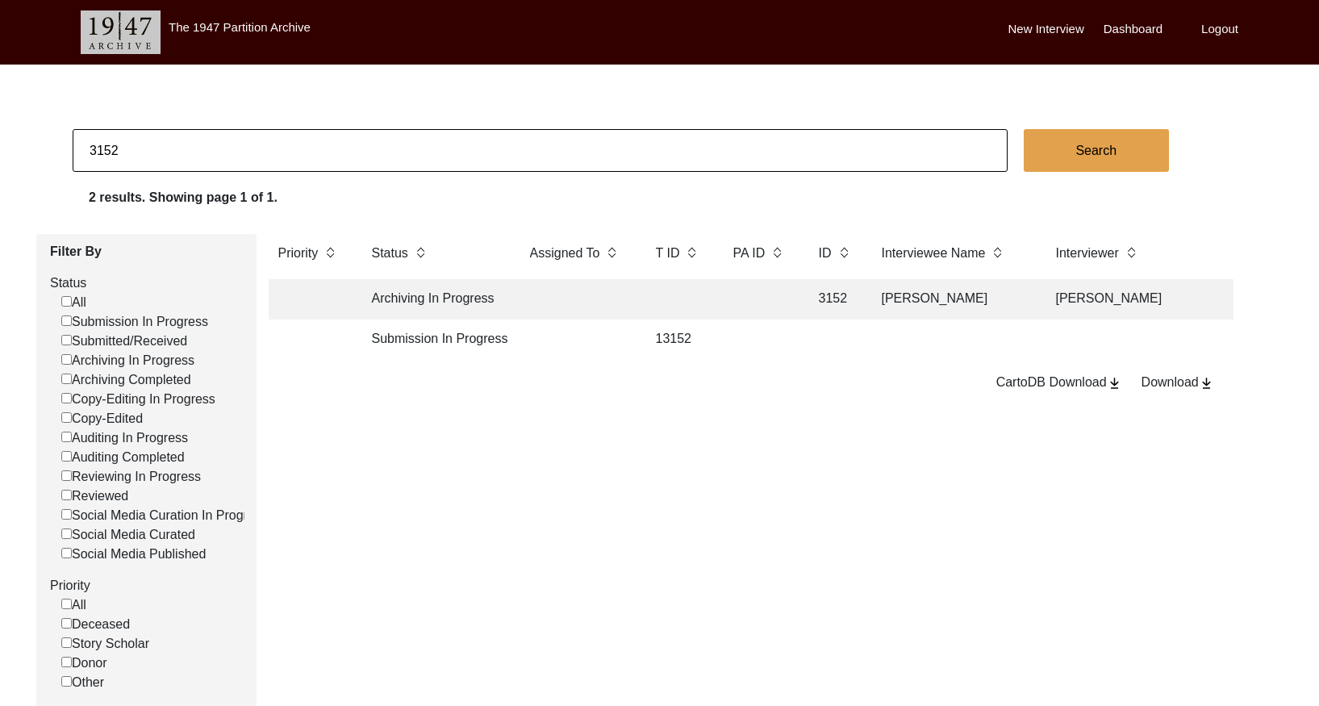
click at [225, 136] on input "3152" at bounding box center [540, 150] width 935 height 43
click at [223, 137] on input "3152" at bounding box center [540, 150] width 935 height 43
paste input "3"
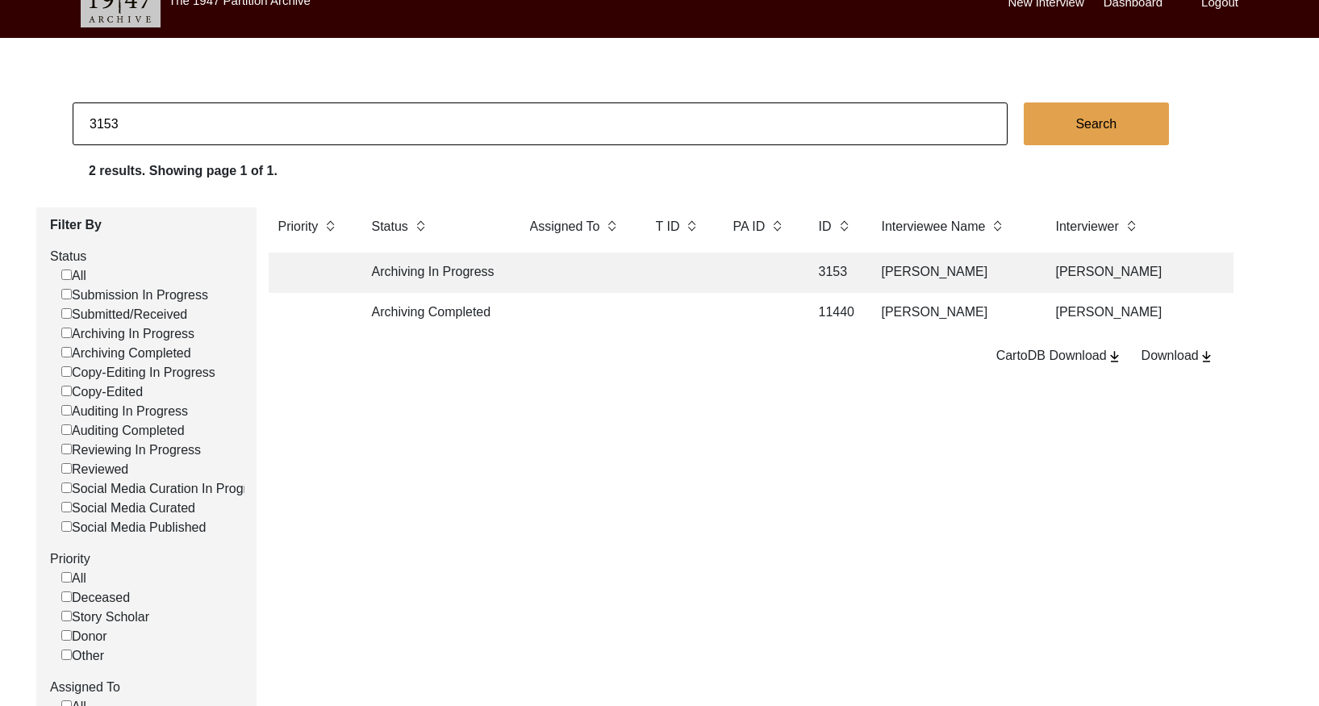
scroll to position [29, 0]
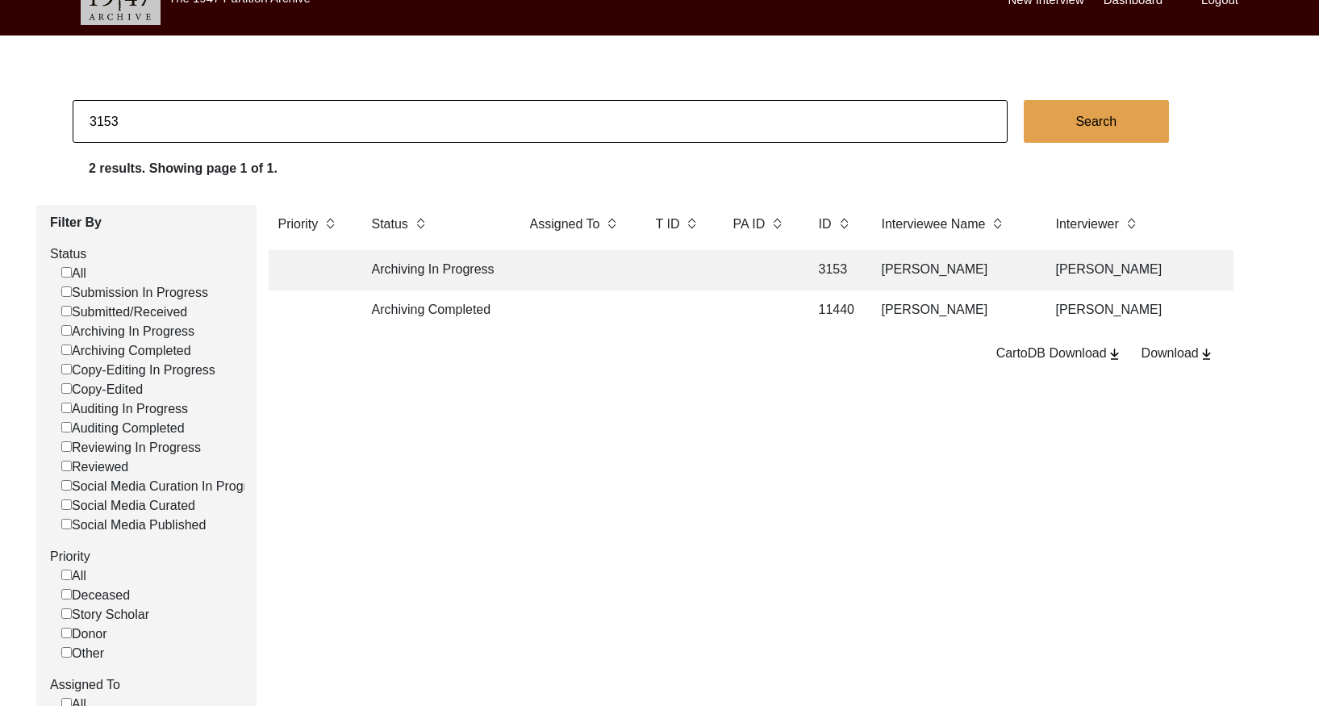
click at [582, 275] on td at bounding box center [576, 270] width 113 height 40
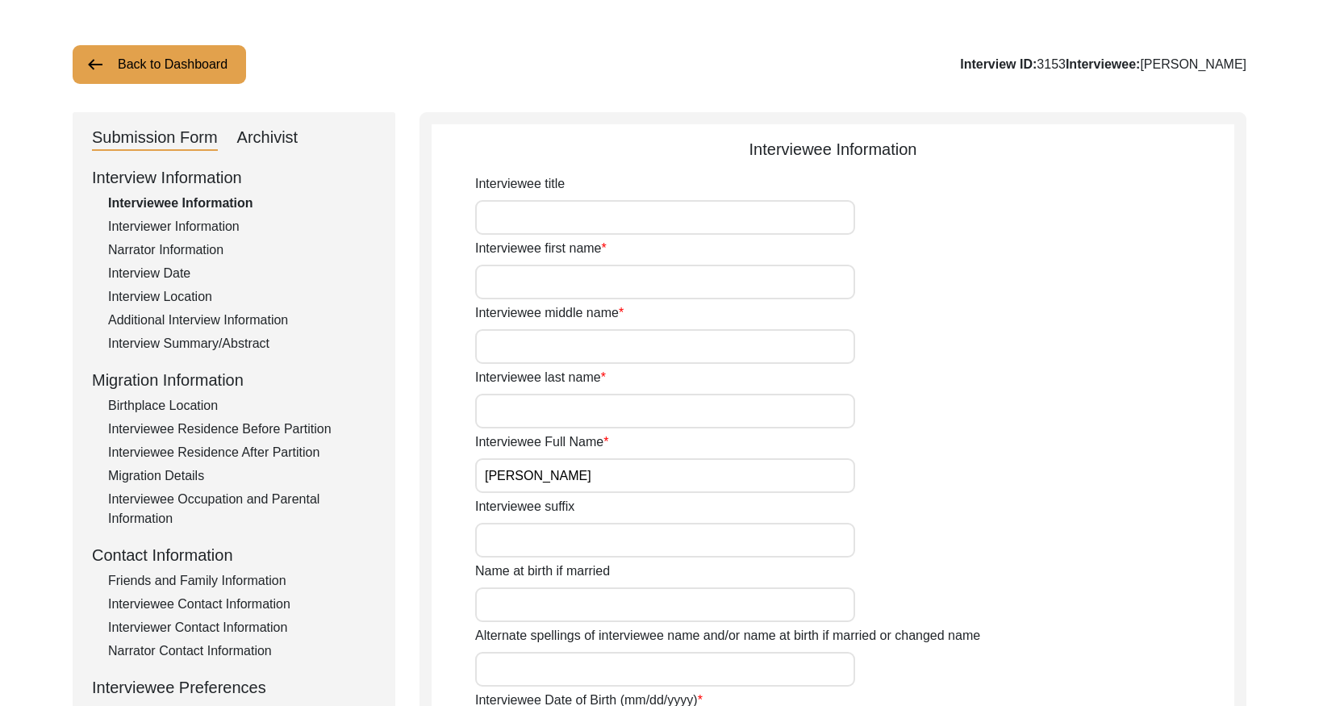
scroll to position [91, 0]
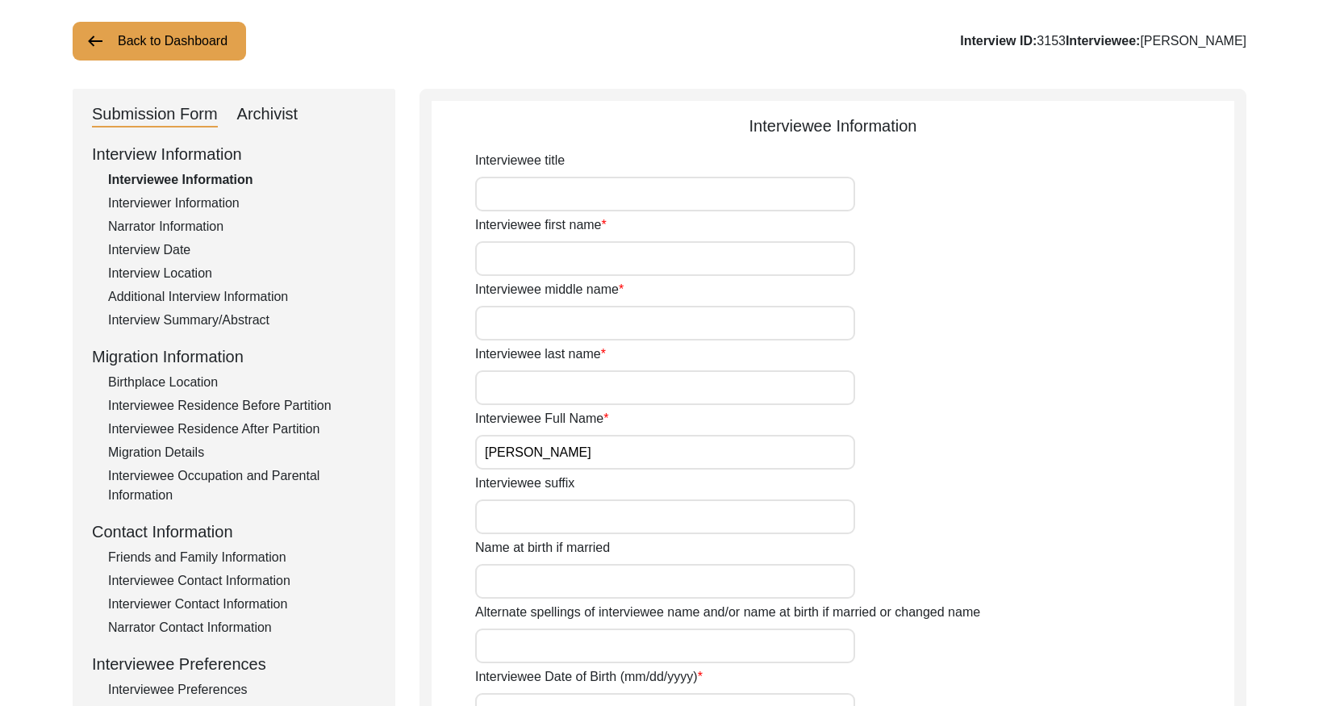
click at [242, 321] on div "Interview Summary/Abstract" at bounding box center [242, 319] width 268 height 19
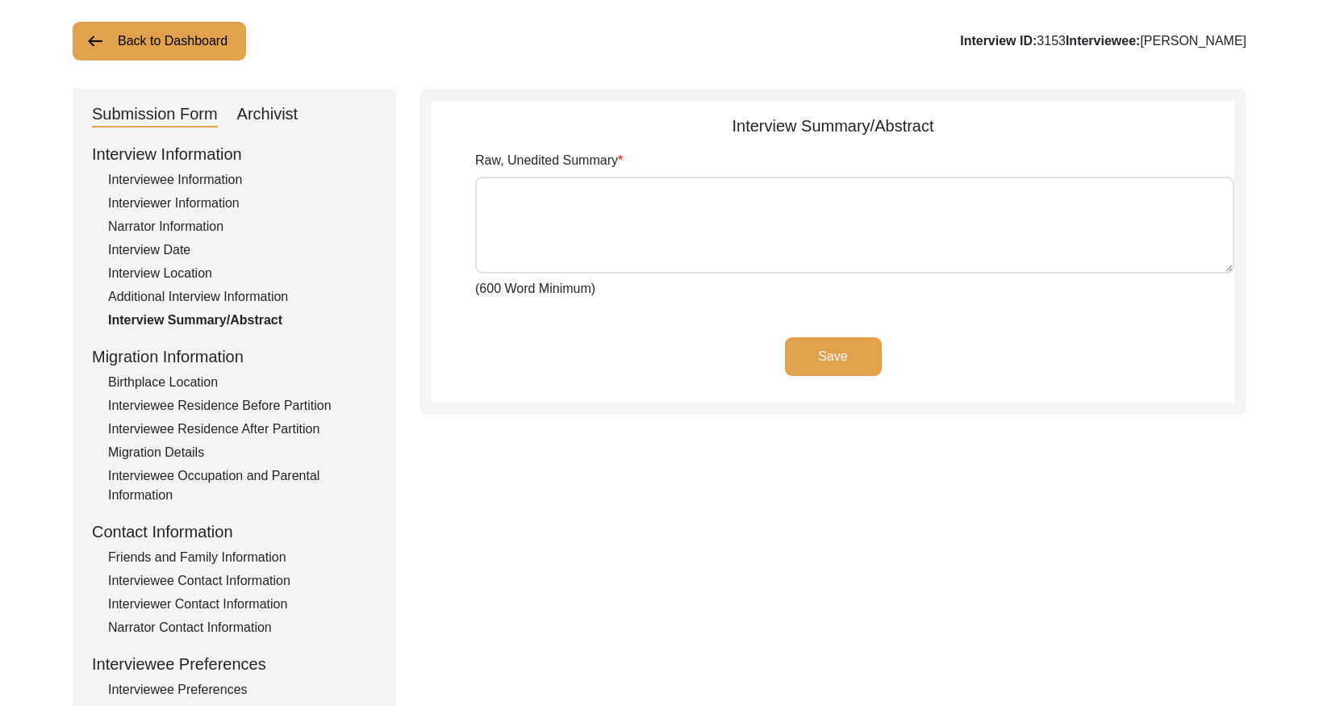
drag, startPoint x: 273, startPoint y: 110, endPoint x: 277, endPoint y: 123, distance: 13.0
click at [273, 110] on div "Archivist" at bounding box center [267, 115] width 61 height 26
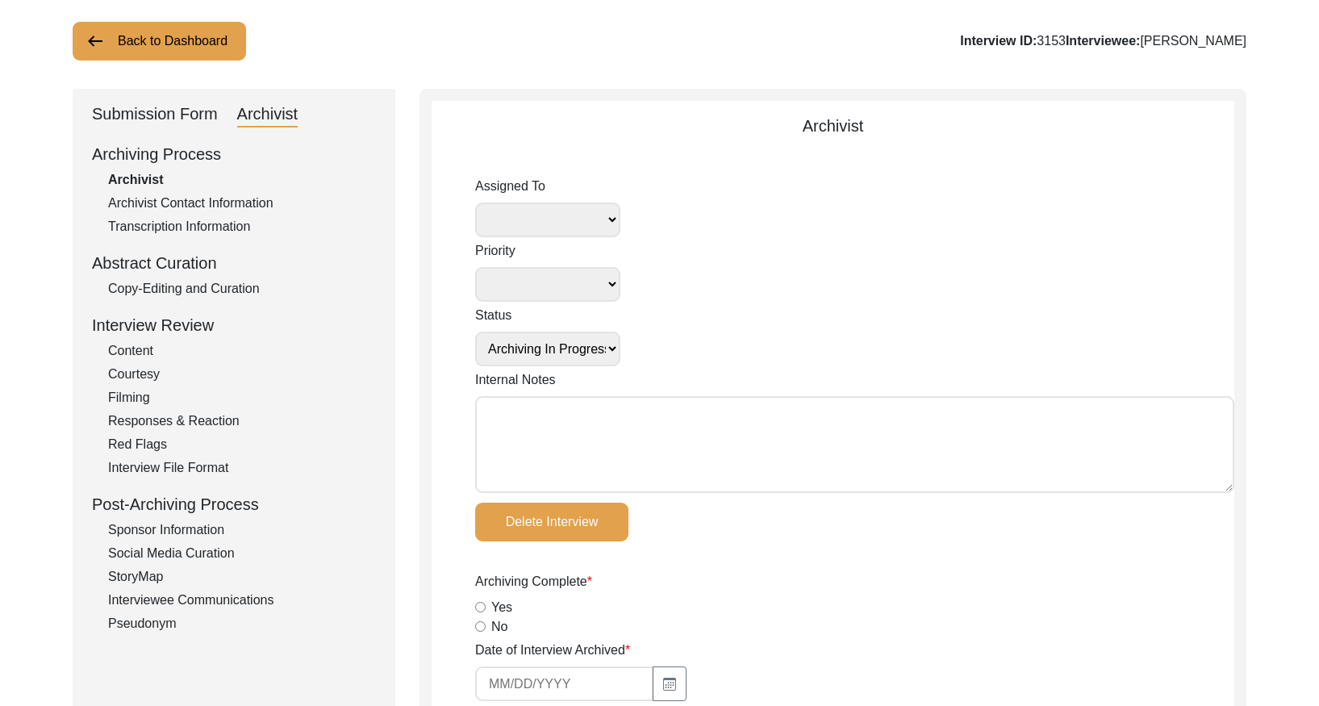
click at [234, 293] on div "Copy-Editing and Curation" at bounding box center [242, 288] width 268 height 19
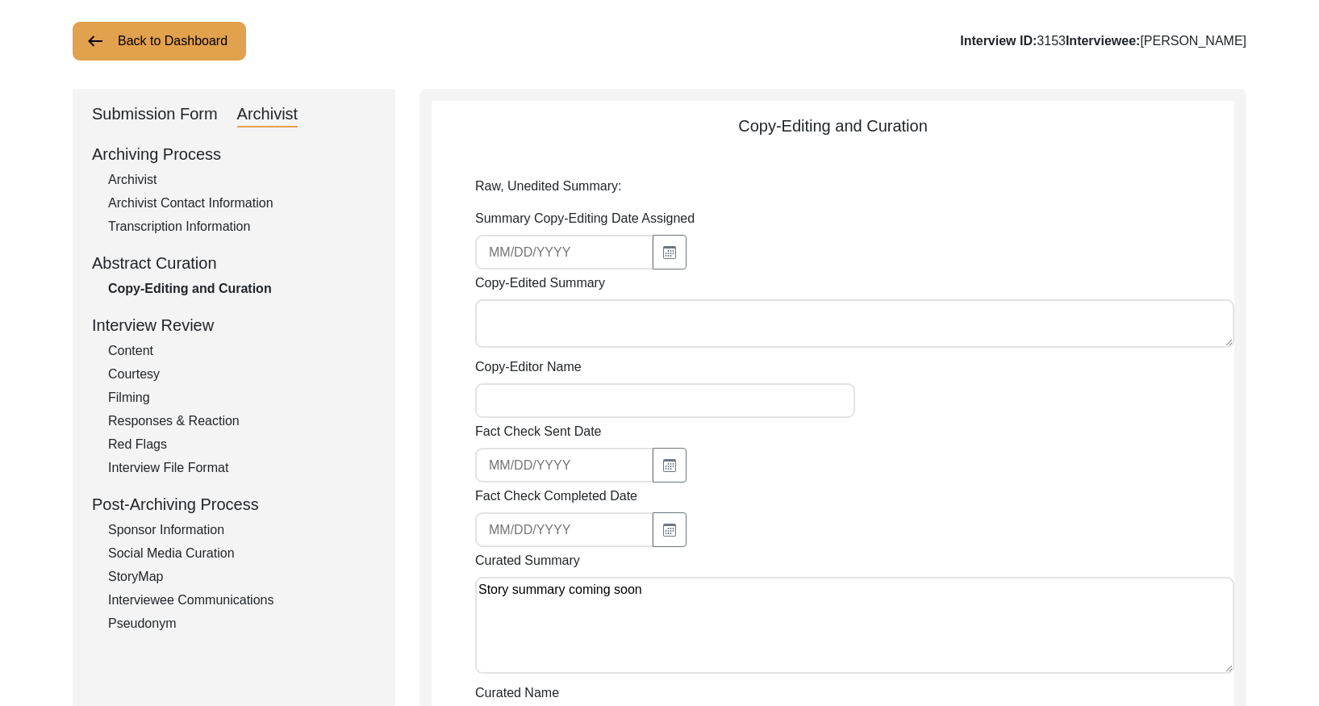
click at [203, 48] on button "Back to Dashboard" at bounding box center [159, 41] width 173 height 39
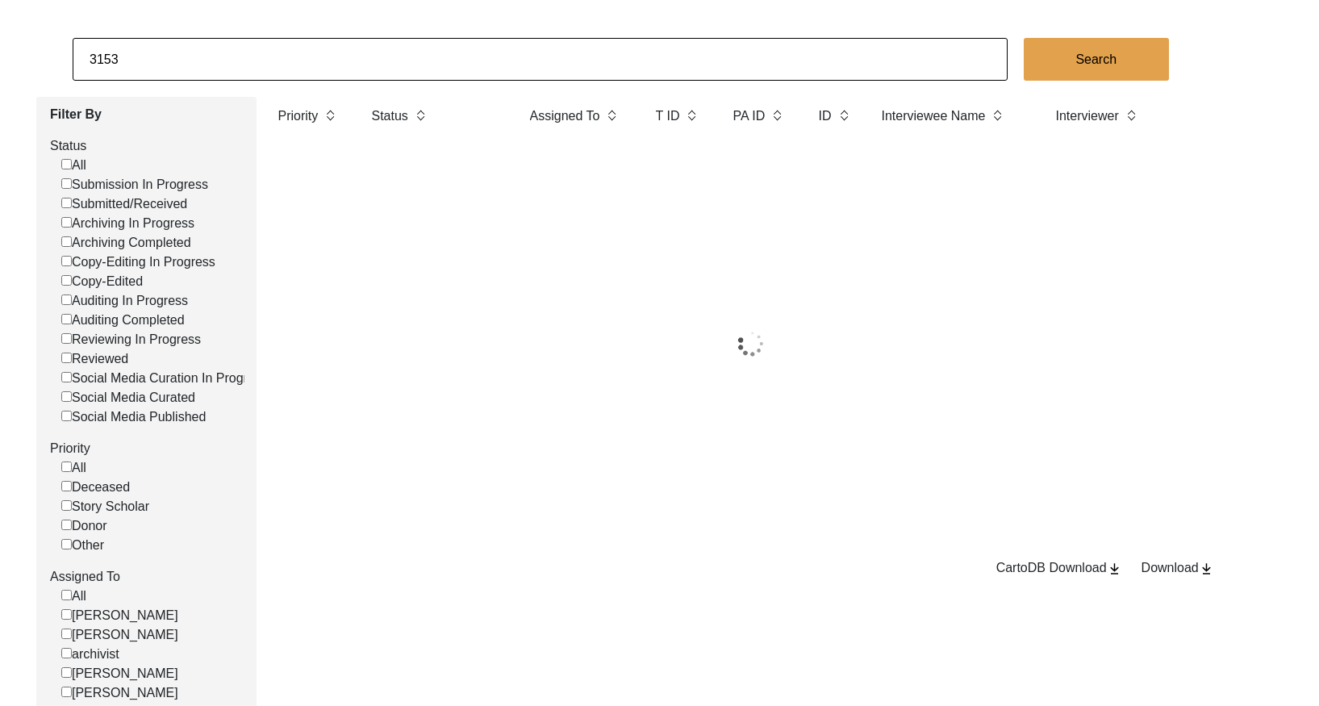
click at [203, 48] on input "3153" at bounding box center [540, 59] width 935 height 43
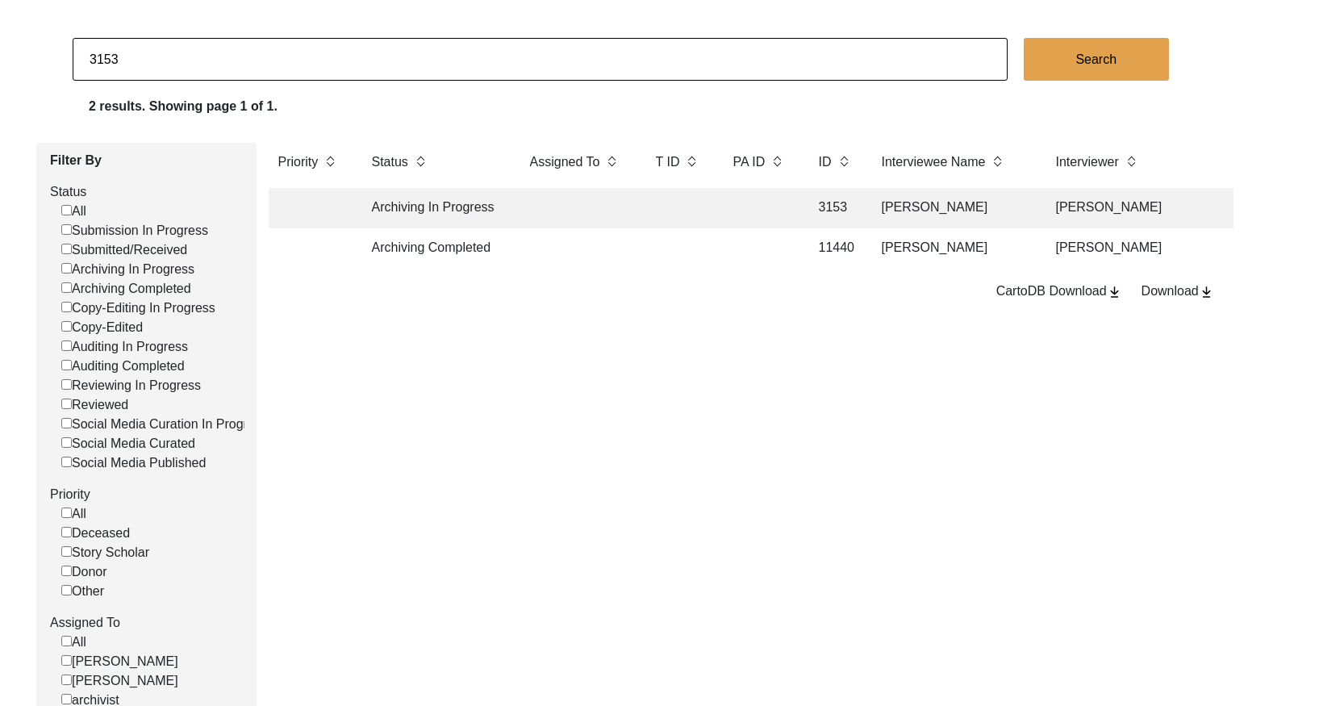
click at [203, 48] on input "3153" at bounding box center [540, 59] width 935 height 43
paste input "66"
click at [769, 204] on td at bounding box center [759, 208] width 73 height 40
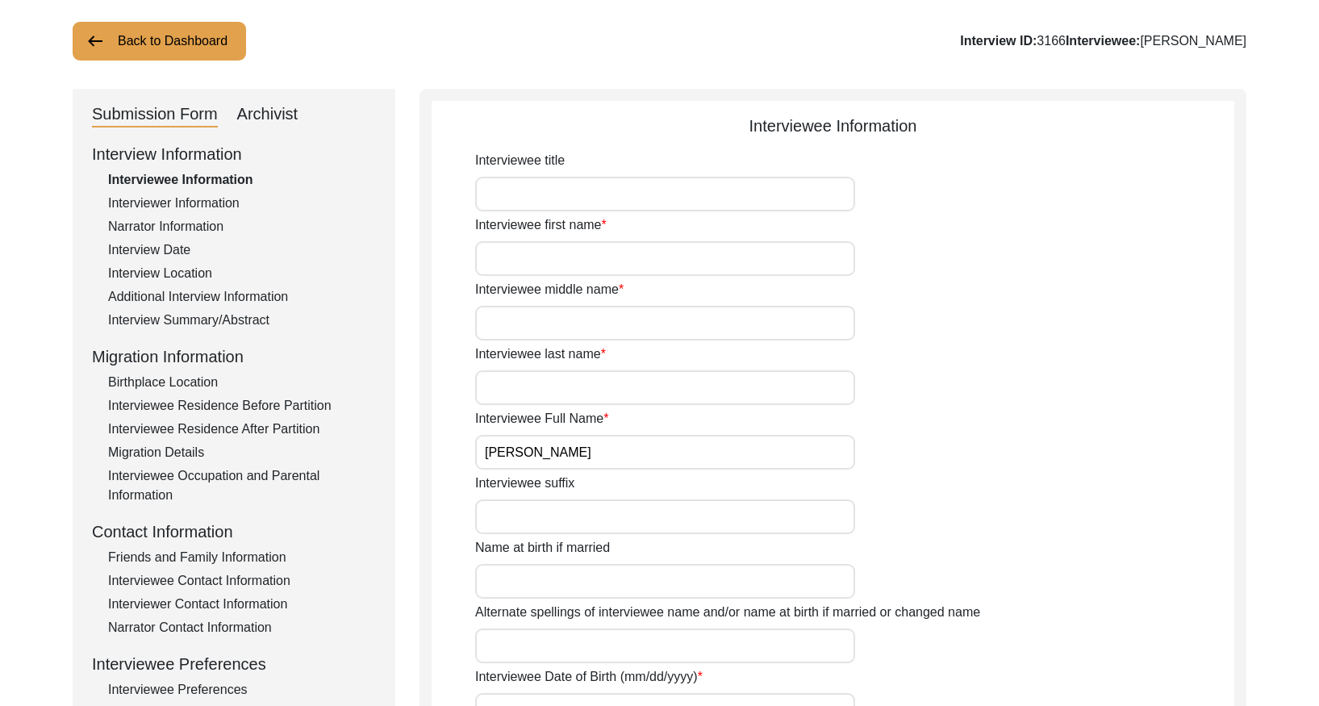
click at [246, 311] on div "Interview Summary/Abstract" at bounding box center [242, 319] width 268 height 19
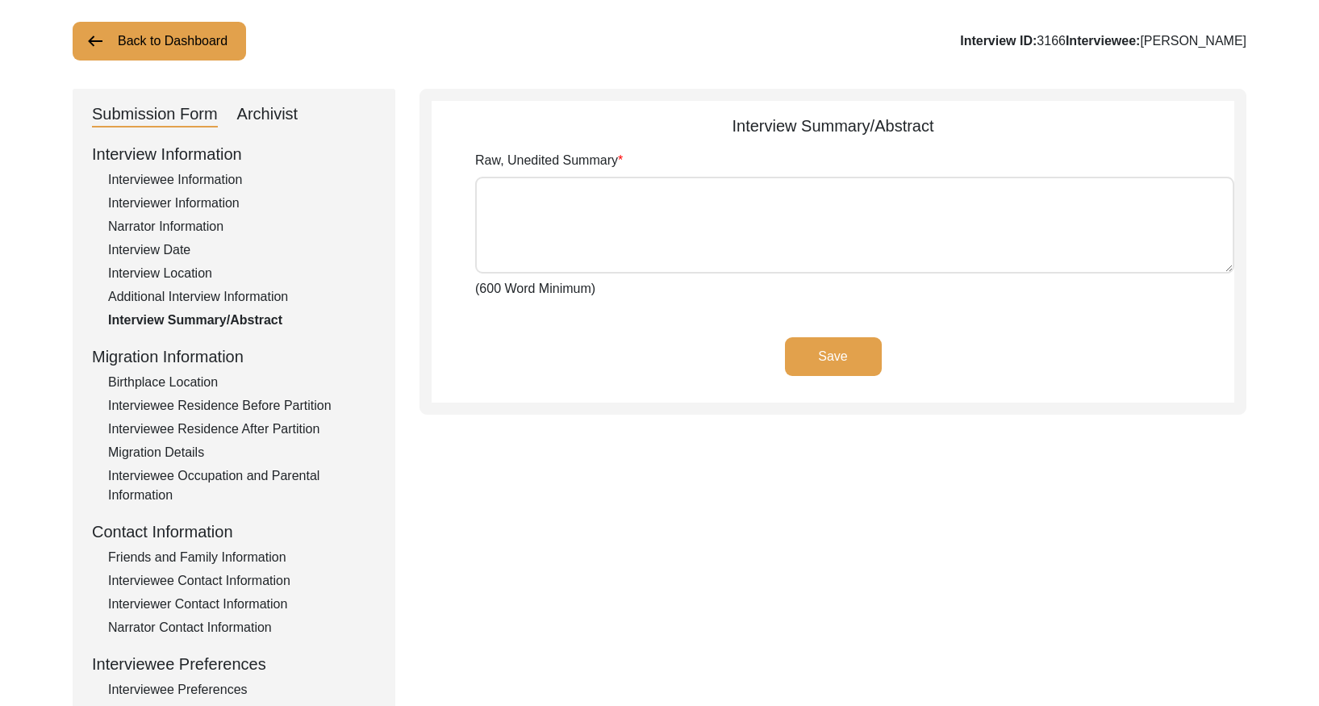
click at [256, 114] on div "Archivist" at bounding box center [267, 115] width 61 height 26
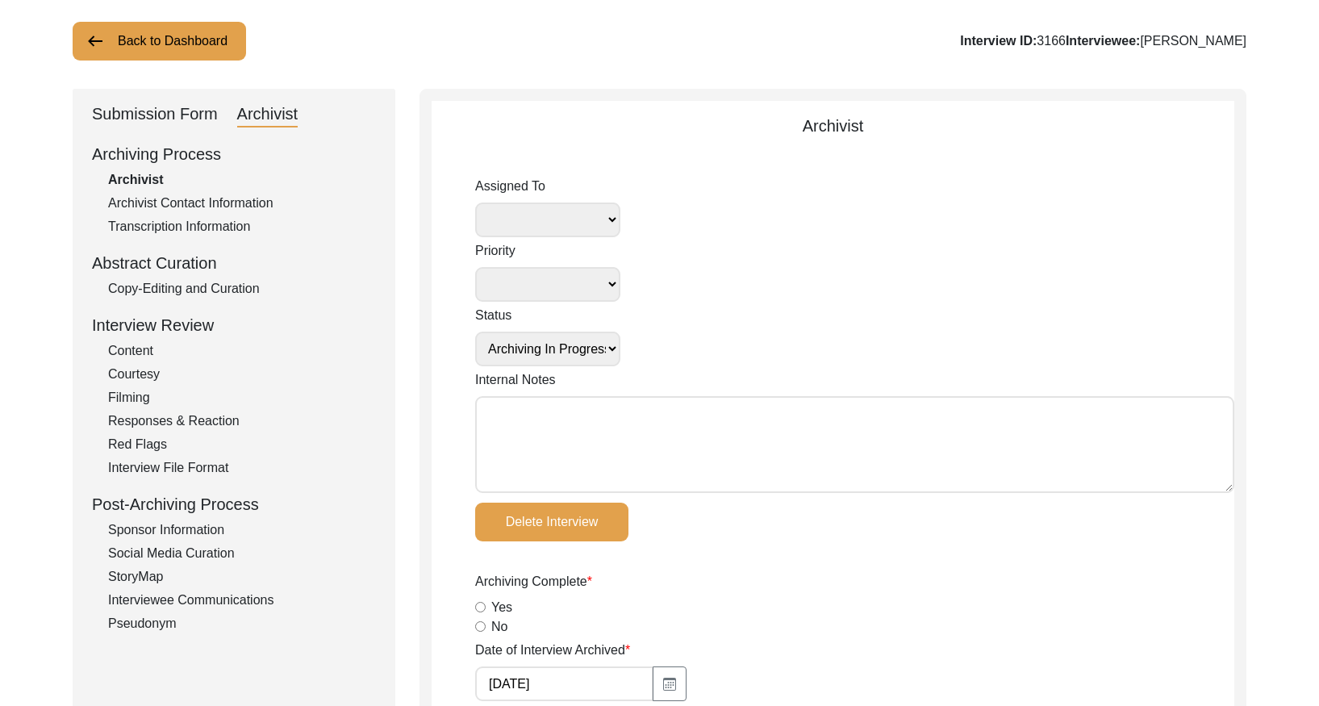
click at [231, 289] on div "Copy-Editing and Curation" at bounding box center [242, 288] width 268 height 19
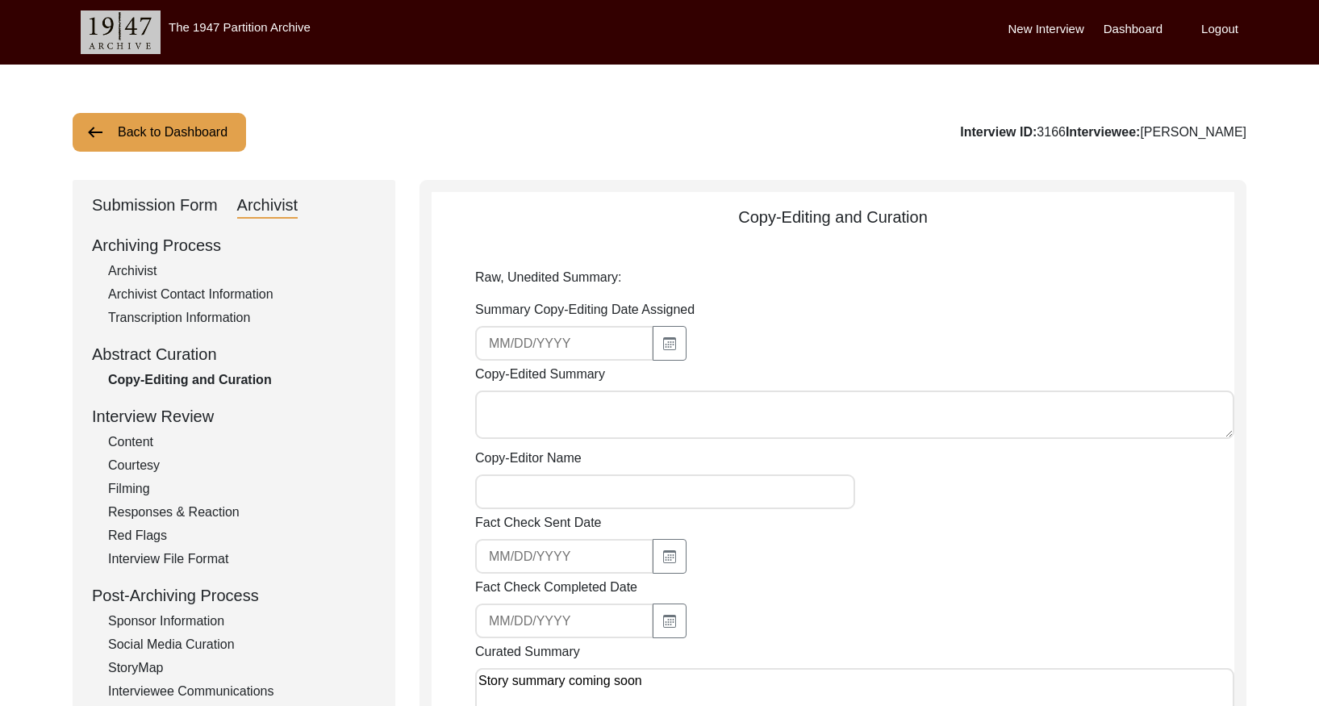
click at [187, 123] on button "Back to Dashboard" at bounding box center [159, 132] width 173 height 39
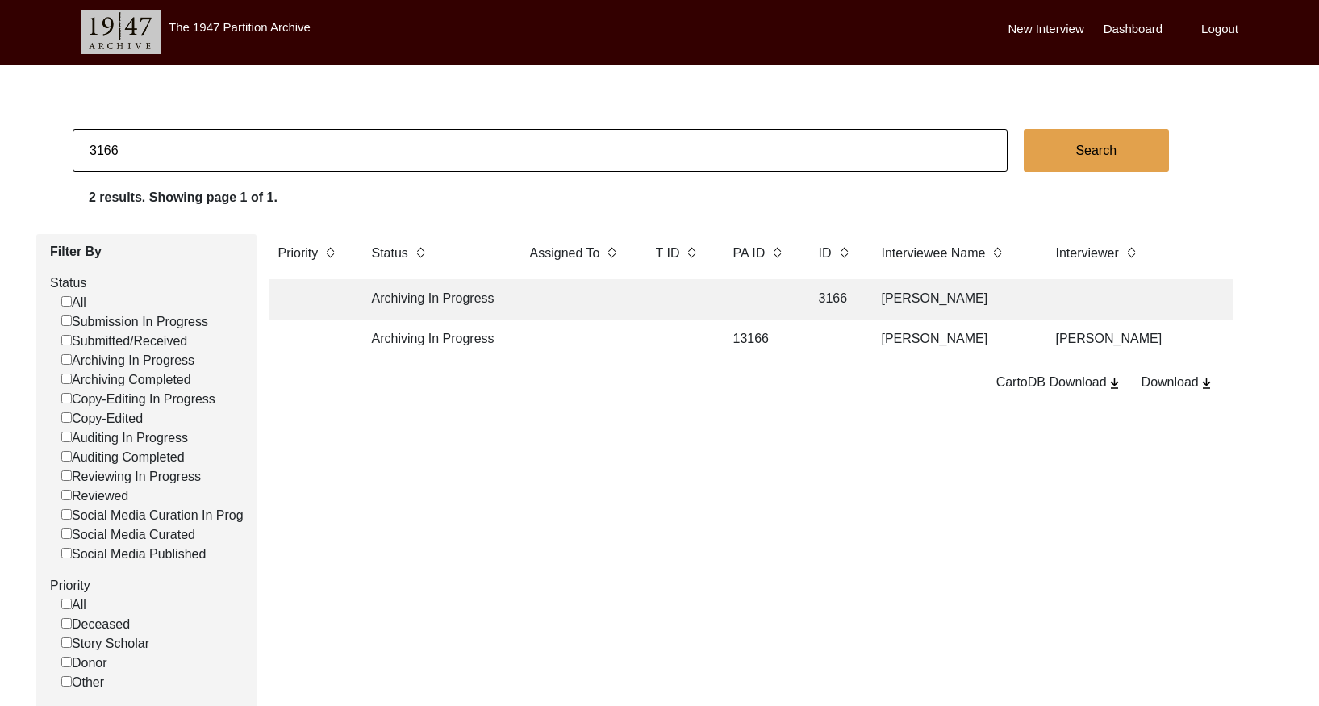
click at [223, 151] on input "3166" at bounding box center [540, 150] width 935 height 43
drag, startPoint x: 223, startPoint y: 151, endPoint x: 235, endPoint y: 144, distance: 14.8
click at [227, 148] on input "3166" at bounding box center [540, 150] width 935 height 43
paste input "82"
click at [736, 300] on td at bounding box center [759, 299] width 73 height 40
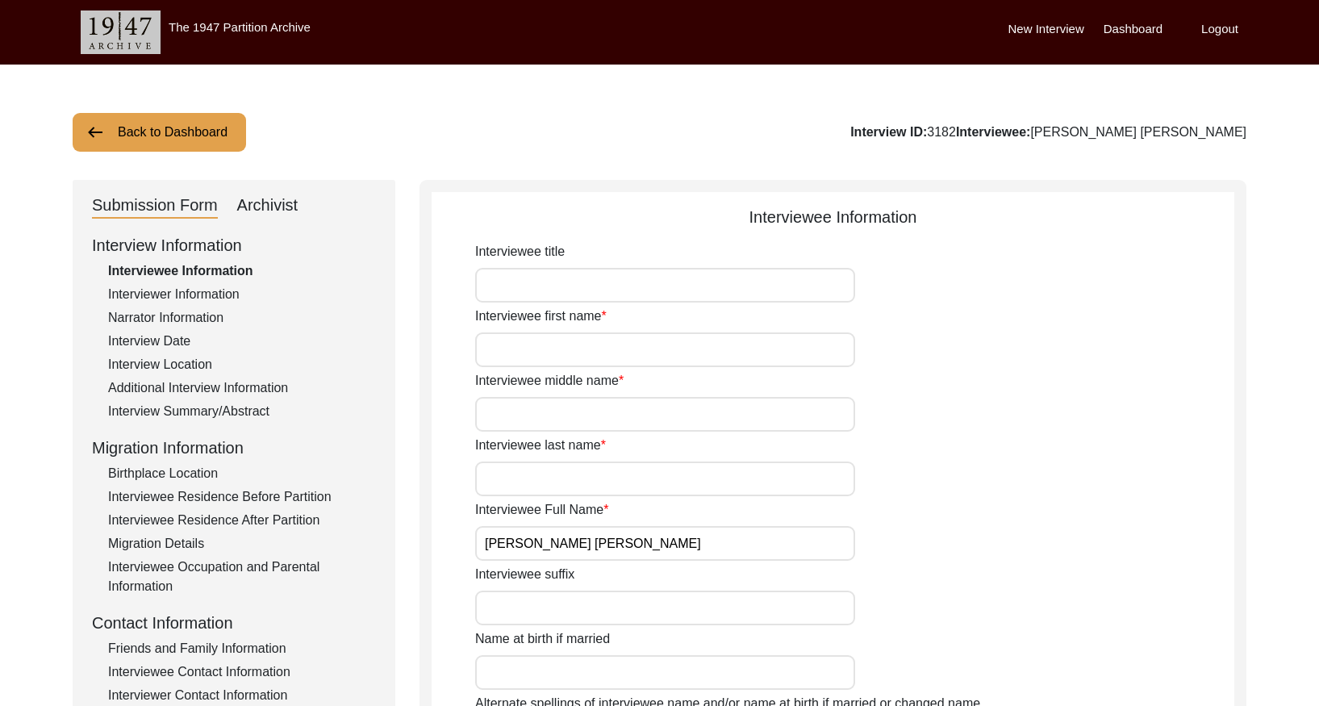
click at [244, 409] on div "Interview Summary/Abstract" at bounding box center [242, 411] width 268 height 19
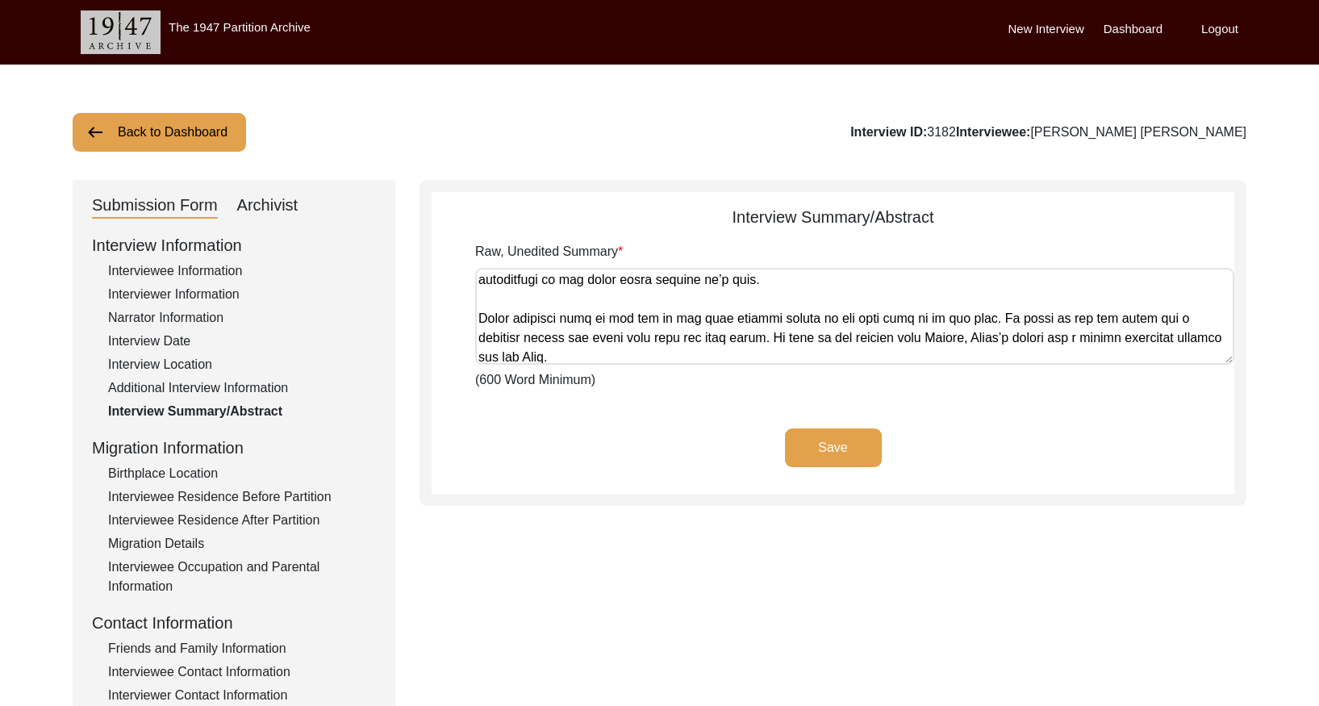
scroll to position [60, 0]
click at [157, 128] on button "Back to Dashboard" at bounding box center [159, 132] width 173 height 39
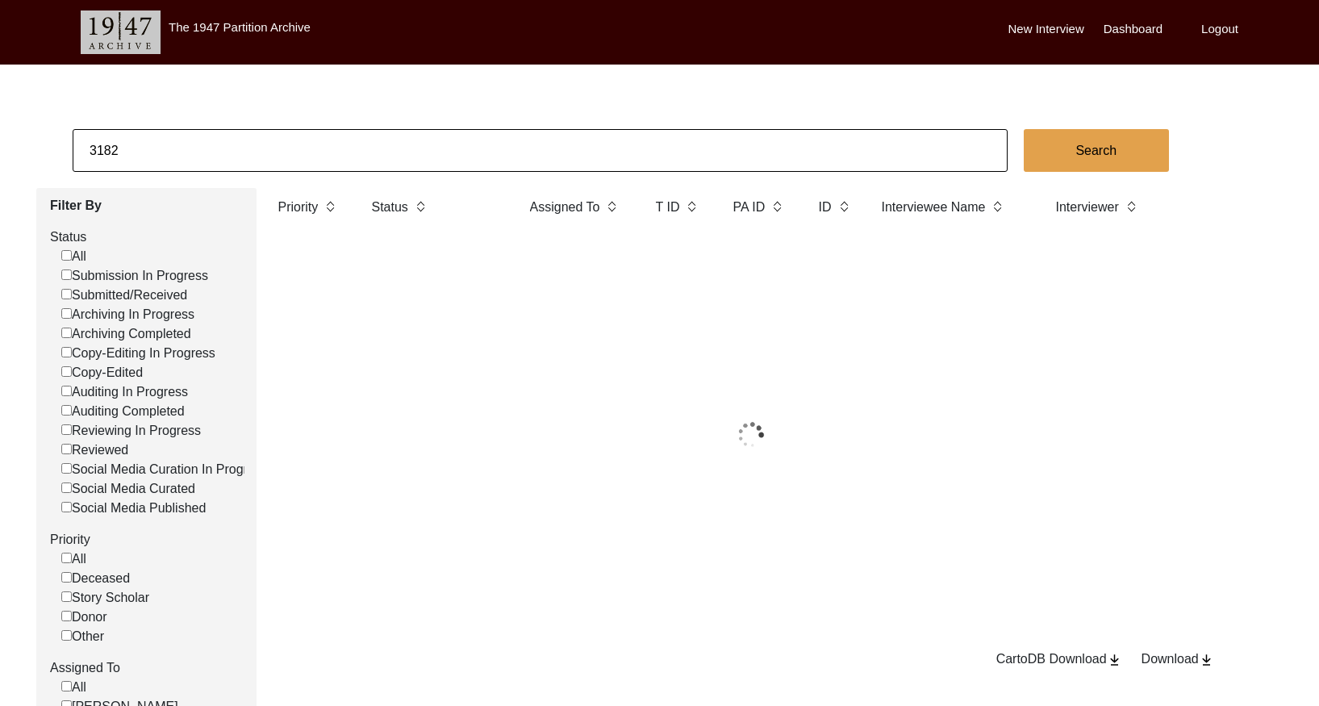
click at [218, 136] on input "3182" at bounding box center [540, 150] width 935 height 43
click at [219, 136] on input "3182" at bounding box center [540, 150] width 935 height 43
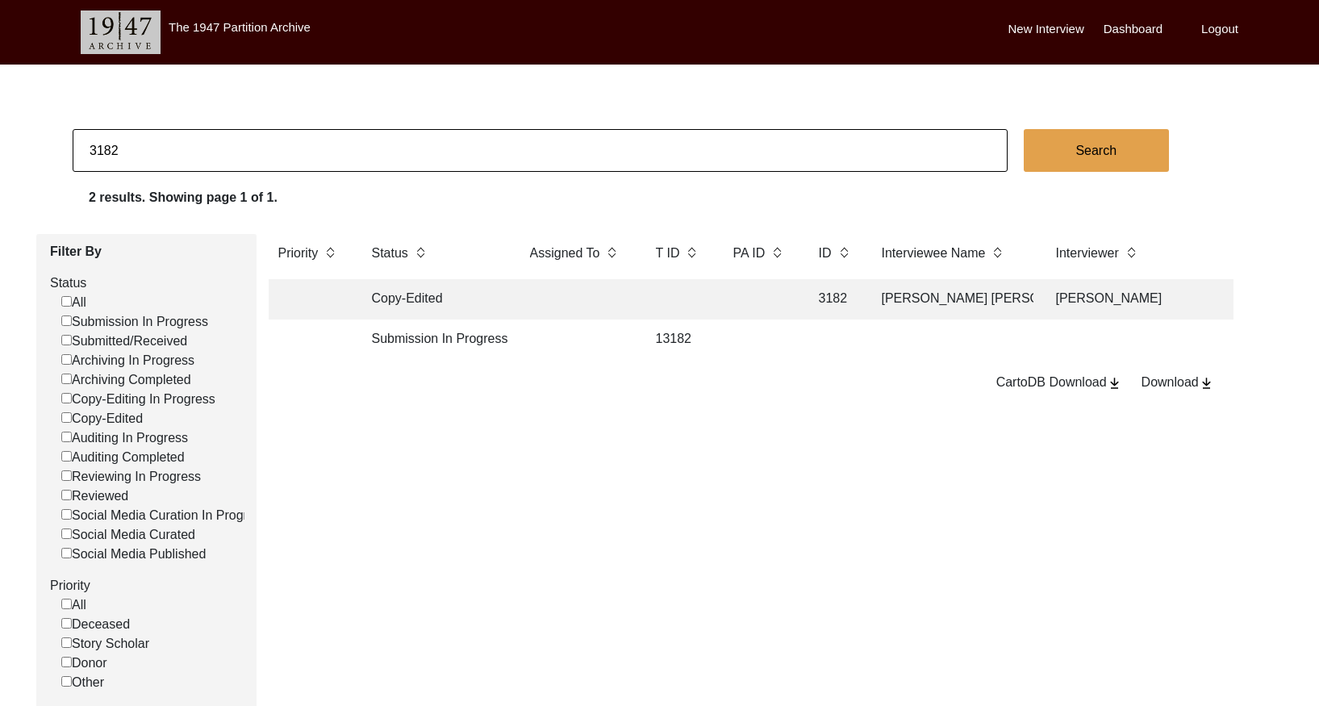
paste input "4"
click at [505, 298] on td "Archiving In Progress" at bounding box center [434, 299] width 145 height 40
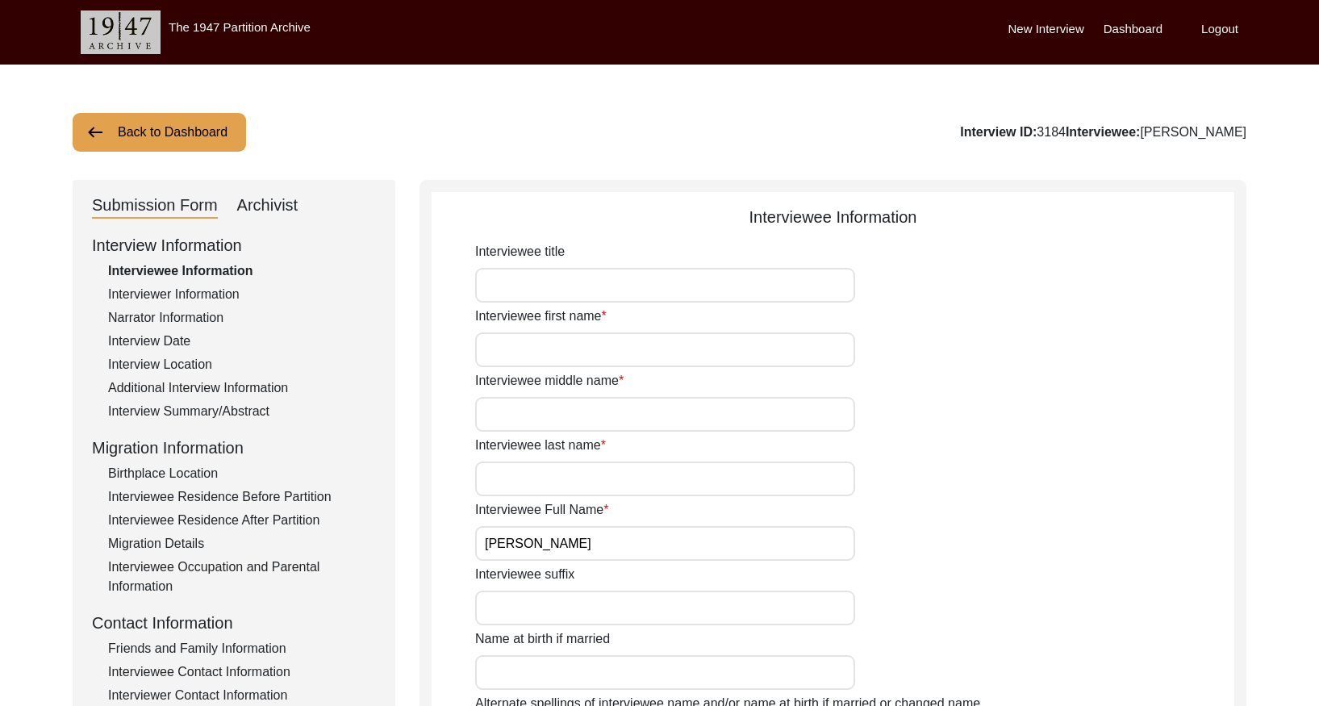
click at [182, 406] on div "Interview Summary/Abstract" at bounding box center [242, 411] width 268 height 19
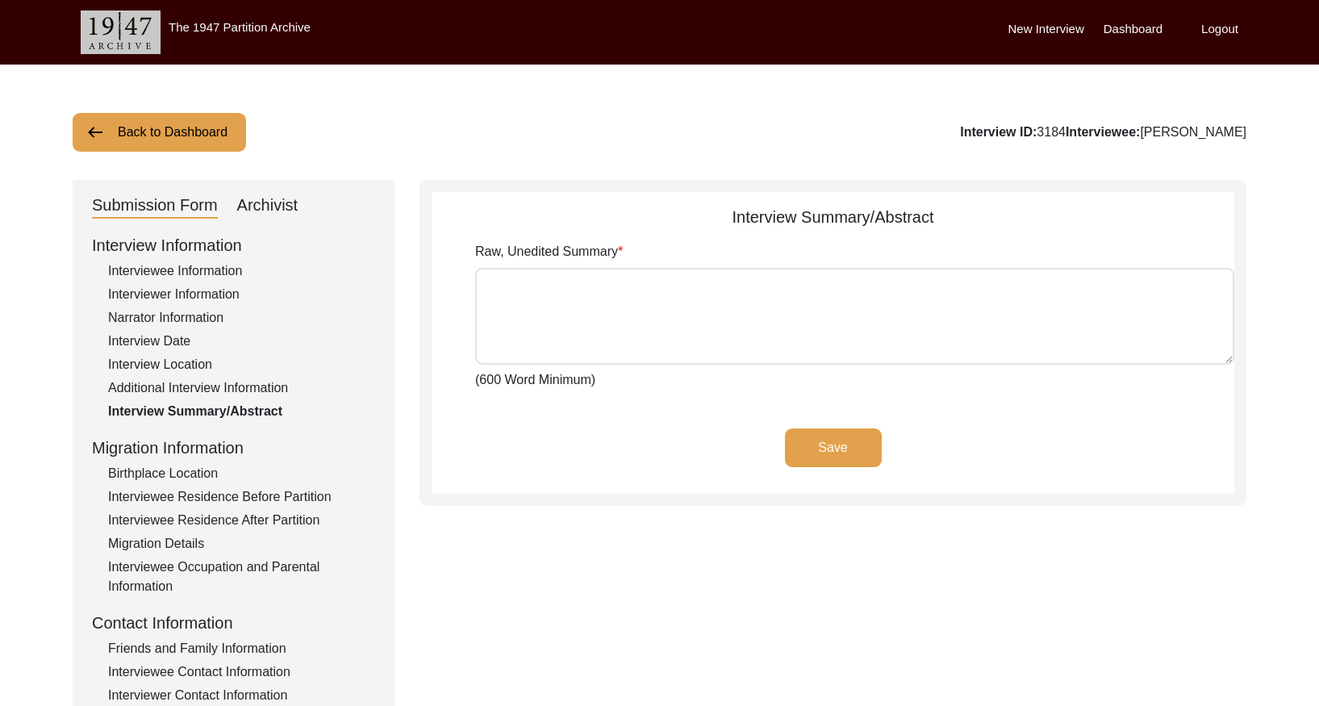
click at [266, 197] on div "Archivist" at bounding box center [267, 206] width 61 height 26
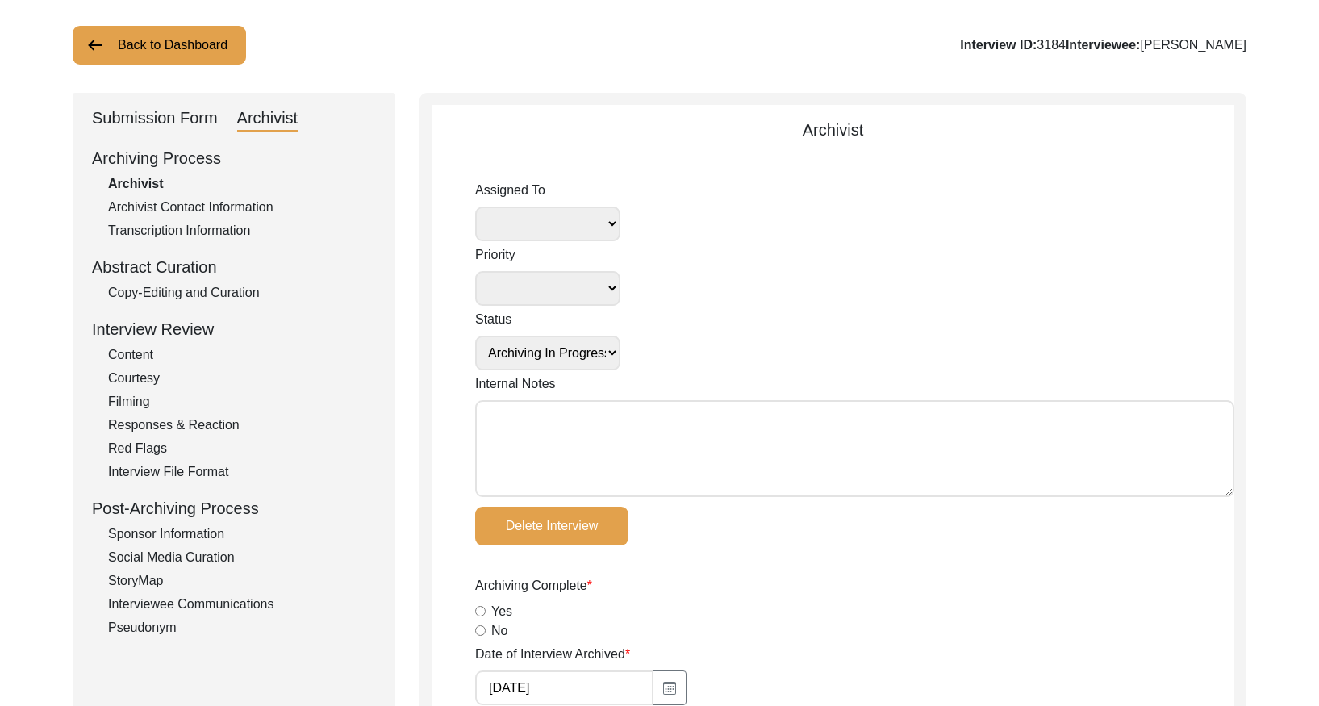
scroll to position [124, 0]
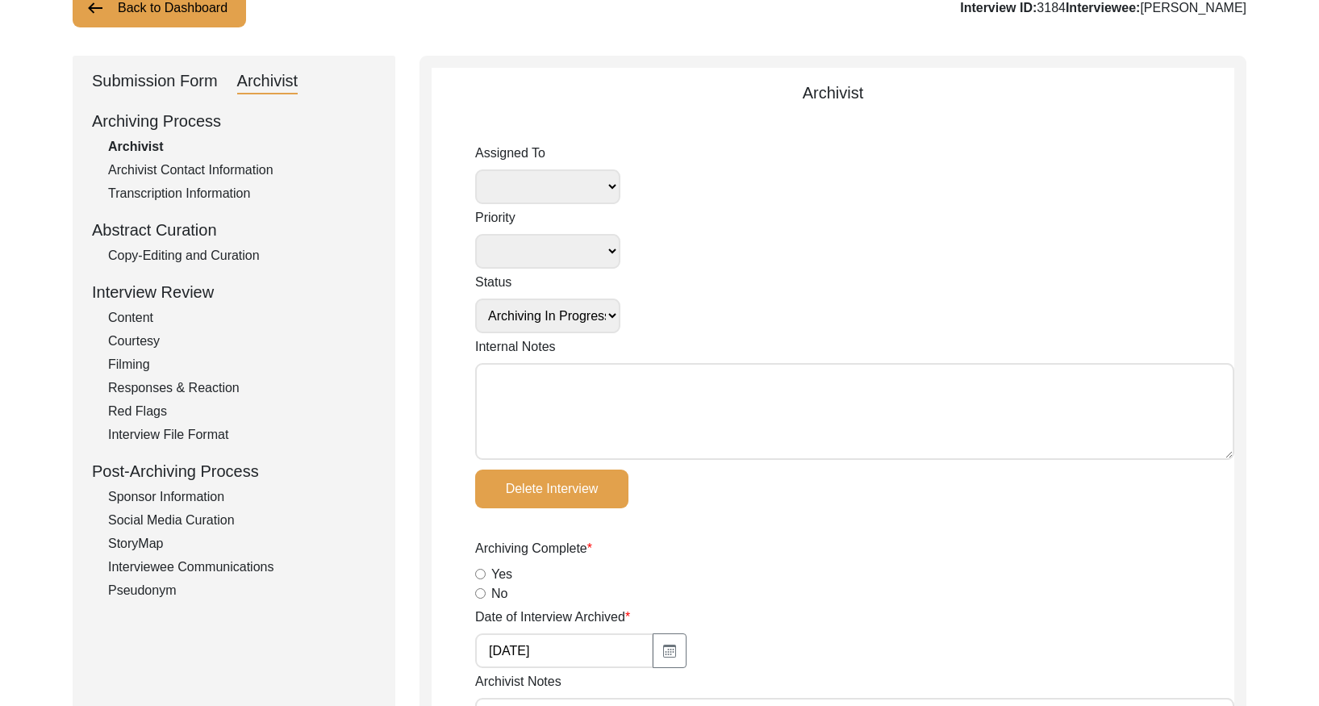
click at [196, 256] on div "Copy-Editing and Curation" at bounding box center [242, 255] width 268 height 19
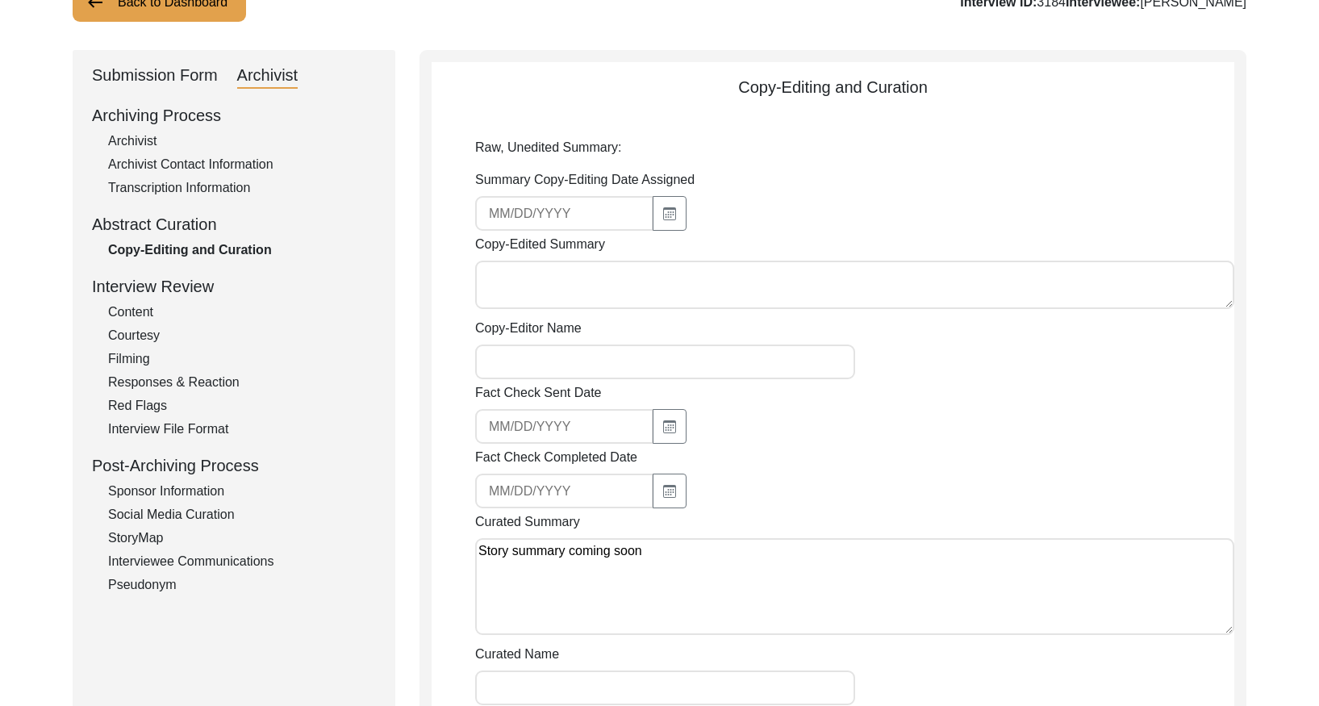
scroll to position [0, 0]
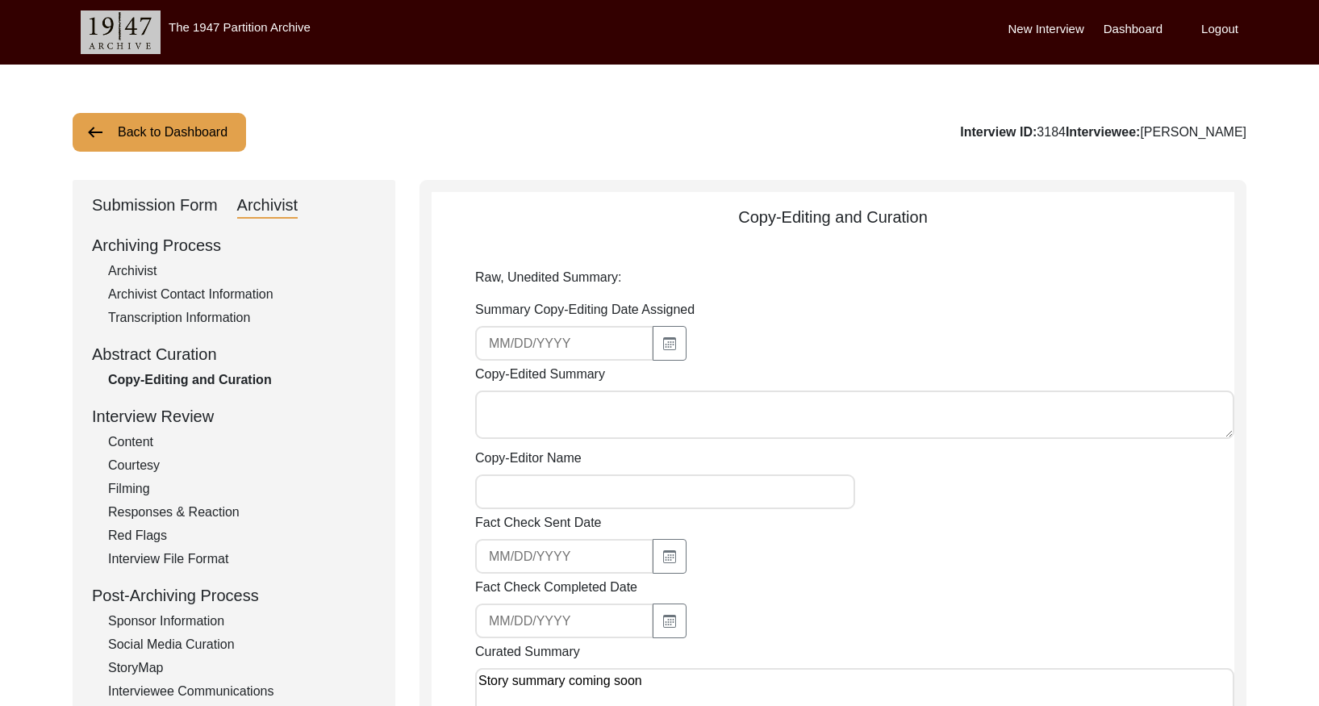
drag, startPoint x: 178, startPoint y: 142, endPoint x: 838, endPoint y: 69, distance: 663.8
click at [183, 142] on button "Back to Dashboard" at bounding box center [159, 132] width 173 height 39
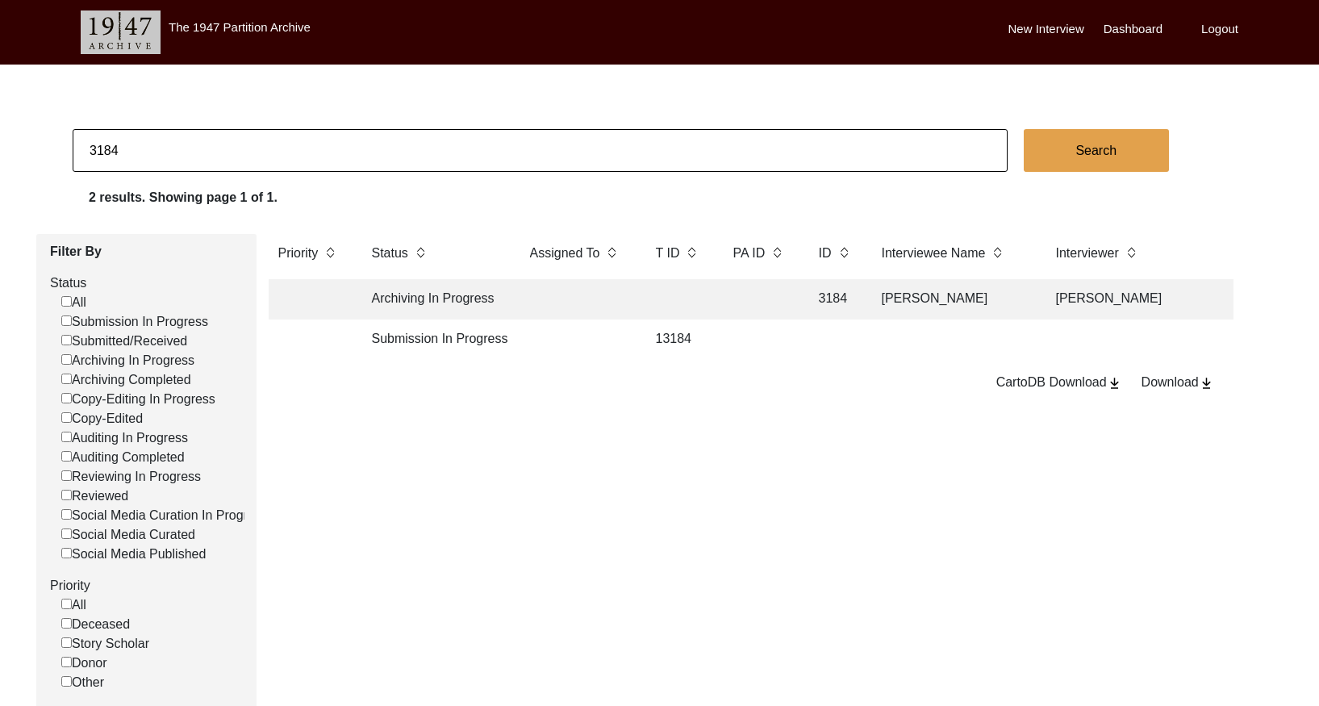
click at [204, 144] on input "3184" at bounding box center [540, 150] width 935 height 43
click at [203, 144] on input "3184" at bounding box center [540, 150] width 935 height 43
paste input "252"
click at [794, 302] on td at bounding box center [759, 299] width 73 height 40
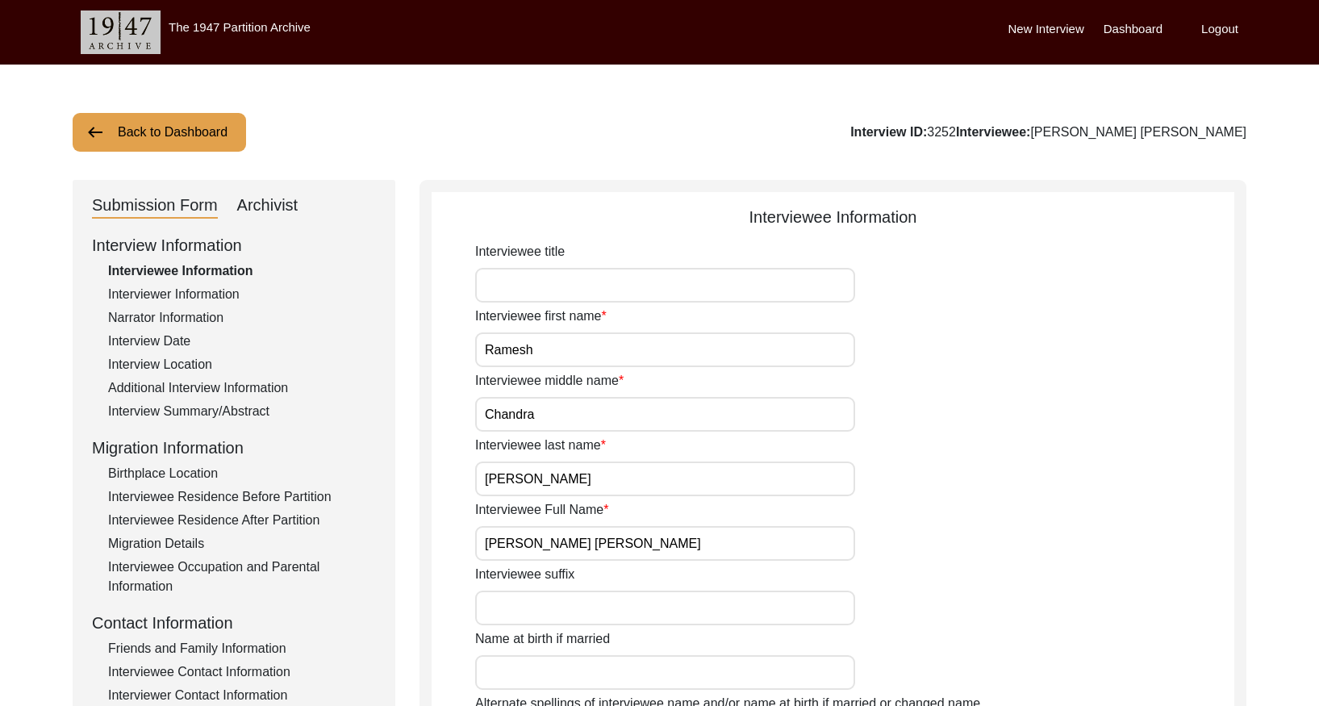
scroll to position [6, 0]
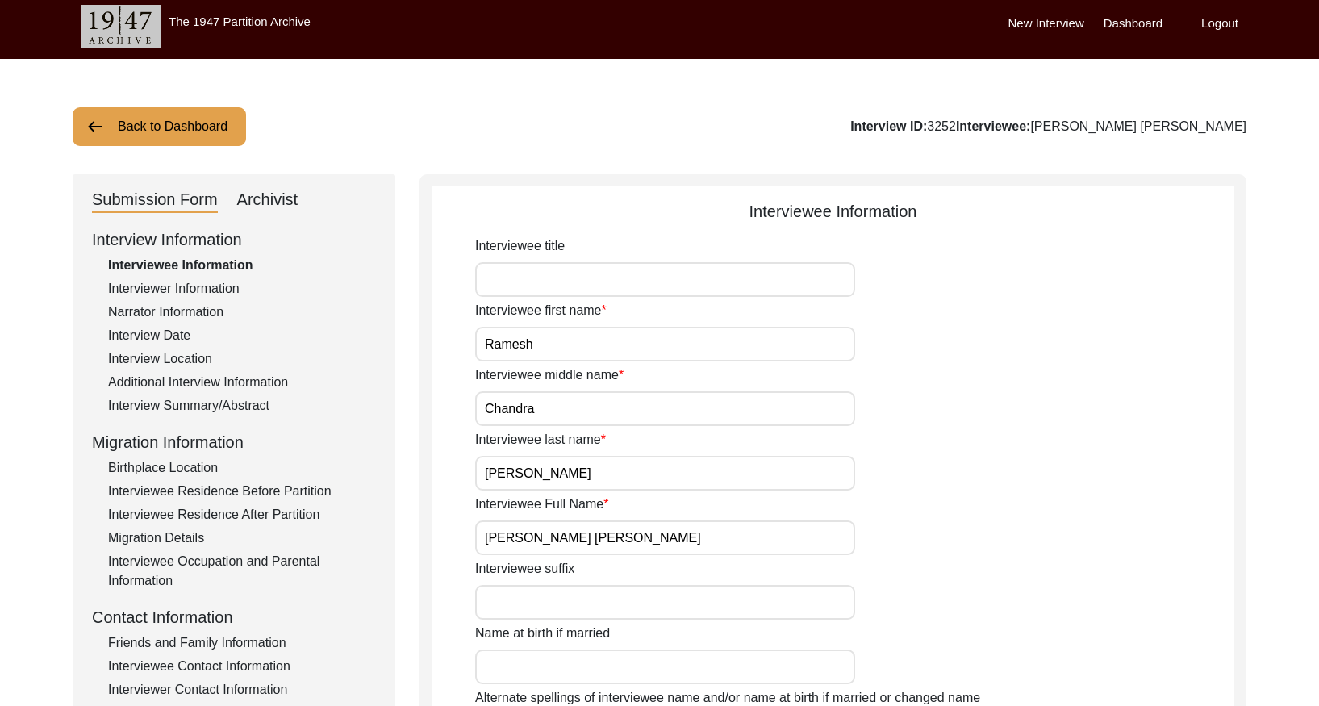
click at [254, 409] on div "Interview Summary/Abstract" at bounding box center [242, 405] width 268 height 19
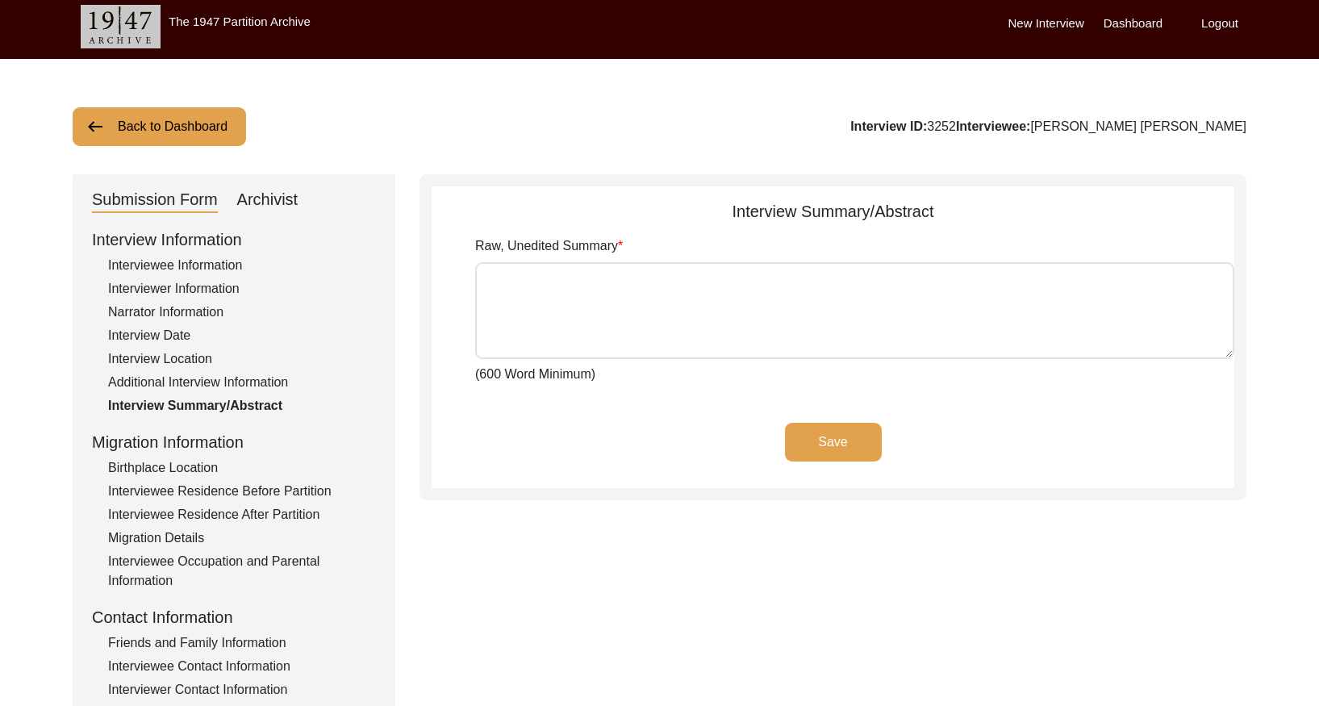
click at [271, 194] on div "Archivist" at bounding box center [267, 200] width 61 height 26
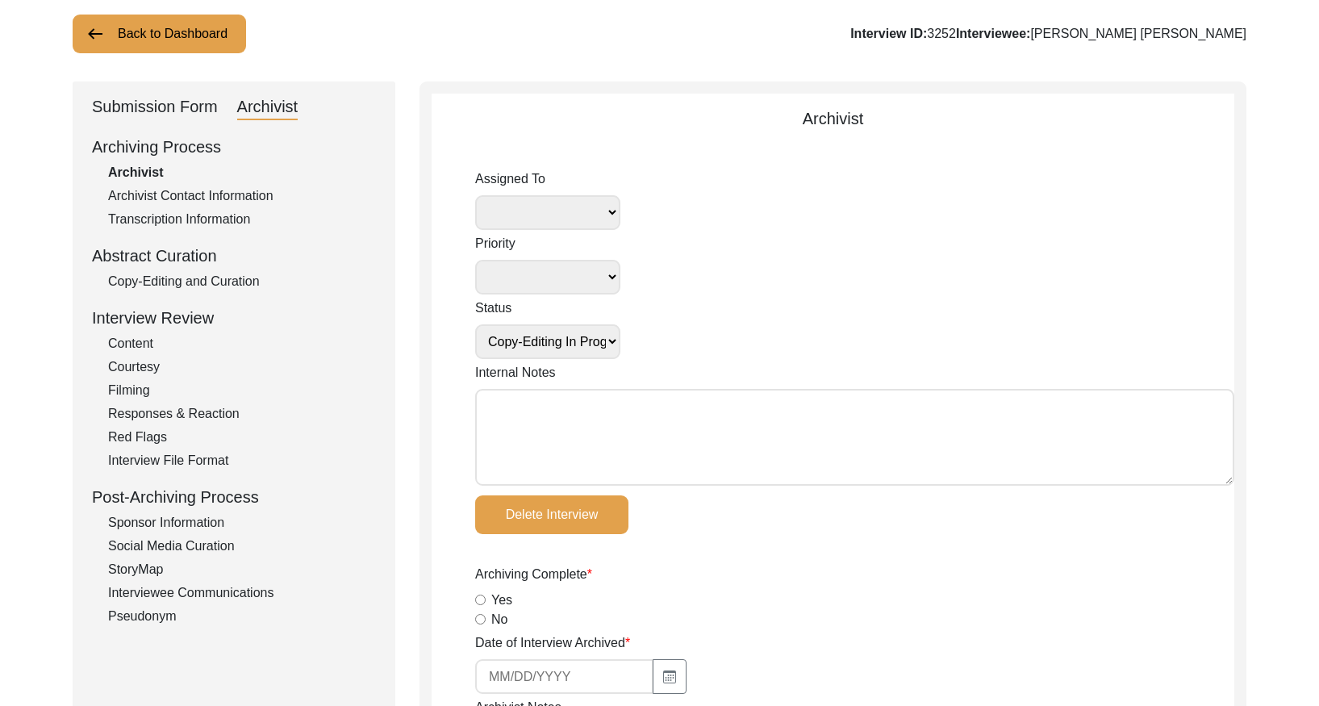
click at [232, 284] on div "Copy-Editing and Curation" at bounding box center [242, 281] width 268 height 19
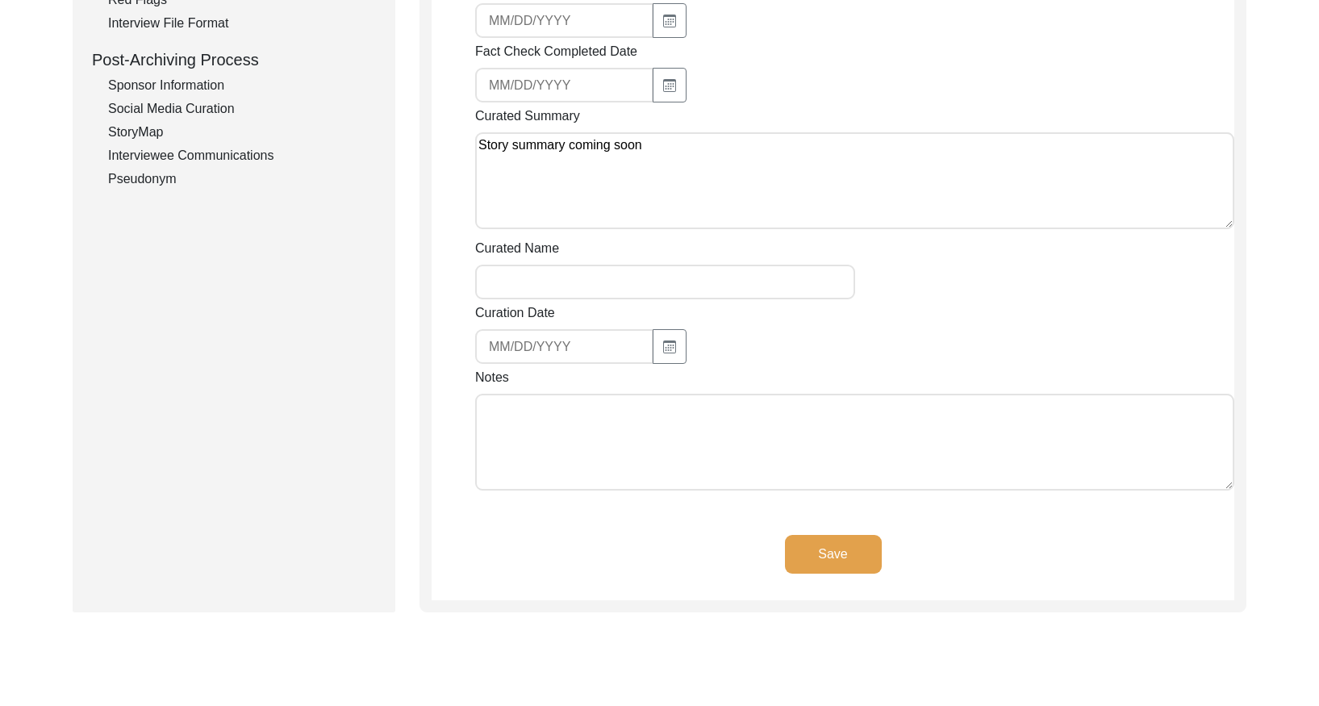
scroll to position [0, 0]
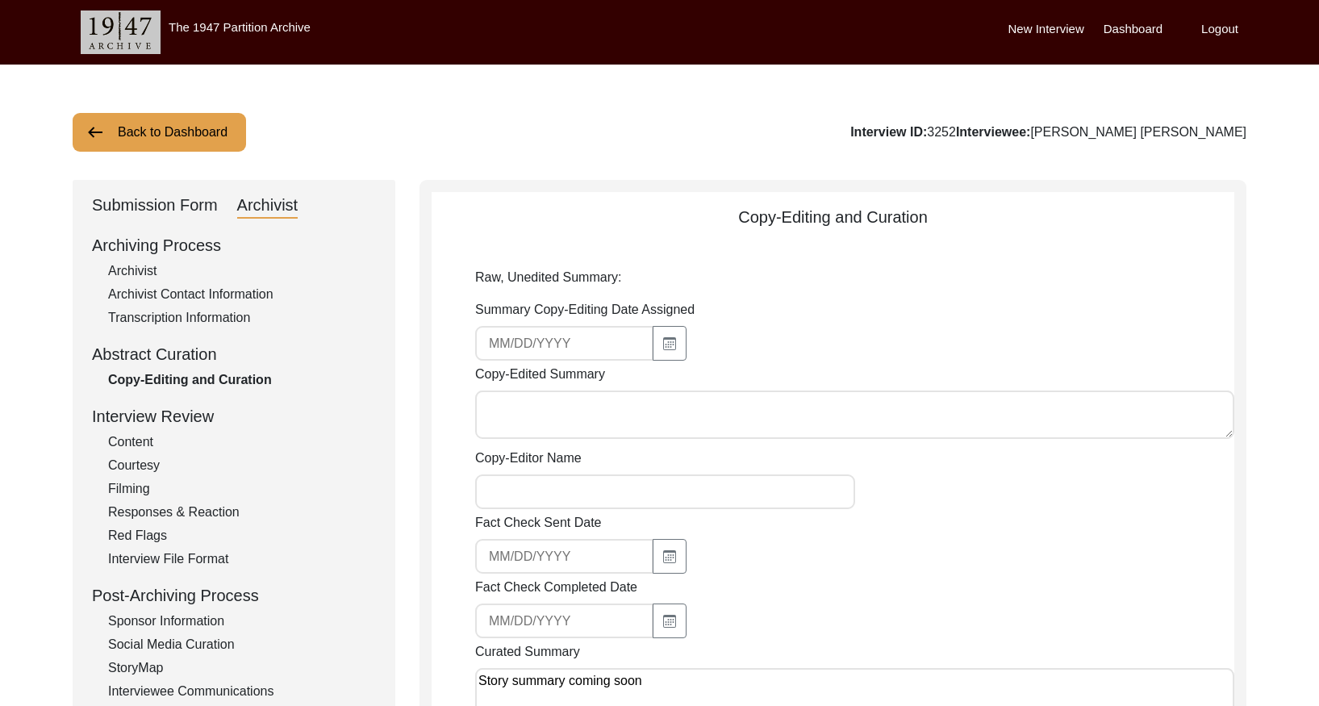
drag, startPoint x: 156, startPoint y: 135, endPoint x: 380, endPoint y: 76, distance: 231.8
click at [166, 131] on button "Back to Dashboard" at bounding box center [159, 132] width 173 height 39
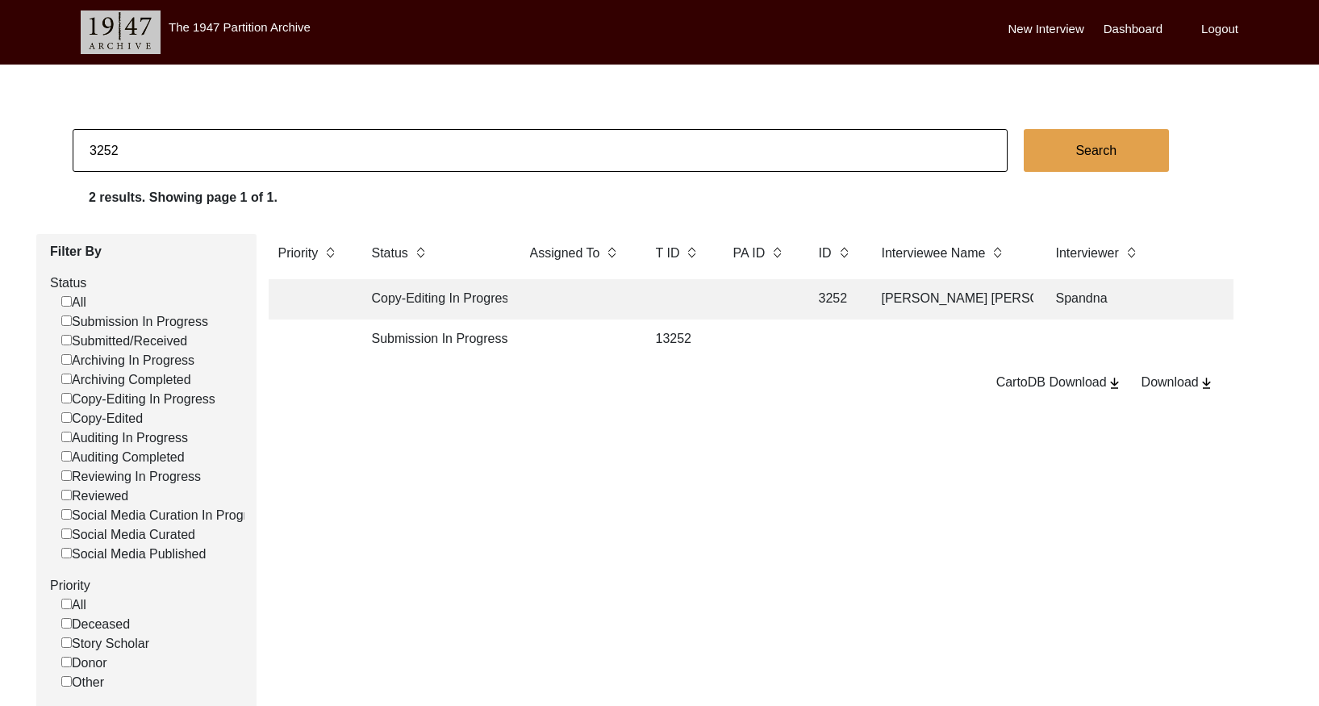
click at [464, 147] on input "3252" at bounding box center [540, 150] width 935 height 43
paste input "69"
click at [738, 294] on td at bounding box center [759, 299] width 73 height 40
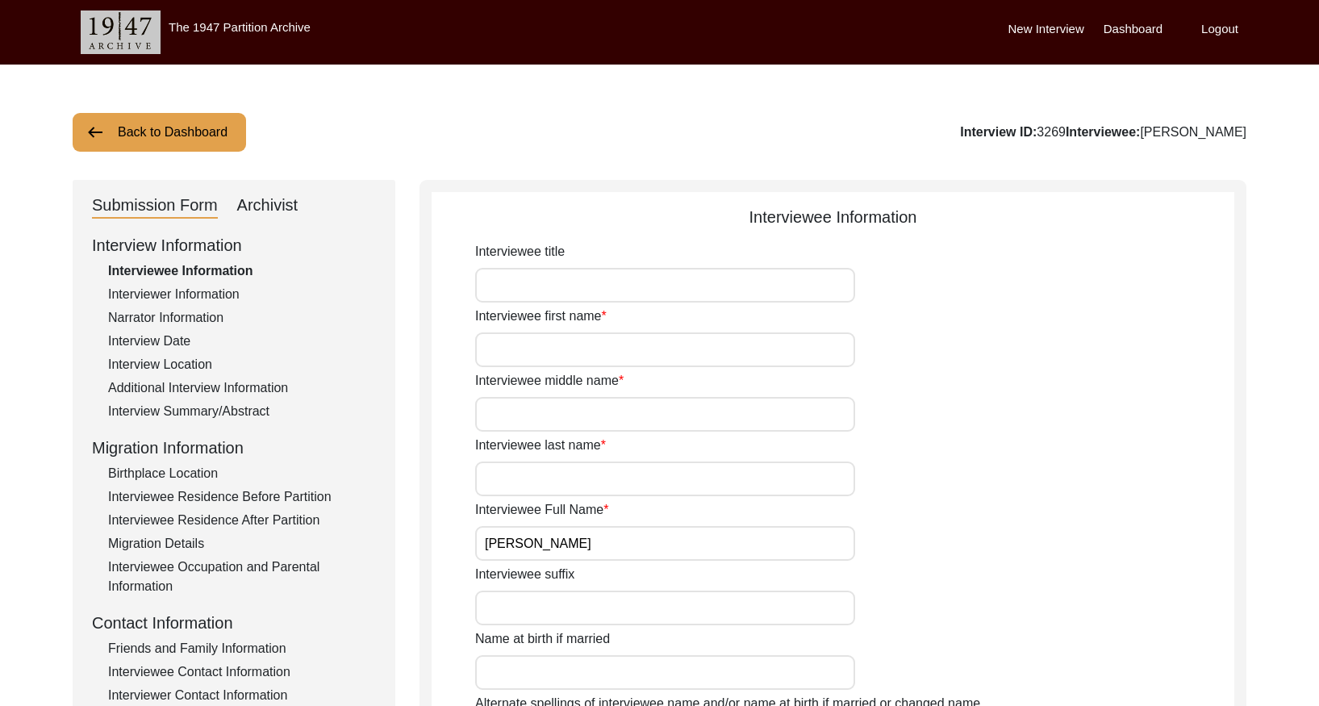
click at [219, 404] on div "Interview Summary/Abstract" at bounding box center [242, 411] width 268 height 19
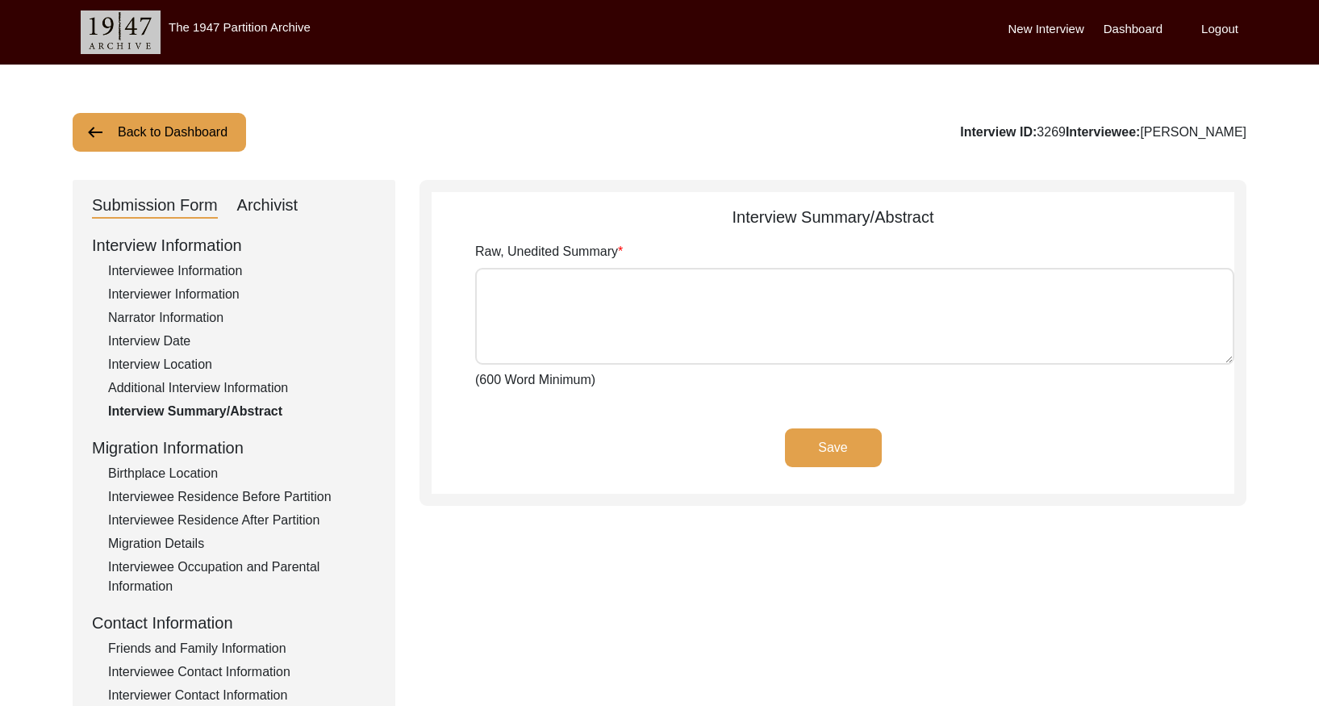
click at [285, 207] on div "Archivist" at bounding box center [267, 206] width 61 height 26
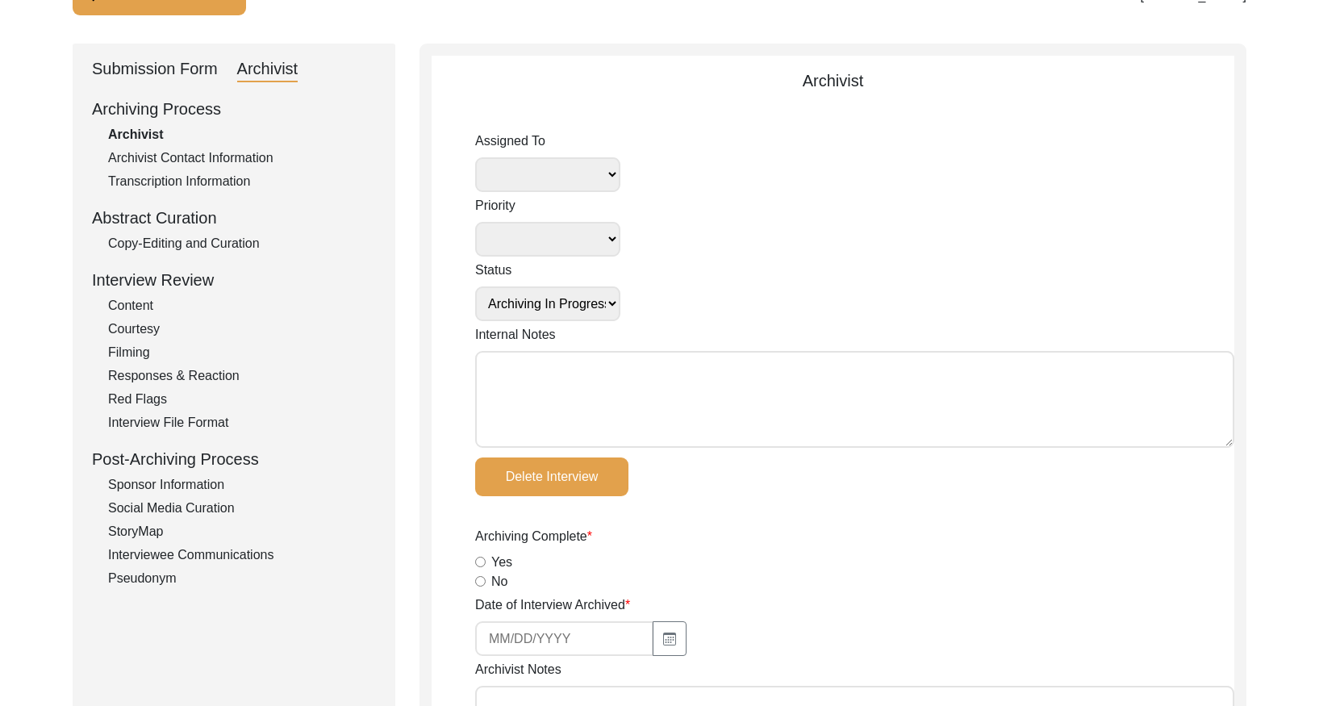
scroll to position [144, 0]
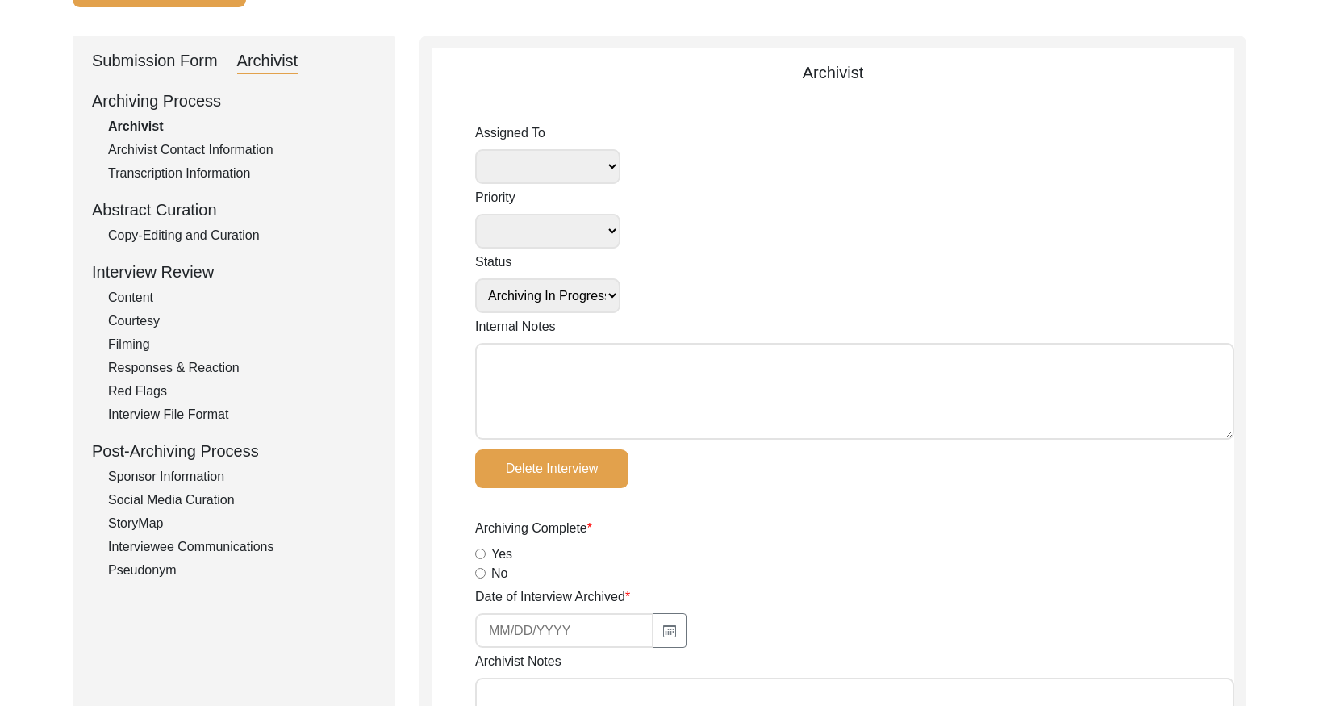
click at [236, 242] on div "Copy-Editing and Curation" at bounding box center [242, 235] width 268 height 19
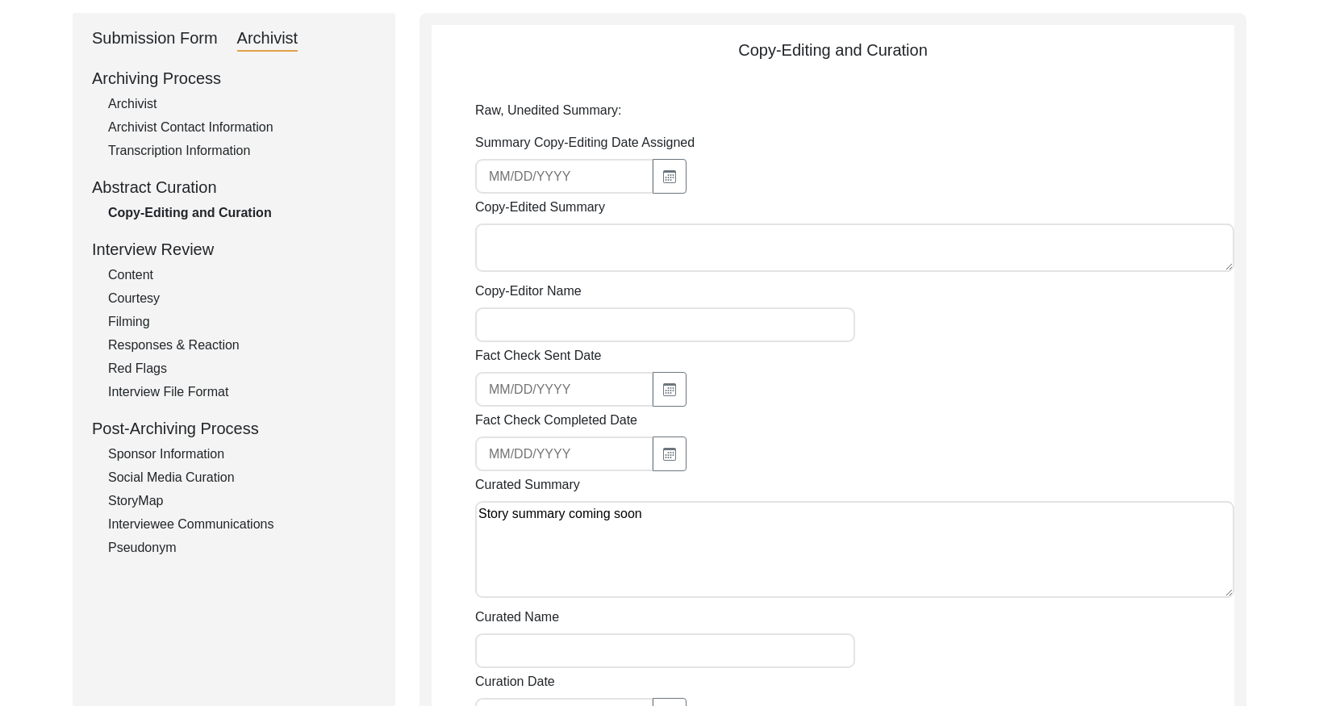
scroll to position [0, 0]
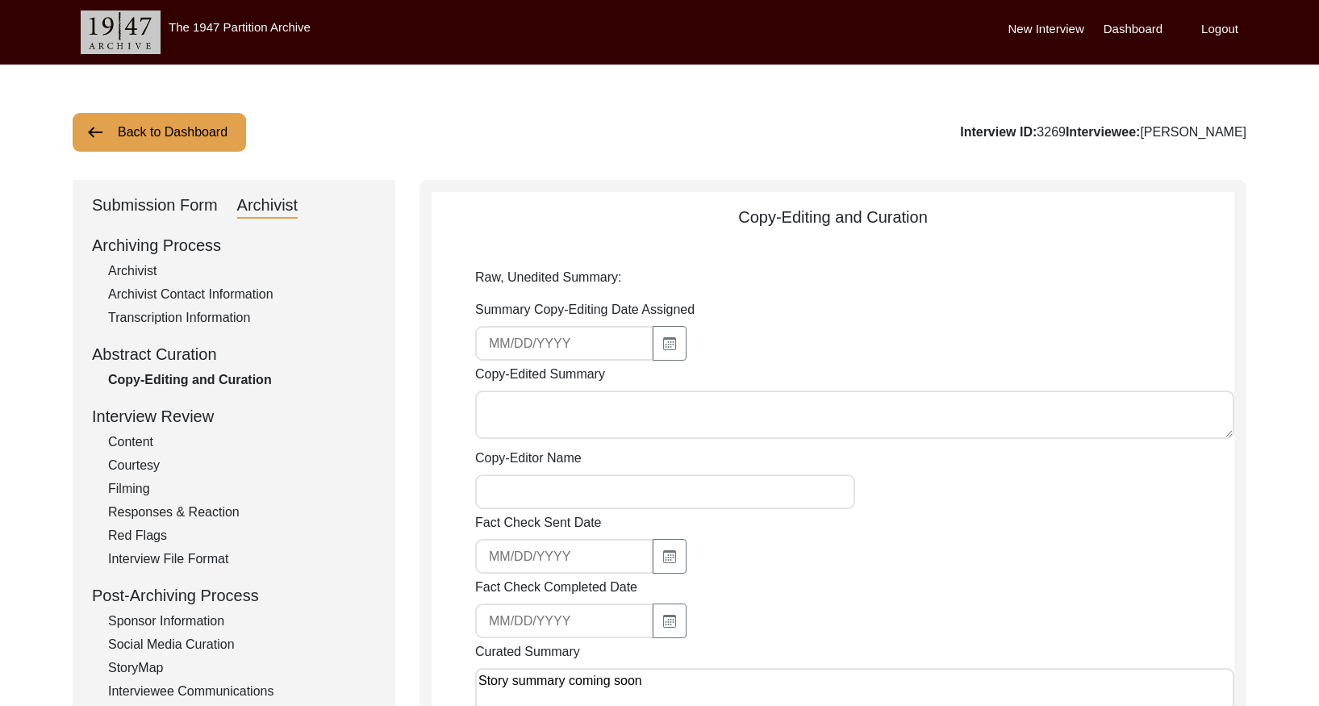
drag, startPoint x: 165, startPoint y: 135, endPoint x: 631, endPoint y: 48, distance: 474.2
click at [186, 131] on button "Back to Dashboard" at bounding box center [159, 132] width 173 height 39
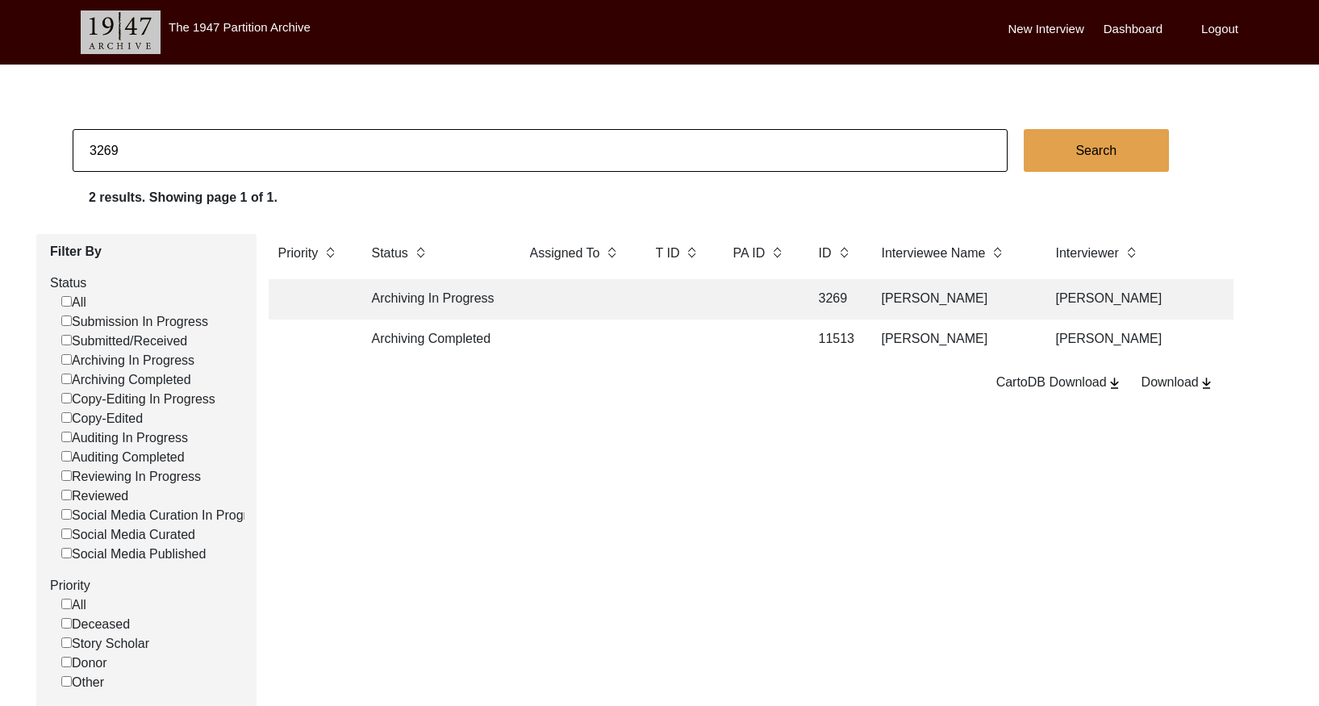
click at [174, 144] on input "3269" at bounding box center [540, 150] width 935 height 43
paste input "8"
click at [730, 302] on td at bounding box center [759, 299] width 73 height 40
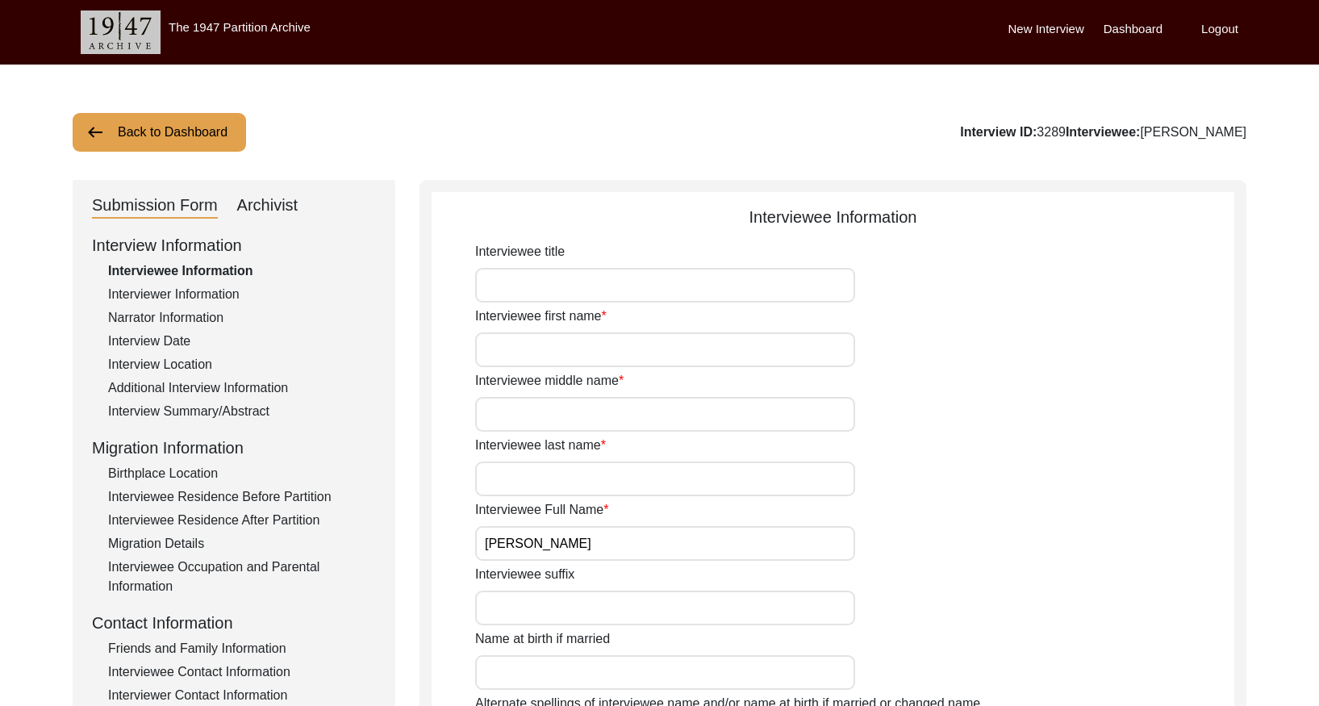
click at [177, 414] on div "Interview Summary/Abstract" at bounding box center [242, 411] width 268 height 19
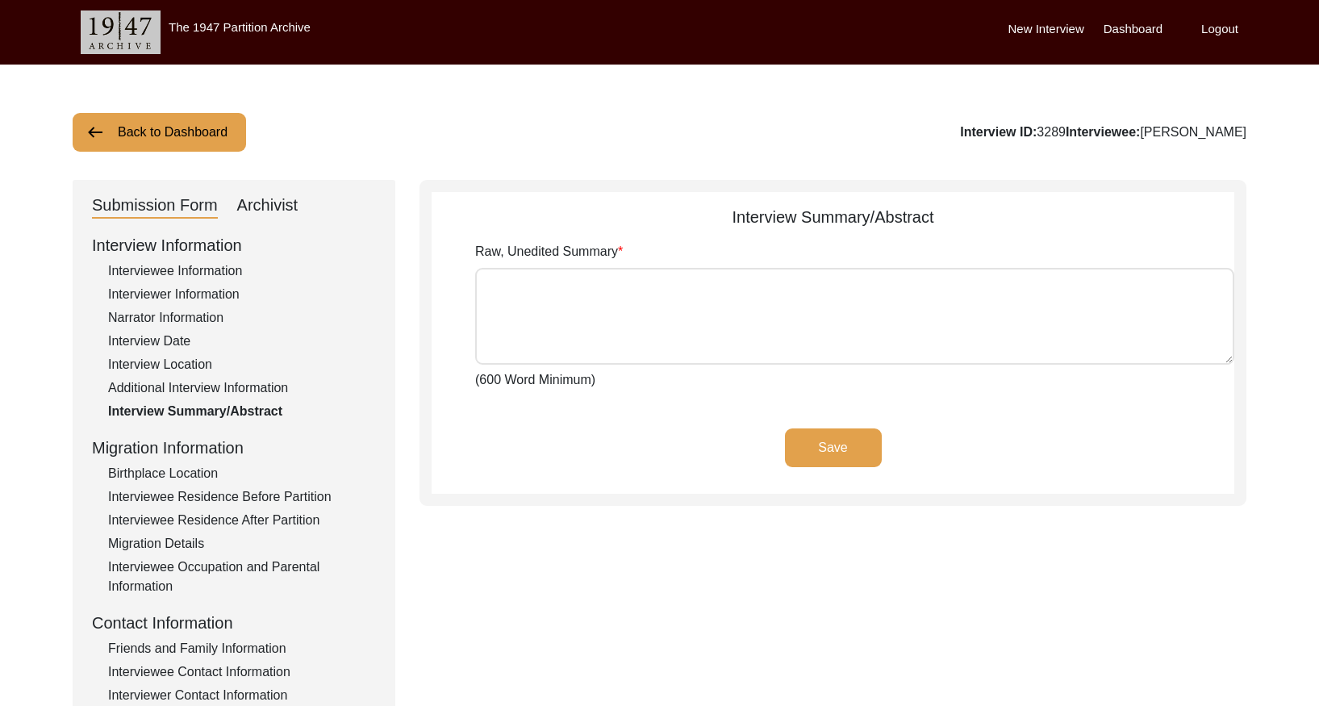
click at [281, 207] on div "Archivist" at bounding box center [267, 206] width 61 height 26
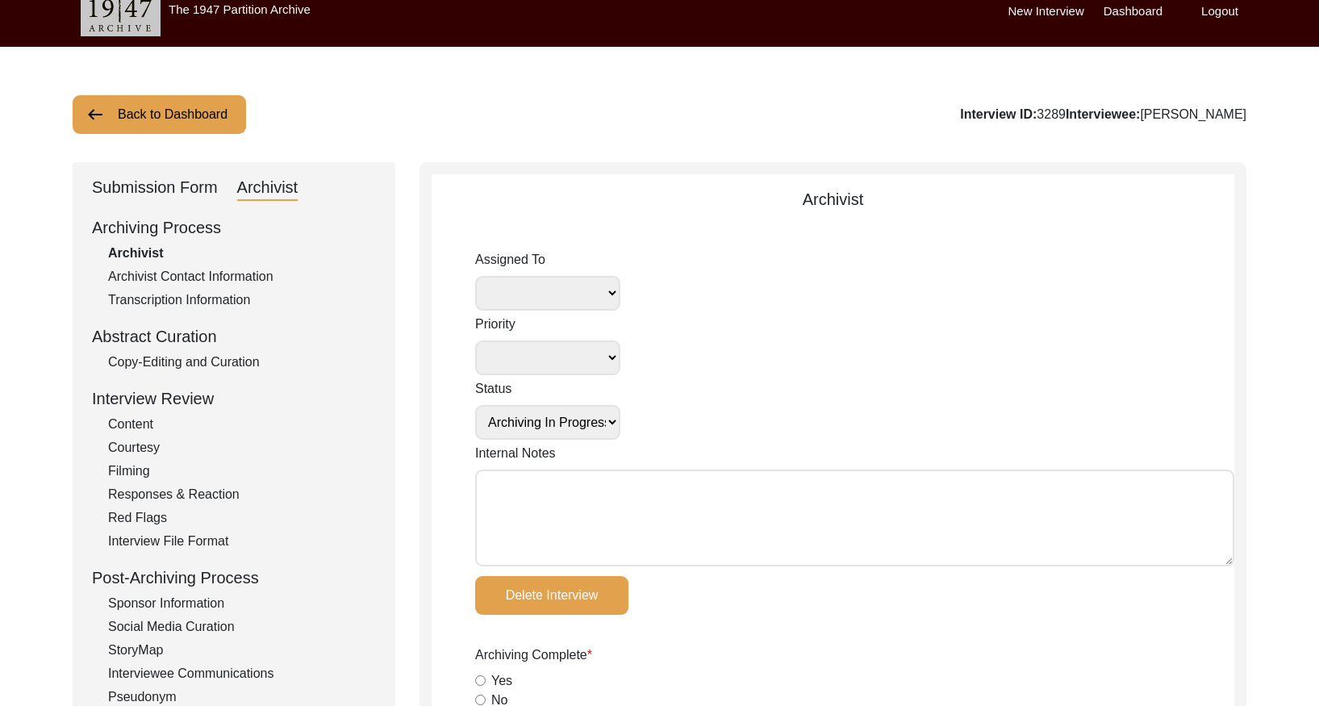
scroll to position [22, 0]
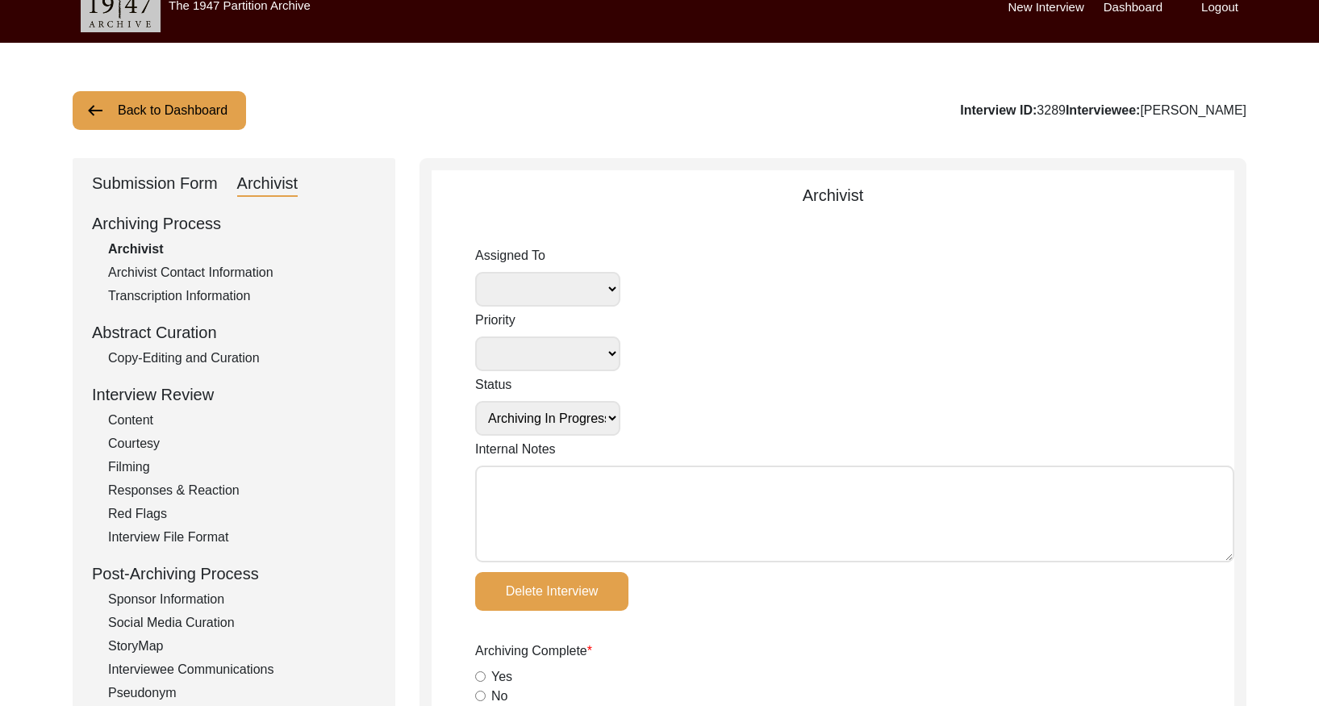
click at [233, 359] on div "Copy-Editing and Curation" at bounding box center [242, 357] width 268 height 19
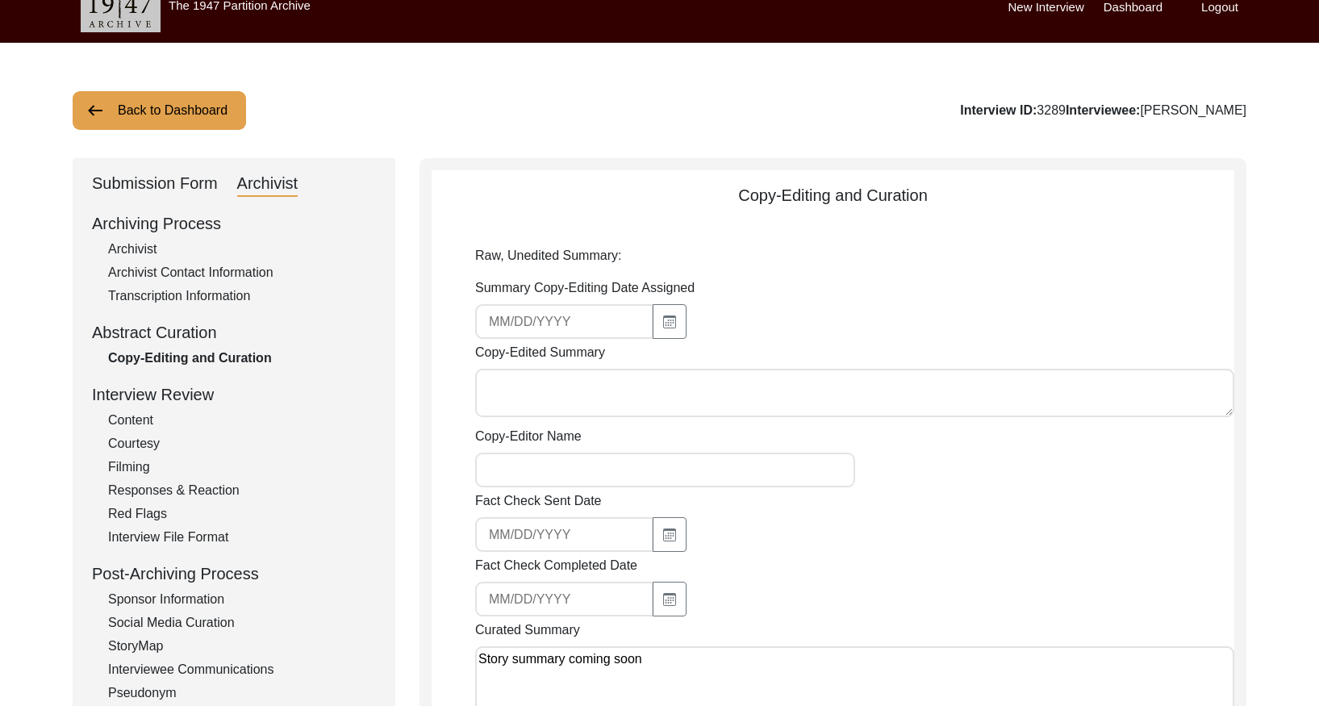
click at [239, 114] on button "Back to Dashboard" at bounding box center [159, 110] width 173 height 39
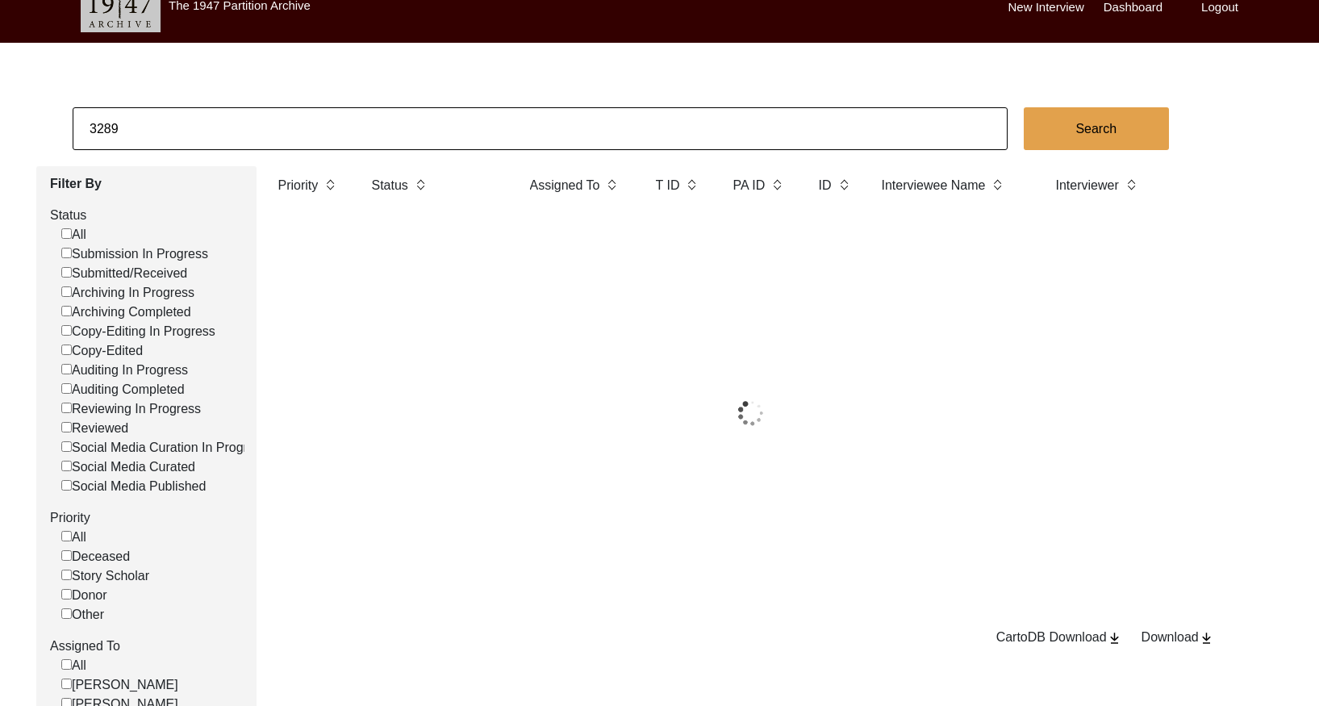
click at [285, 126] on input "3289" at bounding box center [540, 128] width 935 height 43
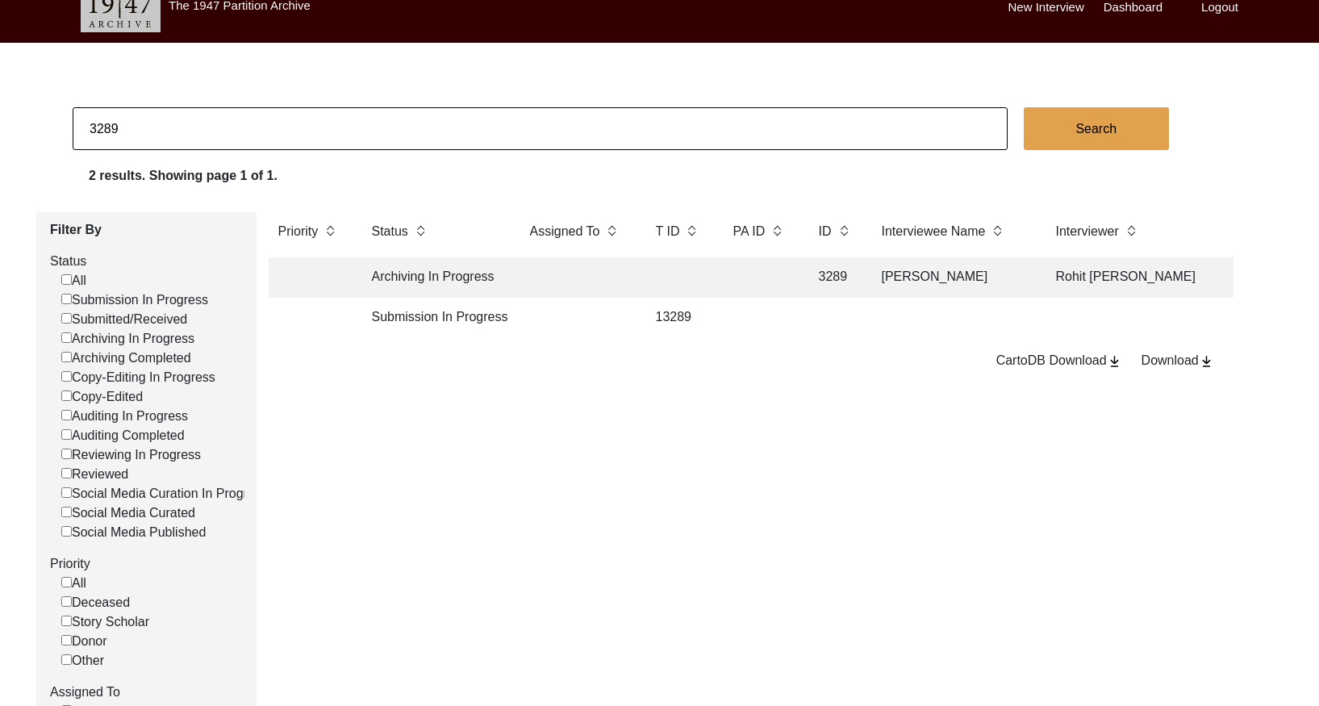
click at [285, 126] on input "3289" at bounding box center [540, 128] width 935 height 43
paste input "91"
click at [745, 277] on td at bounding box center [759, 277] width 73 height 40
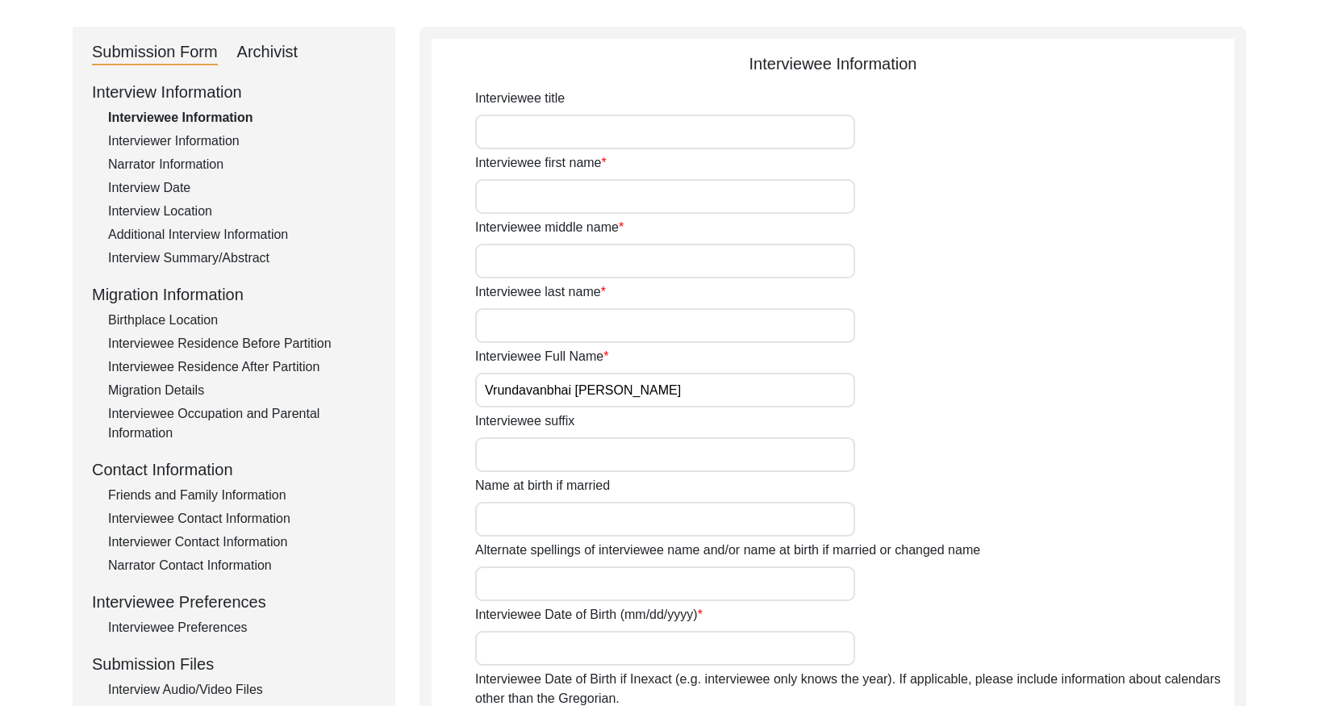
click at [239, 261] on div "Interview Summary/Abstract" at bounding box center [242, 257] width 268 height 19
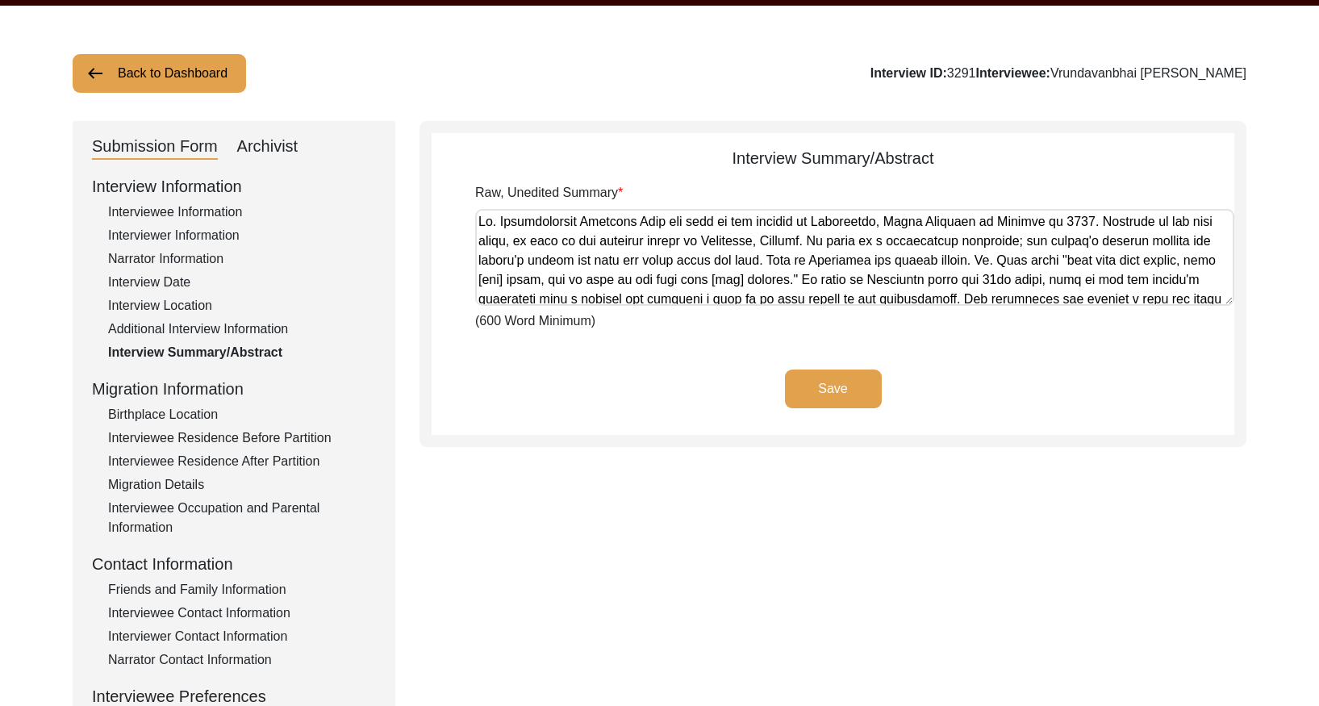
scroll to position [44, 0]
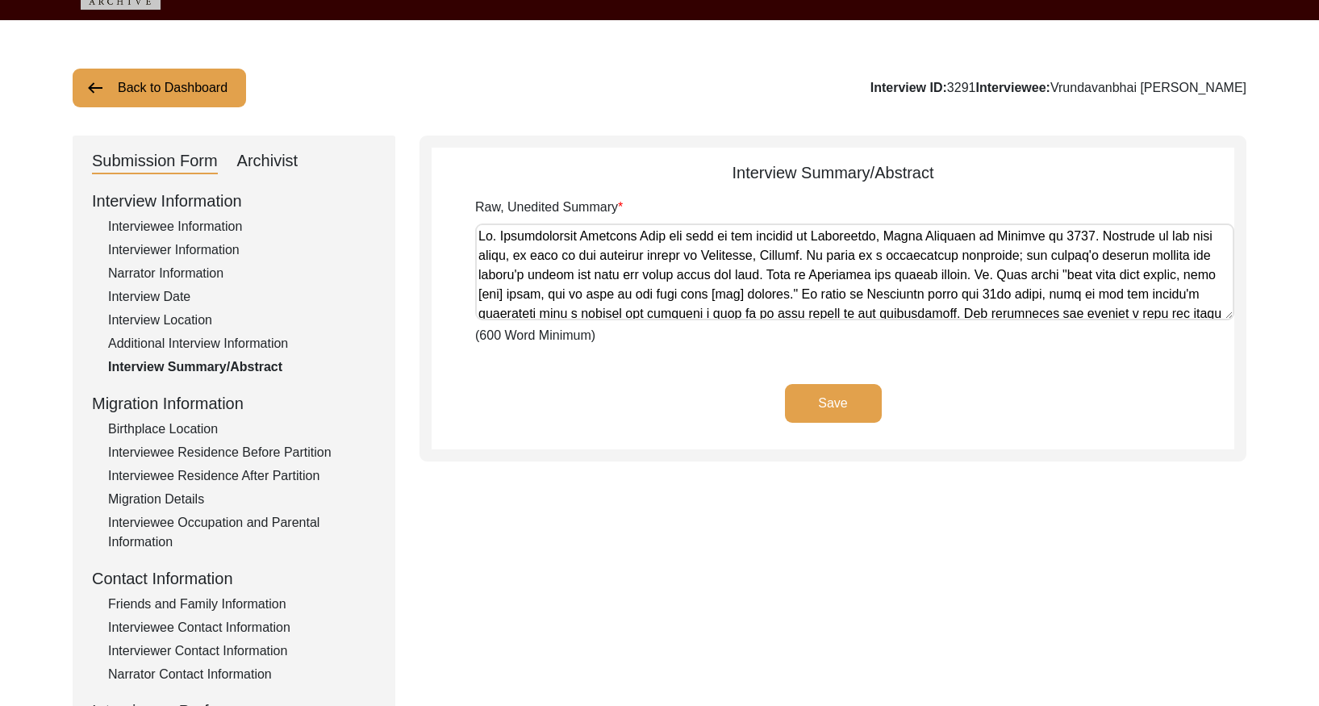
click at [205, 85] on button "Back to Dashboard" at bounding box center [159, 88] width 173 height 39
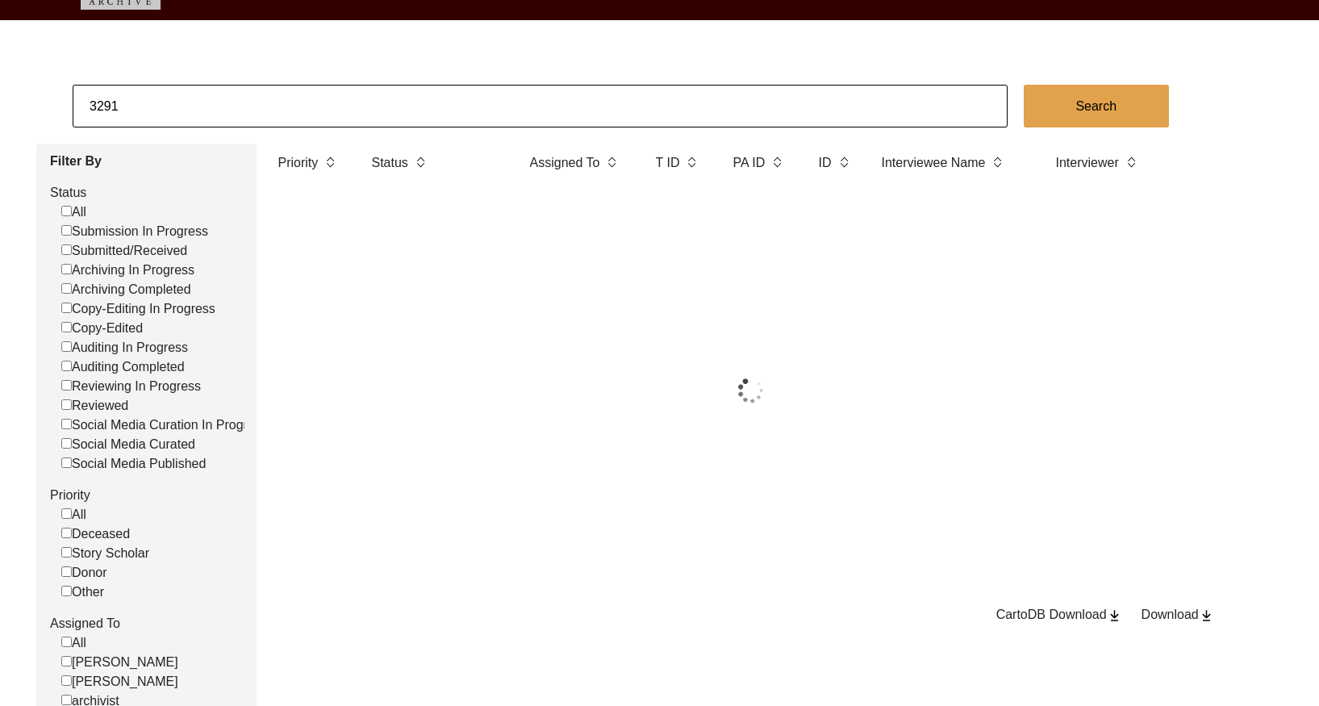
click at [320, 100] on input "3291" at bounding box center [540, 106] width 935 height 43
click at [320, 98] on input "3291" at bounding box center [540, 106] width 935 height 43
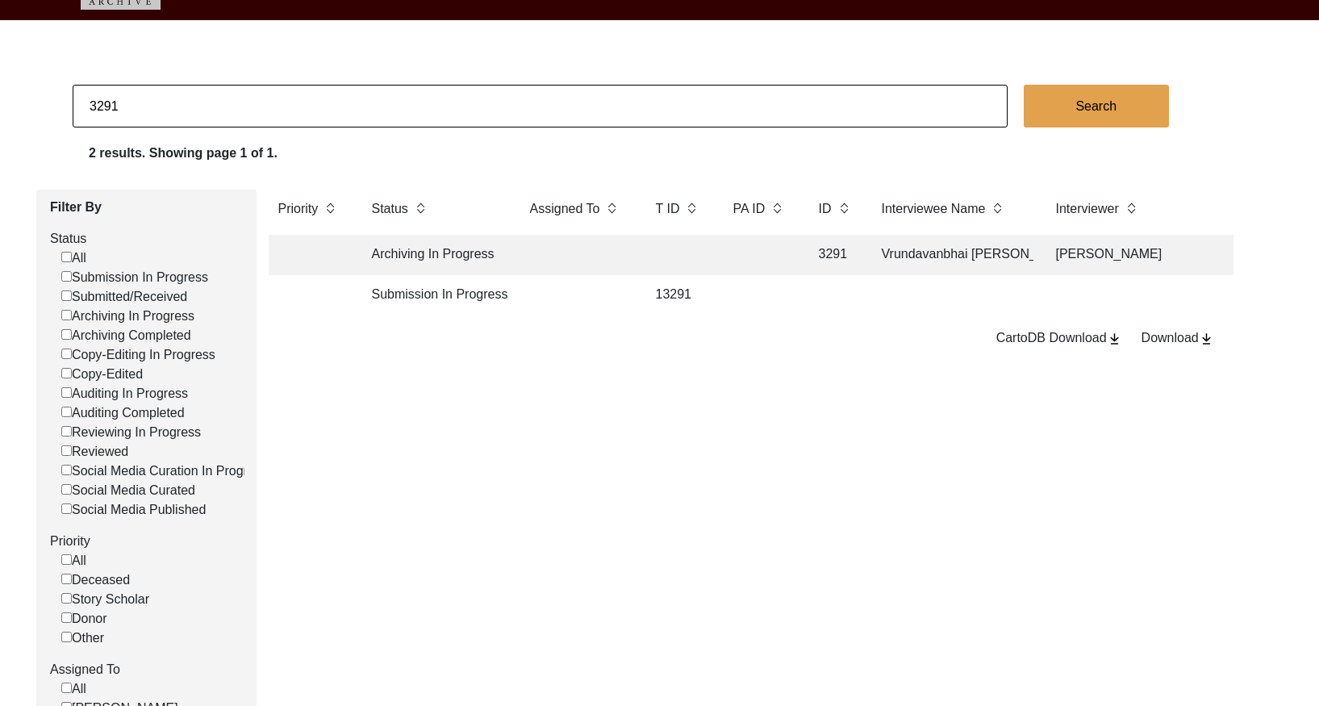
paste input "2"
click at [815, 247] on td "3292" at bounding box center [834, 255] width 50 height 40
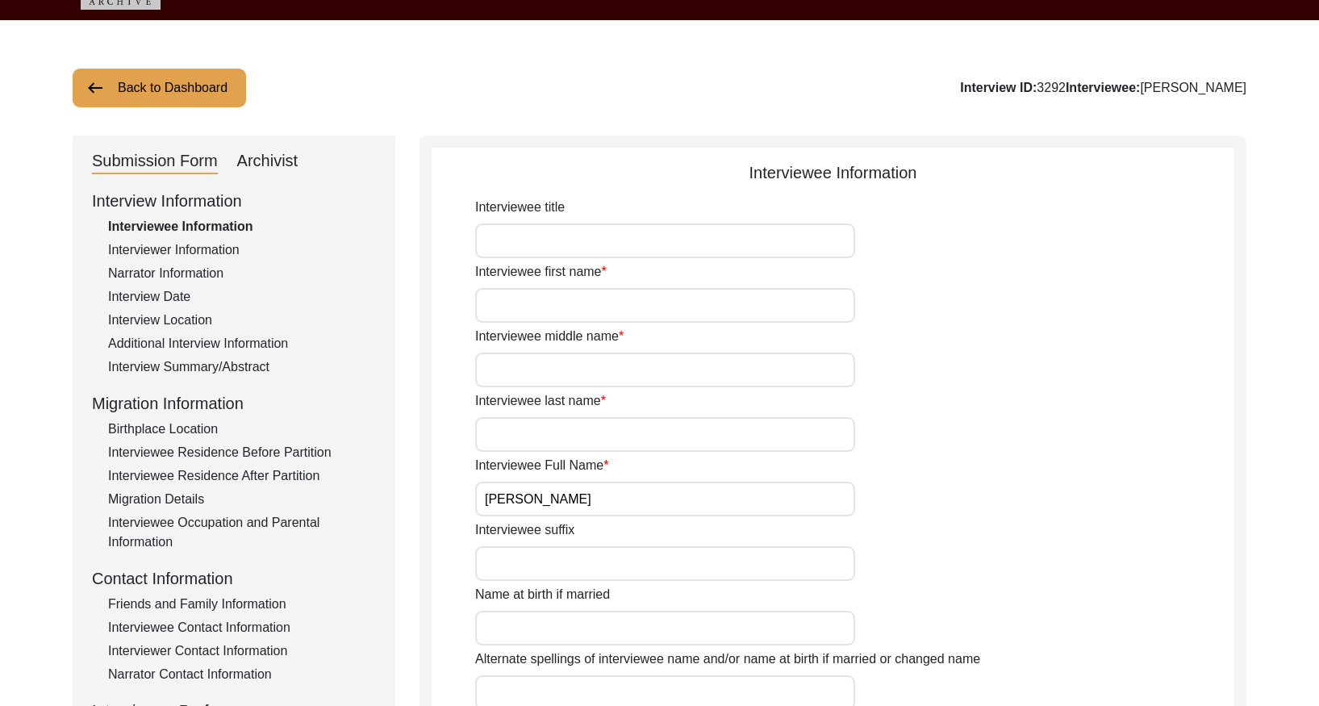
drag, startPoint x: 172, startPoint y: 370, endPoint x: 182, endPoint y: 363, distance: 12.8
click at [173, 369] on div "Interview Summary/Abstract" at bounding box center [242, 366] width 268 height 19
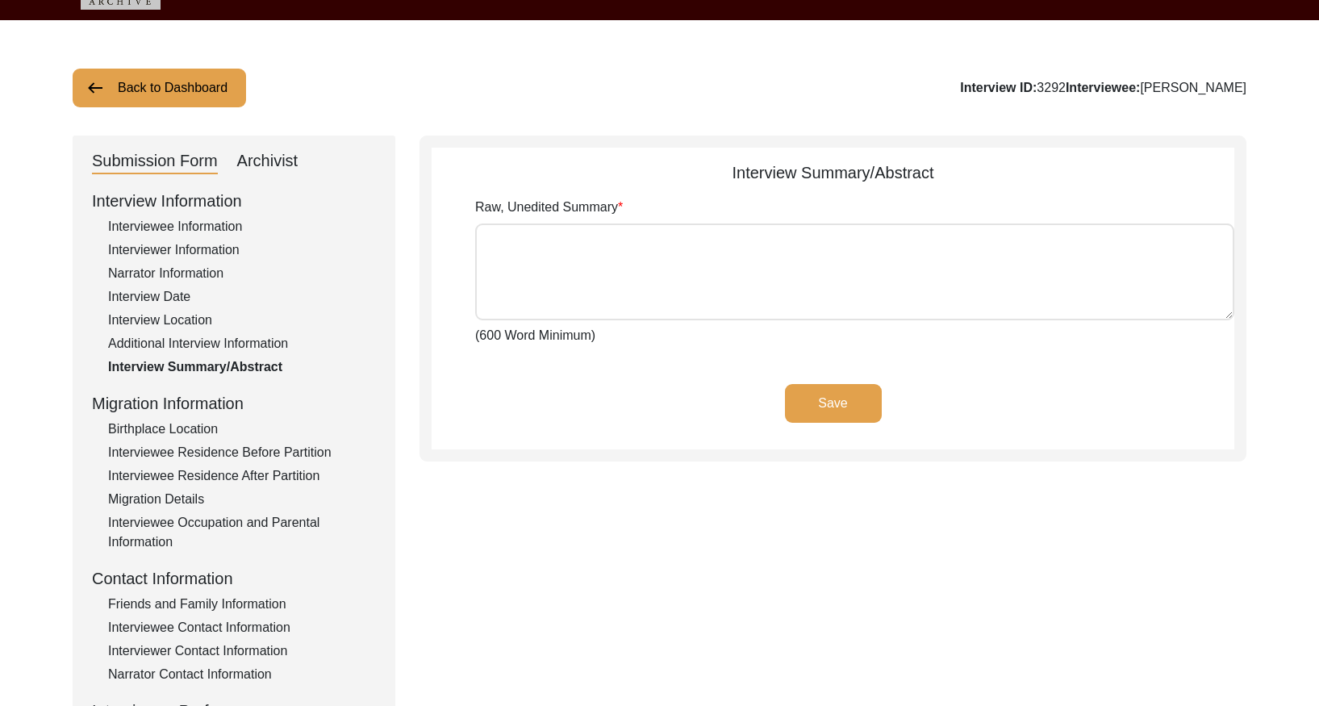
click at [259, 157] on div "Archivist" at bounding box center [267, 161] width 61 height 26
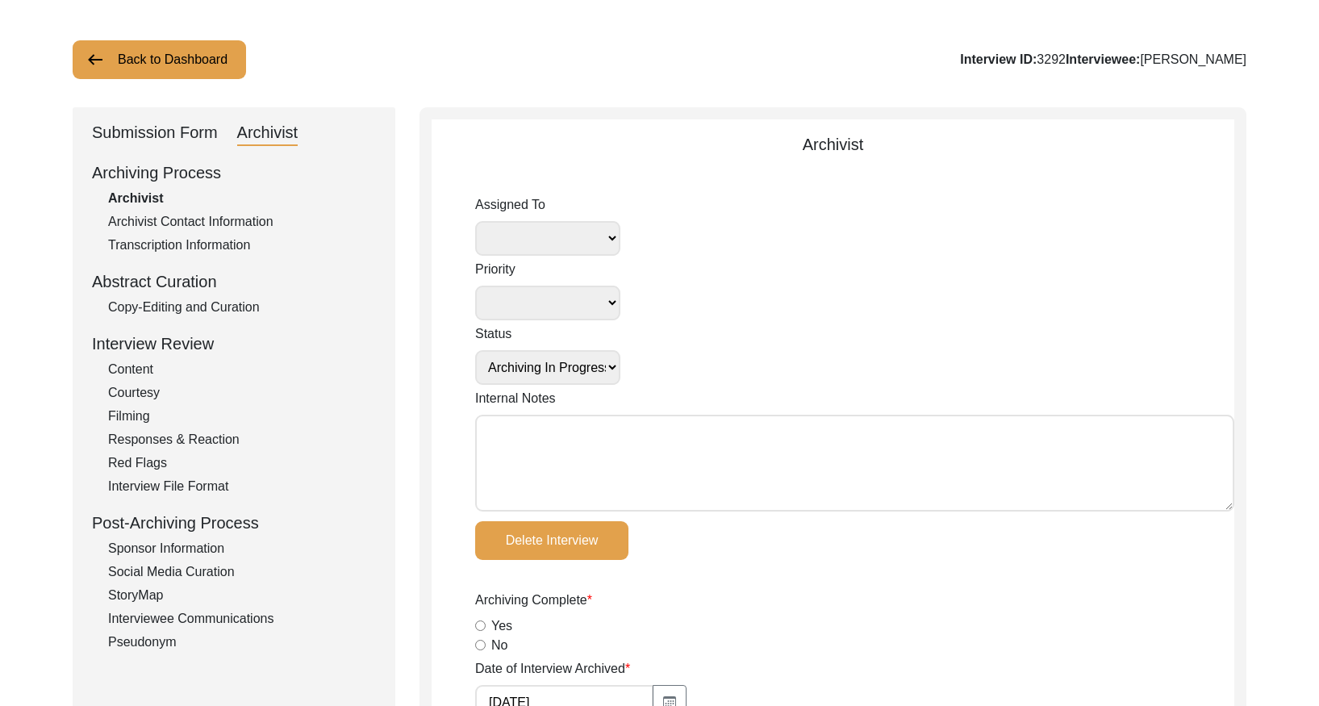
scroll to position [82, 0]
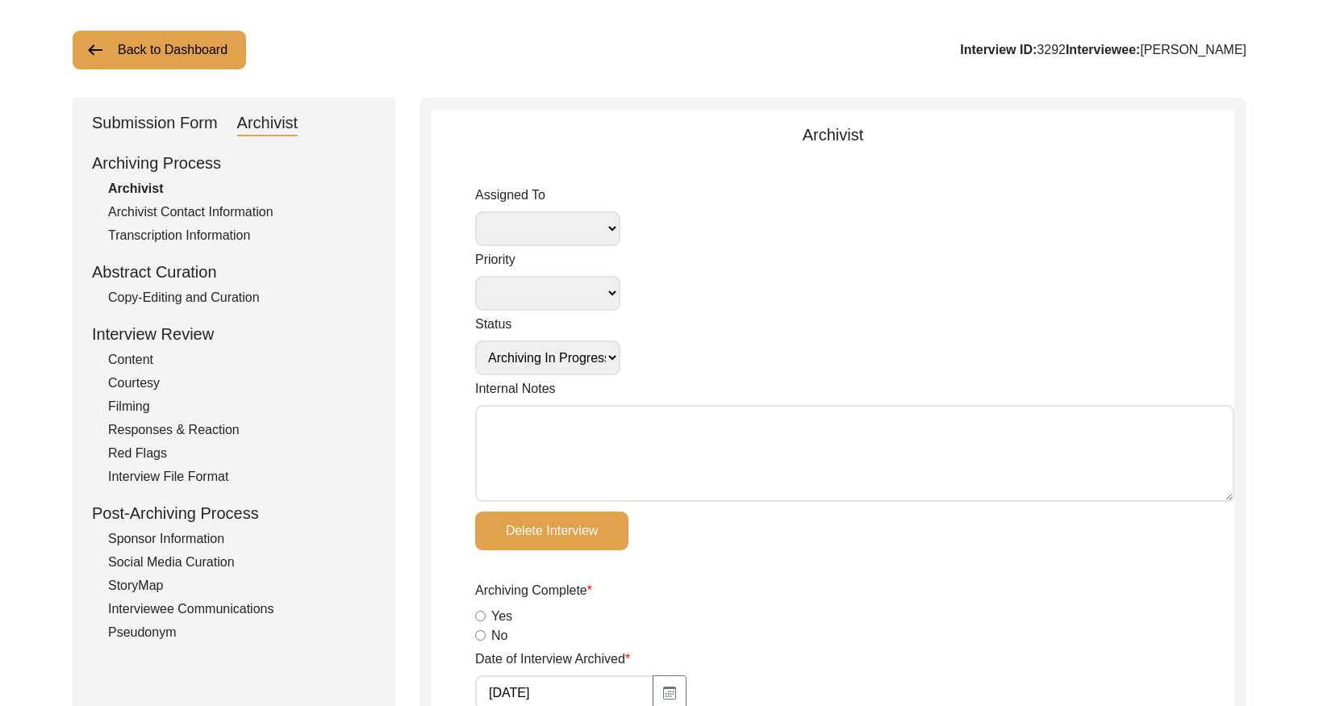
click at [236, 288] on div "Copy-Editing and Curation" at bounding box center [242, 297] width 268 height 19
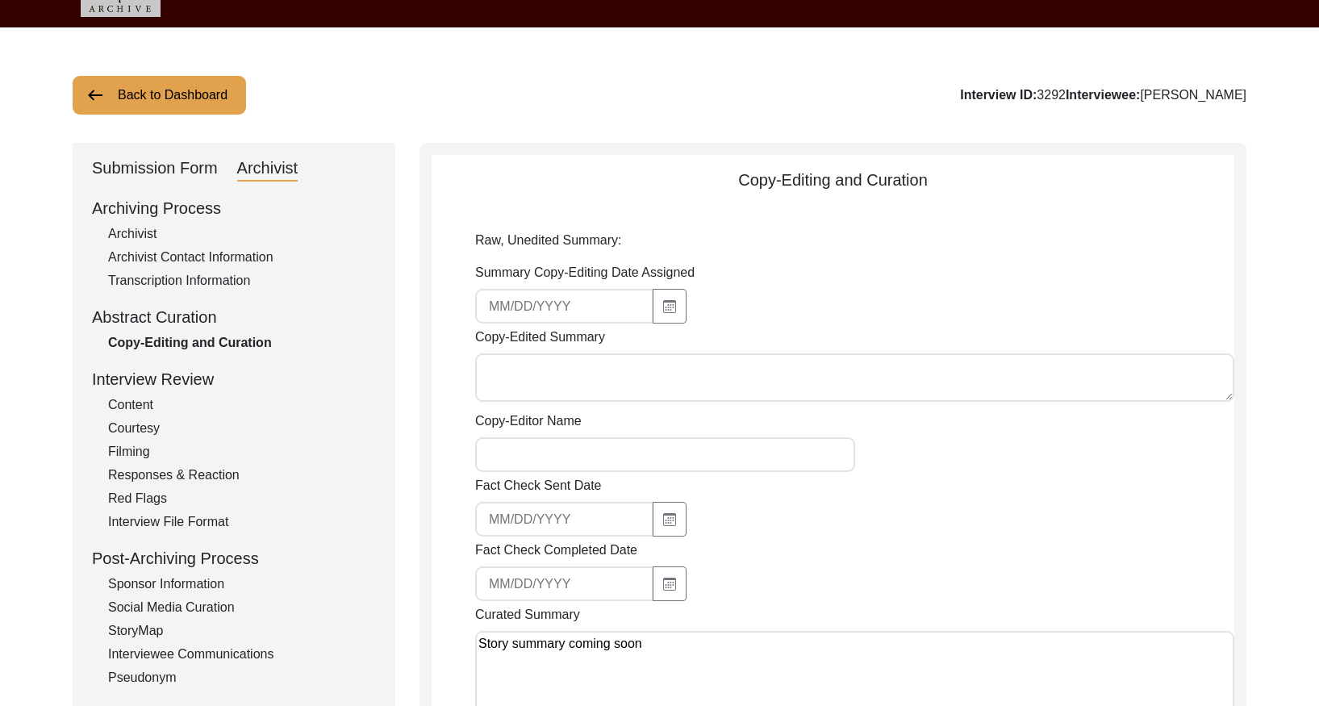
scroll to position [0, 0]
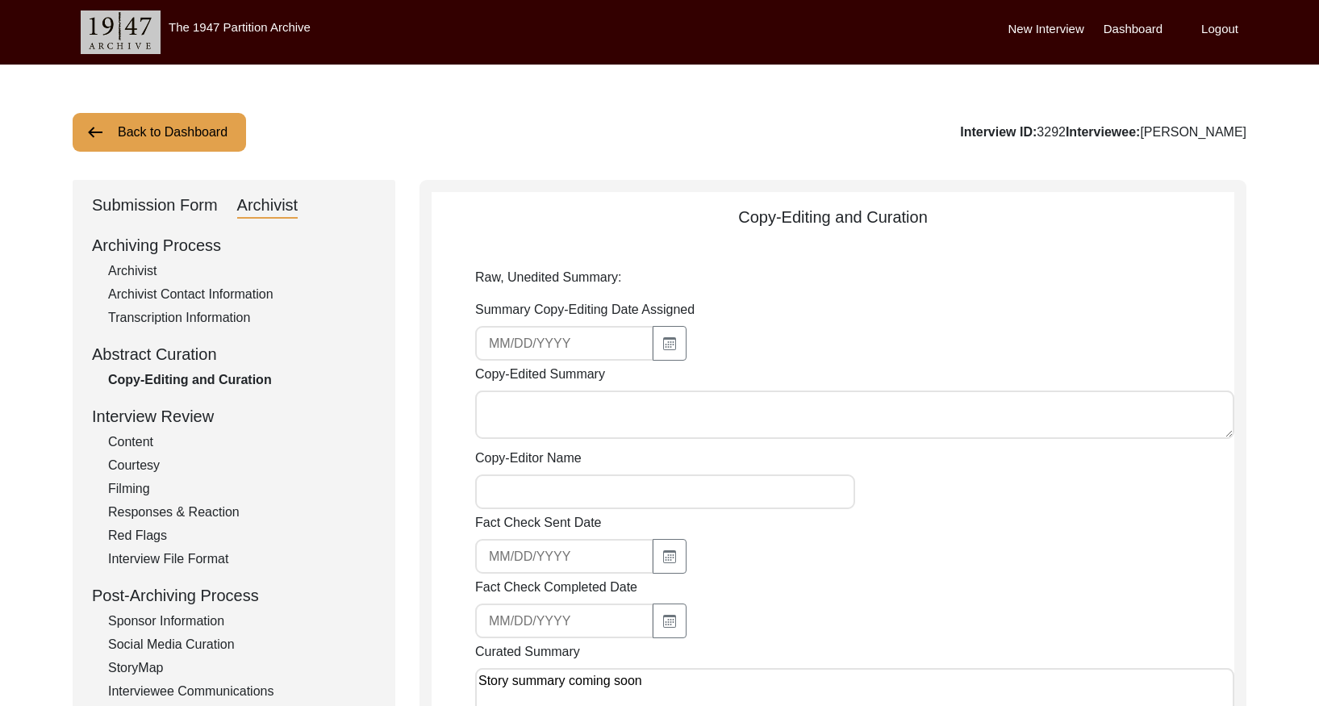
click at [199, 144] on button "Back to Dashboard" at bounding box center [159, 132] width 173 height 39
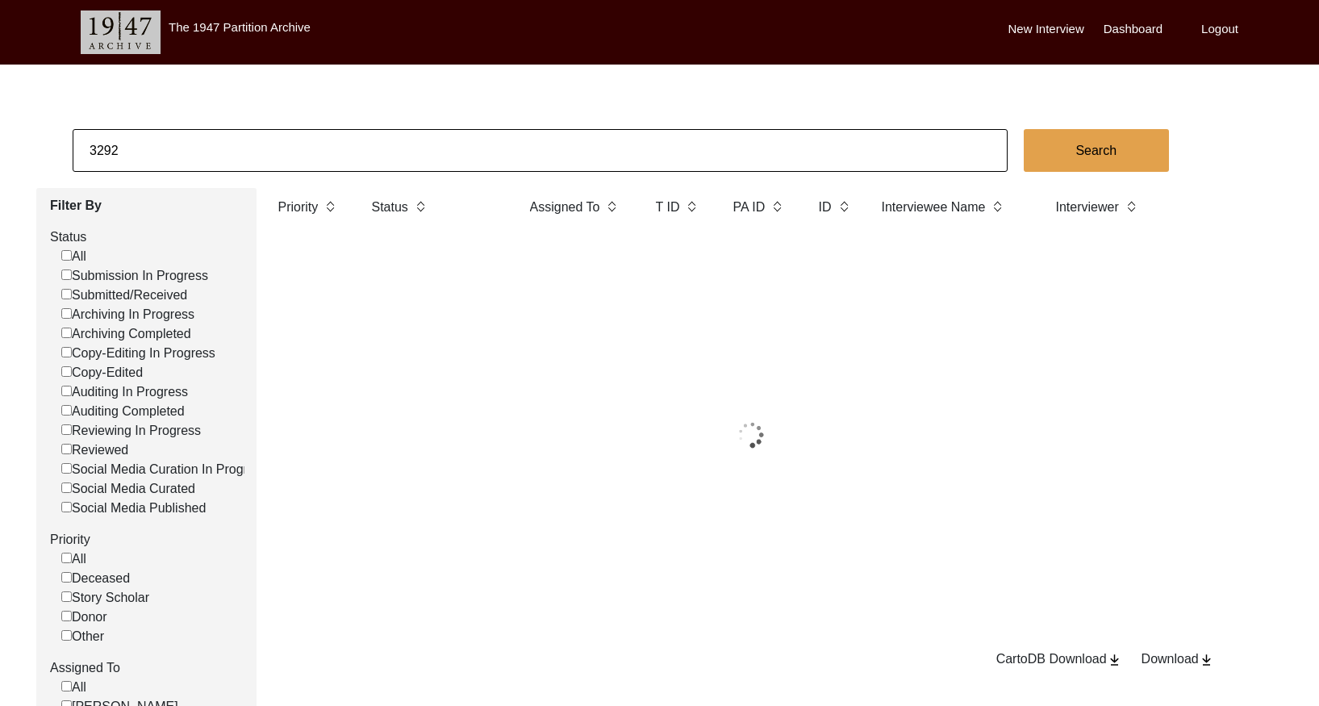
click at [268, 152] on input "3292" at bounding box center [540, 150] width 935 height 43
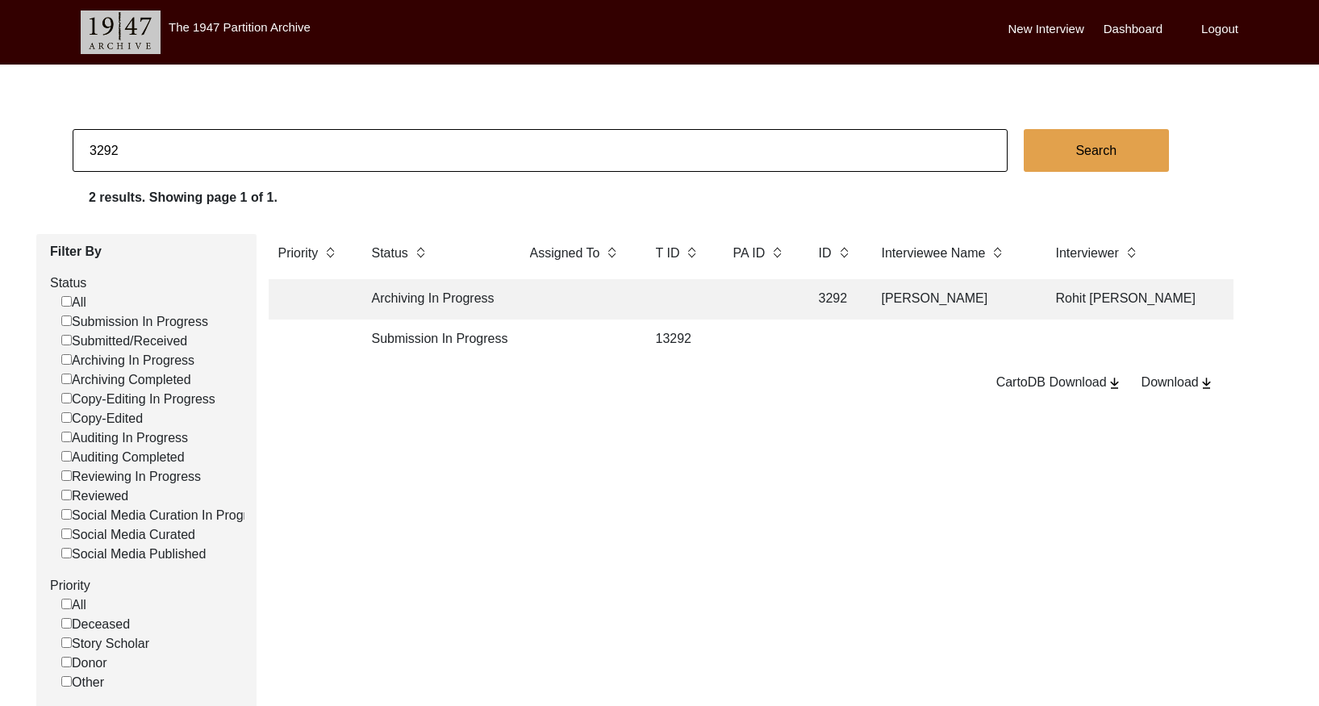
click at [268, 152] on input "3292" at bounding box center [540, 150] width 935 height 43
paste input "4"
click at [533, 303] on td at bounding box center [576, 299] width 113 height 40
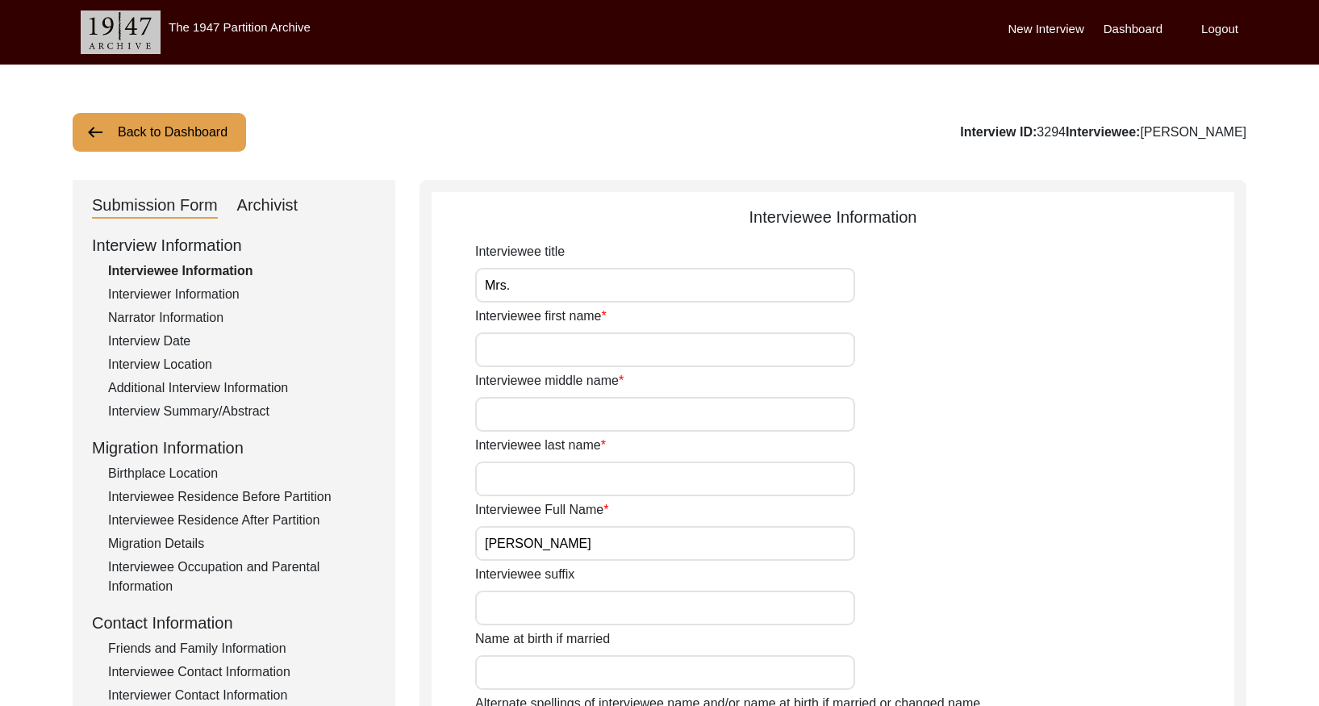
click at [199, 412] on div "Interview Summary/Abstract" at bounding box center [242, 411] width 268 height 19
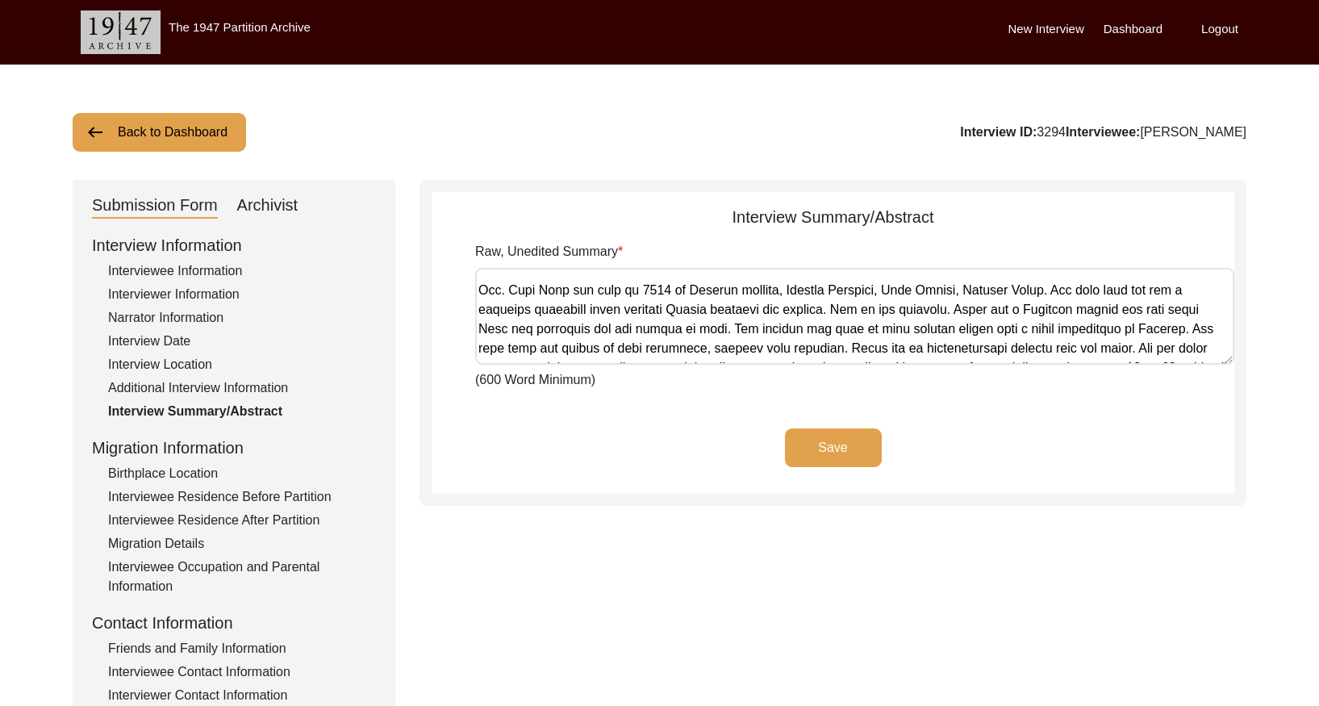
scroll to position [53, 0]
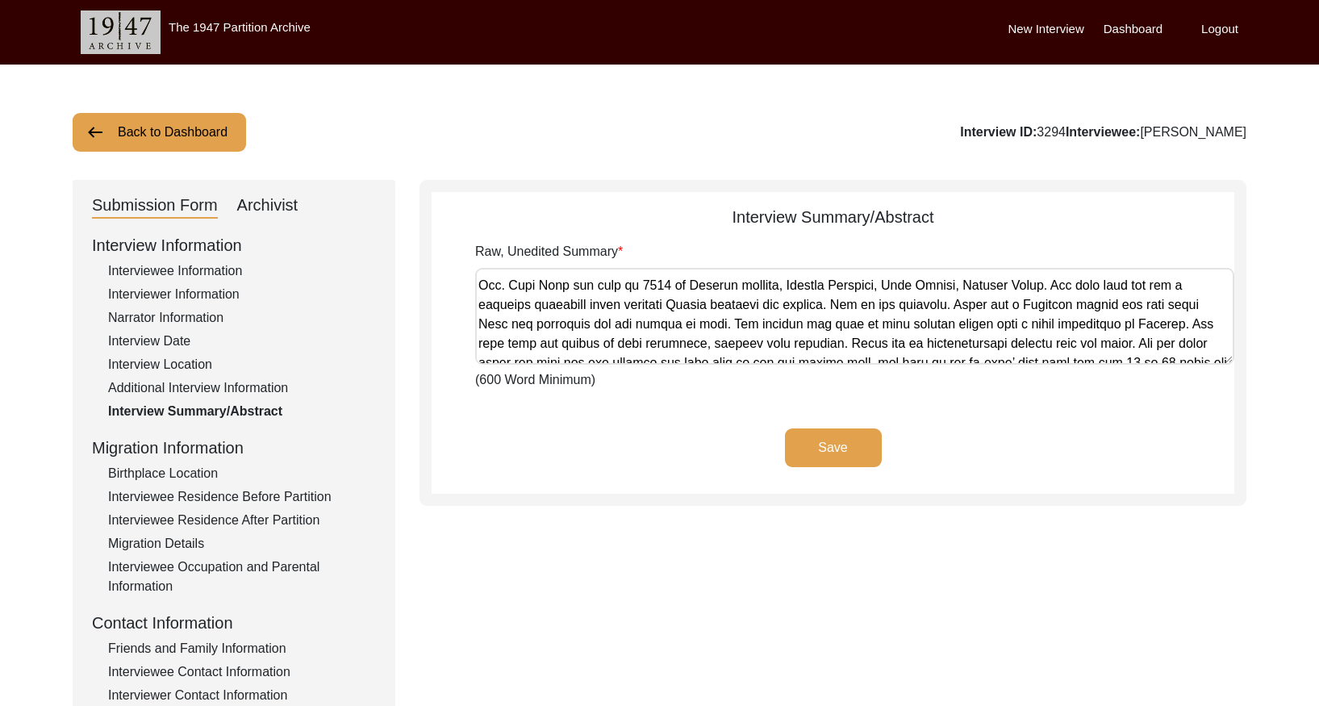
click at [190, 121] on button "Back to Dashboard" at bounding box center [159, 132] width 173 height 39
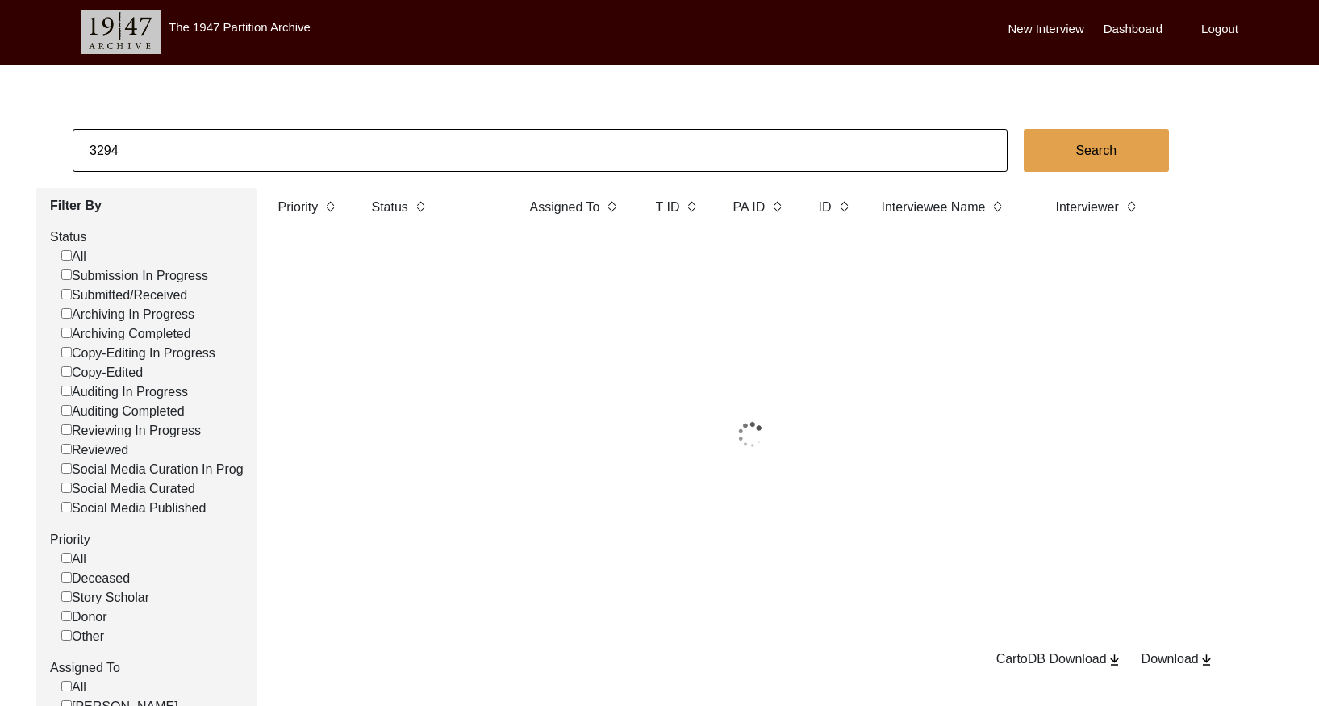
click at [236, 148] on input "3294" at bounding box center [540, 150] width 935 height 43
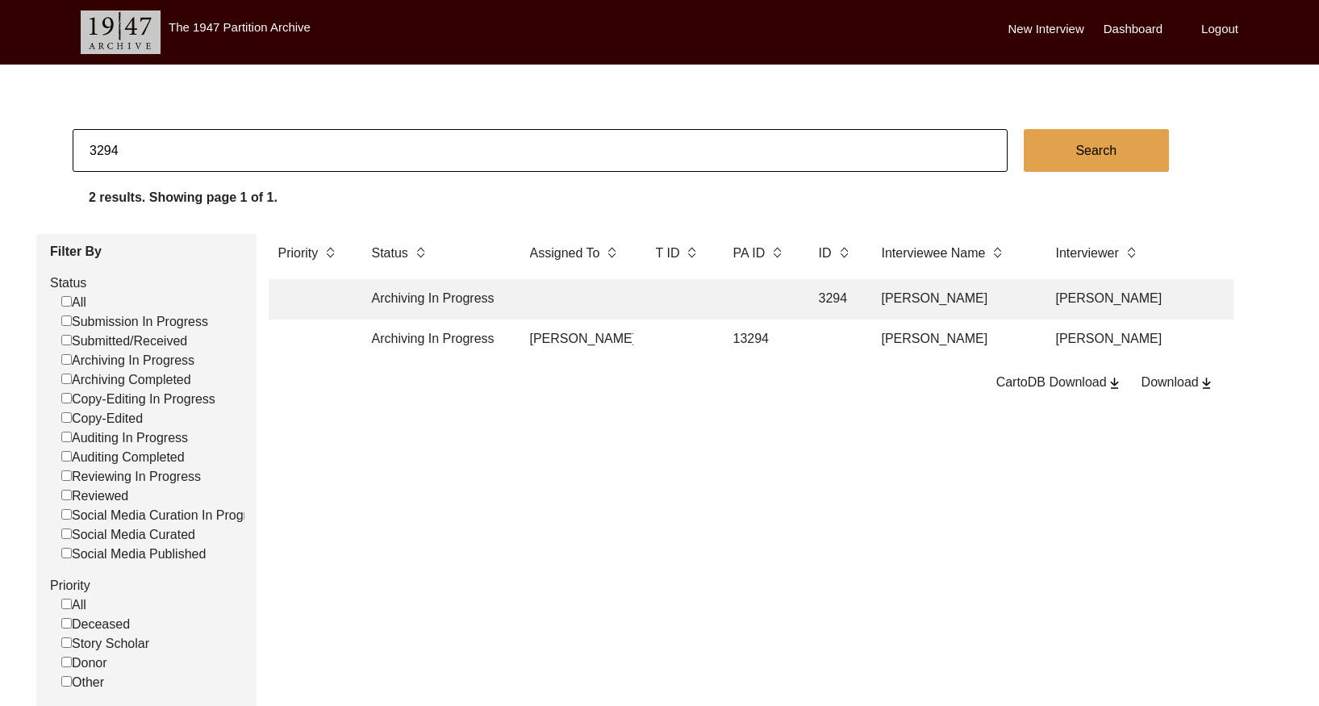
paste input "327"
click at [627, 299] on td at bounding box center [576, 299] width 113 height 40
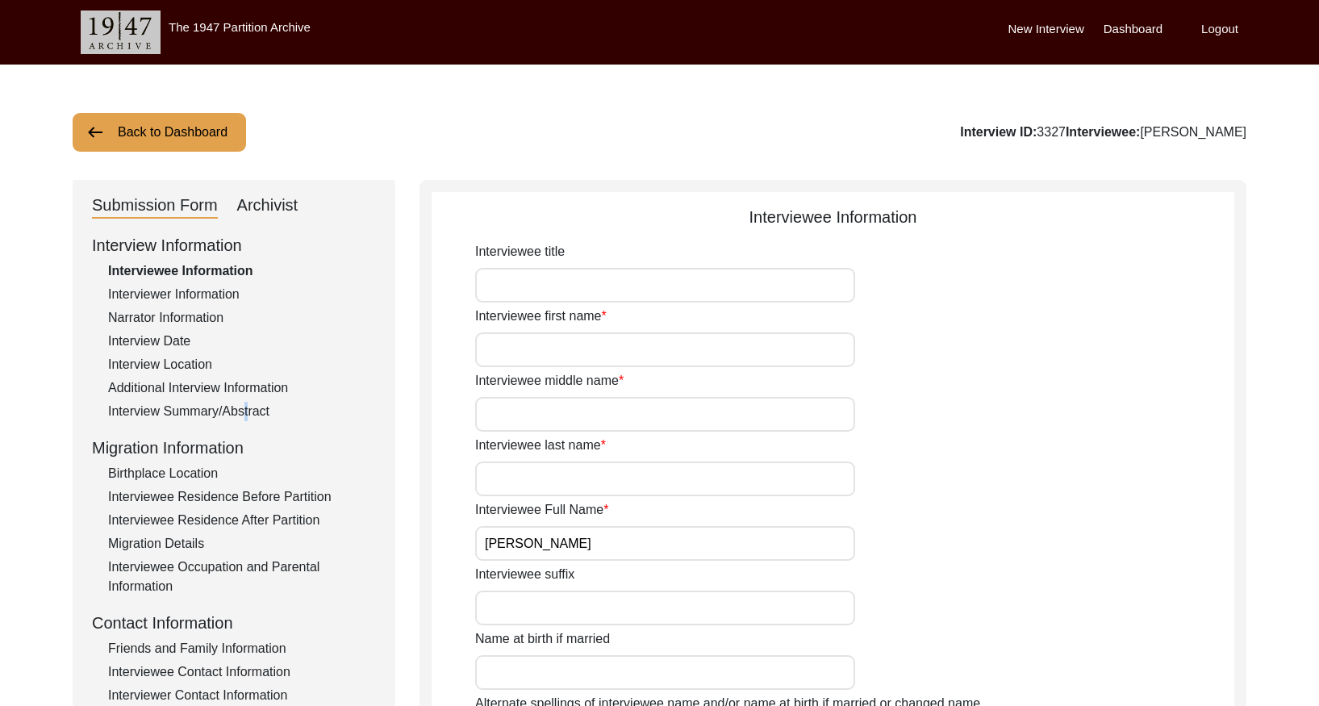
drag, startPoint x: 240, startPoint y: 415, endPoint x: 281, endPoint y: 403, distance: 41.9
click at [241, 414] on div "Interview Summary/Abstract" at bounding box center [242, 411] width 268 height 19
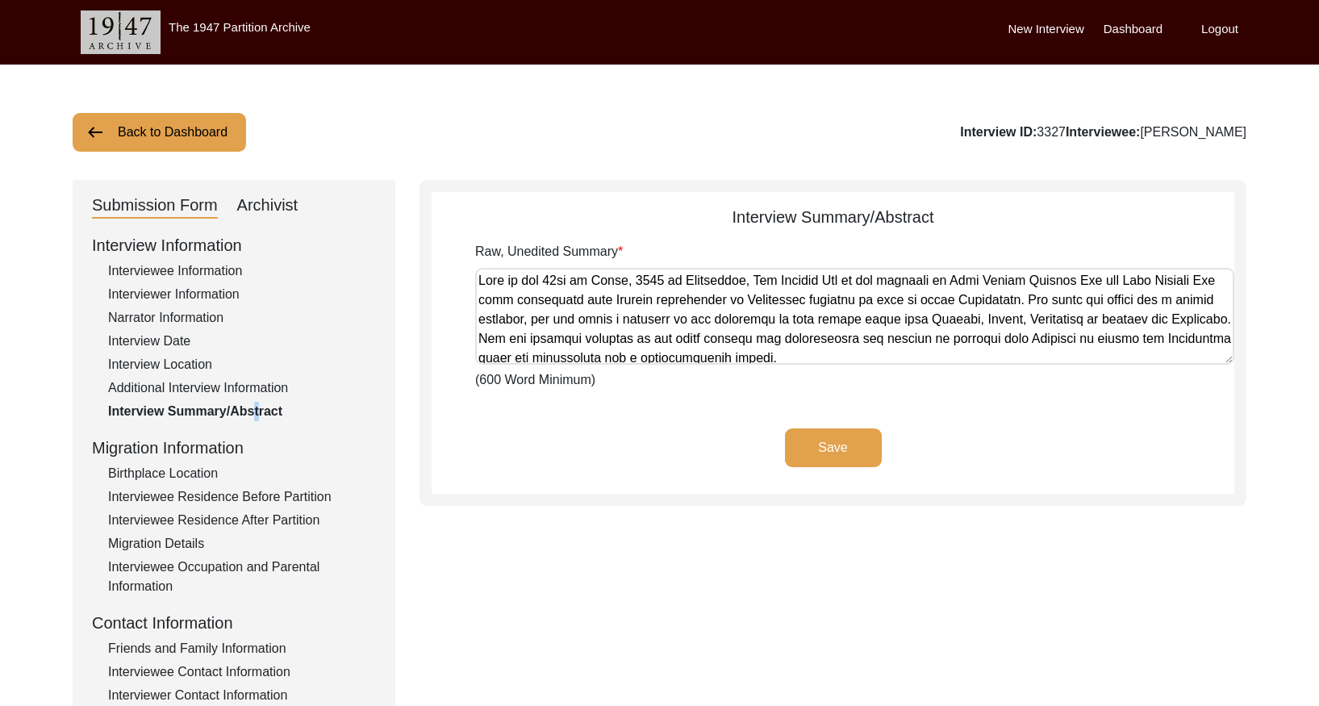
click at [217, 135] on button "Back to Dashboard" at bounding box center [159, 132] width 173 height 39
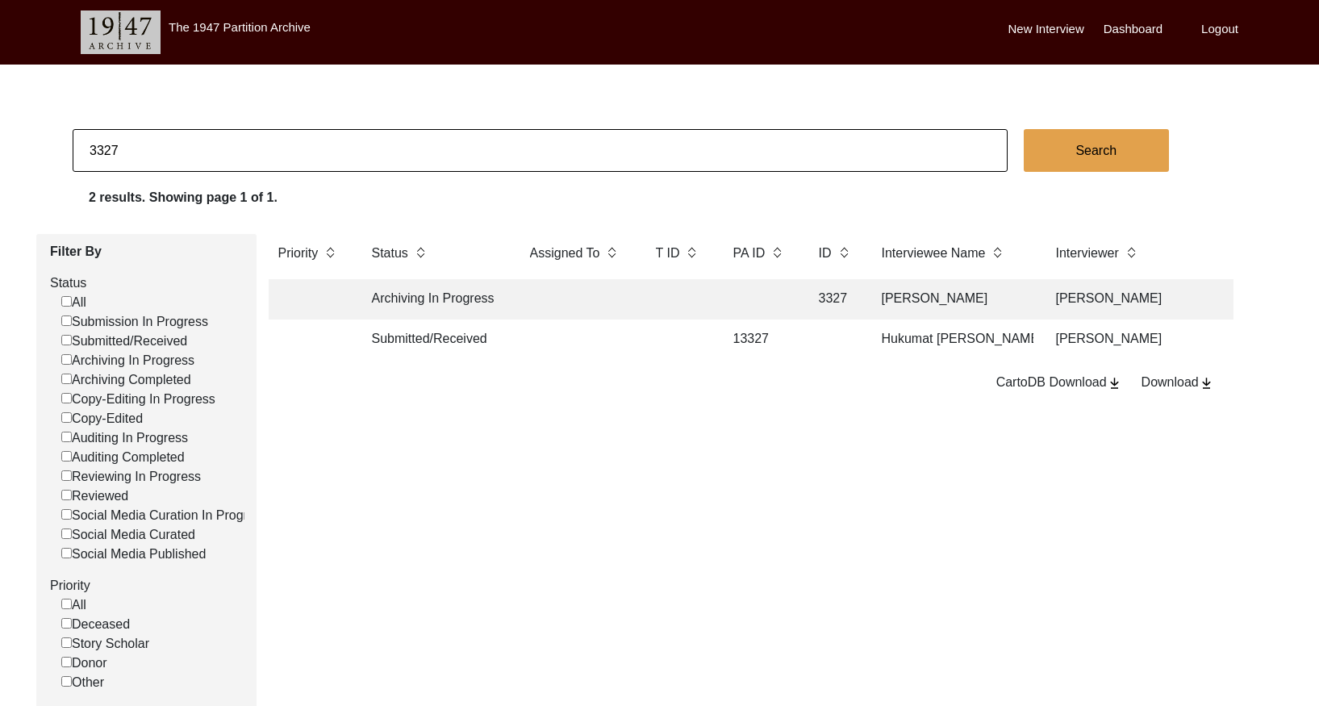
click at [369, 148] on input "3327" at bounding box center [540, 150] width 935 height 43
paste input "51"
click at [752, 301] on td at bounding box center [759, 299] width 73 height 40
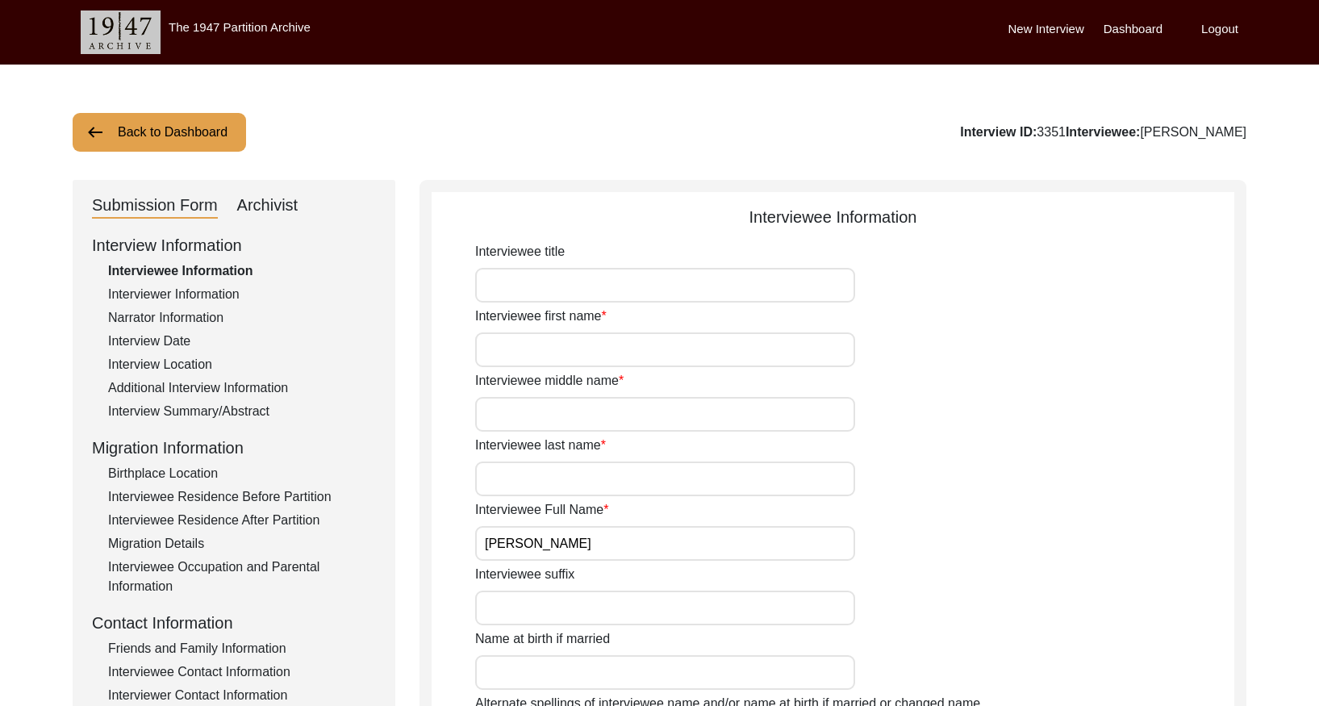
click at [248, 411] on div "Interview Summary/Abstract" at bounding box center [242, 411] width 268 height 19
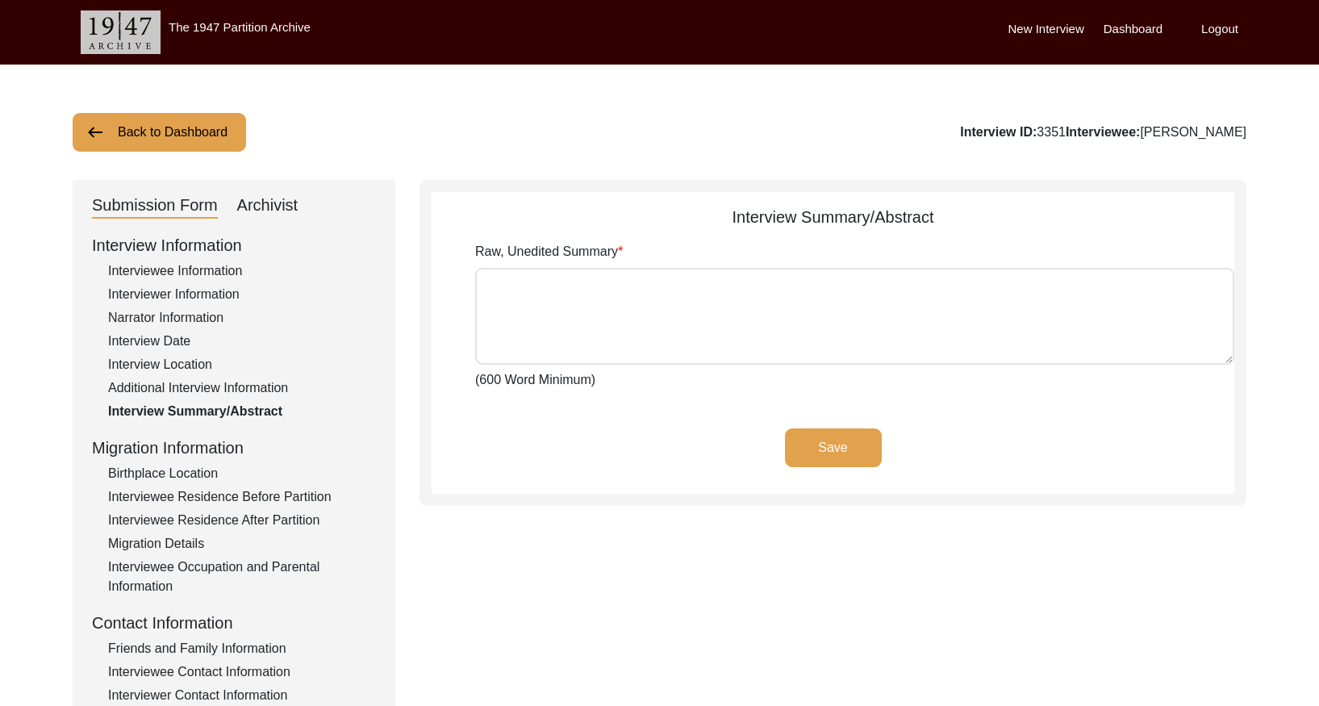
click at [248, 210] on div "Archivist" at bounding box center [267, 206] width 61 height 26
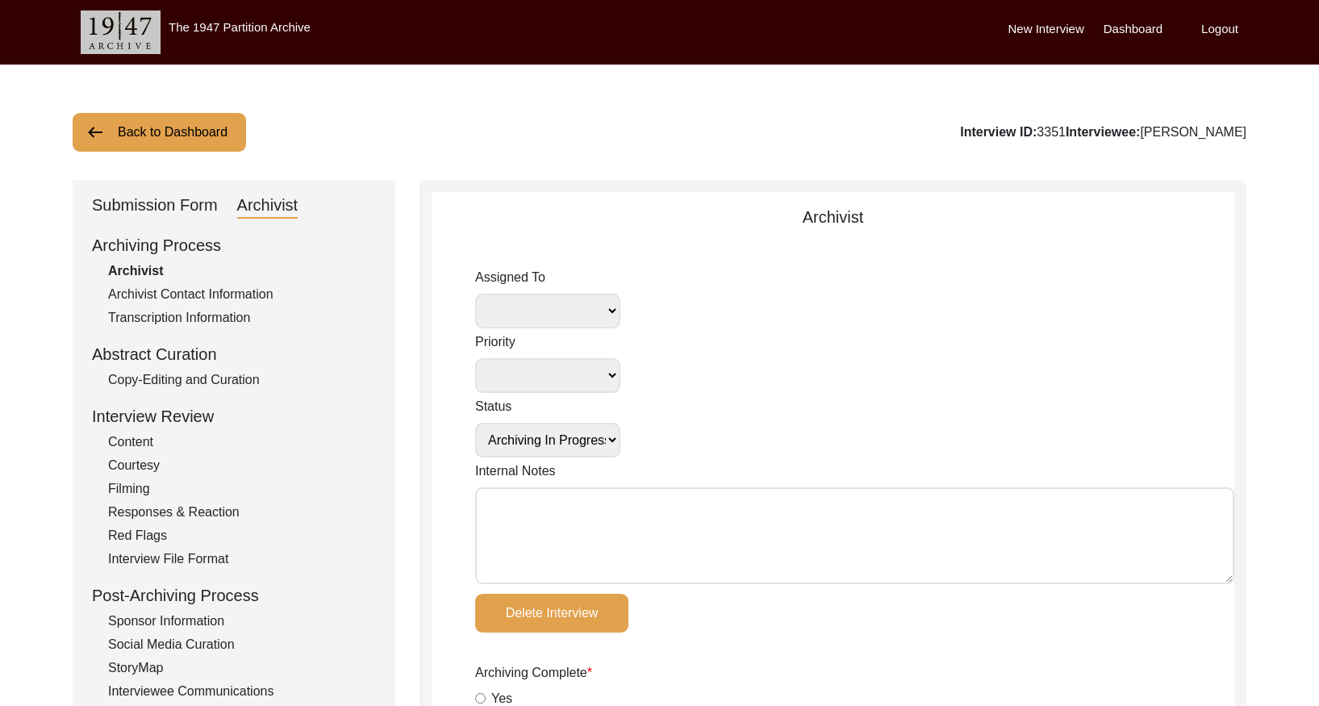
click at [220, 379] on div "Copy-Editing and Curation" at bounding box center [242, 379] width 268 height 19
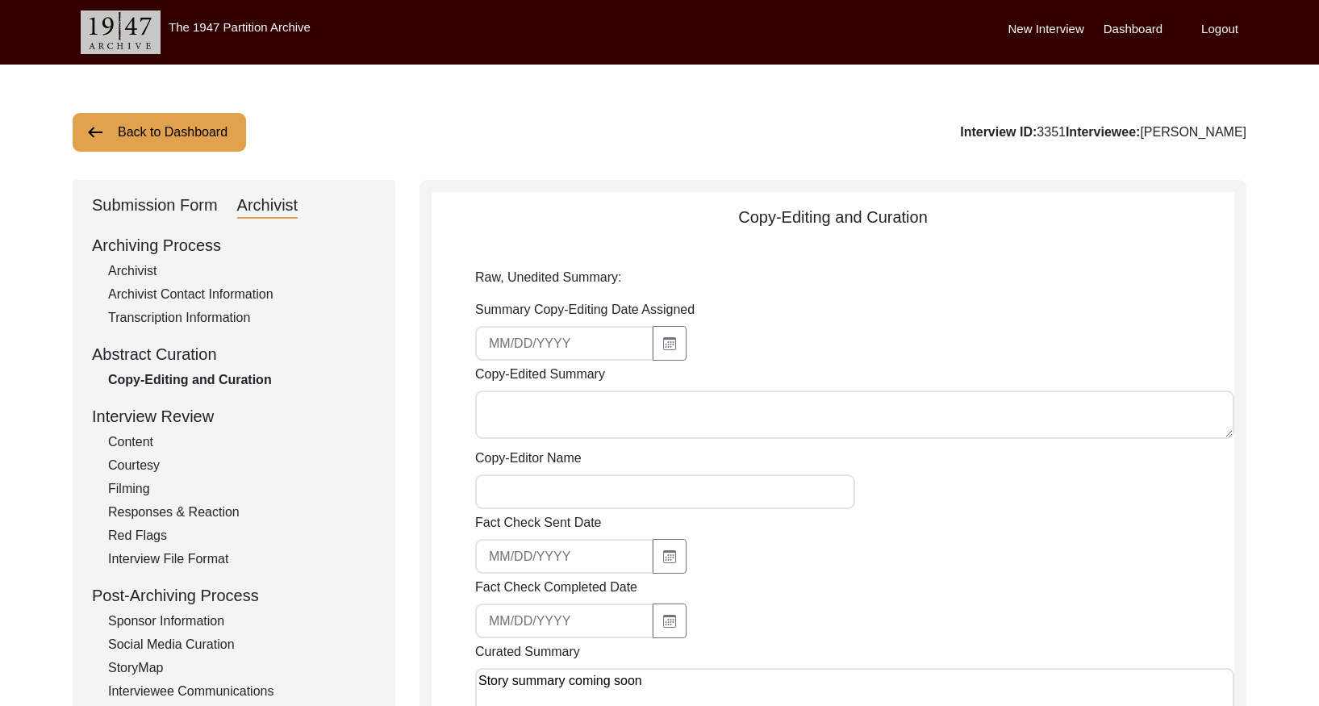
click at [219, 136] on button "Back to Dashboard" at bounding box center [159, 132] width 173 height 39
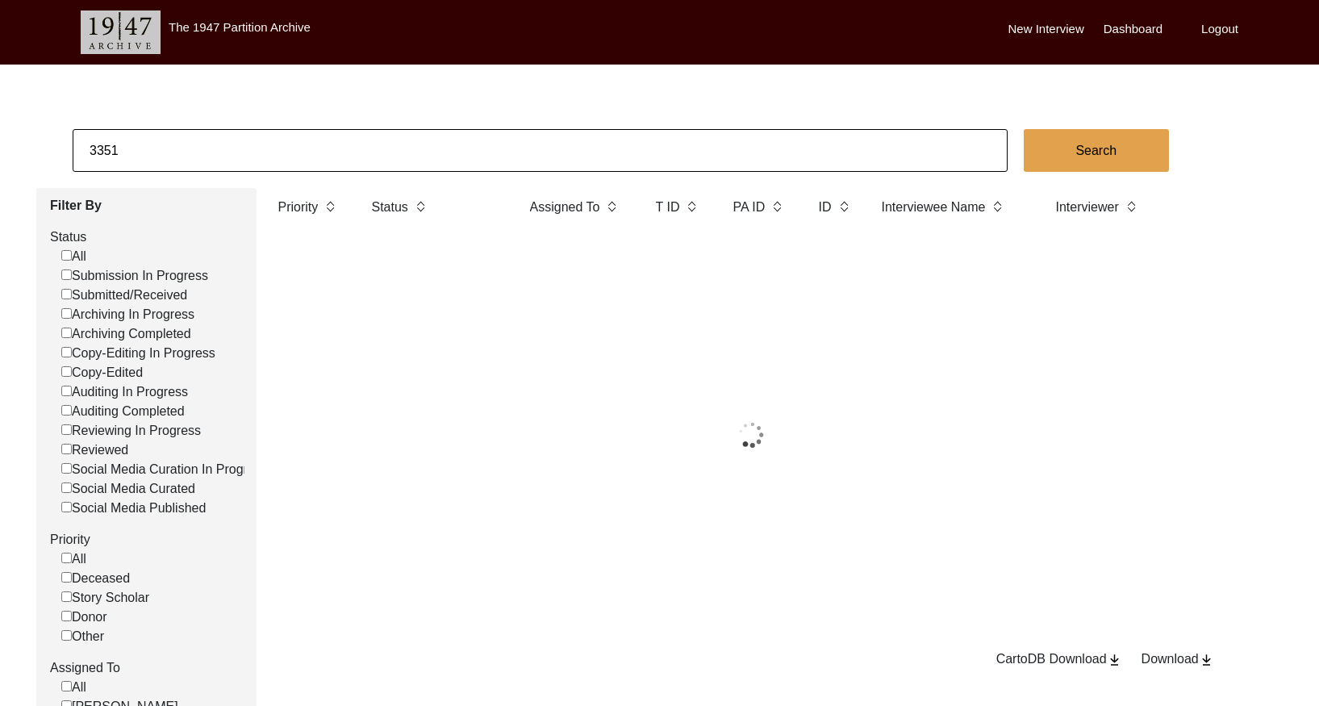
click at [278, 140] on input "3351" at bounding box center [540, 150] width 935 height 43
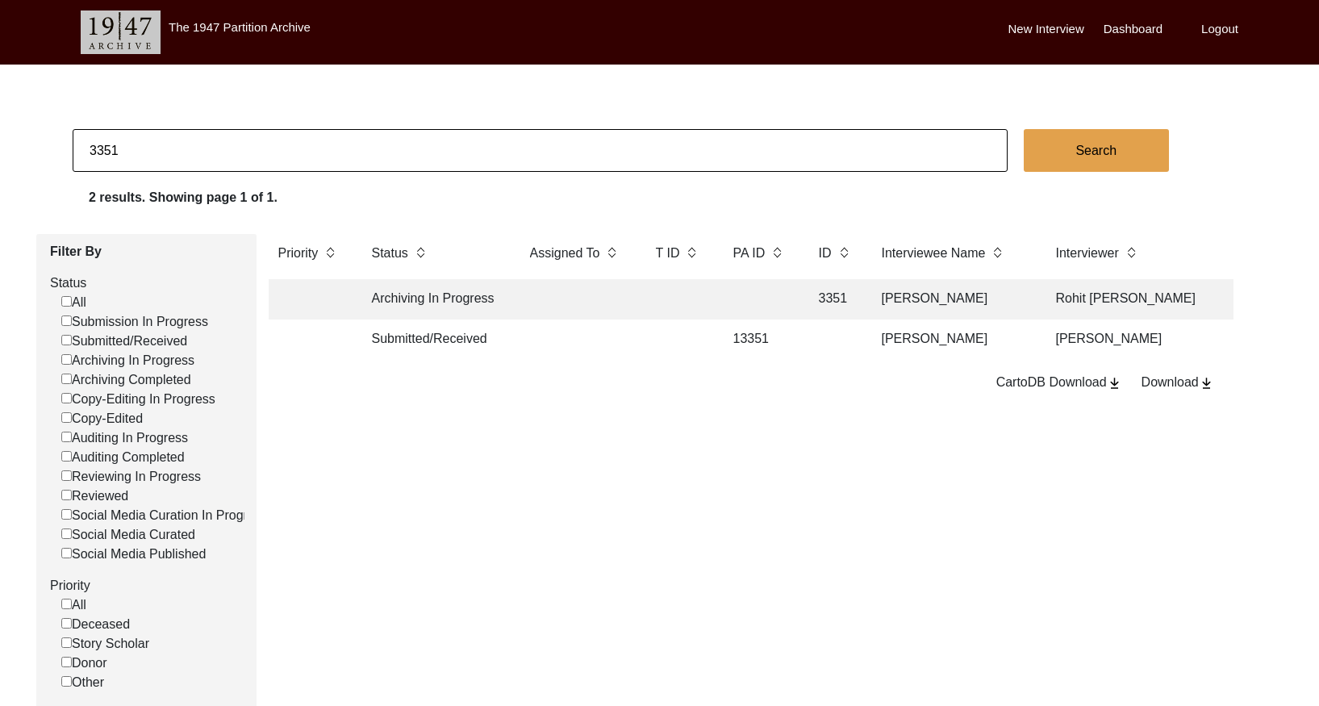
click at [278, 140] on input "3351" at bounding box center [540, 150] width 935 height 43
paste input "66"
click at [724, 291] on td at bounding box center [759, 299] width 73 height 40
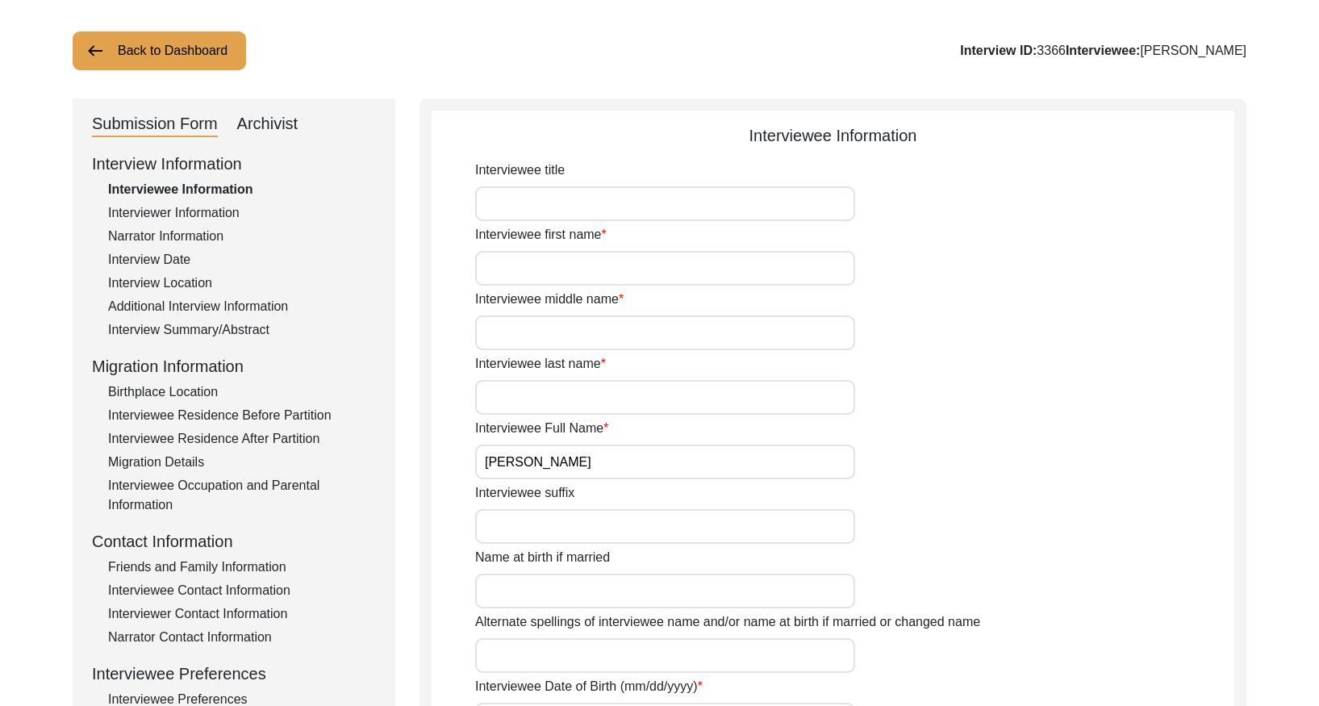
scroll to position [96, 0]
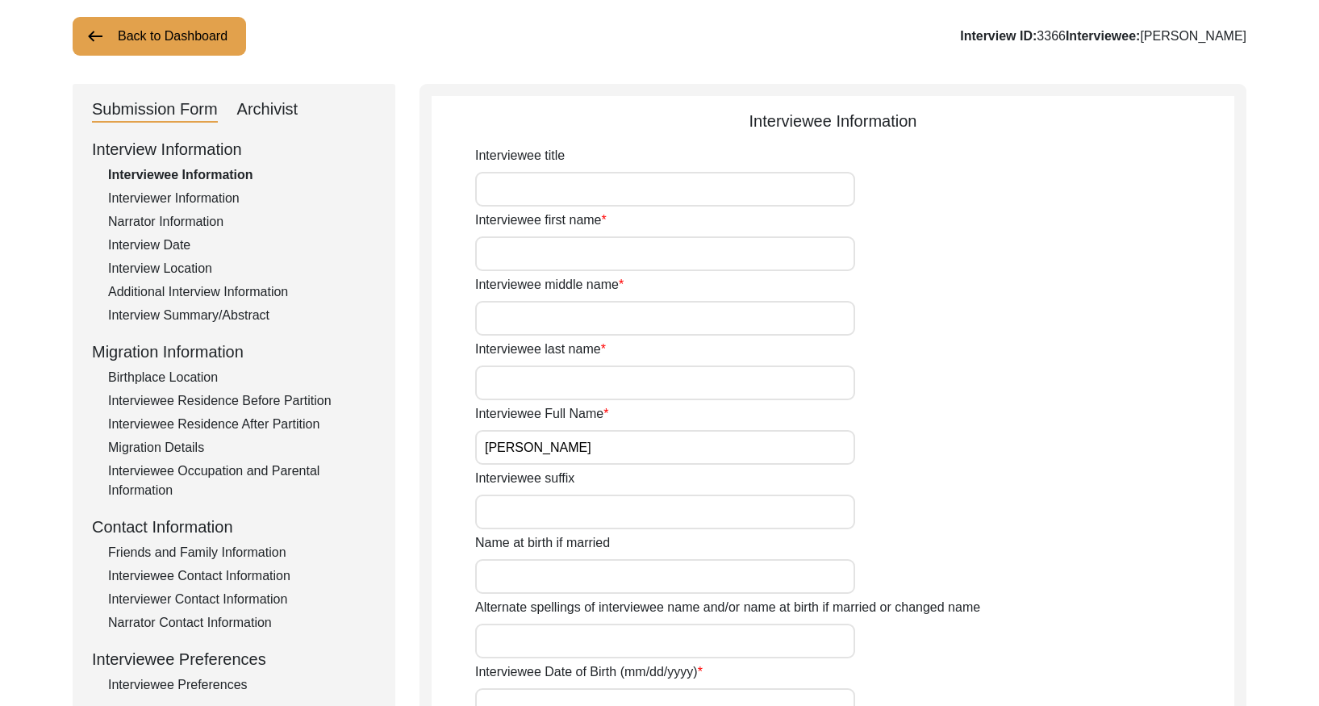
click at [233, 311] on div "Interview Summary/Abstract" at bounding box center [242, 315] width 268 height 19
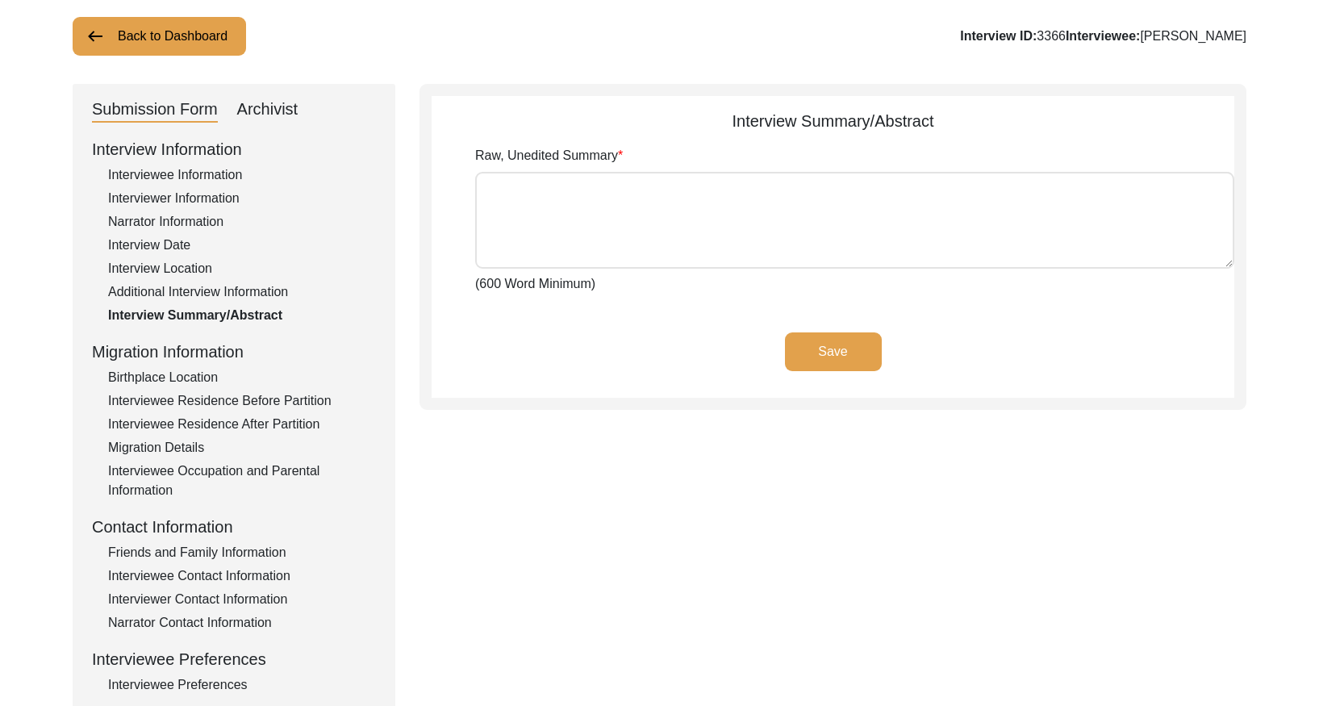
click at [212, 48] on button "Back to Dashboard" at bounding box center [159, 36] width 173 height 39
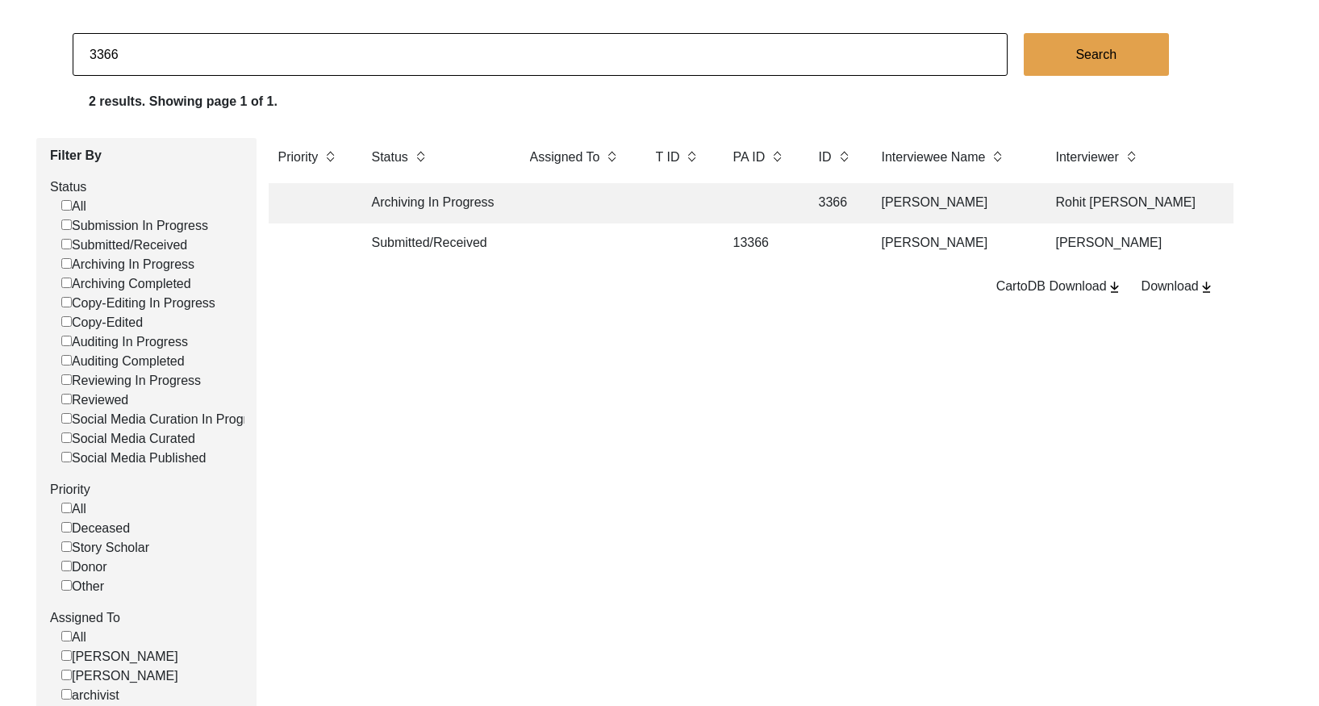
click at [209, 58] on input "3366" at bounding box center [540, 54] width 935 height 43
paste input "72"
click at [548, 214] on td at bounding box center [576, 204] width 113 height 40
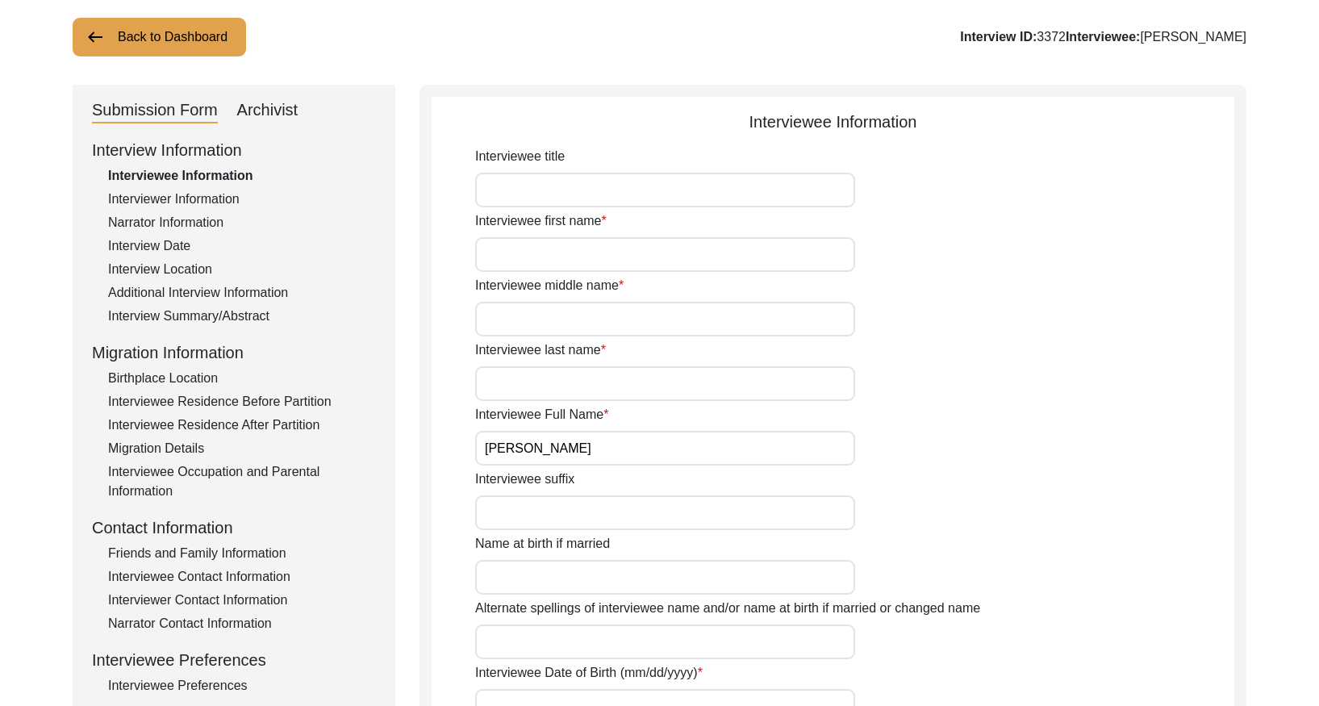
click at [233, 319] on div "Interview Summary/Abstract" at bounding box center [242, 315] width 268 height 19
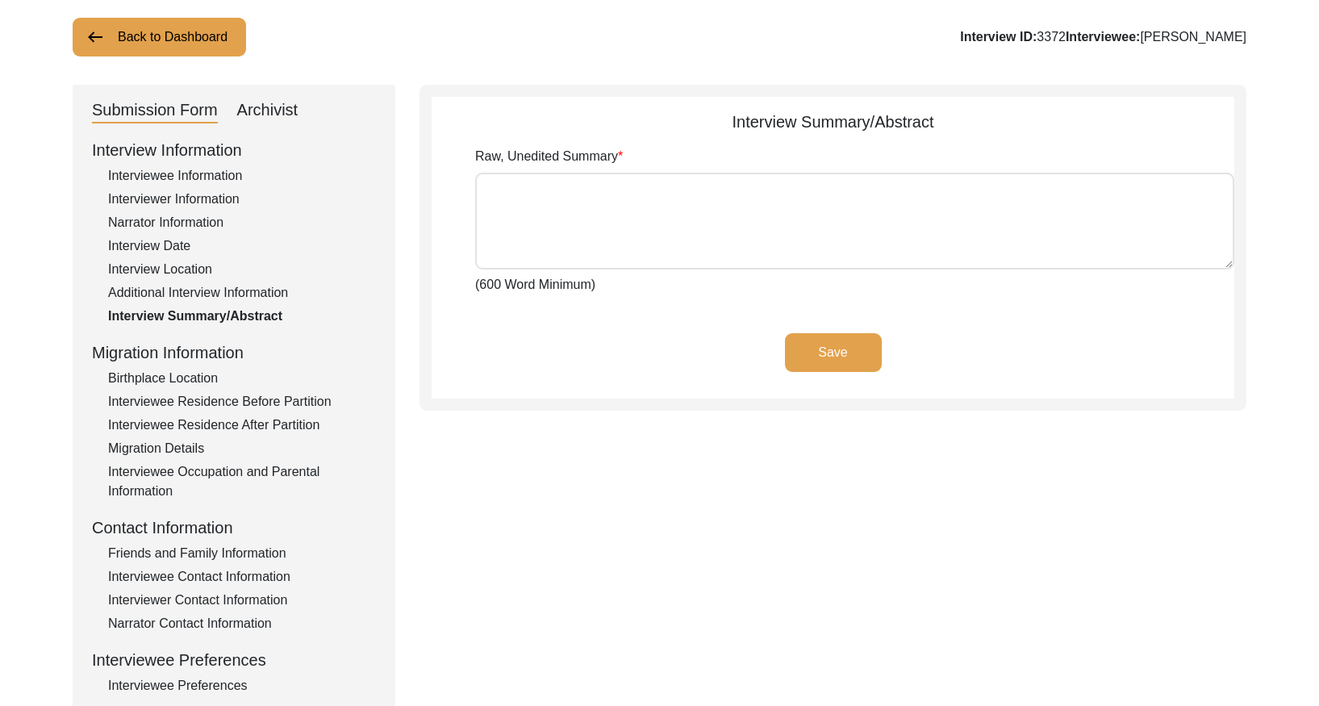
click at [260, 117] on div "Archivist" at bounding box center [267, 111] width 61 height 26
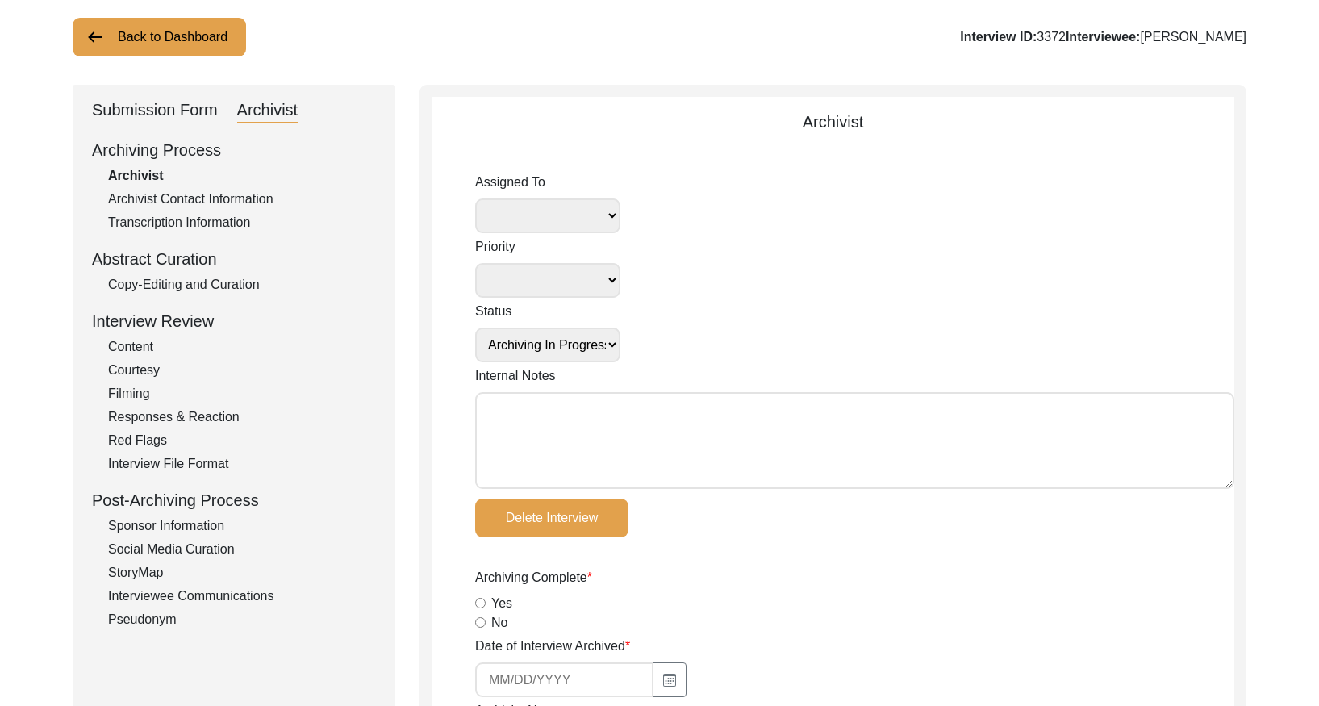
click at [201, 281] on div "Copy-Editing and Curation" at bounding box center [242, 284] width 268 height 19
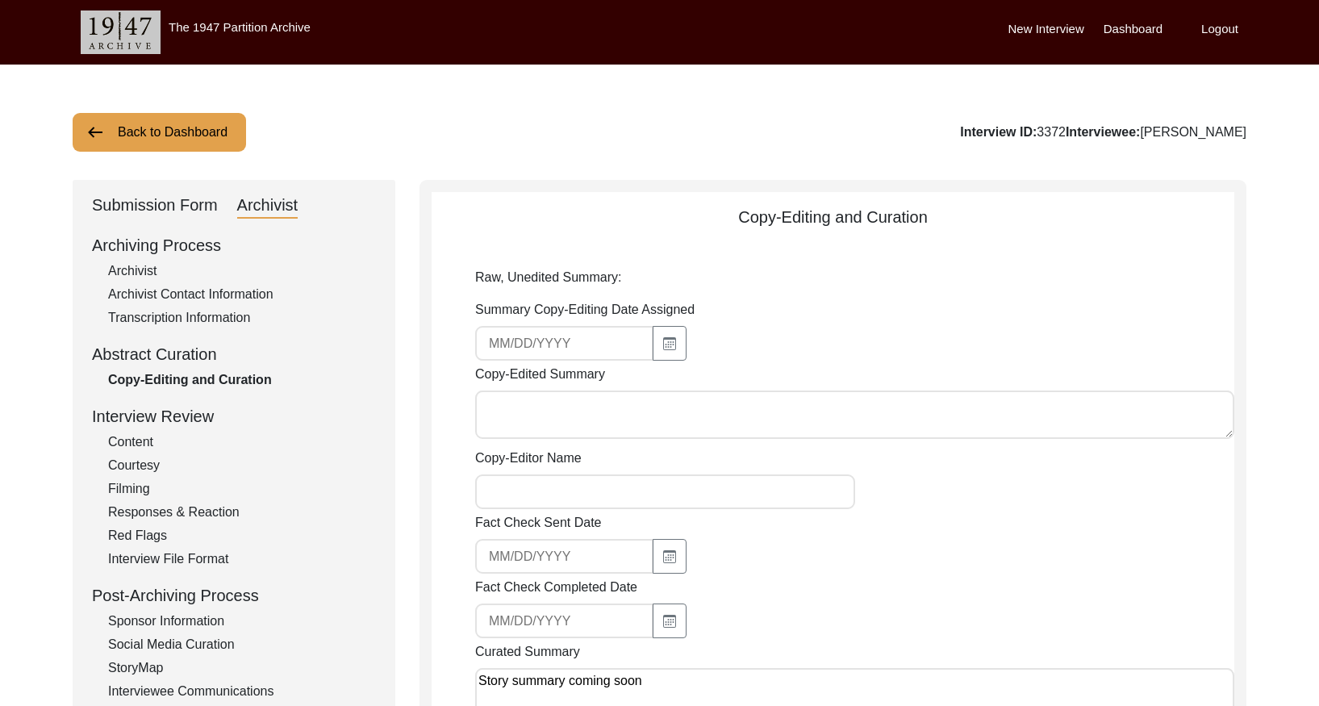
click at [1228, 28] on label "Logout" at bounding box center [1219, 29] width 37 height 19
